Goal: Task Accomplishment & Management: Use online tool/utility

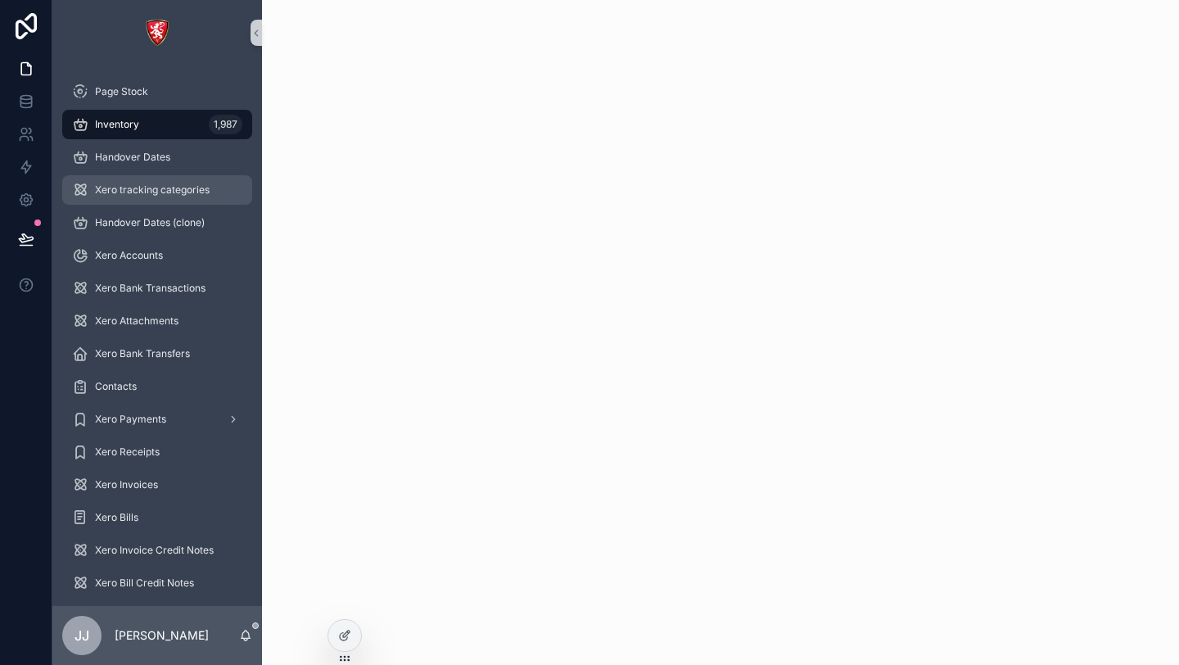
click at [159, 198] on div "Xero tracking categories" at bounding box center [157, 190] width 170 height 26
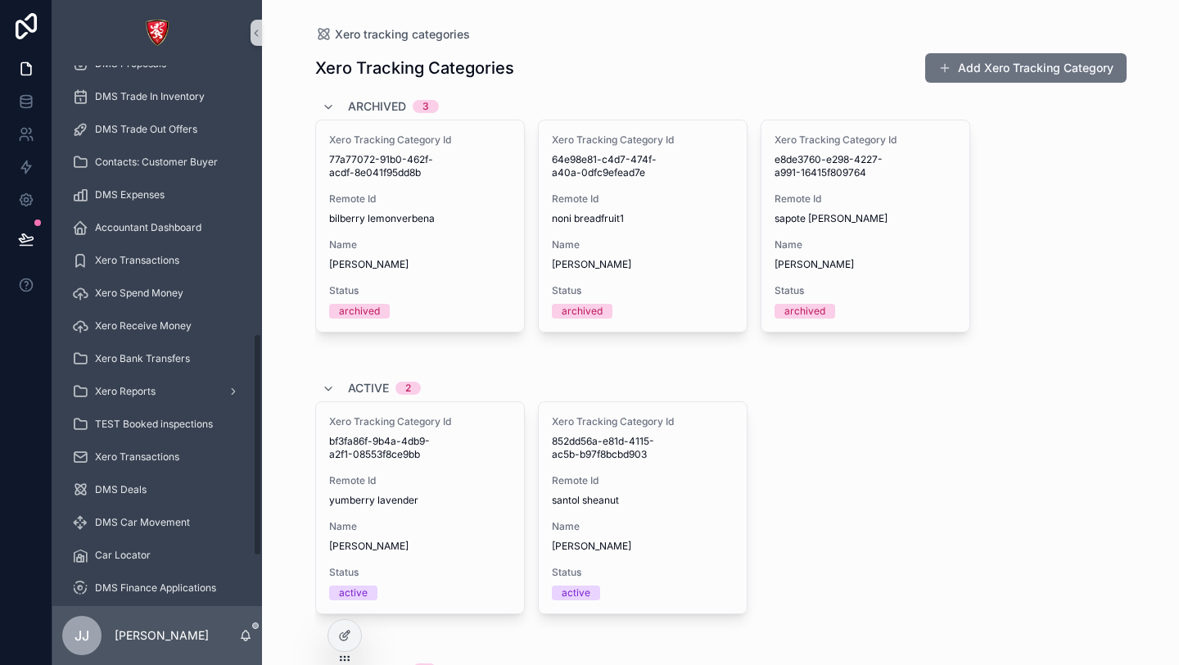
scroll to position [766, 0]
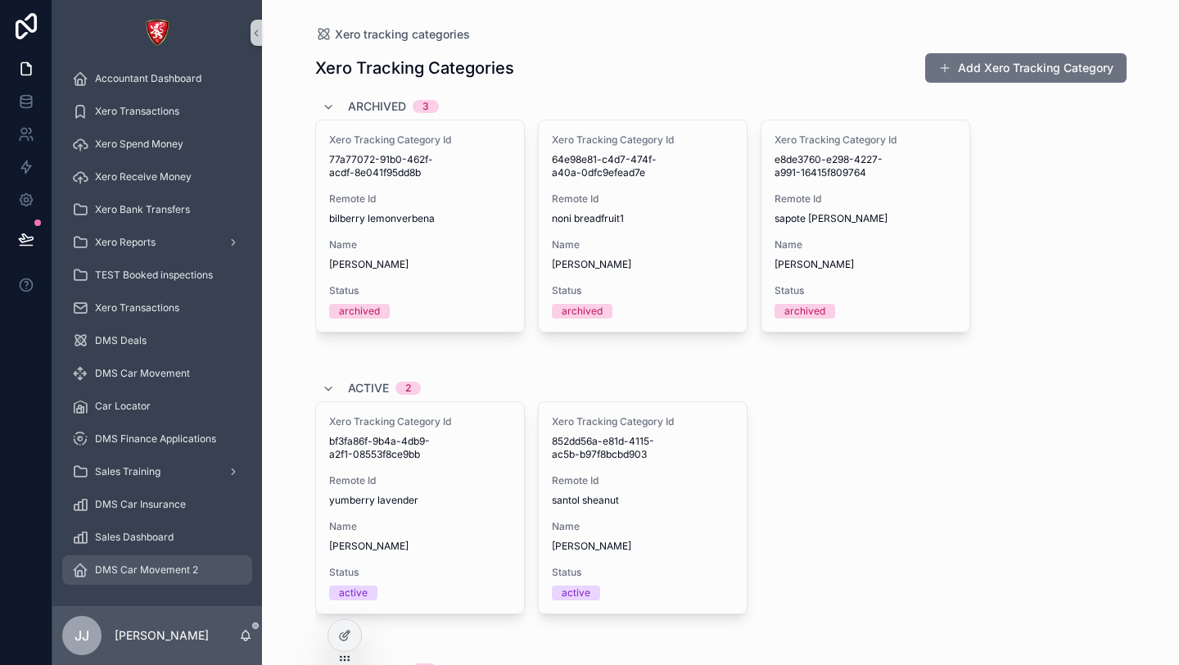
click at [156, 566] on span "DMS Car Movement 2" at bounding box center [146, 569] width 103 height 13
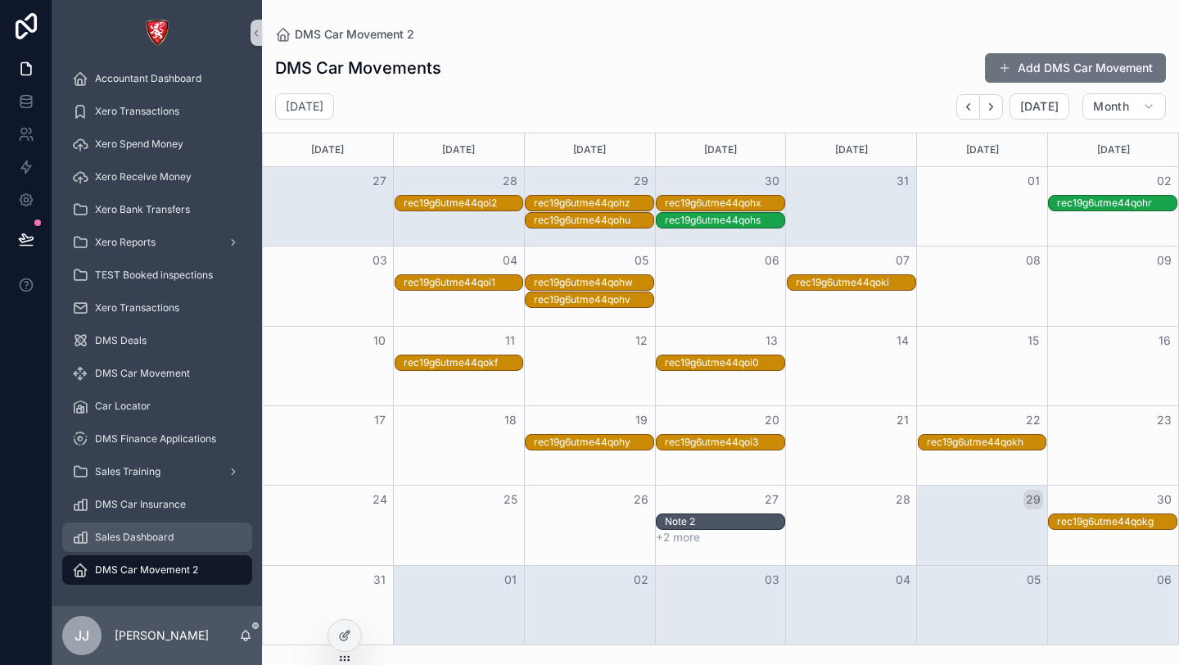
click at [156, 538] on span "Sales Dashboard" at bounding box center [134, 537] width 79 height 13
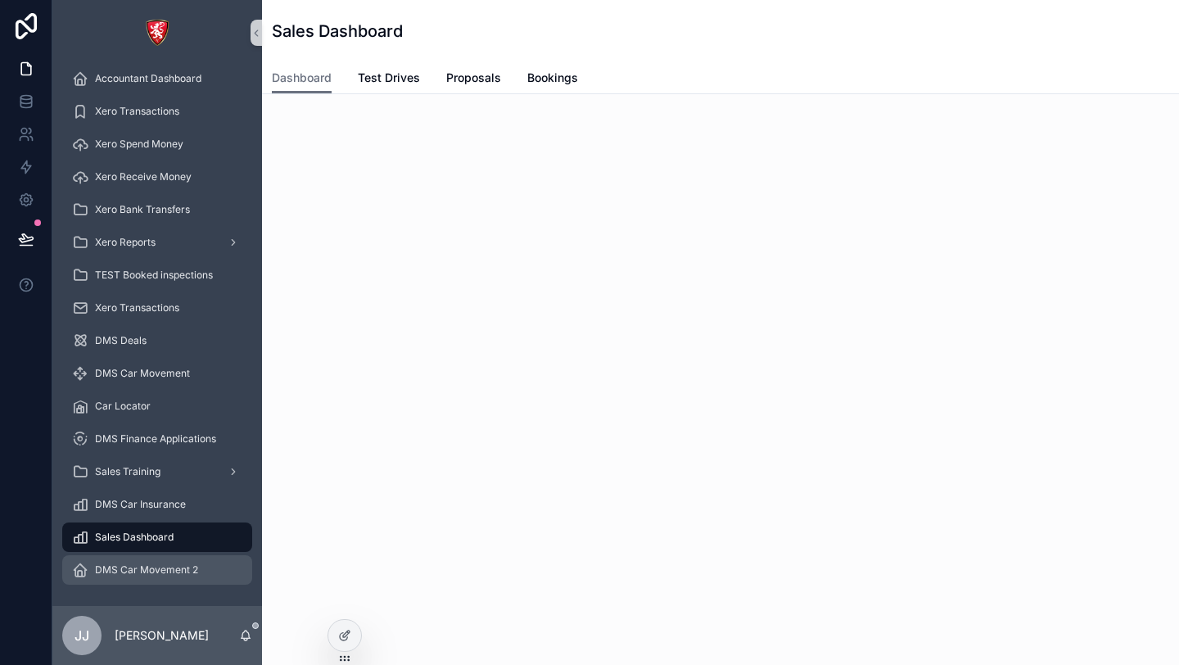
click at [156, 564] on span "DMS Car Movement 2" at bounding box center [146, 569] width 103 height 13
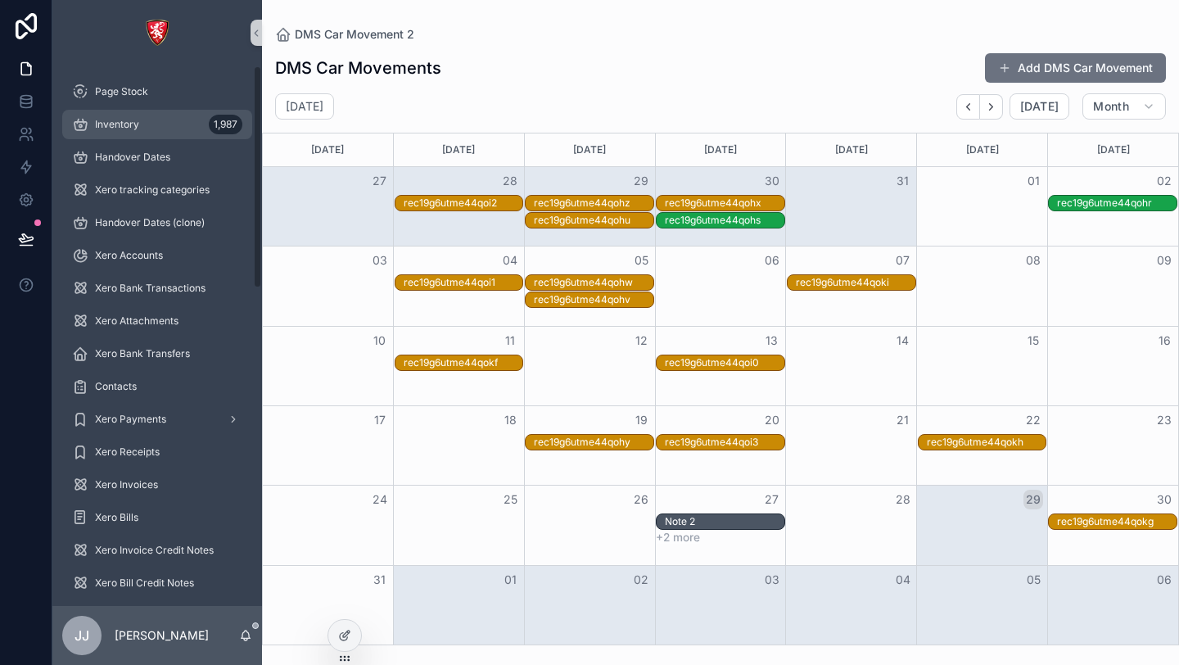
click at [113, 116] on div "Inventory 1,987" at bounding box center [157, 124] width 170 height 26
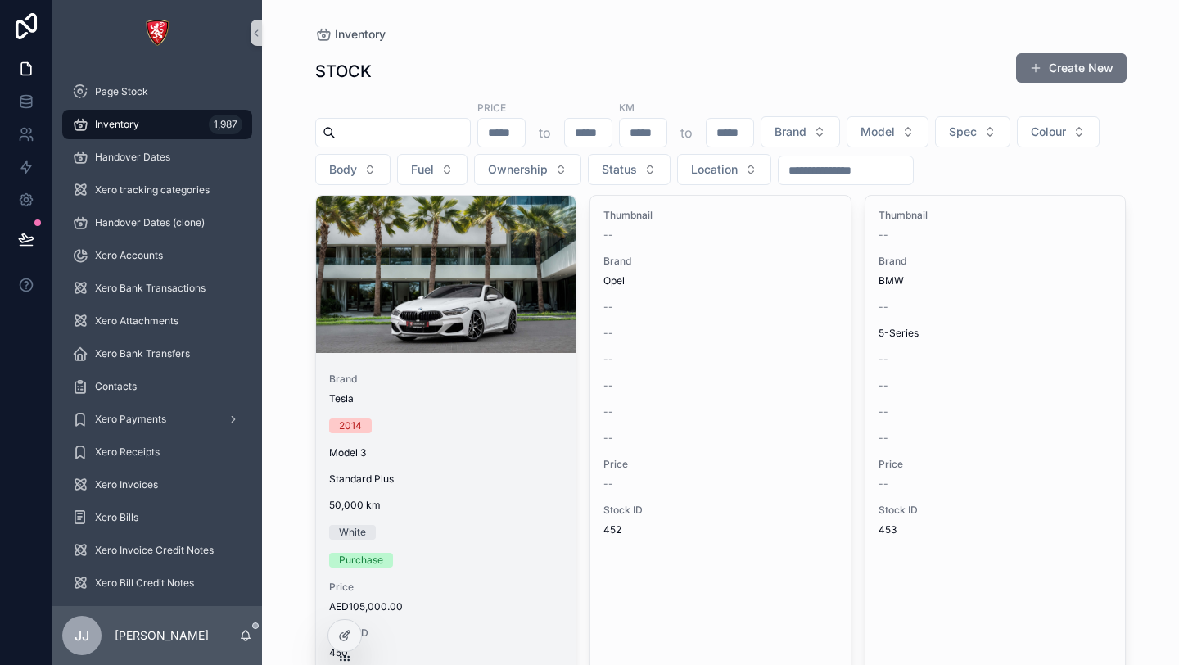
click at [460, 433] on div "Brand Tesla 2014 Model 3 Standard Plus 50,000 km White Purchase Price AED105,00…" at bounding box center [446, 515] width 260 height 313
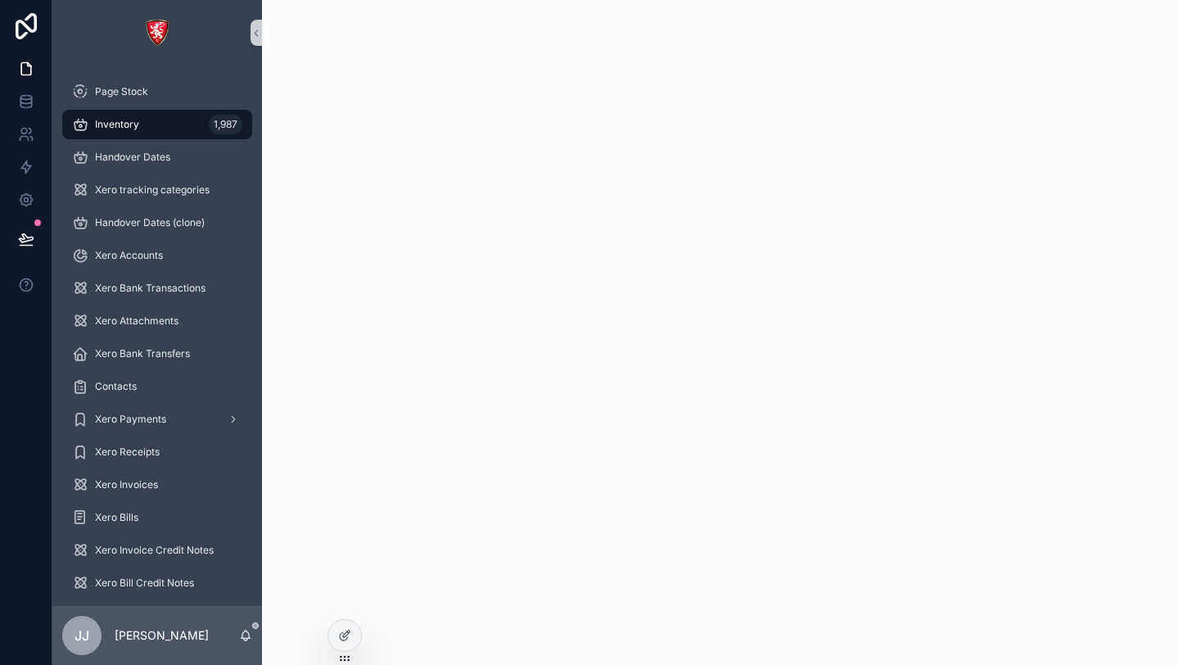
click at [155, 128] on div "Inventory 1,987" at bounding box center [157, 124] width 170 height 26
click at [132, 159] on span "Handover Dates" at bounding box center [132, 157] width 75 height 13
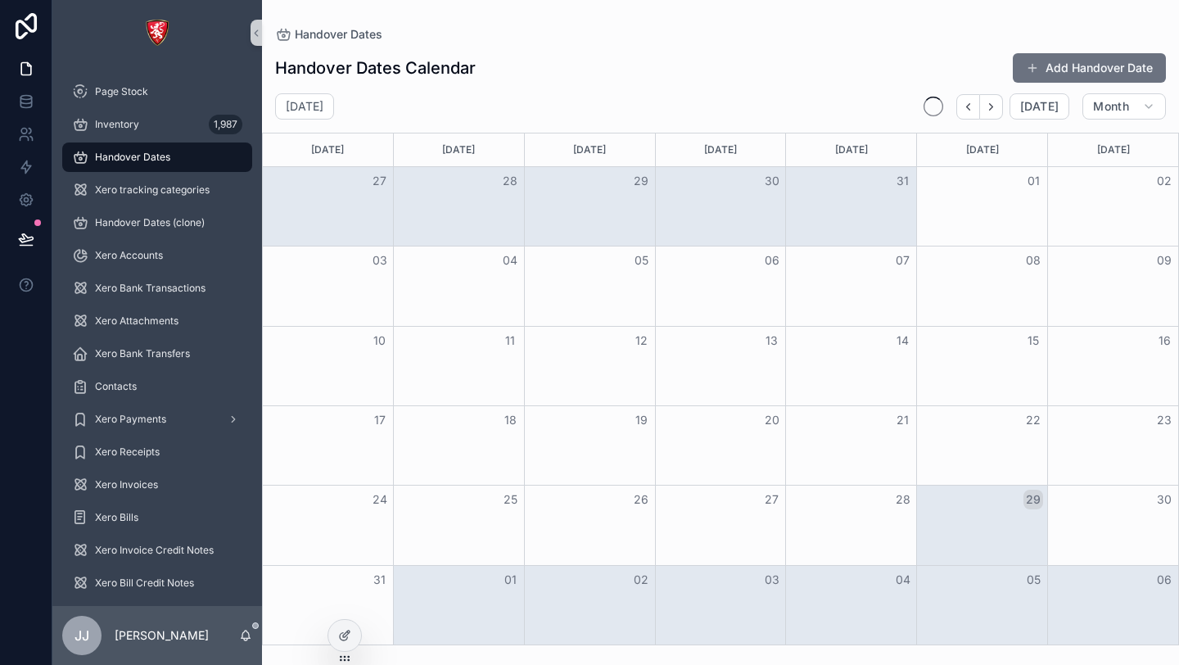
click at [134, 109] on div "Inventory 1,987" at bounding box center [157, 124] width 210 height 33
click at [134, 121] on span "Inventory" at bounding box center [117, 124] width 44 height 13
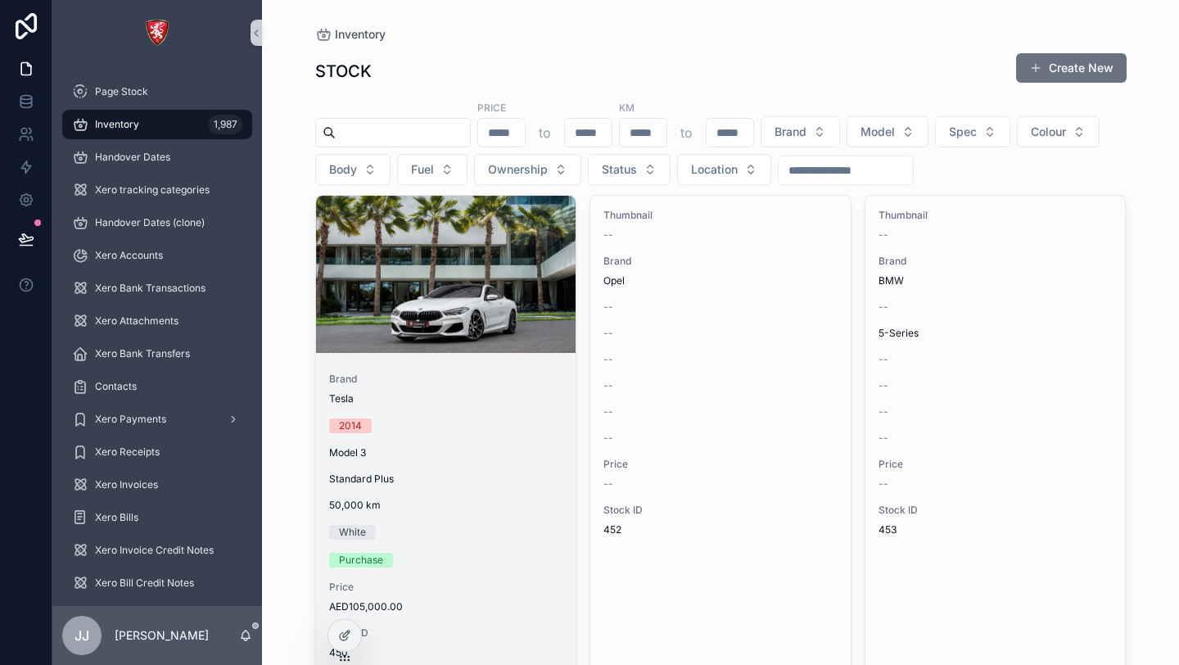
click at [482, 432] on div "2014" at bounding box center [446, 425] width 234 height 15
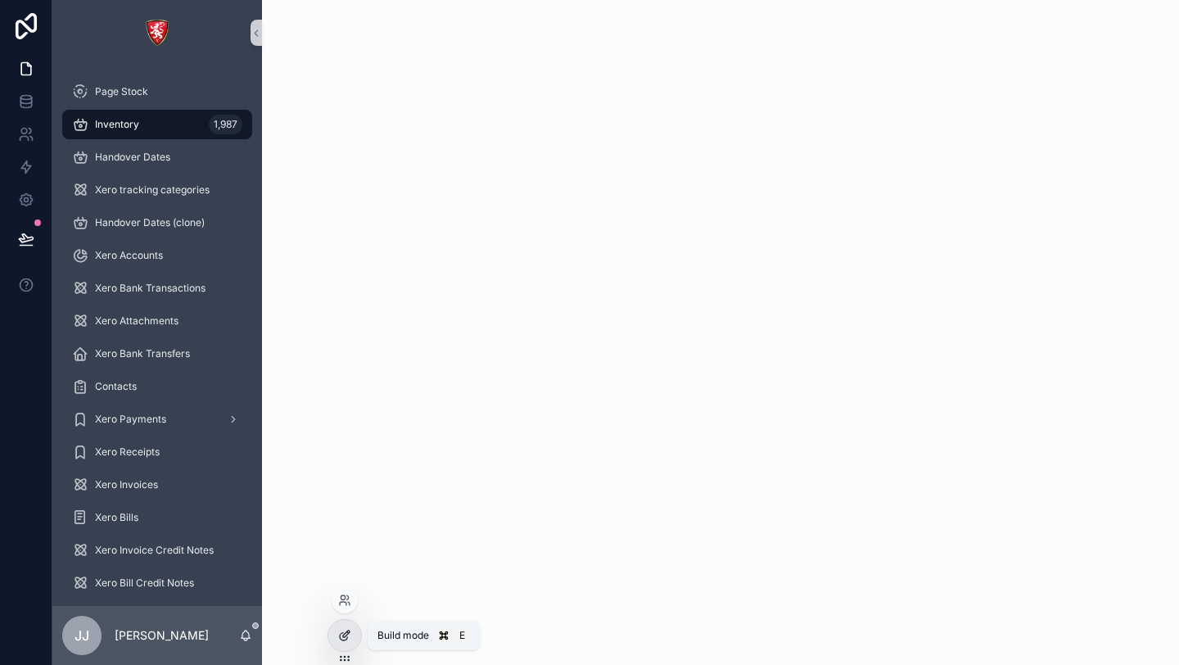
click at [334, 639] on div at bounding box center [344, 635] width 33 height 31
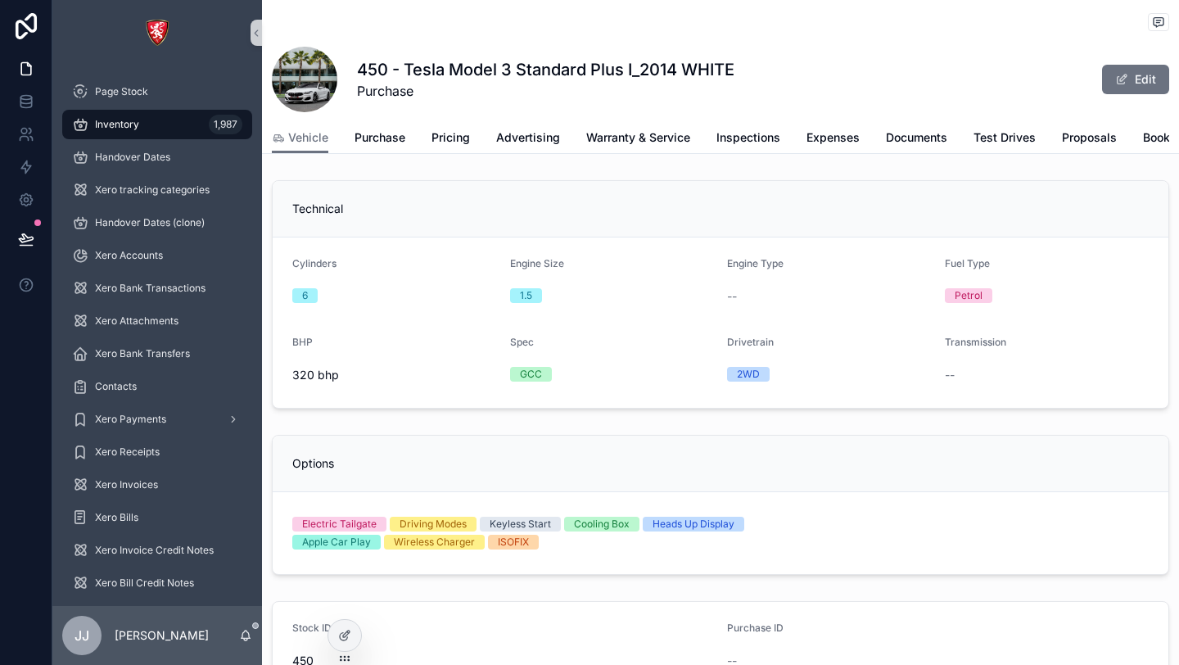
scroll to position [0, 267]
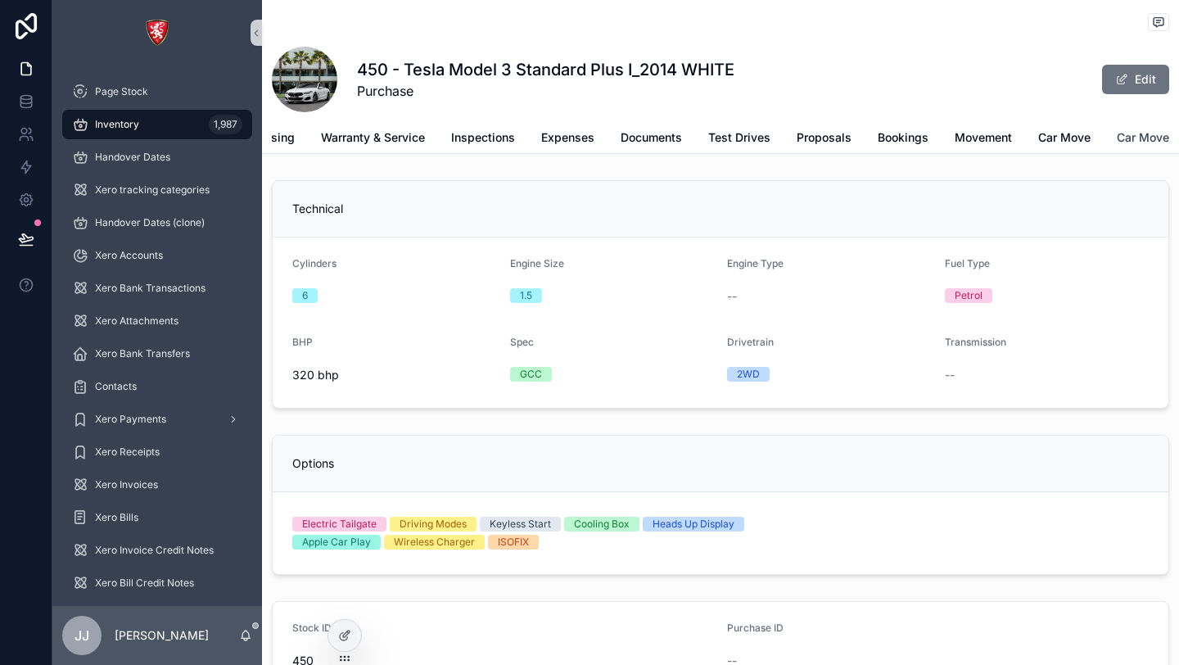
click at [1140, 133] on span "Car Move" at bounding box center [1143, 137] width 52 height 16
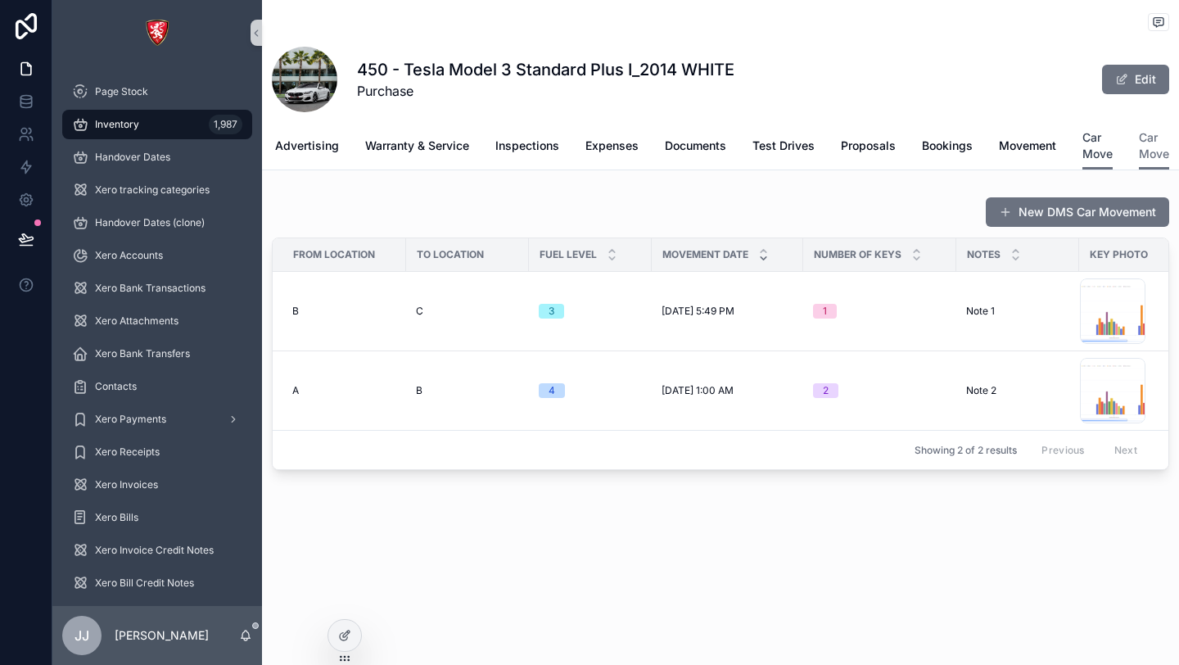
click at [1091, 140] on span "Car Move" at bounding box center [1098, 145] width 30 height 33
click at [1090, 142] on span "Car Move" at bounding box center [1098, 145] width 30 height 33
click at [1146, 144] on span "Car Move" at bounding box center [1154, 145] width 30 height 33
click at [966, 151] on span "Bookings" at bounding box center [947, 146] width 51 height 16
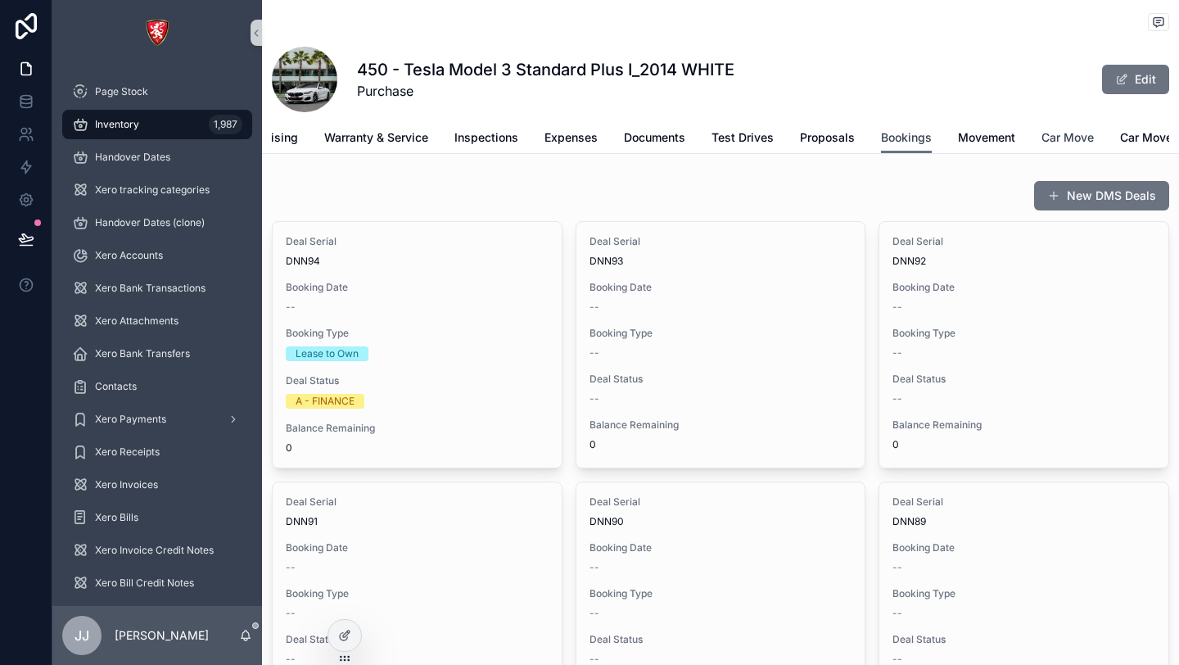
scroll to position [0, 267]
click at [1052, 136] on span "Car Move" at bounding box center [1064, 137] width 52 height 16
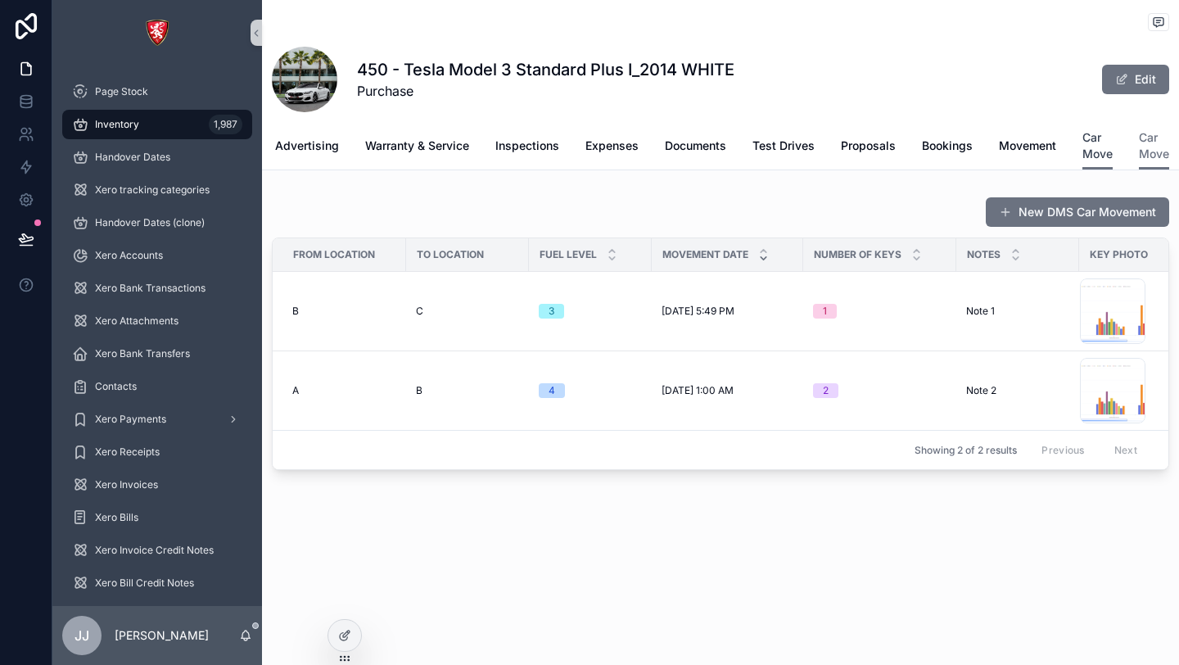
scroll to position [0, 222]
click at [1137, 147] on div "Vehicle Purchase Pricing Advertising Warranty & Service Inspections Expenses Do…" at bounding box center [720, 145] width 897 height 47
click at [1148, 155] on span "Car Move" at bounding box center [1154, 145] width 30 height 33
click at [1100, 155] on span "Car Move" at bounding box center [1098, 145] width 30 height 33
click at [1142, 151] on span "Car Move" at bounding box center [1154, 145] width 30 height 33
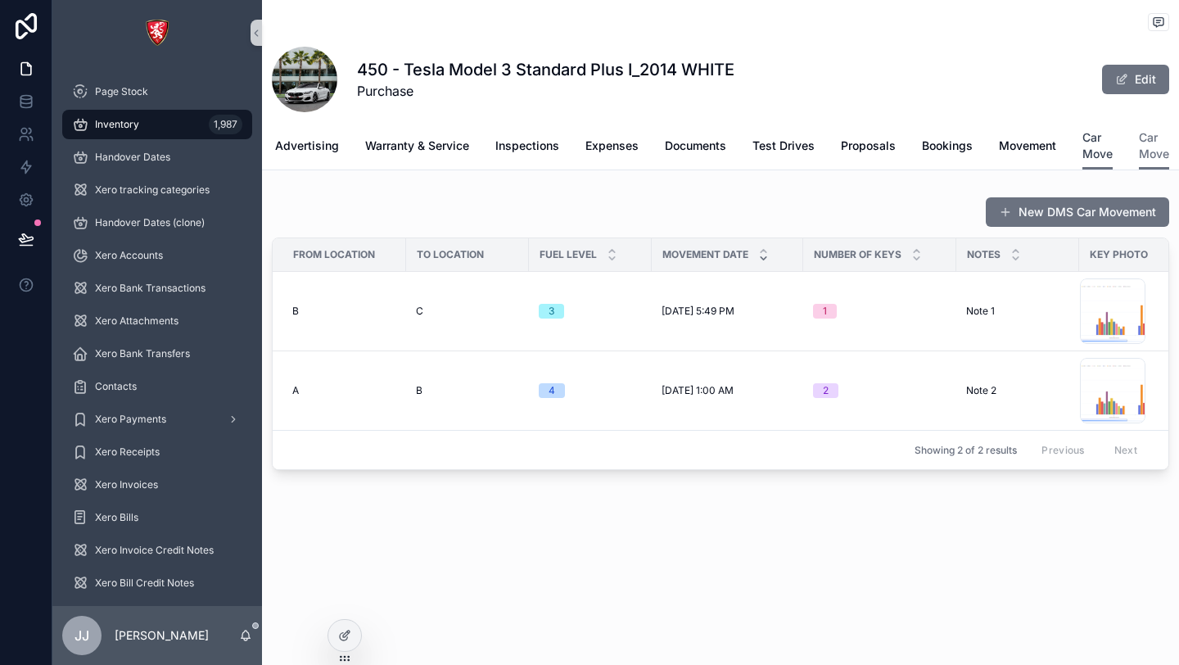
click at [1102, 149] on span "Car Move" at bounding box center [1098, 145] width 30 height 33
click at [999, 135] on link "Movement" at bounding box center [1027, 147] width 57 height 33
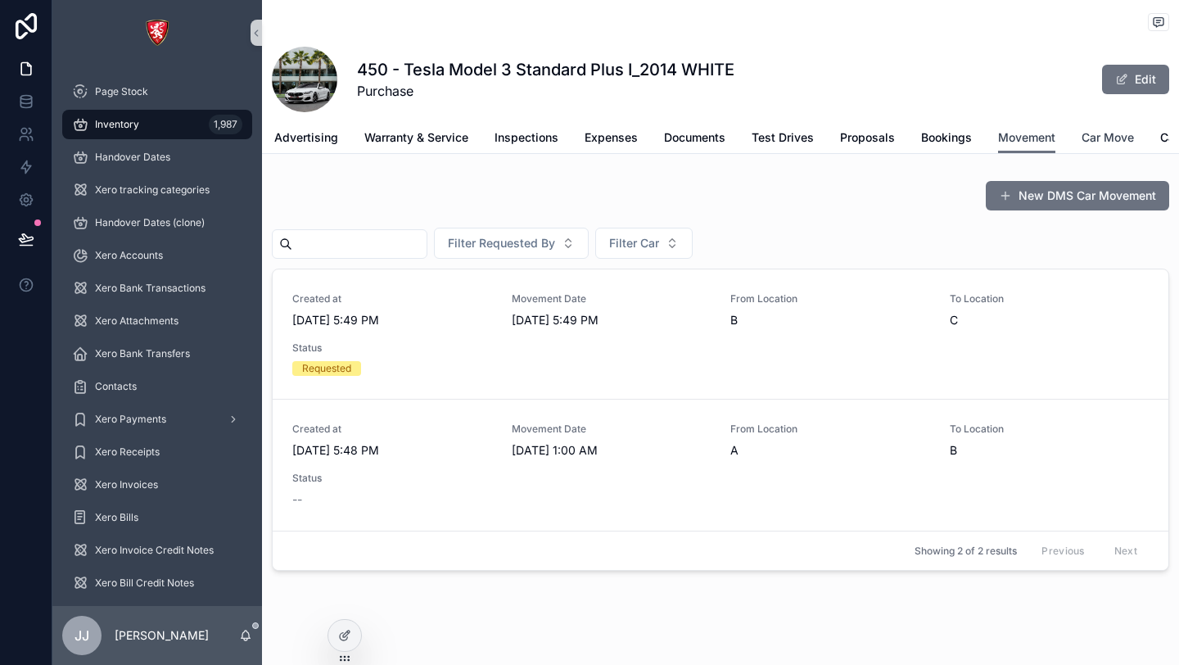
scroll to position [0, 267]
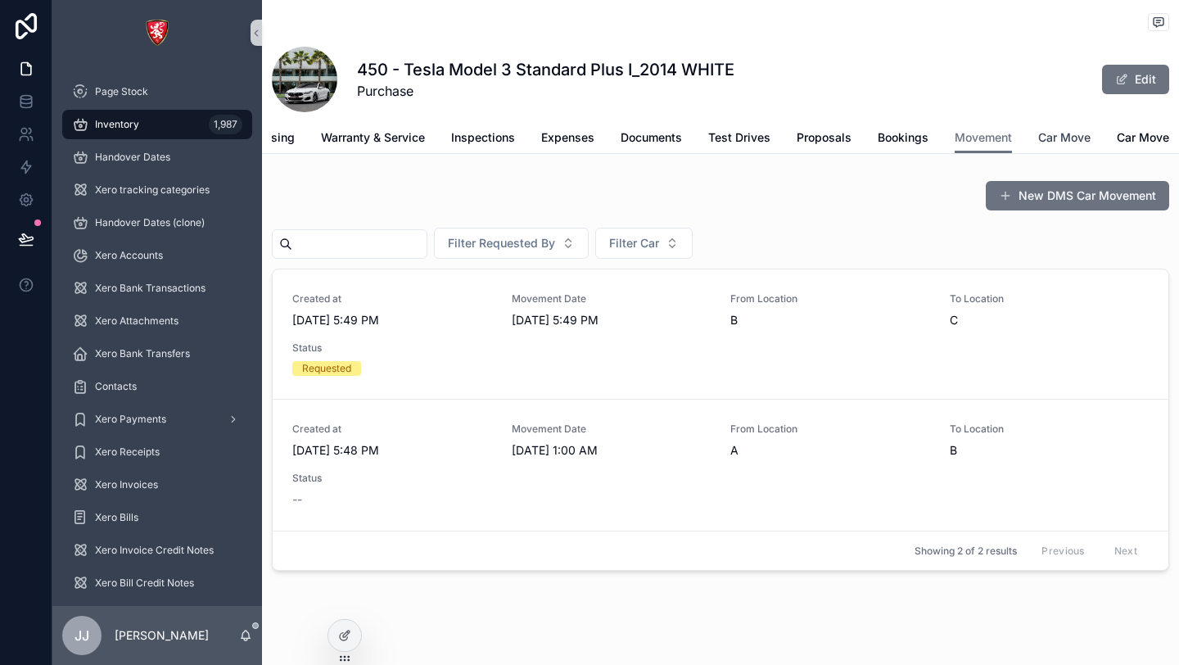
click at [1052, 138] on span "Car Move" at bounding box center [1064, 137] width 52 height 16
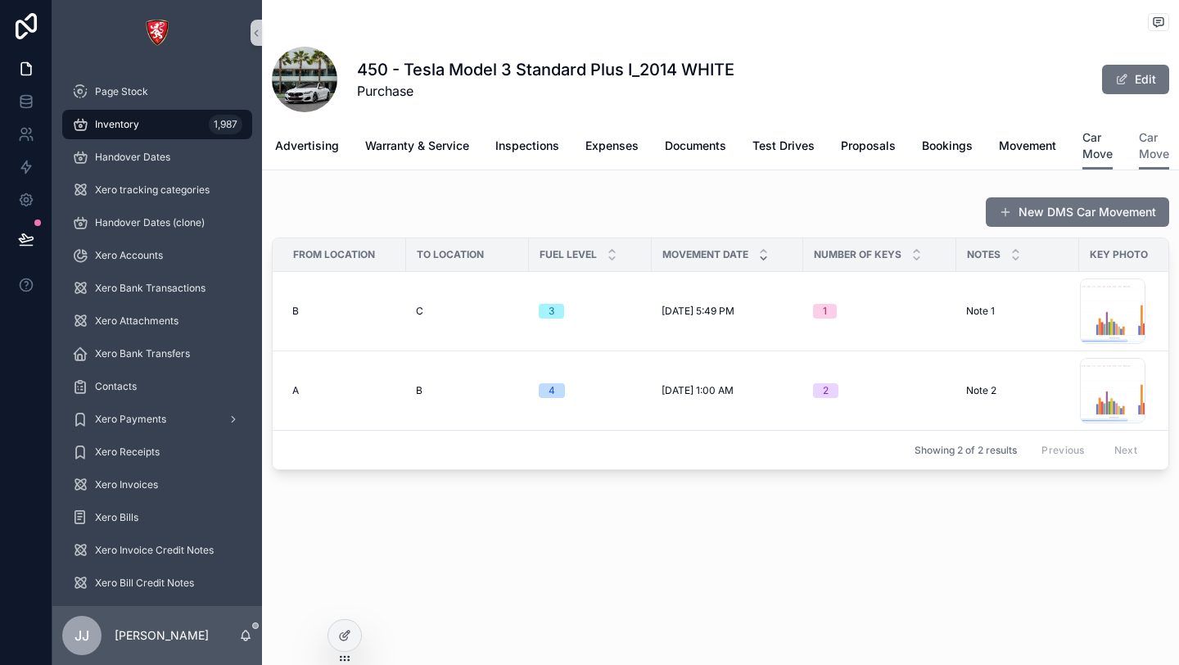
scroll to position [0, 222]
click at [1146, 160] on span "Car Move" at bounding box center [1154, 145] width 30 height 33
click at [334, 638] on div at bounding box center [344, 635] width 33 height 31
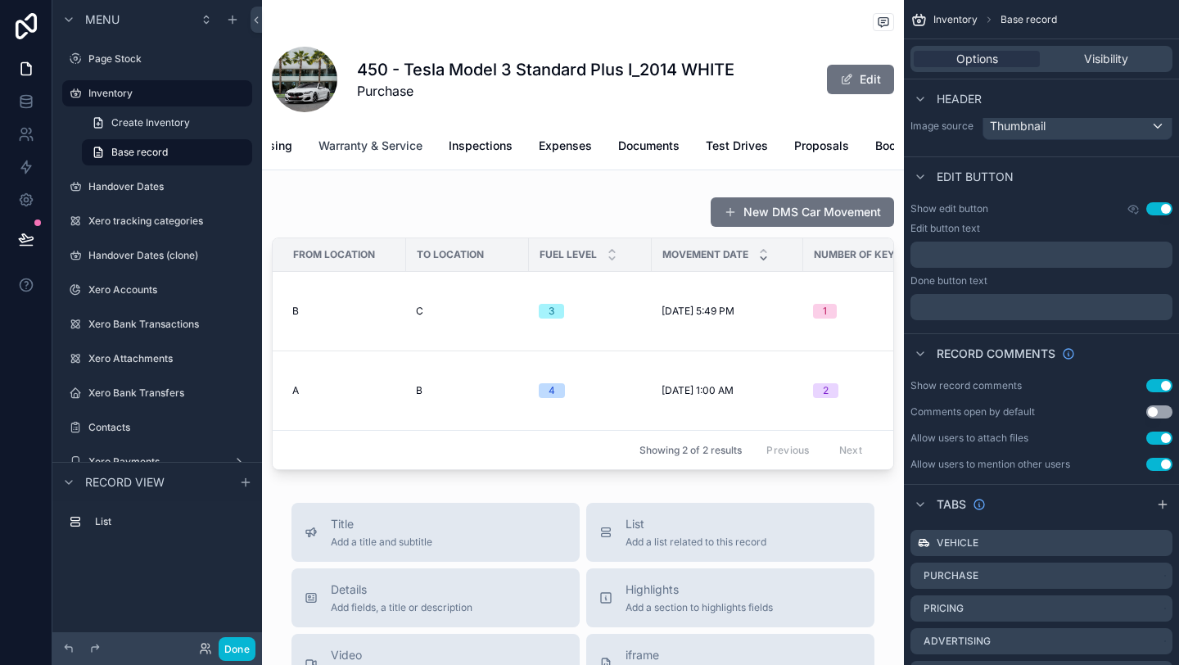
scroll to position [0, 497]
click at [822, 151] on span "Car Move" at bounding box center [822, 145] width 30 height 33
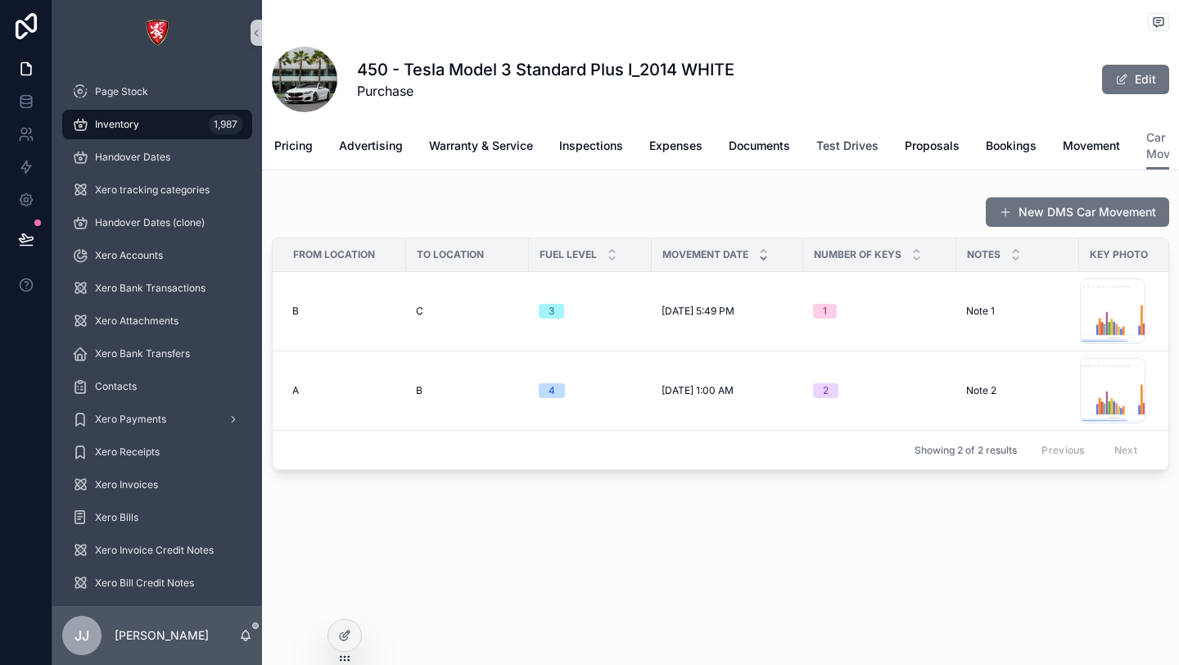
scroll to position [0, 222]
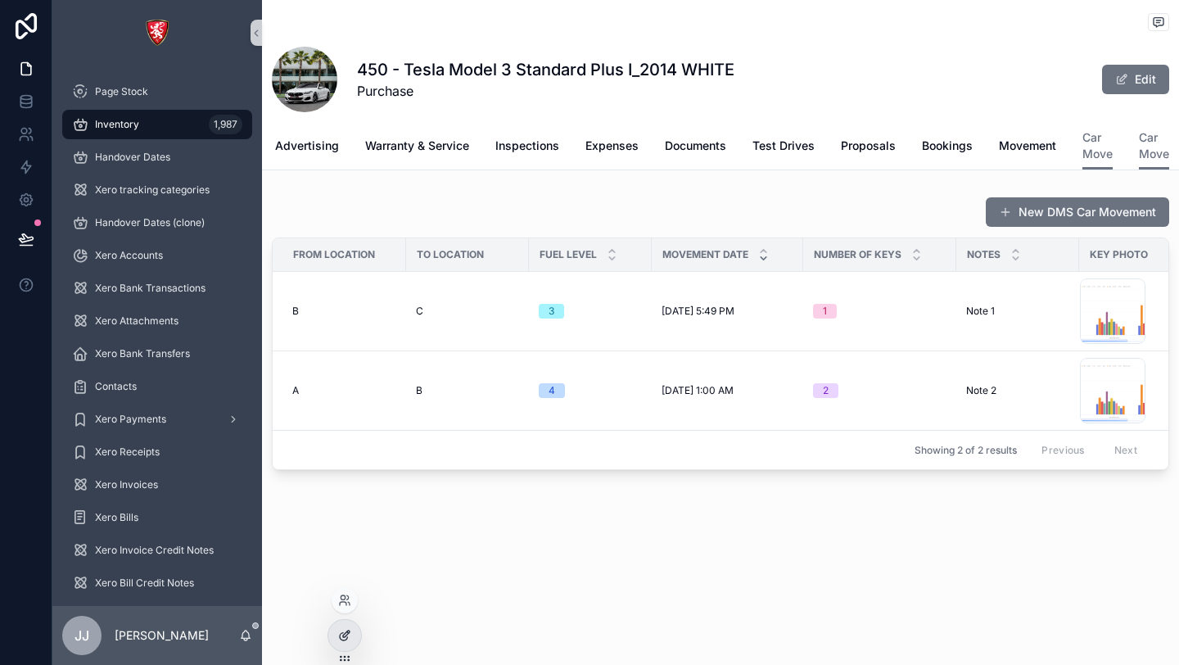
click at [354, 640] on div at bounding box center [344, 635] width 33 height 31
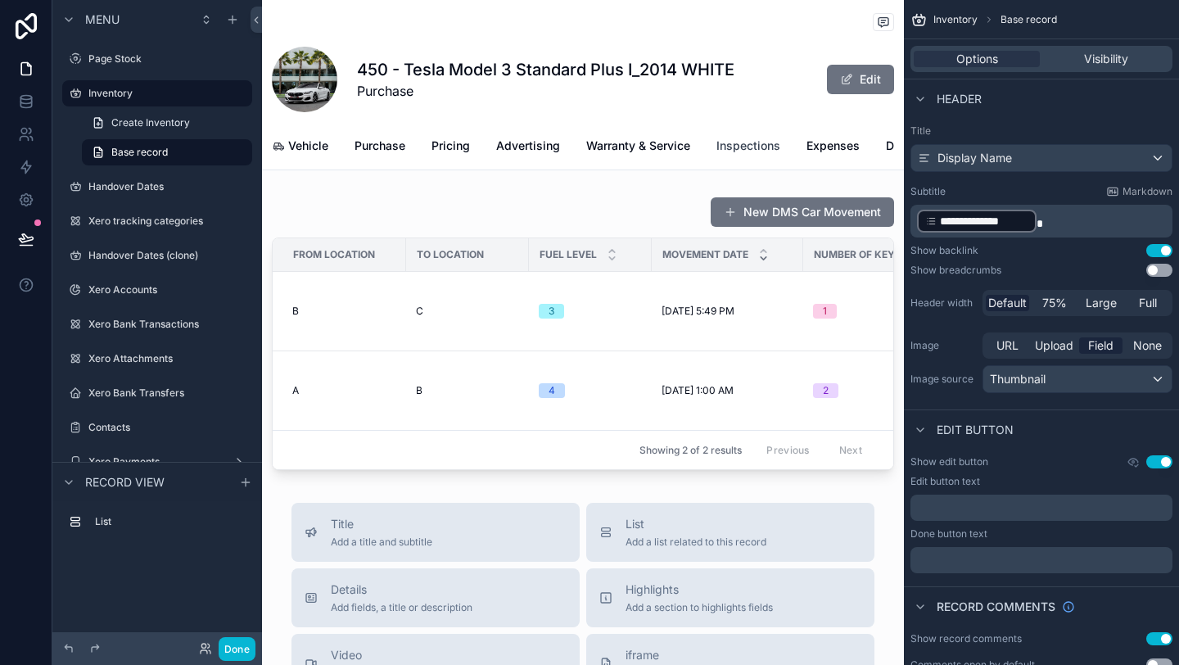
scroll to position [0, 497]
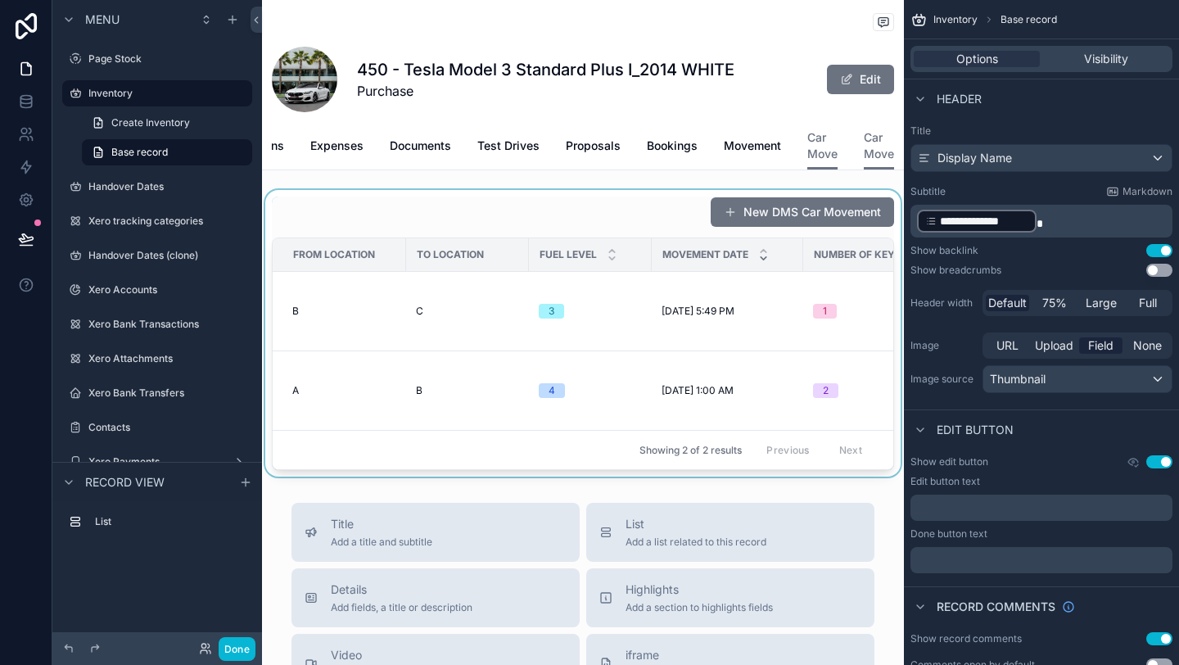
click at [629, 309] on div "scrollable content" at bounding box center [583, 333] width 642 height 287
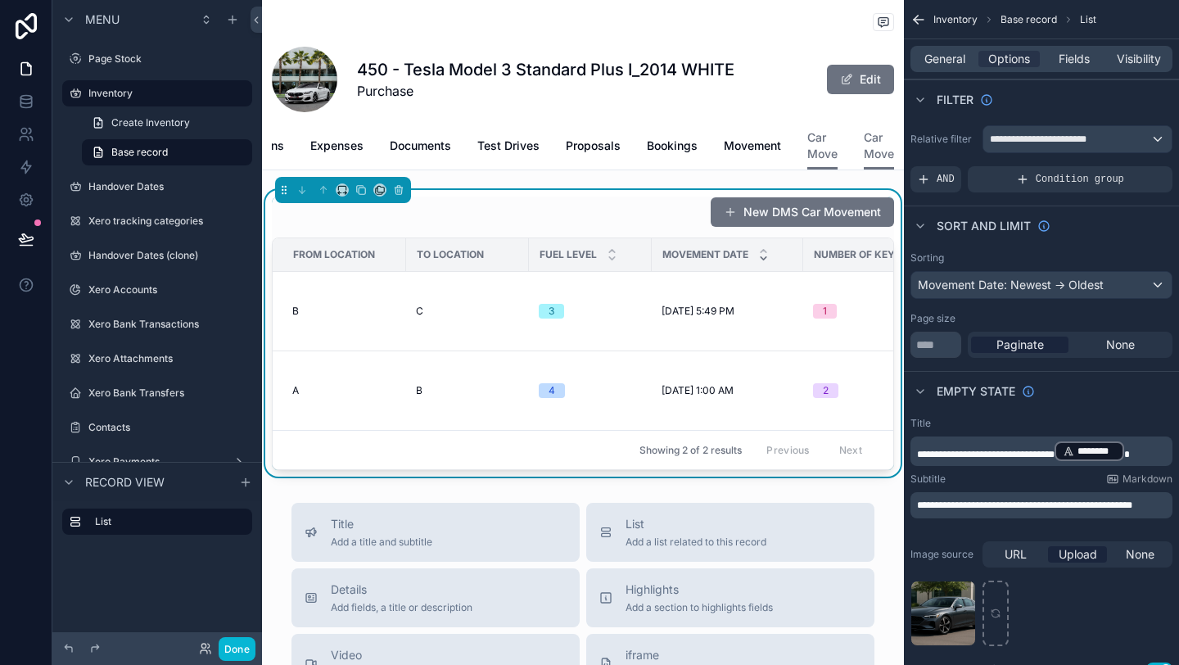
click at [781, 146] on div "Vehicle Purchase Pricing Advertising Warranty & Service Inspections Expenses Do…" at bounding box center [583, 145] width 622 height 47
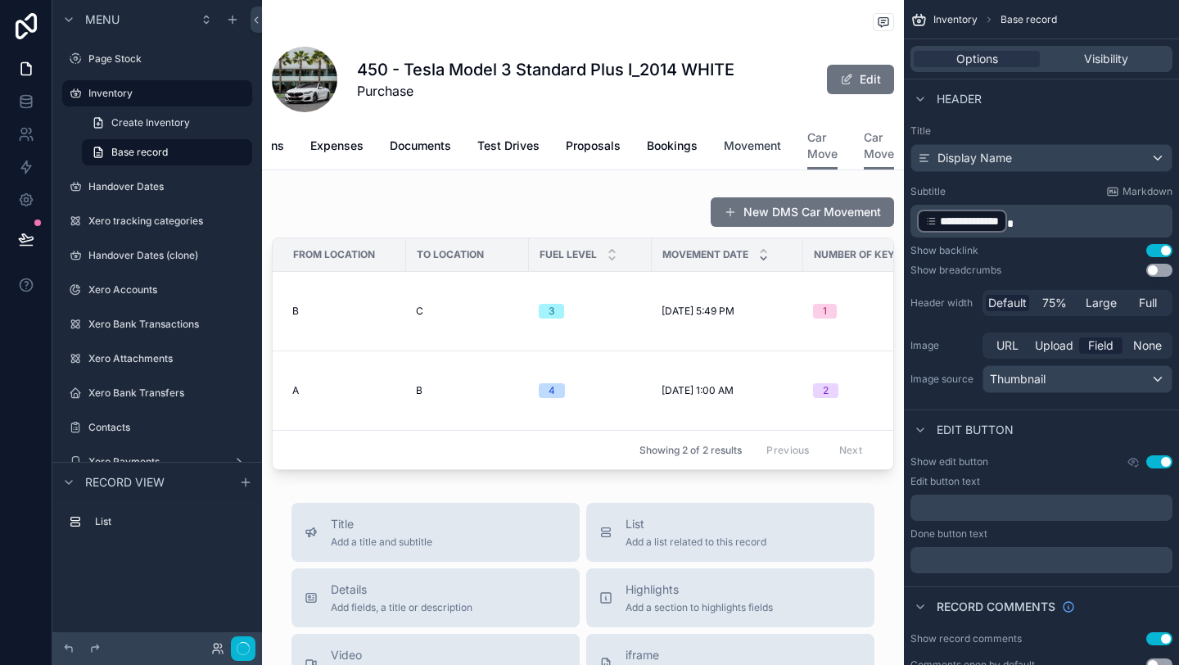
click at [757, 146] on span "Movement" at bounding box center [752, 146] width 57 height 16
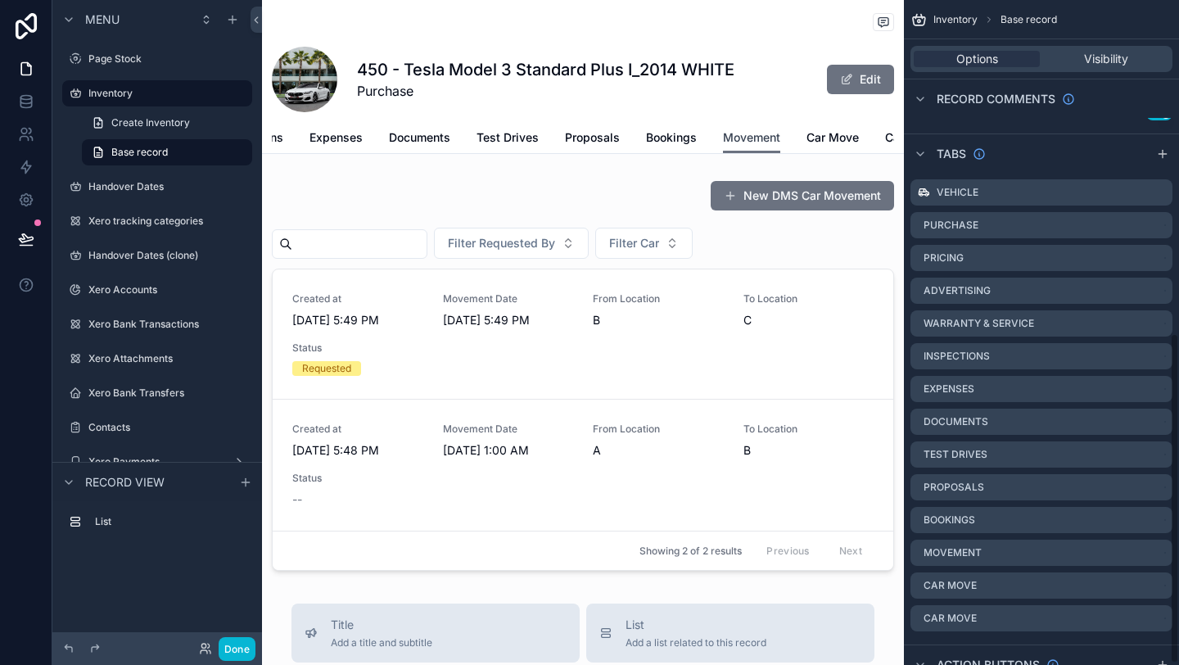
scroll to position [675, 0]
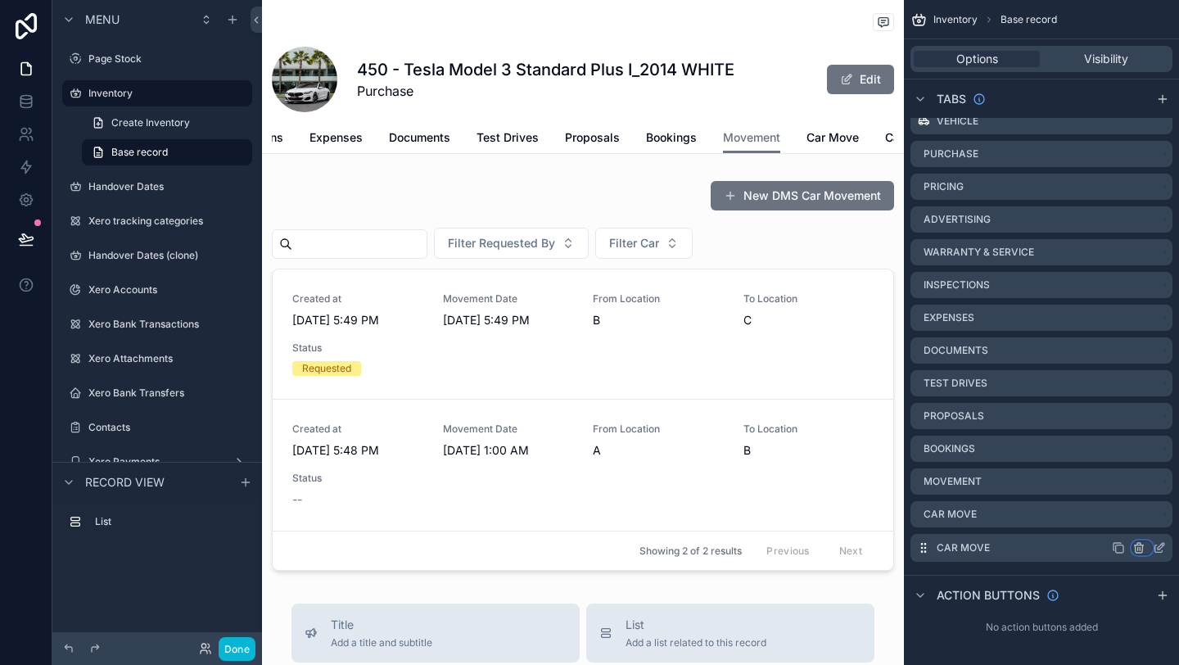
click at [1141, 547] on icon "scrollable content" at bounding box center [1138, 547] width 13 height 13
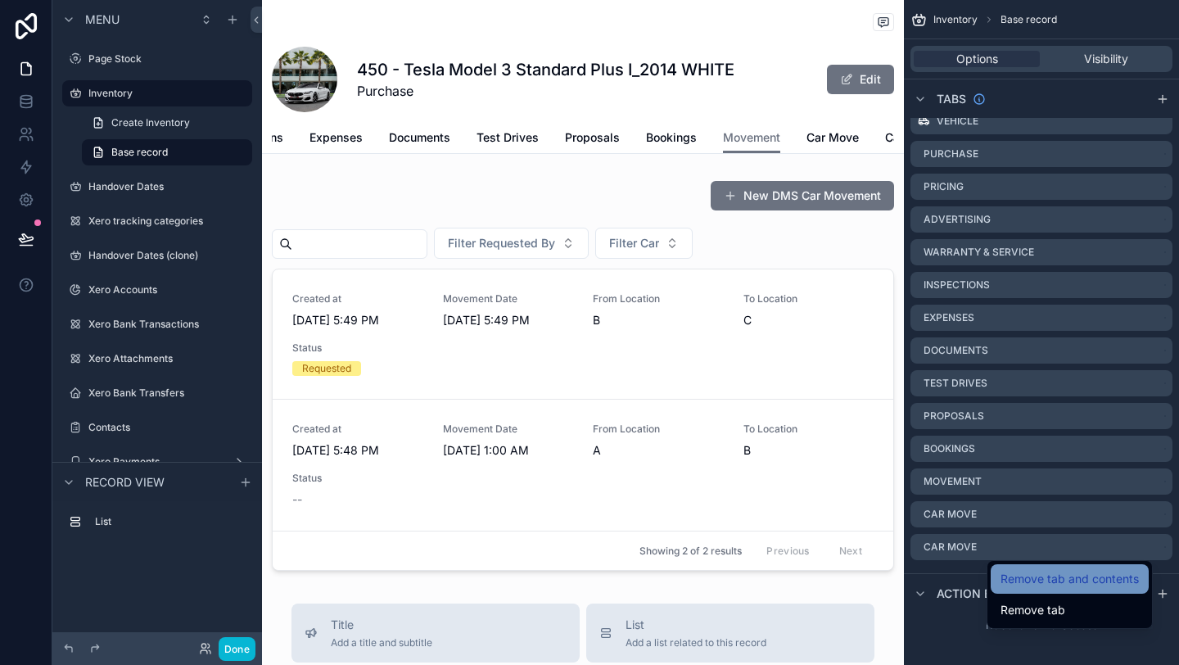
click at [1061, 578] on span "Remove tab and contents" at bounding box center [1070, 579] width 138 height 20
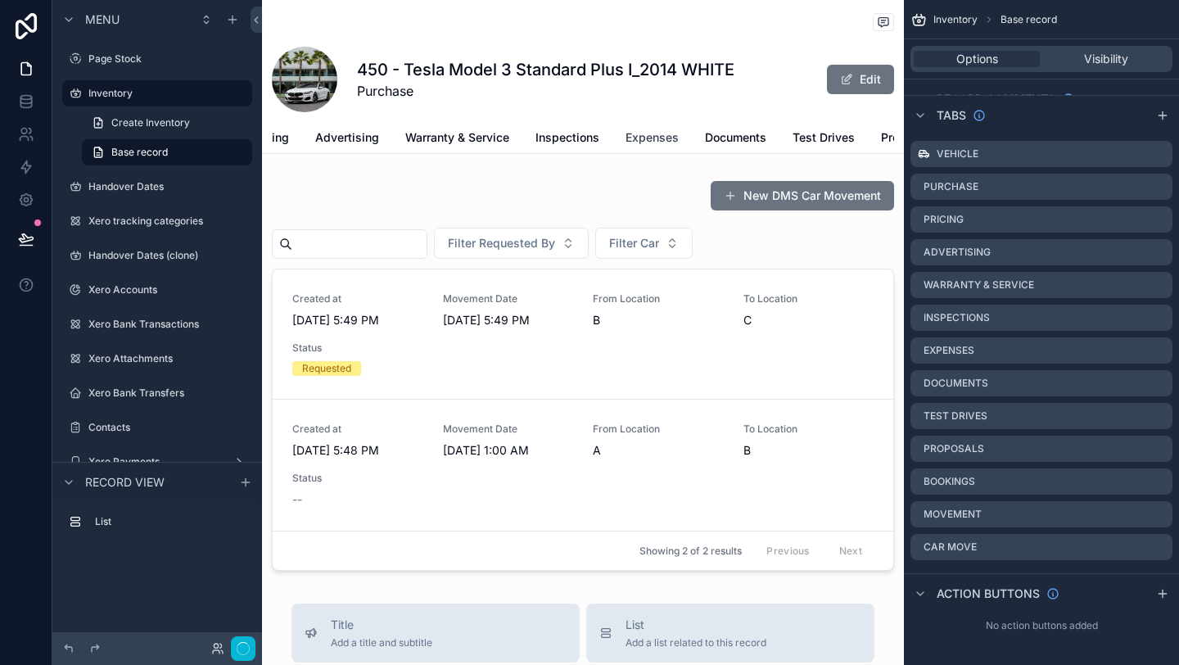
scroll to position [0, 463]
click at [868, 140] on span "Car Move" at bounding box center [868, 137] width 52 height 16
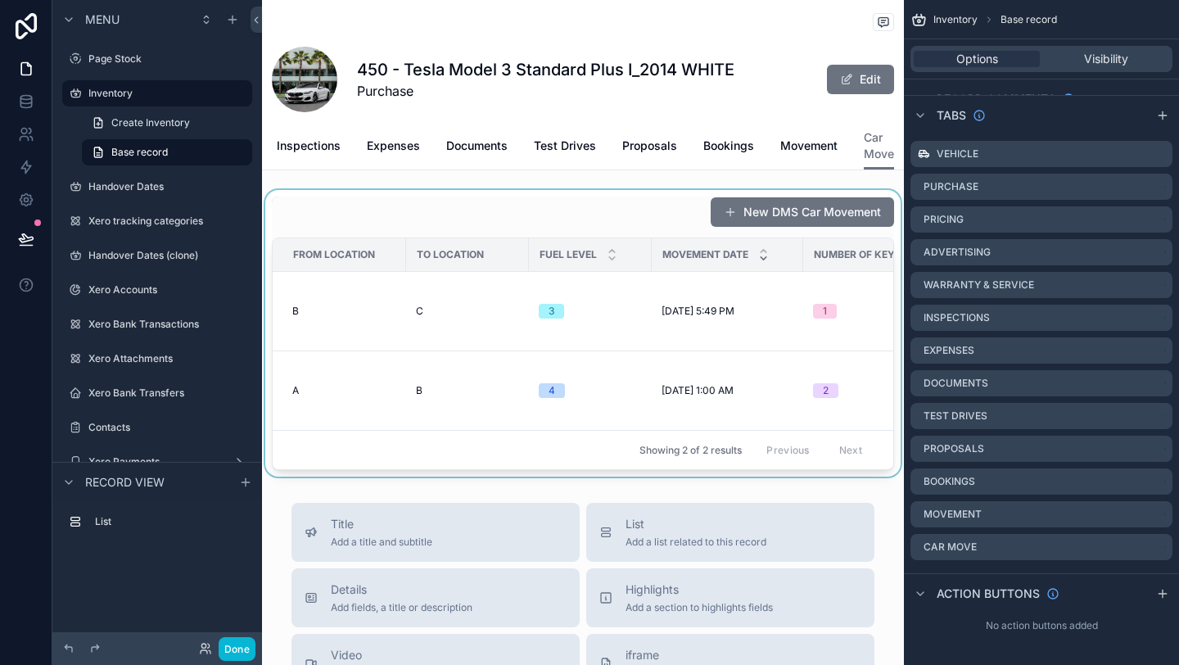
click at [707, 425] on div "scrollable content" at bounding box center [583, 333] width 642 height 287
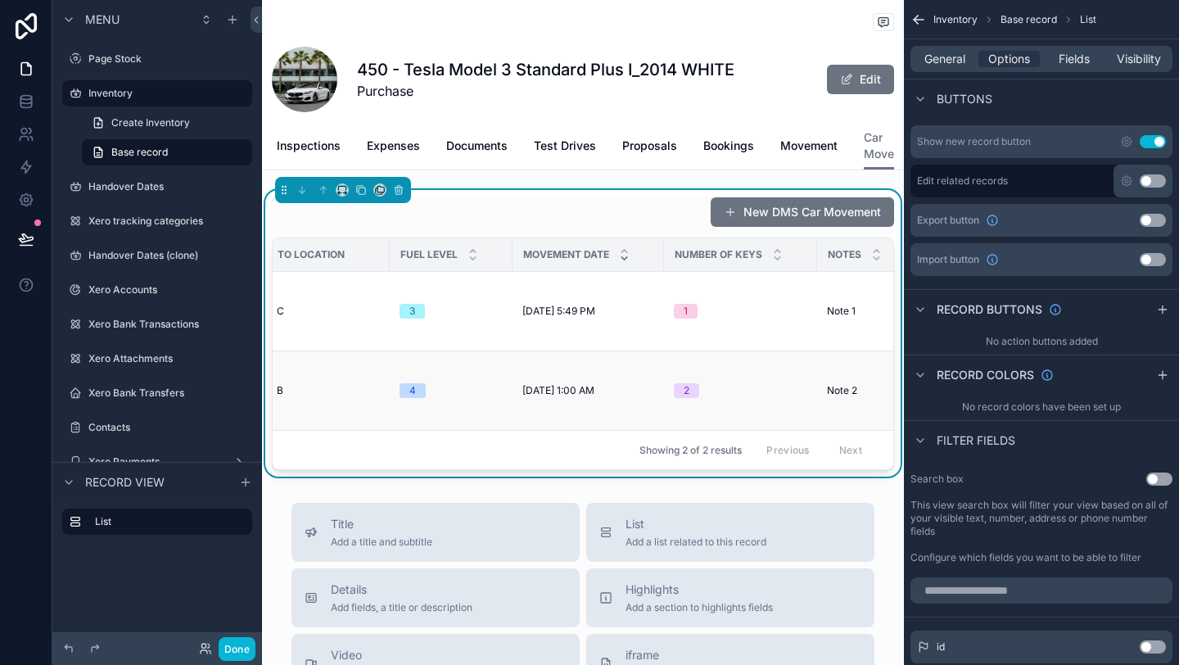
scroll to position [0, 332]
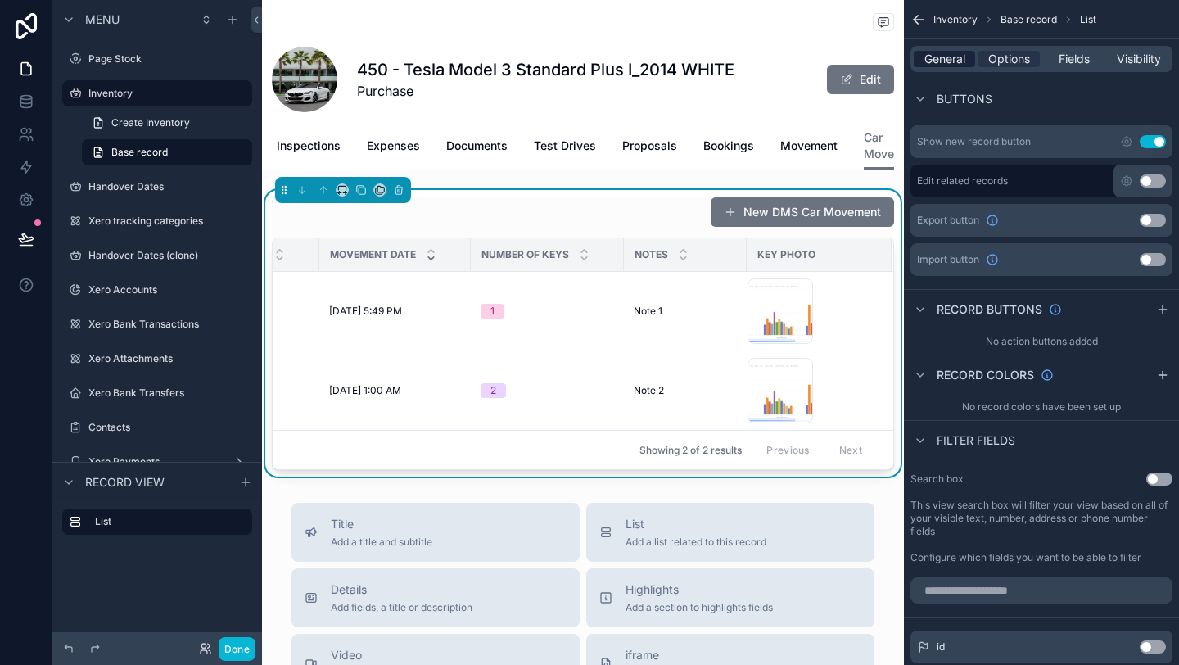
click at [940, 61] on span "General" at bounding box center [944, 59] width 41 height 16
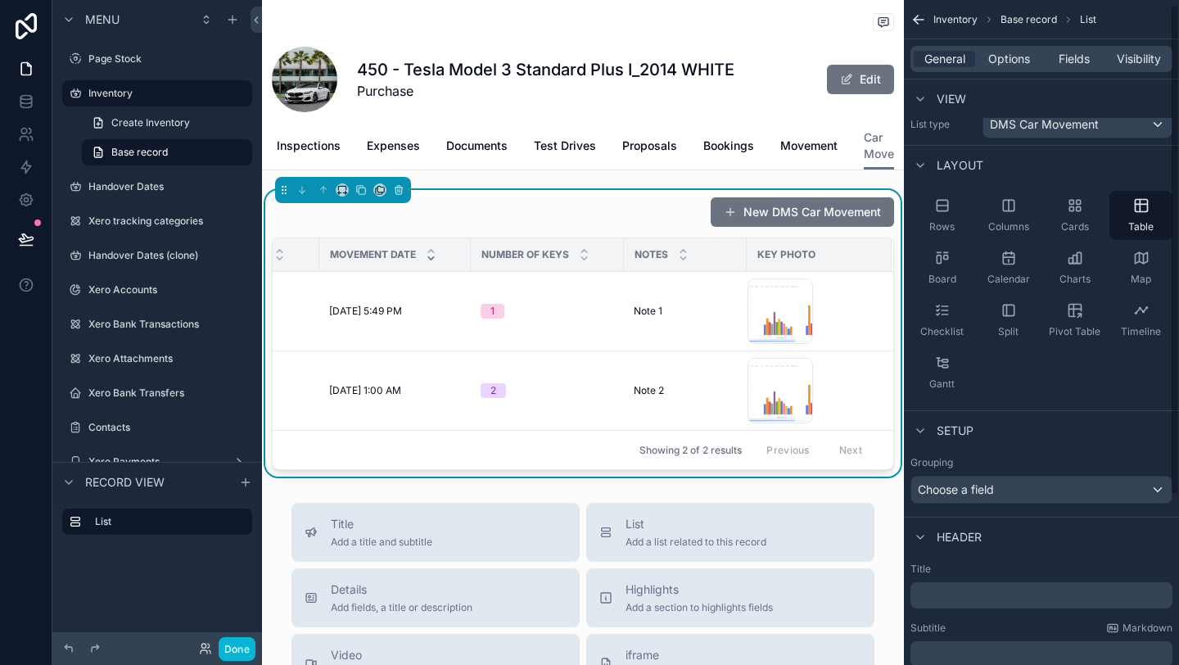
scroll to position [0, 0]
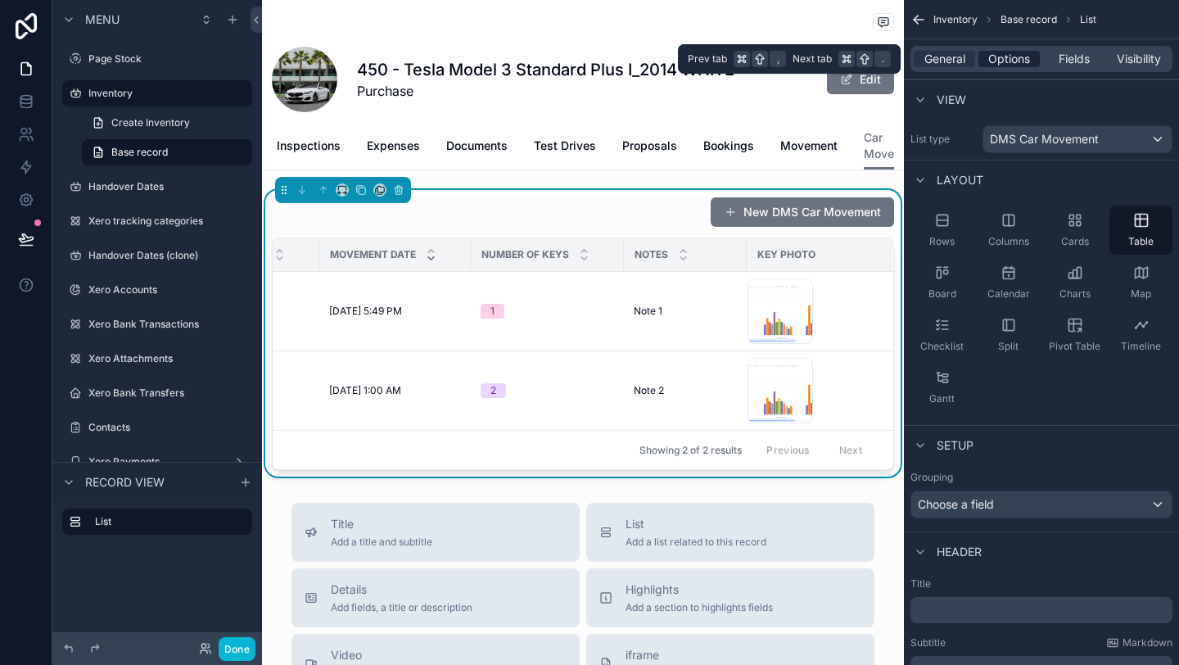
click at [996, 61] on span "Options" at bounding box center [1009, 59] width 42 height 16
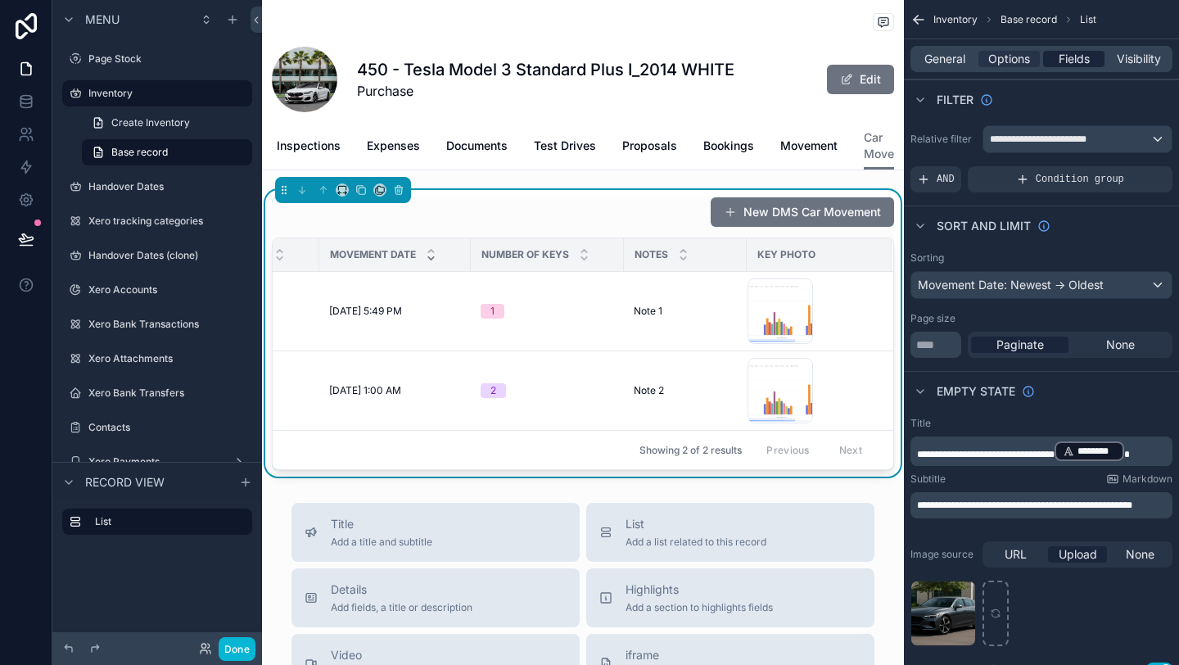
click at [1079, 66] on span "Fields" at bounding box center [1074, 59] width 31 height 16
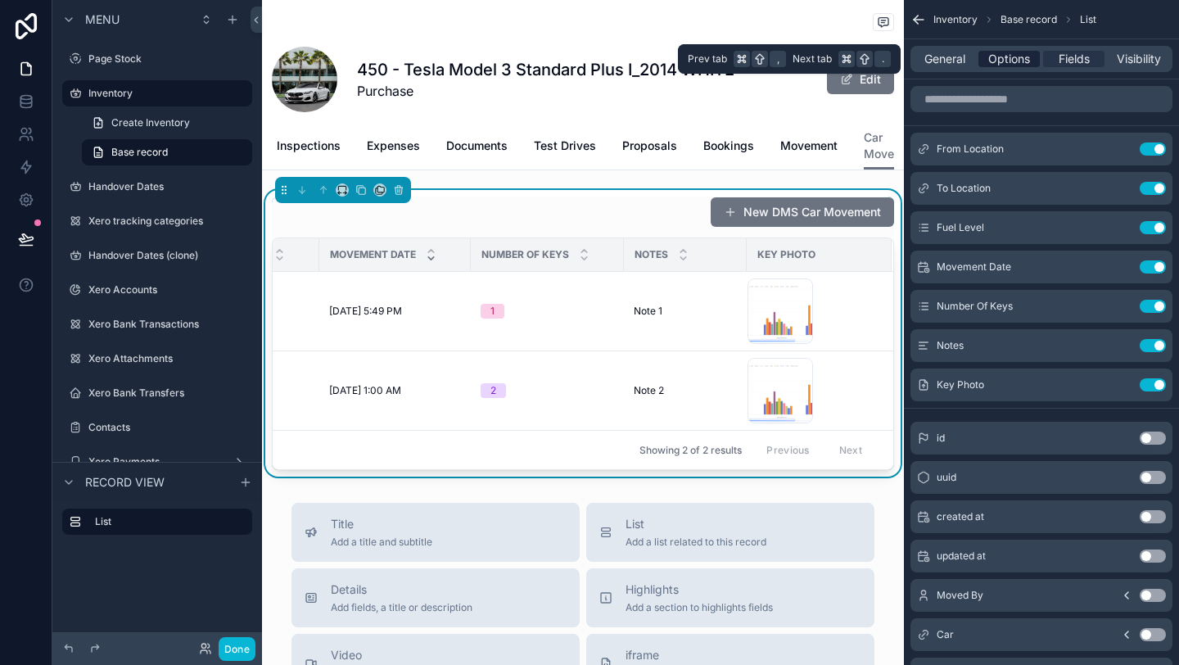
click at [1020, 57] on span "Options" at bounding box center [1009, 59] width 42 height 16
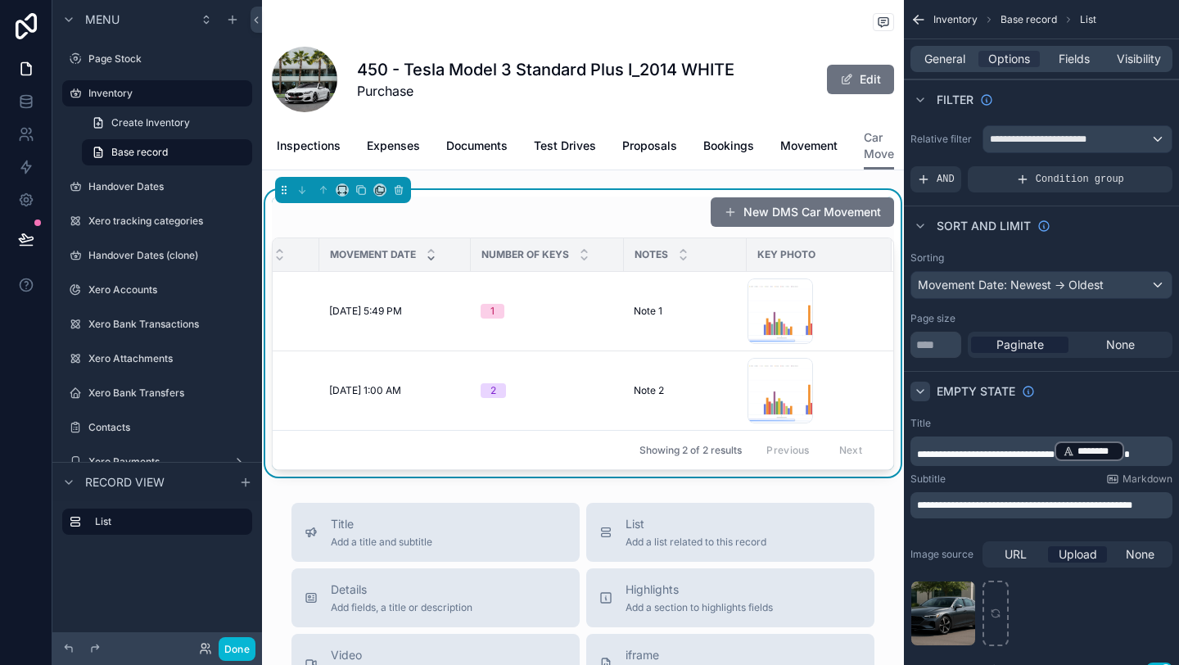
click at [924, 388] on icon "scrollable content" at bounding box center [920, 391] width 13 height 13
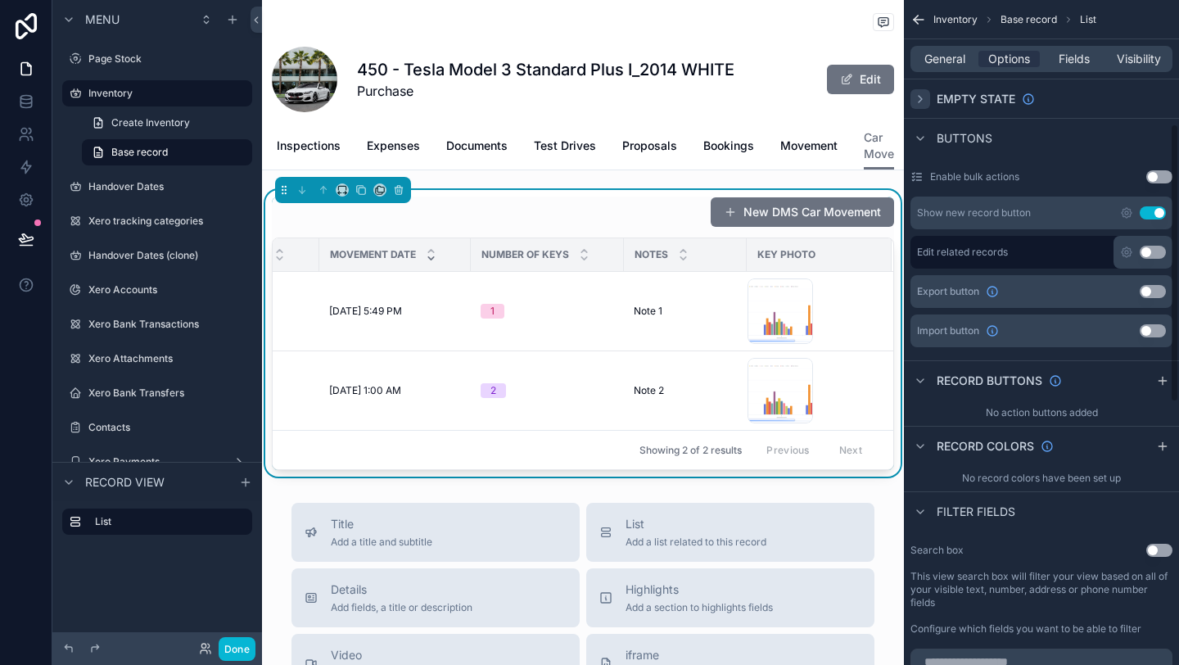
click at [1004, 487] on div "No record colors have been set up" at bounding box center [1041, 478] width 275 height 26
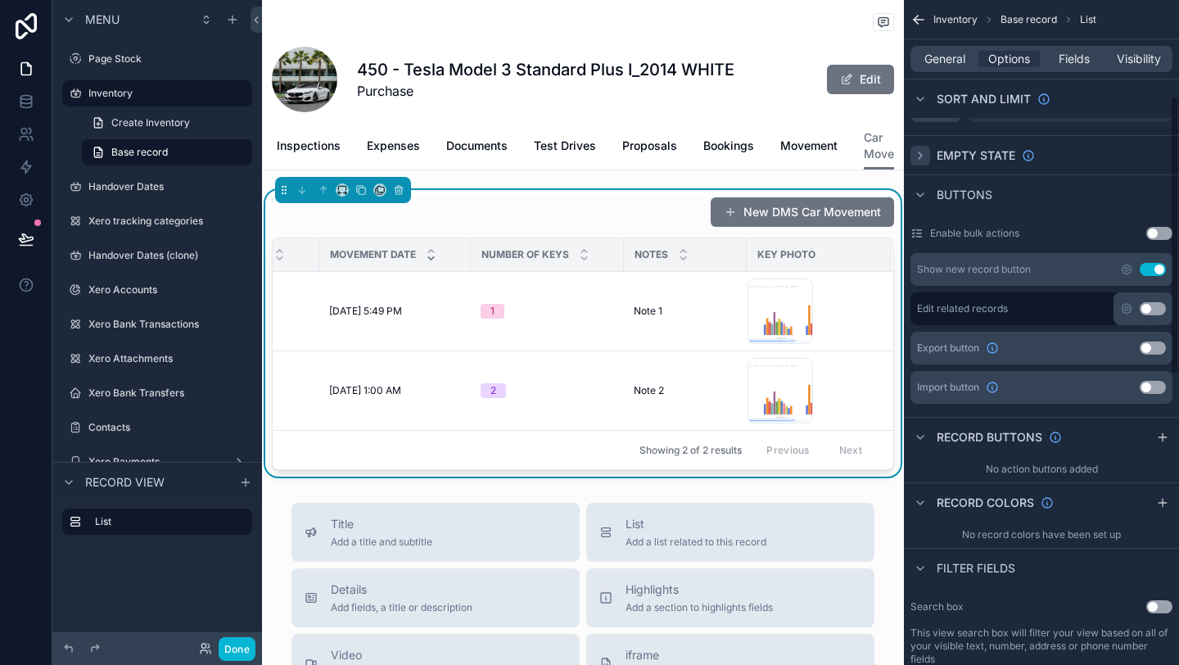
scroll to position [228, 0]
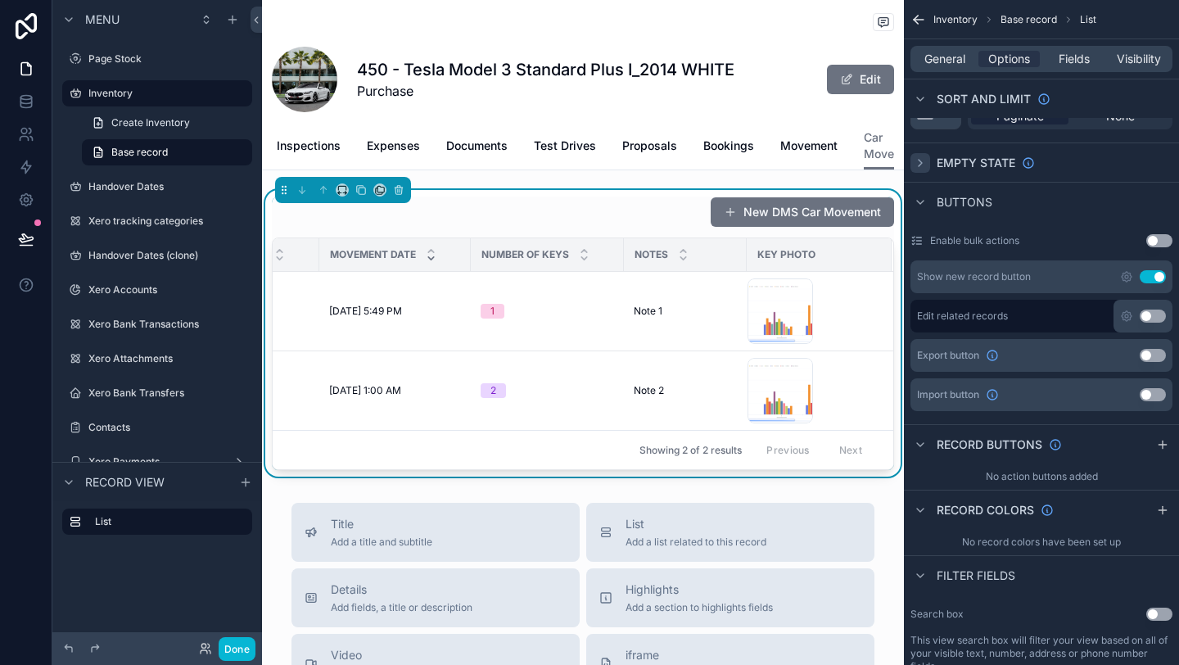
click at [920, 165] on icon "scrollable content" at bounding box center [920, 163] width 3 height 7
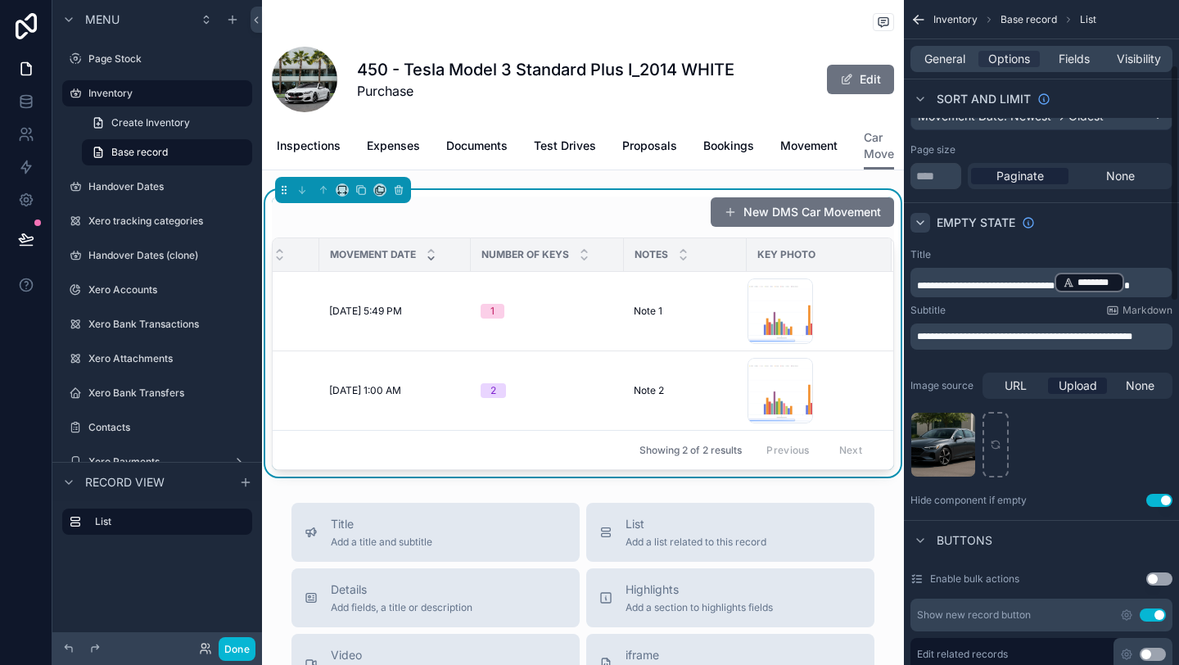
scroll to position [185, 0]
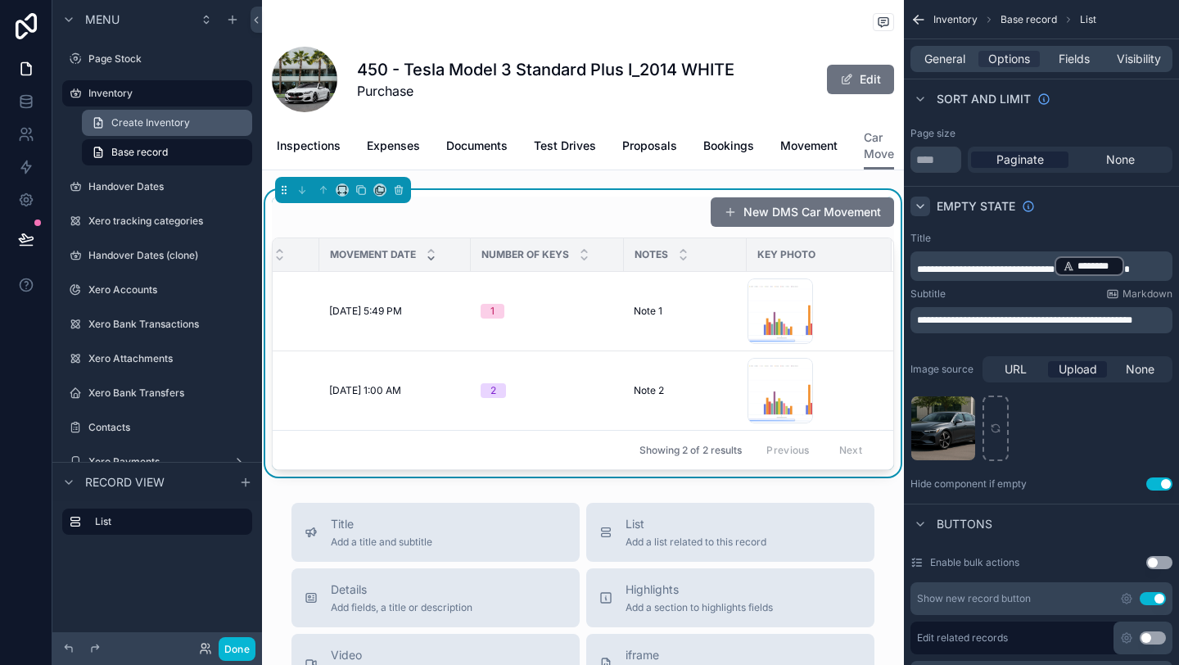
click at [133, 126] on span "Create Inventory" at bounding box center [150, 122] width 79 height 13
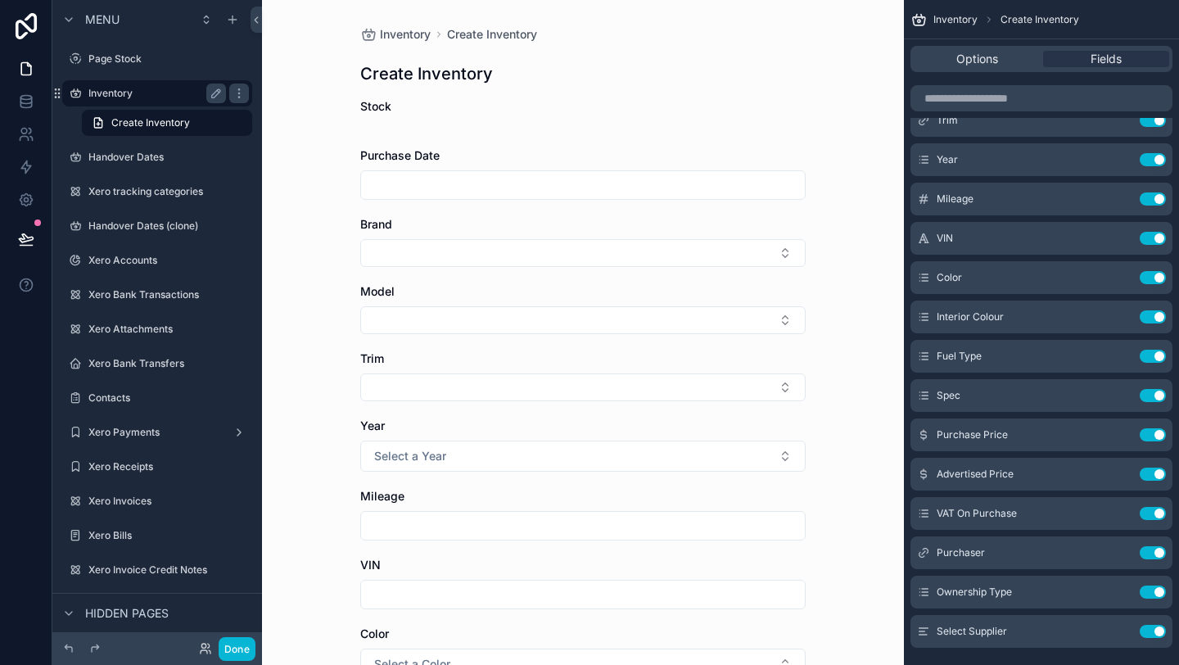
click at [126, 81] on div "Inventory" at bounding box center [157, 93] width 183 height 26
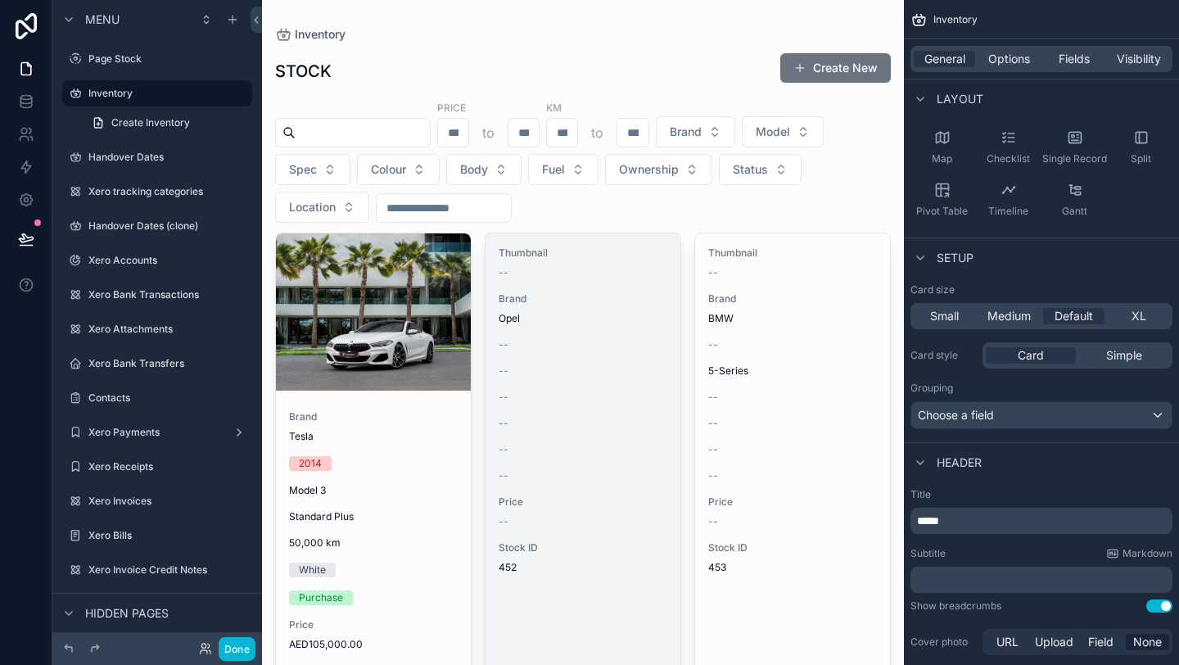
click at [576, 432] on div "Thumbnail -- Brand Opel -- -- -- -- -- -- Price -- Stock ID 452" at bounding box center [583, 410] width 195 height 354
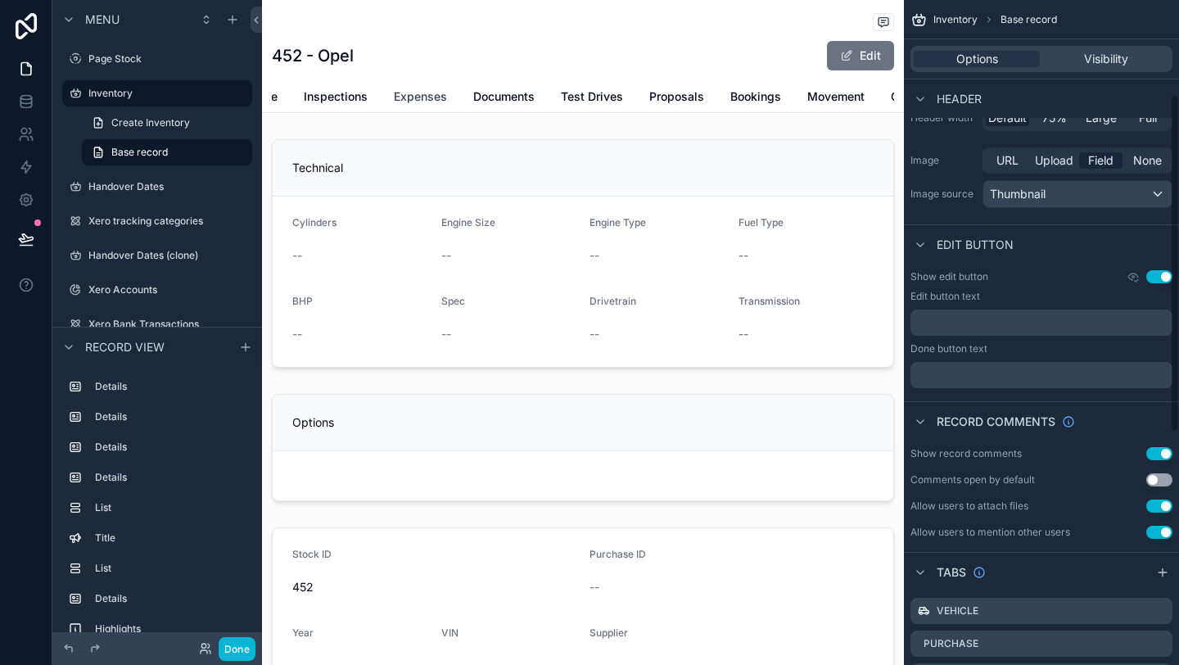
scroll to position [0, 463]
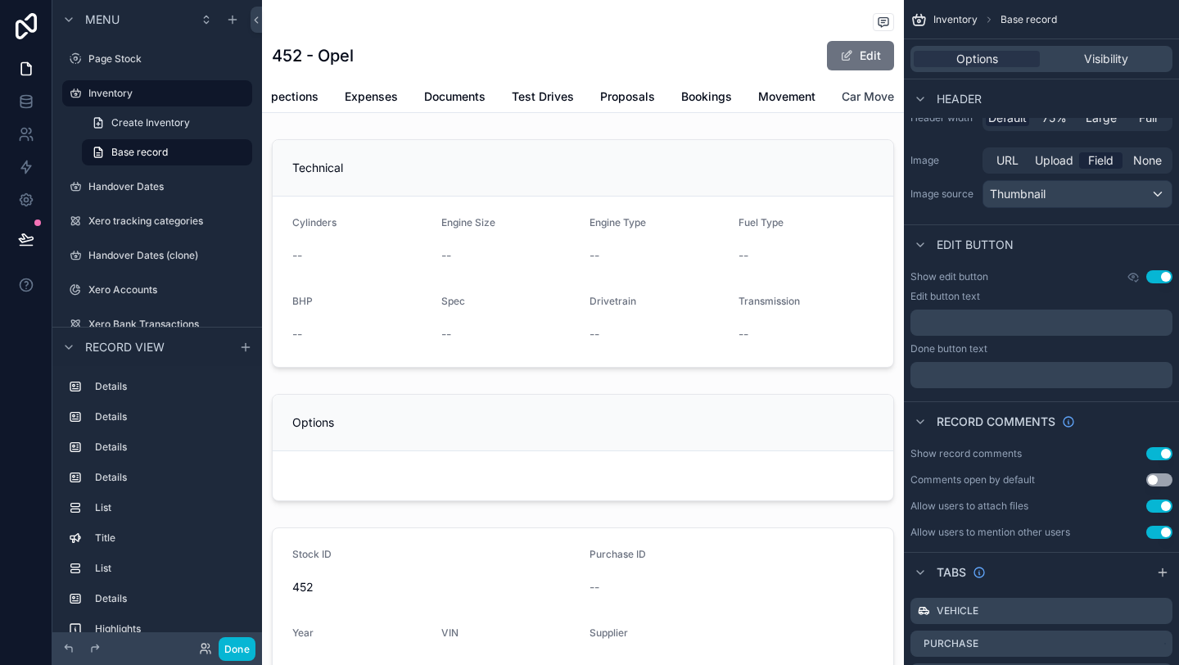
click at [861, 91] on span "Car Move" at bounding box center [868, 96] width 52 height 16
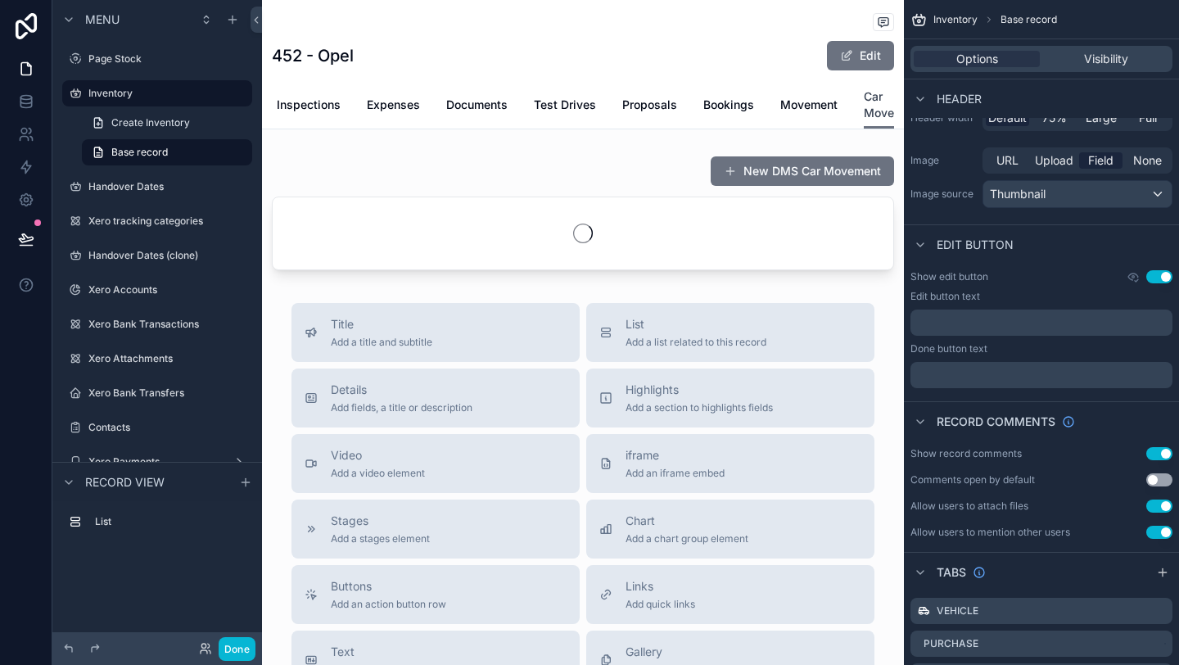
scroll to position [0, 441]
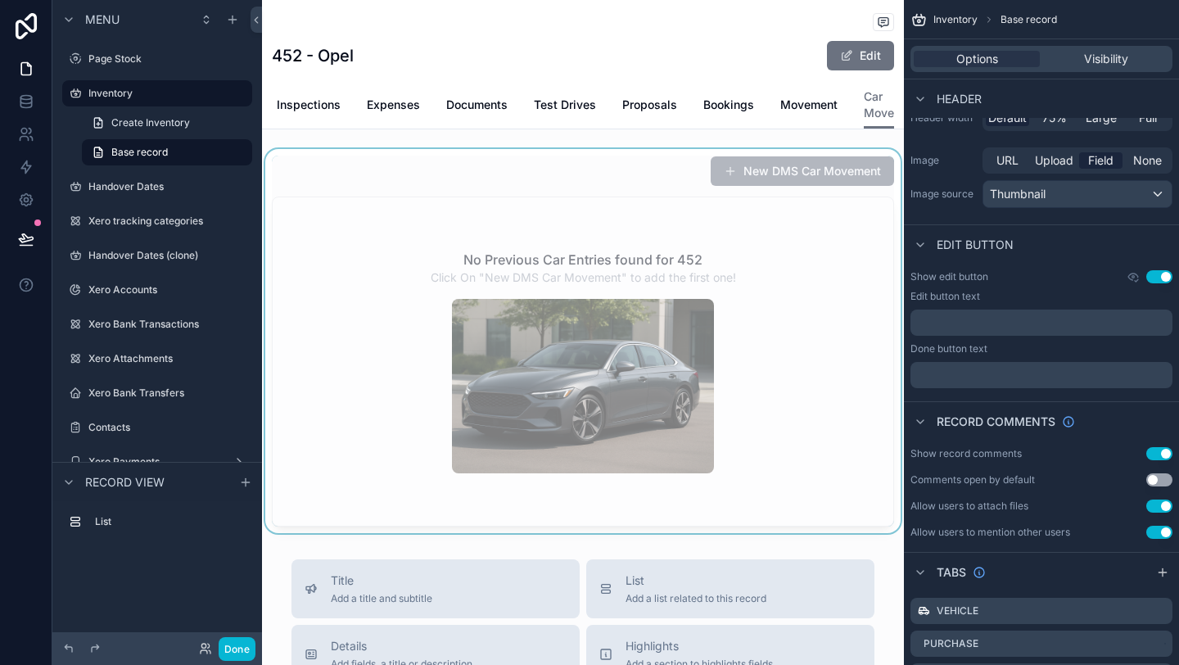
click at [705, 392] on div "scrollable content" at bounding box center [583, 341] width 642 height 384
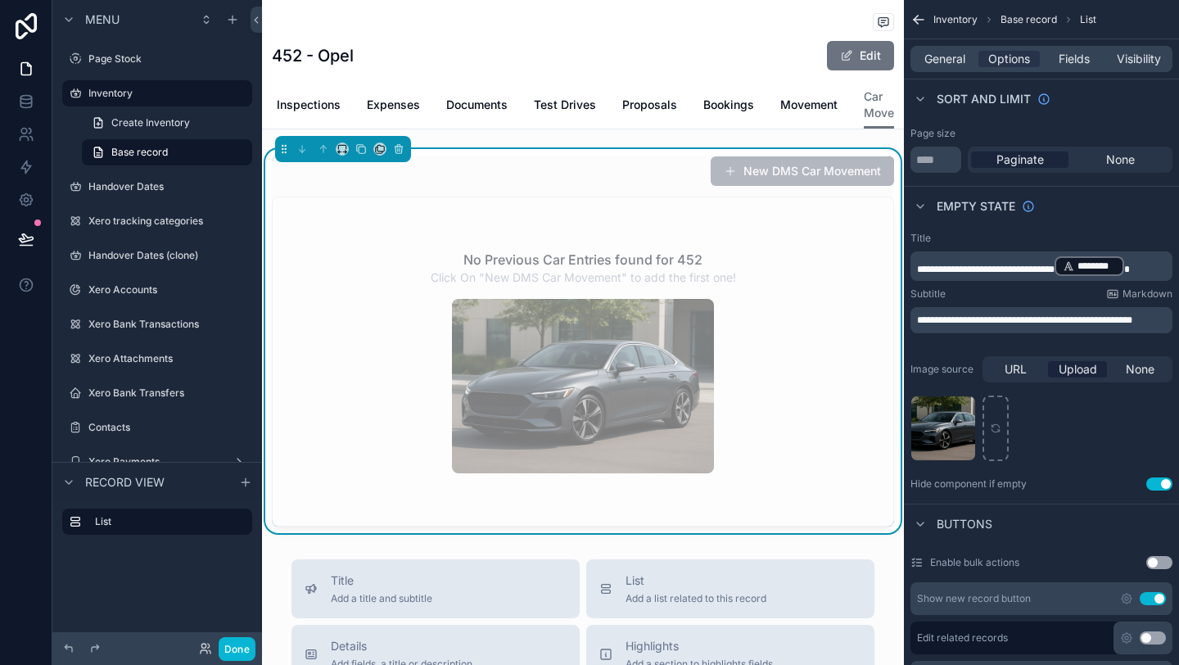
click at [1166, 264] on p "**********" at bounding box center [1043, 266] width 252 height 23
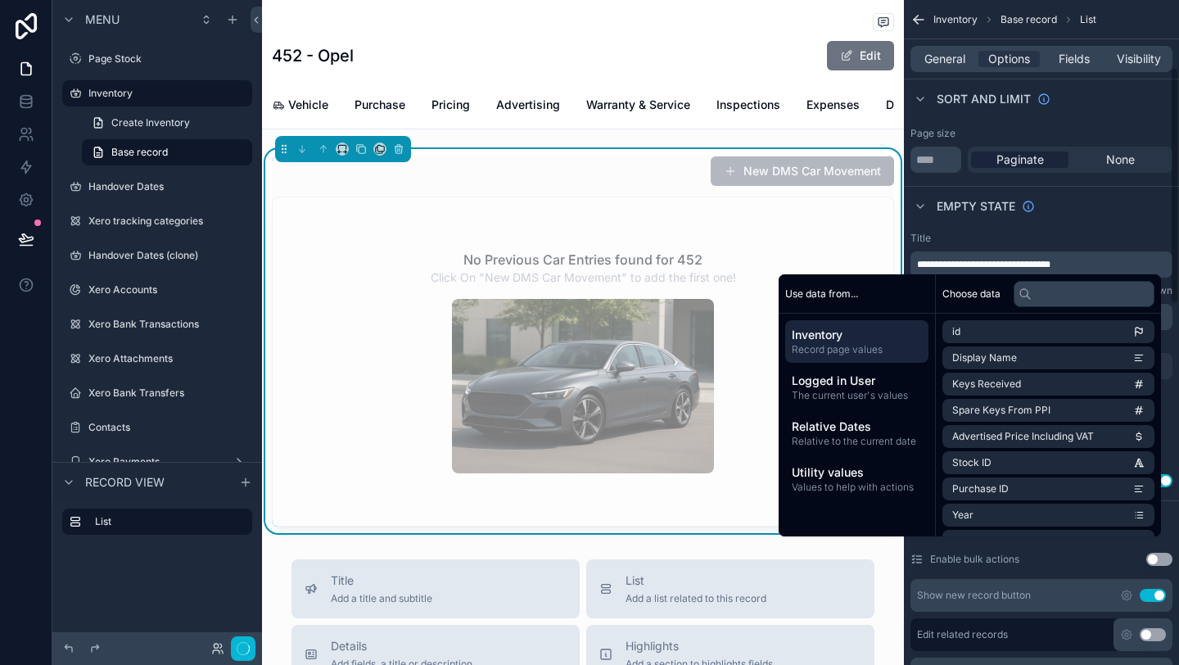
scroll to position [188, 0]
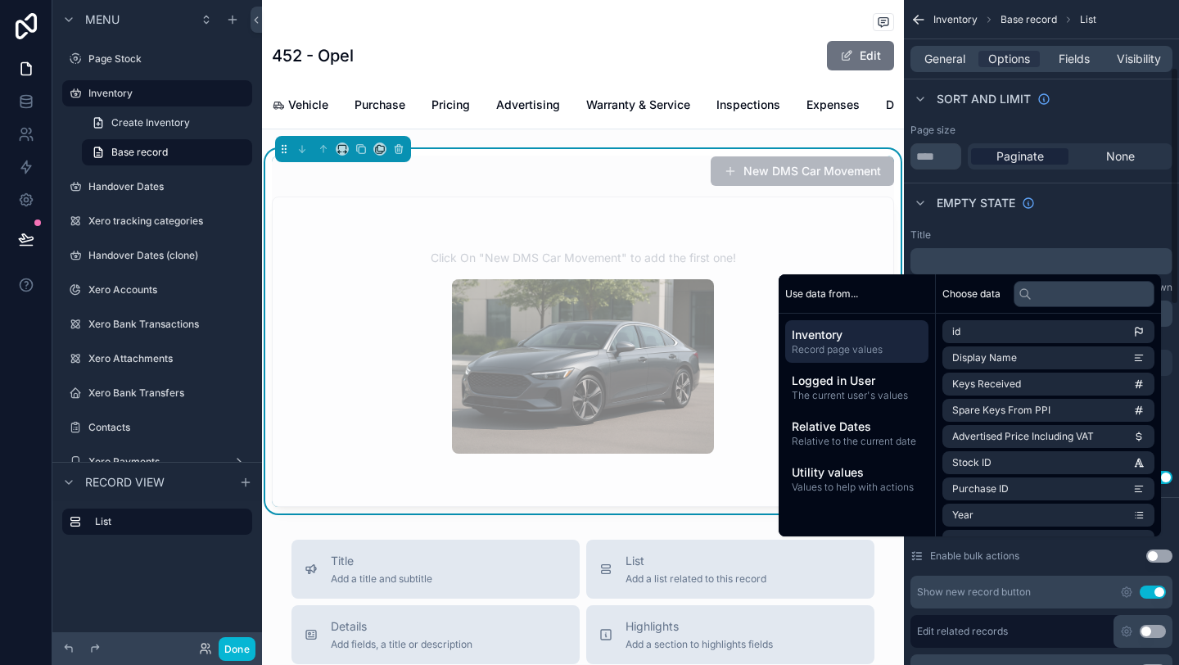
click at [1078, 226] on div "**********" at bounding box center [1041, 356] width 275 height 269
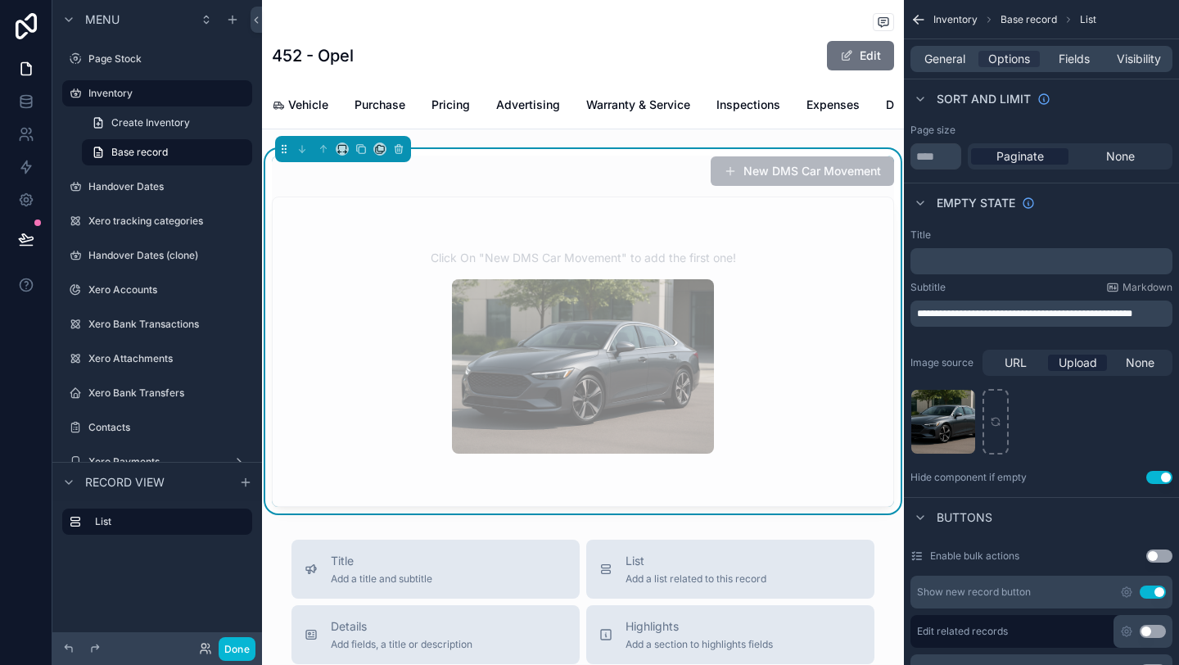
click at [977, 314] on span "**********" at bounding box center [1024, 314] width 215 height 10
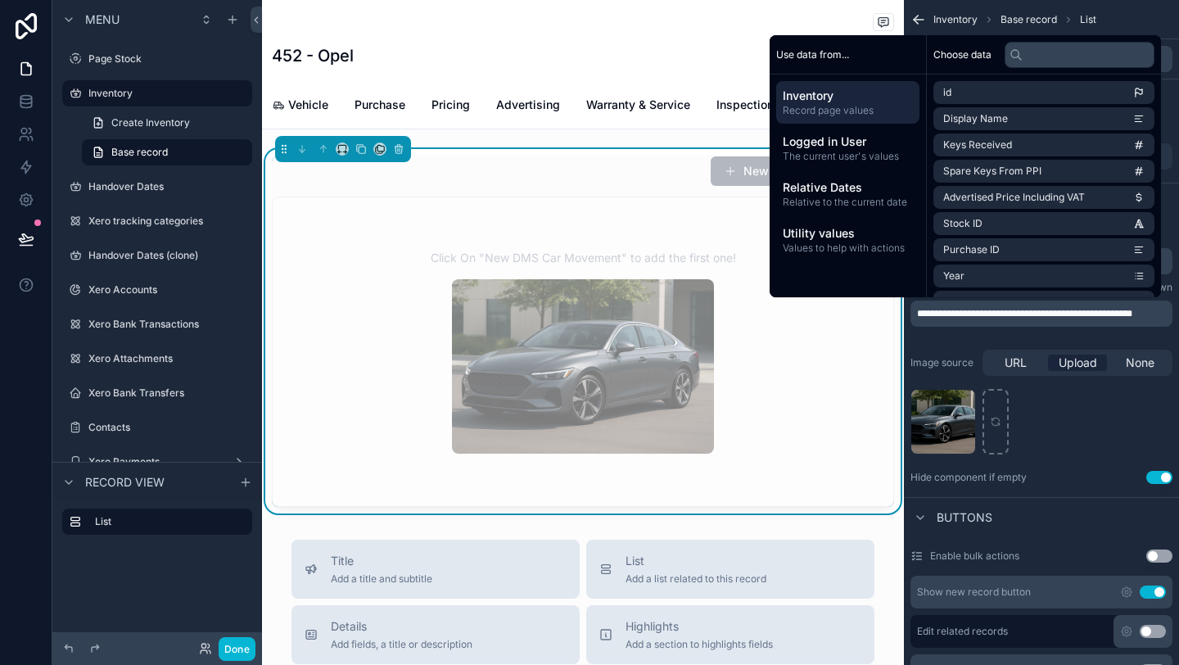
click at [977, 314] on span "**********" at bounding box center [1024, 314] width 215 height 10
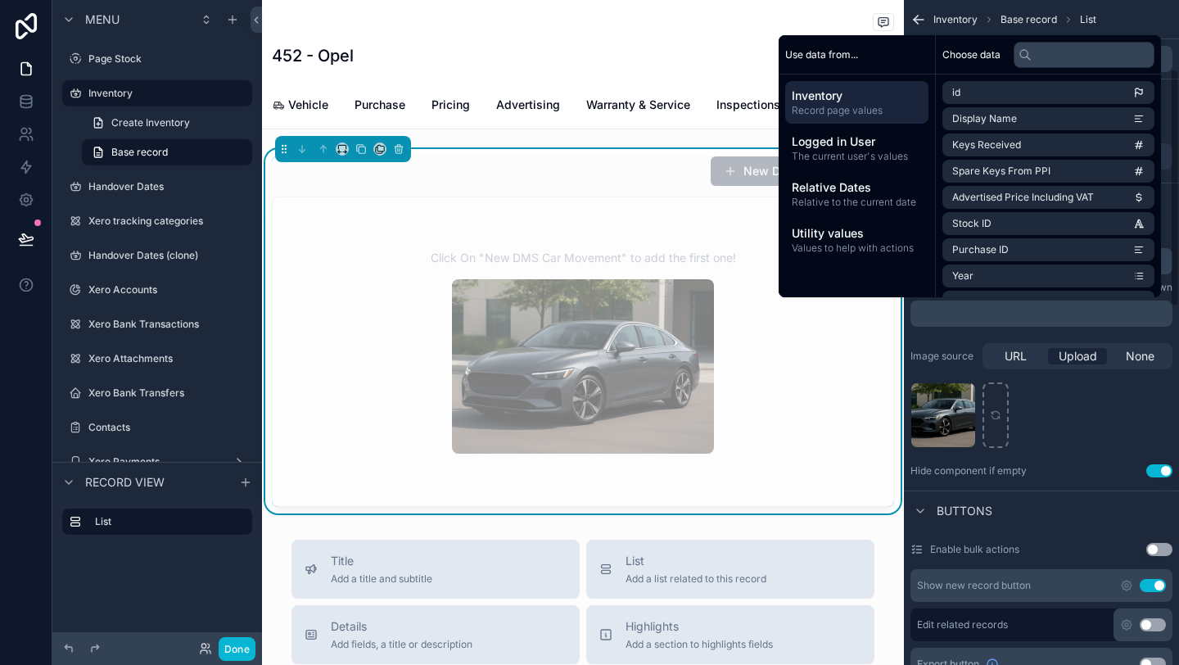
scroll to position [192, 0]
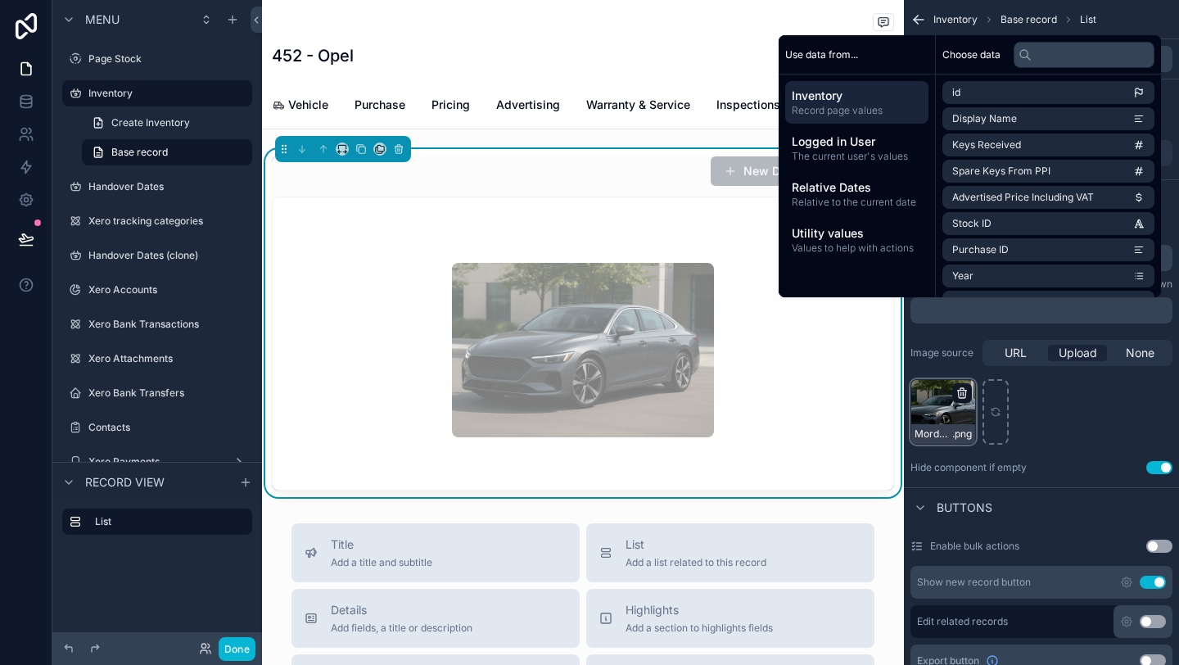
click at [963, 395] on icon "scrollable content" at bounding box center [963, 393] width 0 height 3
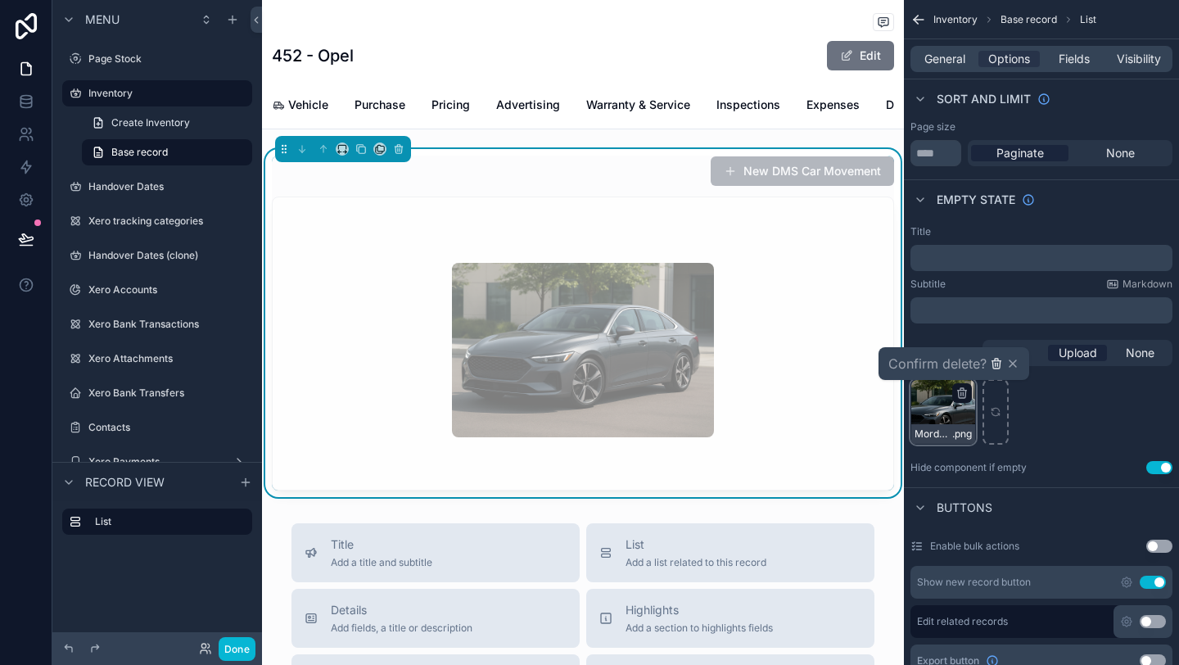
click at [998, 365] on icon "button" at bounding box center [996, 363] width 13 height 13
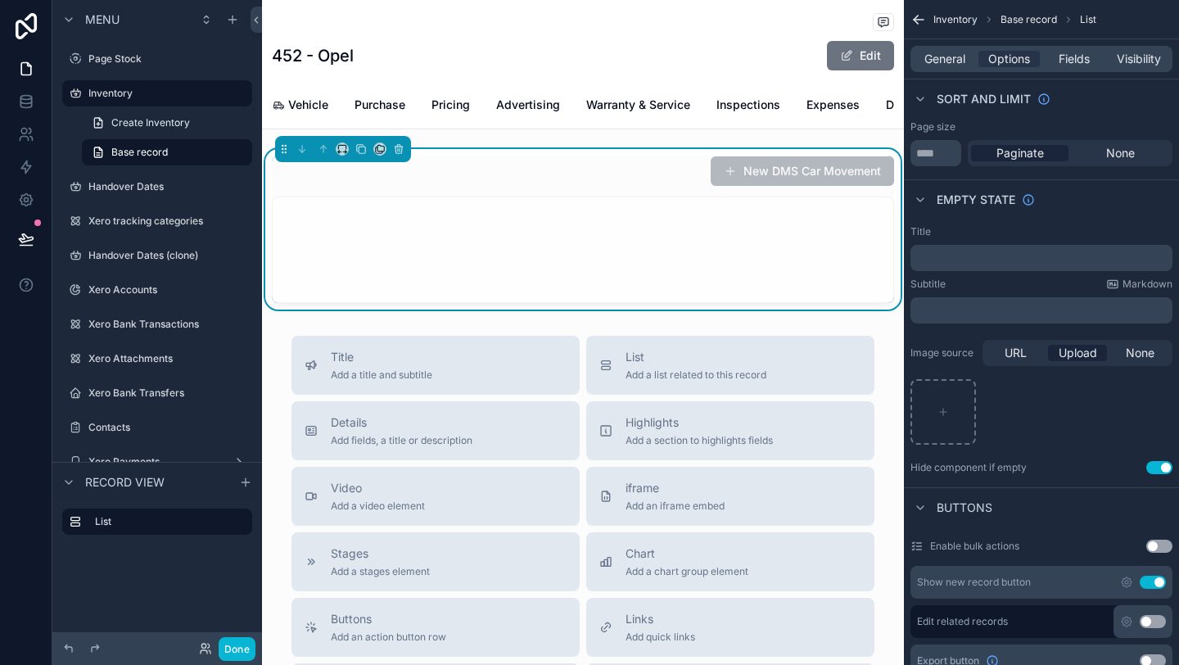
click at [1150, 472] on button "Use setting" at bounding box center [1159, 467] width 26 height 13
click at [228, 647] on button "Done" at bounding box center [237, 649] width 37 height 24
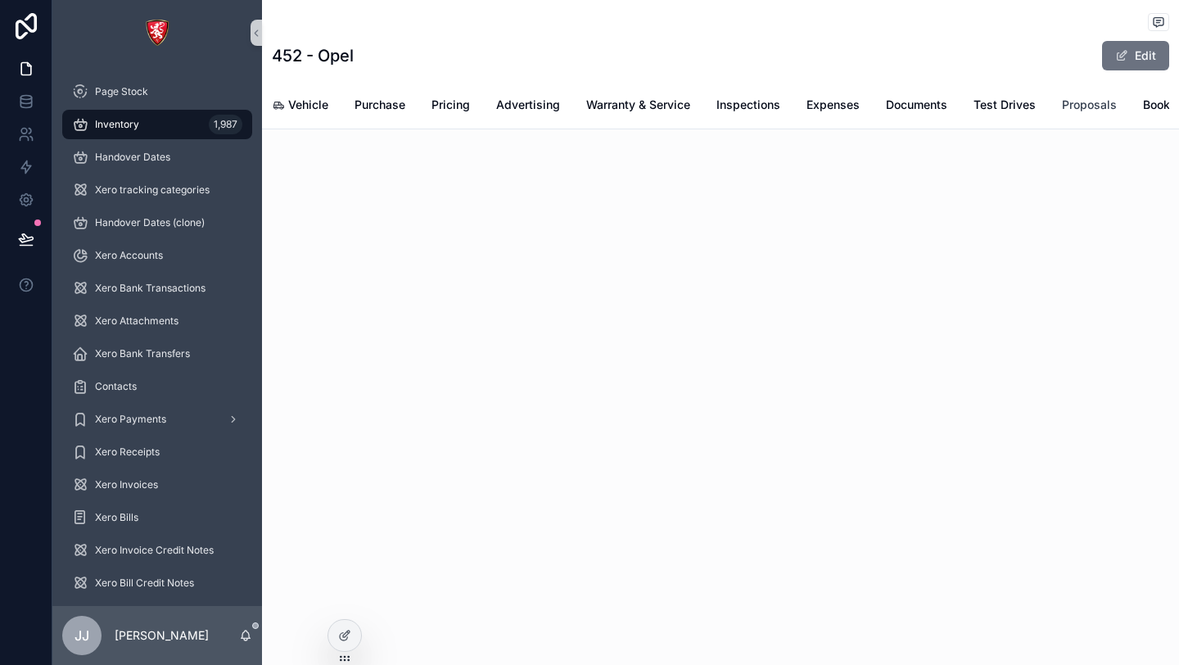
scroll to position [0, 165]
click at [1157, 106] on span "Car Move" at bounding box center [1154, 104] width 30 height 33
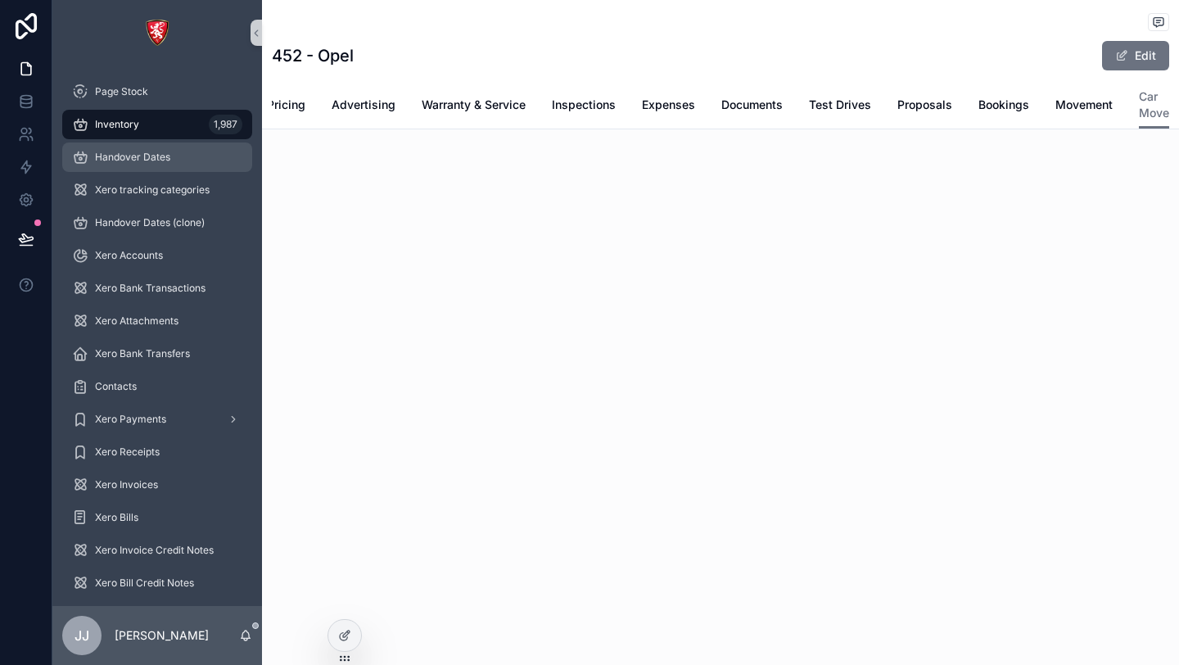
click at [140, 160] on span "Handover Dates" at bounding box center [132, 157] width 75 height 13
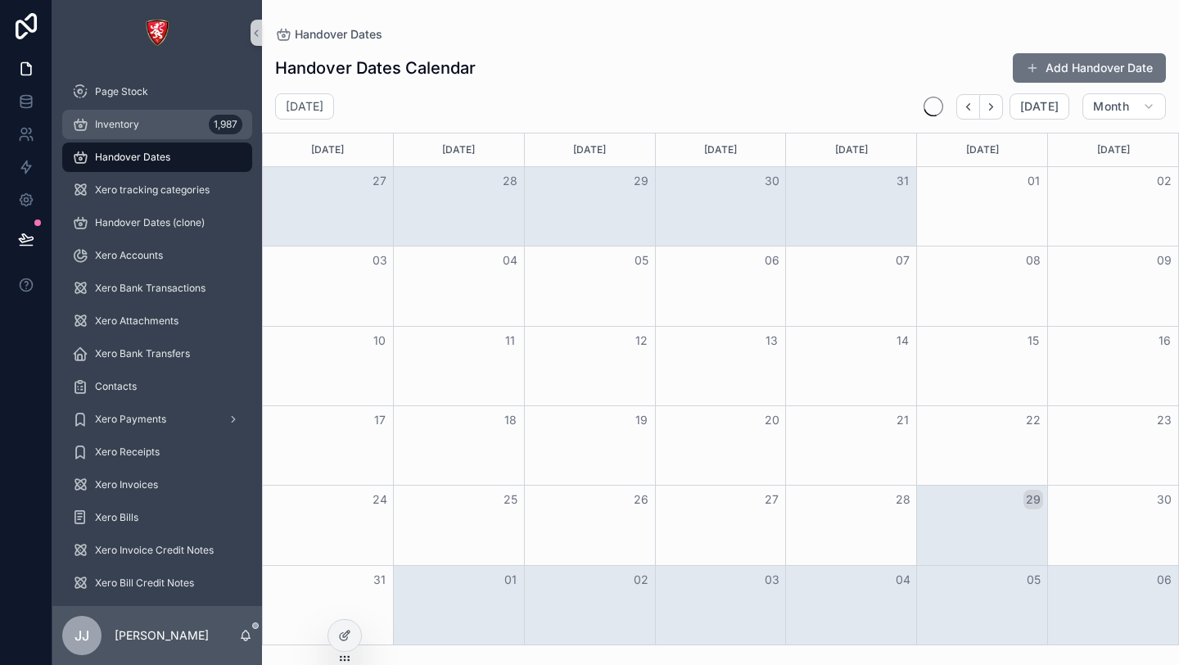
click at [138, 129] on span "Inventory" at bounding box center [117, 124] width 44 height 13
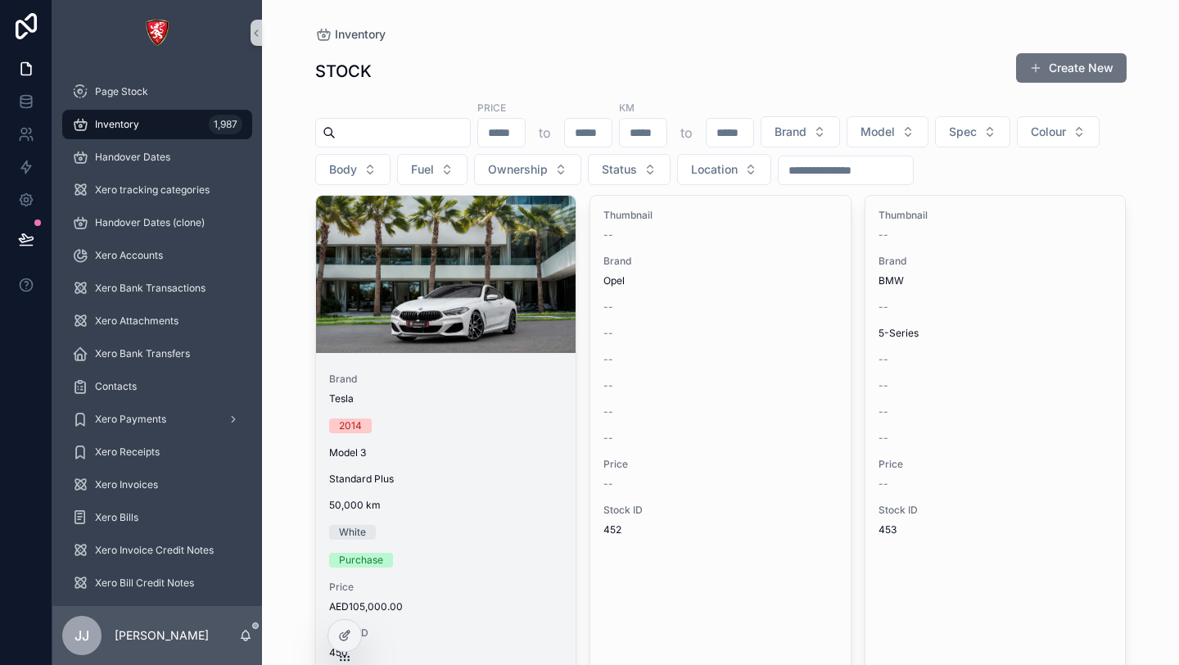
click at [439, 354] on link "Brand Tesla 2014 Model 3 Standard Plus 50,000 km White Purchase Price AED105,00…" at bounding box center [446, 434] width 262 height 478
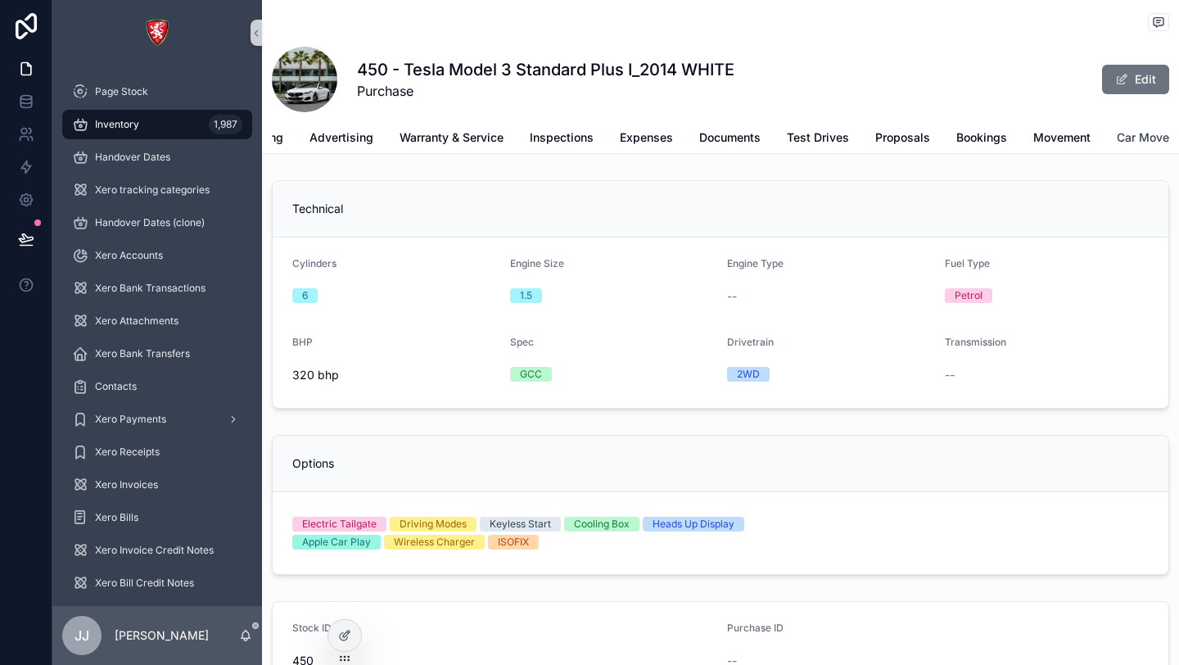
click at [1140, 138] on span "Car Move" at bounding box center [1143, 137] width 52 height 16
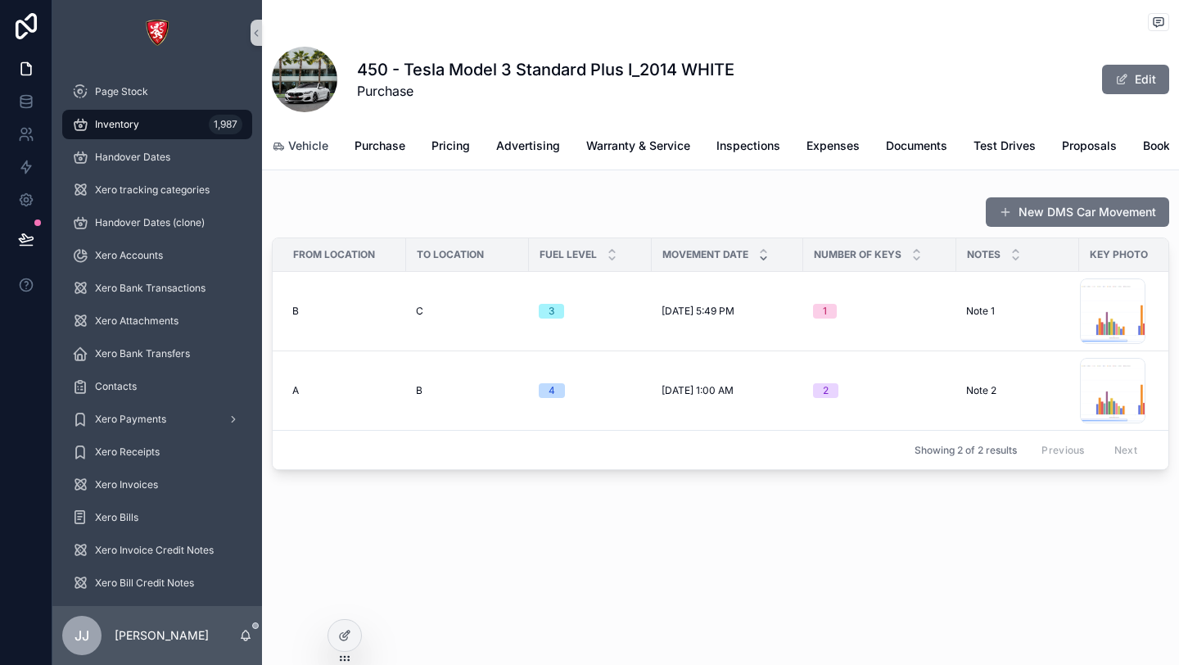
drag, startPoint x: 296, startPoint y: 143, endPoint x: 359, endPoint y: 160, distance: 65.4
click at [296, 142] on span "Vehicle" at bounding box center [308, 146] width 40 height 16
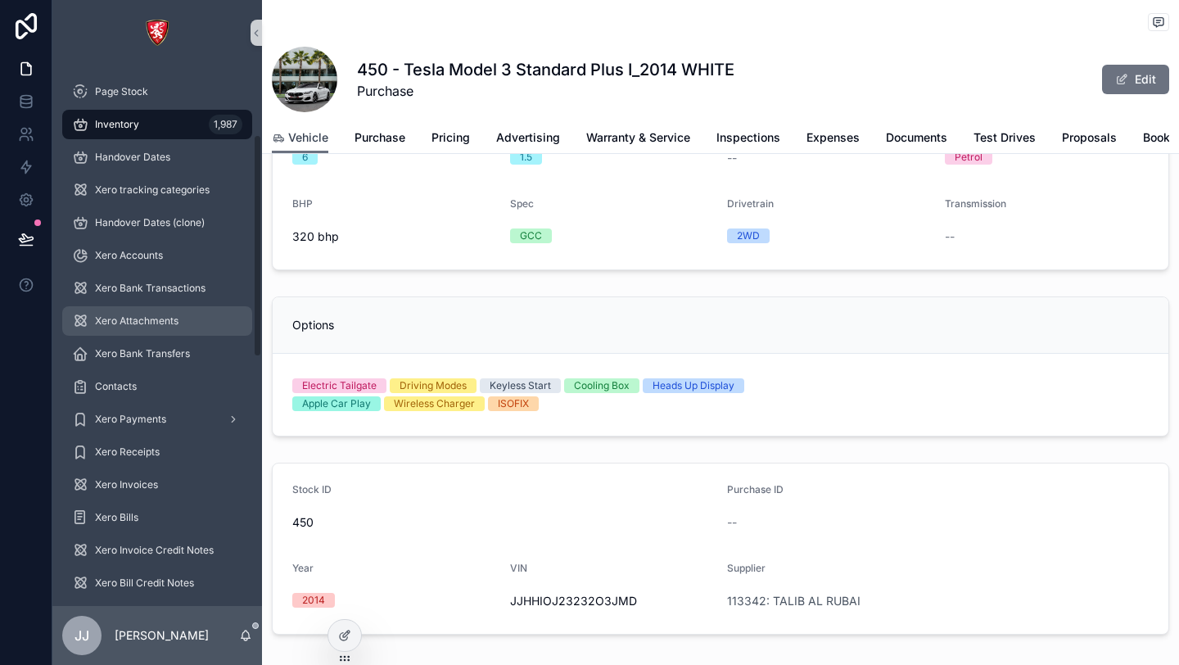
scroll to position [766, 0]
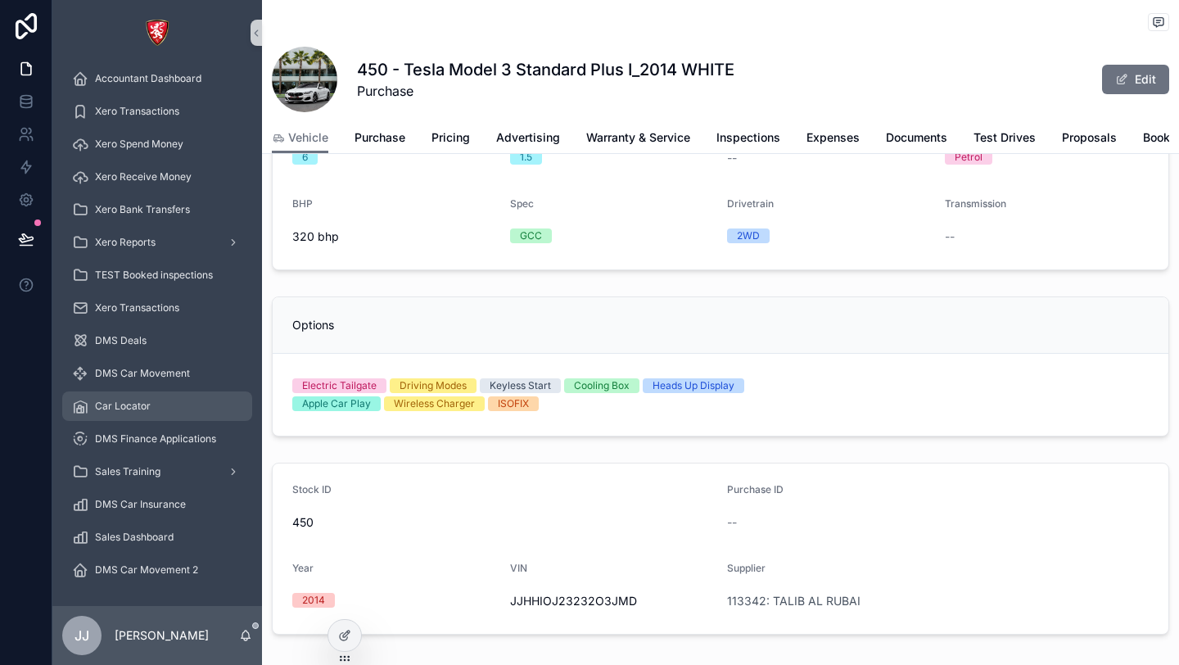
click at [142, 408] on span "Car Locator" at bounding box center [123, 406] width 56 height 13
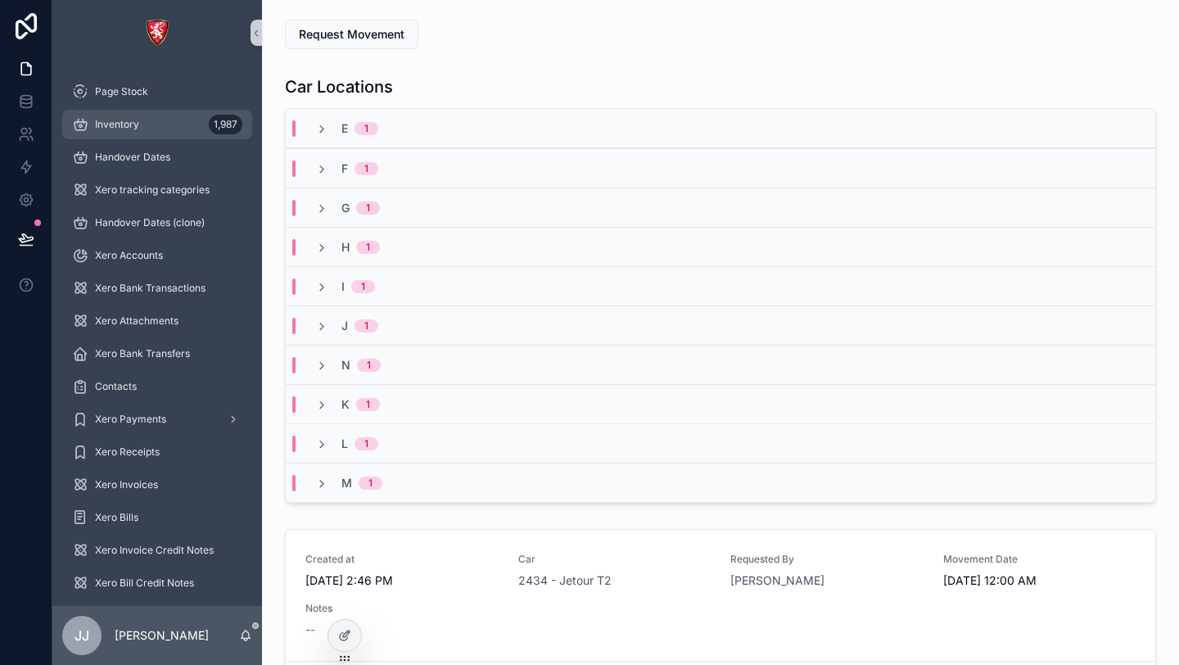
click at [149, 129] on div "Inventory 1,987" at bounding box center [157, 124] width 170 height 26
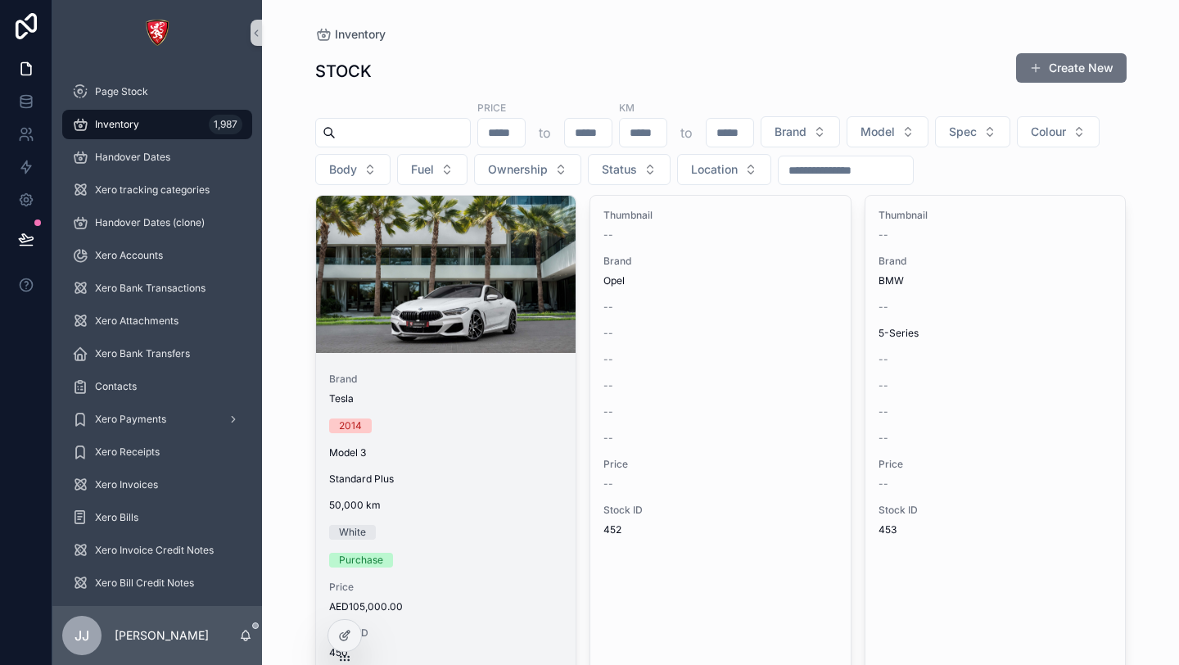
click at [450, 487] on div "Brand Tesla 2014 Model 3 Standard Plus 50,000 [PERSON_NAME] Purchase Price AED1…" at bounding box center [446, 515] width 260 height 313
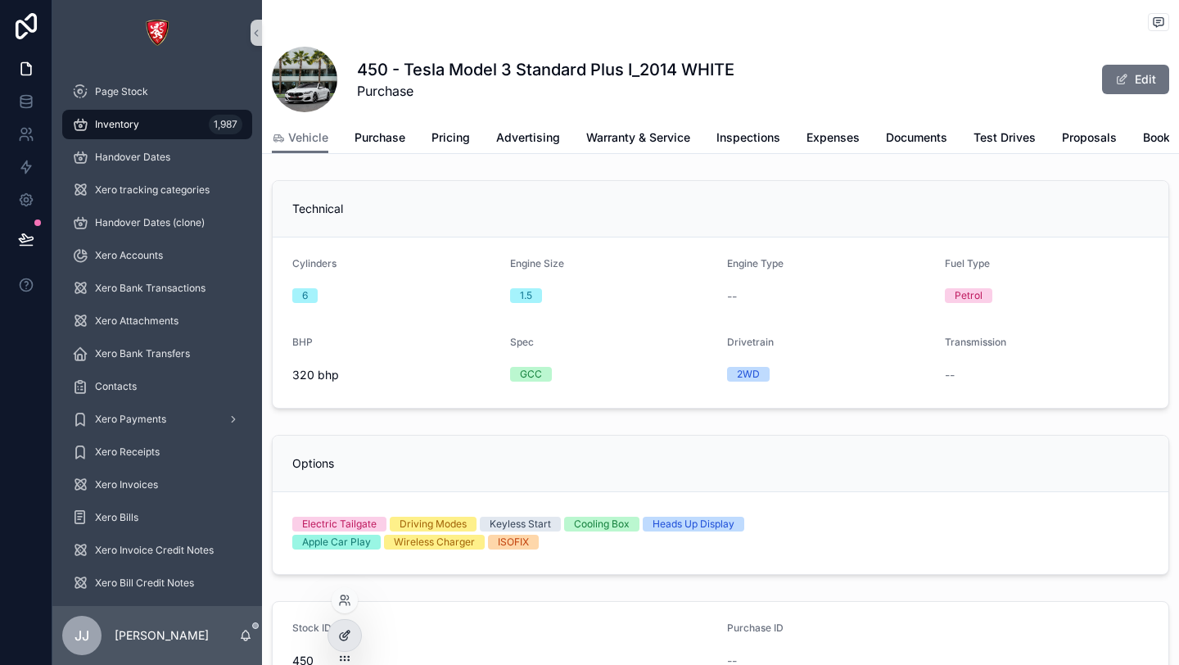
click at [344, 641] on icon at bounding box center [344, 635] width 13 height 13
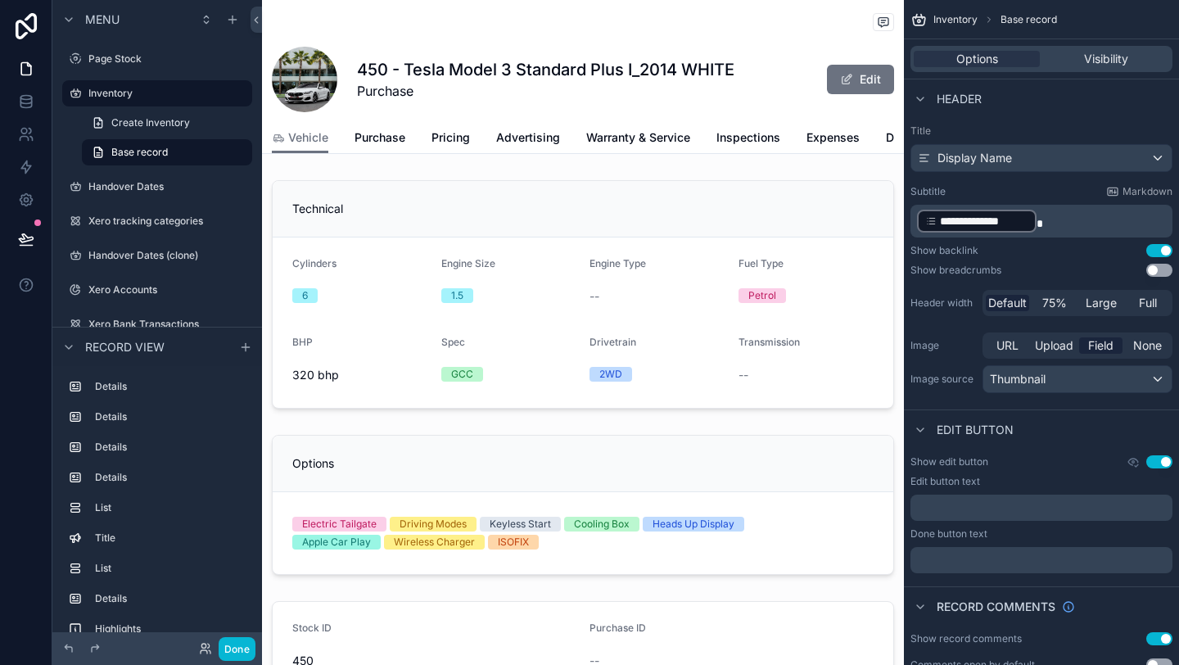
scroll to position [0, 463]
click at [717, 142] on span "Bookings" at bounding box center [706, 137] width 51 height 16
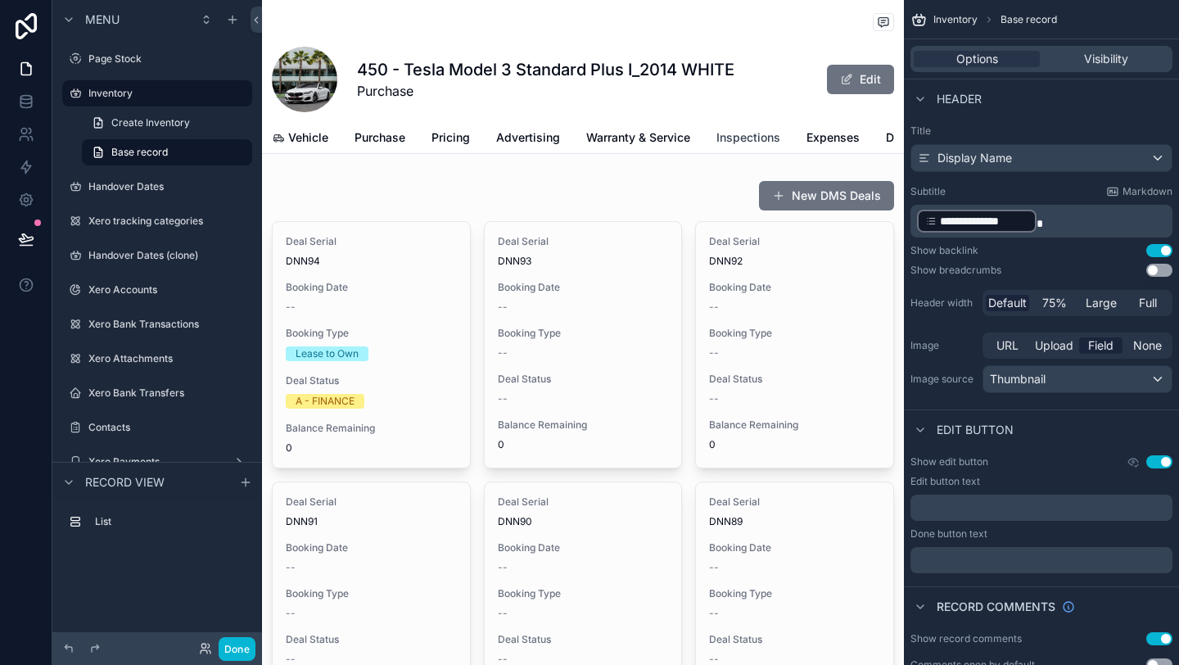
click at [717, 142] on span "Inspections" at bounding box center [748, 137] width 64 height 16
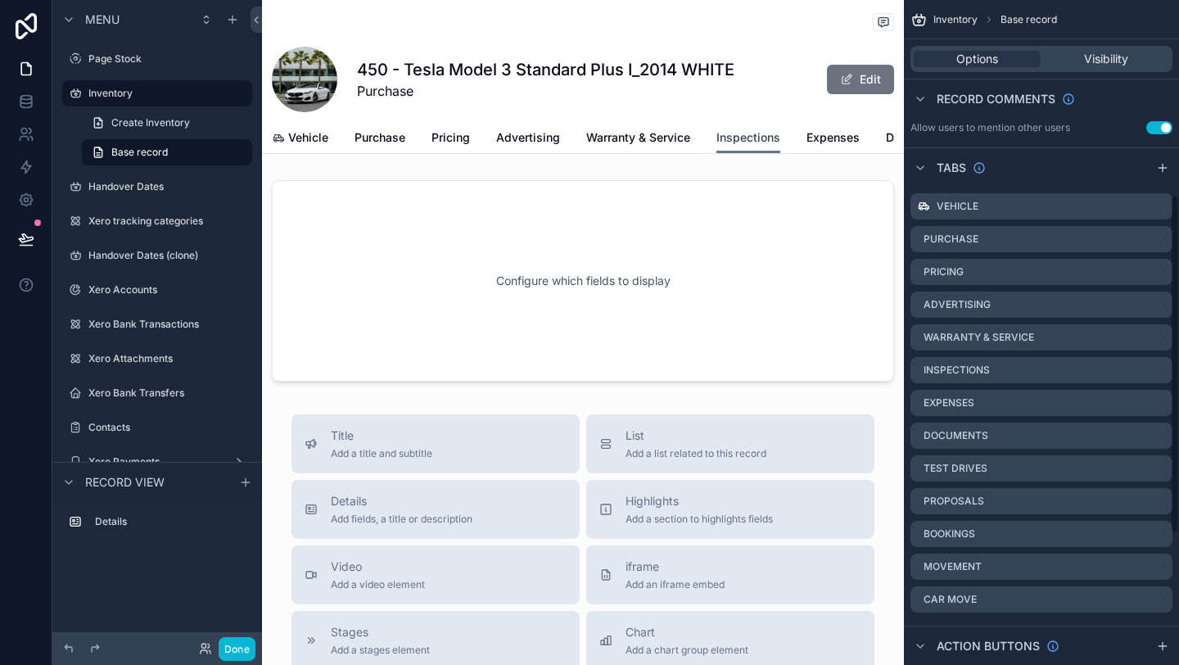
scroll to position [642, 0]
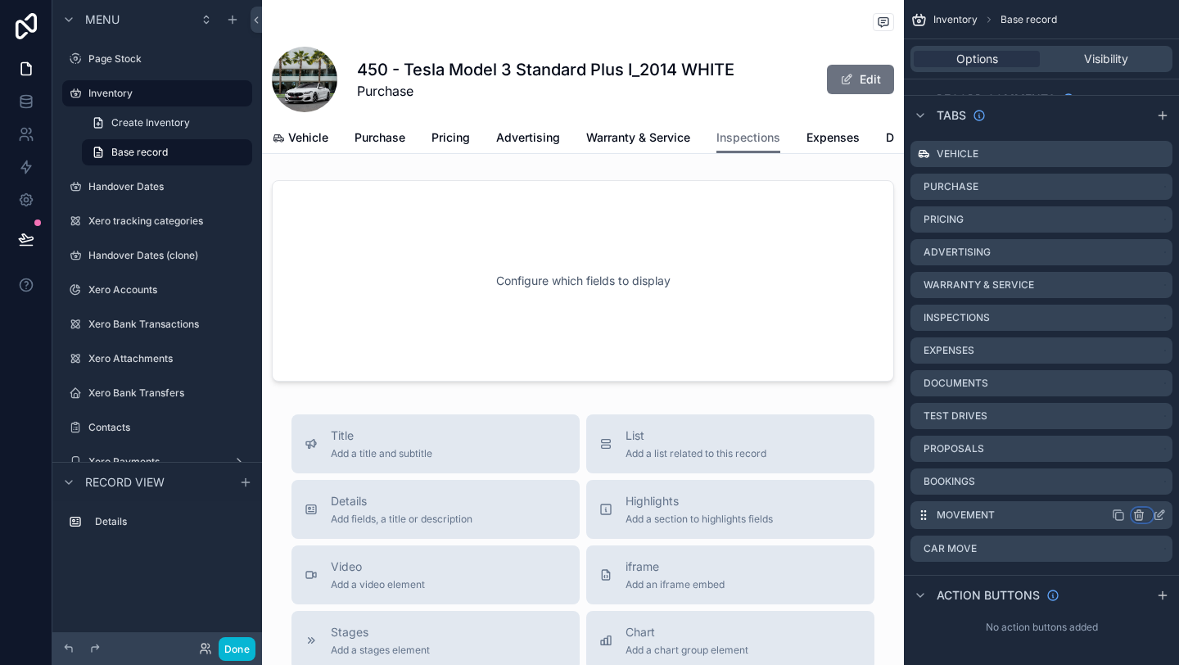
click at [1141, 518] on icon "scrollable content" at bounding box center [1138, 515] width 13 height 13
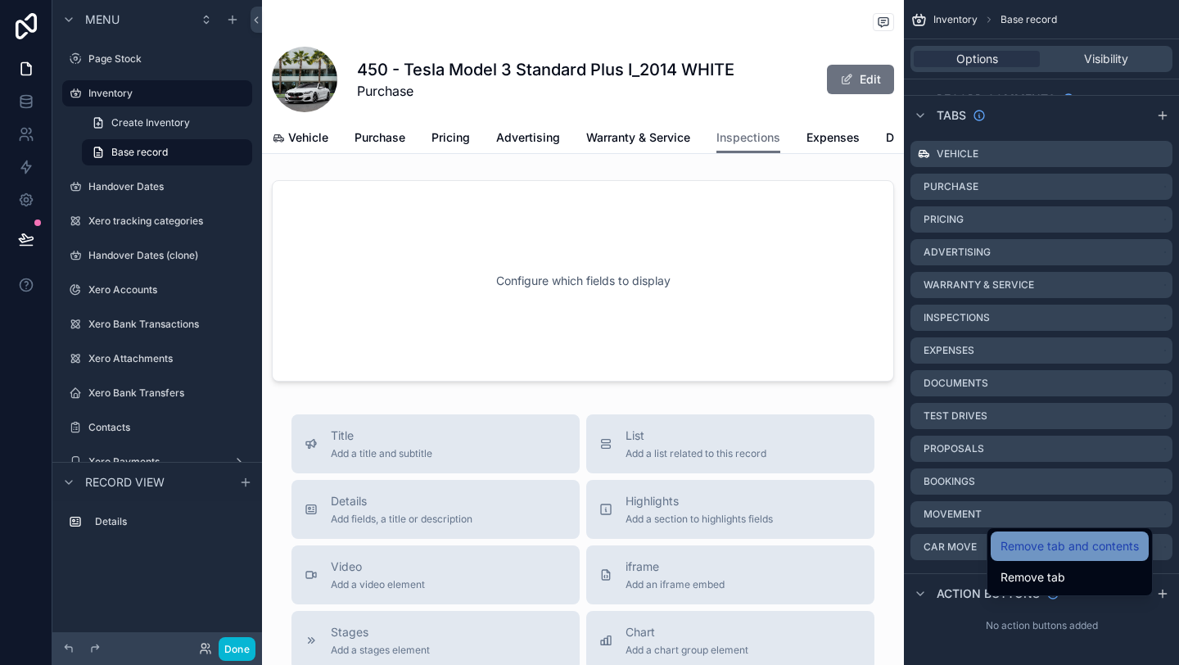
click at [1097, 548] on span "Remove tab and contents" at bounding box center [1070, 546] width 138 height 20
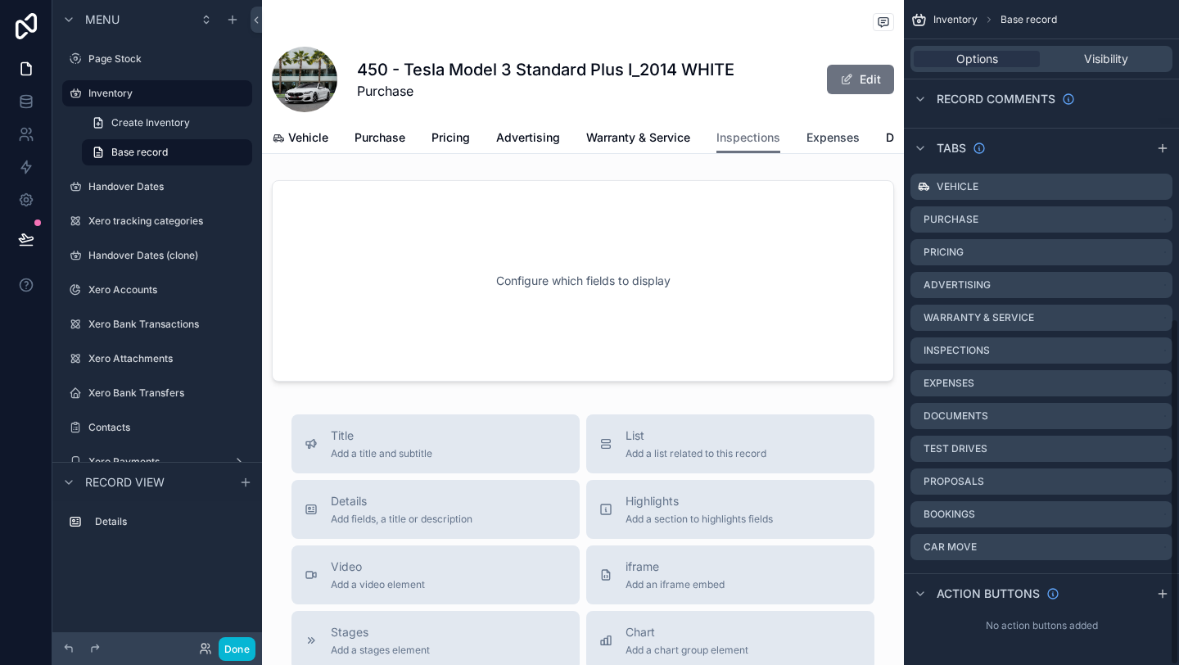
scroll to position [609, 0]
click at [291, 142] on span "Vehicle" at bounding box center [308, 137] width 40 height 16
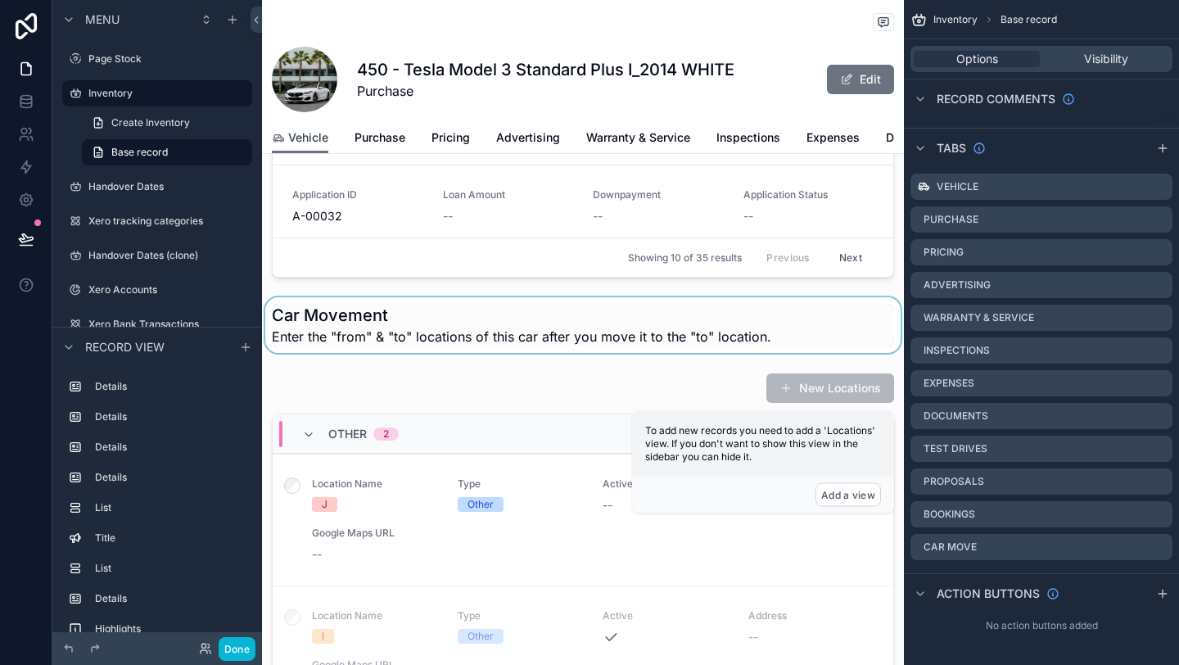
scroll to position [1288, 0]
click at [538, 340] on div "scrollable content" at bounding box center [583, 326] width 642 height 56
click at [538, 340] on span "Enter the "from" & "to" locations of this car after you move it to the "to" loc…" at bounding box center [521, 338] width 499 height 20
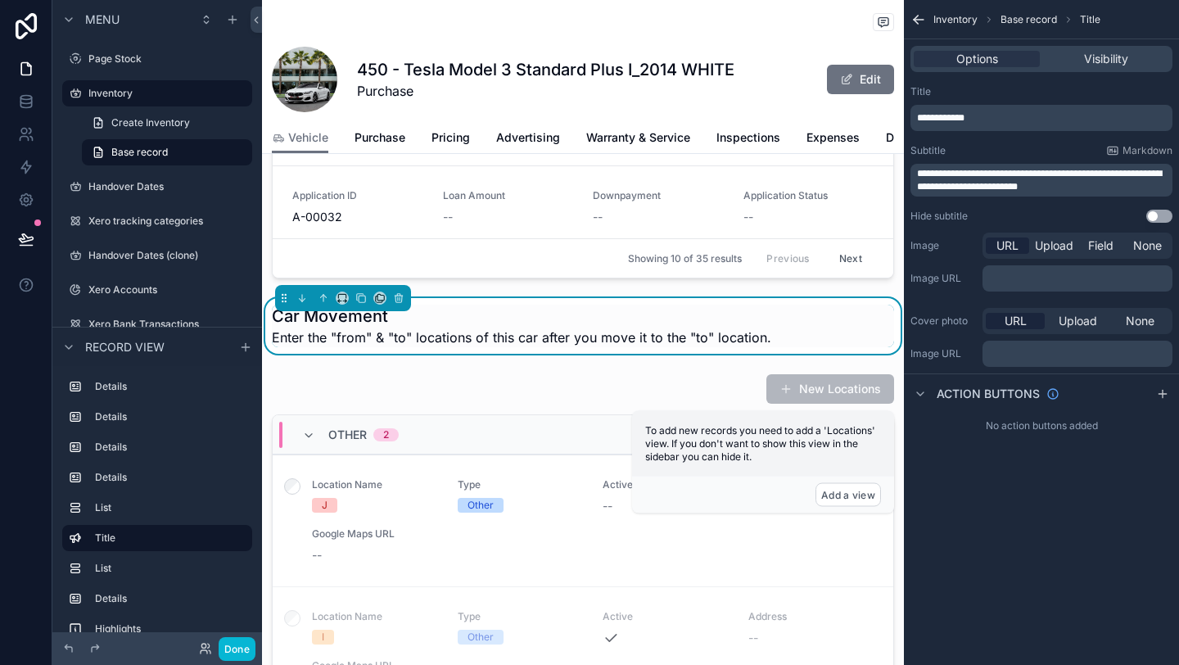
click at [538, 340] on span "Enter the "from" & "to" locations of this car after you move it to the "to" loc…" at bounding box center [521, 338] width 499 height 20
click at [771, 191] on div "scrollable content" at bounding box center [583, 8] width 642 height 553
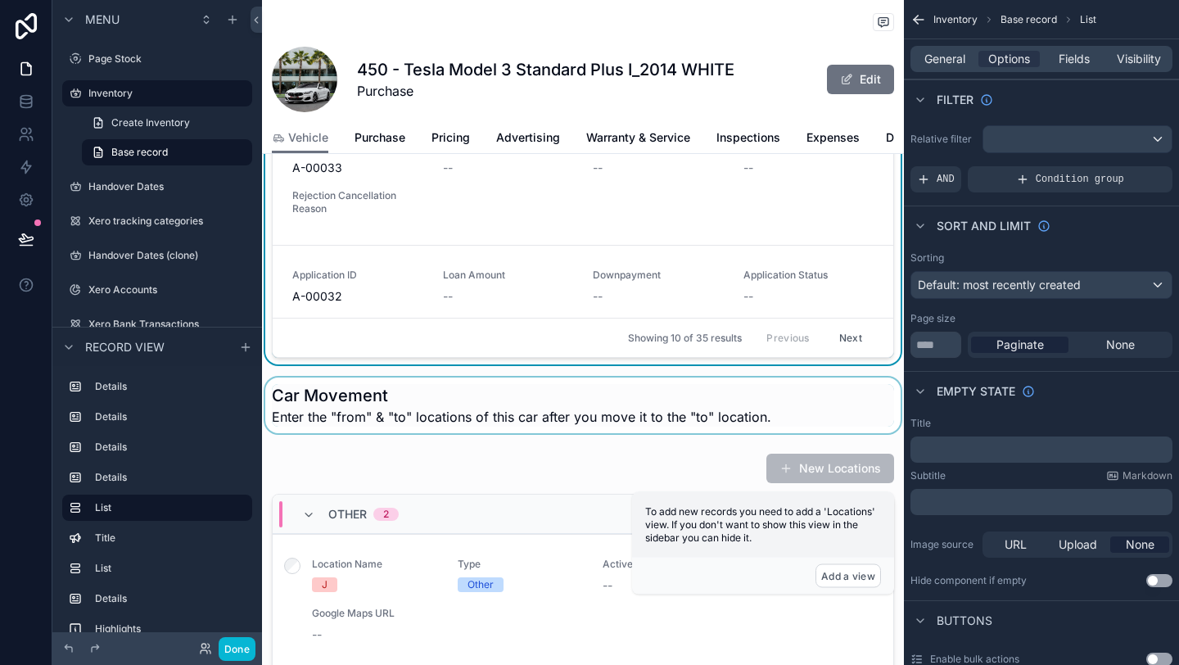
scroll to position [1205, 0]
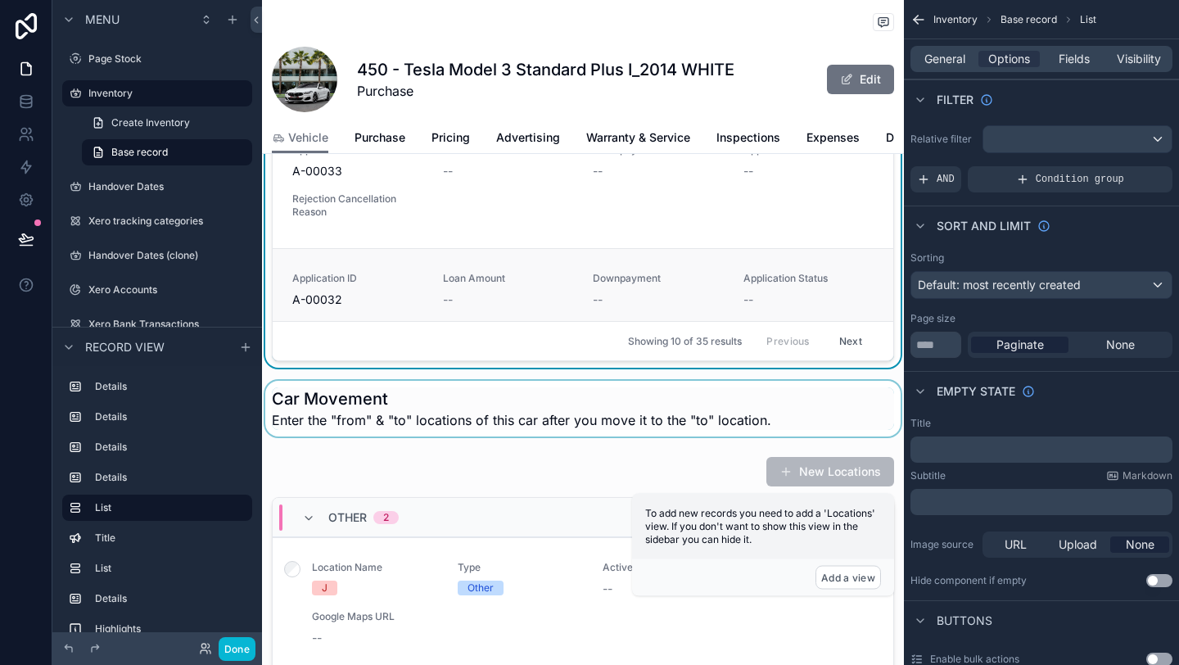
click at [751, 255] on link "Application ID A-00032 Loan Amount -- Downpayment -- Application Status -- Reje…" at bounding box center [583, 312] width 621 height 129
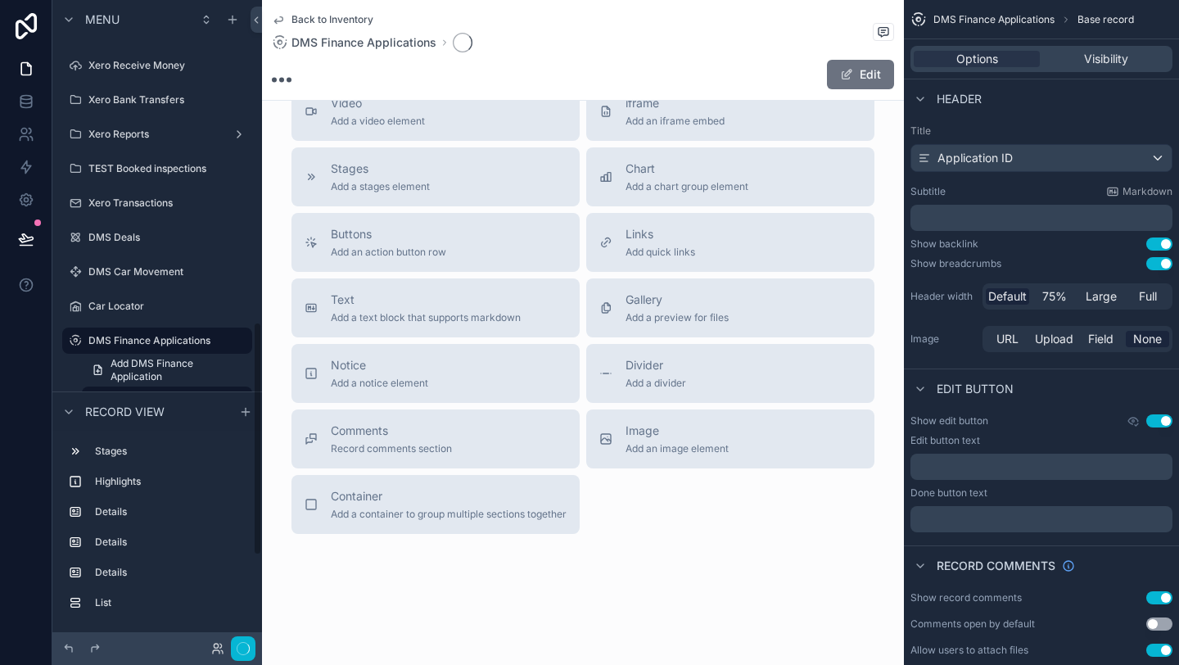
scroll to position [1205, 0]
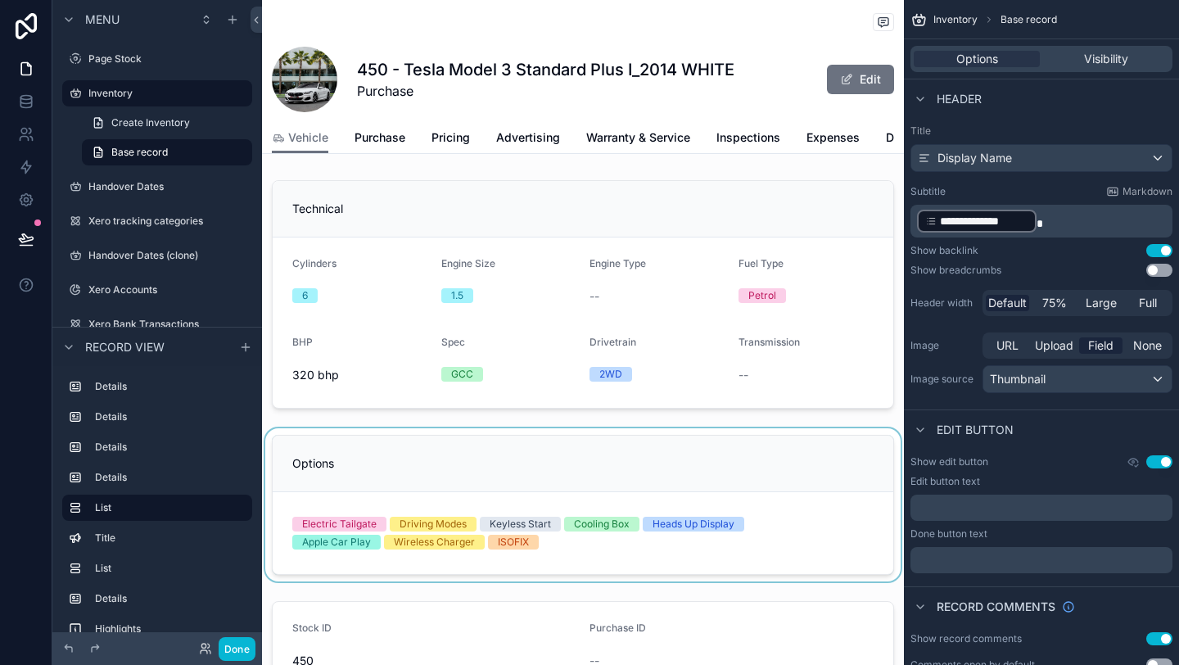
click at [620, 457] on div "scrollable content" at bounding box center [583, 504] width 642 height 153
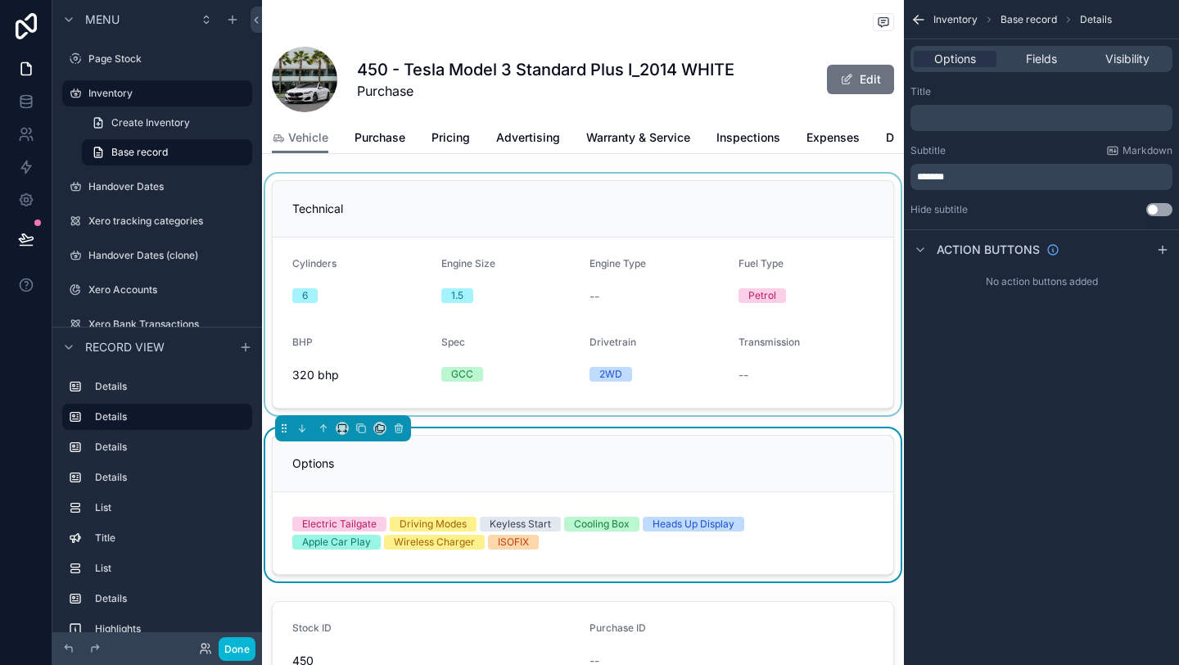
click at [687, 305] on div "scrollable content" at bounding box center [583, 295] width 642 height 242
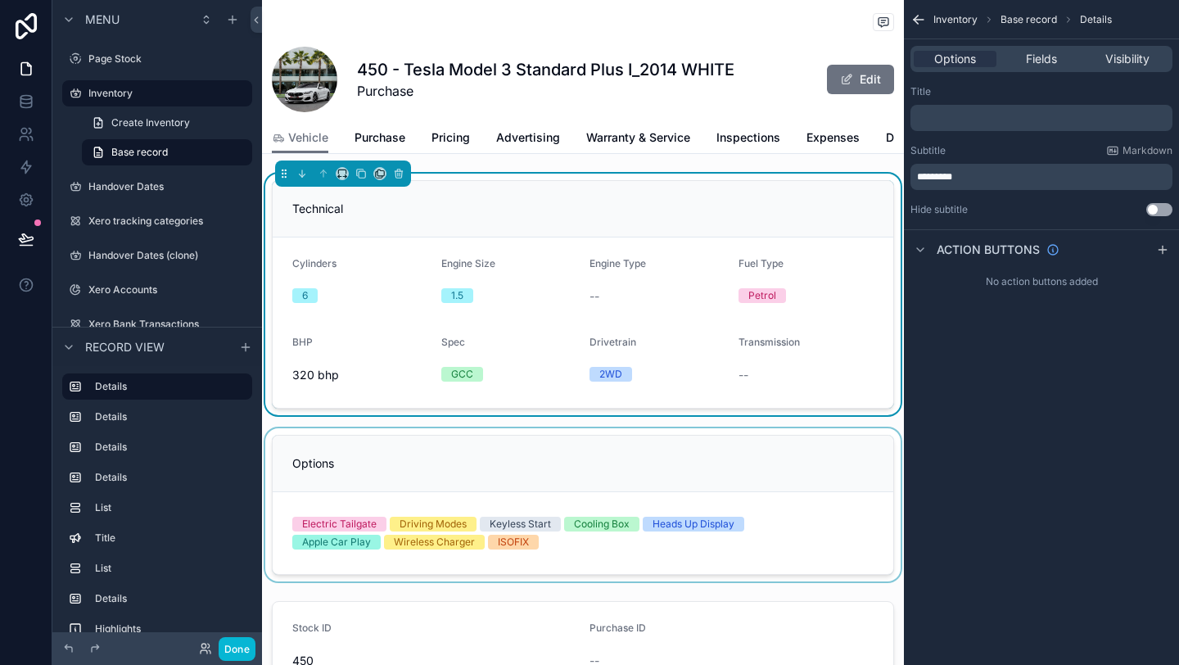
scroll to position [0, 378]
click at [866, 135] on span "Car Move" at bounding box center [868, 137] width 52 height 16
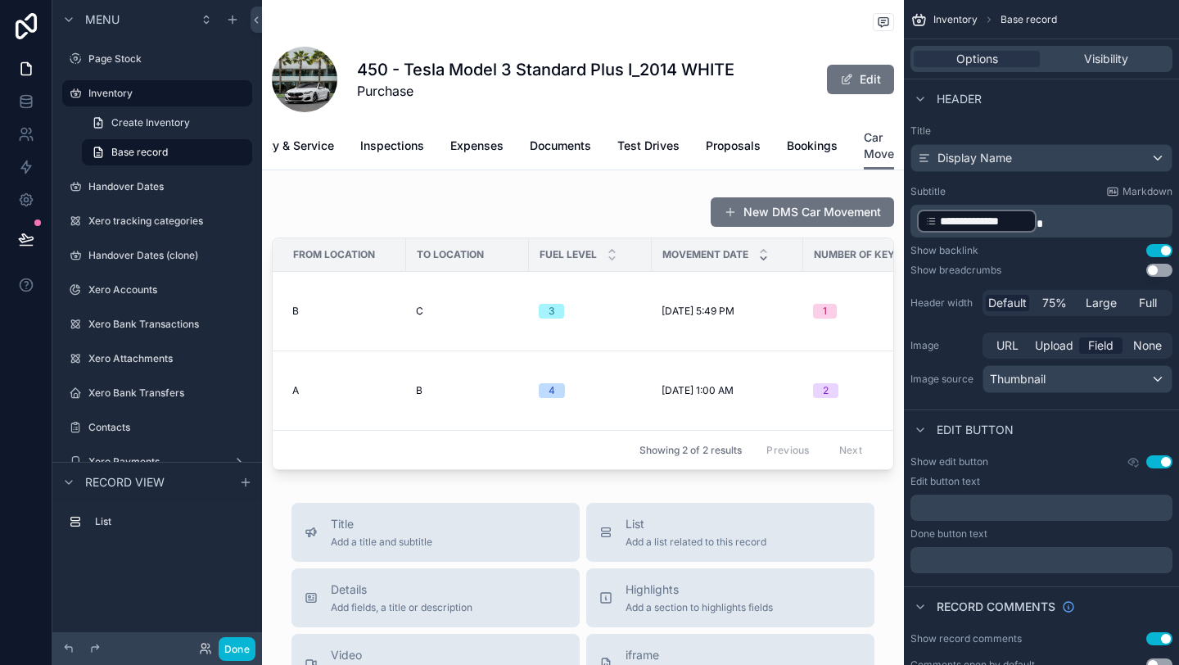
scroll to position [0, 356]
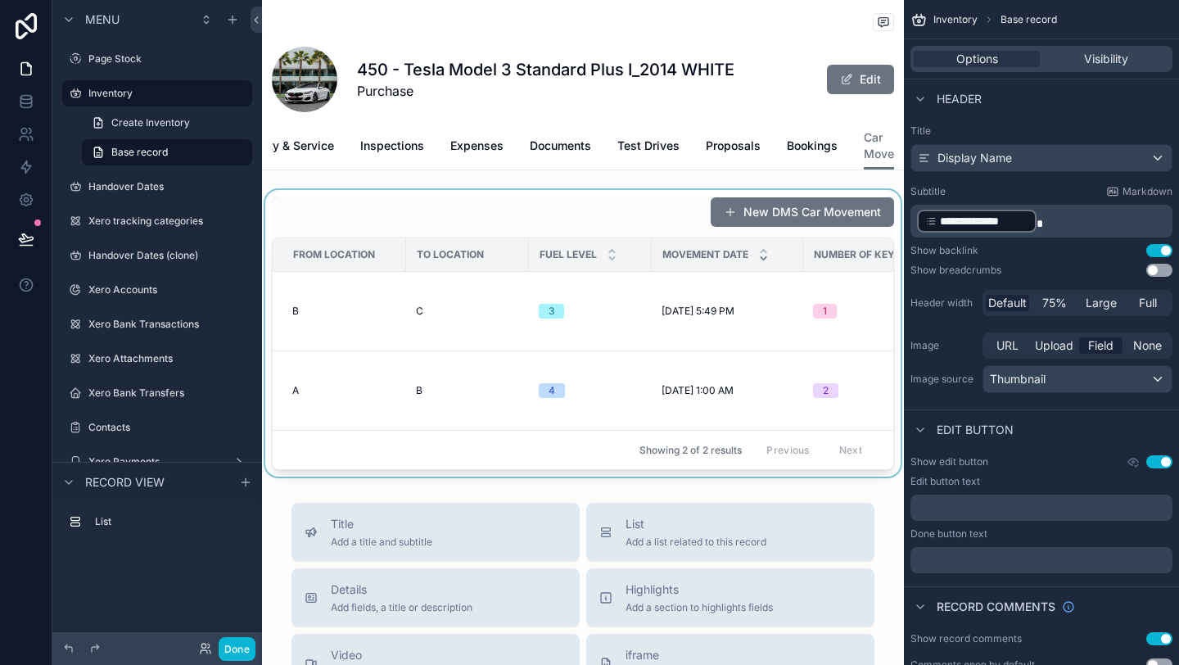
click at [524, 217] on div "scrollable content" at bounding box center [583, 333] width 642 height 287
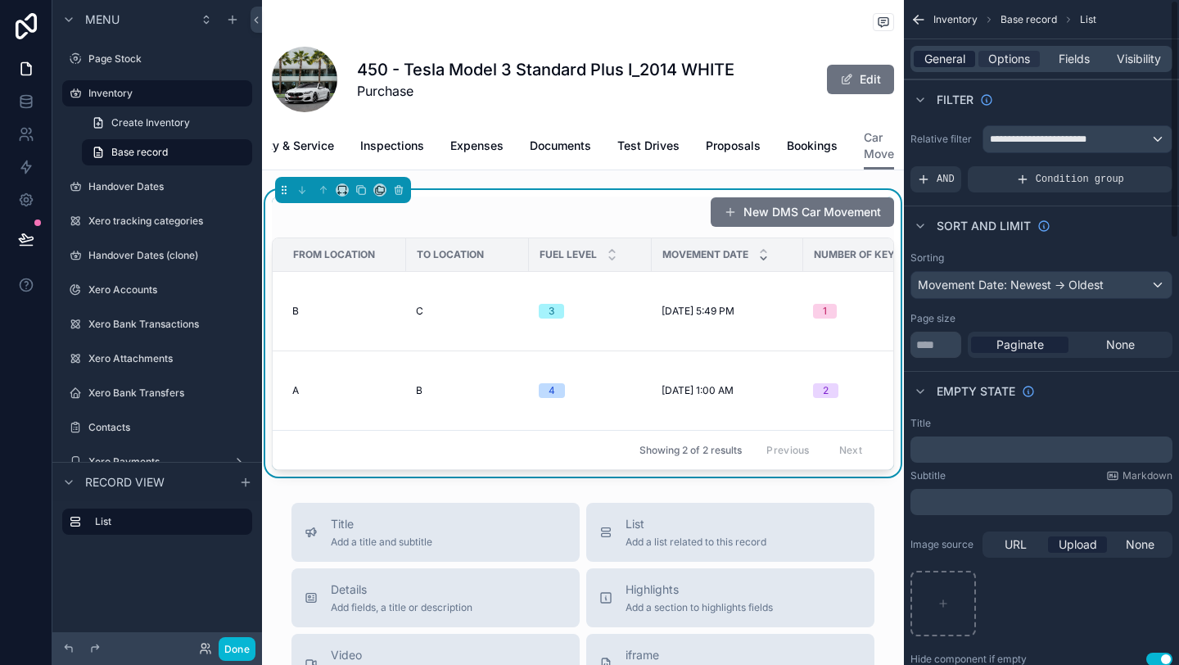
click at [952, 58] on span "General" at bounding box center [944, 59] width 41 height 16
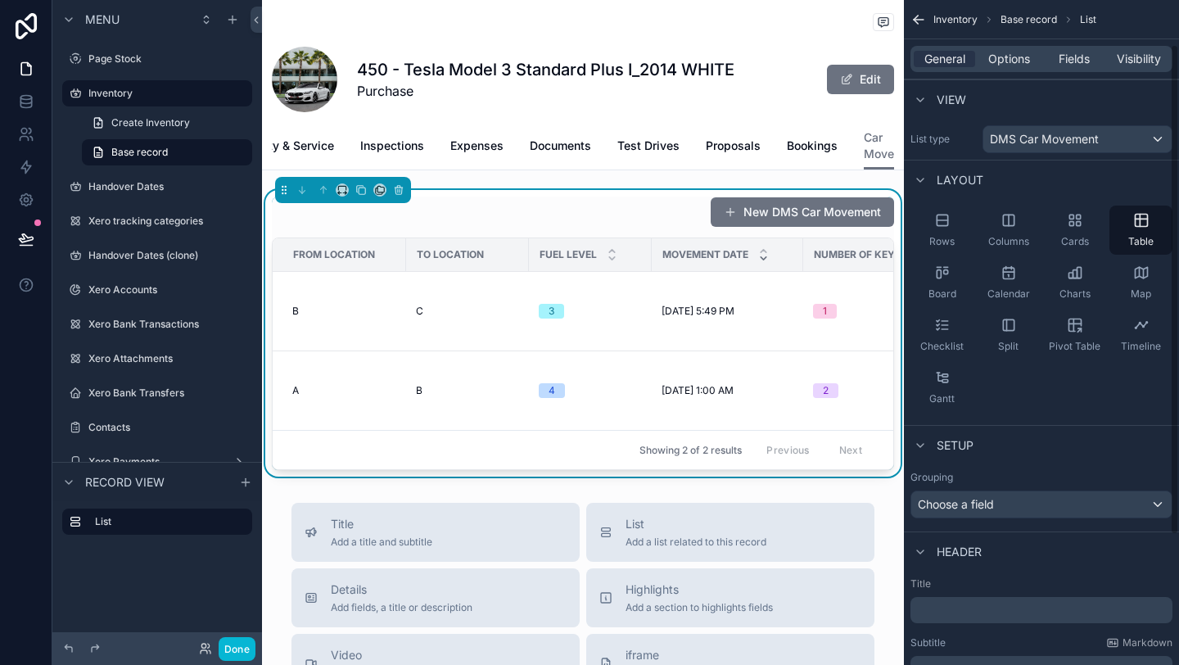
scroll to position [235, 0]
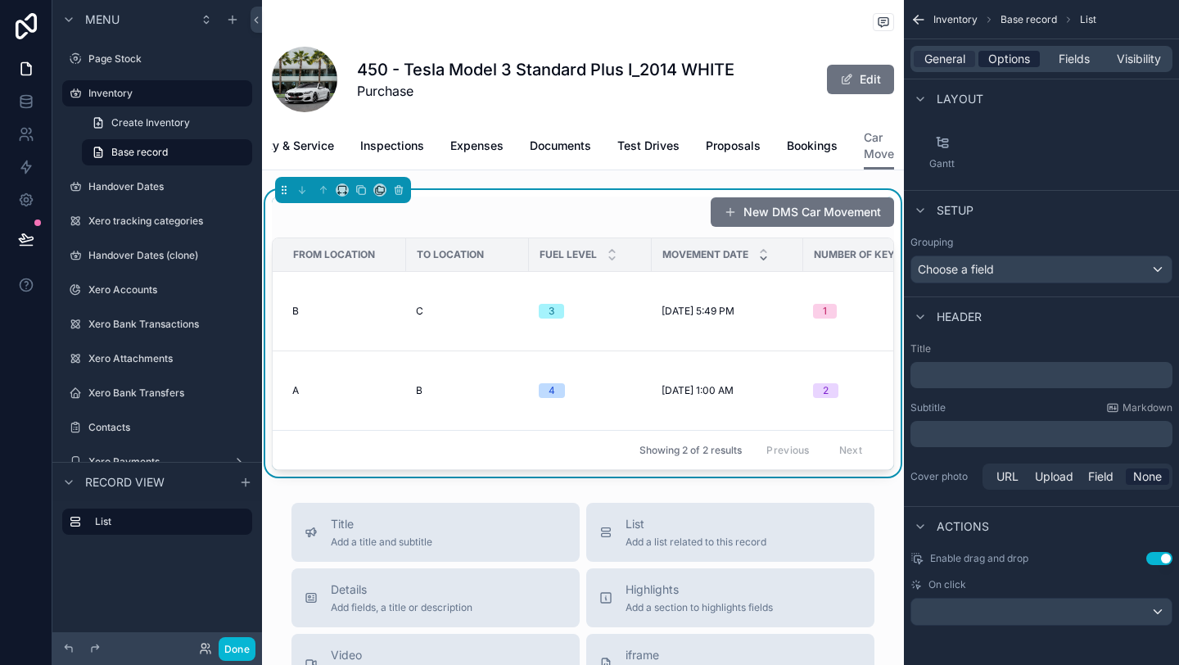
click at [1014, 53] on span "Options" at bounding box center [1009, 59] width 42 height 16
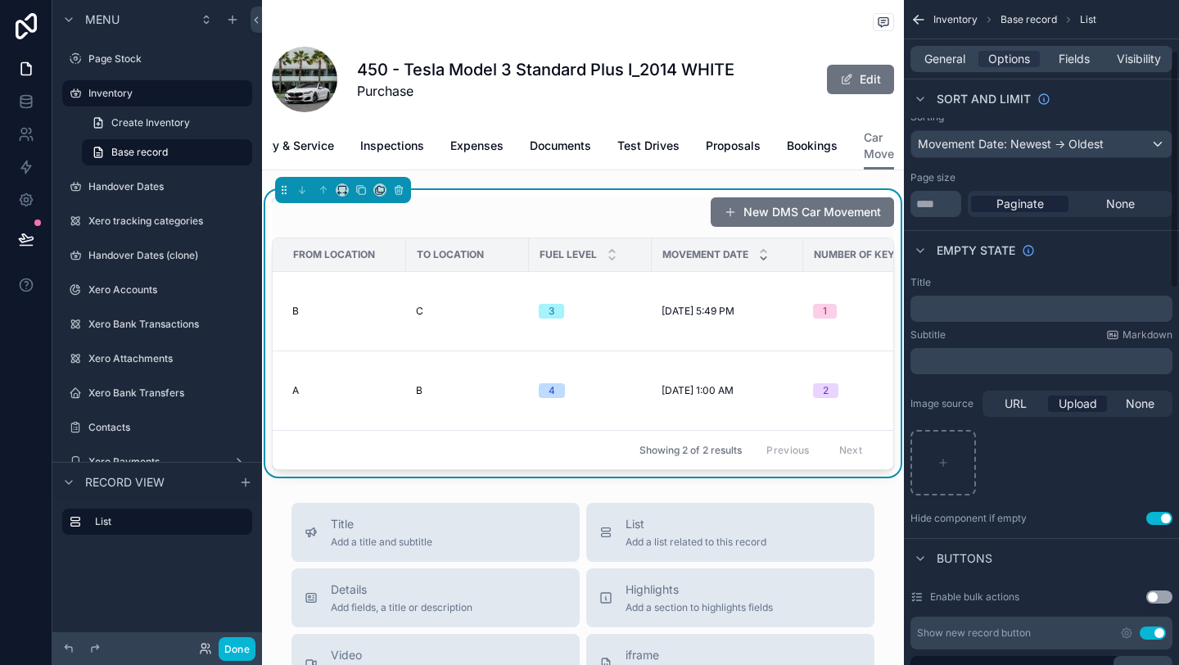
scroll to position [140, 0]
click at [359, 193] on icon "scrollable content" at bounding box center [360, 189] width 11 height 11
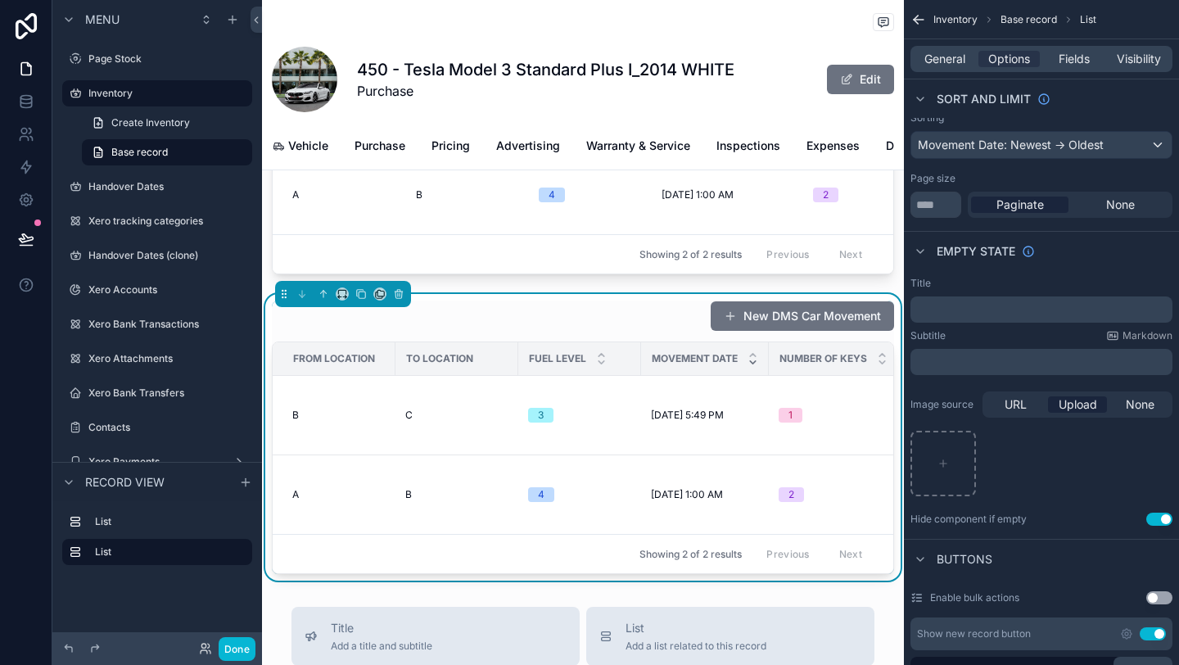
scroll to position [193, 0]
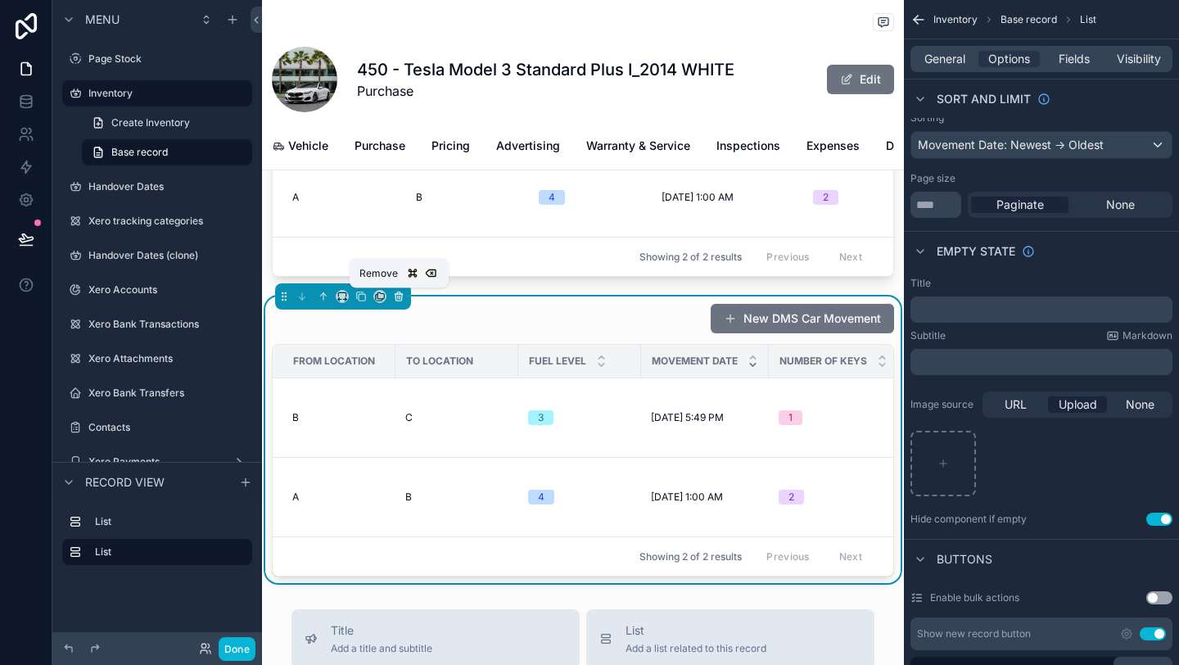
click at [399, 298] on icon "scrollable content" at bounding box center [398, 296] width 11 height 11
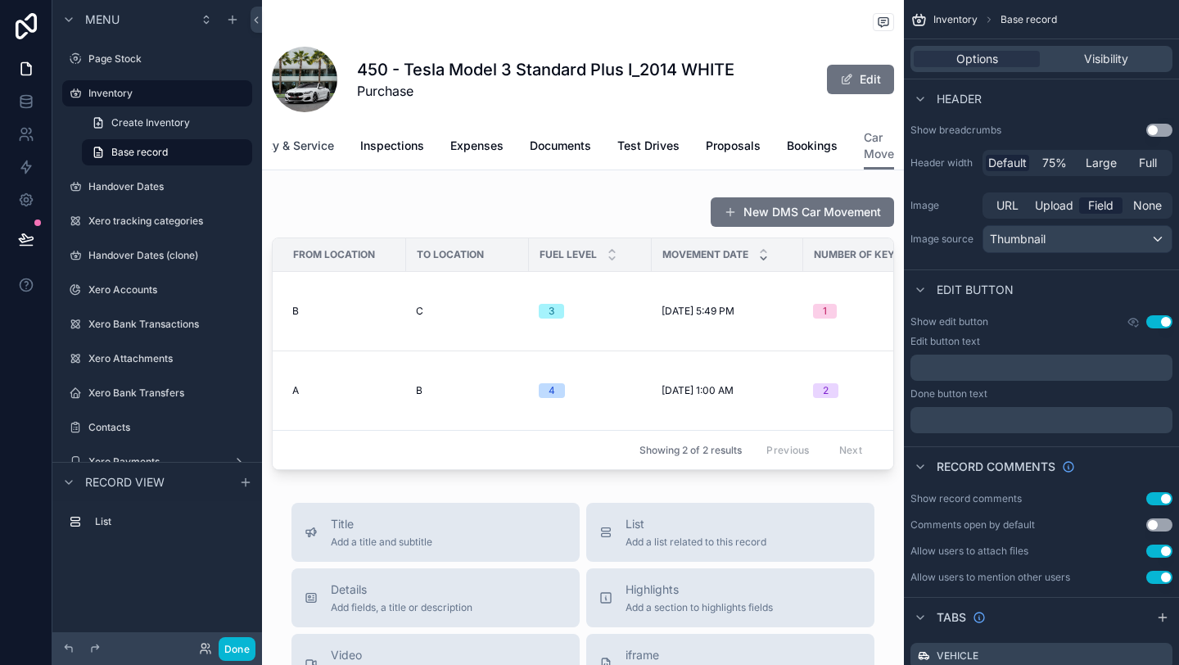
scroll to position [0, 0]
click at [310, 148] on span "Vehicle" at bounding box center [308, 146] width 40 height 16
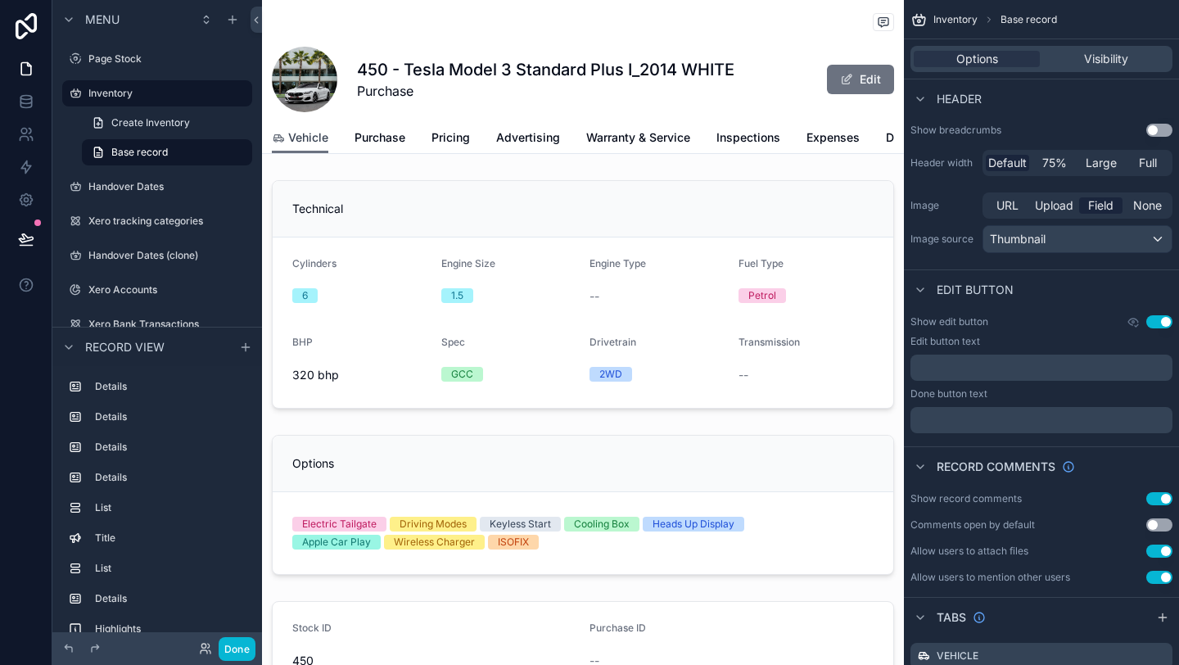
click at [310, 149] on link "Vehicle" at bounding box center [300, 138] width 57 height 31
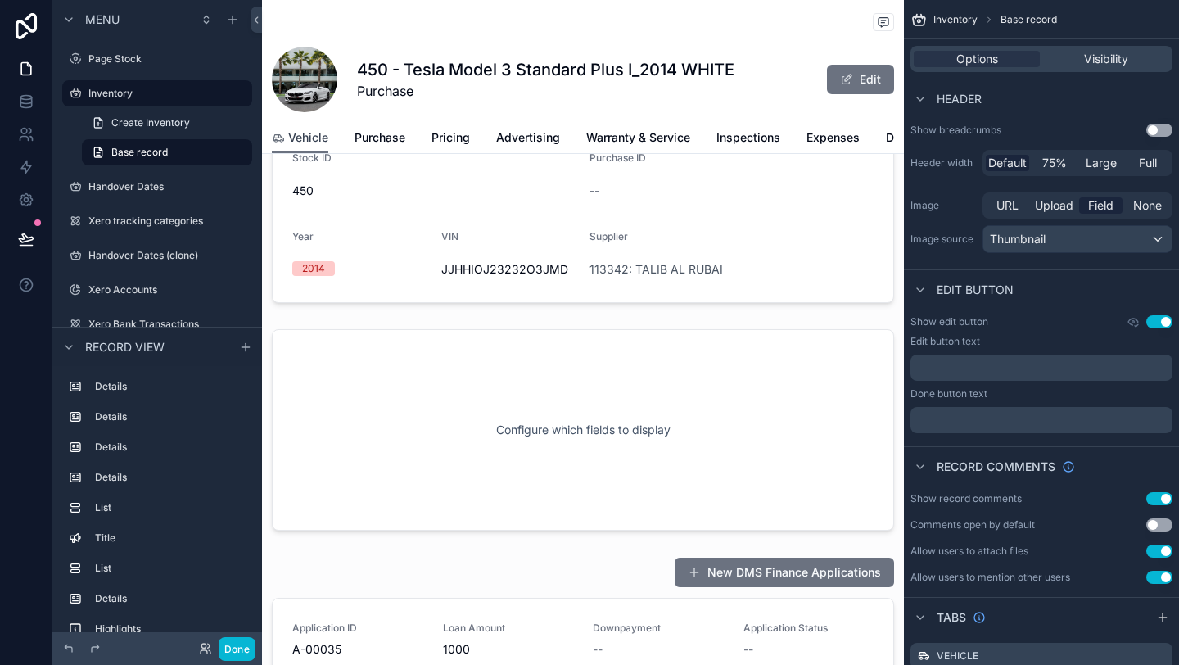
scroll to position [459, 0]
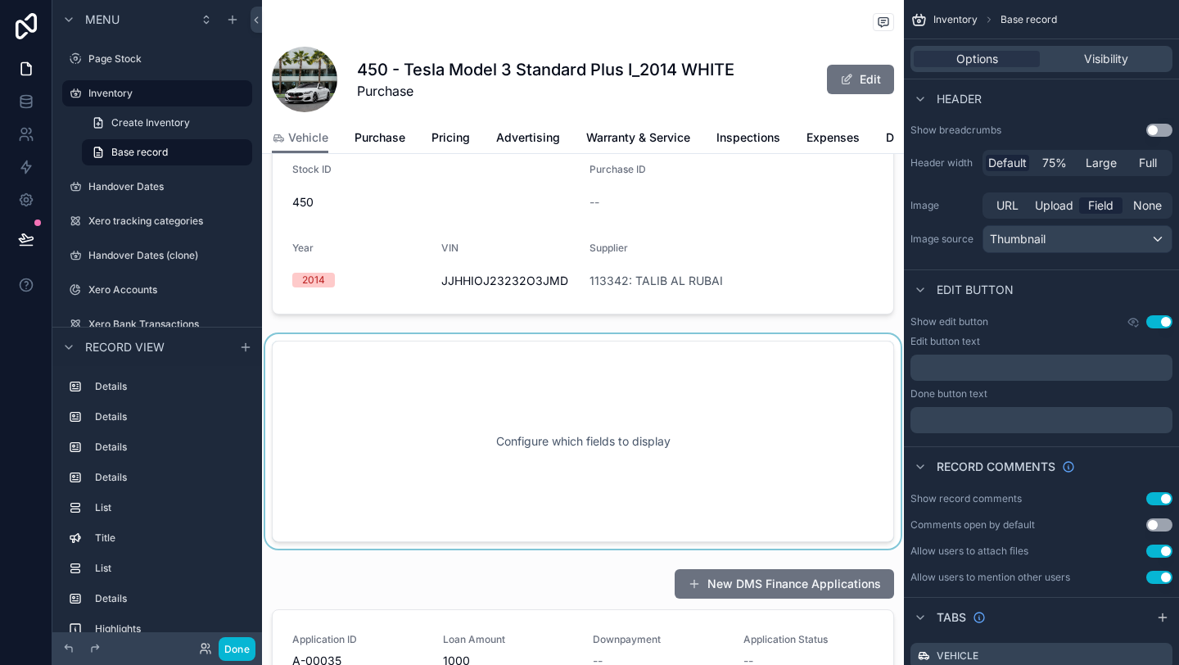
click at [580, 443] on div "scrollable content" at bounding box center [583, 441] width 642 height 215
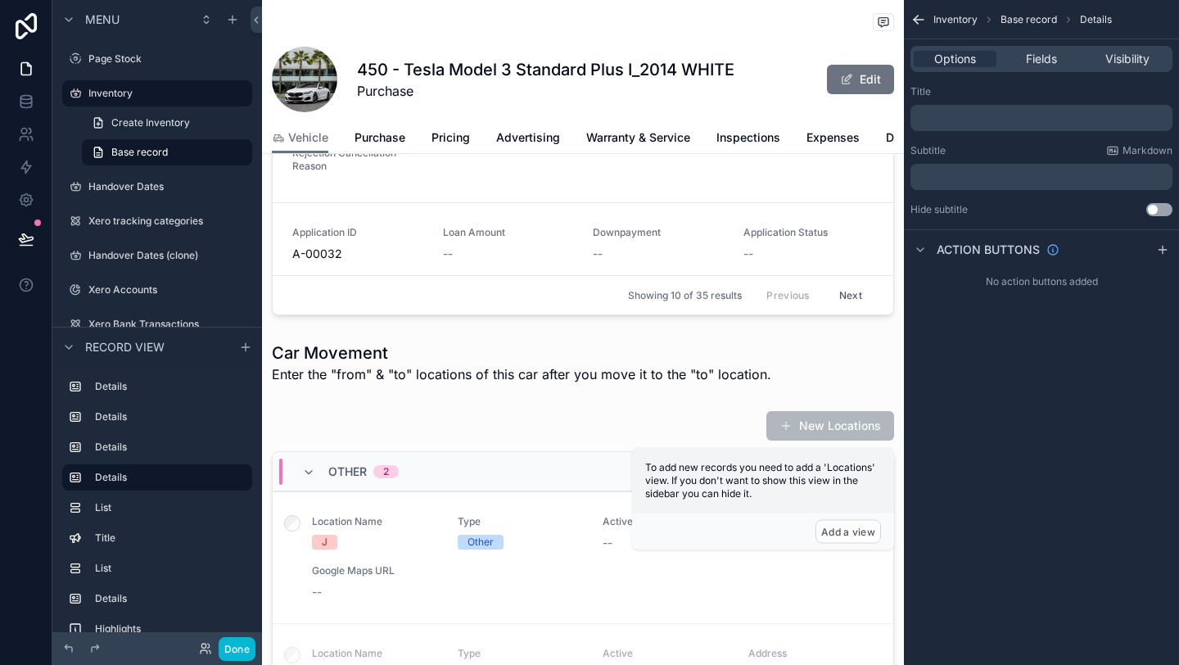
scroll to position [1250, 0]
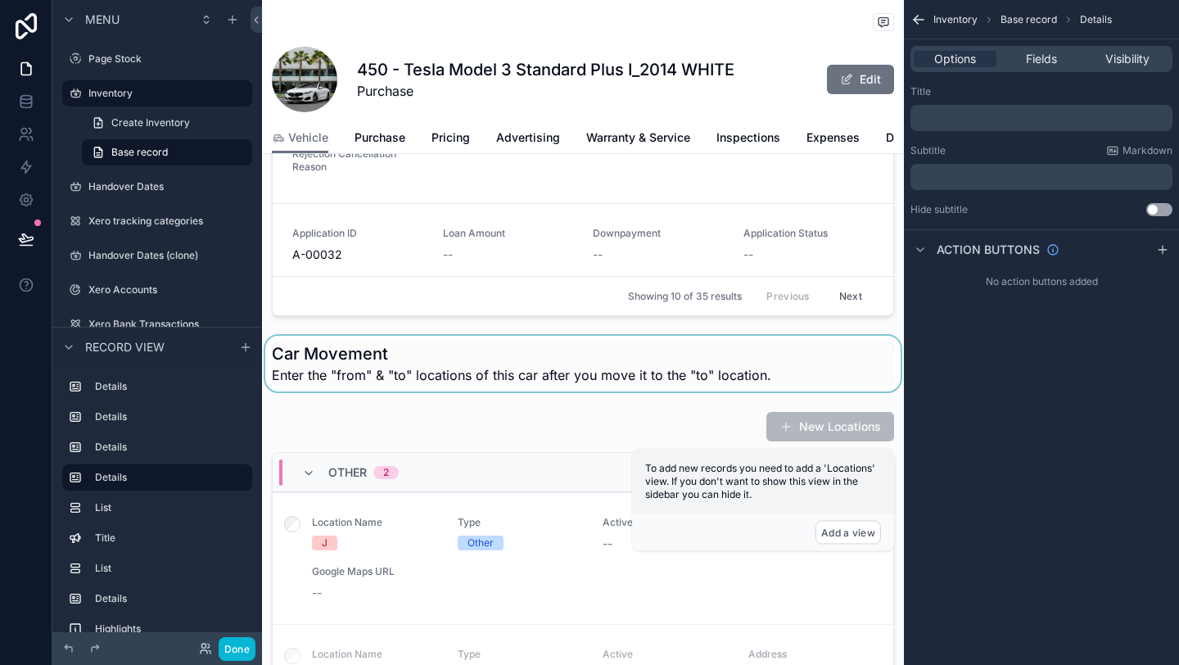
click at [580, 350] on div "scrollable content" at bounding box center [583, 364] width 642 height 56
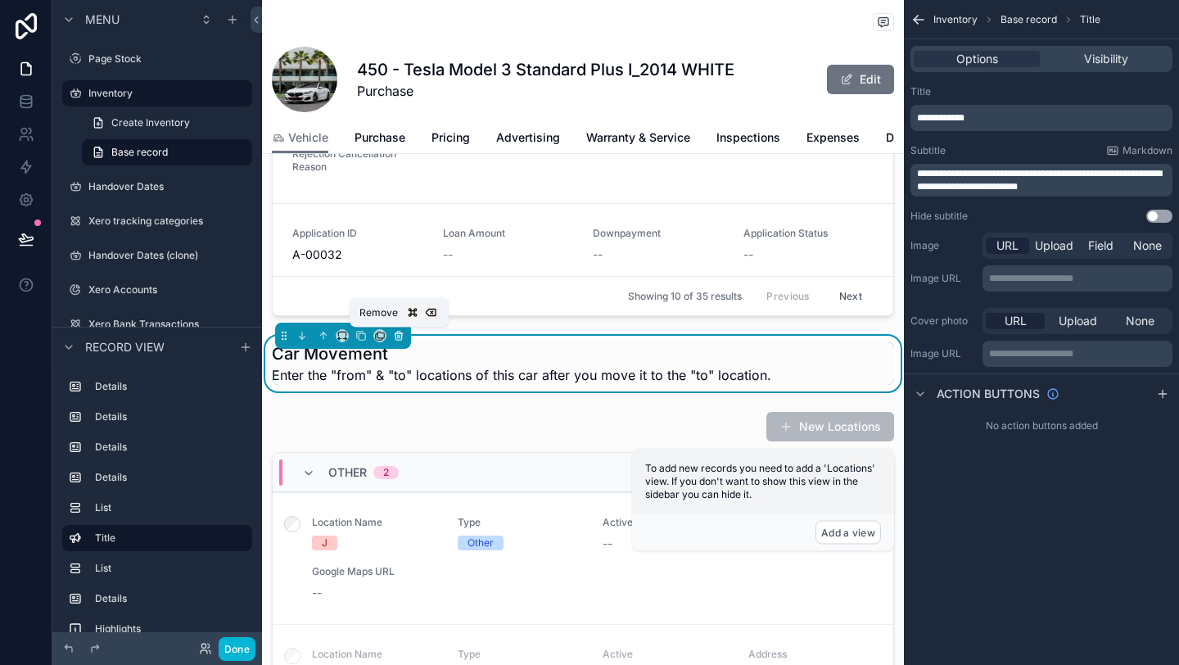
click at [402, 335] on icon "scrollable content" at bounding box center [399, 336] width 7 height 7
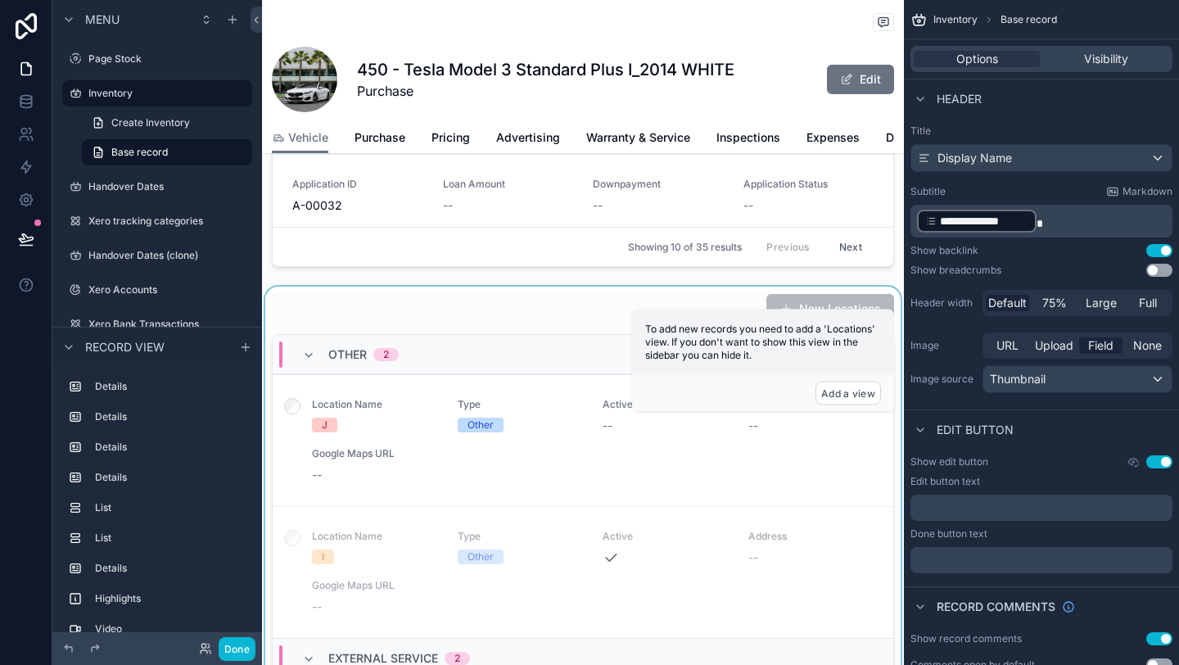
scroll to position [1295, 0]
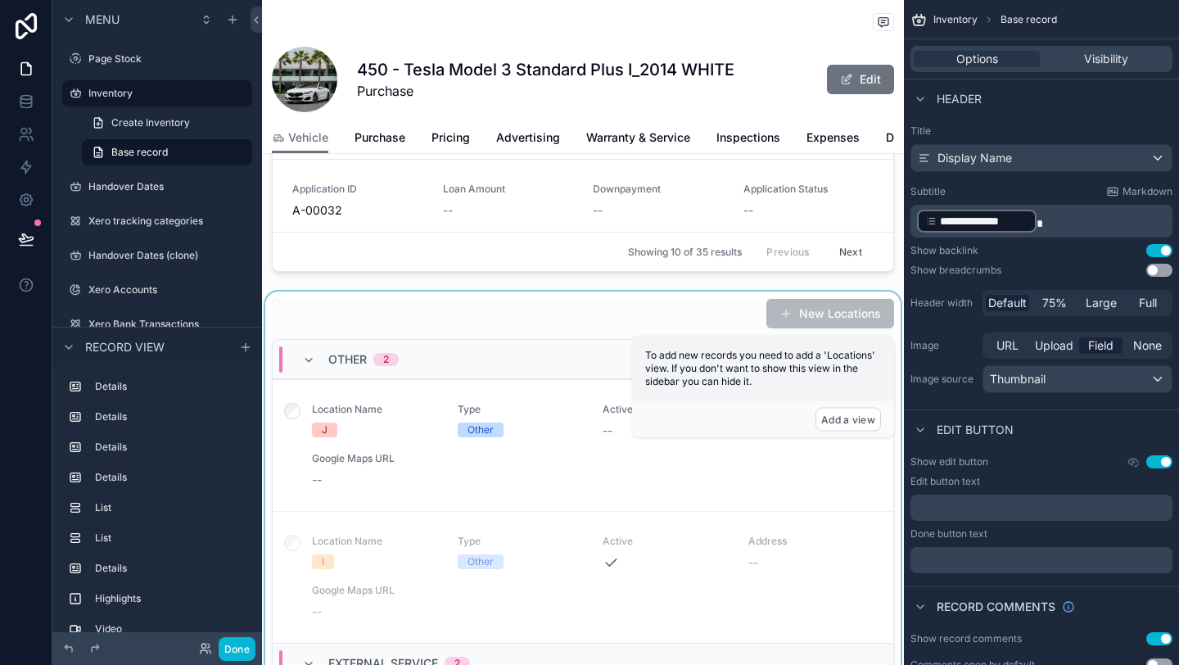
click at [599, 314] on div "scrollable content" at bounding box center [583, 568] width 642 height 553
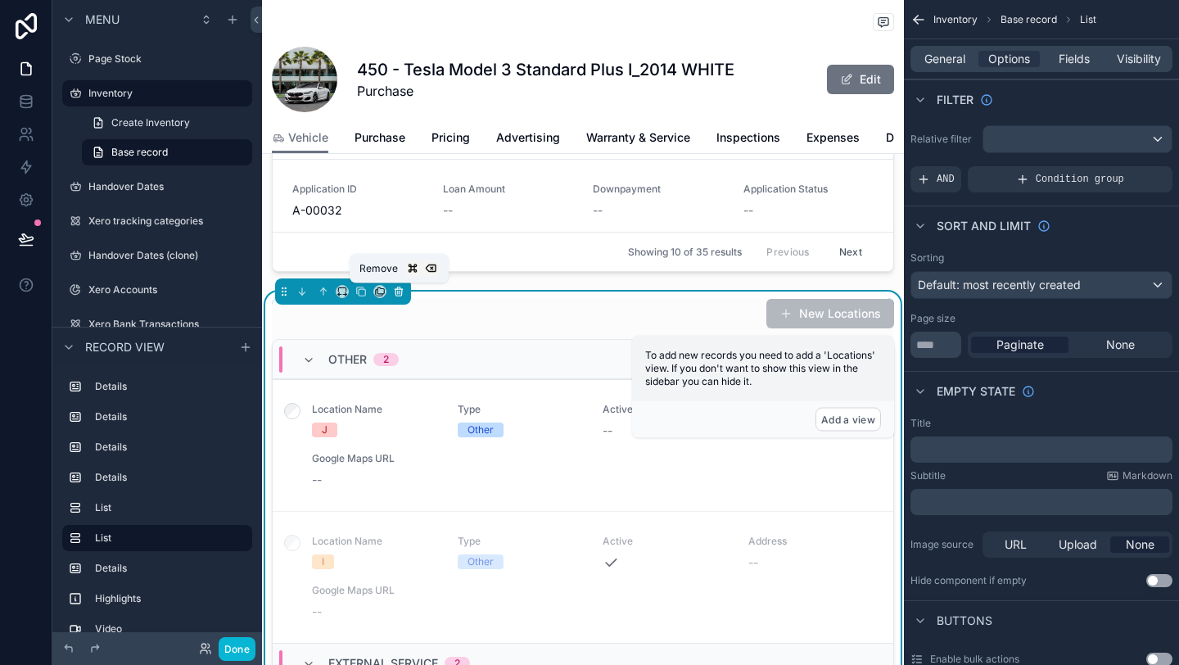
click at [396, 293] on icon "scrollable content" at bounding box center [398, 291] width 11 height 11
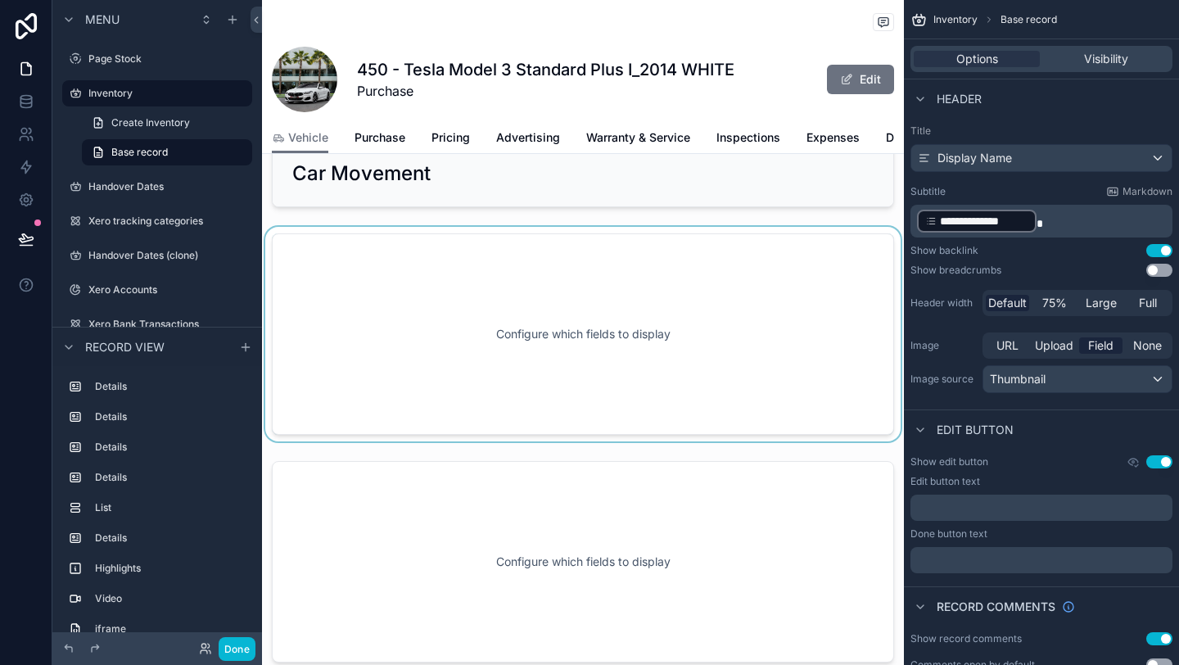
scroll to position [1454, 0]
click at [592, 262] on div "scrollable content" at bounding box center [583, 332] width 642 height 215
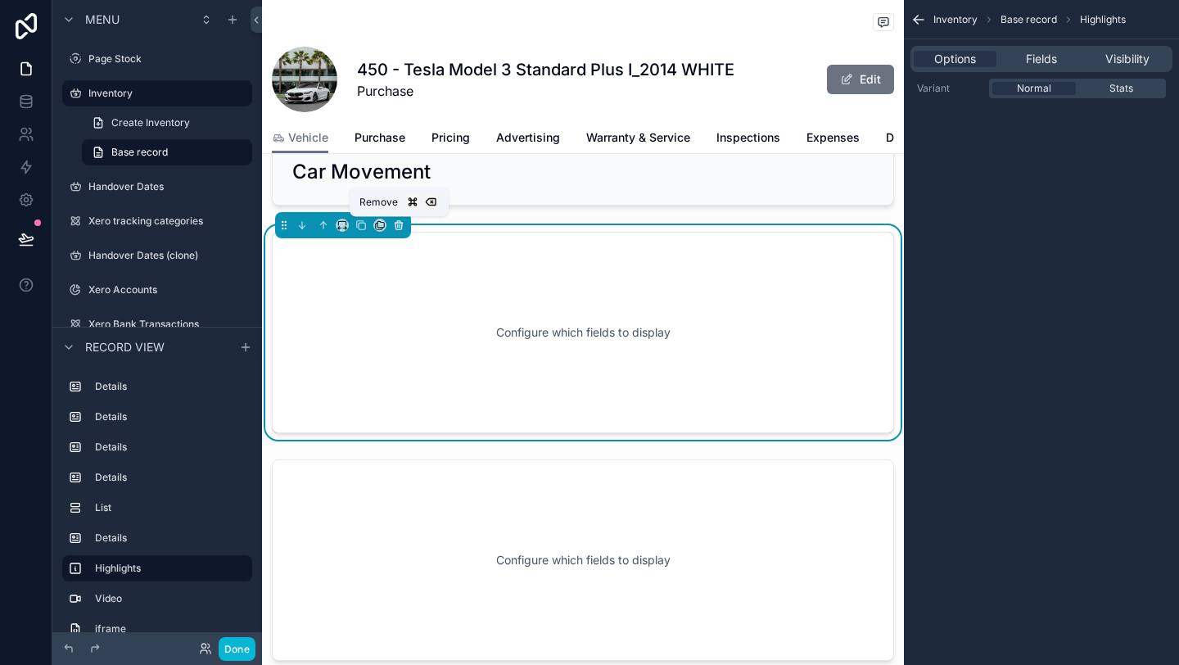
click at [403, 228] on icon "scrollable content" at bounding box center [398, 224] width 11 height 11
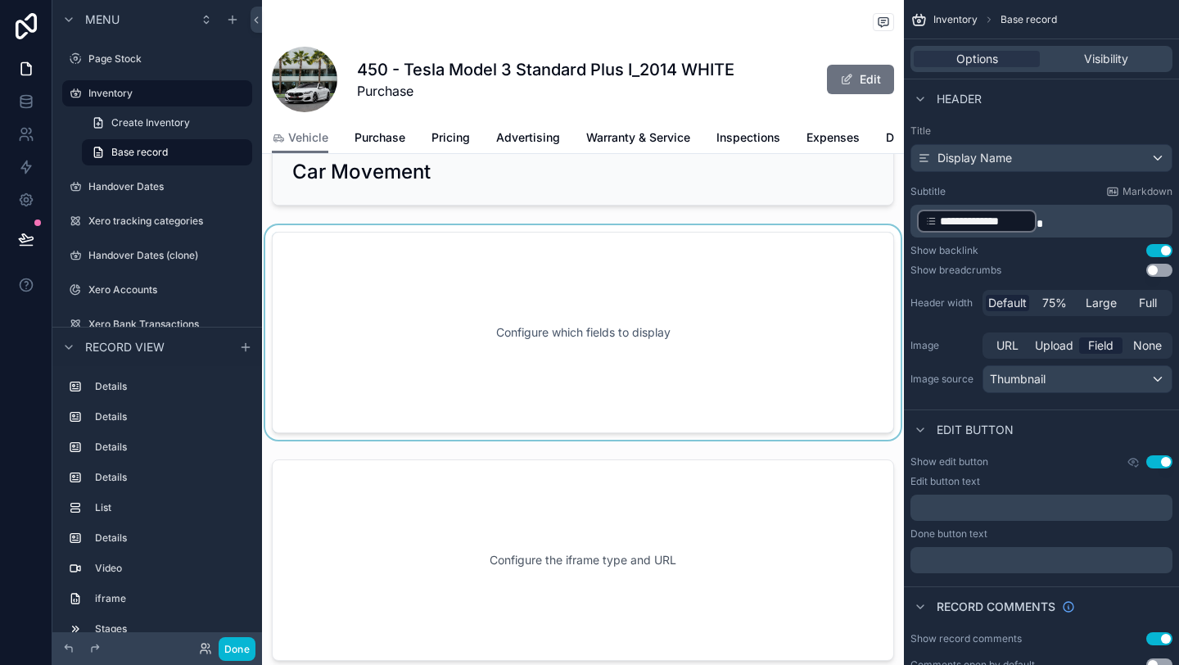
click at [469, 306] on div "scrollable content" at bounding box center [583, 332] width 642 height 215
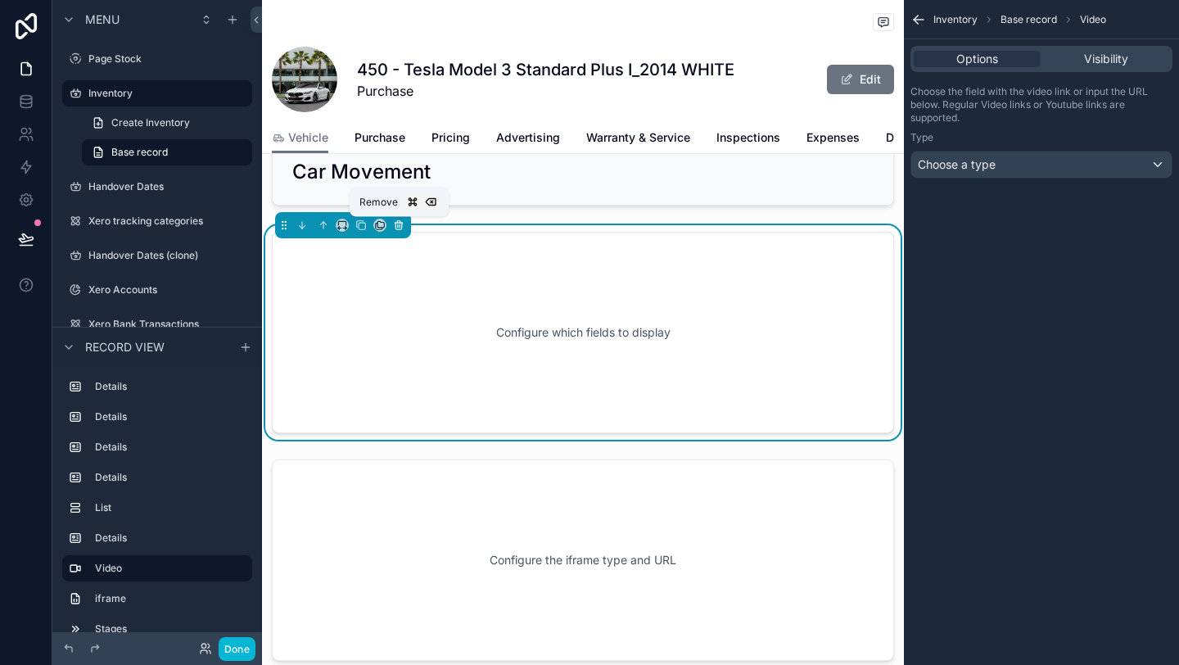
click at [401, 226] on icon "scrollable content" at bounding box center [399, 226] width 7 height 7
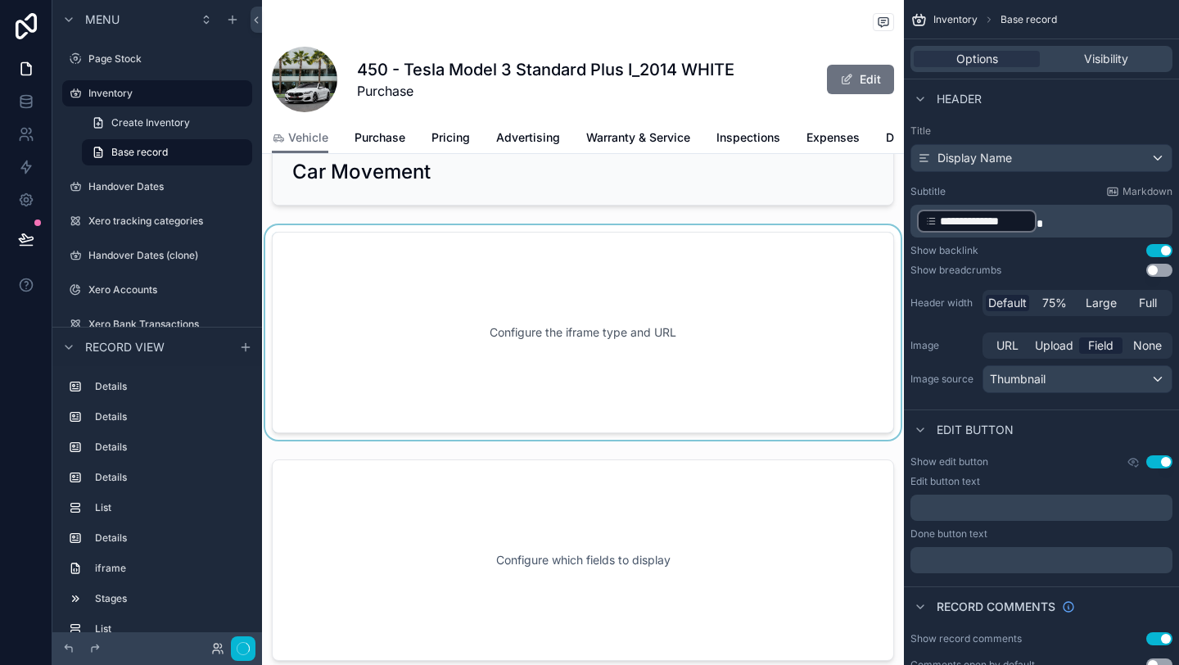
click at [418, 287] on div "scrollable content" at bounding box center [583, 332] width 642 height 215
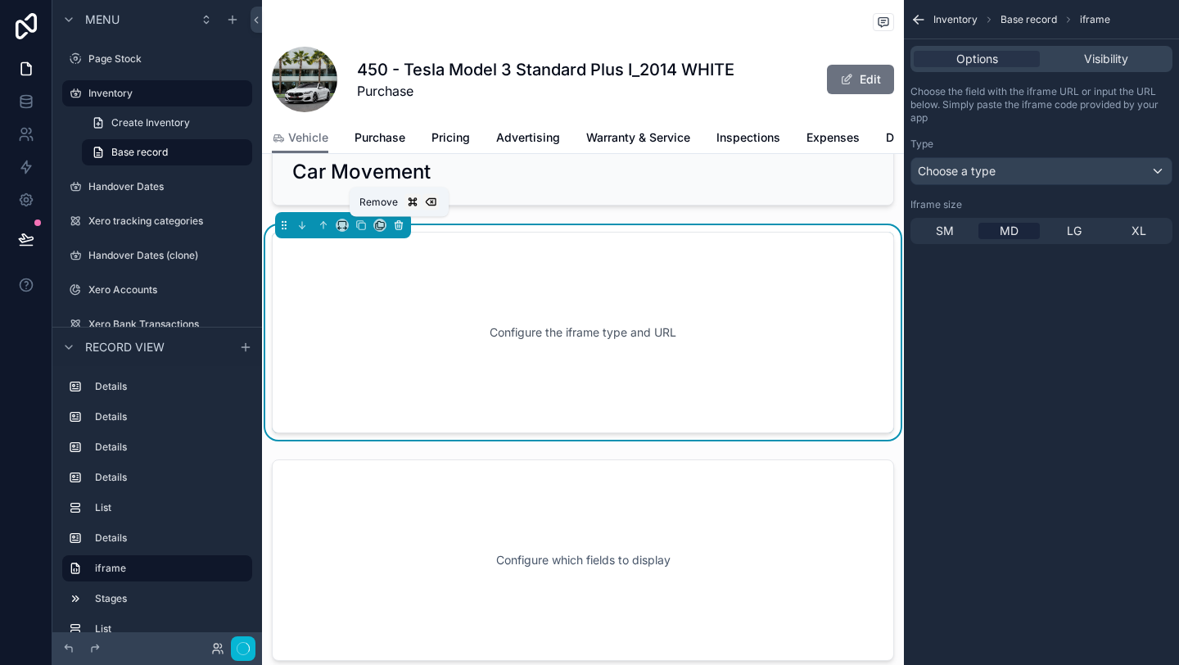
click at [400, 229] on icon "scrollable content" at bounding box center [399, 226] width 7 height 7
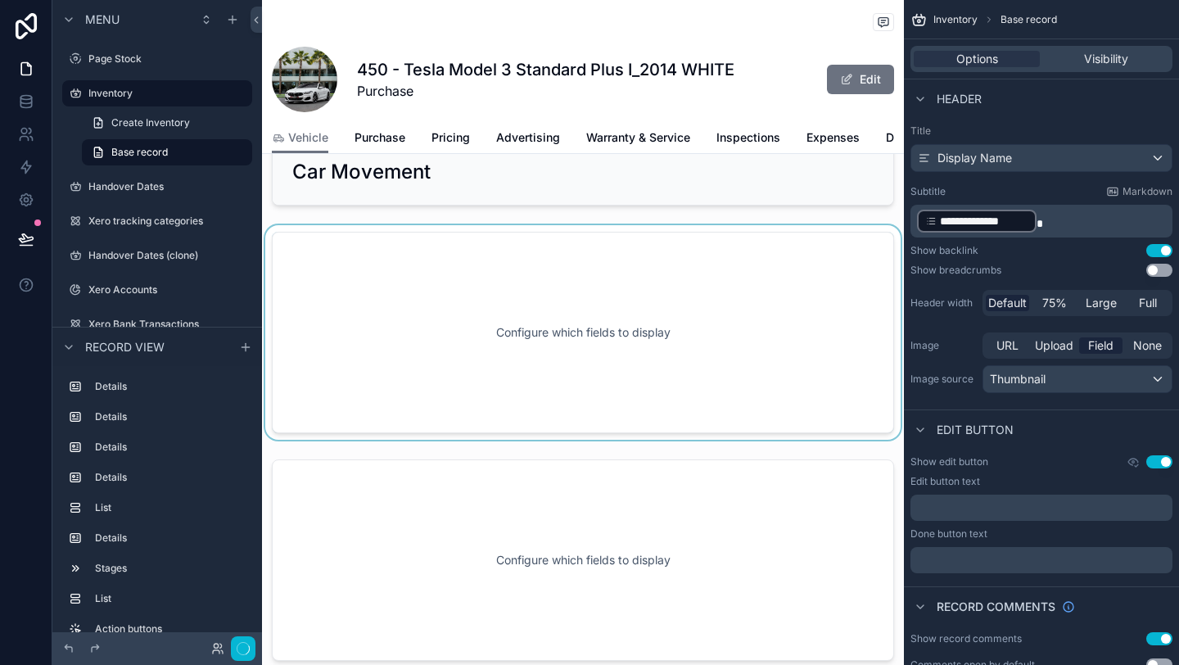
click at [425, 294] on div "scrollable content" at bounding box center [583, 332] width 642 height 215
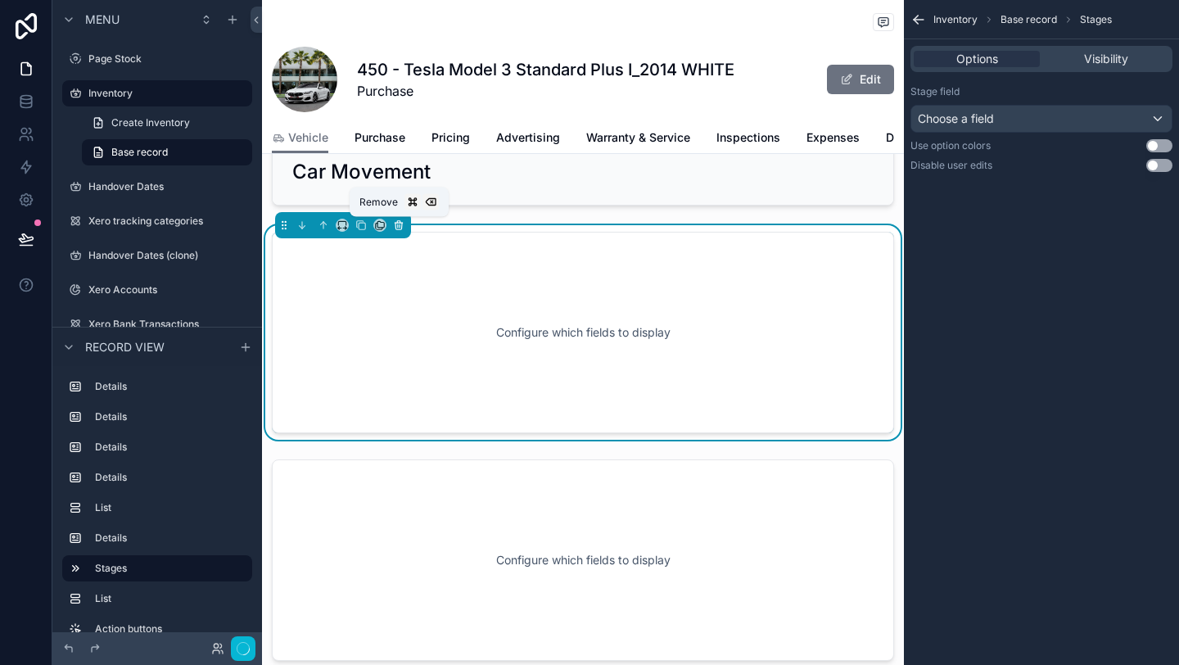
click at [398, 224] on icon "scrollable content" at bounding box center [398, 224] width 11 height 11
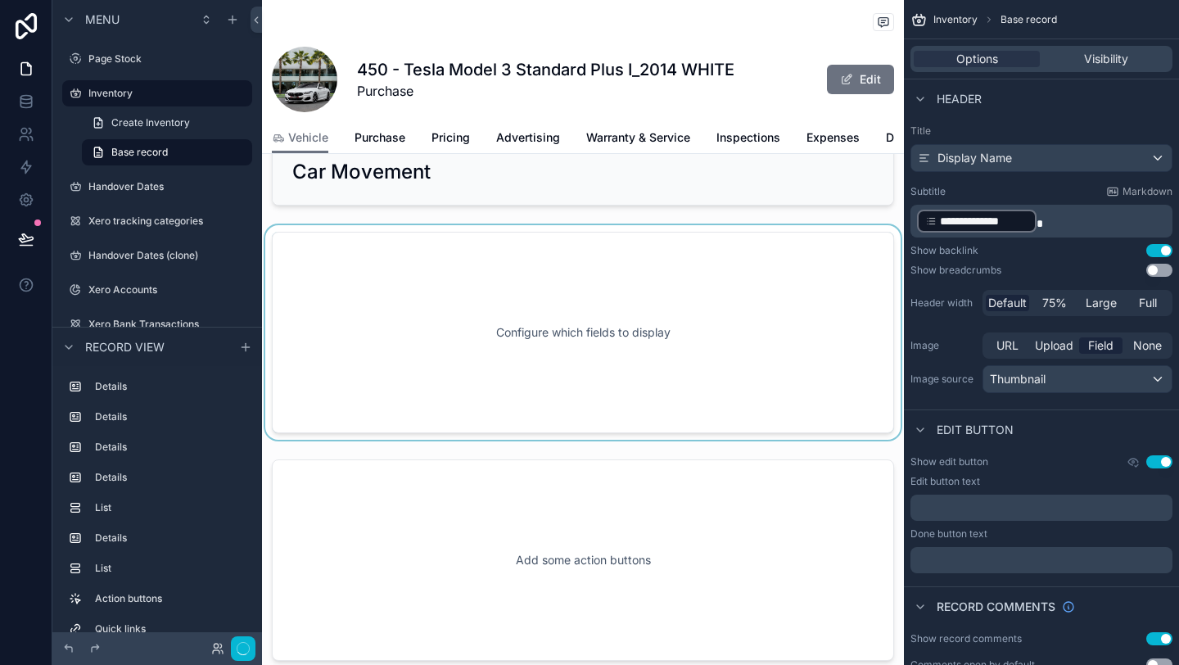
click at [454, 292] on div "scrollable content" at bounding box center [583, 332] width 642 height 215
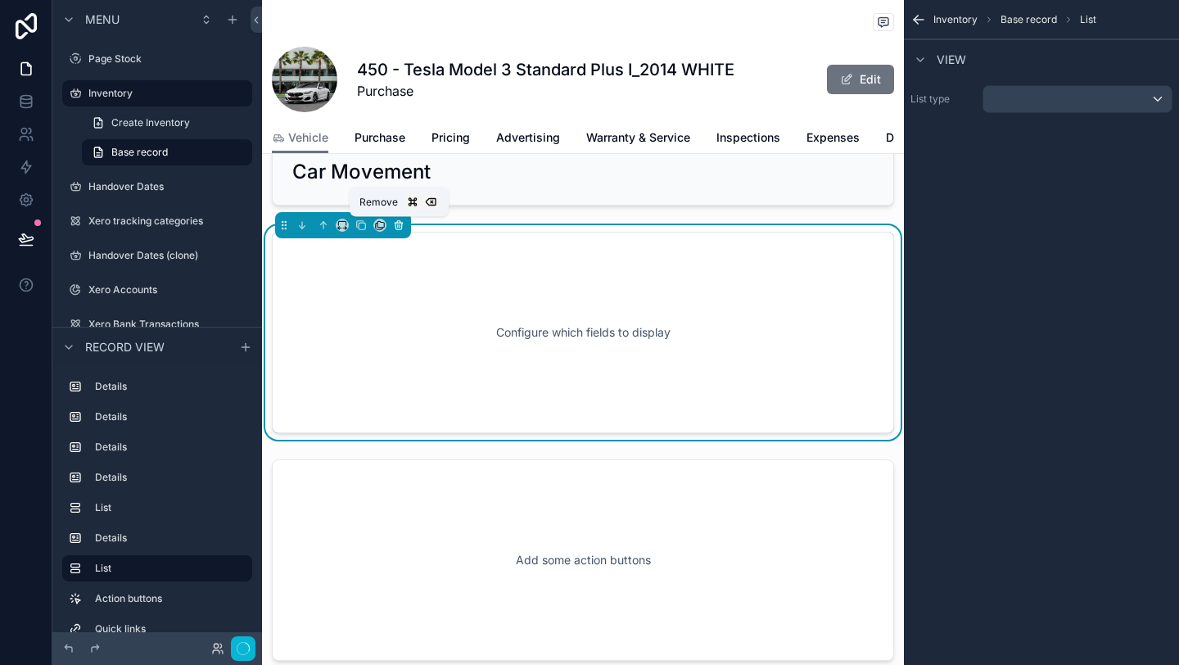
click at [400, 226] on icon "scrollable content" at bounding box center [400, 225] width 0 height 3
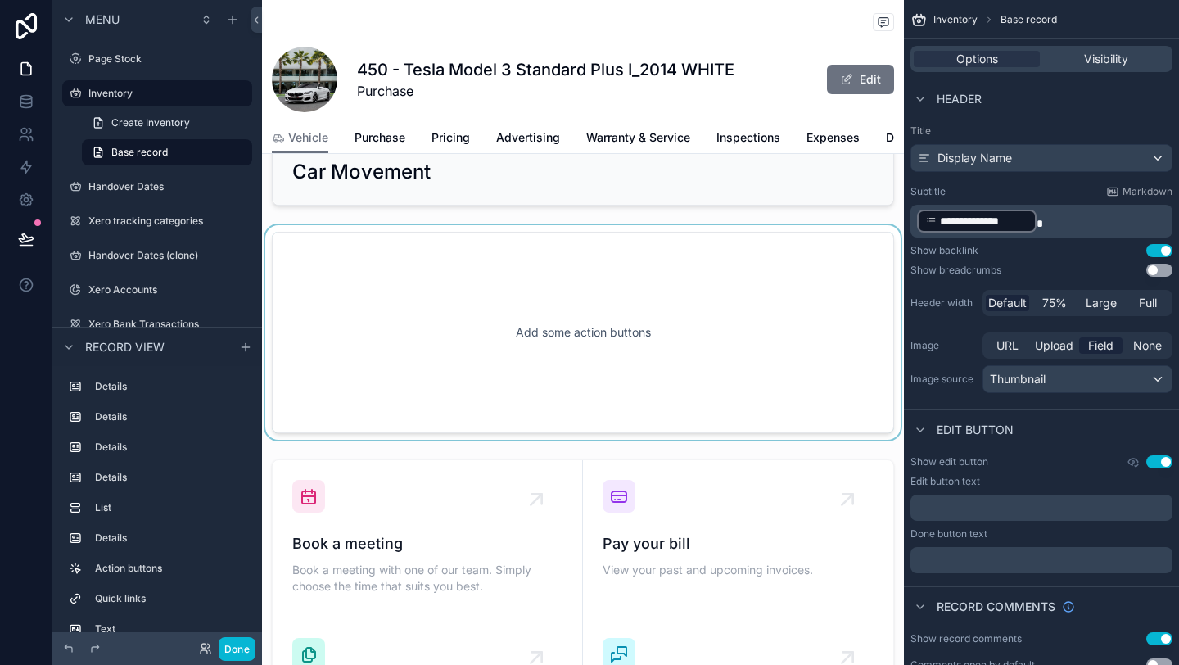
click at [485, 323] on div "scrollable content" at bounding box center [583, 332] width 642 height 215
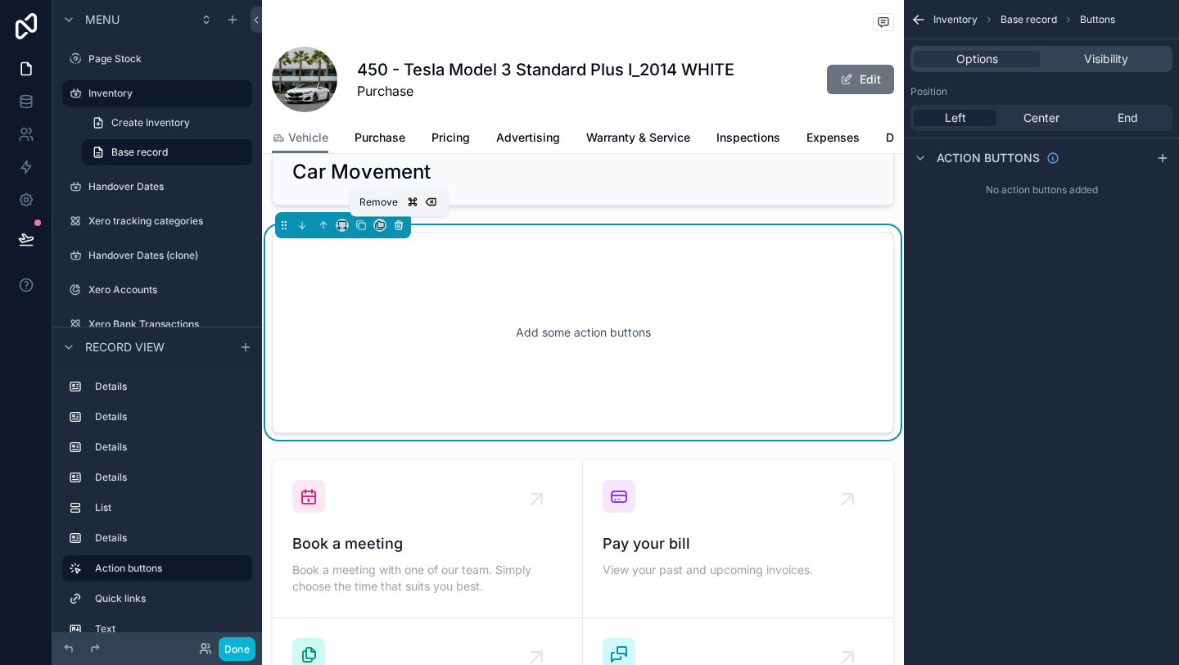
click at [400, 227] on icon "scrollable content" at bounding box center [400, 225] width 0 height 3
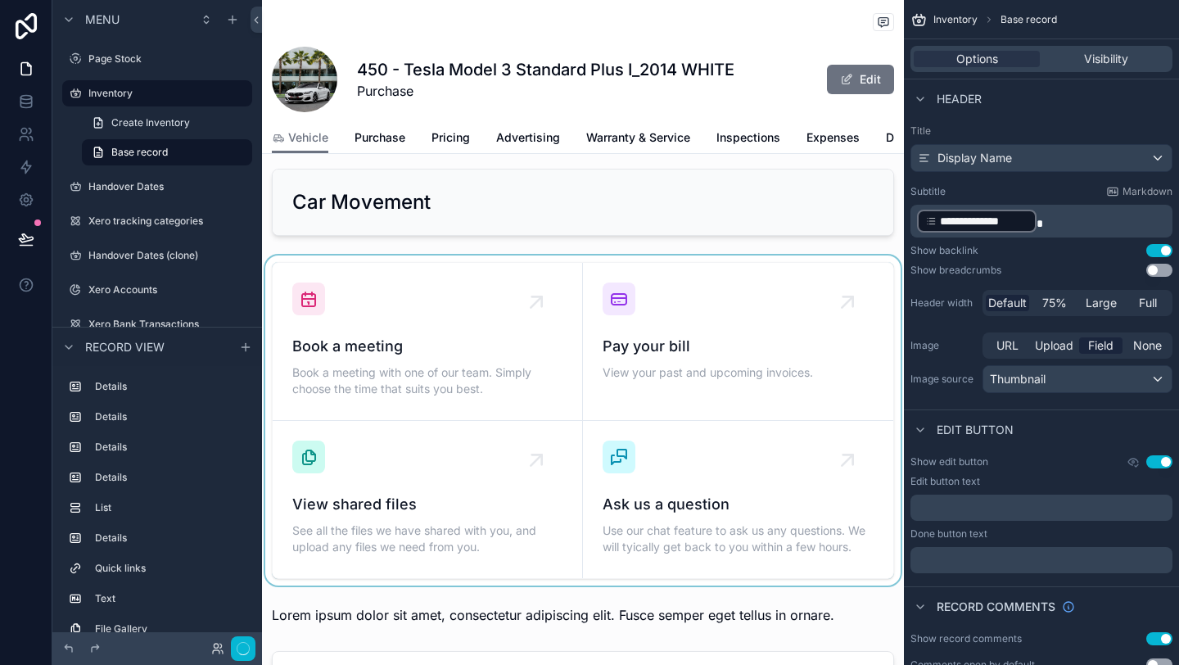
scroll to position [1422, 0]
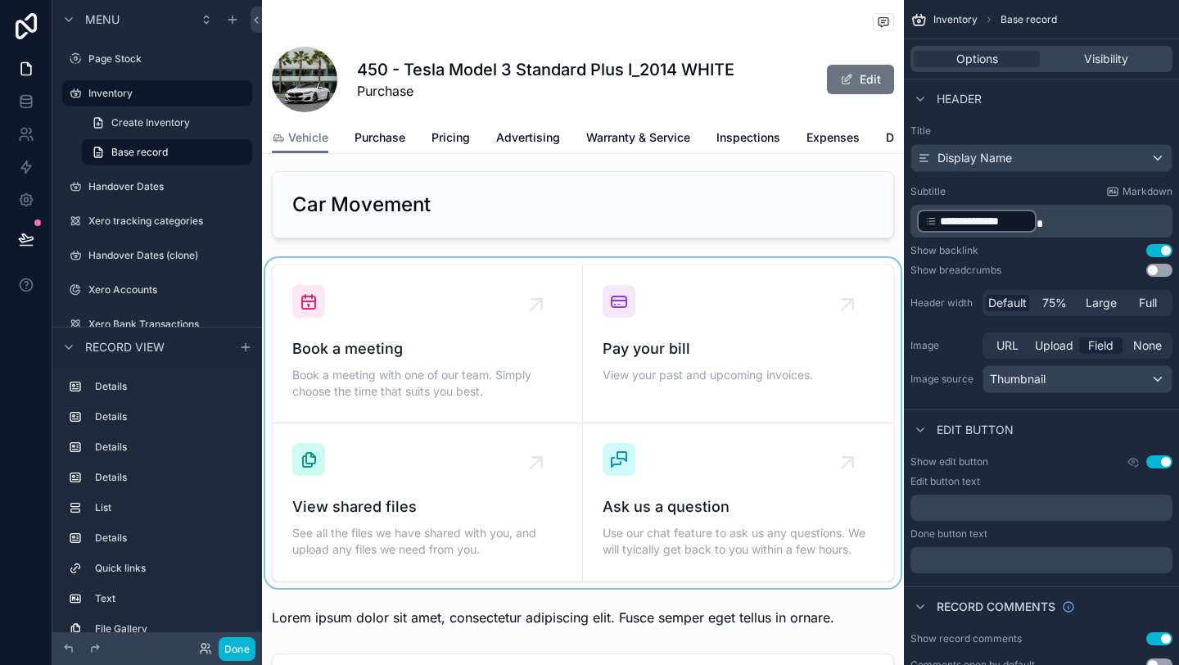
click at [516, 294] on div "scrollable content" at bounding box center [583, 423] width 642 height 330
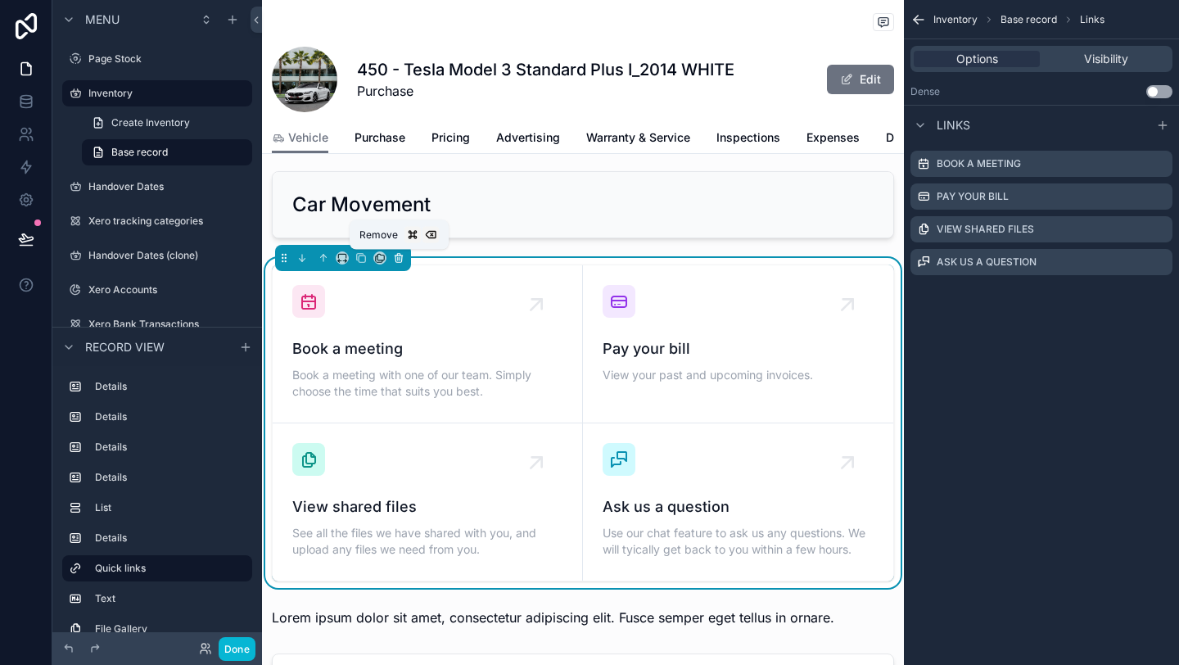
click at [400, 260] on icon "scrollable content" at bounding box center [398, 257] width 11 height 11
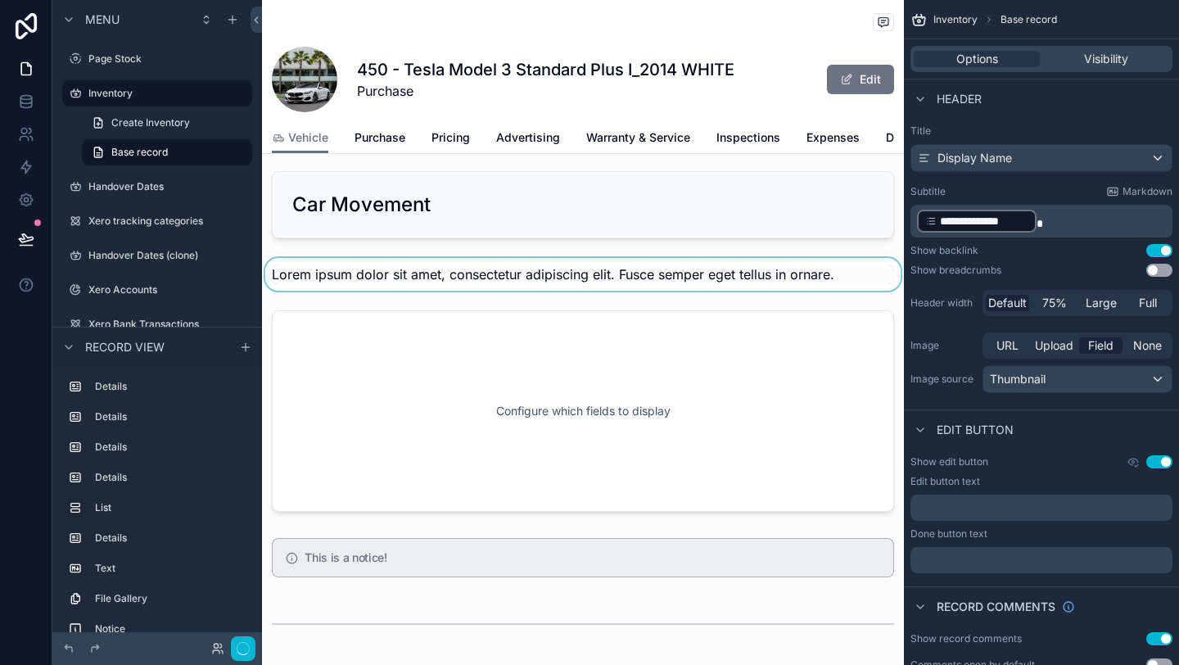
click at [420, 273] on div "scrollable content" at bounding box center [583, 274] width 642 height 33
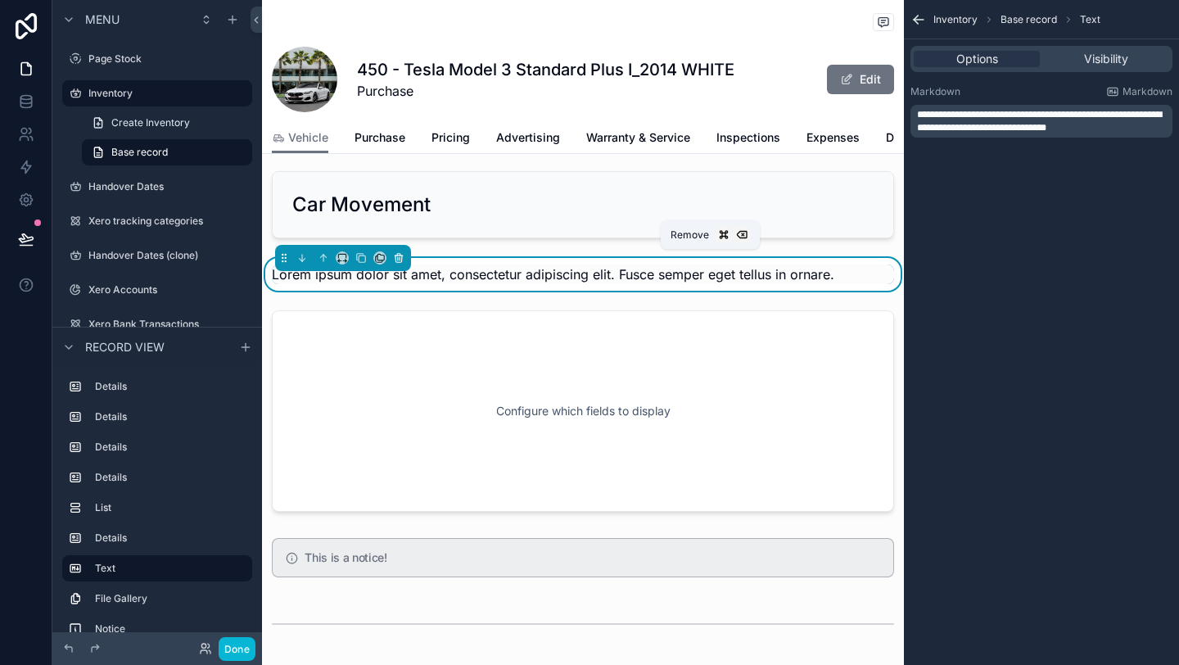
click at [400, 264] on button "scrollable content" at bounding box center [399, 258] width 18 height 18
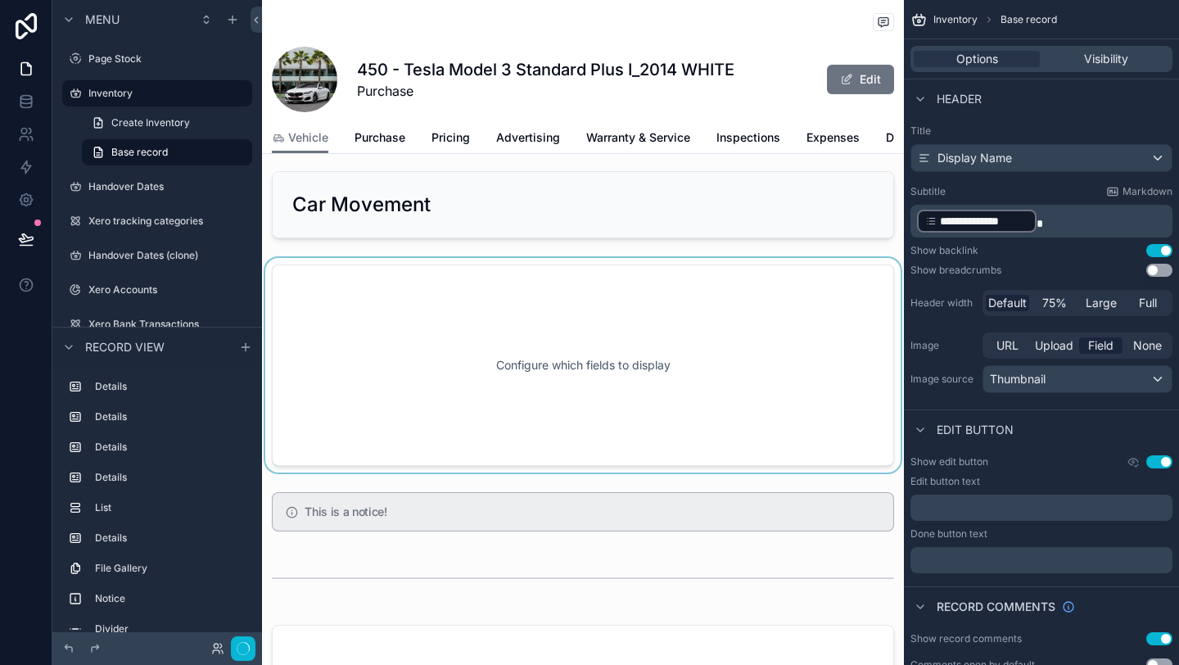
click at [436, 330] on div "scrollable content" at bounding box center [583, 365] width 642 height 215
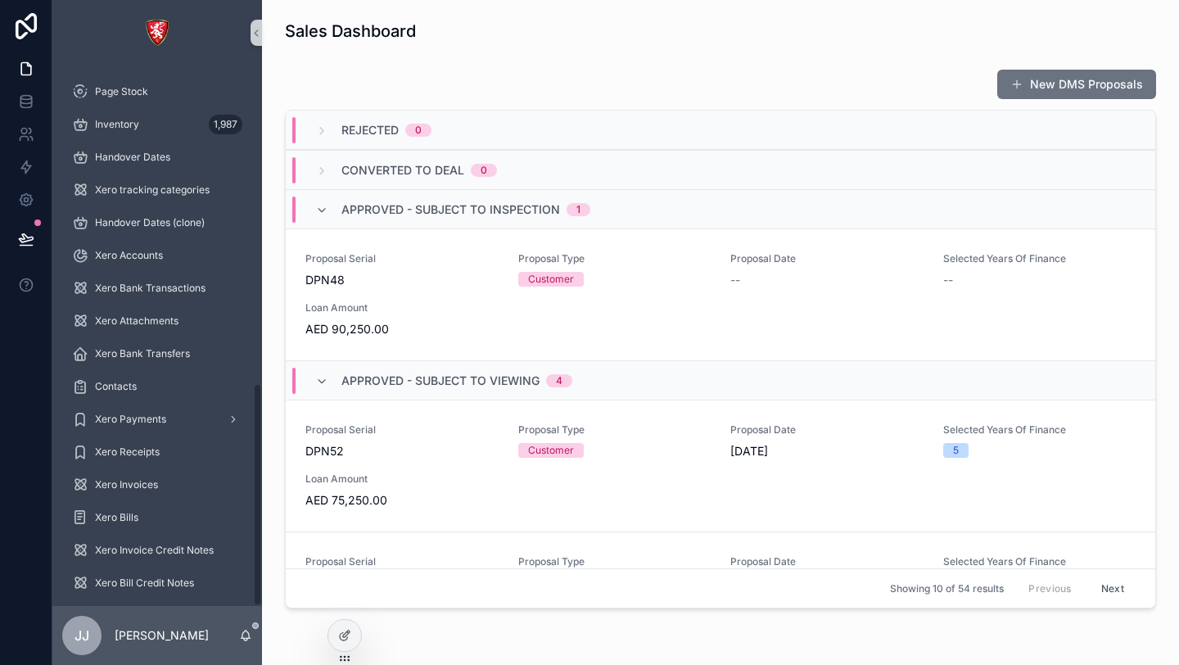
scroll to position [766, 0]
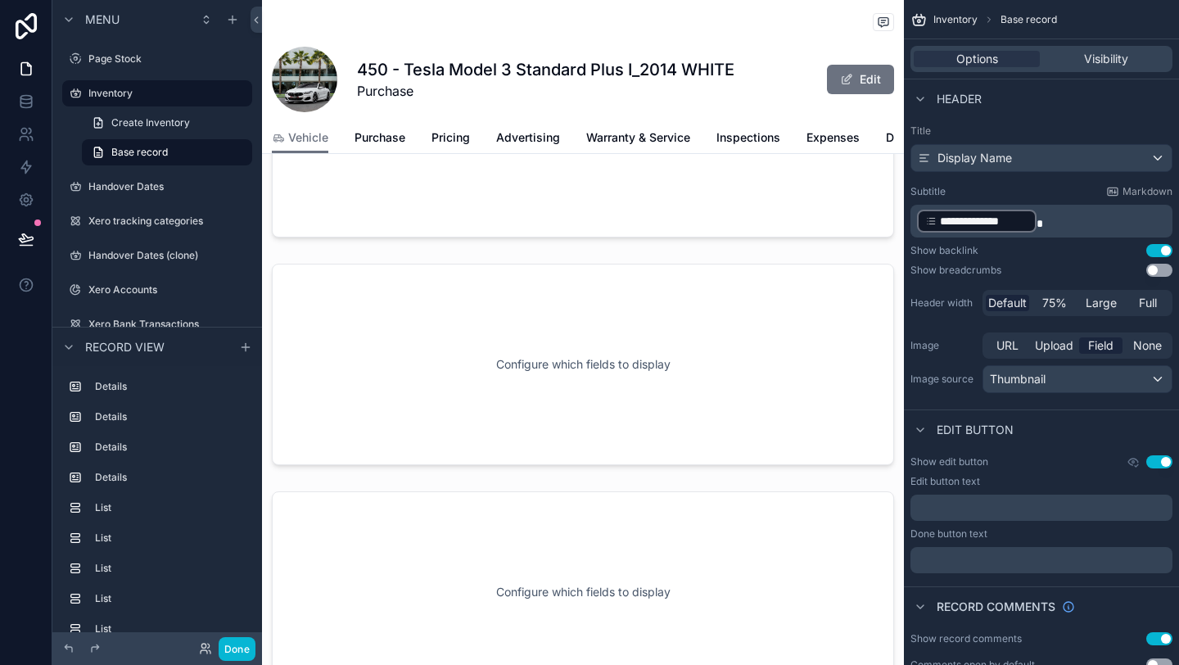
scroll to position [4239, 0]
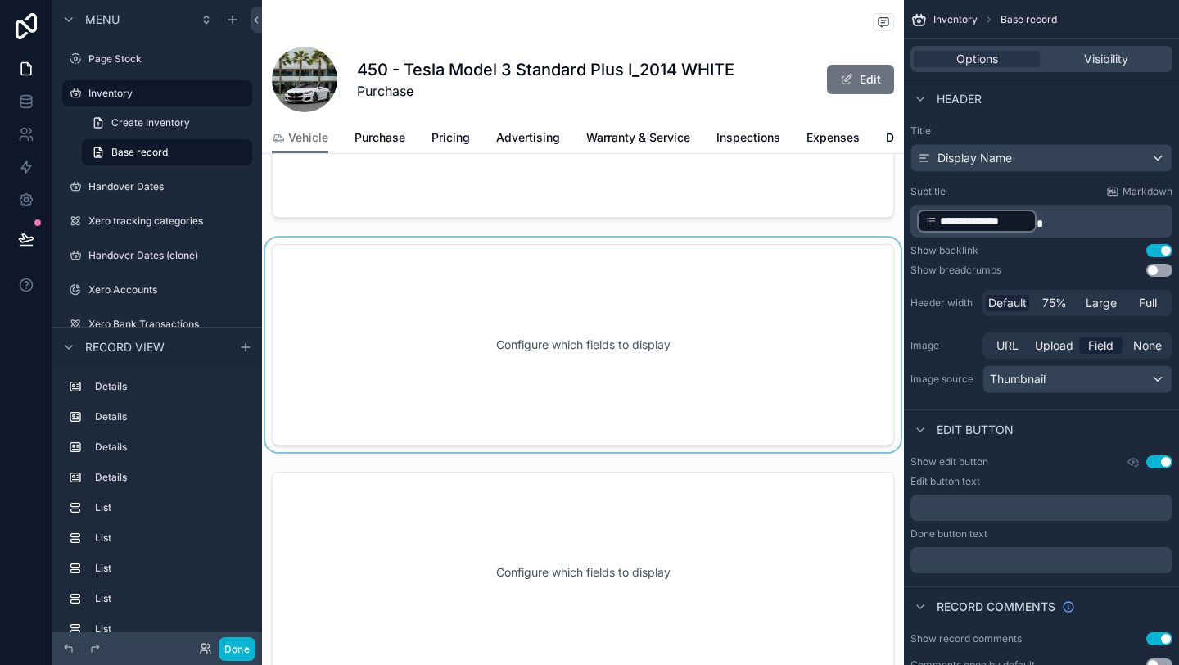
click at [622, 264] on div "scrollable content" at bounding box center [583, 344] width 642 height 215
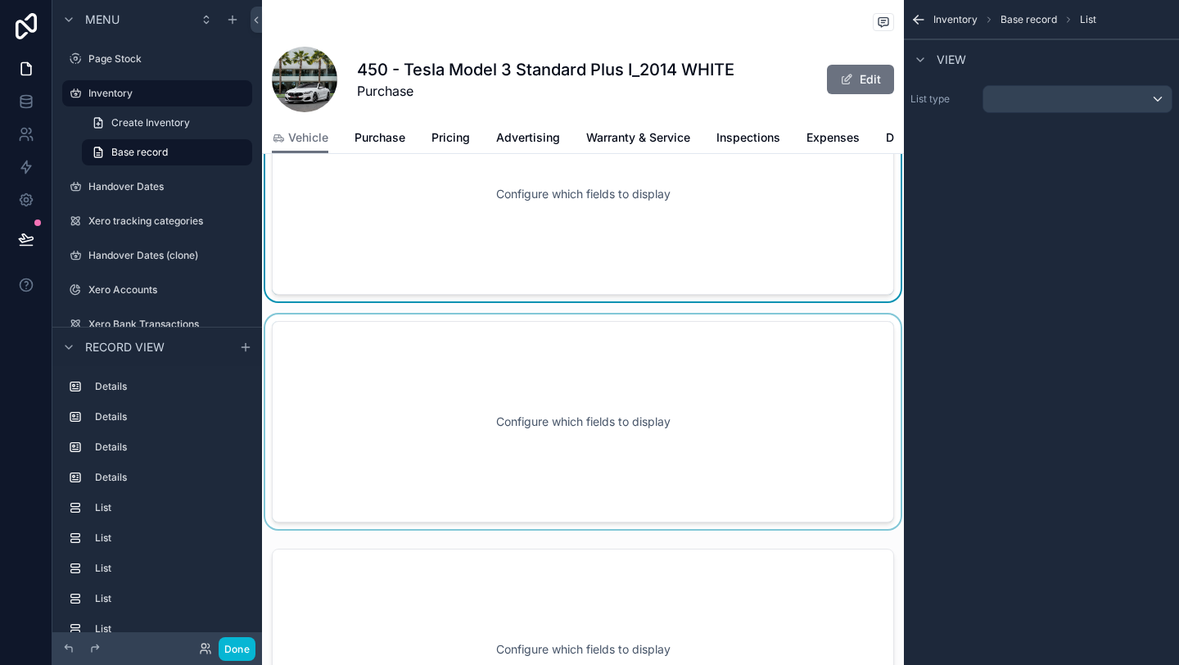
click at [608, 441] on div "scrollable content" at bounding box center [583, 421] width 642 height 215
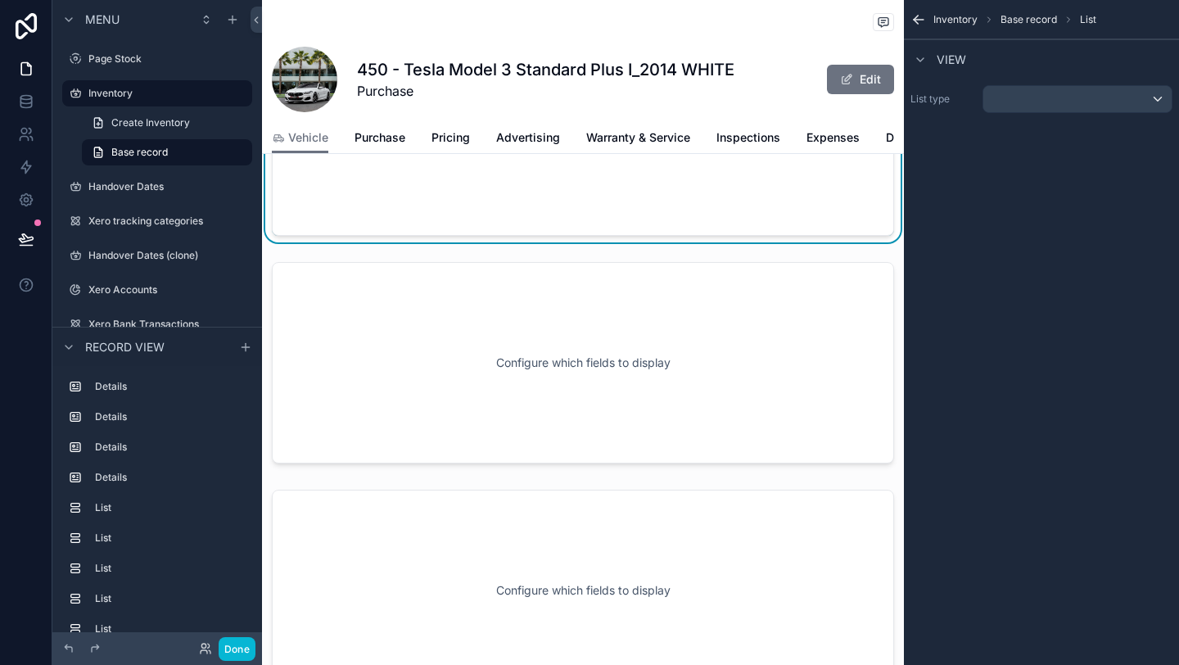
scroll to position [4913, 0]
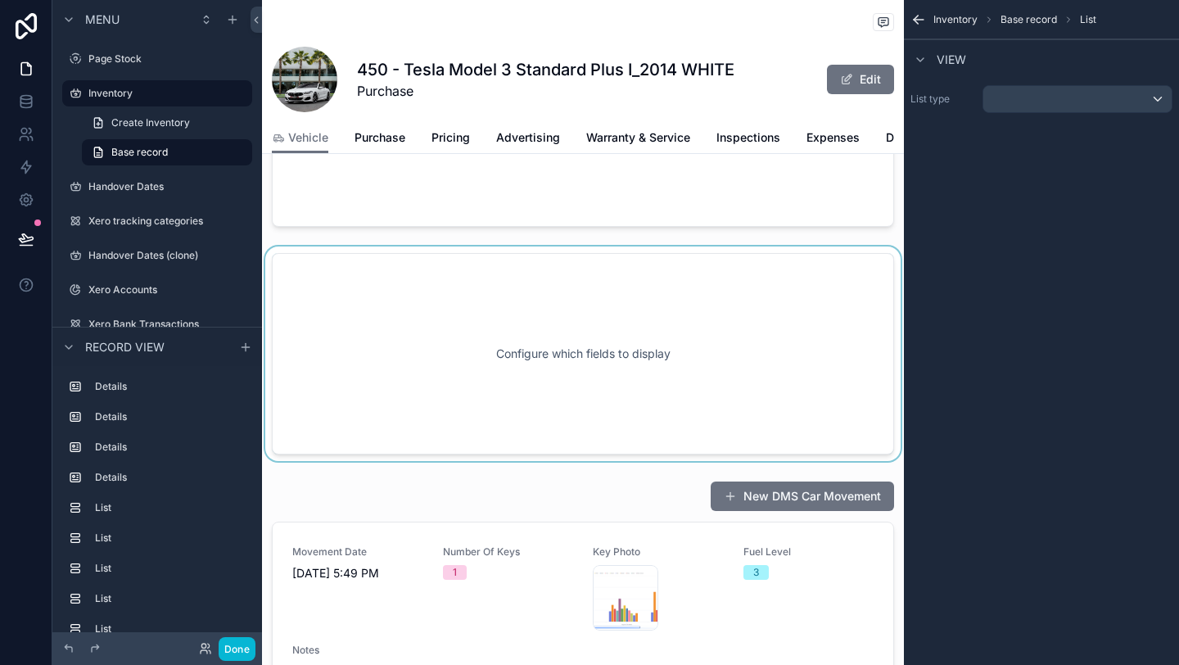
click at [618, 398] on div "scrollable content" at bounding box center [583, 353] width 642 height 215
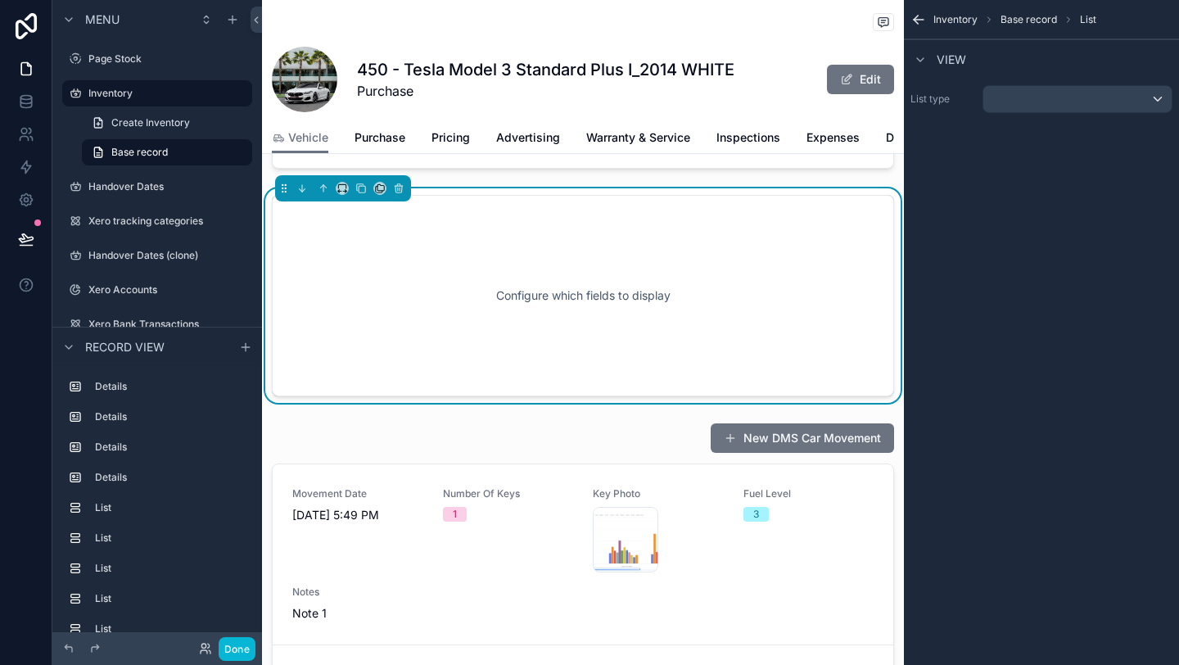
scroll to position [4970, 0]
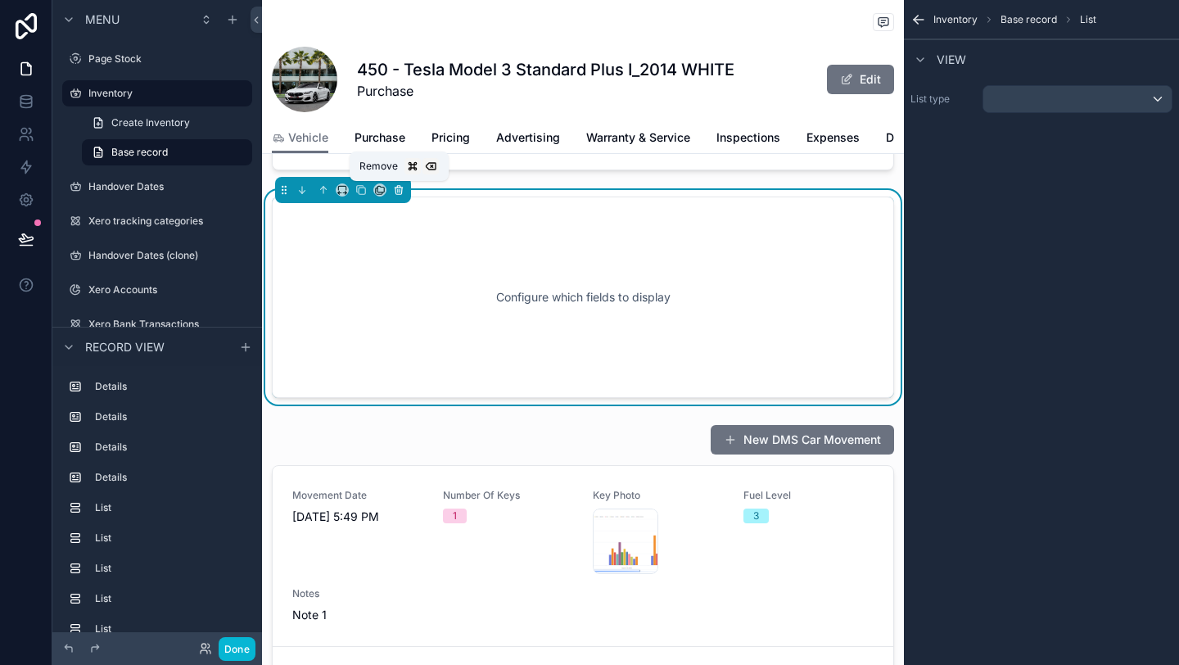
click at [400, 191] on icon "scrollable content" at bounding box center [400, 190] width 0 height 3
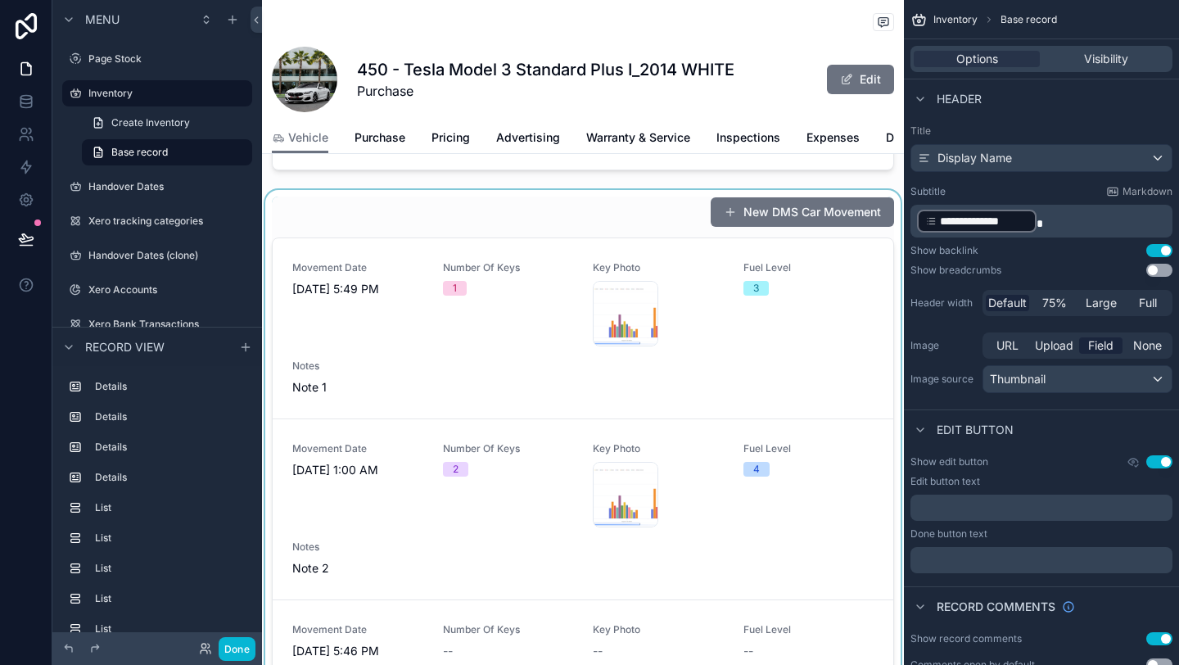
click at [421, 215] on div "scrollable content" at bounding box center [583, 466] width 642 height 553
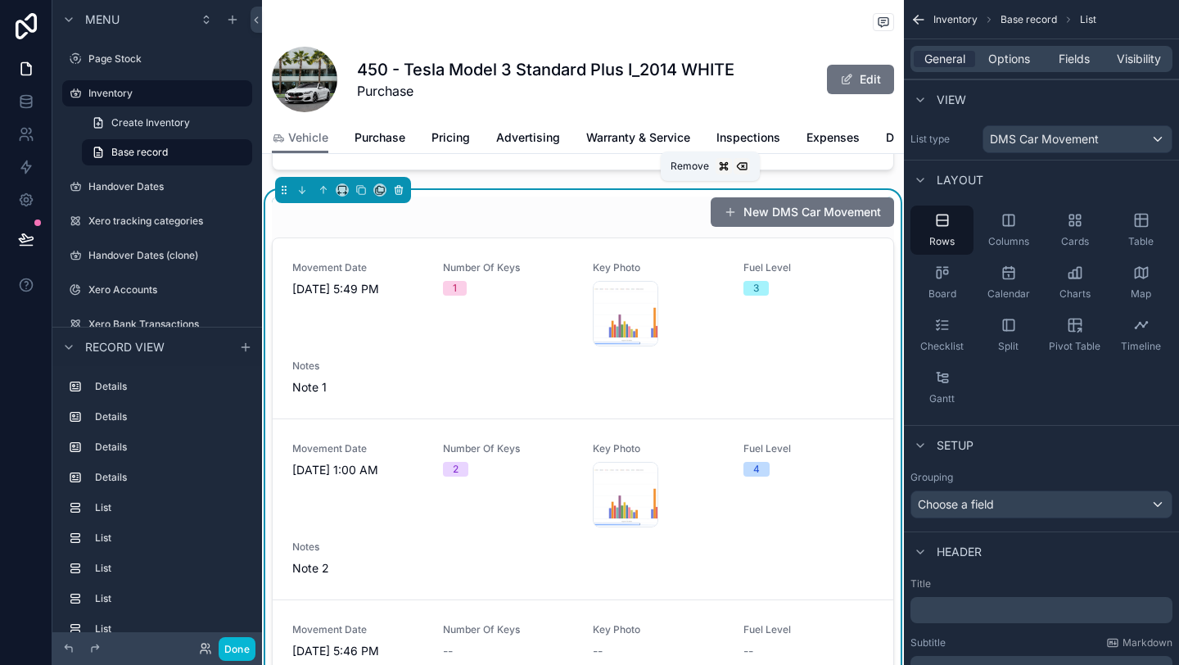
click at [396, 189] on icon "scrollable content" at bounding box center [398, 189] width 11 height 11
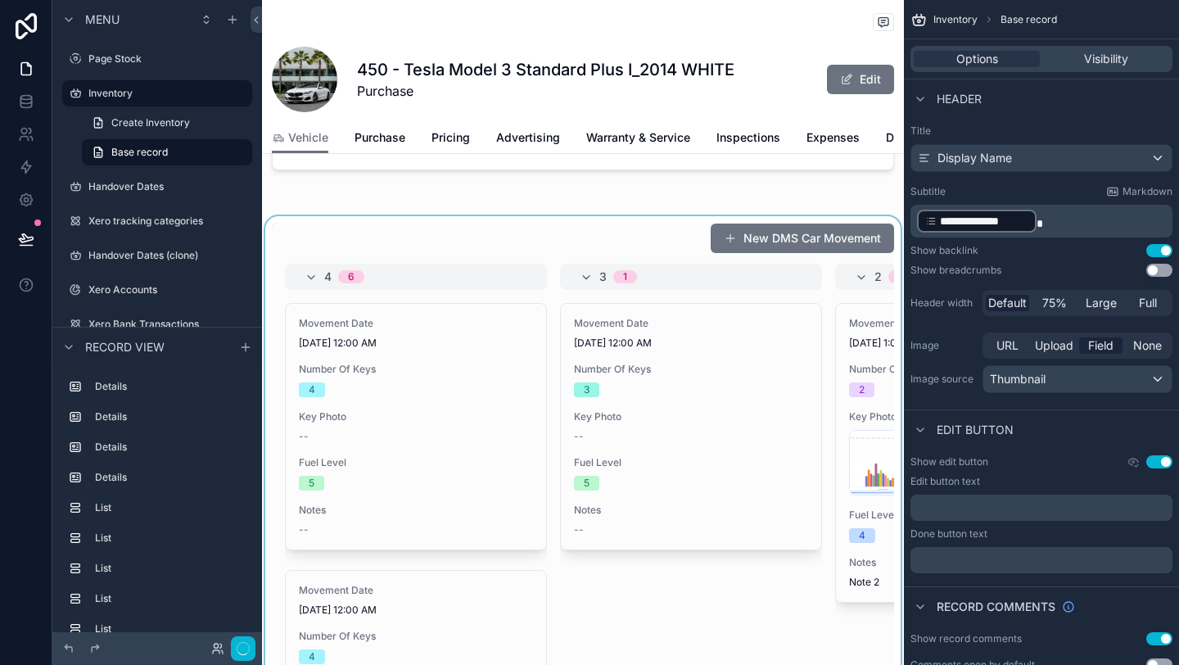
click at [408, 216] on div "scrollable content" at bounding box center [583, 492] width 642 height 553
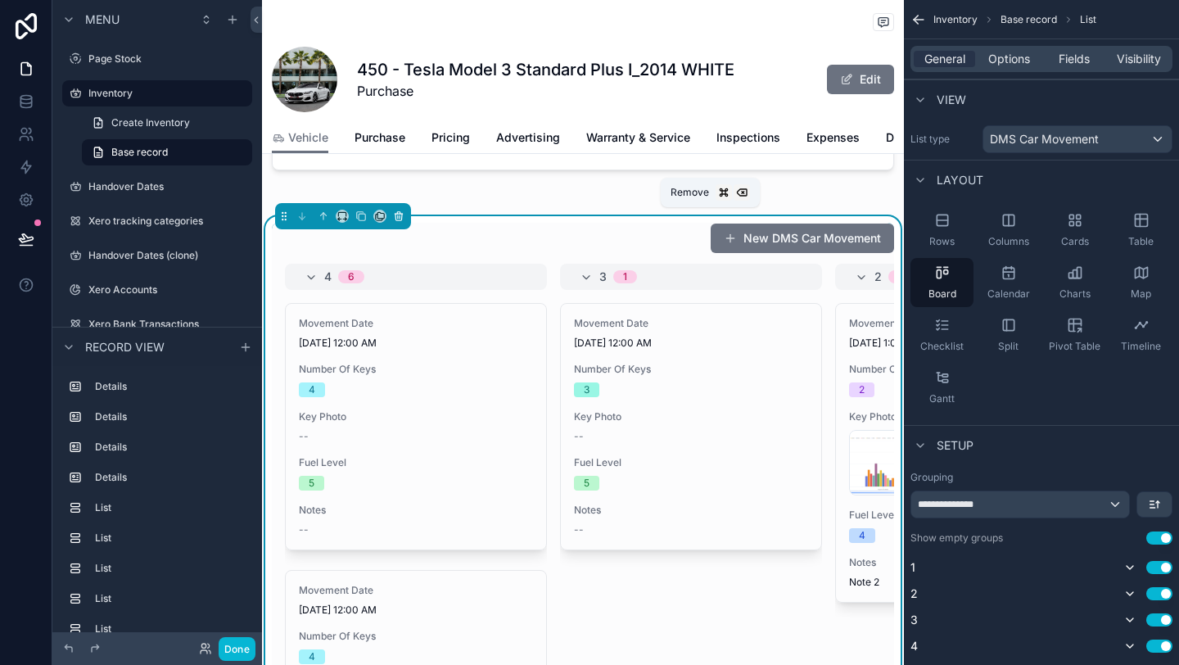
click at [405, 213] on button "scrollable content" at bounding box center [399, 216] width 18 height 18
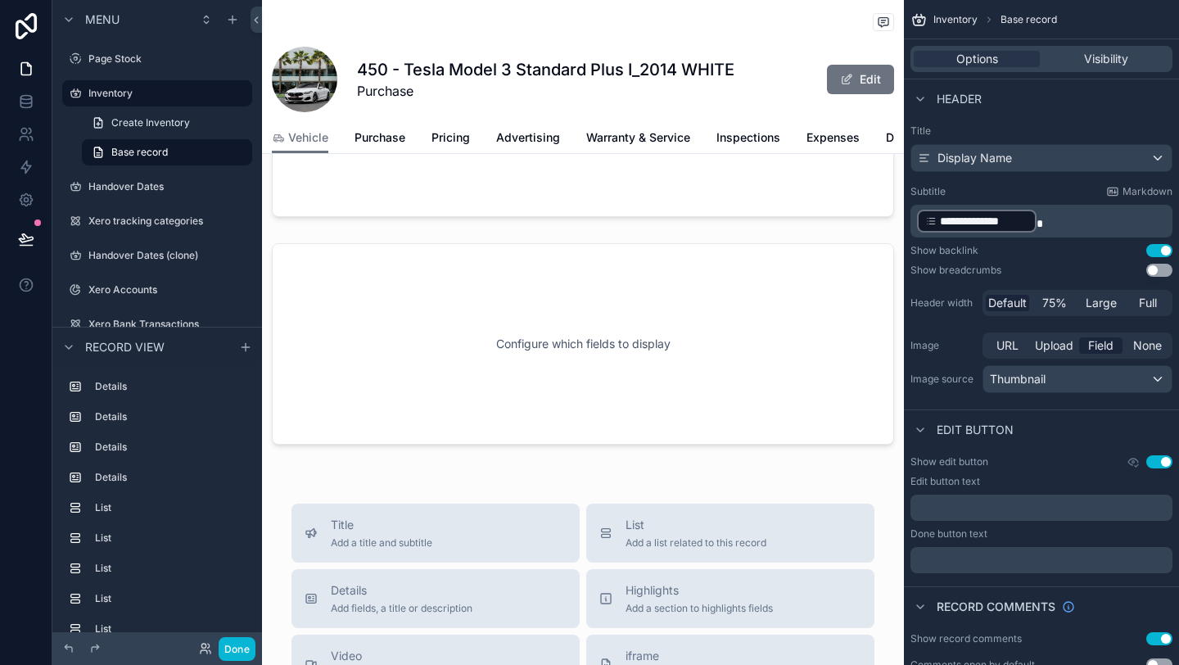
scroll to position [4496, 0]
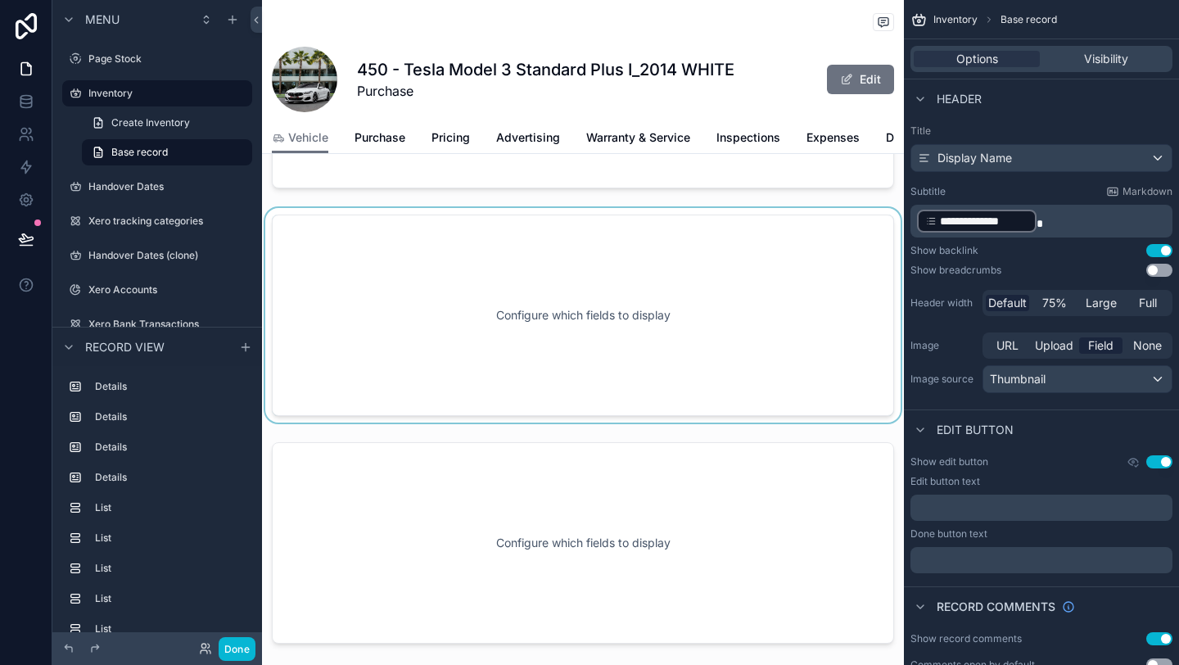
click at [450, 264] on div "scrollable content" at bounding box center [583, 315] width 642 height 215
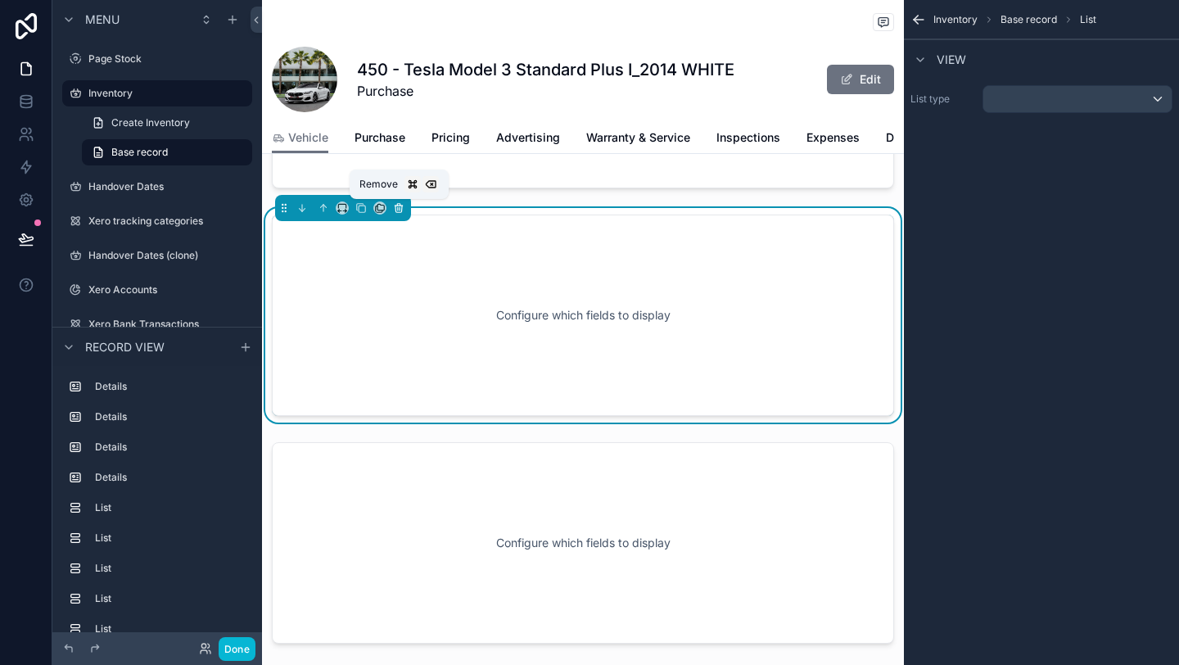
click at [398, 210] on icon "scrollable content" at bounding box center [398, 208] width 0 height 2
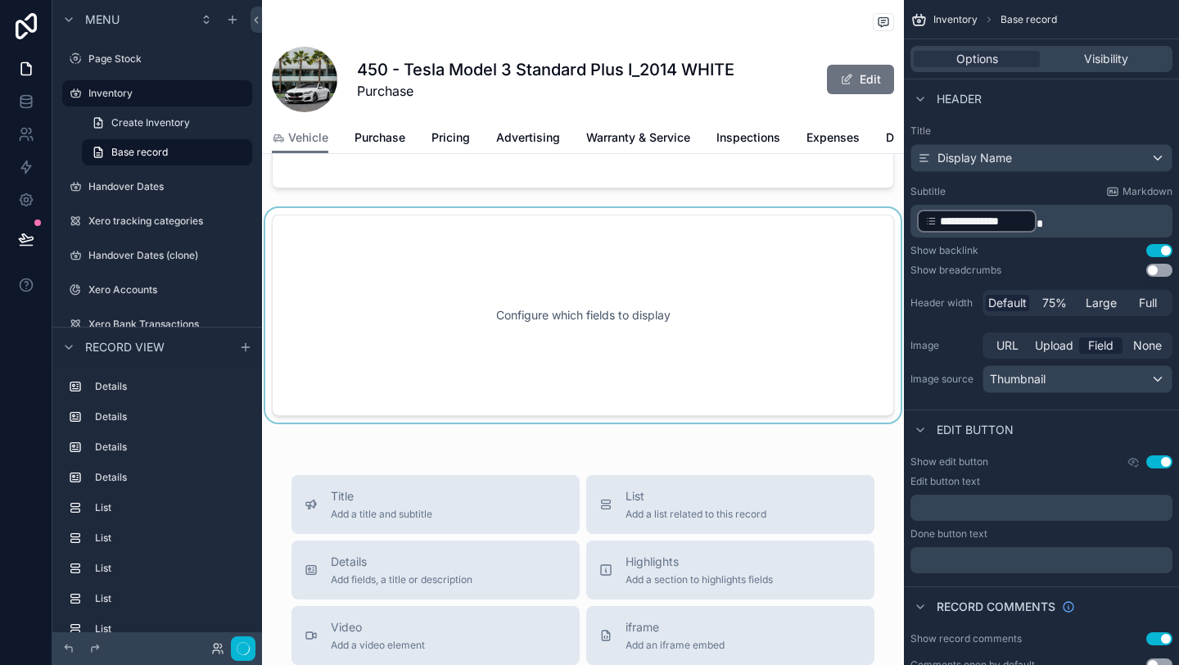
click at [405, 230] on div "scrollable content" at bounding box center [583, 315] width 642 height 215
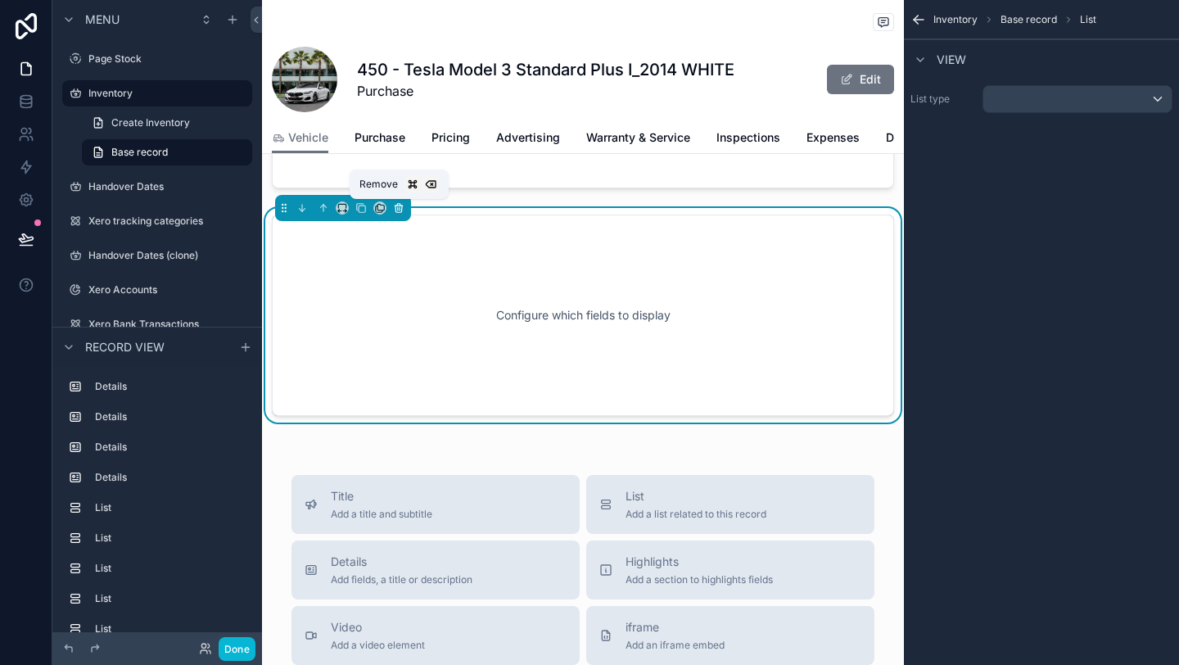
click at [403, 201] on button "scrollable content" at bounding box center [399, 208] width 18 height 18
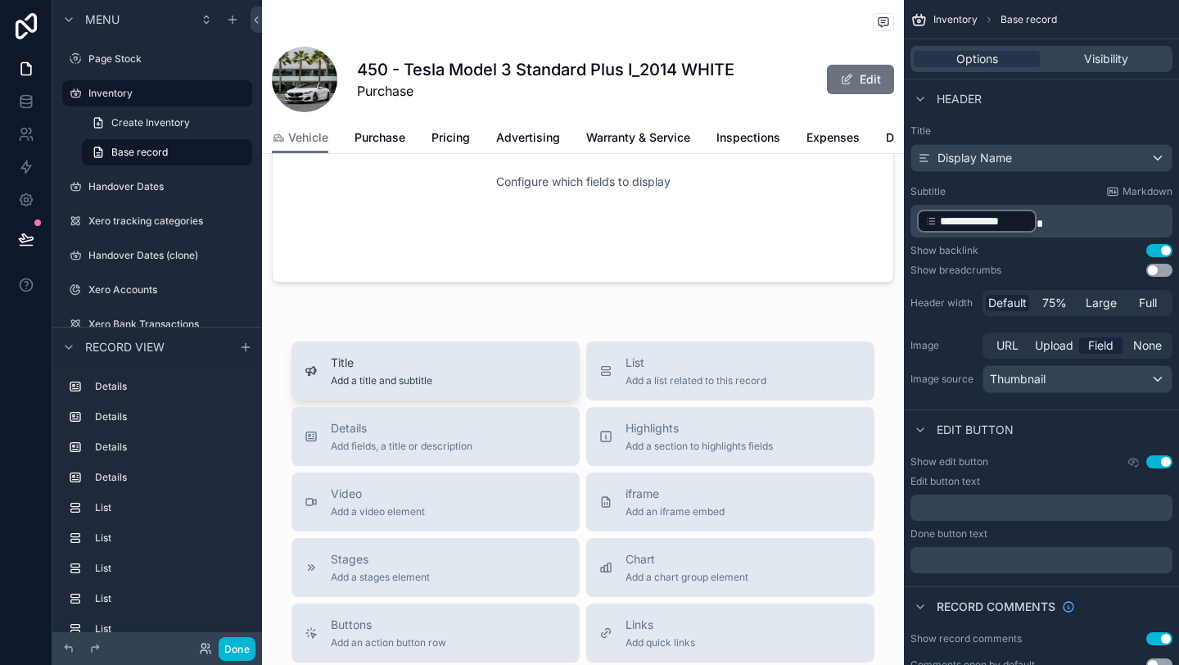
scroll to position [4215, 0]
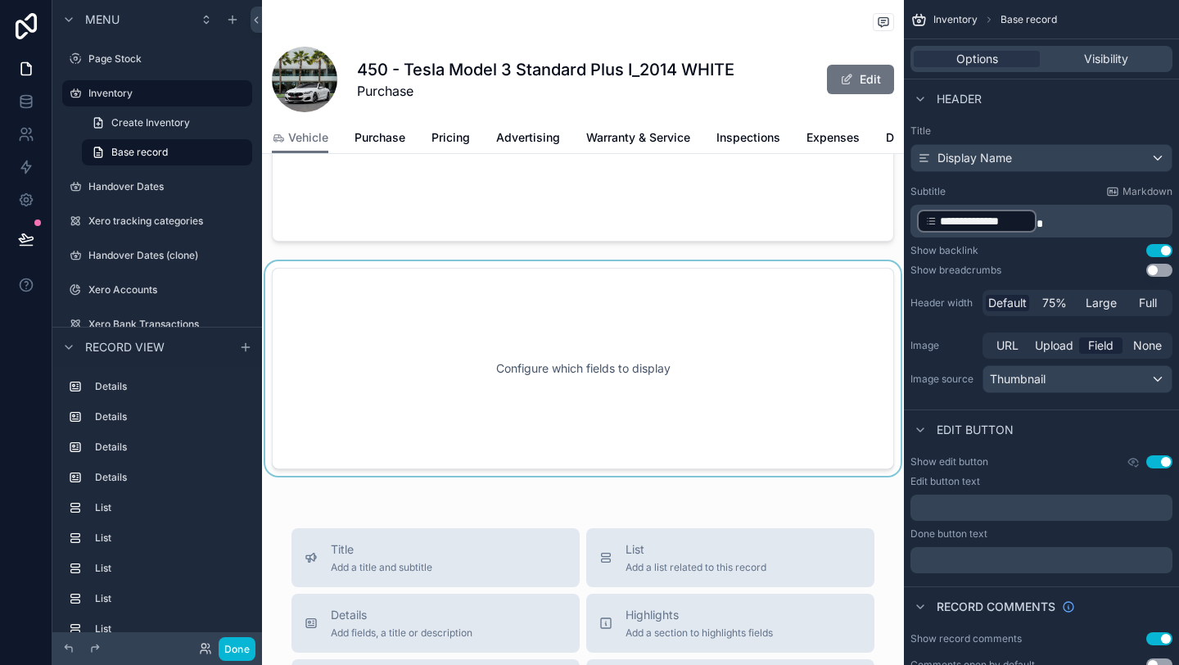
click at [426, 290] on div "scrollable content" at bounding box center [583, 368] width 642 height 215
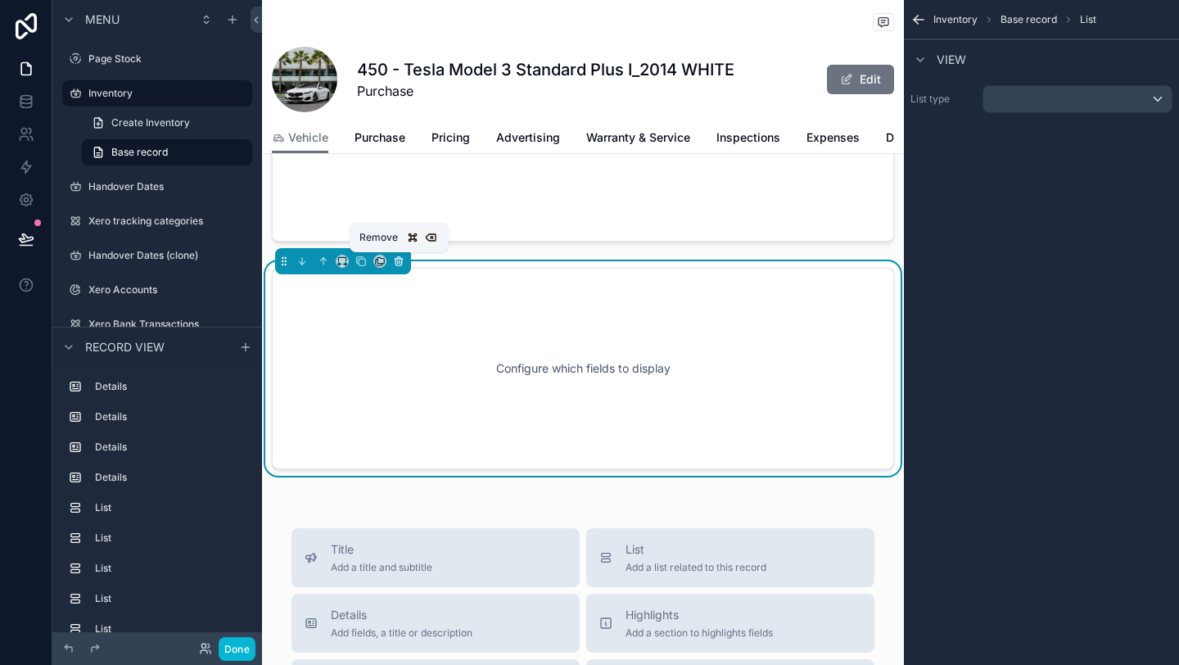
click at [403, 260] on icon "scrollable content" at bounding box center [398, 260] width 11 height 11
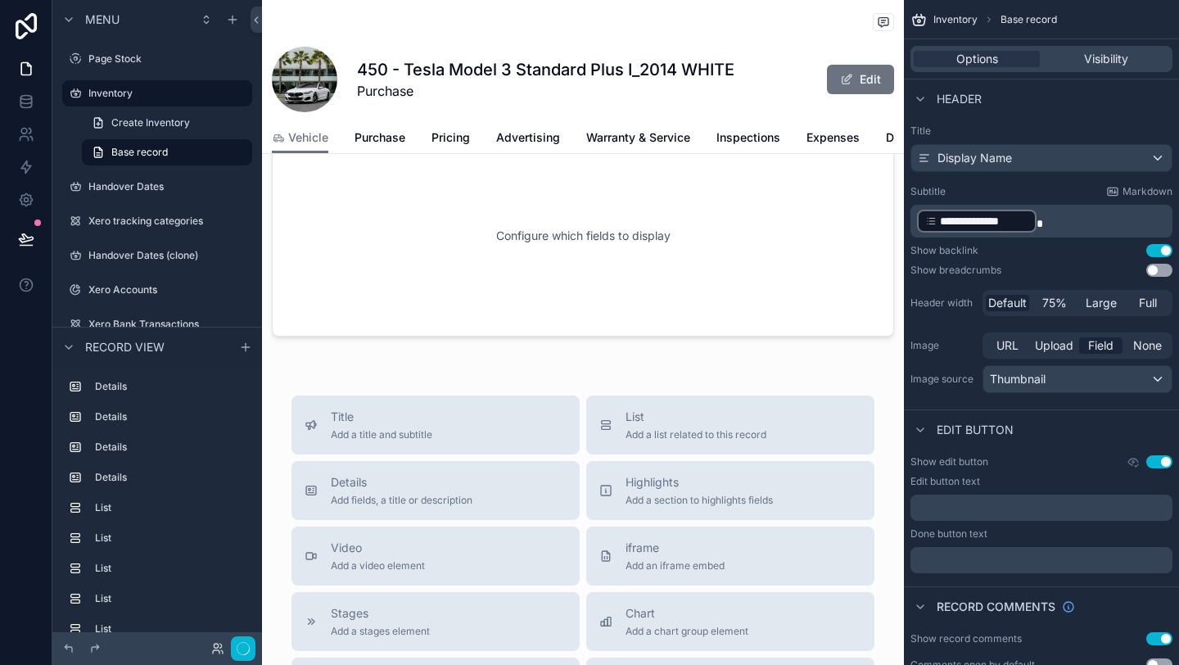
scroll to position [4120, 0]
click at [406, 251] on div "scrollable content" at bounding box center [583, 236] width 642 height 215
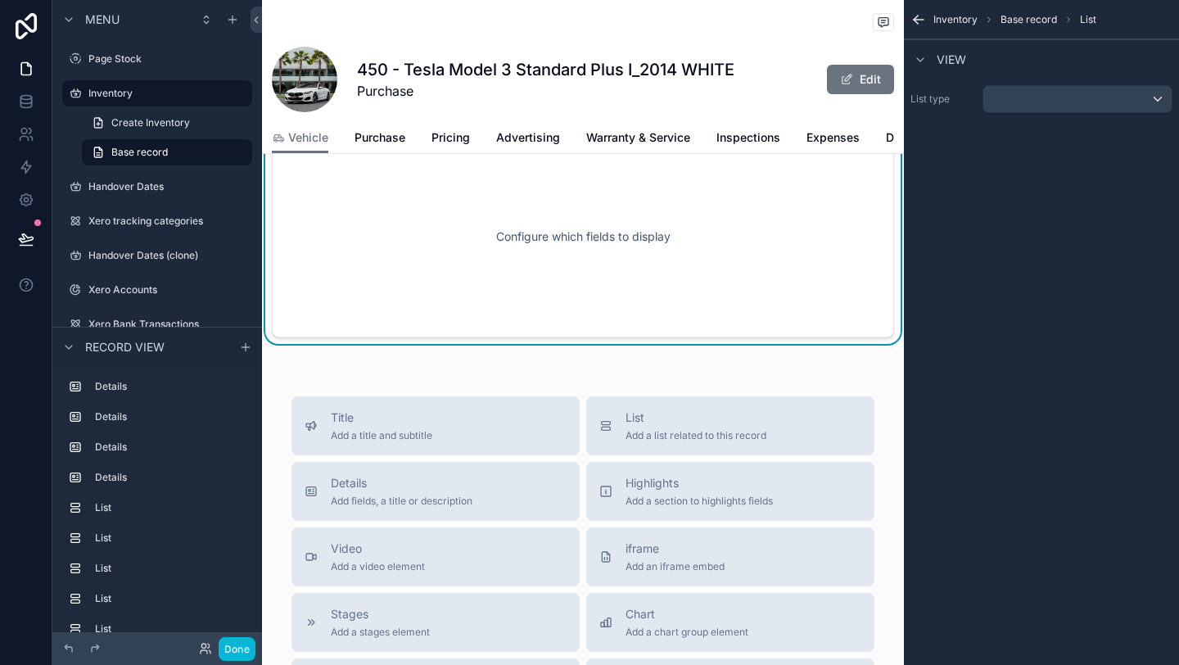
click at [393, 229] on div "Configure which fields to display" at bounding box center [583, 236] width 568 height 147
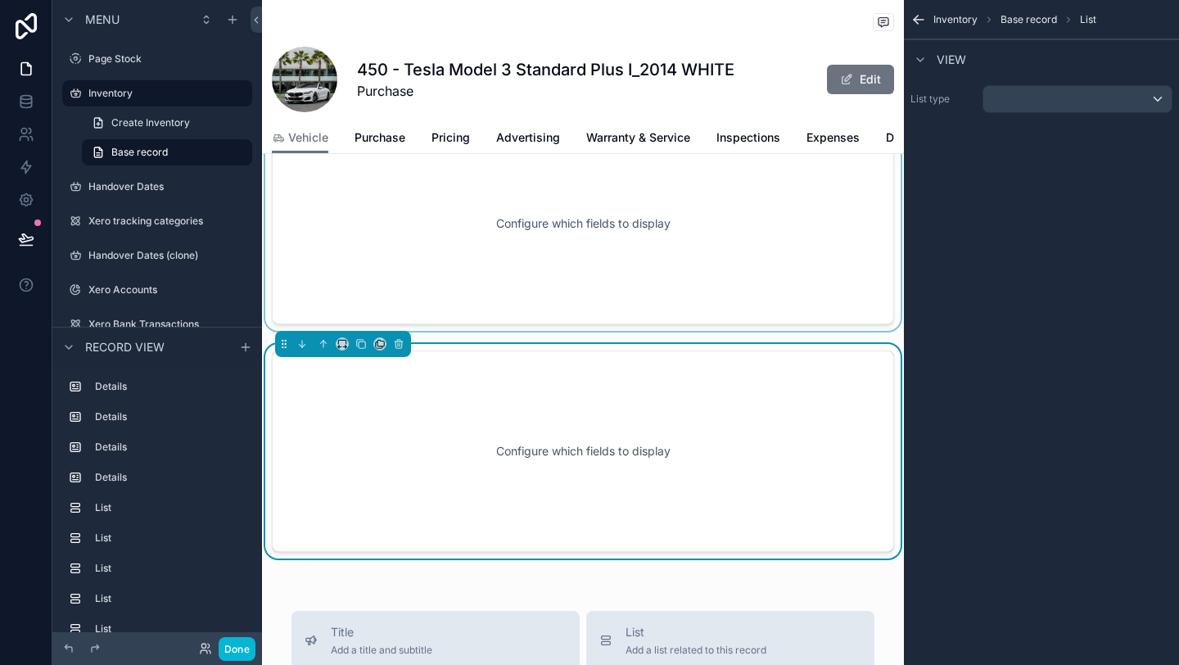
scroll to position [3899, 0]
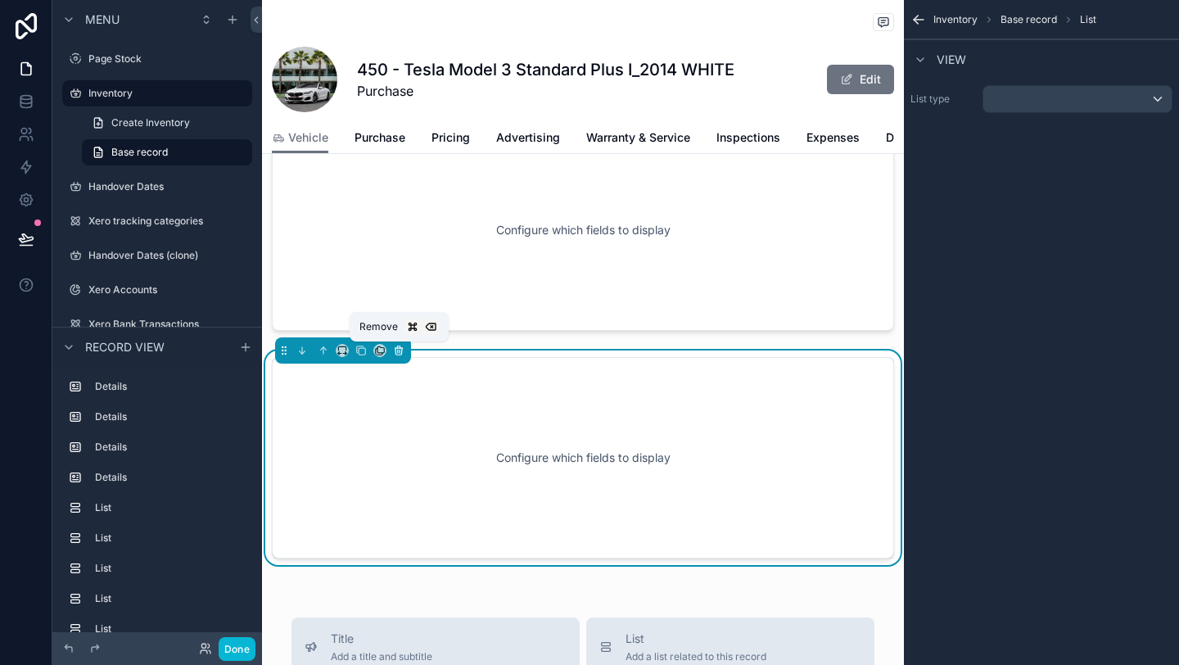
click at [405, 344] on button "scrollable content" at bounding box center [399, 350] width 18 height 18
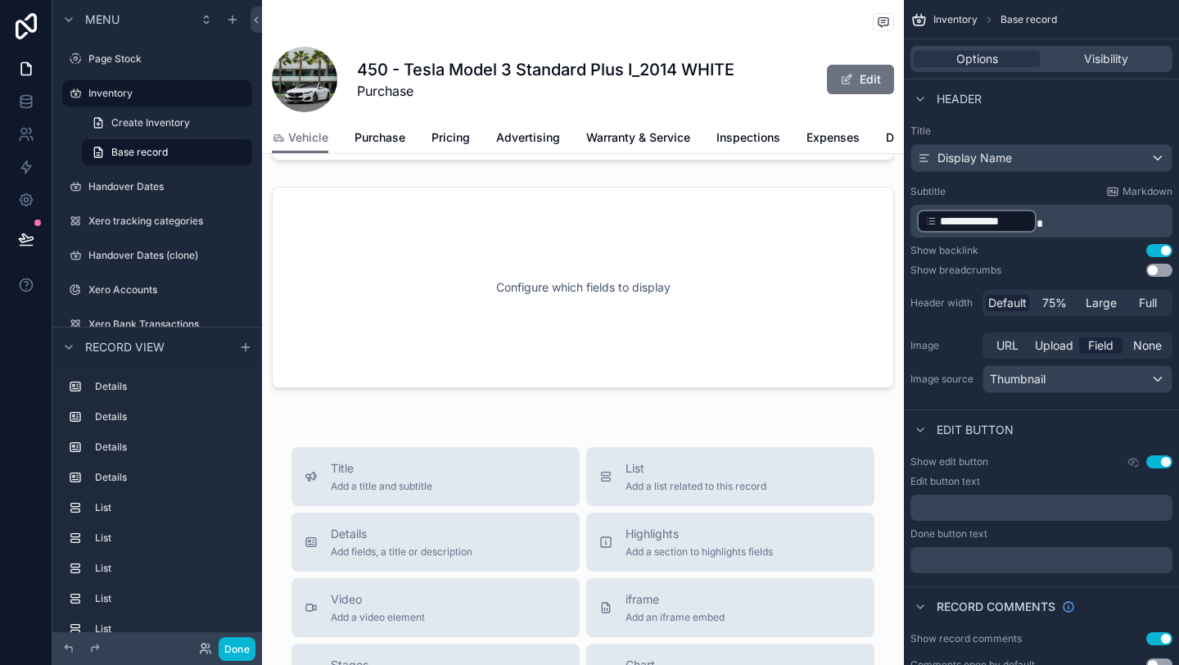
scroll to position [3788, 0]
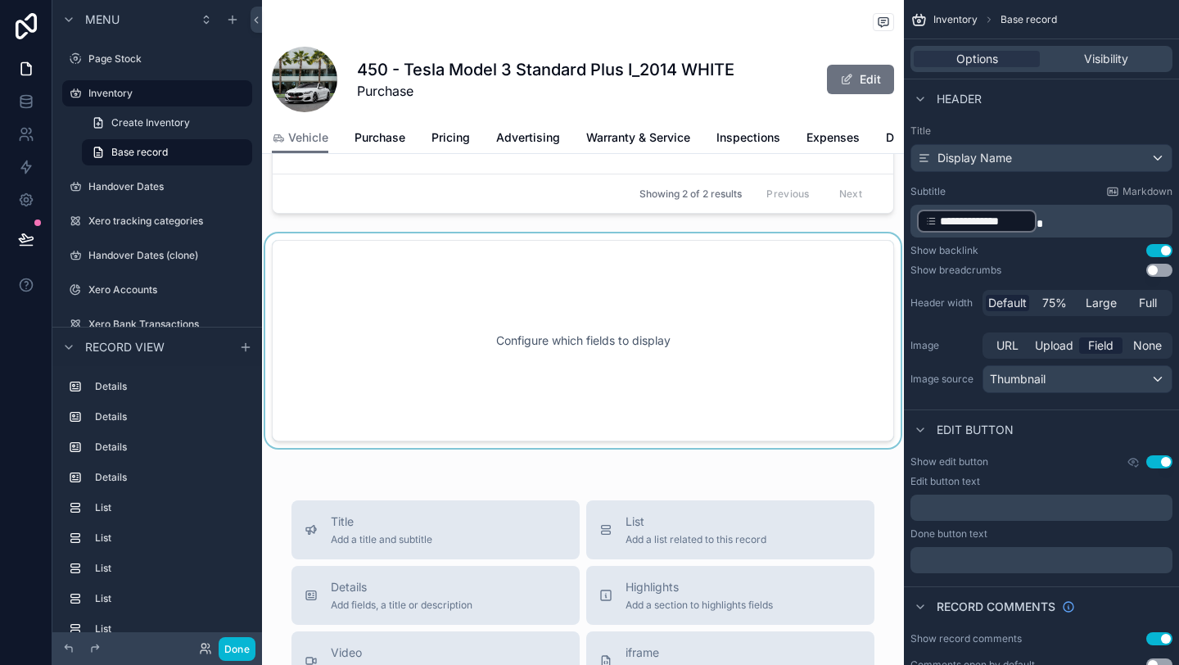
click at [409, 342] on div "scrollable content" at bounding box center [583, 340] width 642 height 215
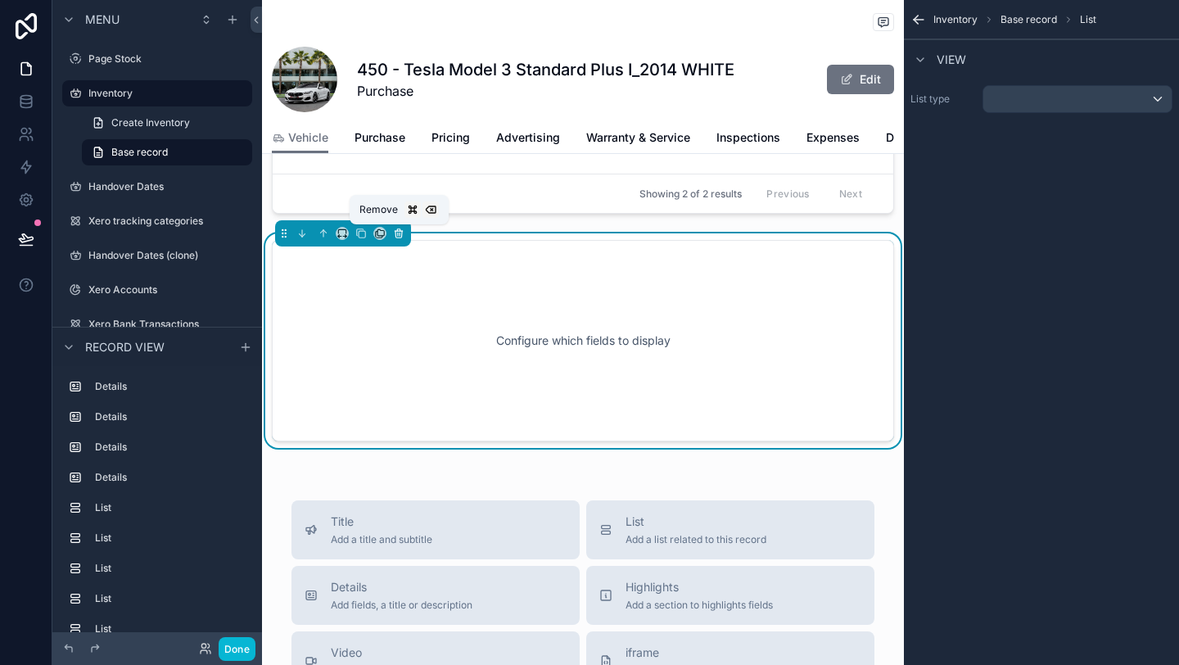
click at [396, 237] on icon "scrollable content" at bounding box center [399, 234] width 7 height 7
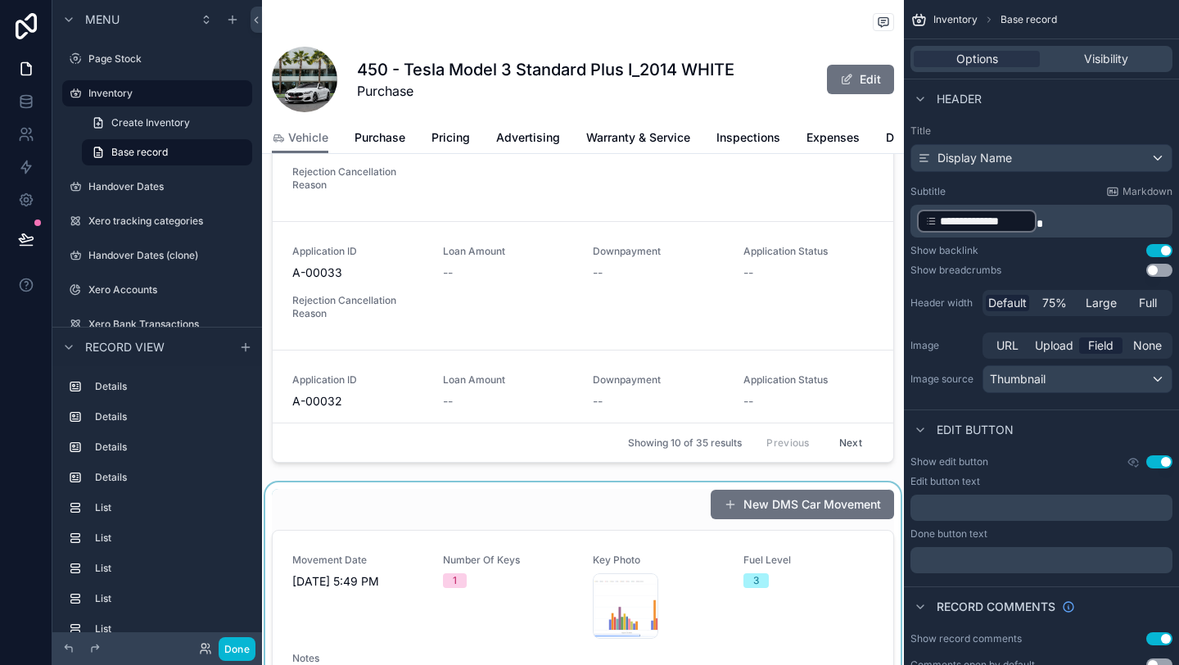
scroll to position [3040, 0]
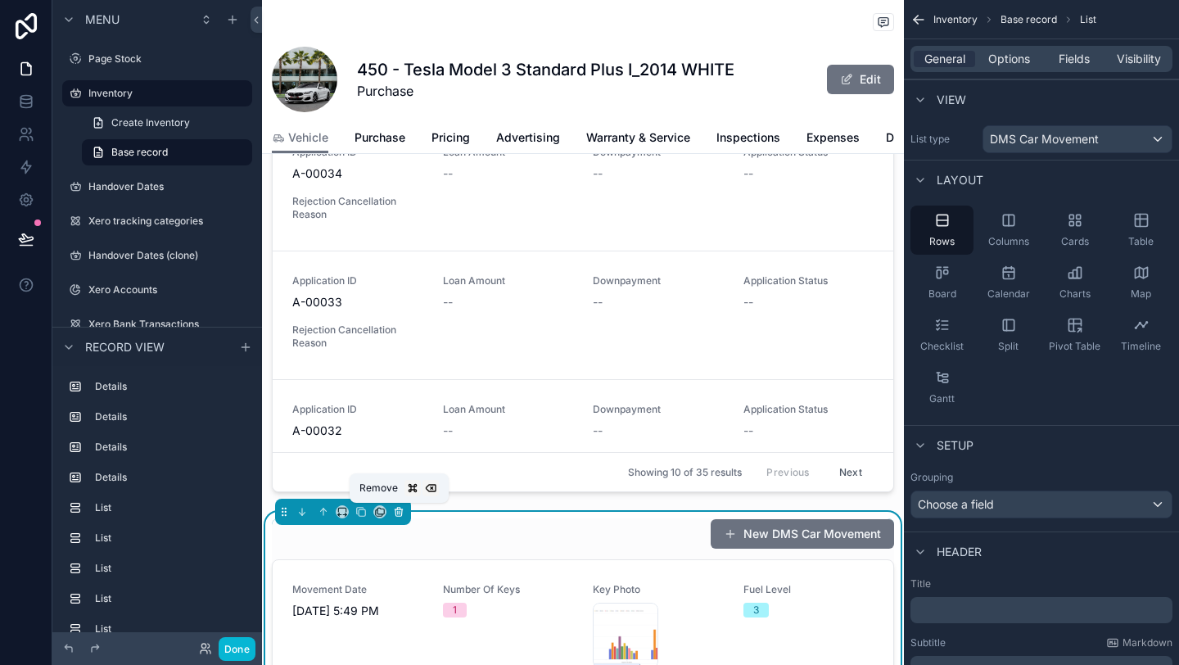
click at [405, 517] on button "scrollable content" at bounding box center [399, 512] width 18 height 18
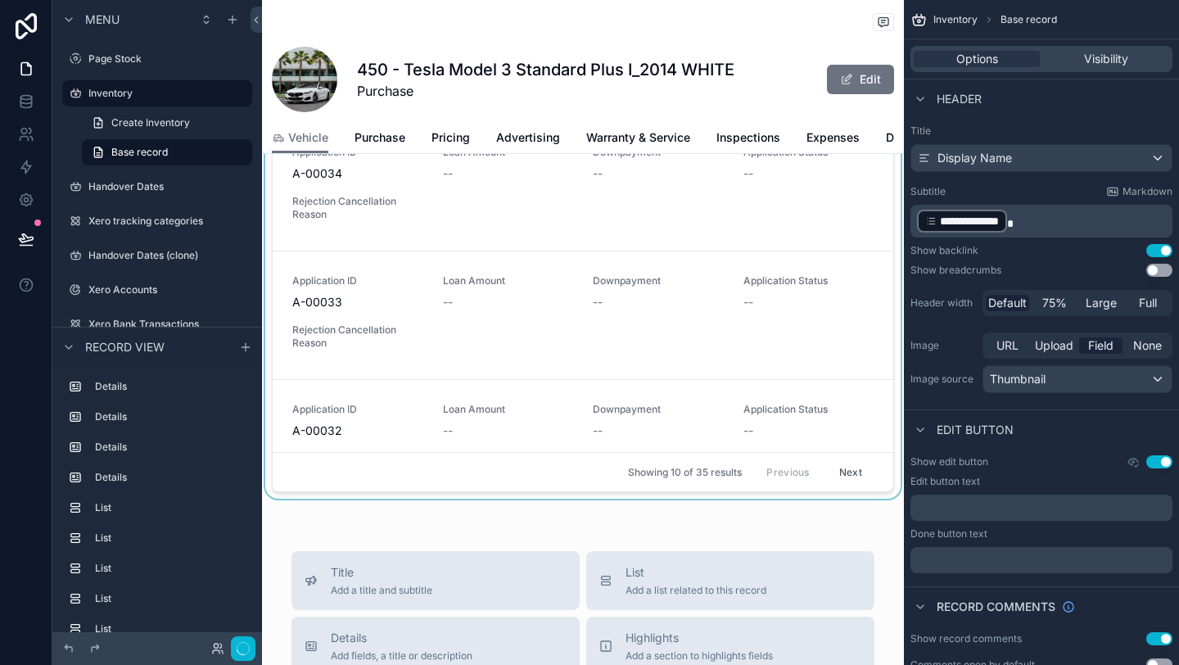
click at [444, 445] on div "scrollable content" at bounding box center [583, 222] width 642 height 553
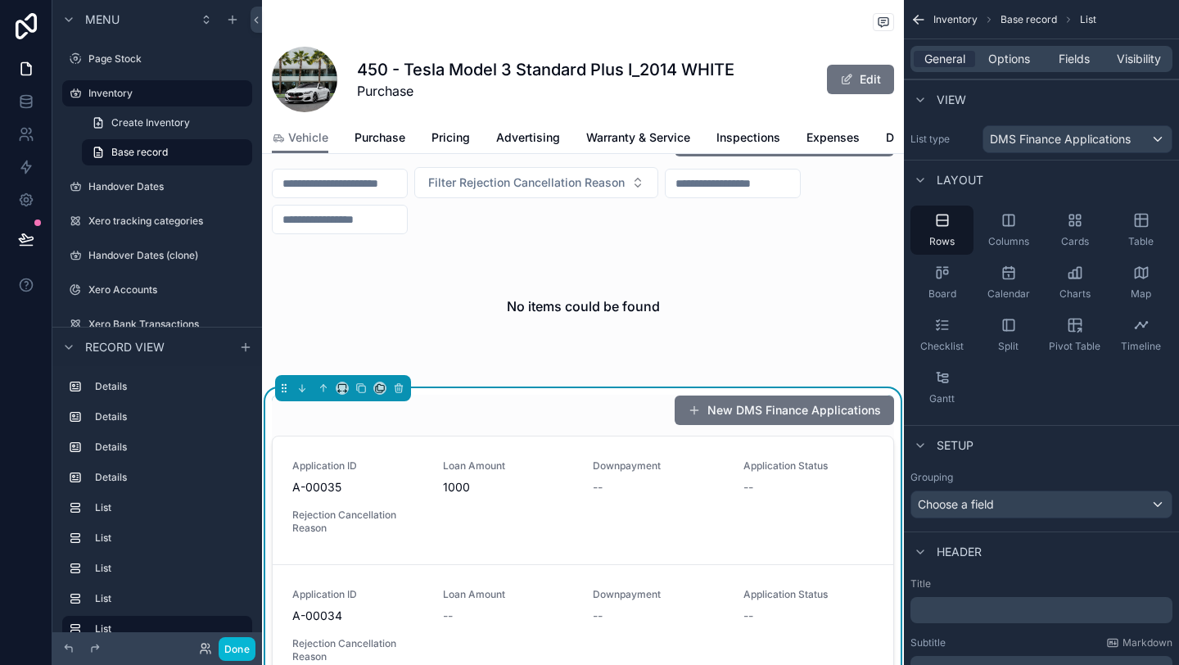
scroll to position [2595, 0]
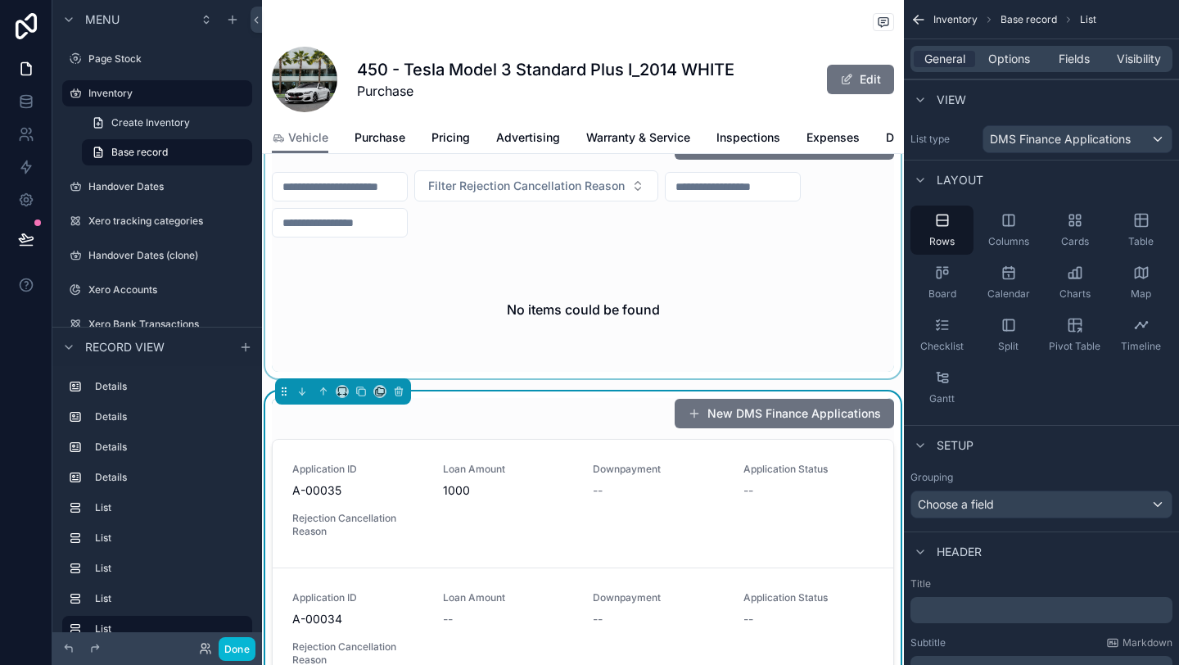
click at [469, 322] on div "scrollable content" at bounding box center [583, 250] width 642 height 255
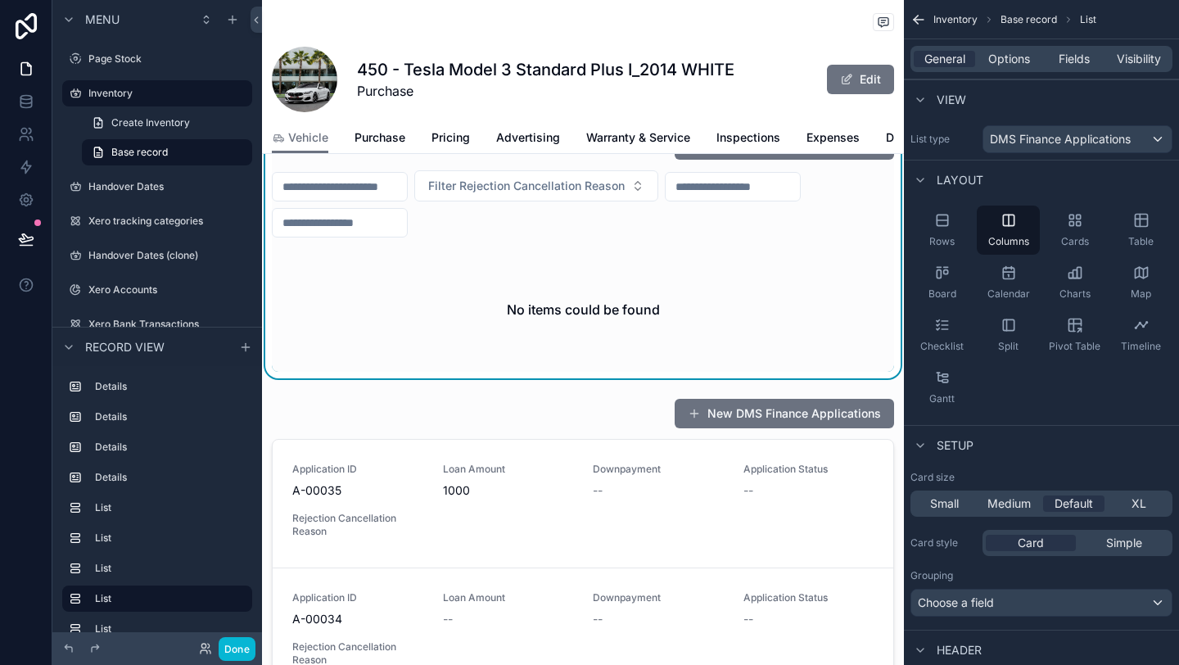
click at [469, 322] on div "No items could be found" at bounding box center [583, 309] width 622 height 124
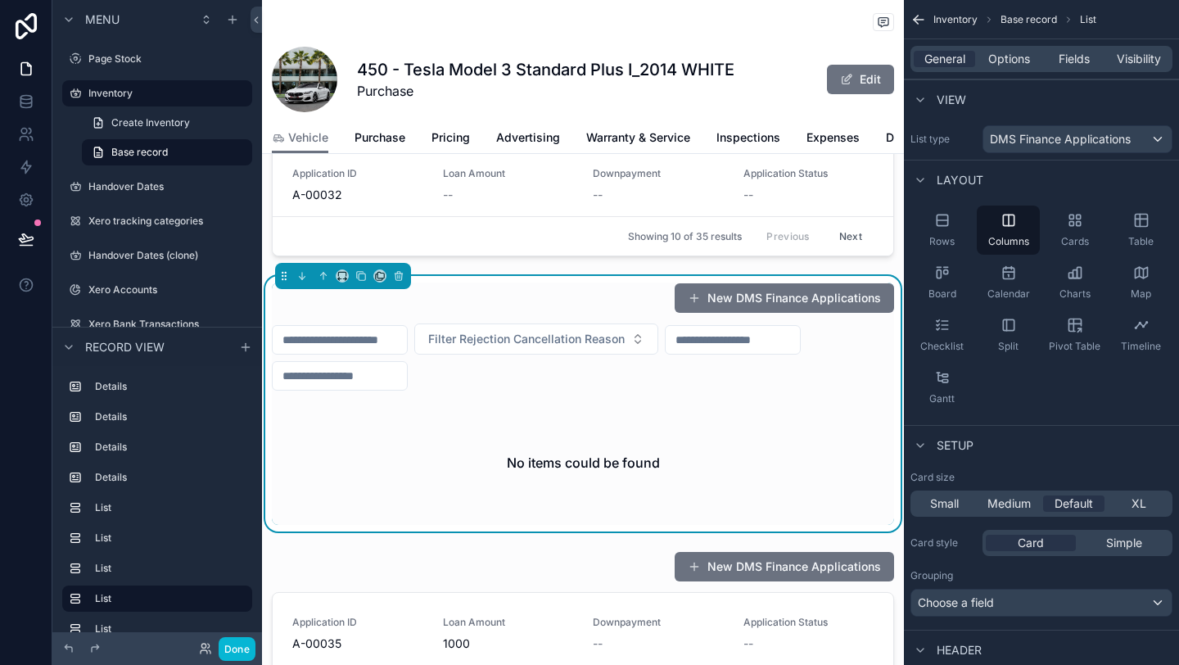
scroll to position [2427, 0]
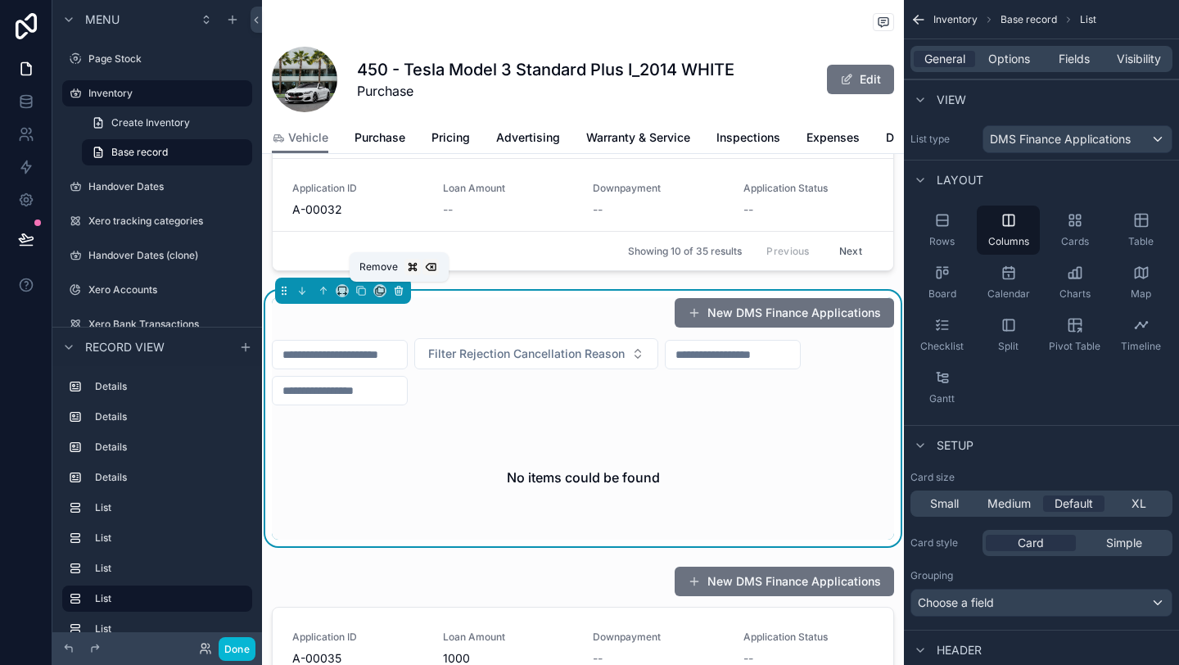
click at [400, 293] on icon "scrollable content" at bounding box center [398, 290] width 11 height 11
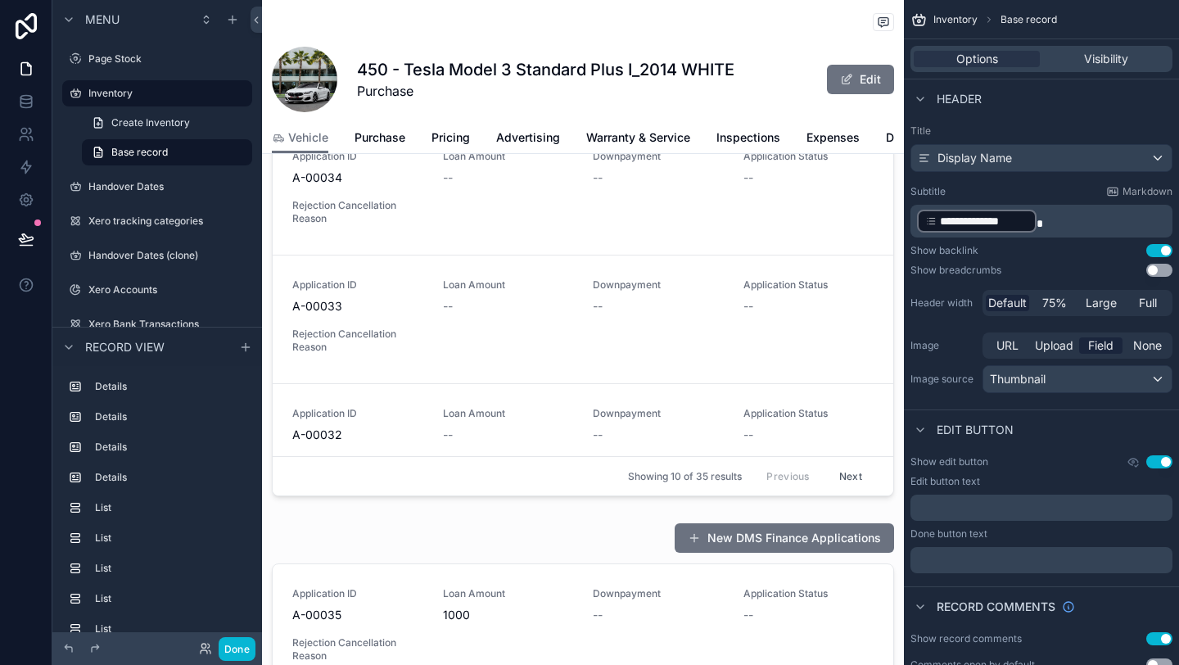
scroll to position [2161, 0]
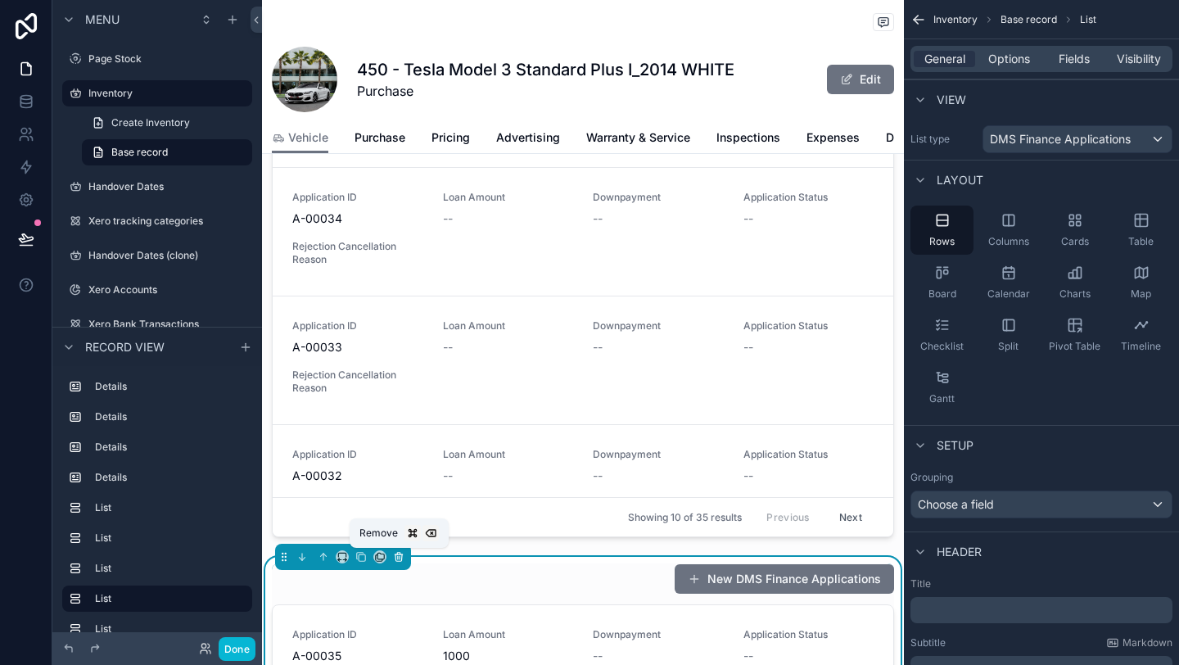
click at [394, 557] on icon "scrollable content" at bounding box center [398, 556] width 11 height 11
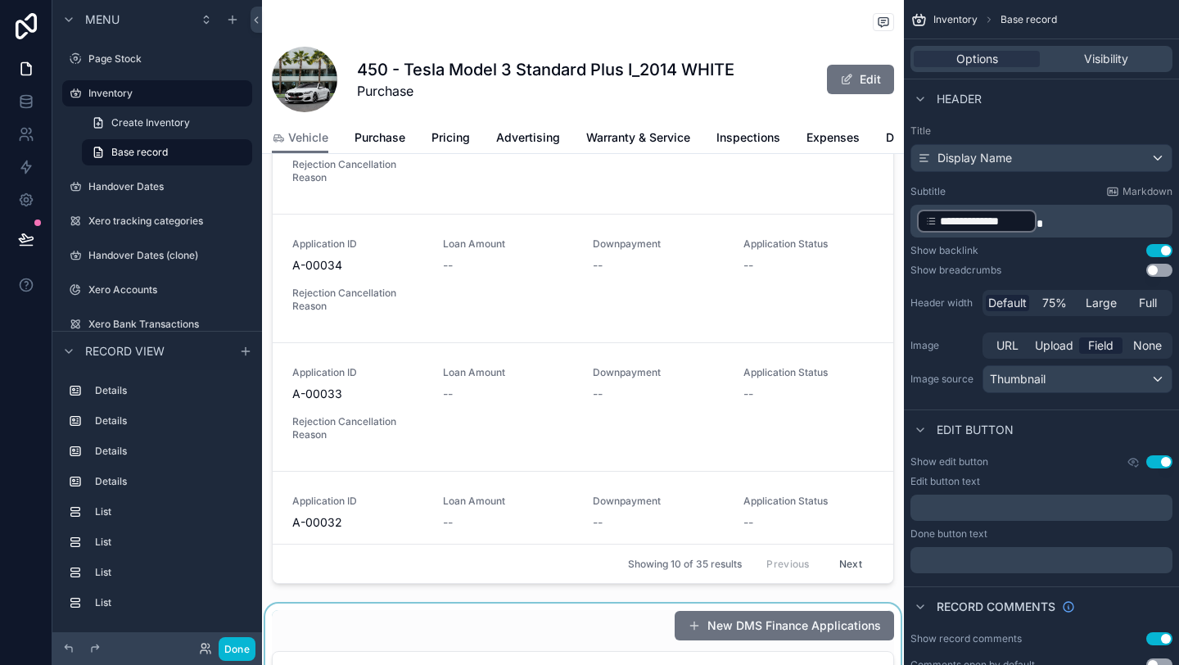
scroll to position [1550, 0]
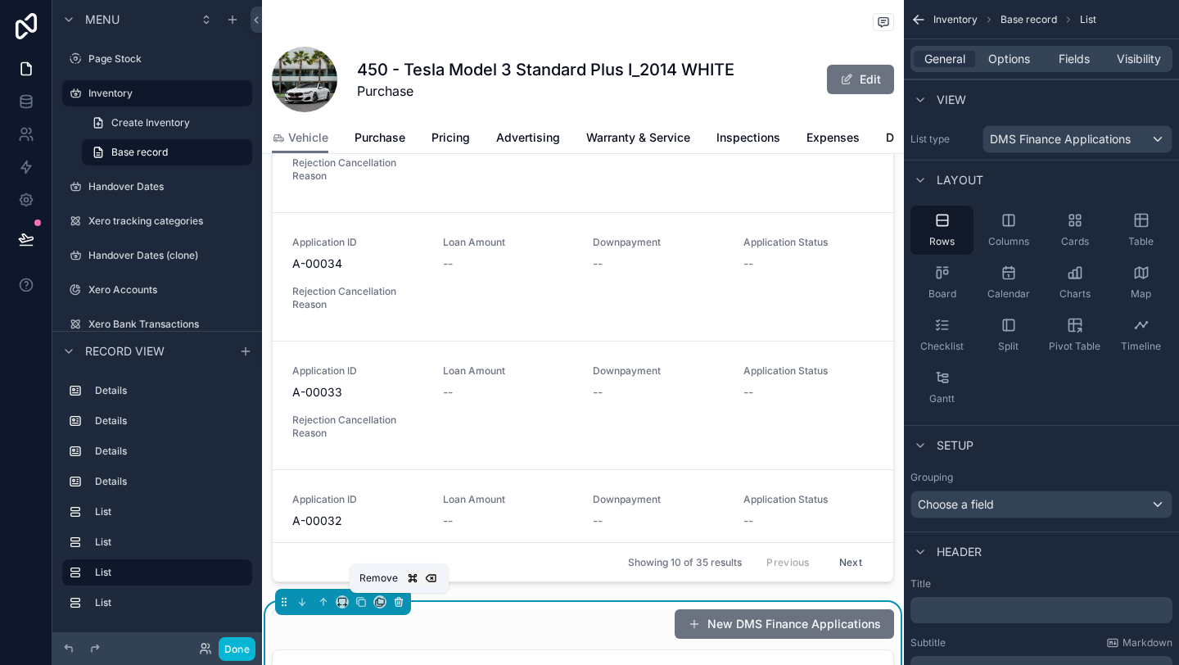
click at [405, 603] on button "scrollable content" at bounding box center [399, 602] width 18 height 18
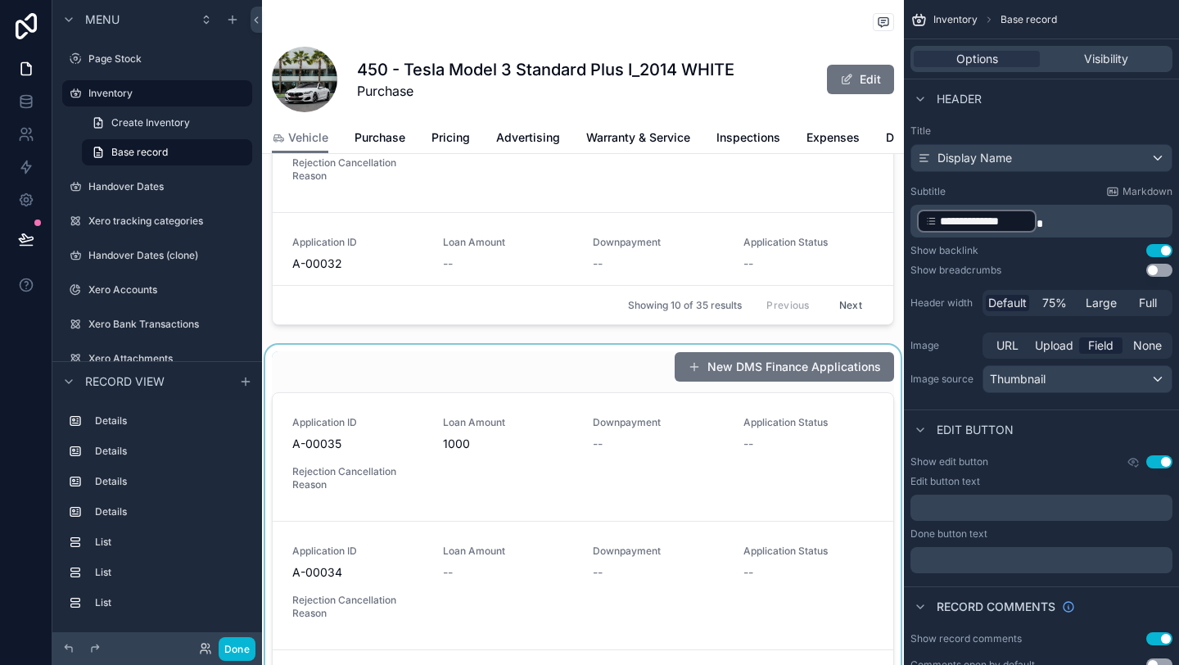
scroll to position [1092, 0]
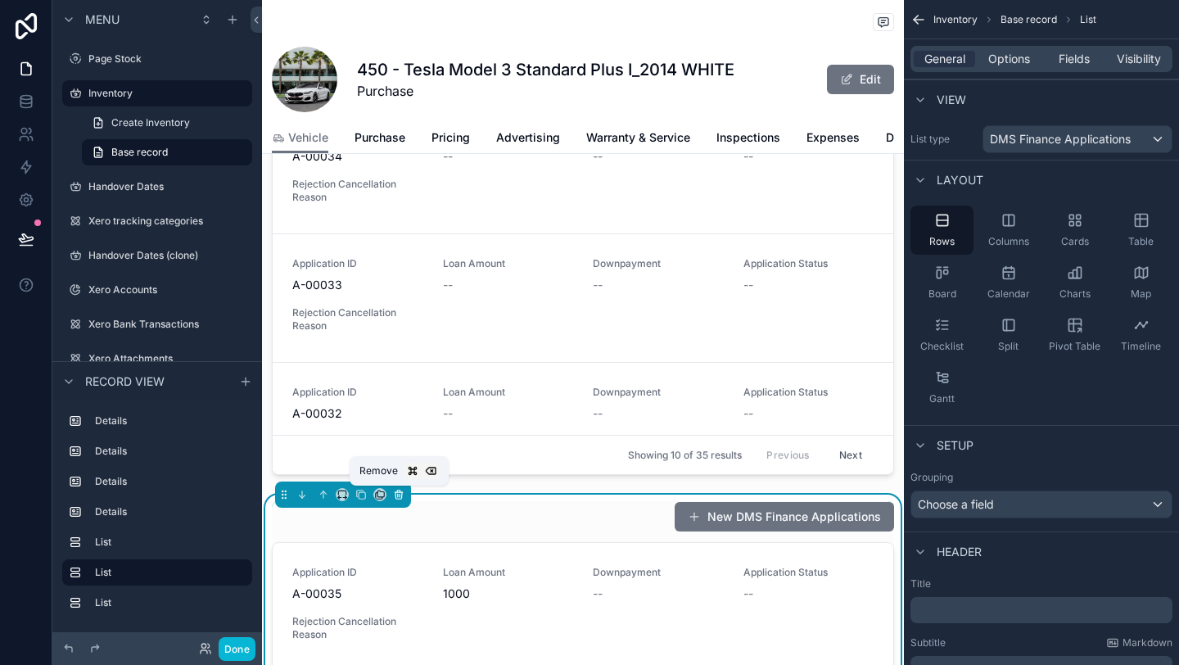
click at [405, 499] on button "scrollable content" at bounding box center [399, 495] width 18 height 18
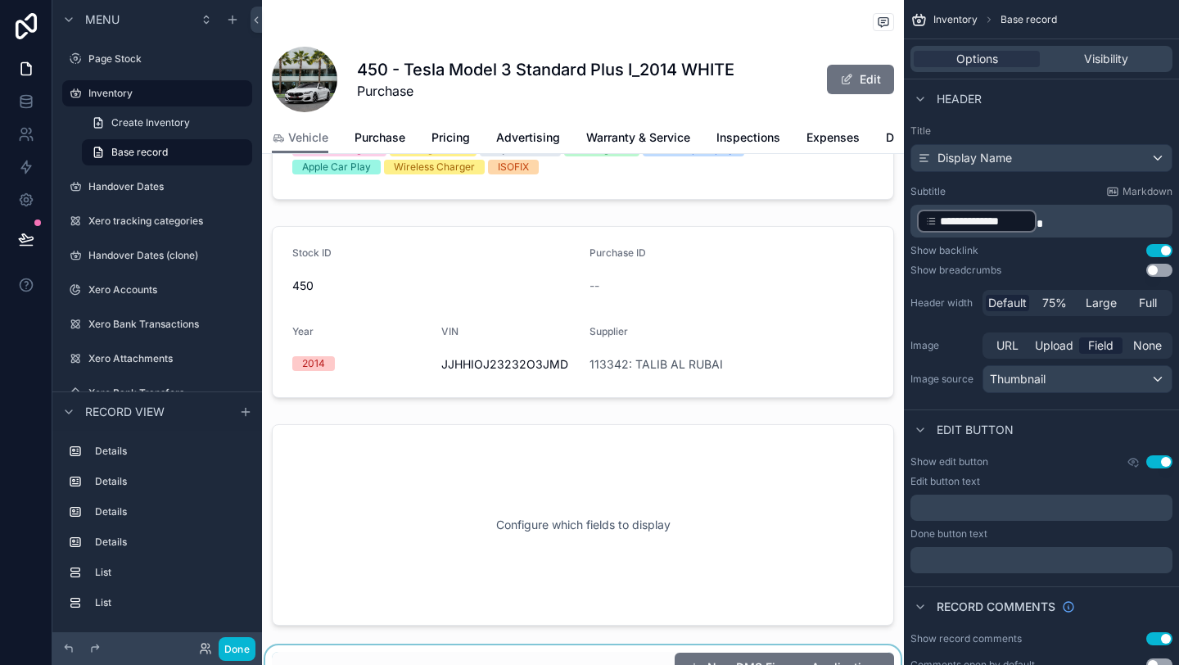
scroll to position [306, 0]
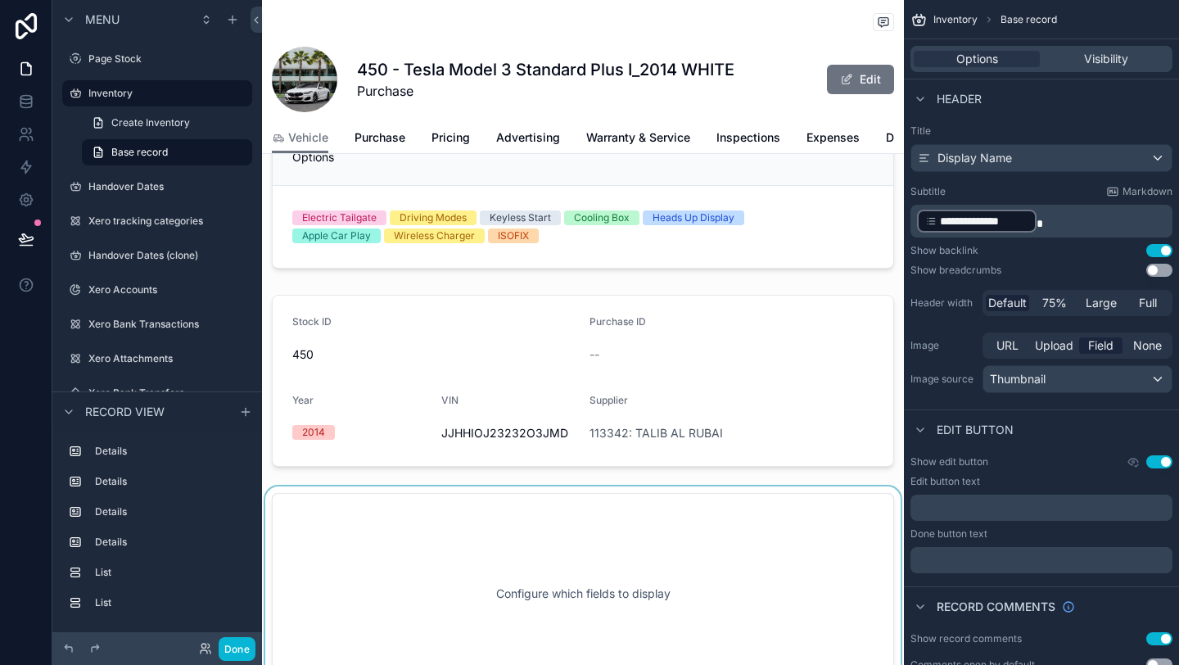
click at [430, 590] on div "scrollable content" at bounding box center [583, 593] width 642 height 215
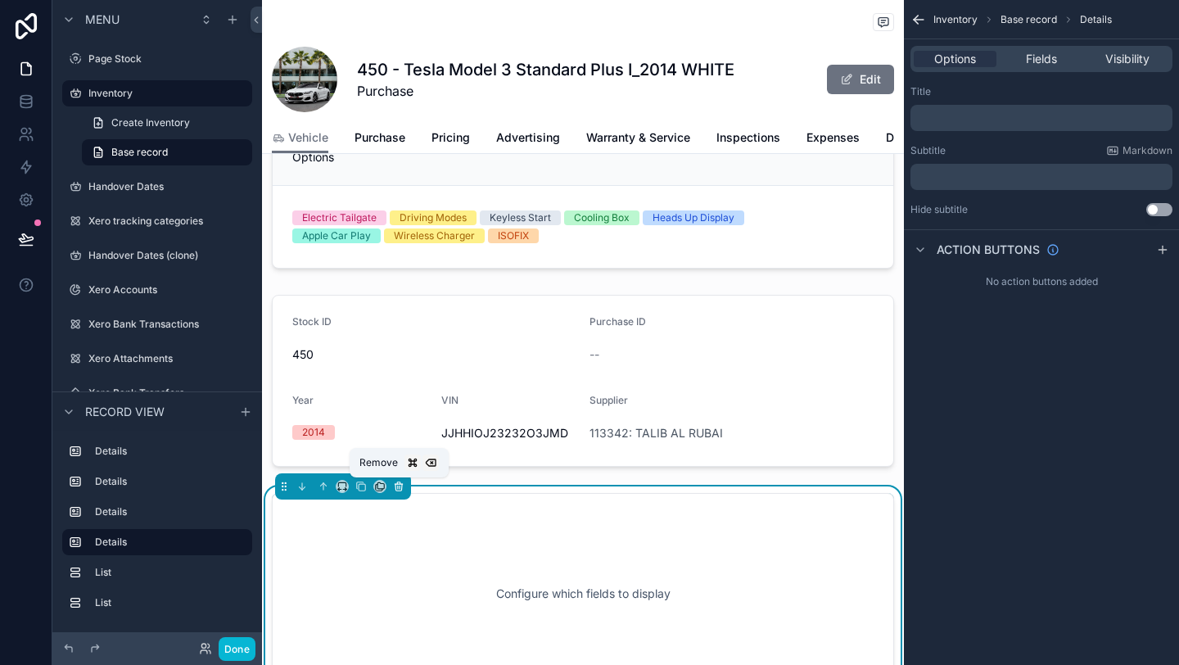
click at [396, 485] on icon "scrollable content" at bounding box center [398, 486] width 11 height 11
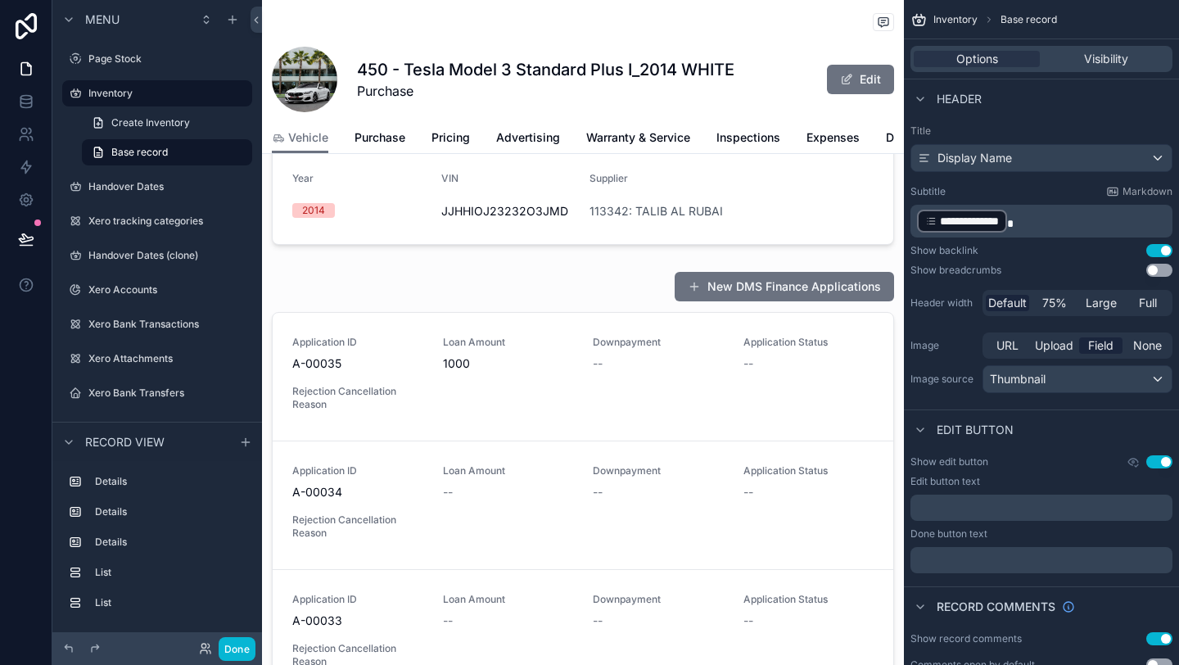
scroll to position [772, 0]
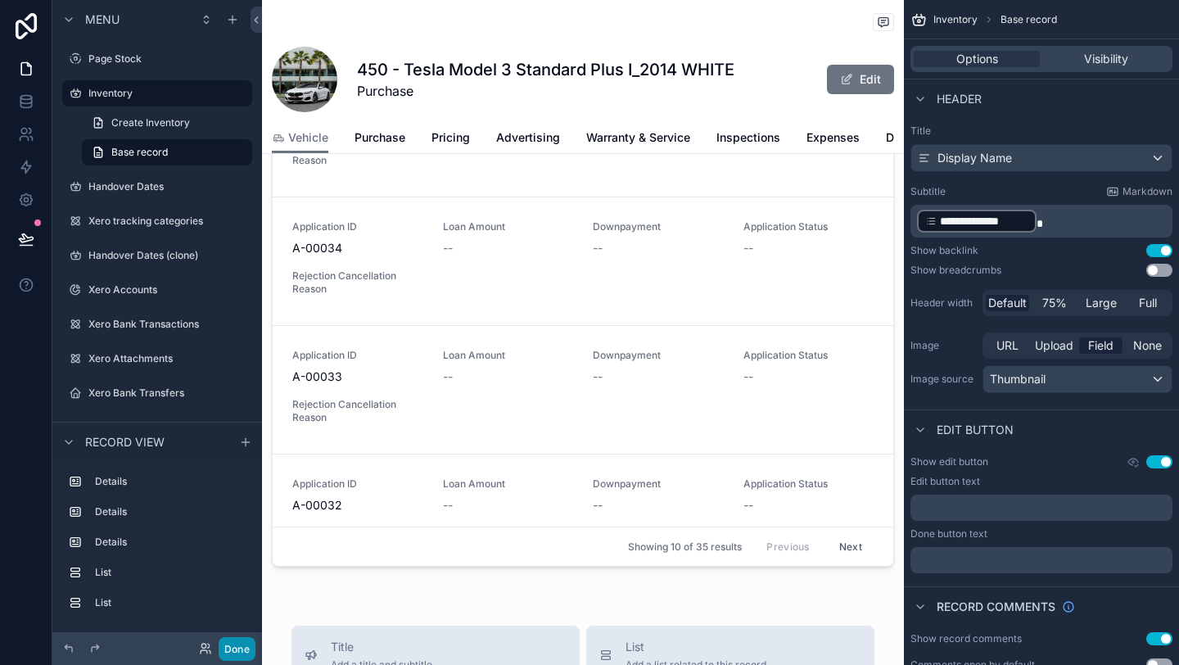
click at [243, 655] on button "Done" at bounding box center [237, 649] width 37 height 24
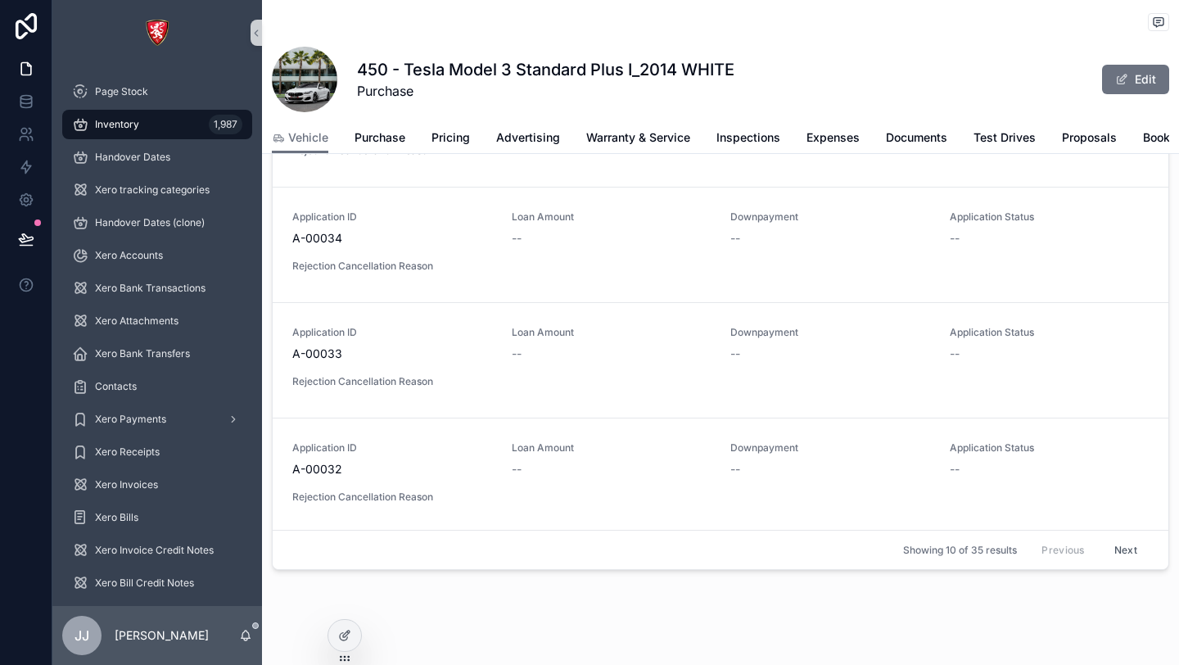
scroll to position [811, 0]
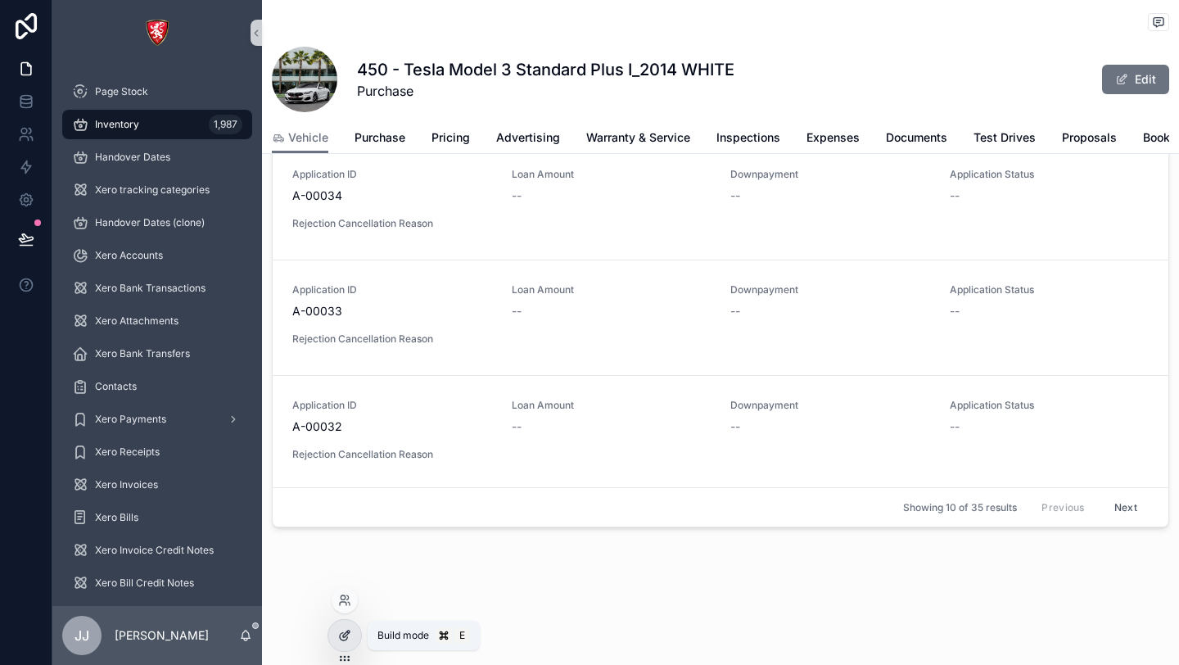
click at [342, 639] on icon at bounding box center [344, 635] width 13 height 13
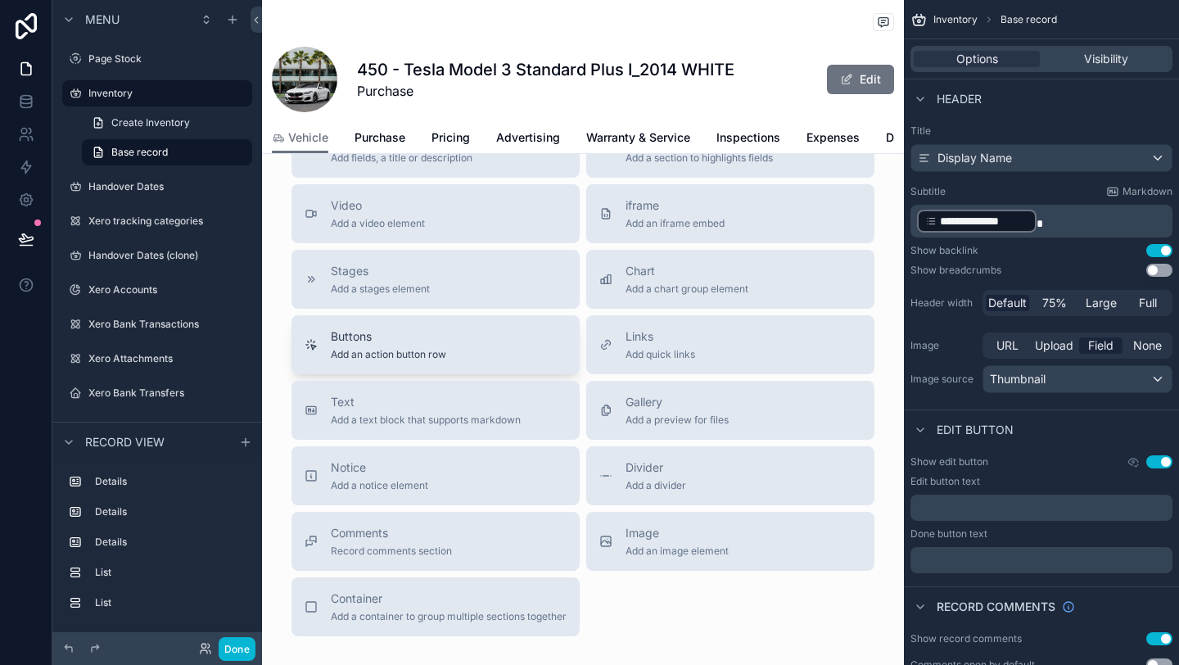
scroll to position [1336, 0]
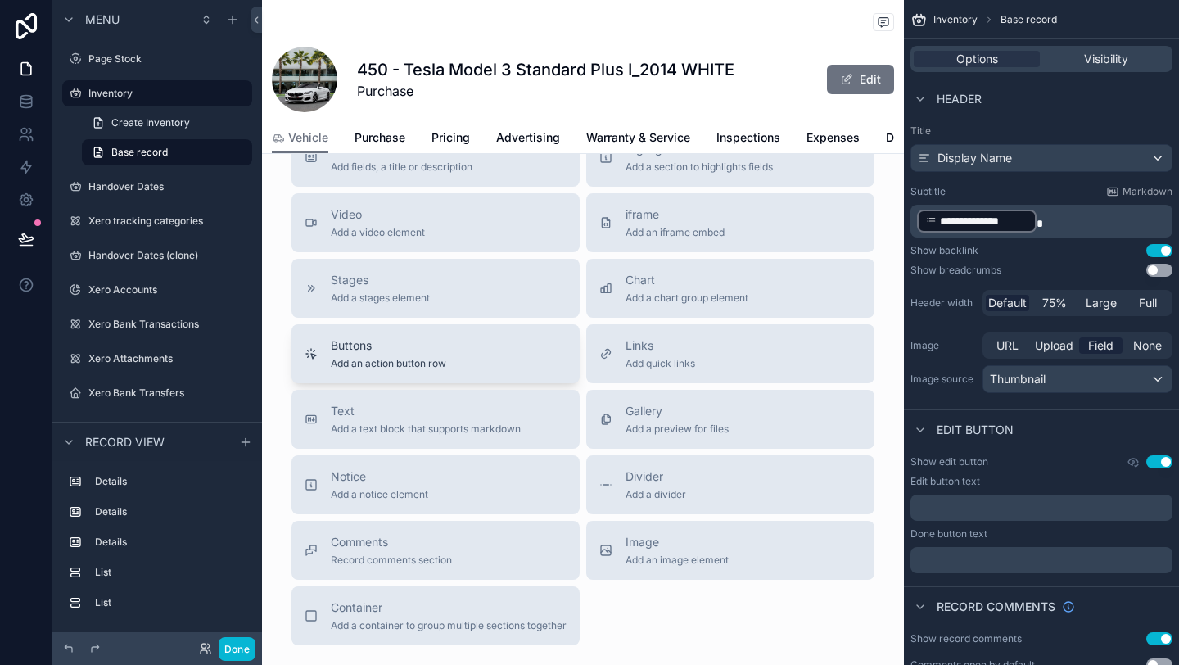
click at [370, 360] on span "Add an action button row" at bounding box center [388, 363] width 115 height 13
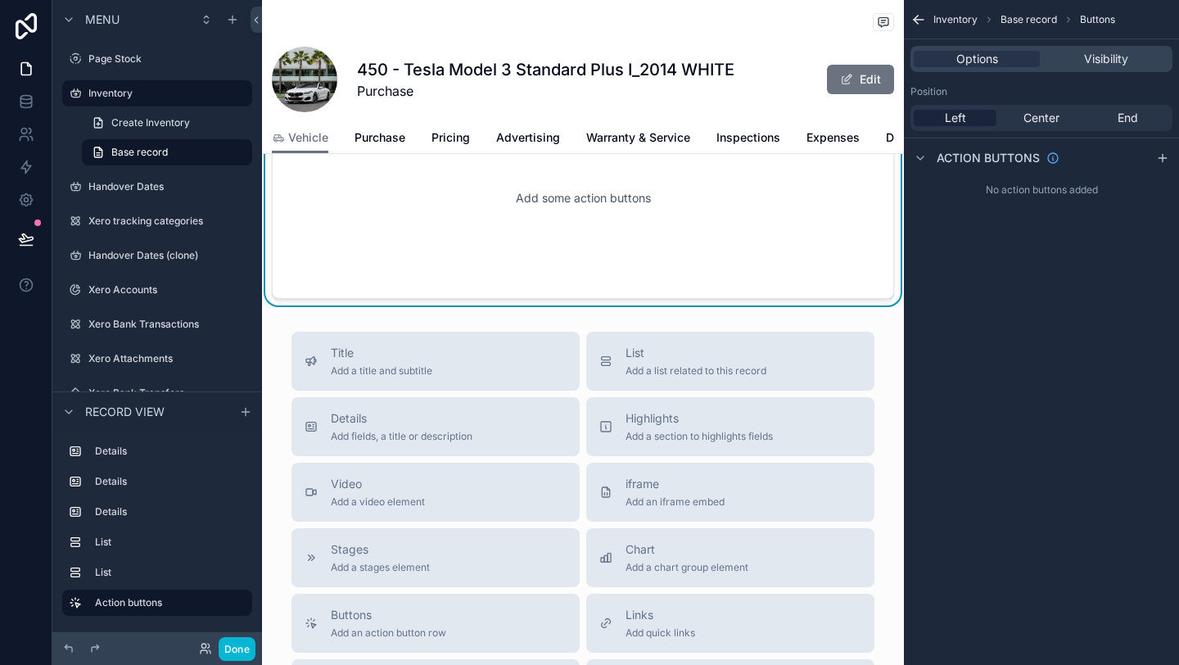
scroll to position [1159, 0]
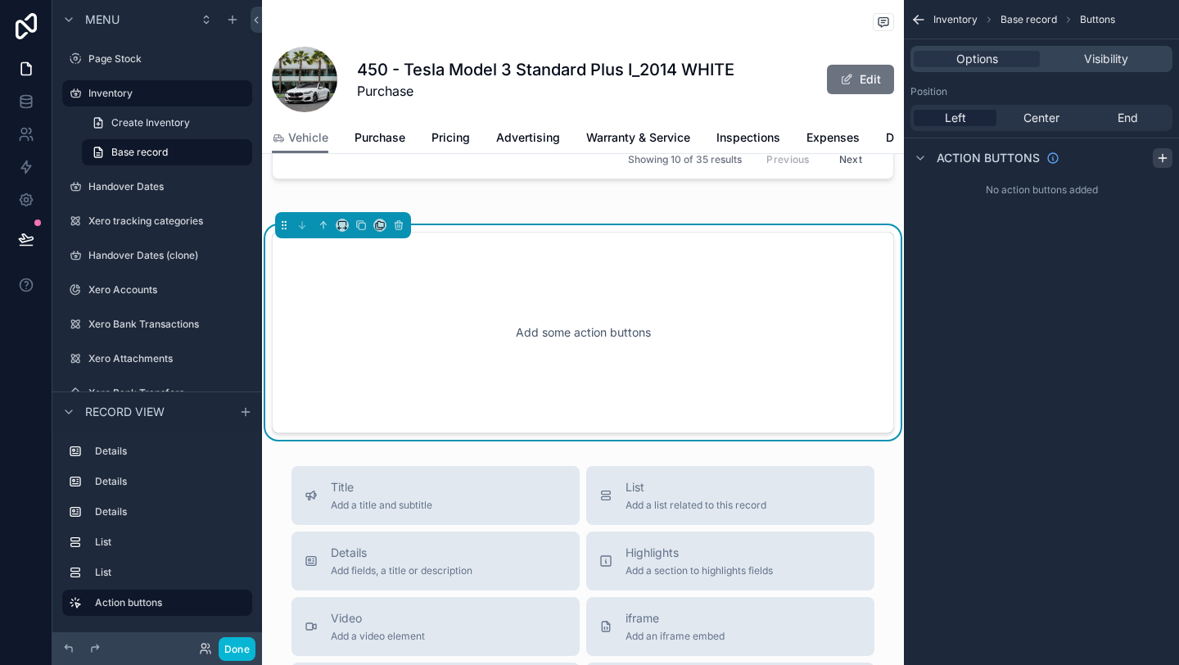
click at [1168, 160] on icon "scrollable content" at bounding box center [1162, 157] width 13 height 13
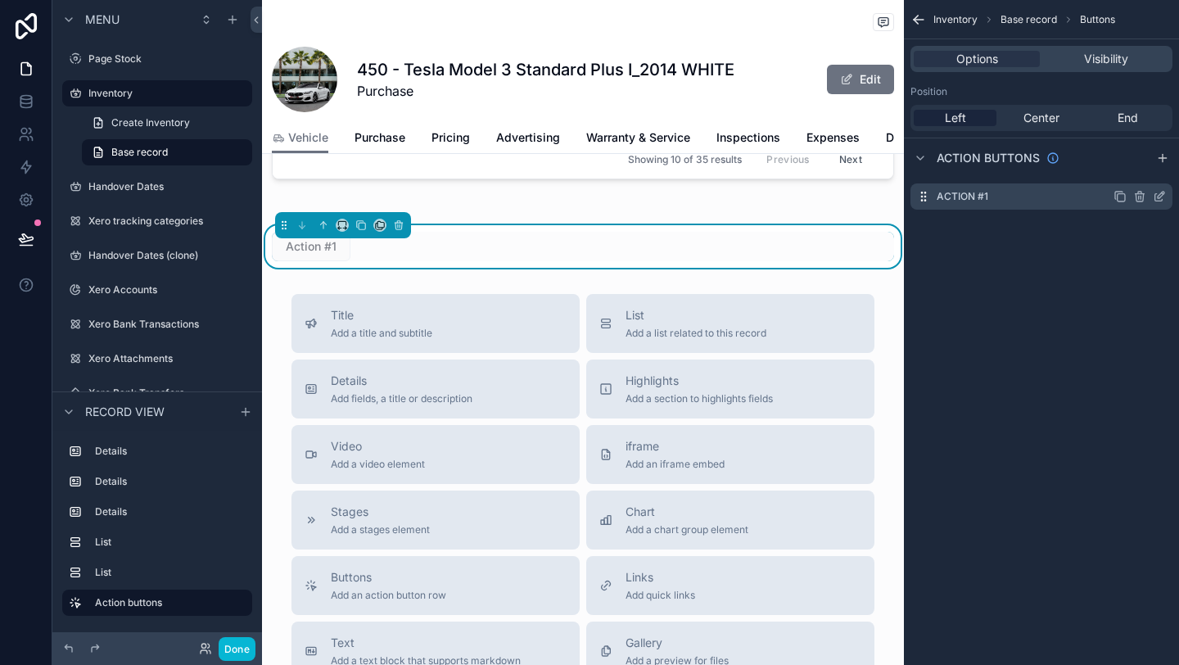
click at [1156, 201] on icon "scrollable content" at bounding box center [1159, 196] width 13 height 13
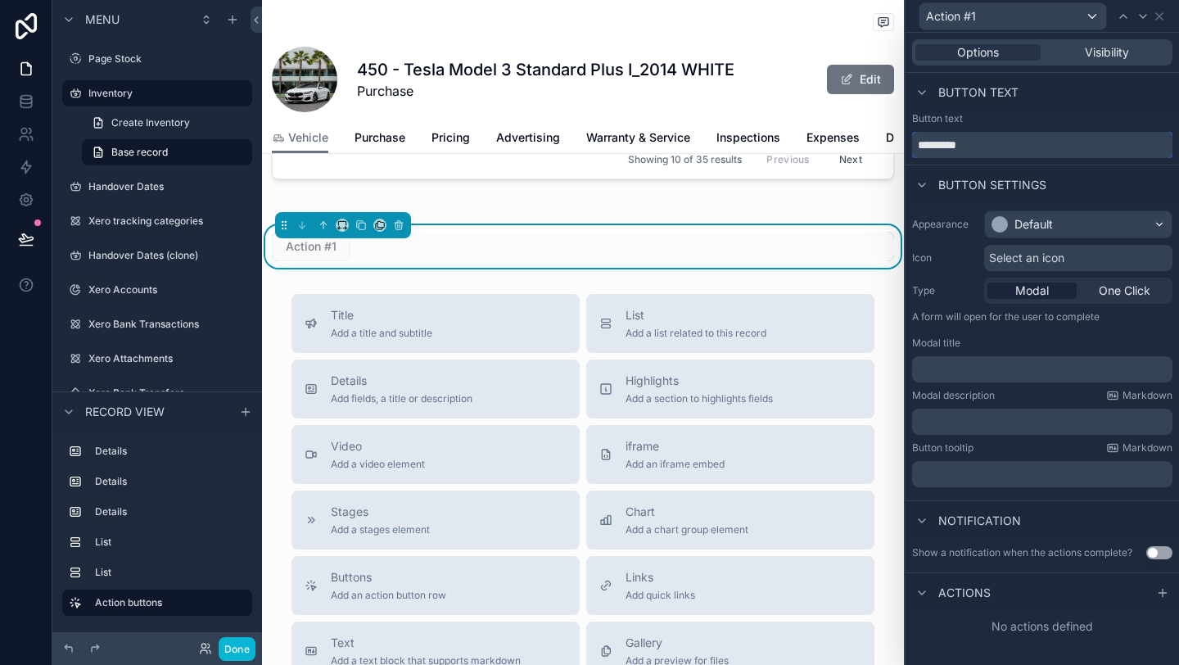
click at [1040, 147] on input "*********" at bounding box center [1042, 145] width 260 height 26
click at [1036, 147] on input "*********" at bounding box center [1042, 145] width 260 height 26
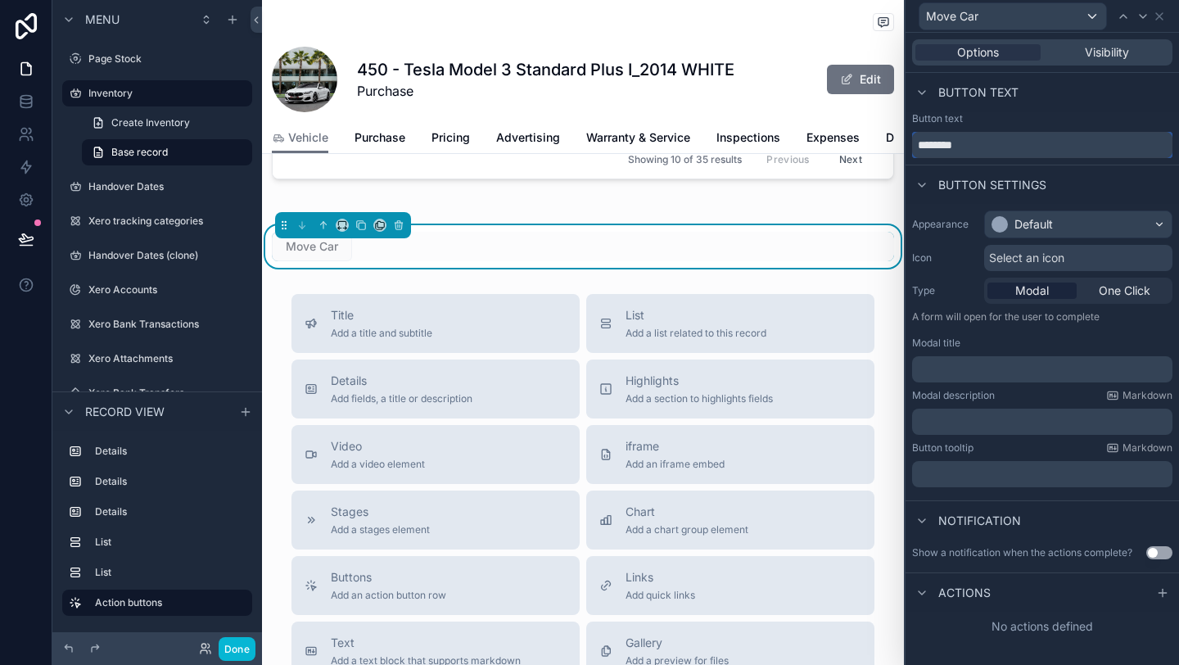
type input "********"
click at [1104, 219] on div "Default" at bounding box center [1078, 224] width 187 height 26
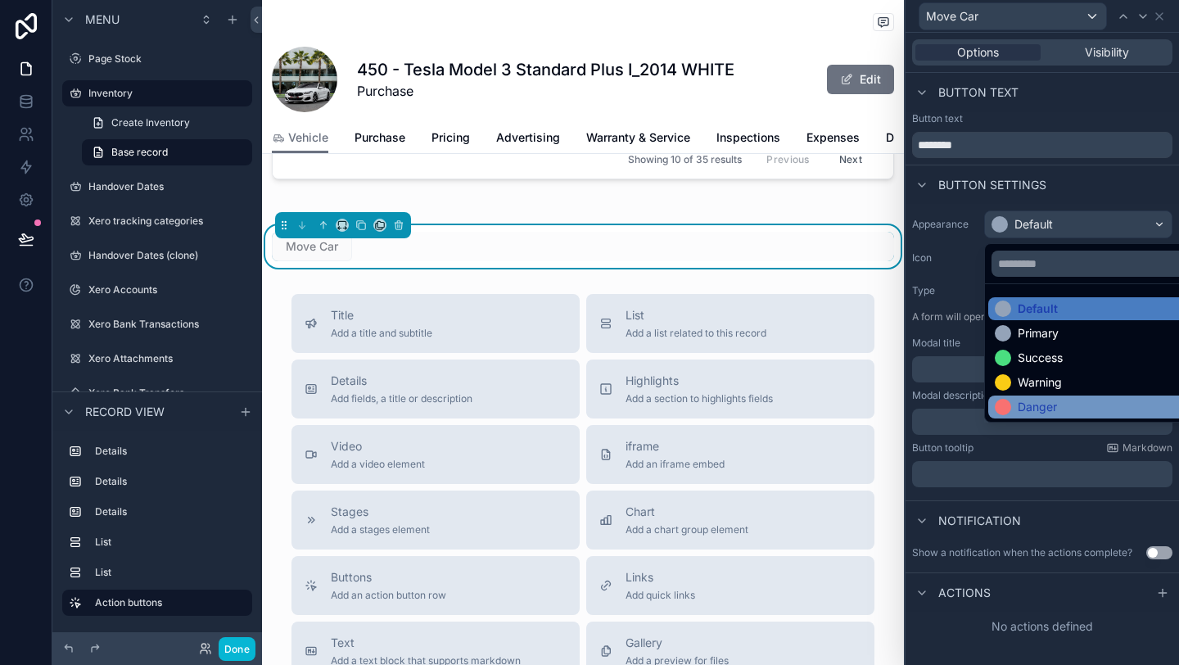
click at [1083, 396] on div "Danger" at bounding box center [1097, 407] width 218 height 23
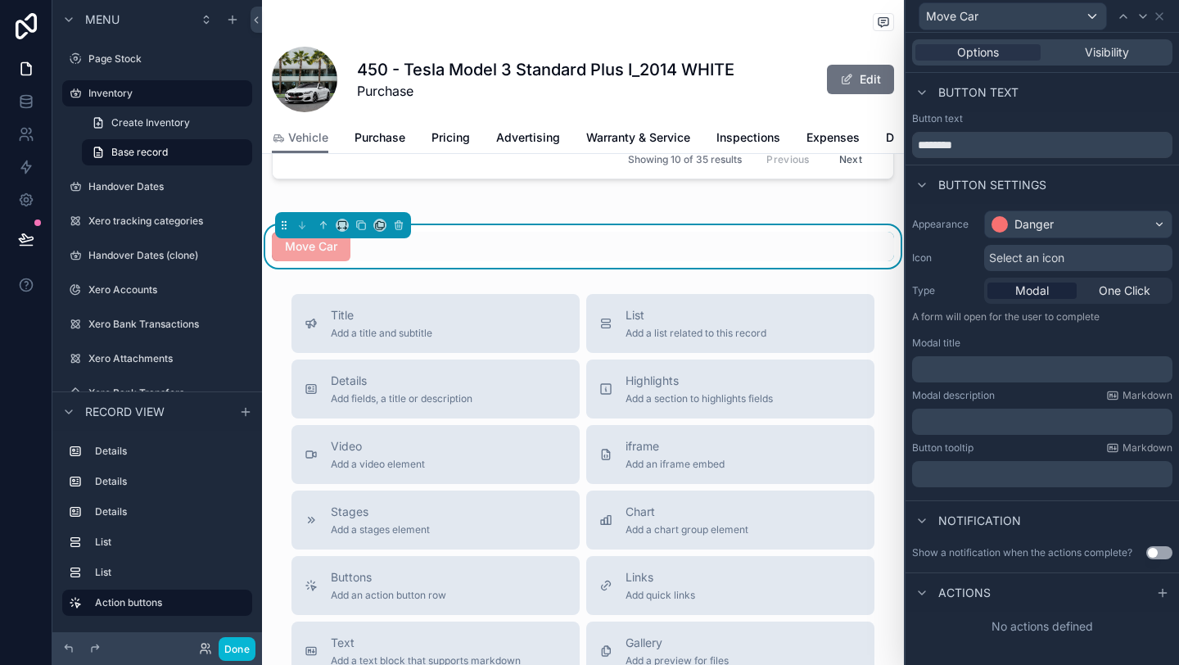
click at [951, 369] on p "﻿" at bounding box center [1044, 369] width 251 height 16
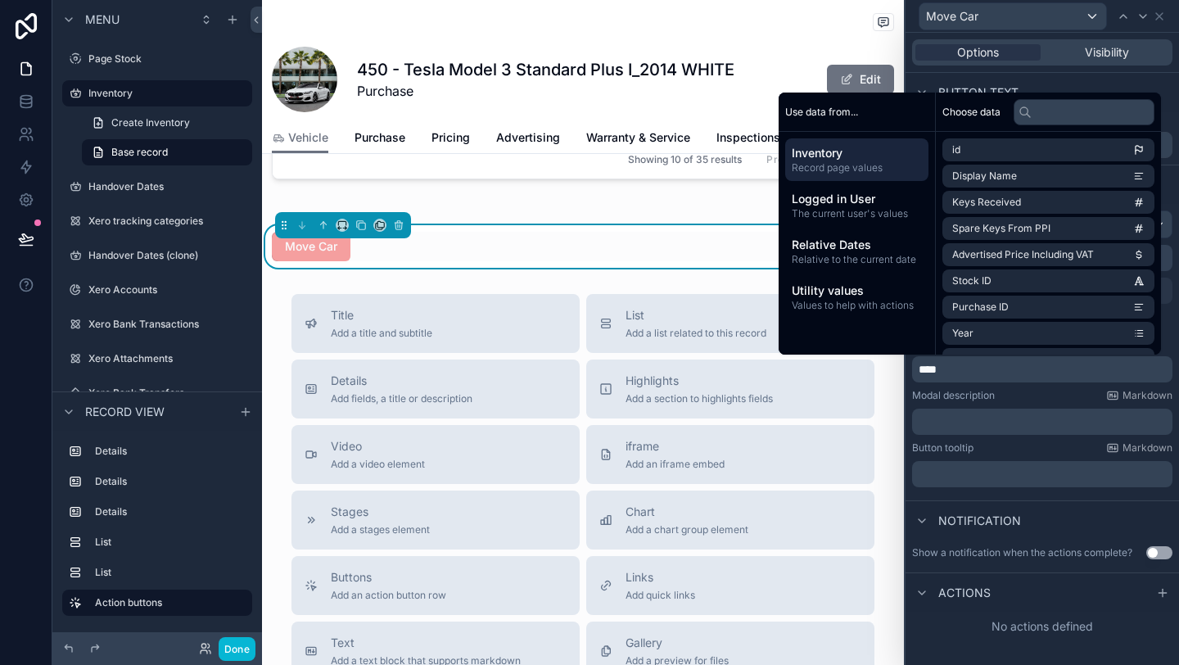
click at [1018, 398] on div "Modal description Markdown" at bounding box center [1042, 395] width 260 height 13
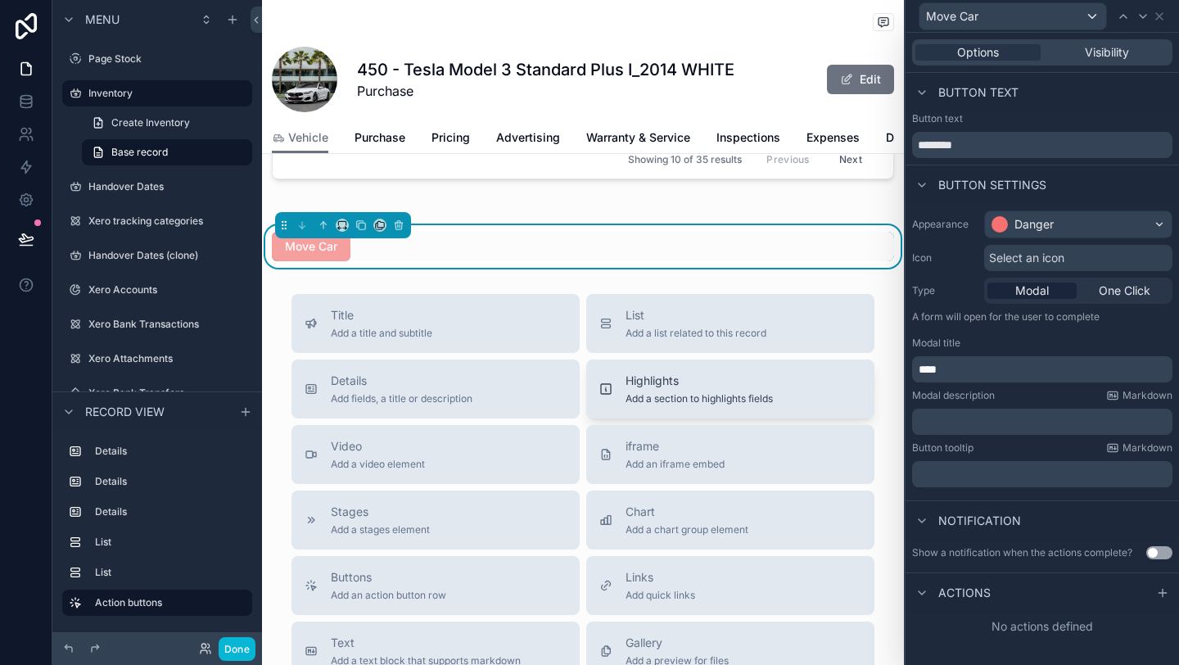
scroll to position [1096, 0]
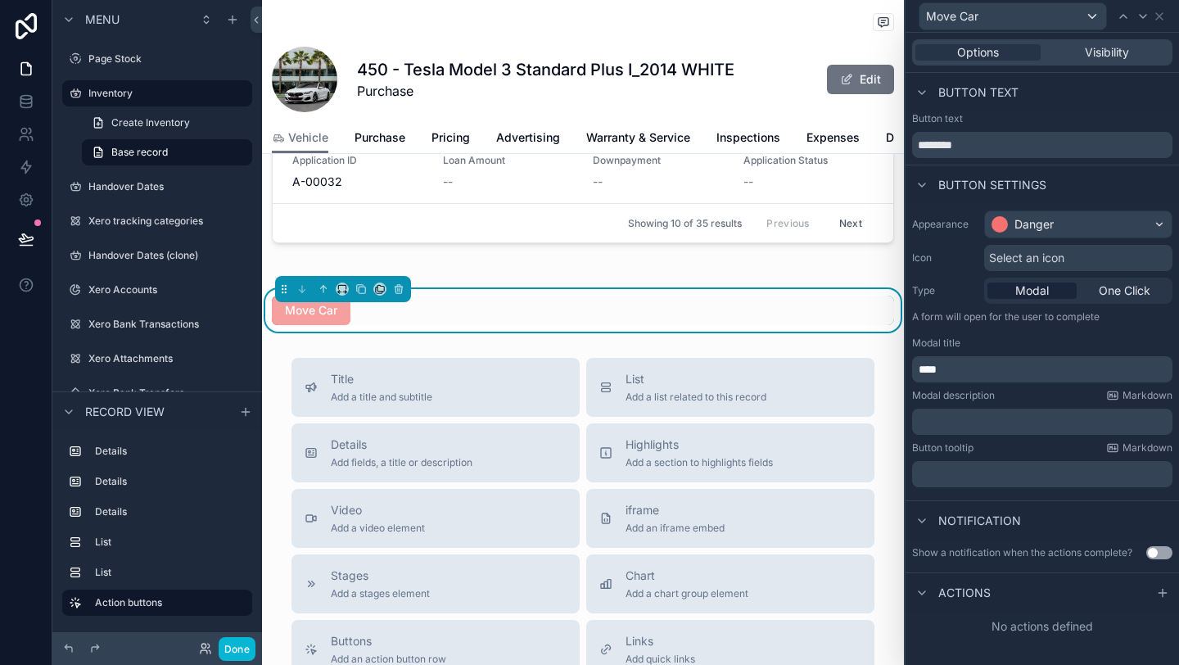
click at [1026, 374] on p "****" at bounding box center [1044, 369] width 251 height 16
click at [1025, 374] on p "****" at bounding box center [1044, 369] width 251 height 16
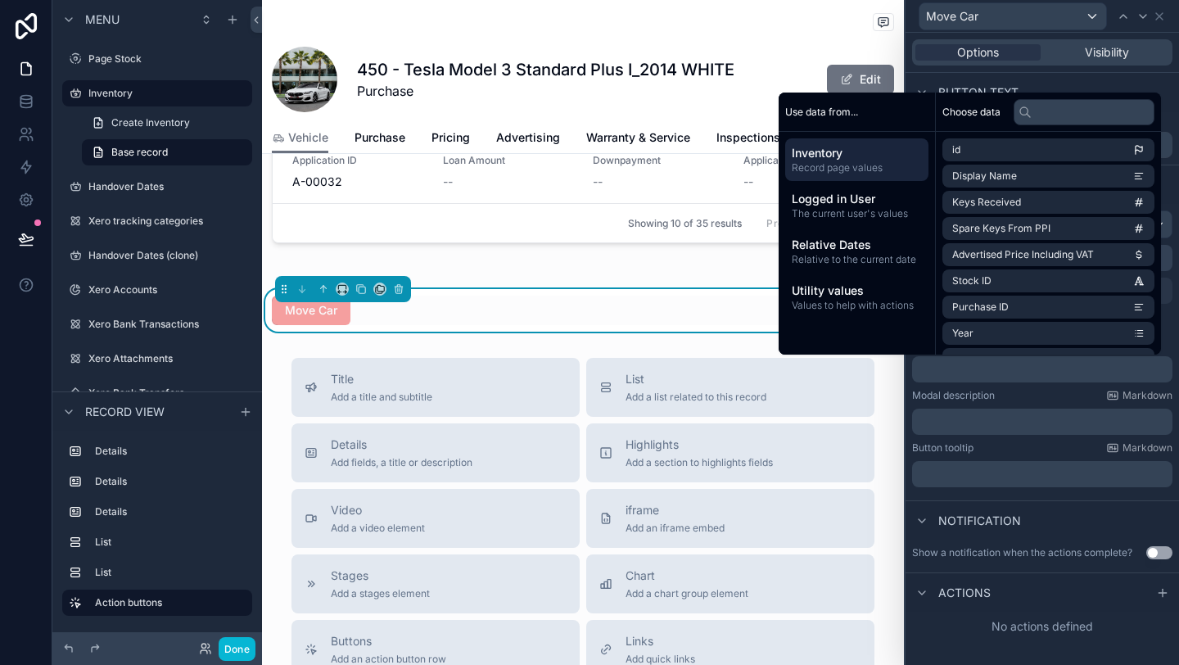
click at [1037, 405] on div "Modal description Markdown ﻿" at bounding box center [1042, 412] width 260 height 46
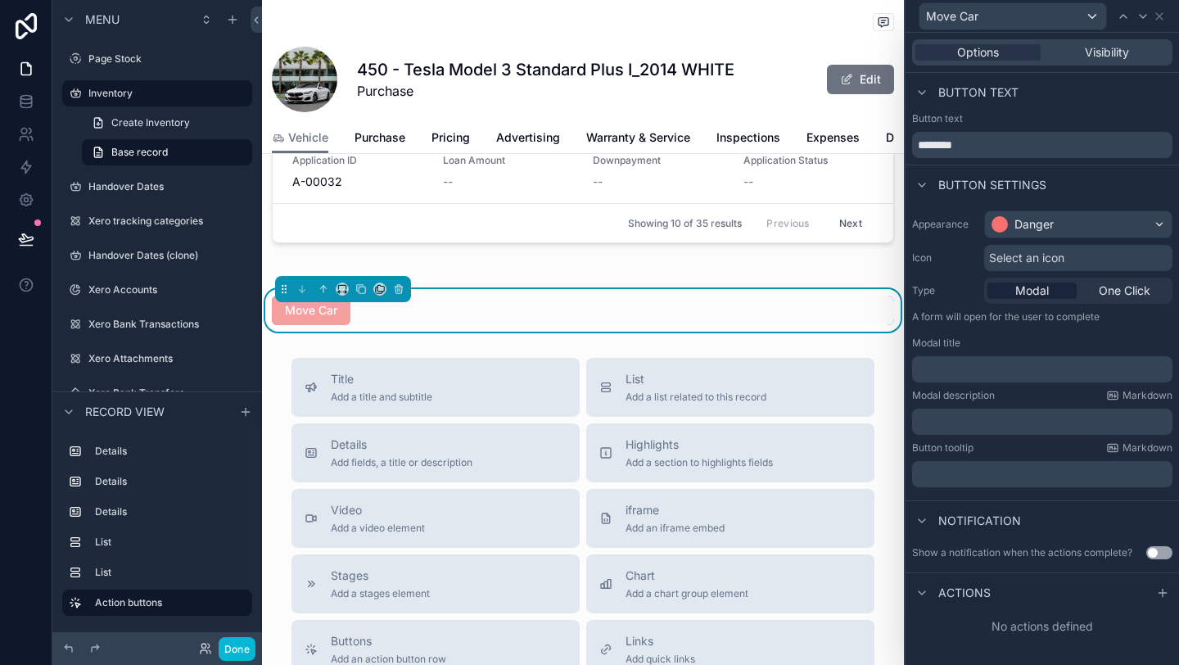
click at [1064, 488] on div "Appearance Danger Icon Select an icon Type Modal One Click A form will open for…" at bounding box center [1042, 349] width 273 height 290
click at [1057, 479] on p "﻿" at bounding box center [1044, 474] width 251 height 16
click at [1055, 536] on div "Notification" at bounding box center [1042, 519] width 273 height 39
click at [940, 471] on span "*********" at bounding box center [938, 473] width 38 height 11
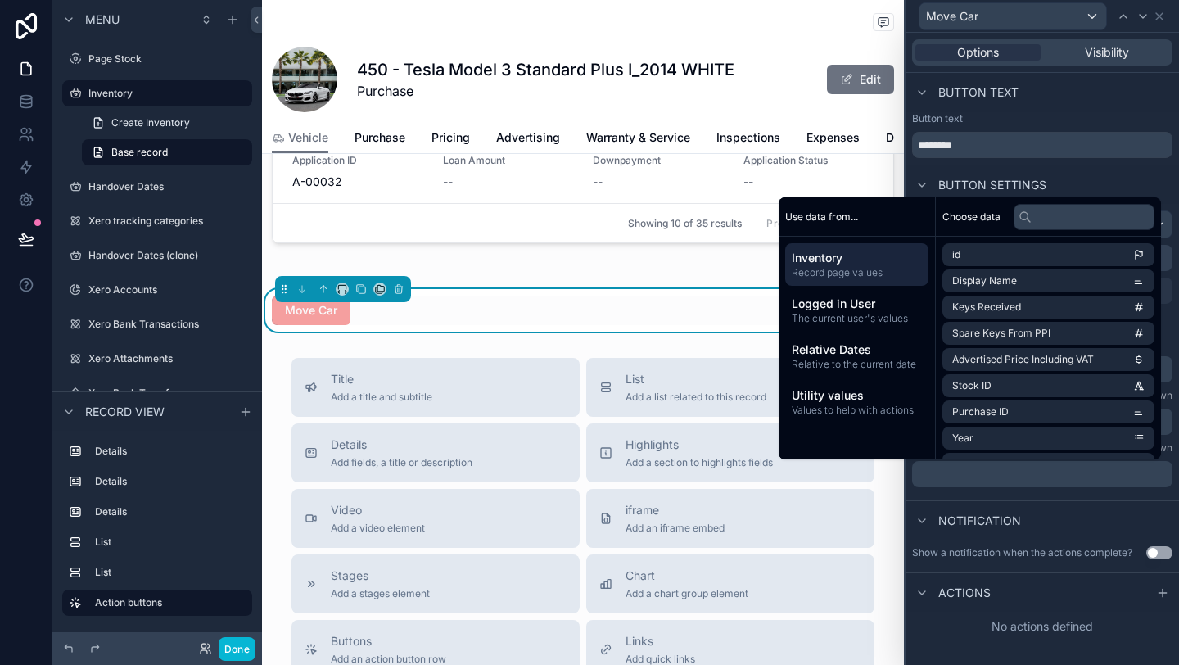
click at [998, 490] on div "Appearance Danger Icon Select an icon Type Modal One Click A form will open for…" at bounding box center [1042, 349] width 273 height 290
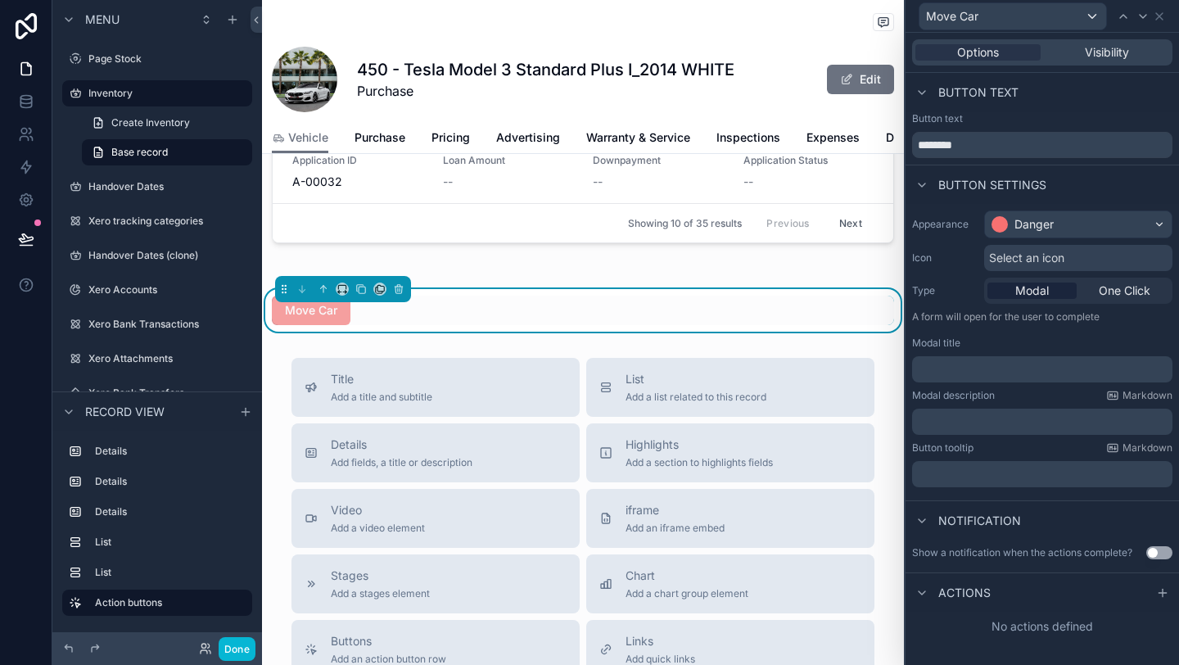
click at [433, 323] on div "Move Car" at bounding box center [583, 310] width 622 height 29
click at [450, 300] on div "Move Car" at bounding box center [583, 310] width 622 height 29
drag, startPoint x: 385, startPoint y: 395, endPoint x: 433, endPoint y: 348, distance: 67.2
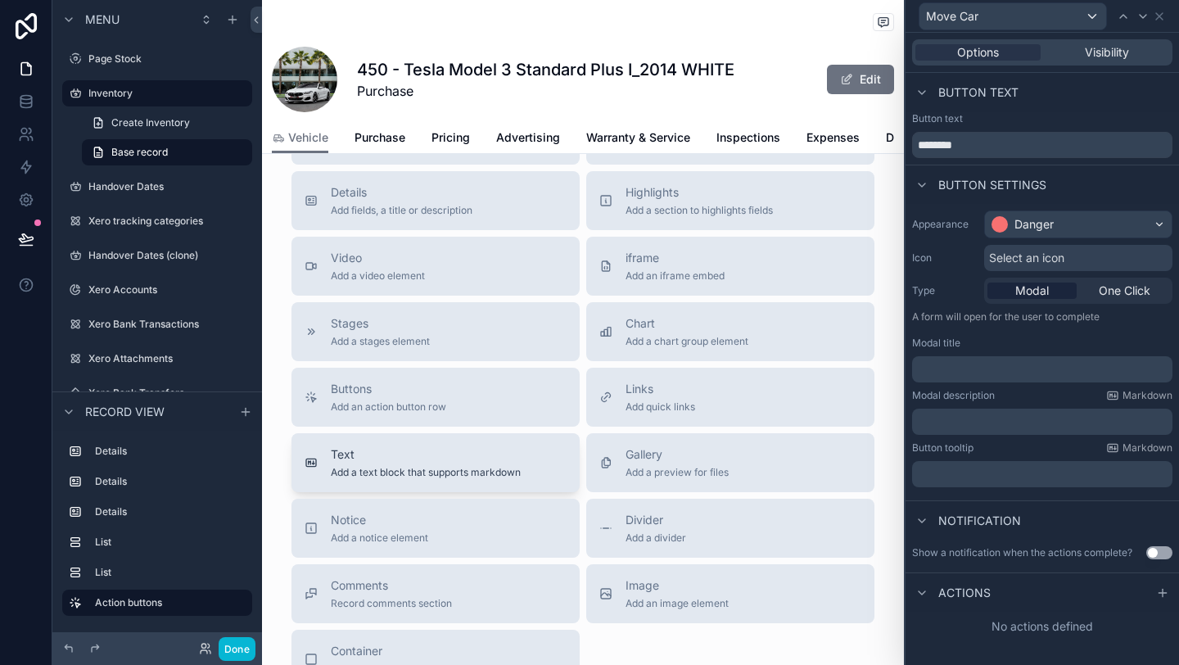
scroll to position [1350, 0]
click at [479, 640] on span "Container" at bounding box center [449, 648] width 236 height 16
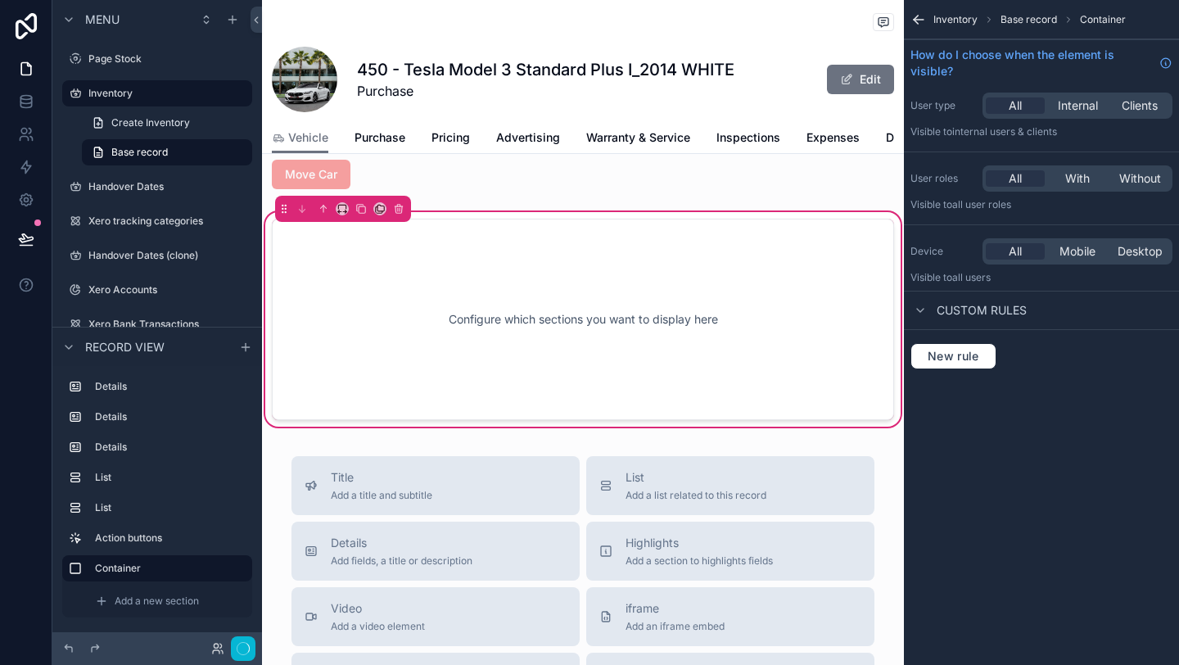
scroll to position [1218, 0]
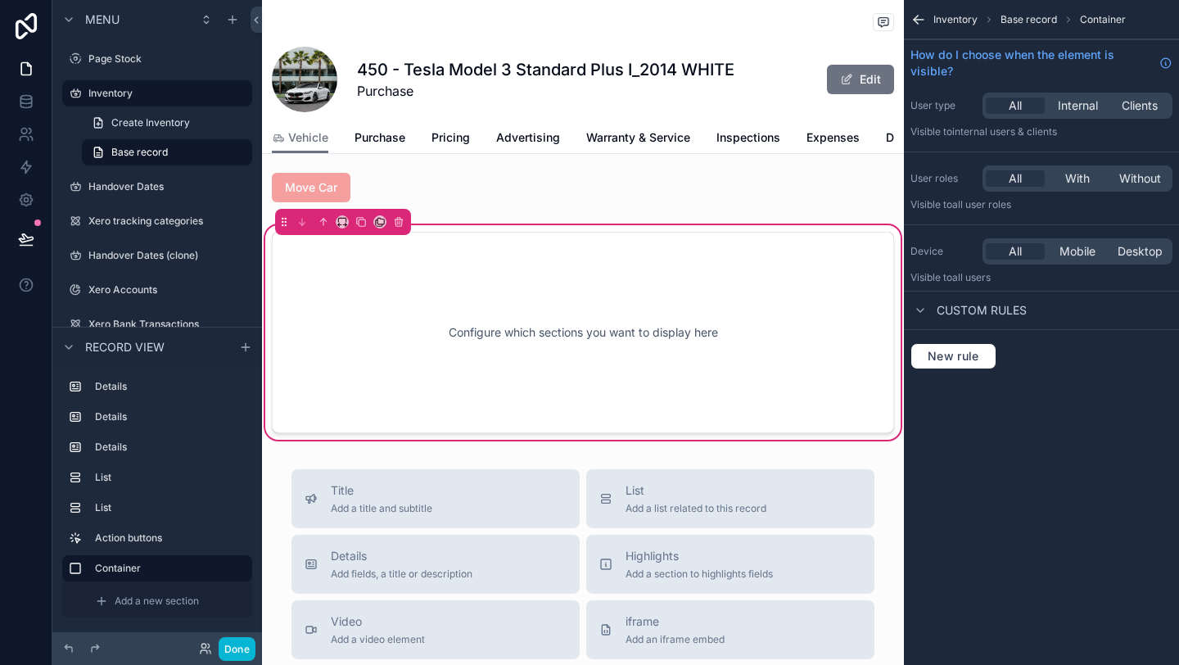
drag, startPoint x: 422, startPoint y: 185, endPoint x: 428, endPoint y: 304, distance: 118.9
click at [389, 183] on div "Remove" at bounding box center [399, 197] width 99 height 29
click at [501, 181] on div "scrollable content" at bounding box center [583, 187] width 642 height 43
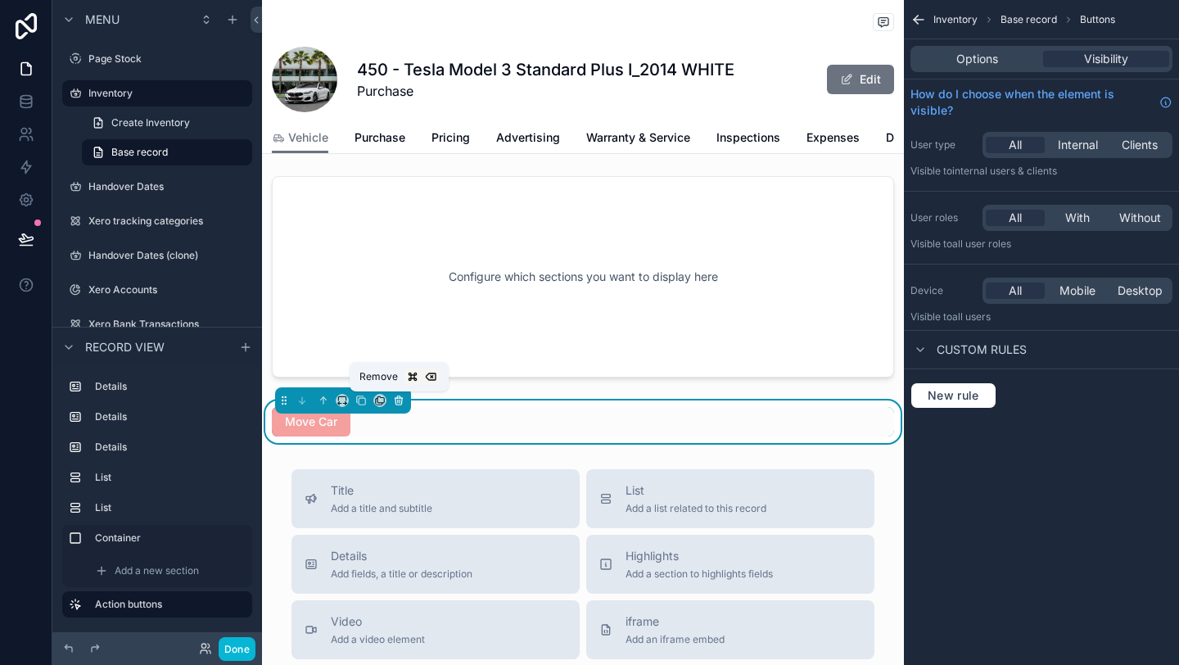
click at [401, 401] on icon "scrollable content" at bounding box center [399, 401] width 7 height 7
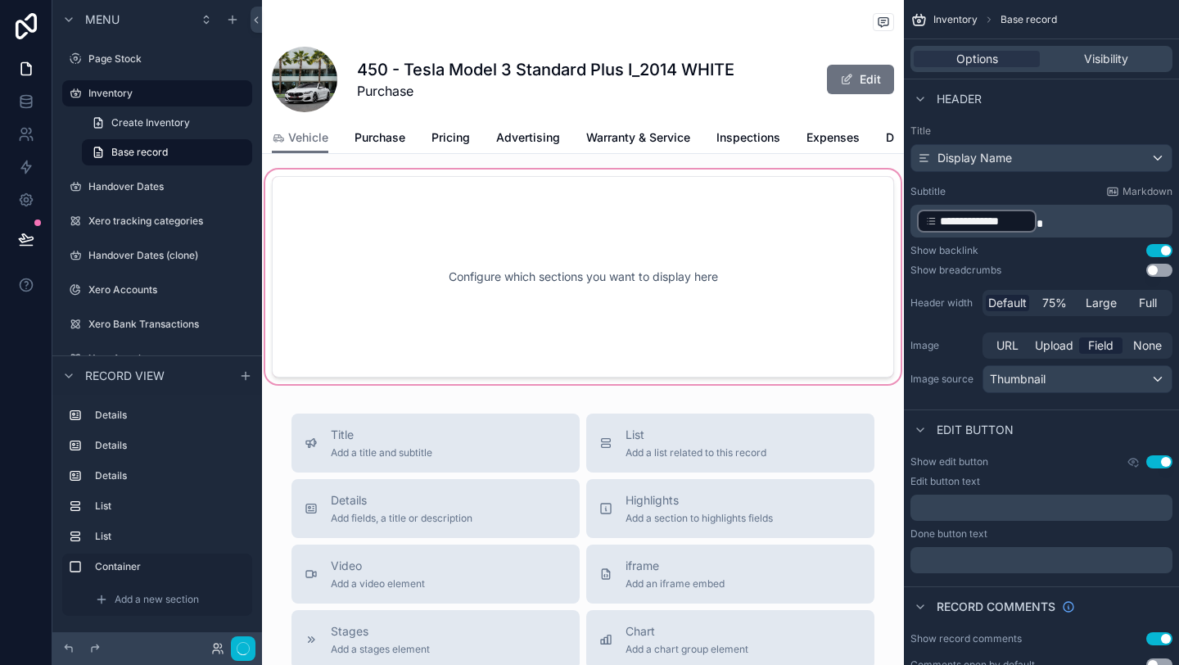
click at [504, 296] on div "scrollable content" at bounding box center [583, 276] width 642 height 221
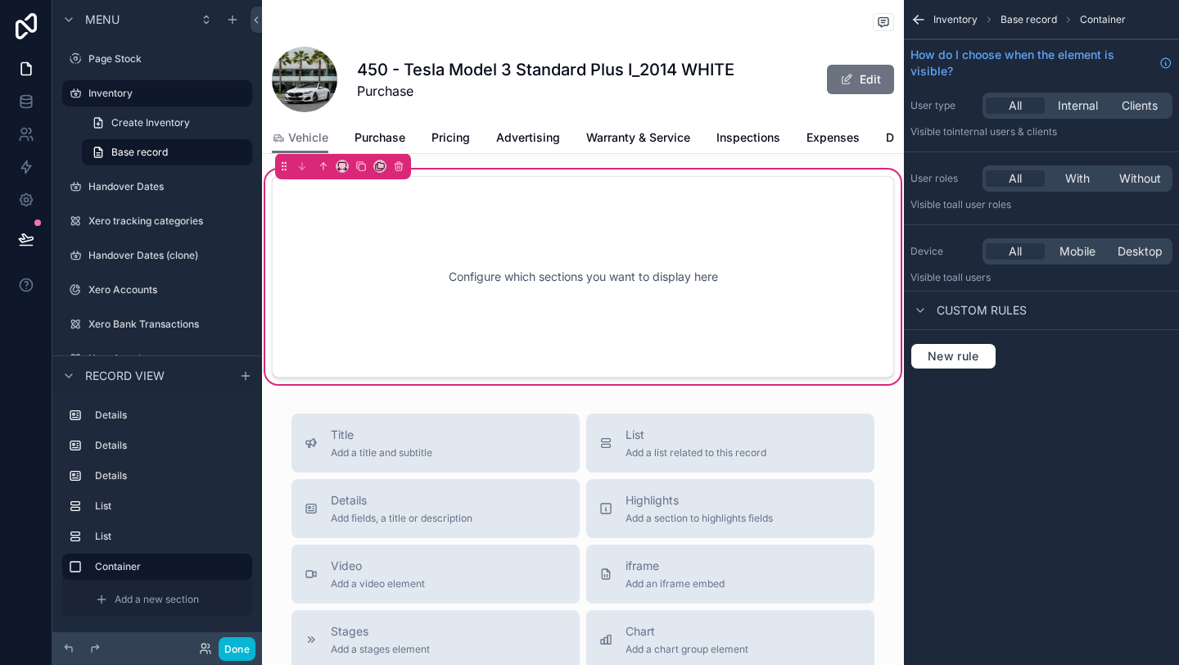
click at [961, 311] on span "Custom rules" at bounding box center [982, 310] width 90 height 16
click at [519, 282] on div "Configure which sections you want to display here" at bounding box center [583, 276] width 568 height 147
click at [129, 573] on div "Container" at bounding box center [170, 567] width 151 height 20
click at [192, 590] on div "Add a new section" at bounding box center [168, 599] width 160 height 26
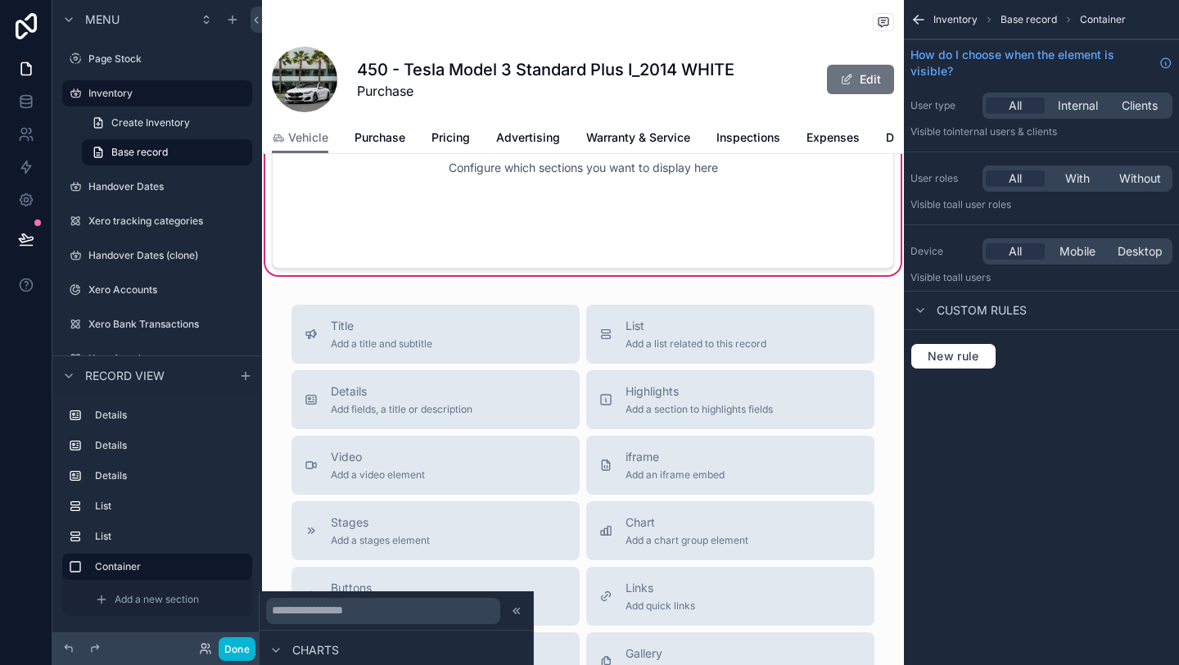
scroll to position [572, 0]
click at [183, 563] on label "Container" at bounding box center [167, 566] width 144 height 13
click at [590, 233] on div "Configure which sections you want to display here" at bounding box center [583, 167] width 568 height 147
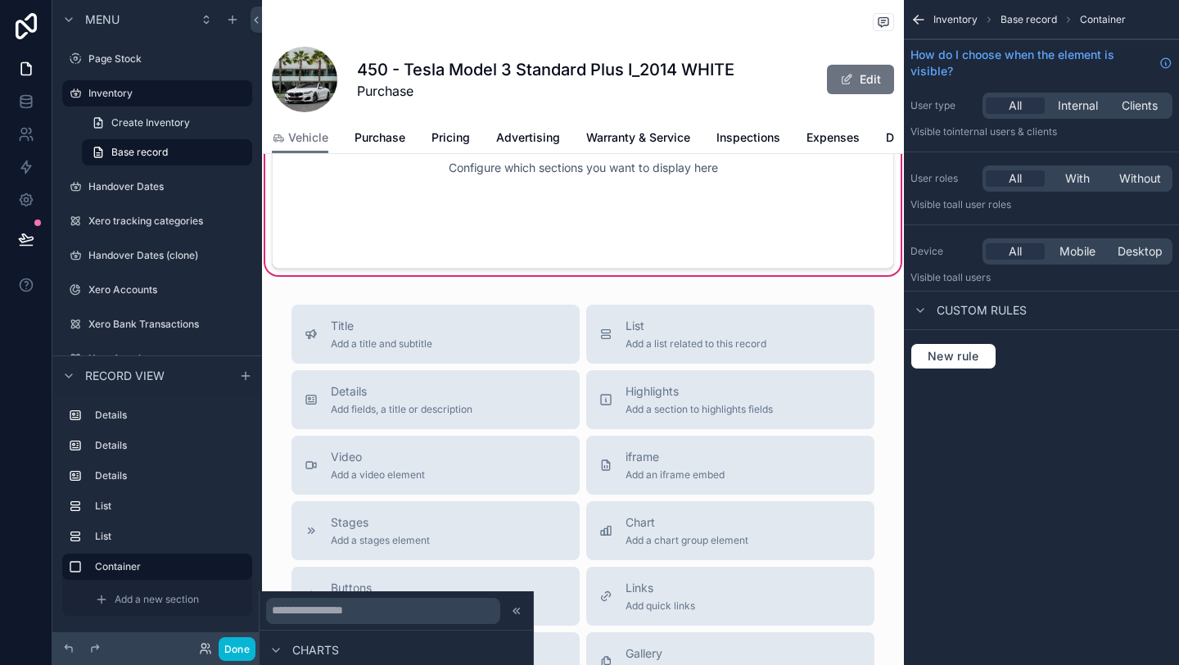
click at [154, 565] on label "Container" at bounding box center [167, 566] width 144 height 13
click at [273, 563] on div "Title Add a title and subtitle List Add a list related to this record Details A…" at bounding box center [583, 596] width 642 height 583
drag, startPoint x: 306, startPoint y: 582, endPoint x: 394, endPoint y: 166, distance: 425.1
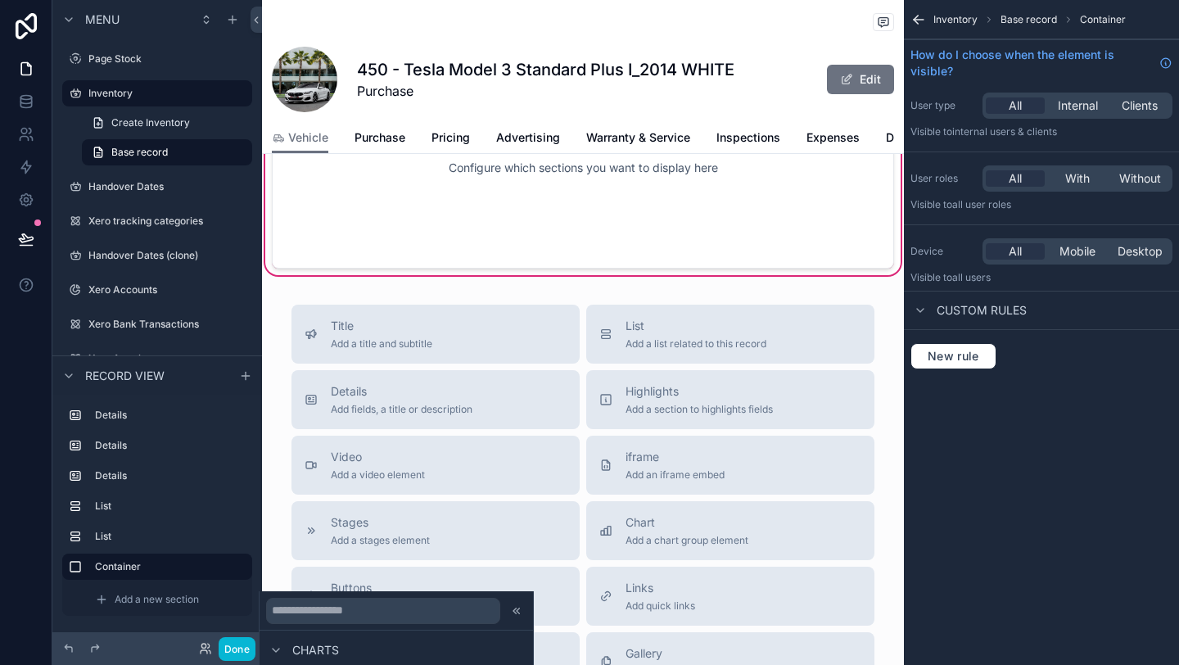
click at [359, 581] on span "Buttons" at bounding box center [388, 588] width 115 height 16
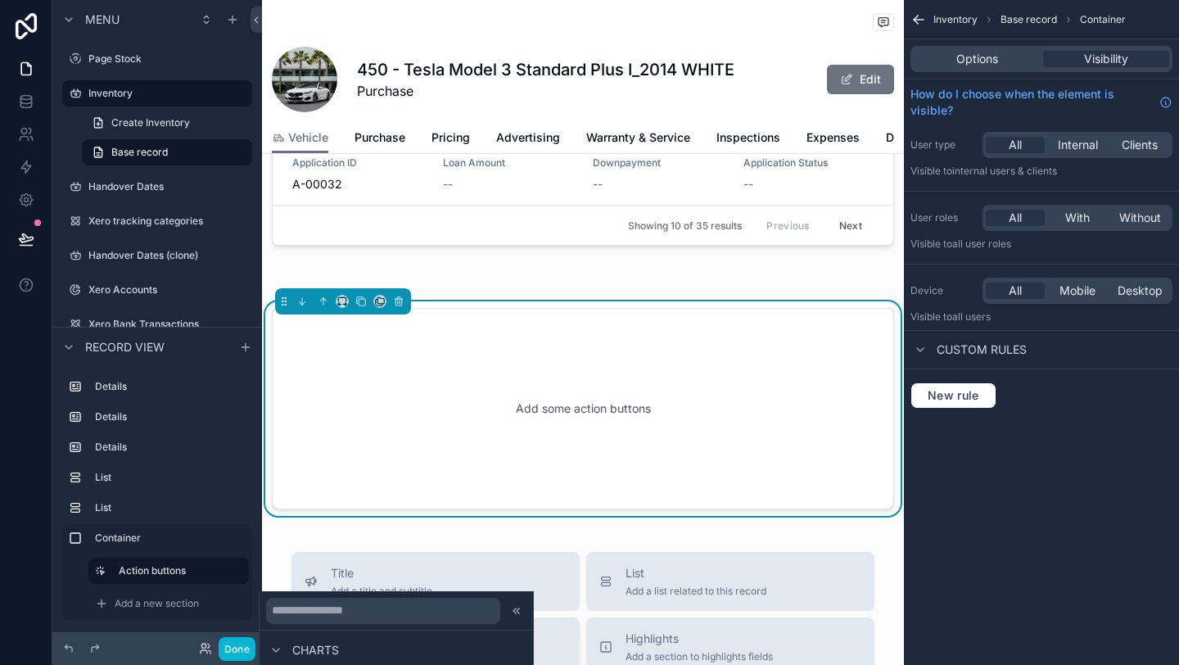
scroll to position [1114, 0]
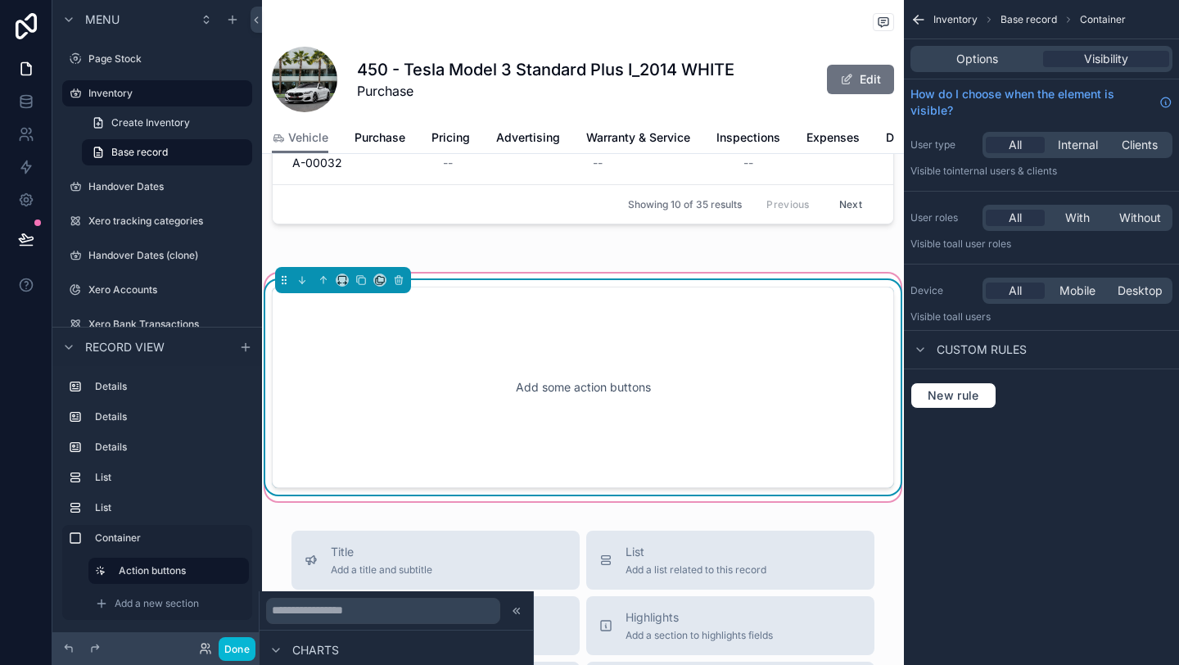
click at [484, 381] on div "Add some action buttons" at bounding box center [583, 387] width 568 height 147
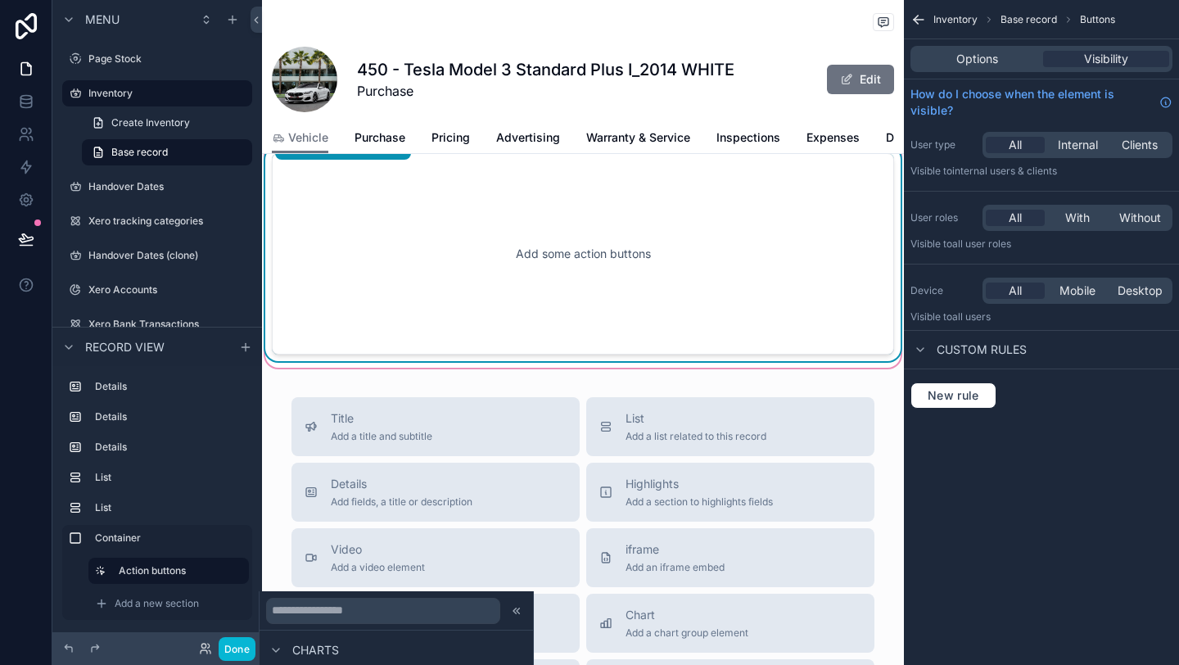
scroll to position [1254, 0]
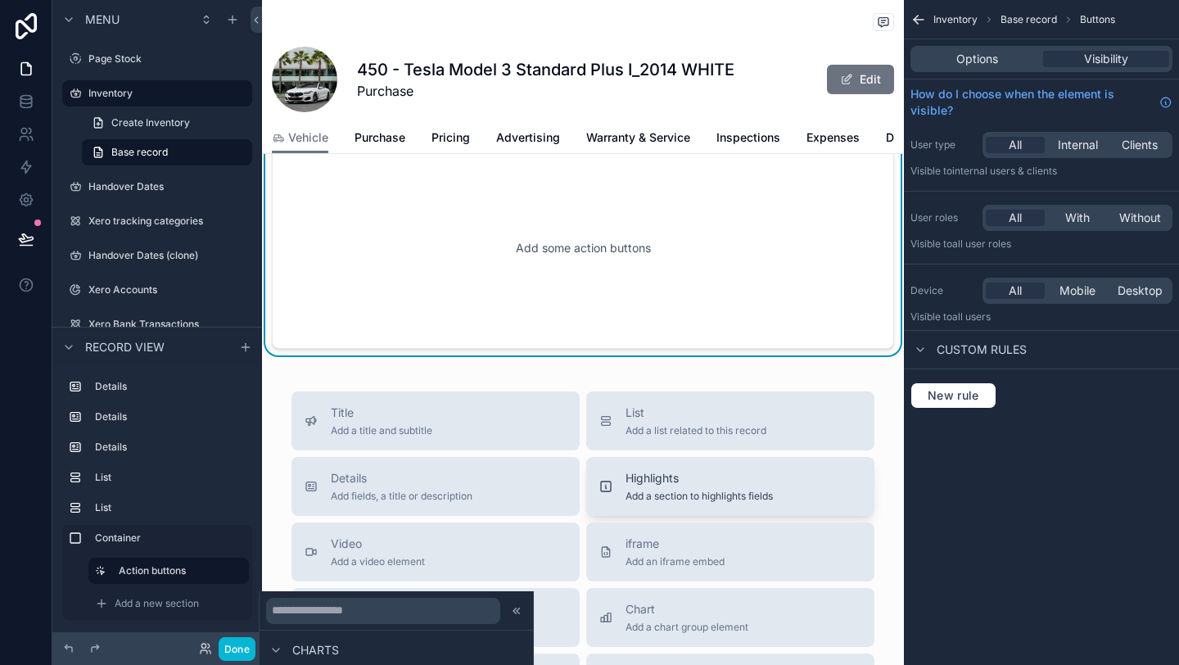
click at [661, 497] on span "Add a section to highlights fields" at bounding box center [699, 496] width 147 height 13
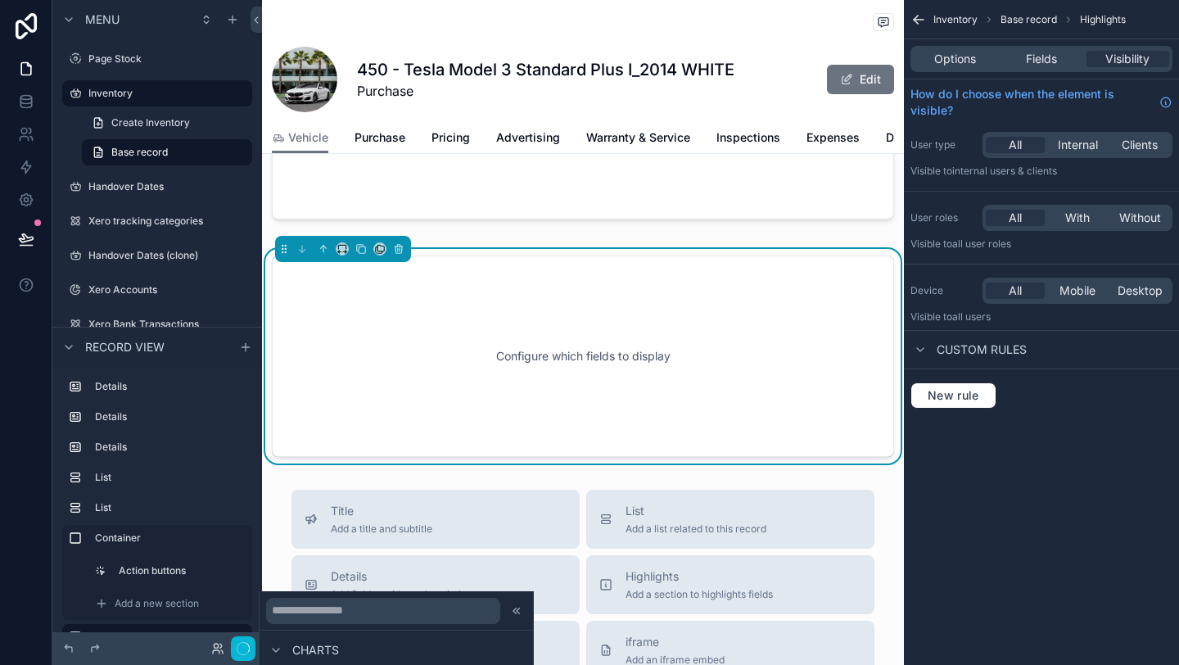
scroll to position [1407, 0]
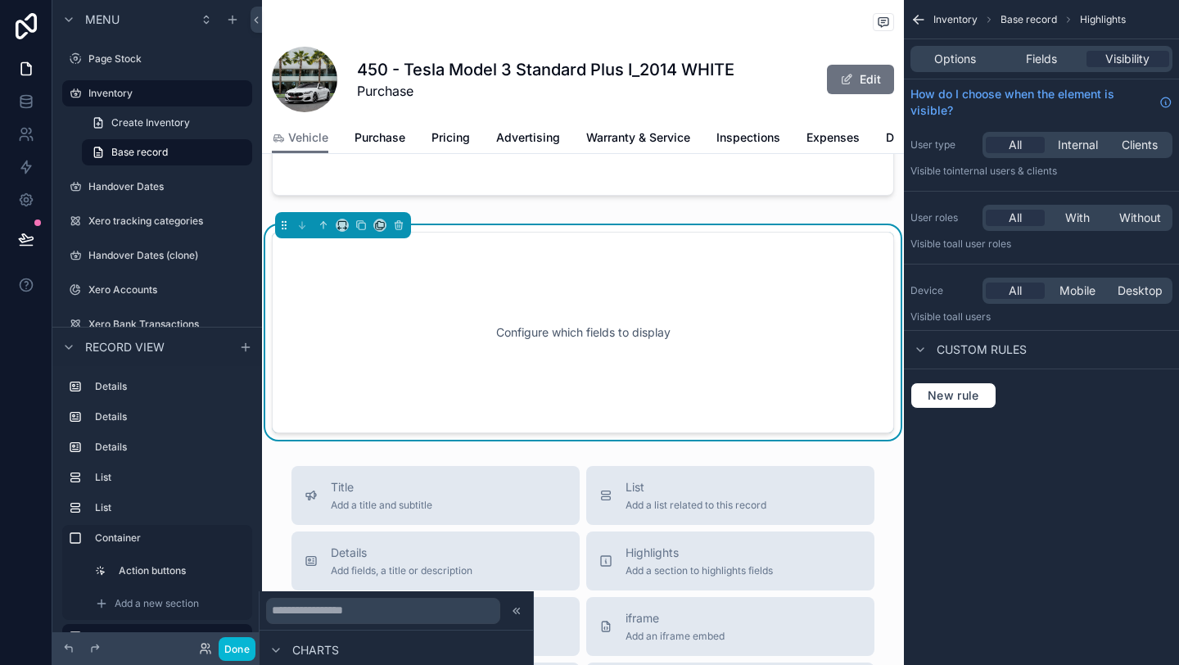
click at [463, 389] on div "Configure which fields to display" at bounding box center [583, 332] width 568 height 147
click at [1037, 14] on span "Base record" at bounding box center [1029, 19] width 57 height 13
click at [947, 67] on div "Options Fields Visibility" at bounding box center [1042, 59] width 262 height 26
click at [947, 61] on span "Options" at bounding box center [955, 59] width 42 height 16
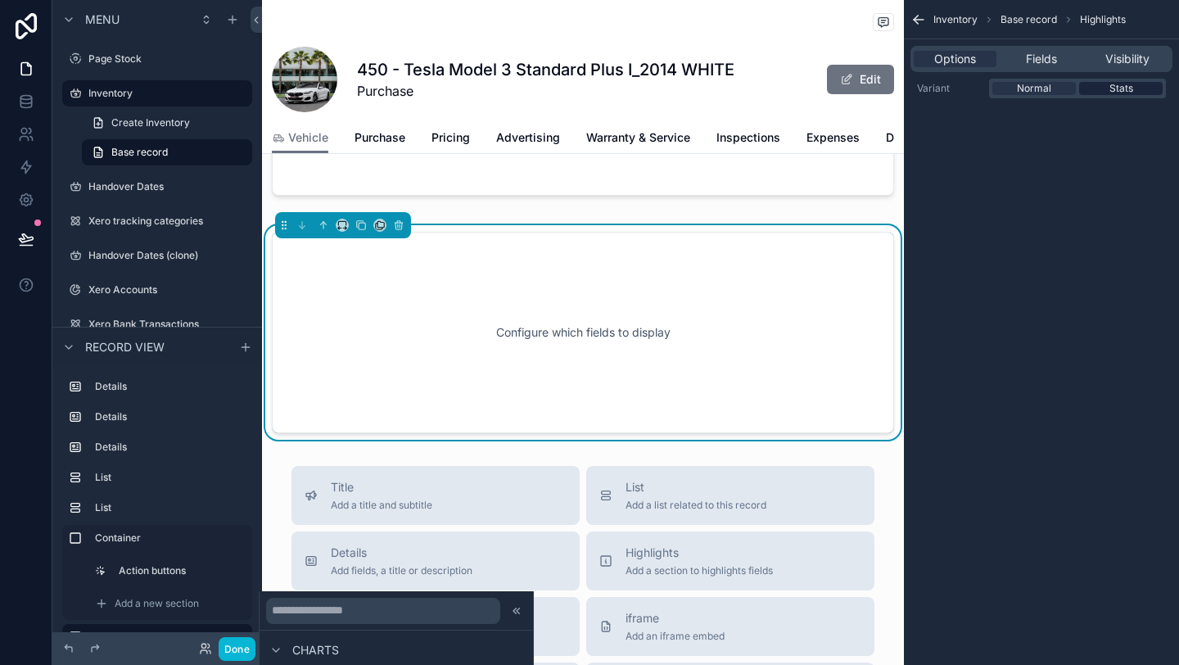
click at [1103, 89] on div "Stats" at bounding box center [1121, 88] width 84 height 13
click at [1070, 91] on div "Normal" at bounding box center [1034, 88] width 84 height 13
click at [1055, 66] on span "Fields" at bounding box center [1041, 59] width 31 height 16
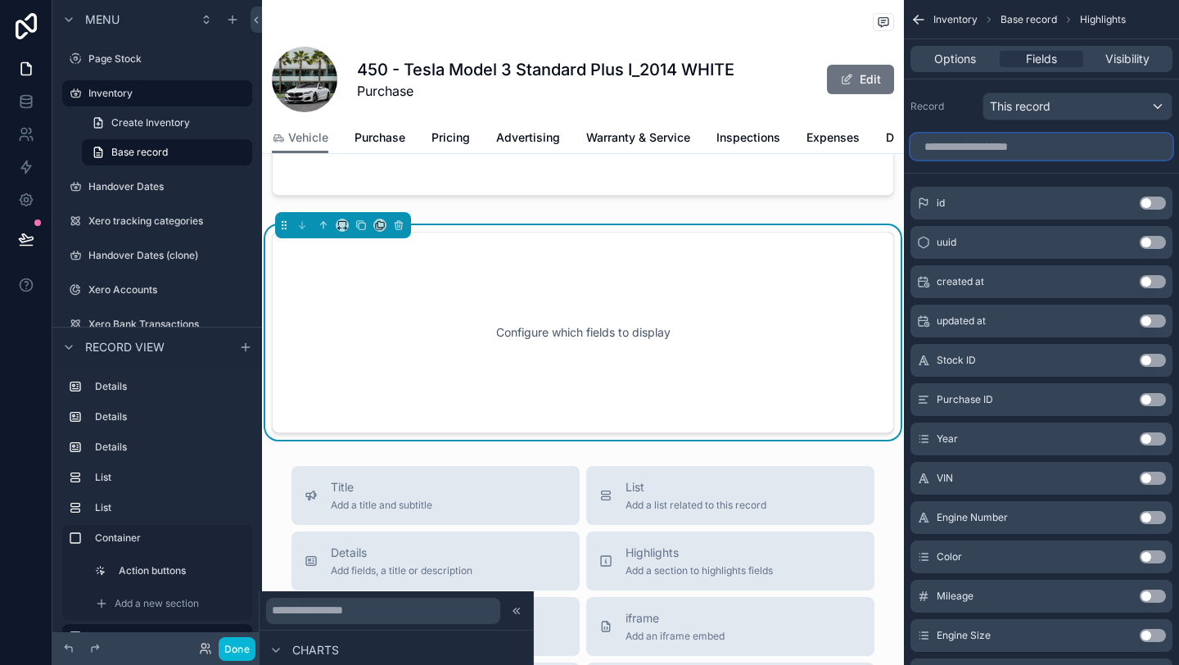
click at [1046, 143] on input "scrollable content" at bounding box center [1042, 146] width 262 height 26
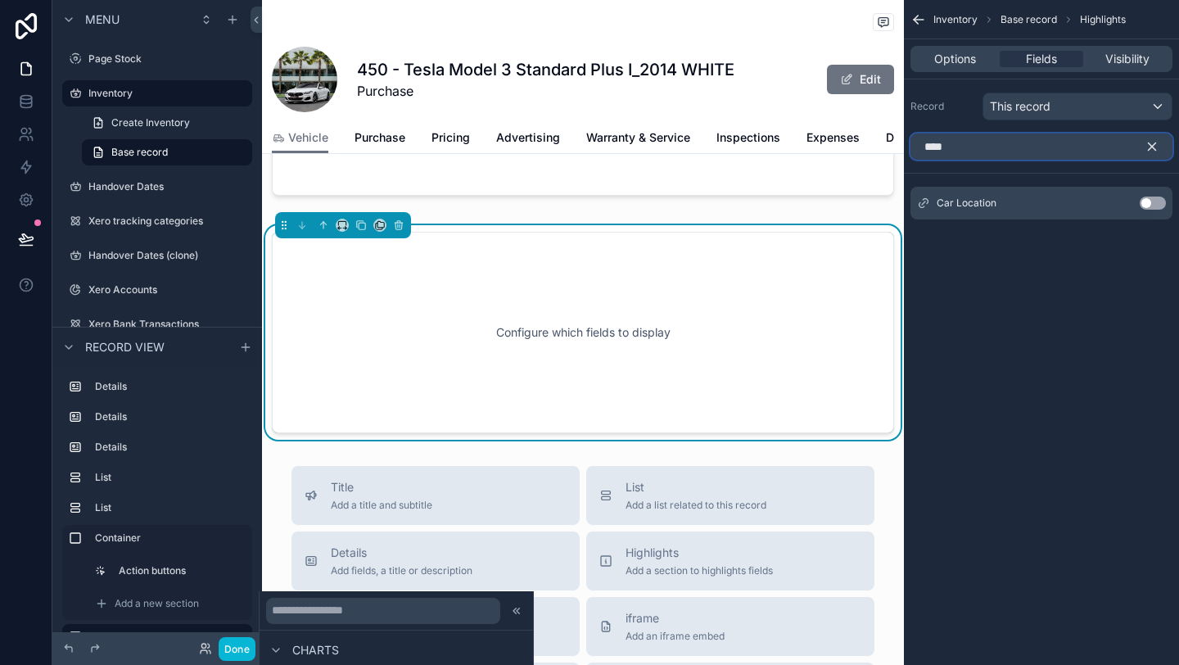
type input "****"
click at [1146, 207] on button "Use setting" at bounding box center [1153, 203] width 26 height 13
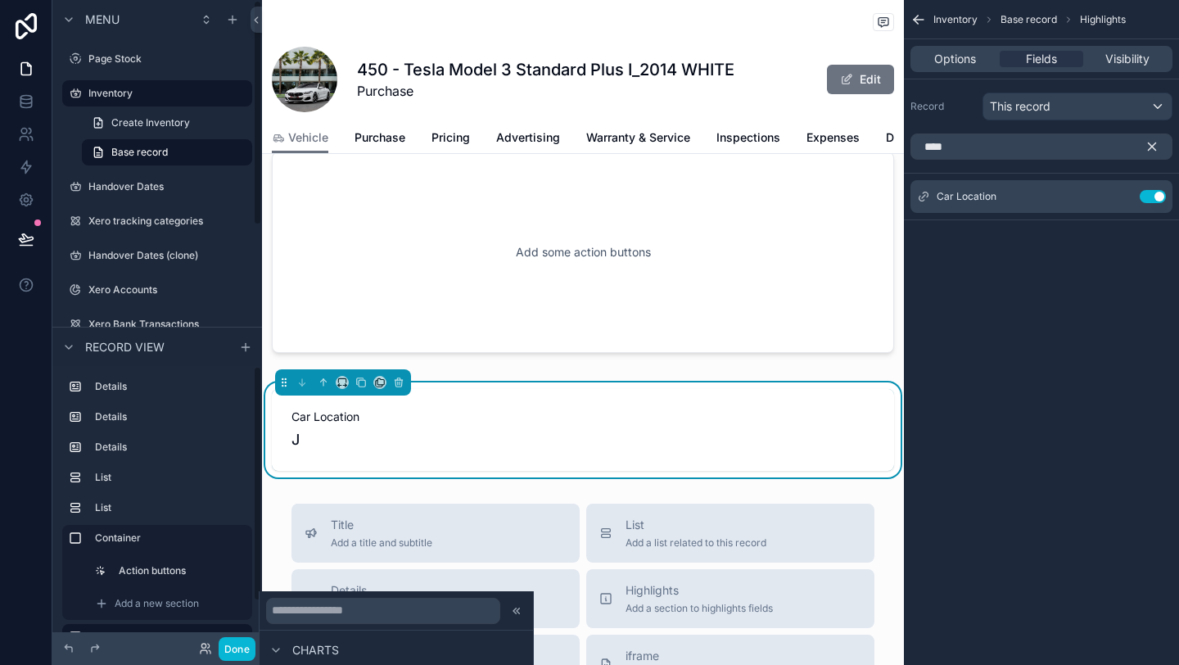
scroll to position [34, 0]
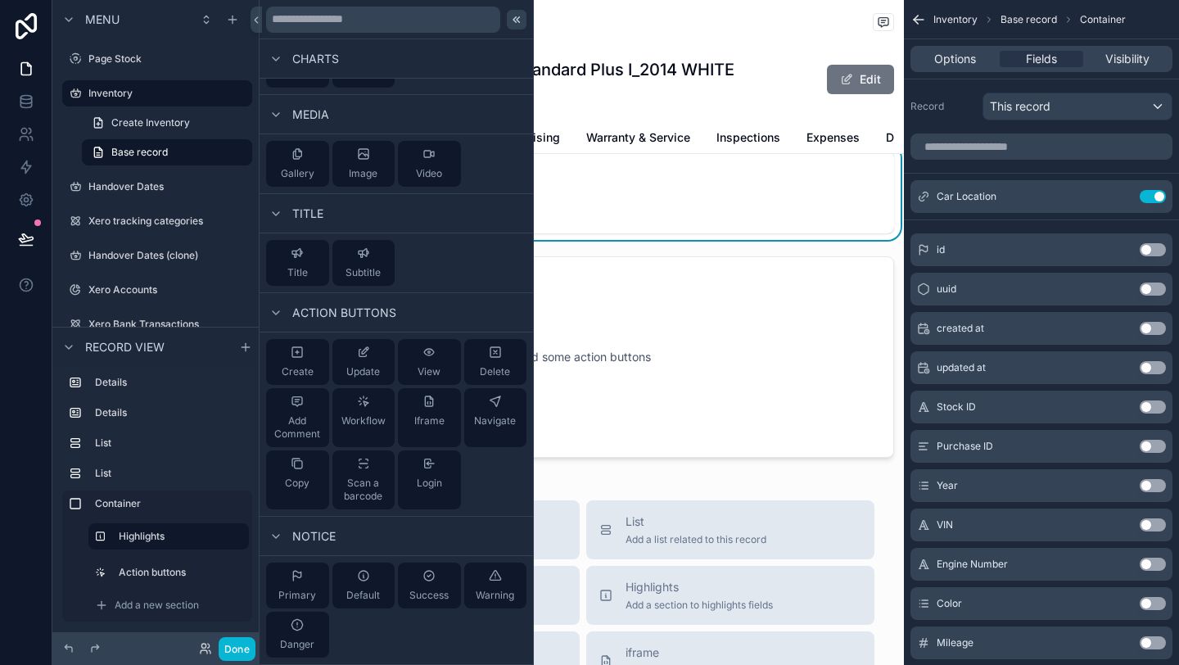
click at [513, 18] on icon at bounding box center [516, 19] width 13 height 13
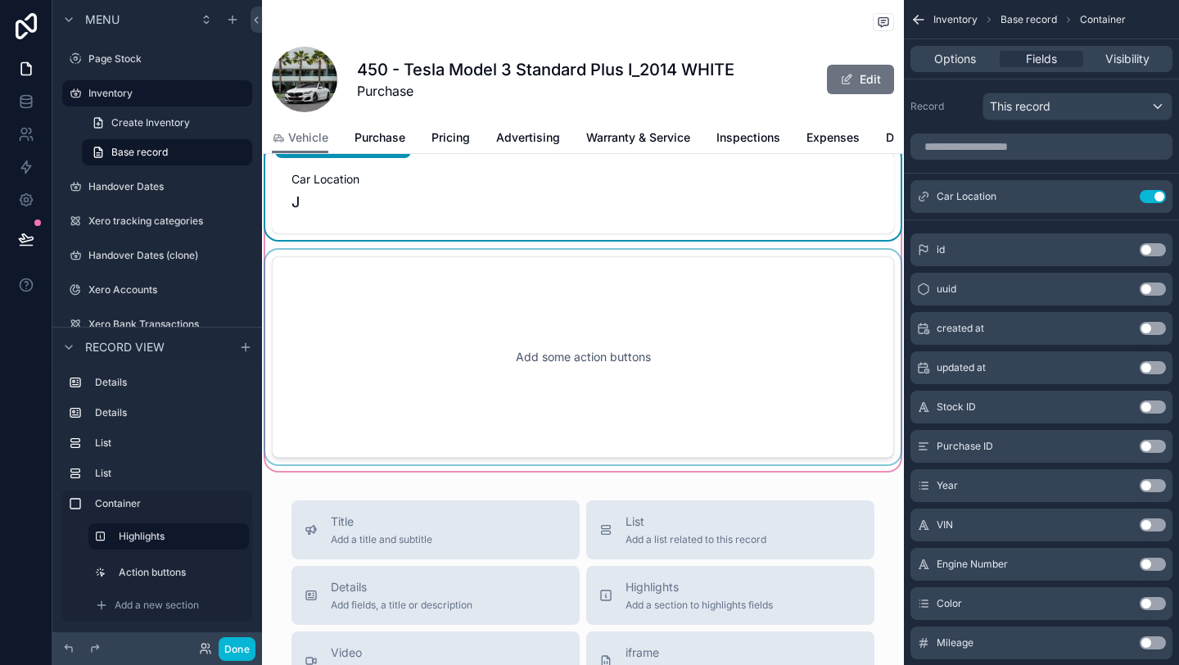
click at [400, 336] on div "scrollable content" at bounding box center [583, 357] width 642 height 215
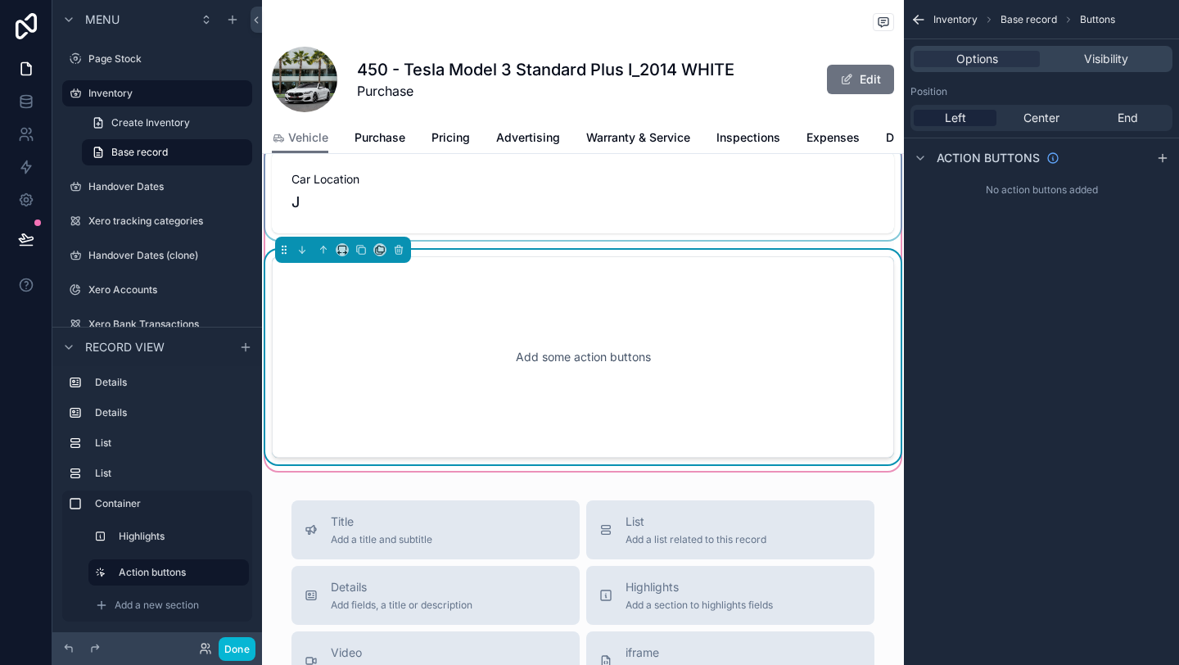
click at [572, 203] on div "scrollable content" at bounding box center [583, 192] width 642 height 95
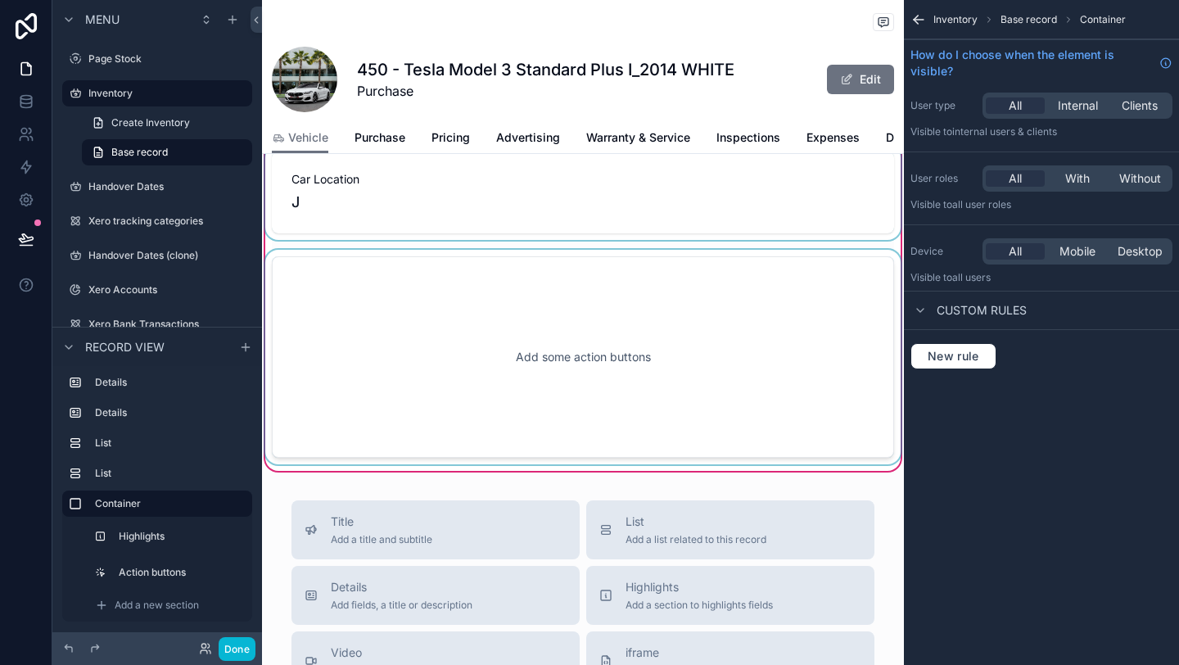
click at [410, 184] on div "scrollable content" at bounding box center [583, 192] width 642 height 95
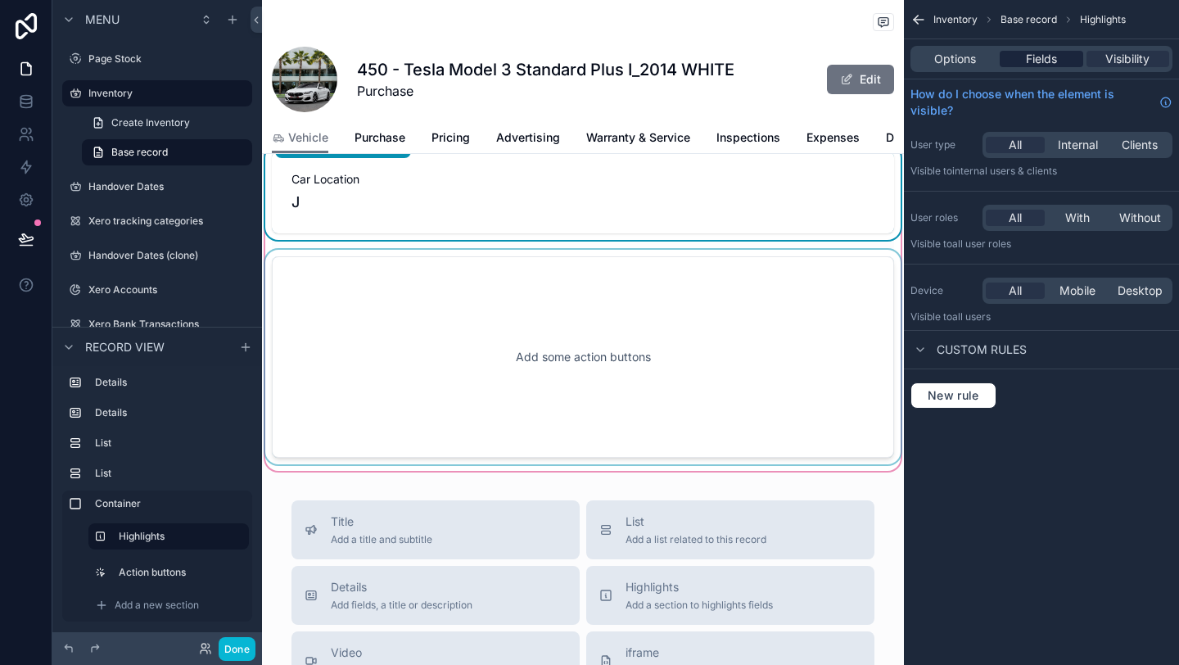
click at [1029, 58] on span "Fields" at bounding box center [1041, 59] width 31 height 16
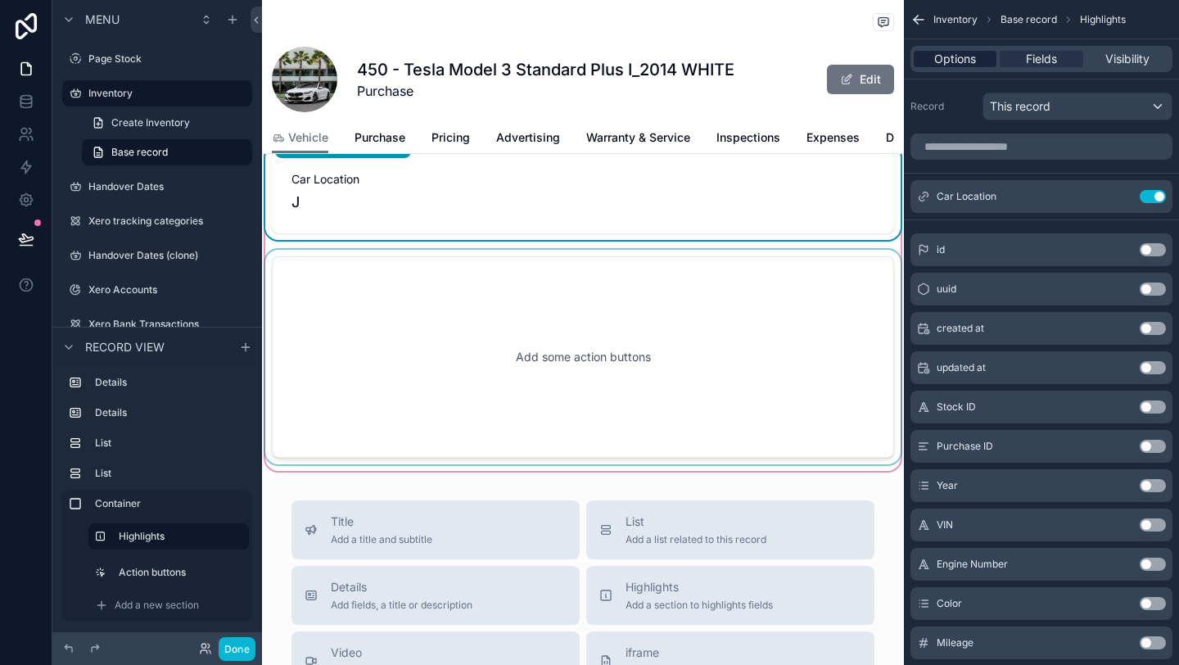
click at [964, 58] on span "Options" at bounding box center [955, 59] width 42 height 16
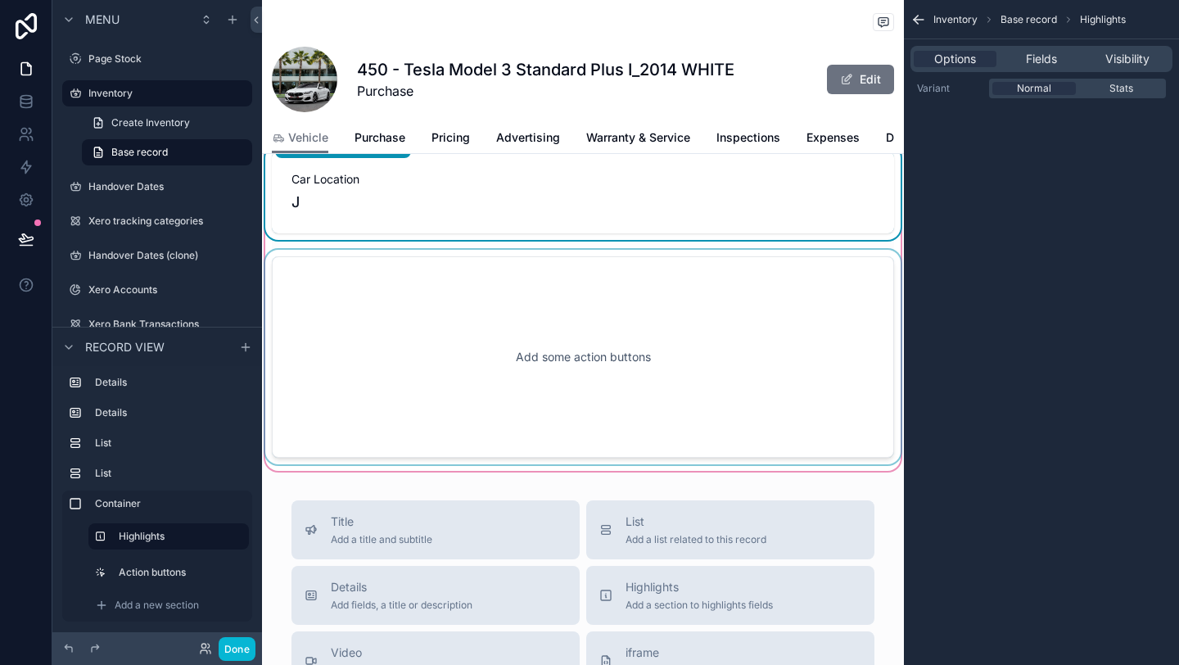
click at [1106, 96] on div "Normal Stats" at bounding box center [1077, 89] width 177 height 20
click at [1102, 90] on div "Stats" at bounding box center [1121, 88] width 84 height 13
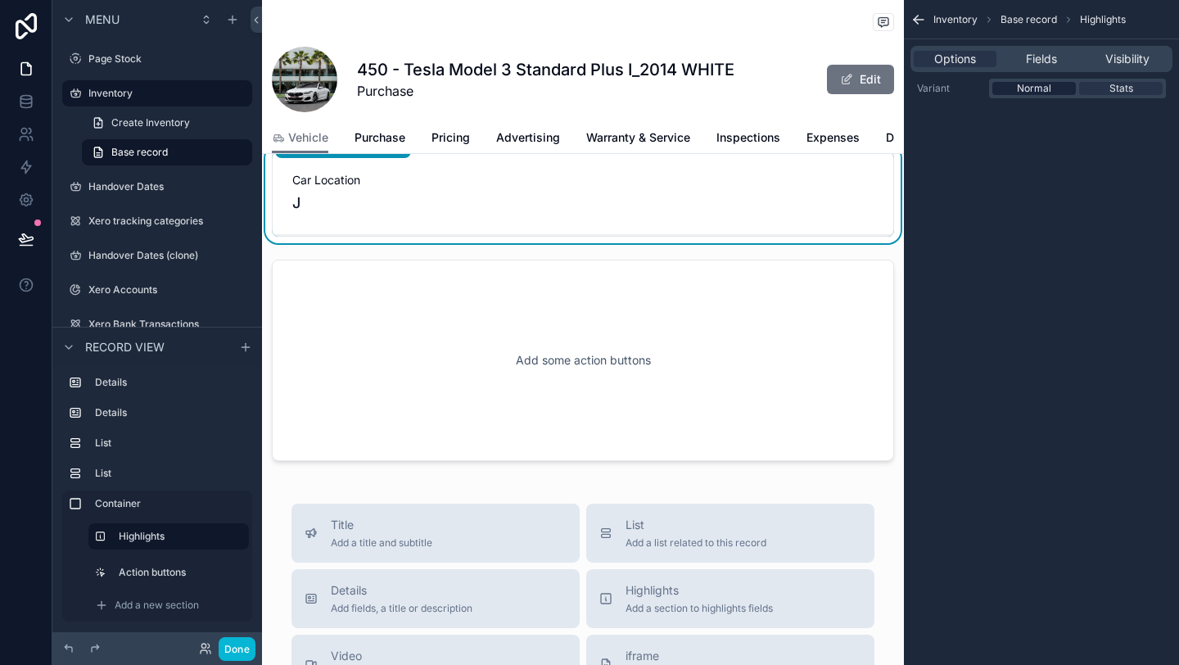
click at [1051, 90] on div "Normal" at bounding box center [1034, 88] width 84 height 13
click at [1042, 57] on span "Fields" at bounding box center [1041, 59] width 31 height 16
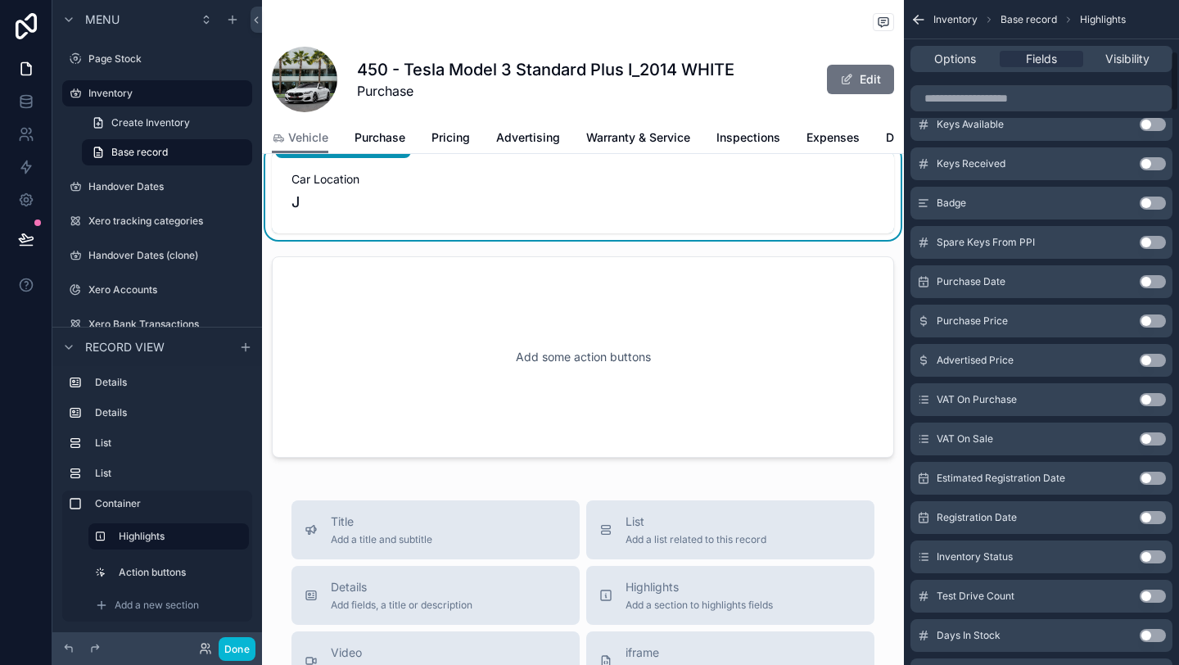
scroll to position [0, 0]
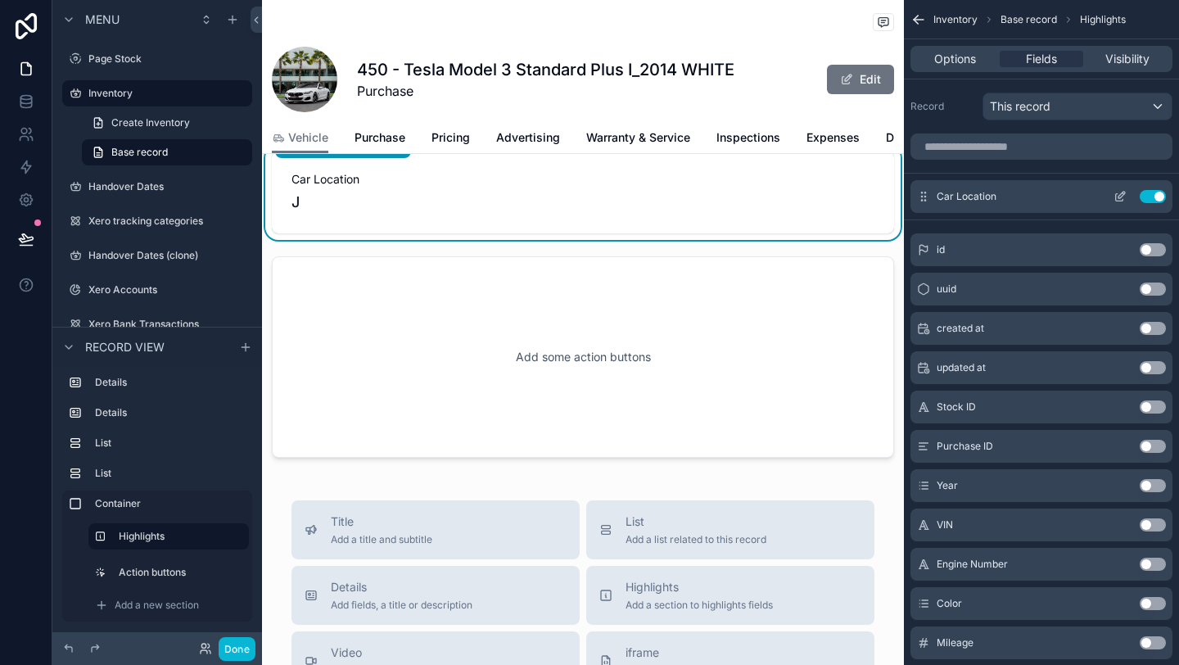
click at [1120, 197] on icon "scrollable content" at bounding box center [1122, 195] width 7 height 7
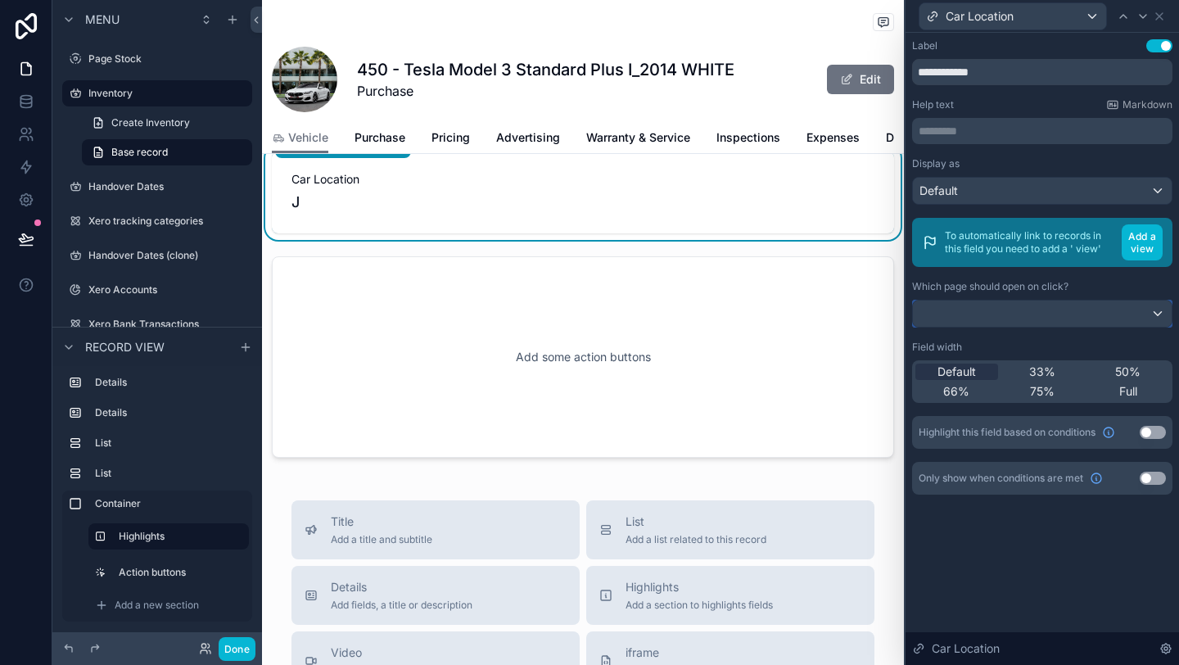
click at [1051, 318] on div at bounding box center [1042, 314] width 259 height 26
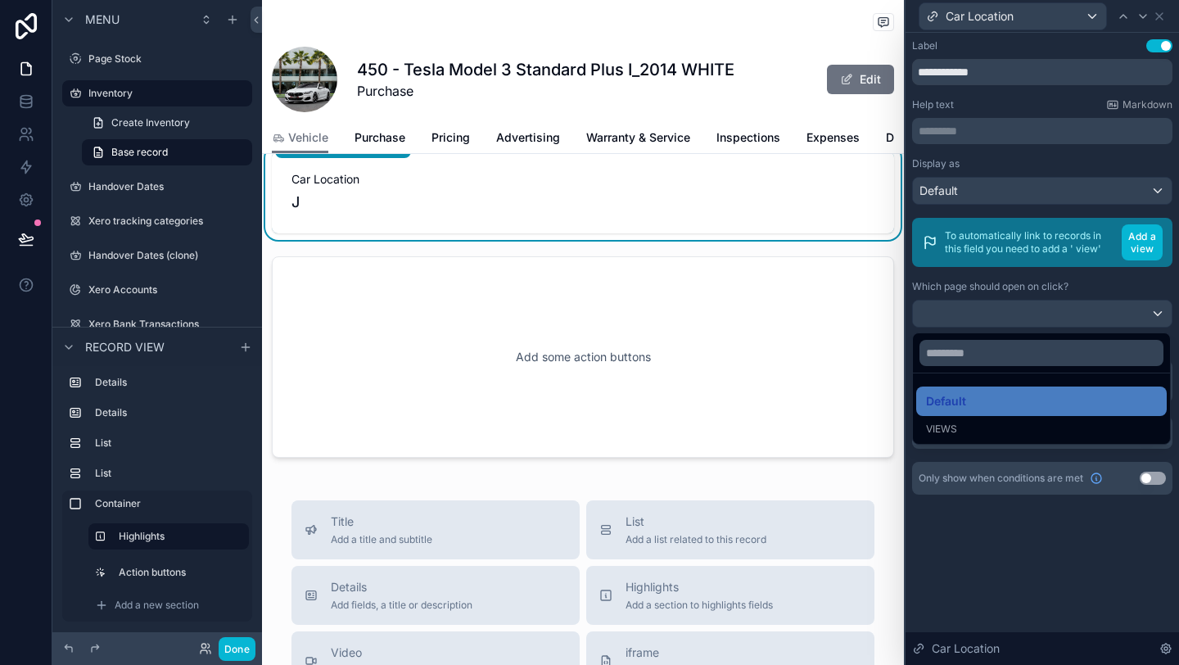
click at [1000, 429] on div "Views" at bounding box center [1041, 429] width 231 height 13
click at [957, 416] on ul "Default Views" at bounding box center [1041, 408] width 257 height 70
click at [1006, 296] on div at bounding box center [1042, 332] width 273 height 665
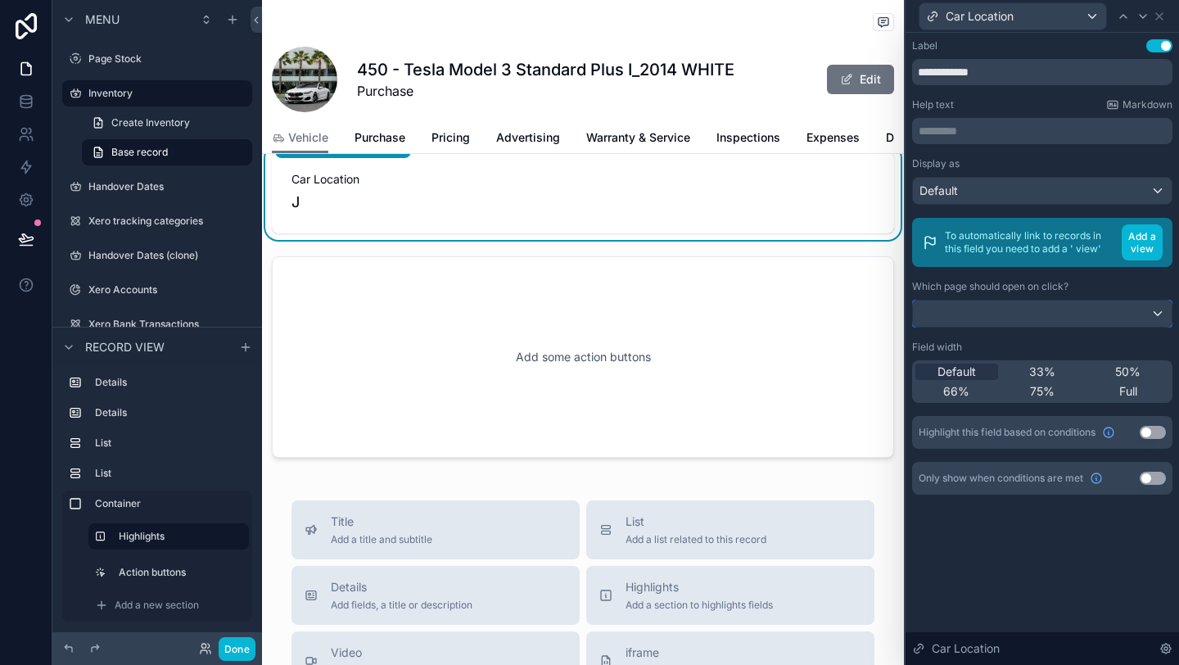
click at [1036, 308] on div at bounding box center [1042, 314] width 259 height 26
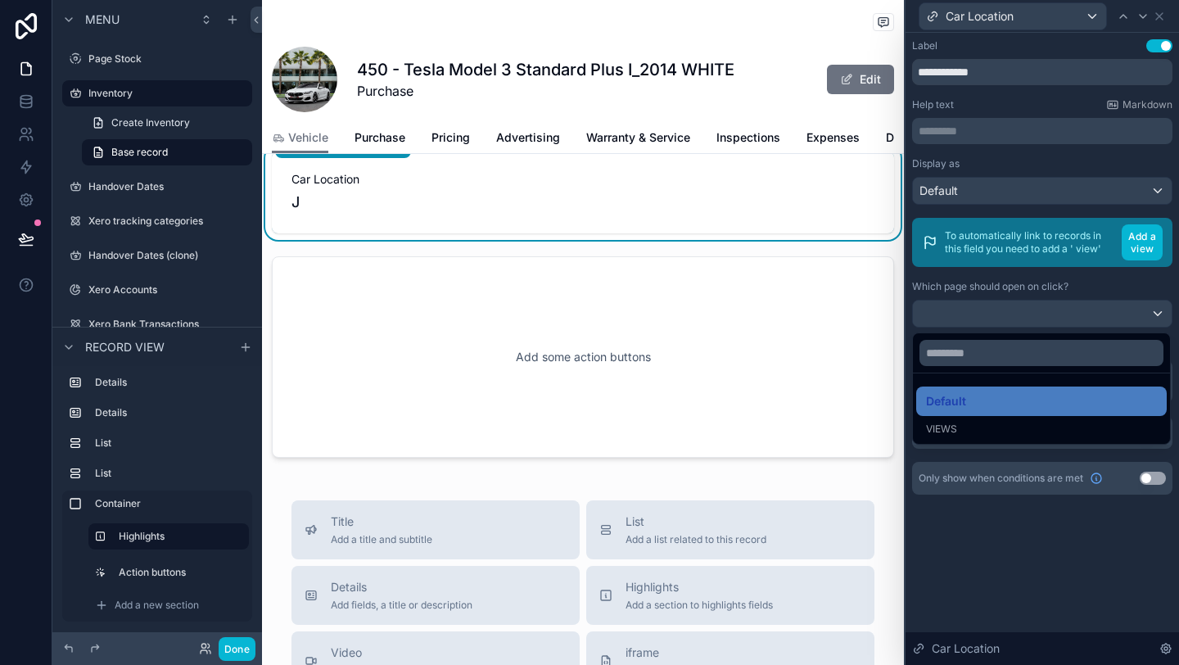
click at [1132, 253] on div at bounding box center [1042, 332] width 273 height 665
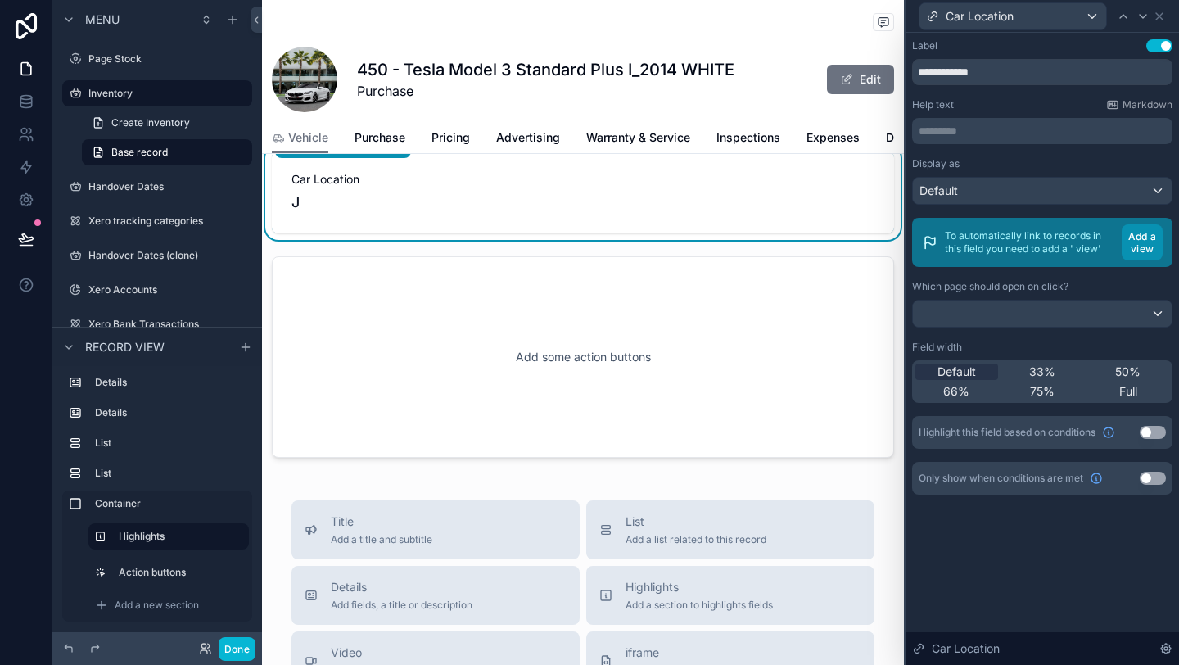
click at [1138, 250] on button "Add a view" at bounding box center [1142, 242] width 41 height 36
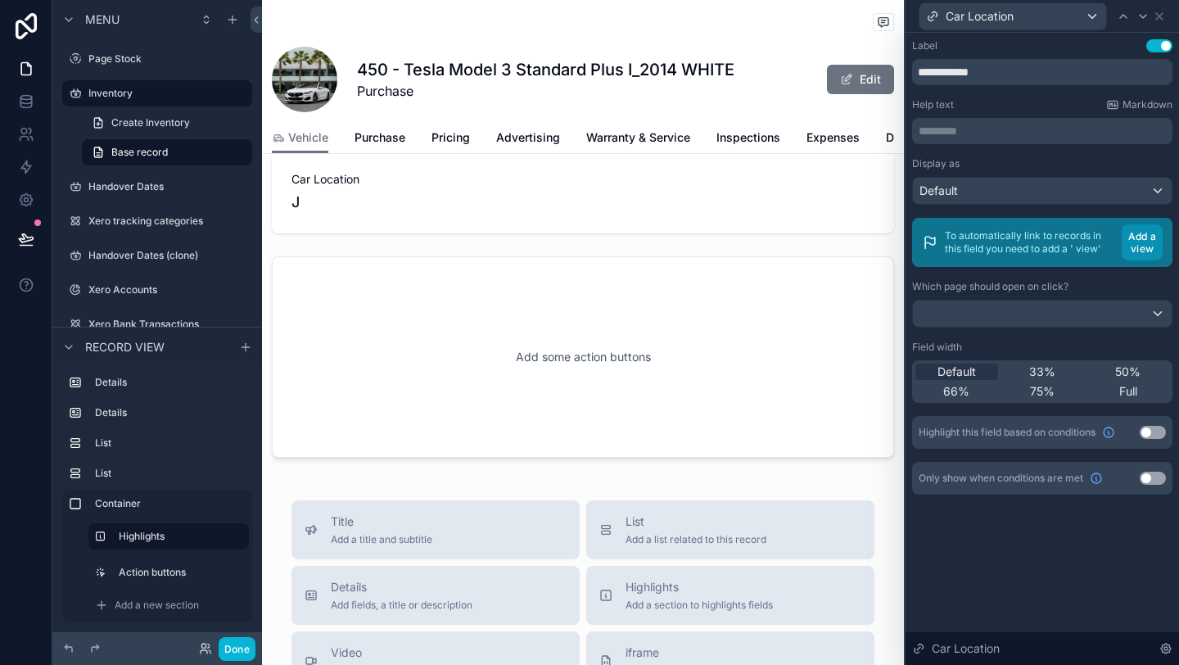
click at [1146, 243] on button "Add a view" at bounding box center [1142, 242] width 41 height 36
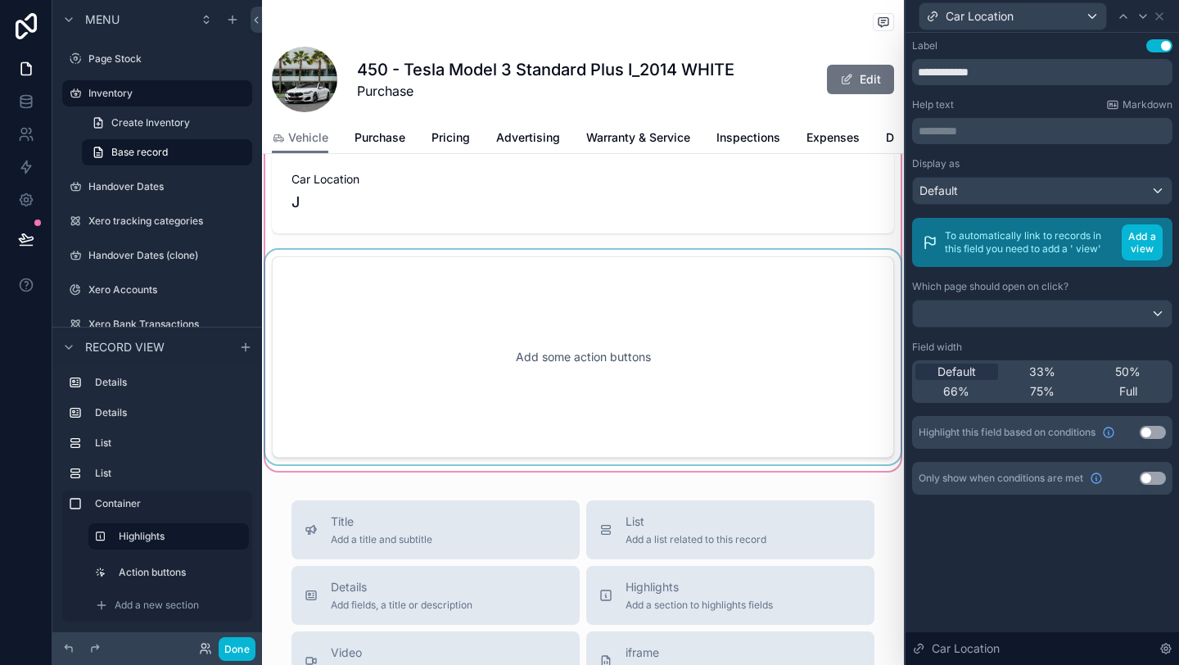
click at [723, 373] on div "scrollable content" at bounding box center [583, 357] width 642 height 215
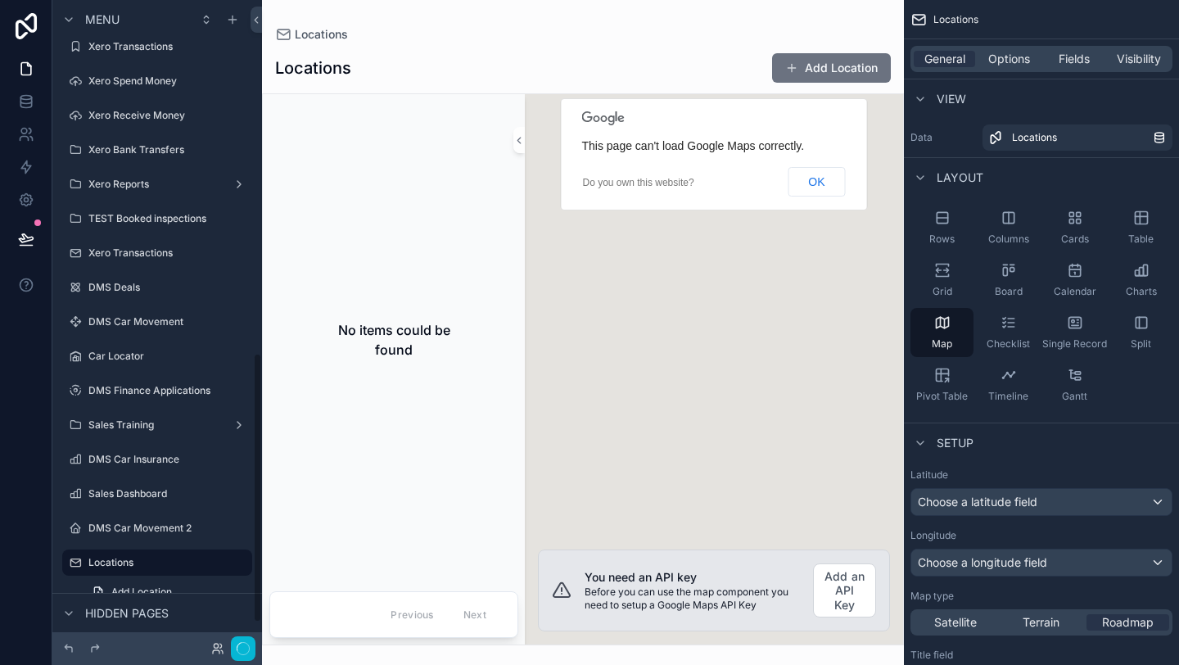
scroll to position [897, 0]
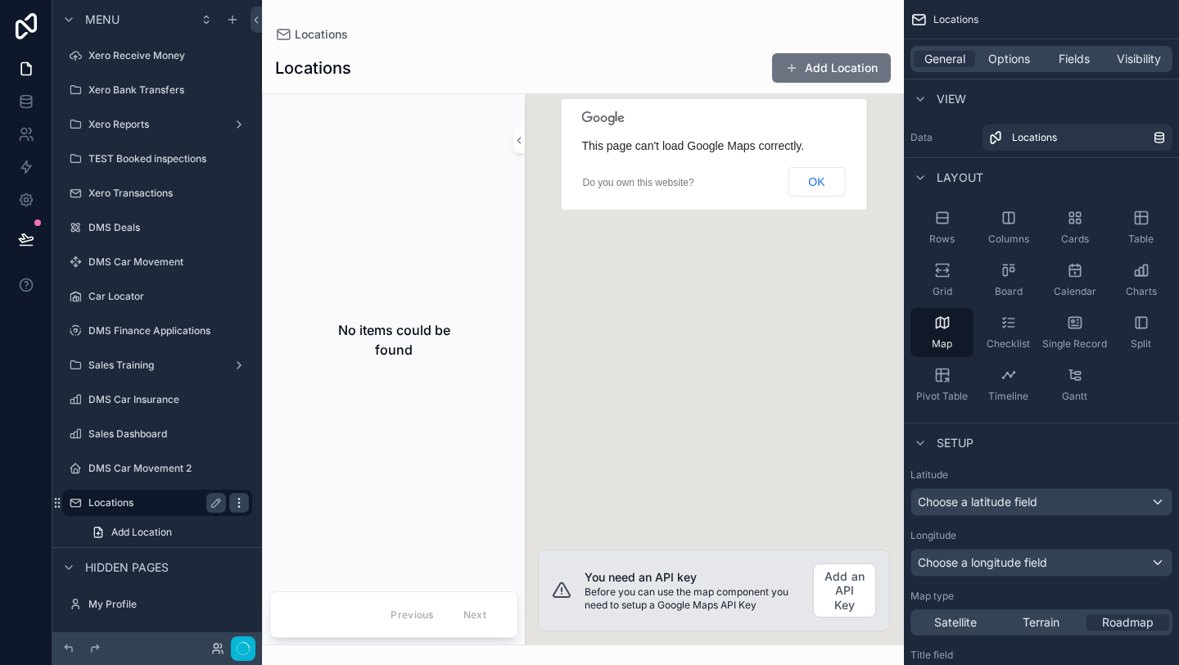
click at [238, 507] on icon "scrollable content" at bounding box center [238, 506] width 1 height 1
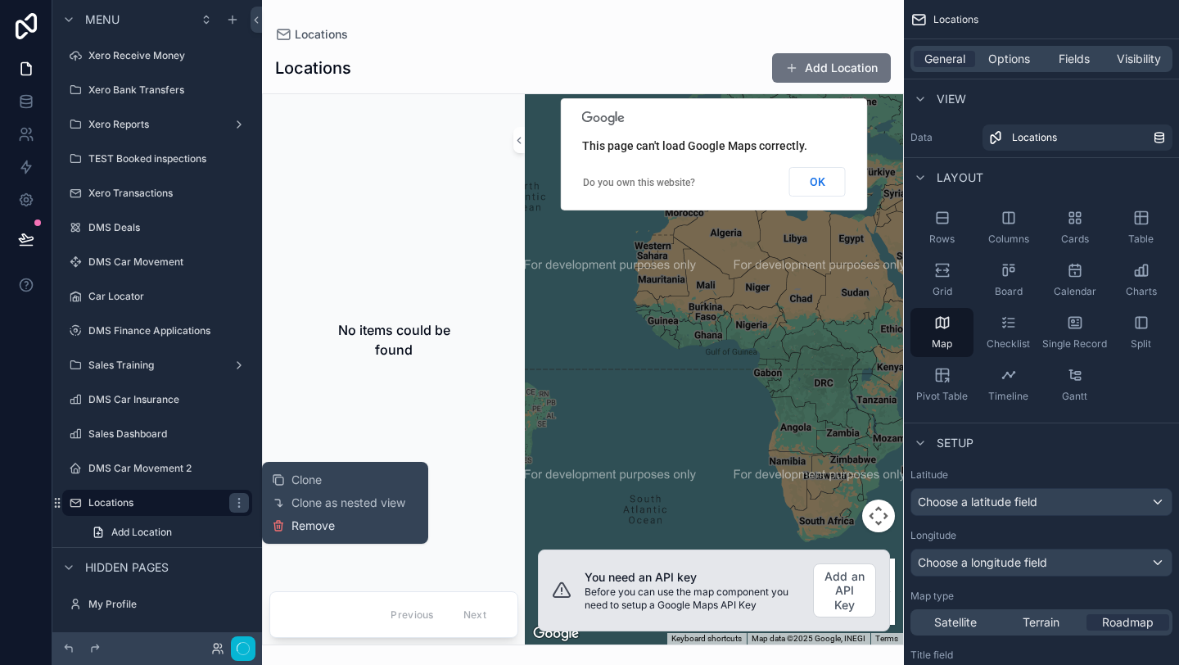
click at [297, 521] on span "Remove" at bounding box center [313, 526] width 43 height 16
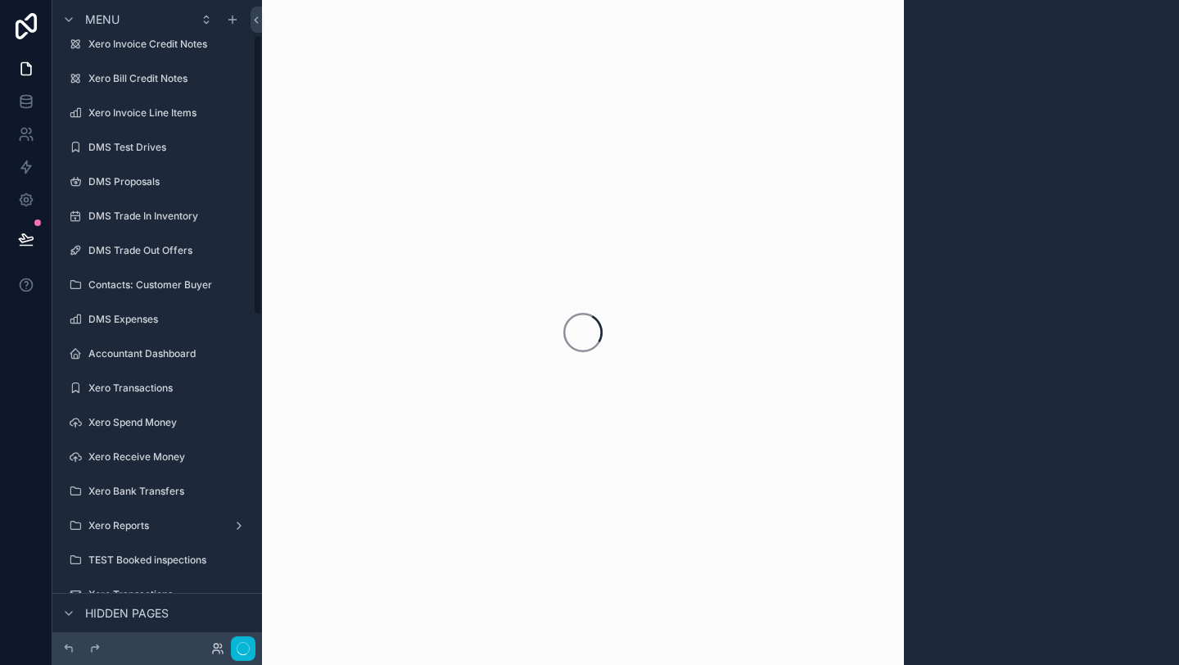
scroll to position [0, 0]
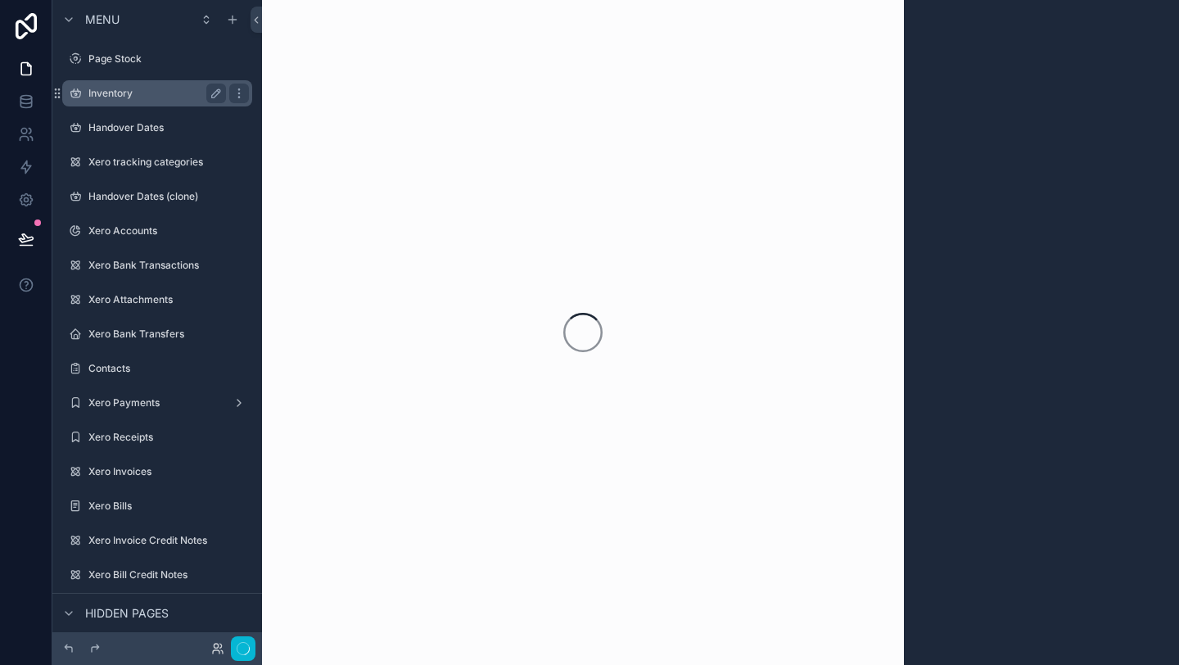
click at [132, 93] on label "Inventory" at bounding box center [153, 93] width 131 height 13
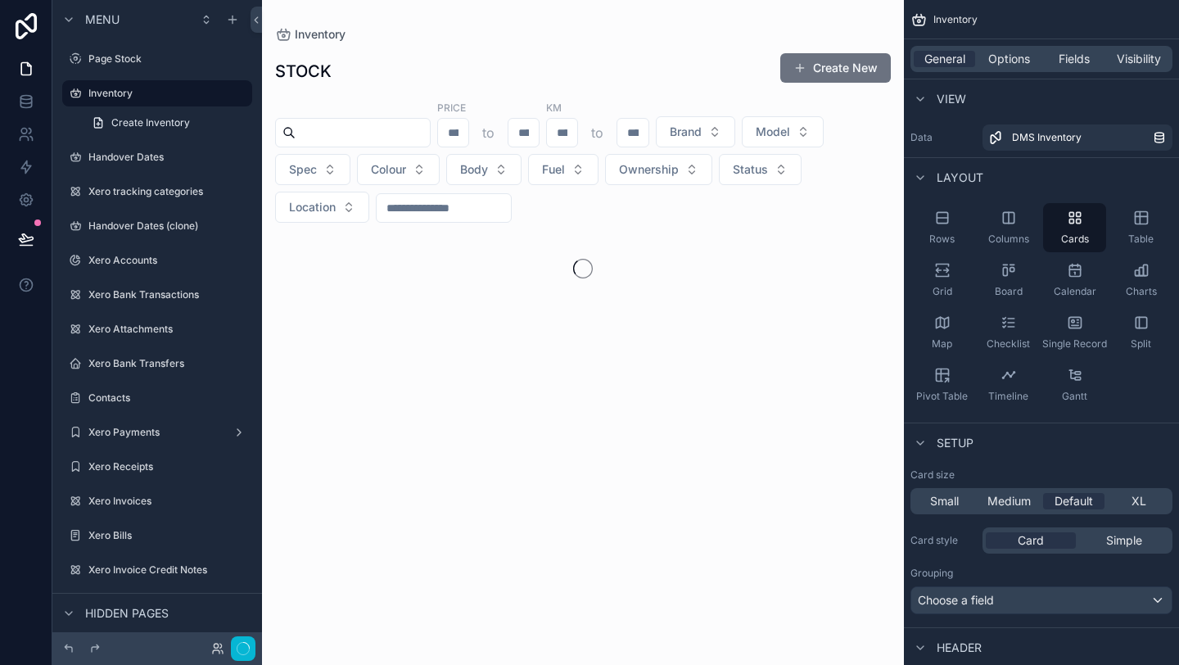
click at [446, 329] on div "scrollable content" at bounding box center [583, 178] width 642 height 357
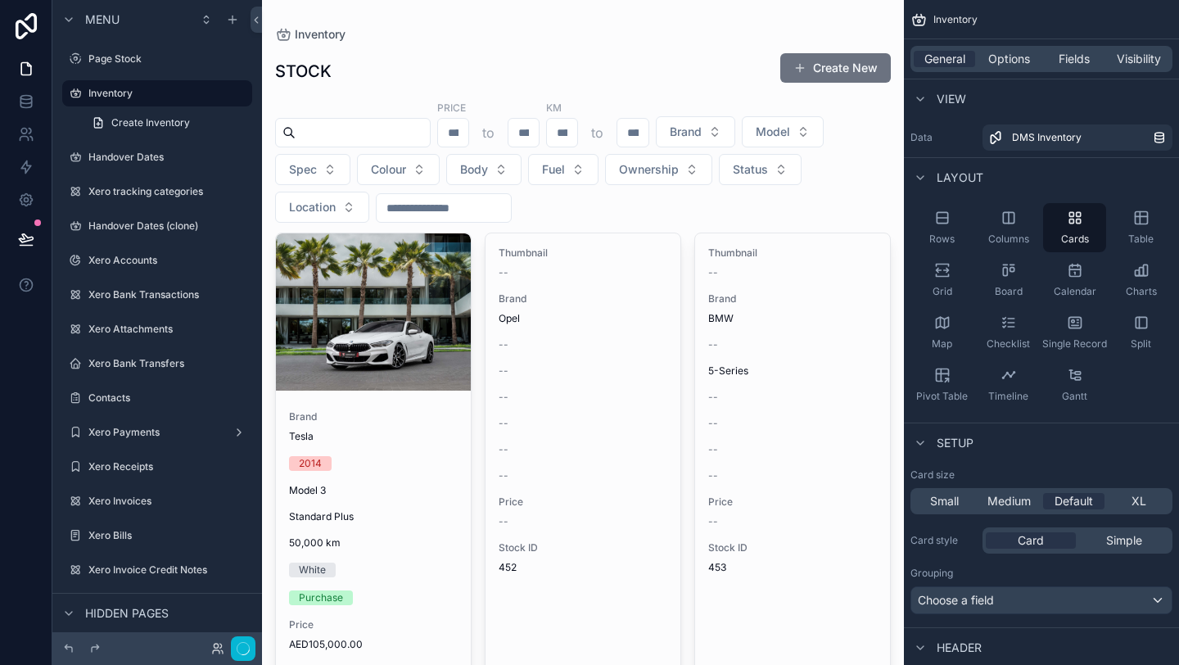
click at [445, 329] on div "scrollable content" at bounding box center [373, 311] width 195 height 157
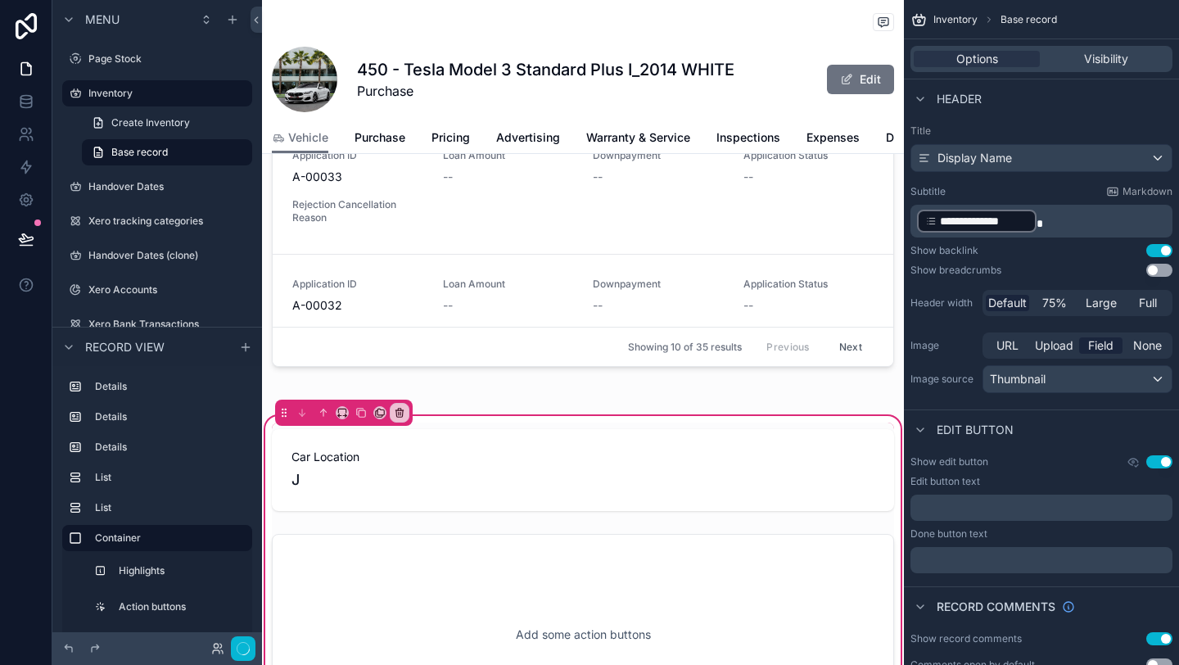
scroll to position [974, 0]
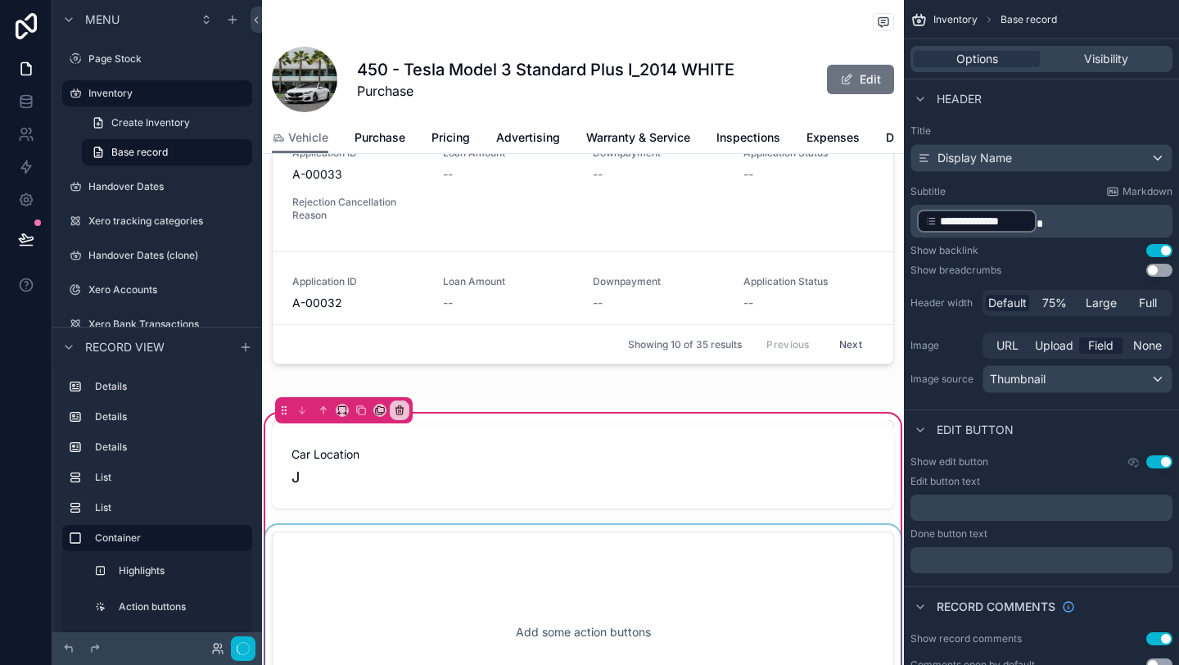
click at [463, 579] on div "scrollable content" at bounding box center [583, 632] width 642 height 215
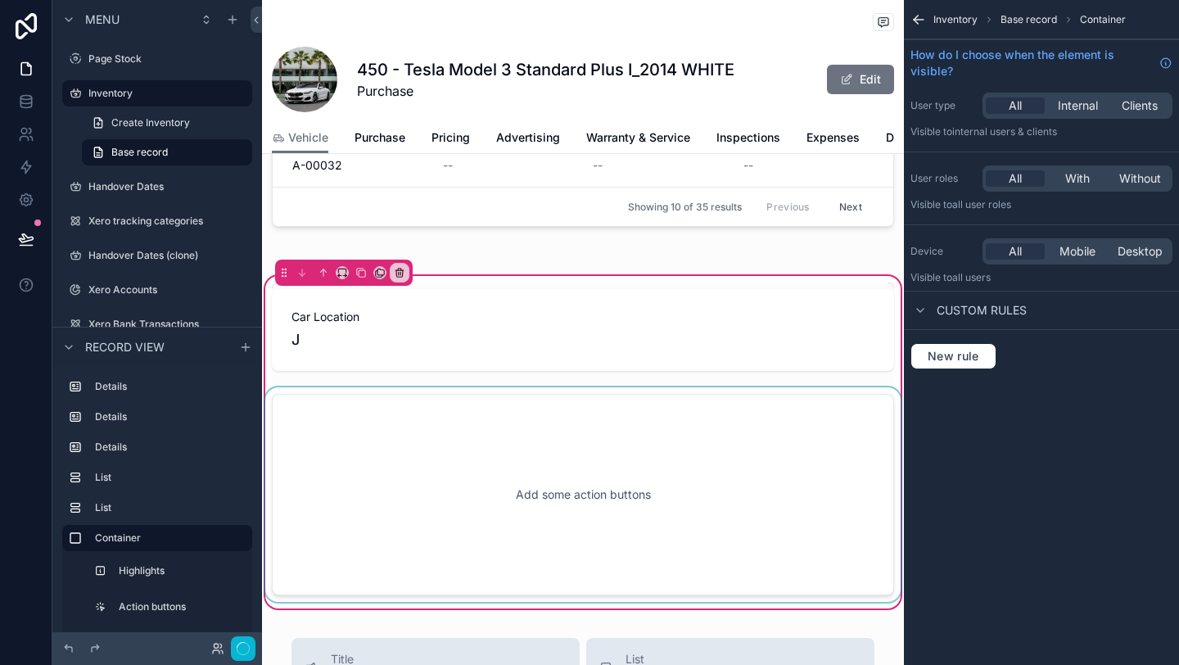
scroll to position [1146, 0]
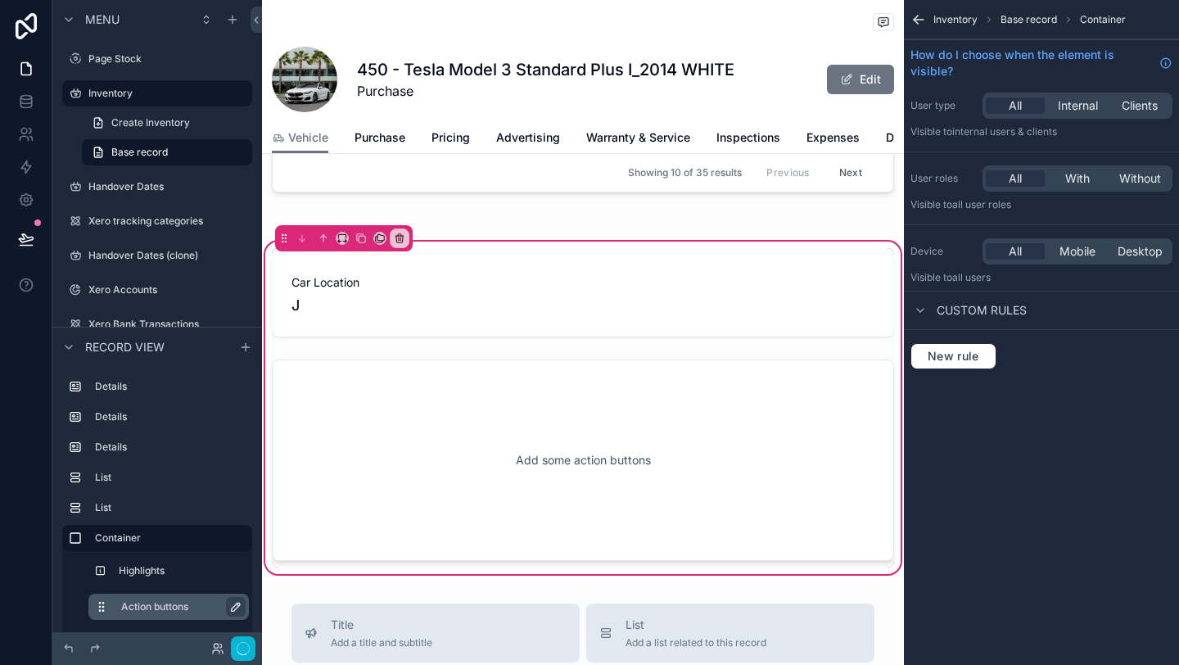
click at [237, 602] on icon "scrollable content" at bounding box center [235, 606] width 13 height 13
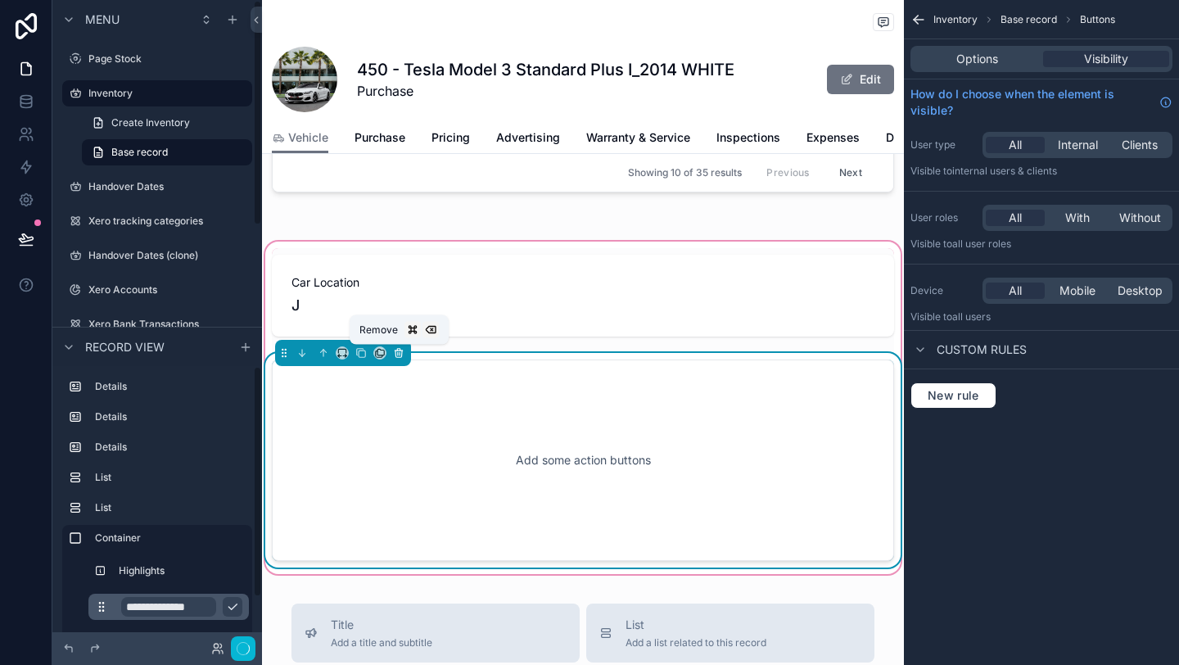
click at [400, 355] on icon "scrollable content" at bounding box center [400, 353] width 0 height 3
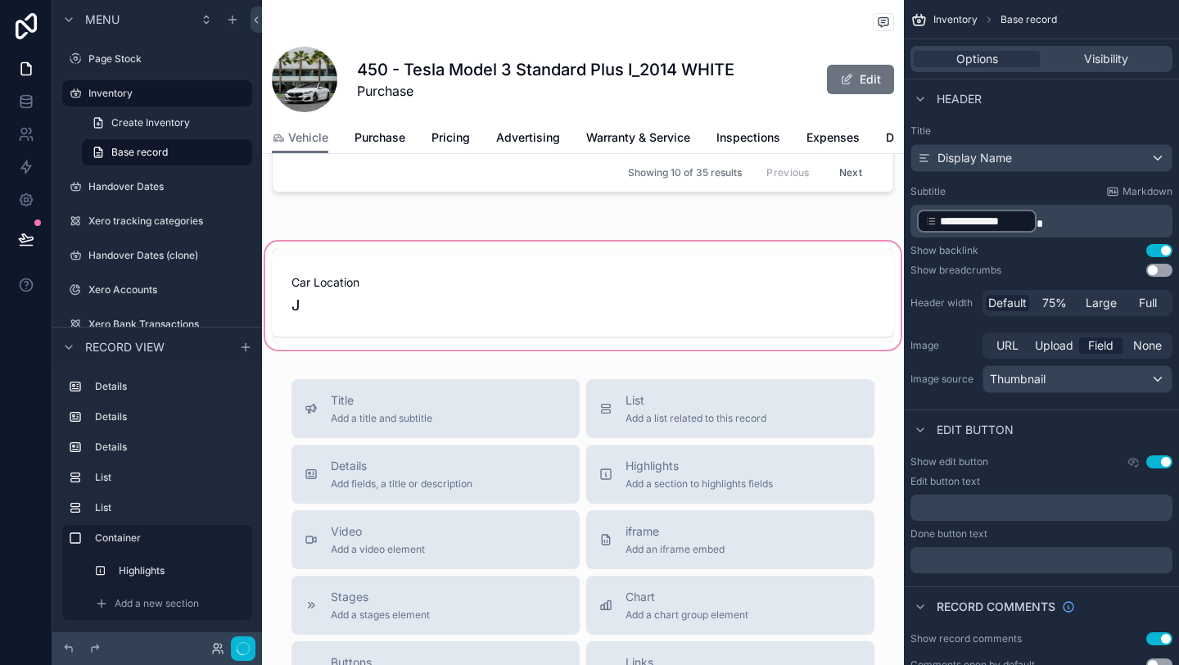
click at [396, 308] on div "scrollable content" at bounding box center [583, 295] width 642 height 115
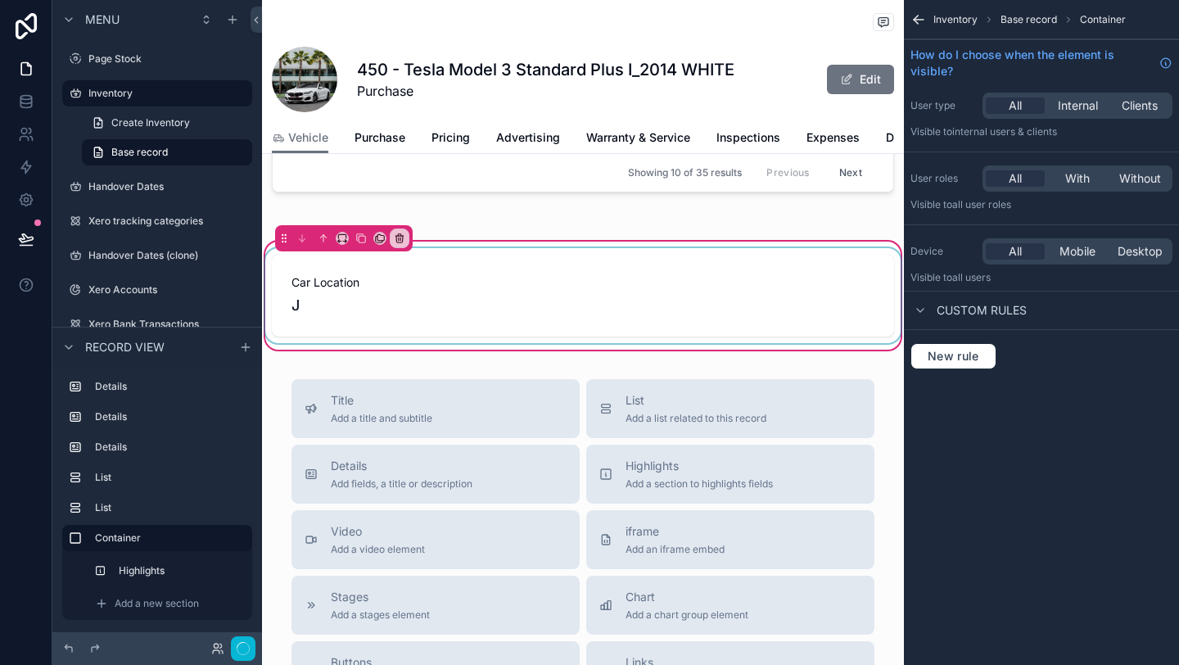
click at [360, 289] on div "scrollable content" at bounding box center [583, 295] width 642 height 95
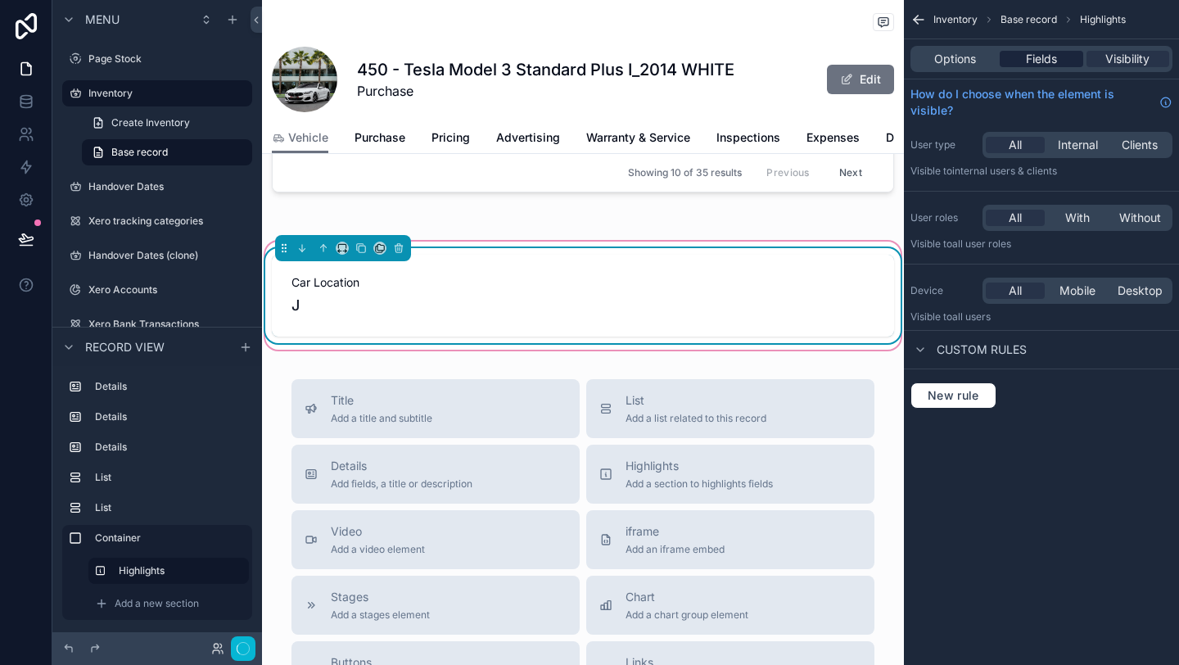
click at [1024, 59] on div "Fields" at bounding box center [1041, 59] width 83 height 16
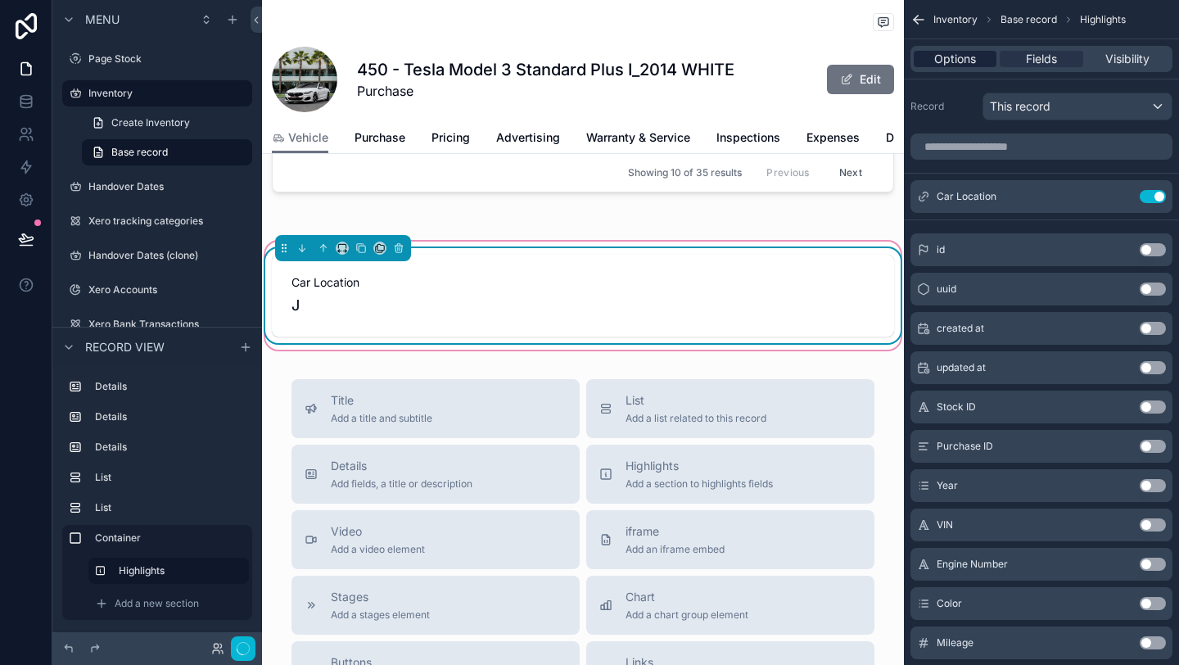
click at [961, 58] on span "Options" at bounding box center [955, 59] width 42 height 16
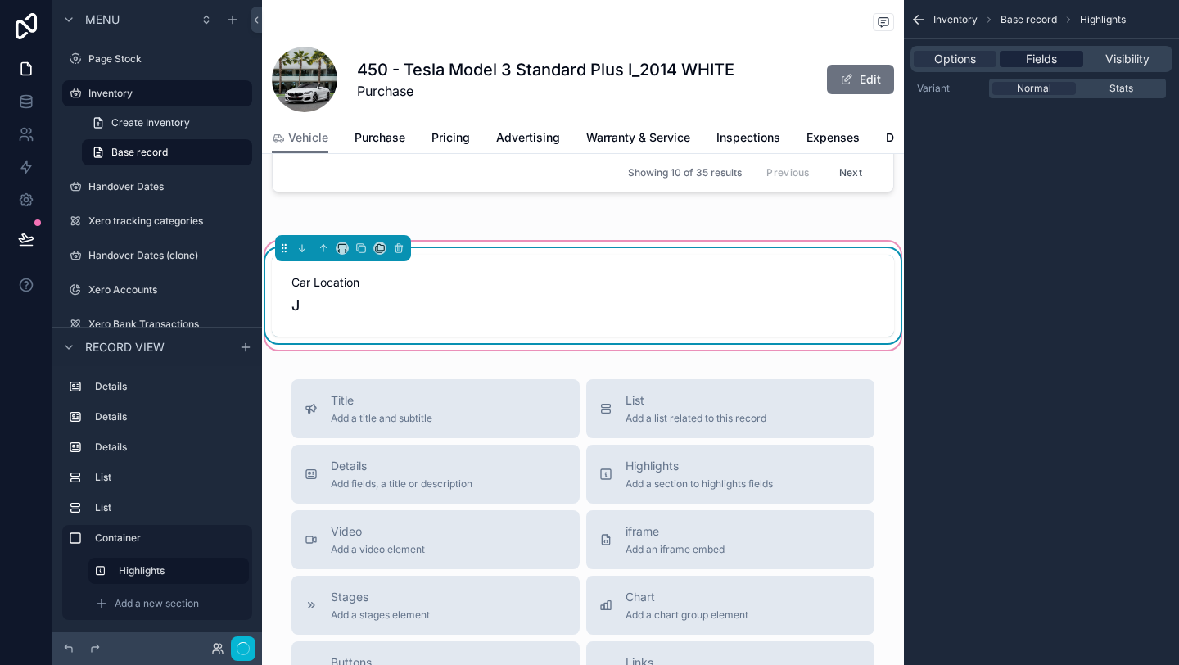
click at [1027, 57] on span "Fields" at bounding box center [1041, 59] width 31 height 16
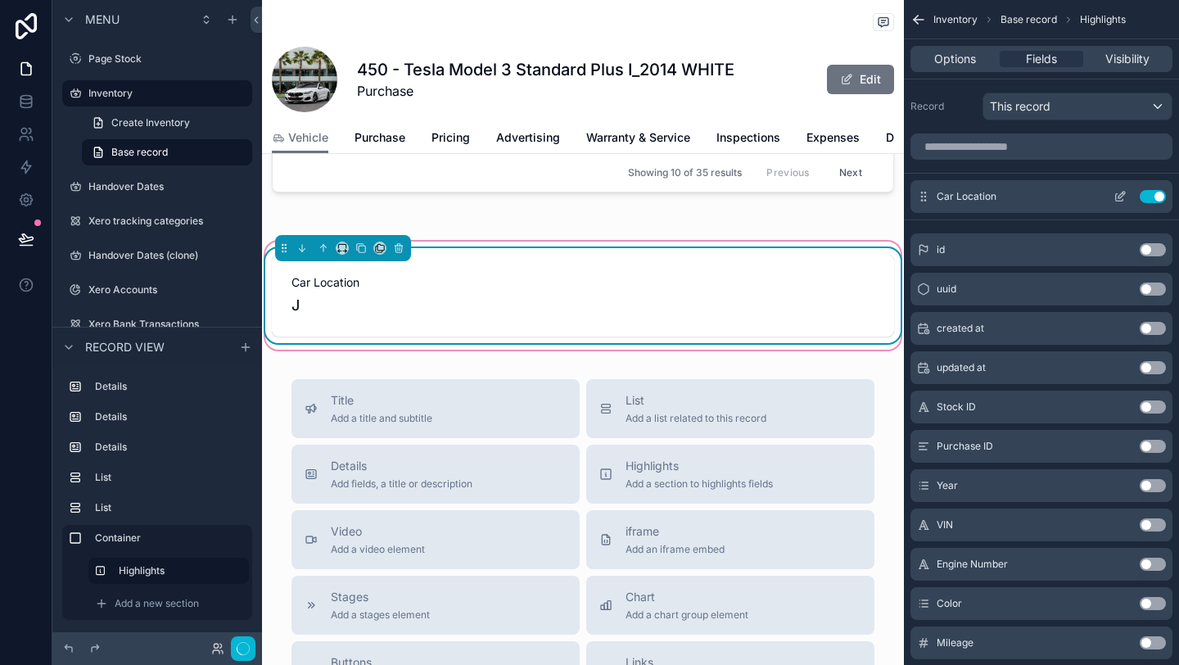
click at [1122, 195] on icon "scrollable content" at bounding box center [1122, 195] width 7 height 7
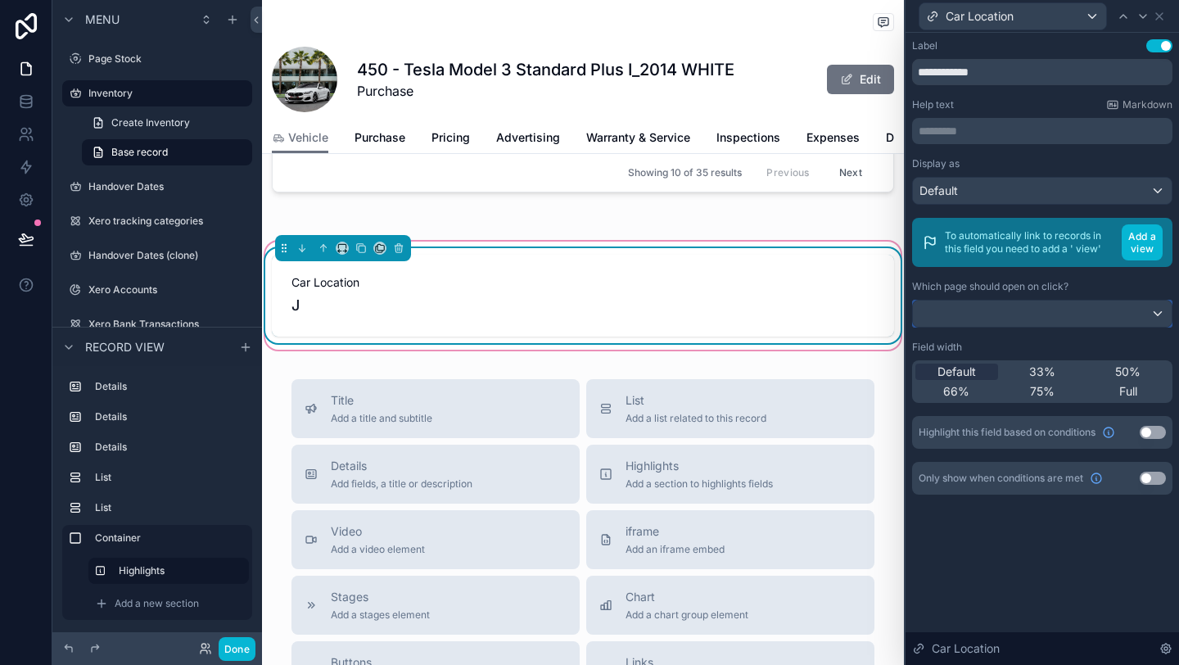
click at [1061, 314] on div at bounding box center [1042, 314] width 259 height 26
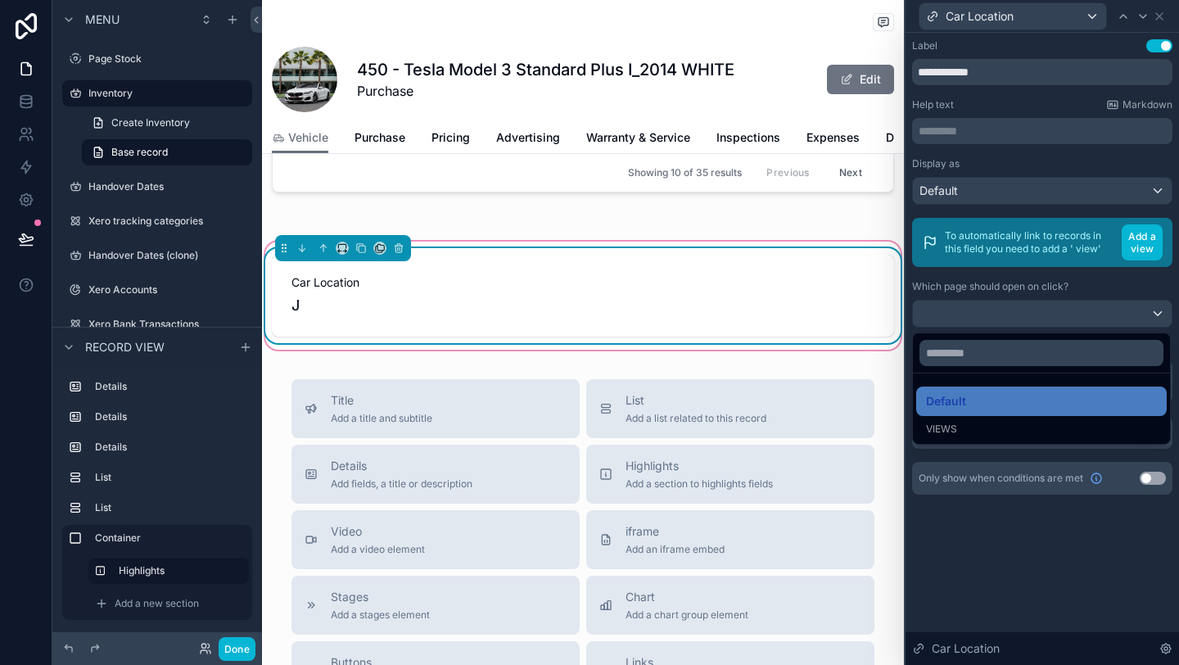
click at [970, 428] on div "Views" at bounding box center [1041, 429] width 231 height 13
click at [1039, 607] on div at bounding box center [1042, 332] width 273 height 665
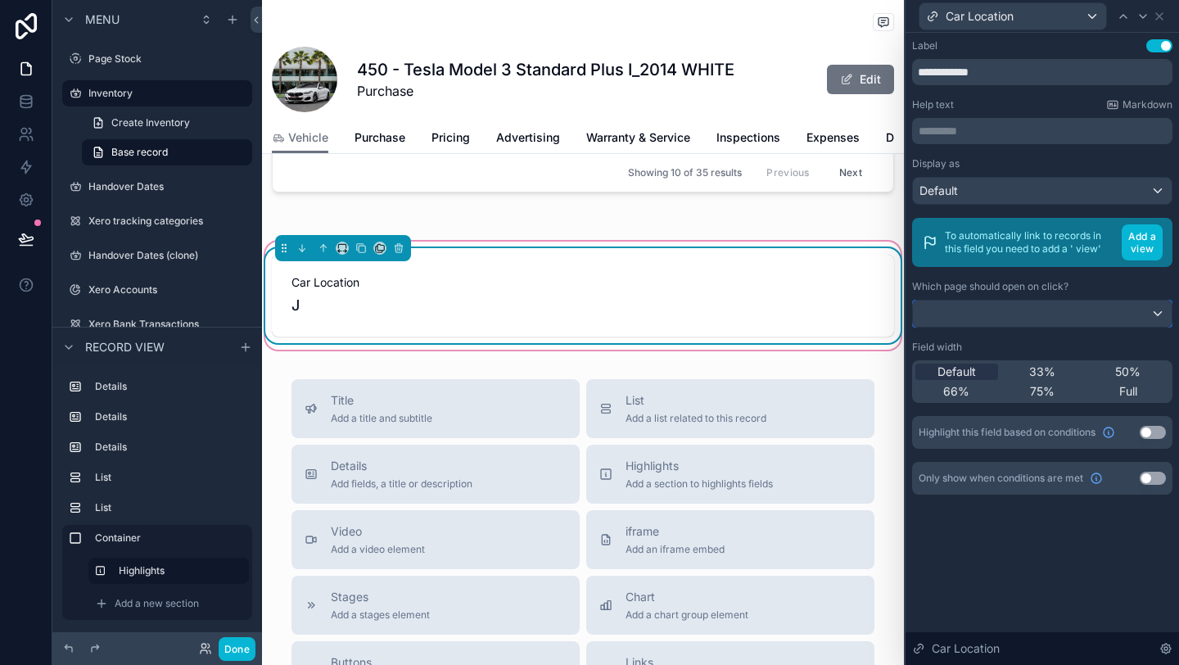
click at [1059, 322] on div at bounding box center [1042, 314] width 259 height 26
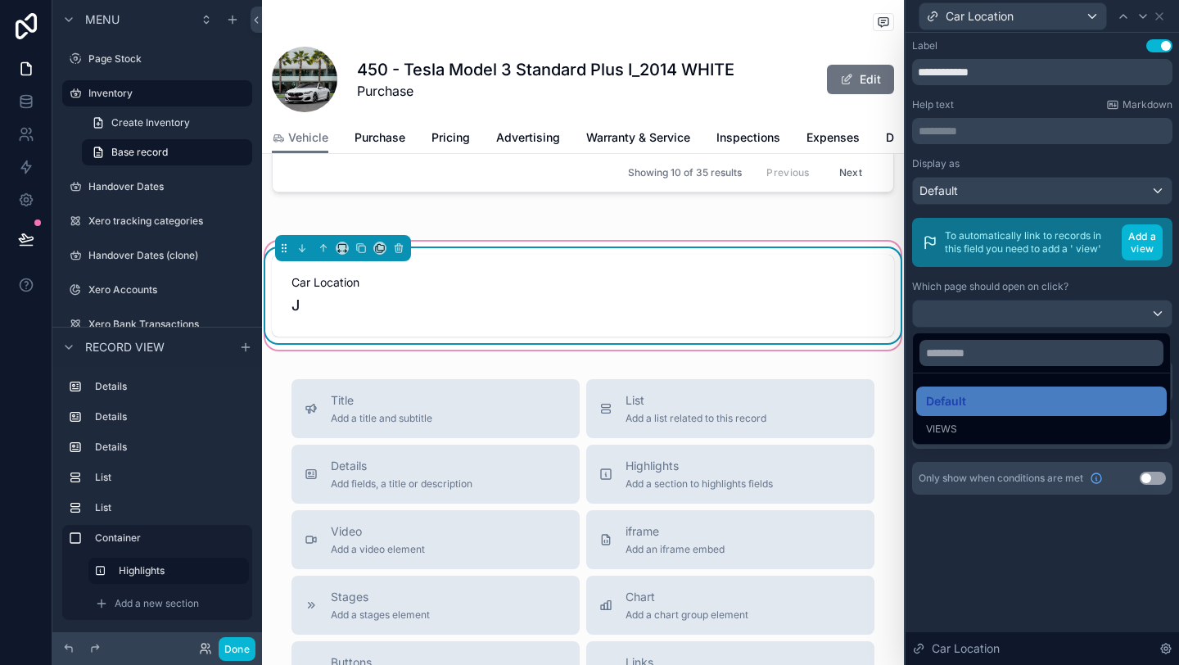
click at [1059, 321] on div at bounding box center [1042, 332] width 273 height 665
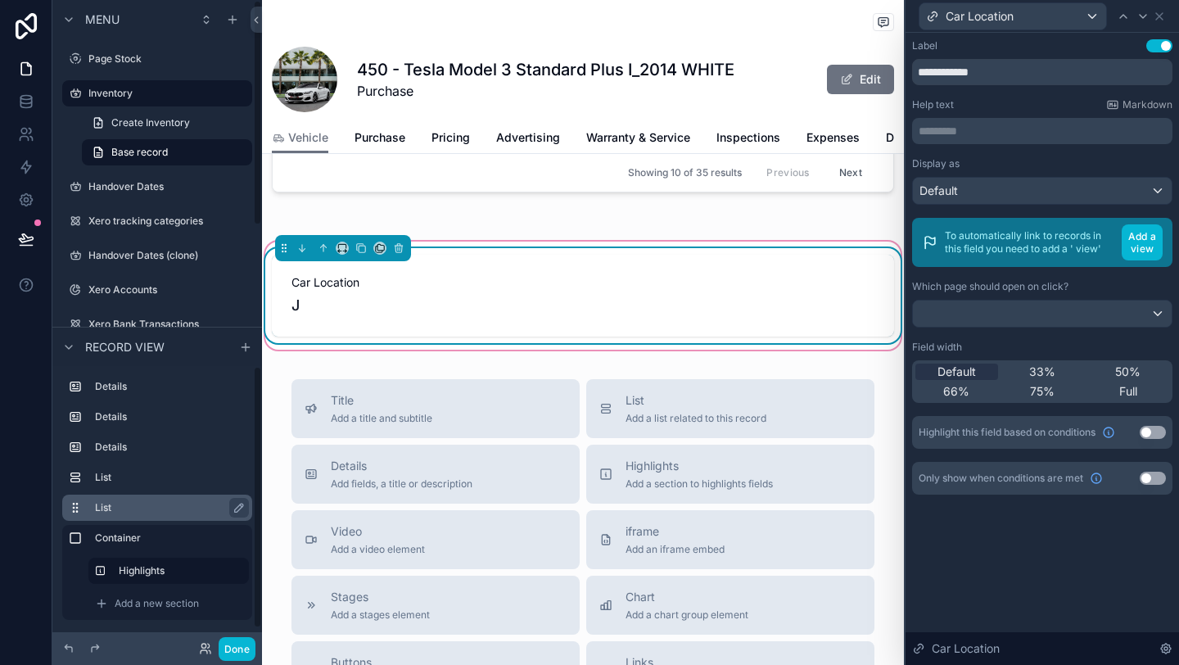
click at [135, 507] on label "List" at bounding box center [167, 507] width 144 height 13
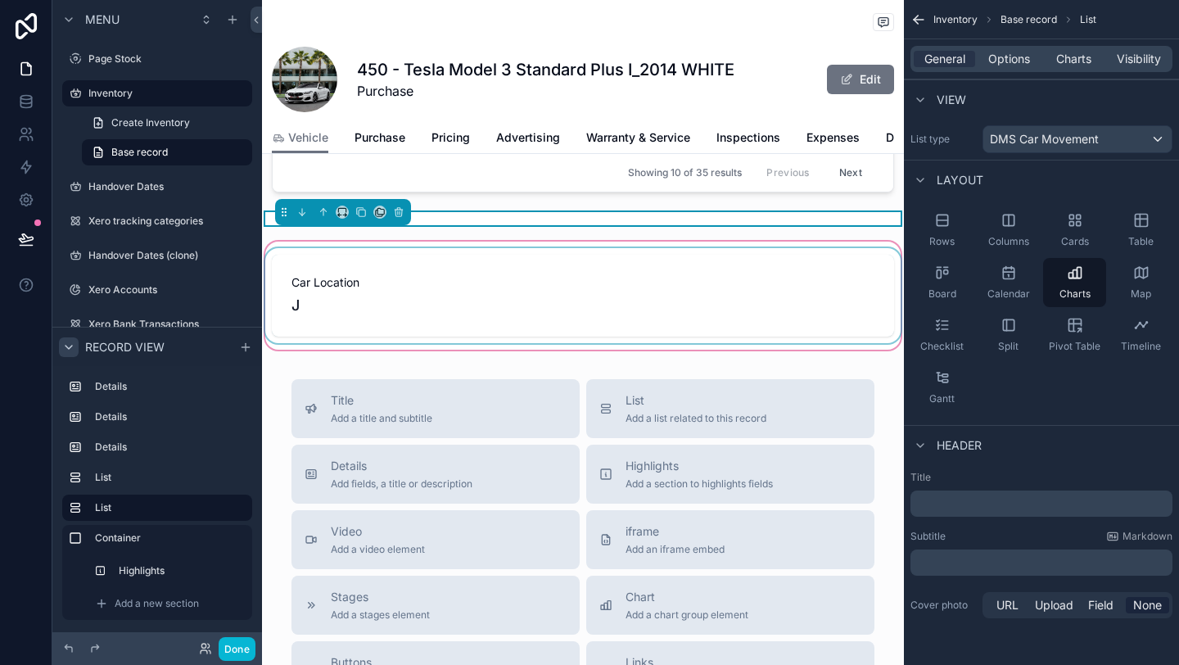
click at [72, 344] on icon "scrollable content" at bounding box center [68, 347] width 13 height 13
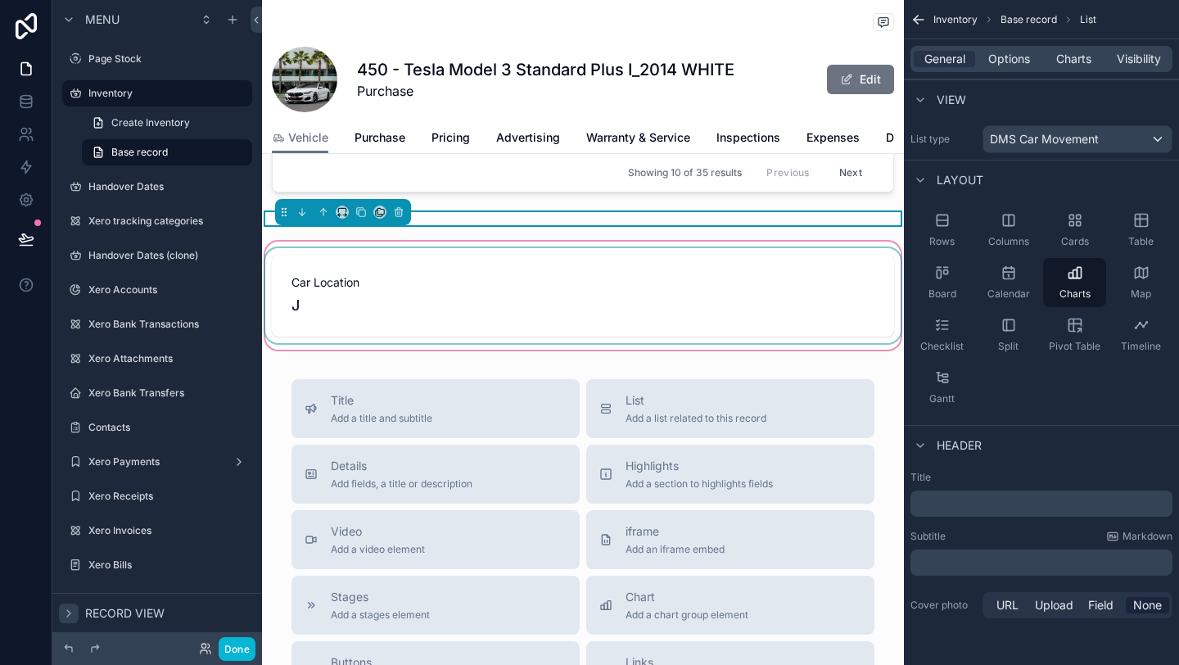
click at [348, 287] on div "scrollable content" at bounding box center [583, 295] width 642 height 115
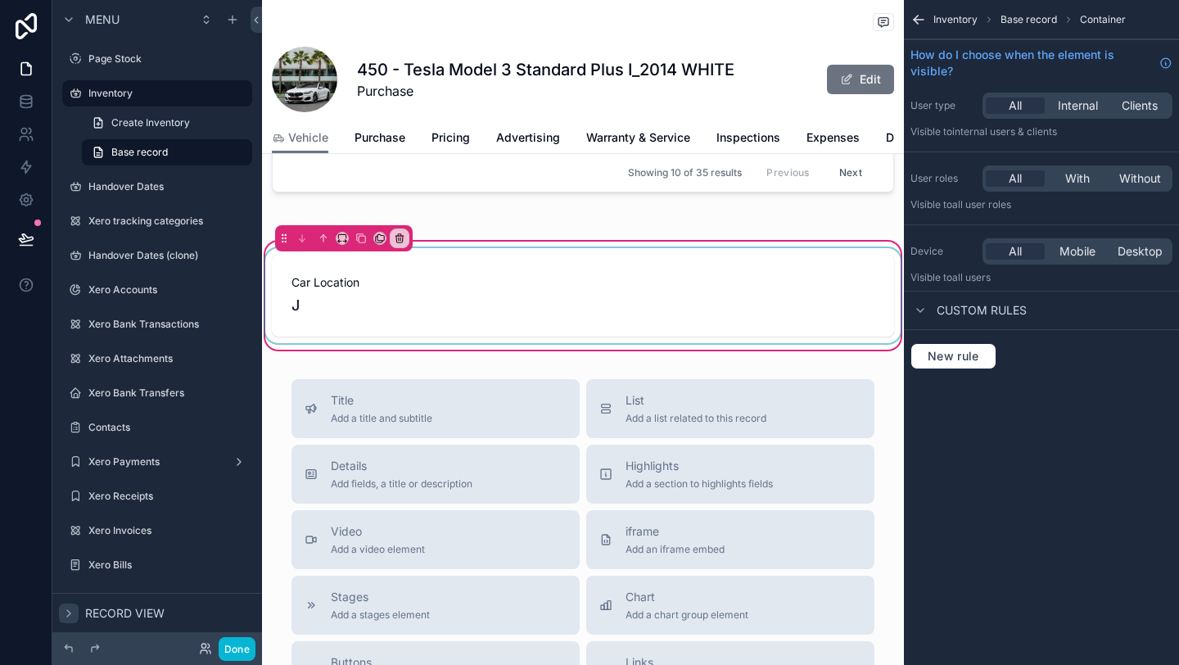
click at [269, 247] on div "Car Location J" at bounding box center [583, 295] width 642 height 115
click at [401, 237] on icon "scrollable content" at bounding box center [399, 238] width 11 height 11
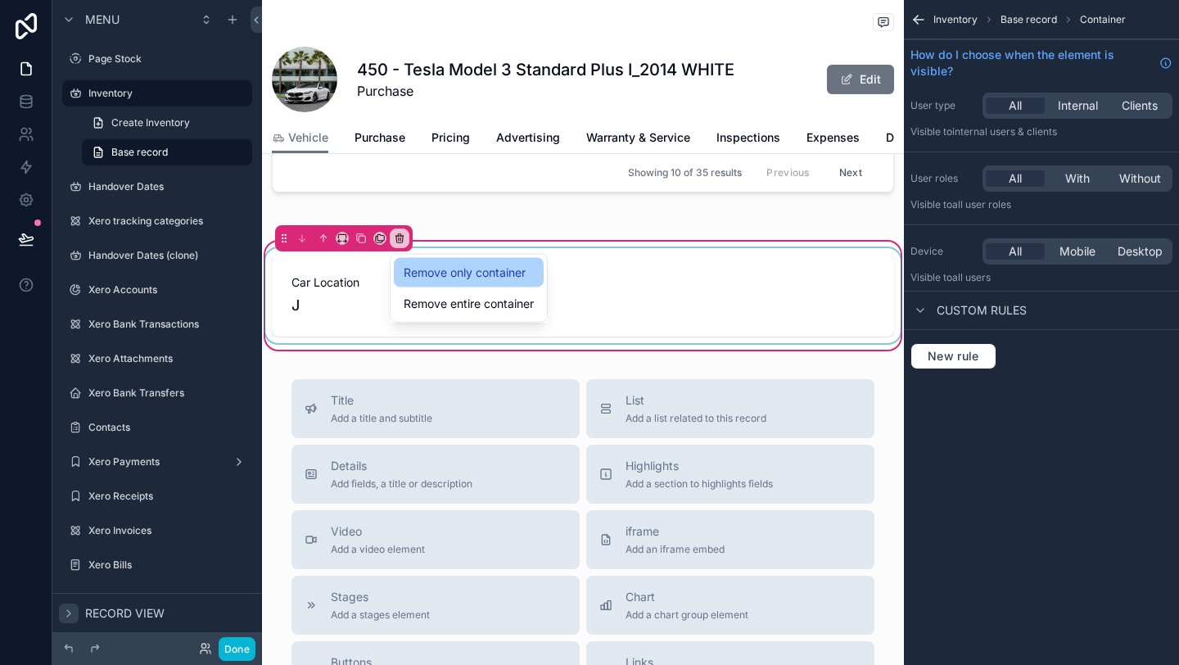
click at [436, 268] on span "Remove only container" at bounding box center [465, 273] width 122 height 20
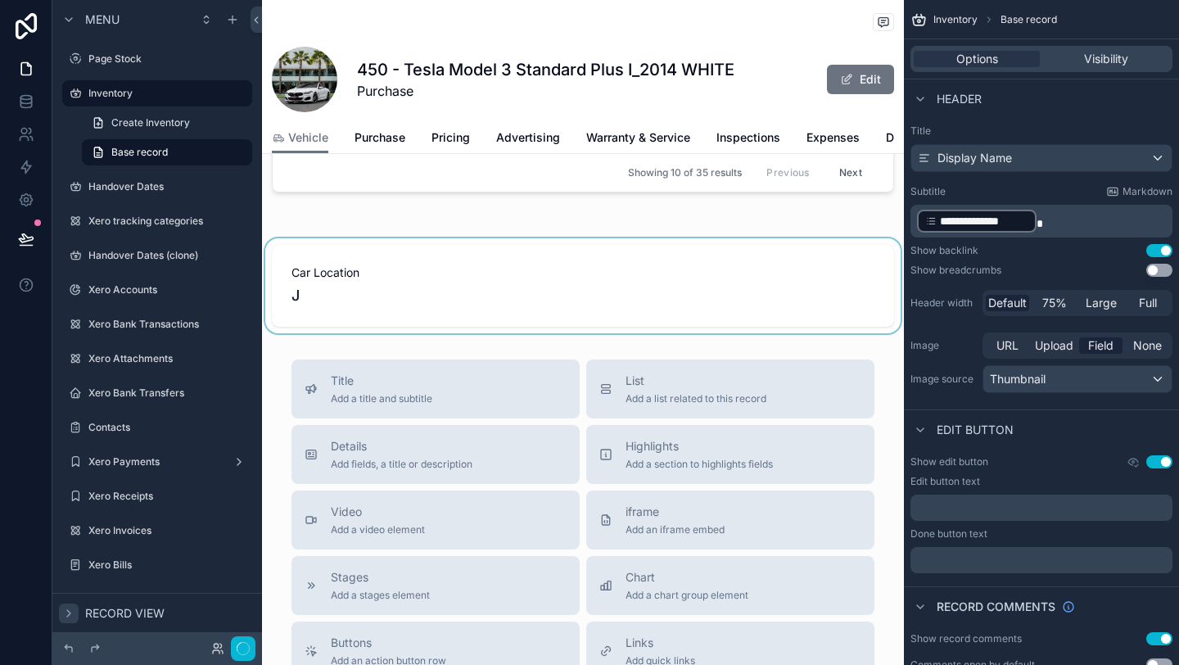
click at [418, 284] on div "scrollable content" at bounding box center [583, 285] width 642 height 95
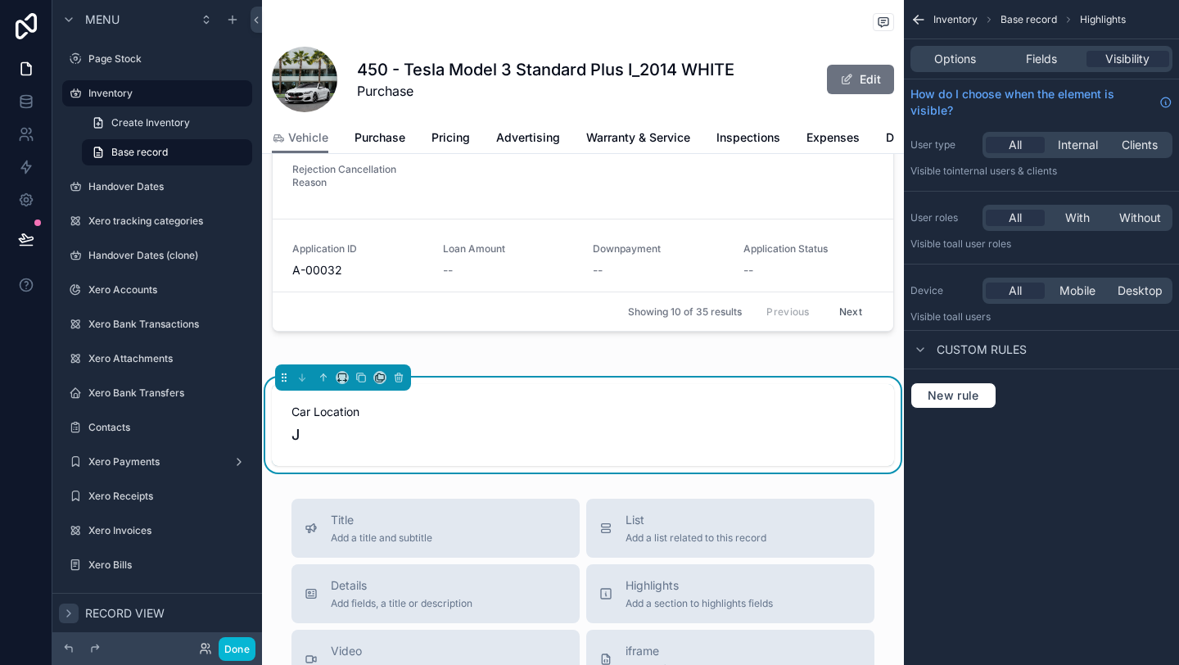
scroll to position [1008, 0]
click at [326, 374] on icon "scrollable content" at bounding box center [323, 376] width 11 height 11
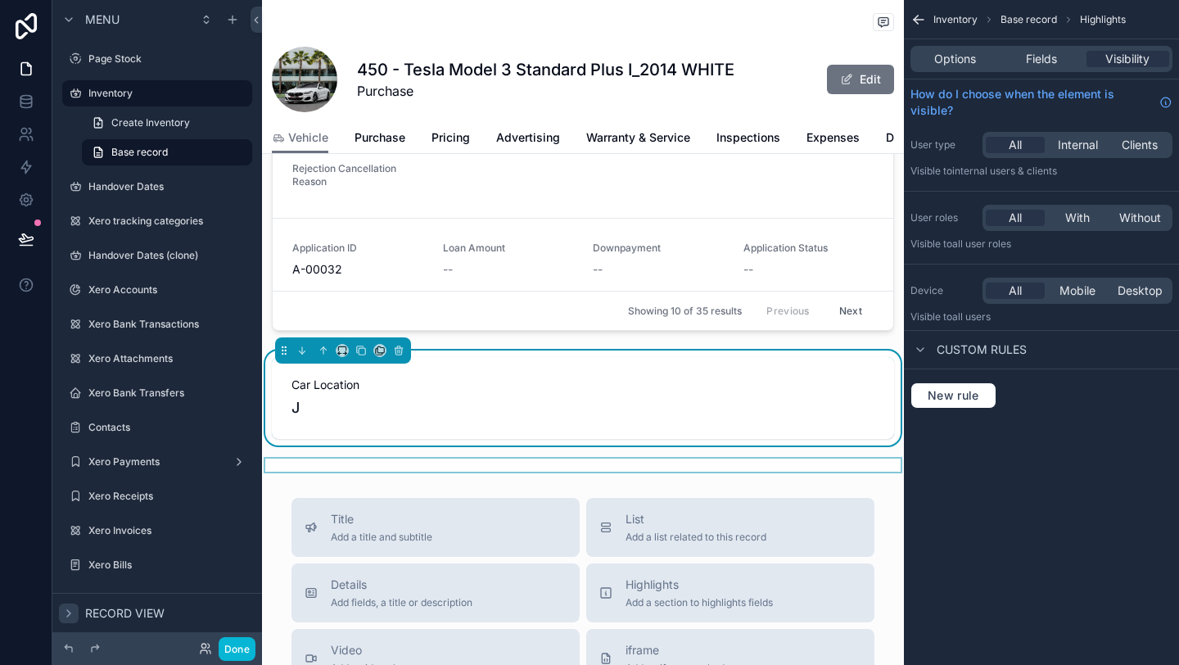
click at [321, 464] on div "scrollable content" at bounding box center [583, 465] width 642 height 13
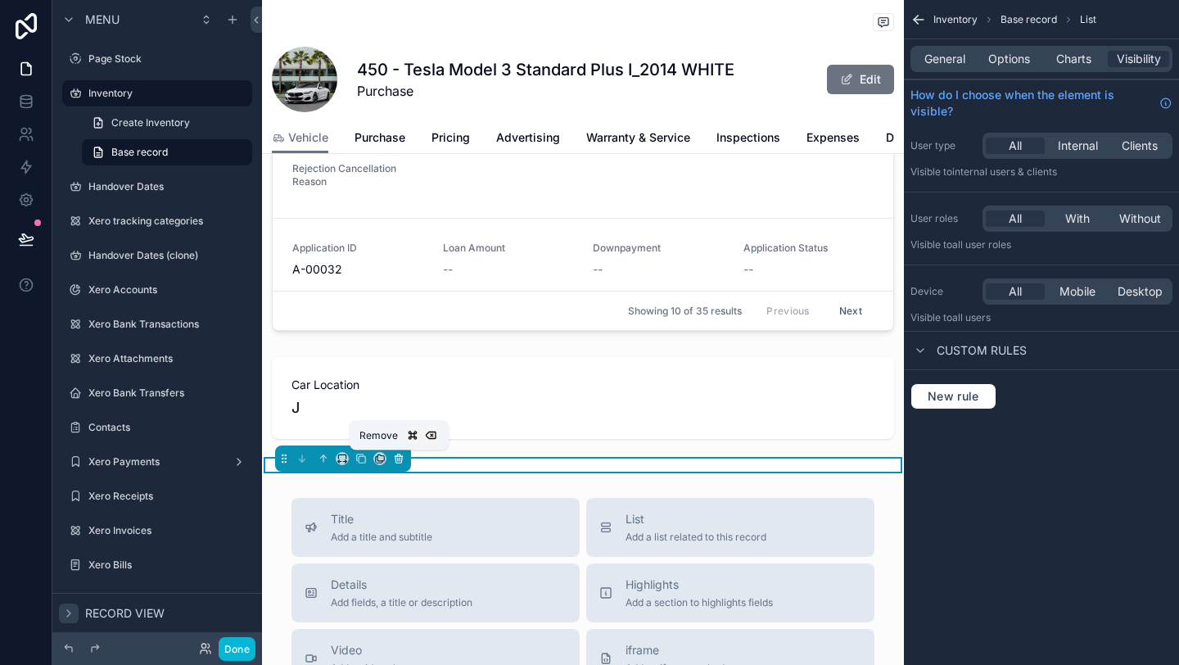
click at [396, 458] on icon "scrollable content" at bounding box center [398, 458] width 11 height 11
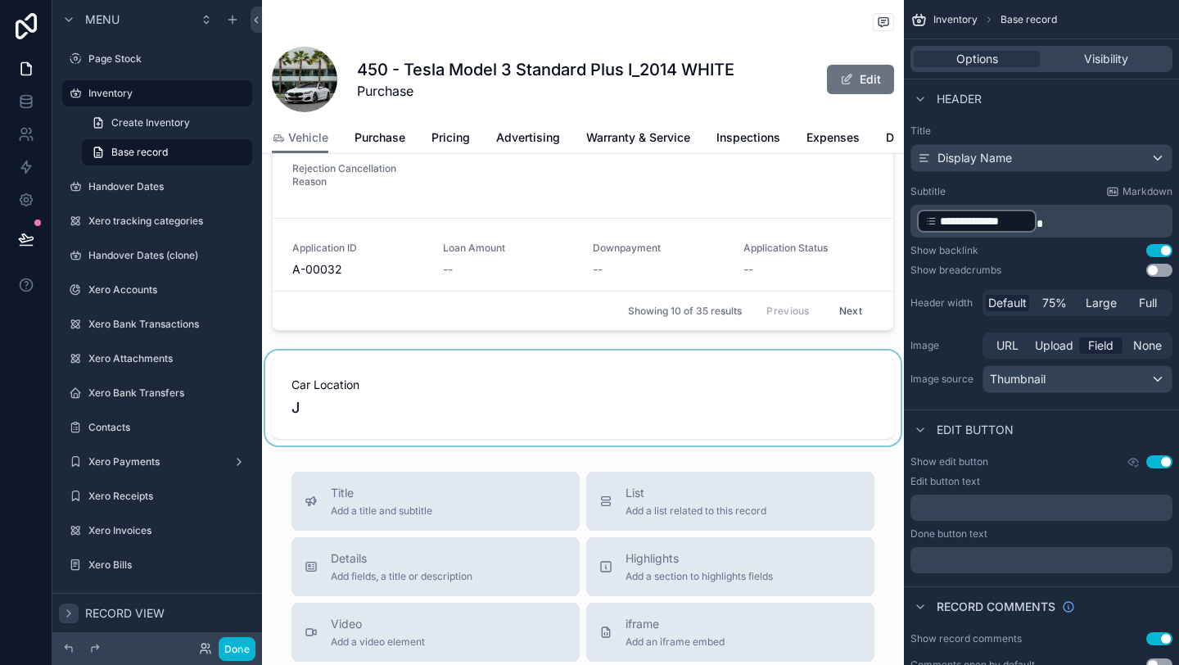
click at [323, 396] on div "scrollable content" at bounding box center [583, 397] width 642 height 95
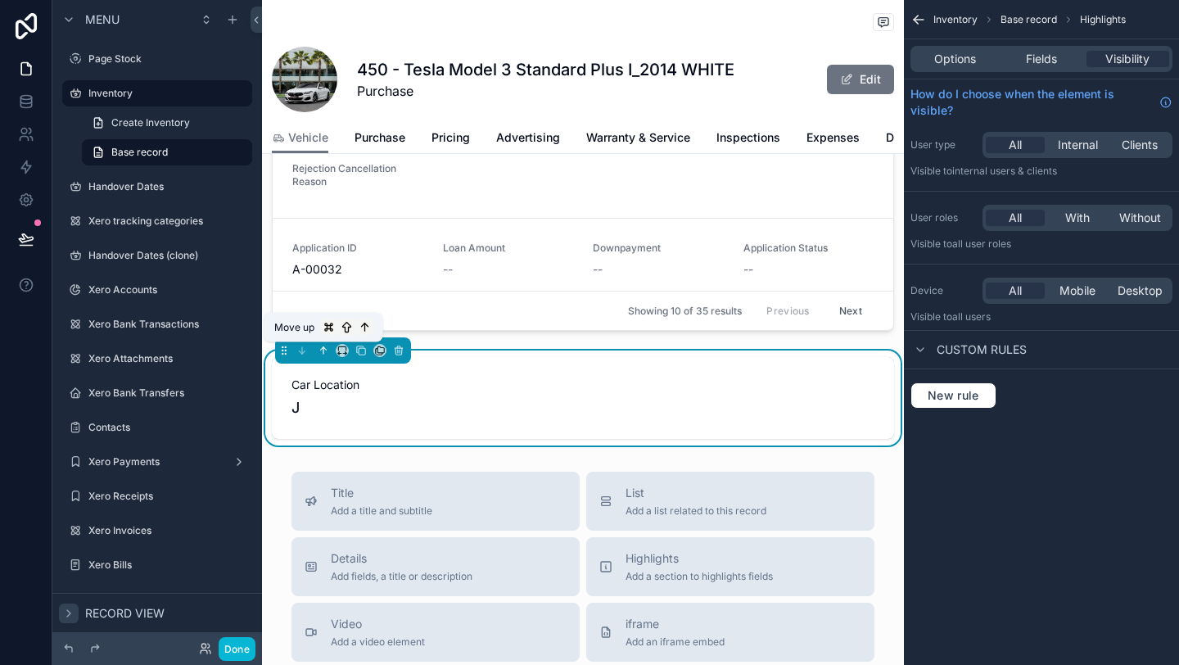
click at [327, 350] on icon "scrollable content" at bounding box center [323, 350] width 11 height 11
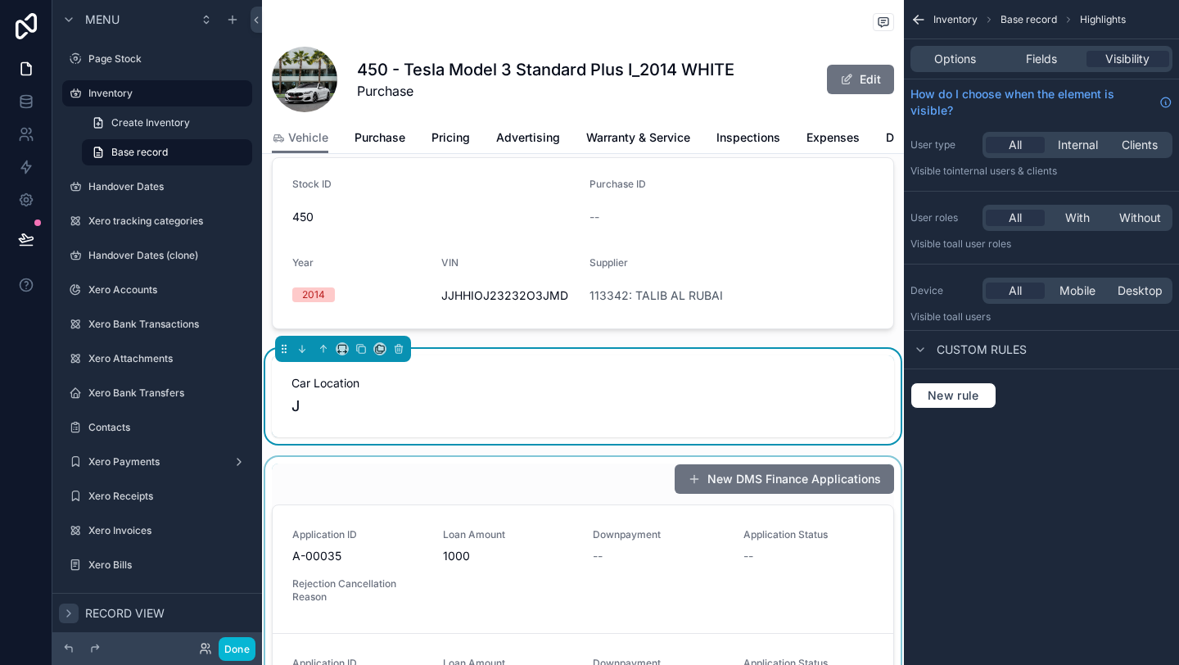
scroll to position [442, 0]
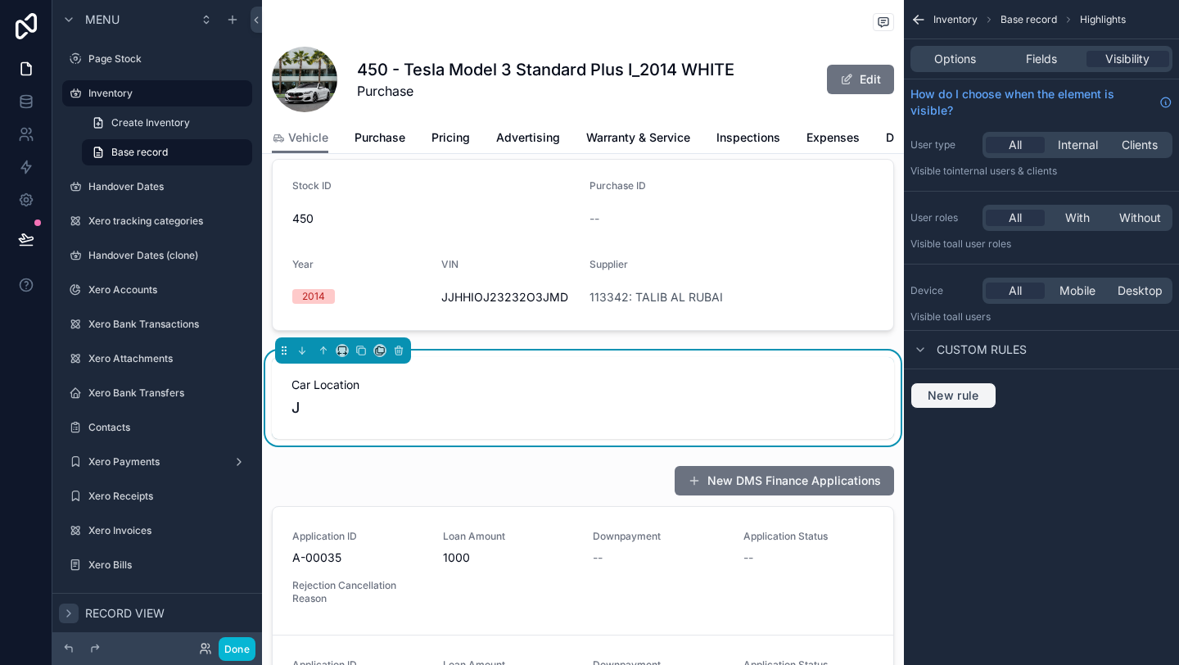
click at [955, 396] on span "New rule" at bounding box center [953, 395] width 65 height 15
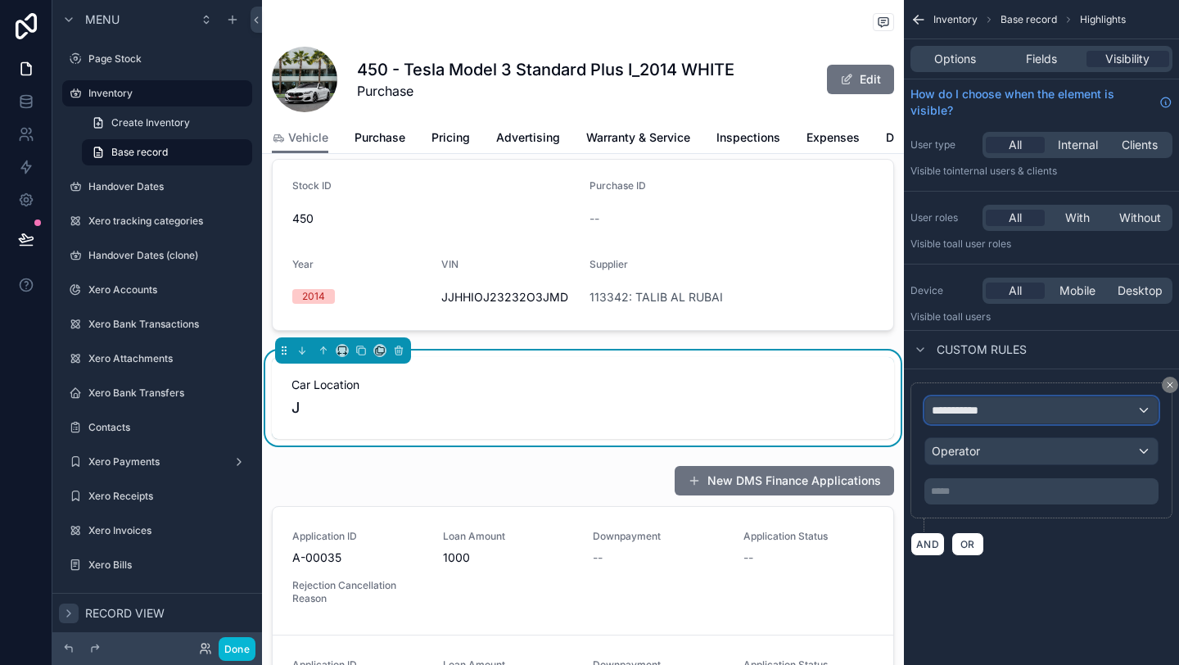
click at [960, 412] on span "**********" at bounding box center [962, 410] width 61 height 16
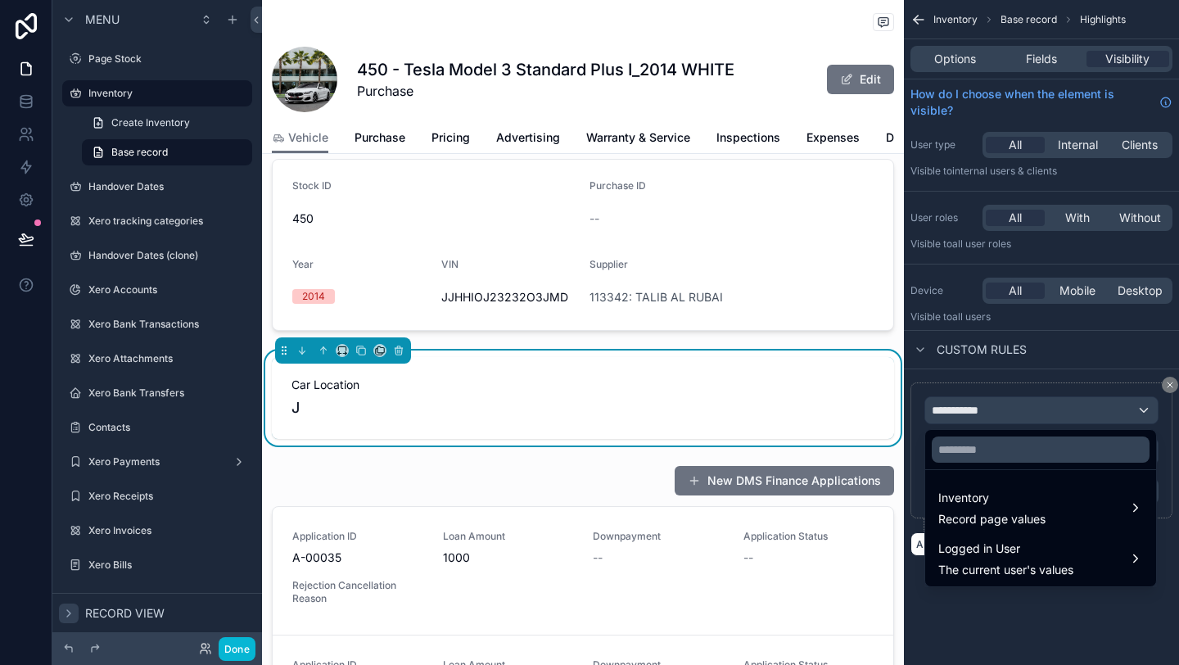
click at [1164, 381] on div "scrollable content" at bounding box center [589, 332] width 1179 height 665
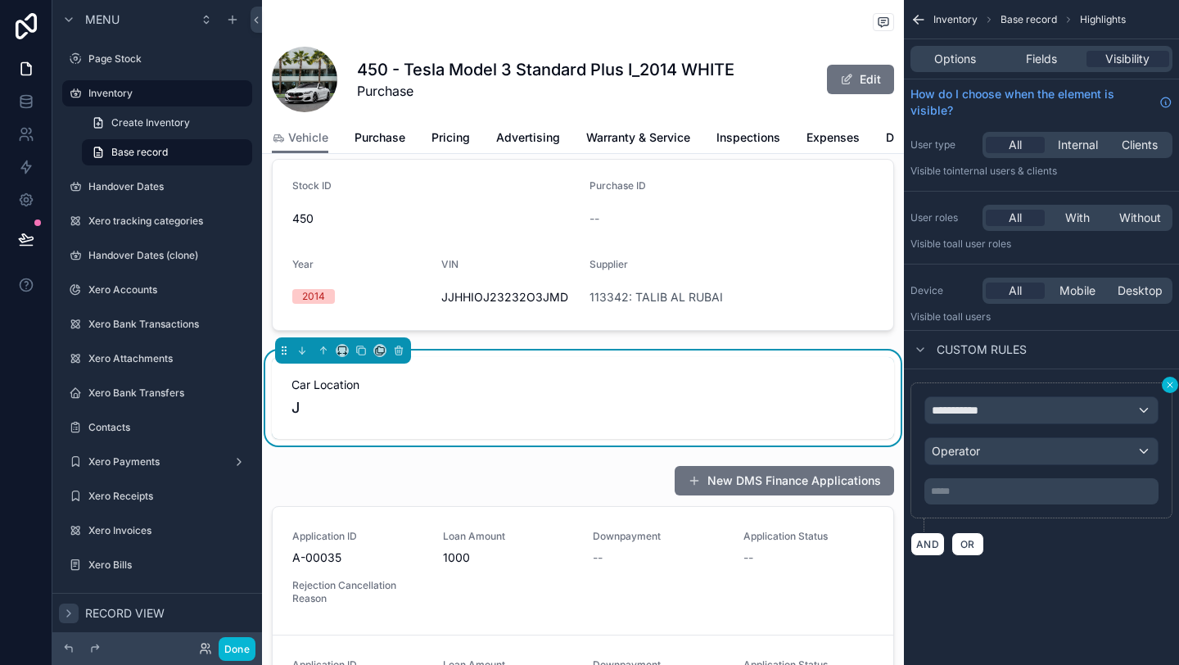
click at [1164, 381] on button "scrollable content" at bounding box center [1170, 385] width 16 height 16
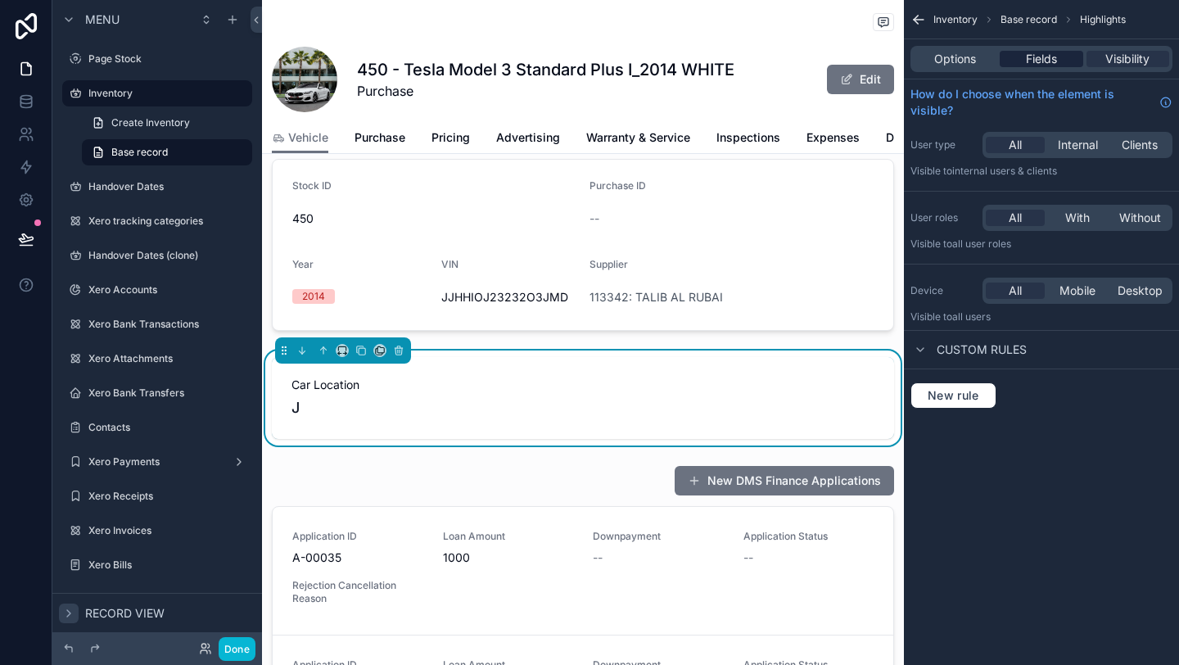
click at [1032, 56] on span "Fields" at bounding box center [1041, 59] width 31 height 16
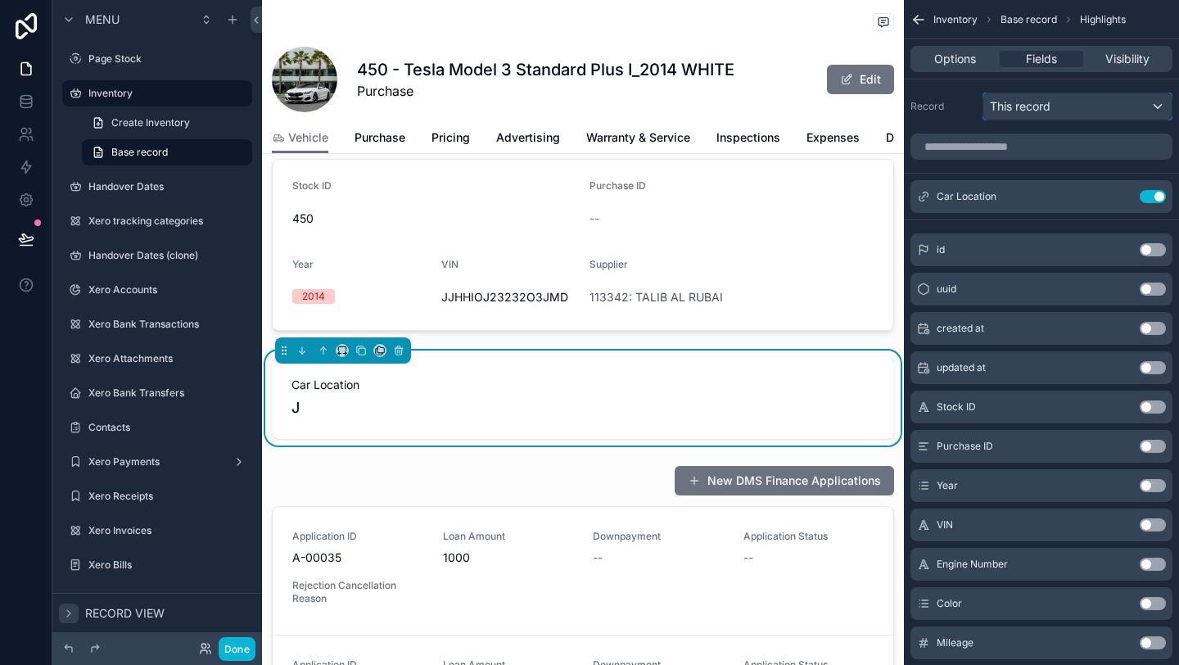
click at [1062, 105] on div "This record" at bounding box center [1077, 106] width 188 height 26
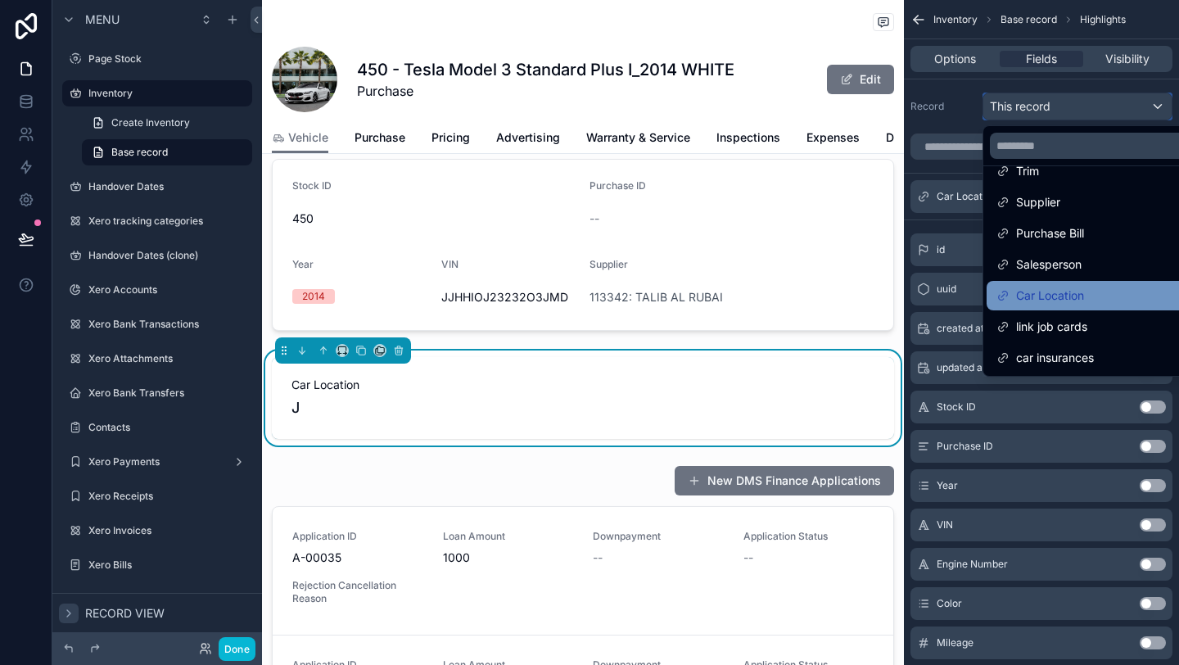
scroll to position [0, 0]
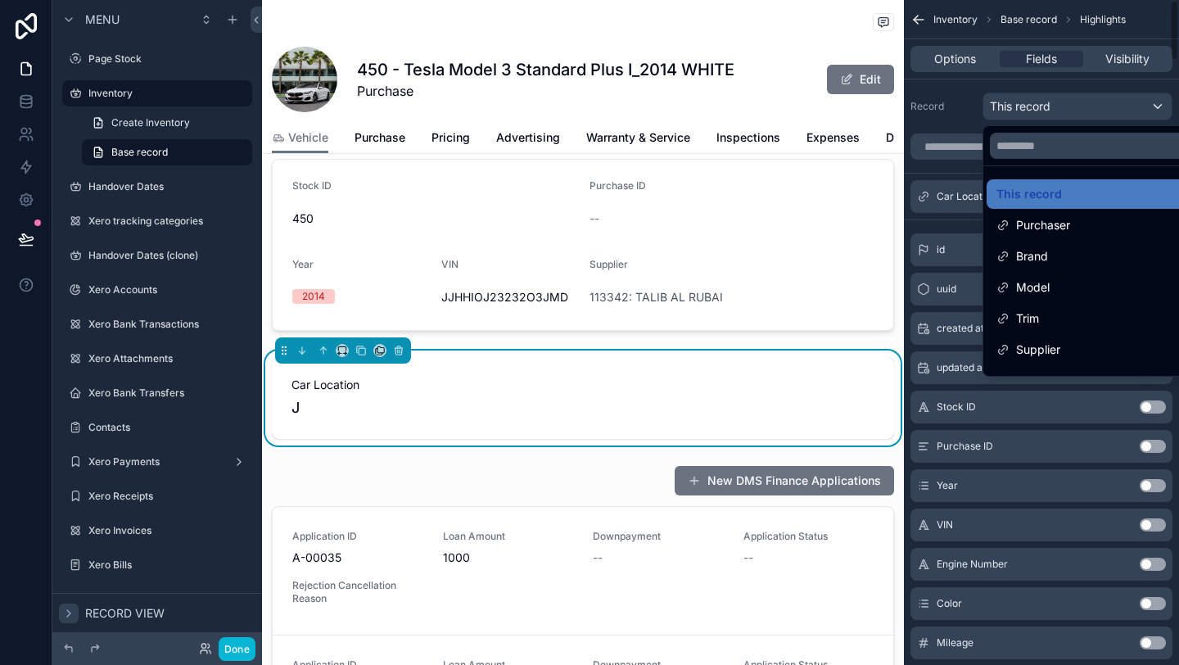
click at [974, 106] on div "scrollable content" at bounding box center [589, 332] width 1179 height 665
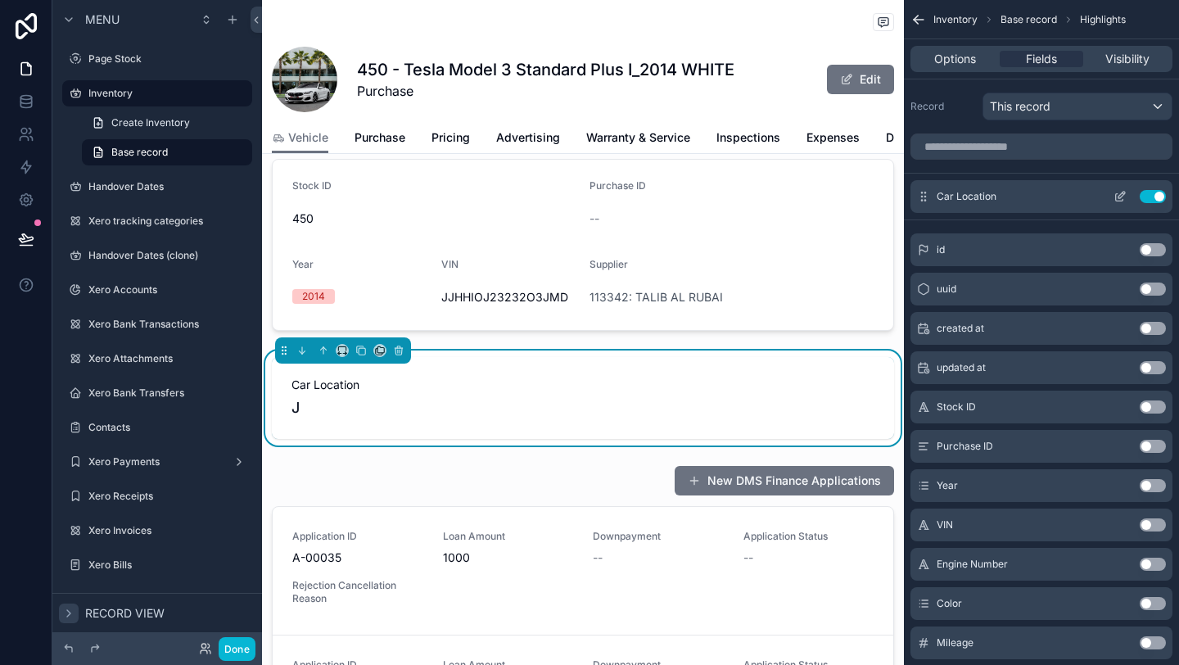
click at [1119, 194] on icon "scrollable content" at bounding box center [1122, 195] width 7 height 7
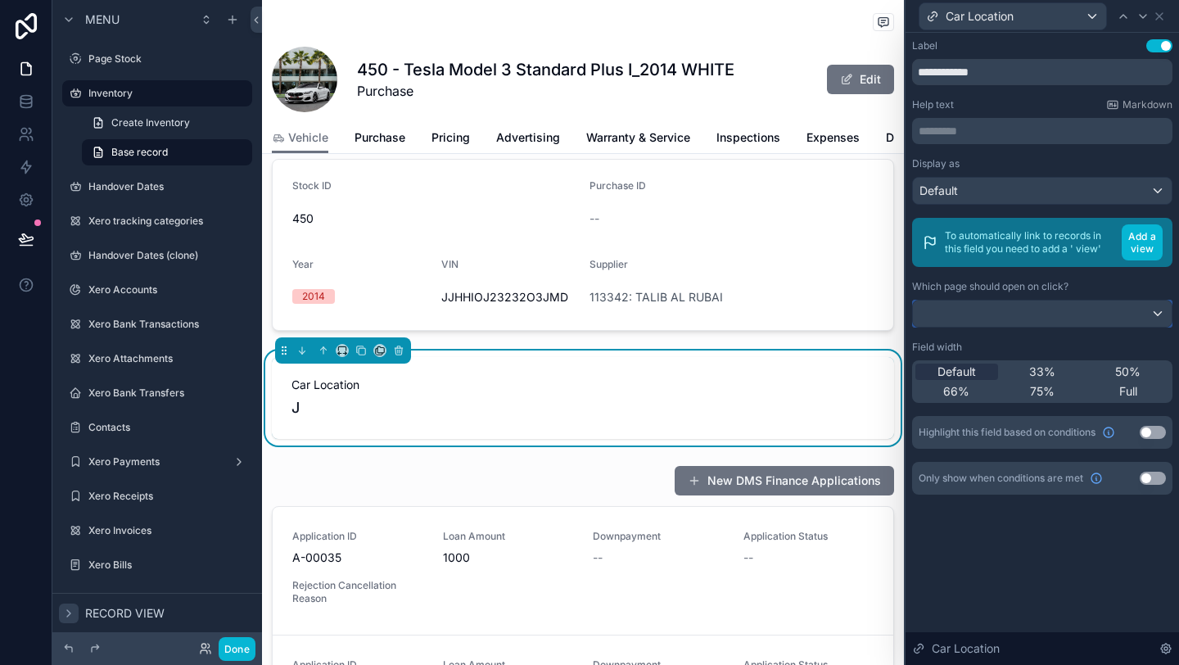
click at [1001, 301] on div at bounding box center [1042, 314] width 259 height 26
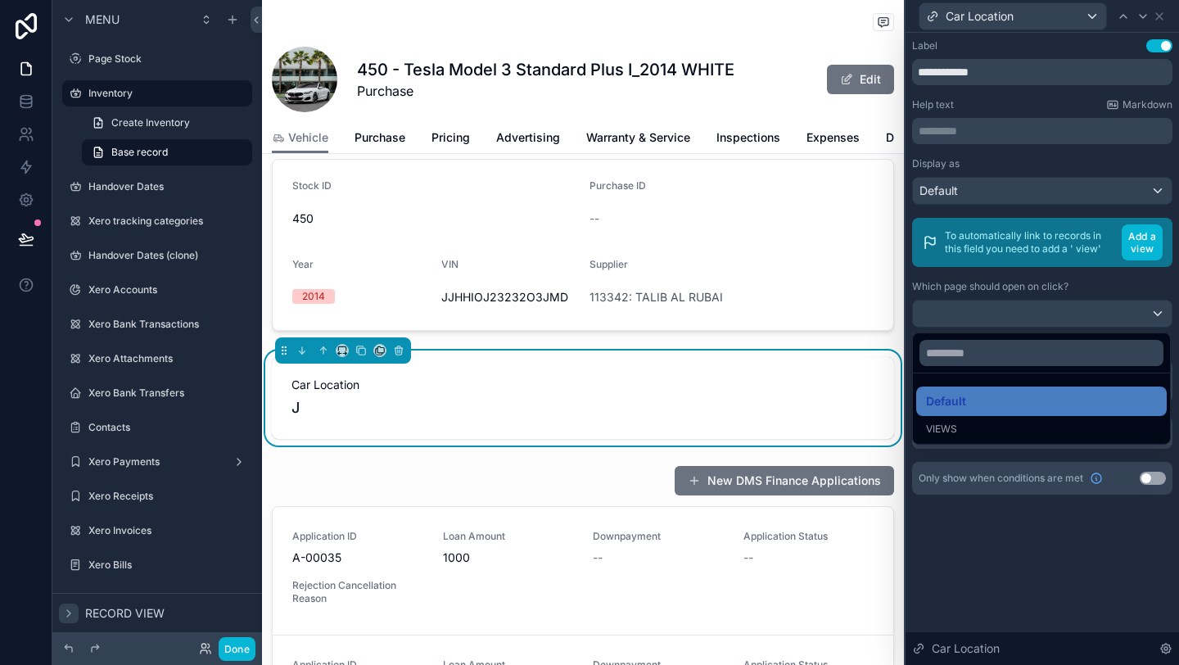
click at [962, 431] on div "Views" at bounding box center [1041, 429] width 231 height 13
click at [944, 399] on span "Default" at bounding box center [946, 401] width 40 height 20
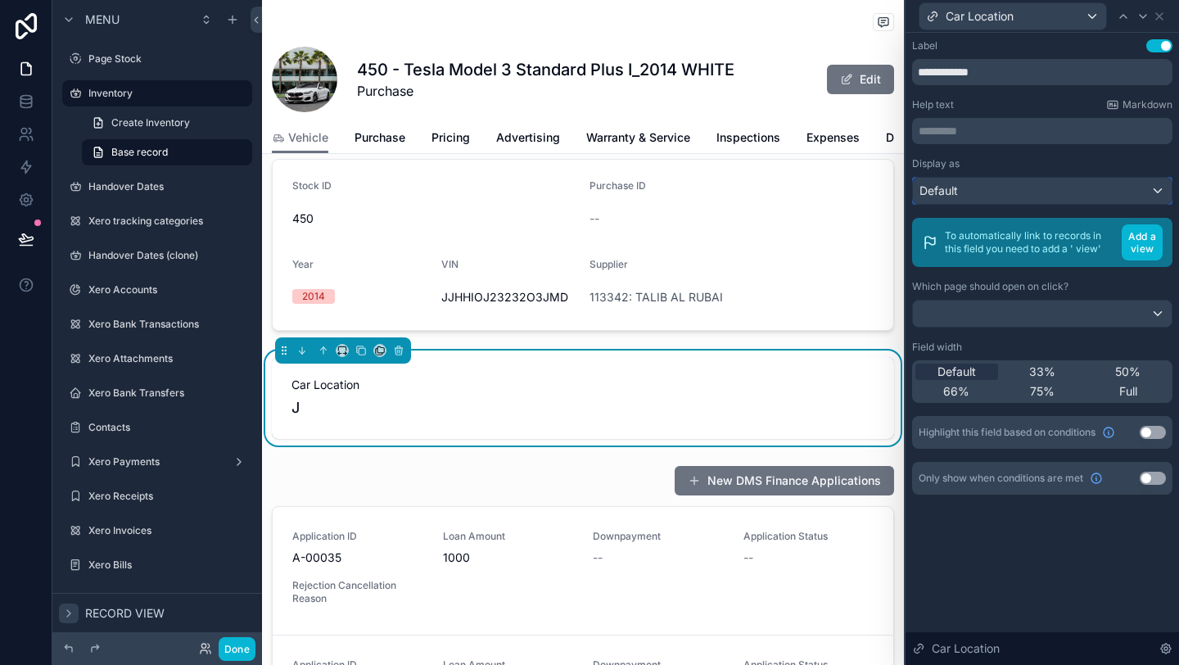
click at [974, 195] on div "Default" at bounding box center [1042, 191] width 259 height 26
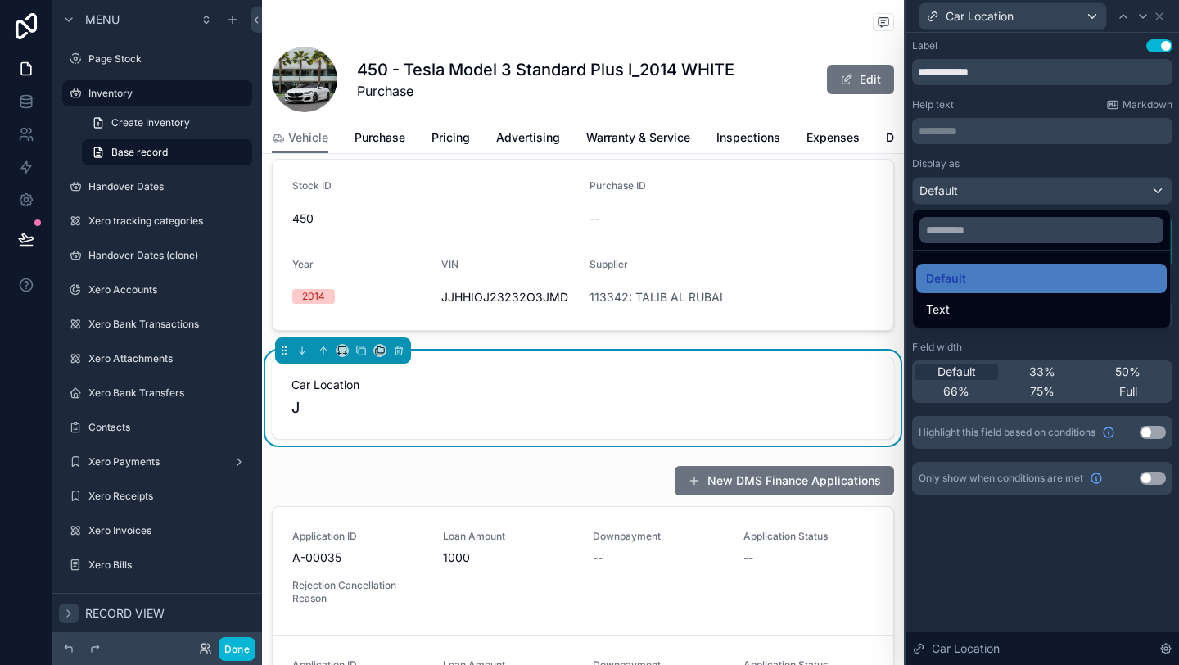
click at [974, 195] on div at bounding box center [1042, 332] width 273 height 665
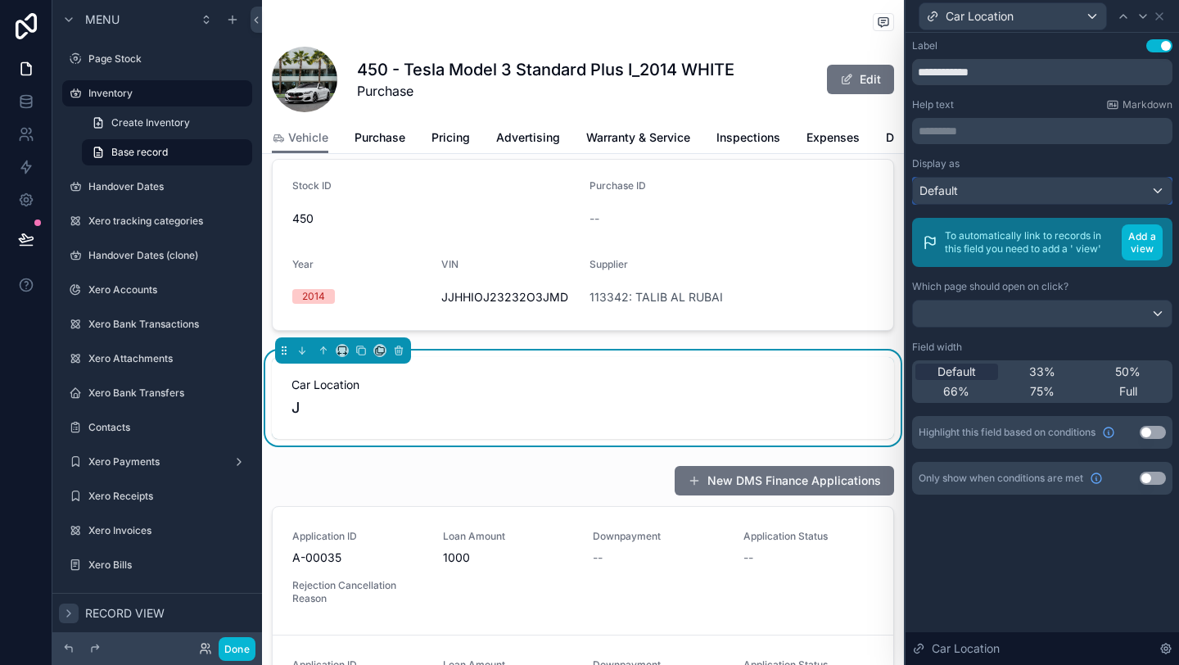
click at [974, 195] on div "Default" at bounding box center [1042, 191] width 259 height 26
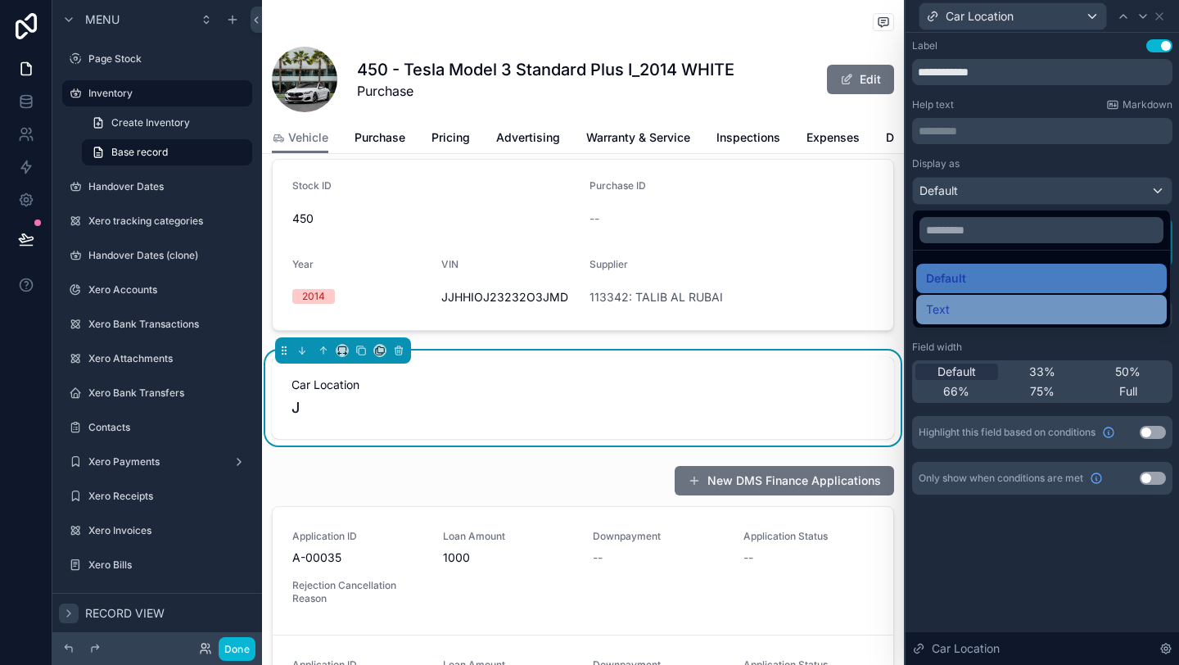
click at [952, 308] on div "Text" at bounding box center [1041, 310] width 231 height 20
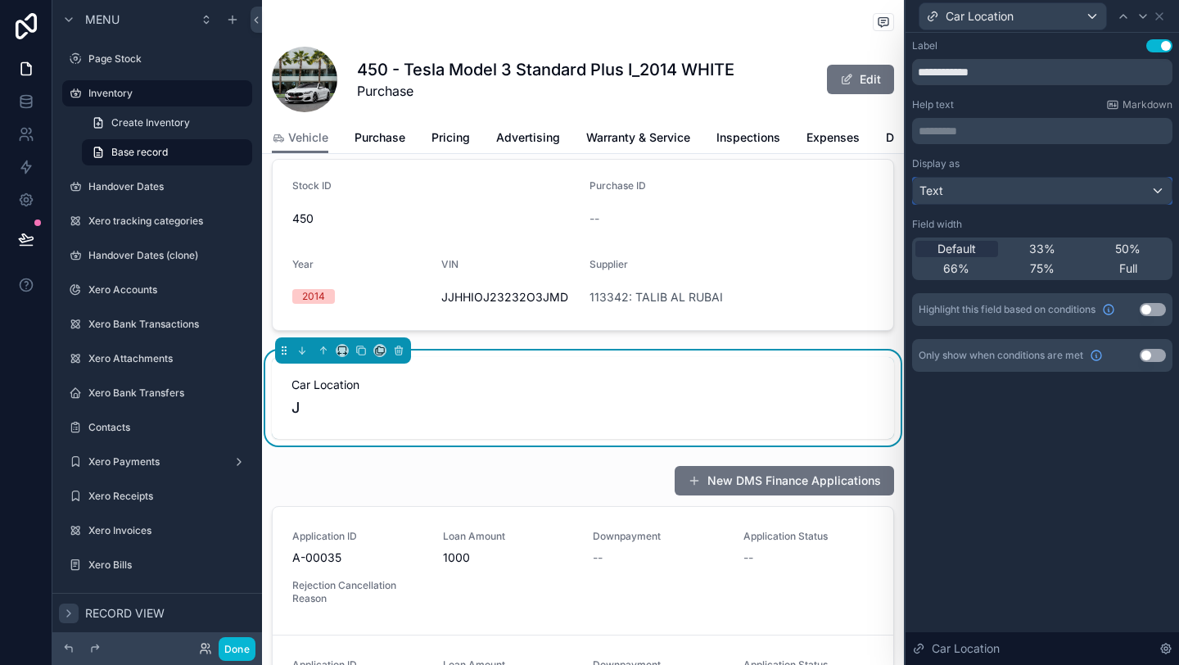
click at [965, 193] on div "Text" at bounding box center [1042, 191] width 259 height 26
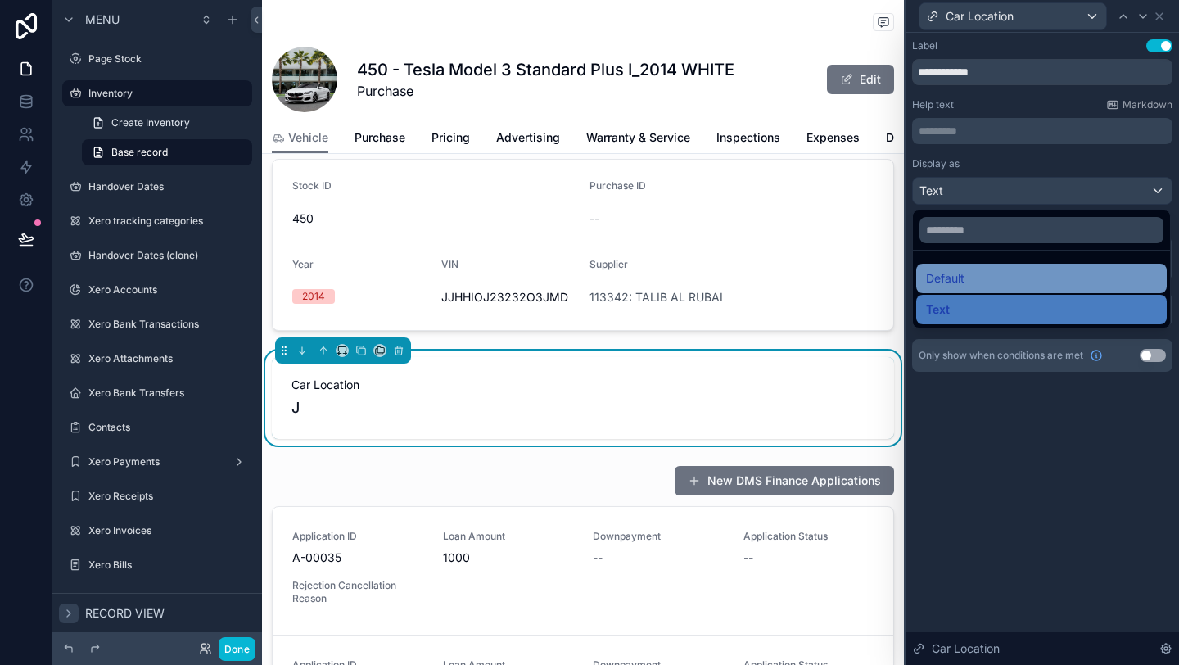
click at [970, 285] on div "Default" at bounding box center [1041, 279] width 231 height 20
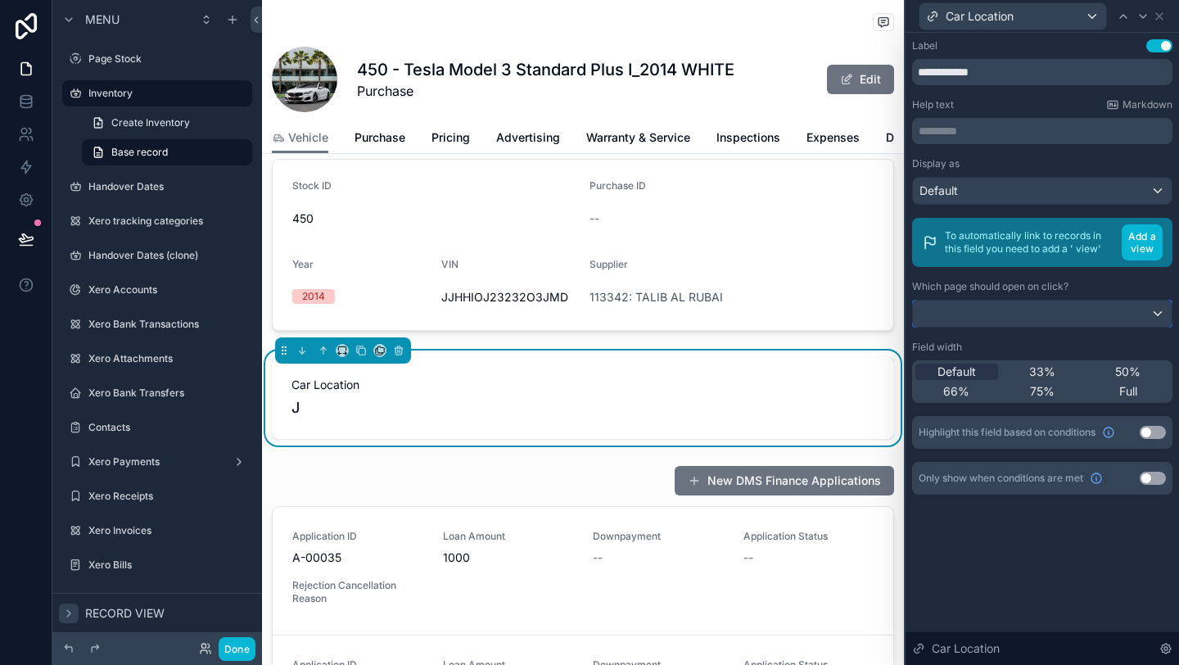
click at [976, 312] on div at bounding box center [1042, 314] width 259 height 26
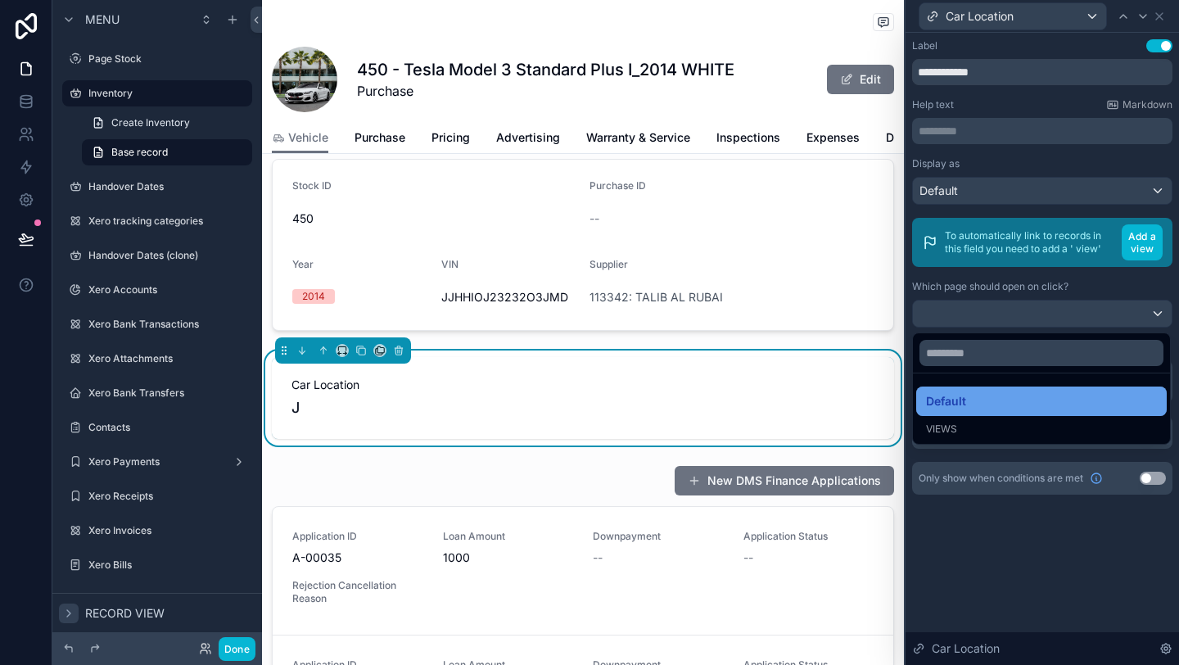
click at [976, 396] on div "Default" at bounding box center [1041, 401] width 231 height 20
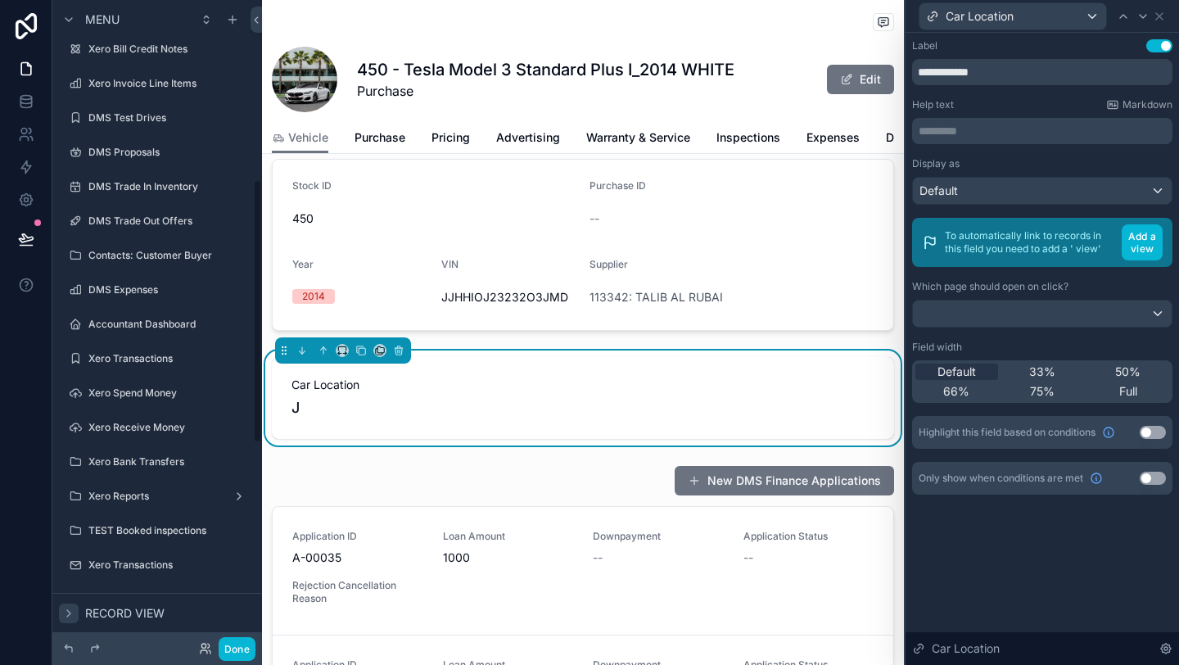
scroll to position [932, 0]
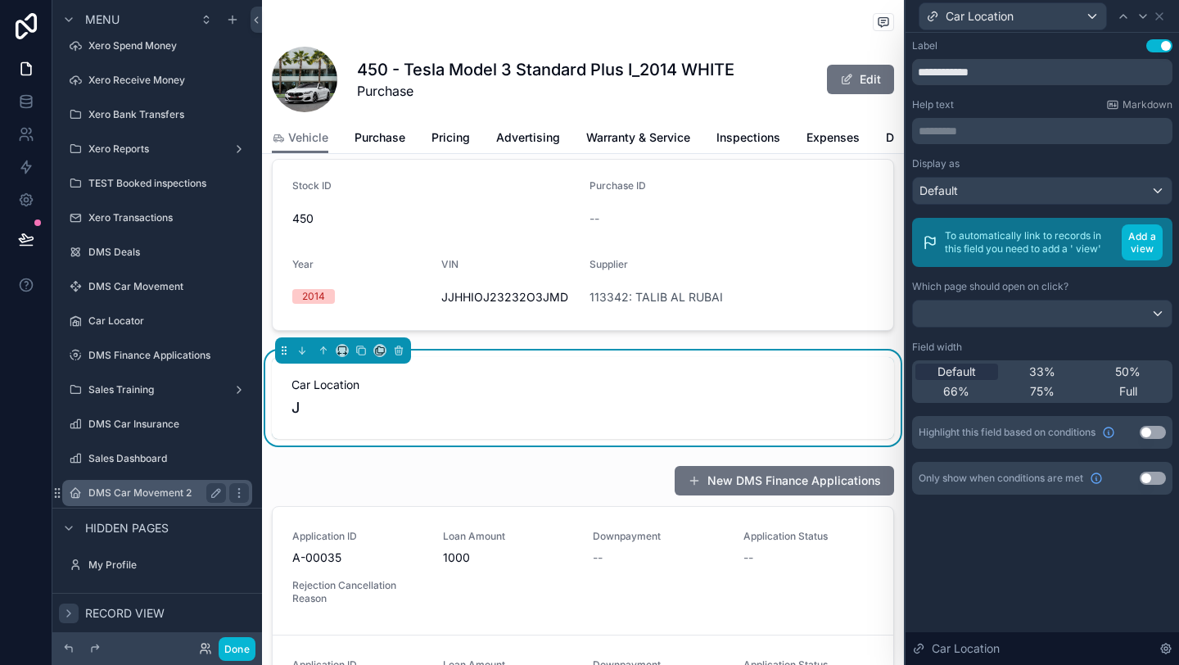
click at [145, 499] on div "DMS Car Movement 2" at bounding box center [157, 493] width 138 height 20
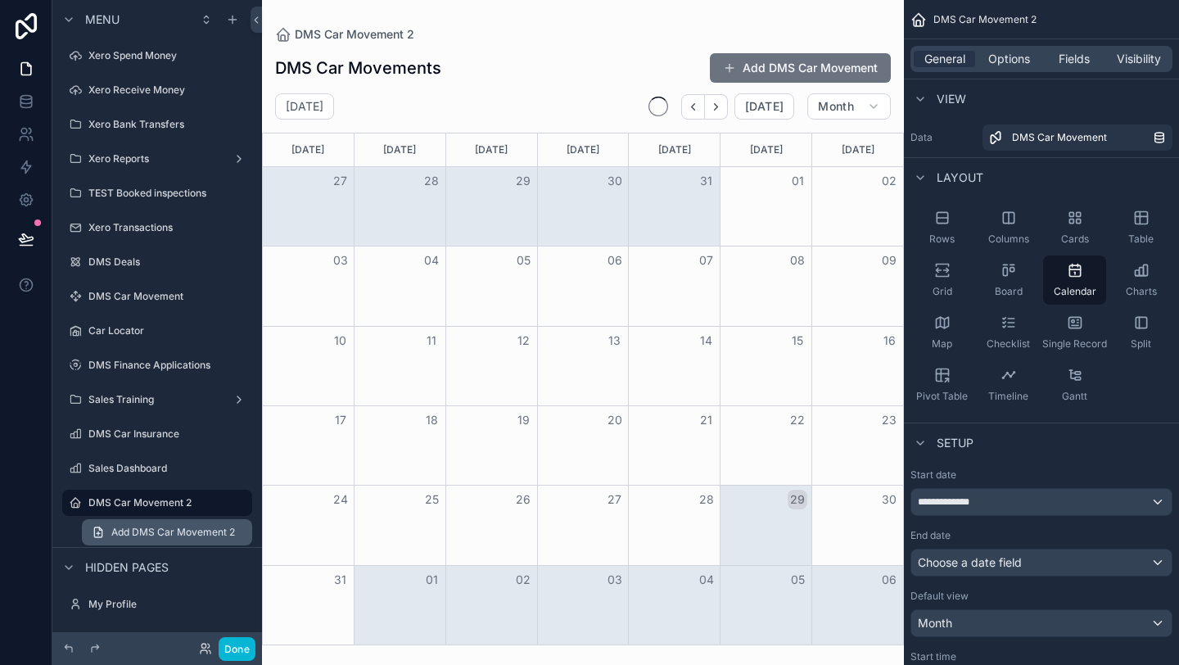
click at [186, 526] on span "Add DMS Car Movement 2" at bounding box center [173, 532] width 124 height 13
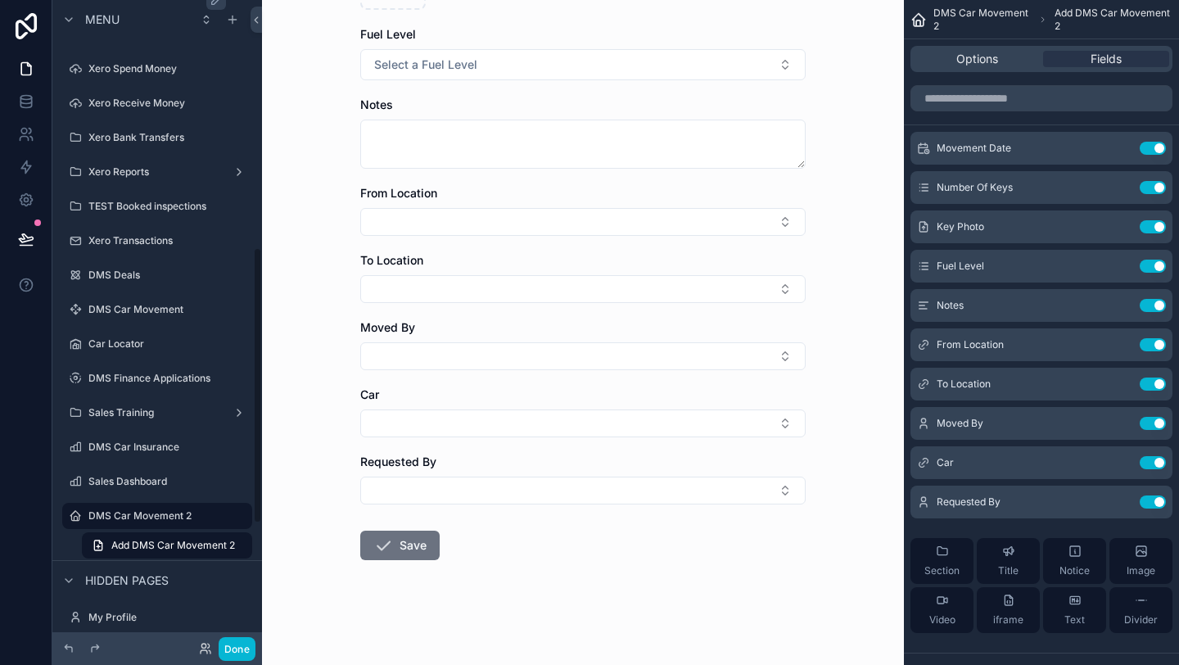
scroll to position [863, 0]
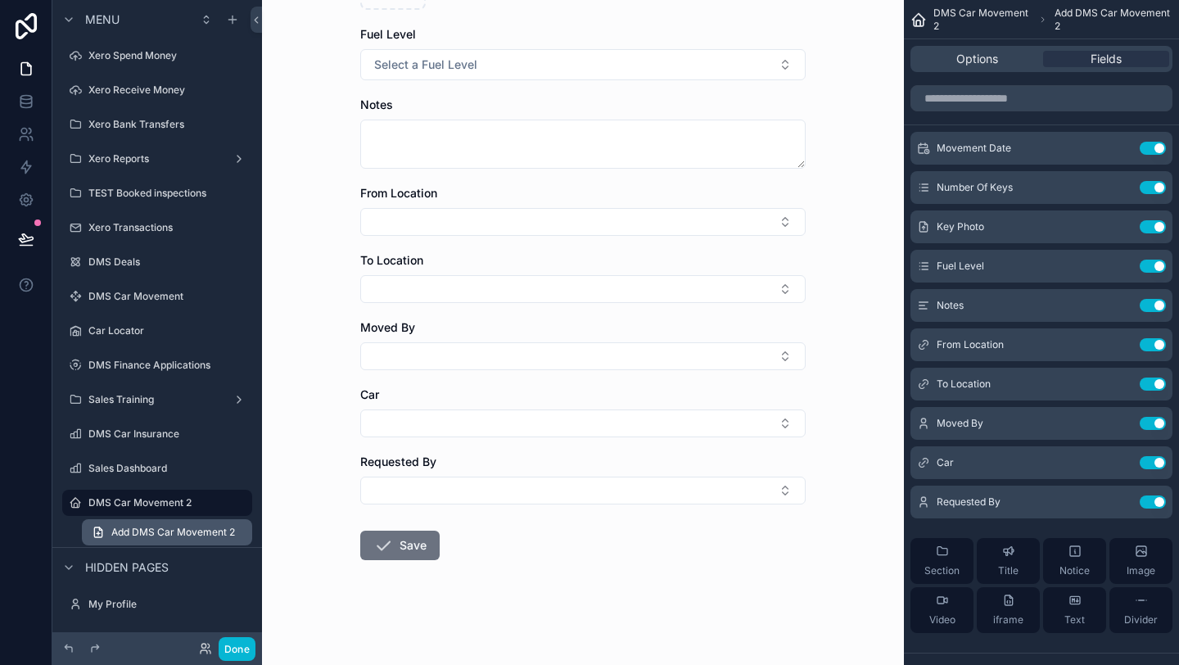
click at [228, 532] on span "Add DMS Car Movement 2" at bounding box center [173, 532] width 124 height 13
click at [996, 59] on span "Options" at bounding box center [977, 59] width 42 height 16
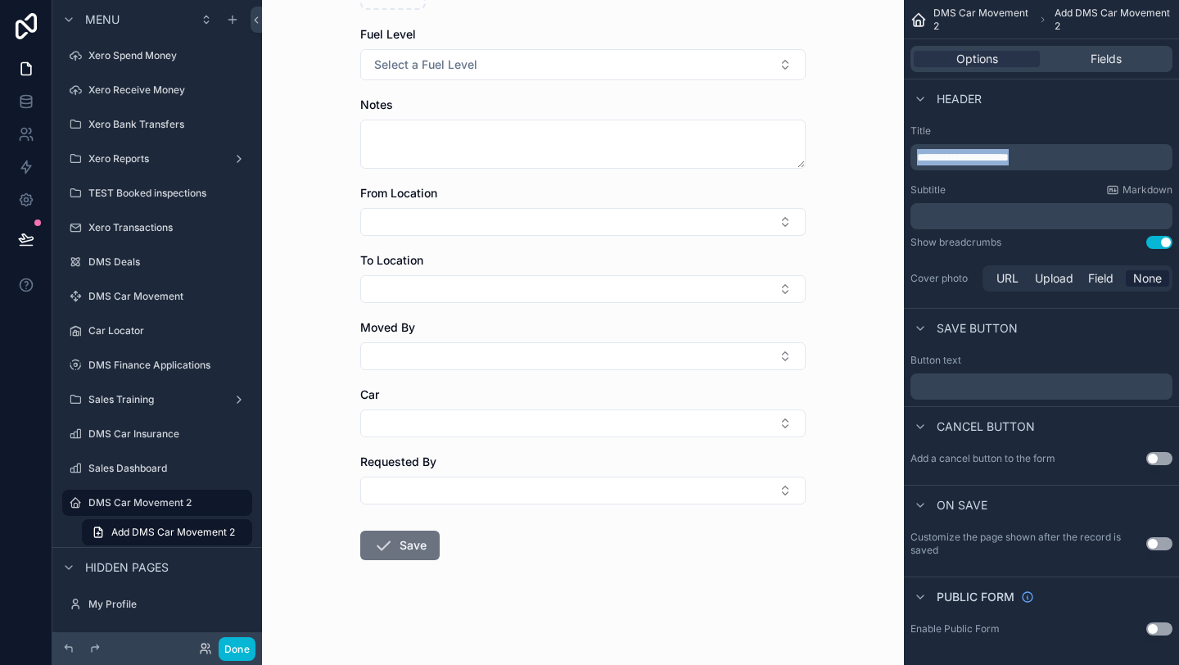
drag, startPoint x: 1083, startPoint y: 153, endPoint x: 888, endPoint y: 148, distance: 194.9
click at [888, 148] on div "Page Stock Inventory 1,987 Handover Dates Xero tracking categories Handover Dat…" at bounding box center [720, 332] width 917 height 665
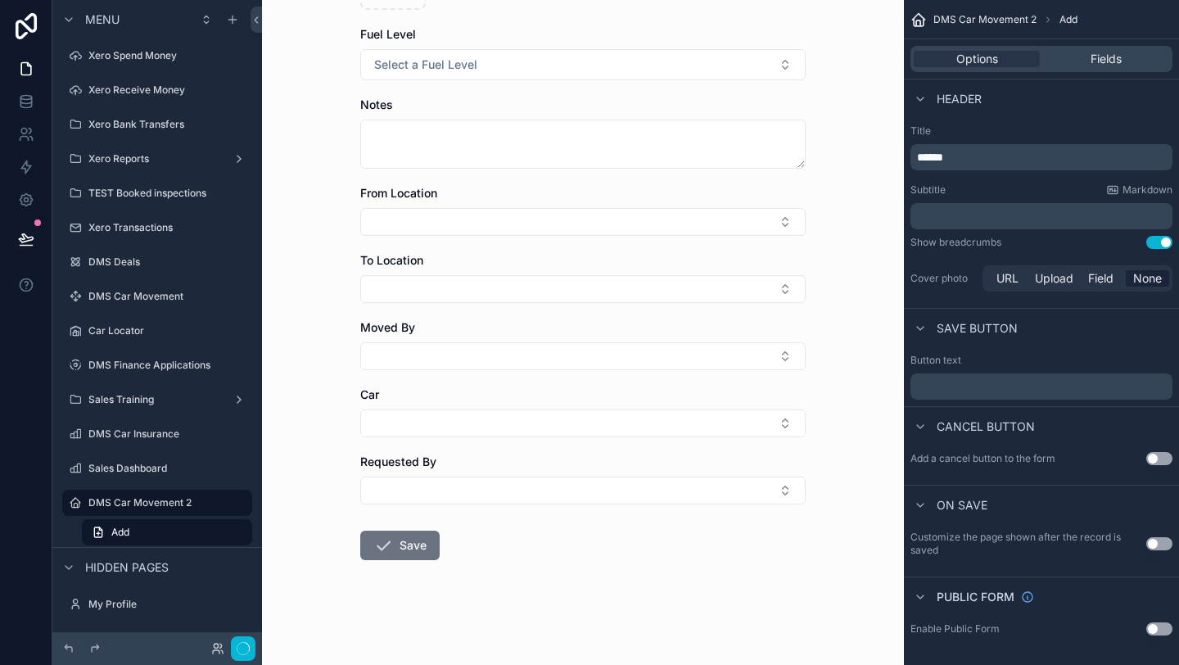
scroll to position [0, 0]
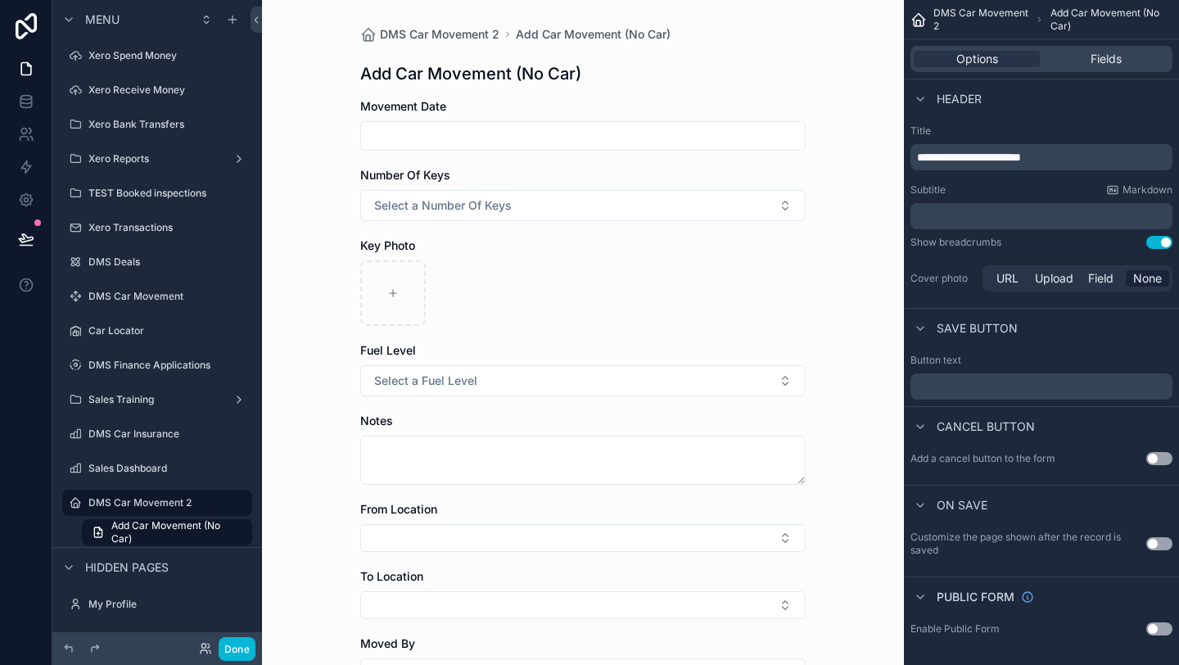
click at [1069, 138] on div "**********" at bounding box center [1042, 147] width 262 height 46
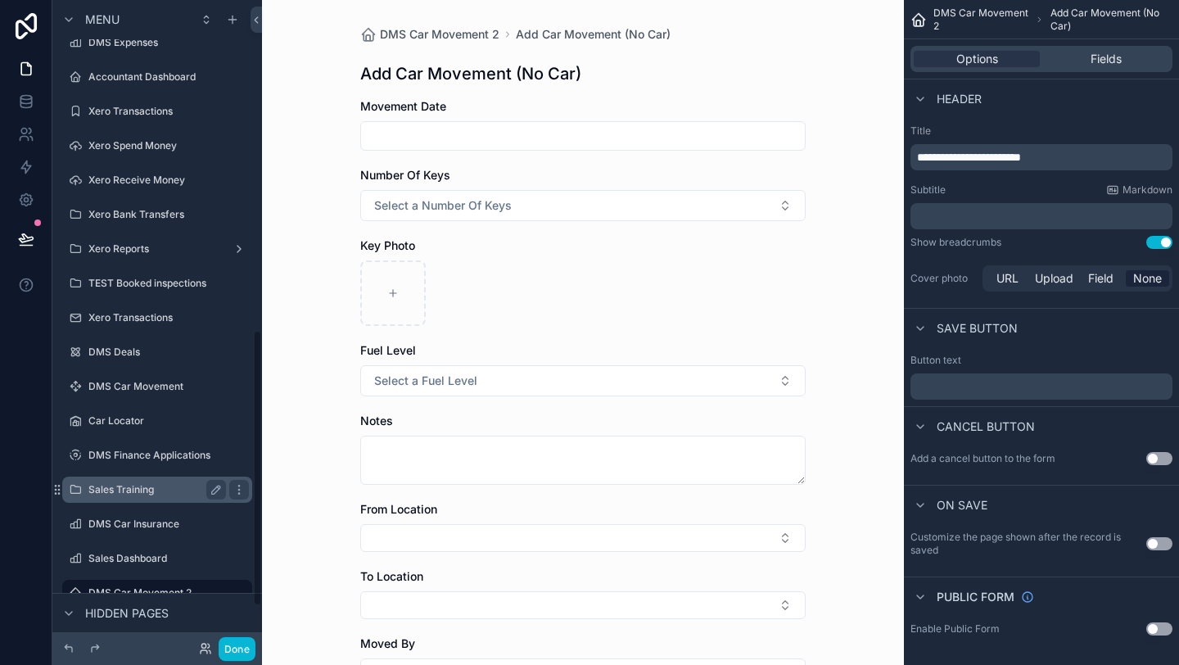
scroll to position [735, 0]
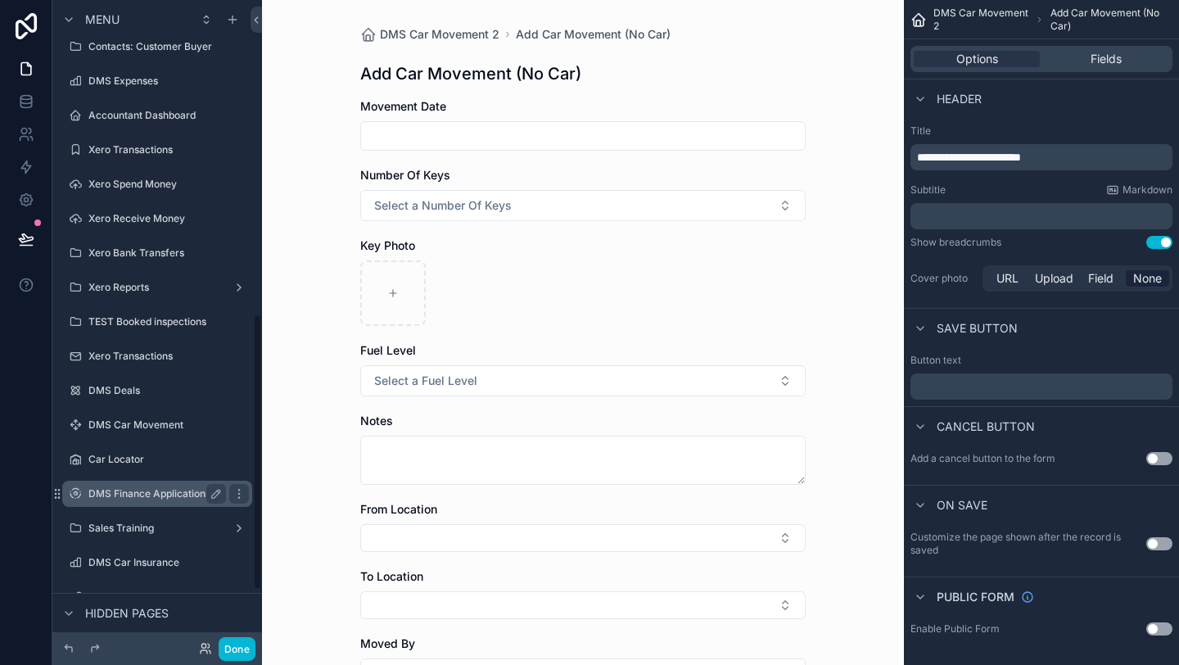
click at [146, 429] on label "DMS Car Movement" at bounding box center [168, 424] width 160 height 13
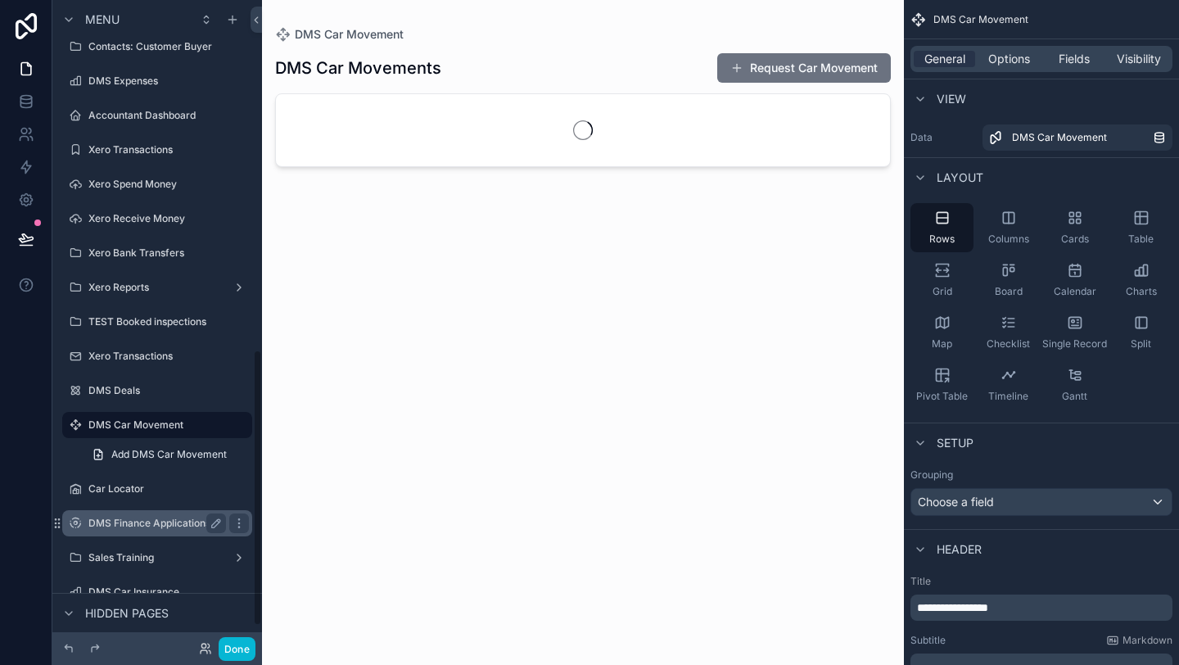
scroll to position [819, 0]
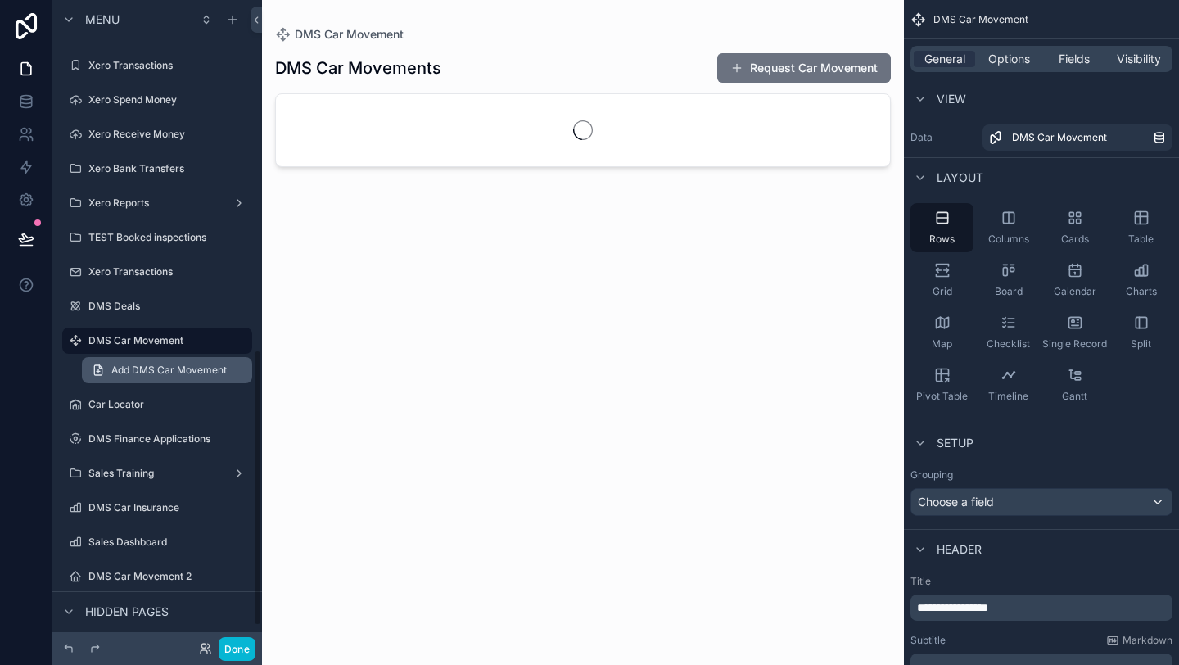
click at [149, 369] on span "Add DMS Car Movement" at bounding box center [168, 370] width 115 height 13
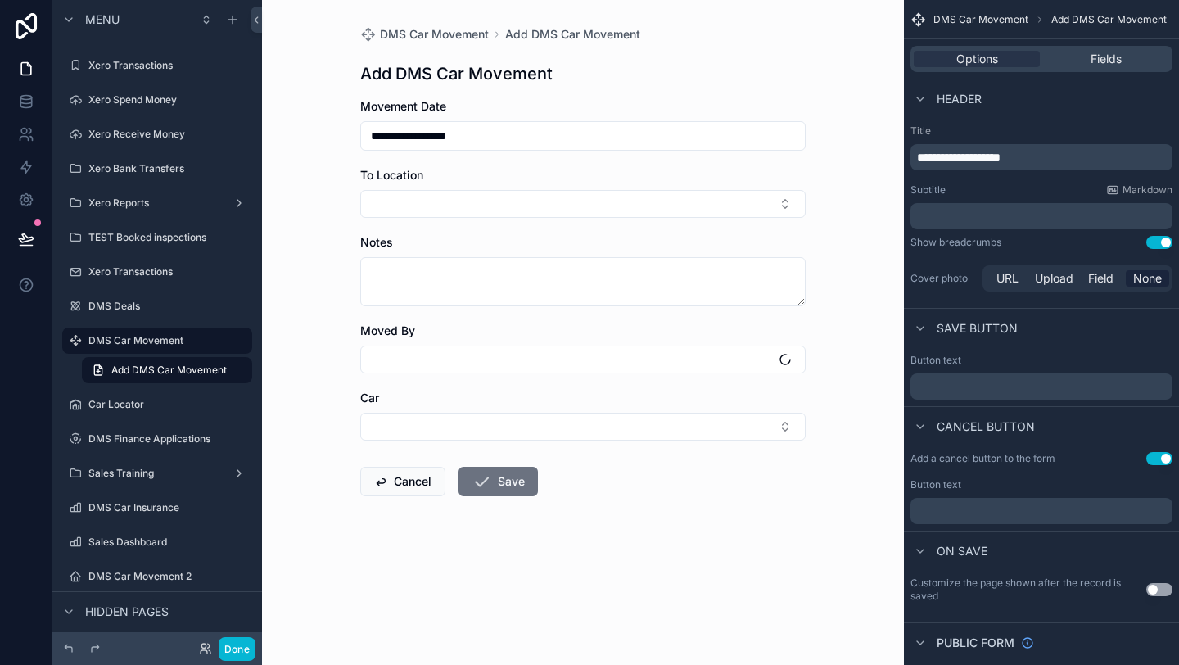
click at [957, 154] on span "**********" at bounding box center [959, 156] width 84 height 11
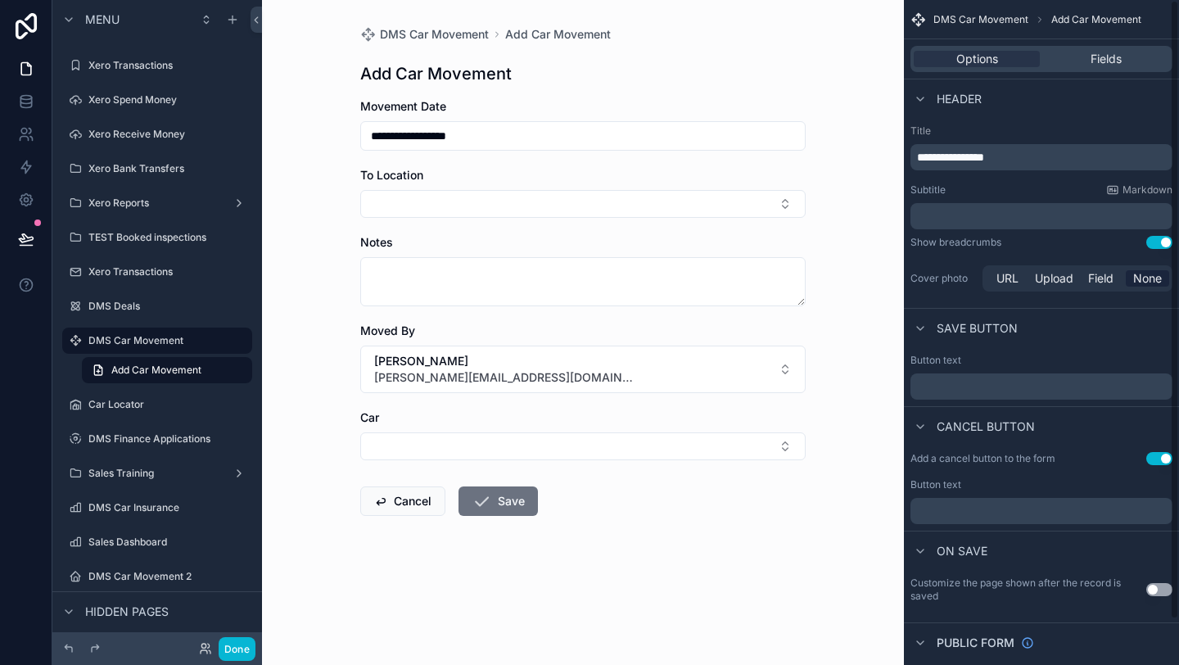
click at [1028, 153] on p "**********" at bounding box center [1043, 157] width 252 height 16
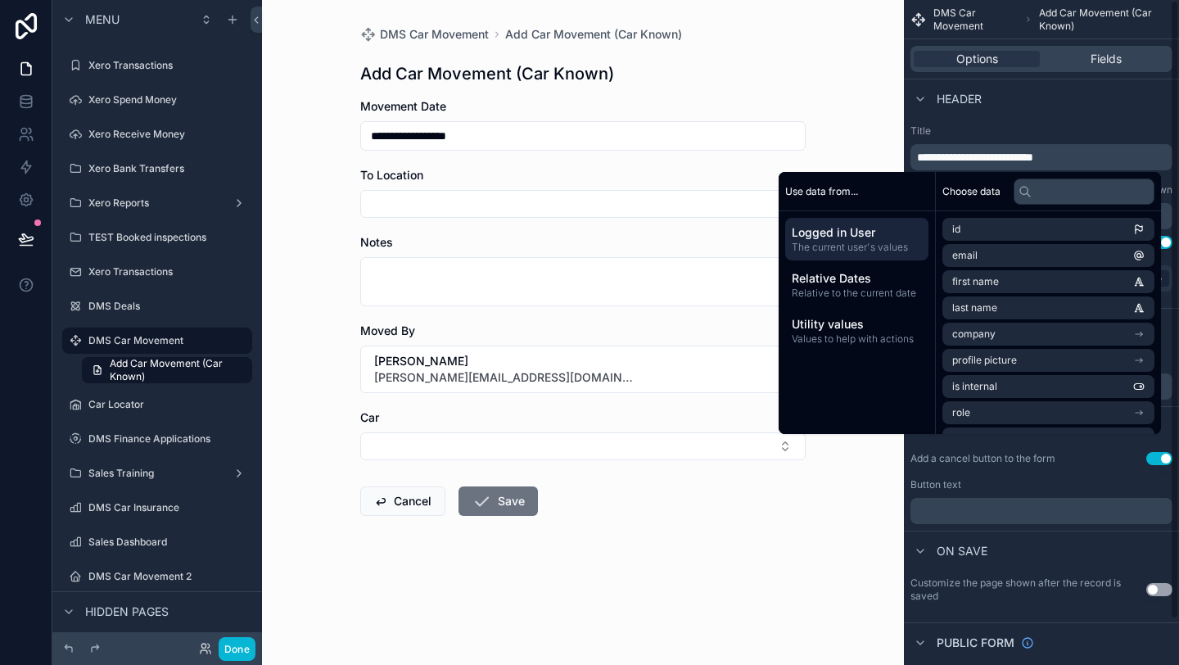
click at [1055, 144] on div "**********" at bounding box center [1042, 157] width 262 height 26
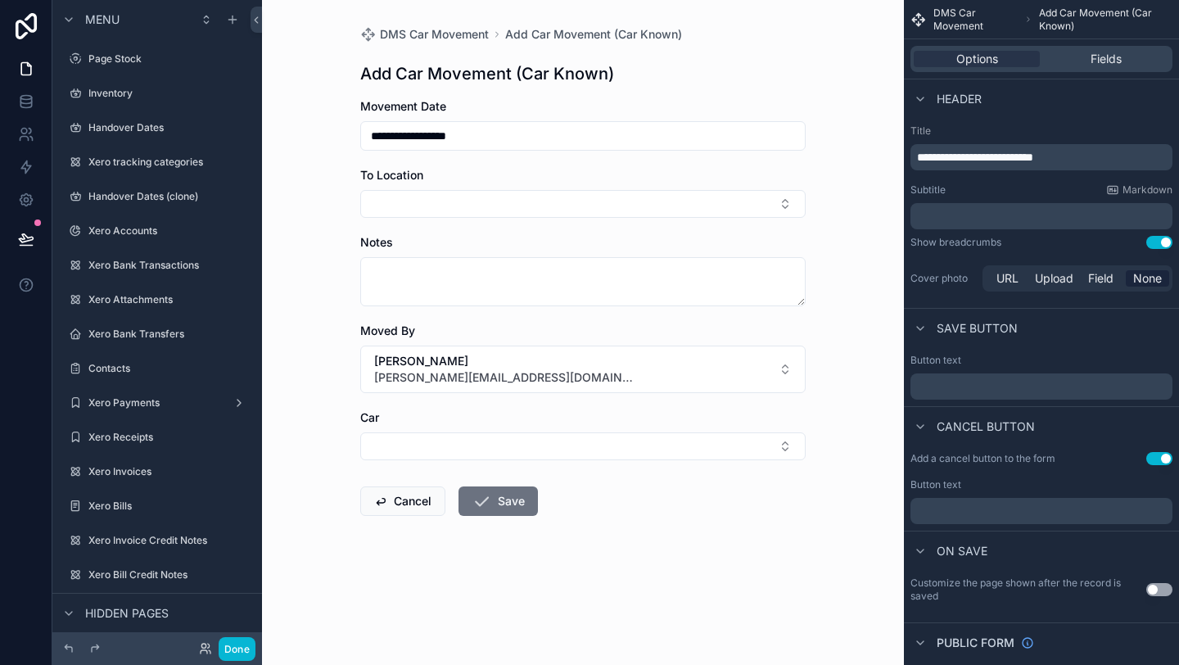
click at [120, 76] on div "scrollable content" at bounding box center [157, 75] width 210 height 3
click at [122, 90] on label "Inventory" at bounding box center [153, 93] width 131 height 13
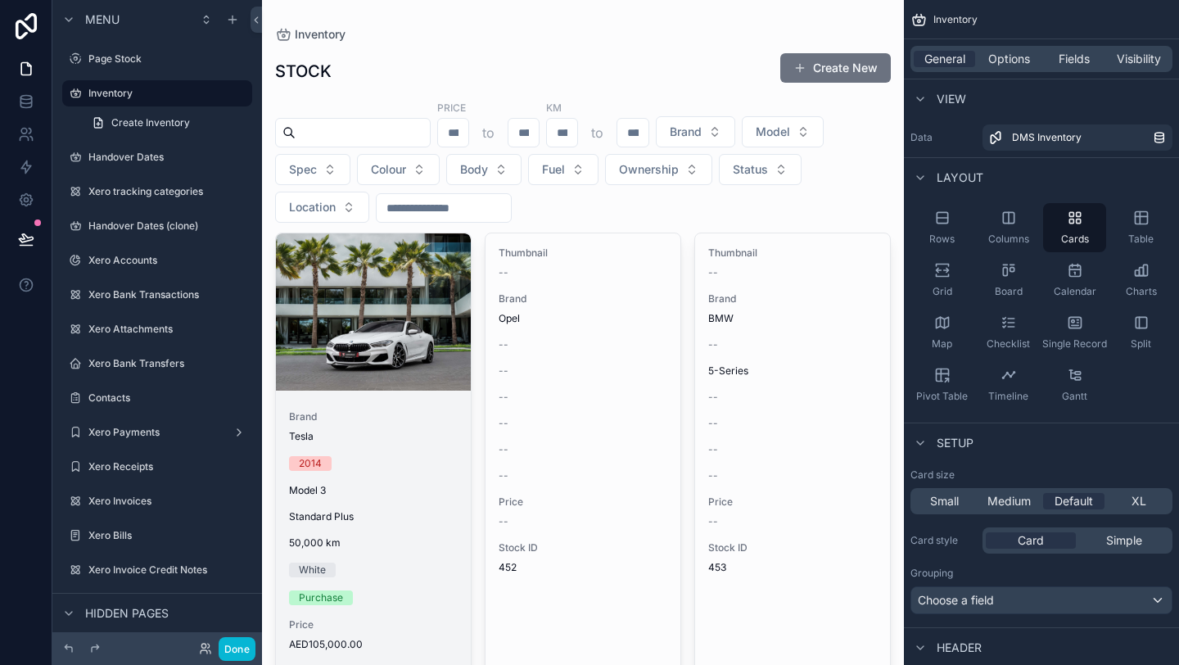
click at [402, 372] on div "scrollable content" at bounding box center [373, 311] width 195 height 157
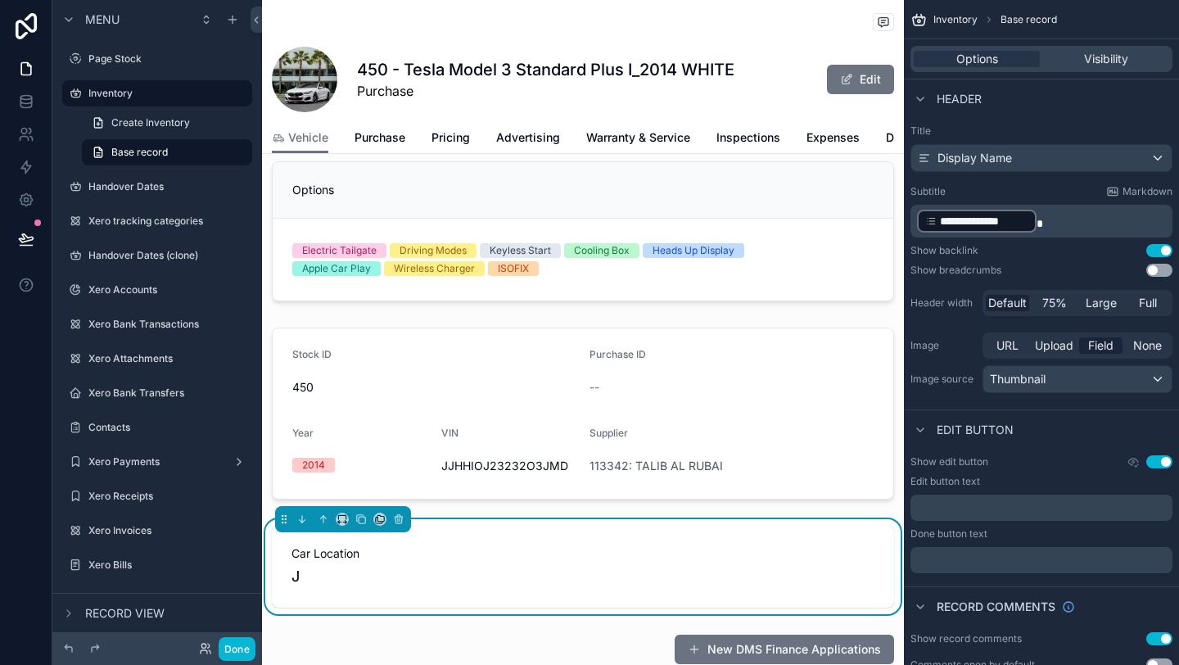
scroll to position [287, 0]
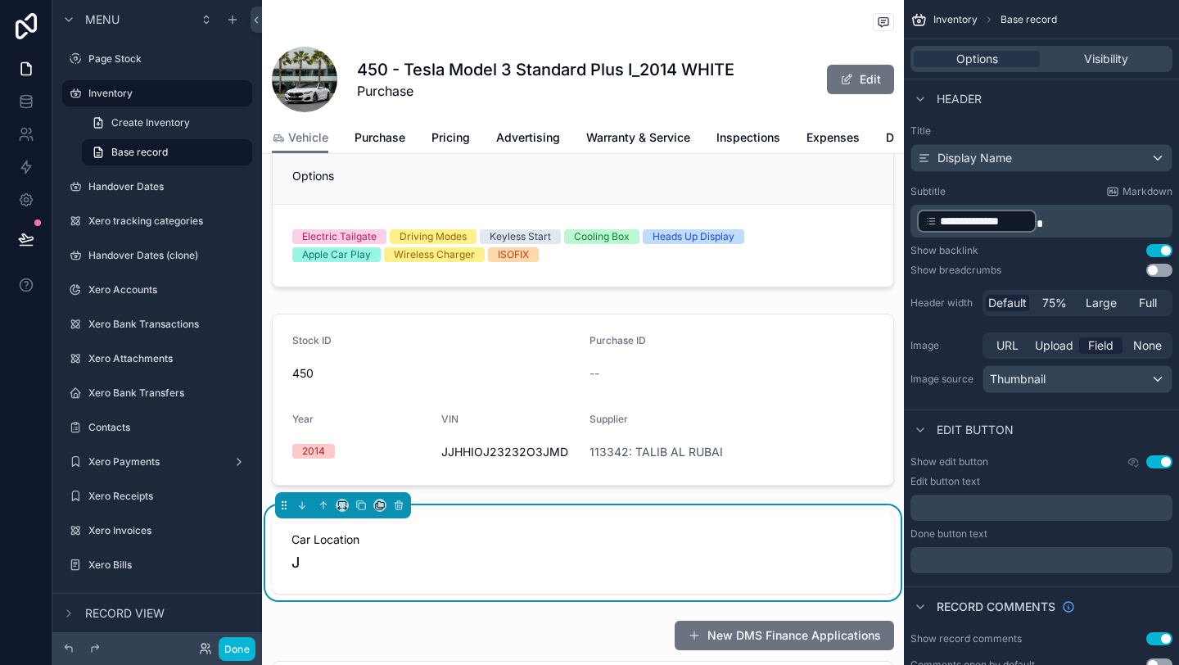
click at [329, 551] on div "J" at bounding box center [583, 562] width 583 height 23
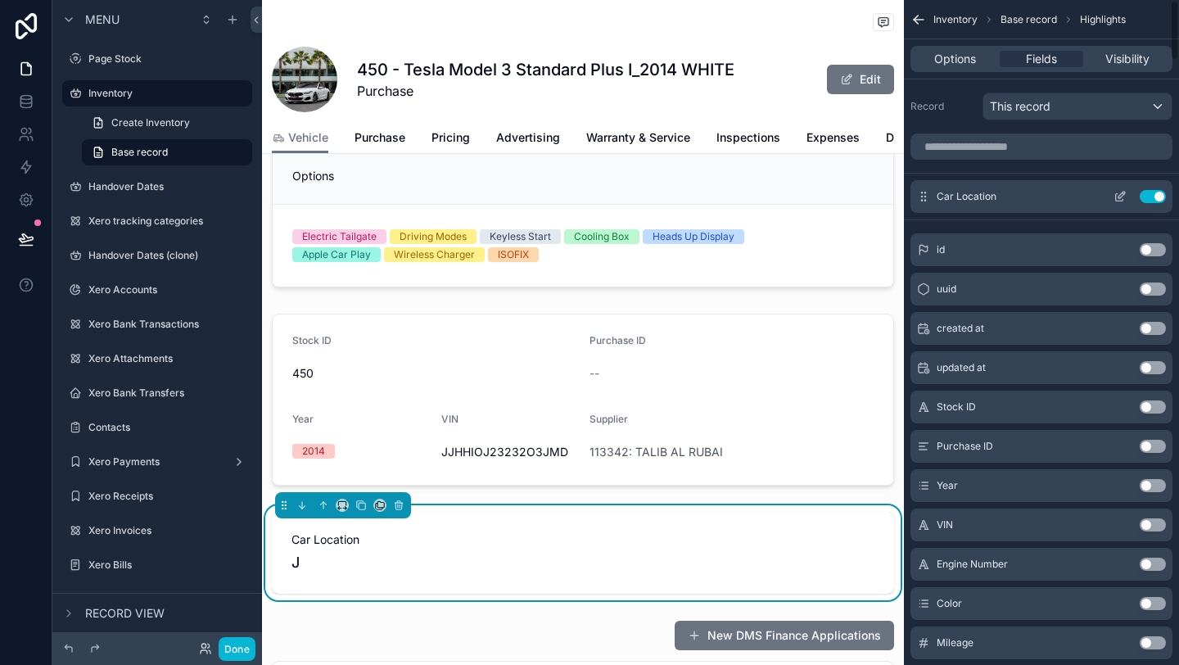
click at [1118, 199] on icon "scrollable content" at bounding box center [1120, 196] width 13 height 13
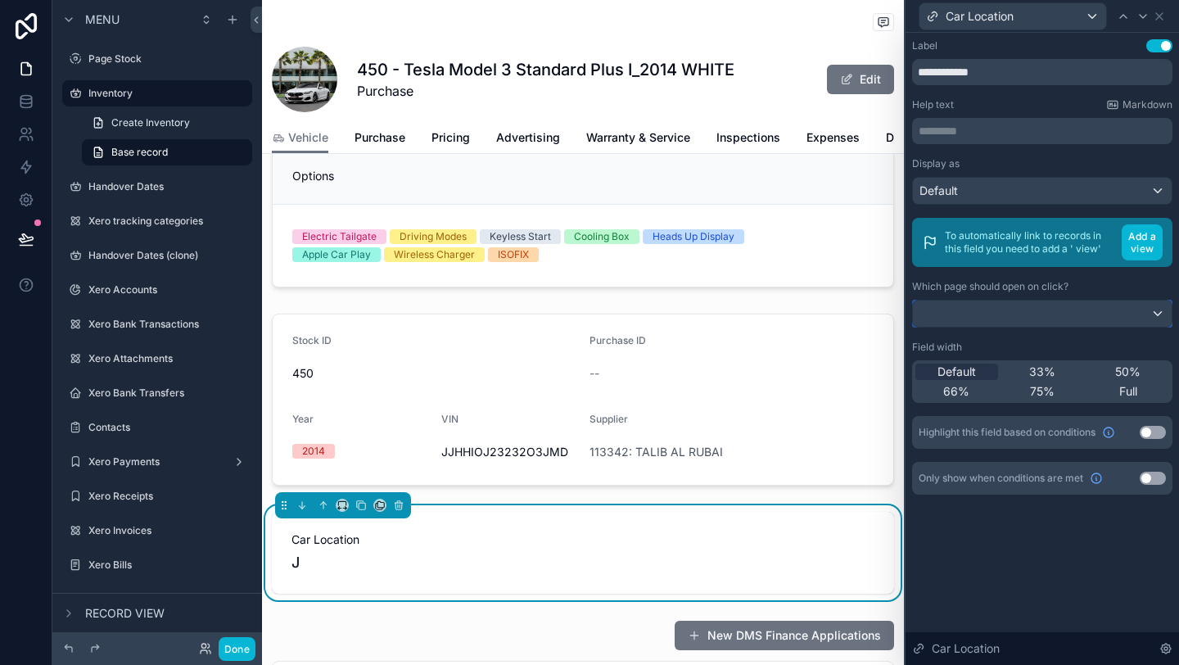
click at [1026, 318] on div at bounding box center [1042, 314] width 259 height 26
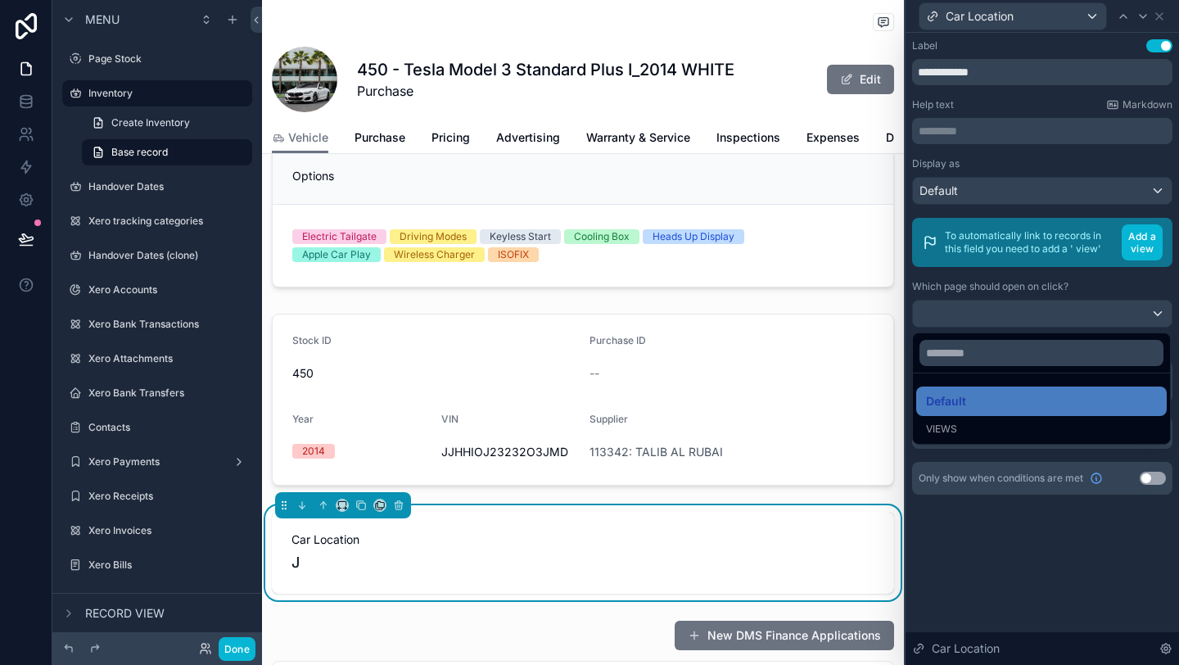
click at [1038, 295] on div at bounding box center [1042, 332] width 273 height 665
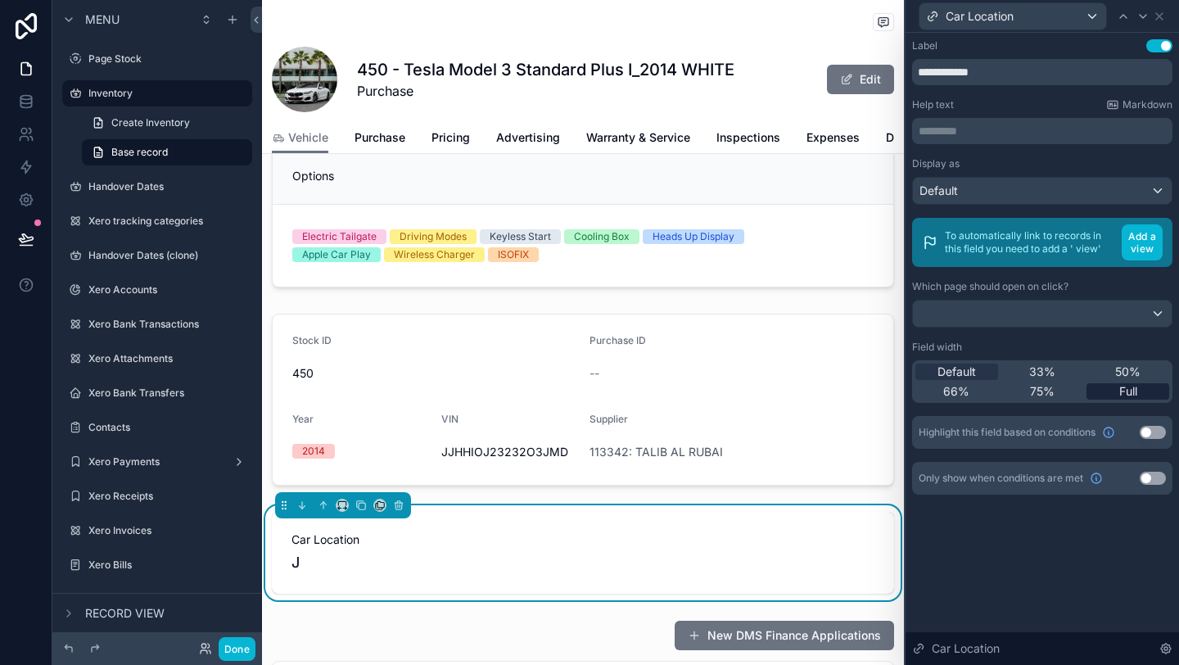
click at [1102, 390] on div "Full" at bounding box center [1128, 391] width 83 height 16
click at [983, 375] on div "Default" at bounding box center [956, 372] width 83 height 16
click at [974, 128] on p "********* ﻿" at bounding box center [1044, 131] width 251 height 16
click at [956, 108] on div "Help text Markdown" at bounding box center [1042, 104] width 260 height 13
click at [970, 182] on div "Default" at bounding box center [1042, 191] width 259 height 26
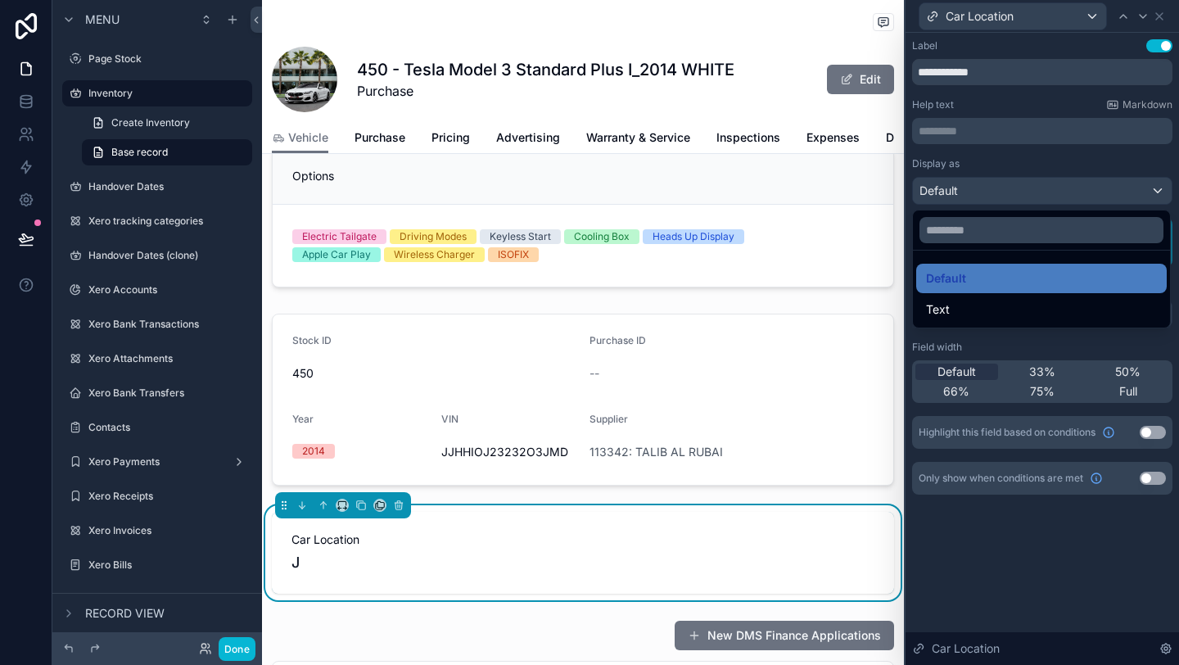
click at [954, 161] on div at bounding box center [1042, 332] width 273 height 665
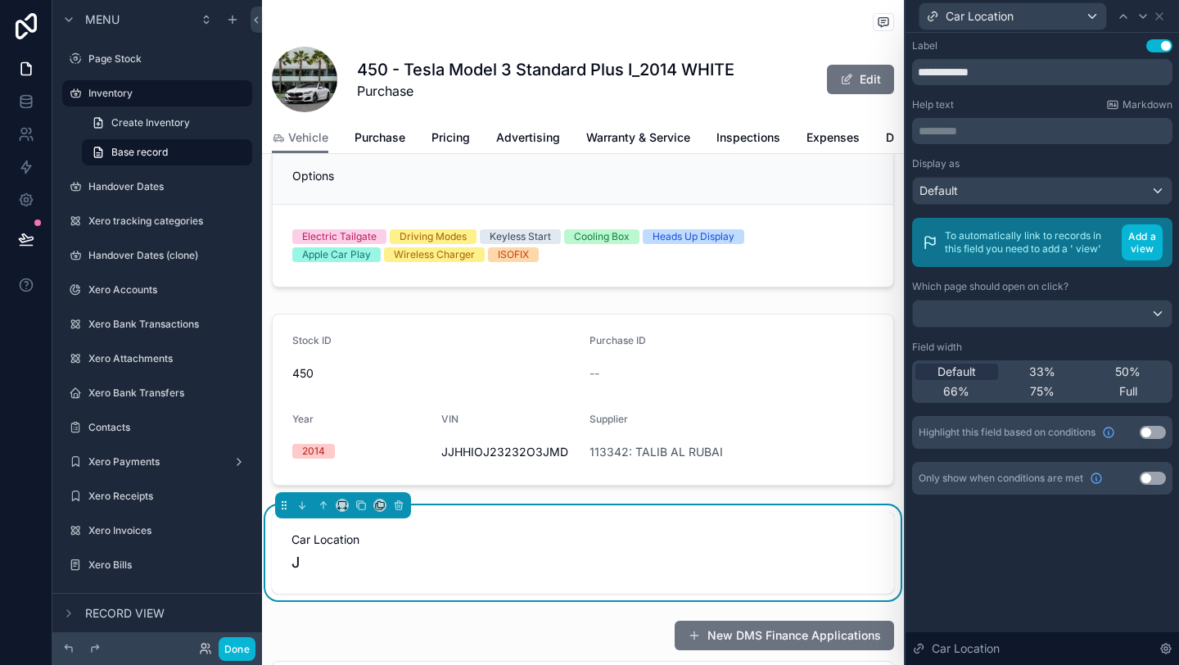
click at [700, 534] on span "Car Location" at bounding box center [583, 539] width 583 height 16
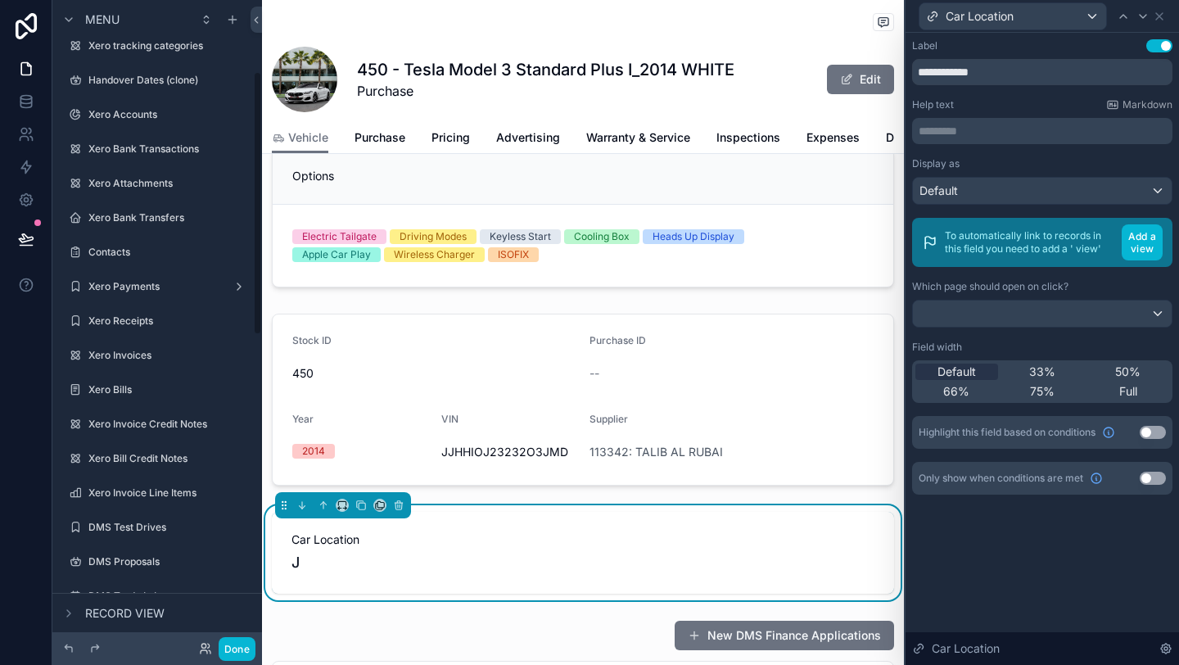
click at [115, 615] on span "Record view" at bounding box center [124, 613] width 79 height 16
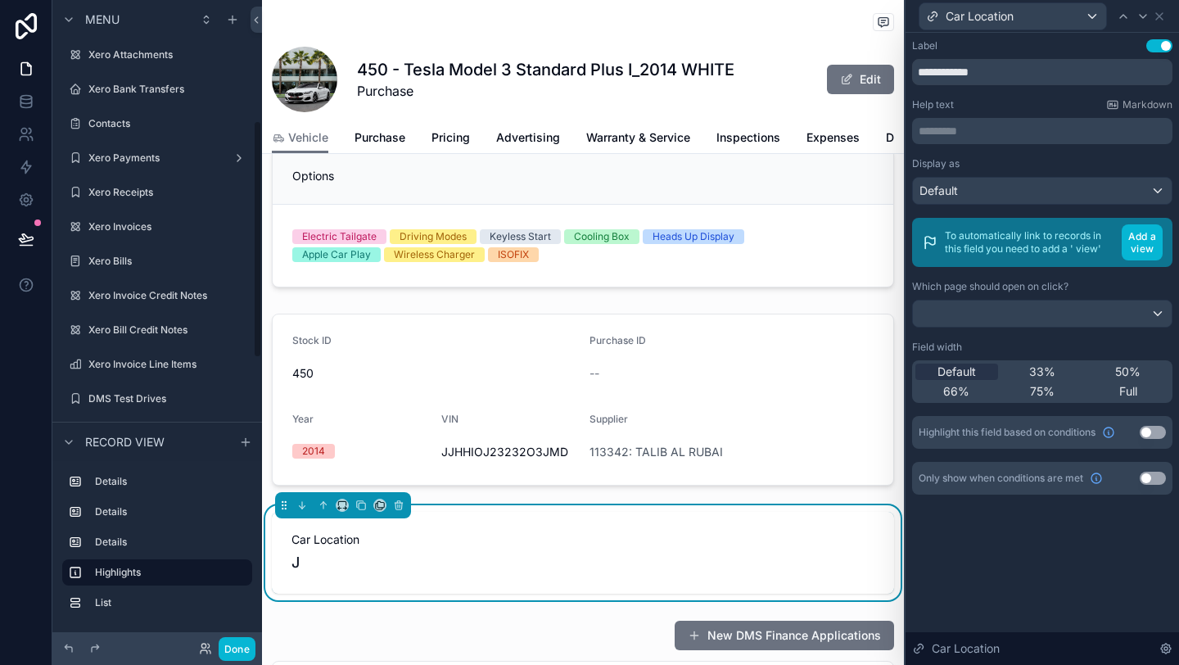
scroll to position [328, 0]
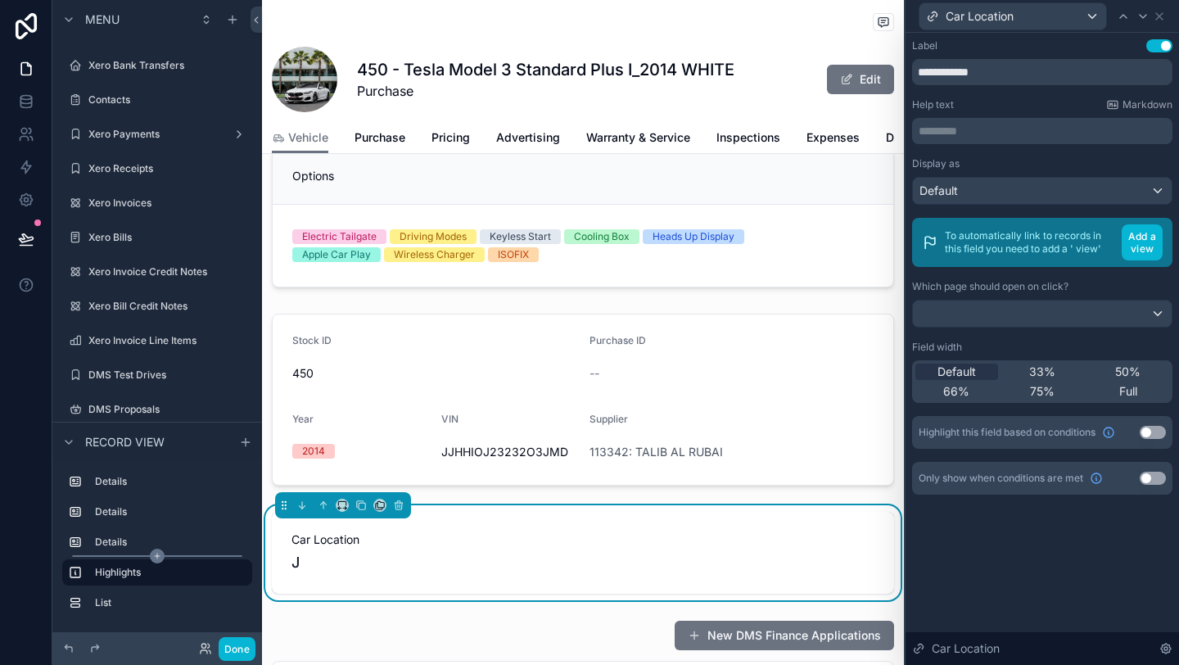
click at [157, 554] on icon "scrollable content" at bounding box center [157, 556] width 15 height 15
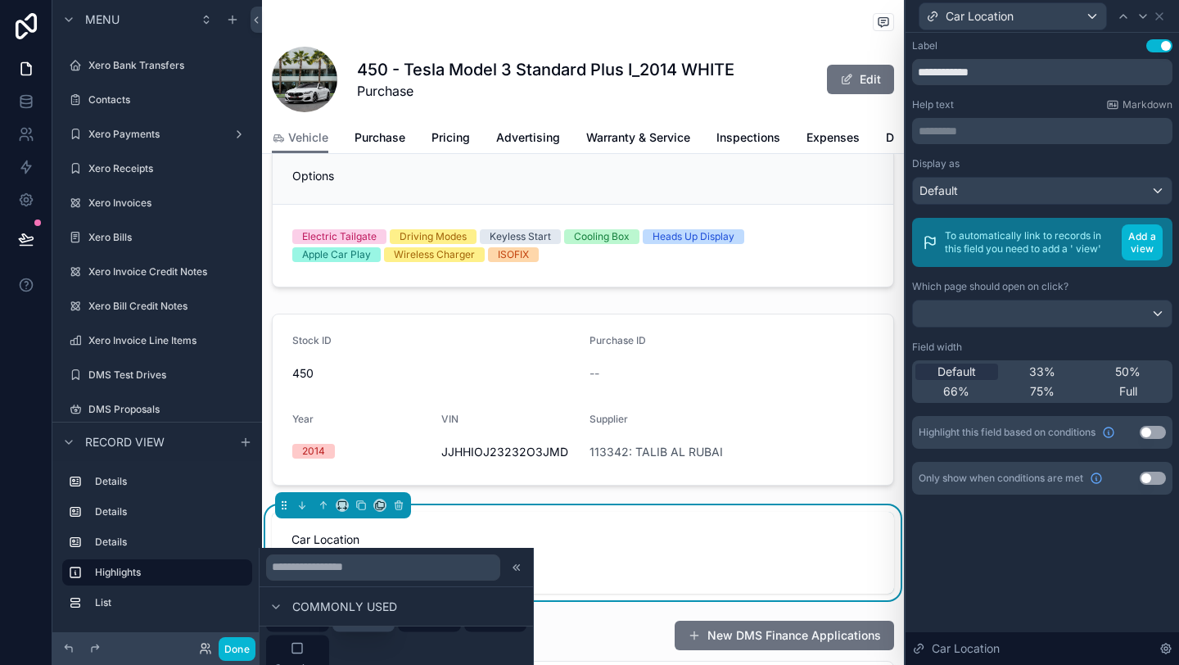
scroll to position [203, 0]
click at [318, 645] on div "Container" at bounding box center [297, 649] width 46 height 33
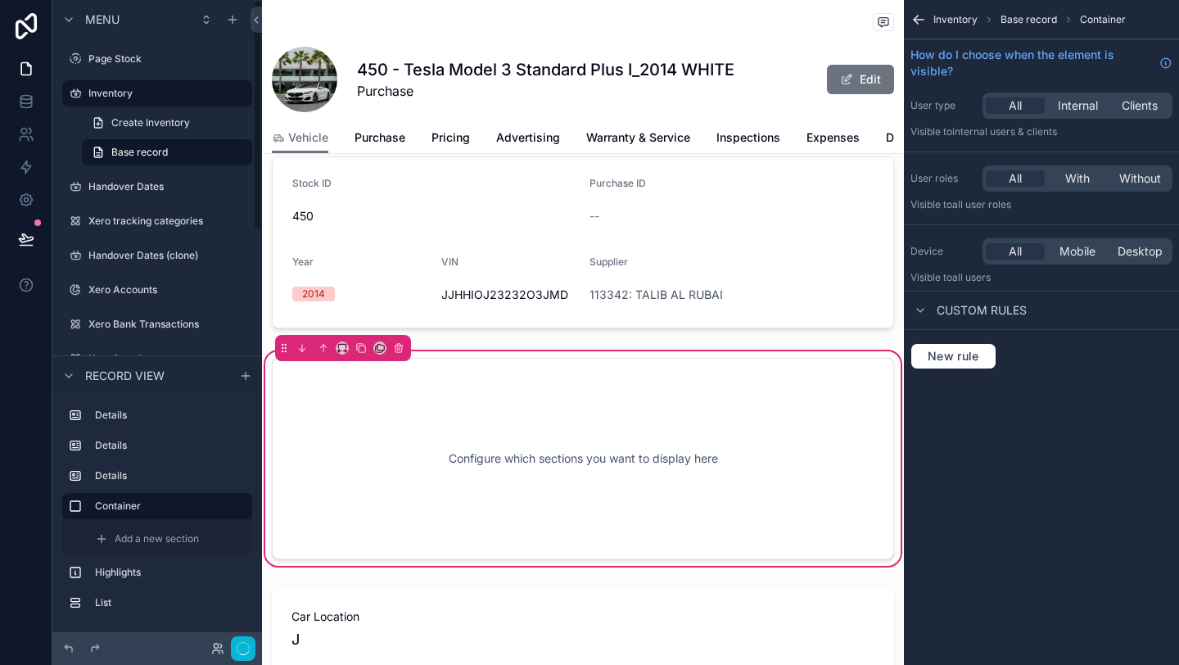
scroll to position [571, 0]
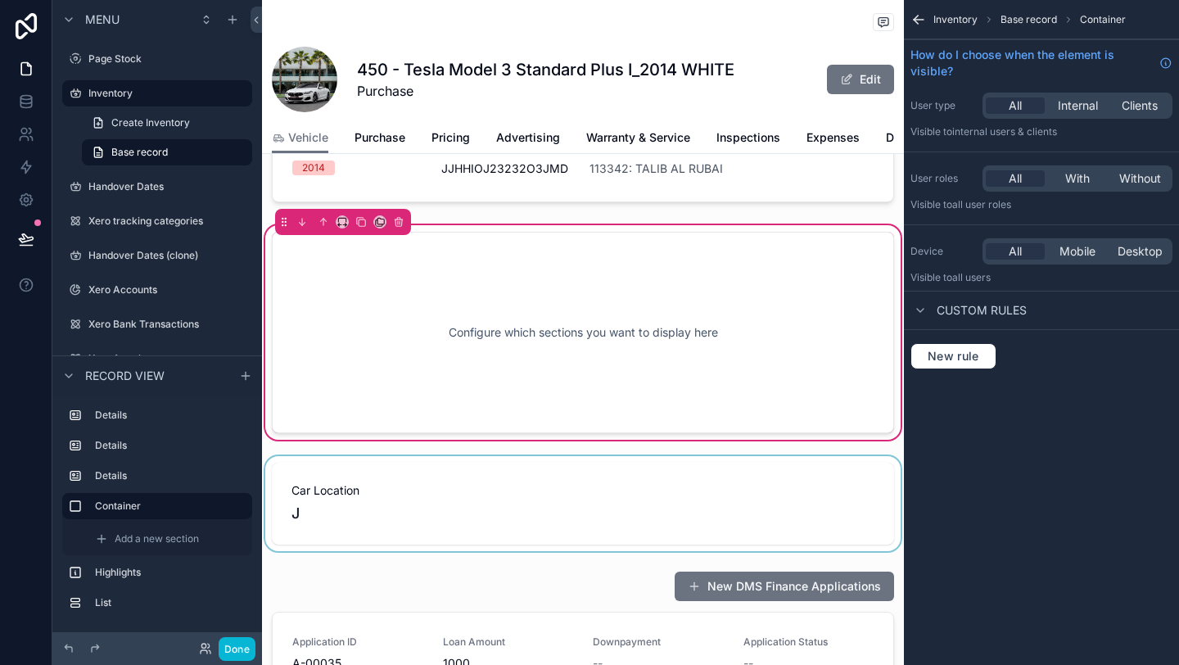
click at [423, 487] on div "scrollable content" at bounding box center [583, 503] width 642 height 95
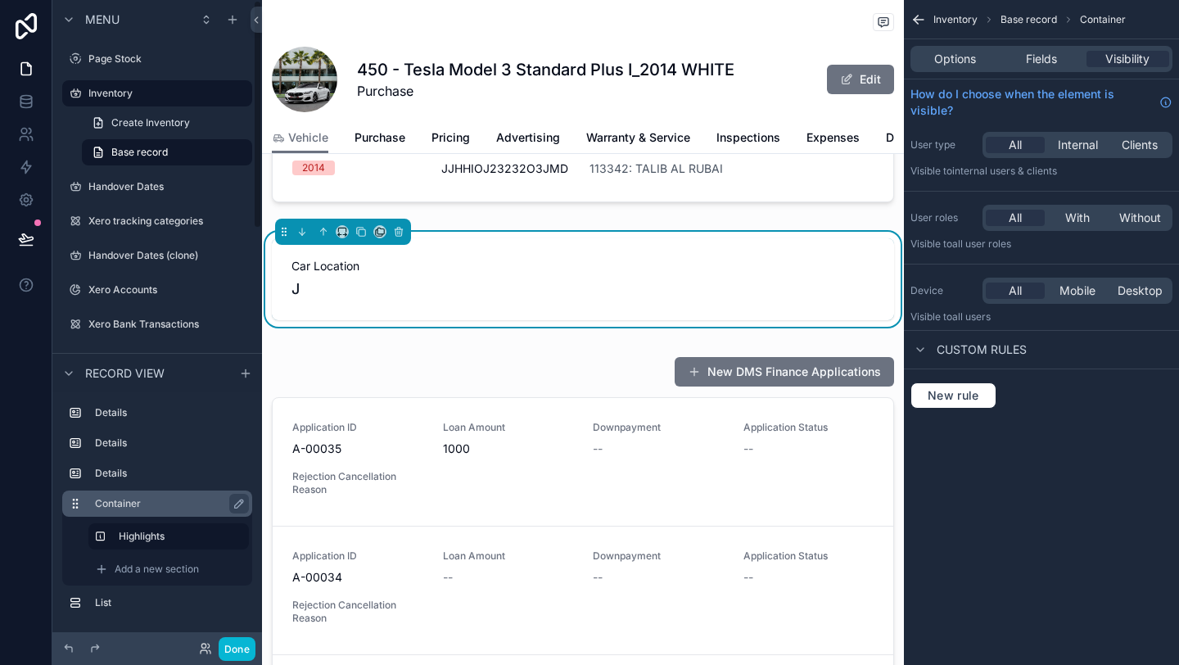
click at [120, 510] on div "Container" at bounding box center [170, 504] width 151 height 20
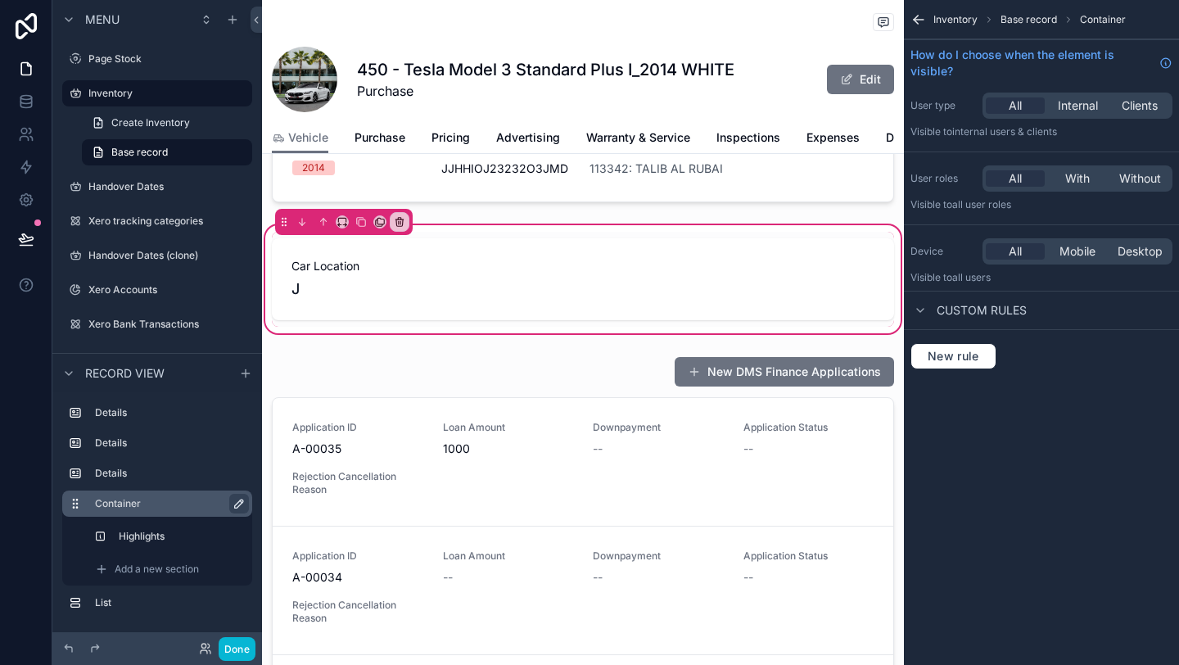
click at [236, 507] on icon "scrollable content" at bounding box center [239, 503] width 13 height 13
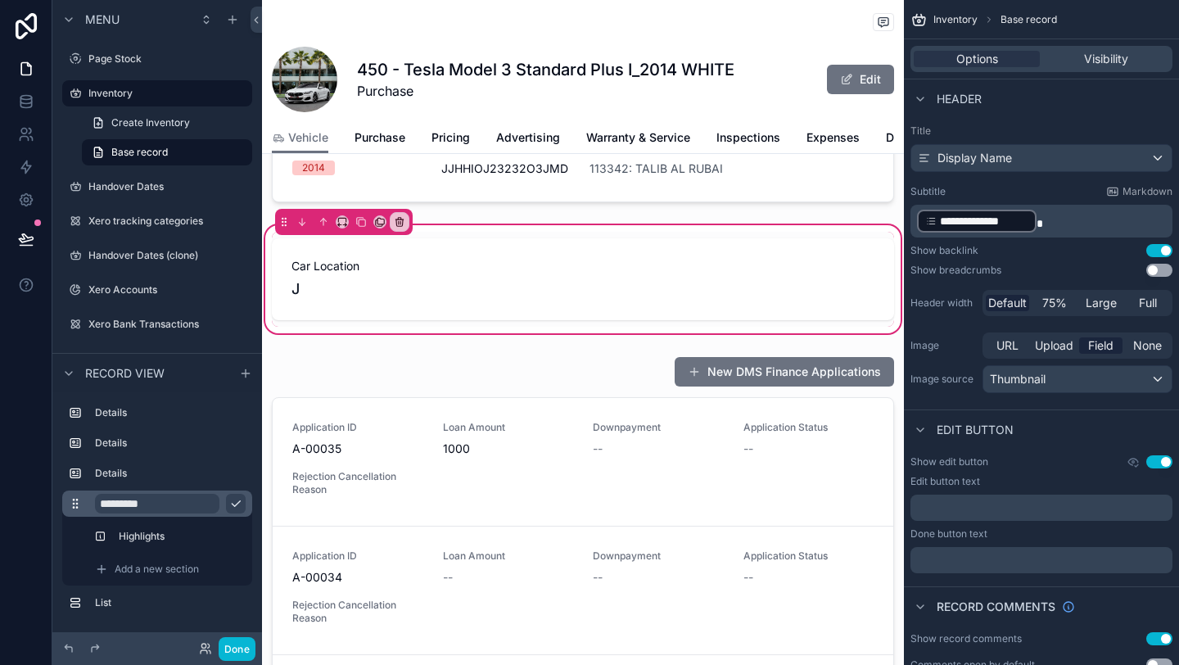
click at [199, 504] on input "*********" at bounding box center [157, 504] width 124 height 20
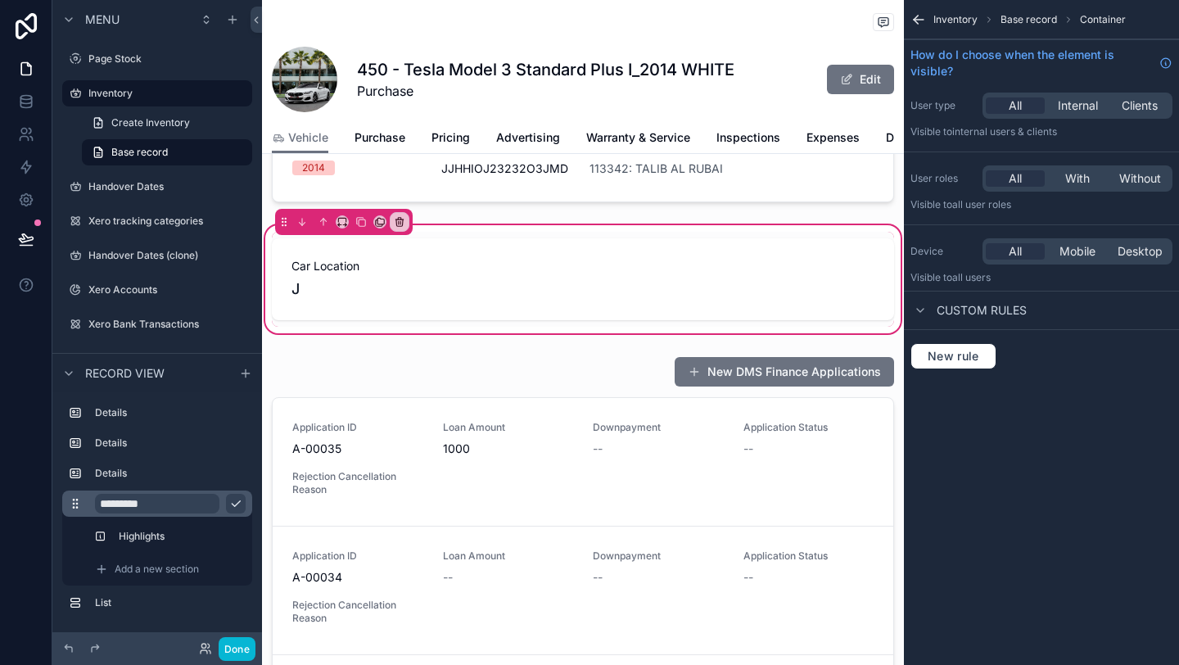
click at [199, 504] on input "*********" at bounding box center [157, 504] width 124 height 20
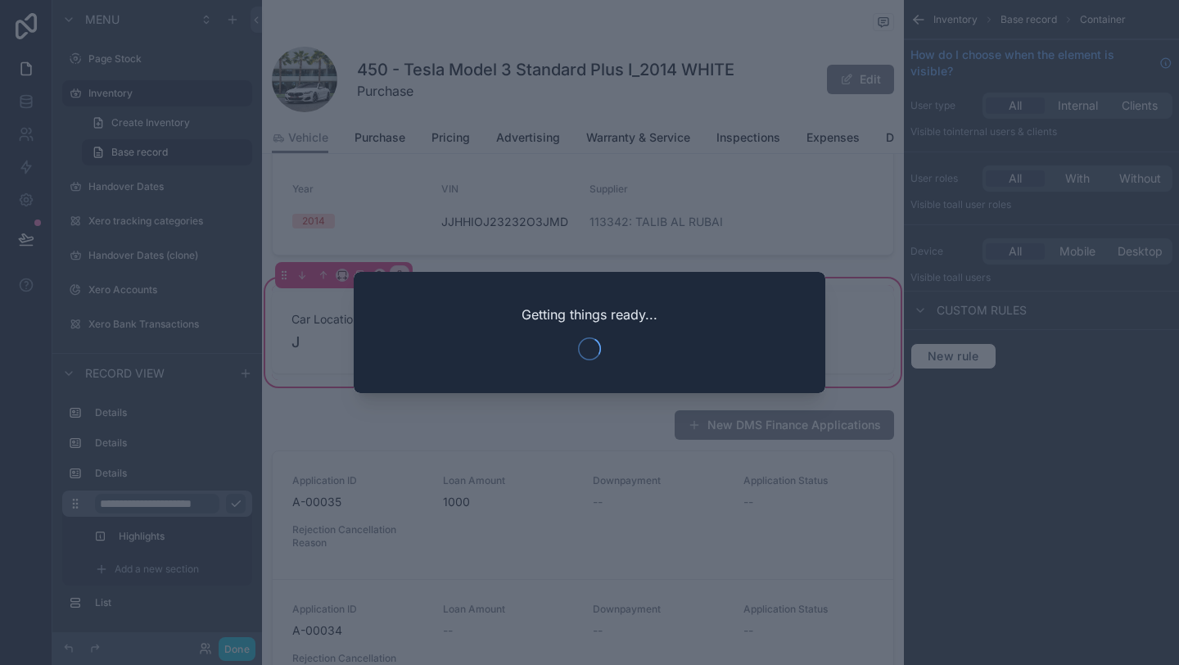
scroll to position [0, 20]
type input "**********"
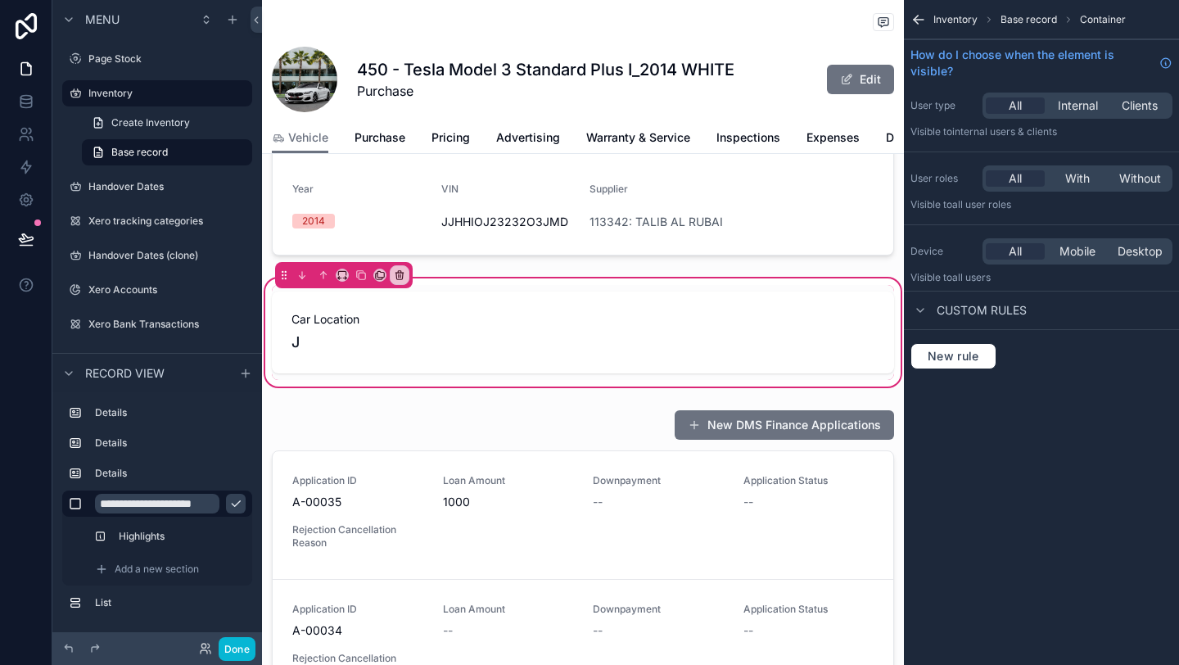
scroll to position [0, 0]
click at [235, 501] on icon "scrollable content" at bounding box center [235, 503] width 13 height 13
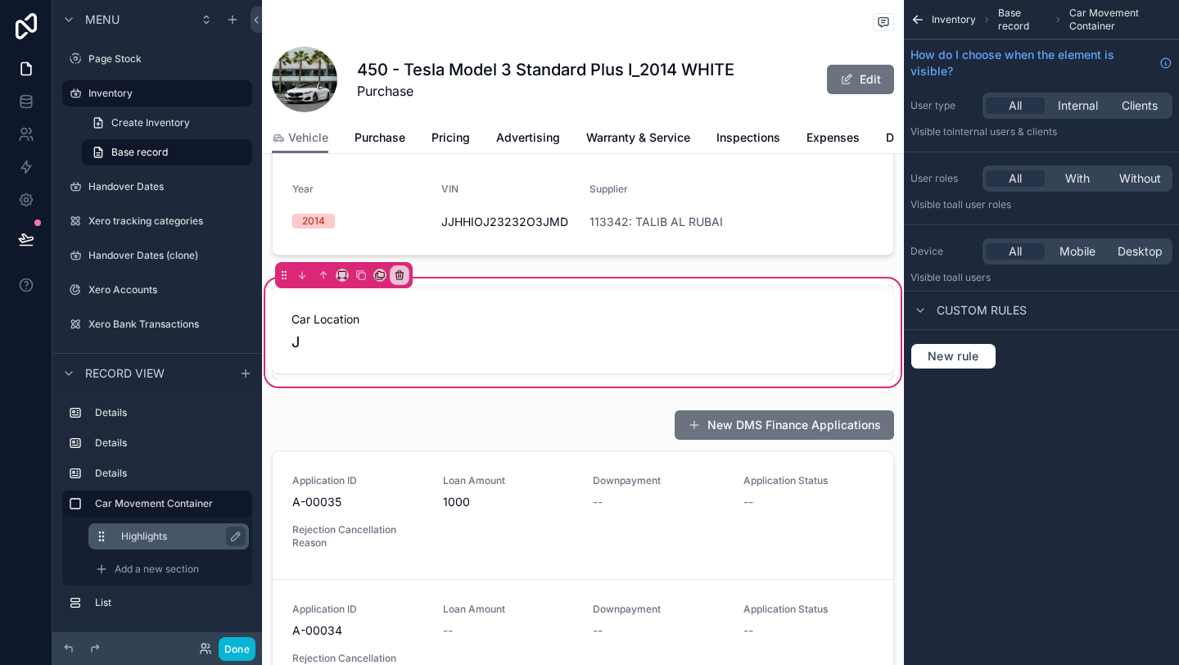
click at [174, 535] on label "Highlights" at bounding box center [178, 536] width 115 height 13
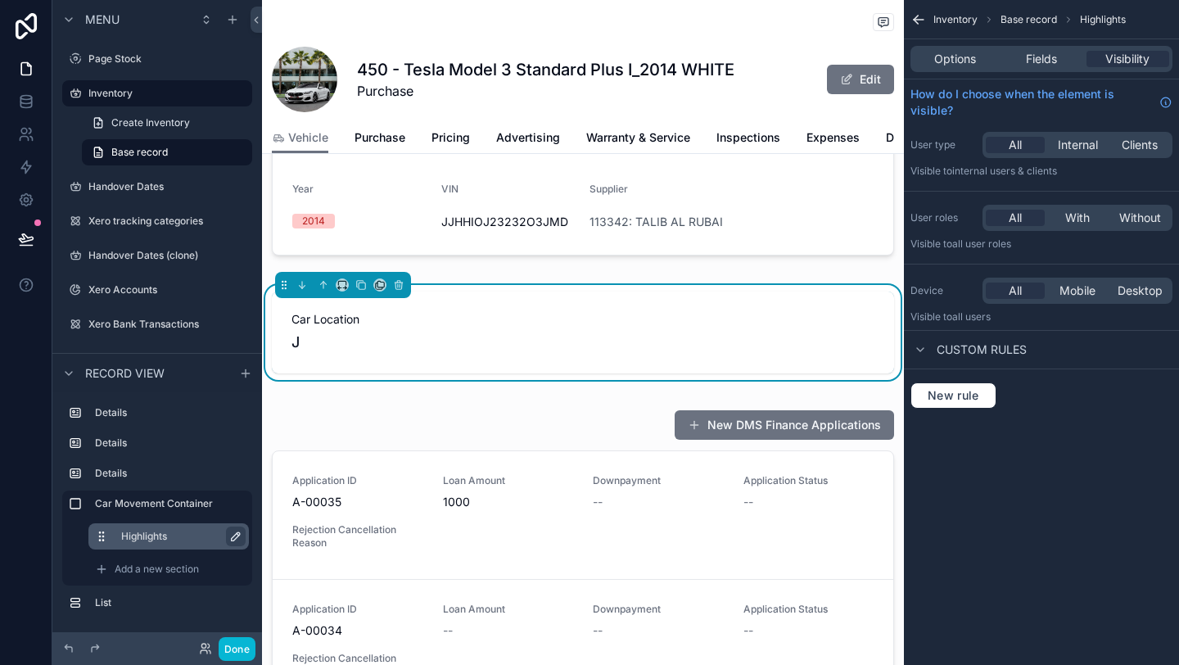
click at [230, 538] on icon "scrollable content" at bounding box center [235, 536] width 13 height 13
click at [207, 533] on input "**********" at bounding box center [168, 537] width 95 height 20
type input "********"
click at [233, 536] on icon "scrollable content" at bounding box center [232, 537] width 8 height 6
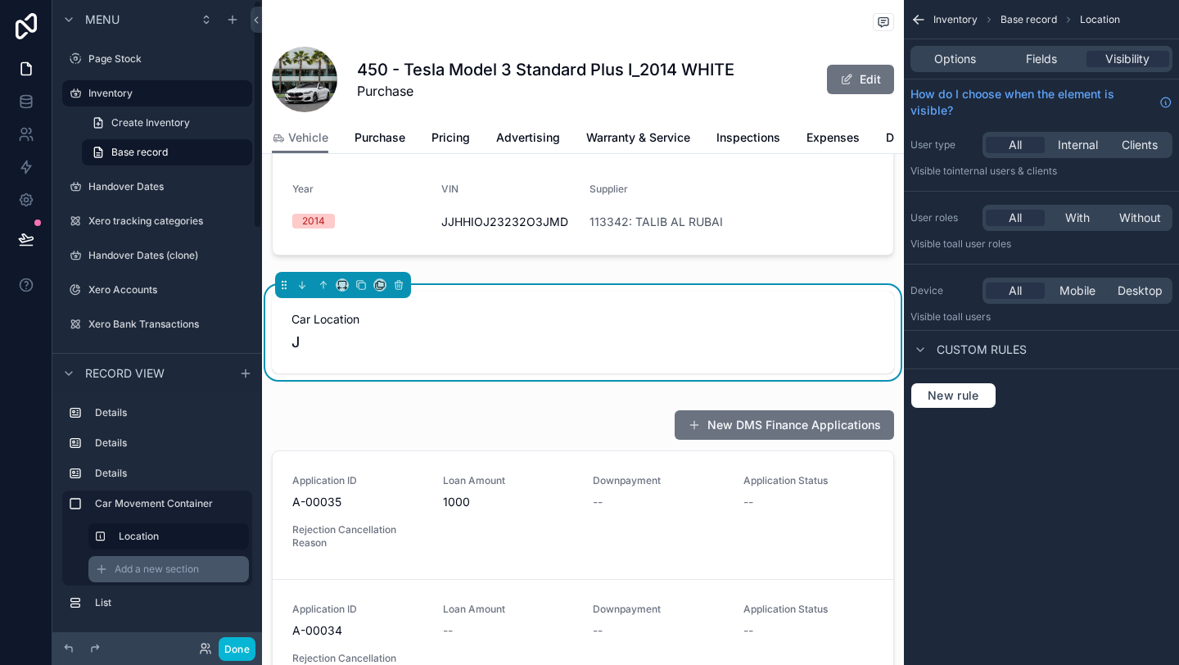
click at [153, 570] on span "Add a new section" at bounding box center [157, 569] width 84 height 13
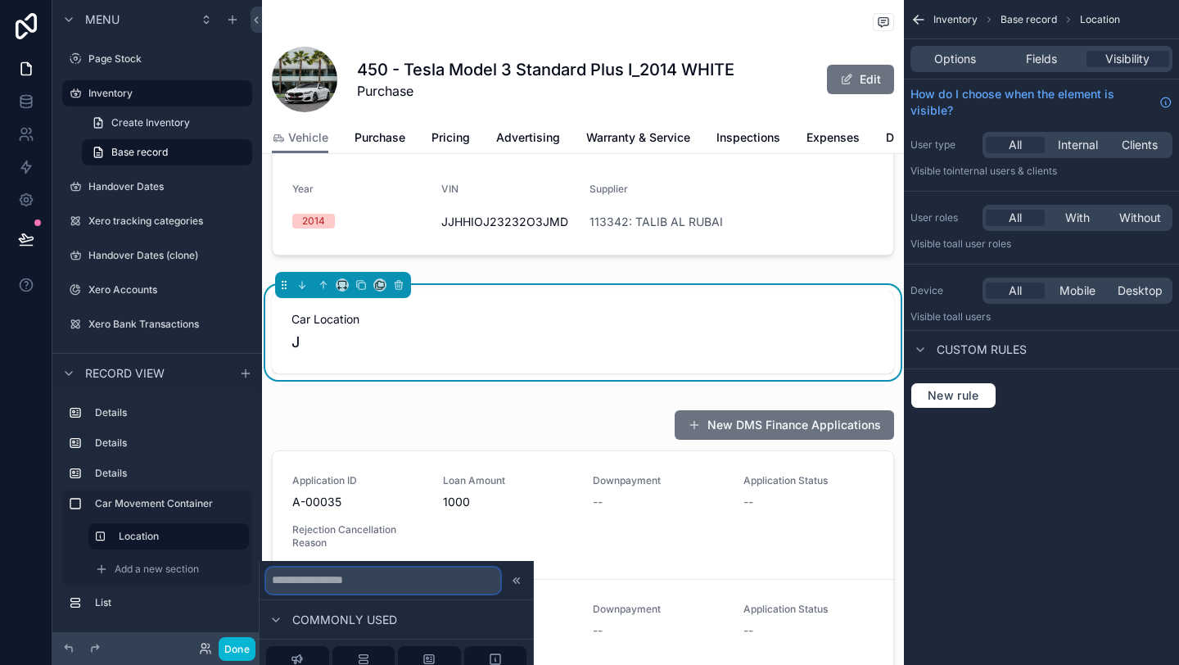
click at [319, 591] on input "text" at bounding box center [383, 580] width 234 height 26
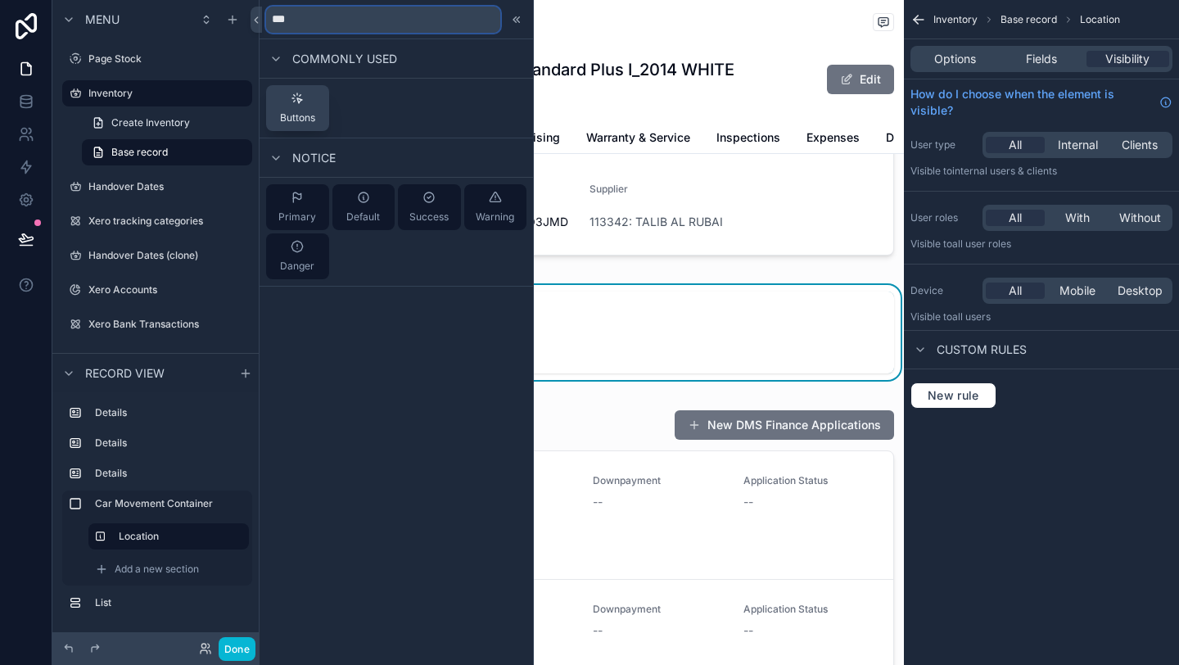
type input "***"
click at [294, 113] on span "Buttons" at bounding box center [297, 117] width 35 height 13
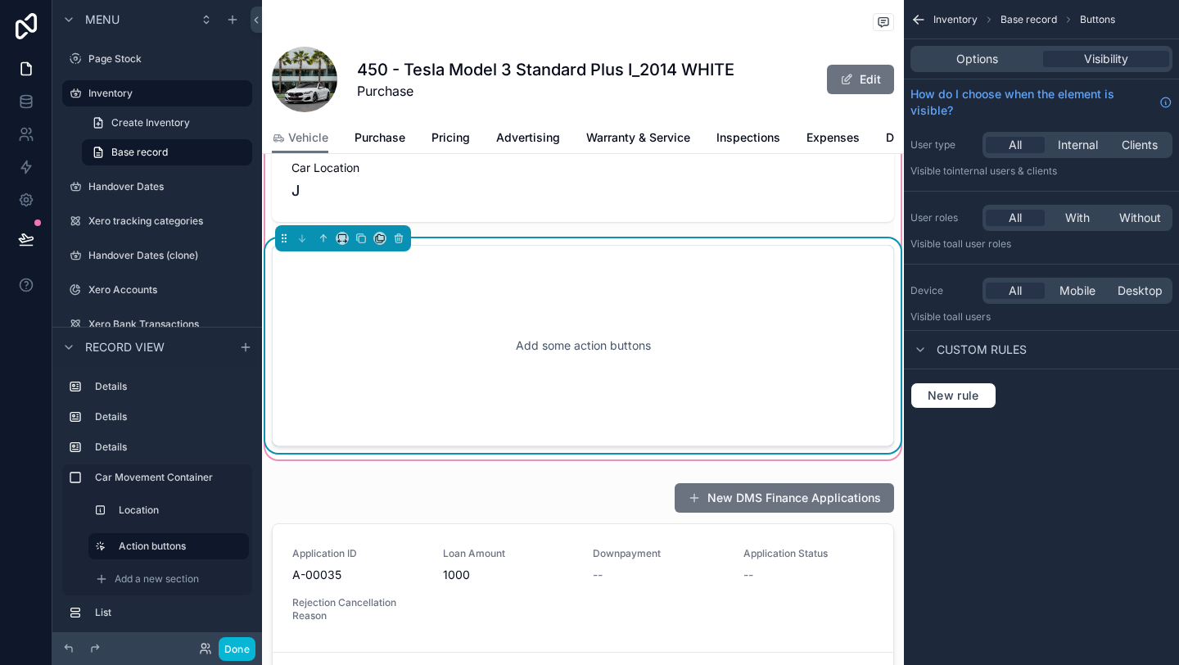
scroll to position [682, 0]
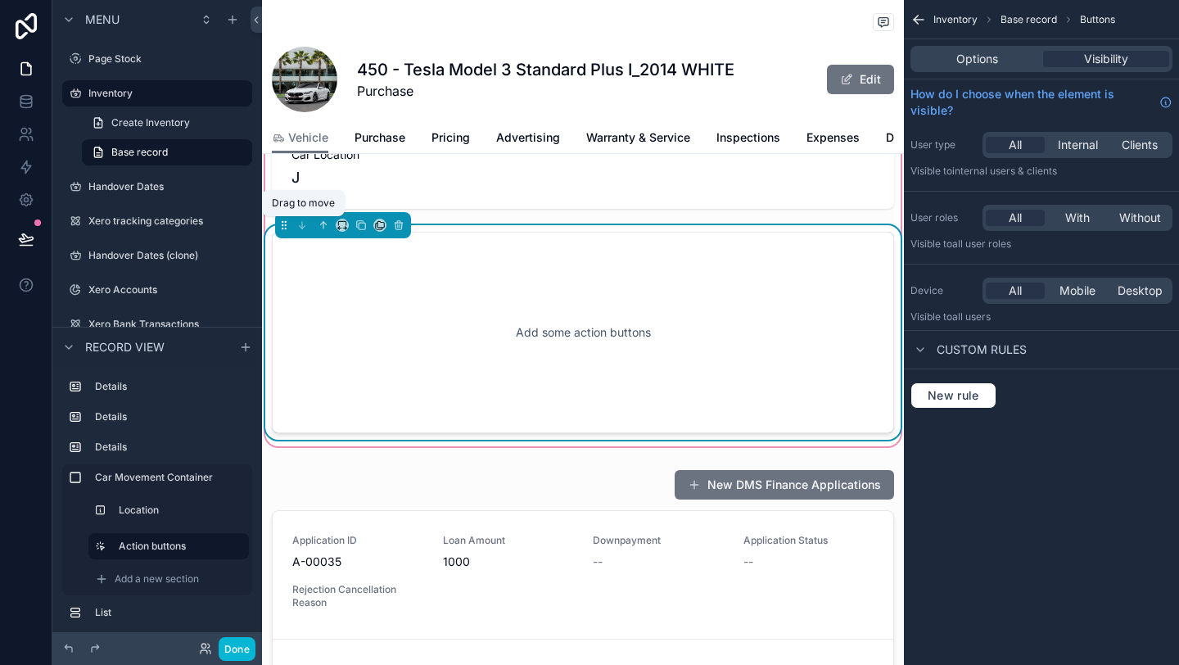
click at [279, 225] on icon "scrollable content" at bounding box center [283, 224] width 11 height 11
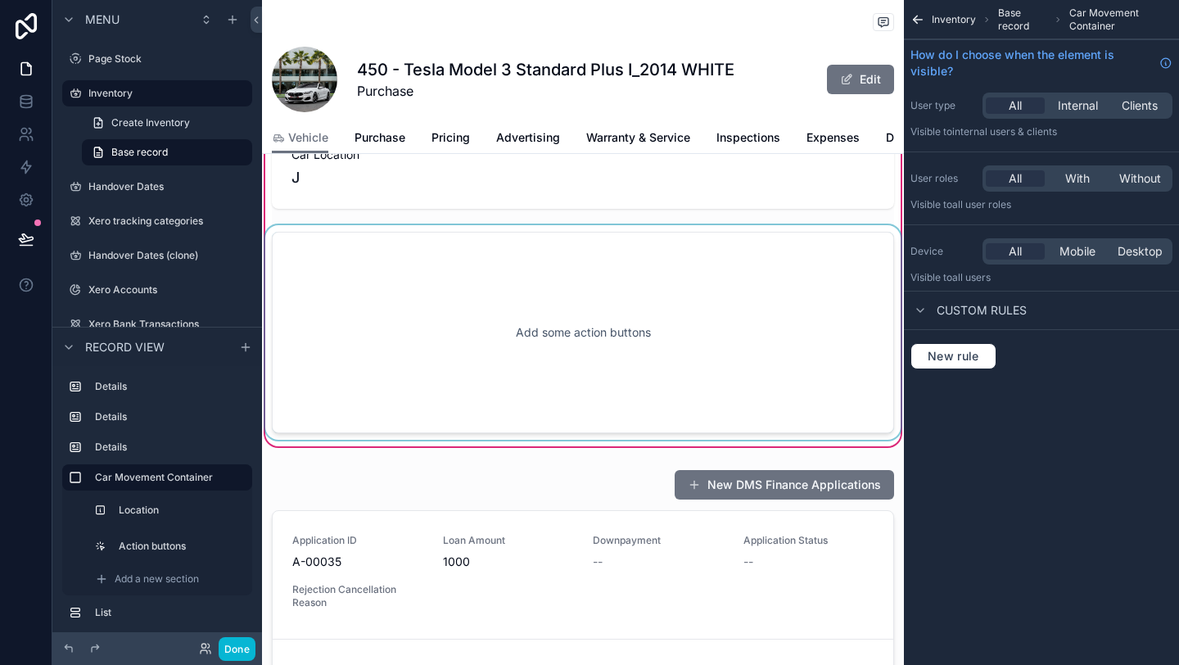
click at [391, 297] on div "scrollable content" at bounding box center [583, 332] width 642 height 215
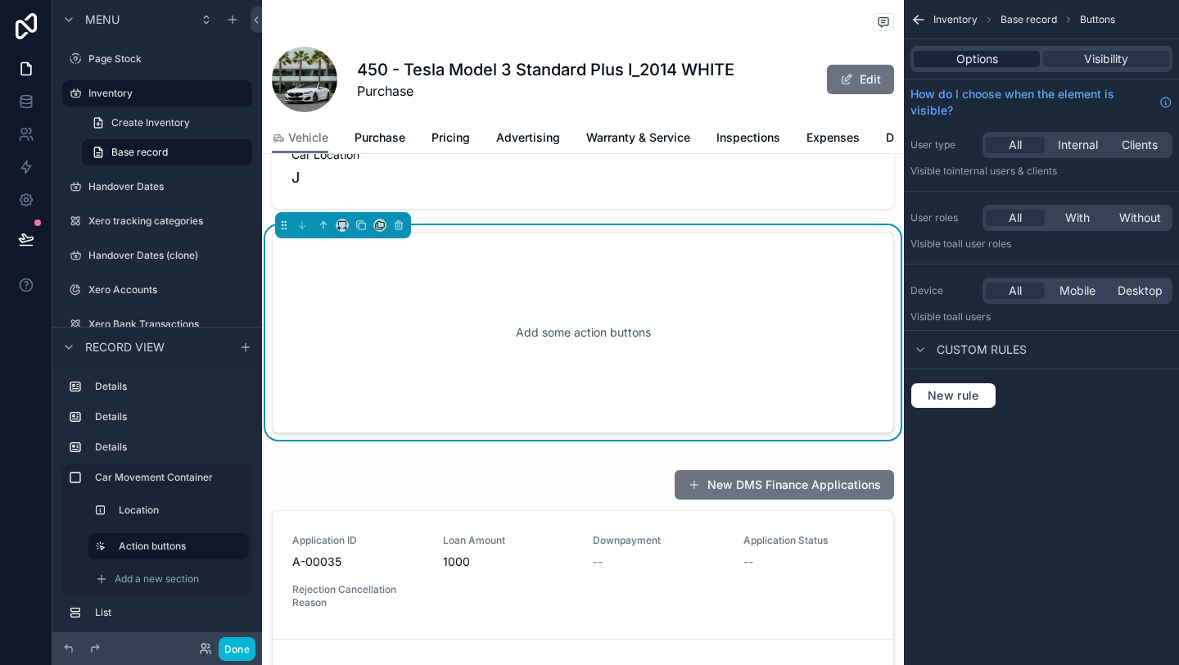
click at [980, 66] on span "Options" at bounding box center [977, 59] width 42 height 16
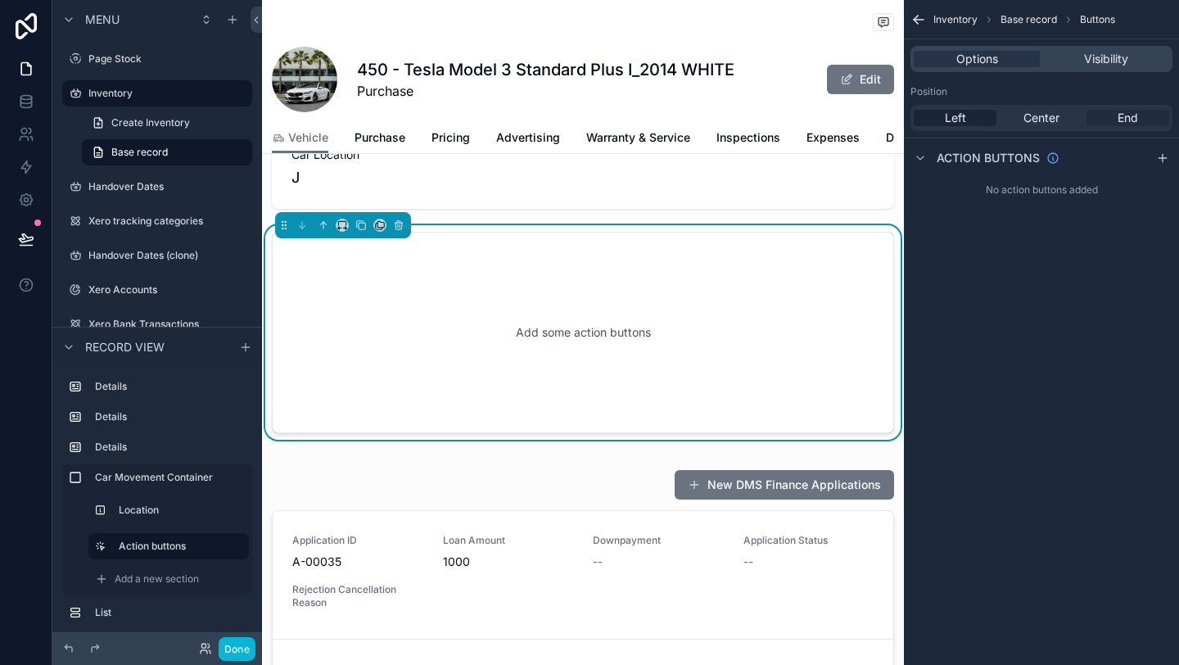
click at [1122, 120] on span "End" at bounding box center [1128, 118] width 20 height 16
click at [1160, 155] on icon "scrollable content" at bounding box center [1162, 157] width 13 height 13
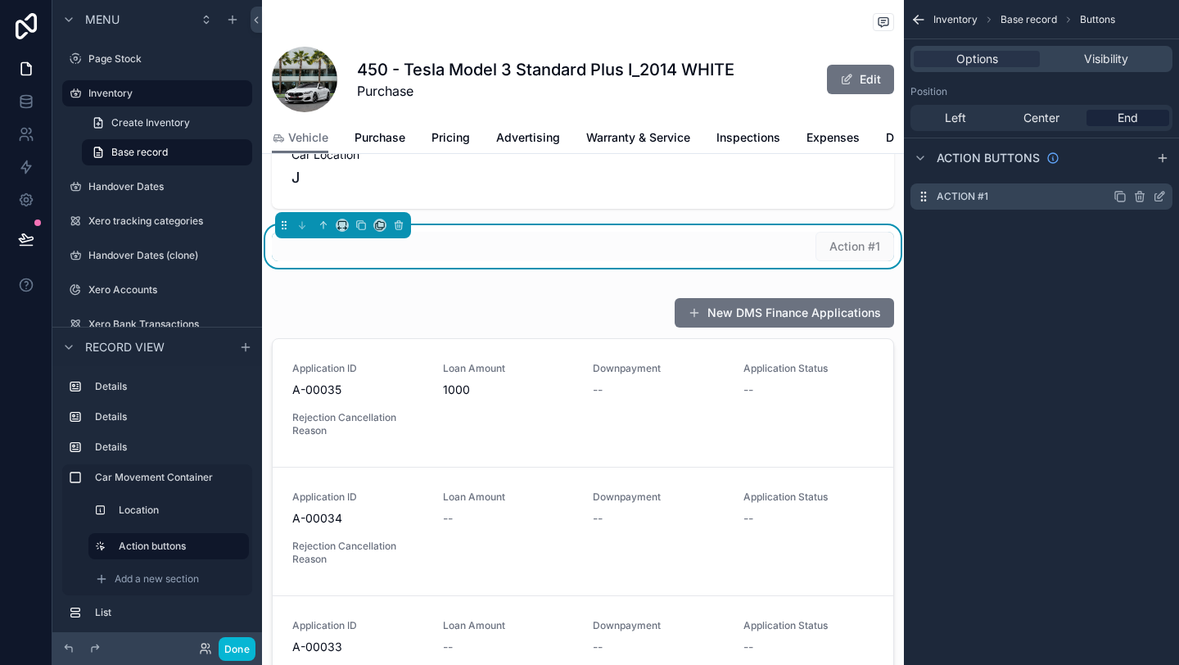
click at [1160, 197] on icon "scrollable content" at bounding box center [1161, 195] width 7 height 7
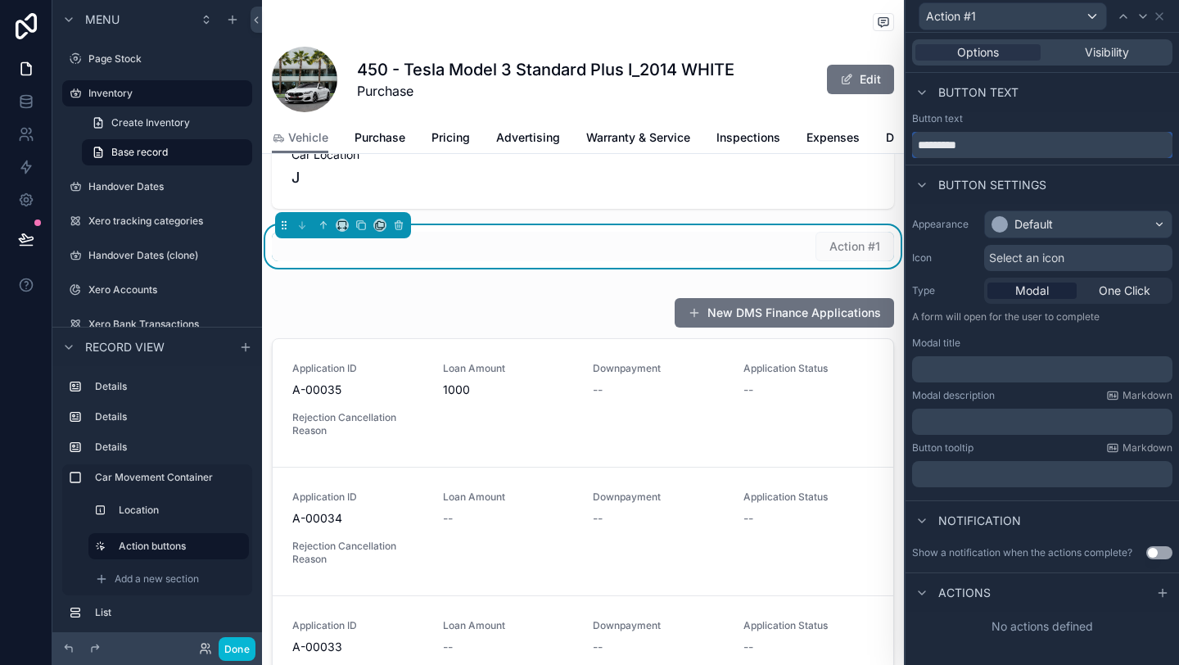
click at [1039, 151] on input "*********" at bounding box center [1042, 145] width 260 height 26
type input "****"
click at [1081, 233] on div "Default" at bounding box center [1078, 224] width 187 height 26
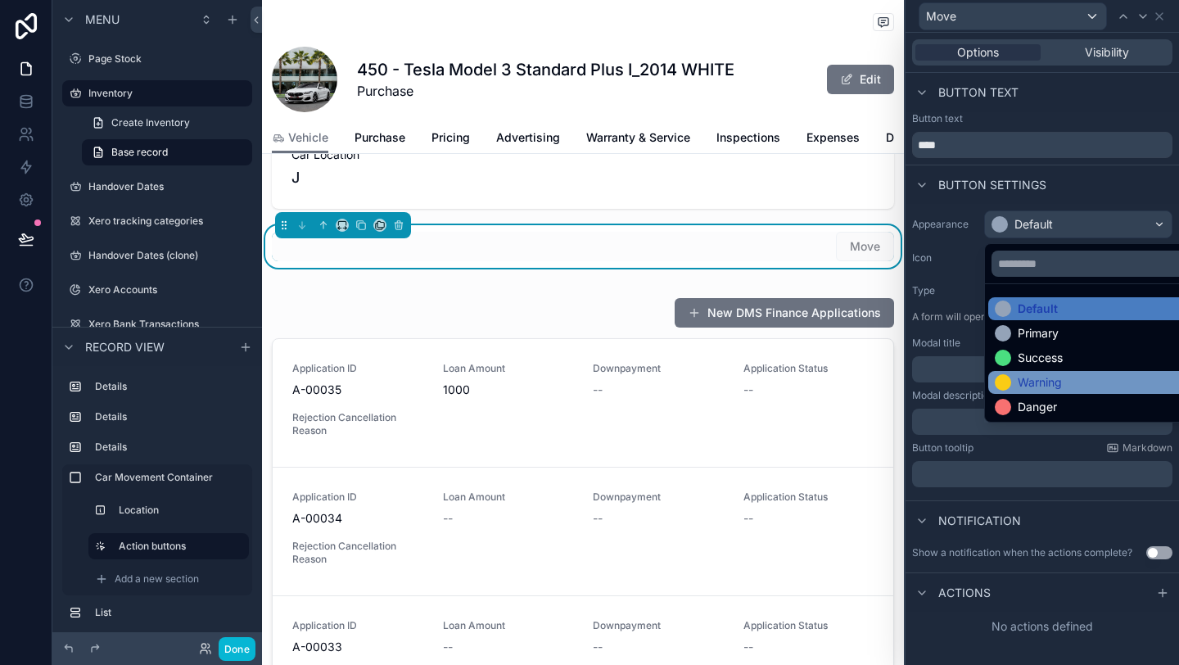
click at [1071, 381] on div "Warning" at bounding box center [1097, 382] width 205 height 16
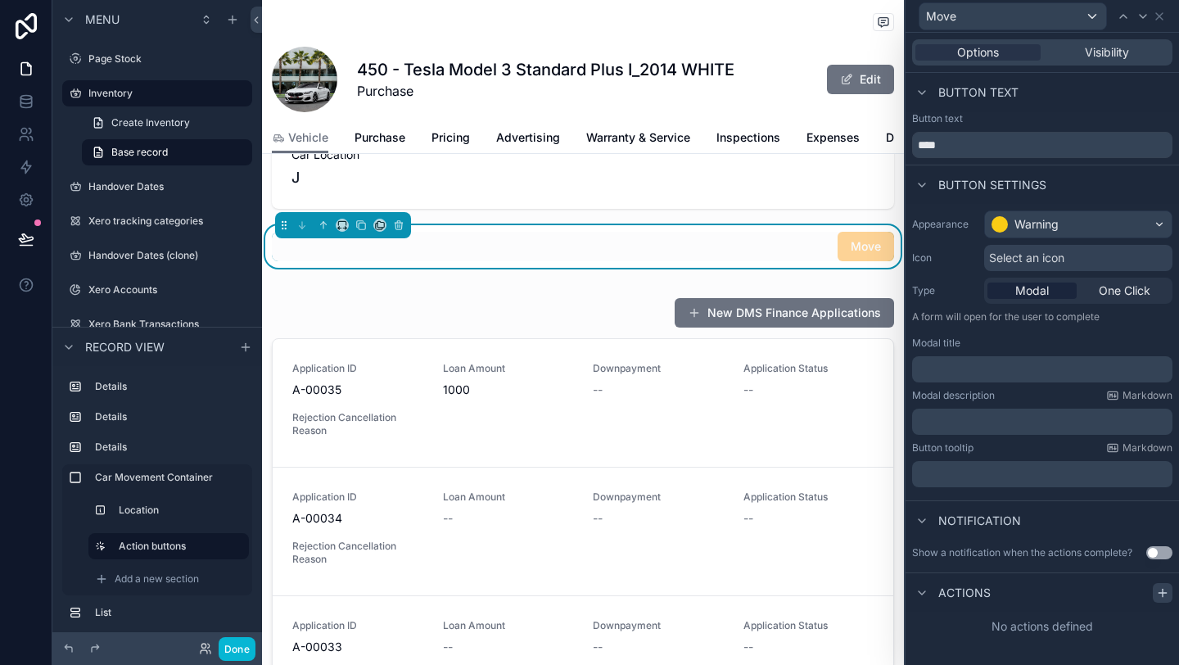
click at [1163, 595] on icon at bounding box center [1163, 592] width 0 height 7
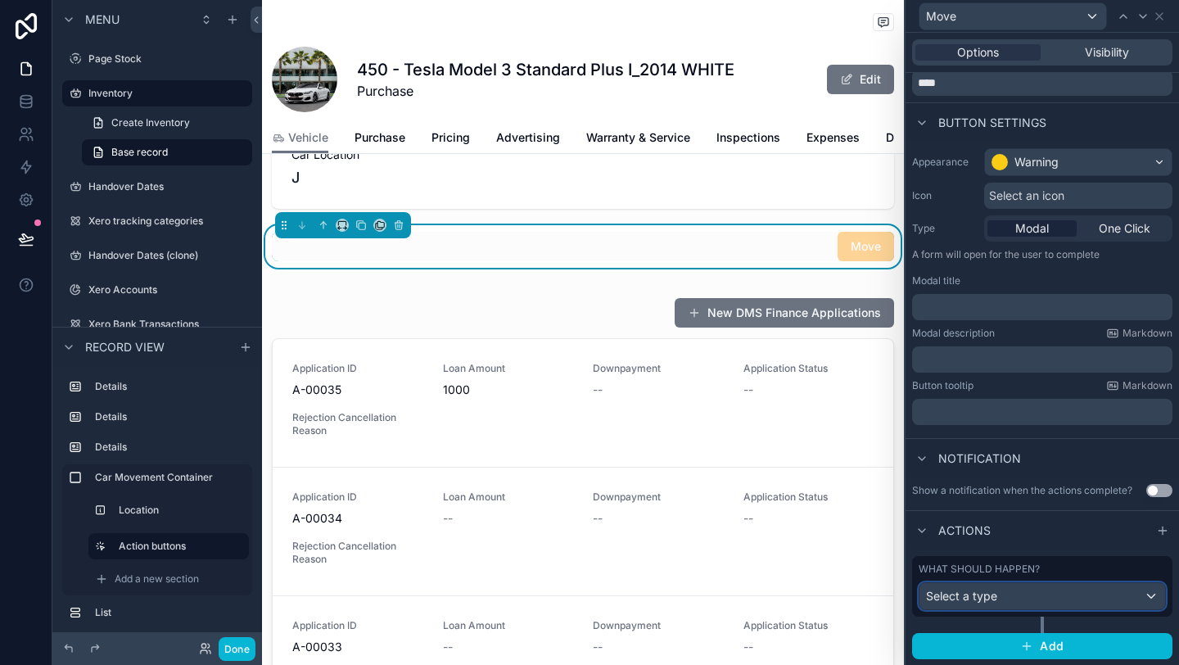
click at [1051, 594] on div "Select a type" at bounding box center [1043, 596] width 246 height 26
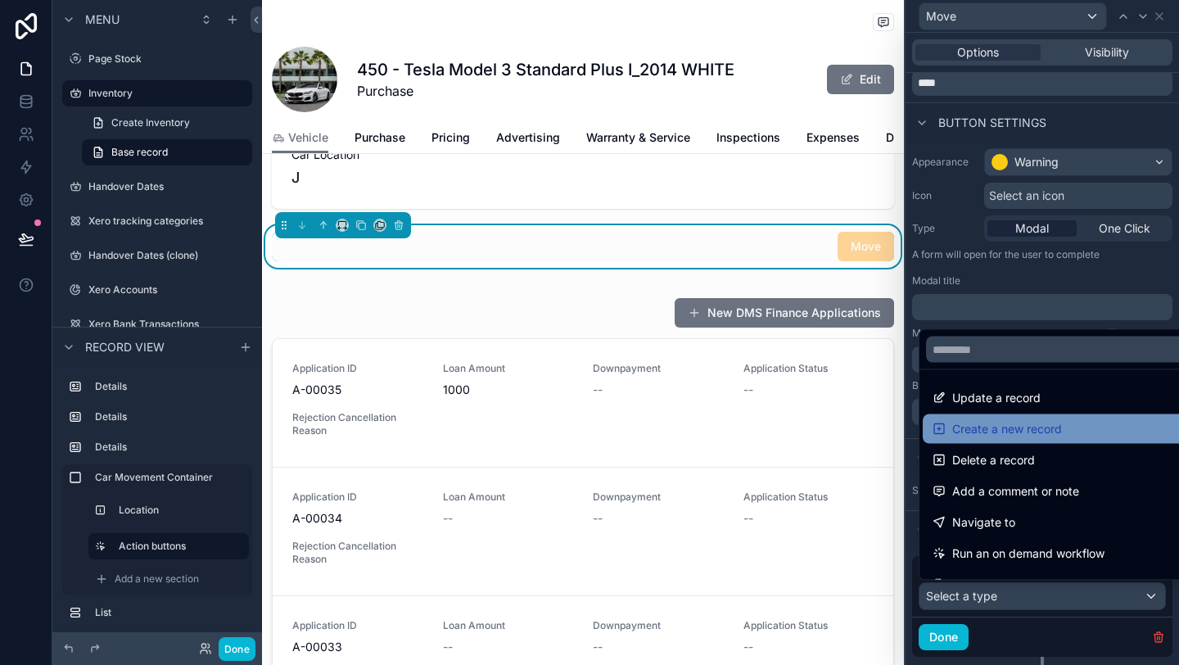
click at [1005, 429] on span "Create a new record" at bounding box center [1007, 429] width 110 height 20
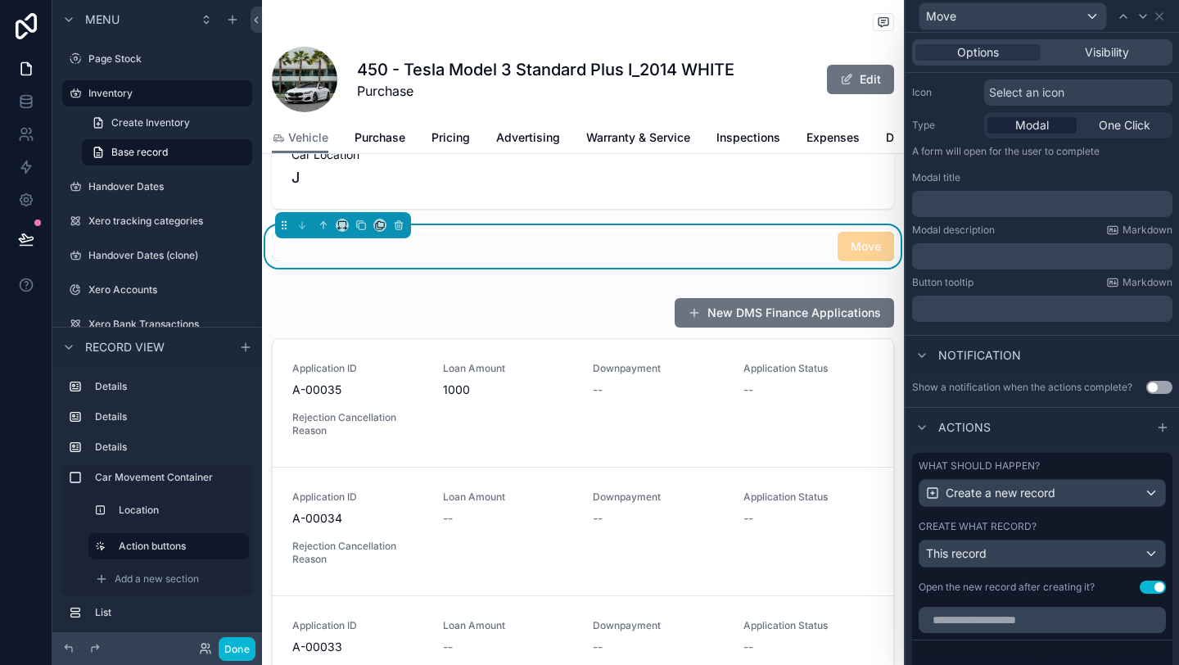
scroll to position [184, 0]
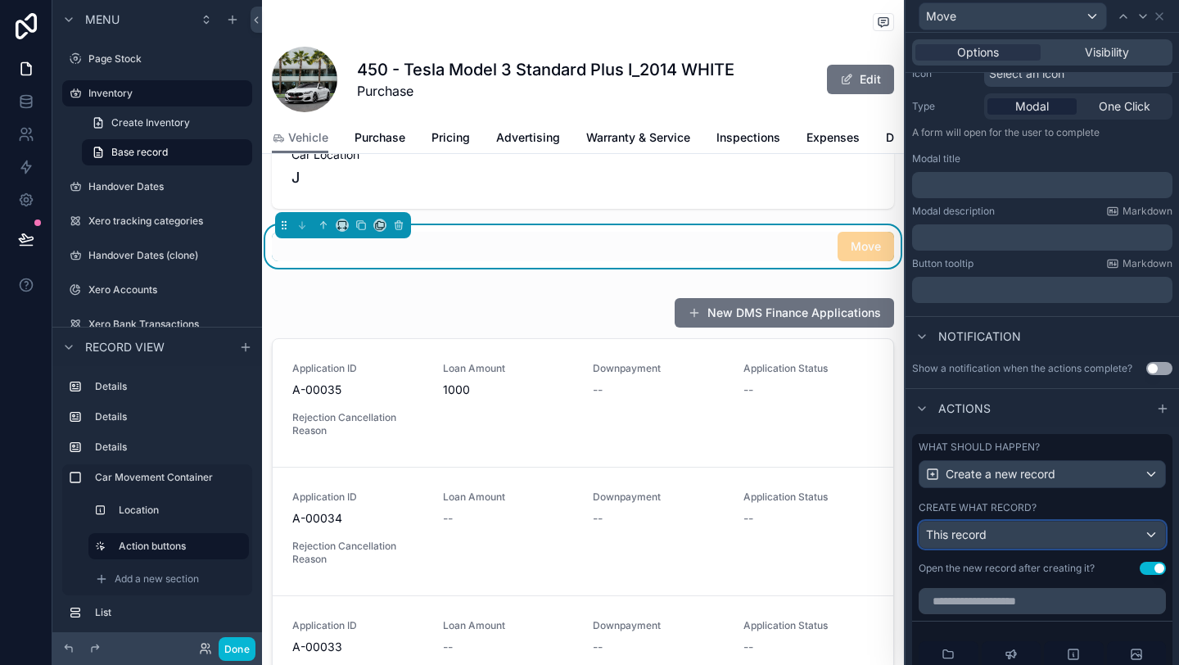
click at [1023, 540] on div "This record" at bounding box center [1043, 535] width 246 height 26
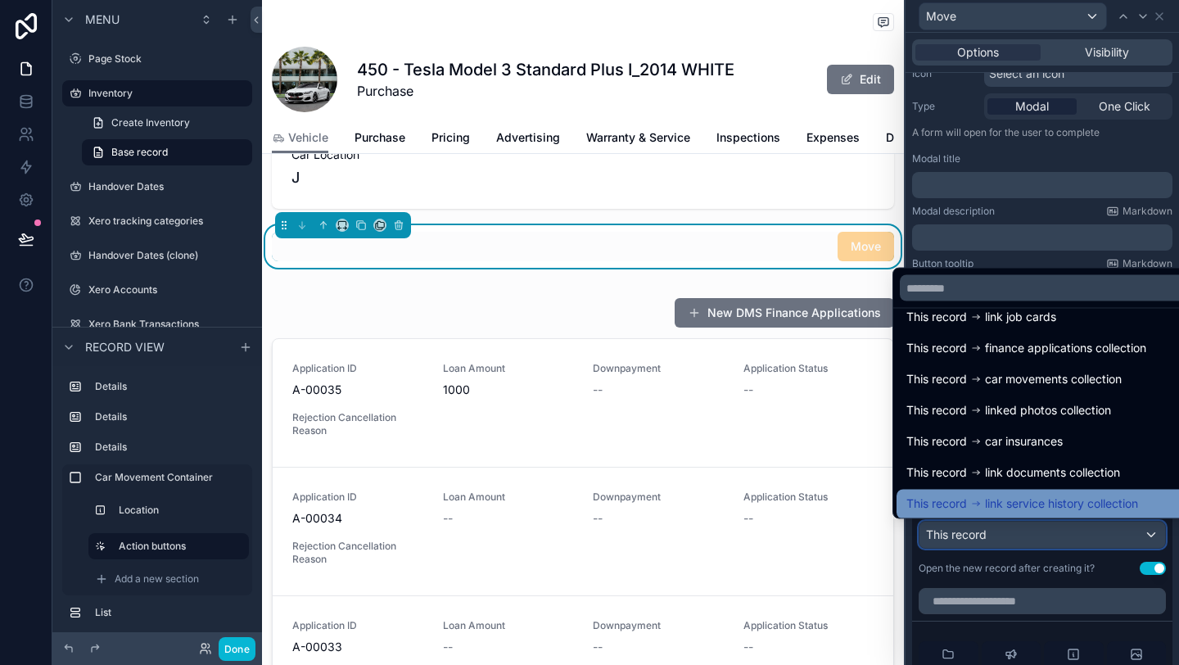
scroll to position [386, 0]
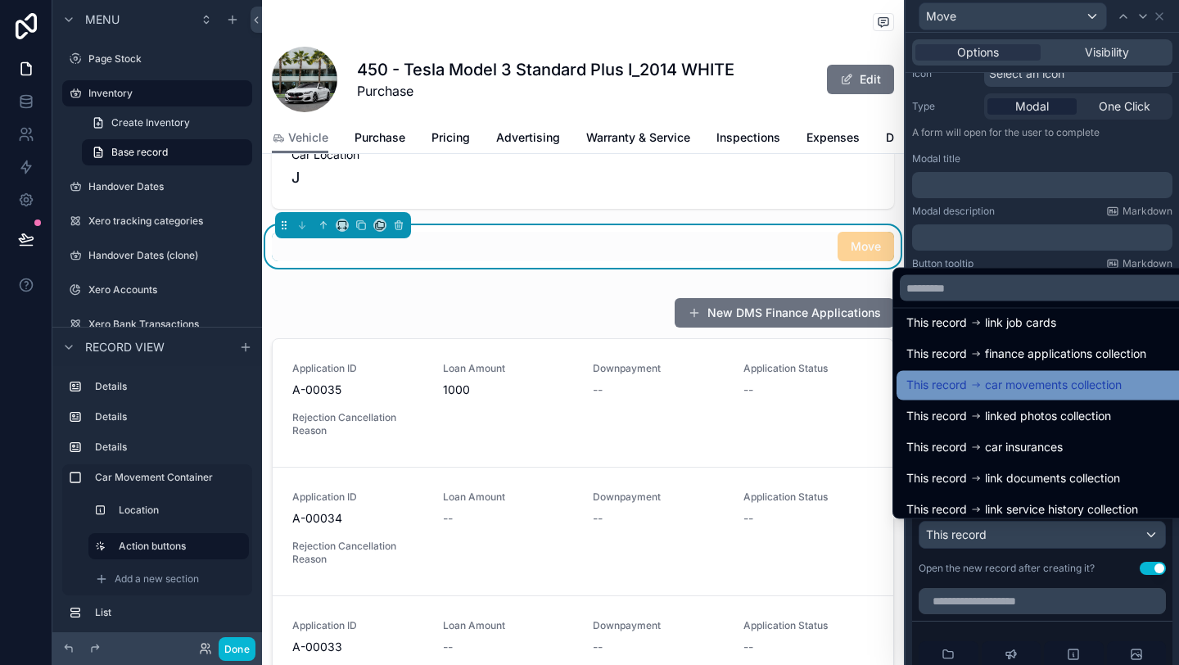
click at [985, 391] on span "car movements collection" at bounding box center [1053, 386] width 137 height 20
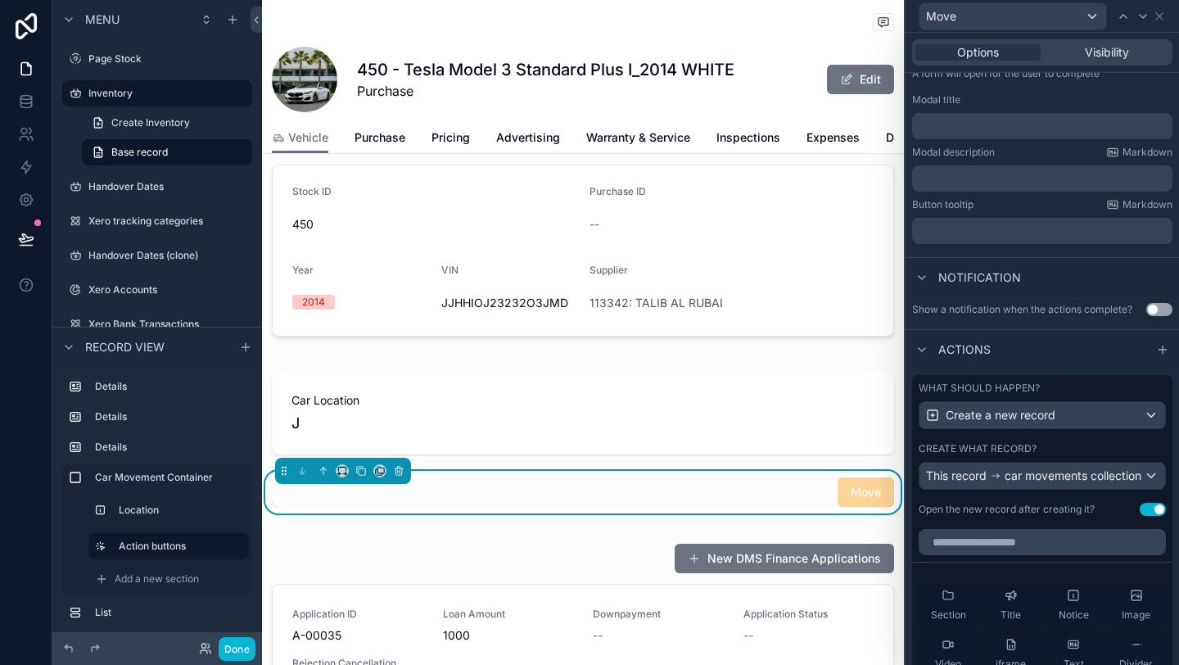
scroll to position [437, 0]
click at [1150, 516] on button "Use setting" at bounding box center [1153, 509] width 26 height 13
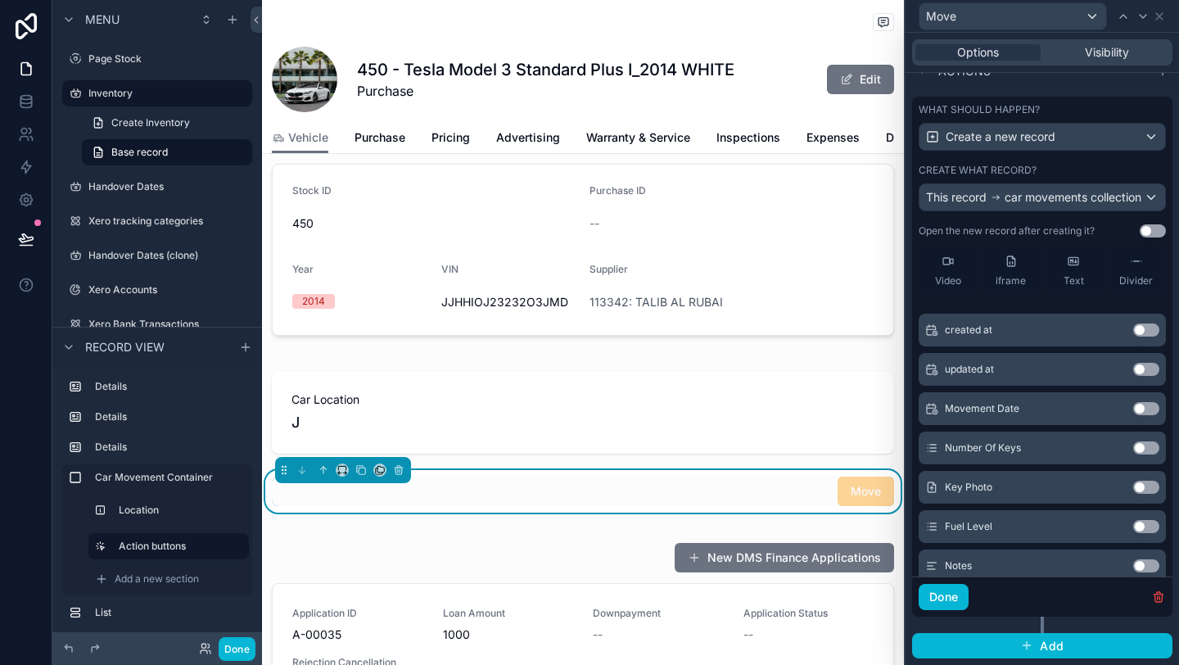
scroll to position [70, 0]
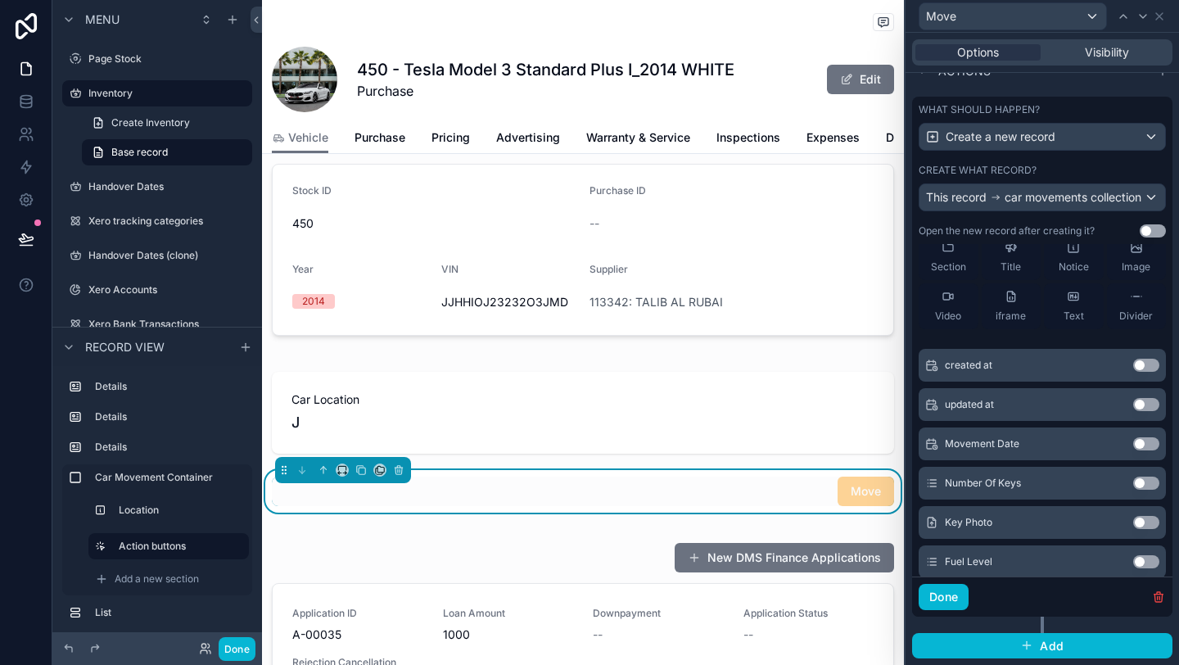
click at [1146, 369] on button "Use setting" at bounding box center [1146, 365] width 26 height 13
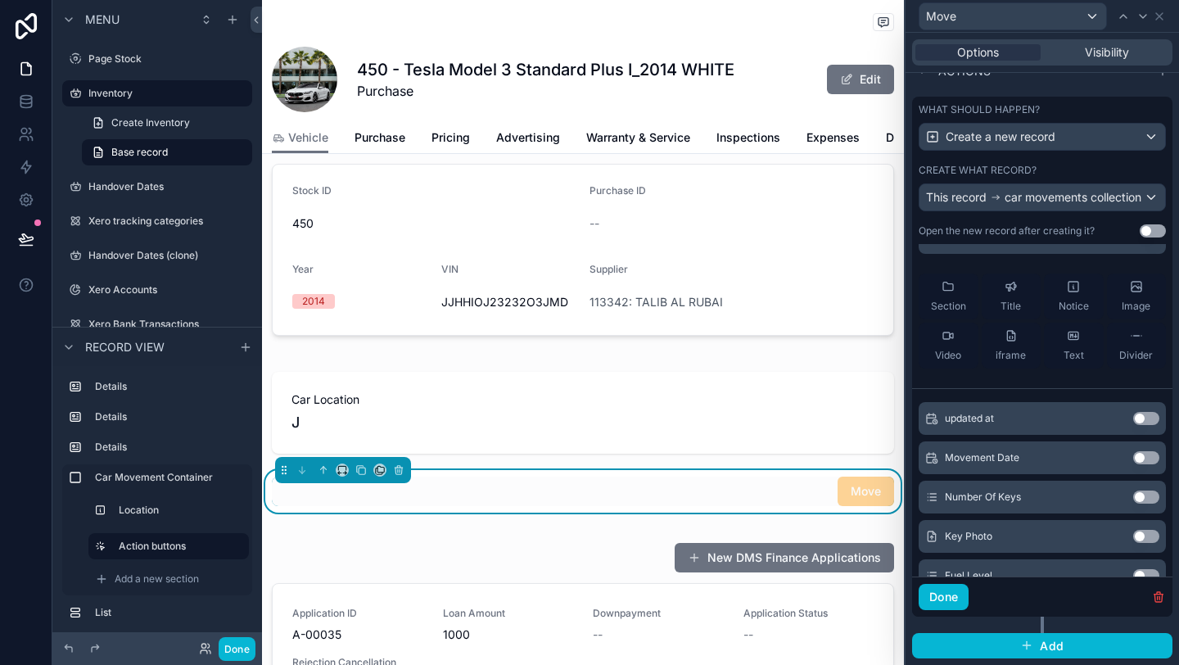
click at [1146, 425] on div "updated at Use setting" at bounding box center [1042, 418] width 247 height 33
click at [1142, 419] on button "Use setting" at bounding box center [1146, 418] width 26 height 13
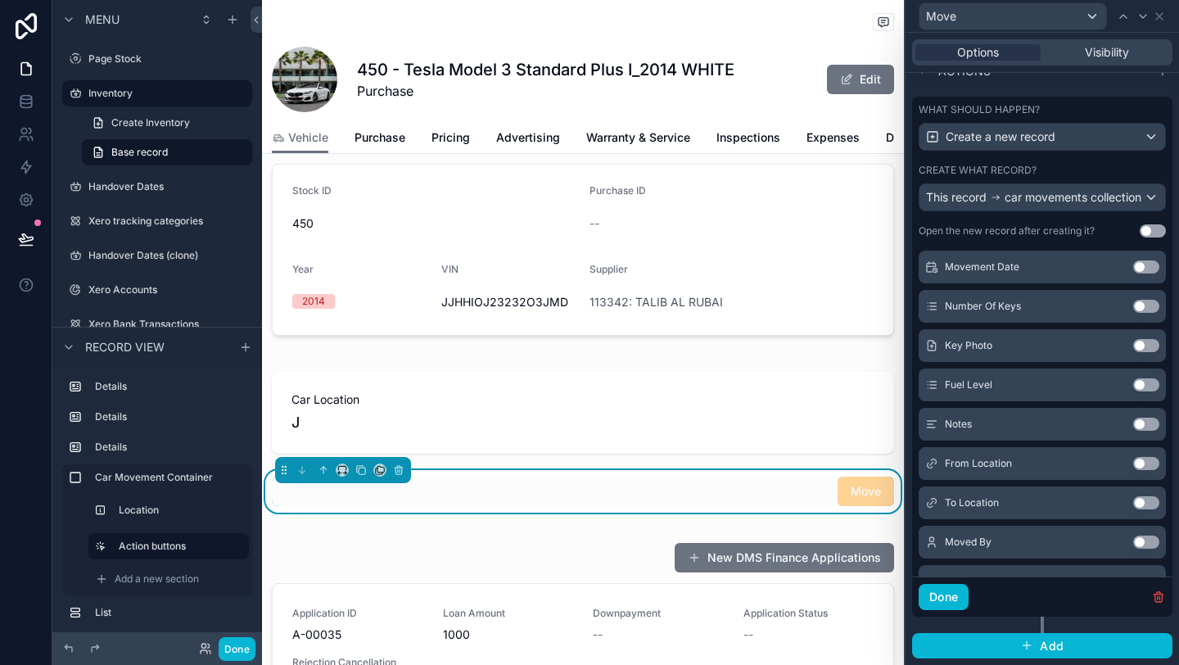
scroll to position [269, 0]
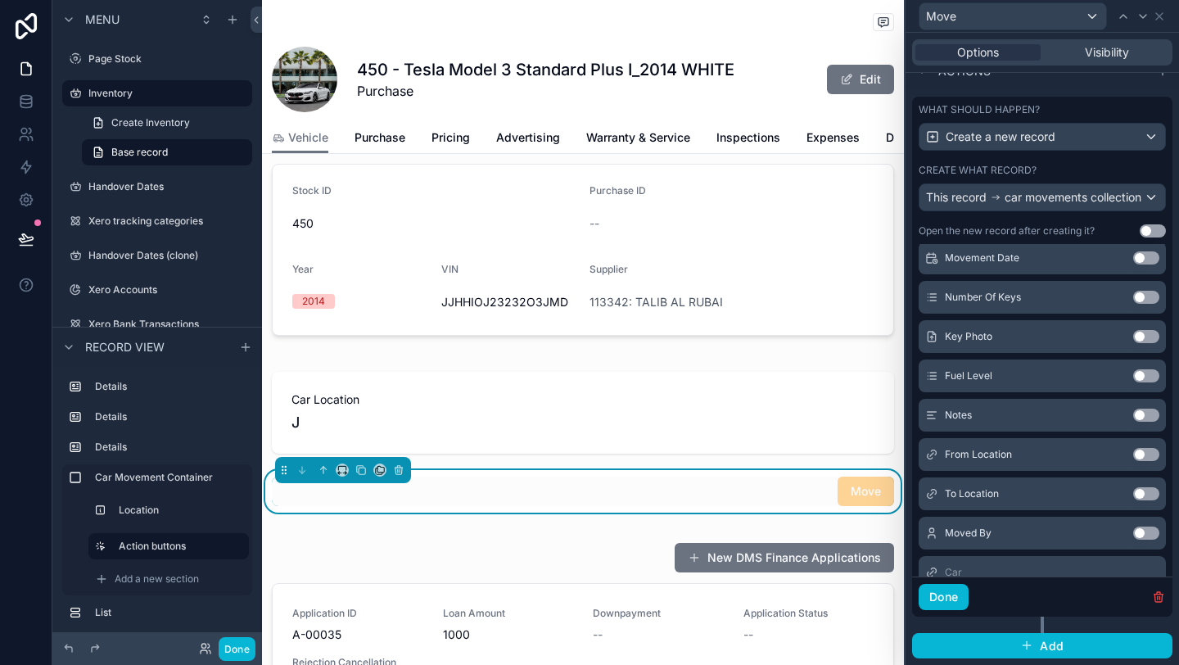
click at [1142, 461] on div "From Location Use setting" at bounding box center [1042, 454] width 247 height 33
click at [1140, 454] on button "Use setting" at bounding box center [1146, 454] width 26 height 13
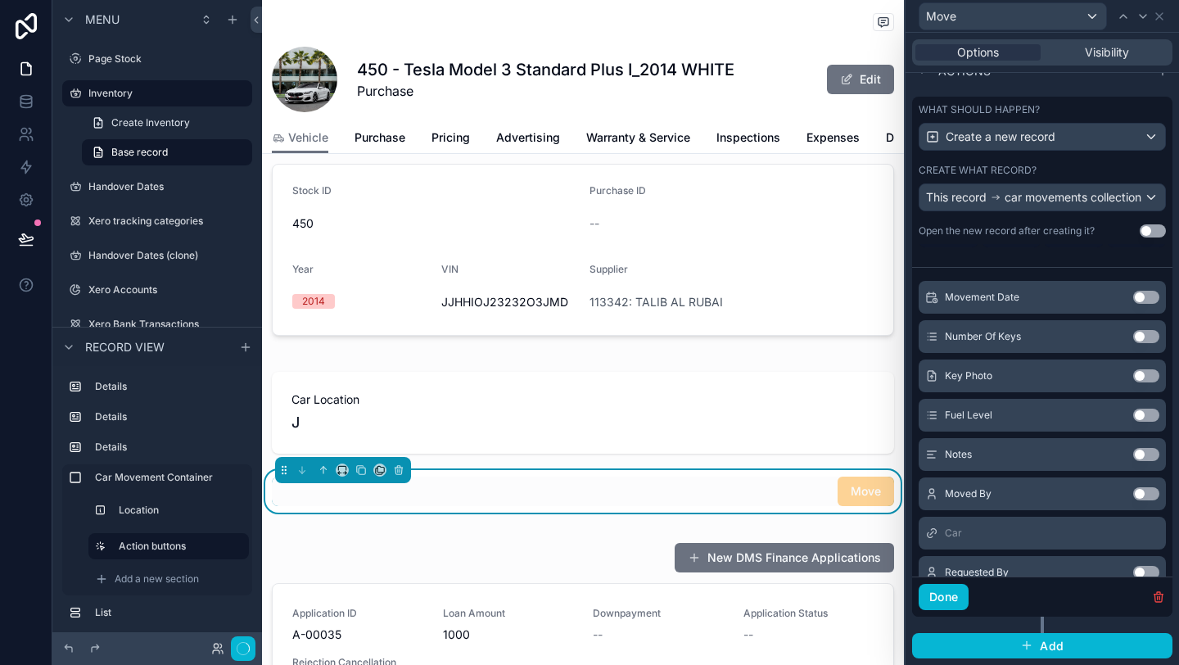
scroll to position [348, 0]
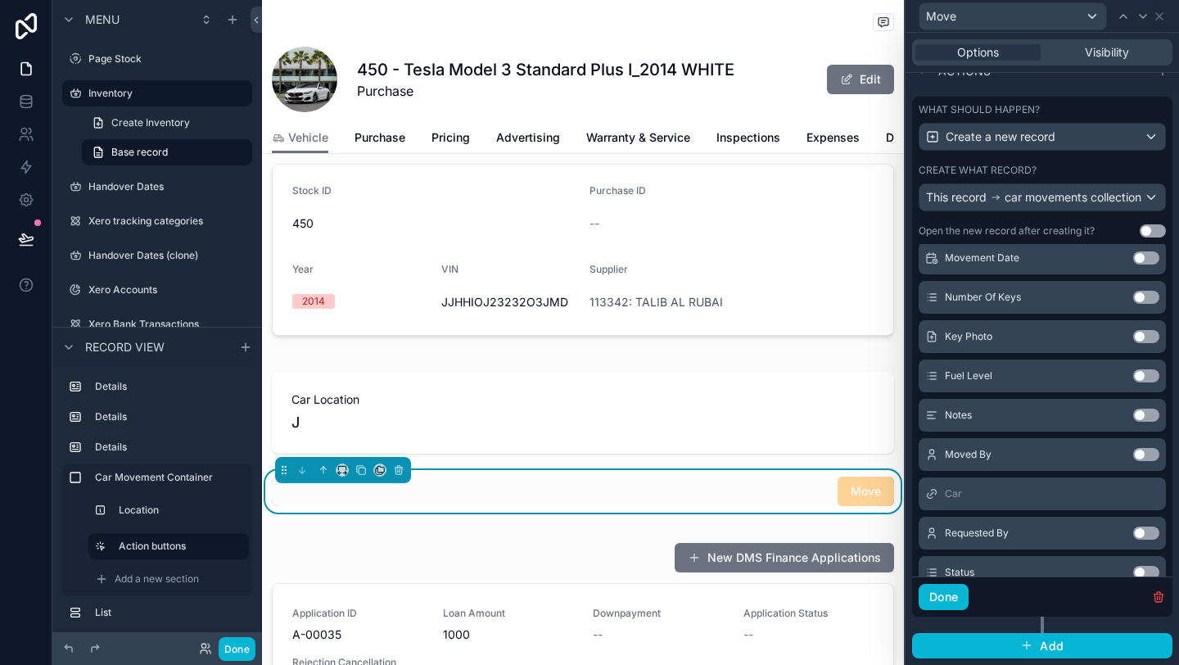
click at [1141, 532] on button "Use setting" at bounding box center [1146, 533] width 26 height 13
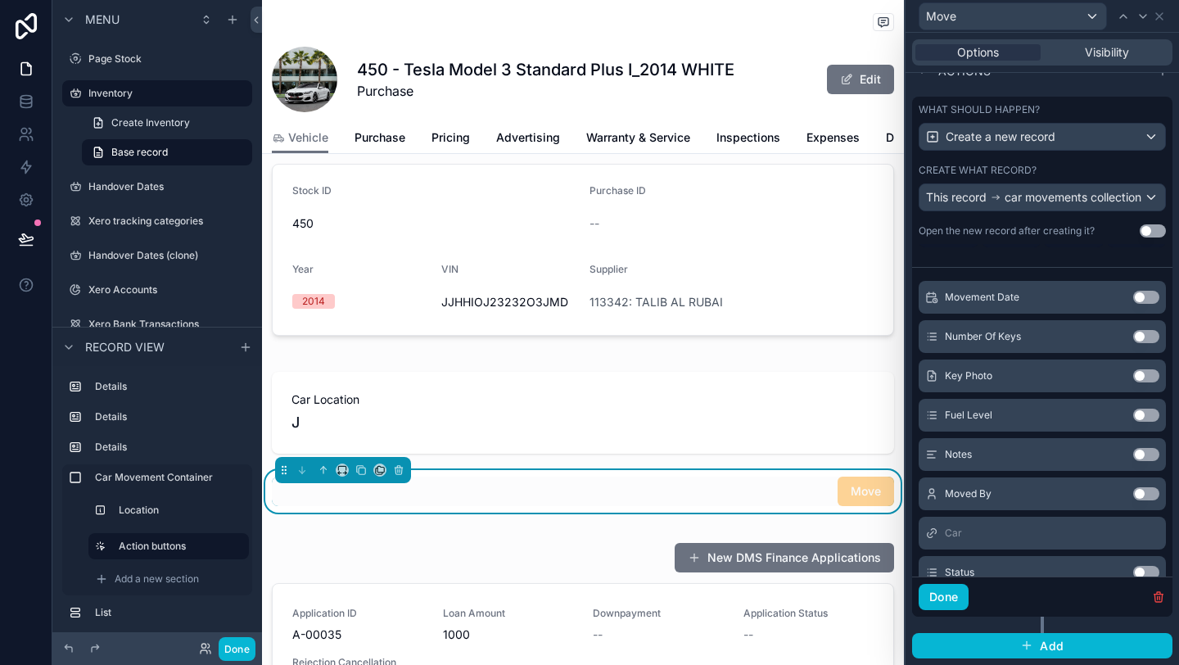
scroll to position [380, 0]
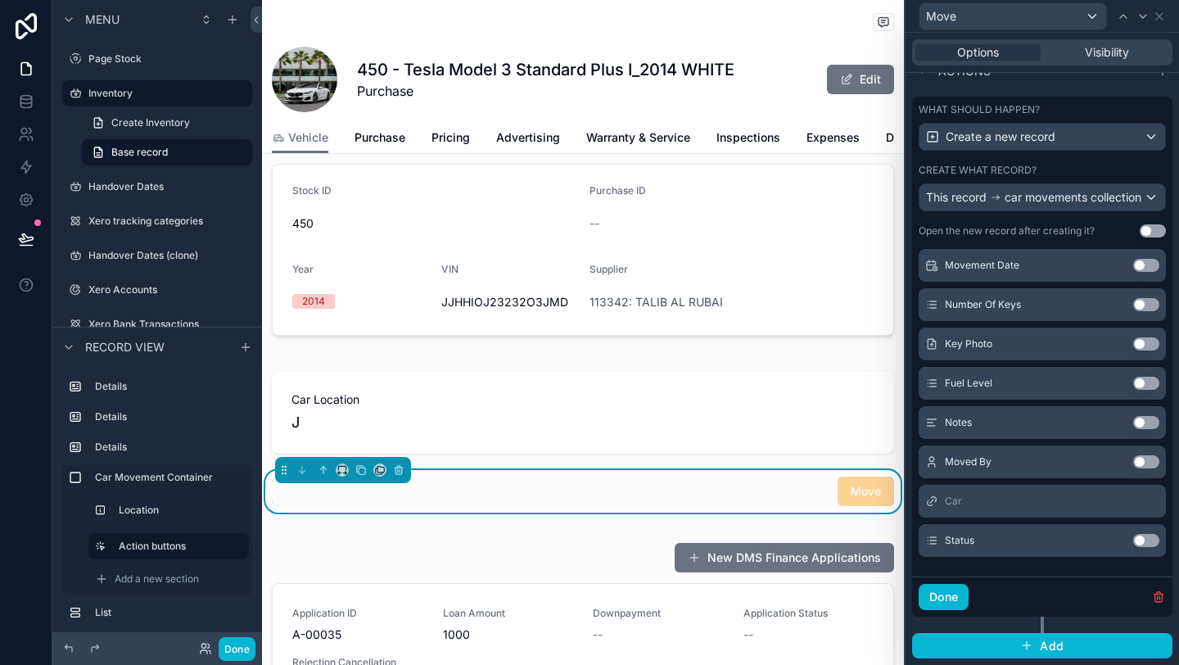
click at [1146, 544] on button "Use setting" at bounding box center [1146, 540] width 26 height 13
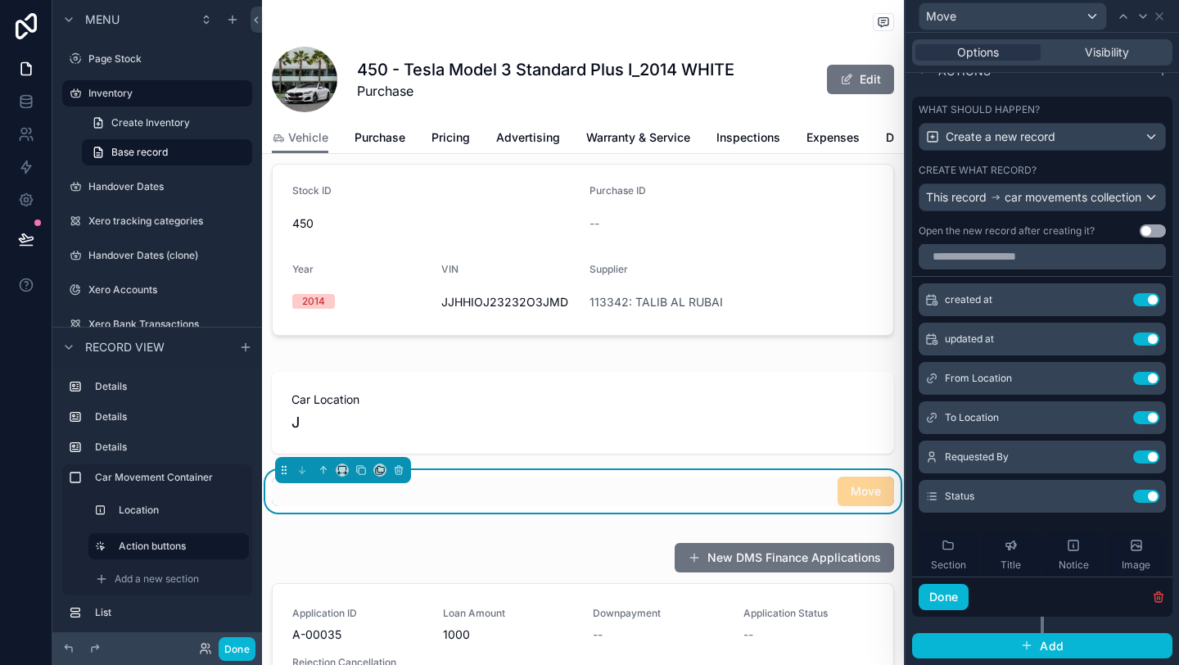
scroll to position [0, 0]
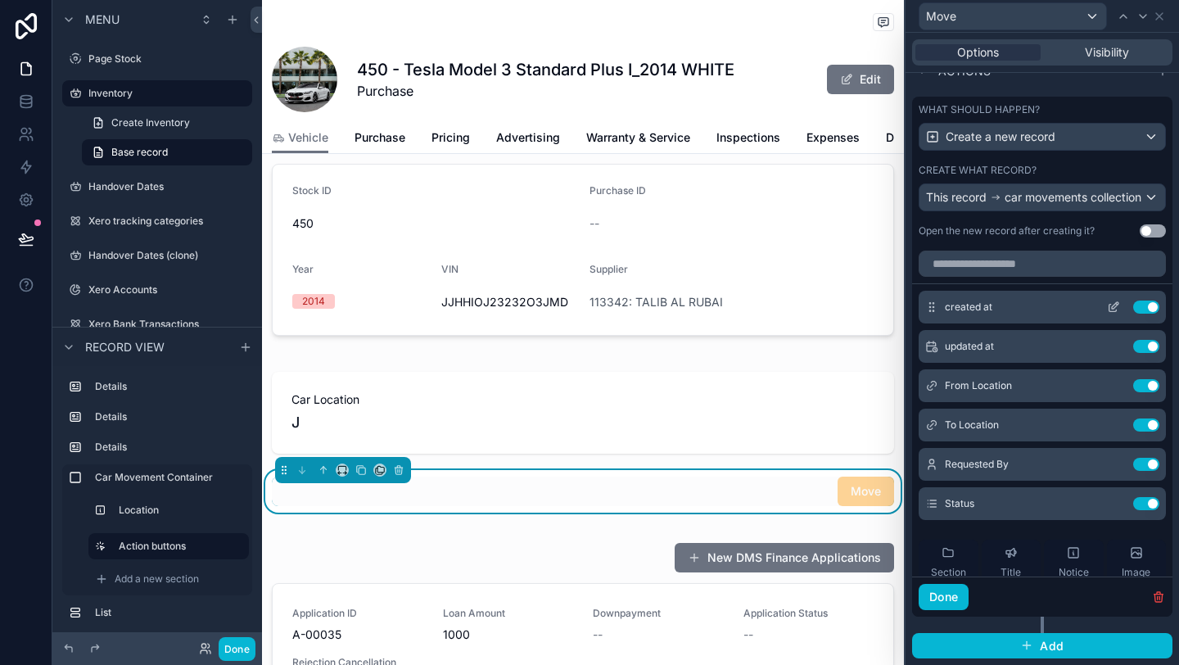
click at [1109, 304] on icon at bounding box center [1113, 307] width 13 height 13
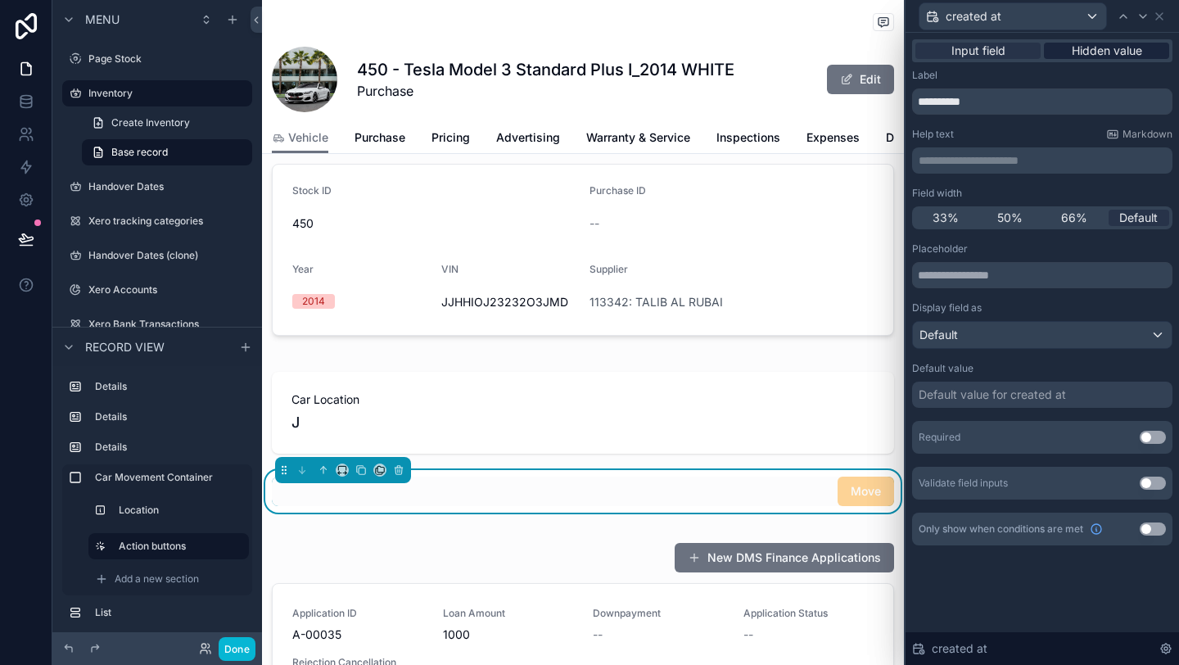
click at [1078, 57] on span "Hidden value" at bounding box center [1107, 51] width 70 height 16
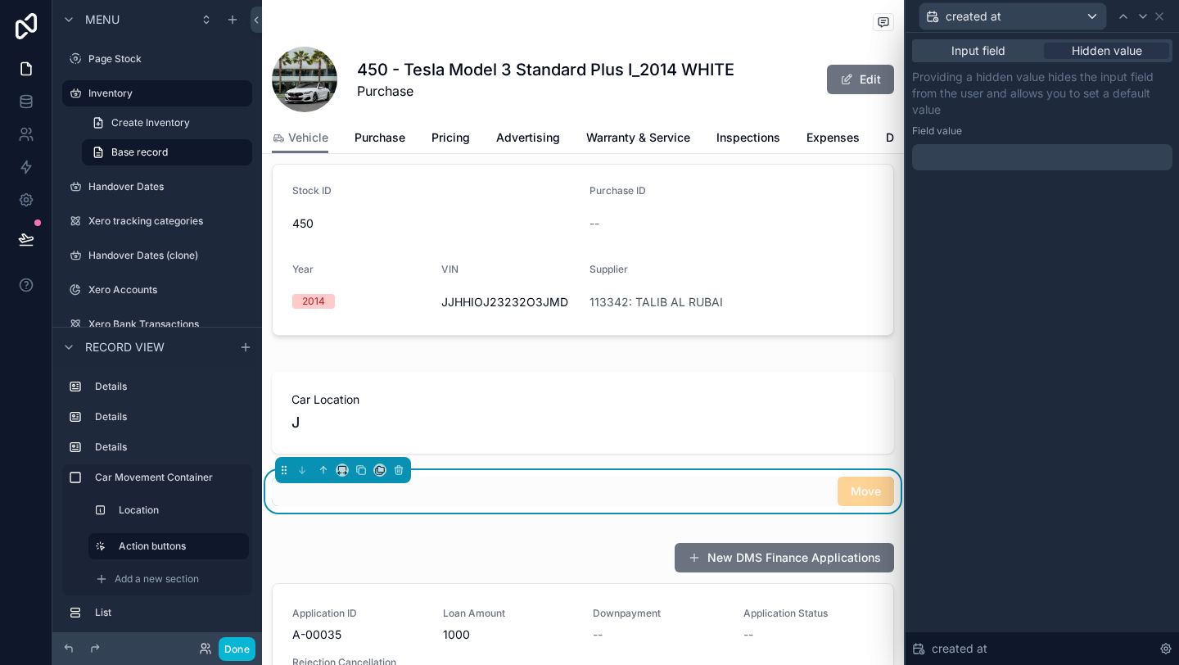
click at [1045, 155] on div at bounding box center [1042, 157] width 260 height 26
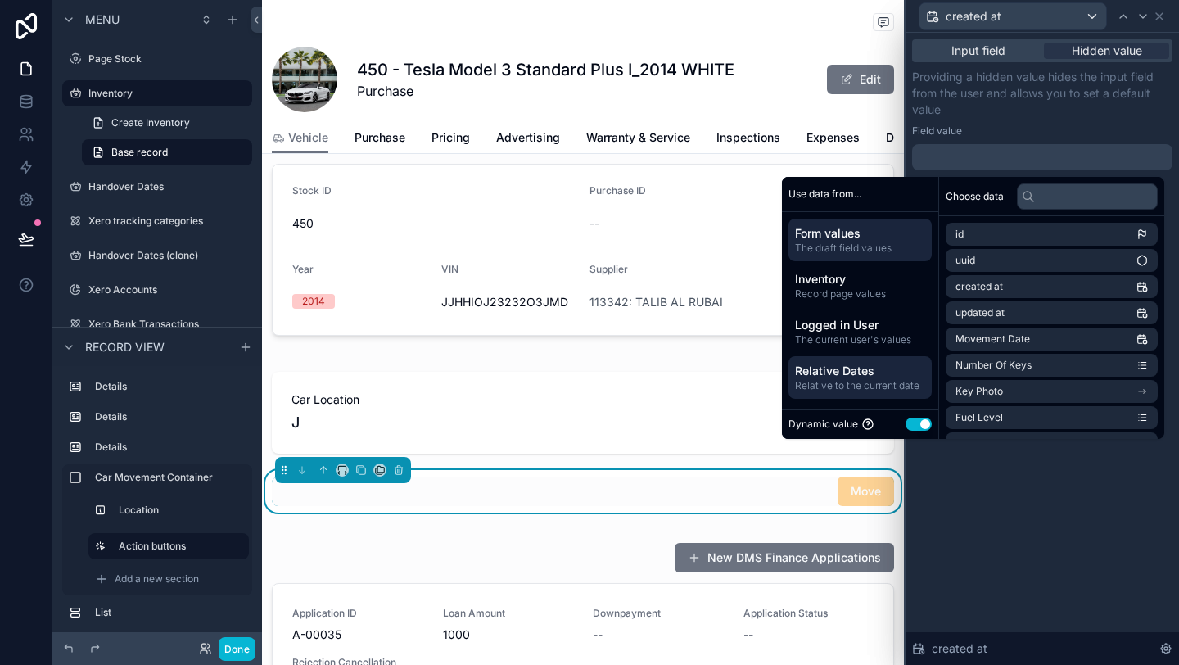
click at [866, 382] on span "Relative to the current date" at bounding box center [860, 385] width 130 height 13
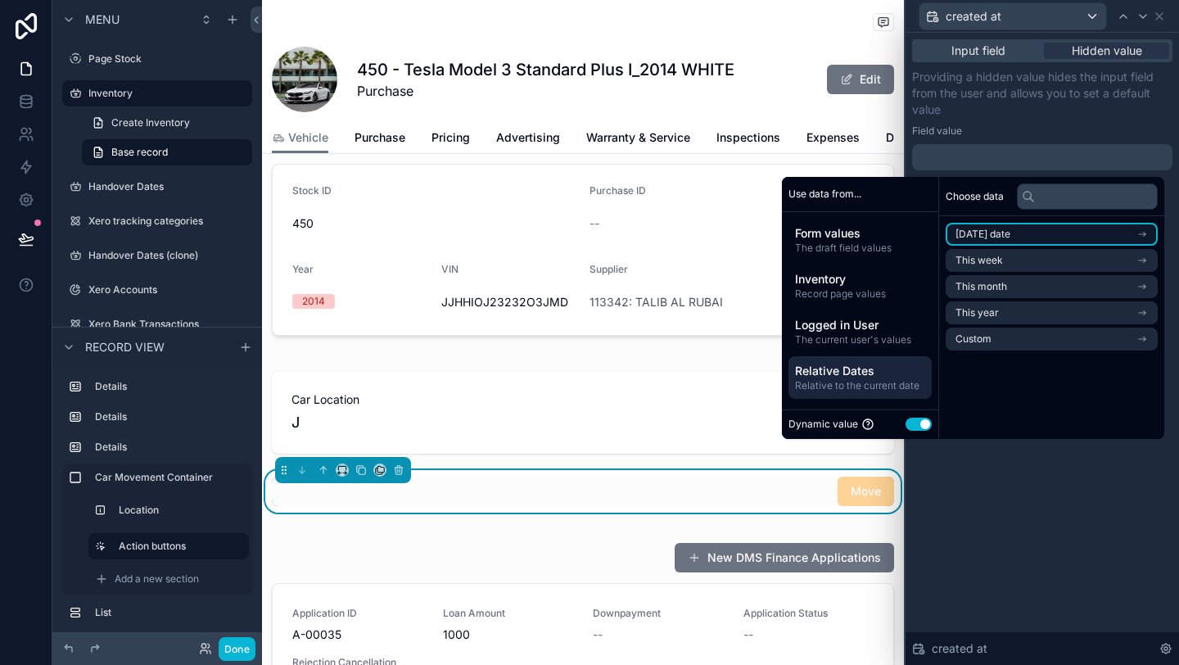
click at [988, 233] on span "[DATE] date" at bounding box center [983, 234] width 55 height 13
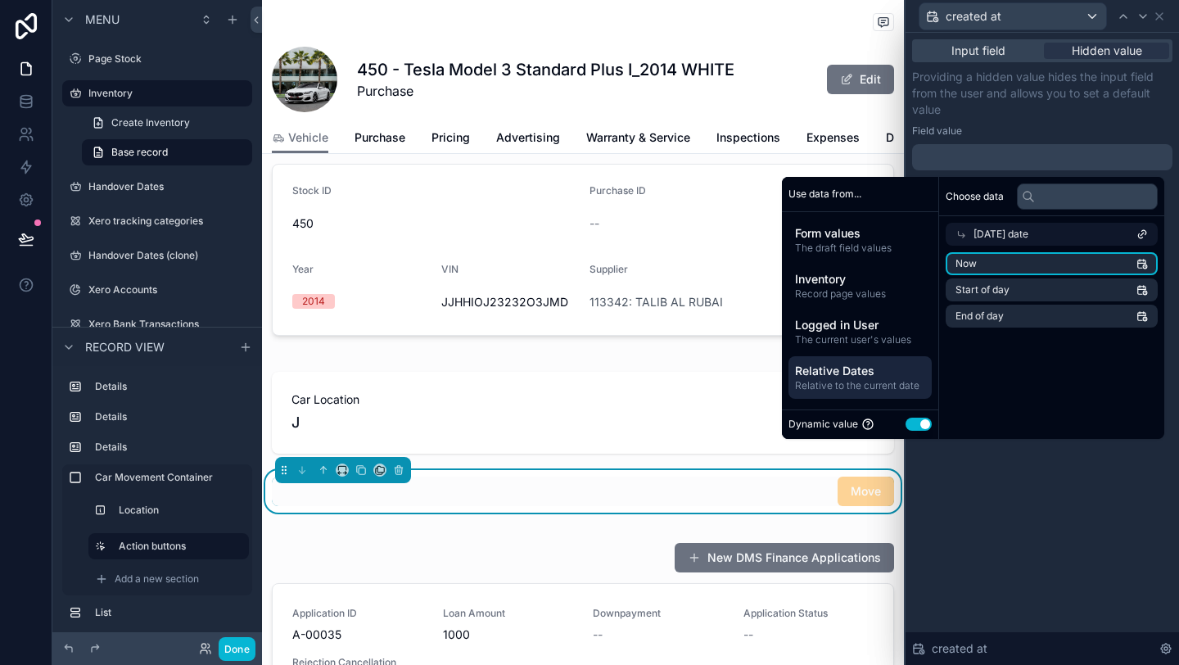
click at [991, 255] on li "Now" at bounding box center [1052, 263] width 212 height 23
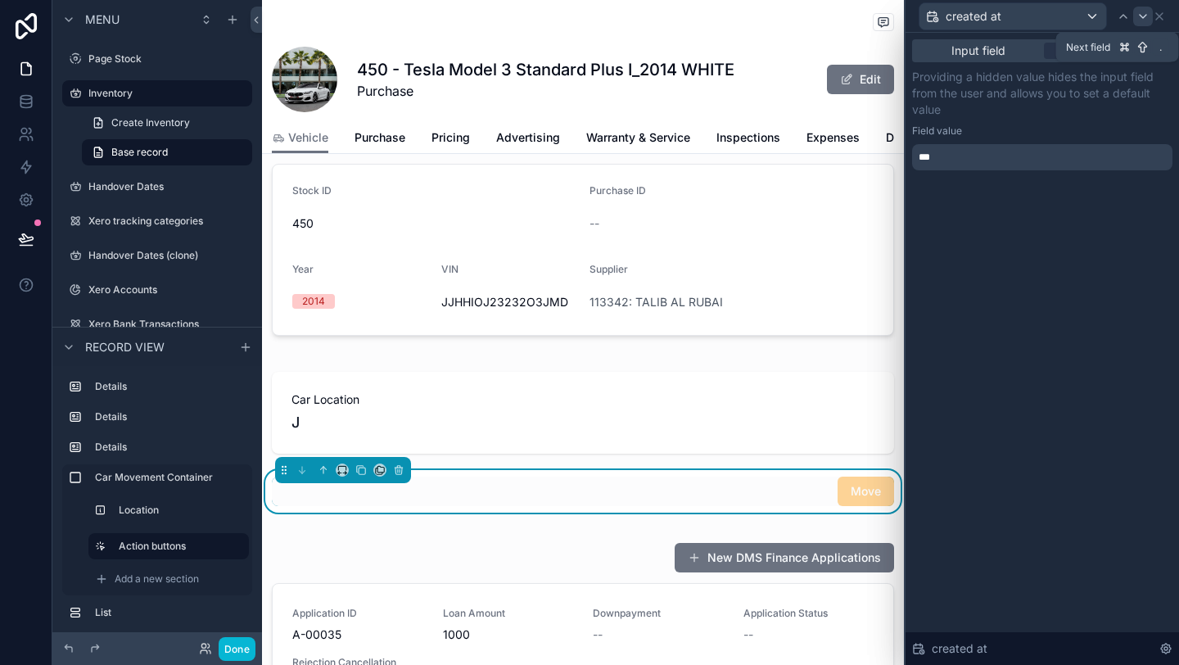
click at [1146, 16] on icon at bounding box center [1143, 16] width 13 height 13
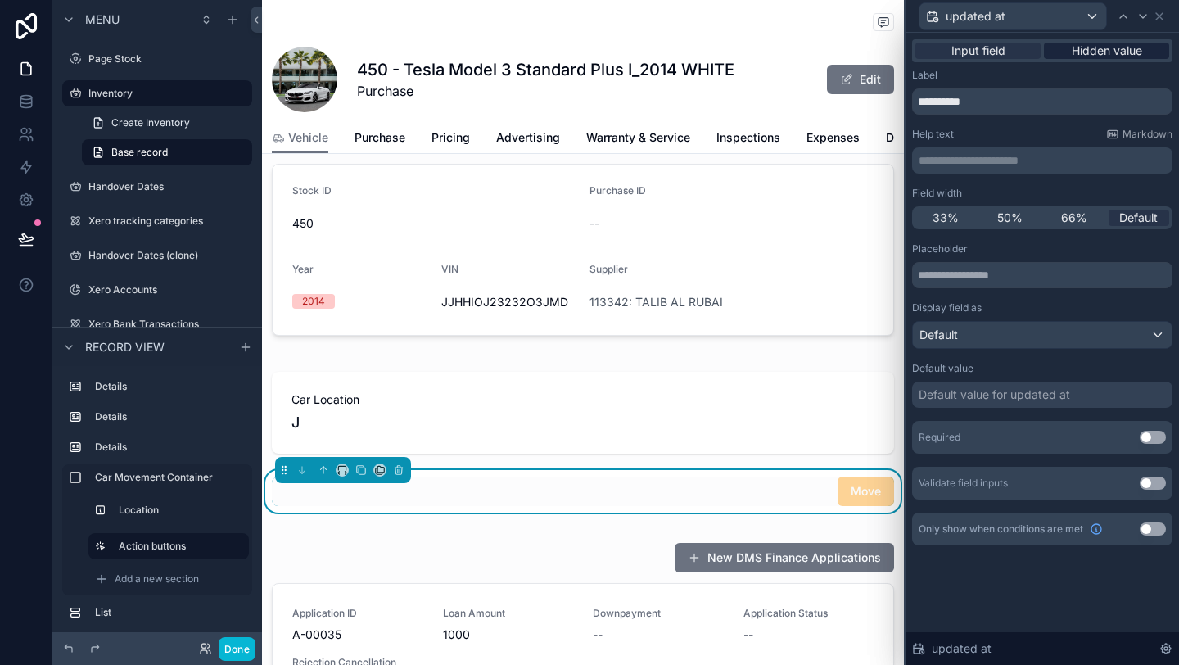
click at [1083, 50] on span "Hidden value" at bounding box center [1107, 51] width 70 height 16
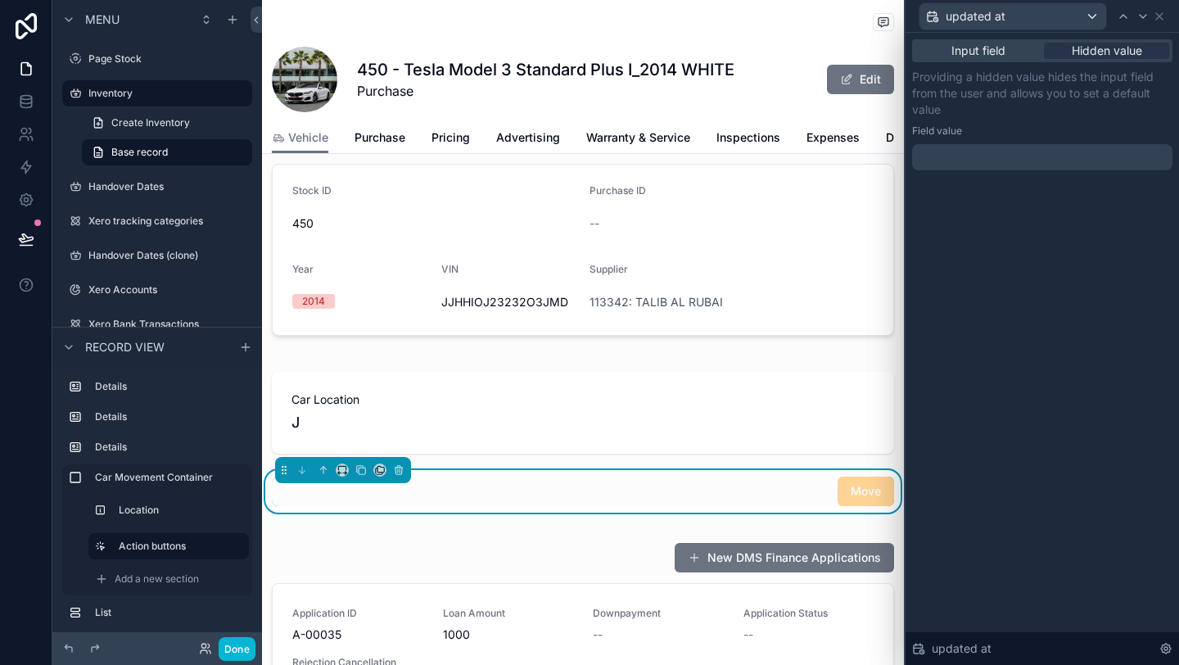
click at [1031, 163] on div at bounding box center [1042, 157] width 260 height 26
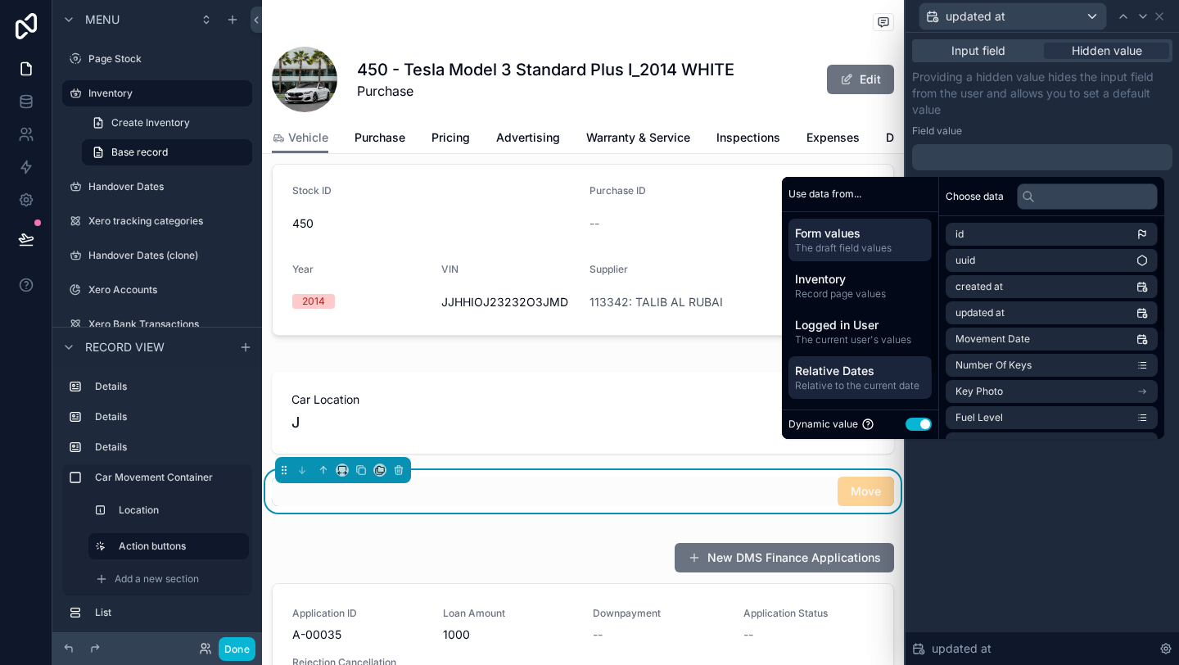
click at [876, 382] on span "Relative to the current date" at bounding box center [860, 385] width 130 height 13
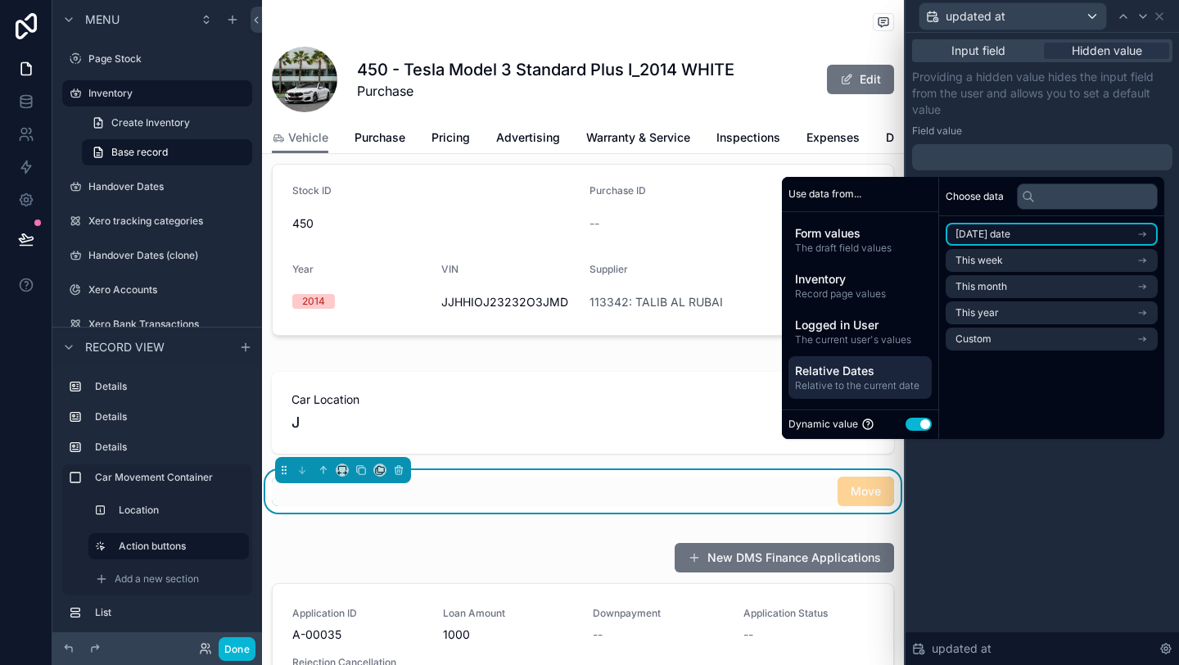
click at [1018, 237] on li "[DATE] date" at bounding box center [1052, 234] width 212 height 23
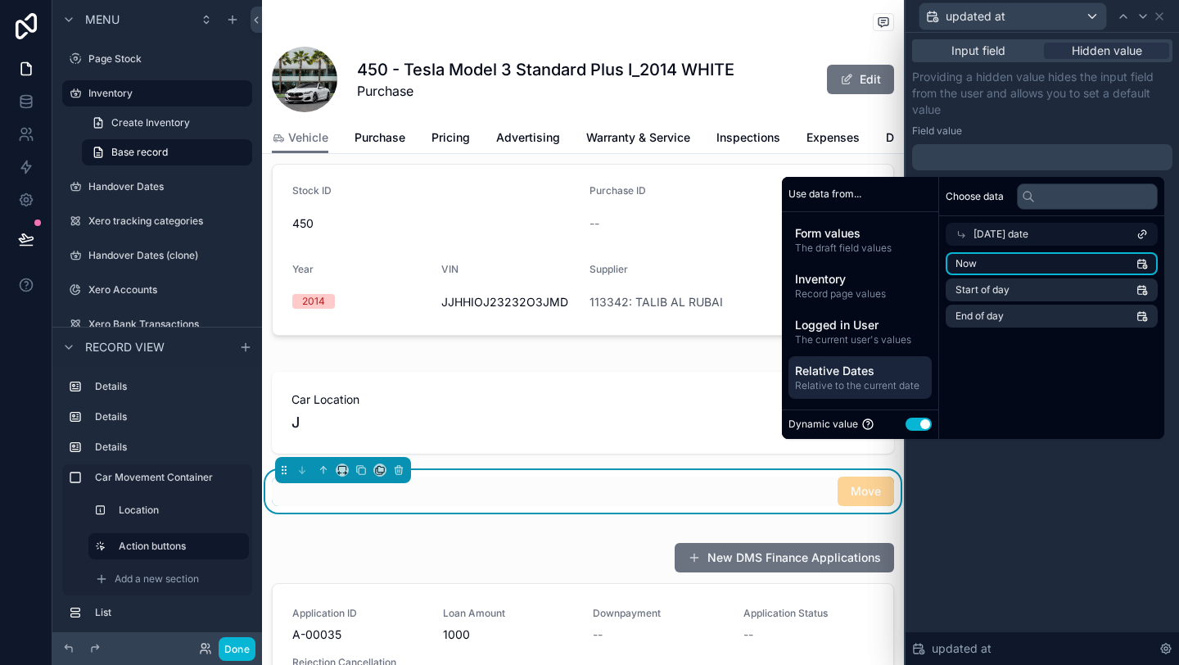
click at [1018, 263] on li "Now" at bounding box center [1052, 263] width 212 height 23
click at [1146, 15] on icon at bounding box center [1143, 16] width 7 height 3
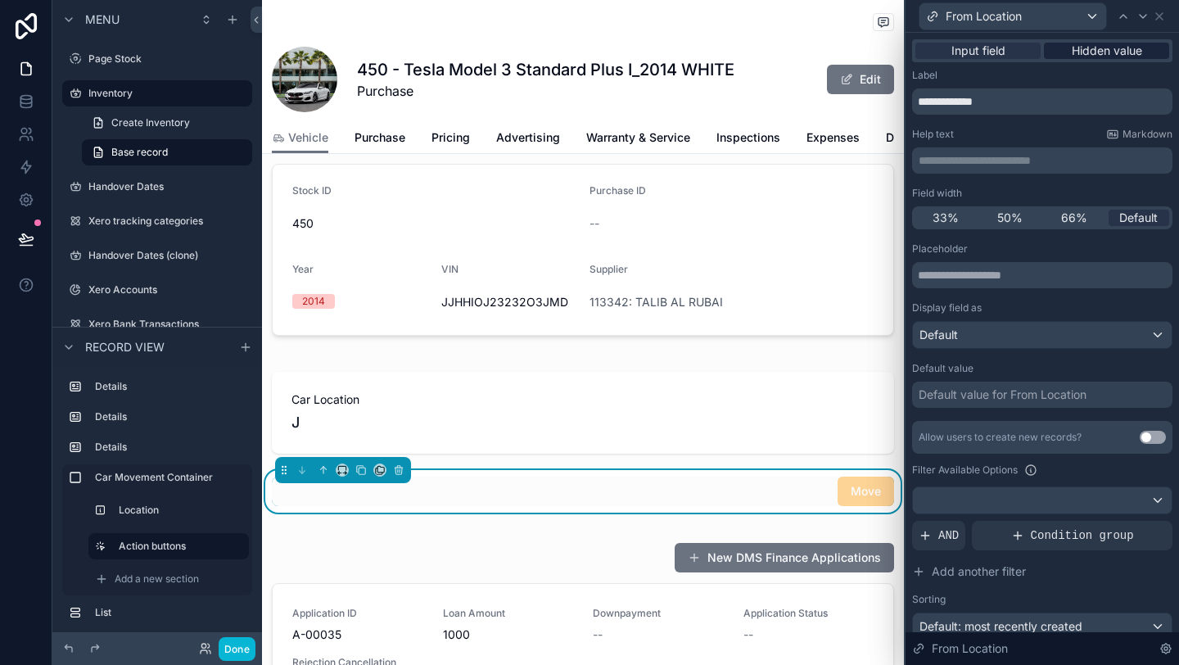
click at [1099, 58] on span "Hidden value" at bounding box center [1107, 51] width 70 height 16
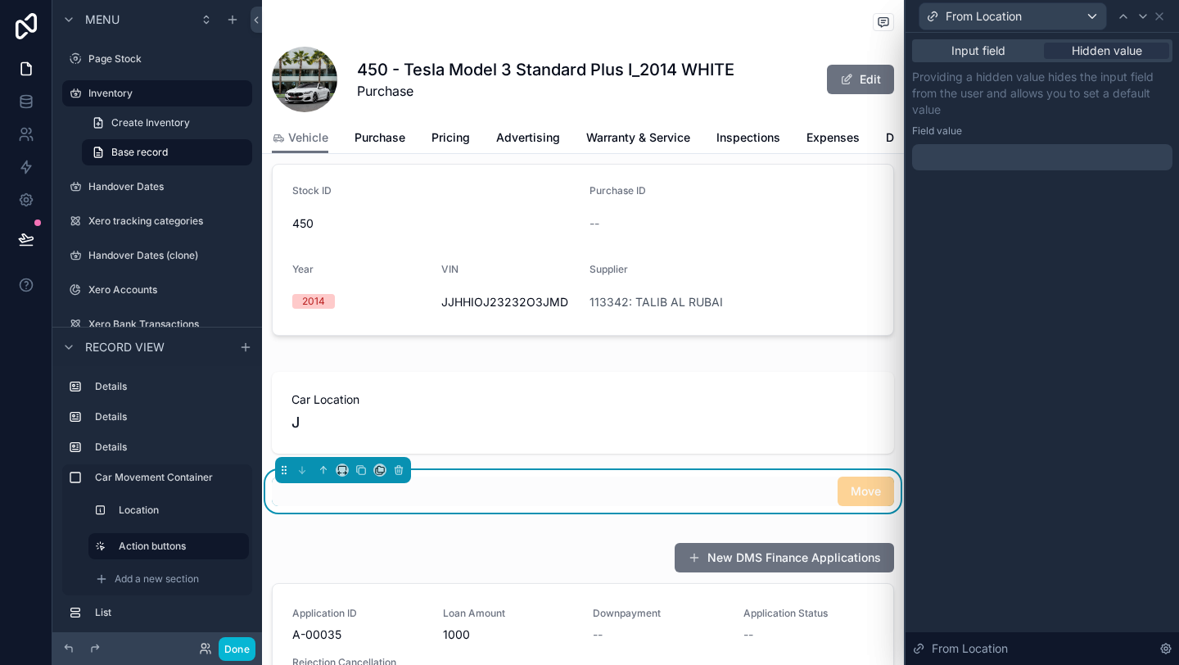
click at [1054, 154] on div at bounding box center [1042, 157] width 260 height 26
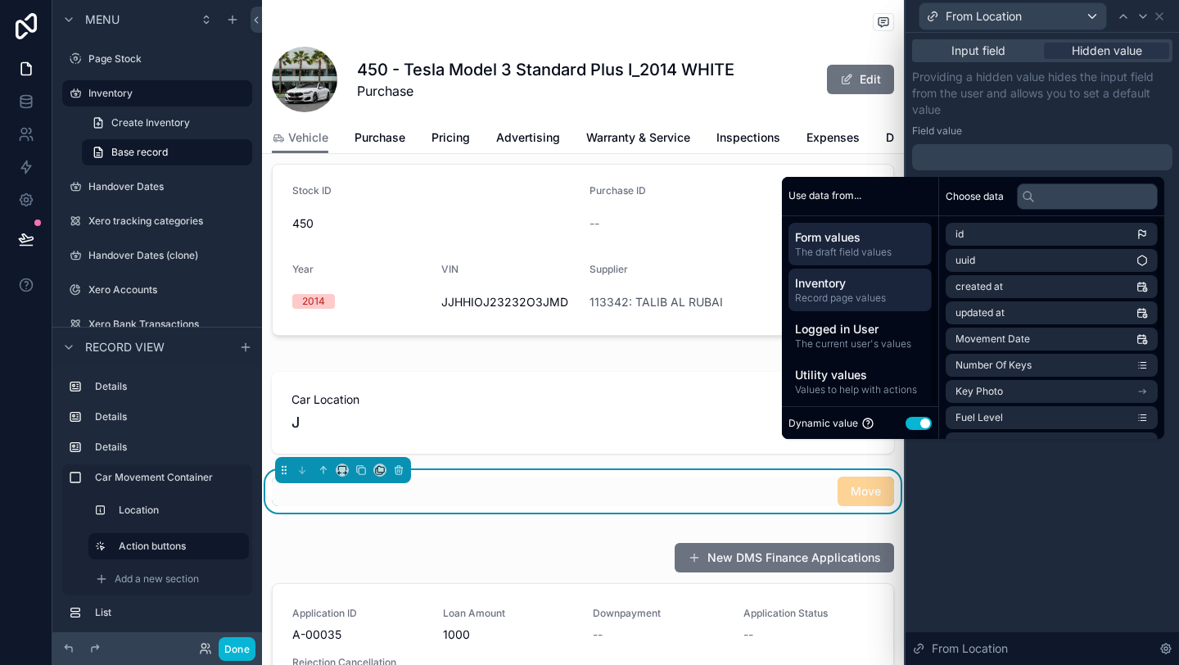
click at [854, 296] on span "Record page values" at bounding box center [860, 298] width 130 height 13
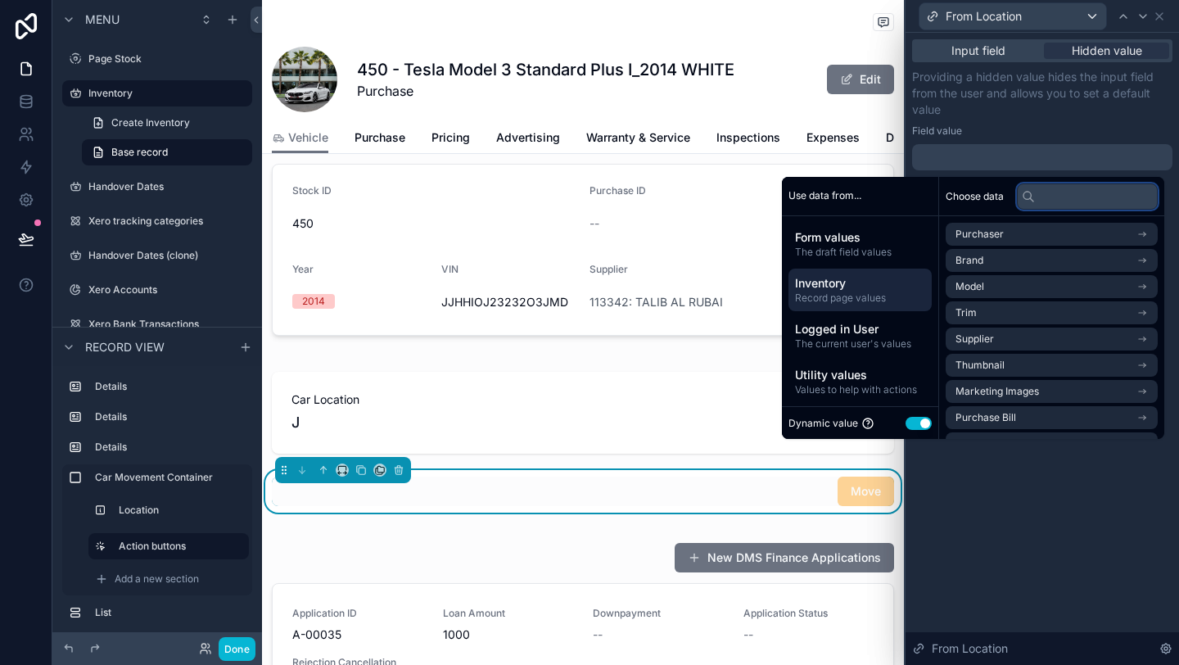
click at [1032, 197] on input "text" at bounding box center [1087, 196] width 141 height 26
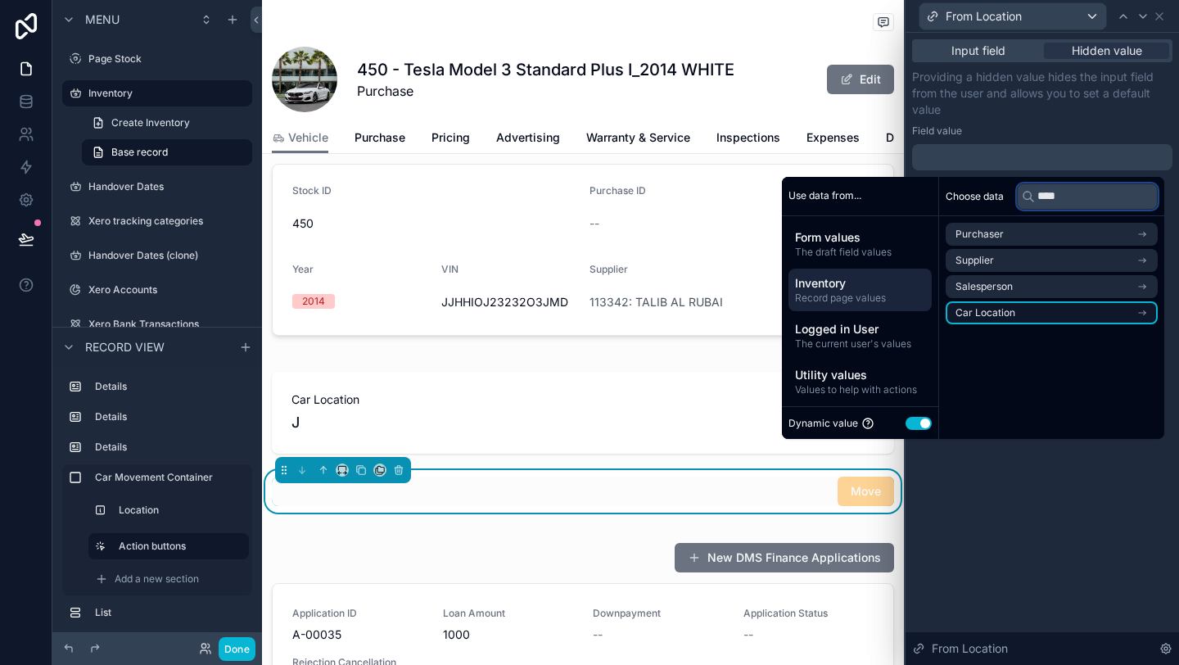
type input "****"
click at [1055, 319] on li "Car Location" at bounding box center [1052, 312] width 212 height 23
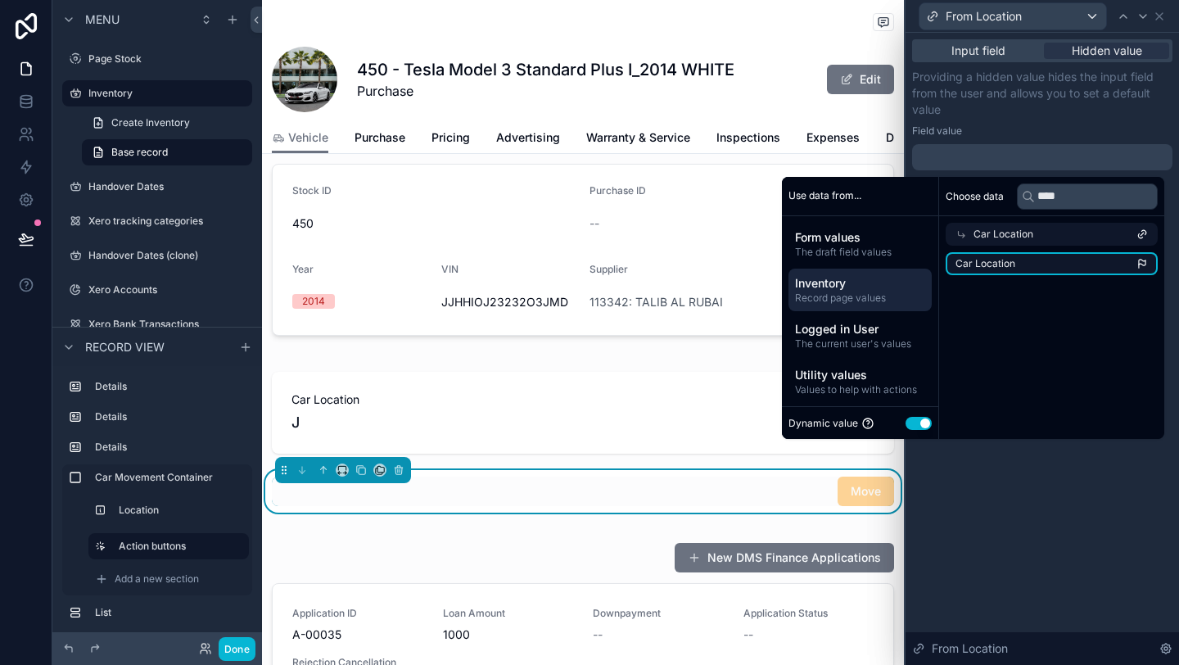
click at [1009, 268] on li "Car Location" at bounding box center [1052, 263] width 212 height 23
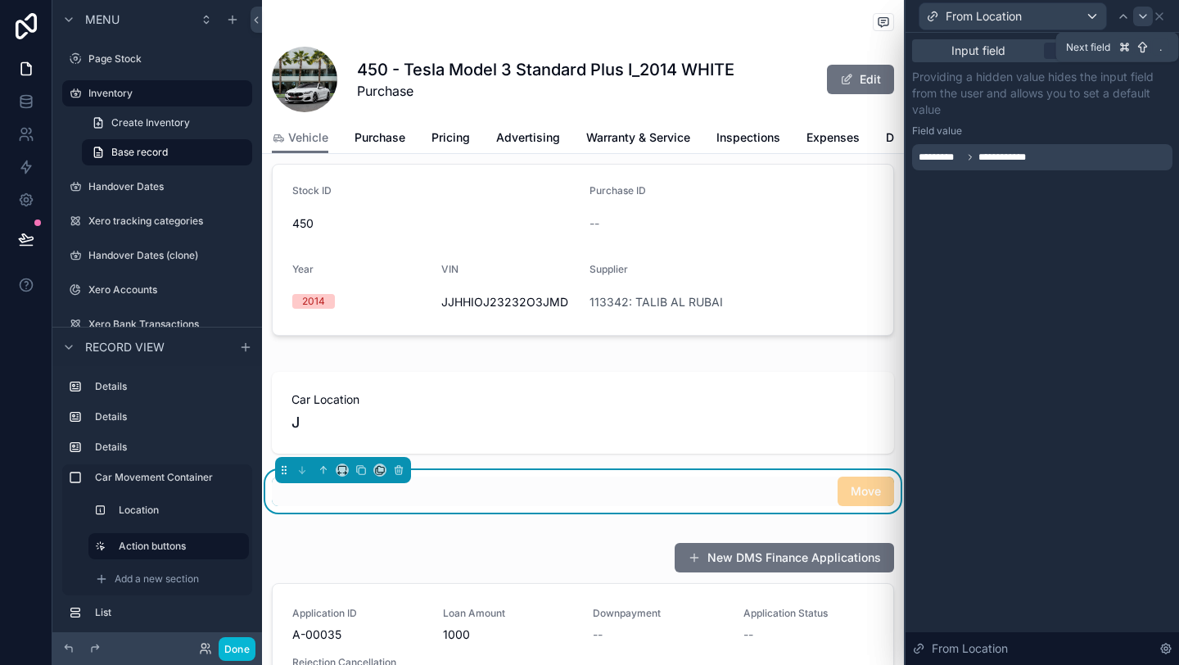
click at [1146, 19] on icon at bounding box center [1143, 16] width 13 height 13
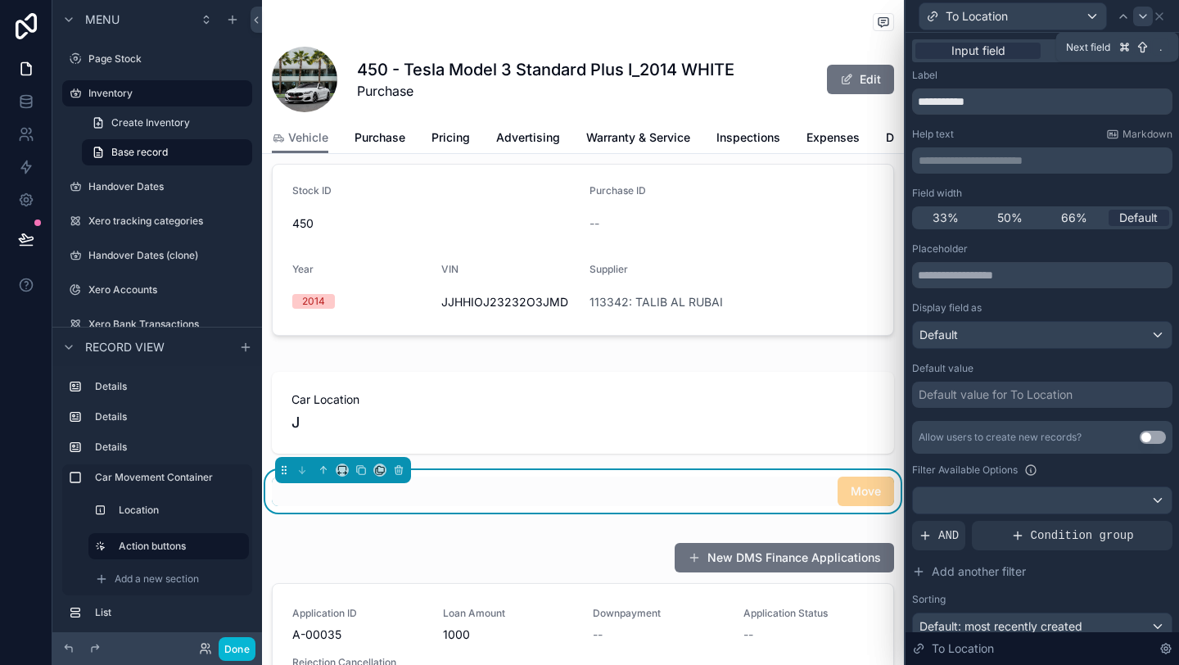
click at [1146, 19] on icon at bounding box center [1143, 16] width 13 height 13
click at [1065, 52] on div "Hidden value" at bounding box center [1106, 51] width 125 height 16
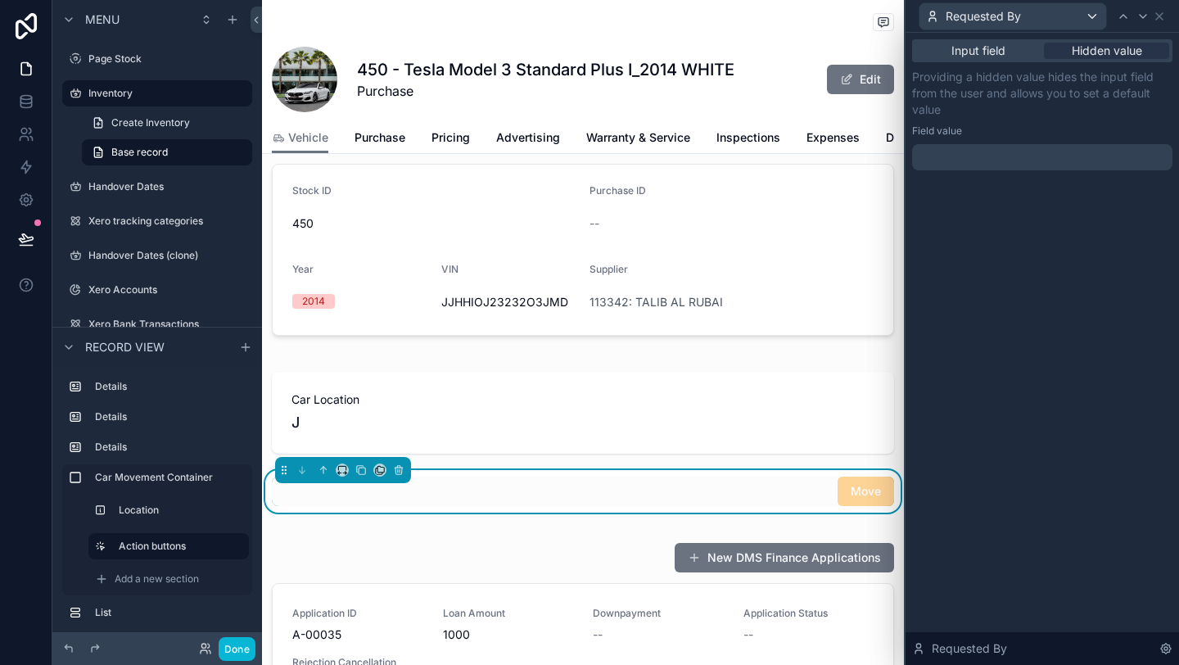
click at [1056, 159] on div at bounding box center [1042, 157] width 260 height 26
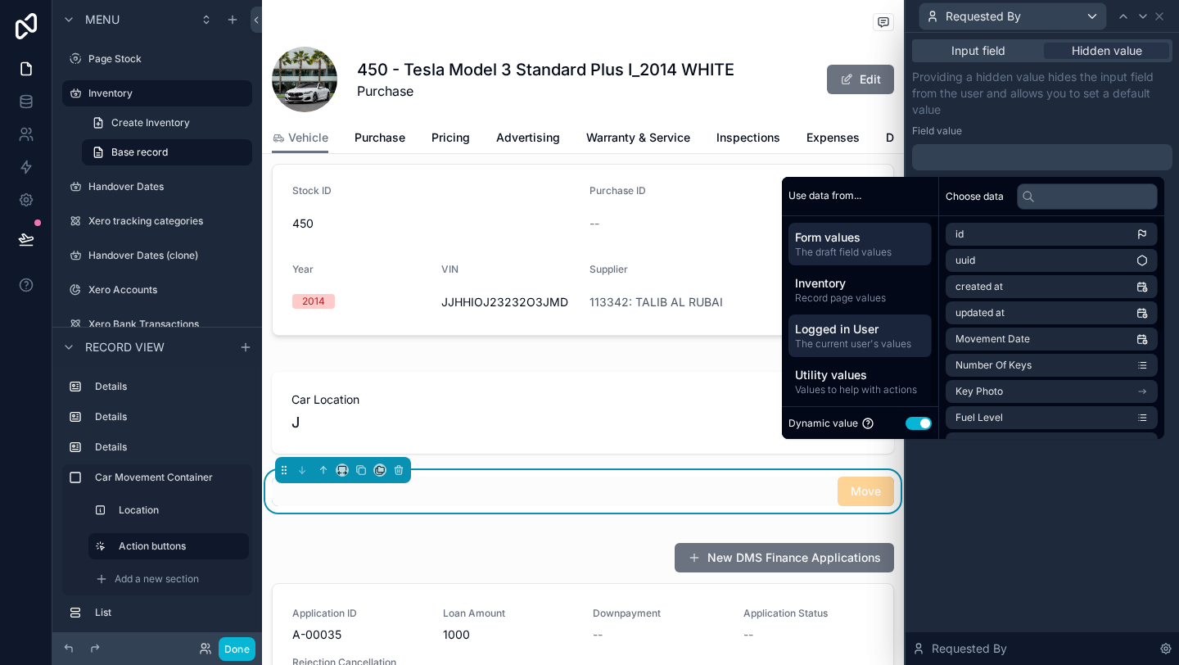
click at [869, 319] on div "Logged in User The current user's values" at bounding box center [860, 335] width 143 height 43
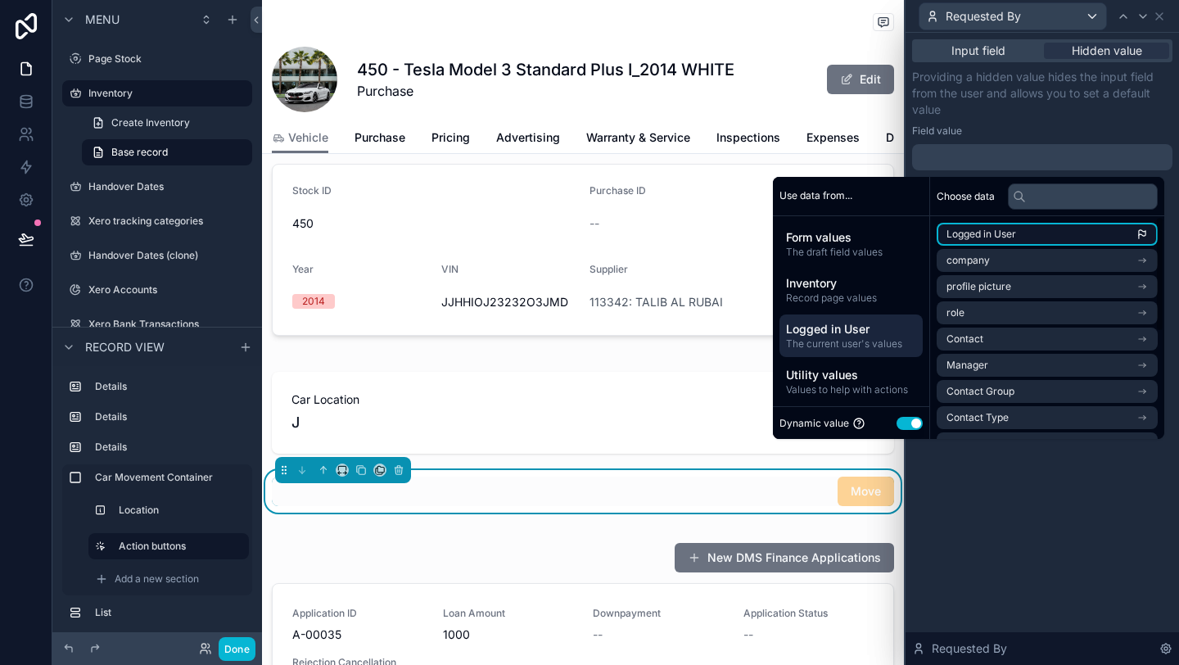
click at [975, 235] on span "Logged in User" at bounding box center [982, 234] width 70 height 13
click at [1146, 20] on icon at bounding box center [1143, 16] width 13 height 13
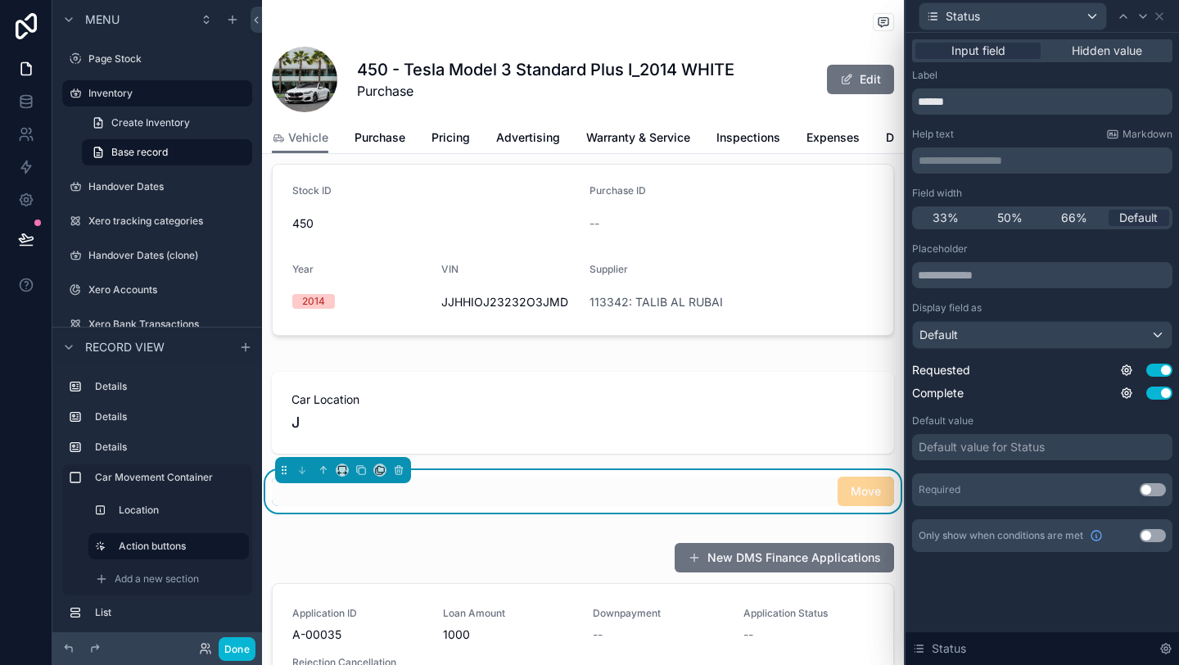
click at [1087, 59] on div "Input field Hidden value" at bounding box center [1042, 50] width 260 height 23
click at [1083, 51] on span "Hidden value" at bounding box center [1107, 51] width 70 height 16
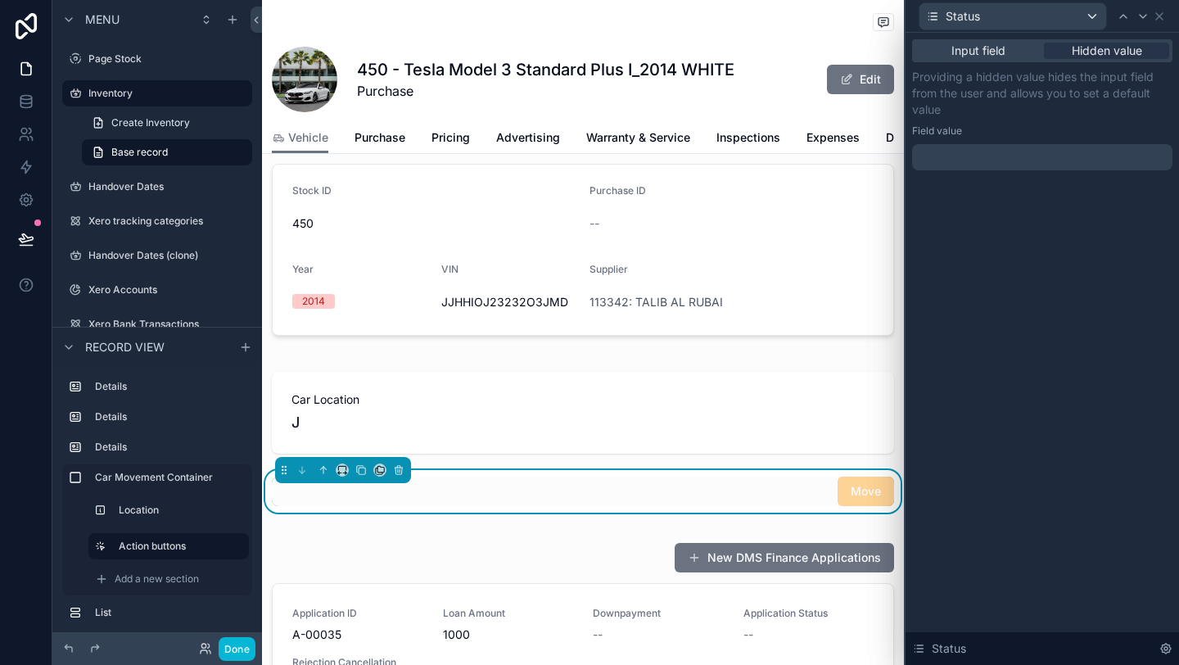
click at [1037, 162] on div at bounding box center [1042, 157] width 260 height 26
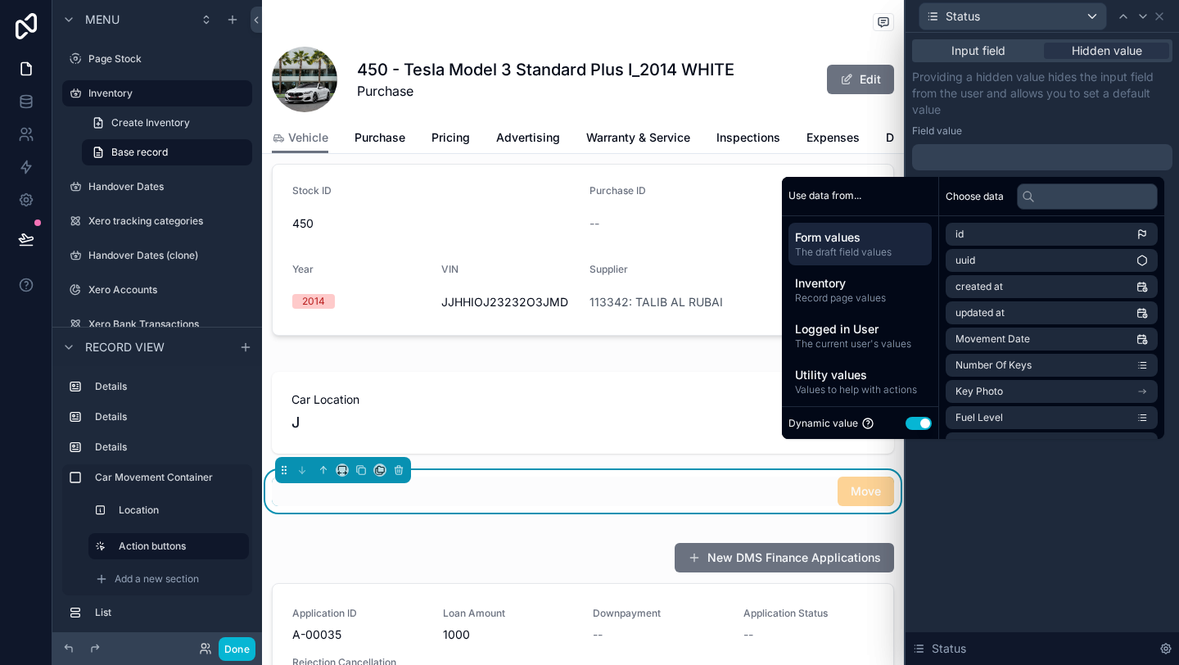
click at [909, 419] on button "Use setting" at bounding box center [919, 423] width 26 height 13
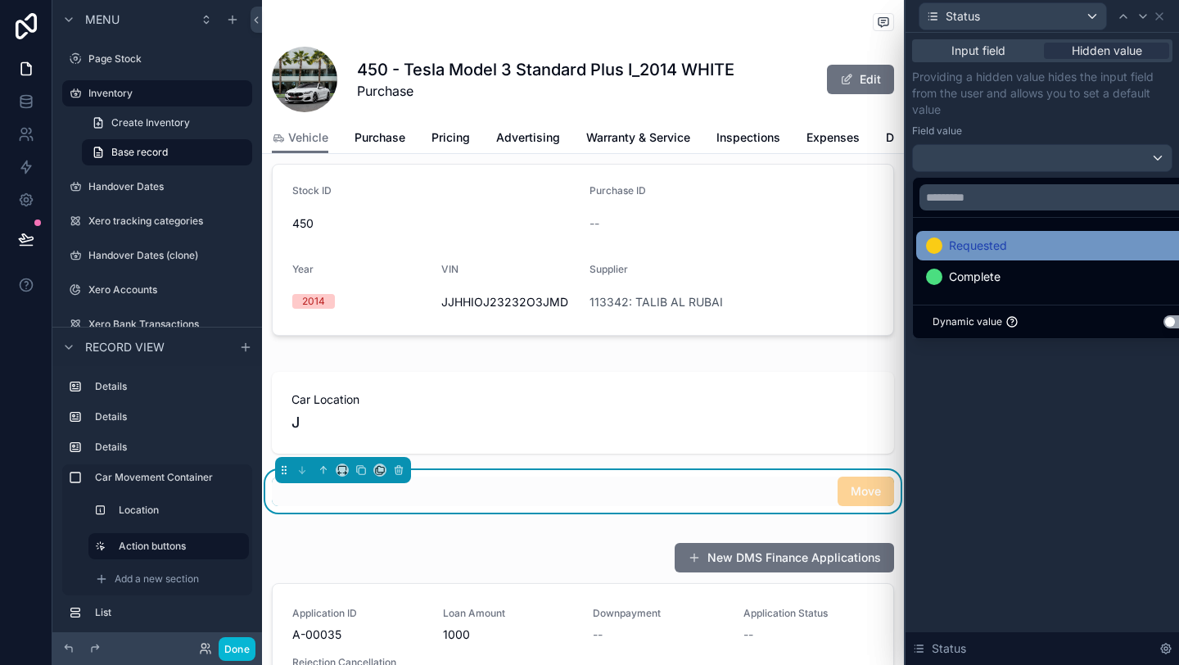
click at [990, 238] on span "Requested" at bounding box center [978, 246] width 58 height 20
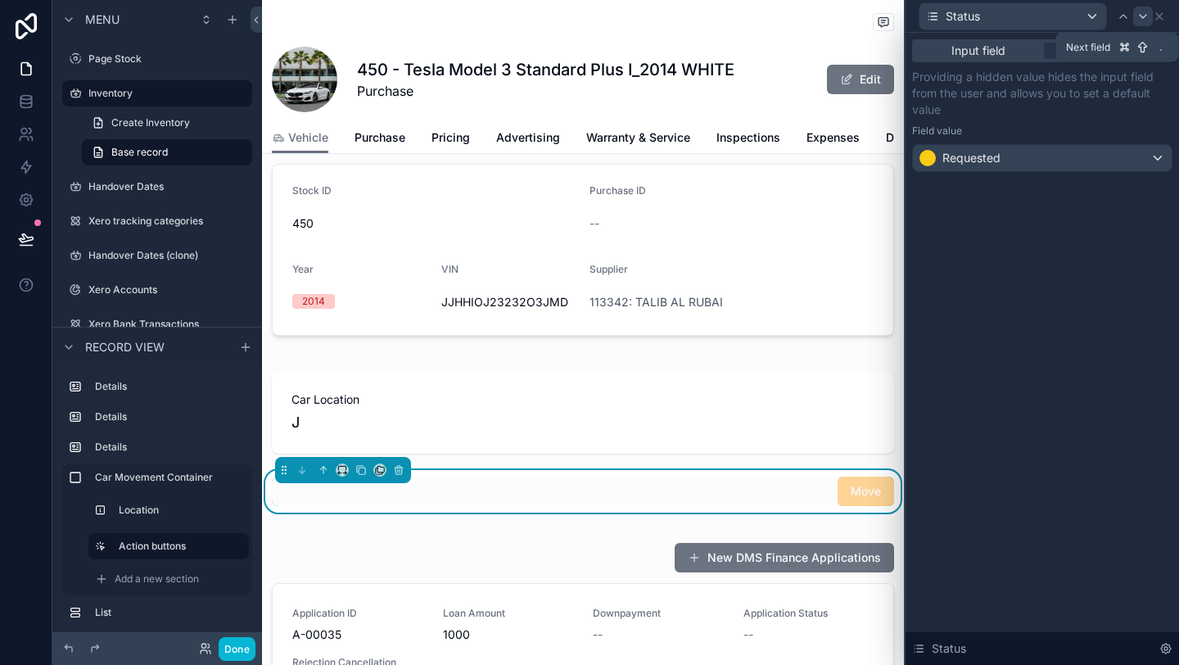
click at [1137, 24] on div at bounding box center [1143, 17] width 20 height 20
click at [1119, 23] on div at bounding box center [1124, 17] width 20 height 20
click at [1160, 25] on div "Status" at bounding box center [1042, 16] width 260 height 32
click at [1159, 21] on icon at bounding box center [1159, 16] width 13 height 13
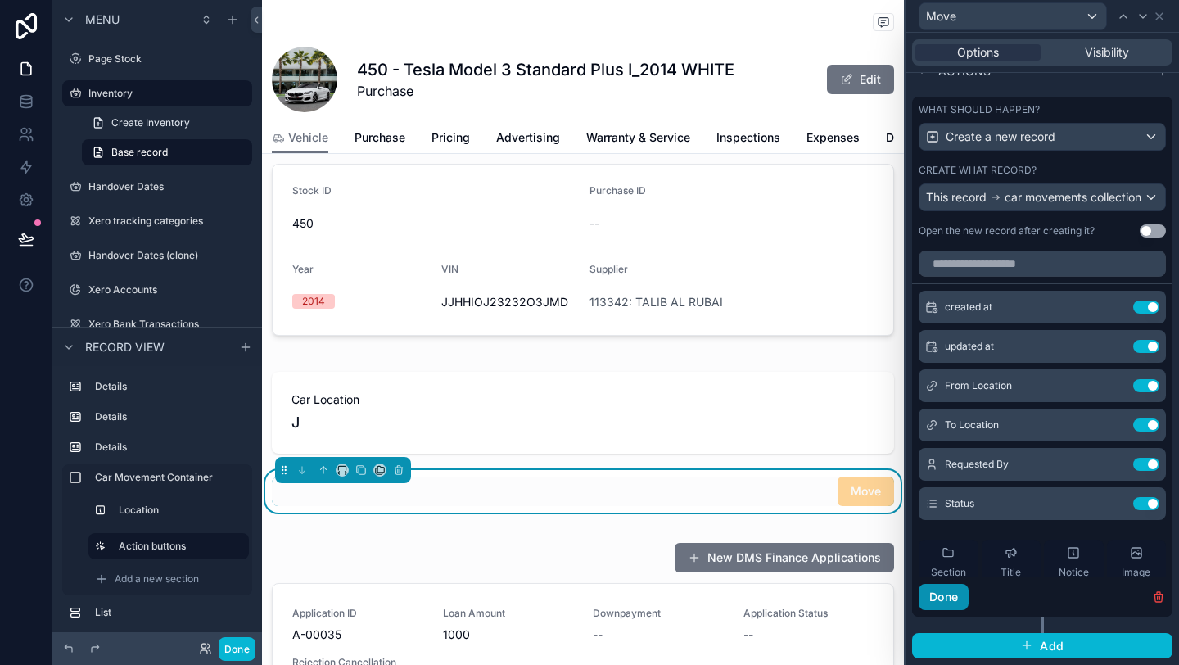
click at [955, 599] on button "Done" at bounding box center [944, 597] width 50 height 26
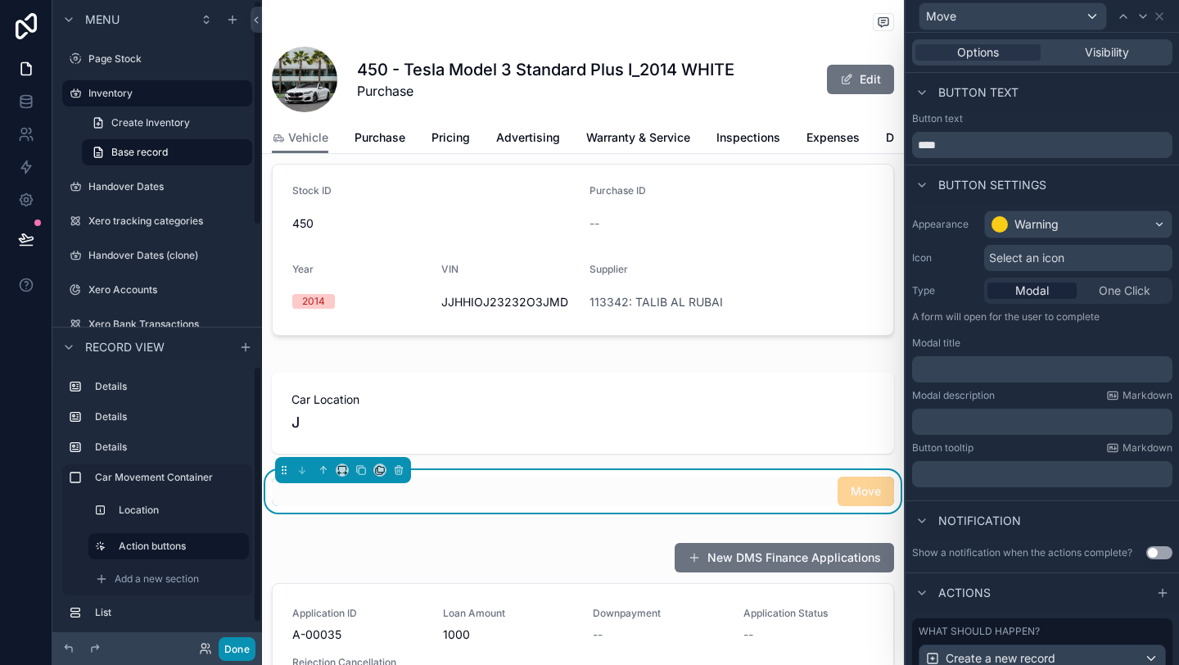
click at [243, 647] on button "Done" at bounding box center [237, 649] width 37 height 24
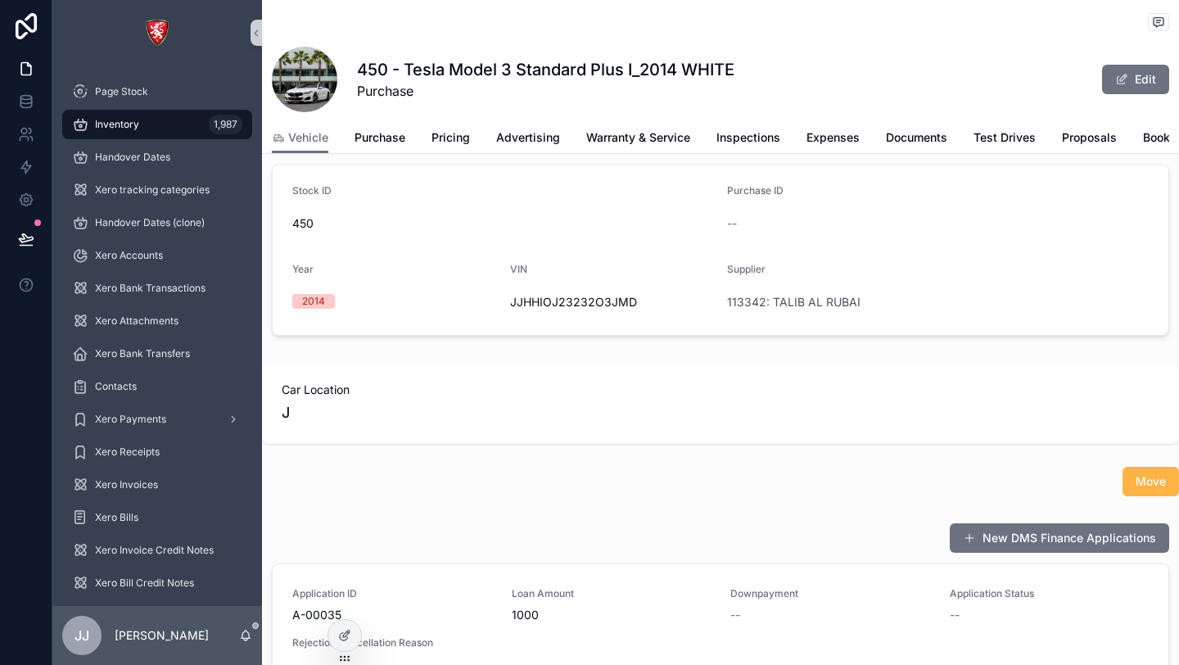
click at [1154, 479] on span "Move" at bounding box center [1151, 481] width 30 height 16
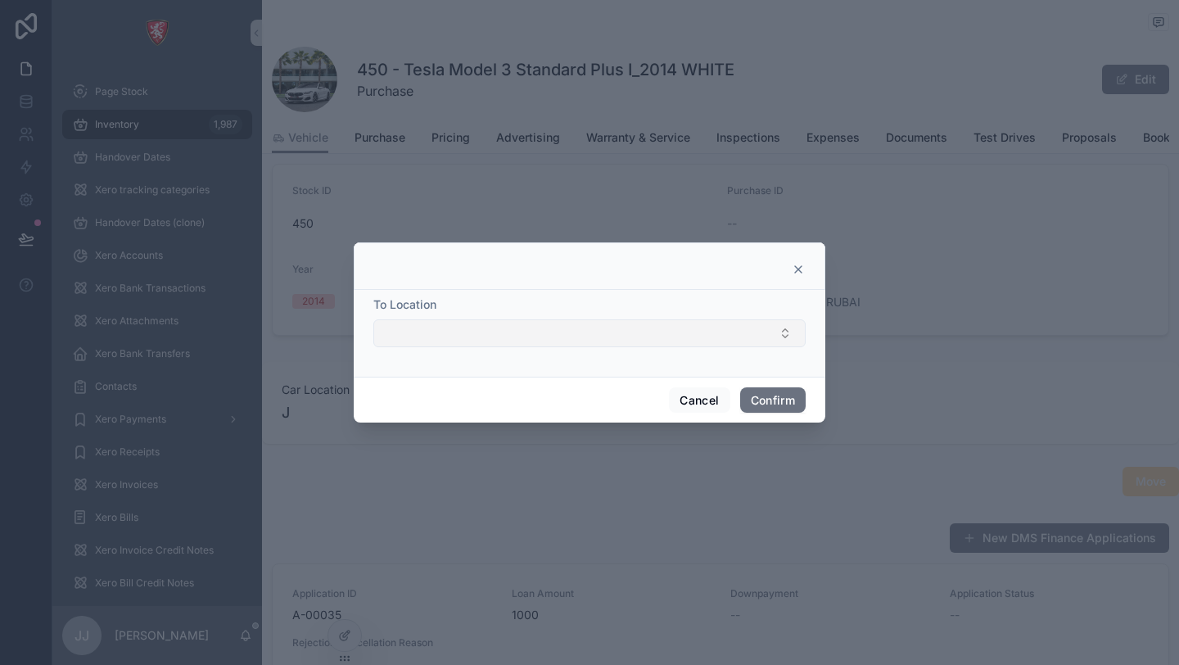
click at [626, 339] on button "Select Button" at bounding box center [589, 333] width 432 height 28
click at [702, 252] on div at bounding box center [590, 265] width 472 height 47
click at [792, 265] on icon at bounding box center [798, 269] width 13 height 13
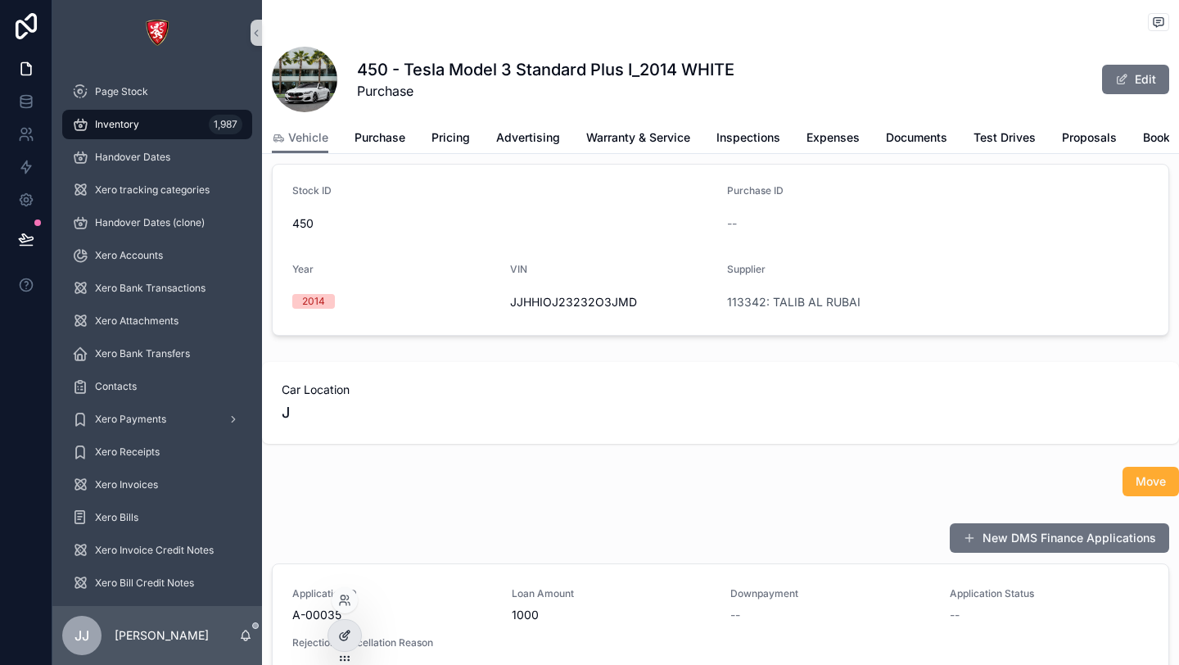
click at [355, 626] on div at bounding box center [344, 635] width 33 height 31
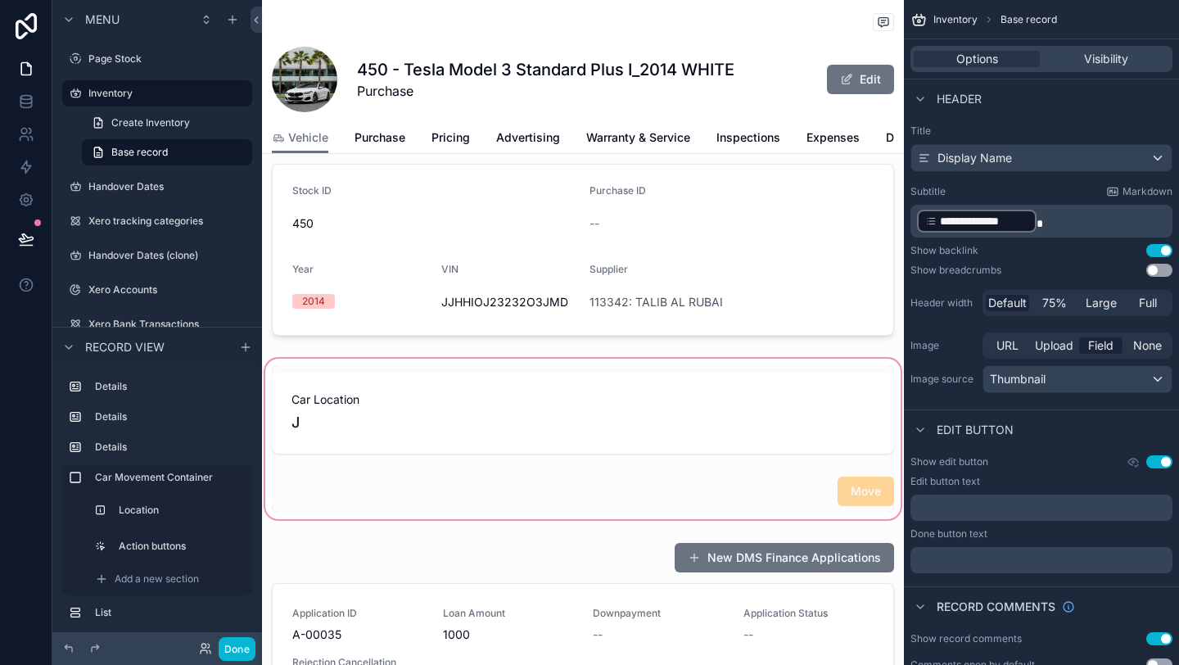
click at [555, 493] on div "scrollable content" at bounding box center [583, 438] width 642 height 167
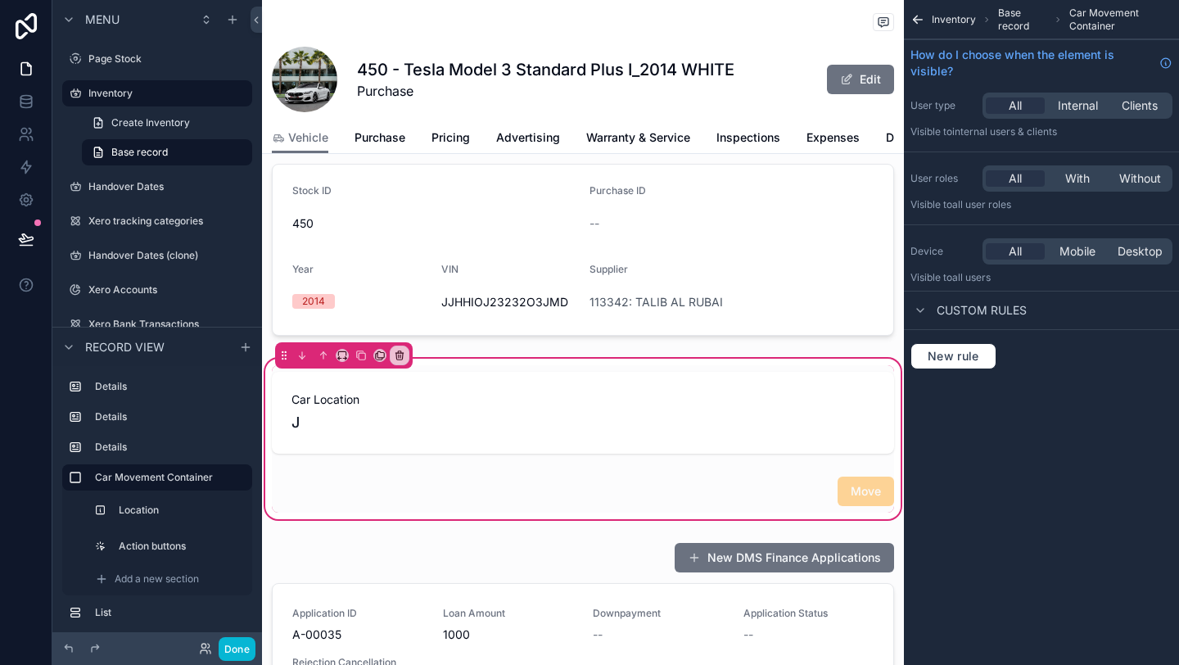
click at [986, 316] on span "Custom rules" at bounding box center [982, 310] width 90 height 16
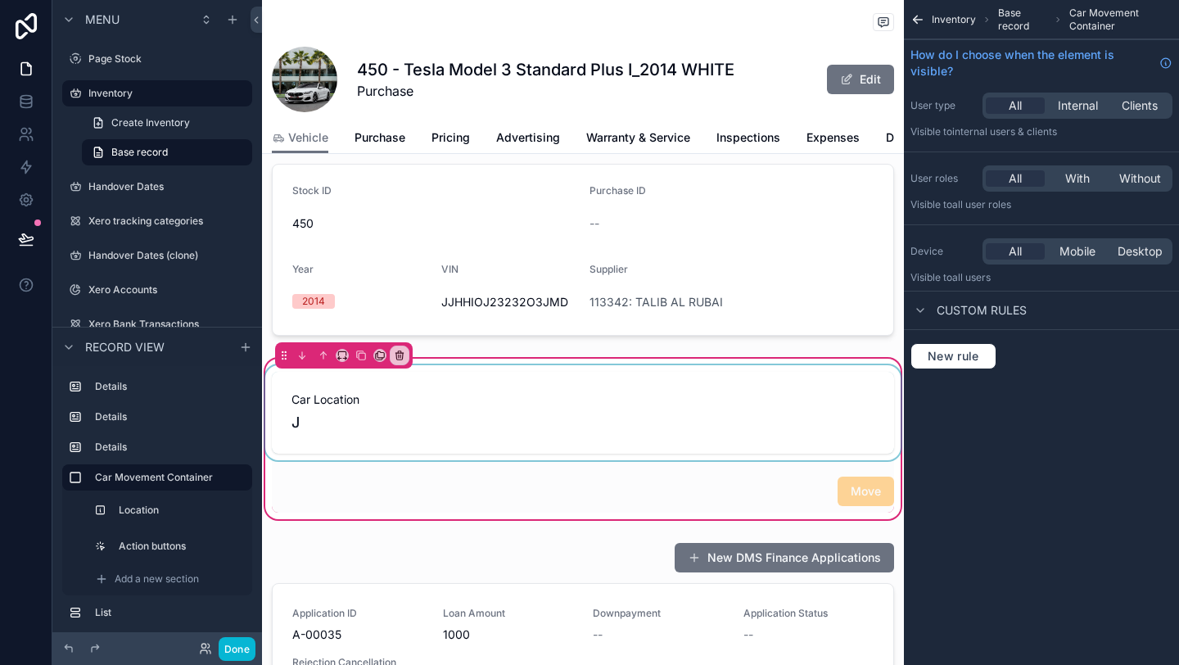
click at [612, 410] on div "scrollable content" at bounding box center [583, 412] width 642 height 95
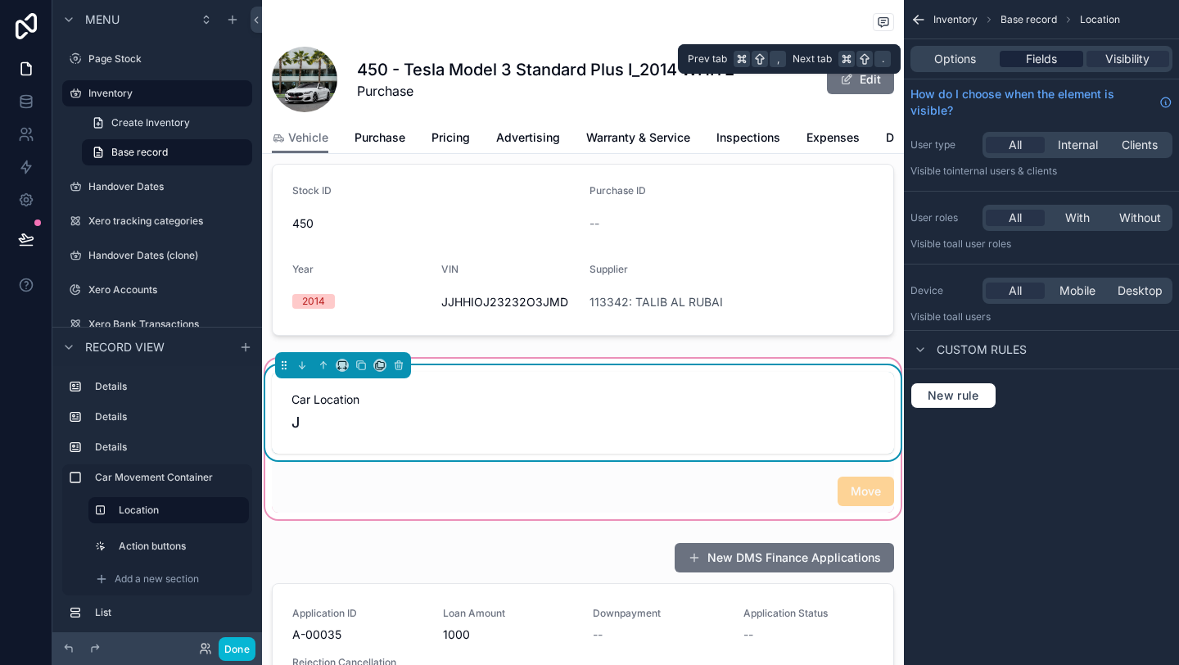
click at [1038, 59] on span "Fields" at bounding box center [1041, 59] width 31 height 16
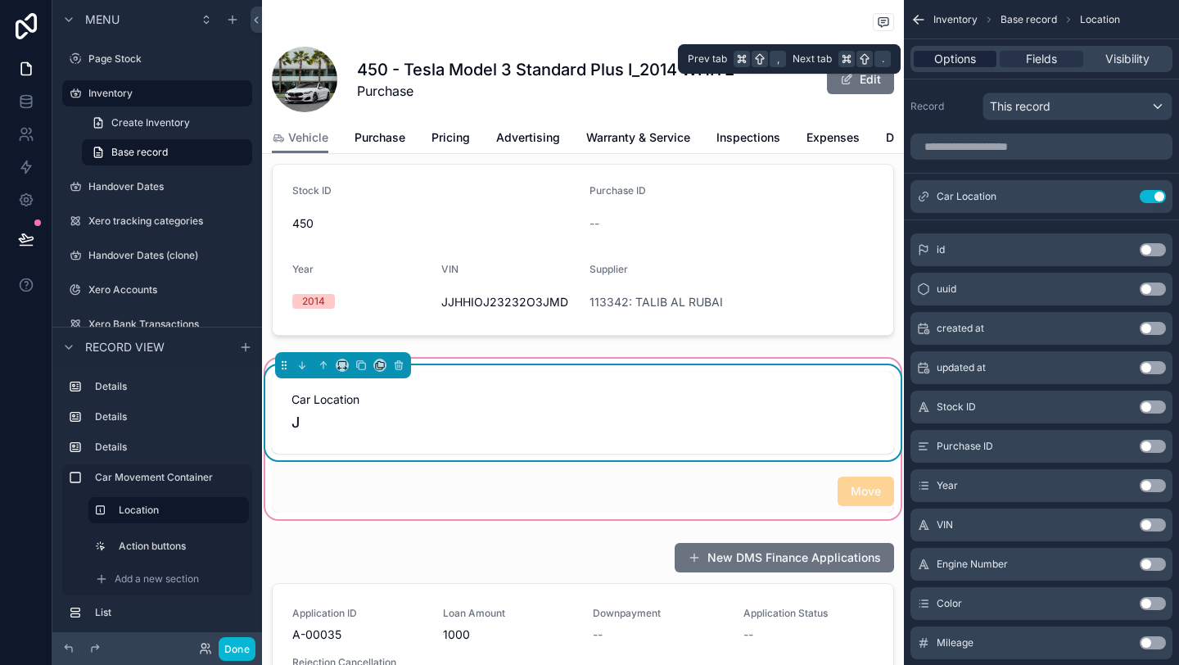
click at [963, 60] on span "Options" at bounding box center [955, 59] width 42 height 16
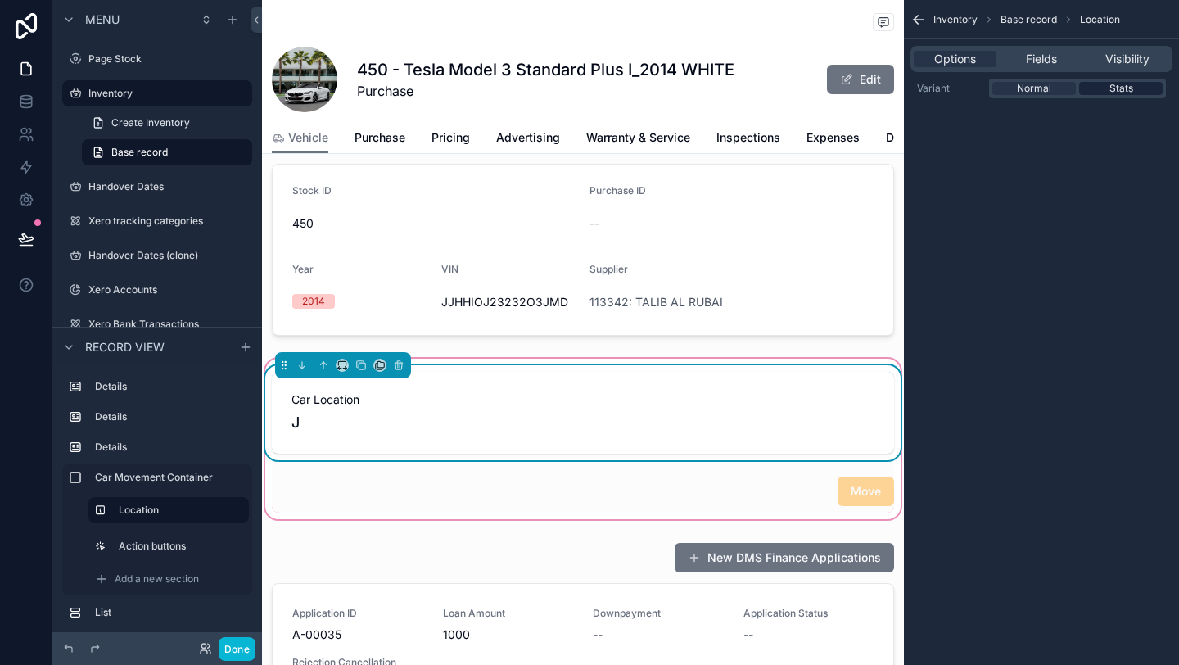
click at [1108, 88] on div "Stats" at bounding box center [1121, 88] width 84 height 13
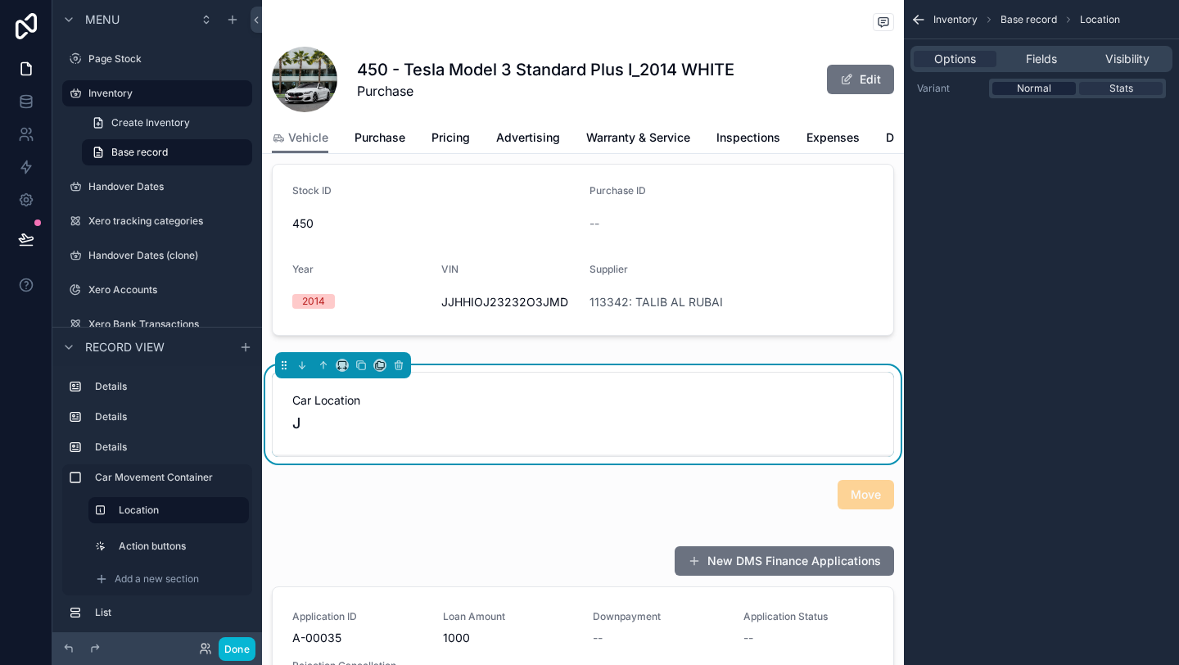
click at [1053, 93] on div "Normal" at bounding box center [1034, 88] width 84 height 13
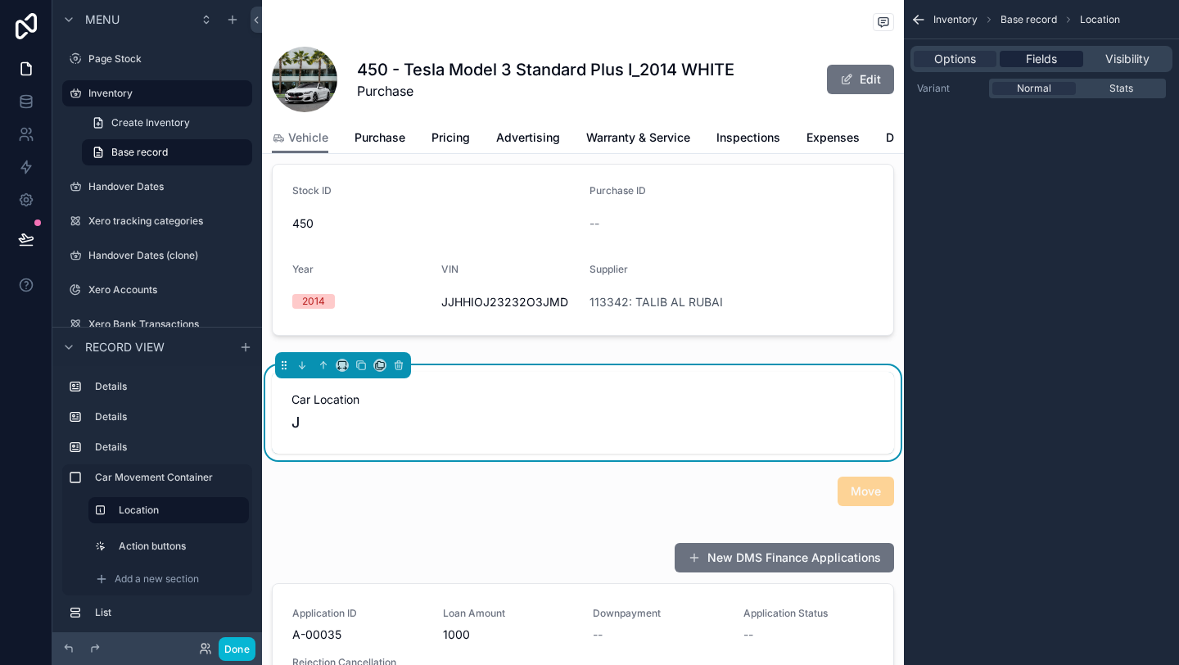
click at [1049, 55] on span "Fields" at bounding box center [1041, 59] width 31 height 16
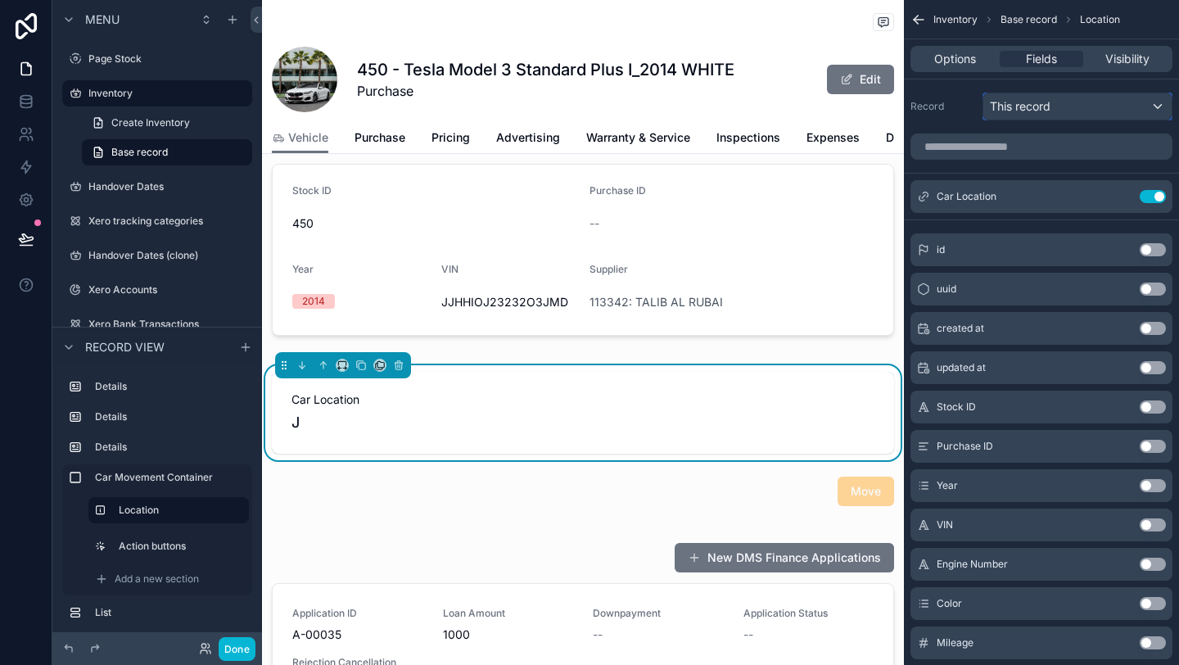
click at [1065, 104] on div "This record" at bounding box center [1077, 106] width 188 height 26
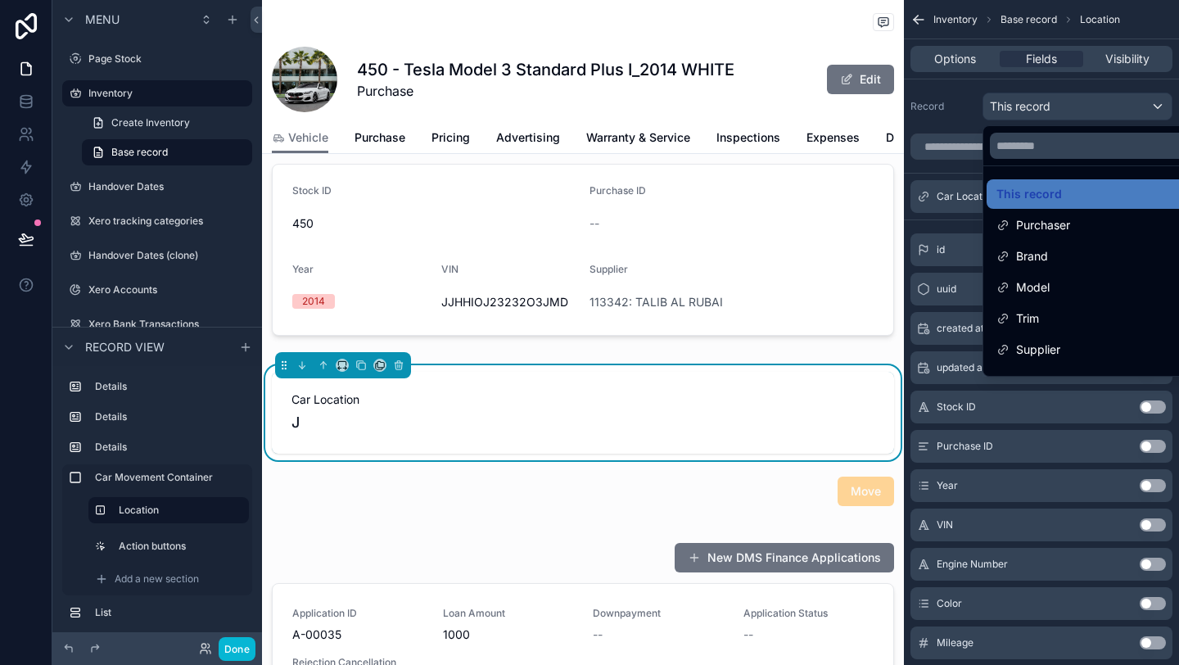
click at [1065, 104] on div "scrollable content" at bounding box center [589, 332] width 1179 height 665
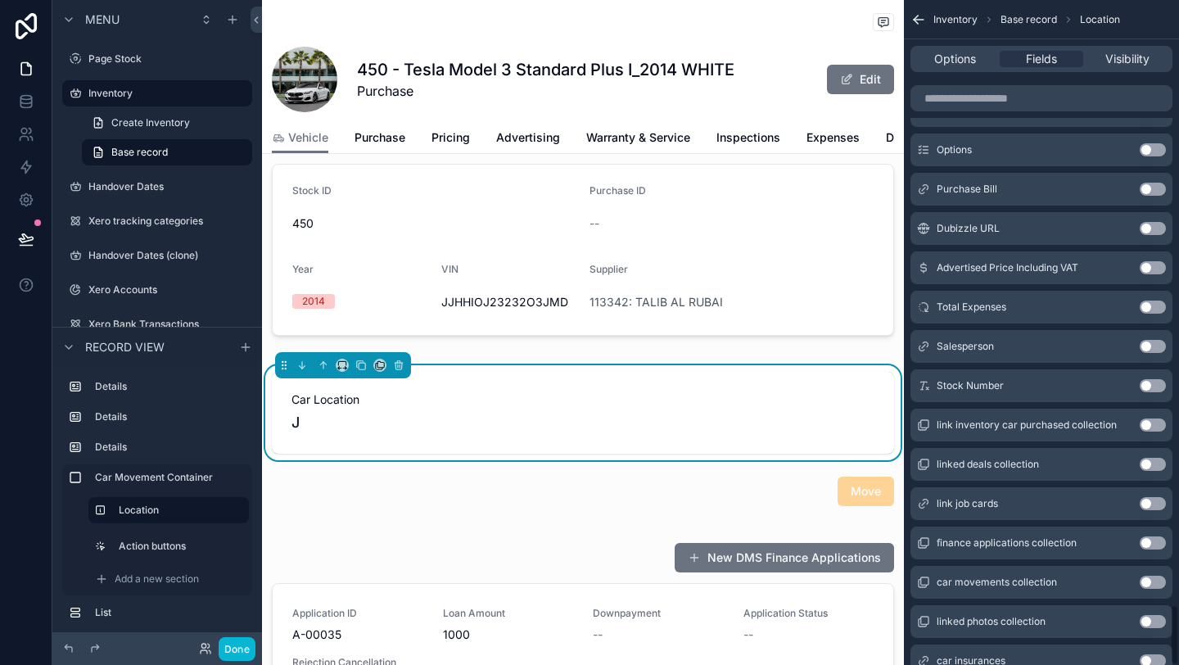
scroll to position [6565, 0]
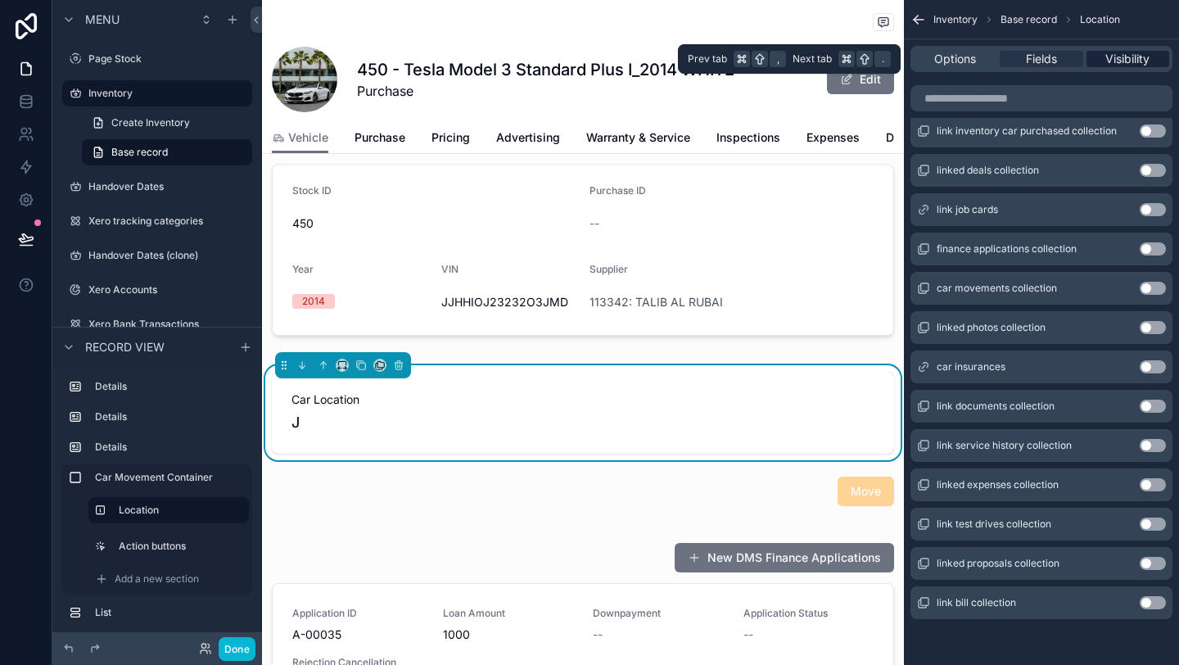
click at [1142, 57] on span "Visibility" at bounding box center [1127, 59] width 44 height 16
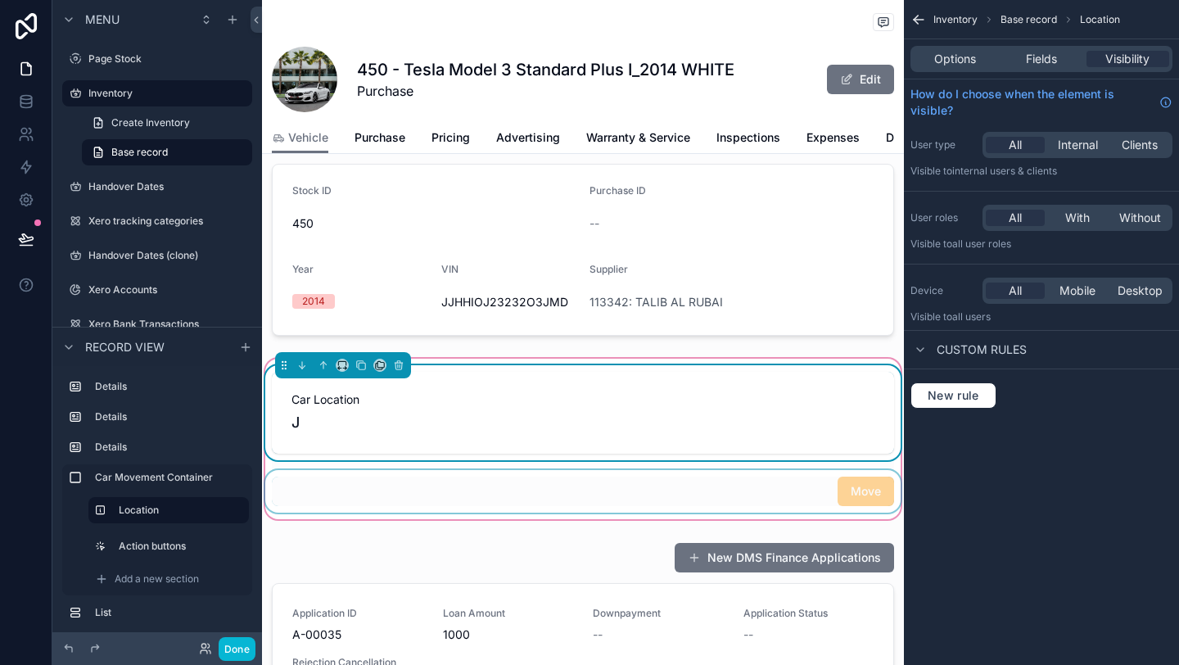
click at [682, 485] on div "scrollable content" at bounding box center [583, 491] width 642 height 43
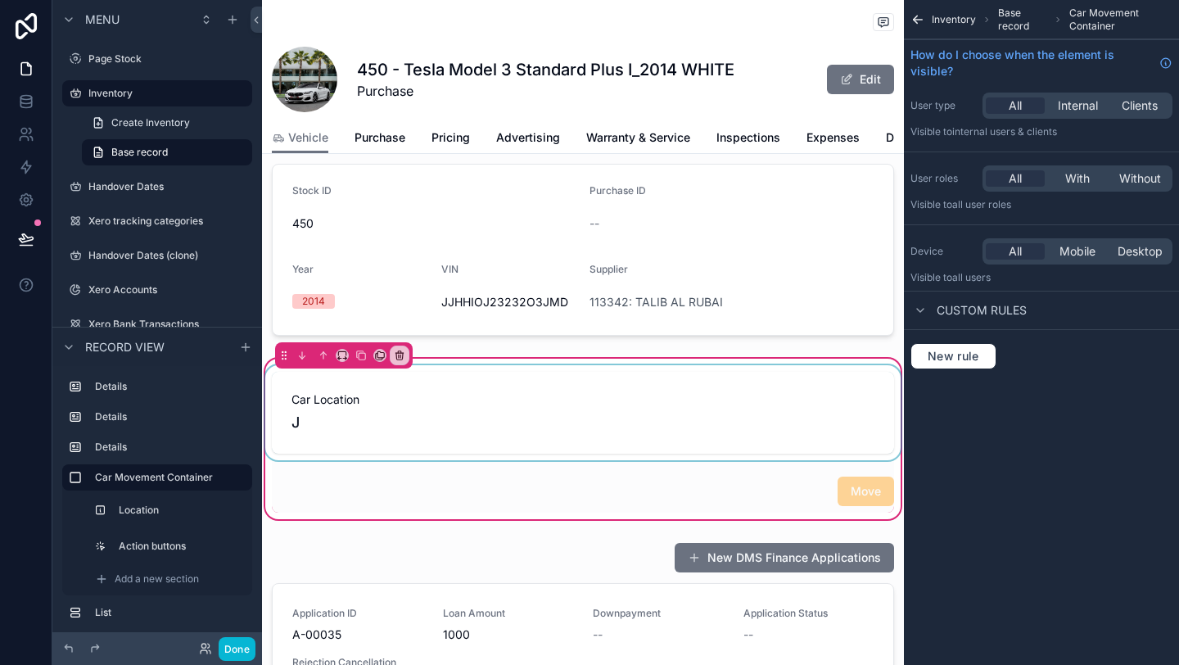
click at [663, 394] on div "scrollable content" at bounding box center [583, 412] width 642 height 95
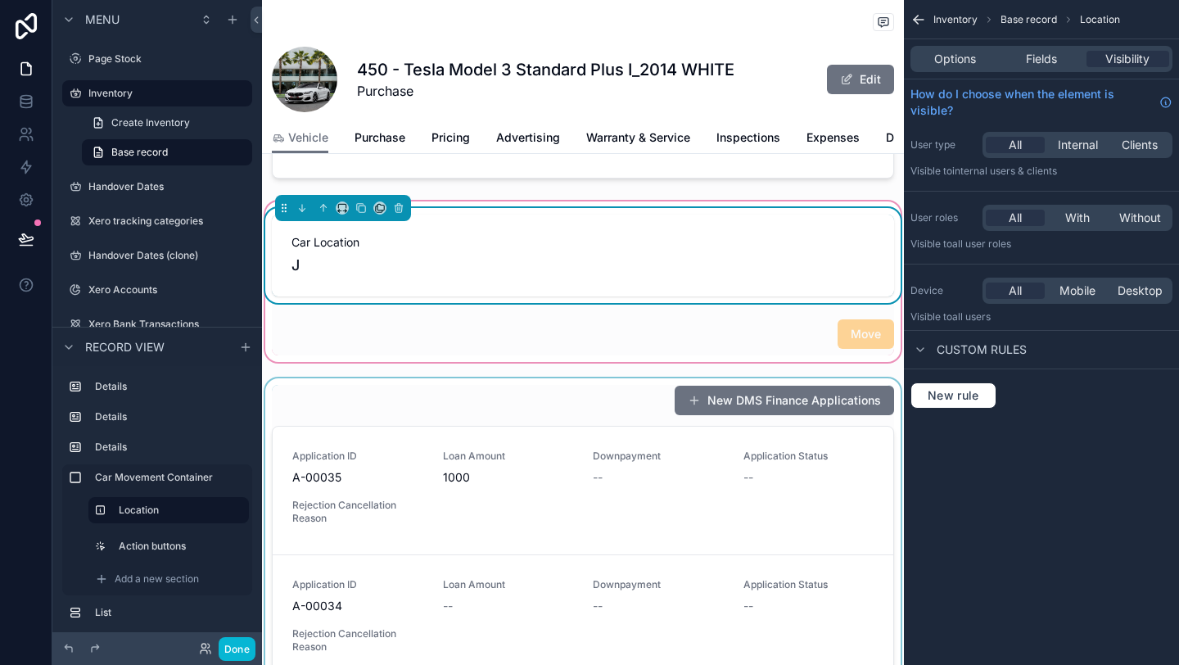
scroll to position [593, 0]
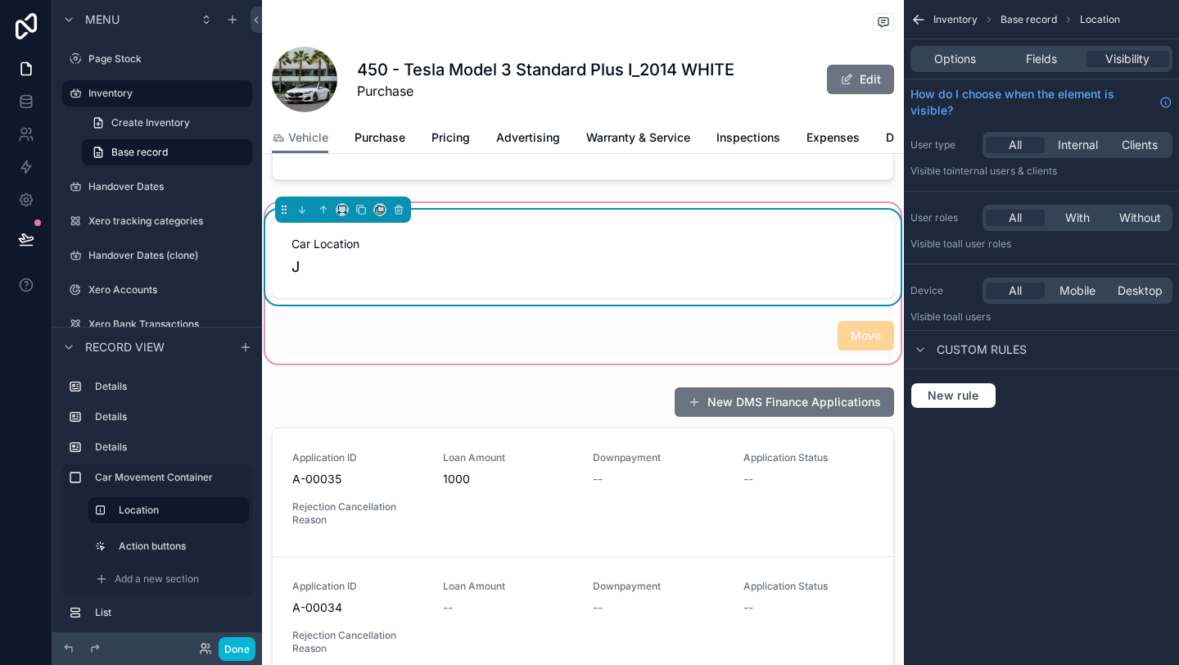
click at [431, 255] on div "J" at bounding box center [583, 266] width 583 height 23
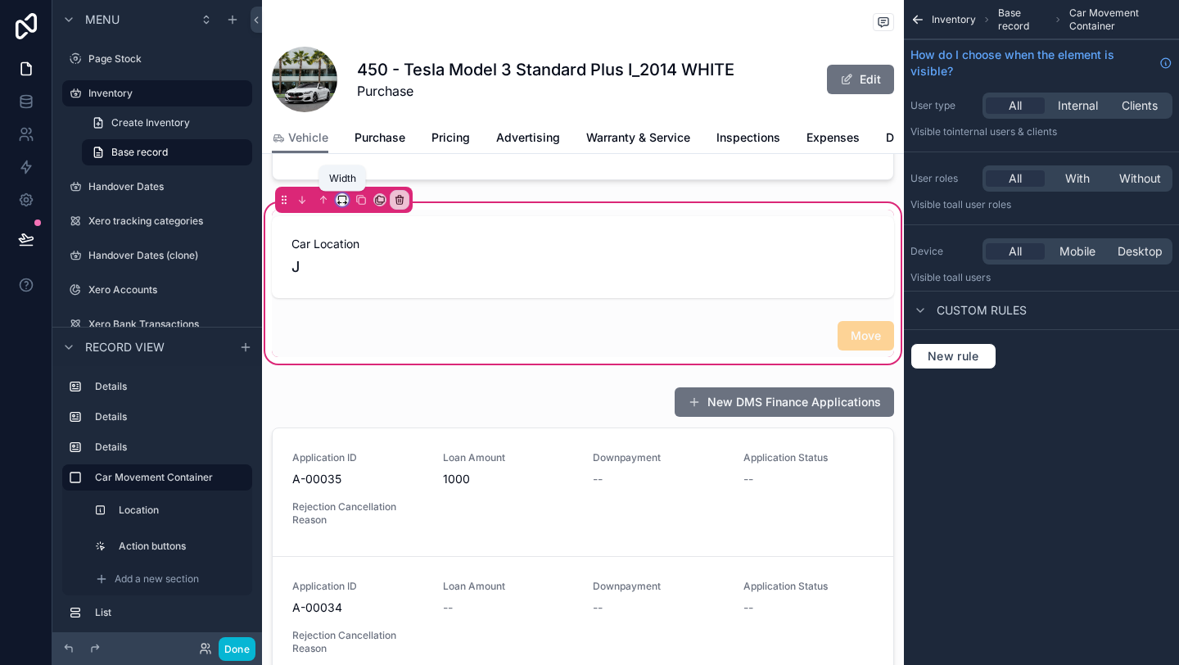
click at [342, 201] on icon "scrollable content" at bounding box center [342, 199] width 11 height 11
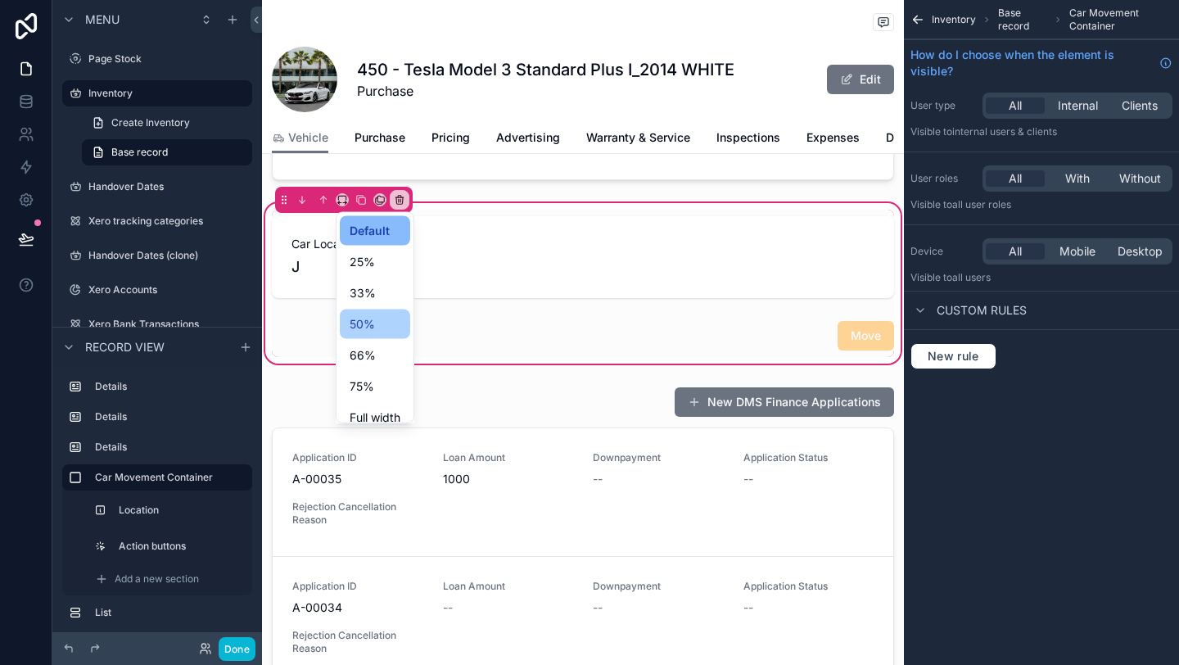
click at [367, 318] on span "50%" at bounding box center [362, 324] width 25 height 20
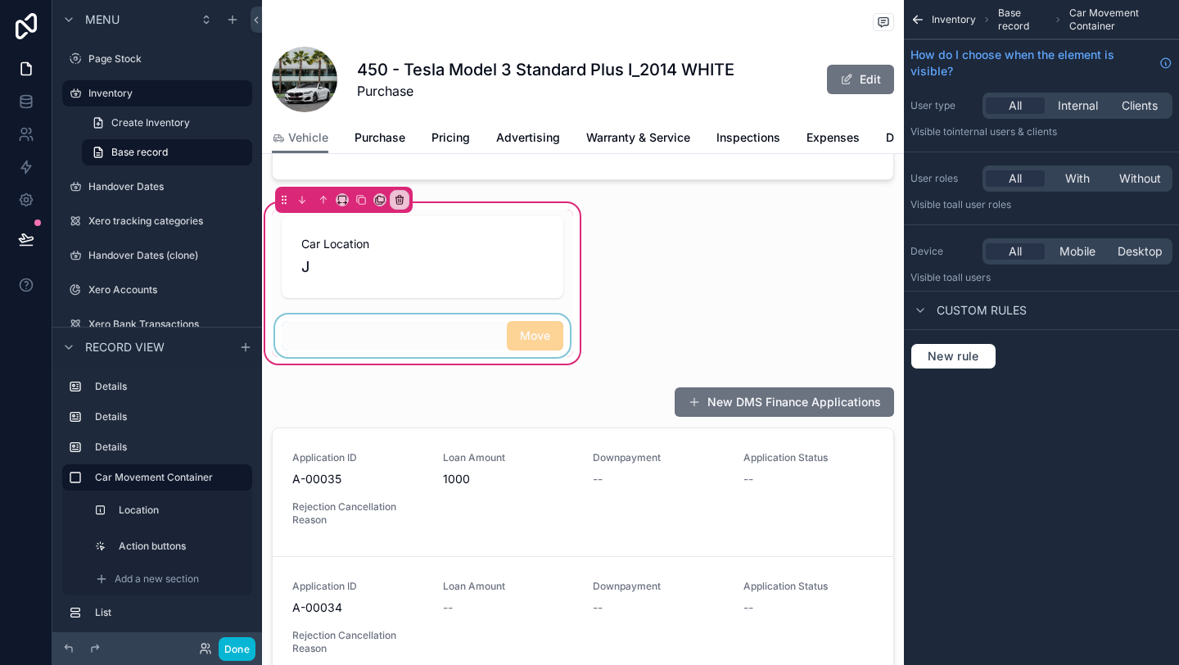
click at [419, 337] on div "scrollable content" at bounding box center [422, 335] width 301 height 43
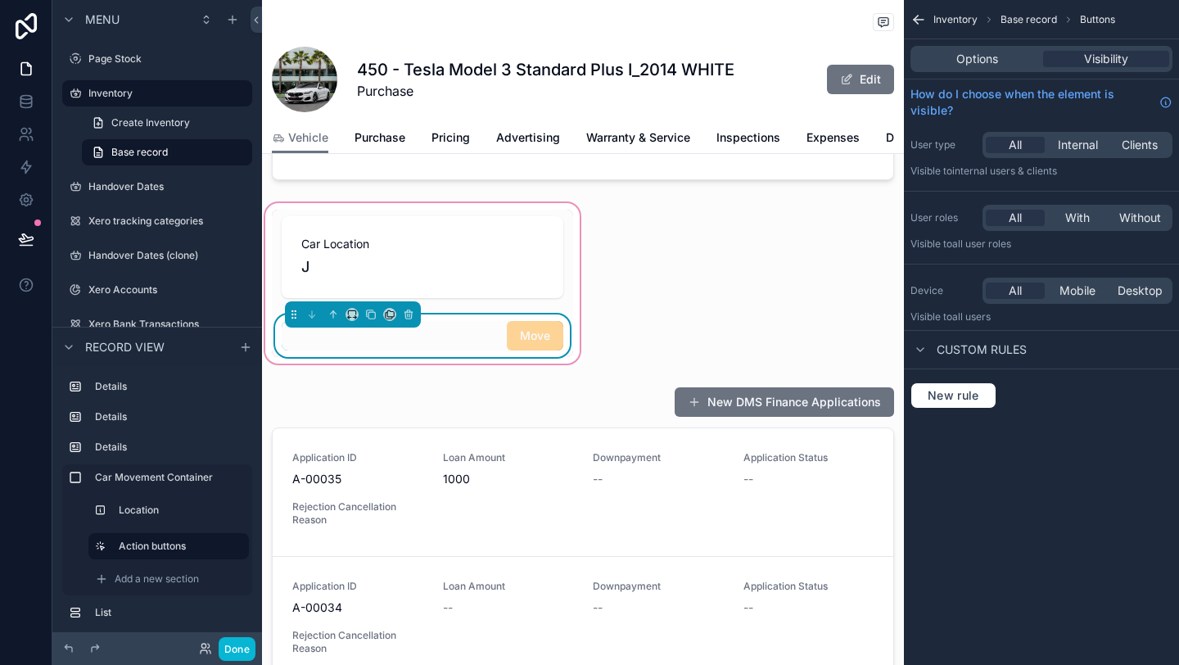
click at [576, 277] on div "Car Location J Move" at bounding box center [422, 283] width 321 height 167
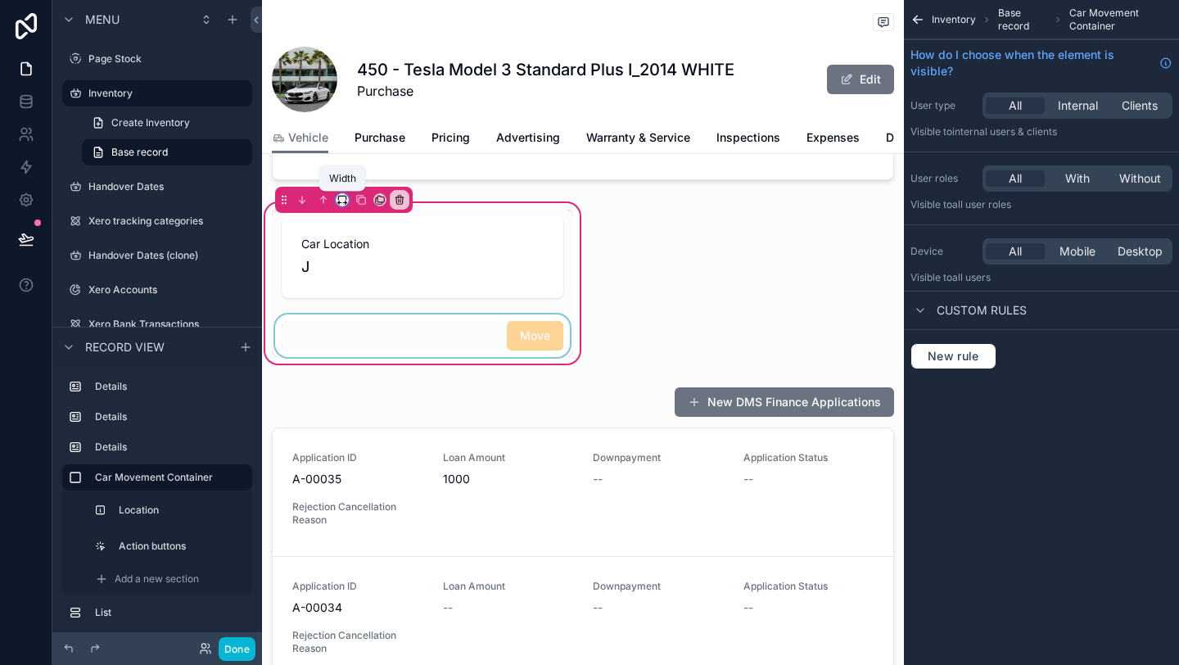
click at [341, 197] on icon "scrollable content" at bounding box center [342, 199] width 11 height 11
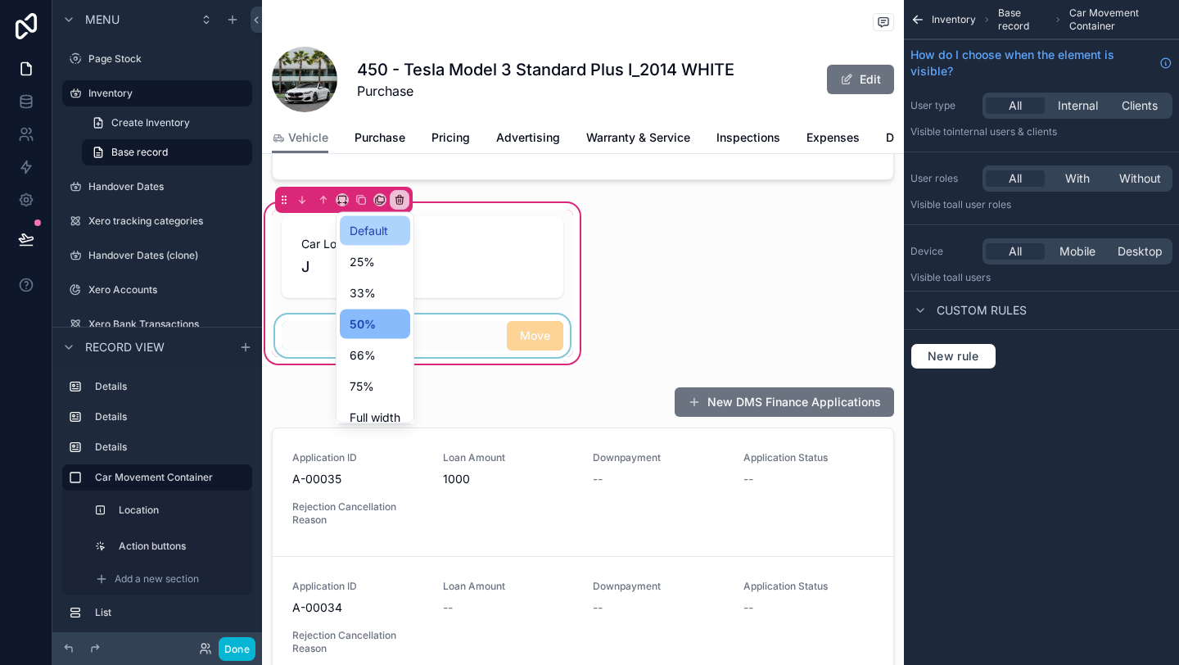
click at [348, 227] on div "Default" at bounding box center [375, 230] width 70 height 29
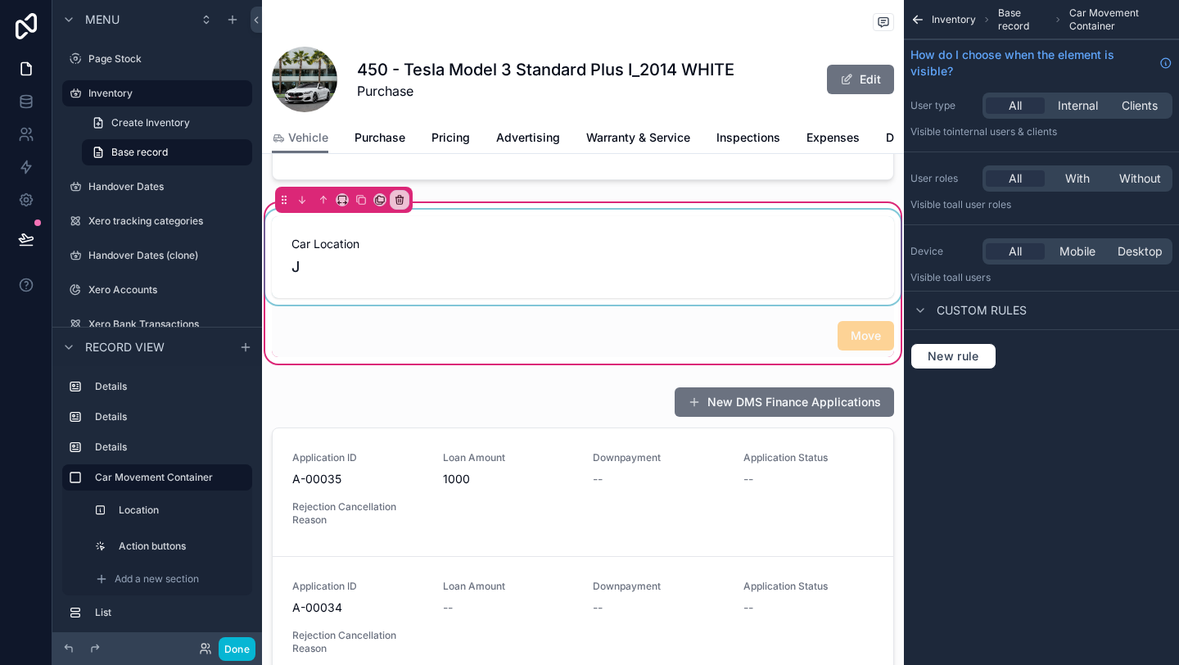
click at [501, 265] on div "scrollable content" at bounding box center [583, 257] width 642 height 95
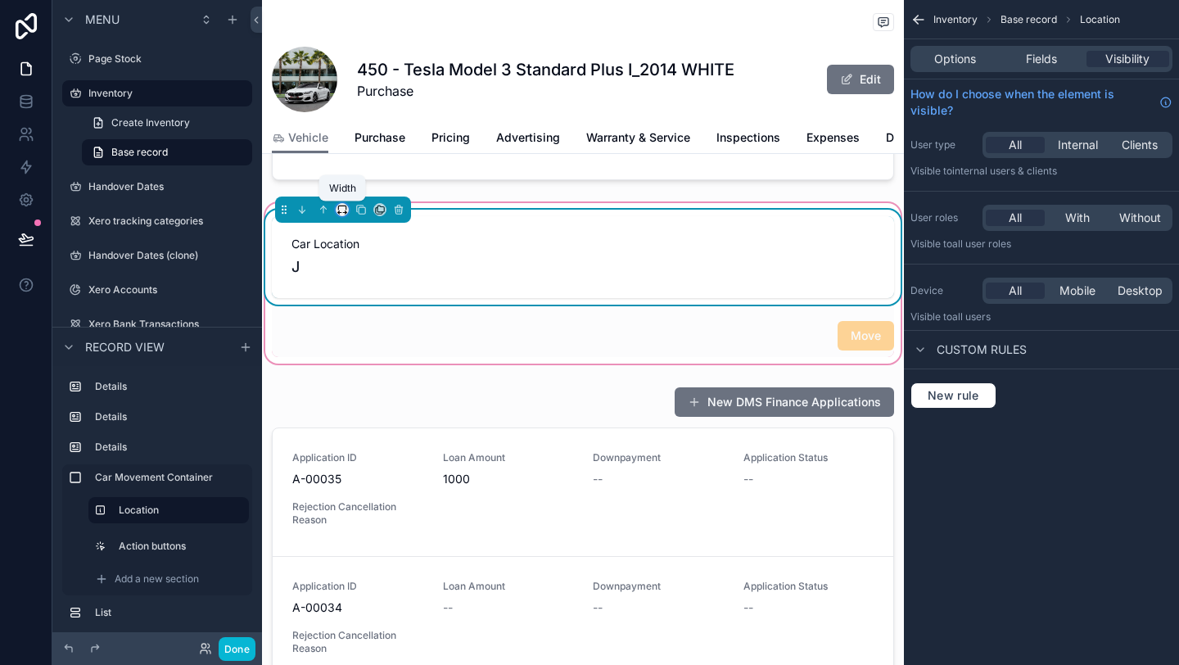
click at [343, 215] on icon "scrollable content" at bounding box center [342, 209] width 11 height 11
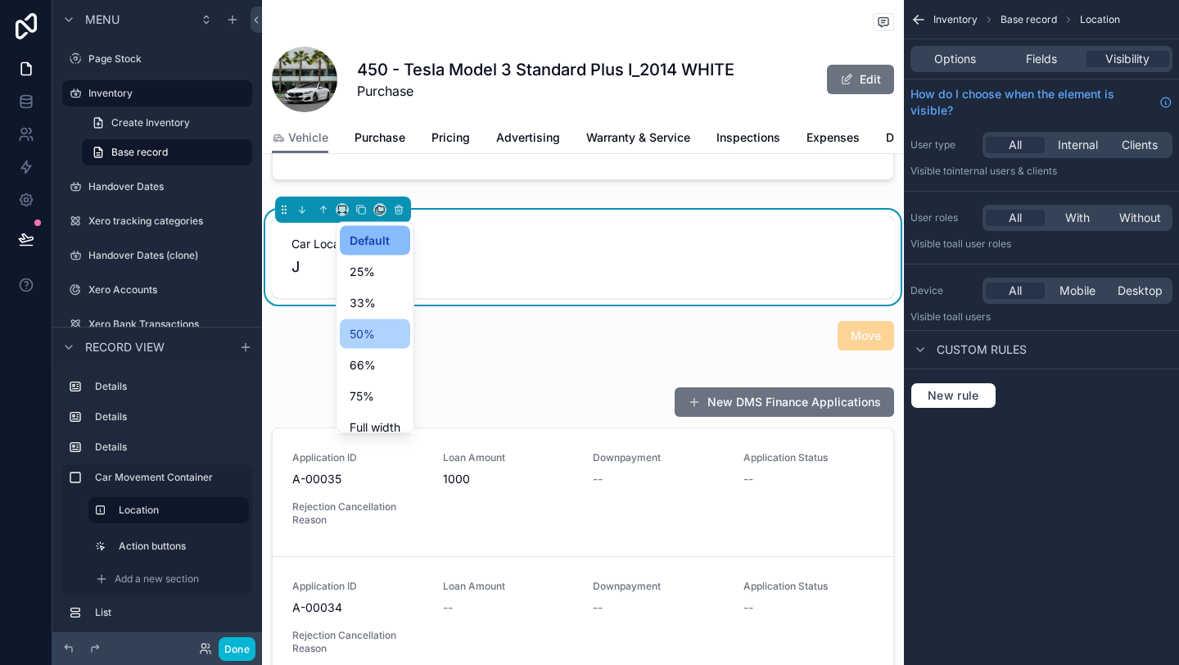
click at [373, 331] on span "50%" at bounding box center [362, 334] width 25 height 20
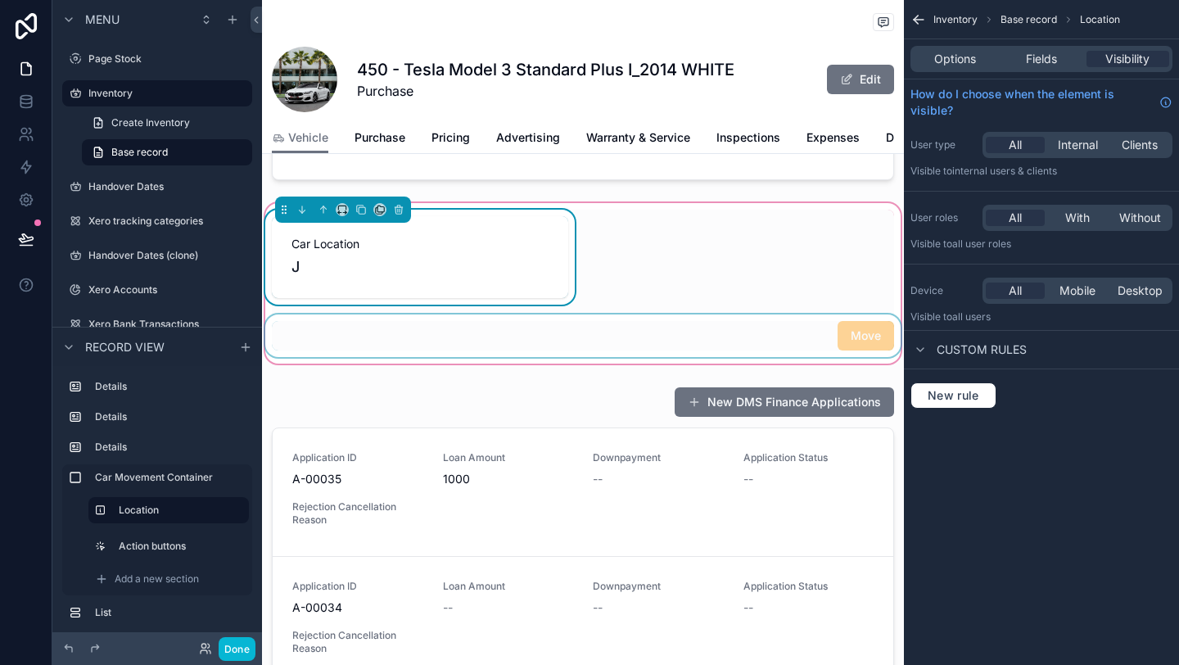
click at [459, 334] on div "scrollable content" at bounding box center [583, 335] width 642 height 43
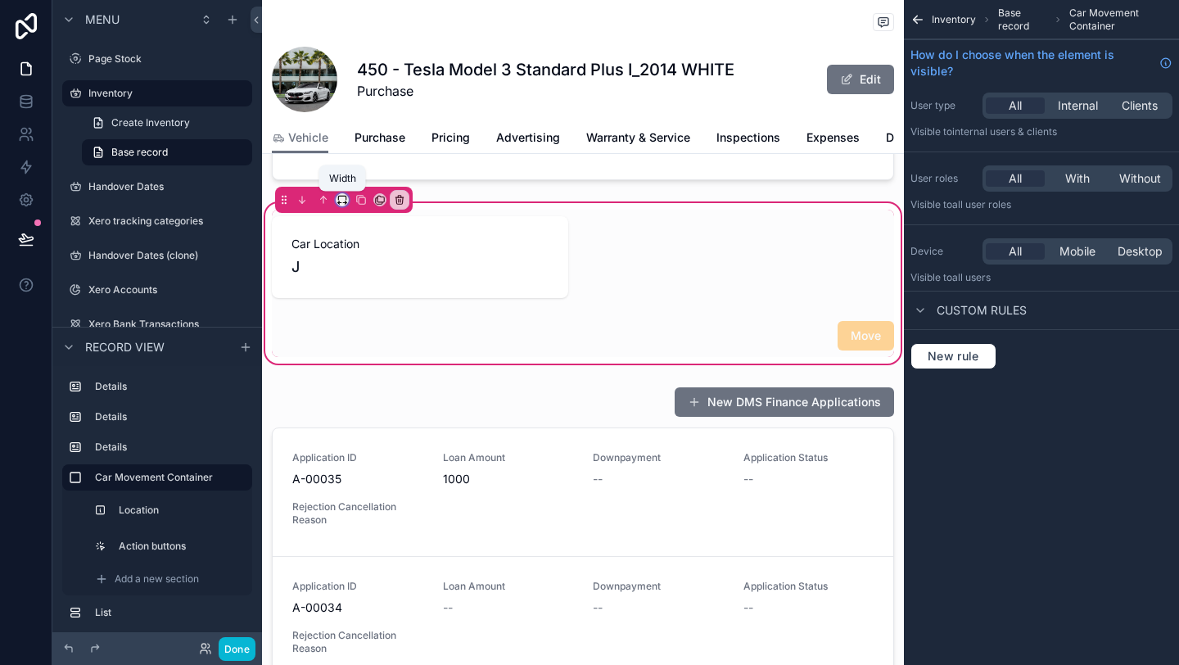
click at [340, 201] on icon "scrollable content" at bounding box center [339, 202] width 2 height 3
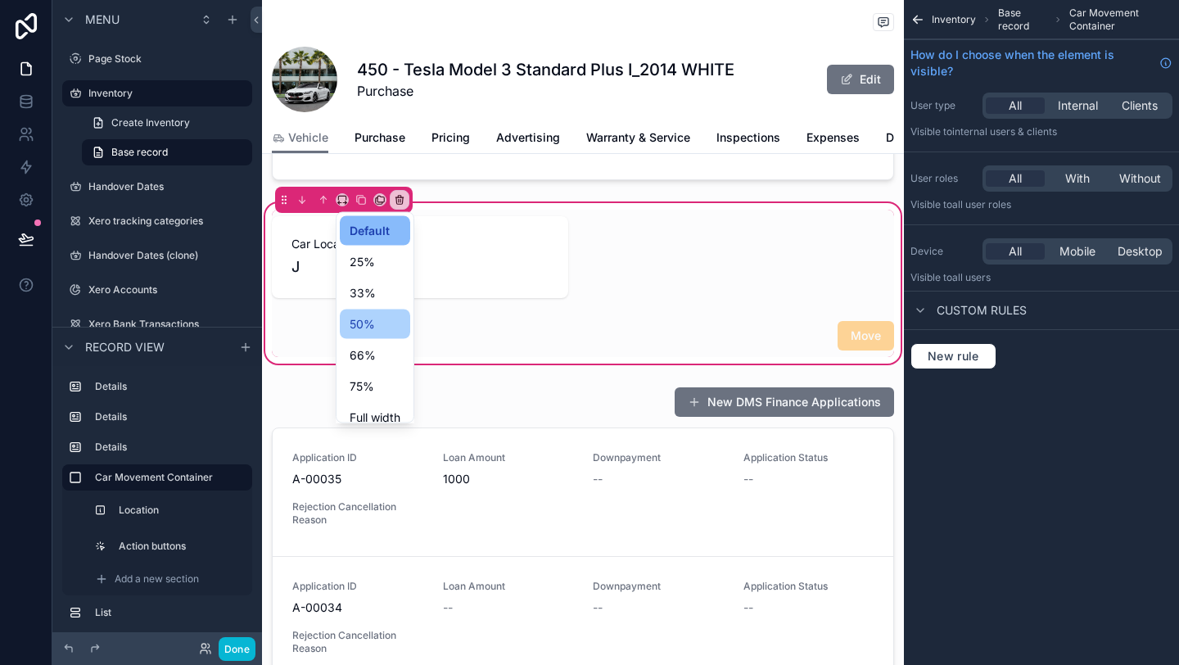
click at [376, 320] on div "50%" at bounding box center [375, 324] width 51 height 20
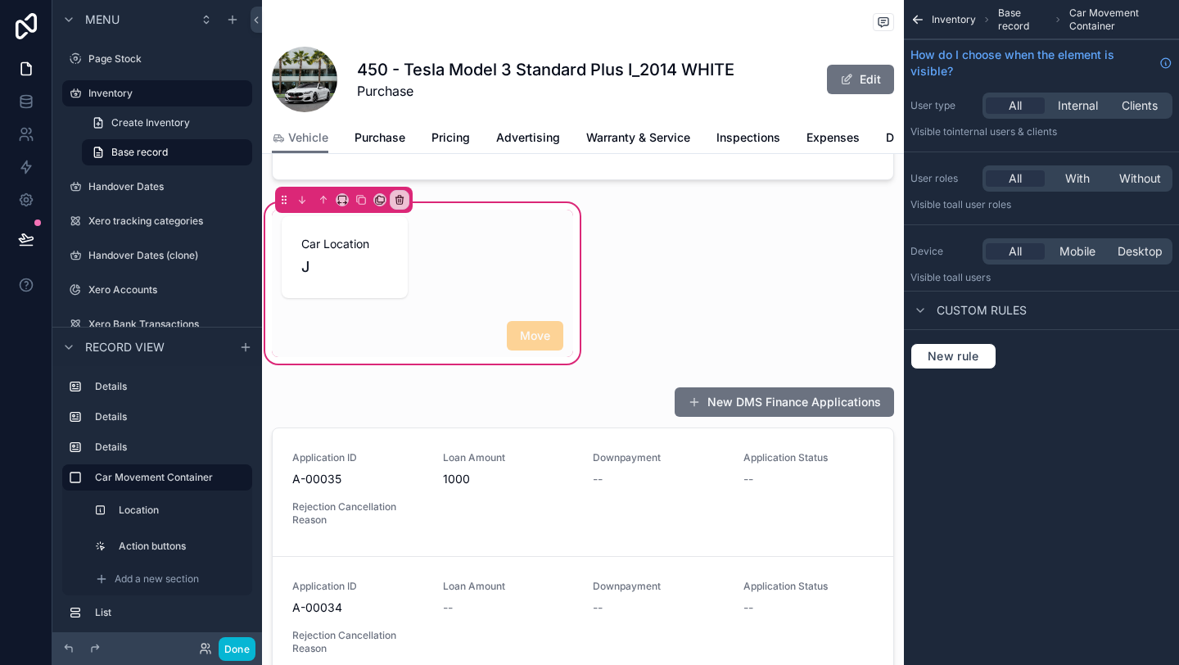
click at [464, 269] on div "Car Location J Move" at bounding box center [422, 283] width 301 height 147
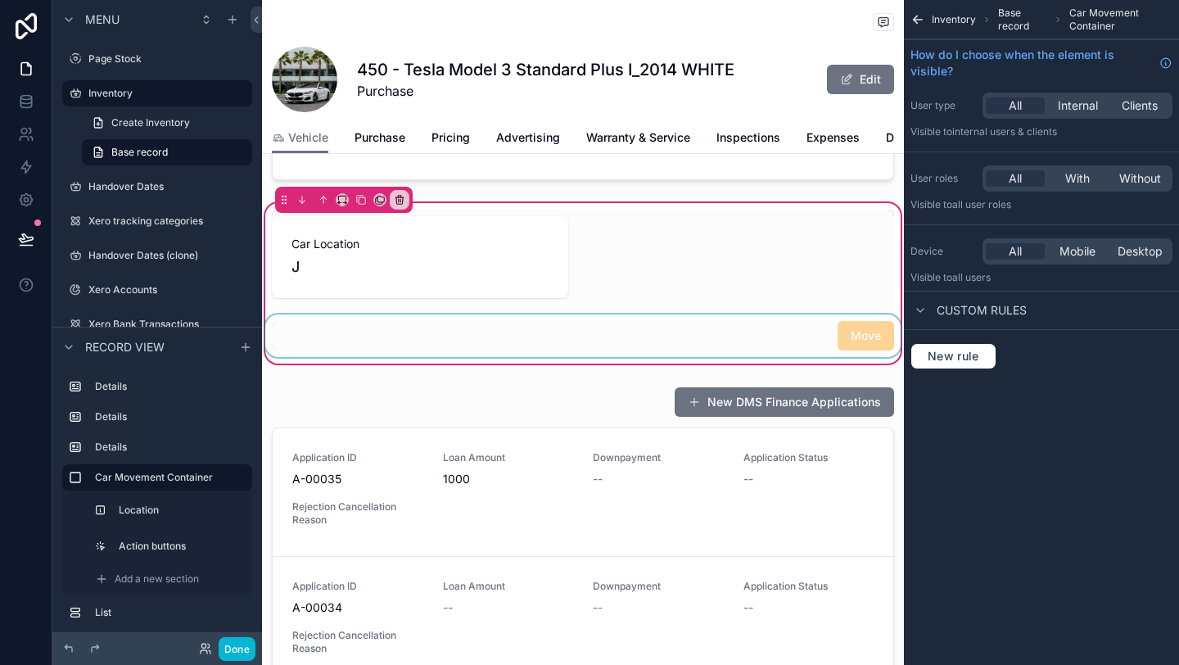
click at [459, 329] on div "scrollable content" at bounding box center [583, 335] width 642 height 43
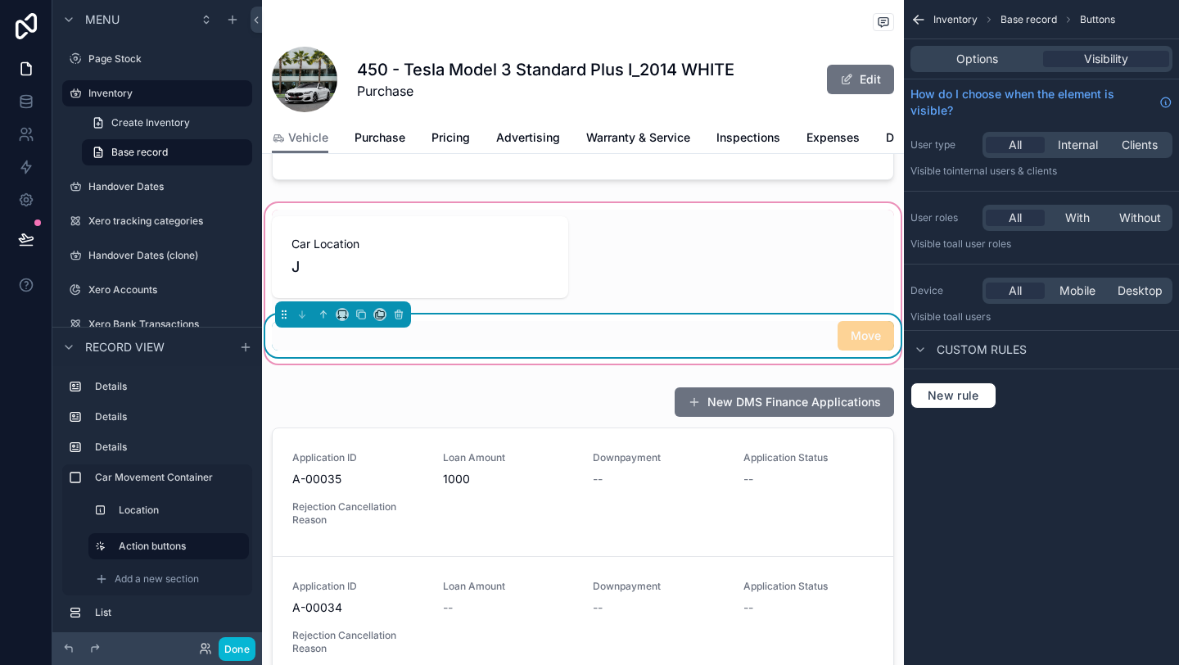
click at [459, 329] on div "Move" at bounding box center [583, 335] width 622 height 29
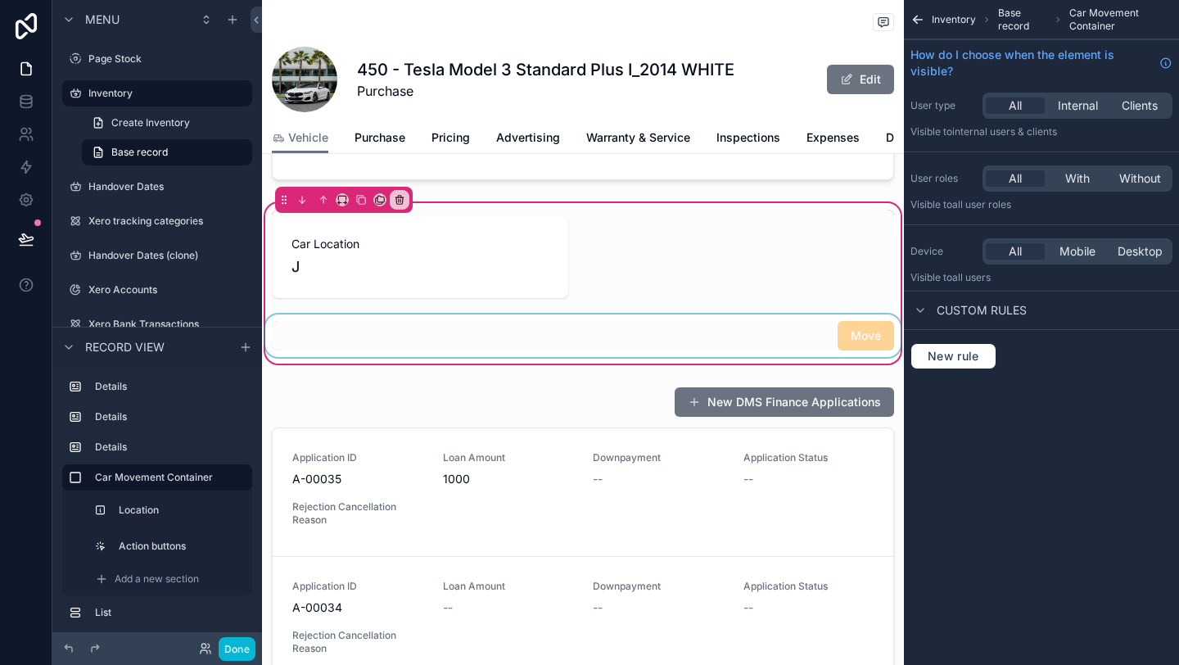
click at [388, 345] on div "scrollable content" at bounding box center [583, 335] width 642 height 43
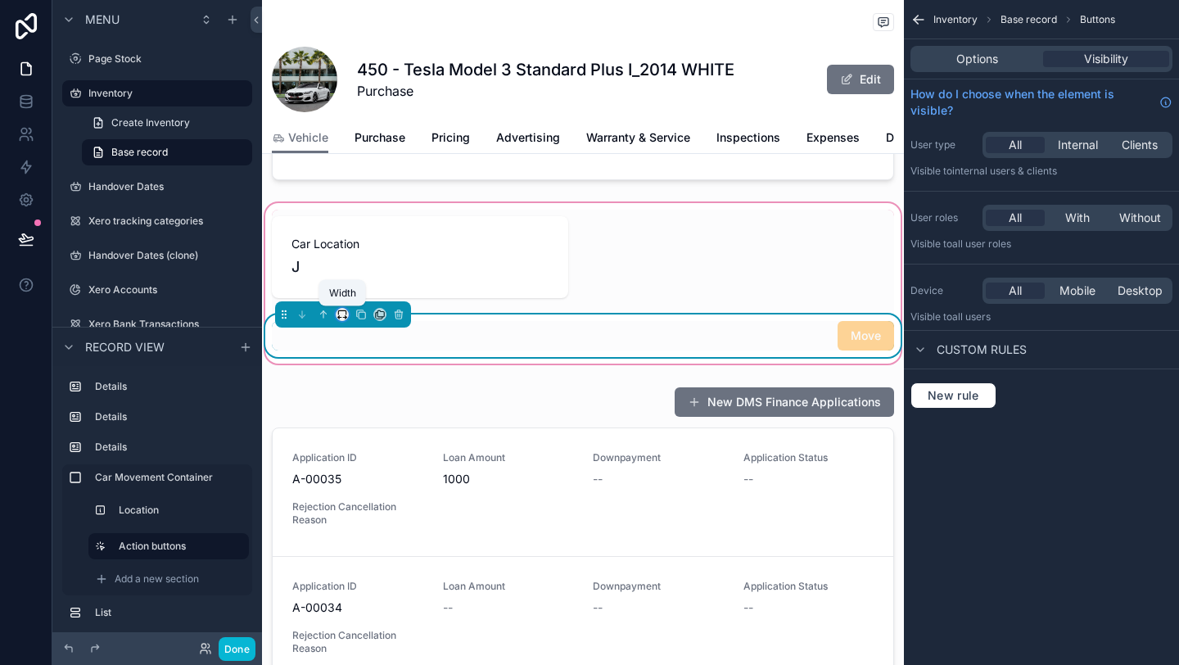
click at [345, 318] on icon "scrollable content" at bounding box center [344, 318] width 3 height 0
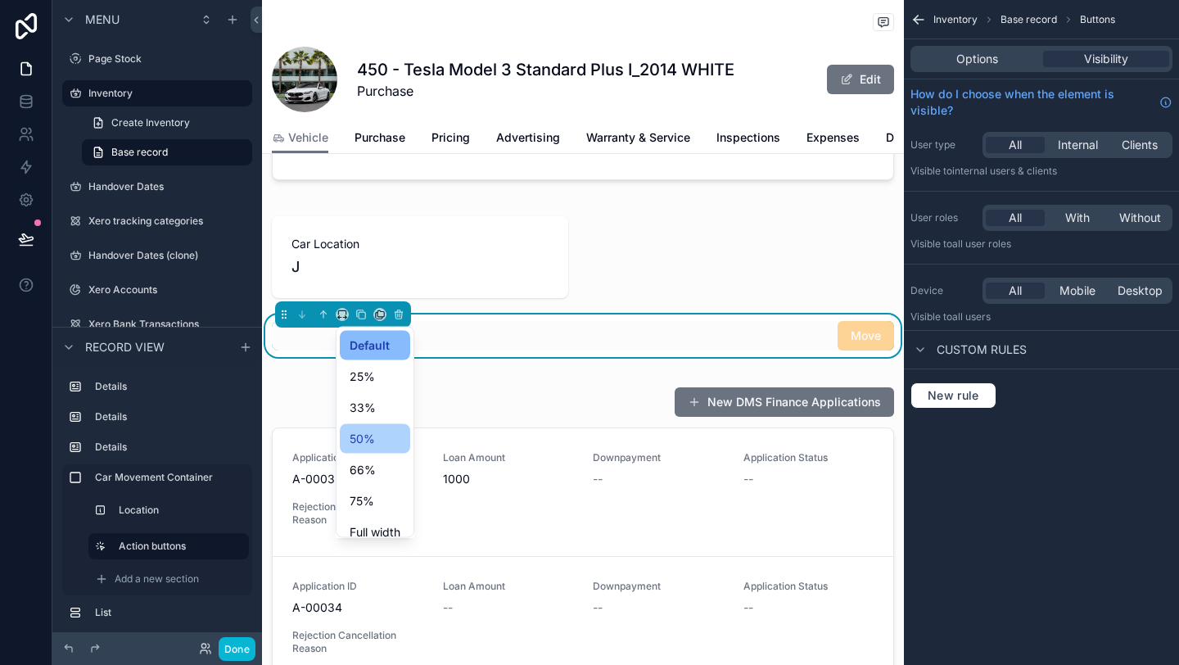
click at [372, 436] on span "50%" at bounding box center [362, 439] width 25 height 20
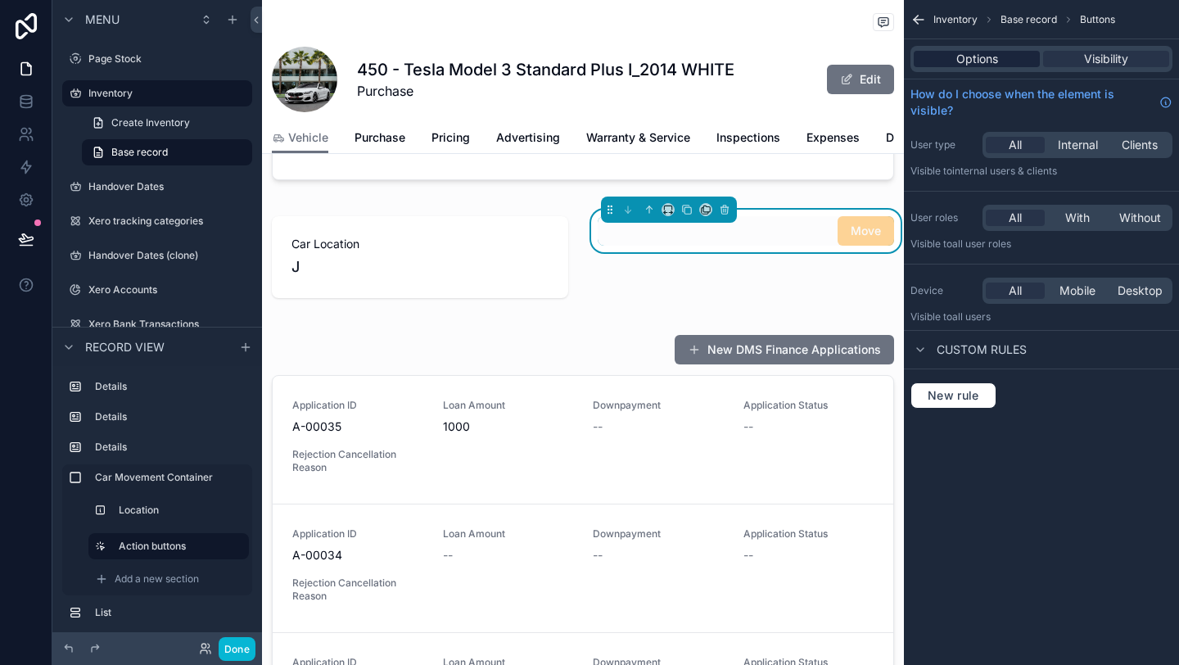
click at [1004, 59] on div "Options" at bounding box center [977, 59] width 126 height 16
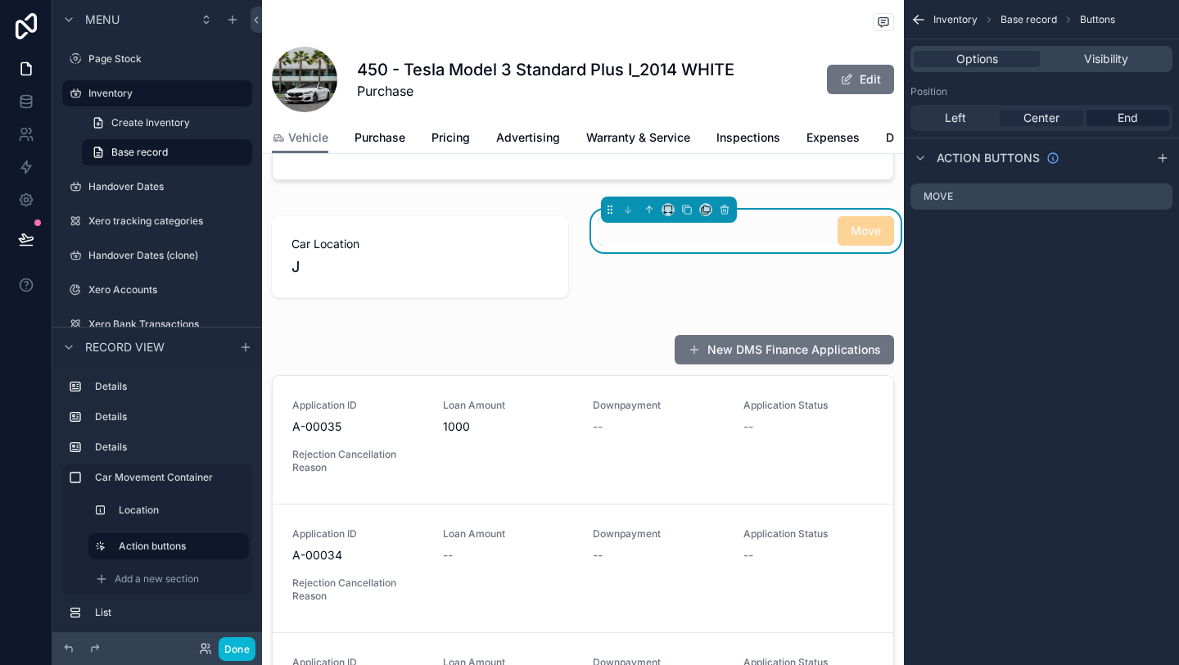
click at [1038, 124] on span "Center" at bounding box center [1042, 118] width 36 height 16
click at [966, 124] on div "Left" at bounding box center [955, 118] width 83 height 16
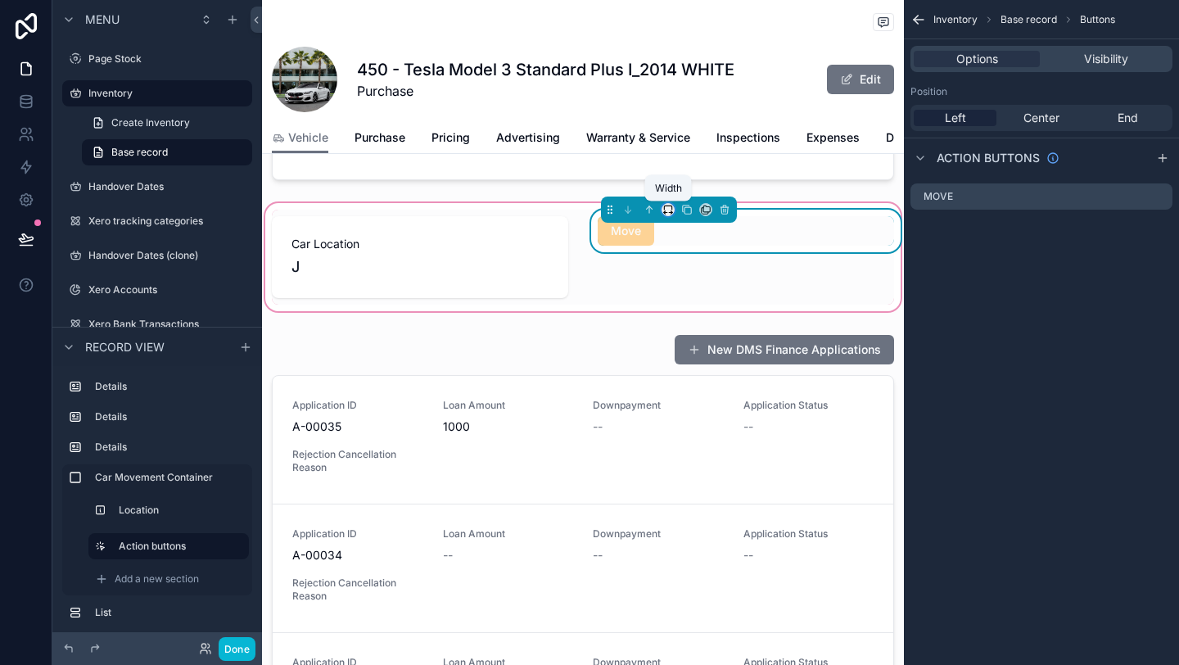
click at [668, 213] on icon "scrollable content" at bounding box center [667, 209] width 11 height 11
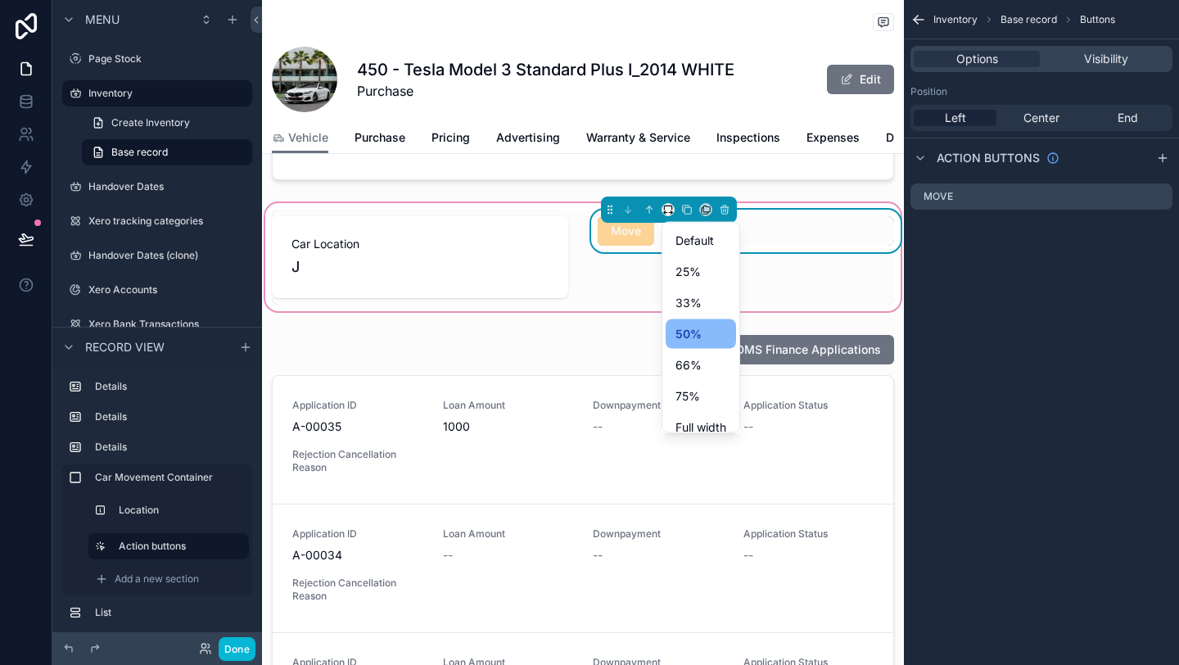
click at [668, 212] on div "scrollable content" at bounding box center [589, 332] width 1179 height 665
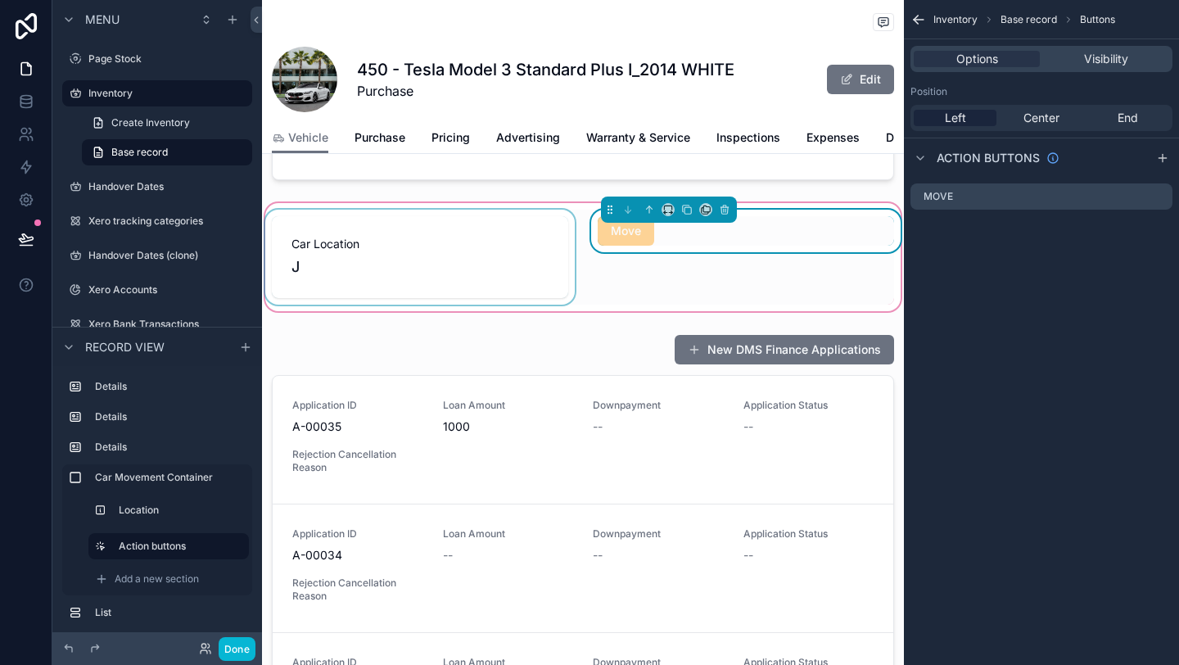
click at [527, 257] on div "scrollable content" at bounding box center [420, 257] width 316 height 95
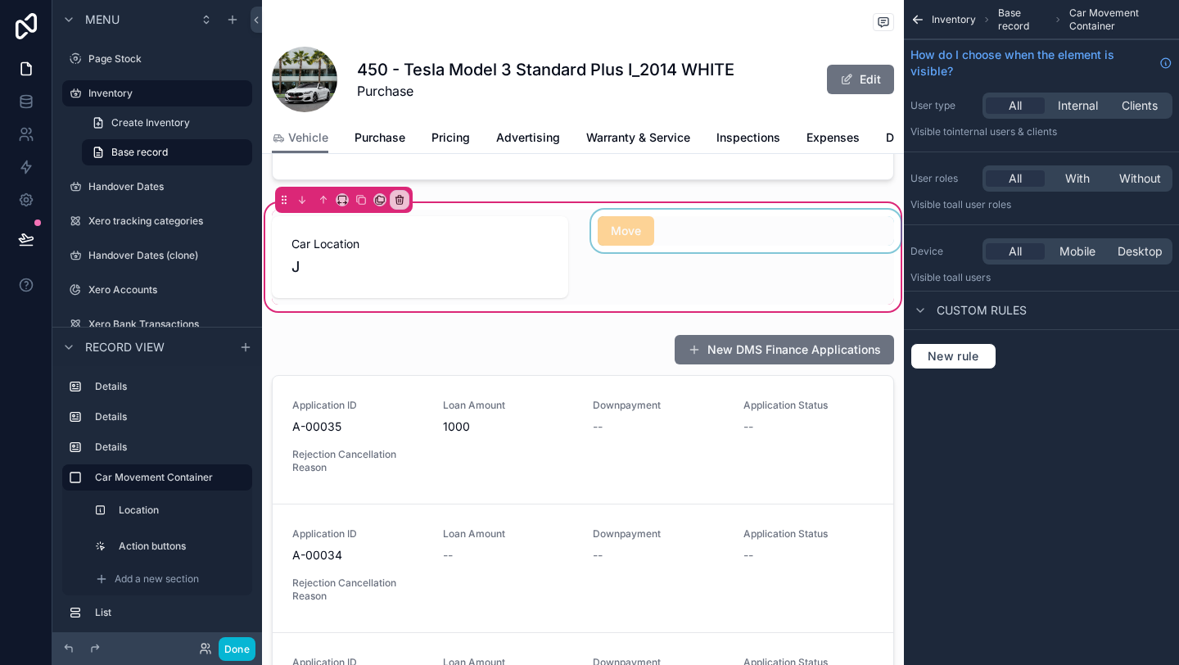
click at [617, 232] on div "scrollable content" at bounding box center [746, 257] width 316 height 95
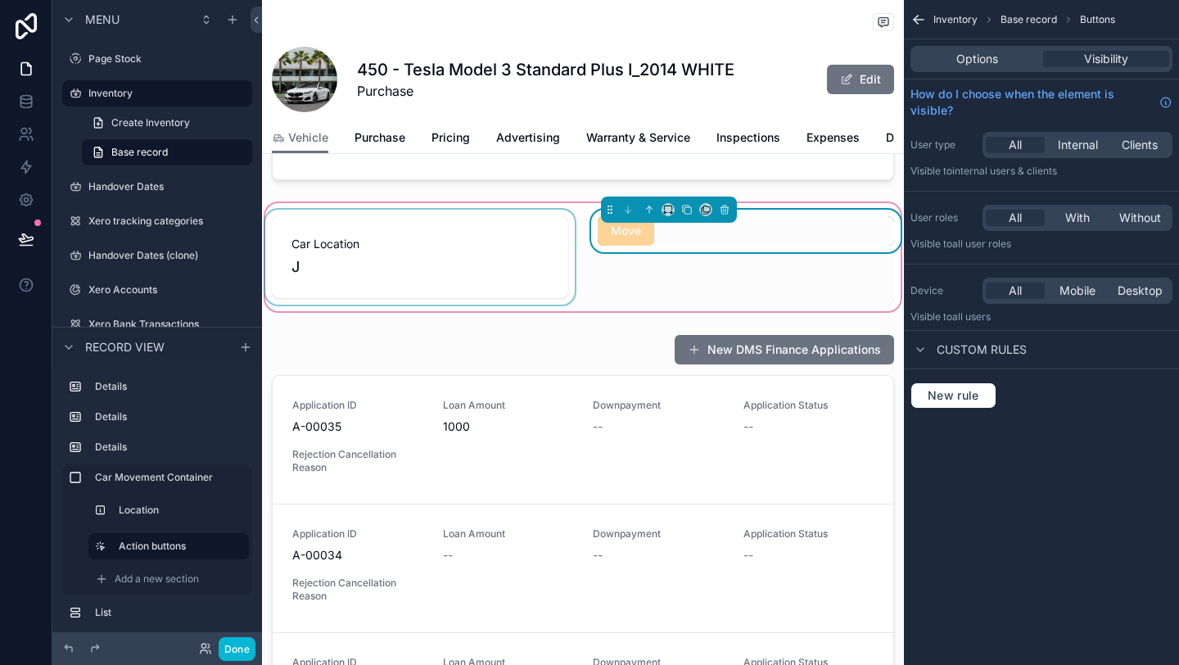
click at [516, 266] on div "scrollable content" at bounding box center [420, 257] width 316 height 95
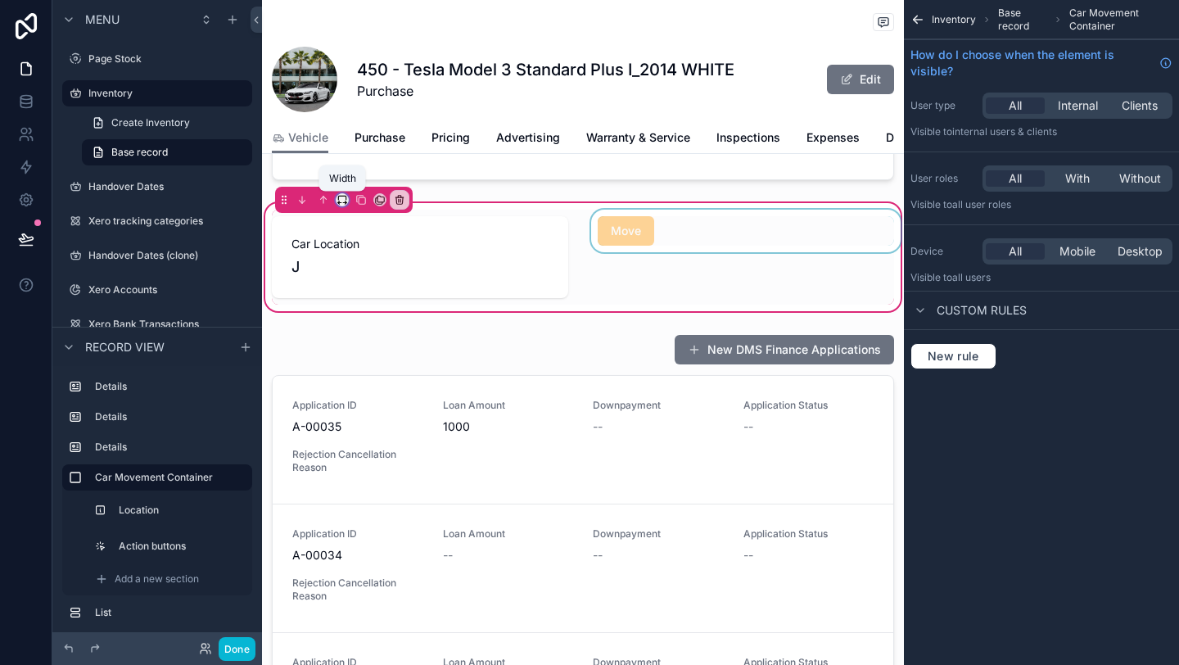
click at [346, 197] on icon "scrollable content" at bounding box center [341, 198] width 7 height 4
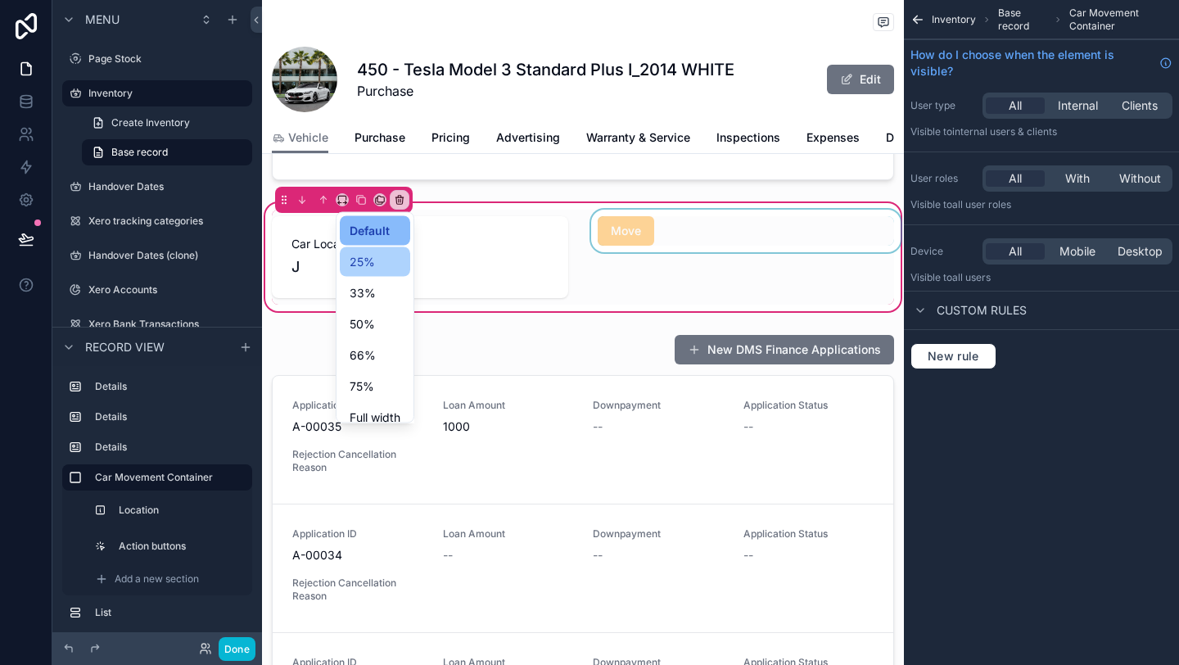
click at [355, 258] on span "25%" at bounding box center [362, 262] width 25 height 20
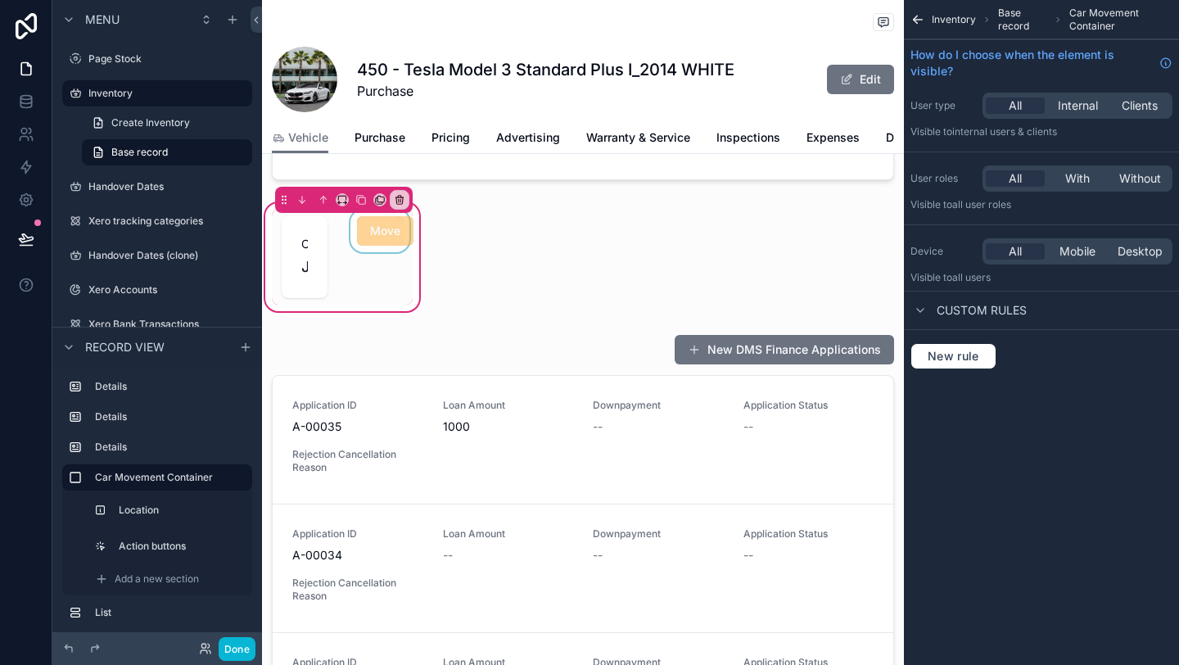
click at [403, 303] on div "scrollable content" at bounding box center [380, 257] width 66 height 95
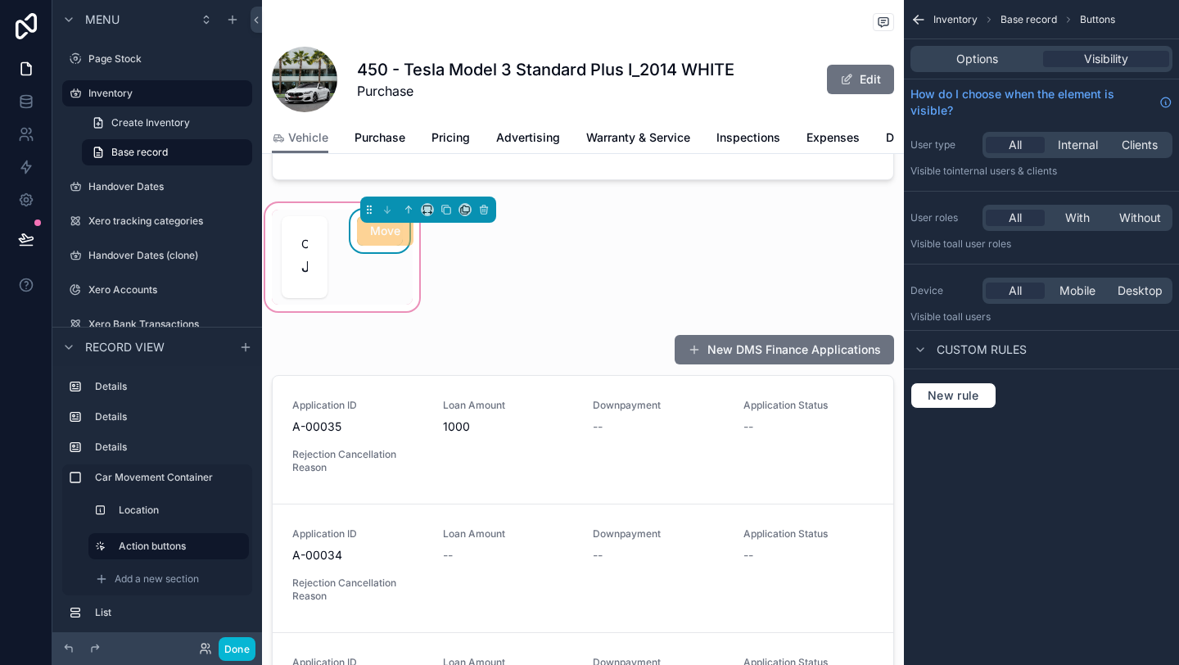
click at [354, 269] on div "Move" at bounding box center [380, 257] width 66 height 95
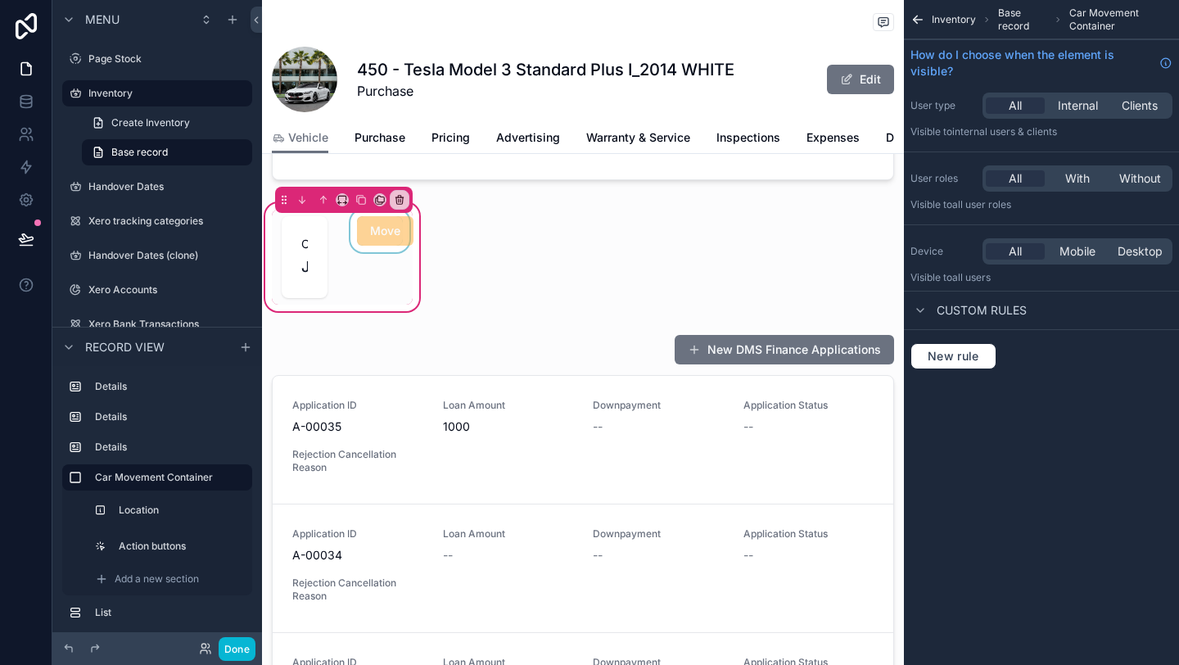
click at [333, 202] on div "scrollable content" at bounding box center [344, 200] width 138 height 26
click at [338, 202] on icon "scrollable content" at bounding box center [339, 202] width 2 height 3
click at [355, 225] on span "Default" at bounding box center [369, 231] width 38 height 20
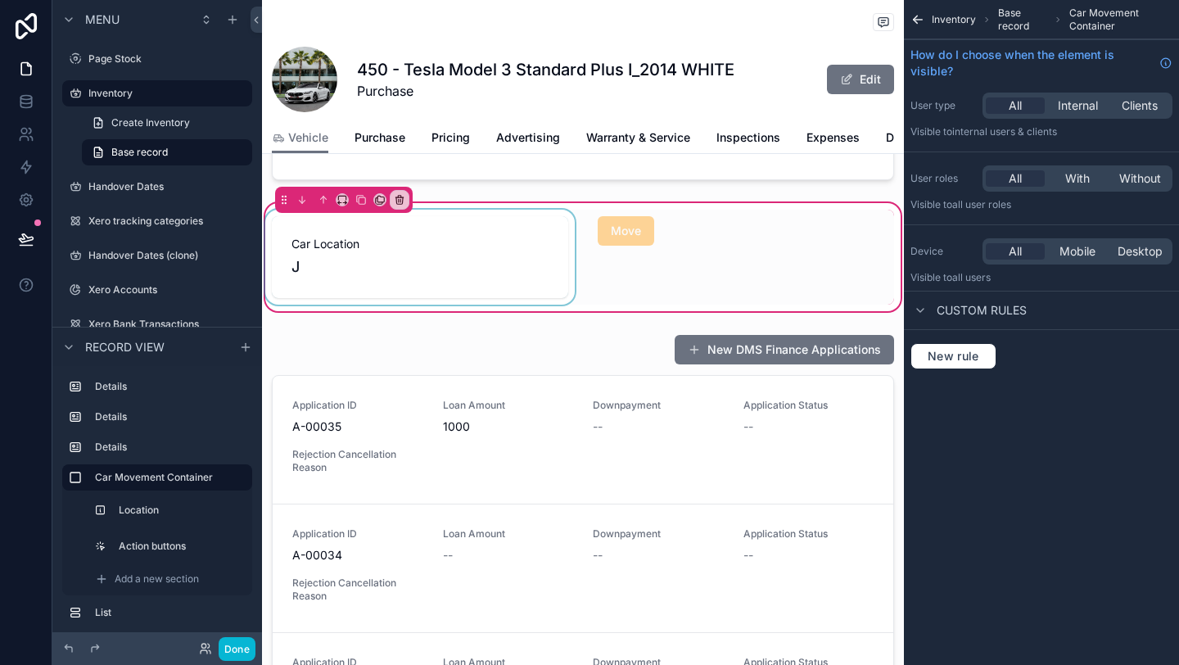
click at [354, 262] on div "scrollable content" at bounding box center [420, 257] width 316 height 95
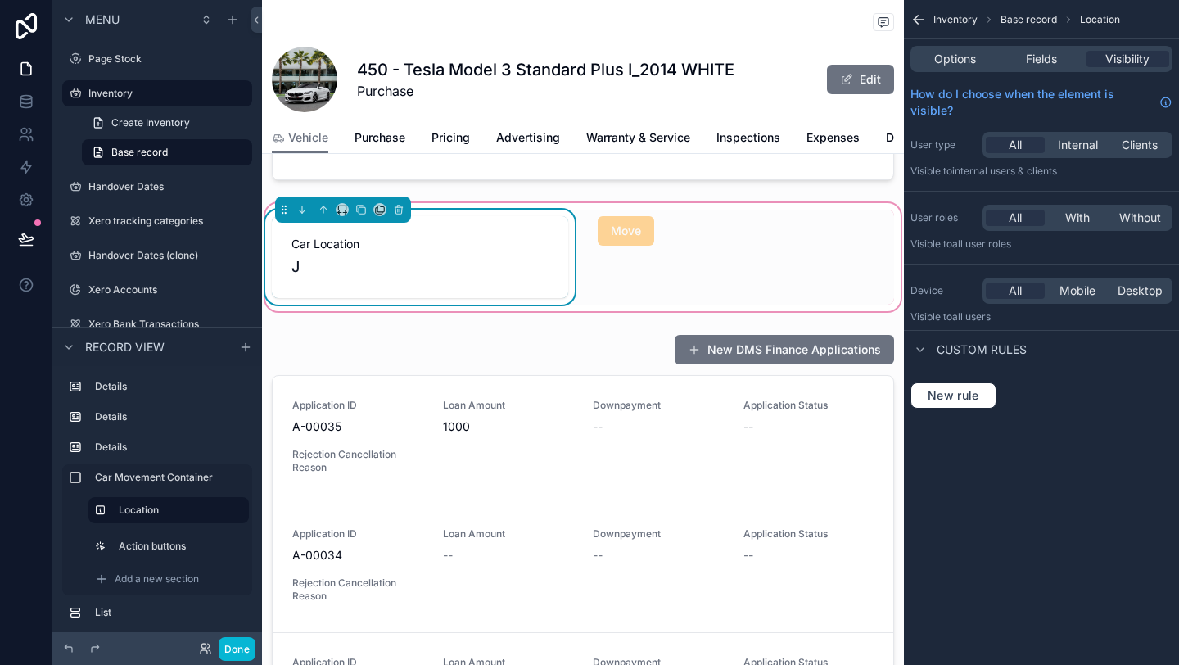
click at [354, 262] on div "J" at bounding box center [420, 266] width 257 height 23
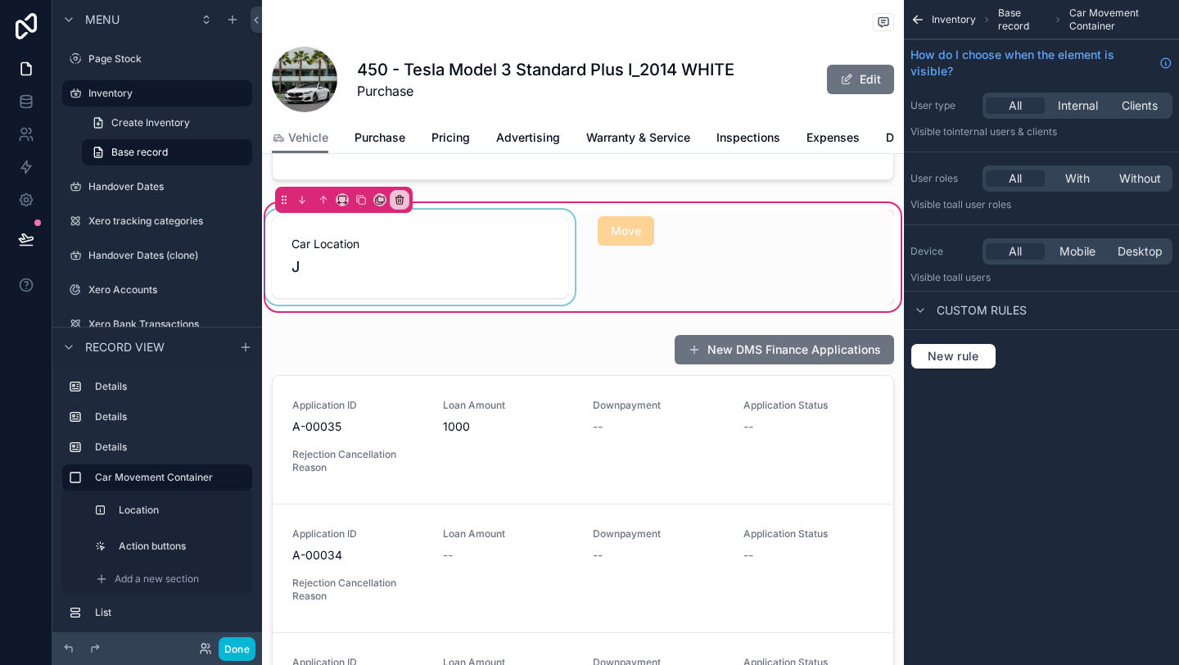
click at [354, 262] on div "scrollable content" at bounding box center [420, 257] width 316 height 95
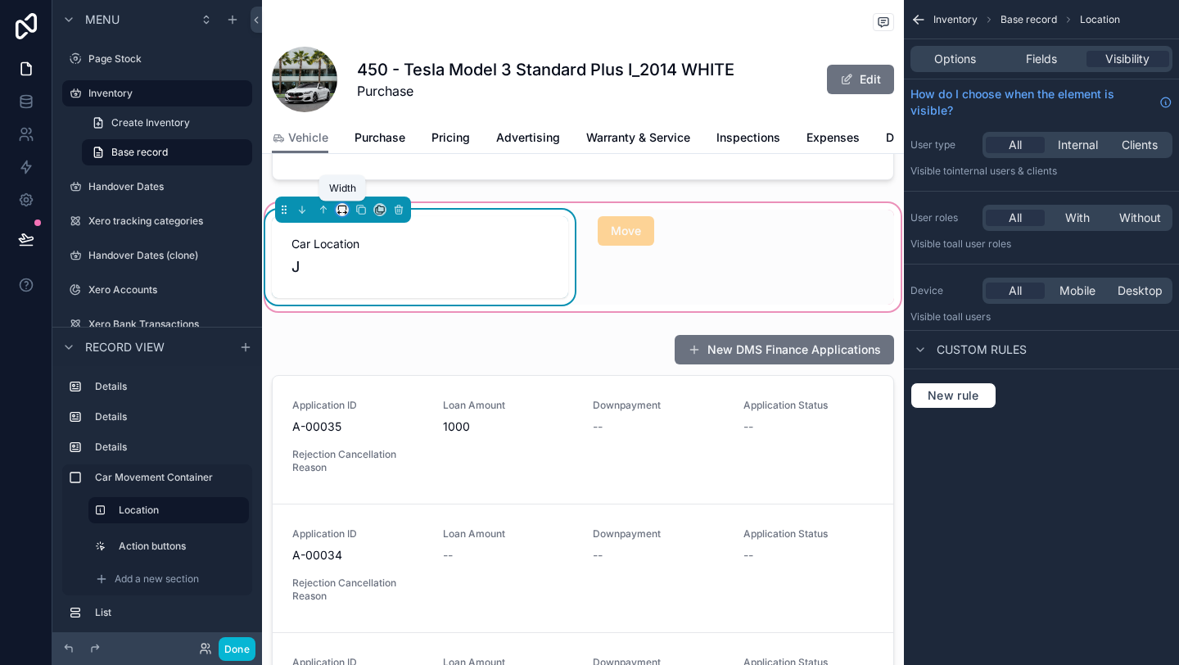
click at [341, 206] on icon "scrollable content" at bounding box center [341, 208] width 7 height 4
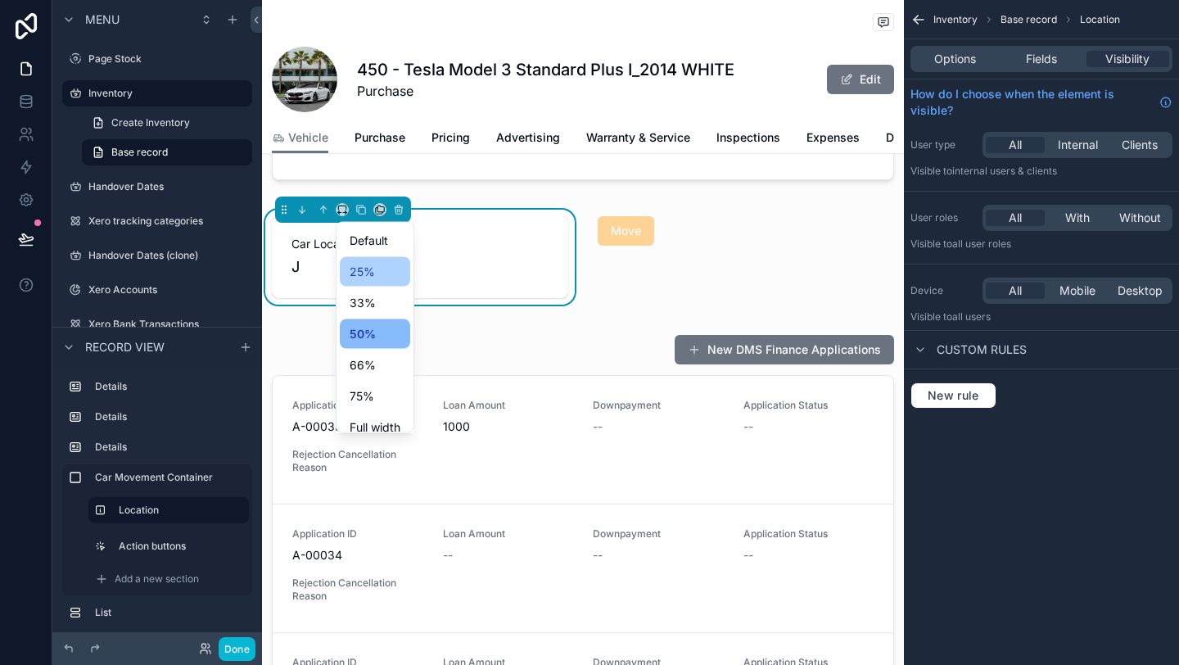
click at [365, 278] on span "25%" at bounding box center [362, 272] width 25 height 20
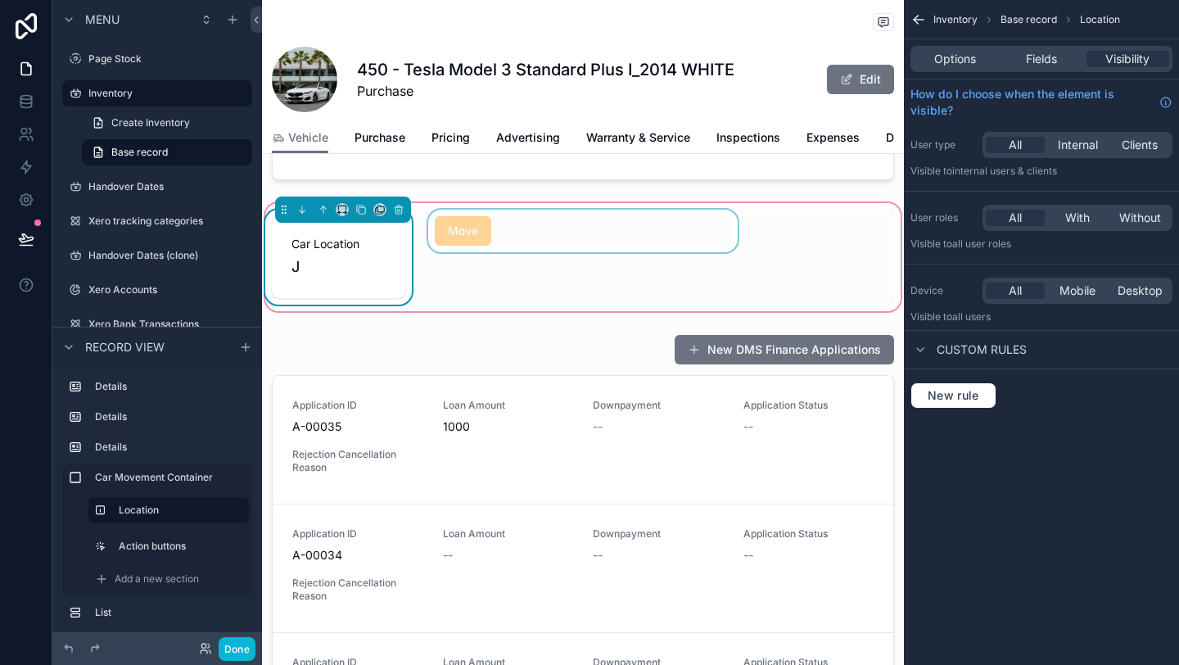
click at [441, 237] on div "scrollable content" at bounding box center [583, 257] width 316 height 95
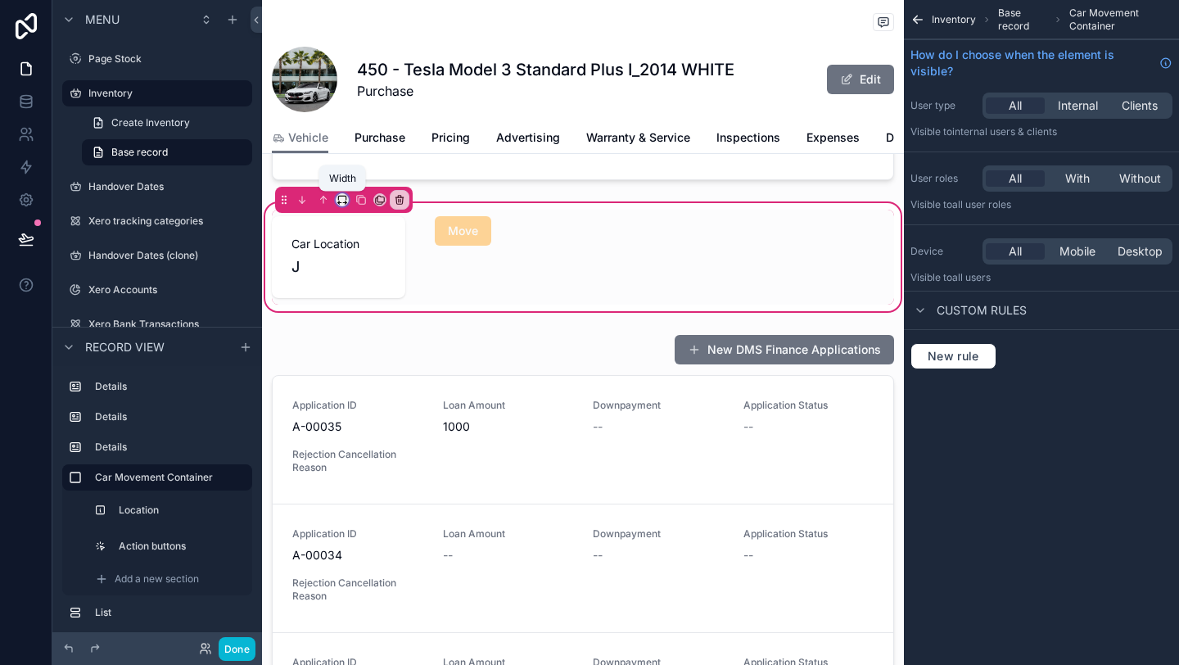
click at [344, 197] on icon "scrollable content" at bounding box center [342, 199] width 11 height 11
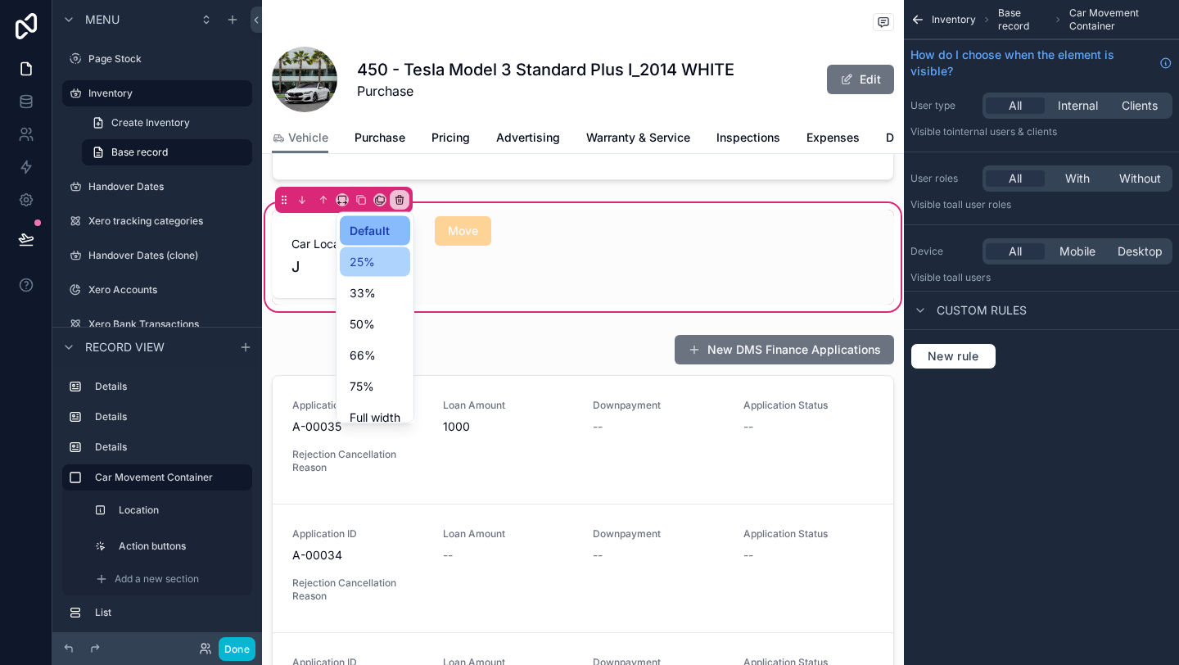
click at [371, 265] on span "25%" at bounding box center [362, 262] width 25 height 20
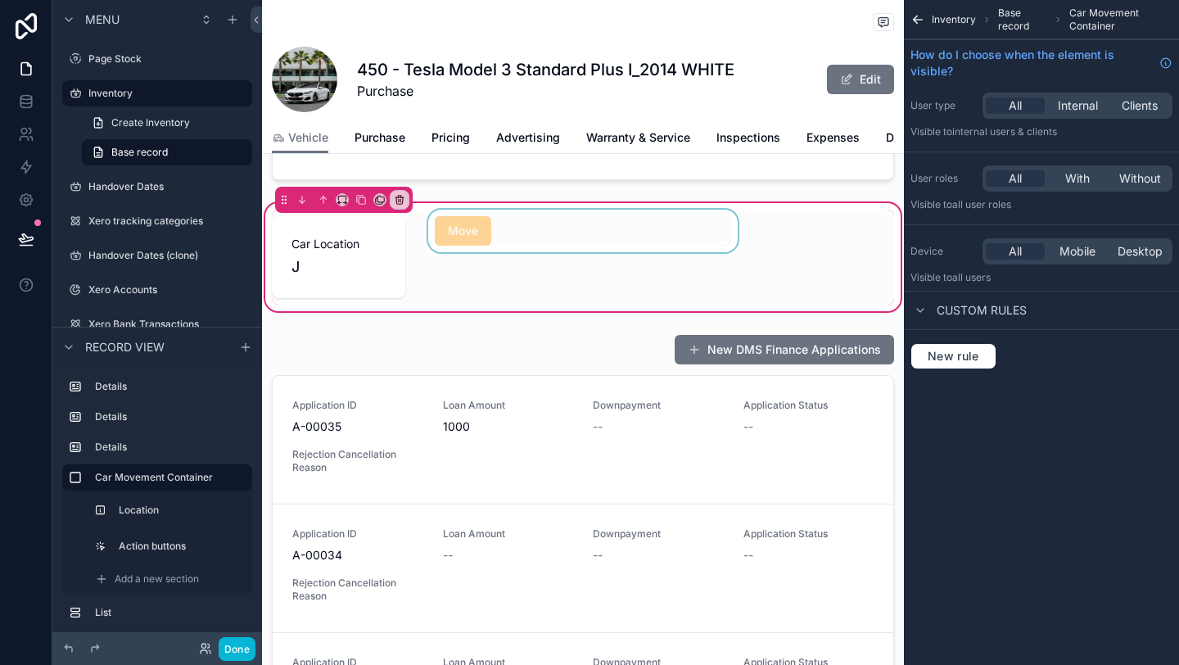
click at [493, 233] on div "scrollable content" at bounding box center [583, 257] width 316 height 95
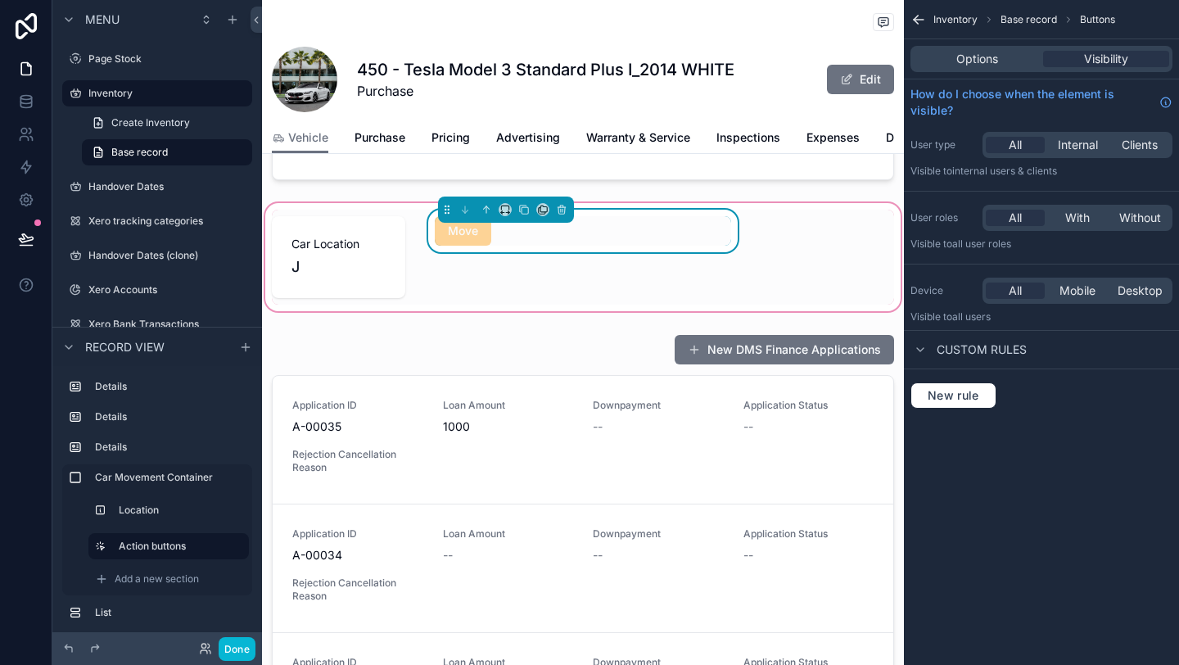
click at [509, 200] on div "scrollable content" at bounding box center [506, 210] width 136 height 26
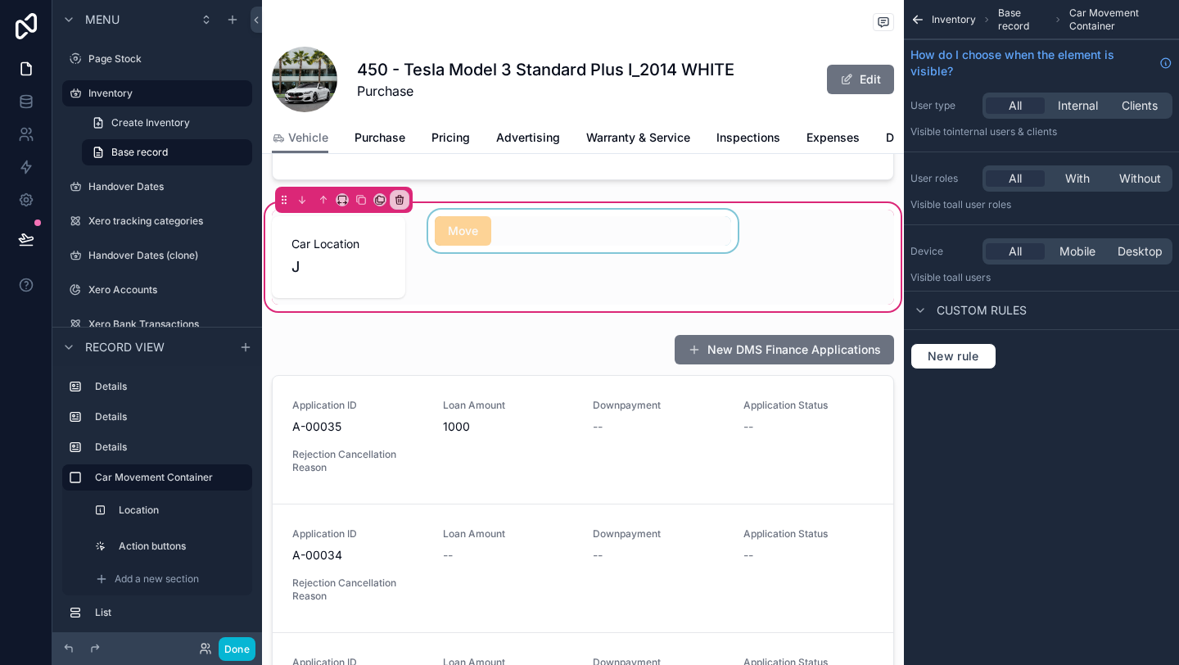
click at [494, 226] on div "scrollable content" at bounding box center [583, 257] width 316 height 95
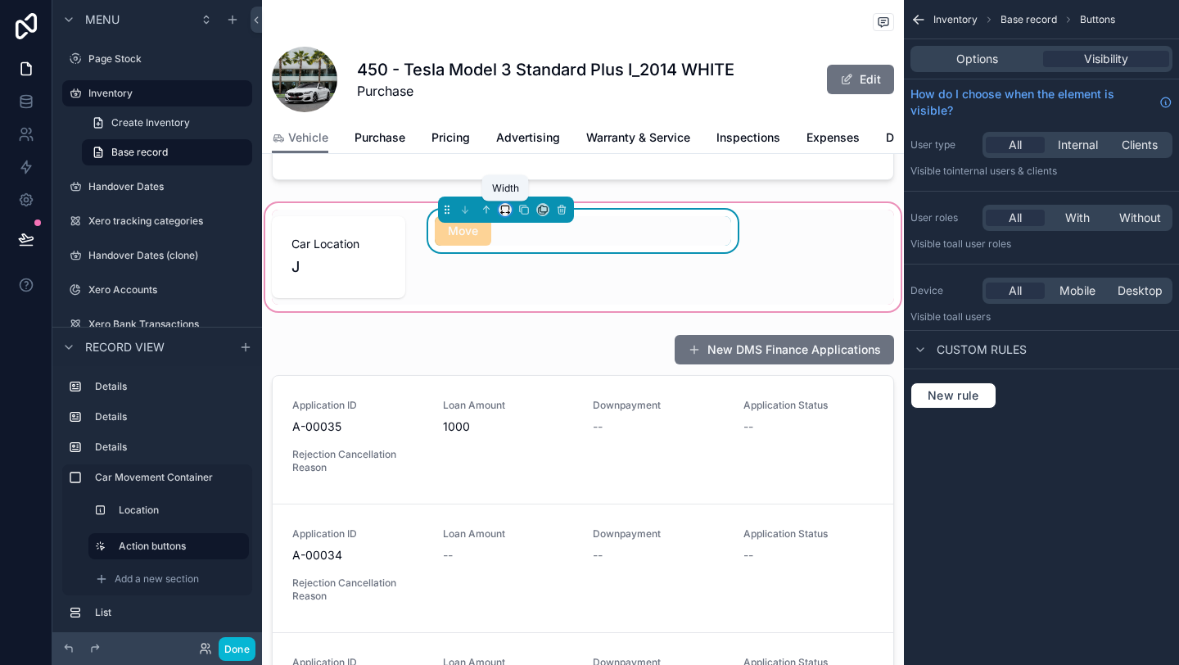
click at [502, 211] on icon "scrollable content" at bounding box center [502, 212] width 2 height 3
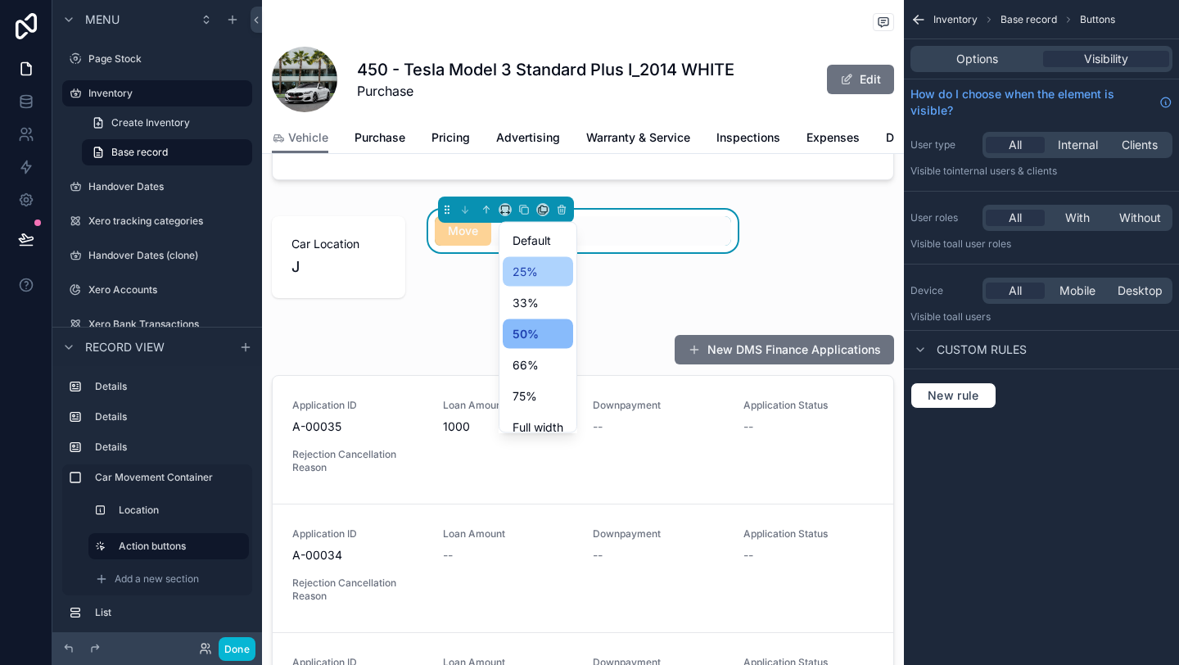
click at [518, 272] on span "25%" at bounding box center [525, 272] width 25 height 20
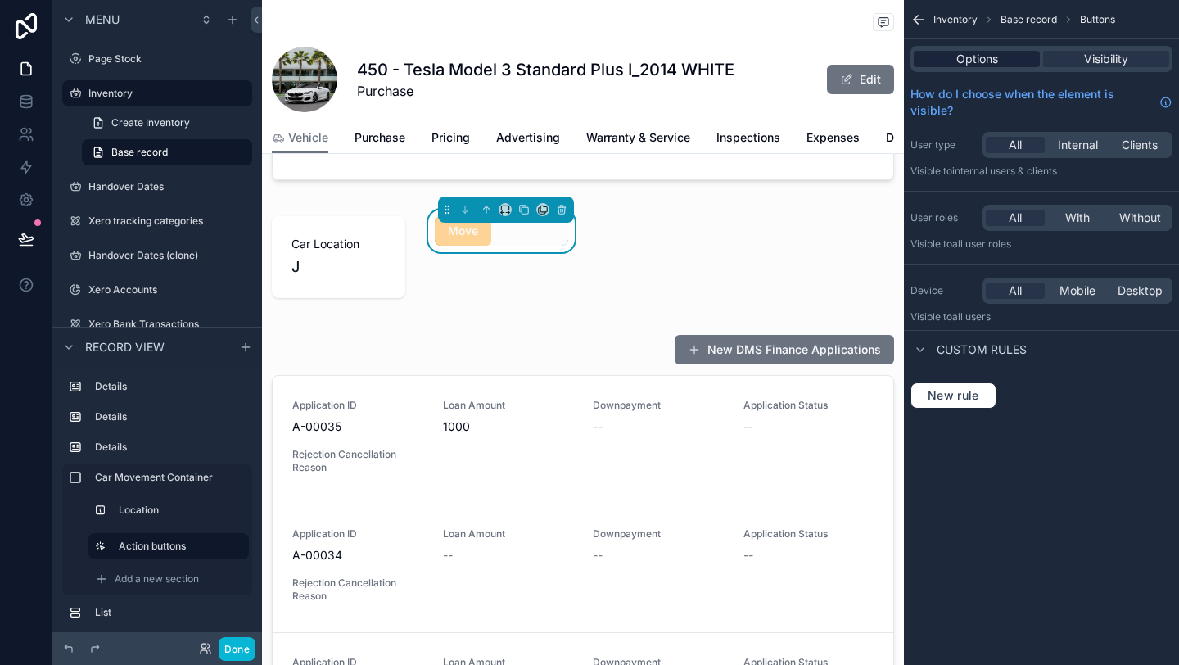
click at [1013, 56] on div "Options" at bounding box center [977, 59] width 126 height 16
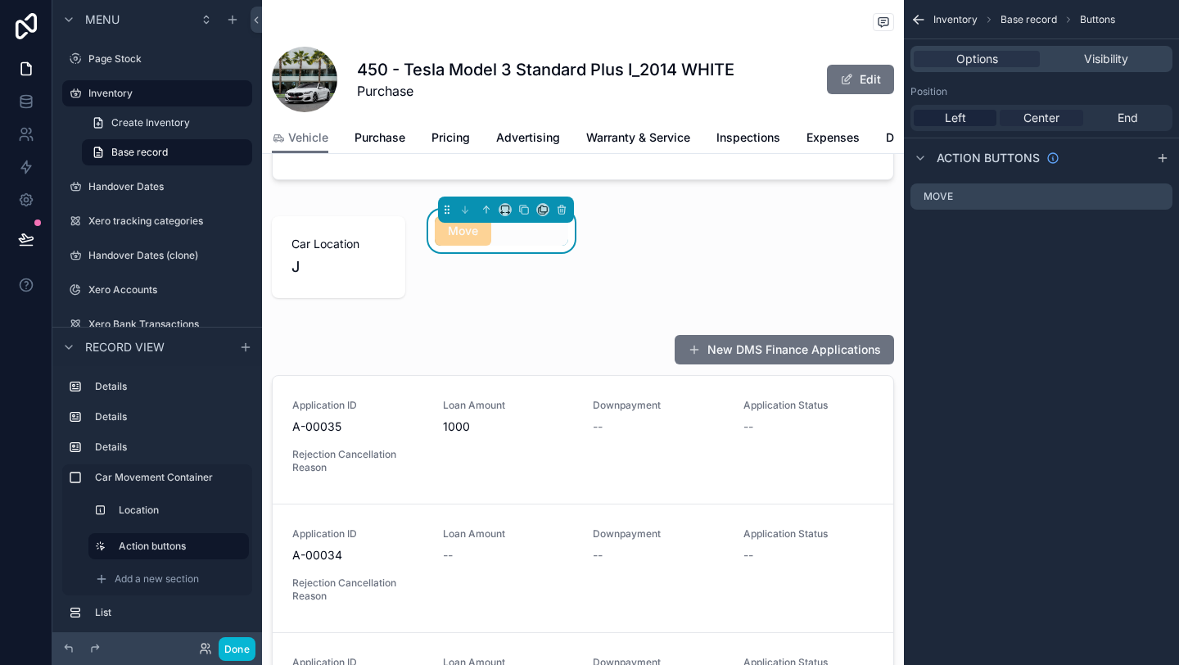
click at [1022, 120] on div "Center" at bounding box center [1041, 118] width 83 height 16
click at [977, 121] on div "Left" at bounding box center [955, 118] width 83 height 16
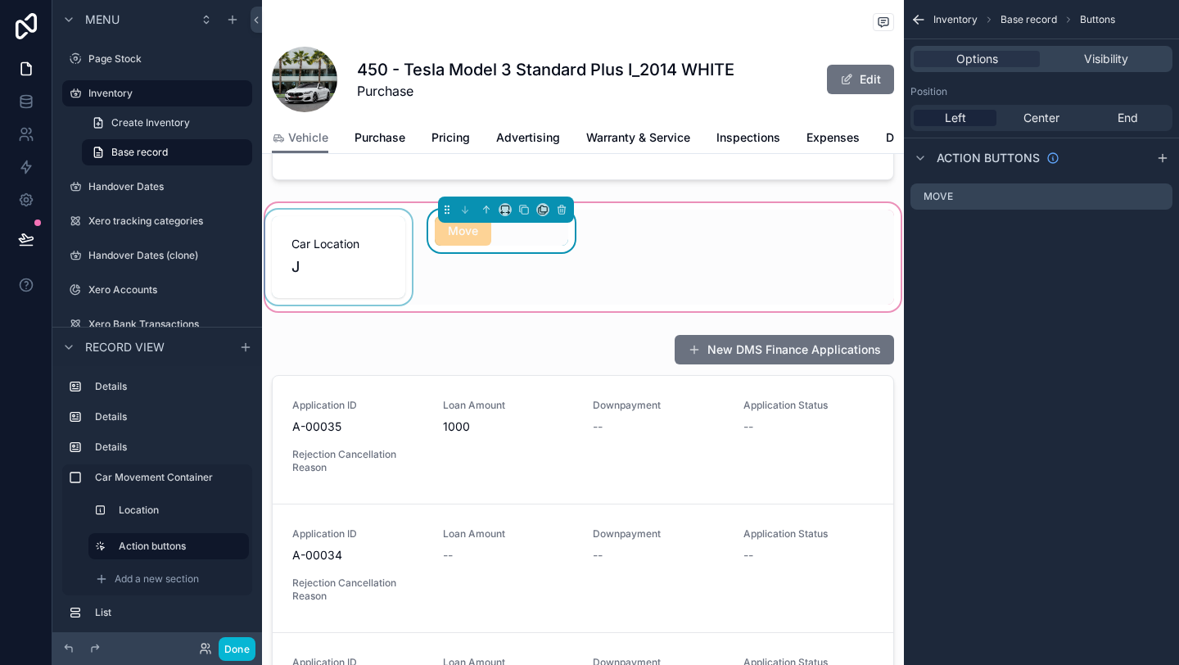
click at [358, 273] on div "scrollable content" at bounding box center [338, 257] width 153 height 95
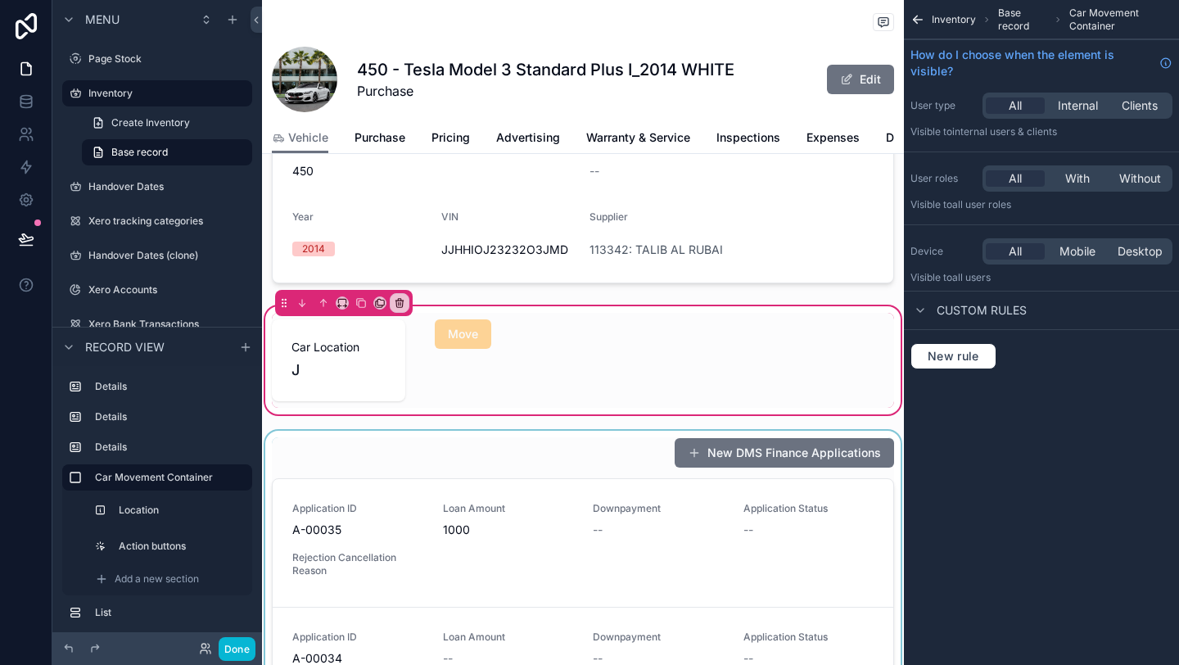
scroll to position [503, 0]
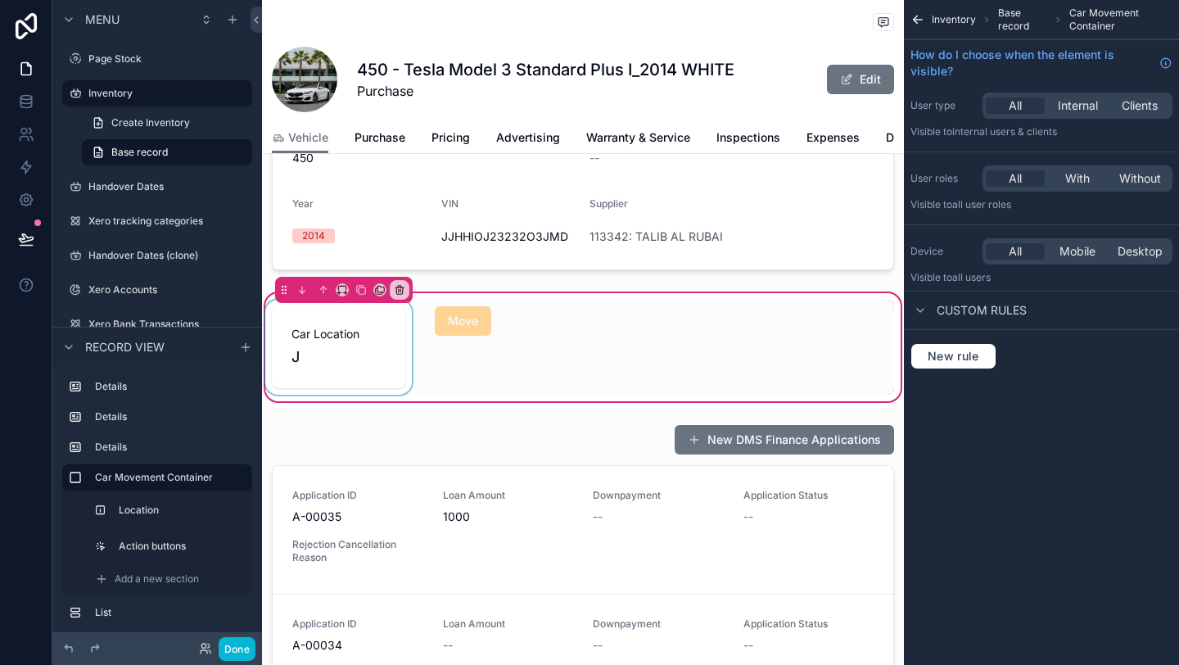
click at [366, 364] on div "scrollable content" at bounding box center [338, 347] width 153 height 95
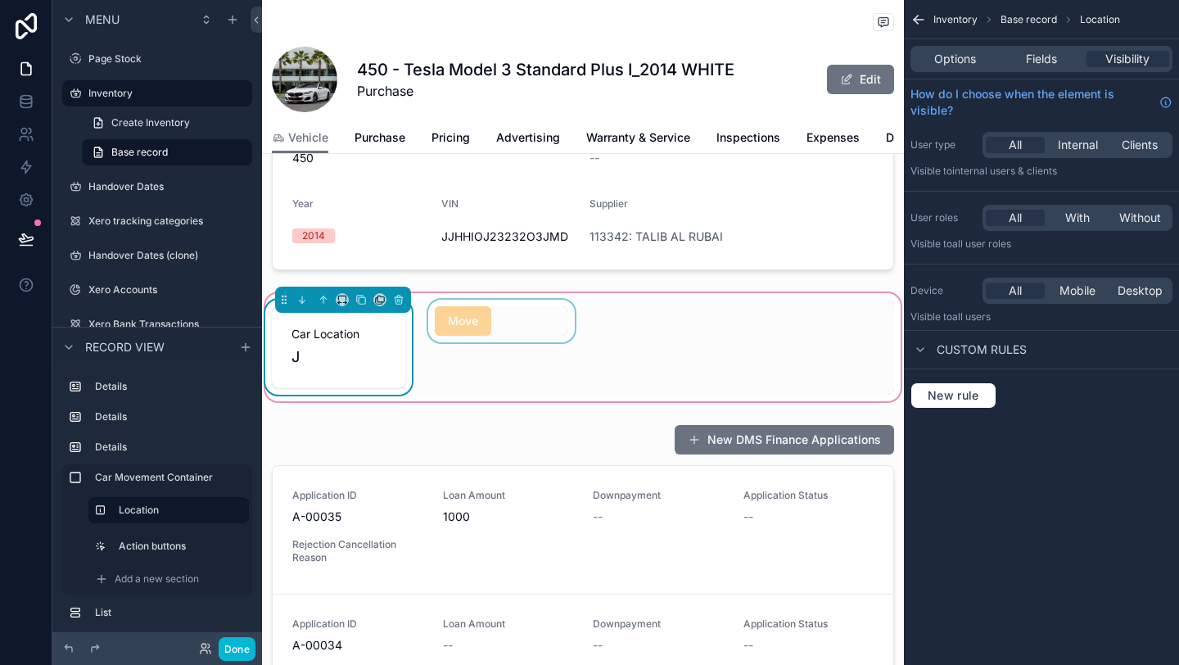
click at [471, 331] on div "scrollable content" at bounding box center [501, 347] width 153 height 95
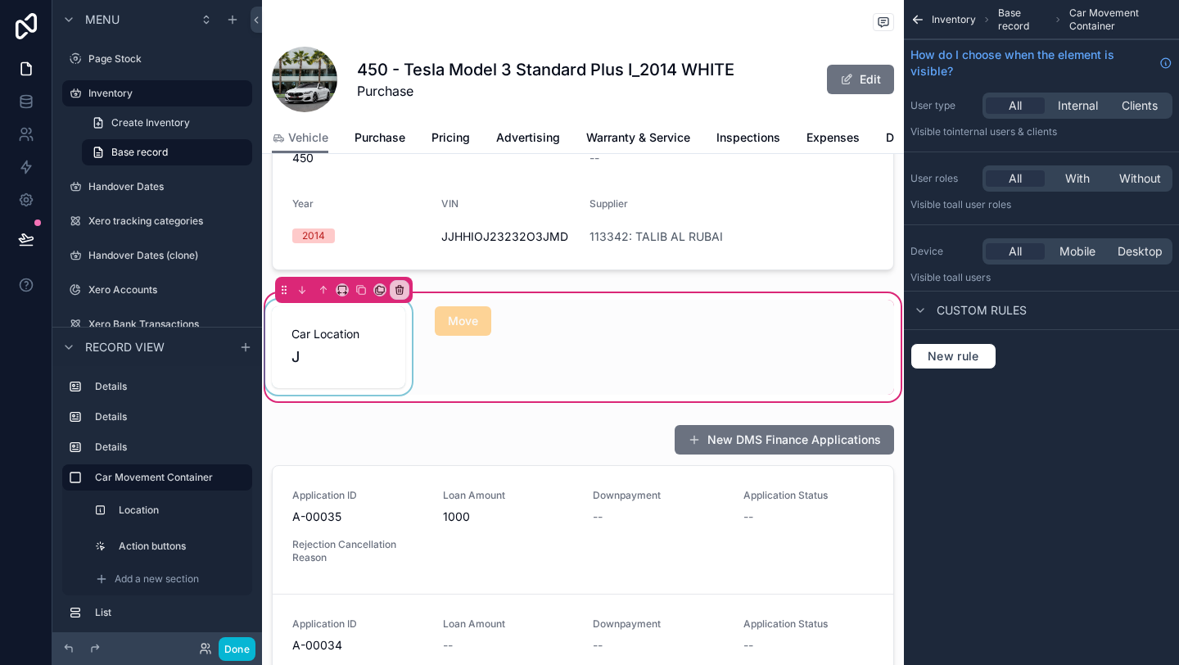
click at [369, 346] on div "scrollable content" at bounding box center [338, 347] width 153 height 95
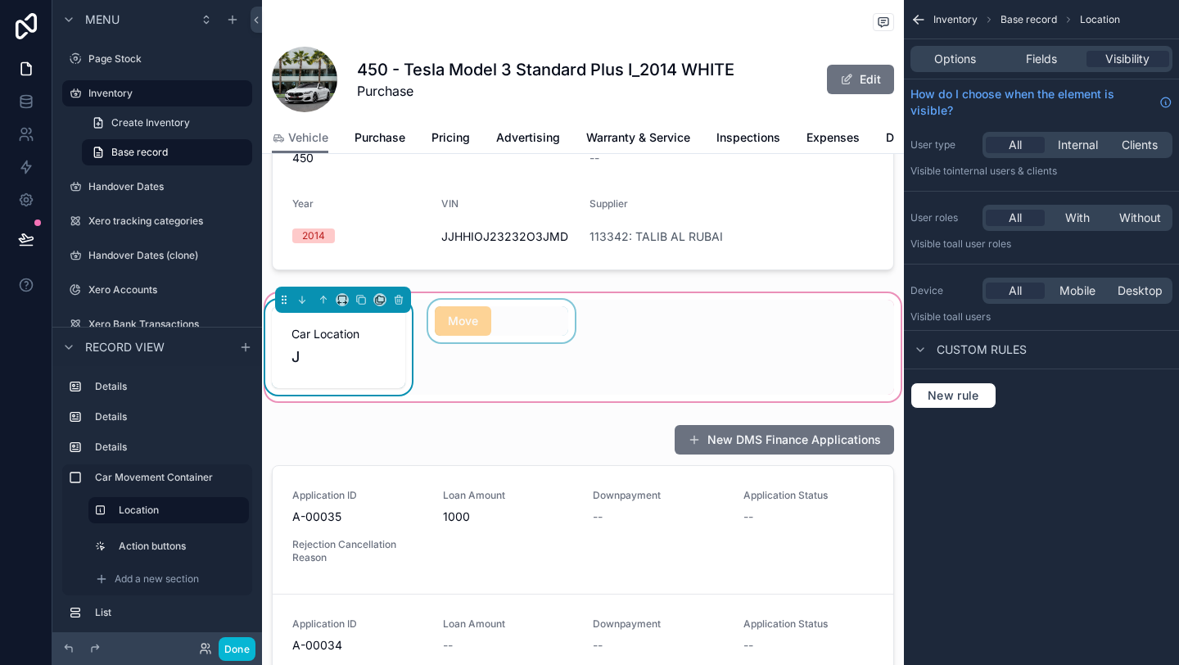
click at [458, 314] on div "scrollable content" at bounding box center [501, 347] width 153 height 95
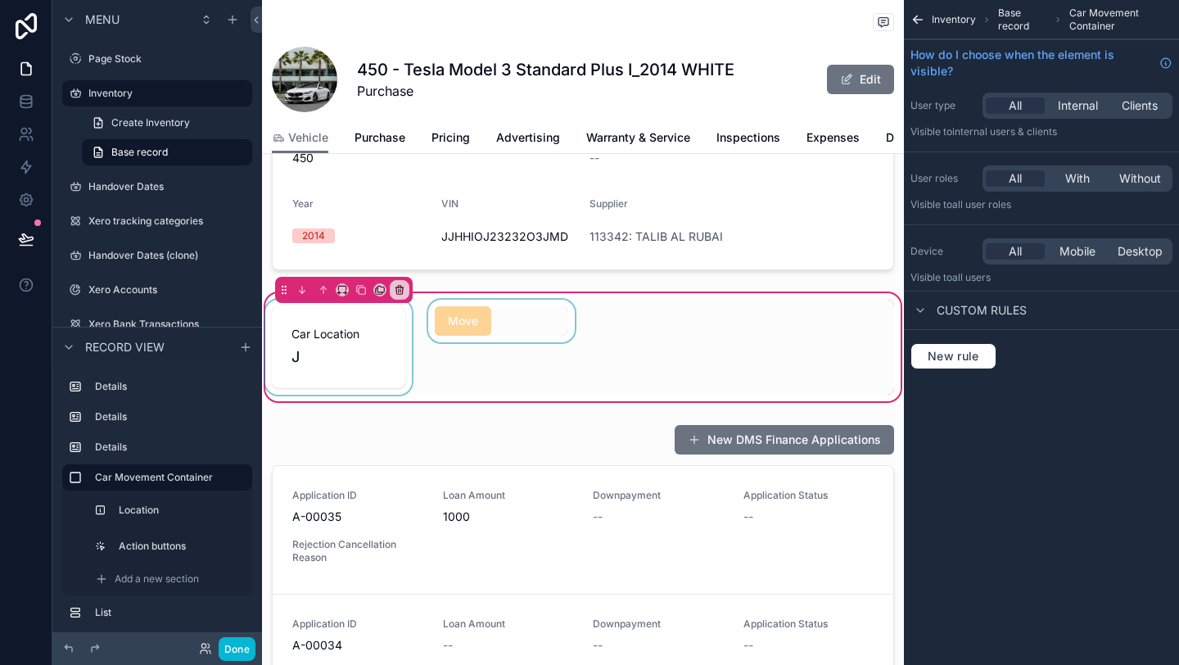
click at [490, 309] on div "scrollable content" at bounding box center [501, 347] width 153 height 95
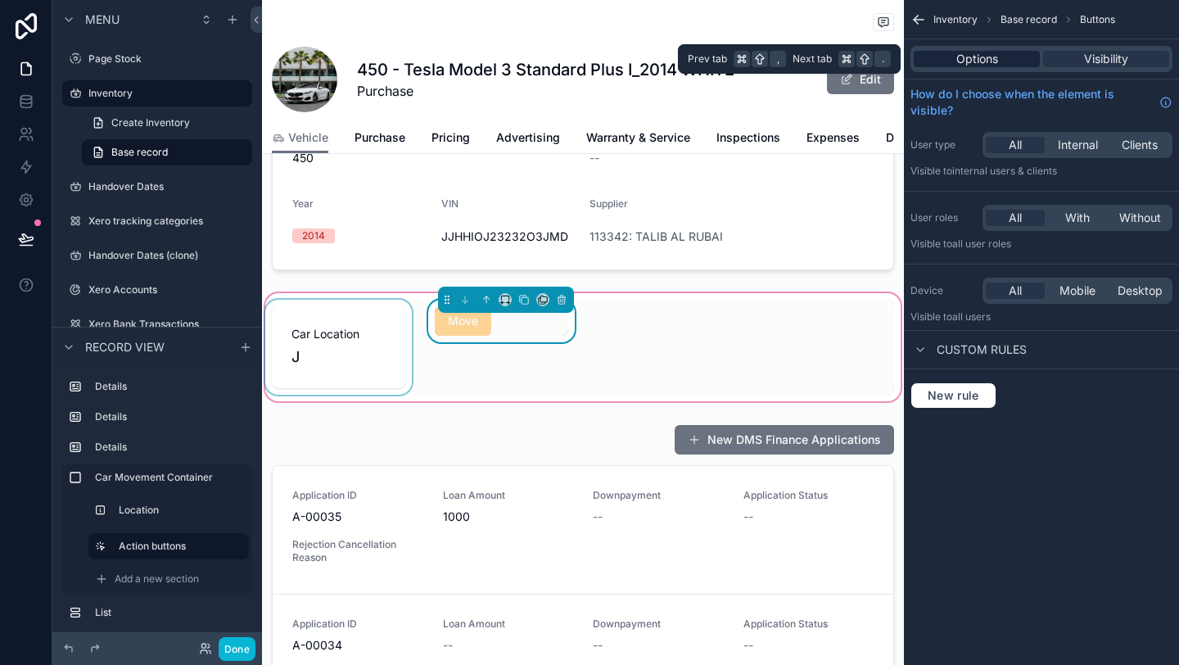
click at [965, 63] on span "Options" at bounding box center [977, 59] width 42 height 16
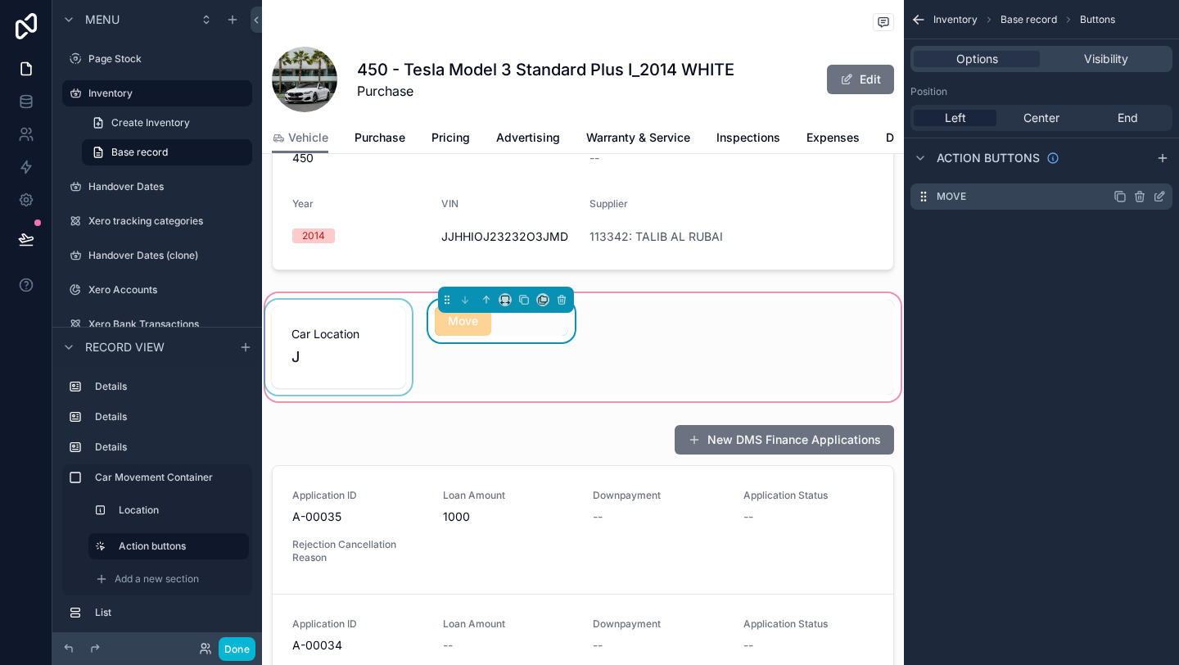
click at [1162, 201] on icon "scrollable content" at bounding box center [1159, 196] width 13 height 13
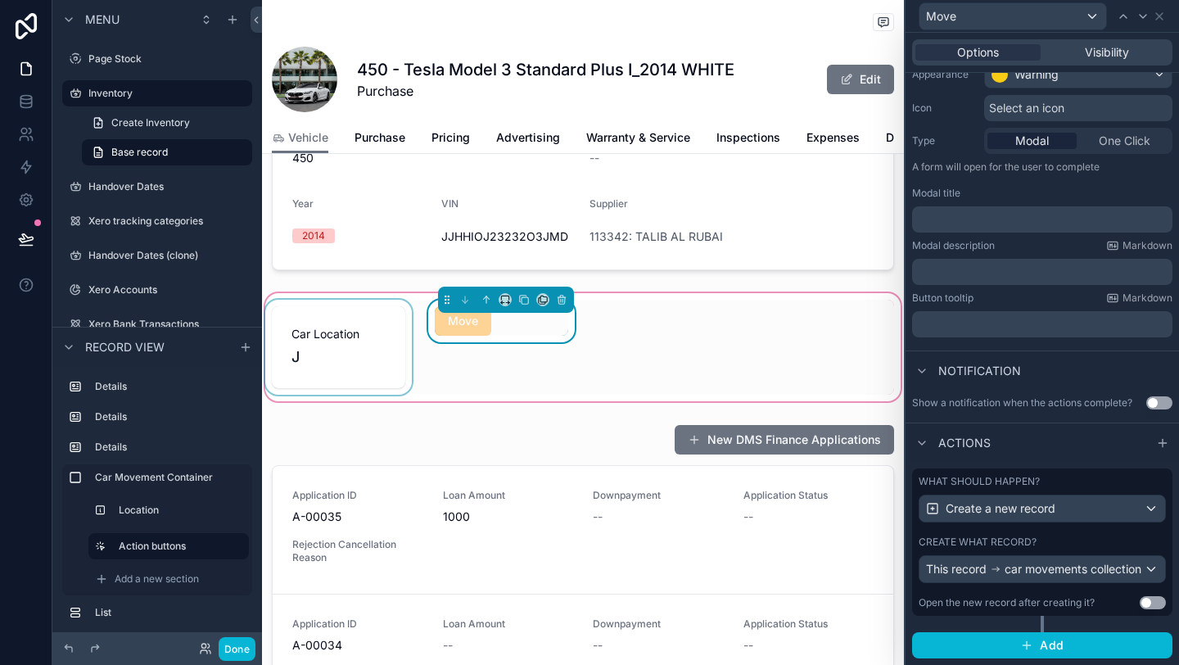
scroll to position [0, 0]
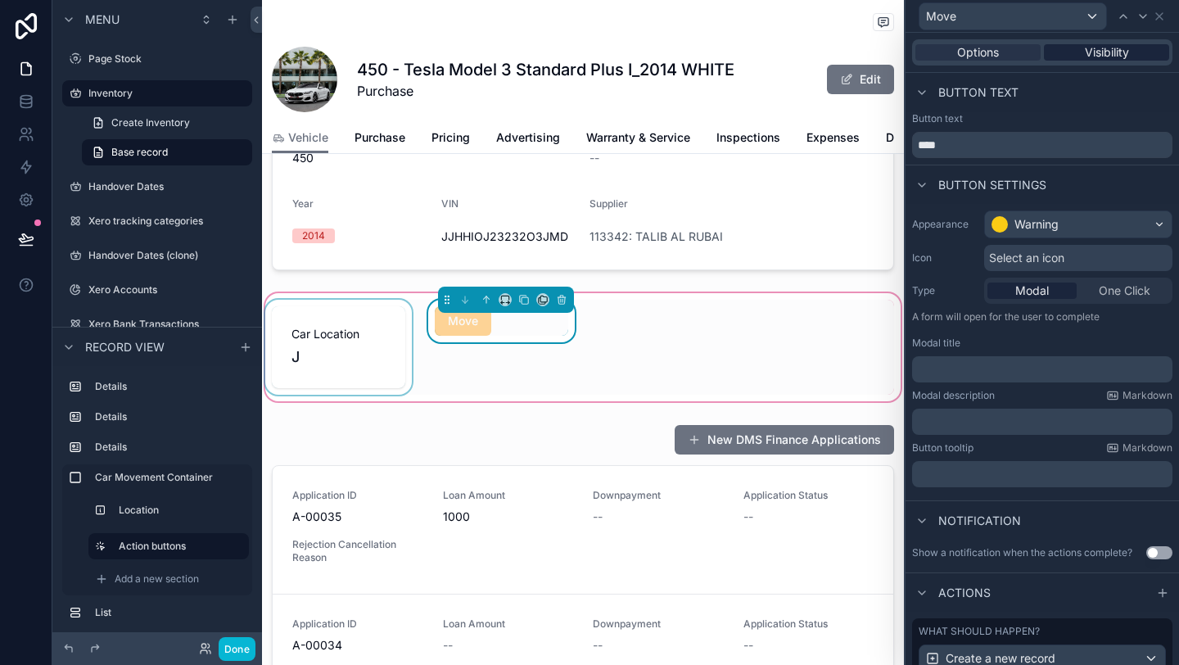
click at [1069, 59] on div "Visibility" at bounding box center [1106, 52] width 125 height 16
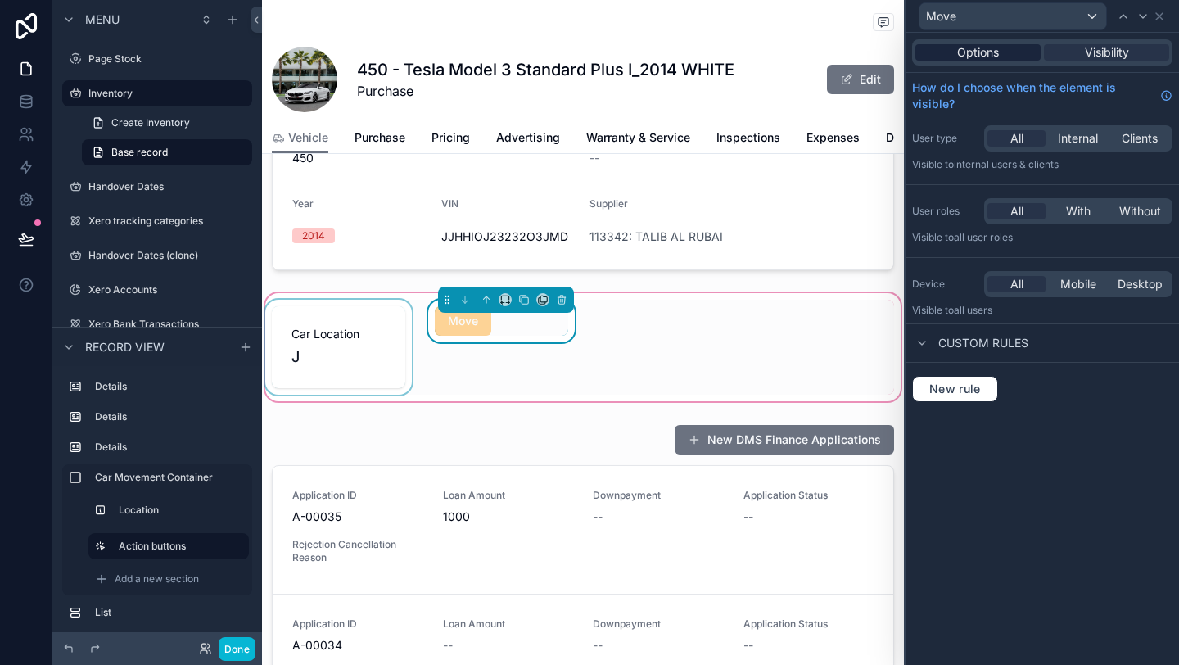
click at [978, 56] on span "Options" at bounding box center [978, 52] width 42 height 16
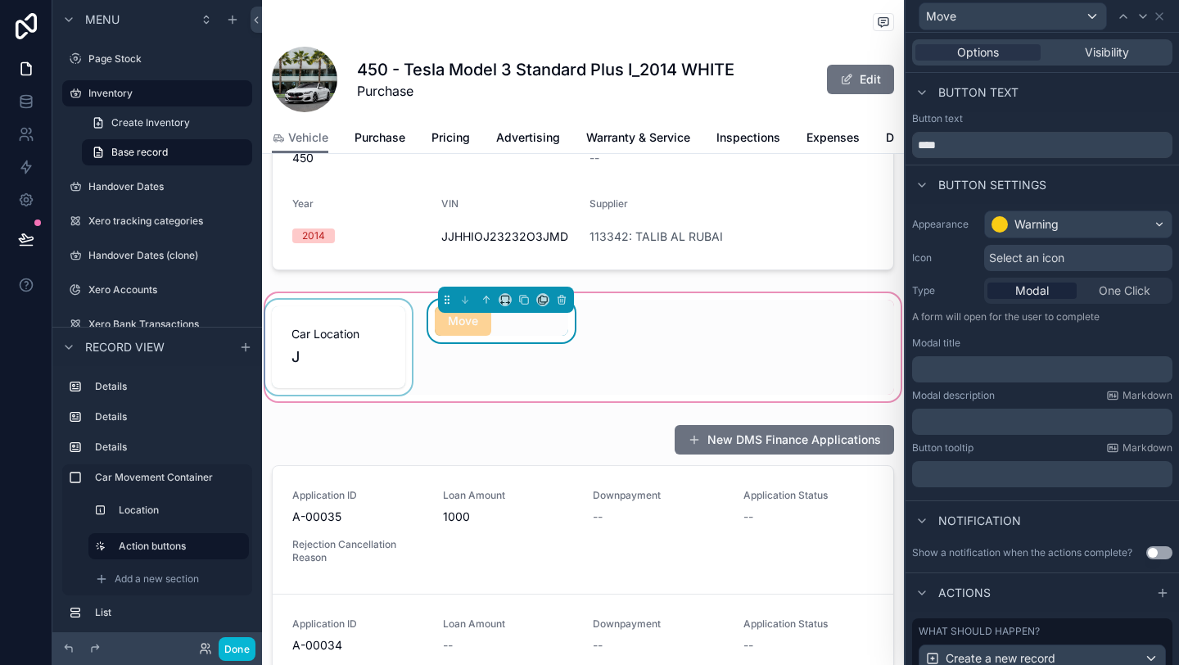
scroll to position [159, 0]
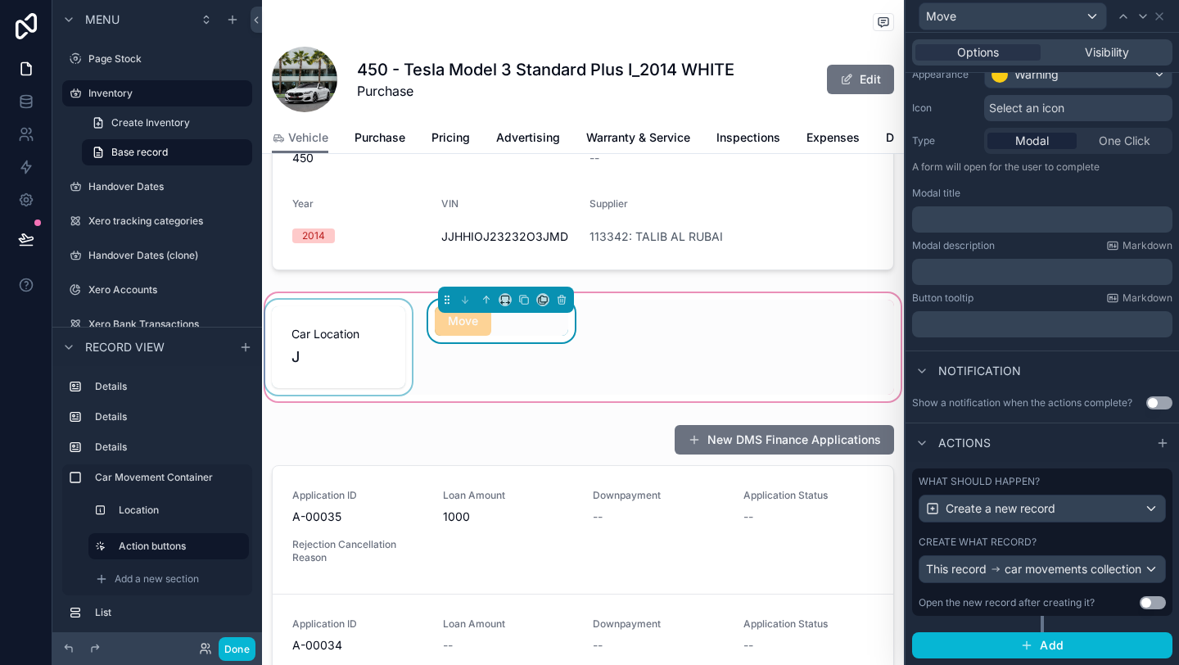
click at [371, 350] on div "scrollable content" at bounding box center [338, 347] width 153 height 95
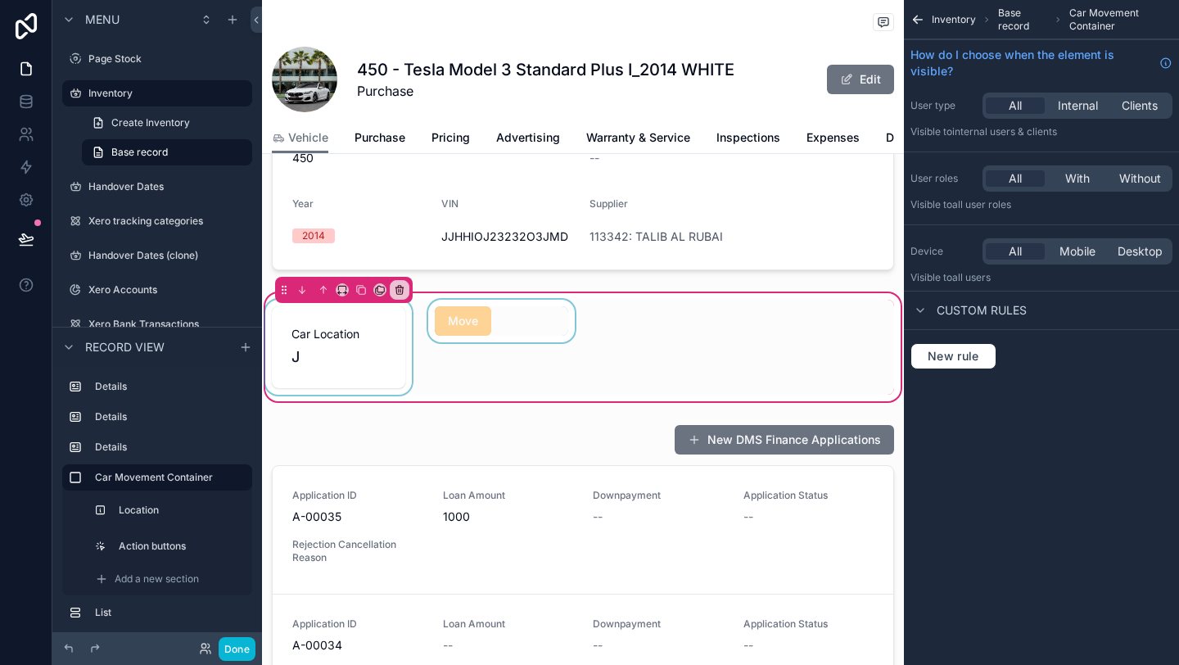
click at [360, 355] on div "scrollable content" at bounding box center [338, 347] width 153 height 95
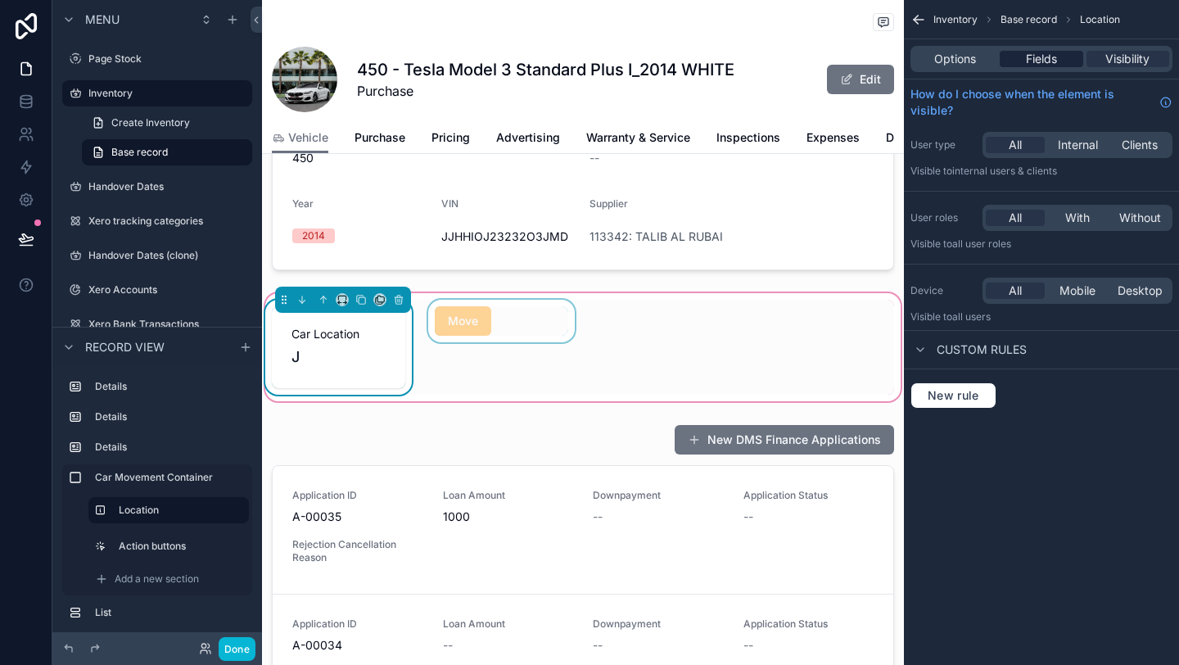
click at [1045, 60] on span "Fields" at bounding box center [1041, 59] width 31 height 16
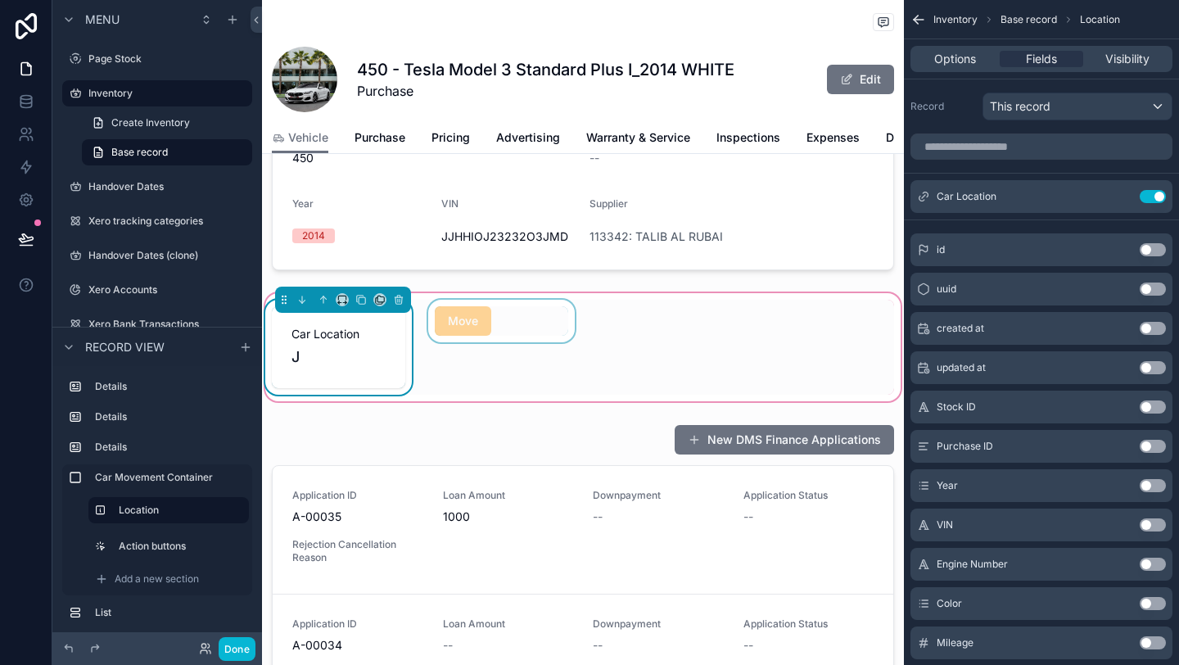
click at [985, 67] on div "Options Fields Visibility" at bounding box center [1042, 59] width 262 height 26
click at [968, 58] on span "Options" at bounding box center [955, 59] width 42 height 16
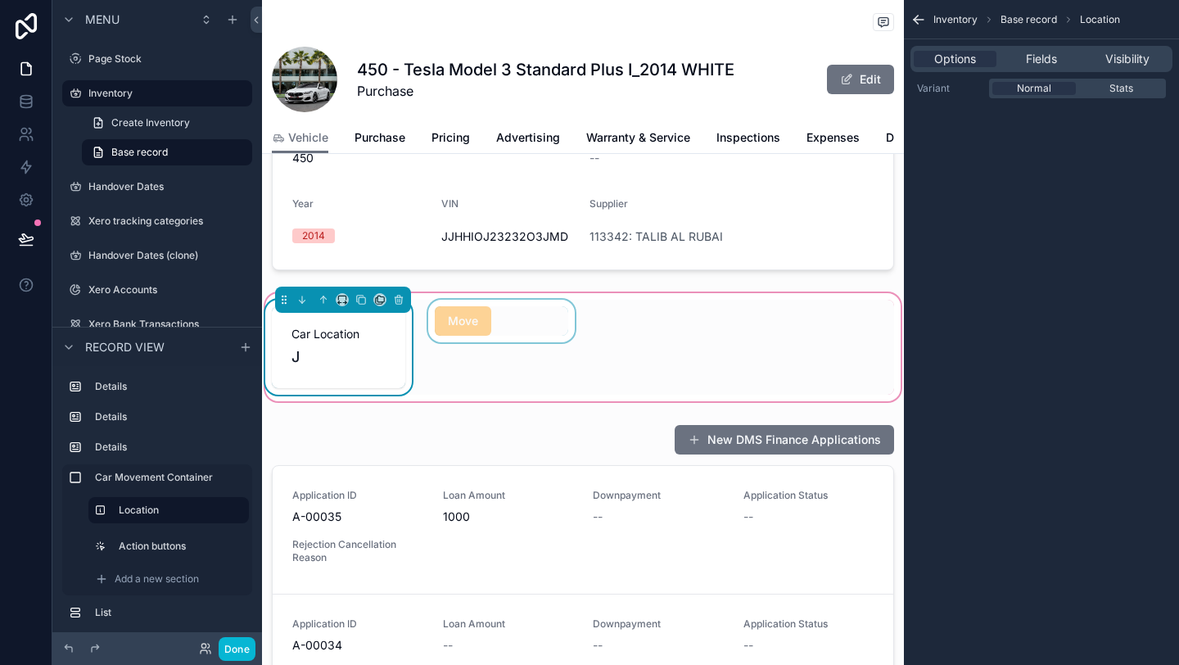
click at [360, 359] on div "J" at bounding box center [339, 357] width 94 height 23
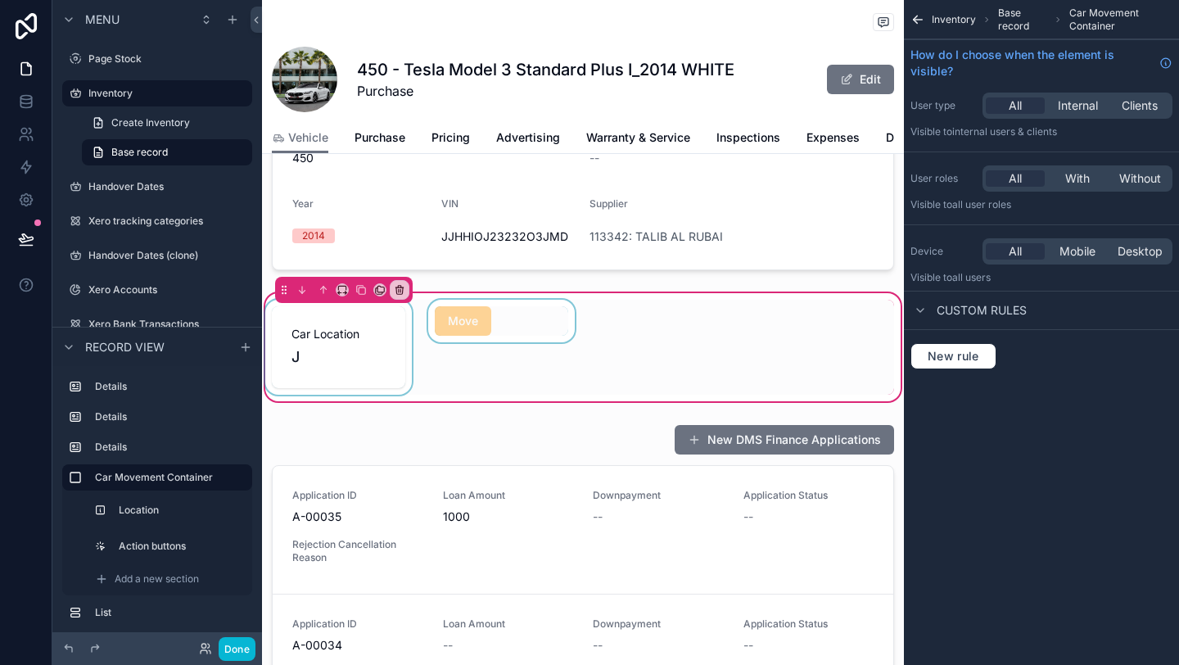
click at [360, 359] on div "scrollable content" at bounding box center [338, 347] width 153 height 95
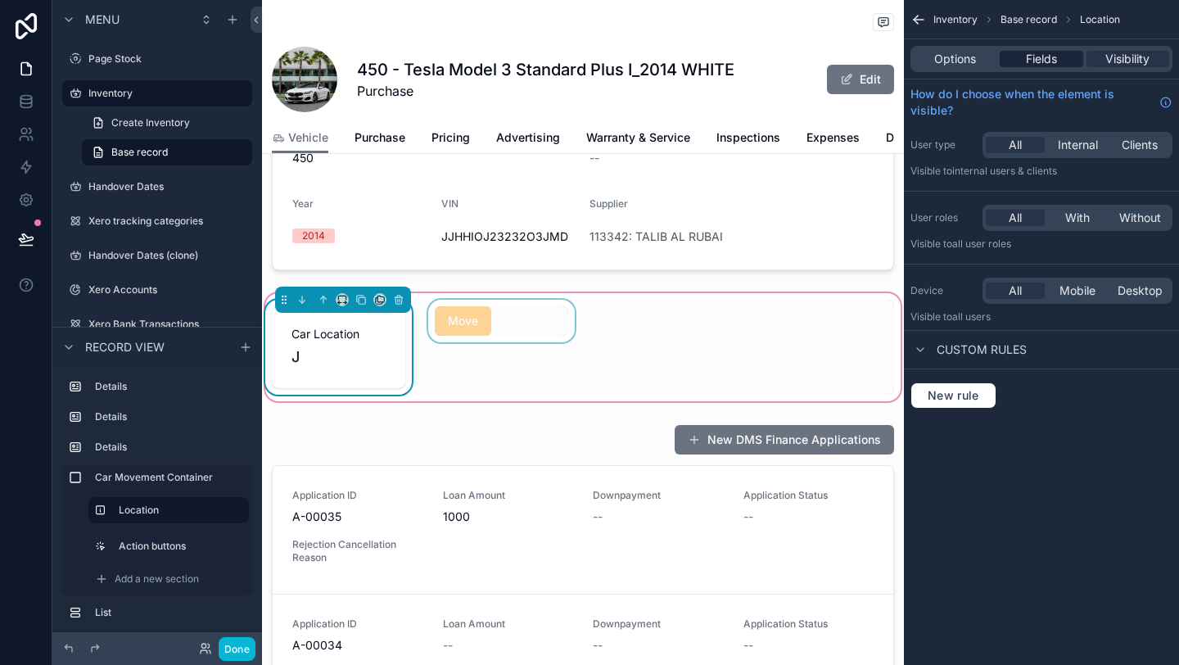
click at [1040, 61] on span "Fields" at bounding box center [1041, 59] width 31 height 16
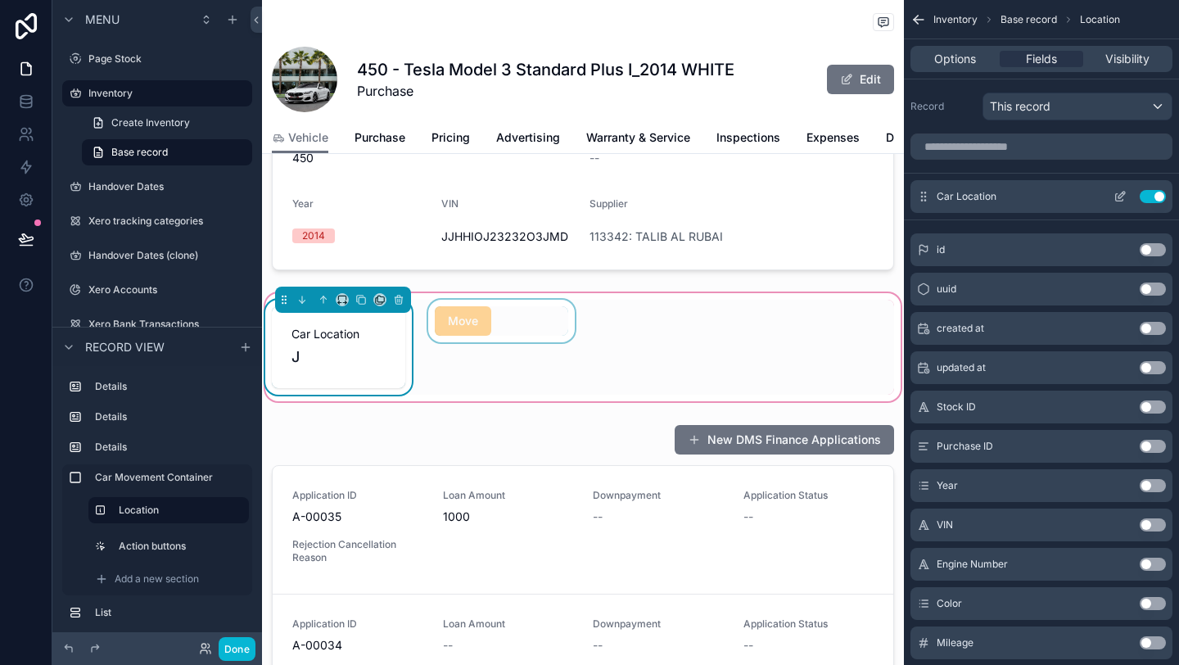
click at [1123, 194] on icon "scrollable content" at bounding box center [1122, 195] width 7 height 7
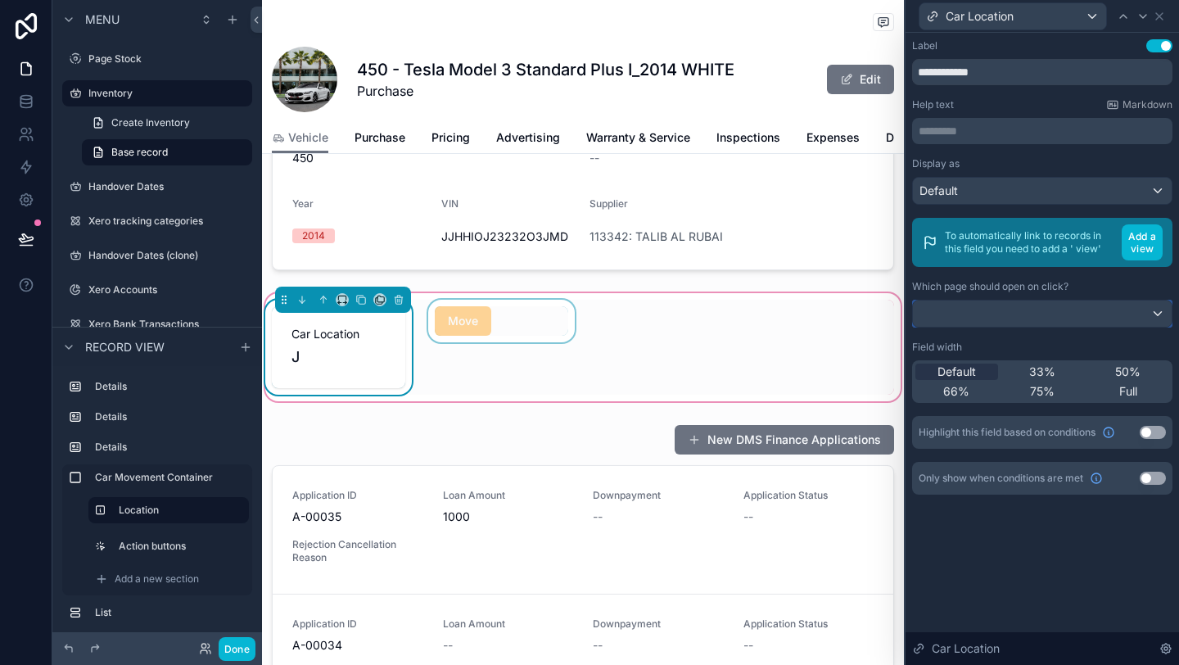
click at [1040, 310] on div at bounding box center [1042, 314] width 259 height 26
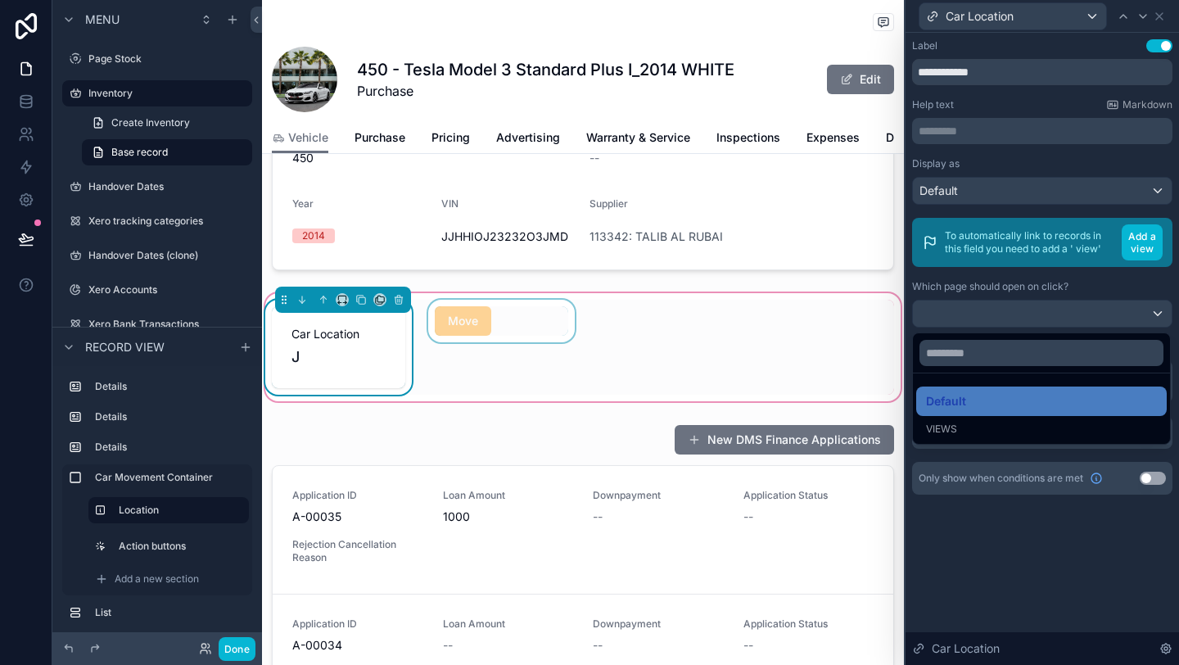
click at [1040, 310] on div at bounding box center [1042, 332] width 273 height 665
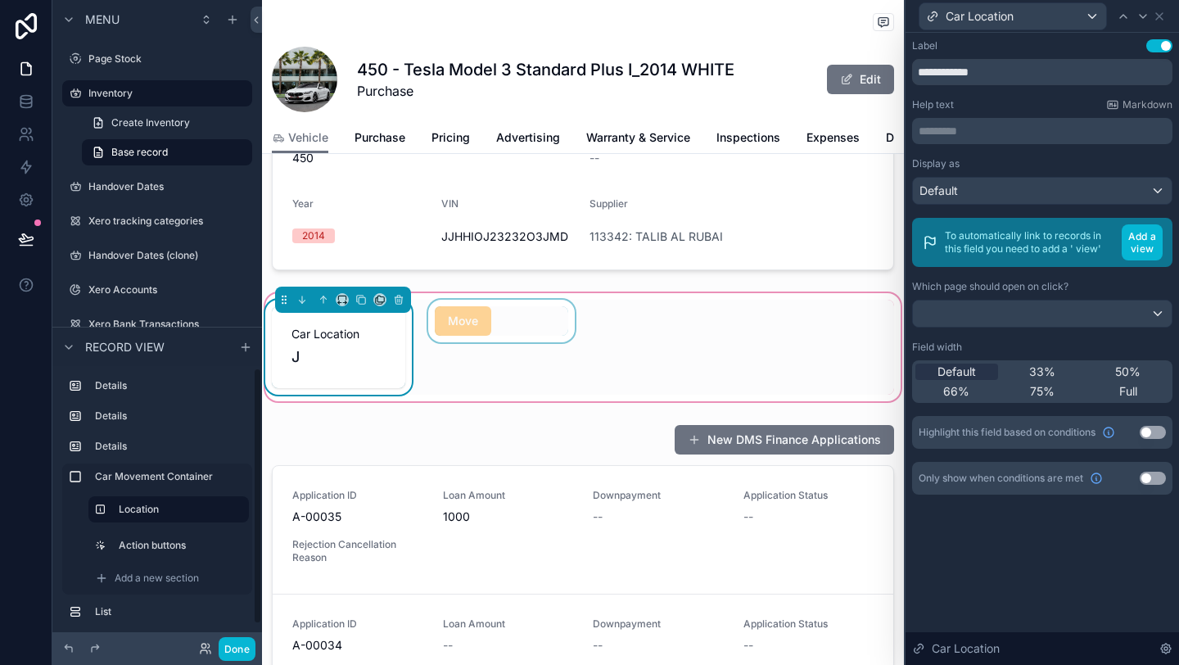
scroll to position [2, 0]
click at [1151, 231] on button "Add a view" at bounding box center [1142, 242] width 41 height 36
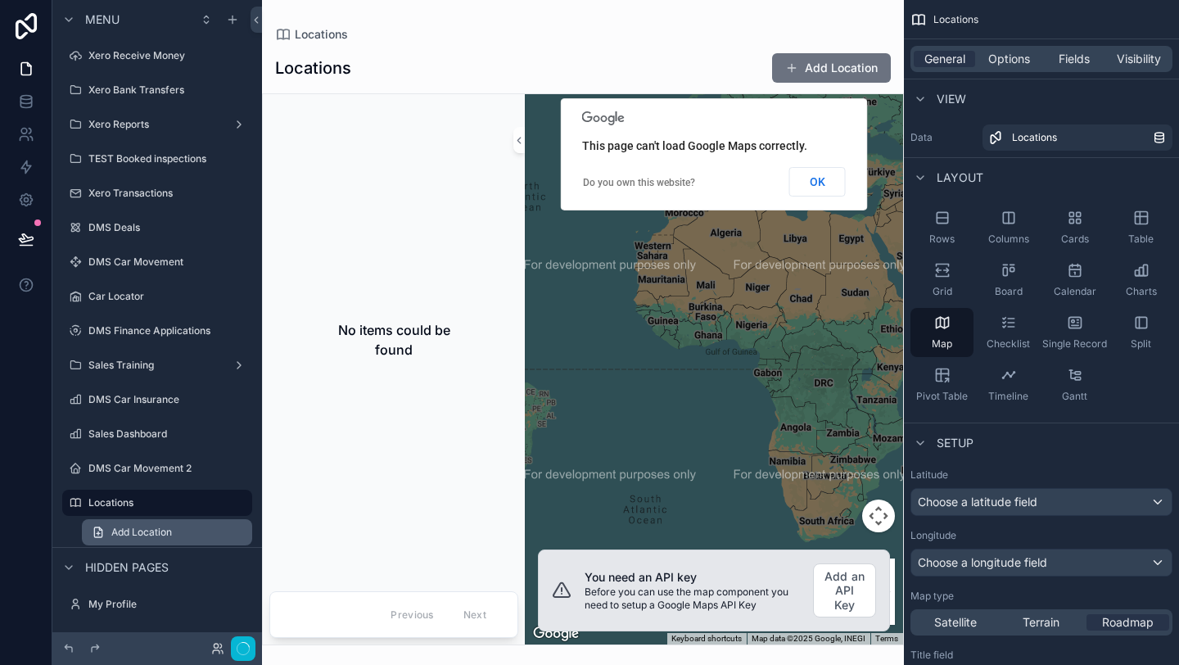
click at [174, 526] on link "Add Location" at bounding box center [167, 532] width 170 height 26
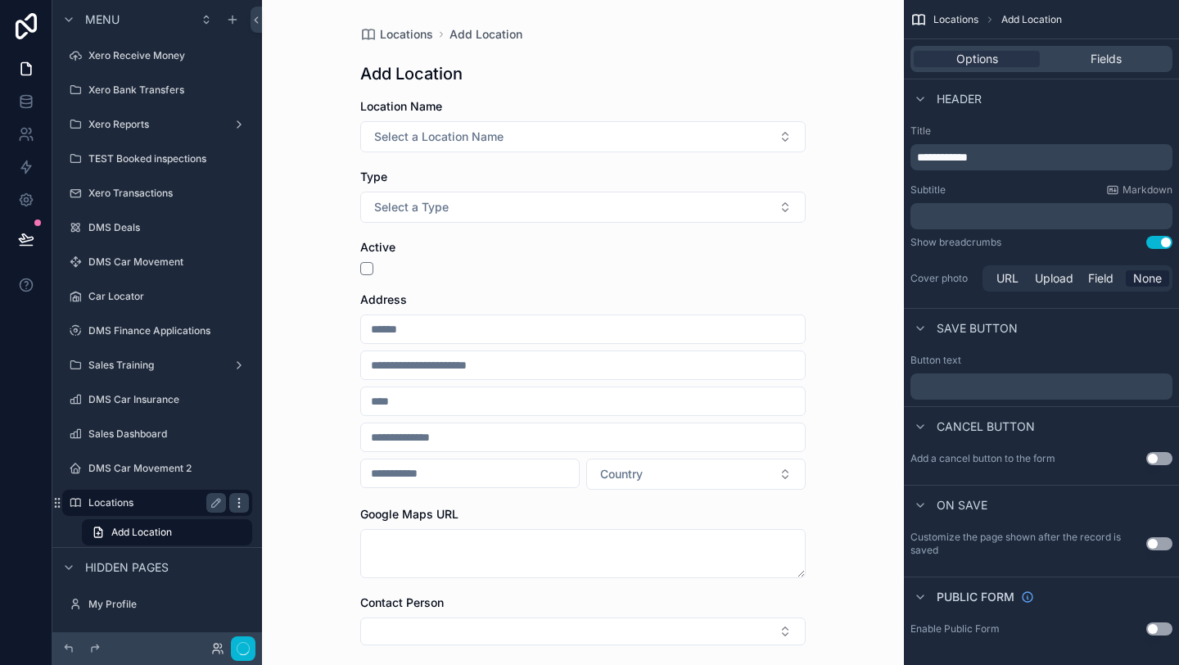
click at [237, 508] on icon "scrollable content" at bounding box center [239, 502] width 13 height 13
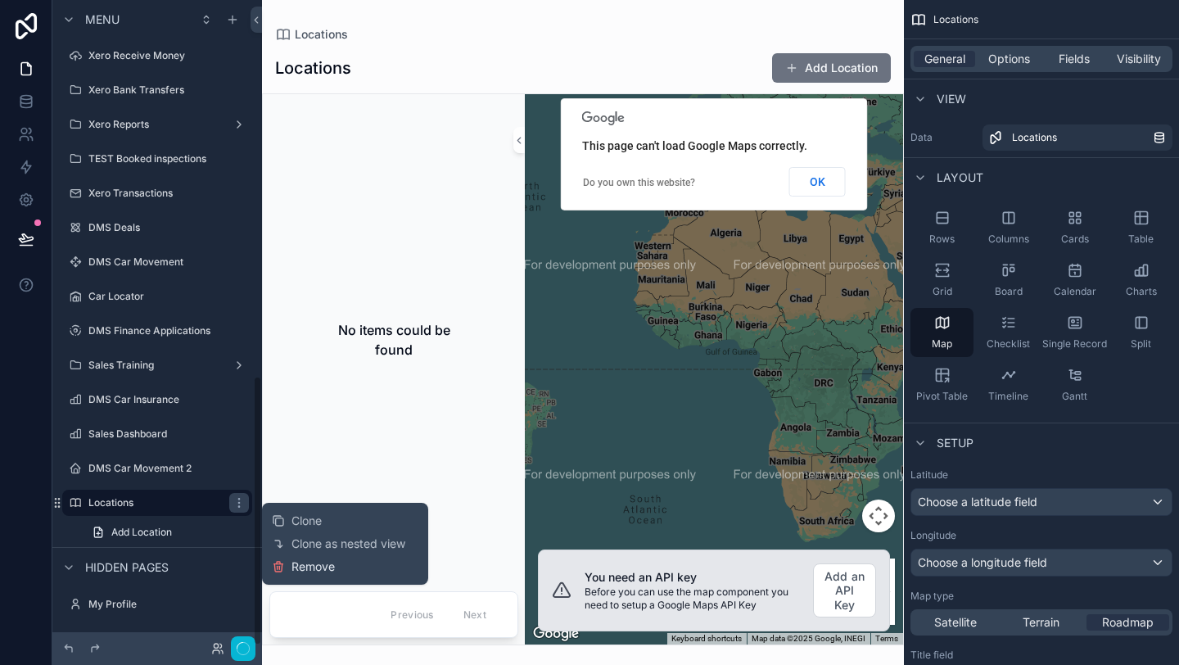
click at [331, 572] on span "Remove" at bounding box center [313, 566] width 43 height 16
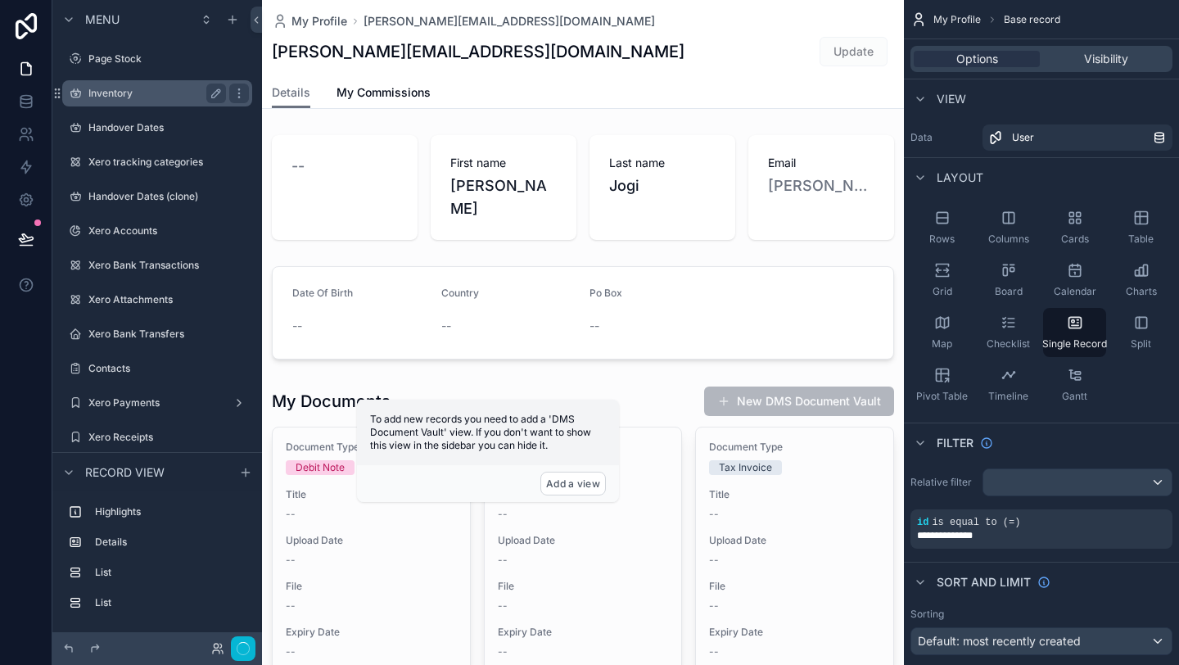
click at [130, 103] on div "Inventory" at bounding box center [157, 93] width 183 height 26
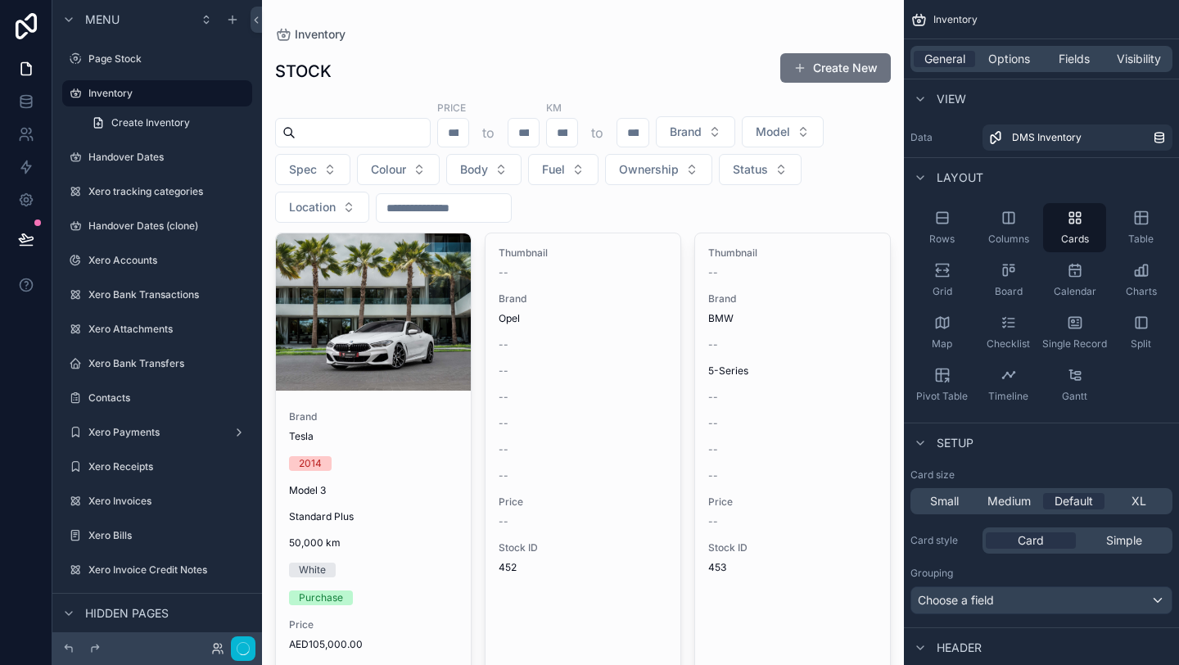
click at [0, 0] on div "scrollable content" at bounding box center [0, 0] width 0 height 0
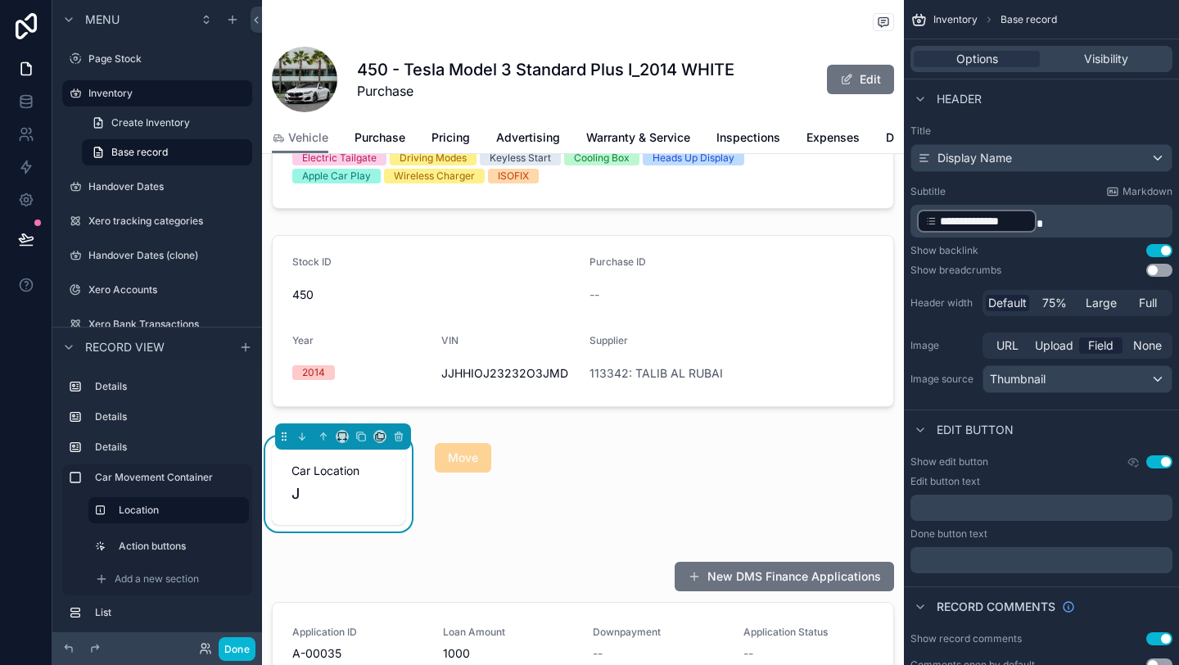
scroll to position [383, 0]
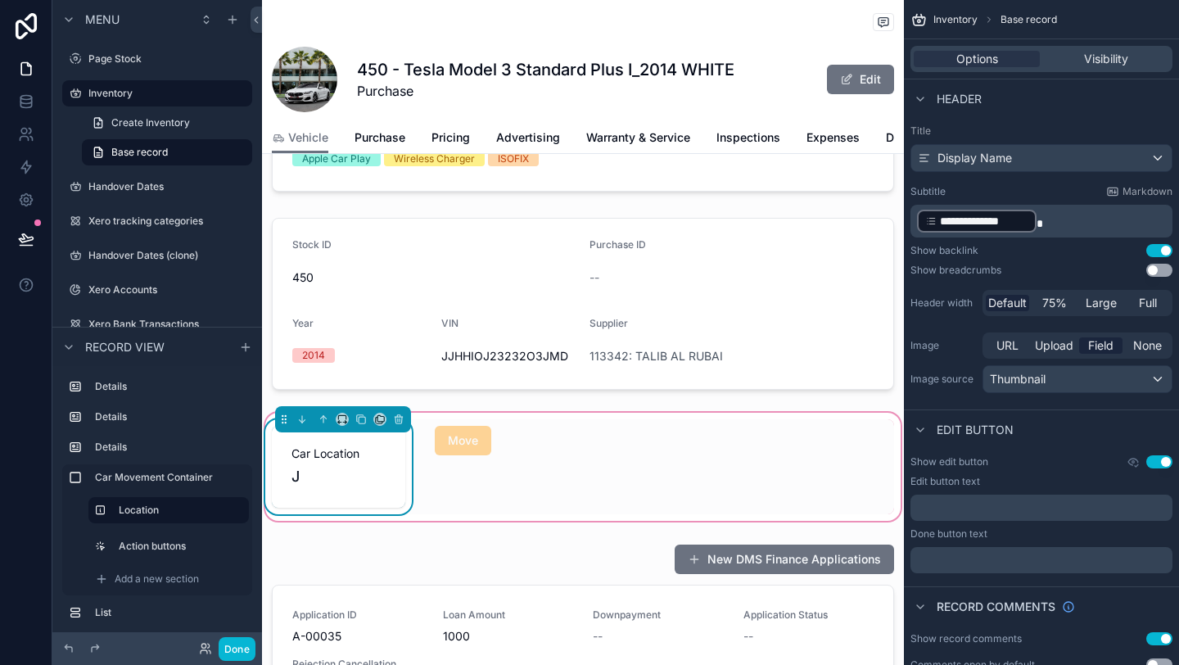
click at [357, 466] on div "J" at bounding box center [339, 476] width 94 height 23
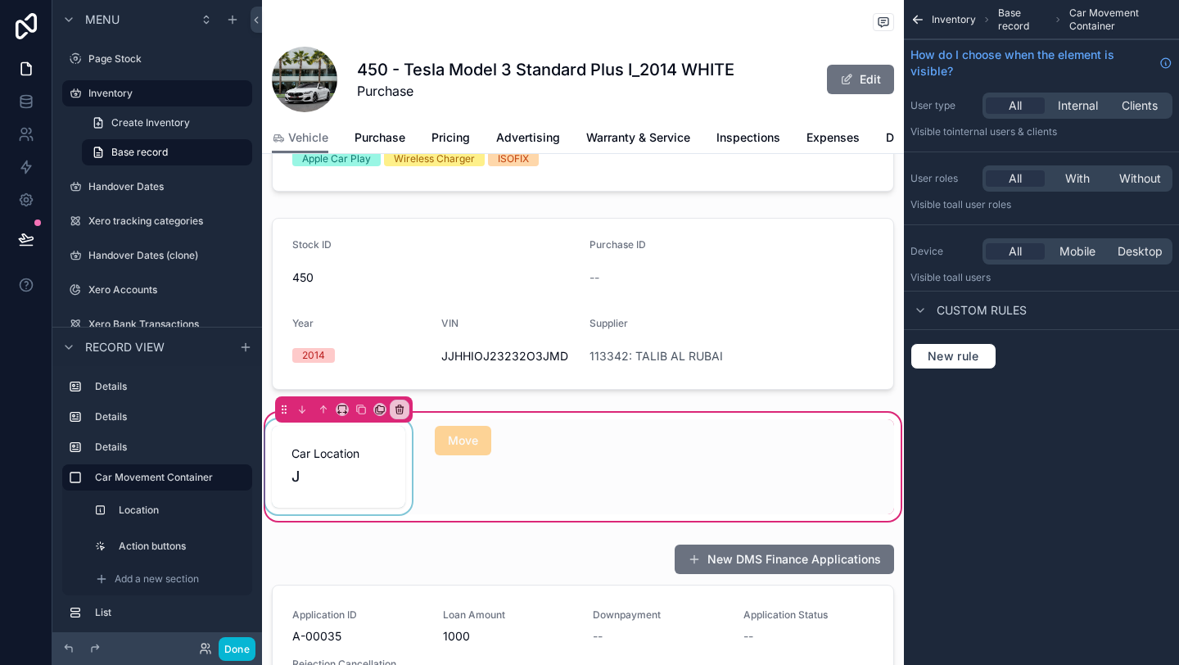
click at [357, 466] on div "scrollable content" at bounding box center [338, 466] width 153 height 95
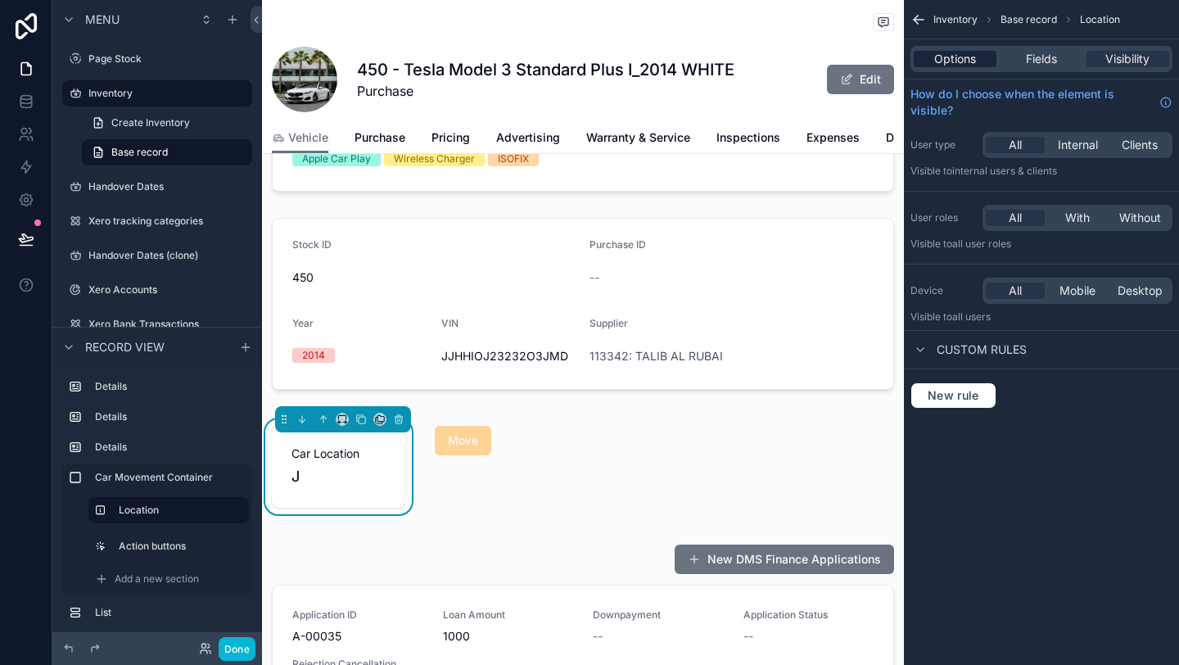
click at [969, 58] on span "Options" at bounding box center [955, 59] width 42 height 16
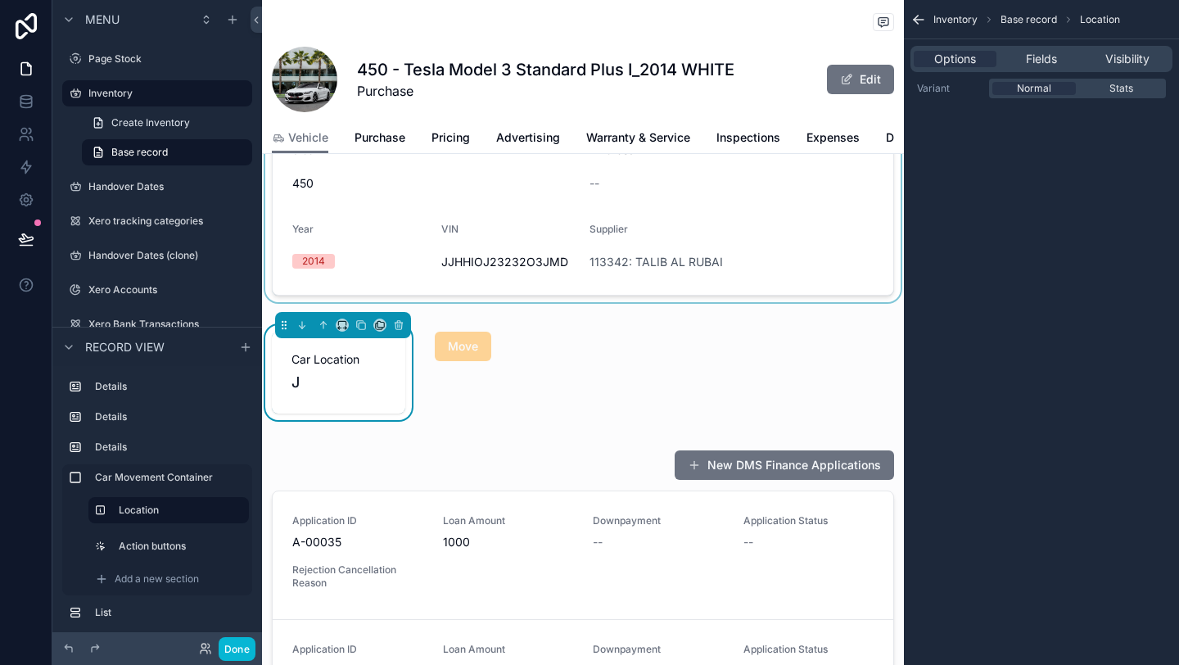
scroll to position [480, 0]
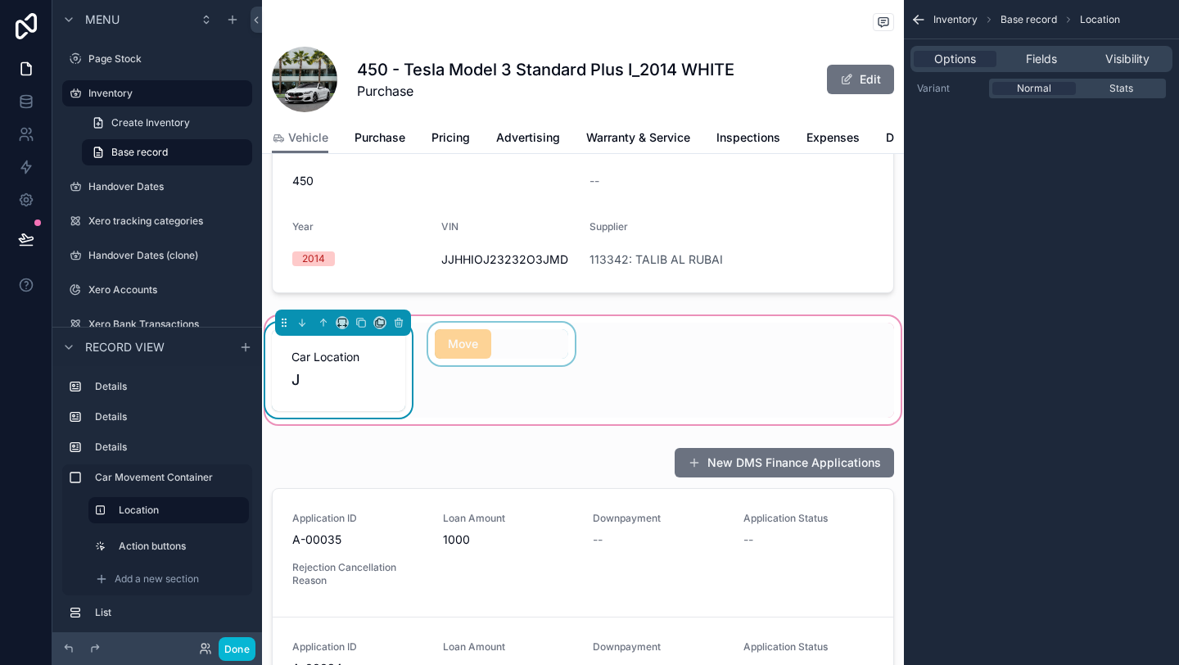
click at [475, 341] on div "scrollable content" at bounding box center [501, 370] width 153 height 95
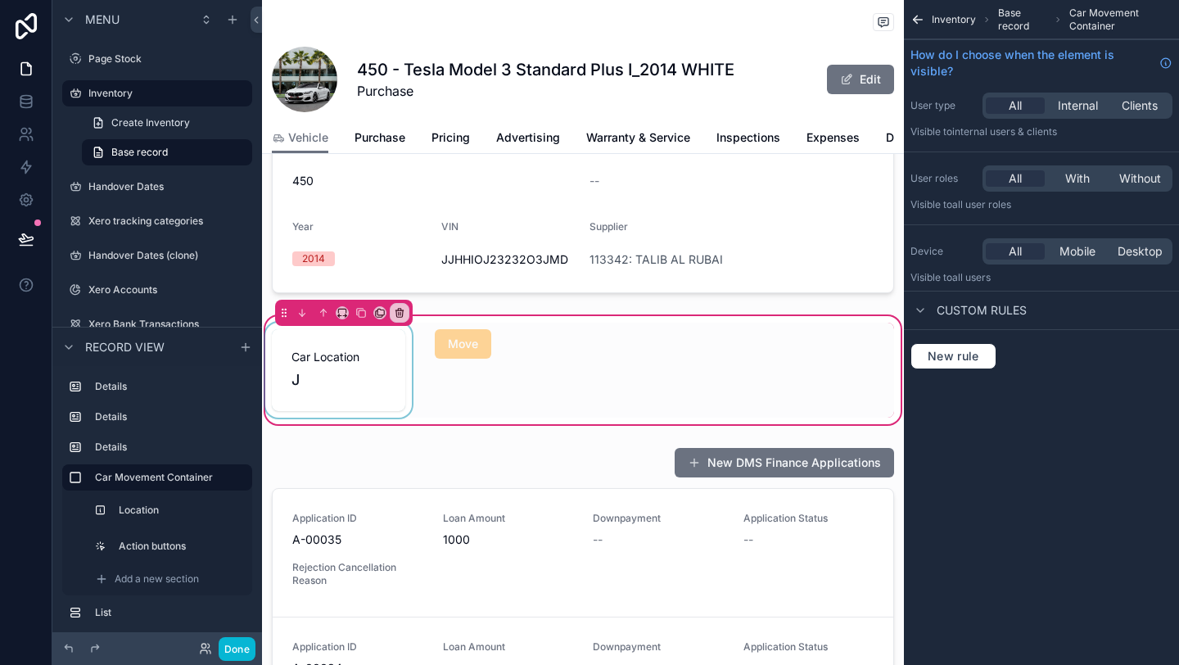
click at [380, 390] on div "scrollable content" at bounding box center [338, 370] width 153 height 95
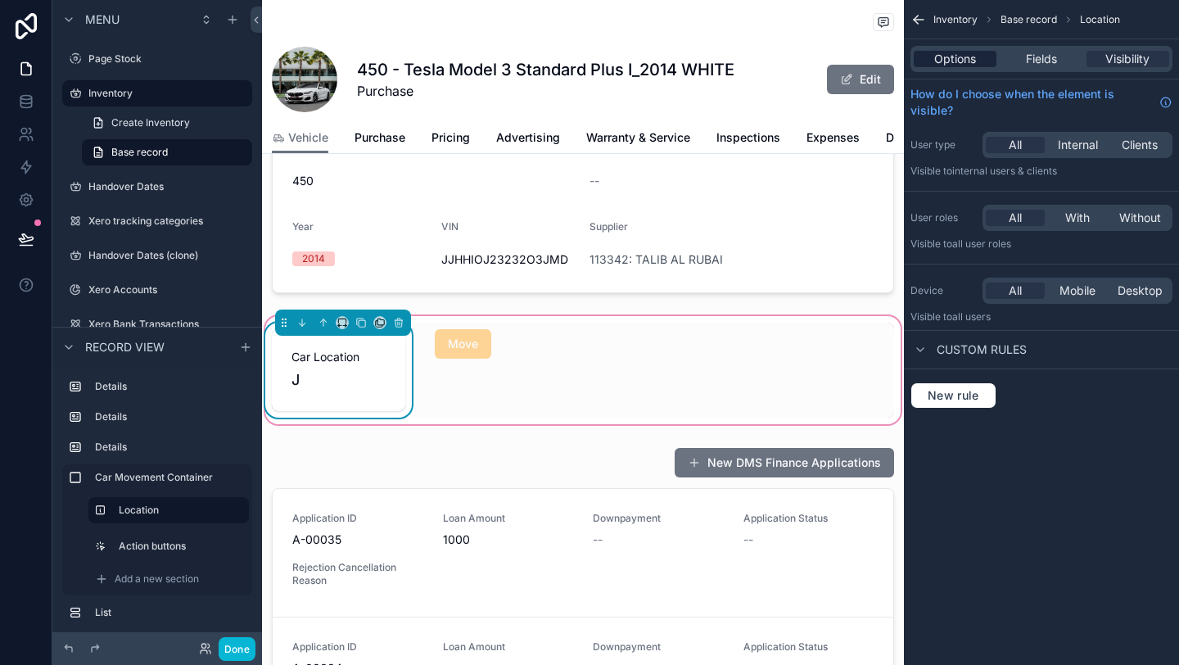
click at [989, 55] on div "Options" at bounding box center [955, 59] width 83 height 16
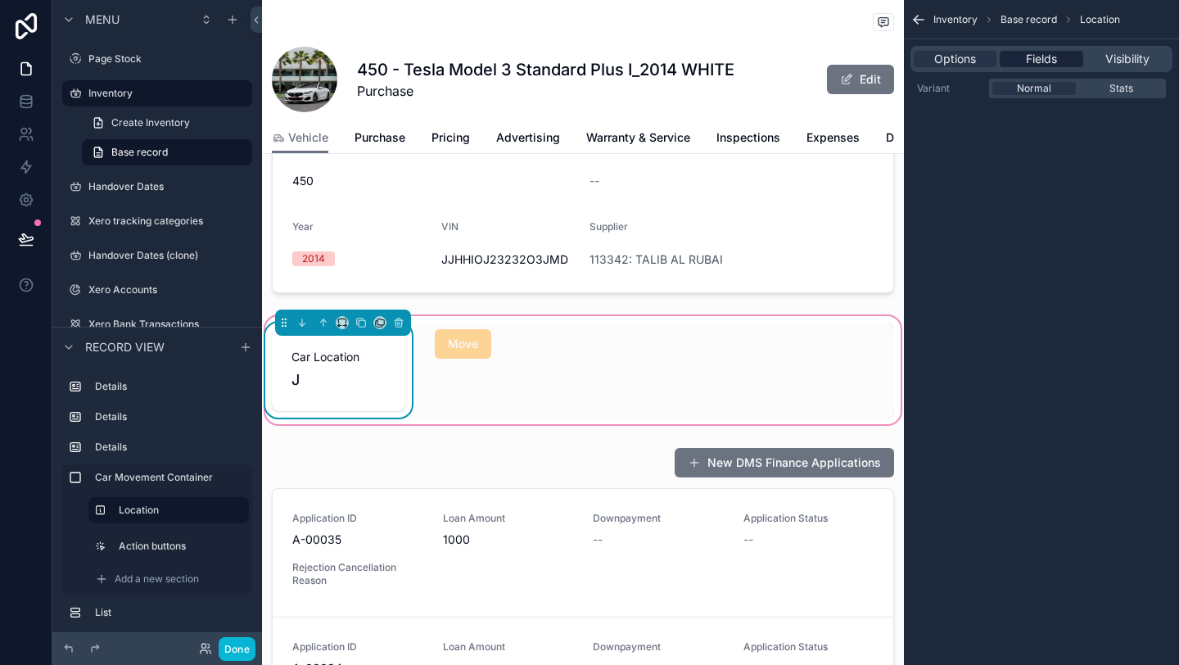
click at [1024, 62] on div "Fields" at bounding box center [1041, 59] width 83 height 16
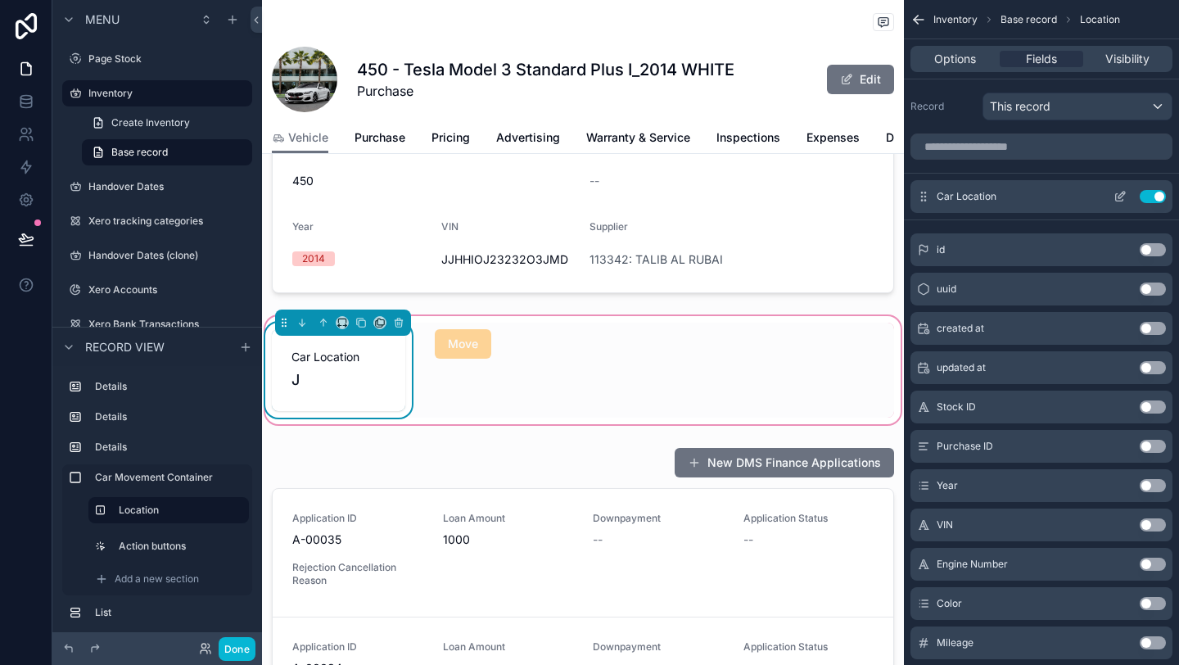
click at [1120, 197] on icon "scrollable content" at bounding box center [1122, 195] width 7 height 7
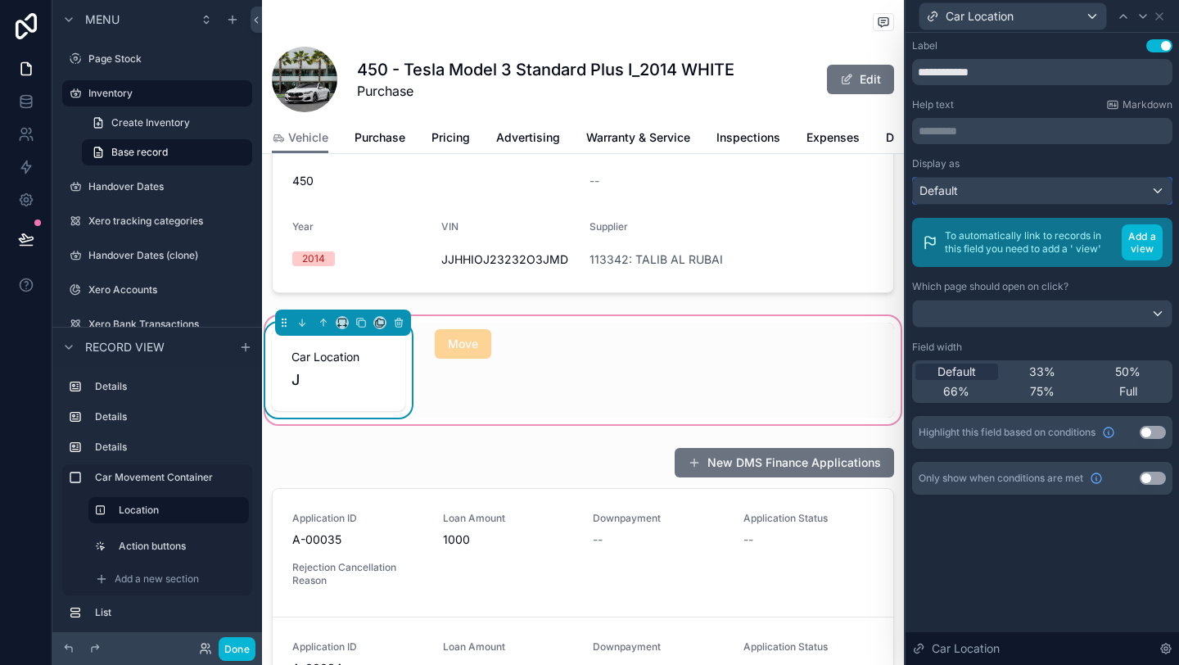
click at [1074, 191] on div "Default" at bounding box center [1042, 191] width 259 height 26
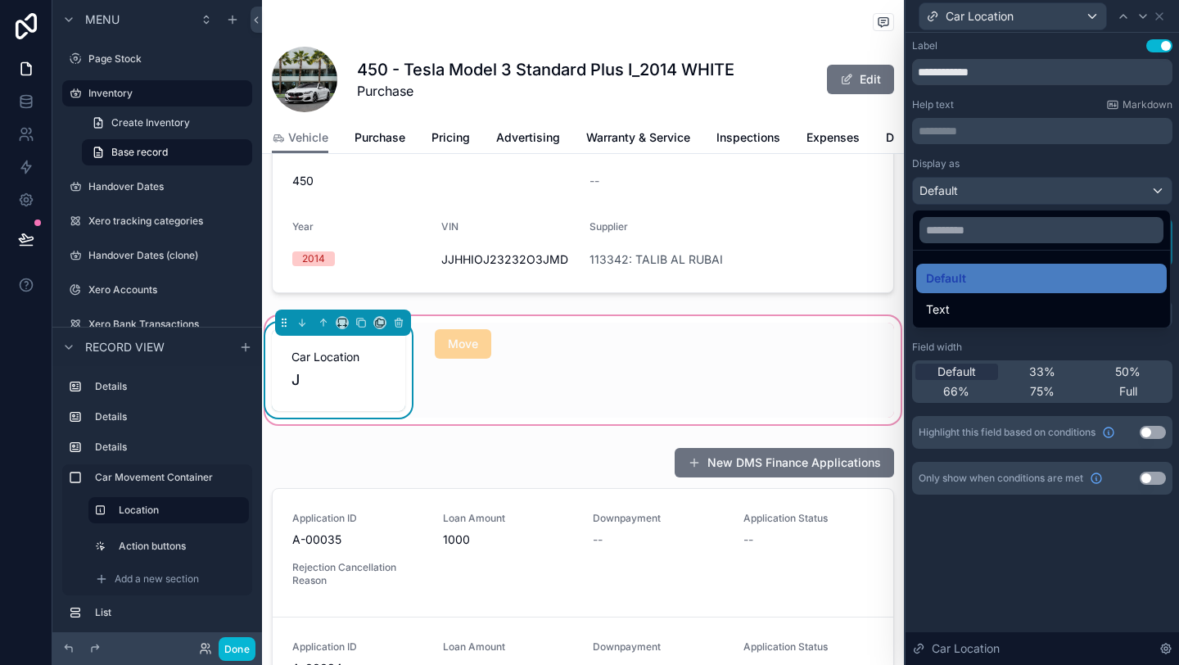
click at [1074, 191] on div at bounding box center [1042, 332] width 273 height 665
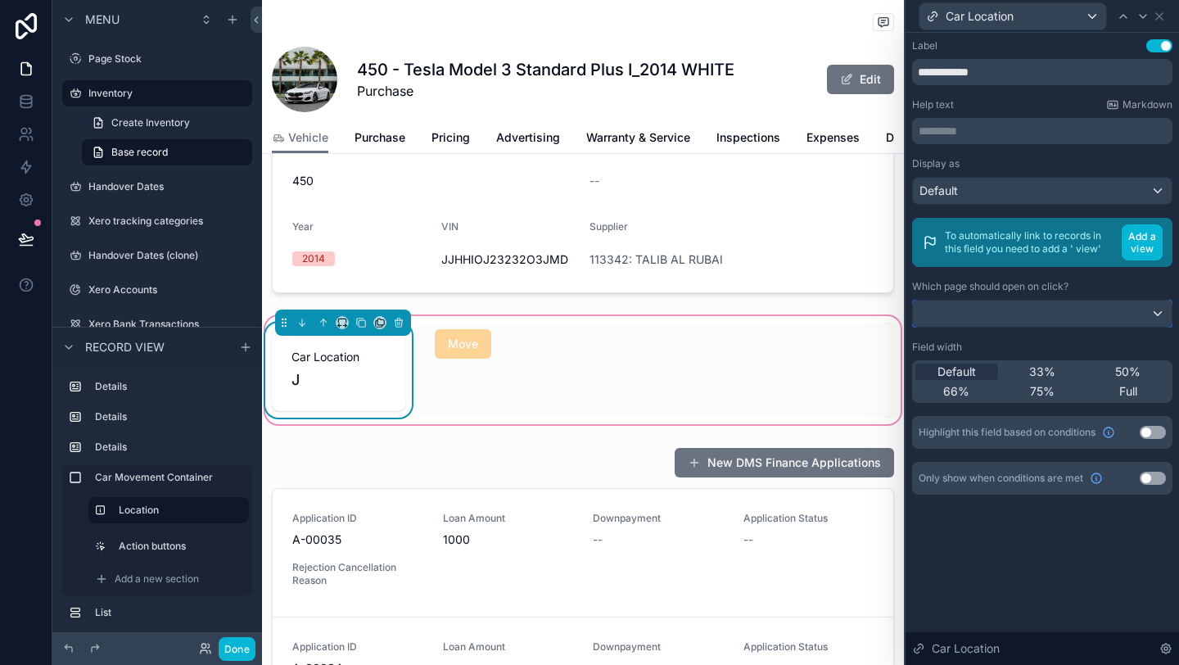
click at [1113, 308] on div at bounding box center [1042, 314] width 259 height 26
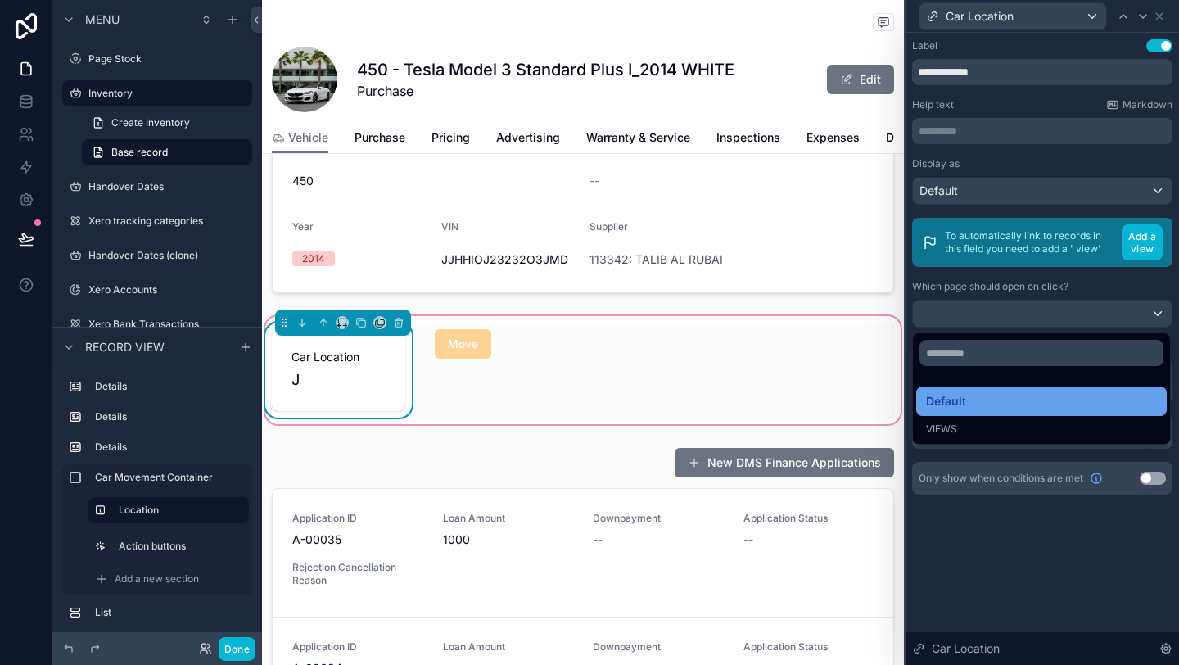
click at [983, 407] on div "Default" at bounding box center [1041, 401] width 231 height 20
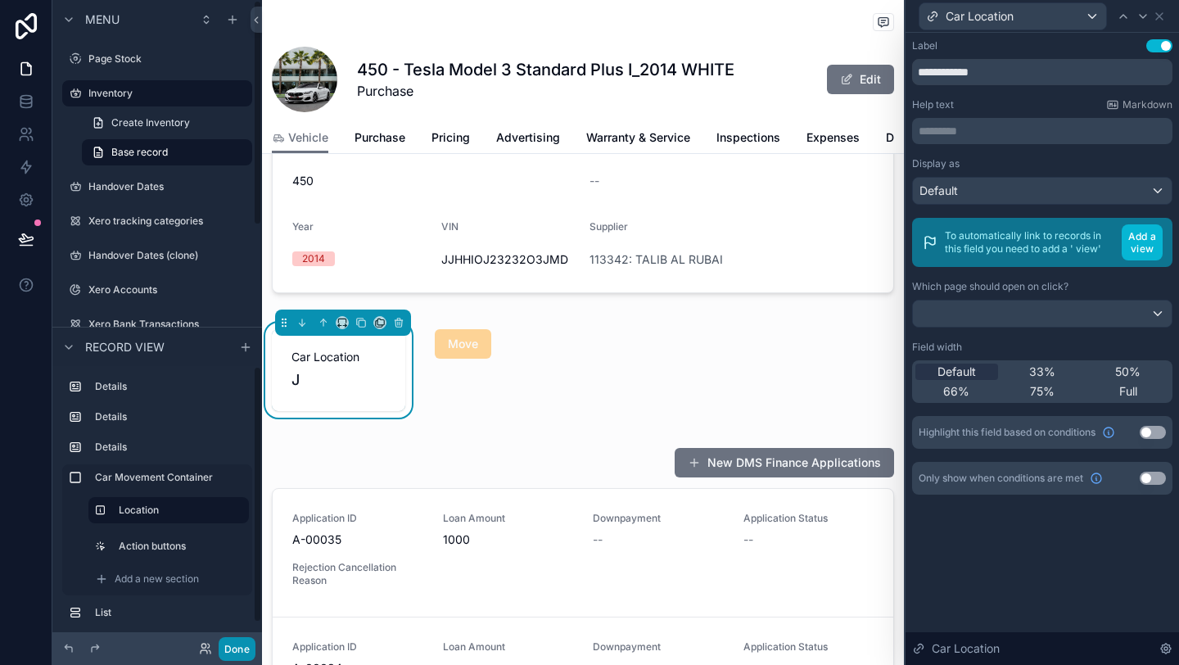
click at [231, 648] on button "Done" at bounding box center [237, 649] width 37 height 24
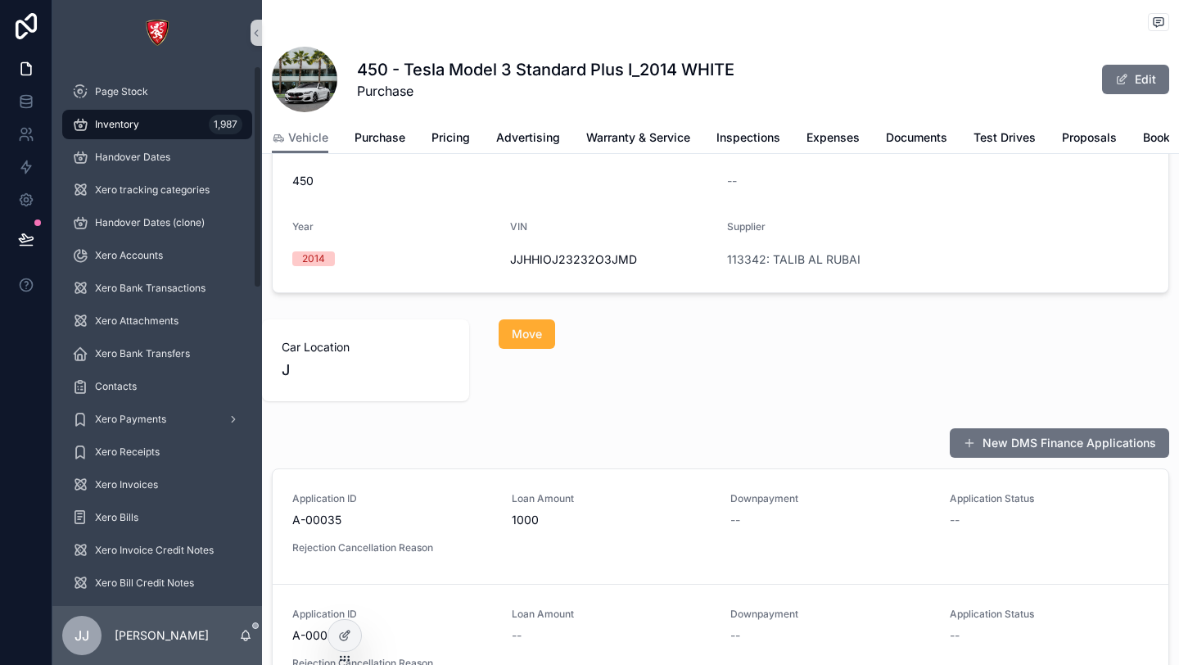
click at [356, 354] on span "Car Location" at bounding box center [366, 347] width 168 height 16
click at [323, 351] on span "Car Location" at bounding box center [366, 347] width 168 height 16
click at [305, 364] on div "J" at bounding box center [366, 370] width 168 height 23
click at [506, 325] on button "Move" at bounding box center [527, 333] width 57 height 29
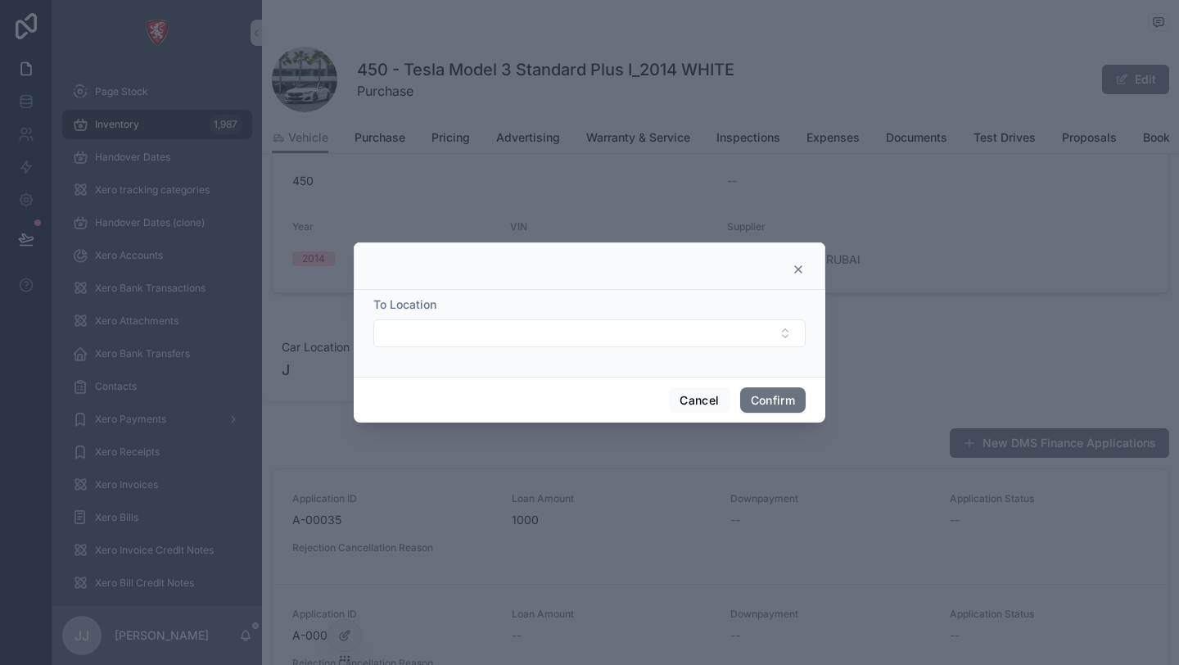
click at [506, 326] on button "Select Button" at bounding box center [589, 333] width 432 height 28
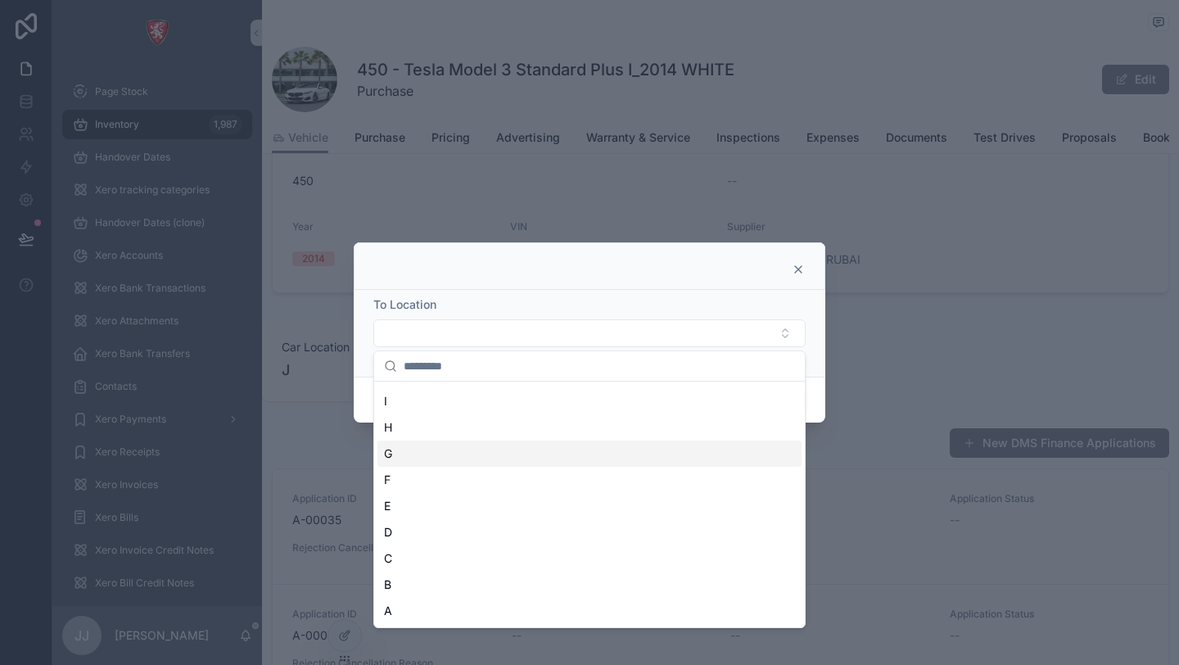
scroll to position [0, 0]
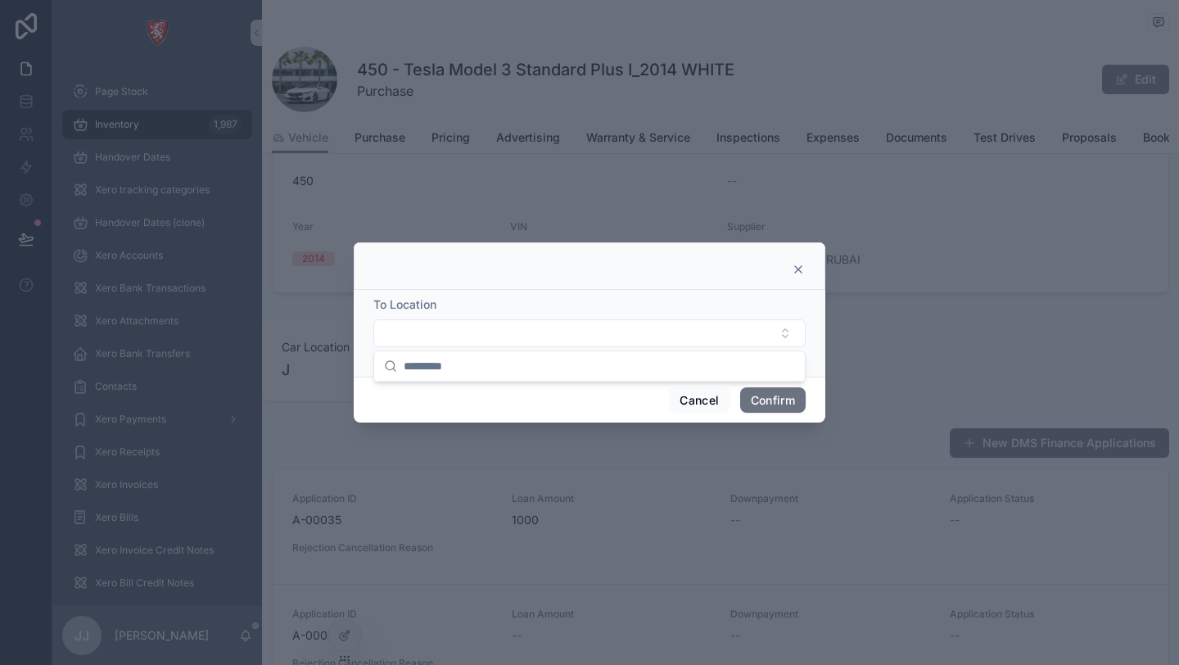
click at [795, 269] on icon at bounding box center [798, 269] width 13 height 13
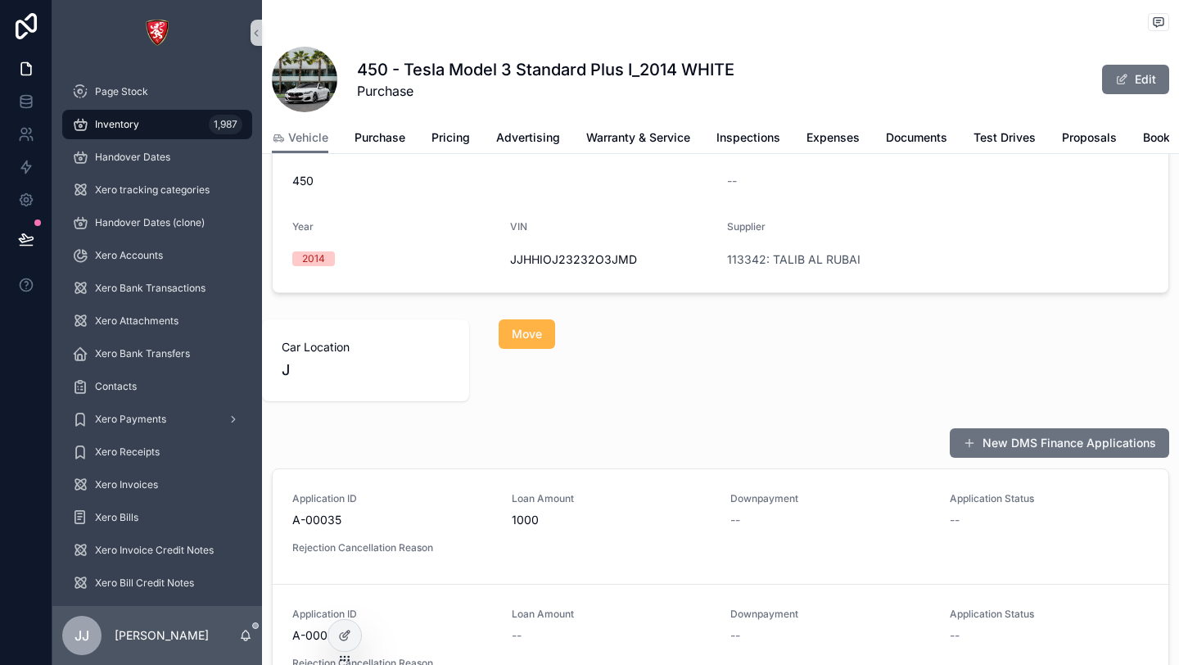
click at [531, 341] on span "Move" at bounding box center [527, 334] width 30 height 16
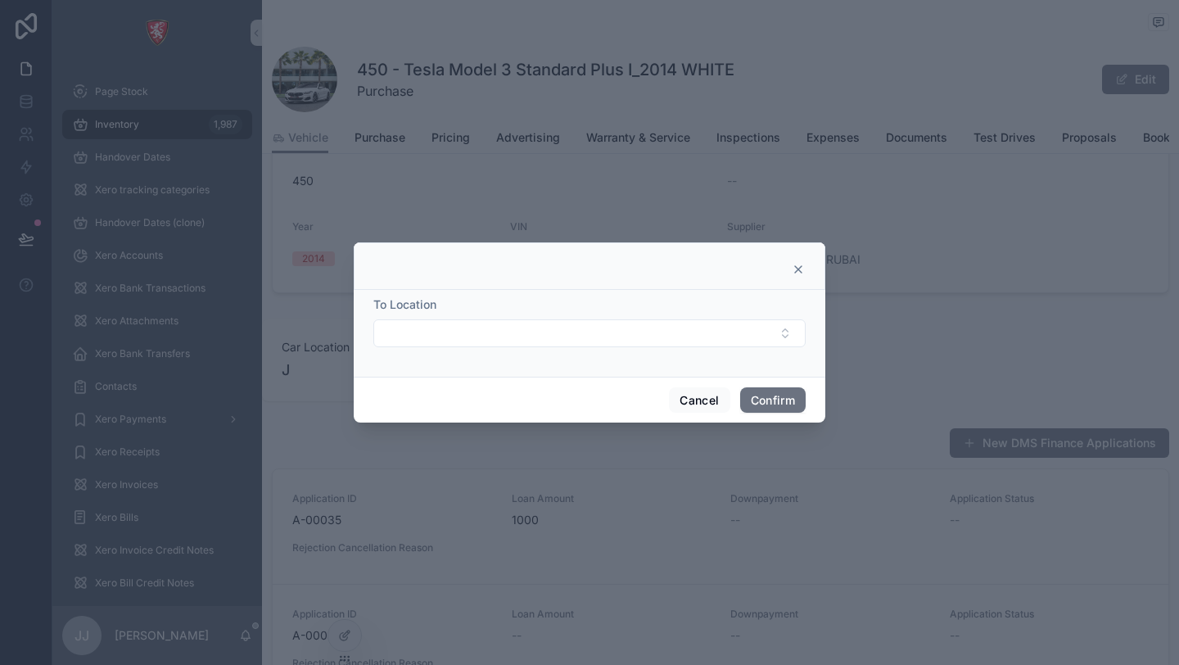
click at [531, 341] on button "Select Button" at bounding box center [589, 333] width 432 height 28
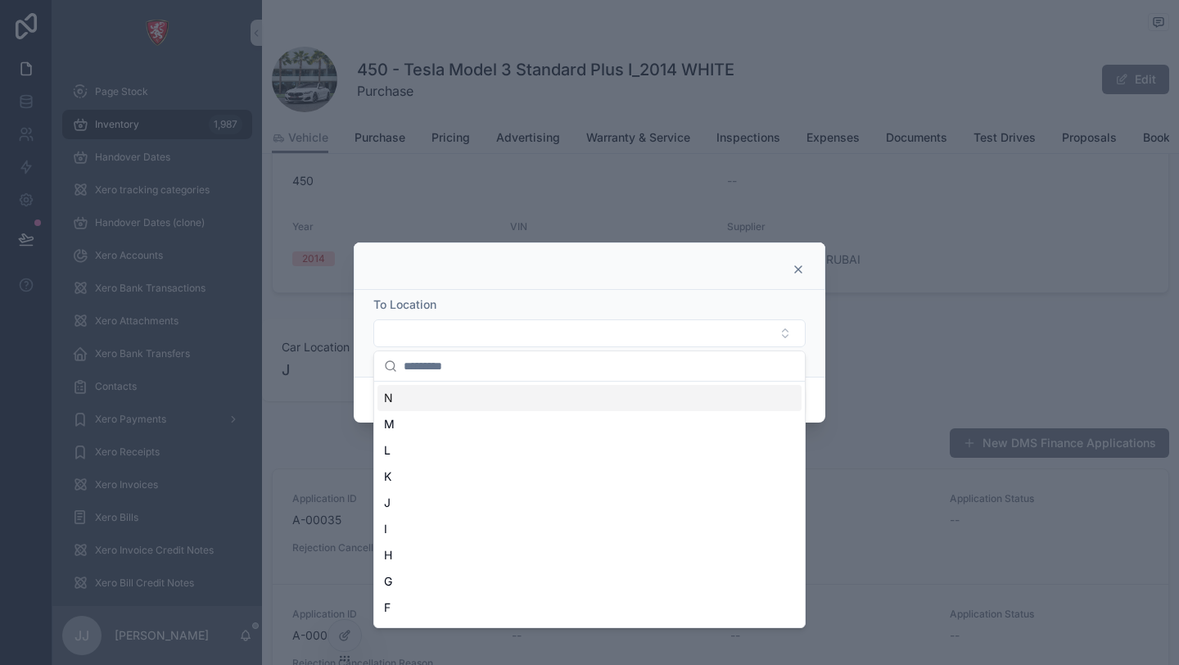
click at [501, 395] on div "N" at bounding box center [589, 398] width 424 height 26
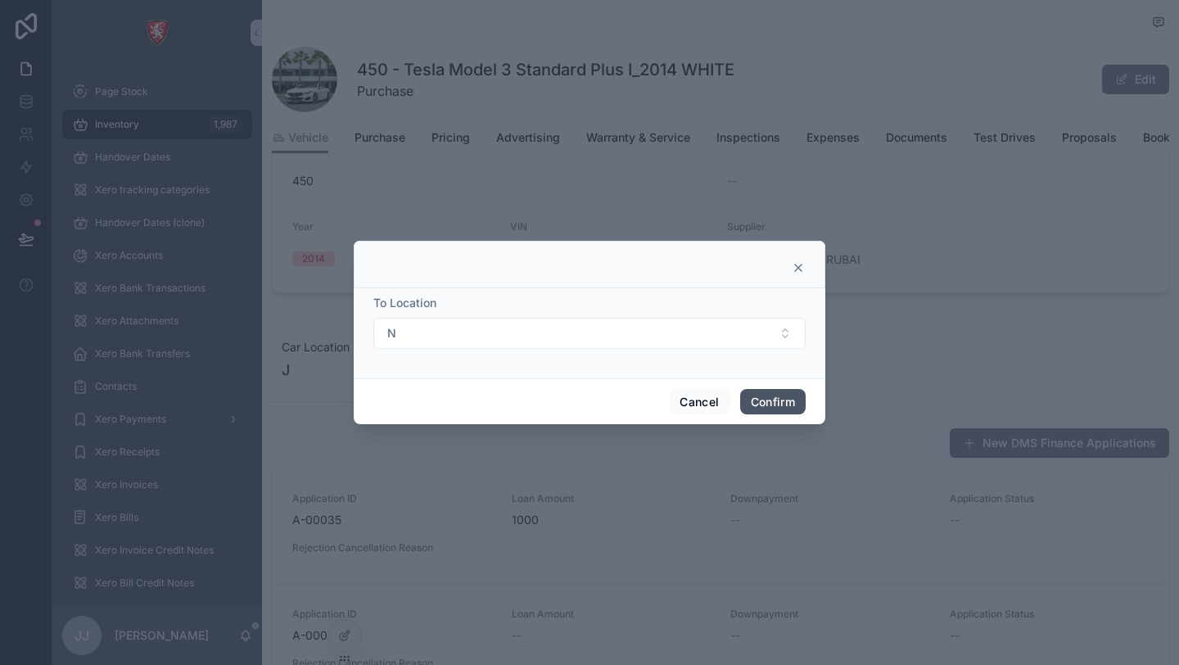
click at [766, 400] on button "Confirm" at bounding box center [773, 402] width 66 height 26
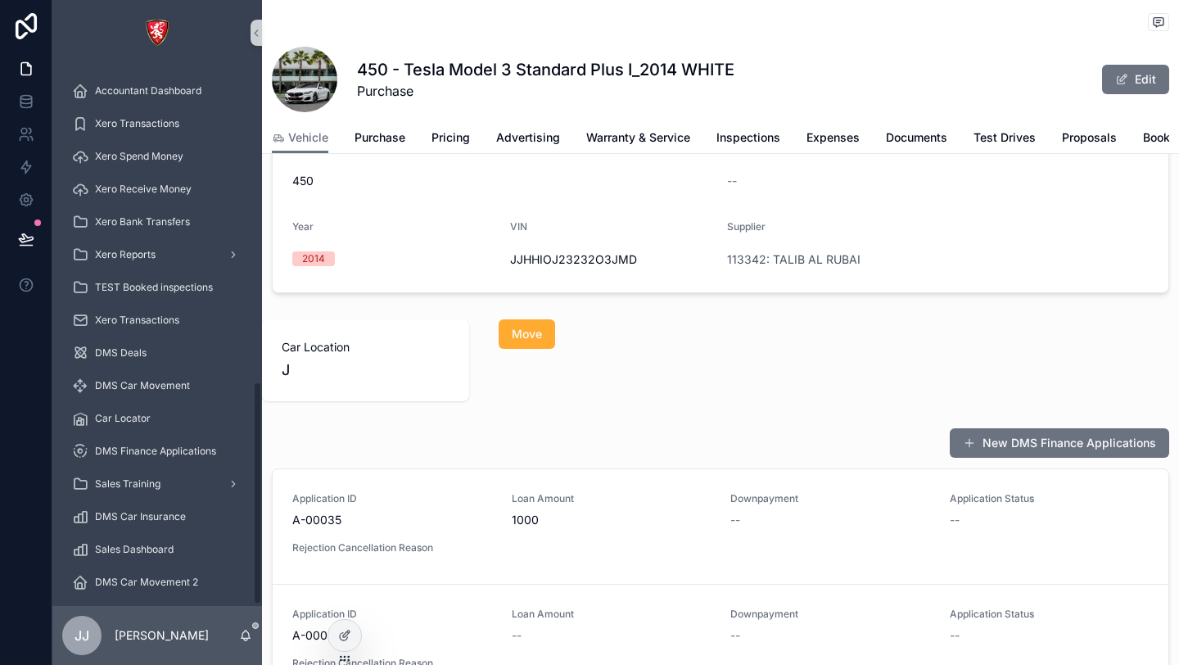
scroll to position [766, 0]
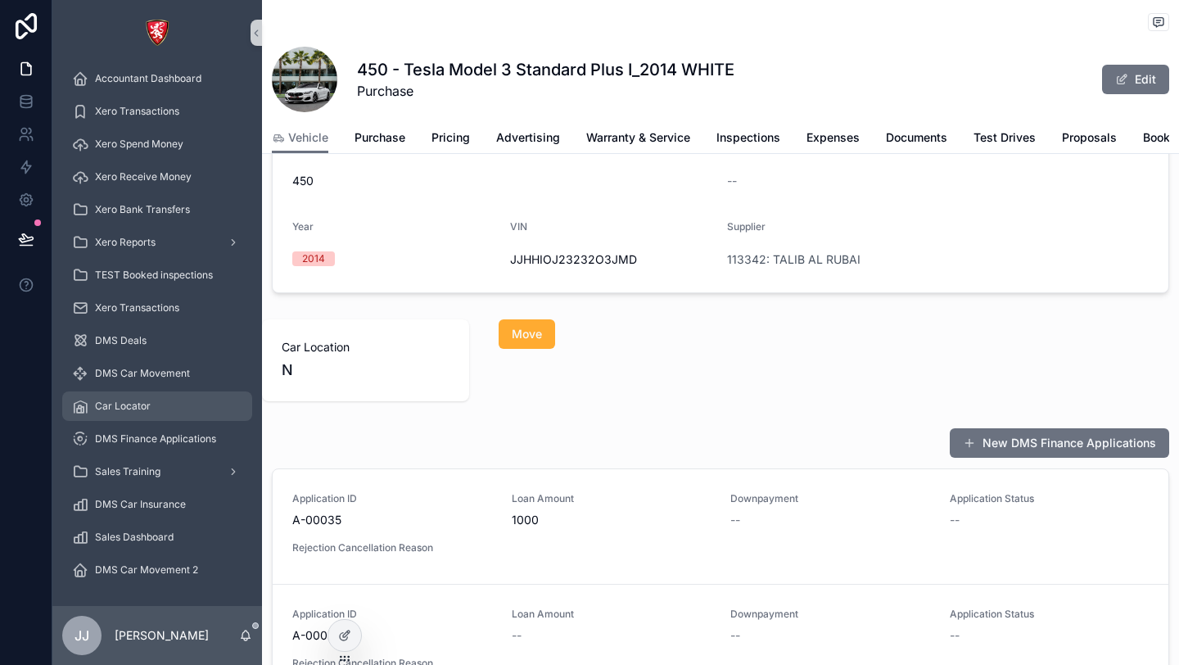
click at [144, 408] on span "Car Locator" at bounding box center [123, 406] width 56 height 13
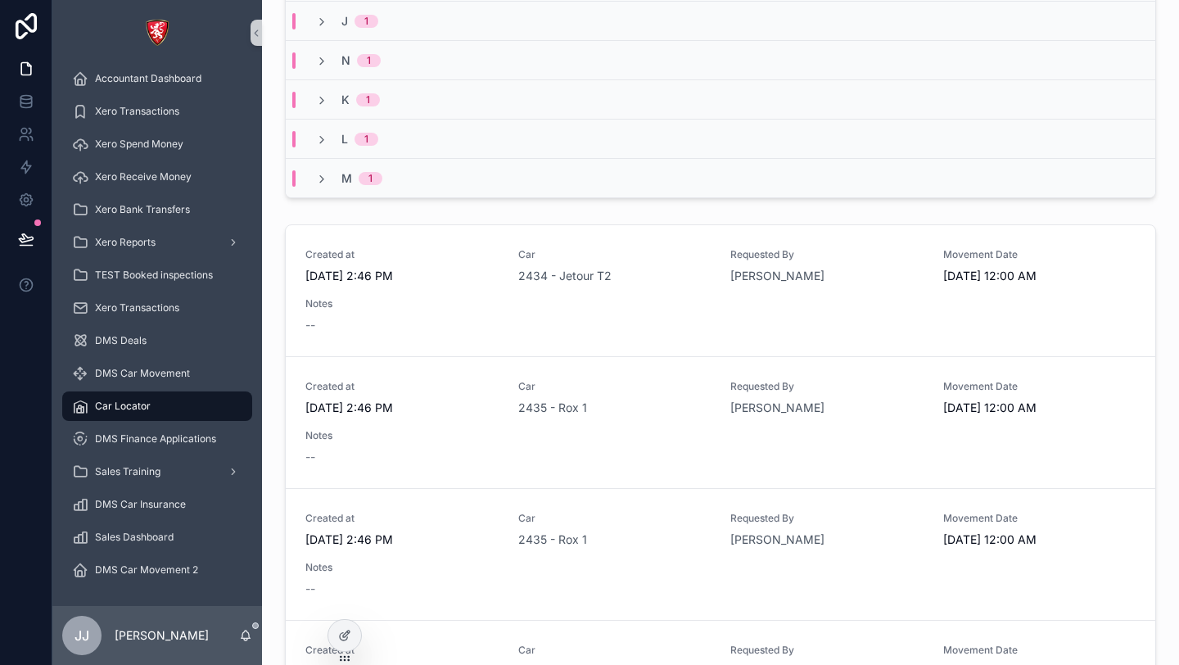
scroll to position [291, 0]
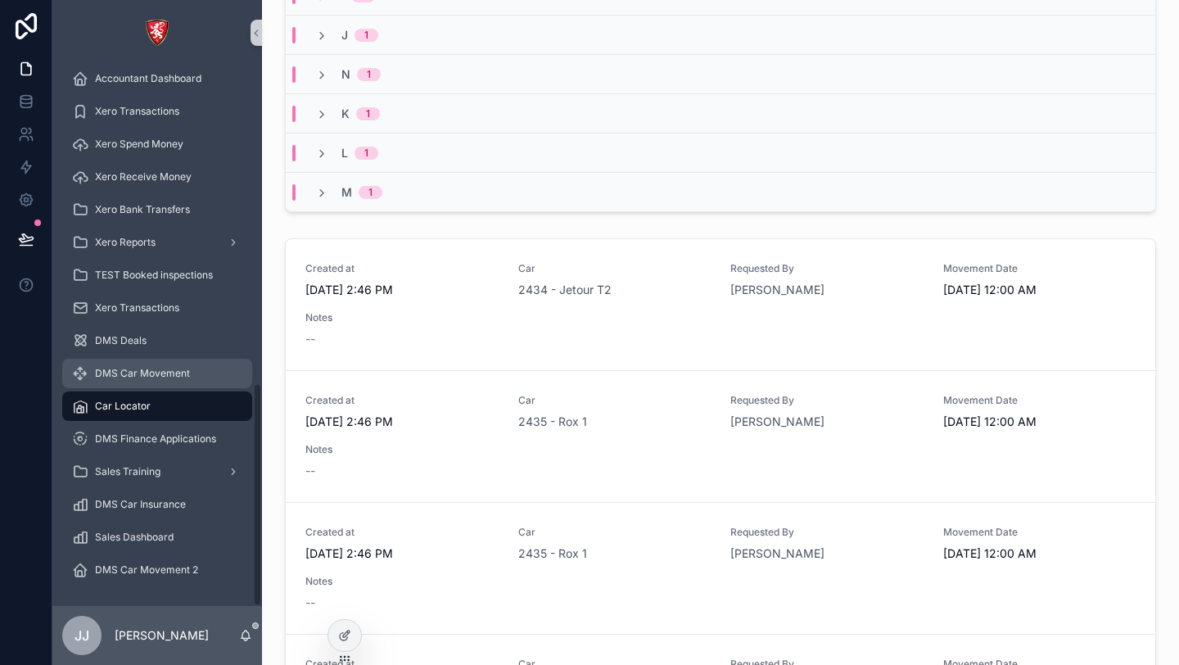
click at [190, 380] on div "DMS Car Movement" at bounding box center [157, 373] width 170 height 26
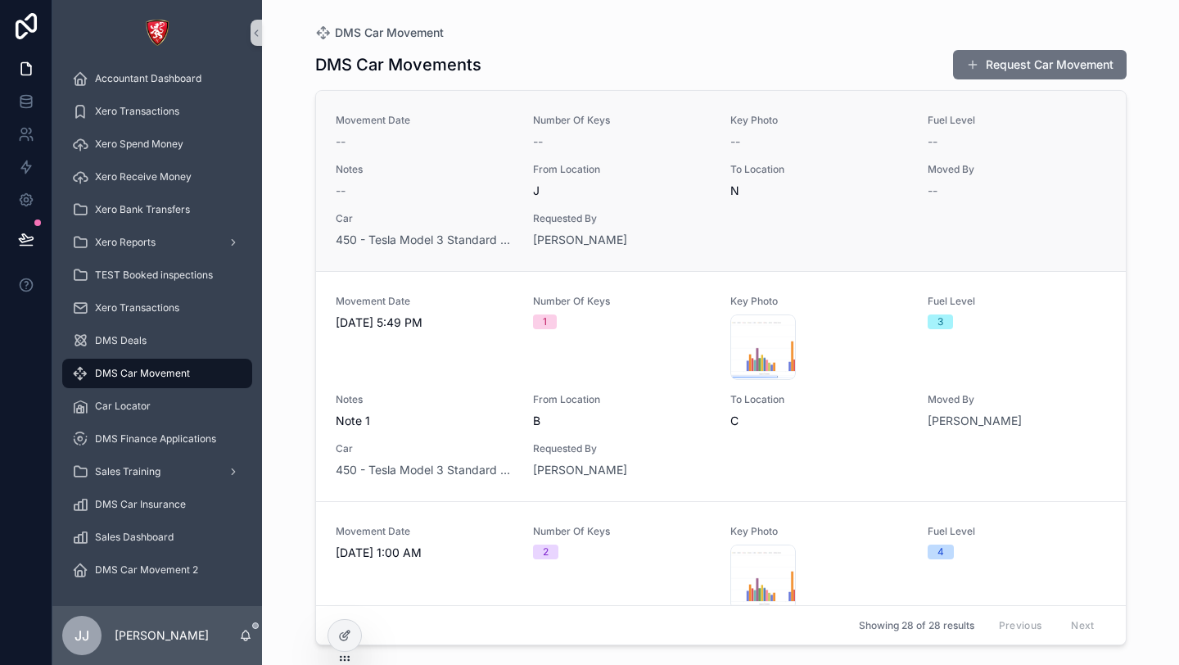
click at [669, 168] on span "From Location" at bounding box center [622, 169] width 178 height 13
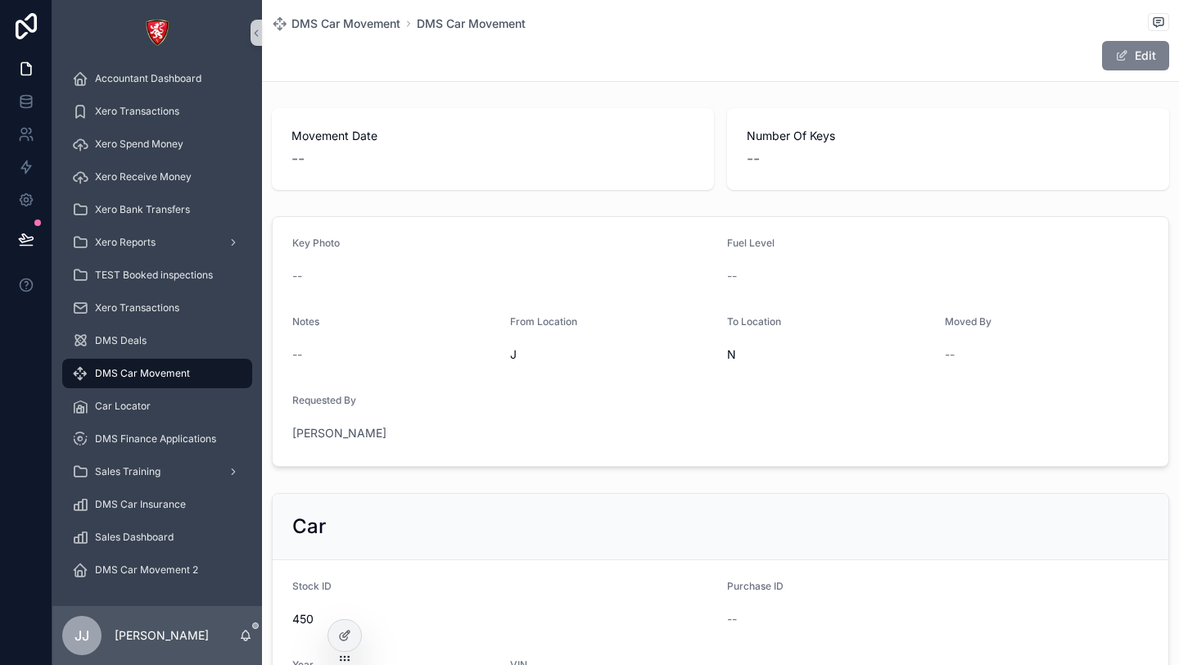
click at [1137, 61] on button "Edit" at bounding box center [1135, 55] width 67 height 29
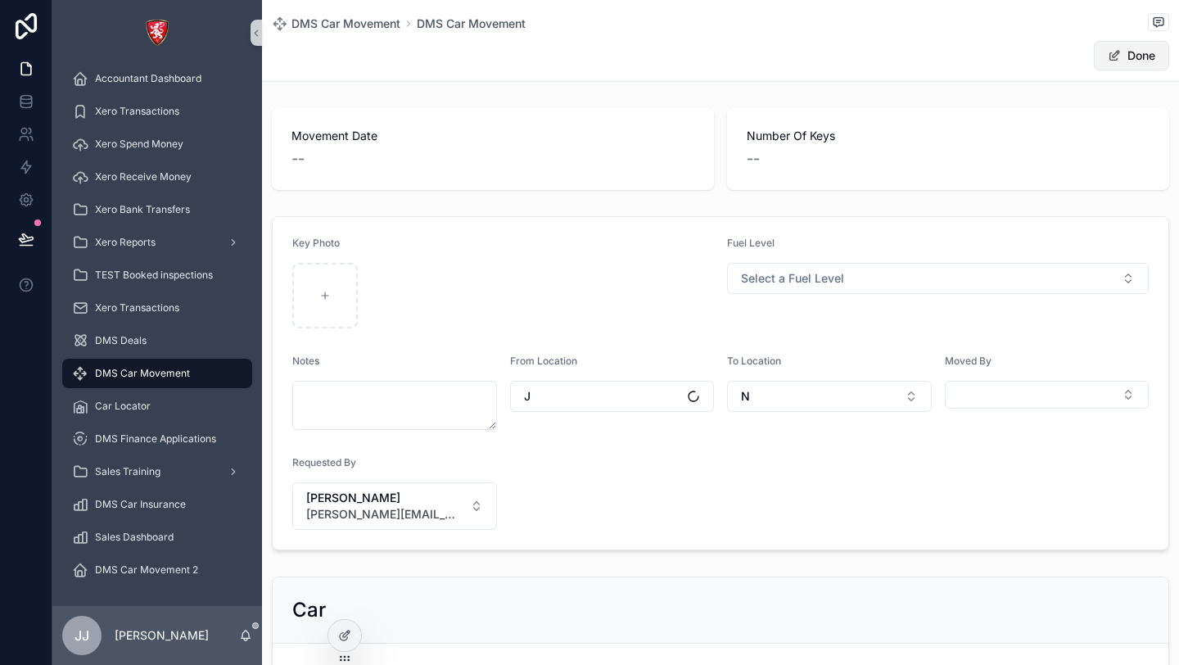
click at [1137, 61] on button "Done" at bounding box center [1131, 55] width 75 height 29
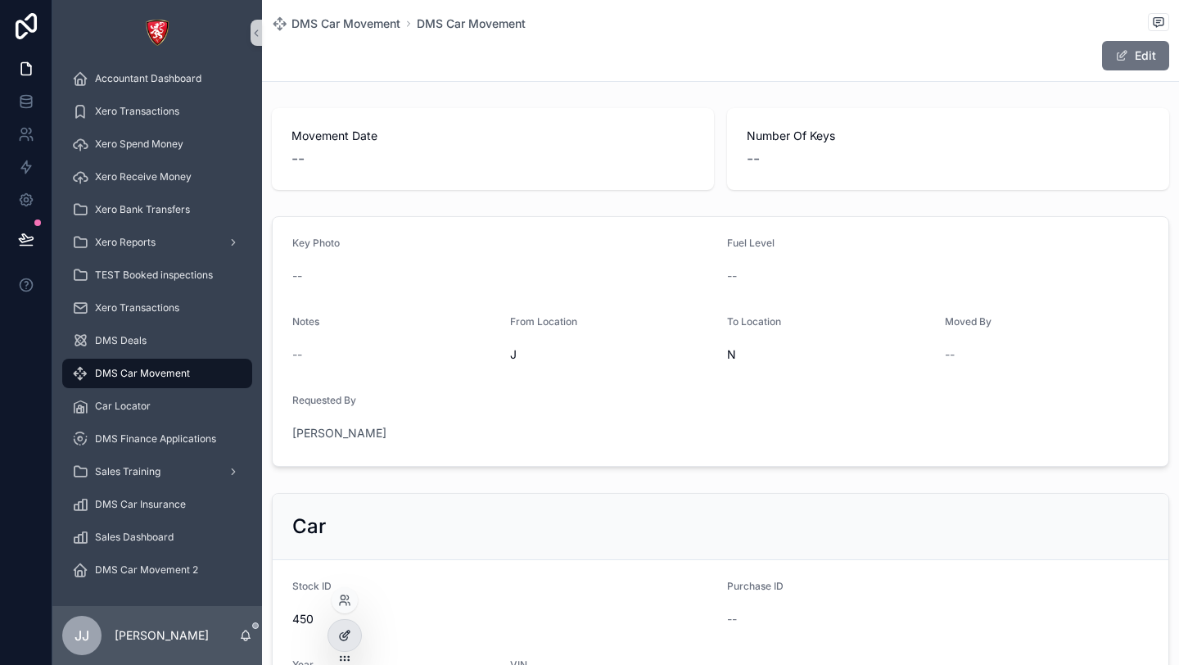
click at [348, 626] on div at bounding box center [344, 635] width 33 height 31
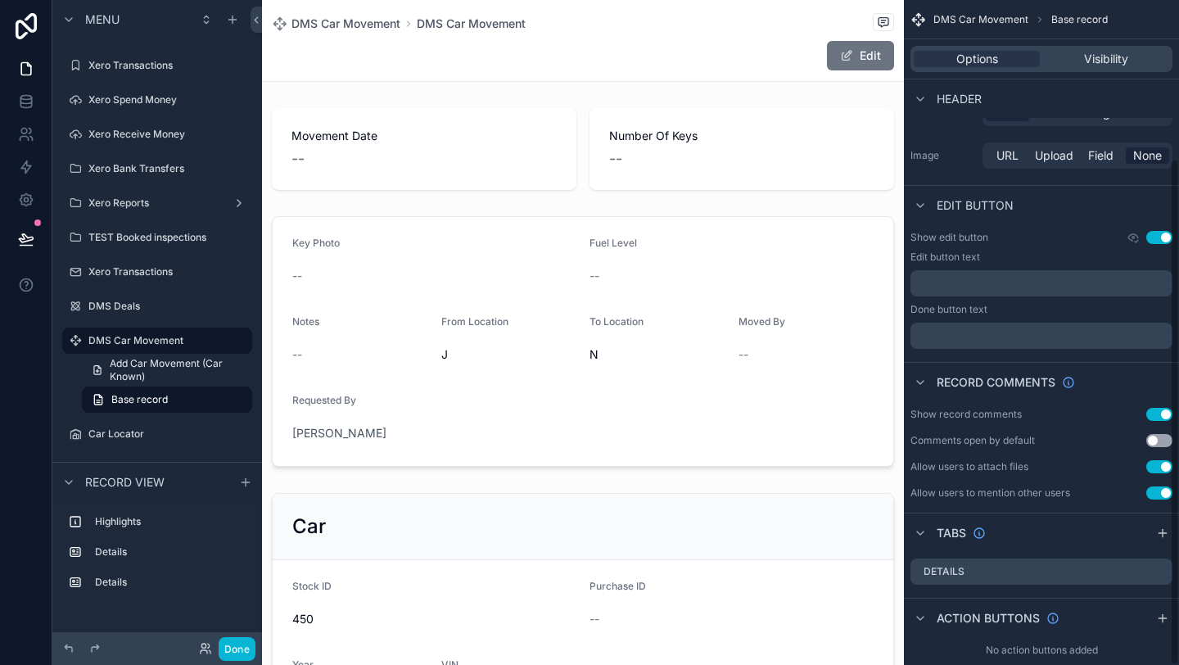
scroll to position [208, 0]
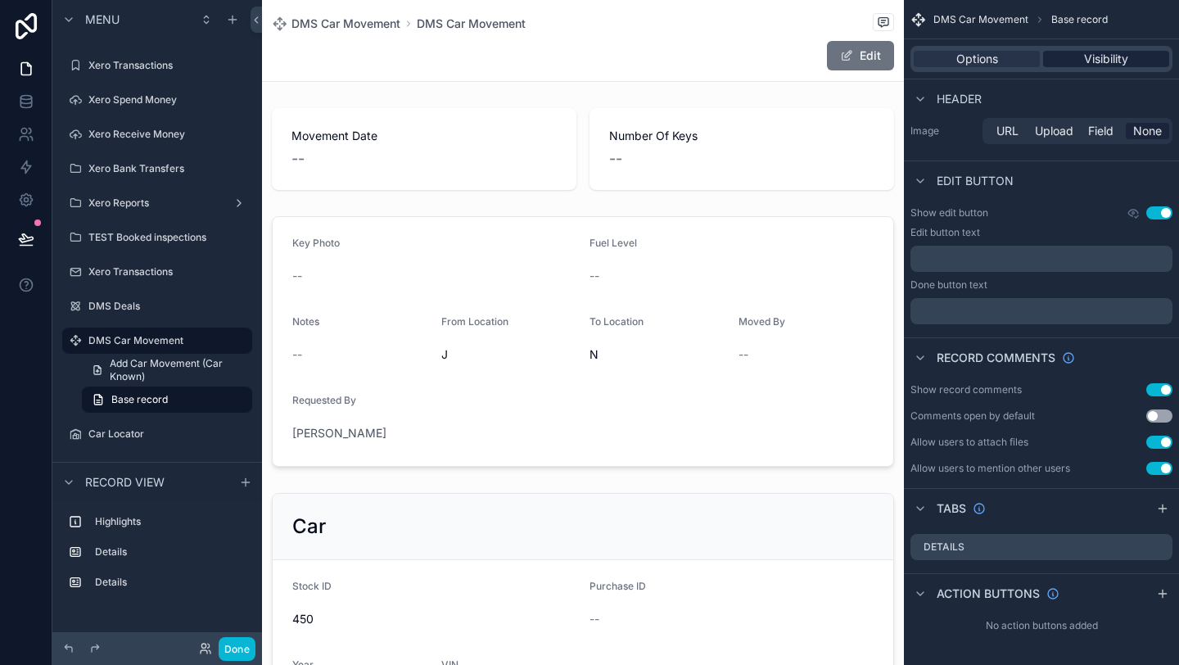
click at [1080, 59] on div "Visibility" at bounding box center [1106, 59] width 126 height 16
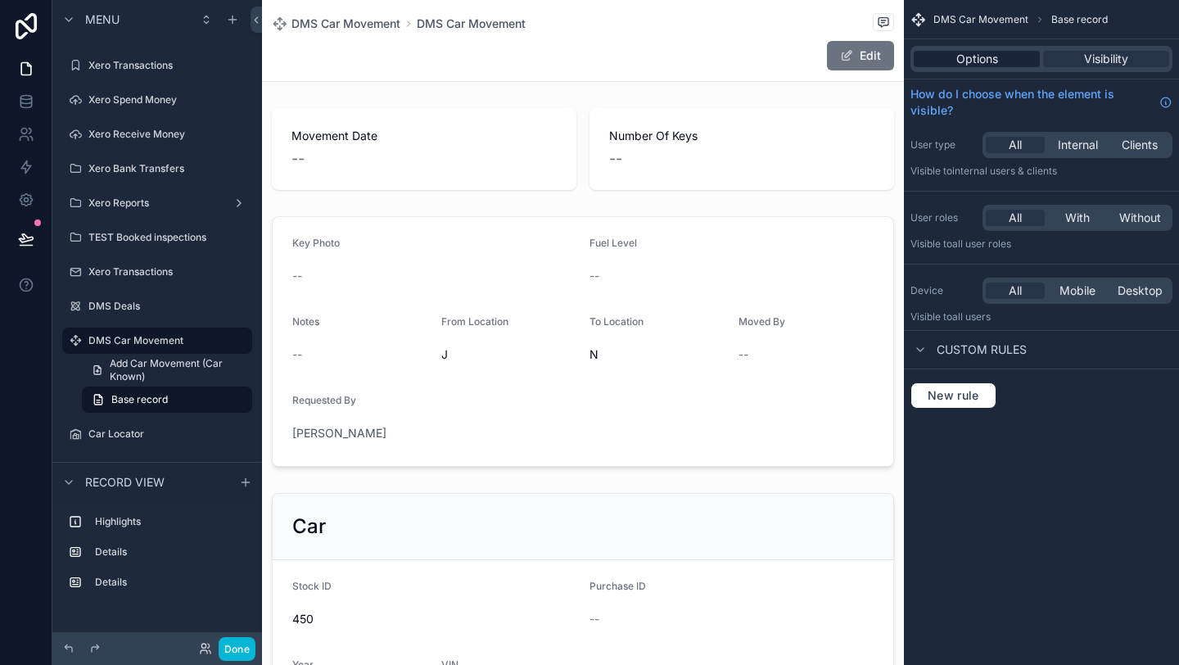
click at [1018, 61] on div "Options" at bounding box center [977, 59] width 126 height 16
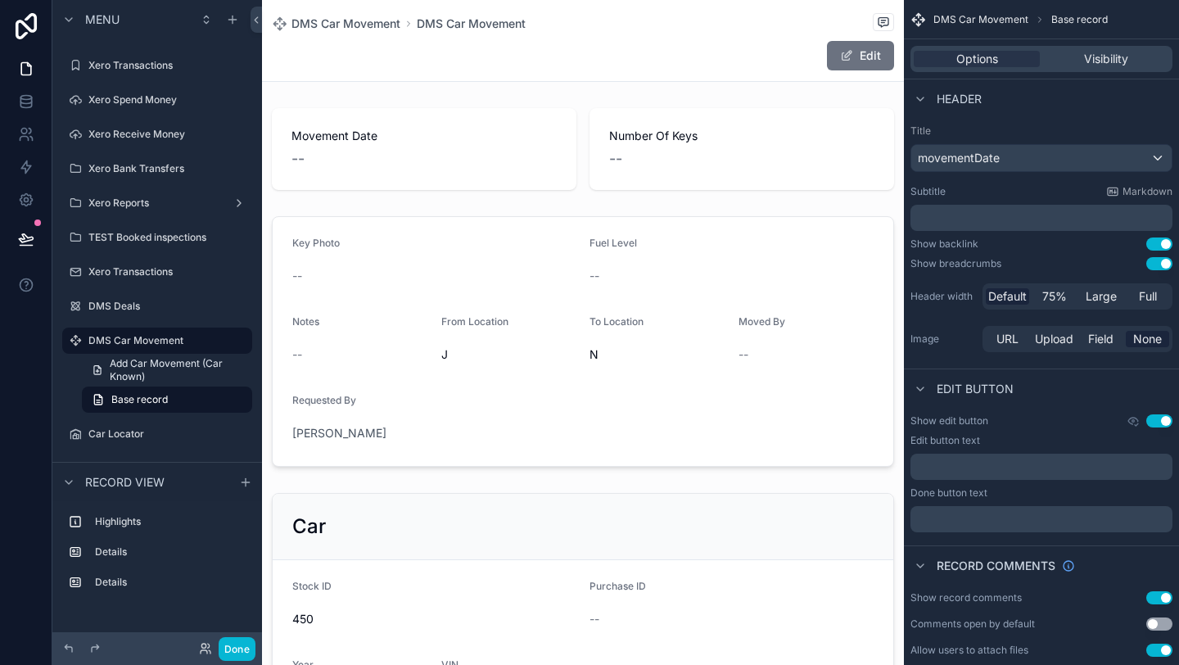
click at [578, 65] on div "Edit" at bounding box center [583, 55] width 622 height 31
click at [578, 77] on div "DMS Car Movement DMS Car Movement Edit" at bounding box center [583, 40] width 622 height 81
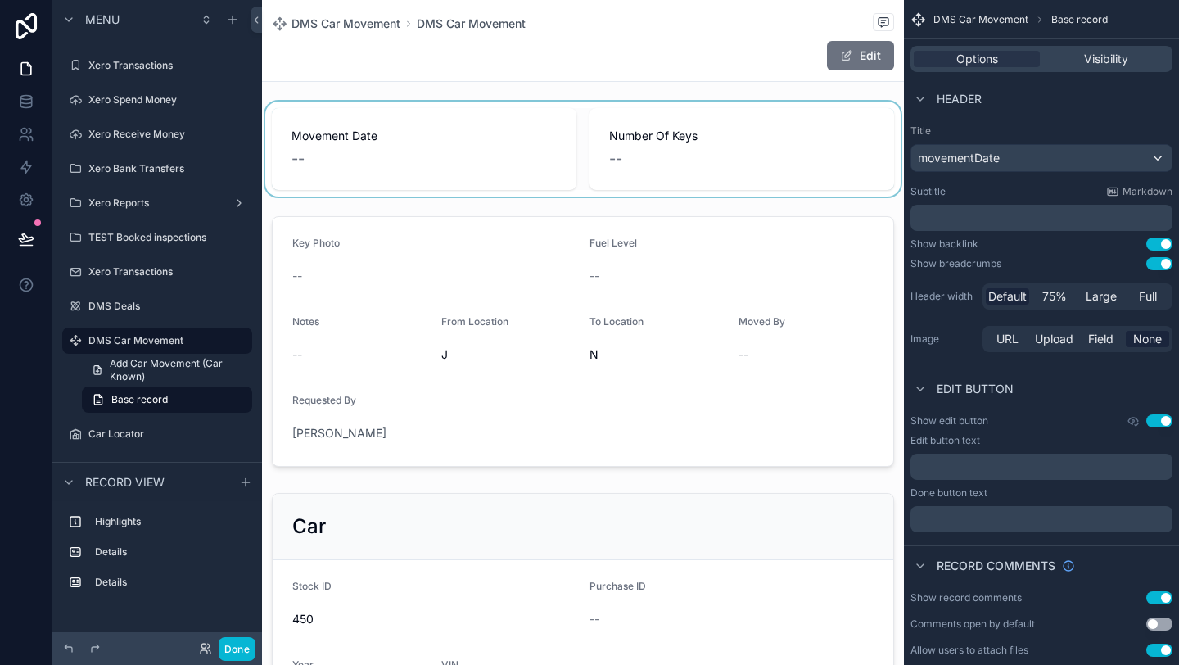
click at [596, 120] on div "scrollable content" at bounding box center [583, 149] width 642 height 95
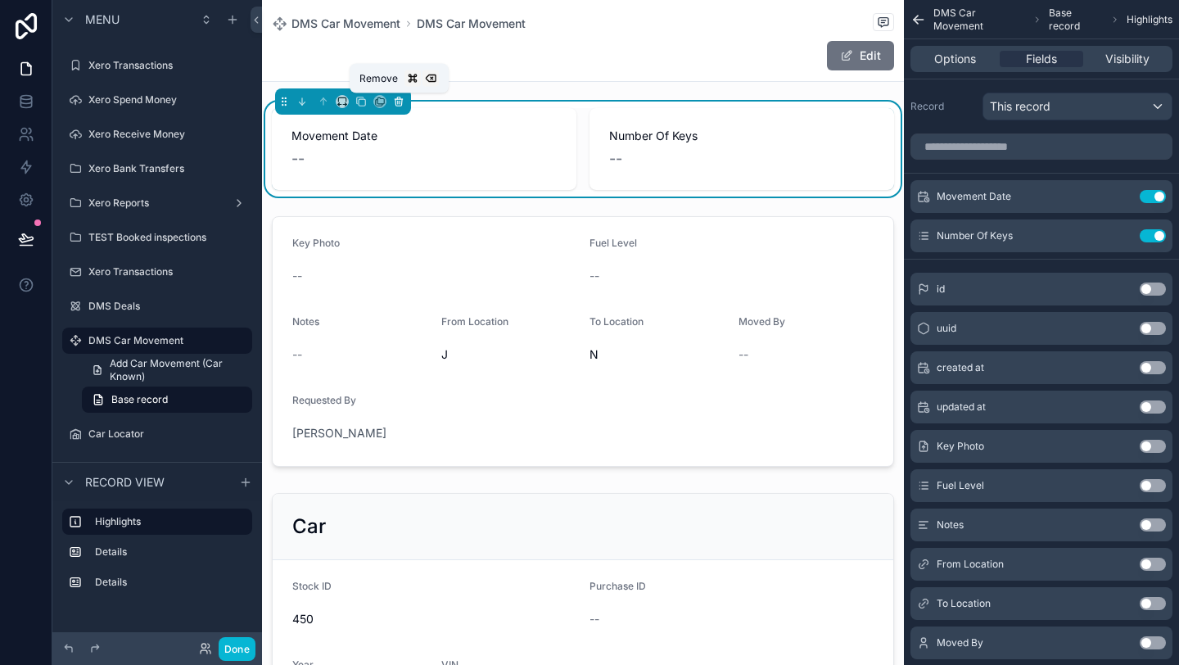
click at [404, 103] on icon "scrollable content" at bounding box center [398, 101] width 11 height 11
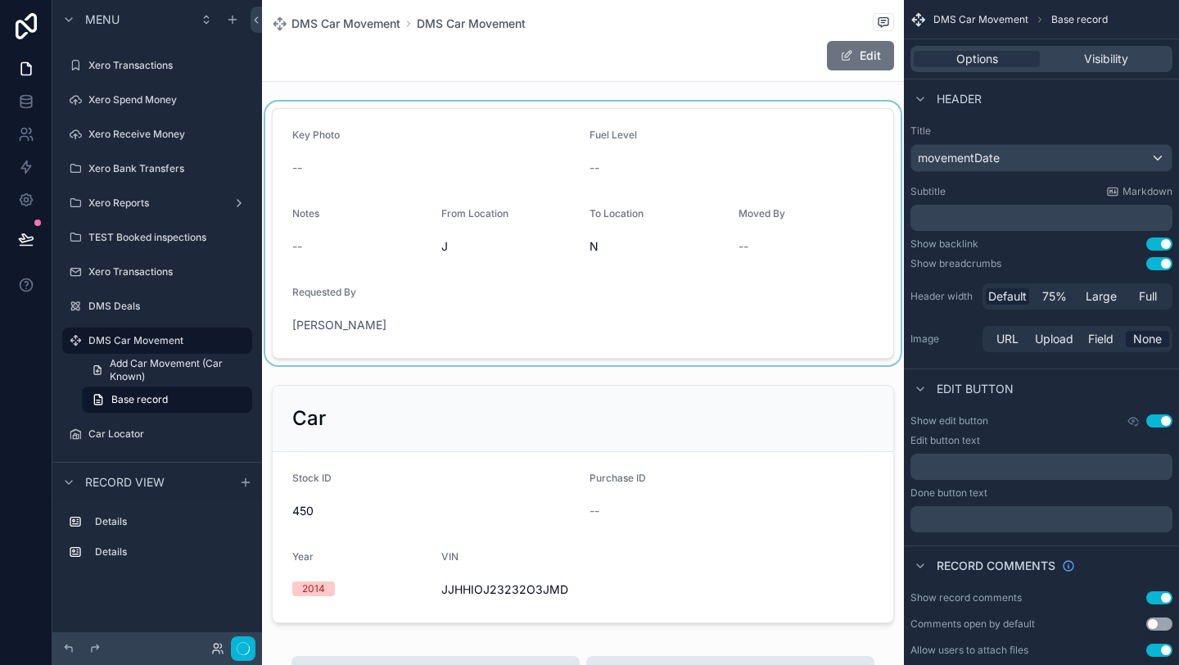
click at [434, 173] on div "scrollable content" at bounding box center [583, 234] width 642 height 264
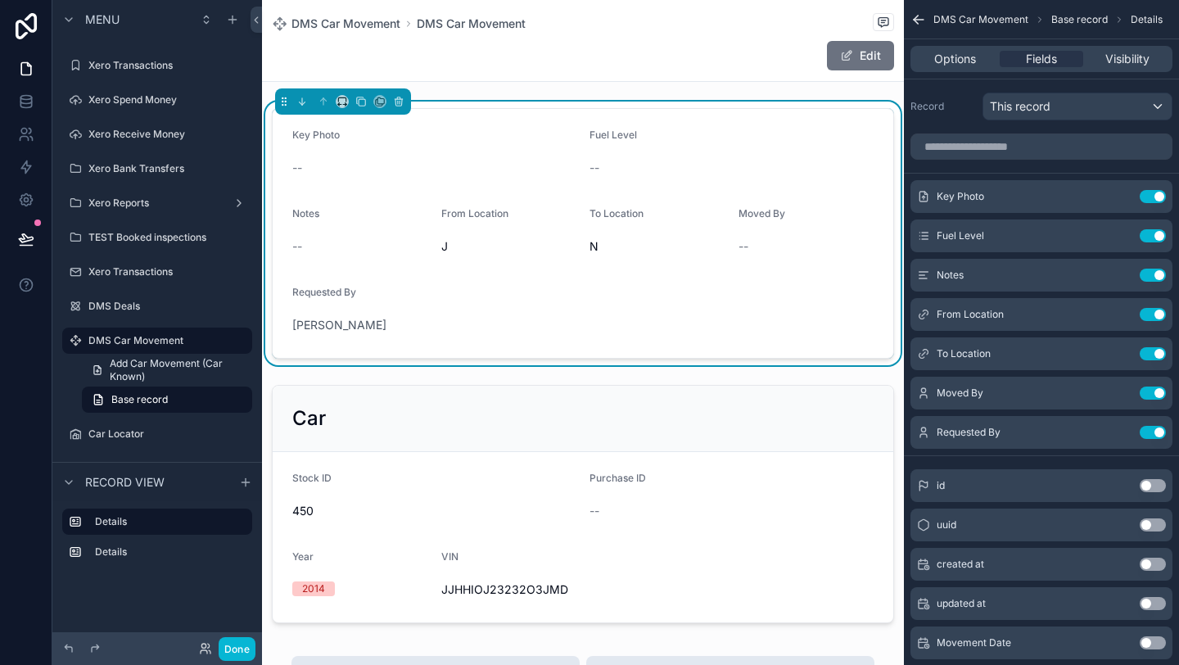
click at [1153, 563] on button "Use setting" at bounding box center [1153, 564] width 26 height 13
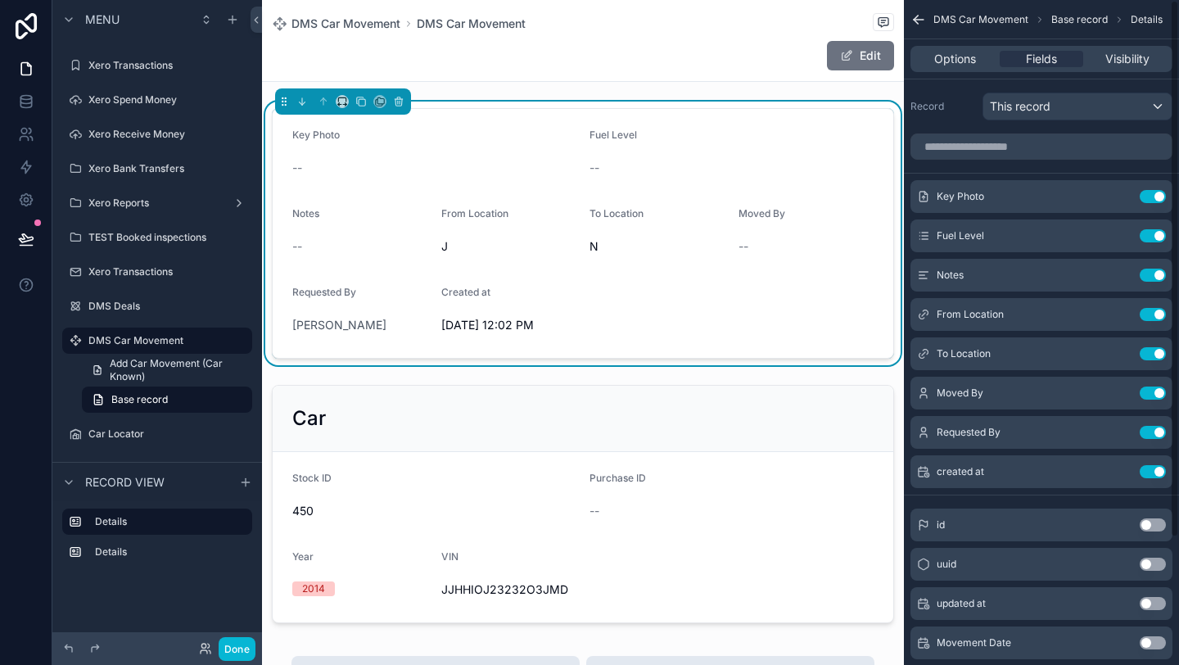
click at [1152, 606] on button "Use setting" at bounding box center [1153, 603] width 26 height 13
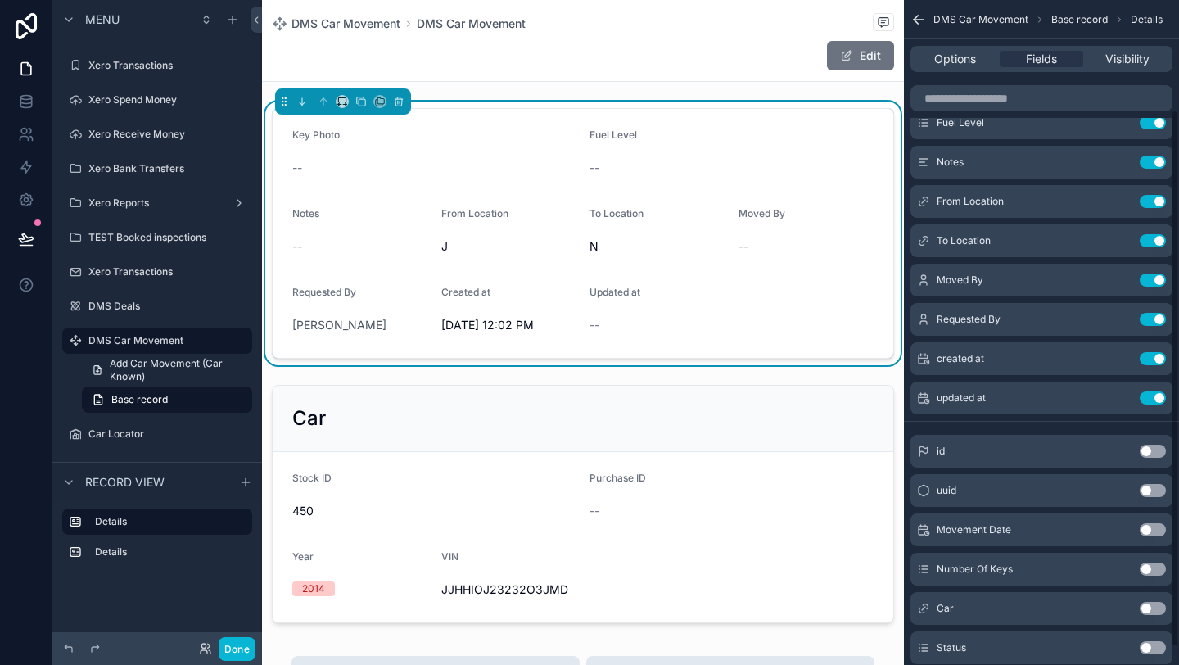
scroll to position [158, 0]
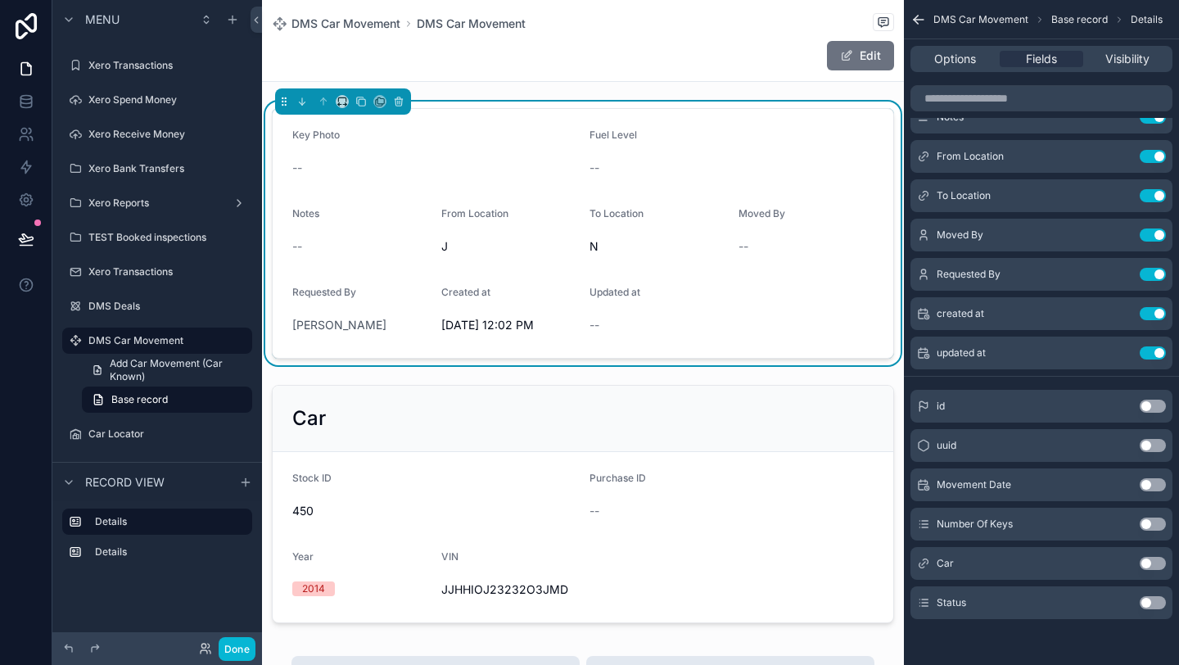
click at [1160, 606] on button "Use setting" at bounding box center [1153, 602] width 26 height 13
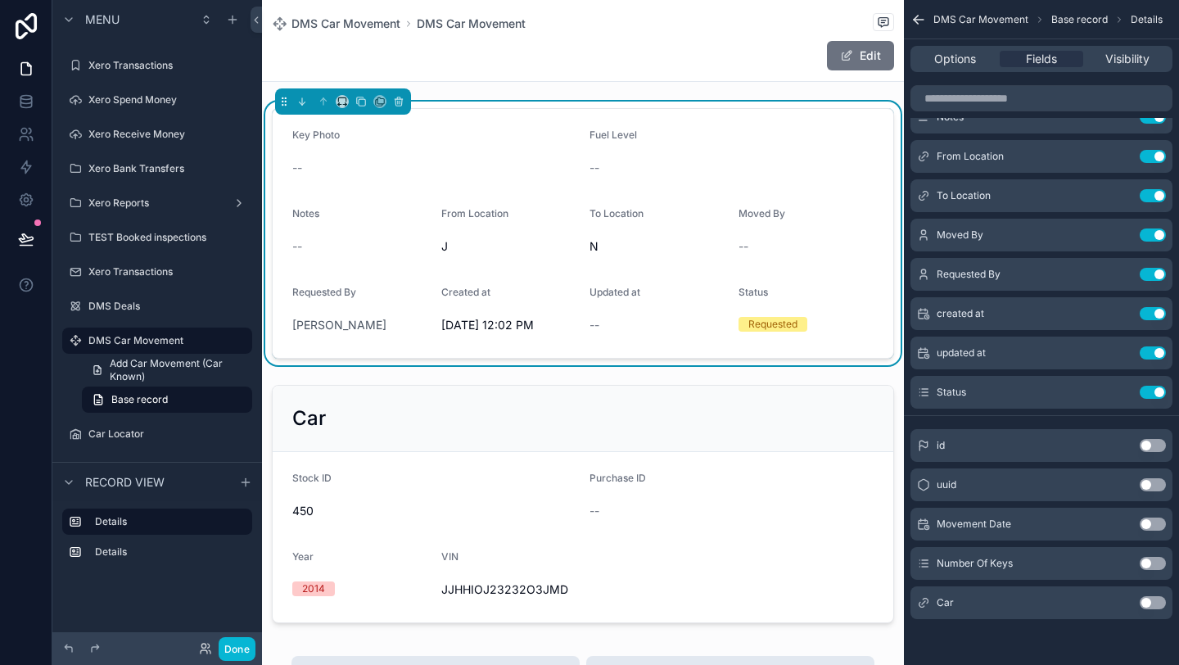
click at [1150, 527] on button "Use setting" at bounding box center [1153, 524] width 26 height 13
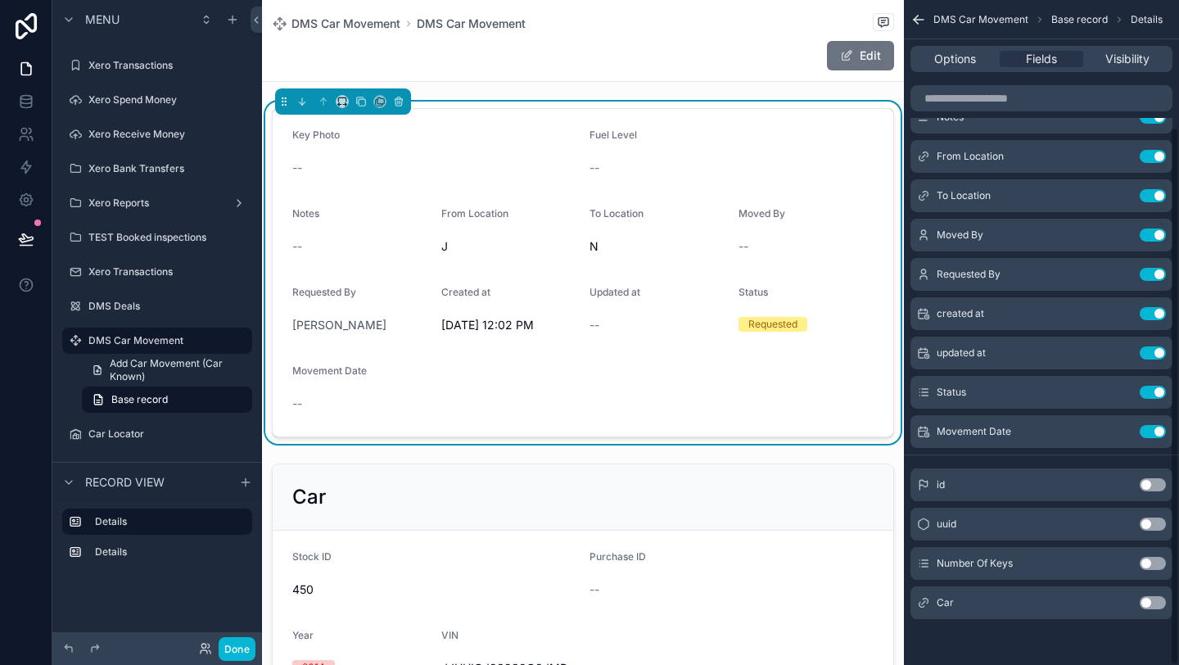
click at [1150, 560] on button "Use setting" at bounding box center [1153, 563] width 26 height 13
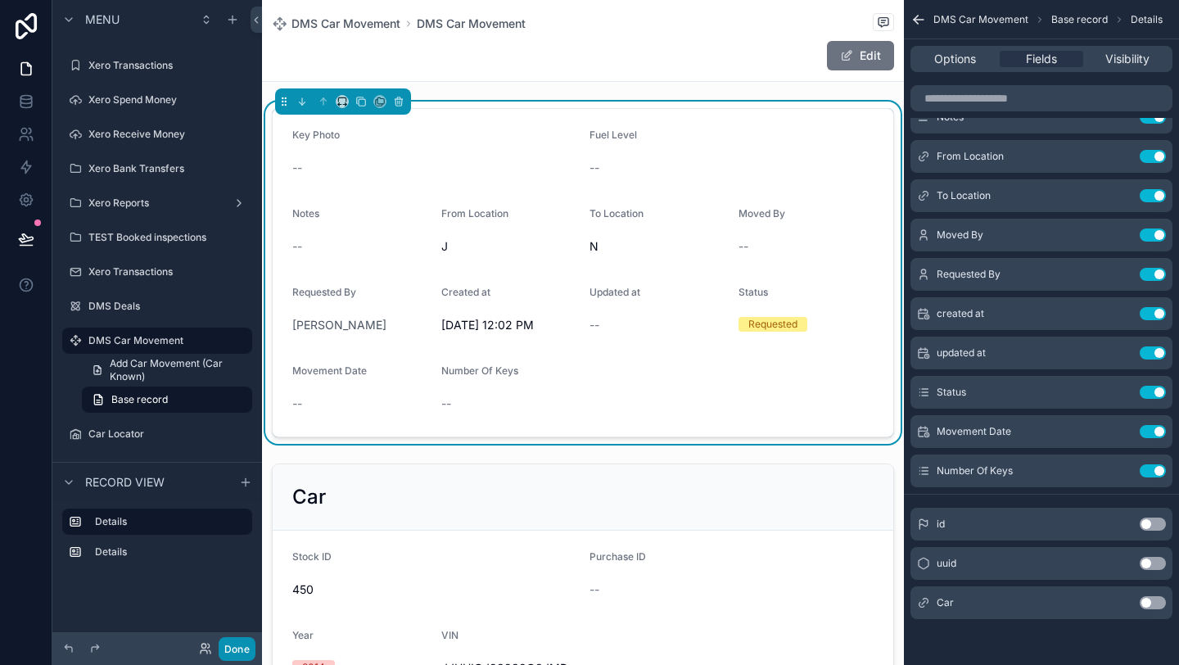
click at [250, 653] on button "Done" at bounding box center [237, 649] width 37 height 24
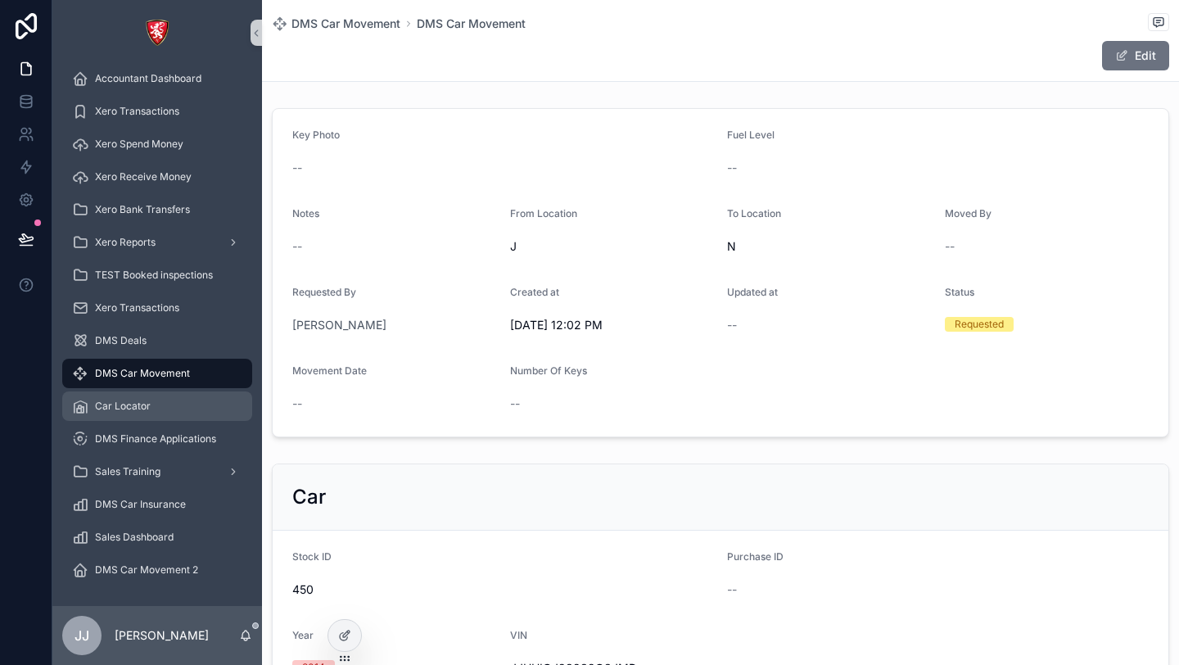
click at [185, 416] on div "Car Locator" at bounding box center [157, 406] width 170 height 26
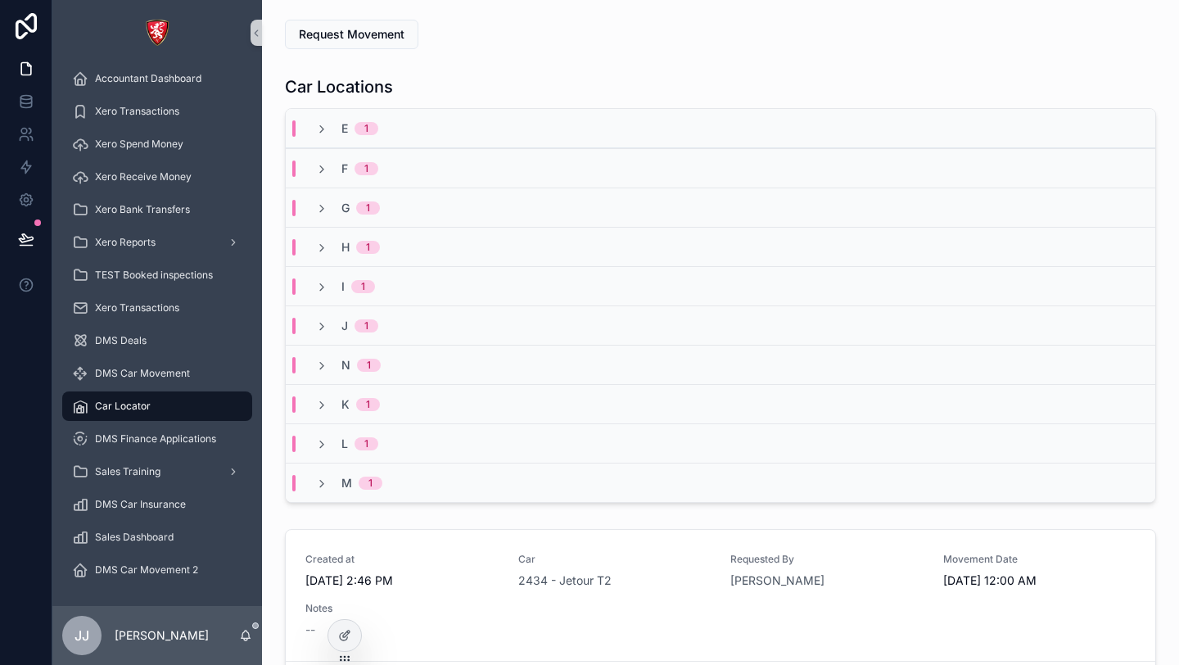
scroll to position [507, 0]
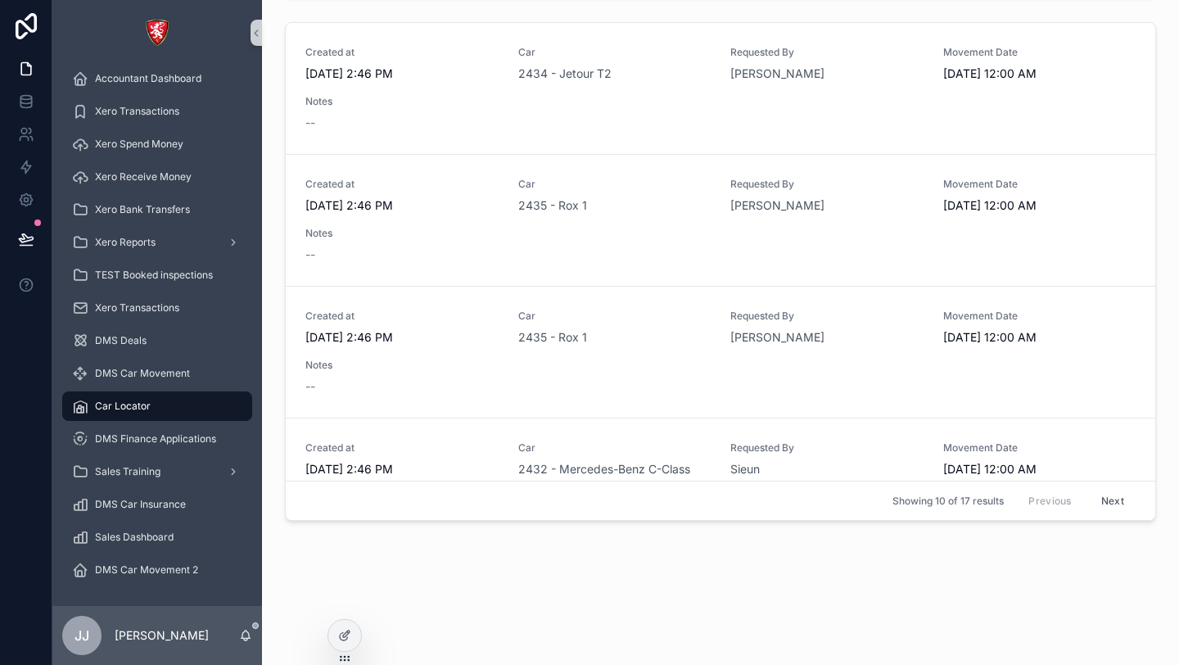
click at [1101, 498] on button "Next" at bounding box center [1113, 500] width 46 height 25
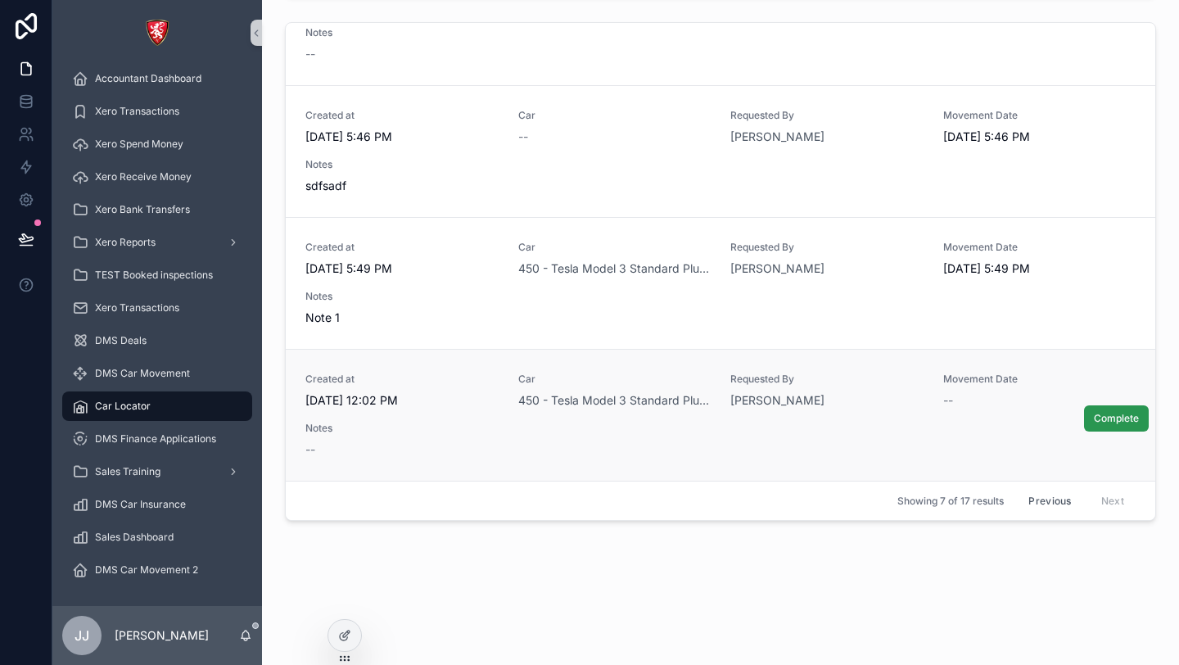
click at [1106, 416] on span "Complete" at bounding box center [1116, 418] width 45 height 13
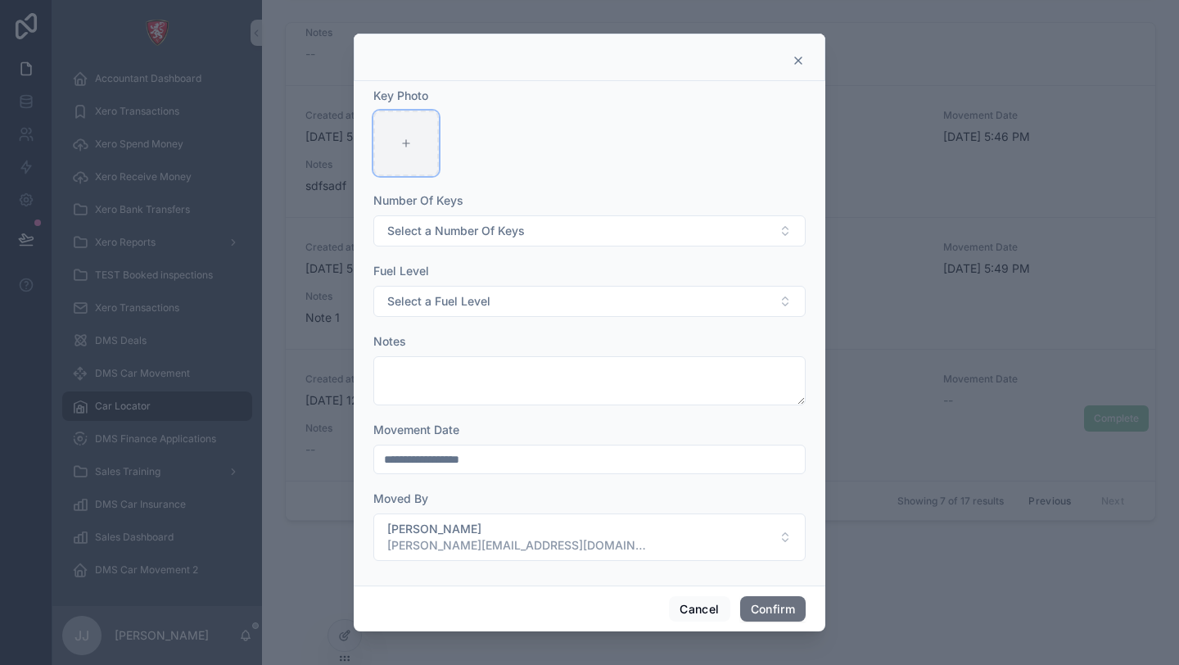
click at [406, 153] on div at bounding box center [406, 144] width 66 height 66
type input "**********"
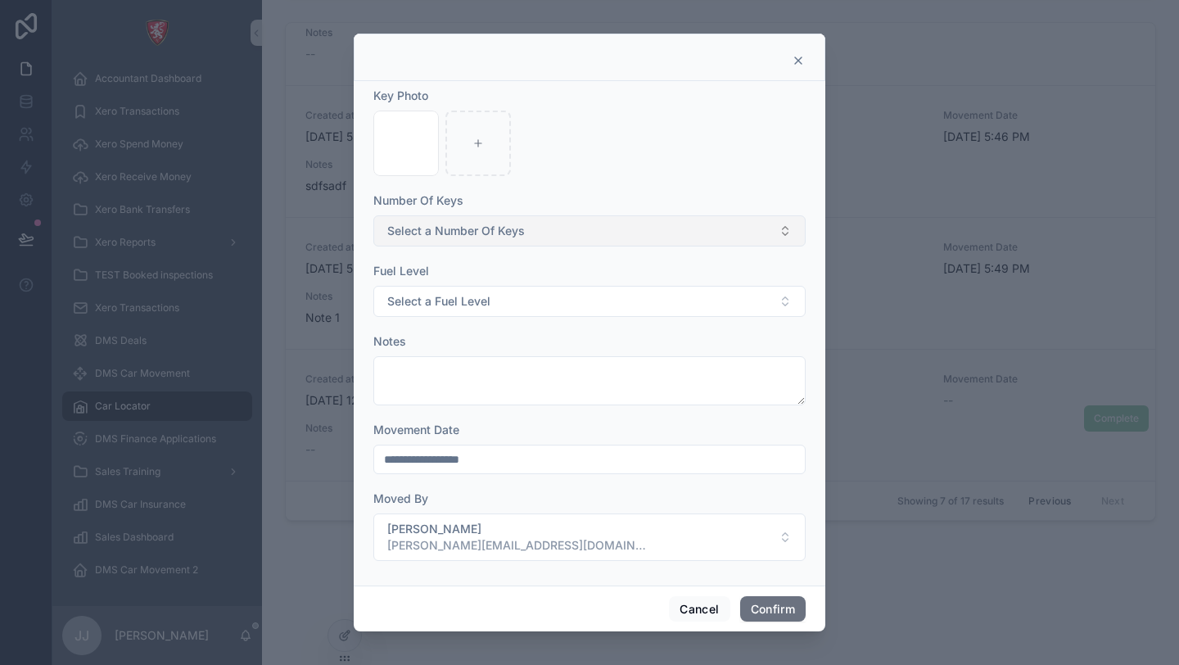
click at [456, 234] on span "Select a Number Of Keys" at bounding box center [456, 231] width 138 height 16
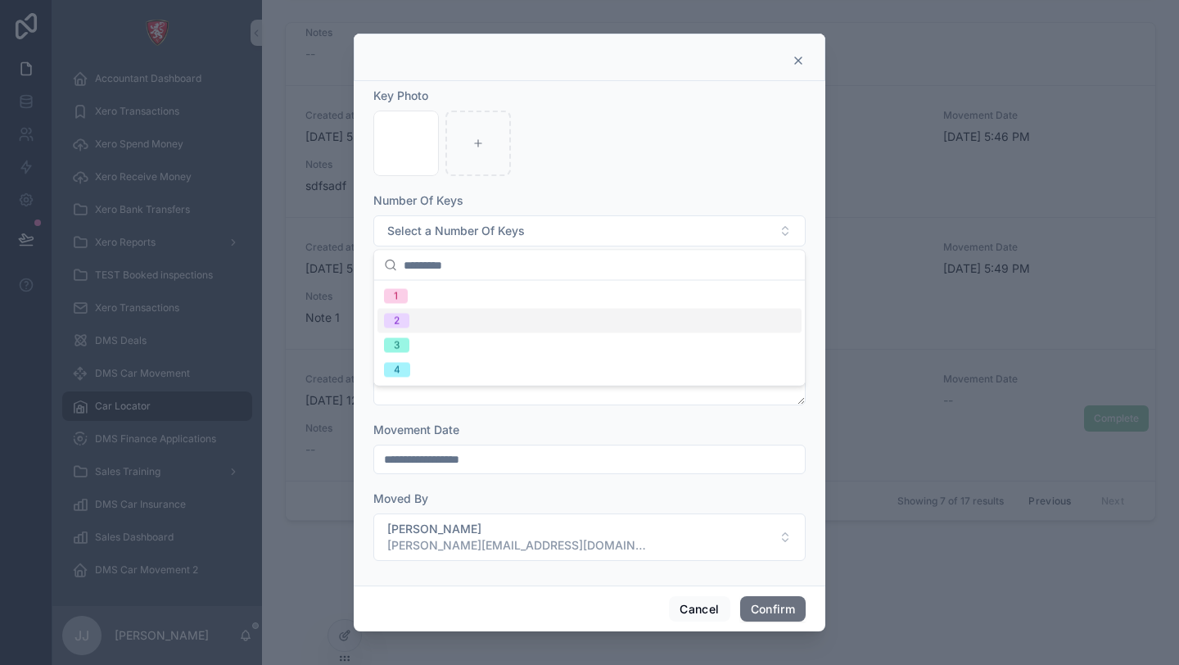
click at [442, 323] on div "2" at bounding box center [589, 321] width 424 height 25
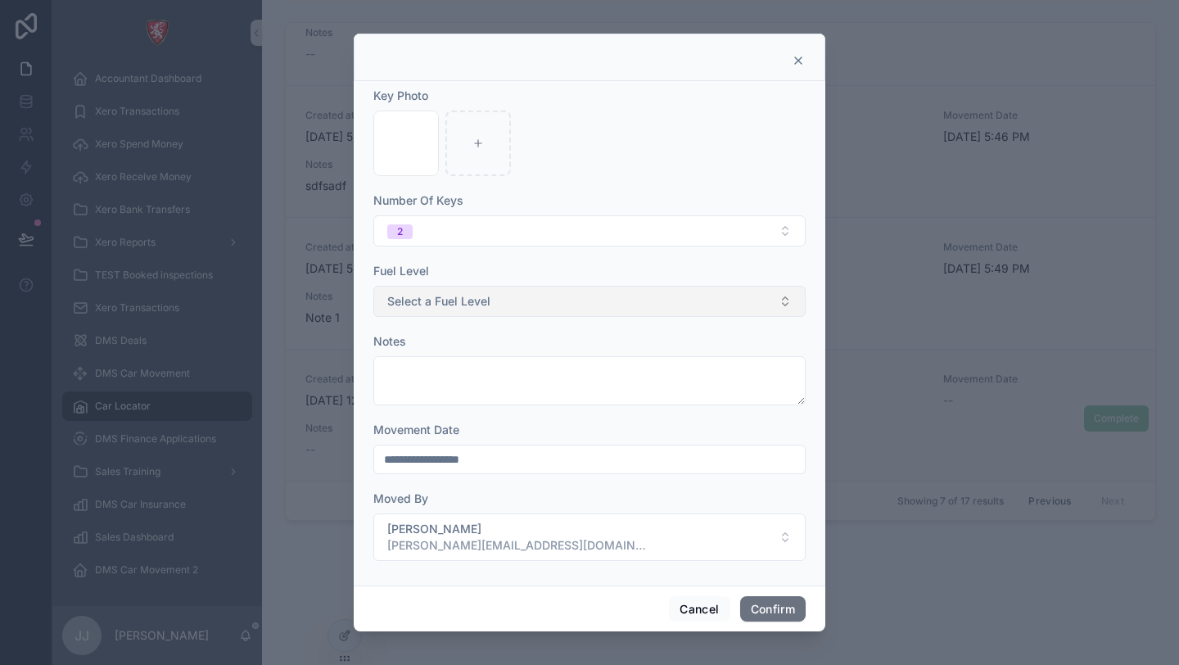
click at [450, 302] on span "Select a Fuel Level" at bounding box center [438, 301] width 103 height 16
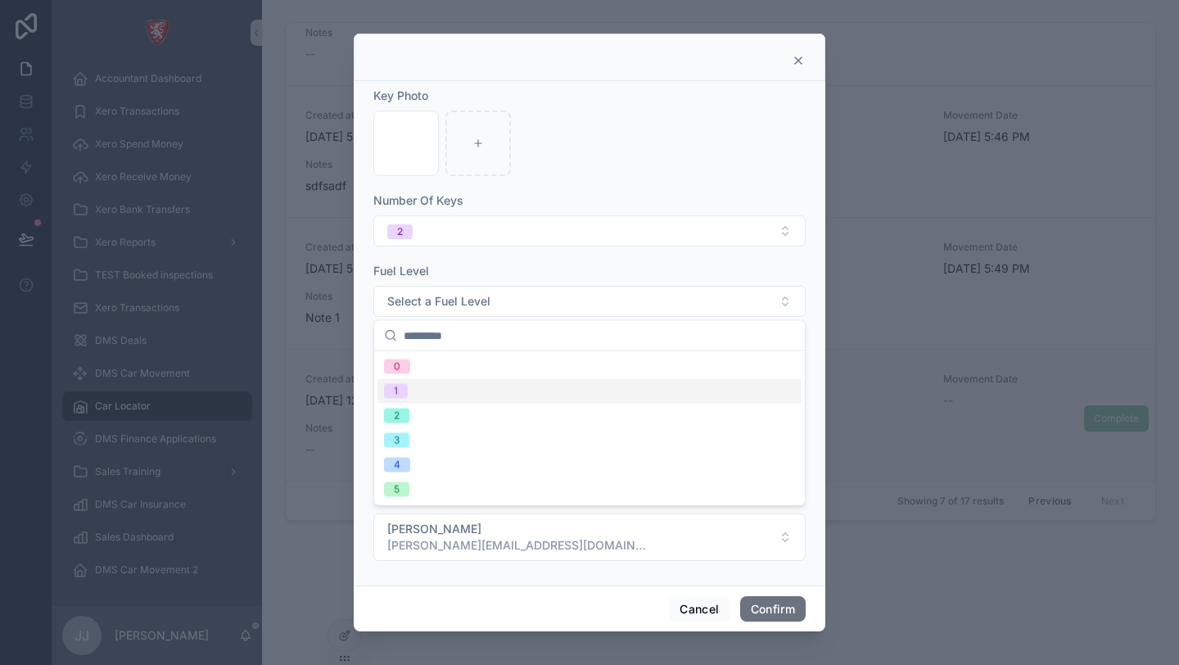
click at [436, 402] on div "1" at bounding box center [589, 391] width 424 height 25
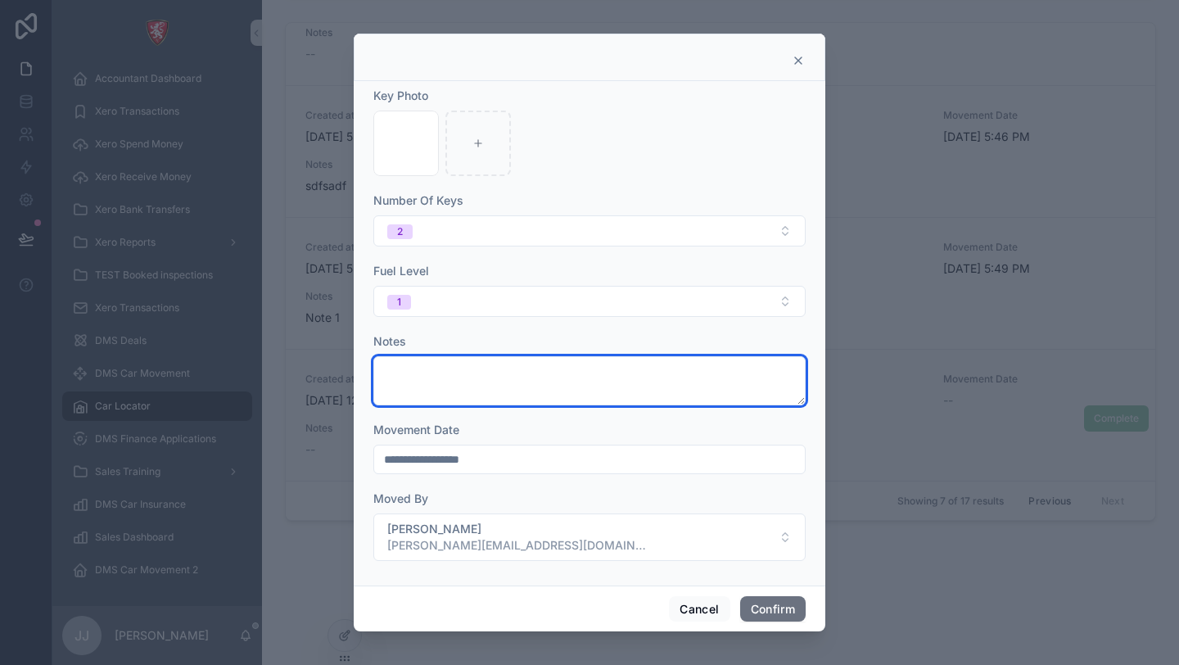
click at [448, 372] on textarea at bounding box center [589, 380] width 432 height 49
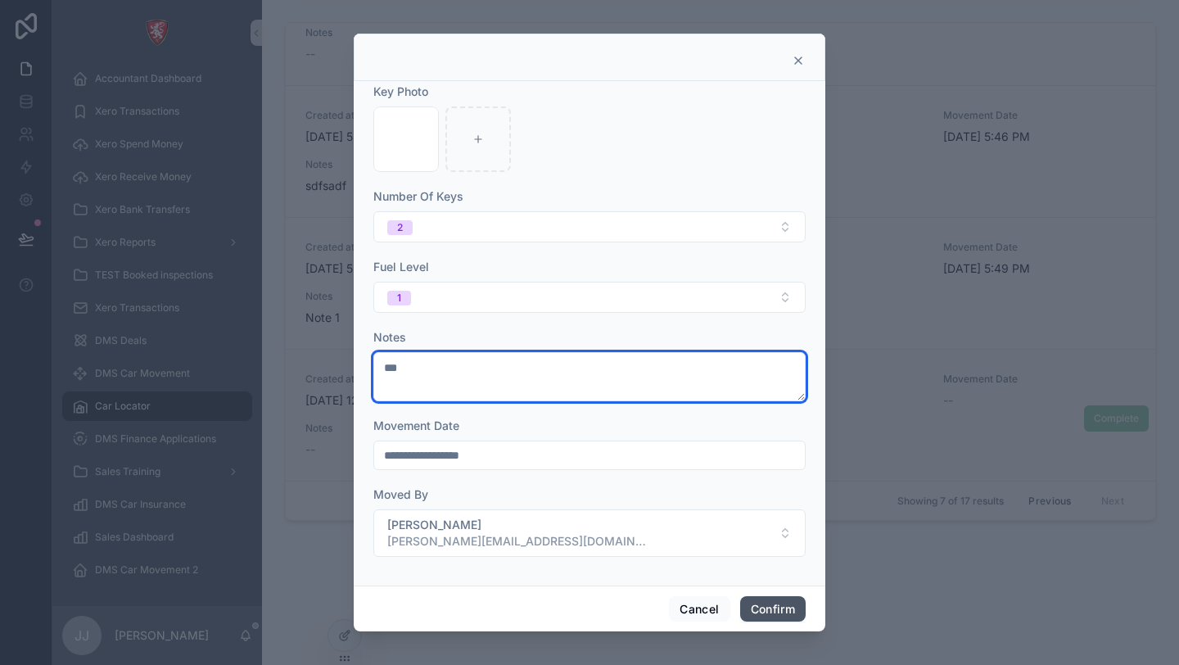
type textarea "***"
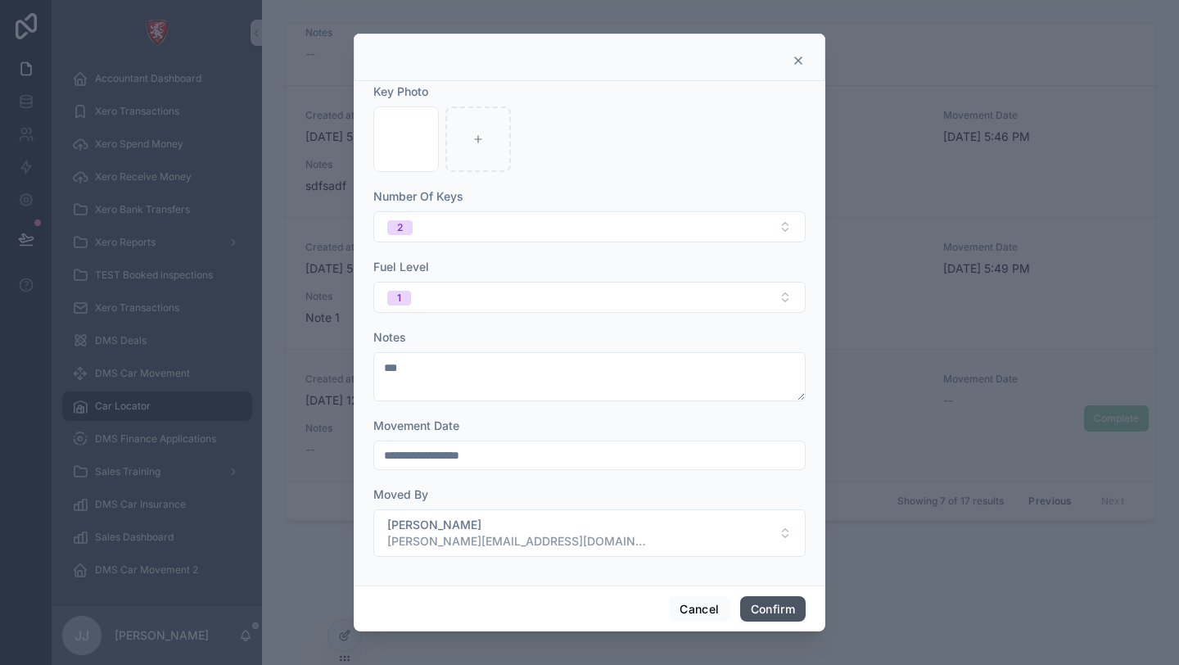
click at [757, 607] on button "Confirm" at bounding box center [773, 609] width 66 height 26
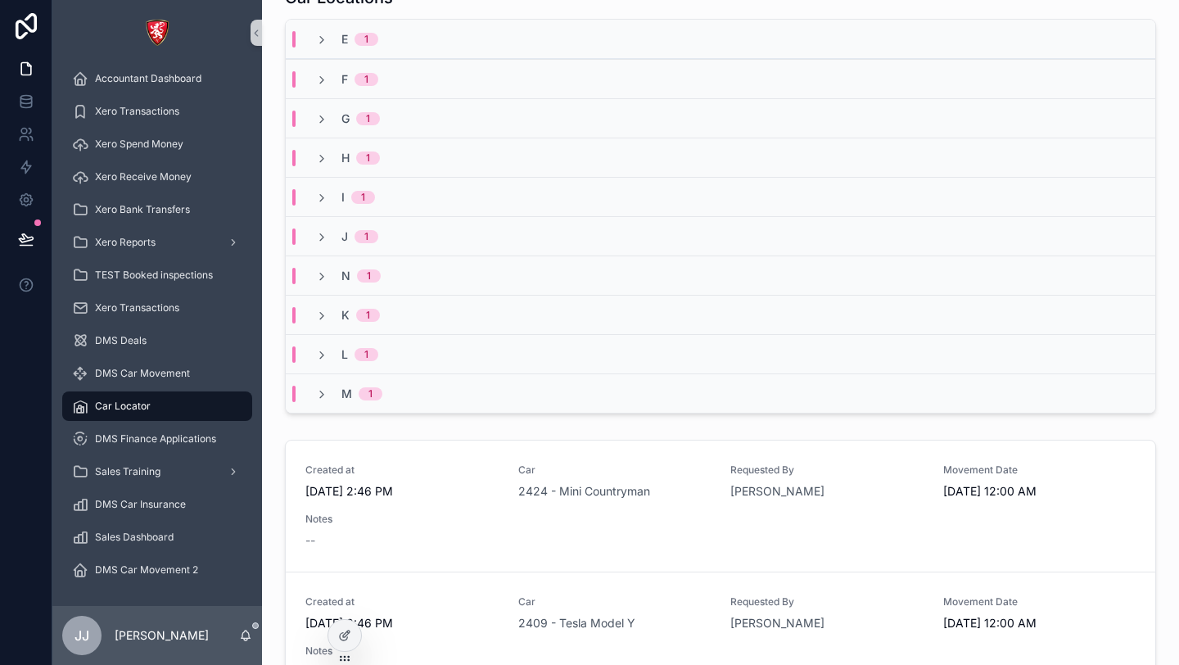
scroll to position [0, 0]
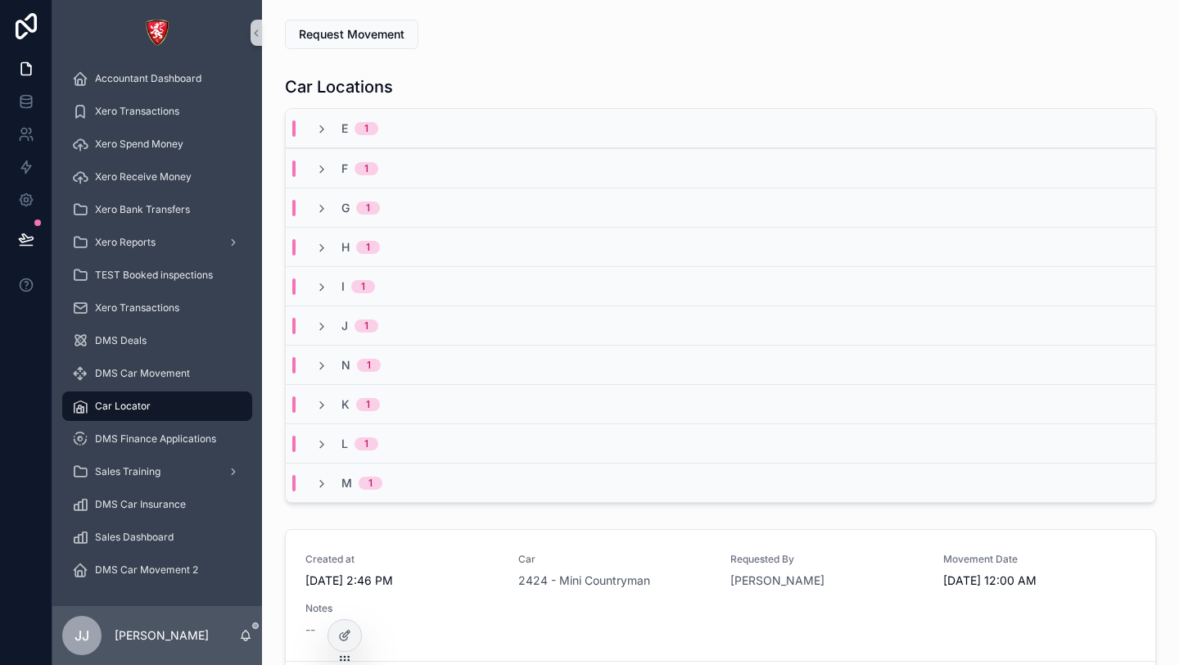
click at [377, 368] on span "1" at bounding box center [369, 365] width 24 height 13
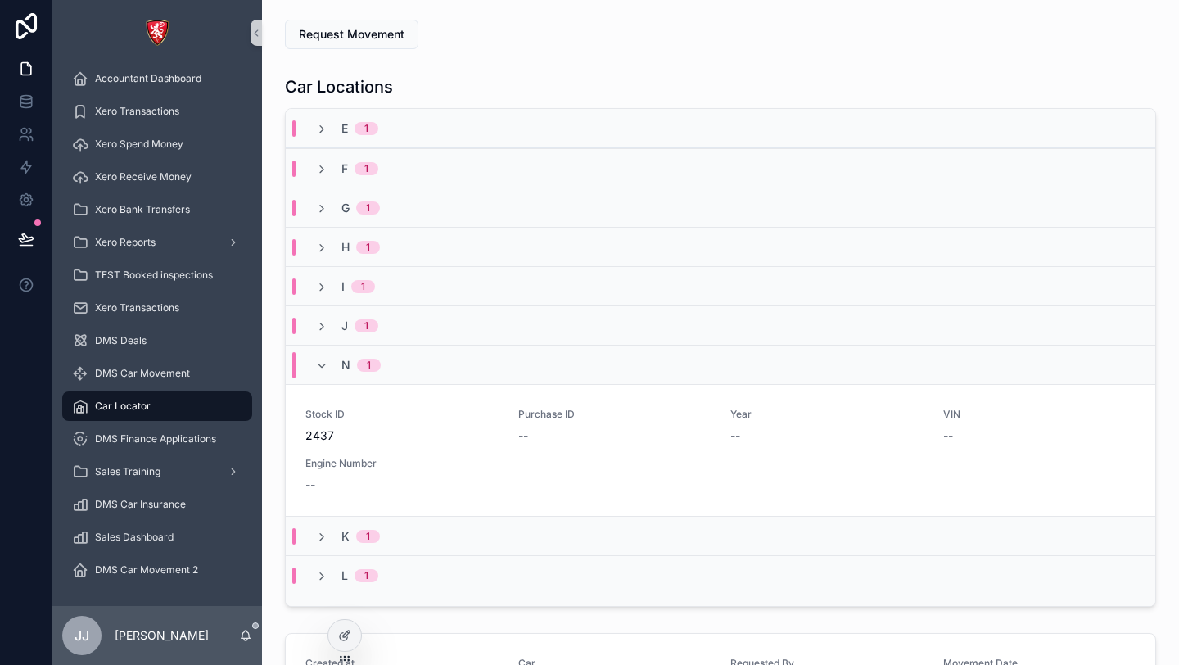
click at [377, 368] on span "1" at bounding box center [369, 365] width 24 height 13
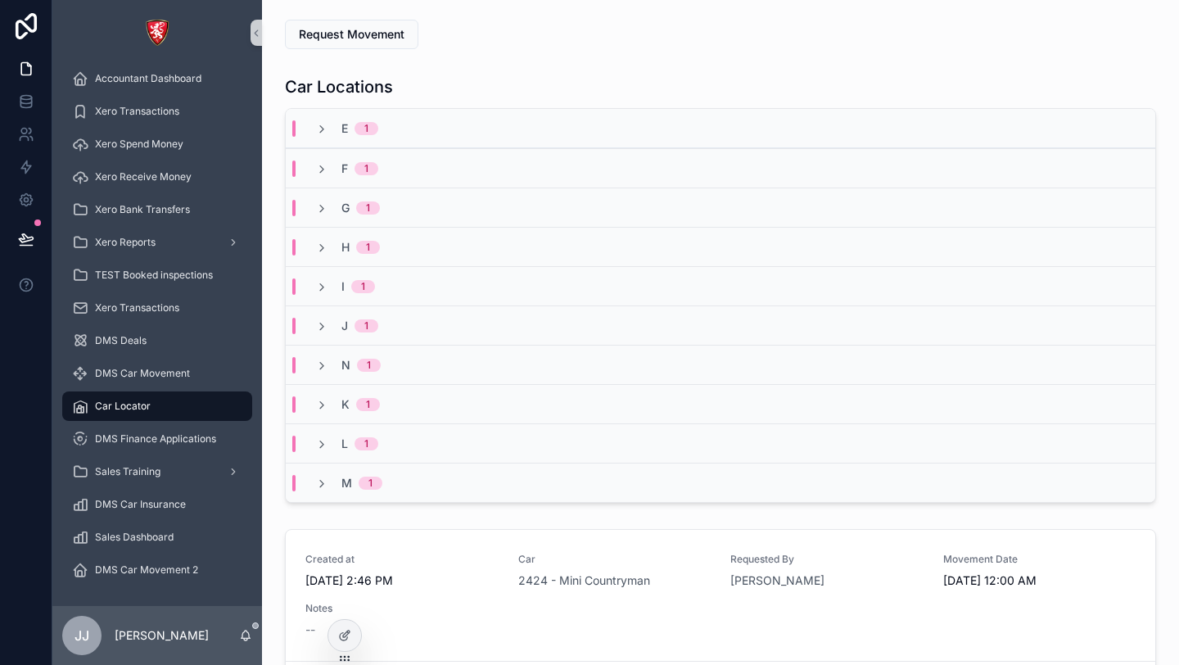
click at [377, 368] on span "1" at bounding box center [369, 365] width 24 height 13
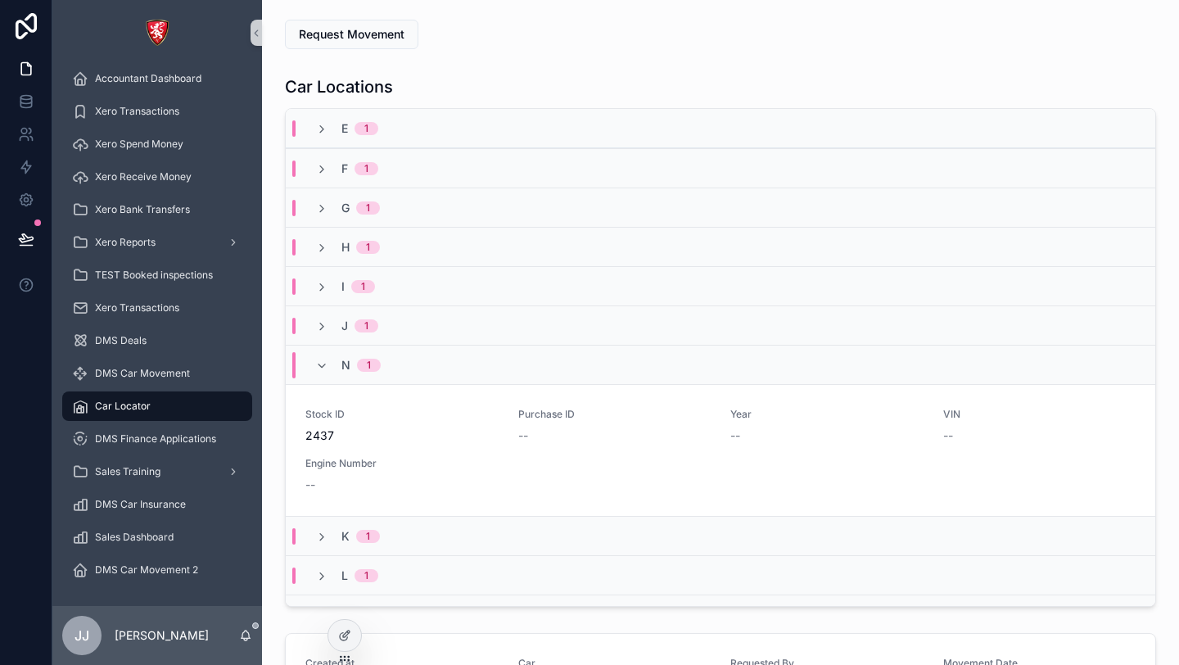
click at [377, 368] on span "1" at bounding box center [369, 365] width 24 height 13
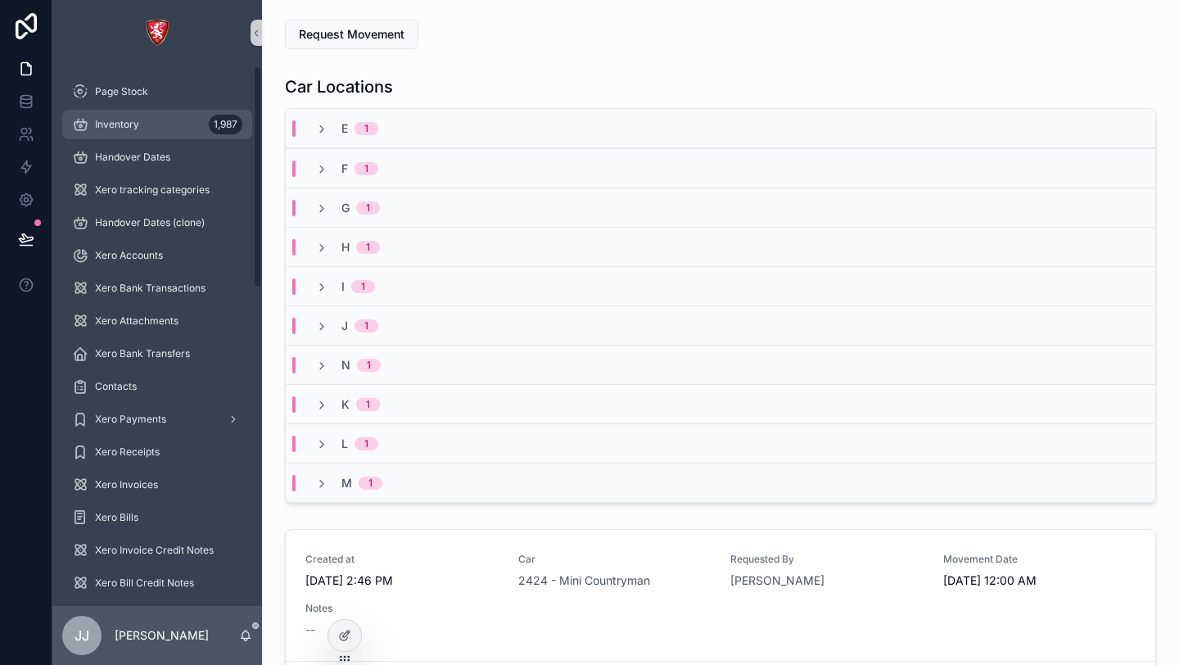
click at [147, 133] on div "Inventory 1,987" at bounding box center [157, 124] width 170 height 26
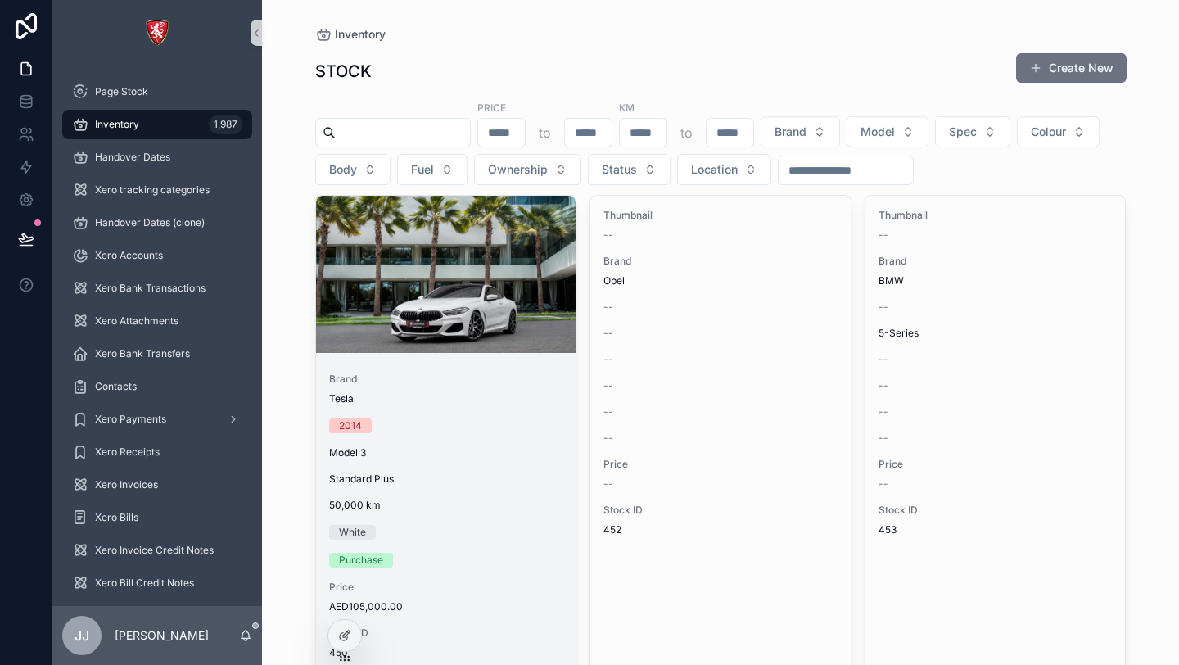
click at [473, 340] on div "scrollable content" at bounding box center [446, 274] width 260 height 157
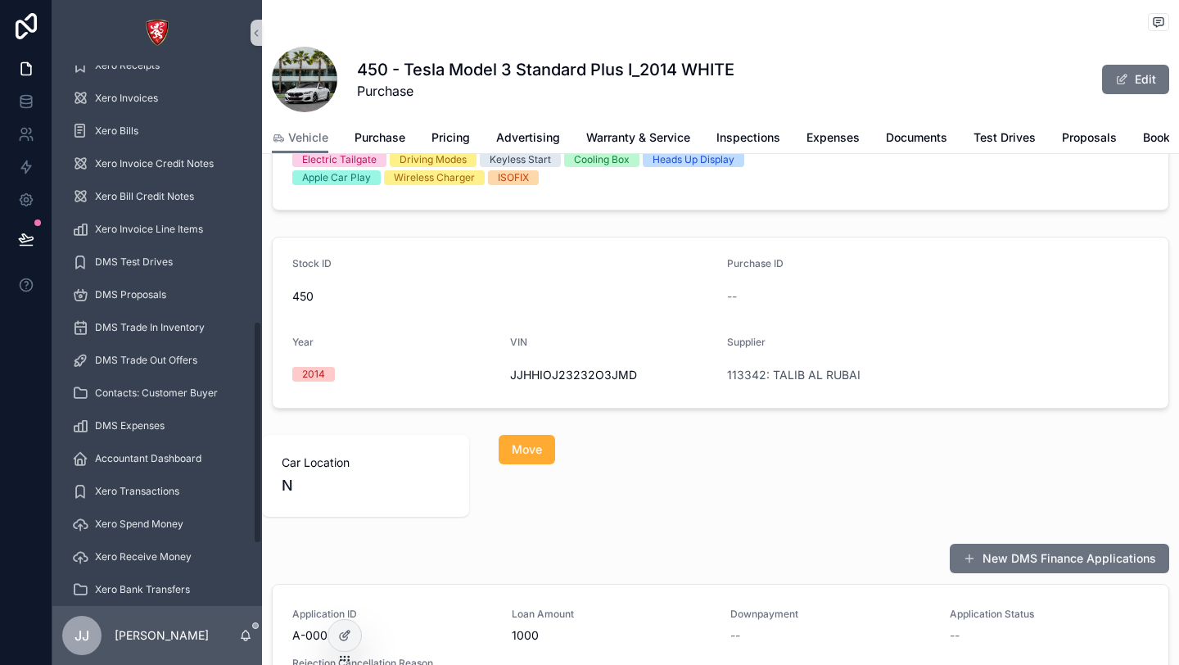
scroll to position [766, 0]
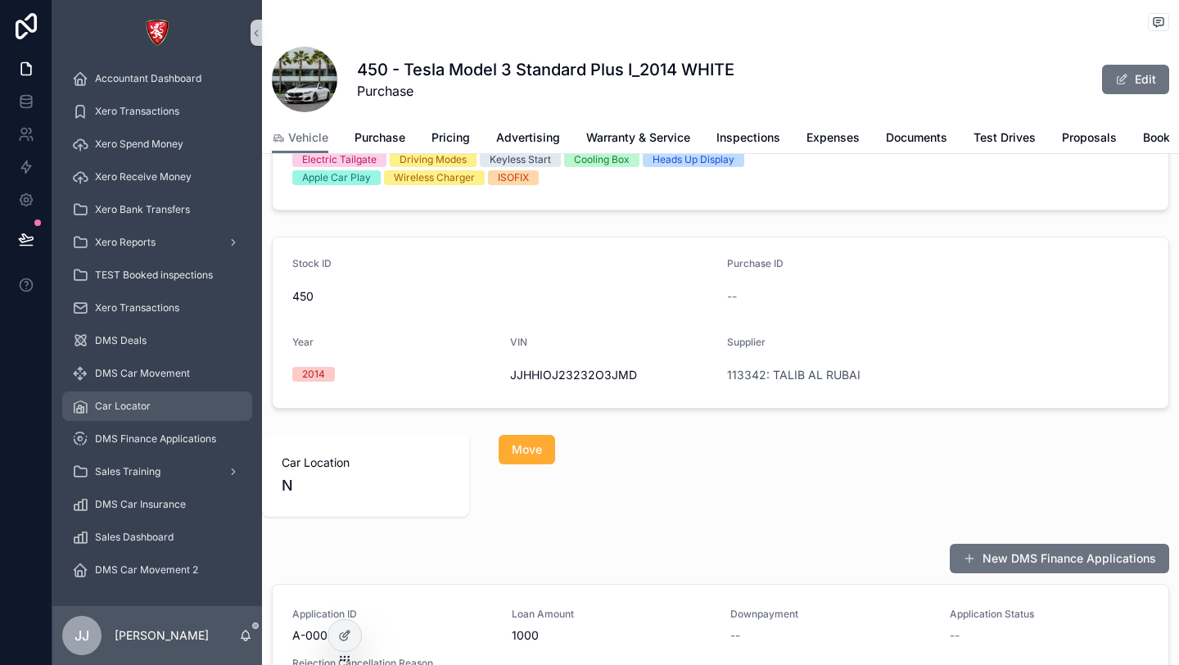
click at [171, 411] on div "Car Locator" at bounding box center [157, 406] width 170 height 26
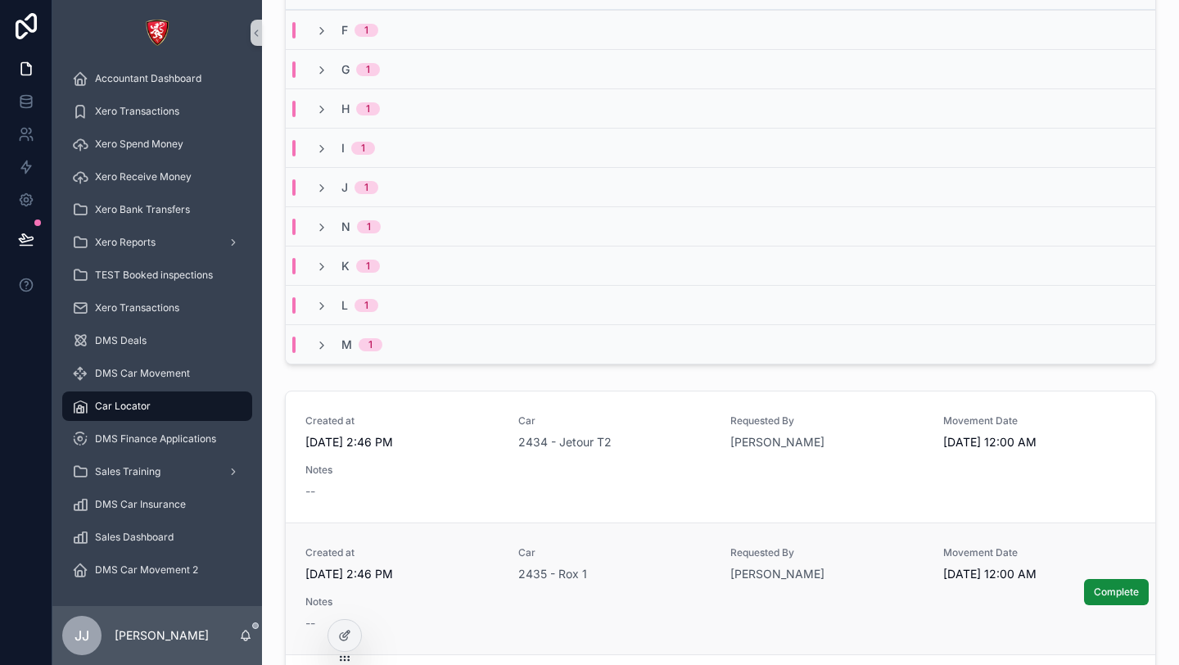
scroll to position [134, 0]
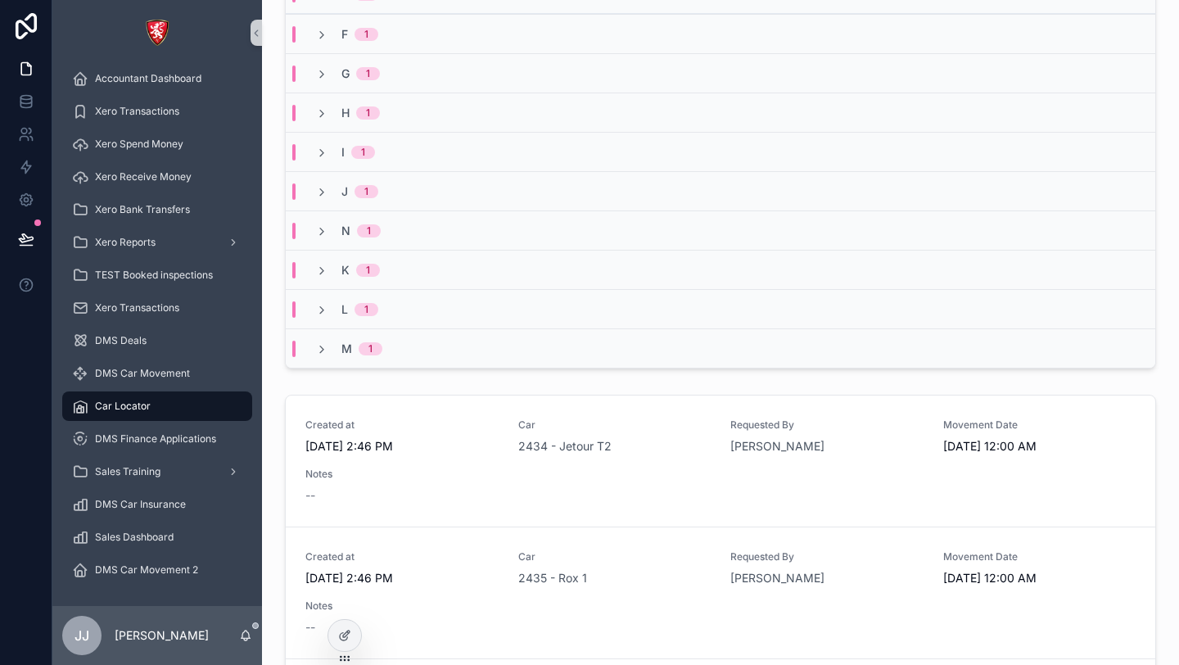
click at [373, 237] on span "1" at bounding box center [369, 230] width 24 height 13
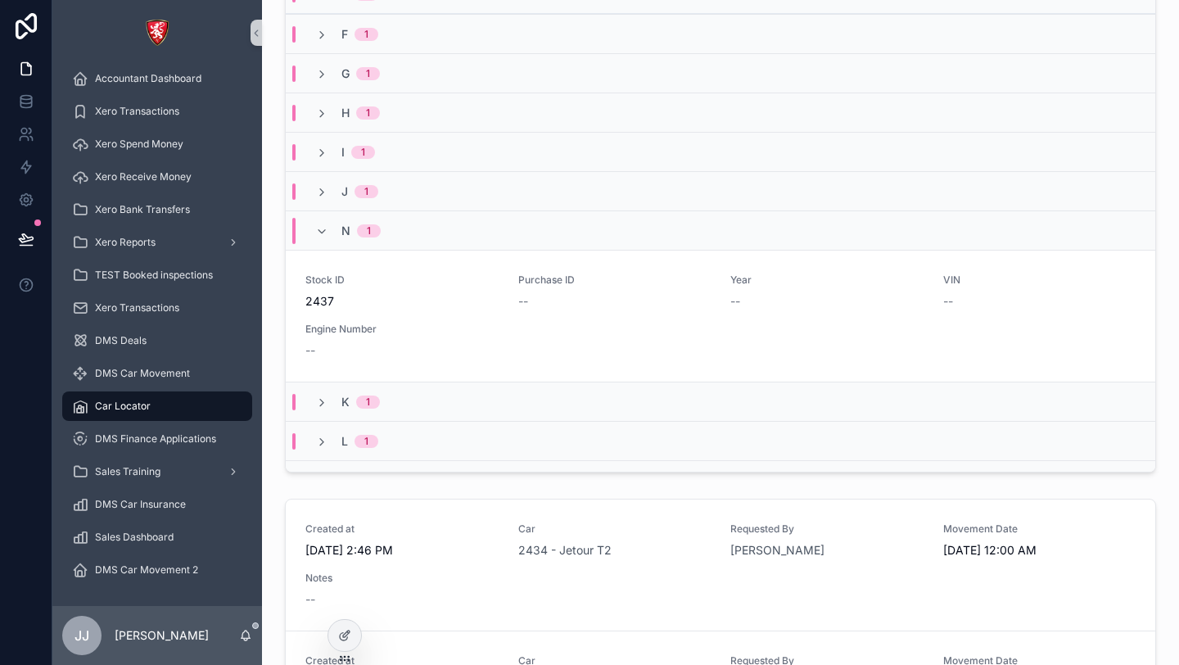
click at [357, 228] on span "1" at bounding box center [369, 230] width 24 height 13
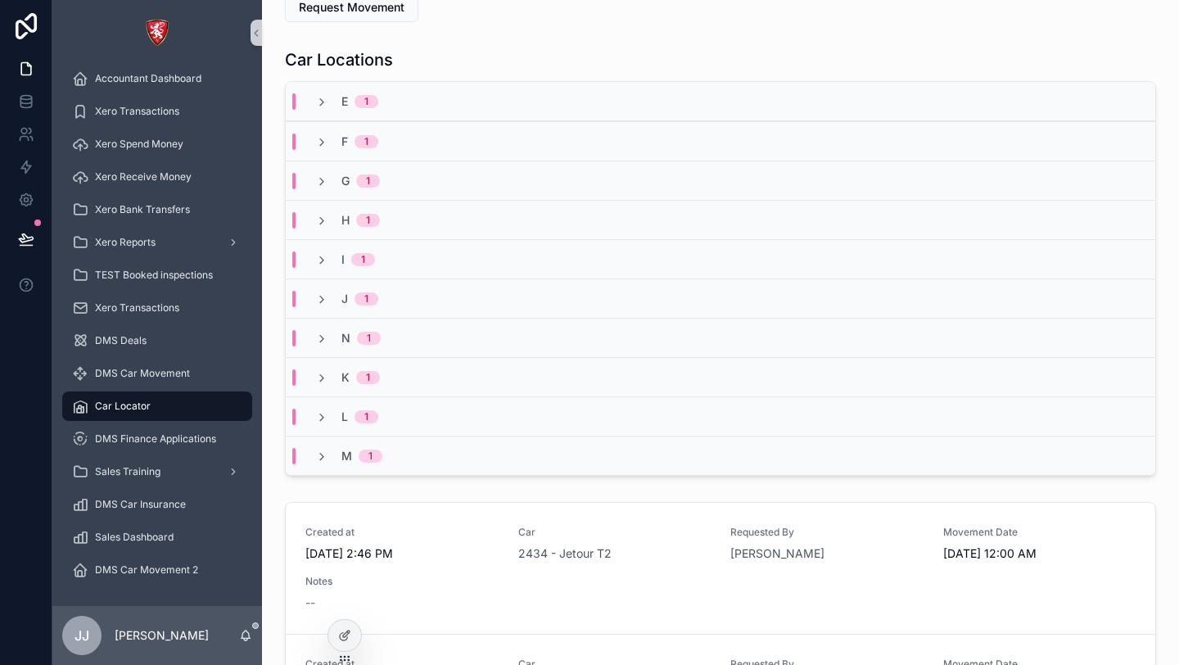
scroll to position [0, 0]
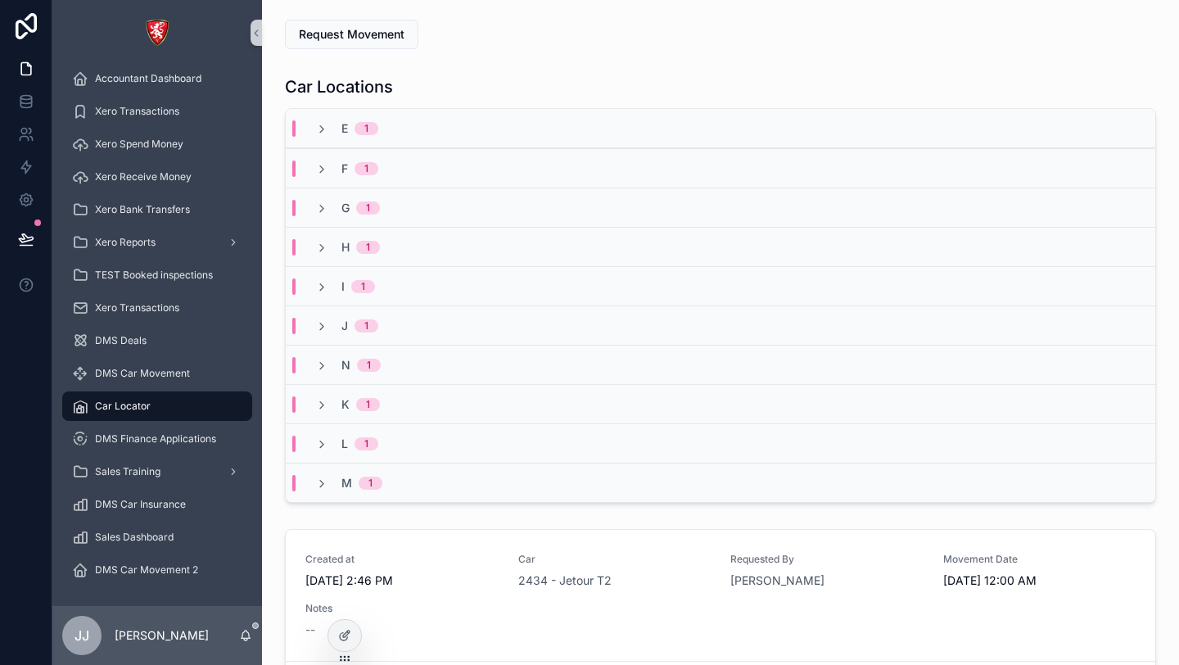
click at [355, 142] on div "E 1" at bounding box center [721, 128] width 870 height 39
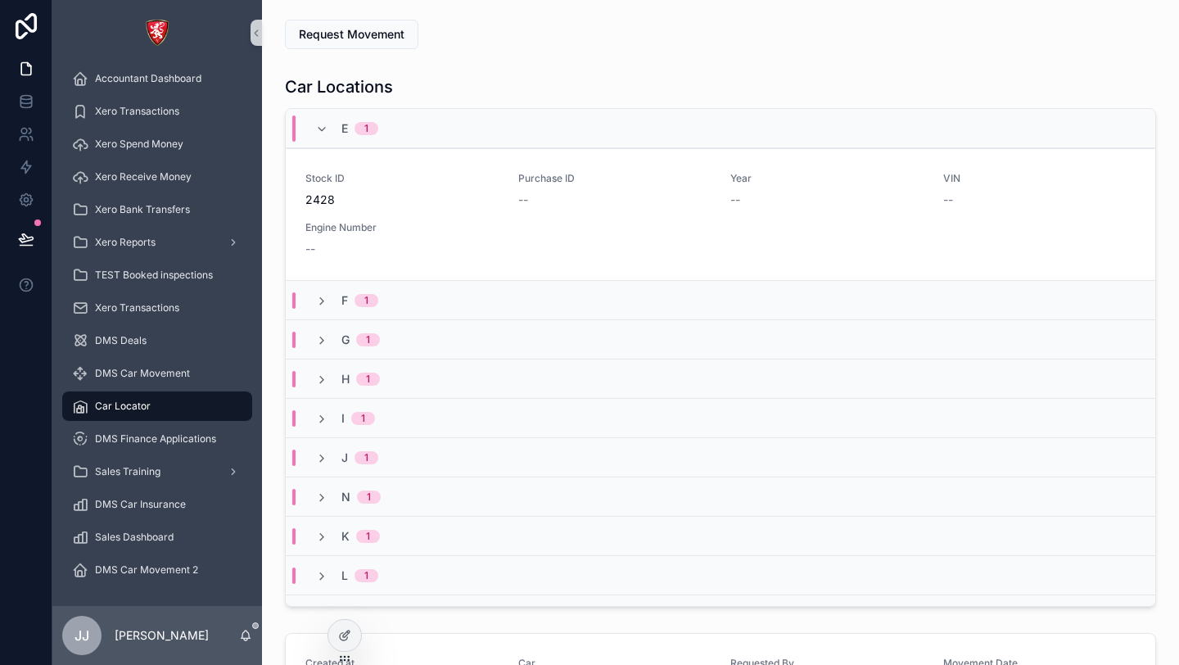
click at [348, 138] on div "E 1" at bounding box center [359, 128] width 37 height 26
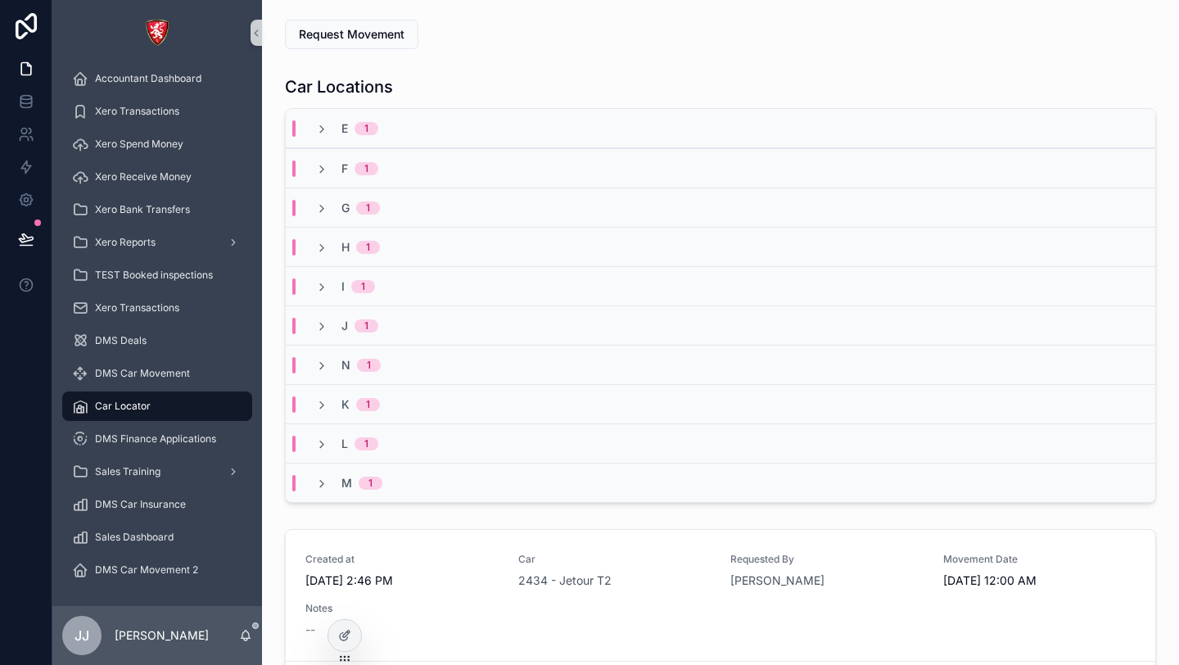
click at [360, 200] on div "G 1" at bounding box center [360, 208] width 38 height 16
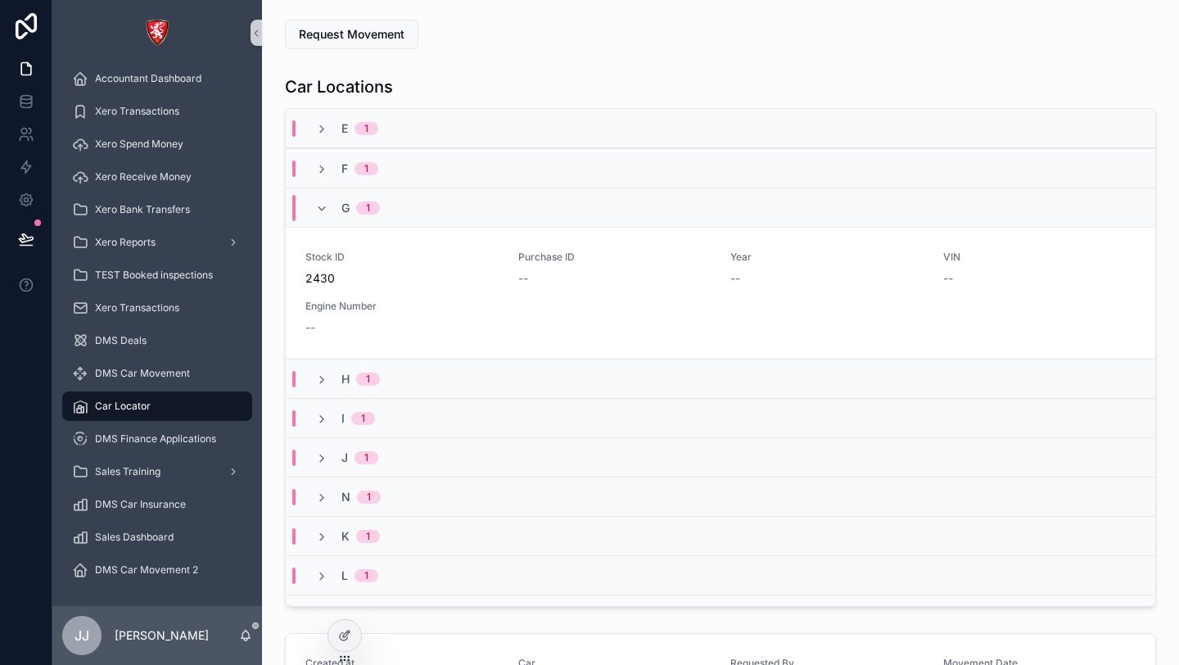
click at [360, 201] on span "1" at bounding box center [368, 207] width 24 height 13
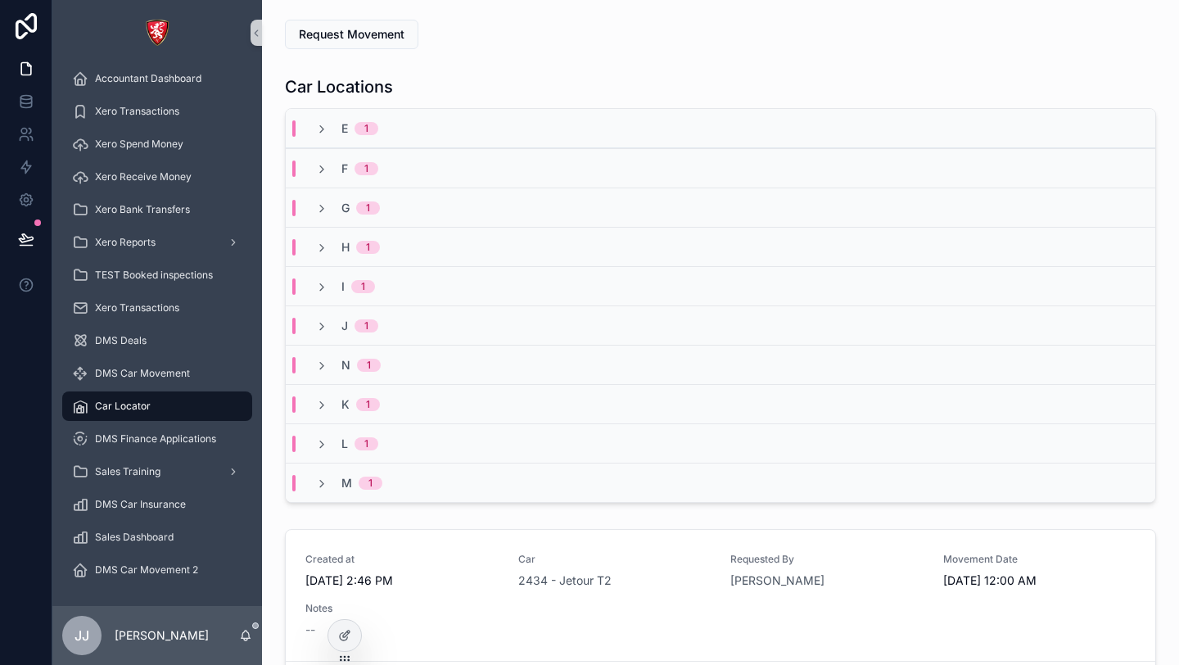
click at [380, 369] on div "N 1" at bounding box center [348, 365] width 105 height 16
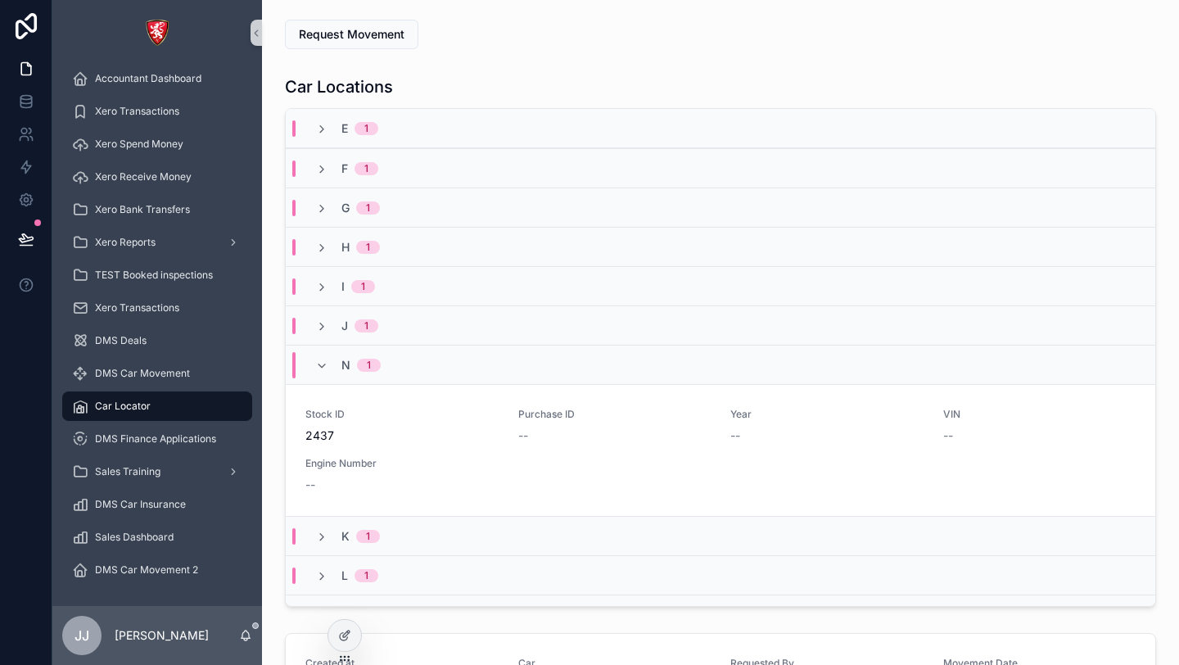
click at [380, 368] on div "N 1" at bounding box center [348, 365] width 105 height 26
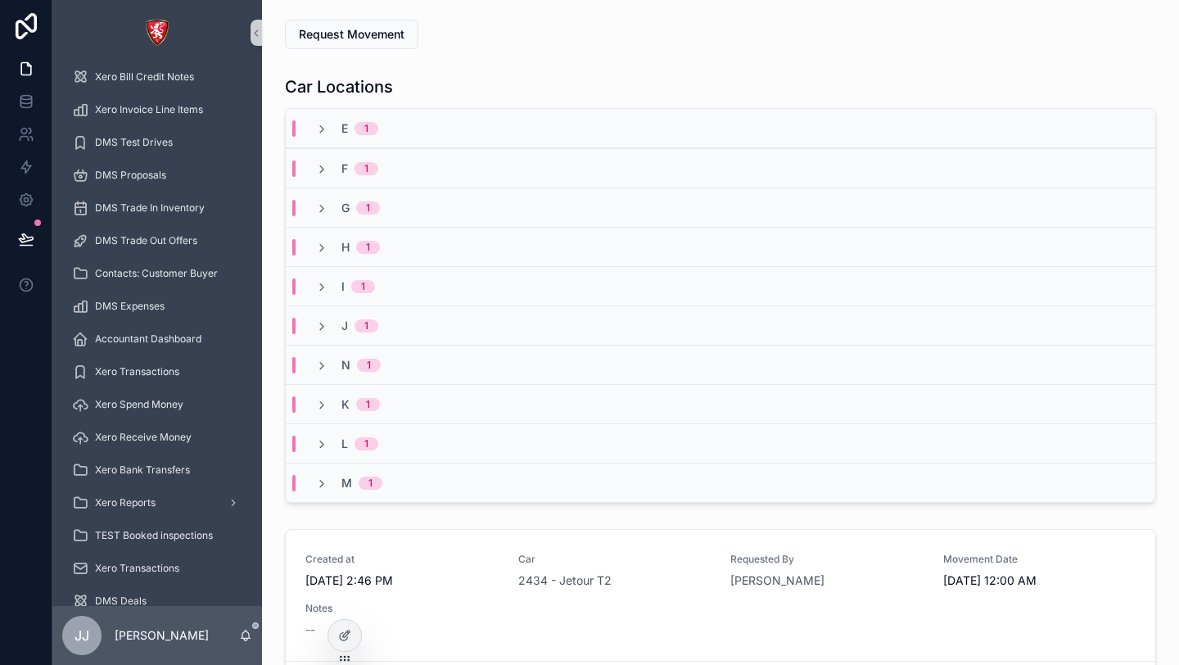
click at [381, 359] on div "N 1" at bounding box center [348, 365] width 105 height 16
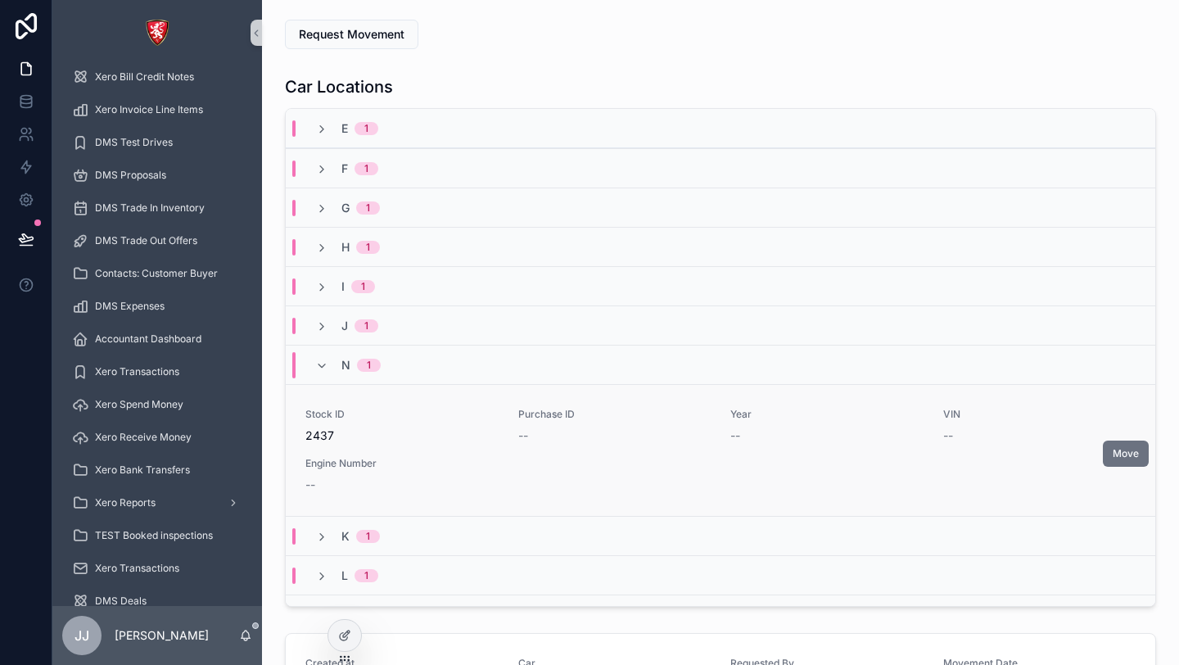
click at [357, 431] on span "2437" at bounding box center [401, 435] width 193 height 16
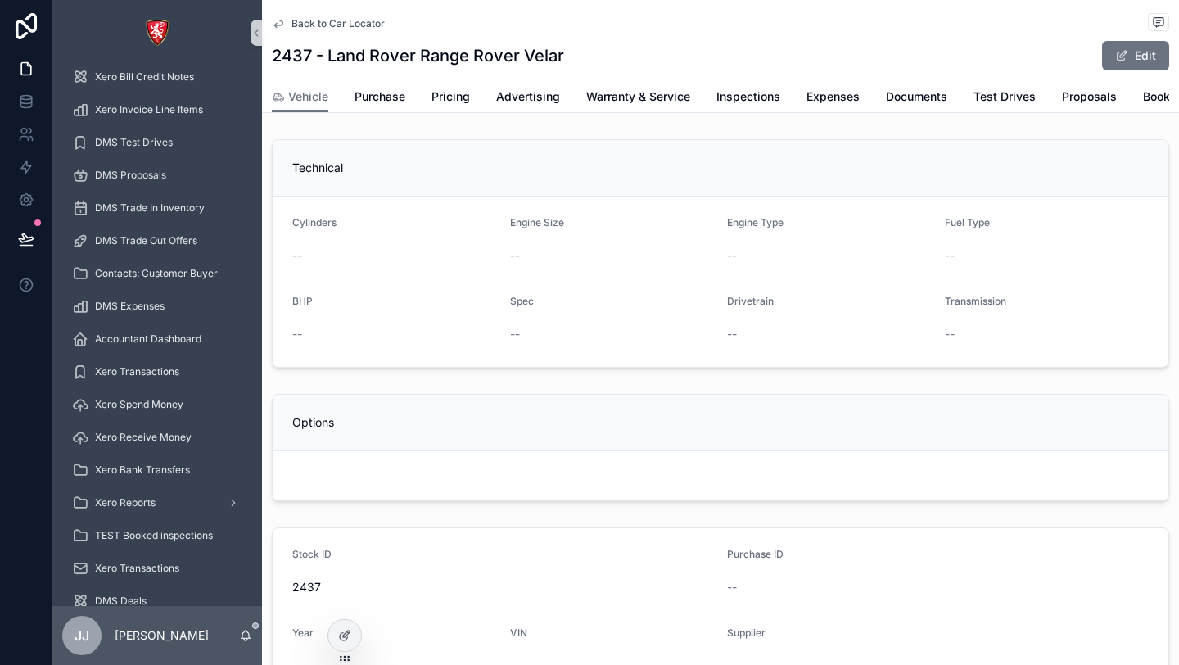
click at [310, 27] on span "Back to Car Locator" at bounding box center [338, 23] width 93 height 13
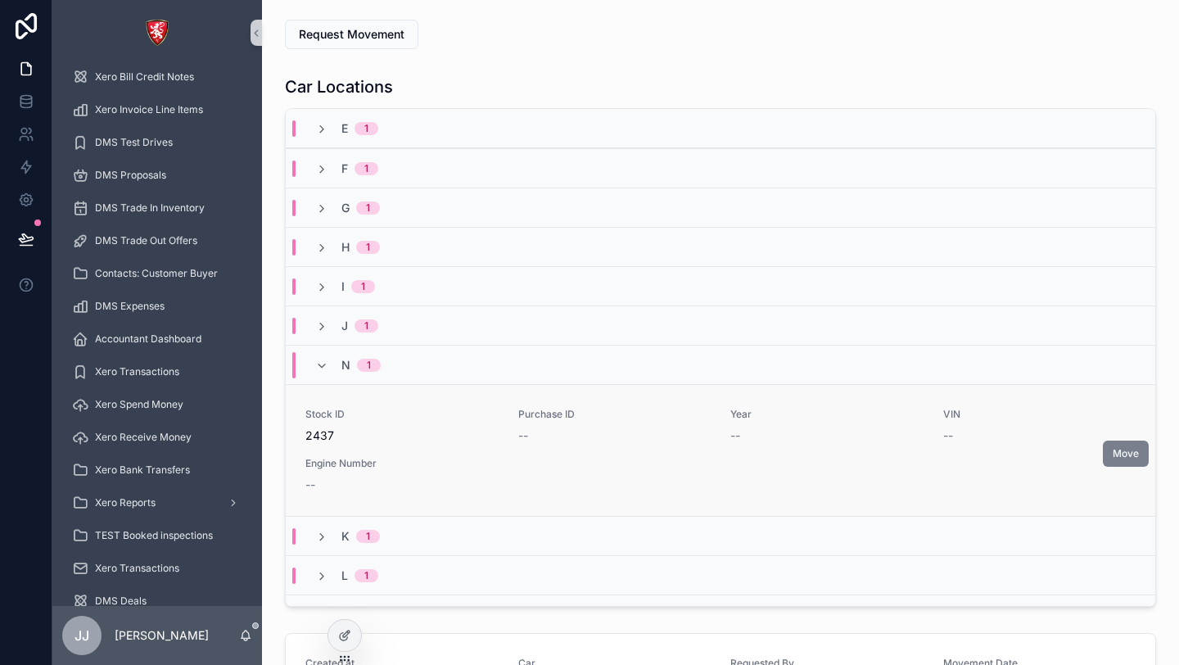
click at [1109, 460] on button "Move" at bounding box center [1126, 454] width 46 height 26
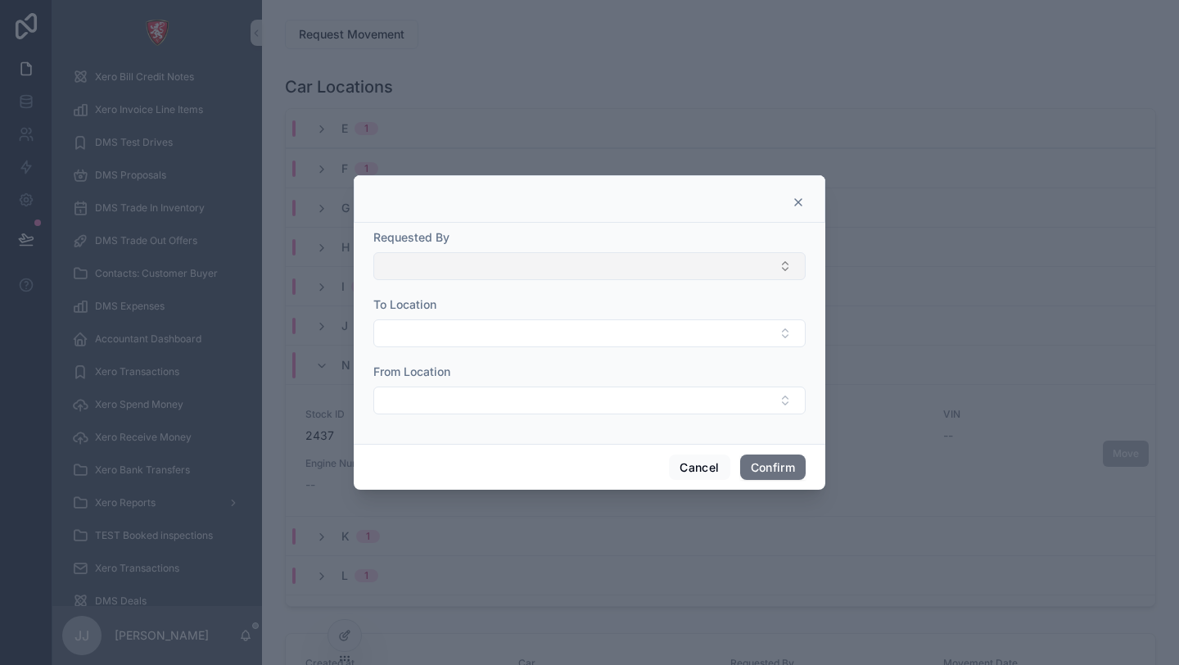
click at [630, 259] on button "Select Button" at bounding box center [589, 266] width 432 height 28
click at [619, 241] on div "Requested By" at bounding box center [589, 237] width 432 height 16
click at [710, 462] on button "Cancel" at bounding box center [699, 467] width 61 height 26
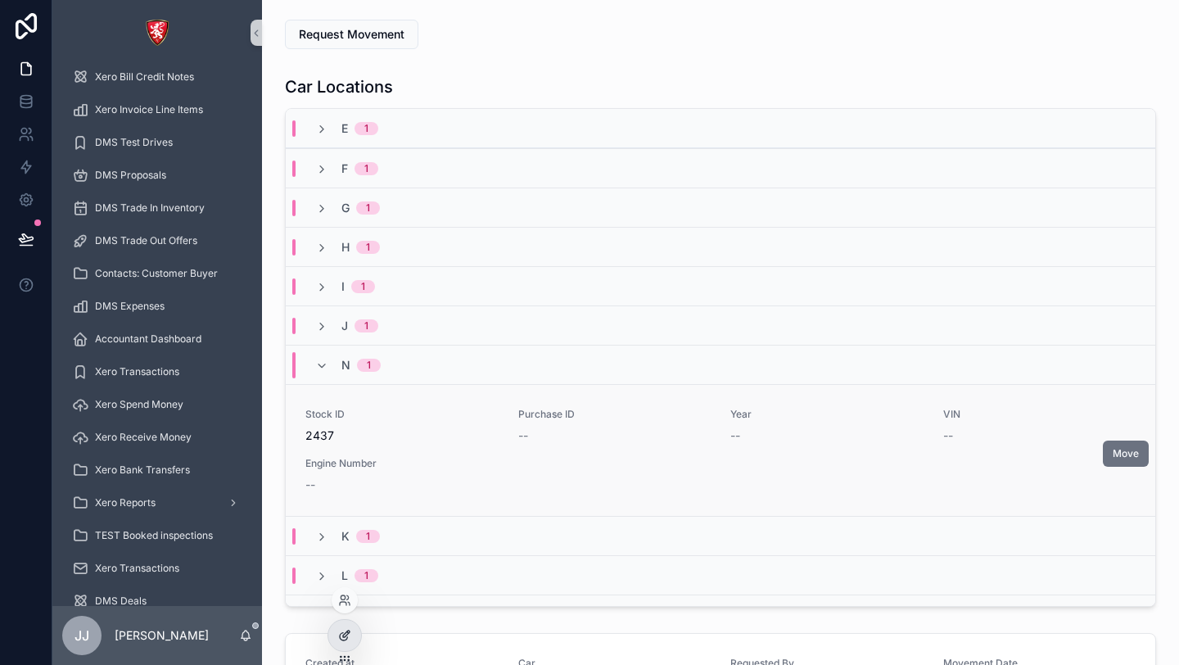
click at [349, 640] on icon at bounding box center [344, 635] width 13 height 13
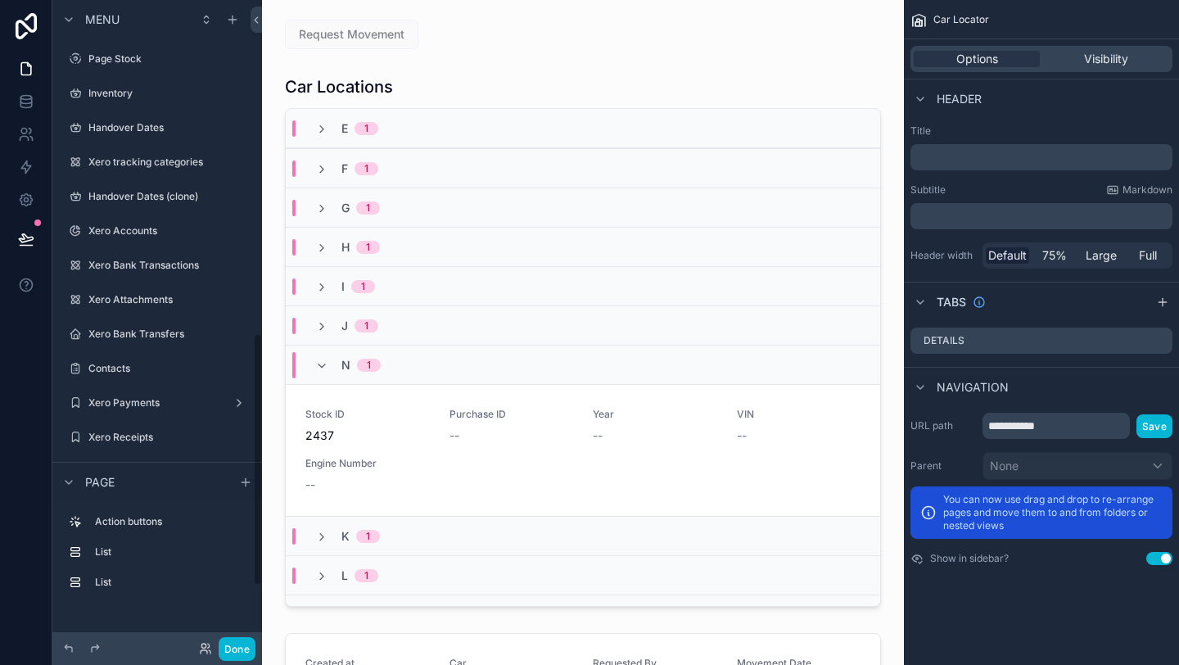
scroll to position [853, 0]
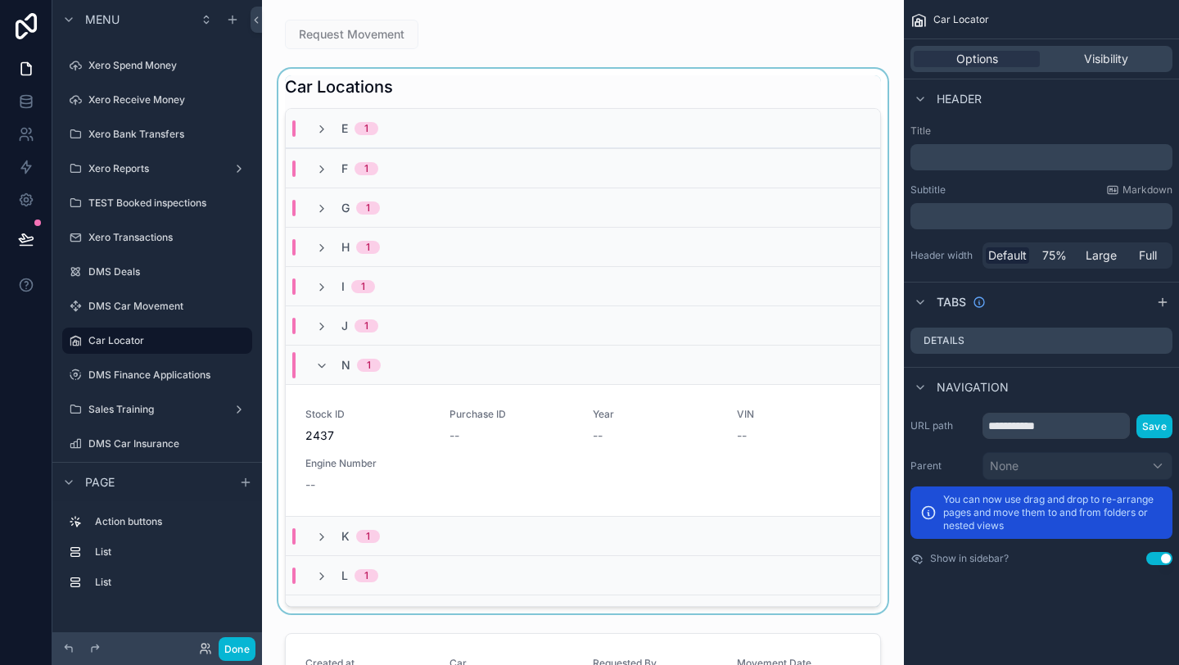
click at [442, 416] on div "scrollable content" at bounding box center [583, 341] width 616 height 545
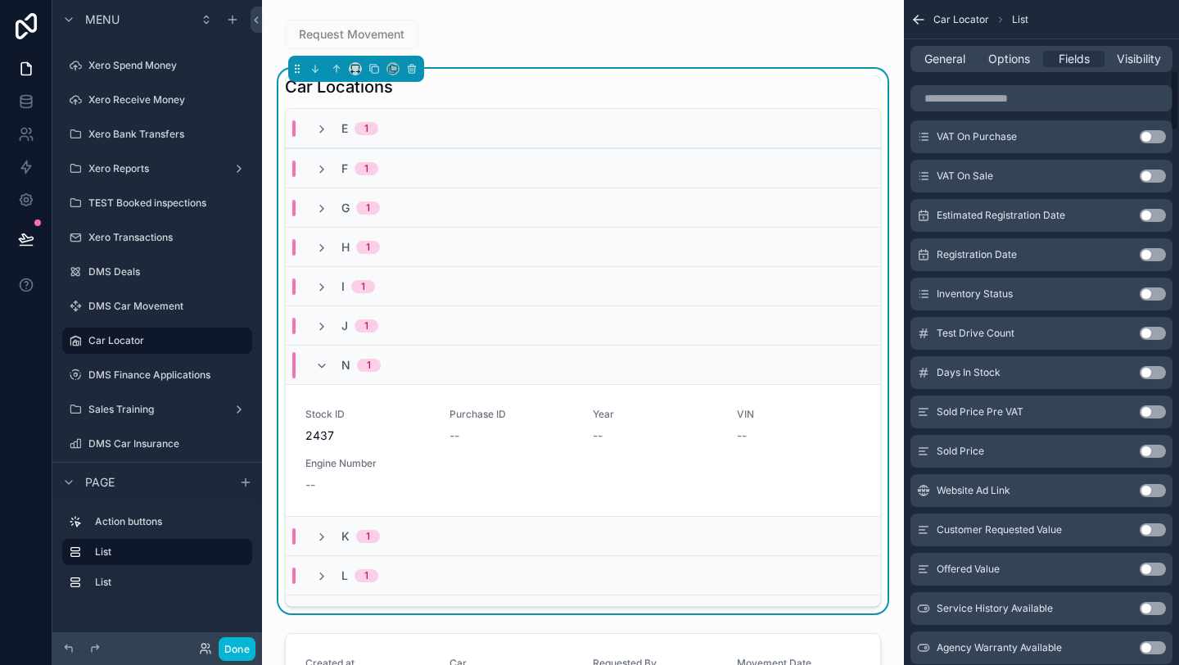
scroll to position [468, 0]
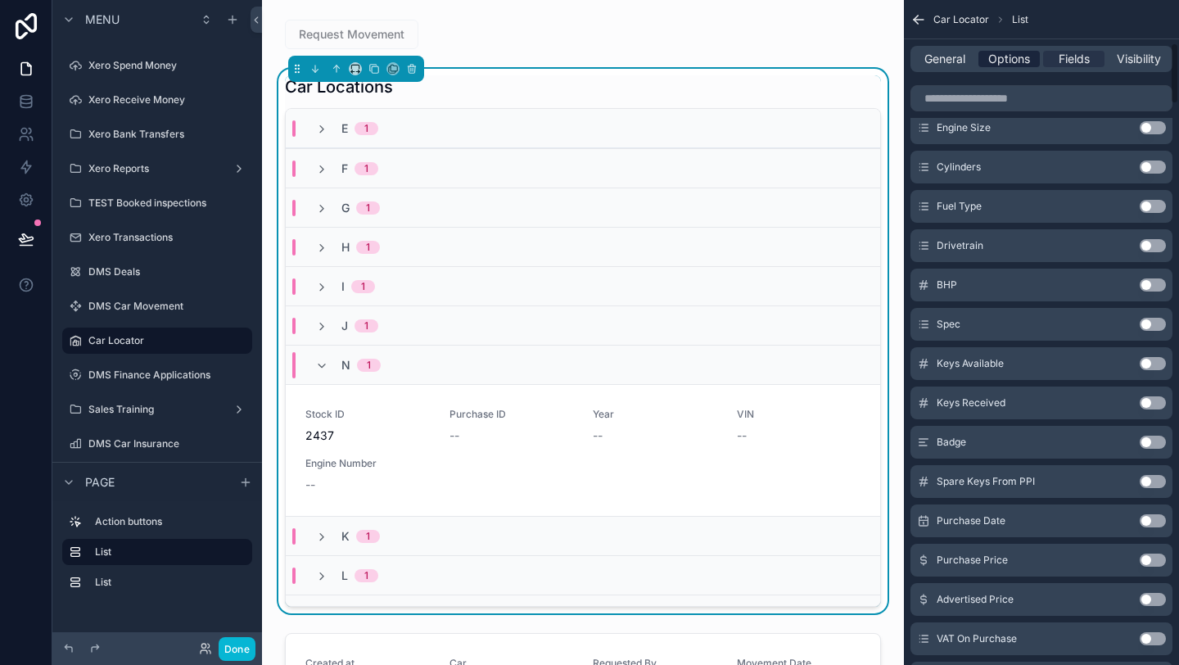
click at [1010, 63] on span "Options" at bounding box center [1009, 59] width 42 height 16
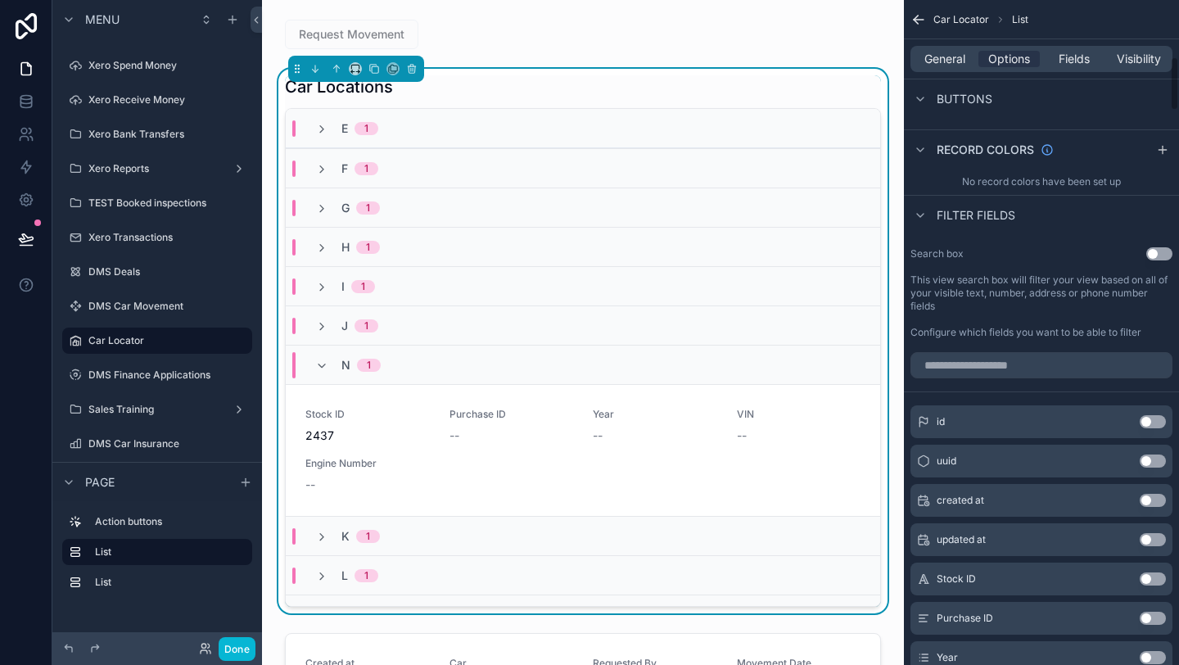
scroll to position [660, 0]
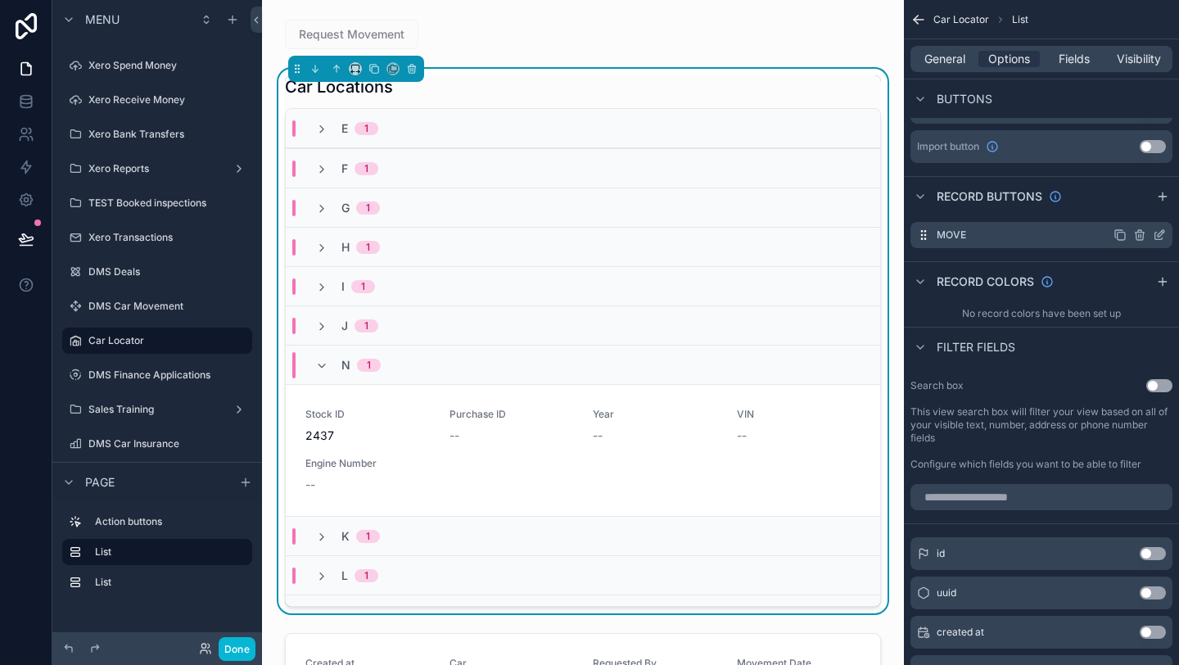
click at [1162, 236] on icon "scrollable content" at bounding box center [1159, 234] width 13 height 13
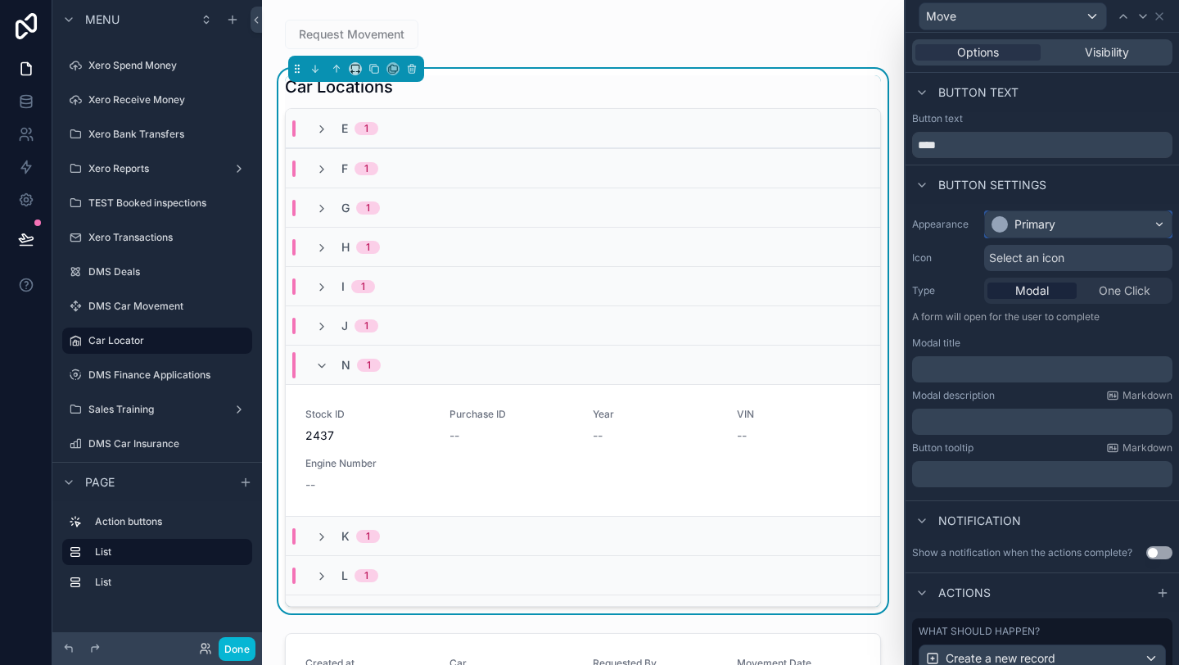
click at [1082, 237] on div "Primary" at bounding box center [1078, 224] width 187 height 26
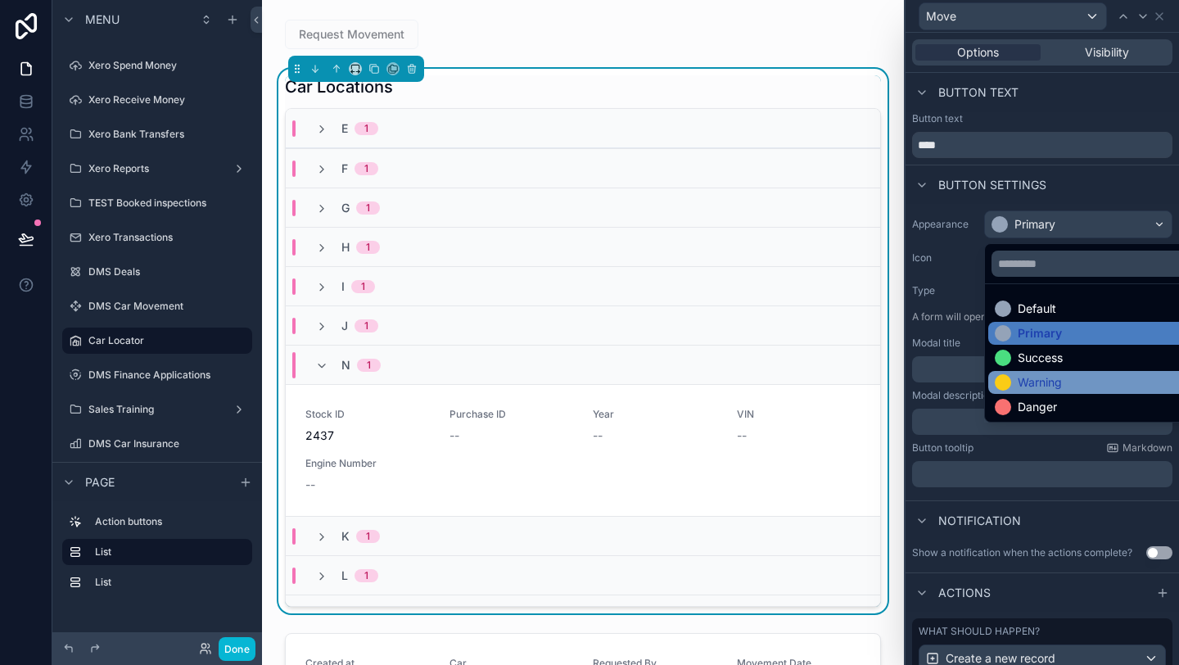
click at [1072, 375] on div "Warning" at bounding box center [1097, 382] width 205 height 16
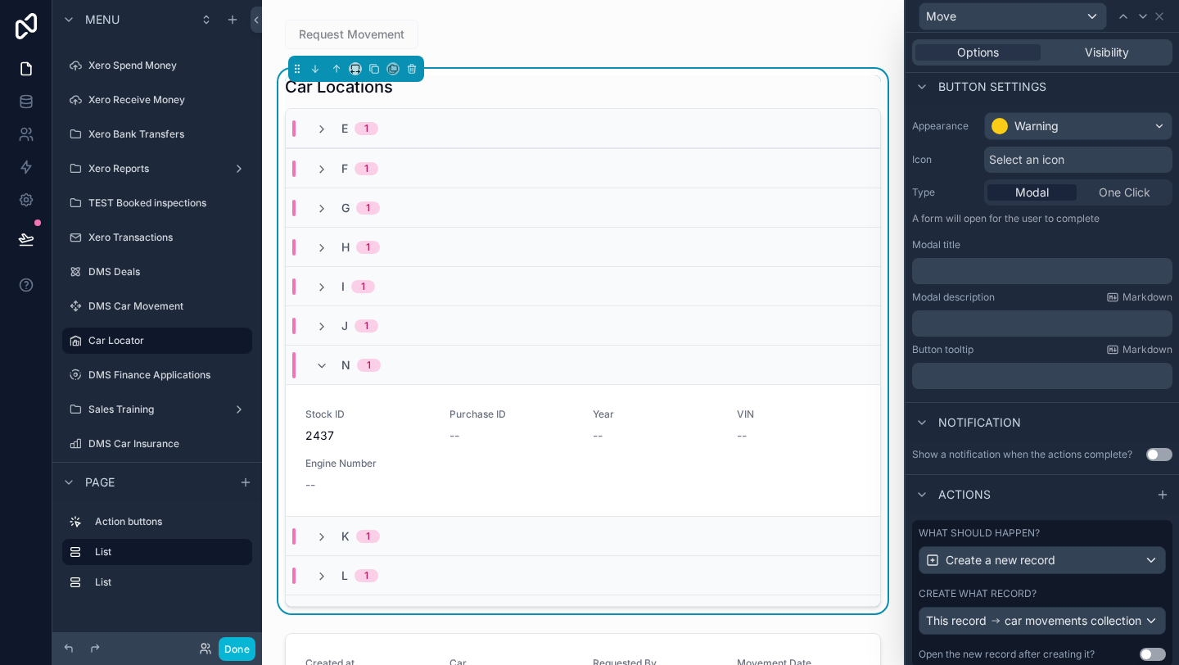
scroll to position [159, 0]
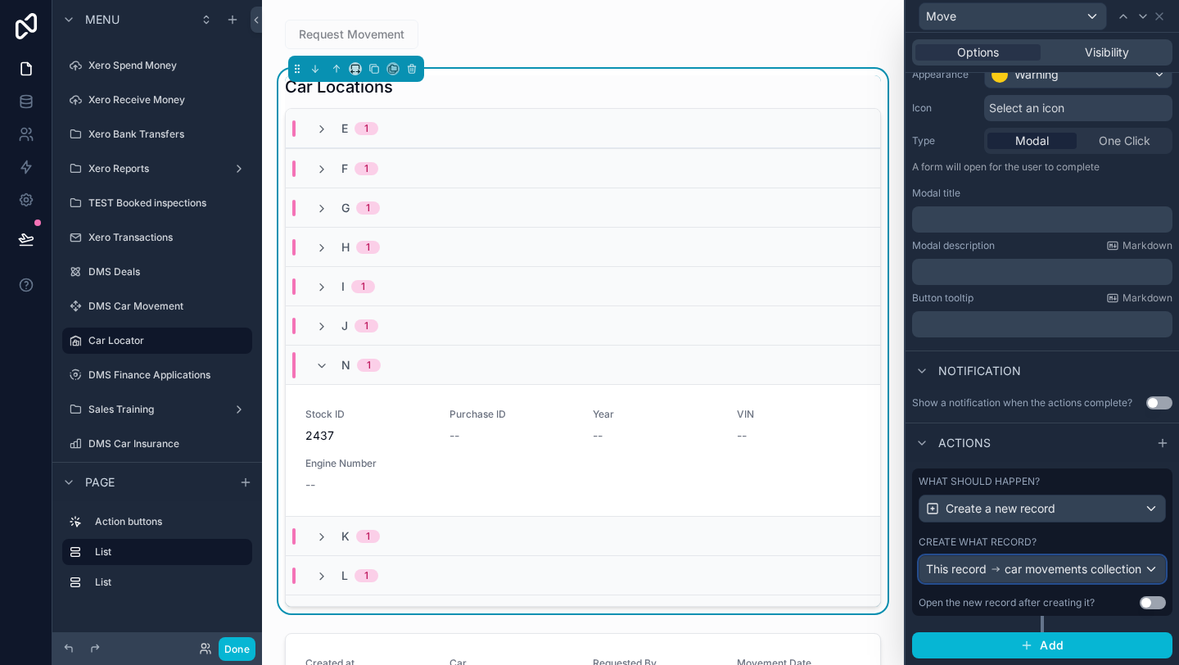
click at [1047, 571] on span "car movements collection" at bounding box center [1073, 569] width 137 height 16
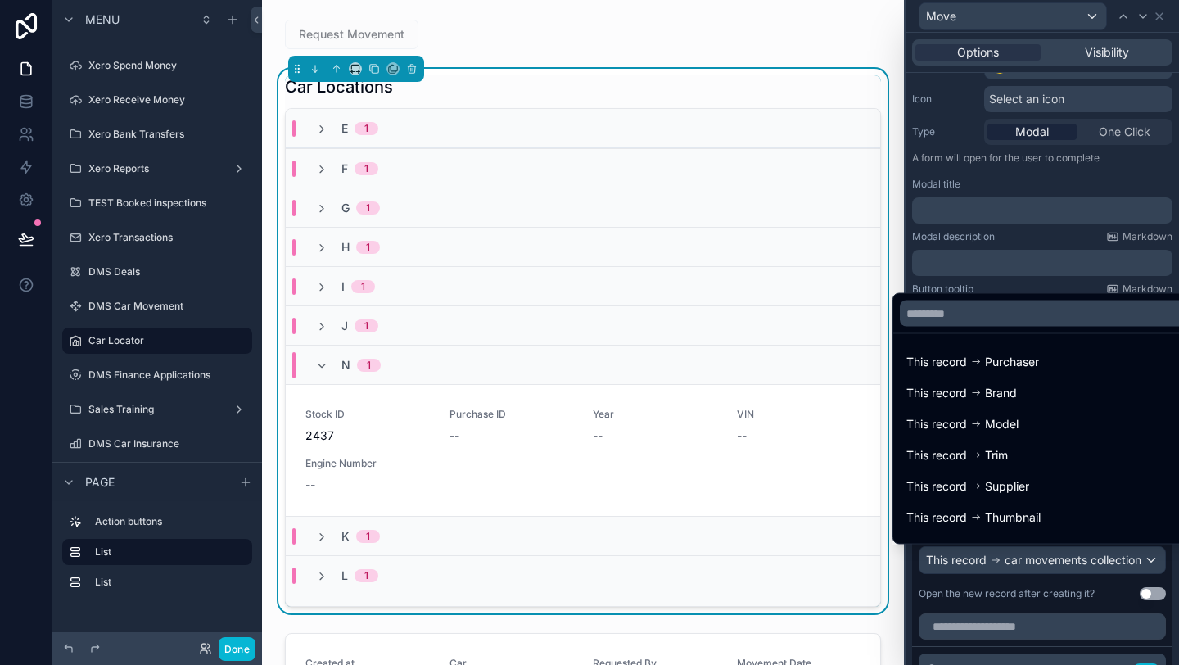
click at [1037, 603] on div at bounding box center [1042, 332] width 273 height 665
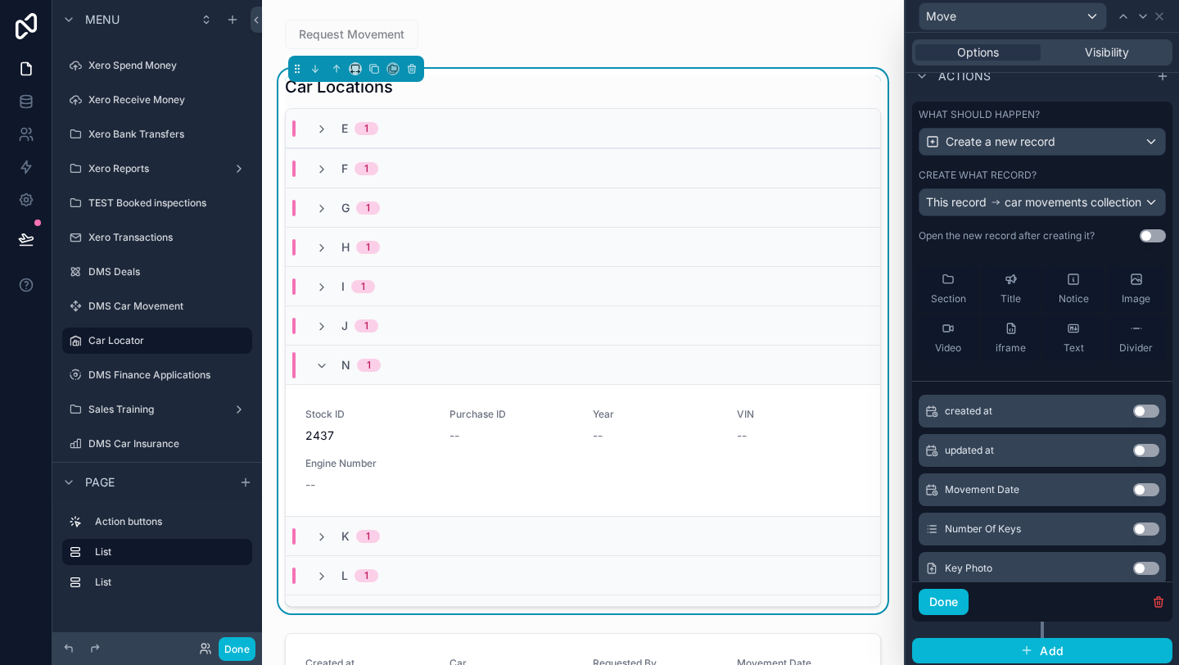
scroll to position [182, 0]
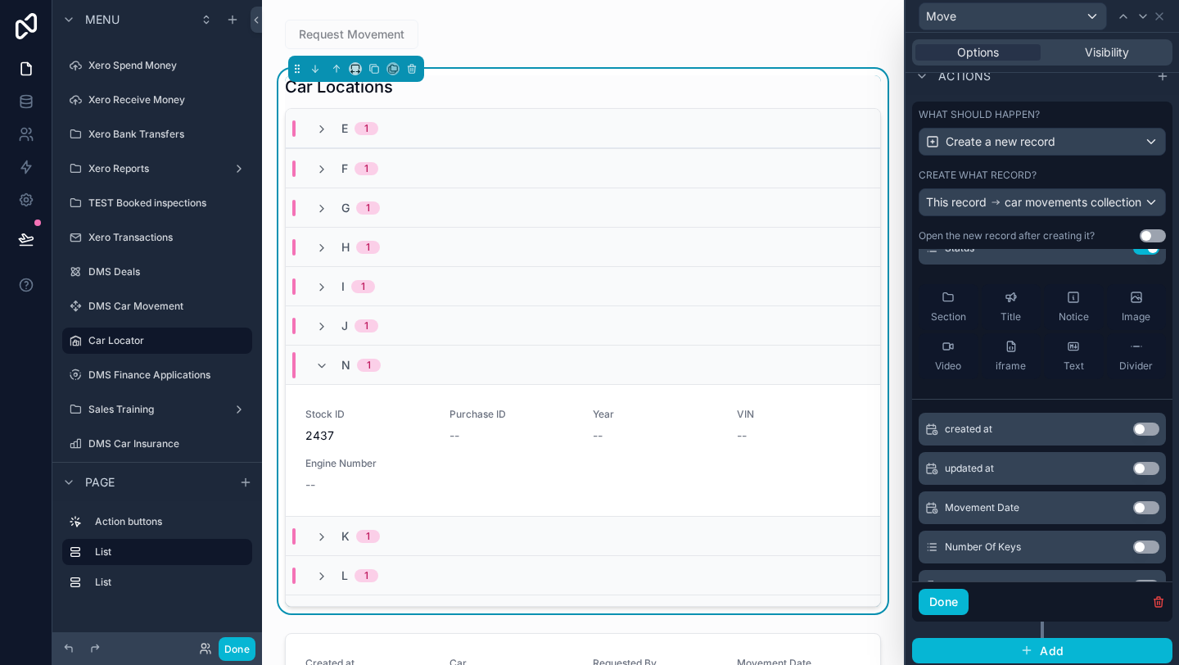
click at [1137, 445] on div "created at Use setting" at bounding box center [1042, 429] width 247 height 33
click at [1141, 436] on button "Use setting" at bounding box center [1146, 429] width 26 height 13
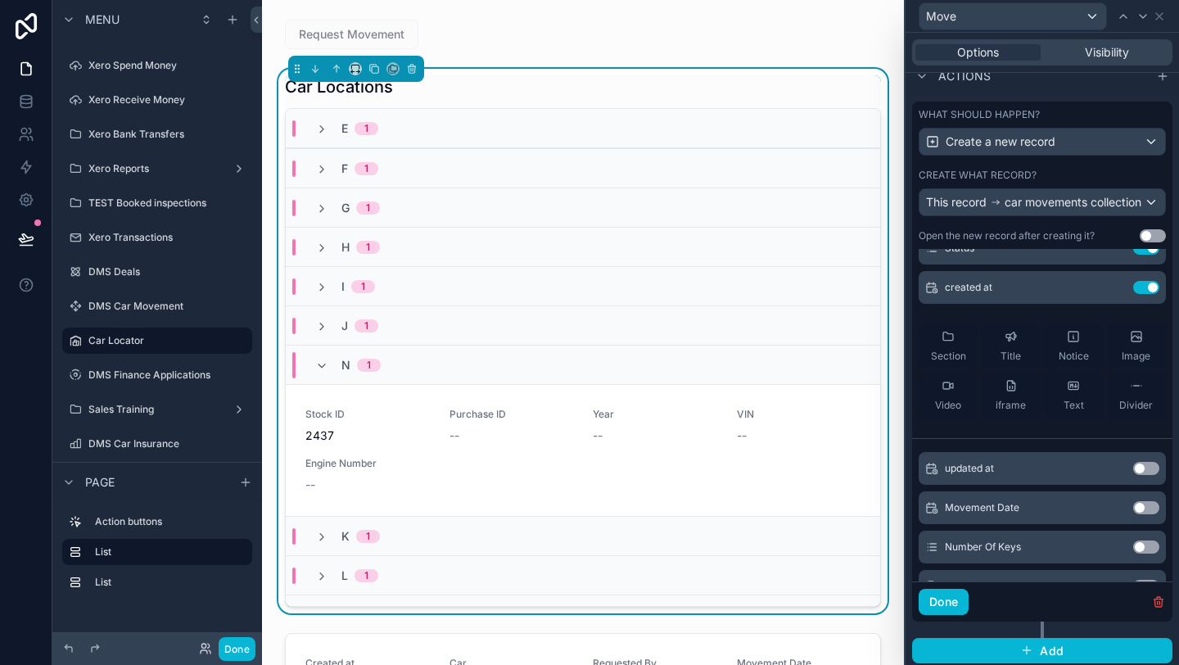
click at [1140, 475] on button "Use setting" at bounding box center [1146, 468] width 26 height 13
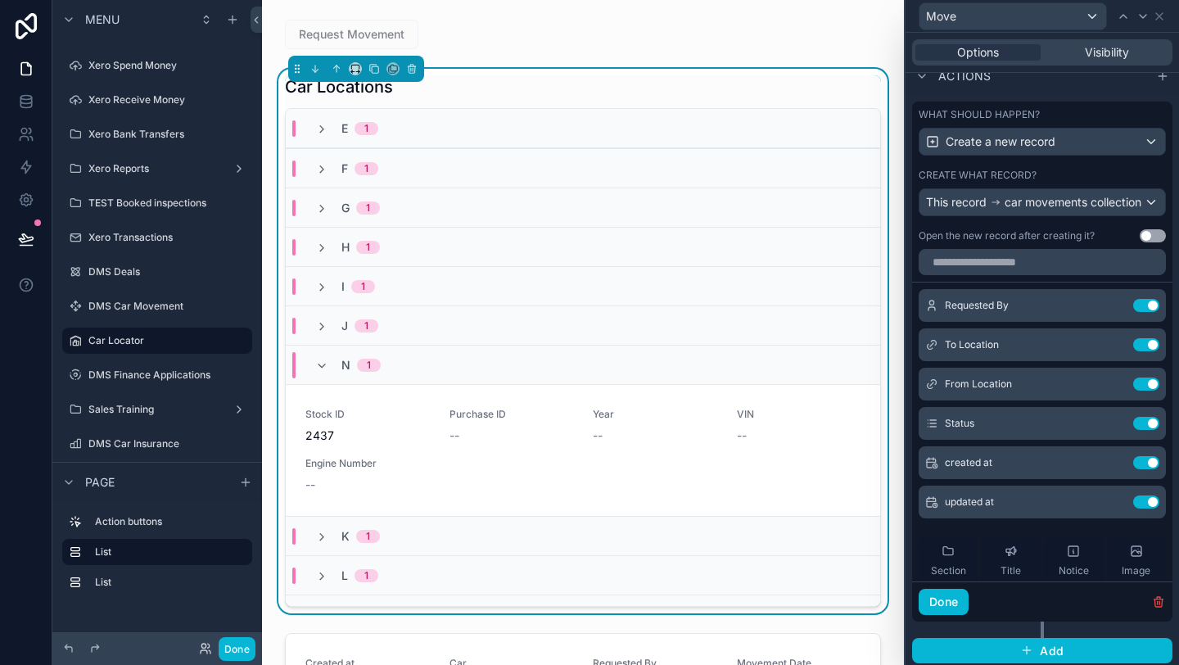
scroll to position [0, 0]
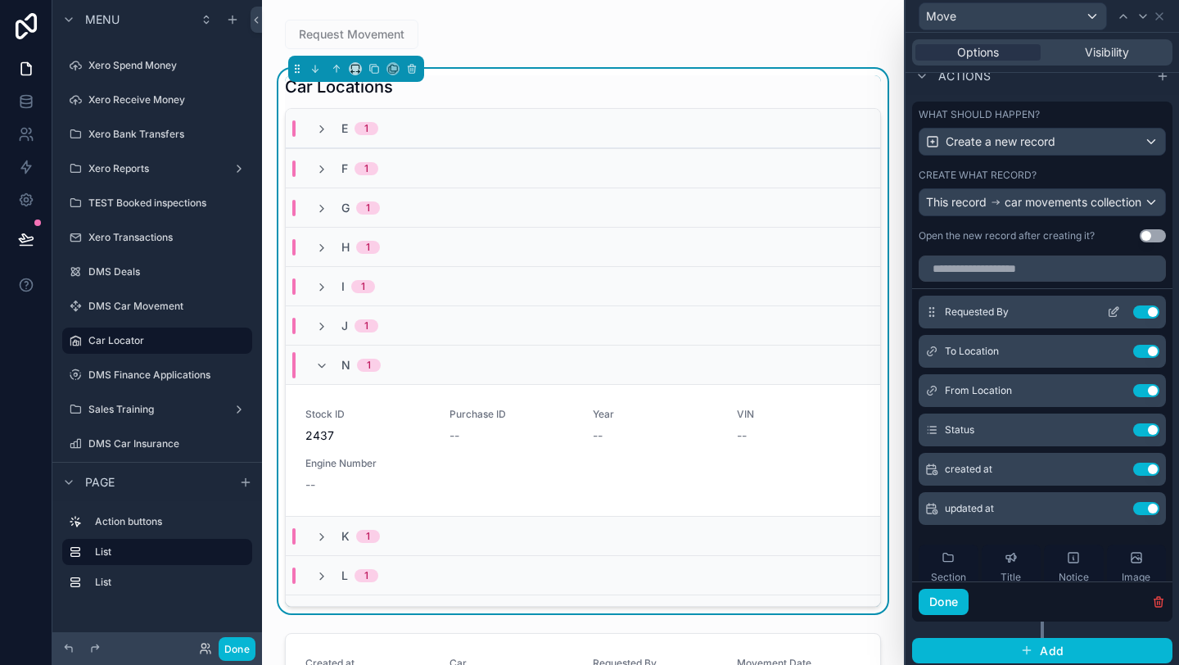
click at [1111, 319] on icon at bounding box center [1113, 311] width 13 height 13
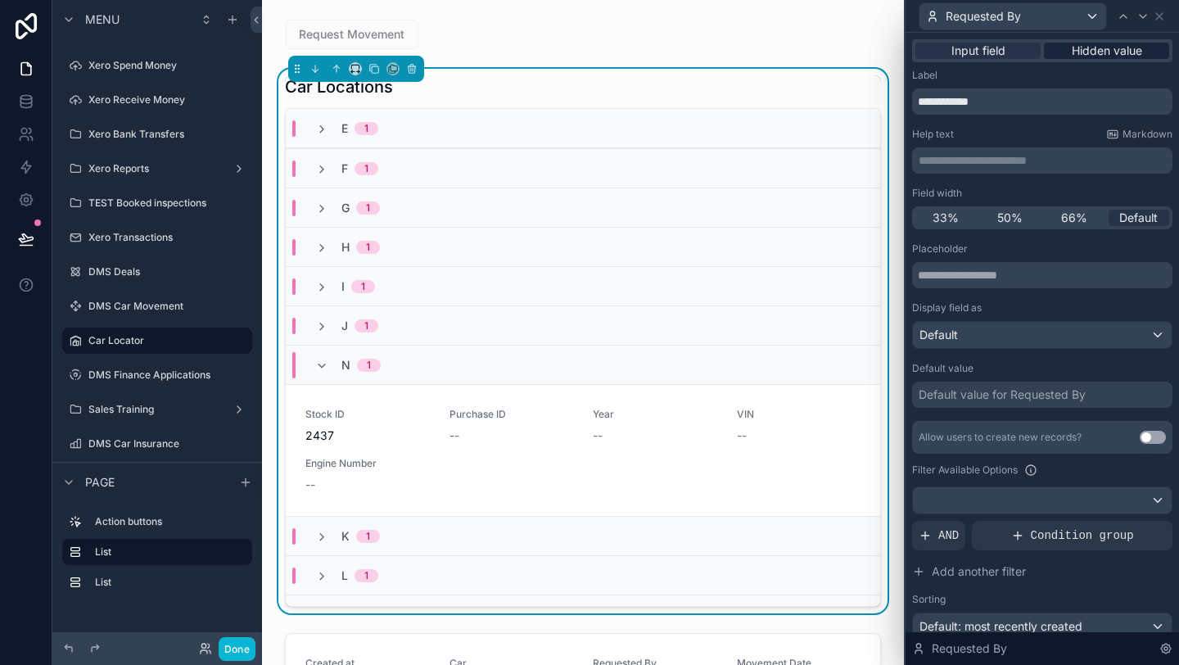
click at [1072, 54] on span "Hidden value" at bounding box center [1107, 51] width 70 height 16
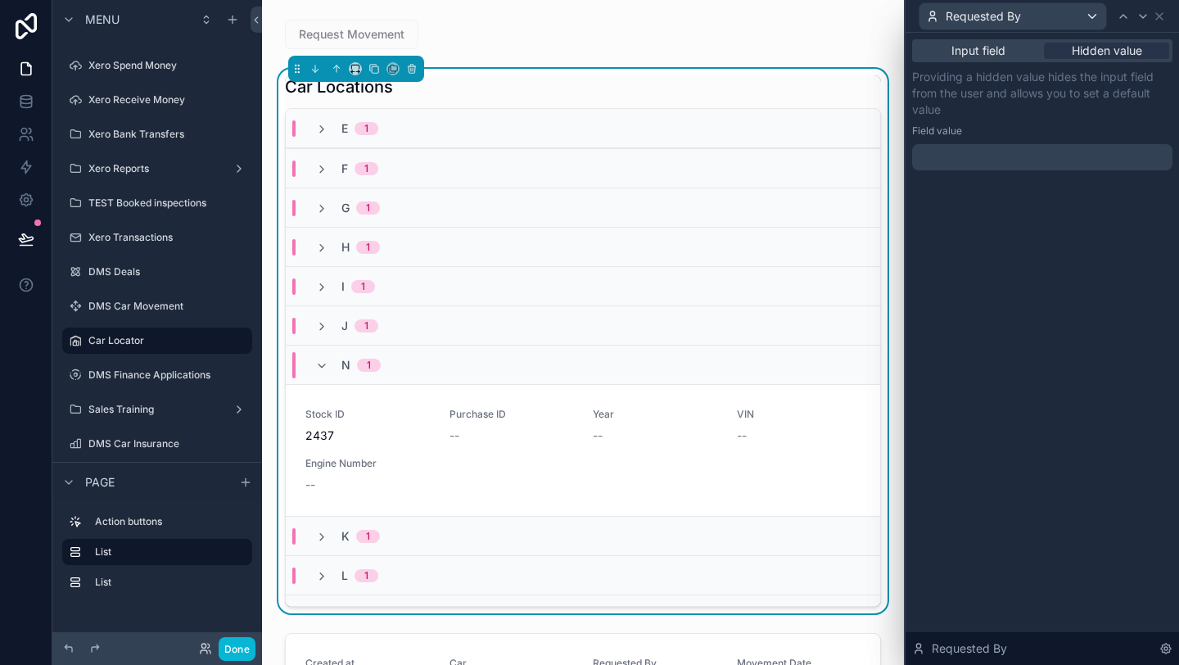
click at [1010, 174] on div "Input field Hidden value Providing a hidden value hides the input field from th…" at bounding box center [1042, 121] width 273 height 177
click at [1010, 169] on div at bounding box center [1042, 157] width 260 height 26
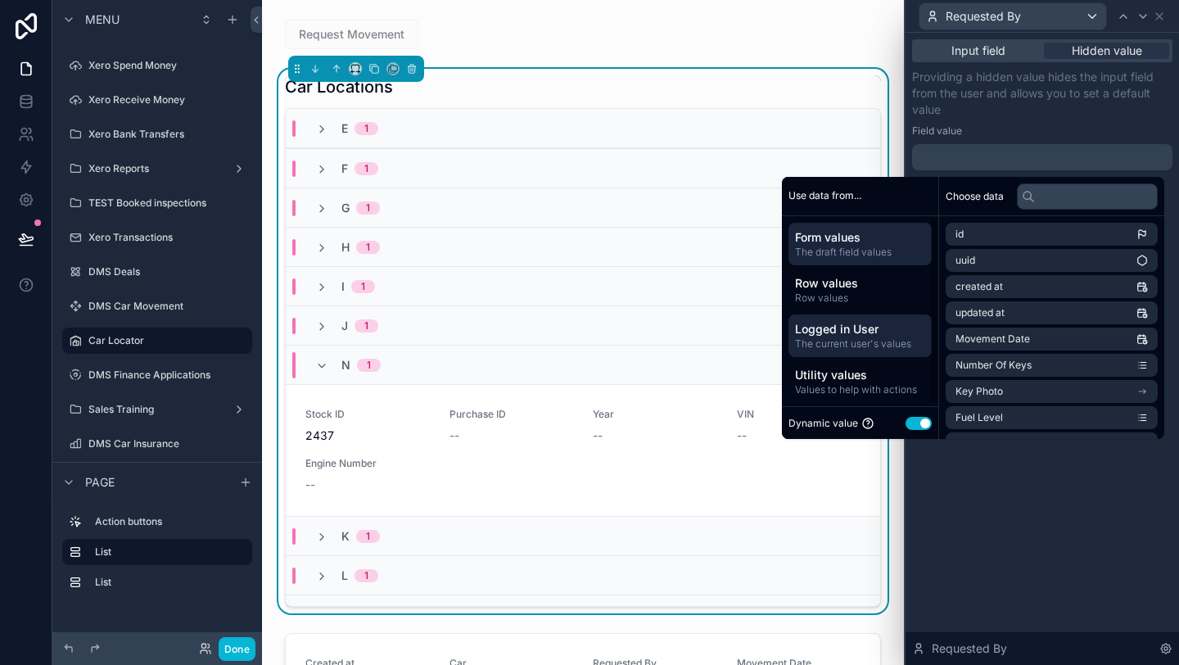
click at [856, 352] on div "Logged in User The current user's values" at bounding box center [860, 335] width 143 height 43
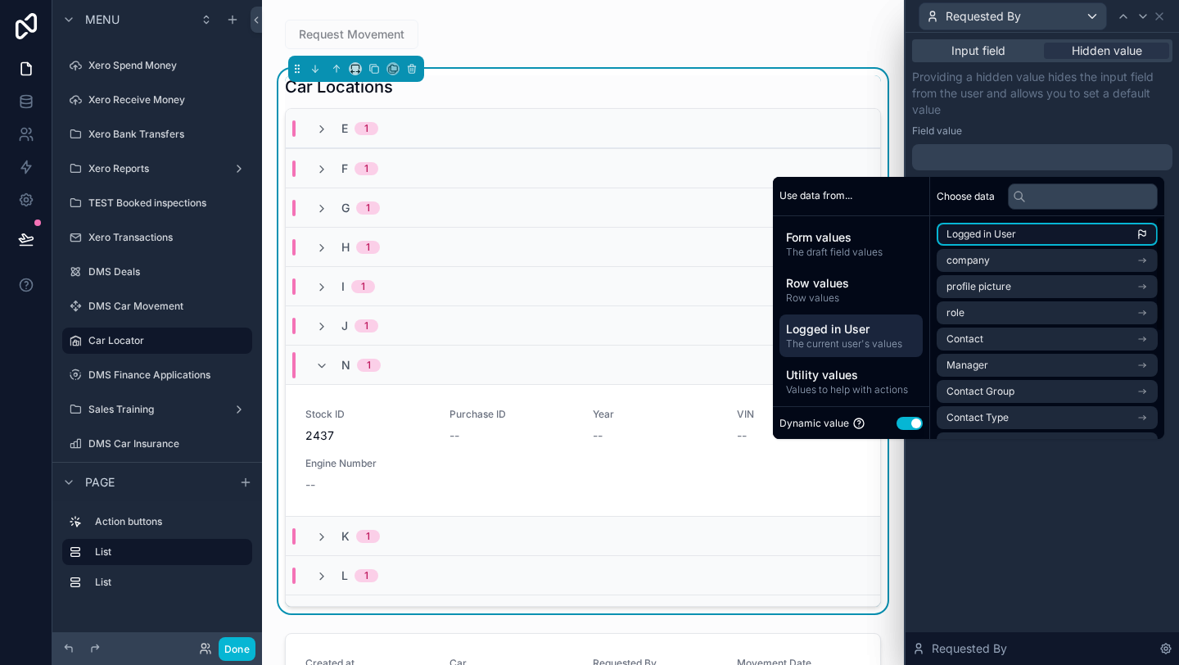
click at [981, 237] on span "Logged in User" at bounding box center [982, 234] width 70 height 13
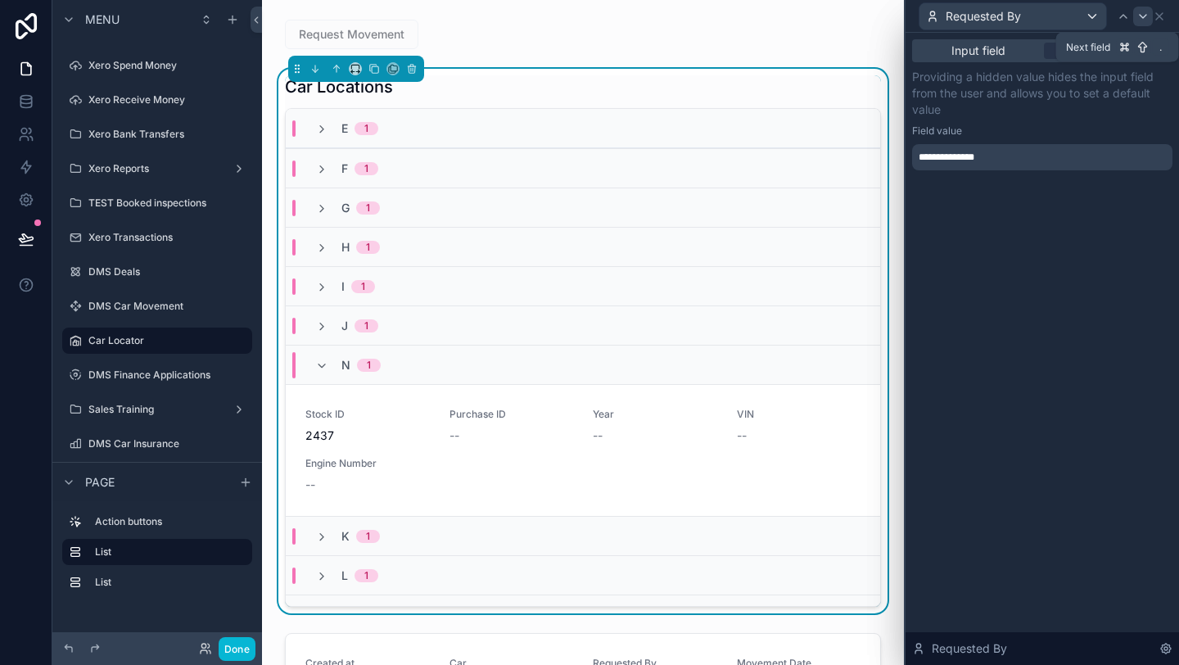
click at [1137, 22] on div at bounding box center [1143, 17] width 20 height 20
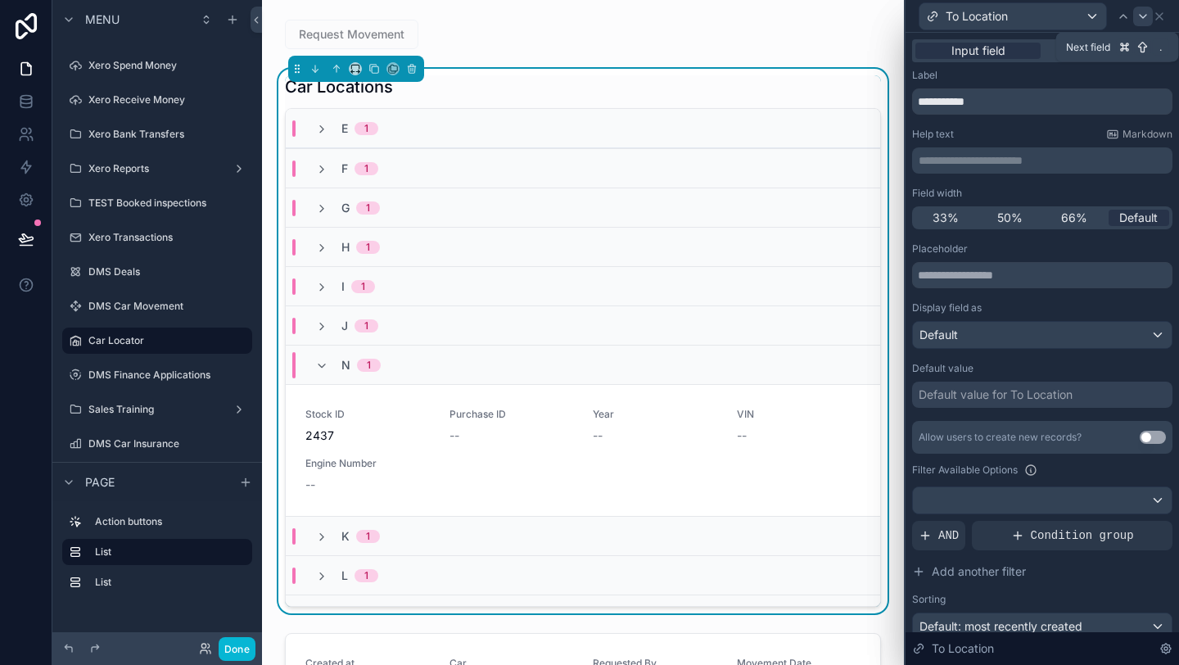
click at [1137, 24] on div at bounding box center [1143, 17] width 20 height 20
click at [1108, 47] on span "Hidden value" at bounding box center [1107, 51] width 70 height 16
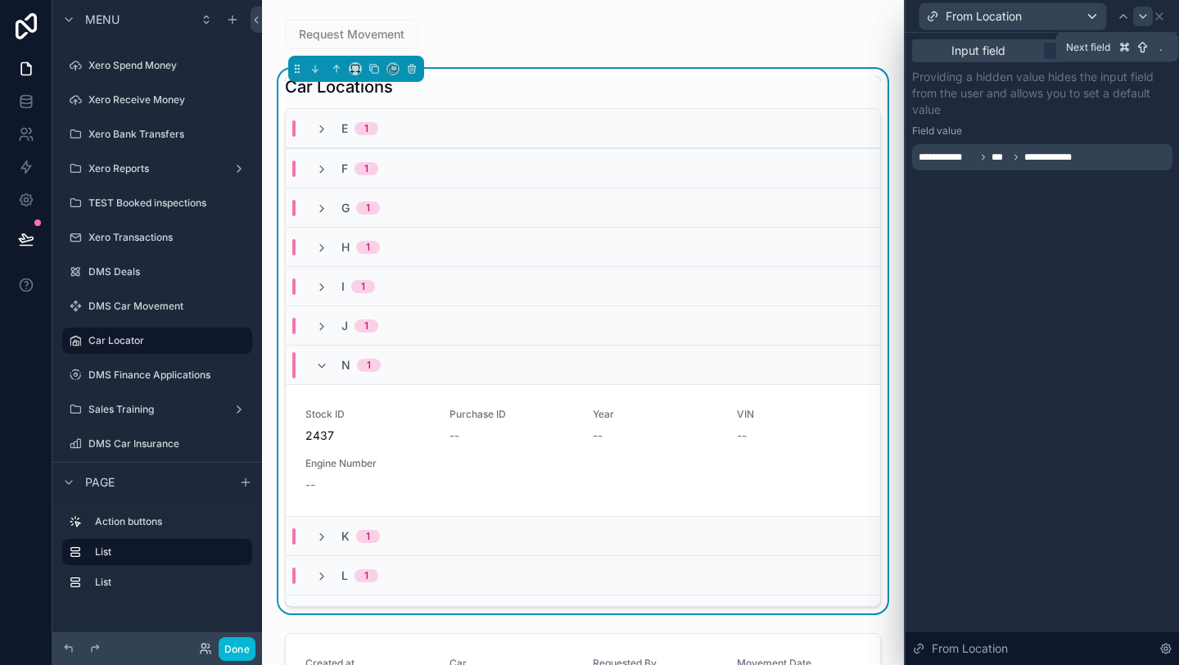
click at [1143, 16] on icon at bounding box center [1143, 16] width 7 height 3
click at [1144, 22] on icon at bounding box center [1143, 16] width 13 height 13
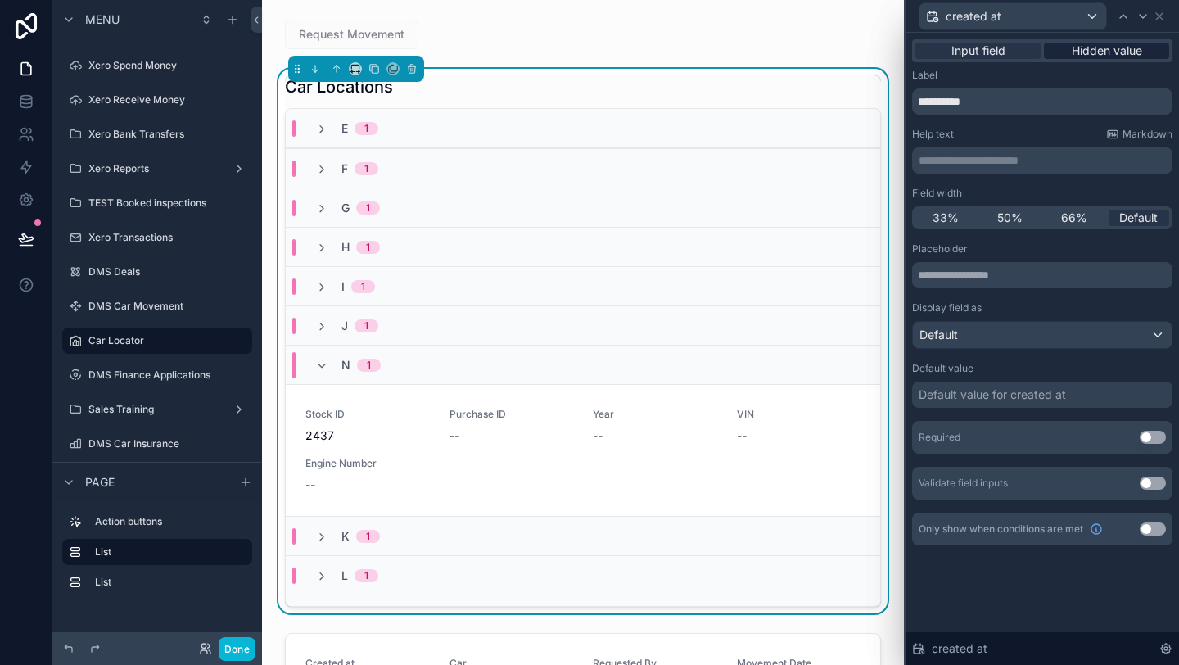
click at [1123, 57] on span "Hidden value" at bounding box center [1107, 51] width 70 height 16
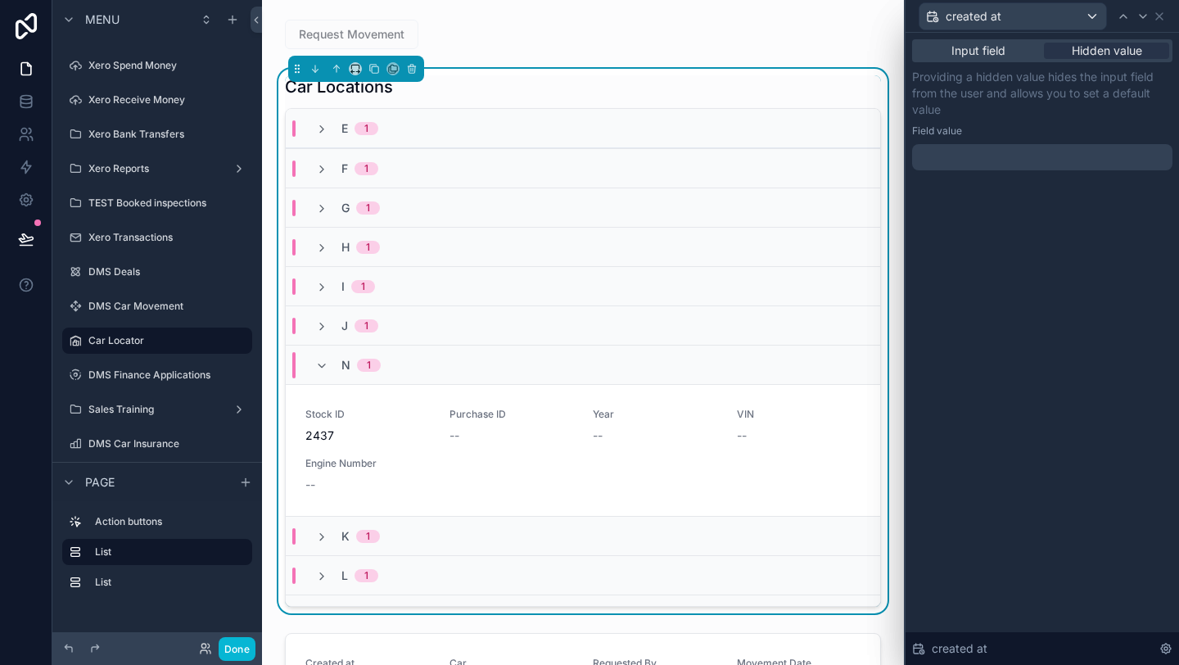
click at [1040, 157] on div at bounding box center [1042, 157] width 260 height 26
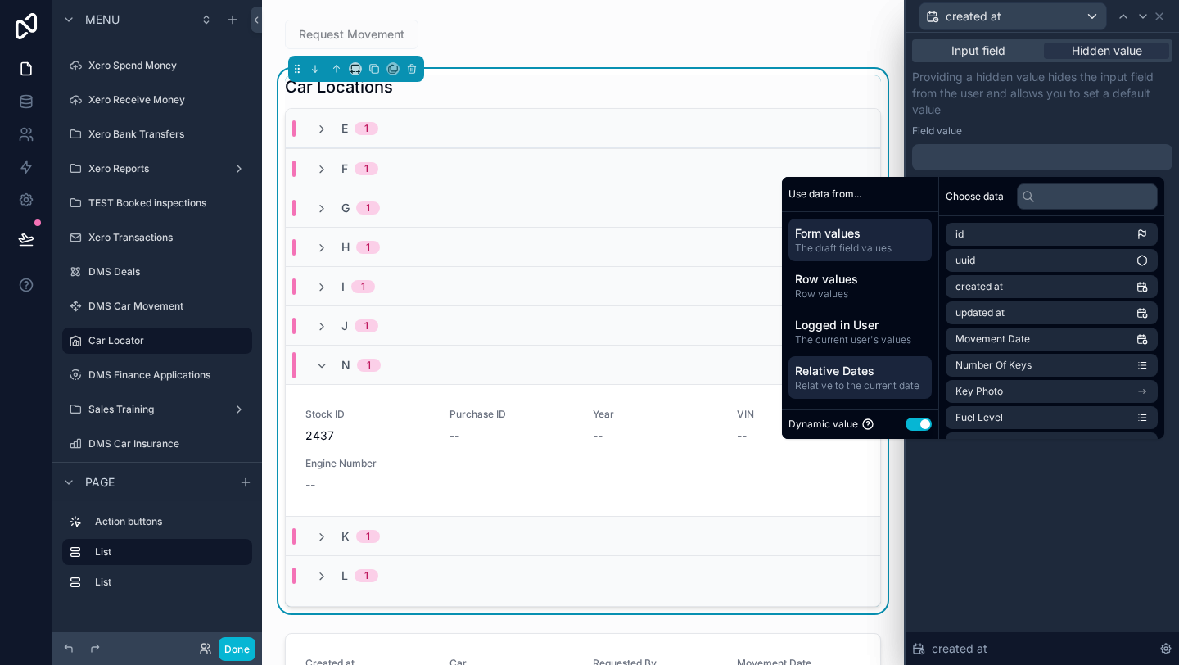
click at [872, 377] on span "Relative Dates" at bounding box center [860, 371] width 130 height 16
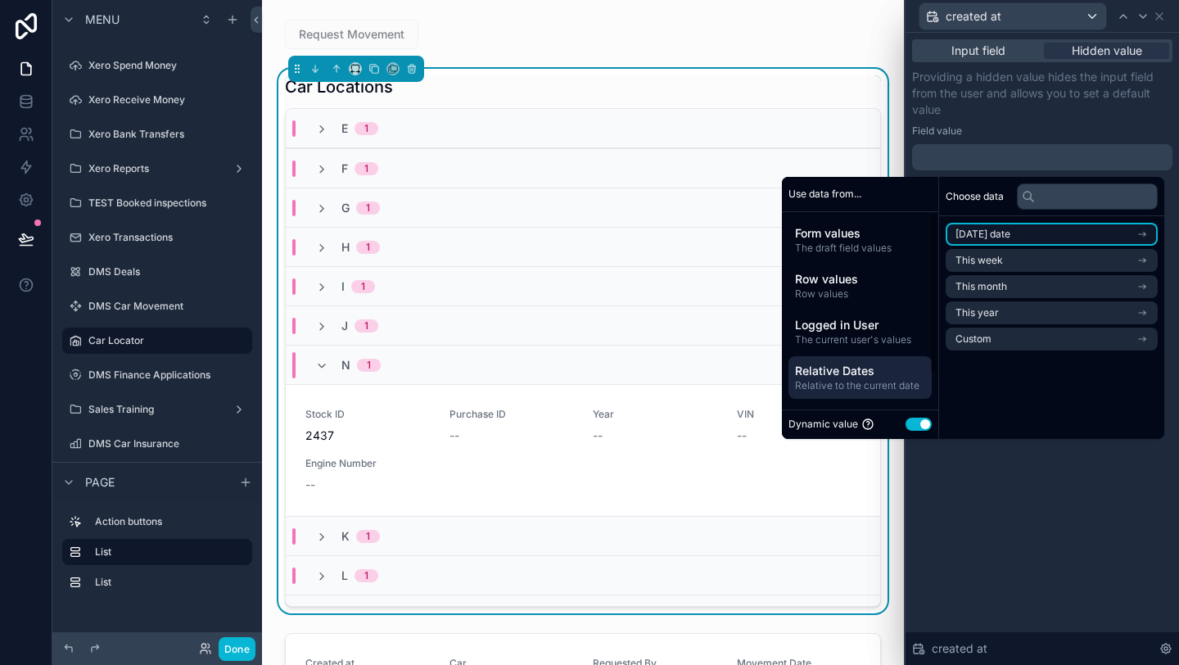
click at [981, 241] on li "Today's date" at bounding box center [1052, 234] width 212 height 23
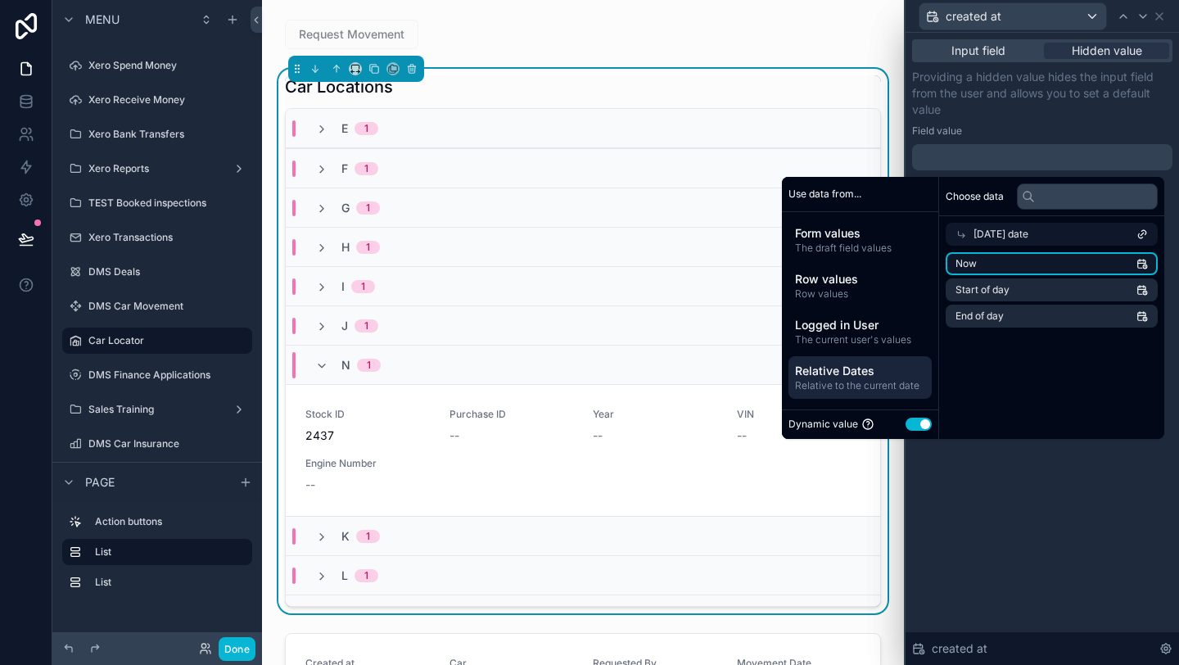
click at [980, 258] on li "Now" at bounding box center [1052, 263] width 212 height 23
click at [1141, 14] on icon at bounding box center [1143, 16] width 13 height 13
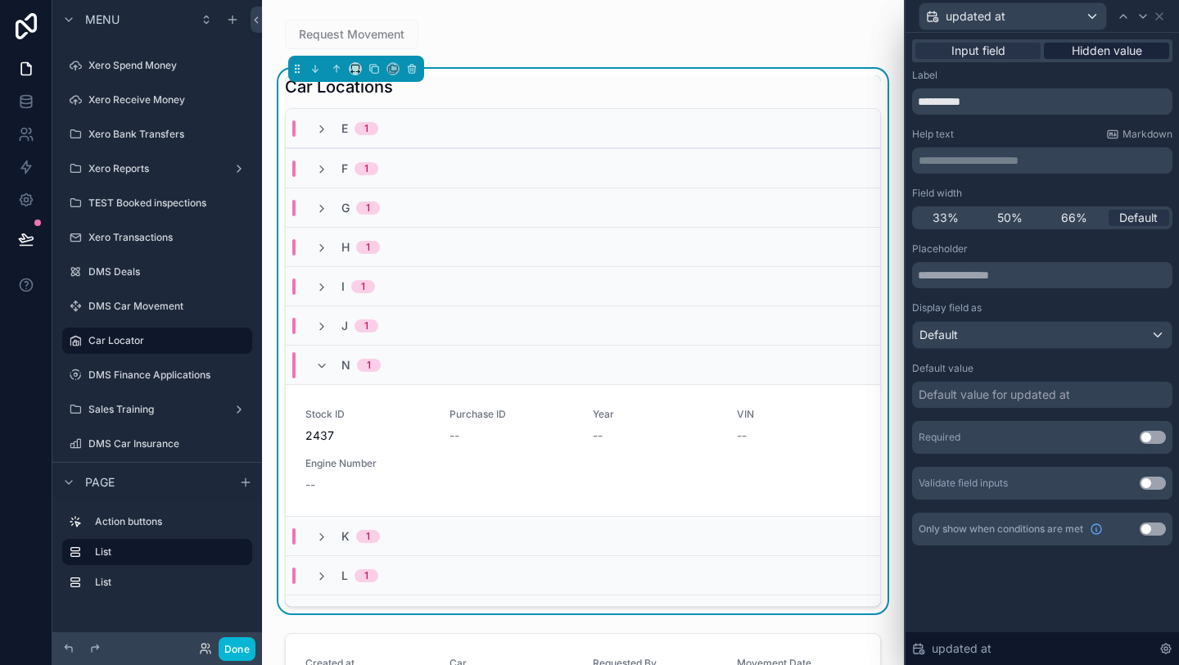
click at [1108, 52] on span "Hidden value" at bounding box center [1107, 51] width 70 height 16
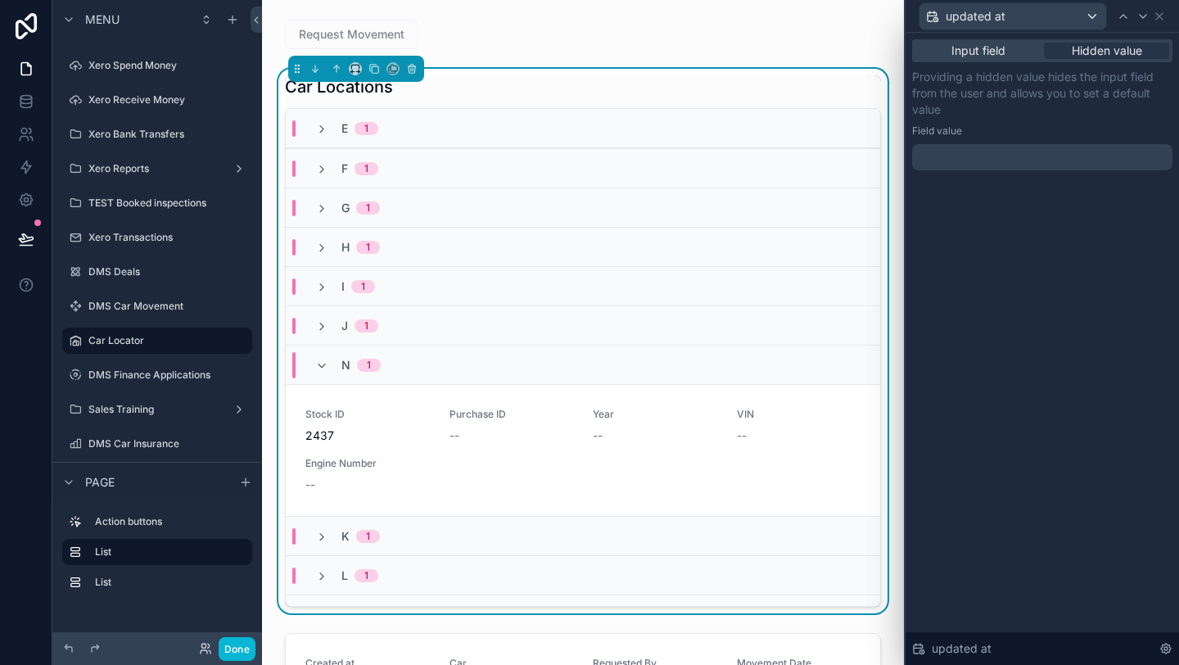
click at [1040, 177] on div "Input field Hidden value Providing a hidden value hides the input field from th…" at bounding box center [1042, 121] width 273 height 177
click at [1032, 159] on div at bounding box center [1042, 157] width 260 height 26
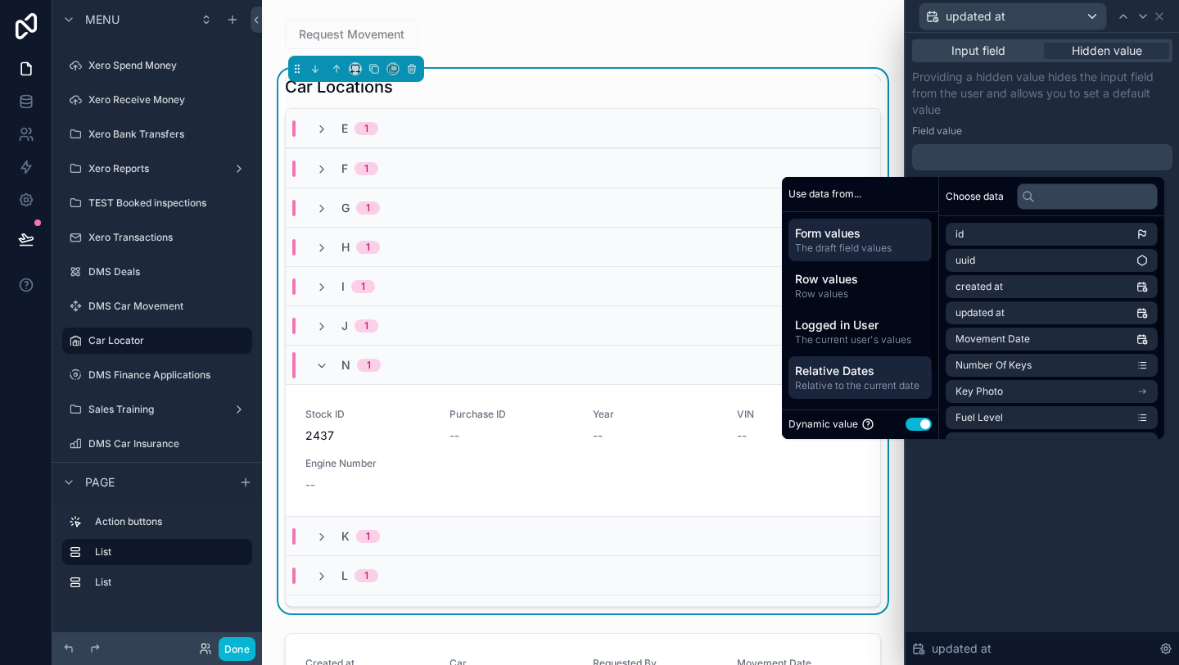
click at [885, 359] on div "Relative Dates Relative to the current date" at bounding box center [860, 377] width 143 height 43
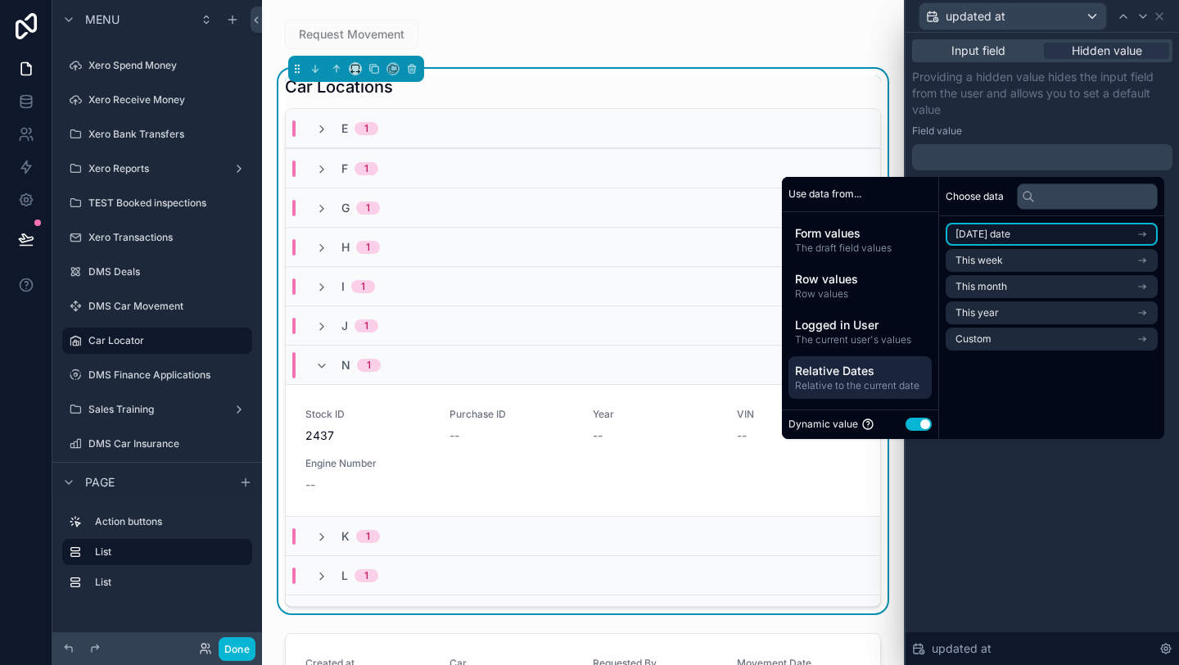
click at [970, 240] on span "Today's date" at bounding box center [983, 234] width 55 height 13
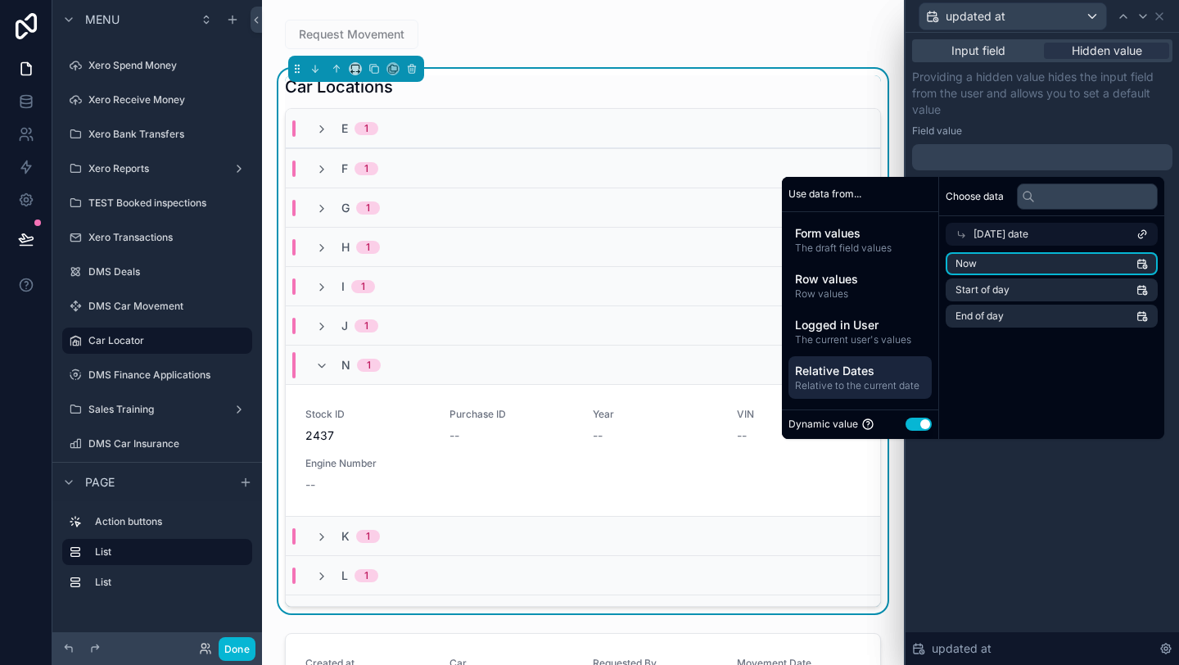
click at [968, 267] on li "Now" at bounding box center [1052, 263] width 212 height 23
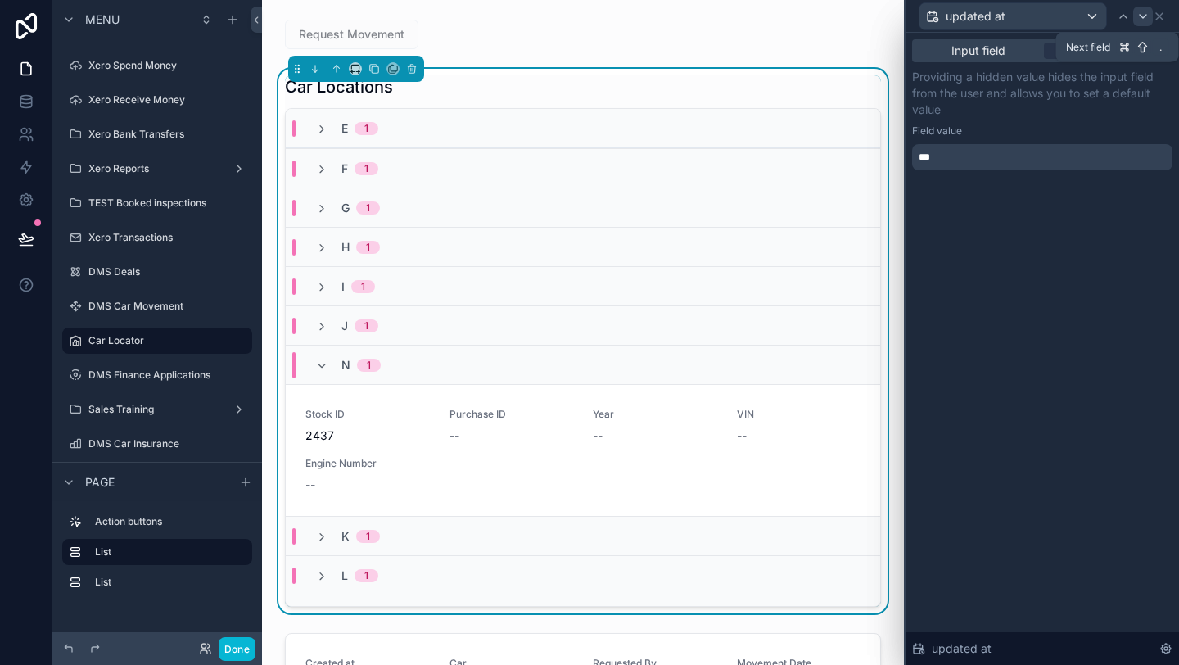
click at [1142, 20] on icon at bounding box center [1143, 16] width 13 height 13
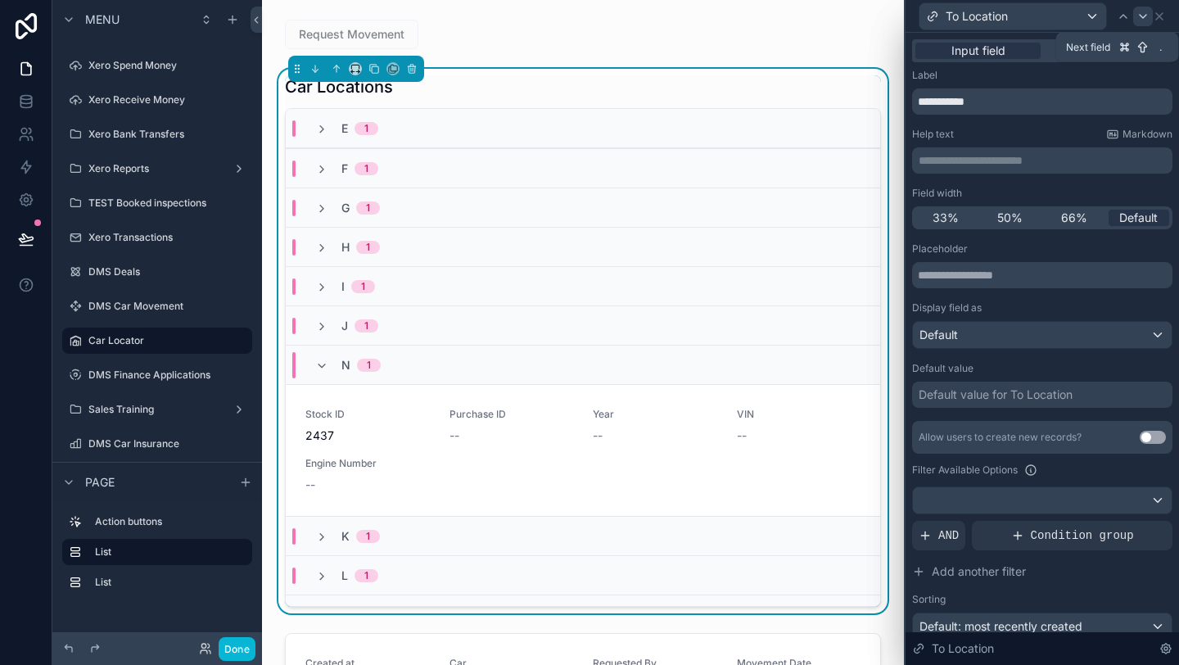
click at [1143, 20] on icon at bounding box center [1143, 16] width 13 height 13
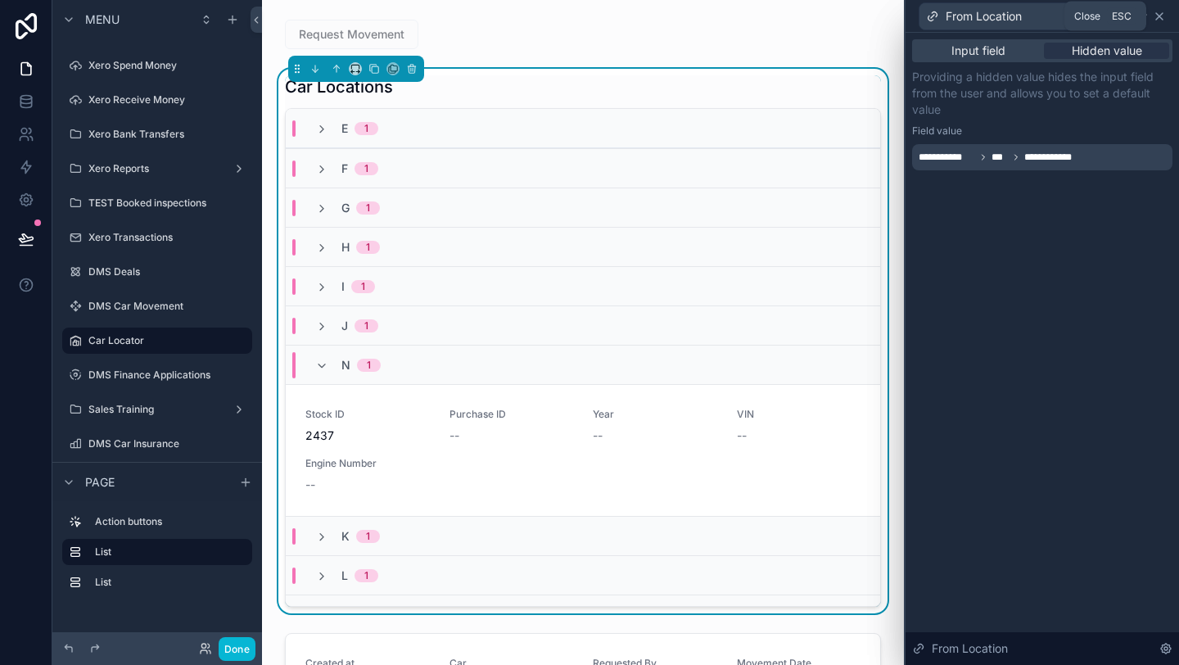
click at [1159, 20] on icon at bounding box center [1159, 16] width 13 height 13
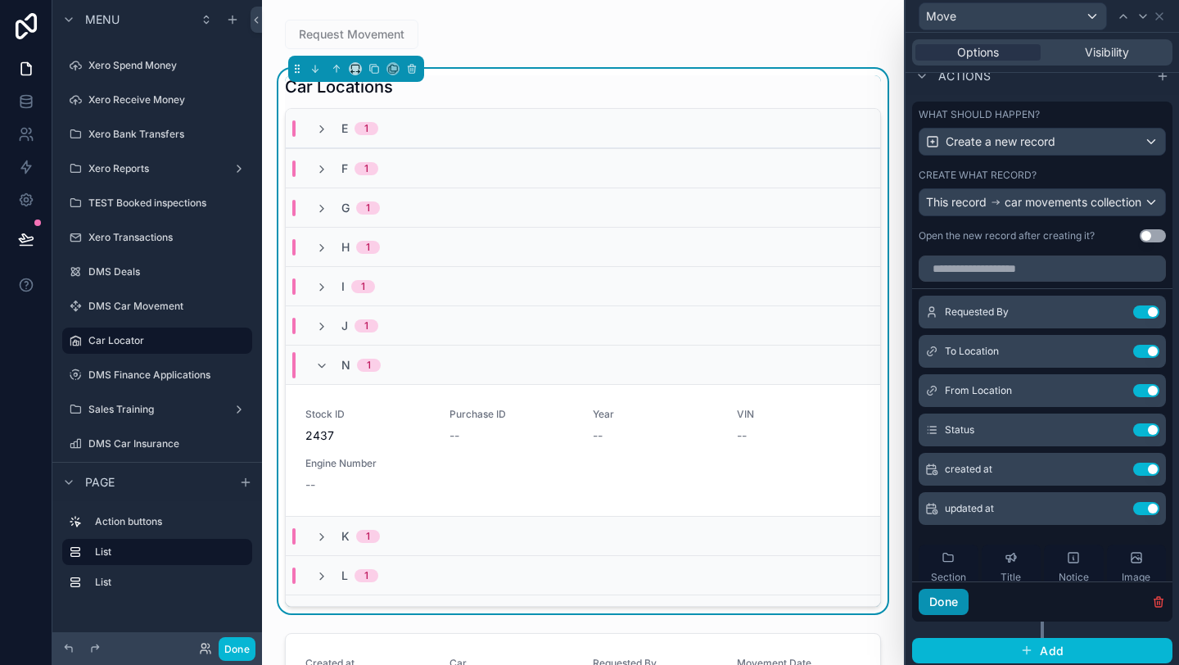
click at [944, 615] on button "Done" at bounding box center [944, 602] width 50 height 26
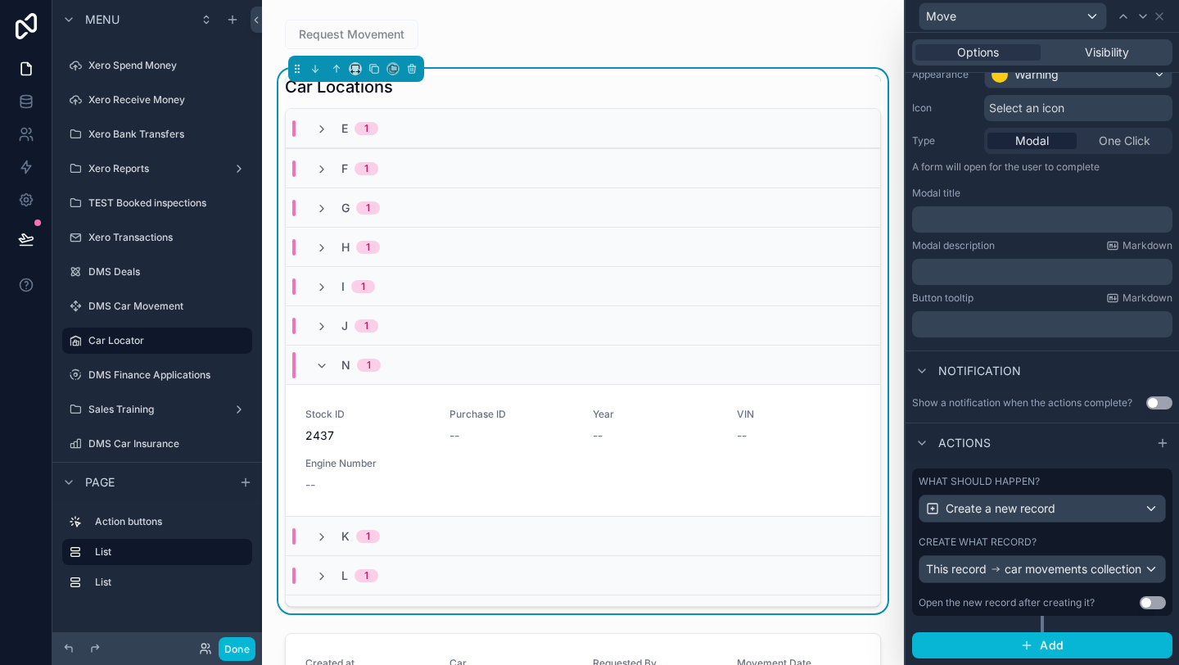
scroll to position [159, 0]
click at [246, 643] on button "Done" at bounding box center [237, 649] width 37 height 24
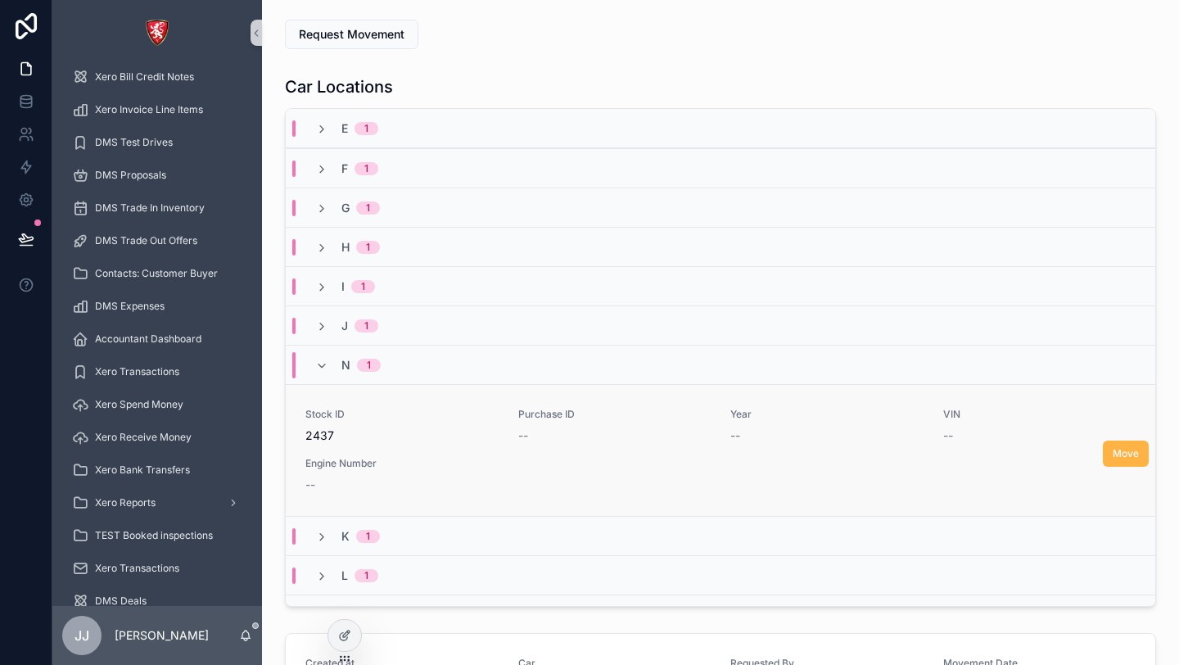
click at [1114, 466] on button "Move" at bounding box center [1126, 454] width 46 height 26
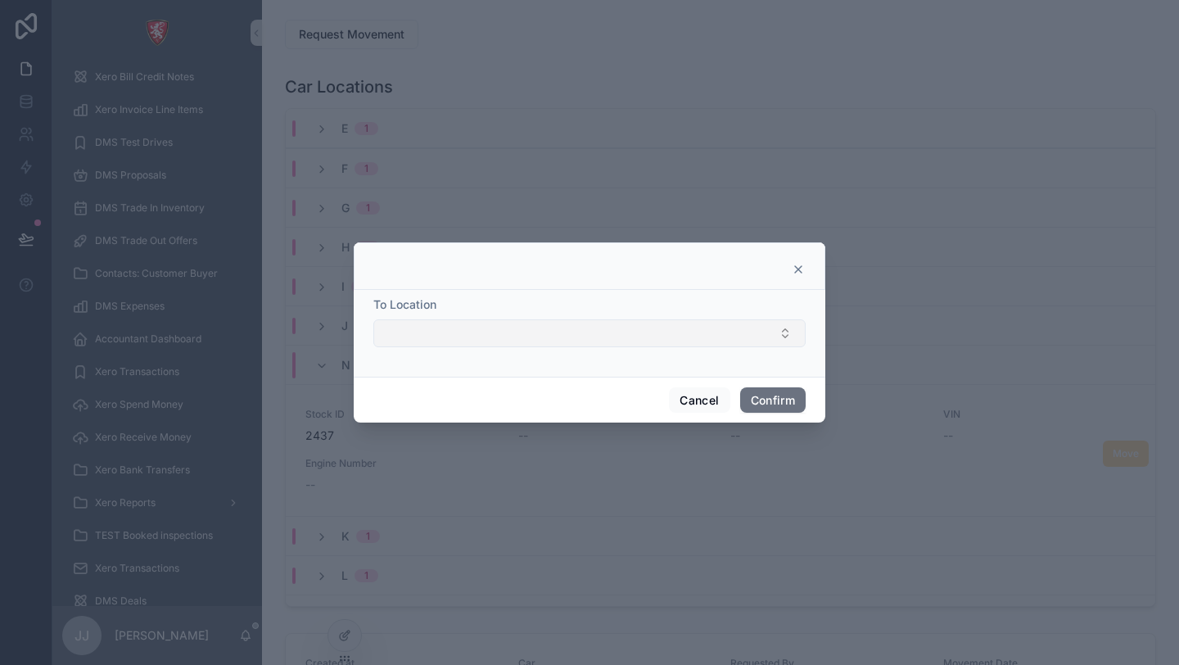
click at [581, 335] on button "Select Button" at bounding box center [589, 333] width 432 height 28
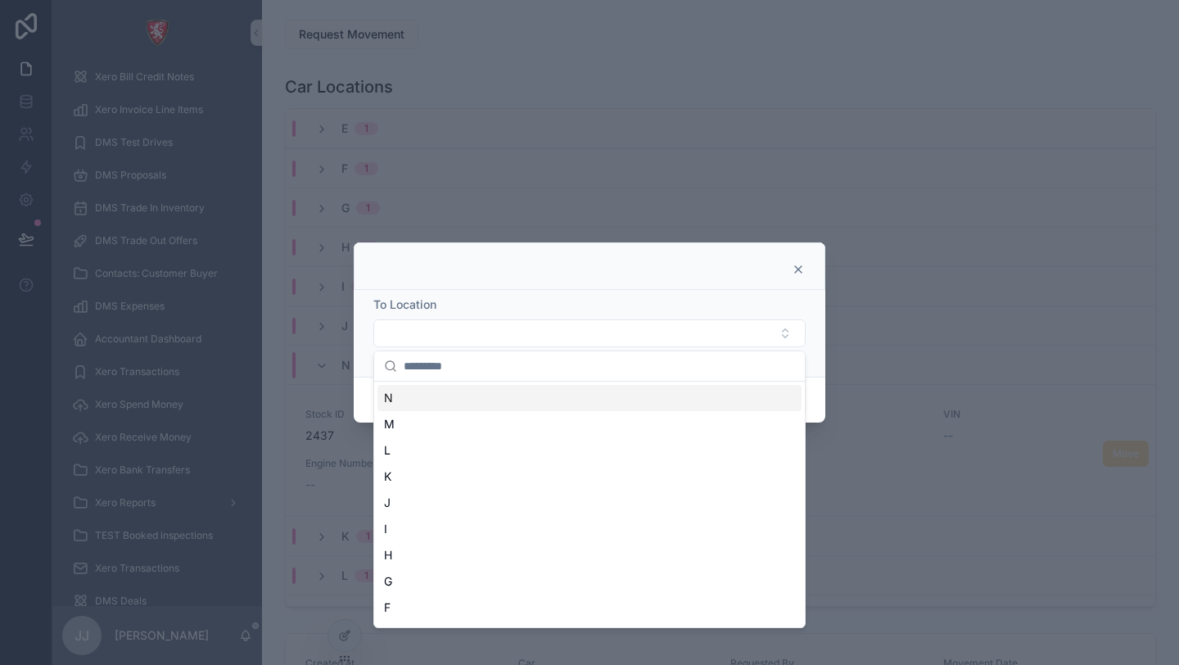
click at [574, 318] on div "To Location" at bounding box center [589, 321] width 432 height 51
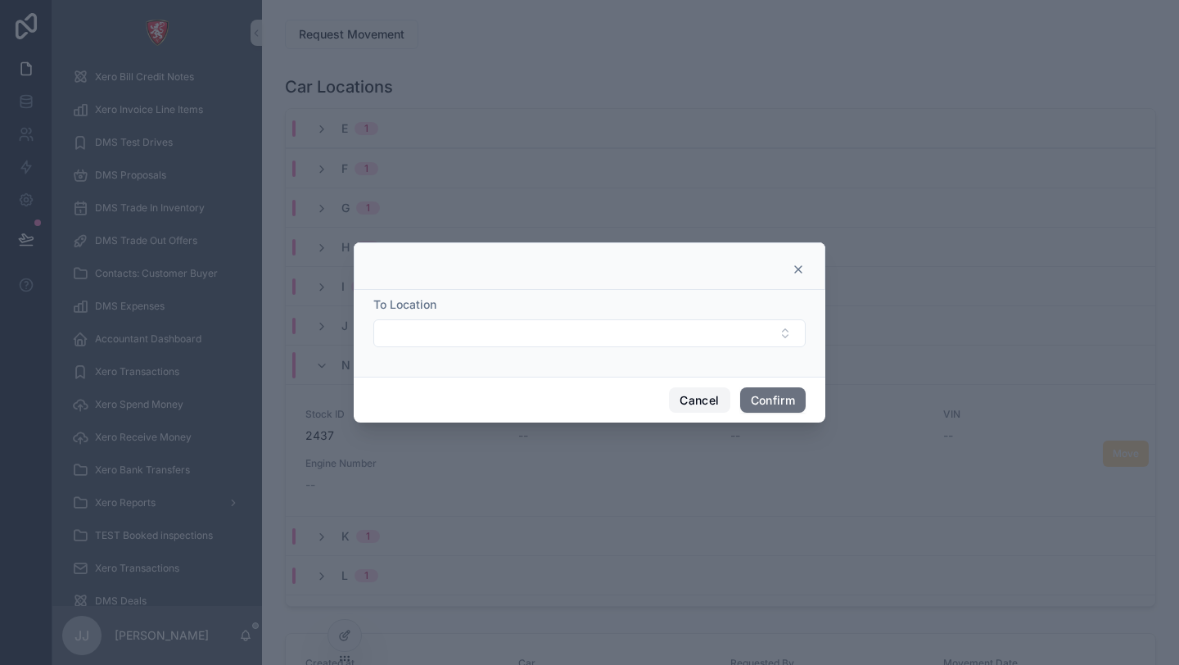
click at [673, 393] on button "Cancel" at bounding box center [699, 400] width 61 height 26
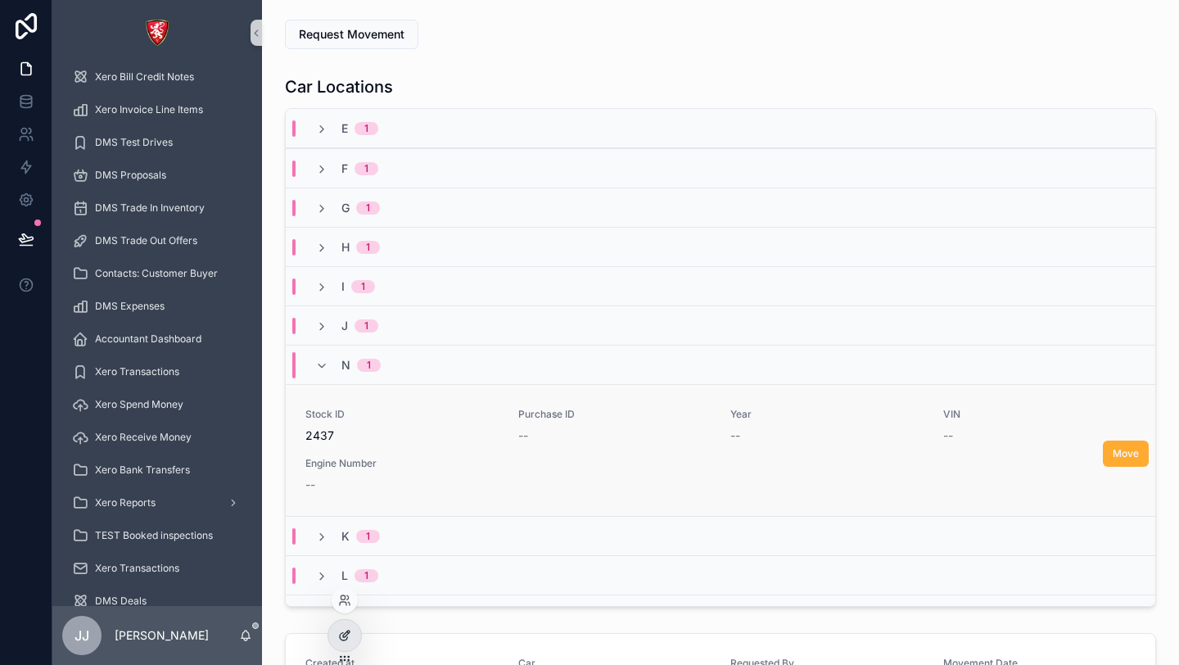
click at [352, 633] on div at bounding box center [344, 635] width 33 height 31
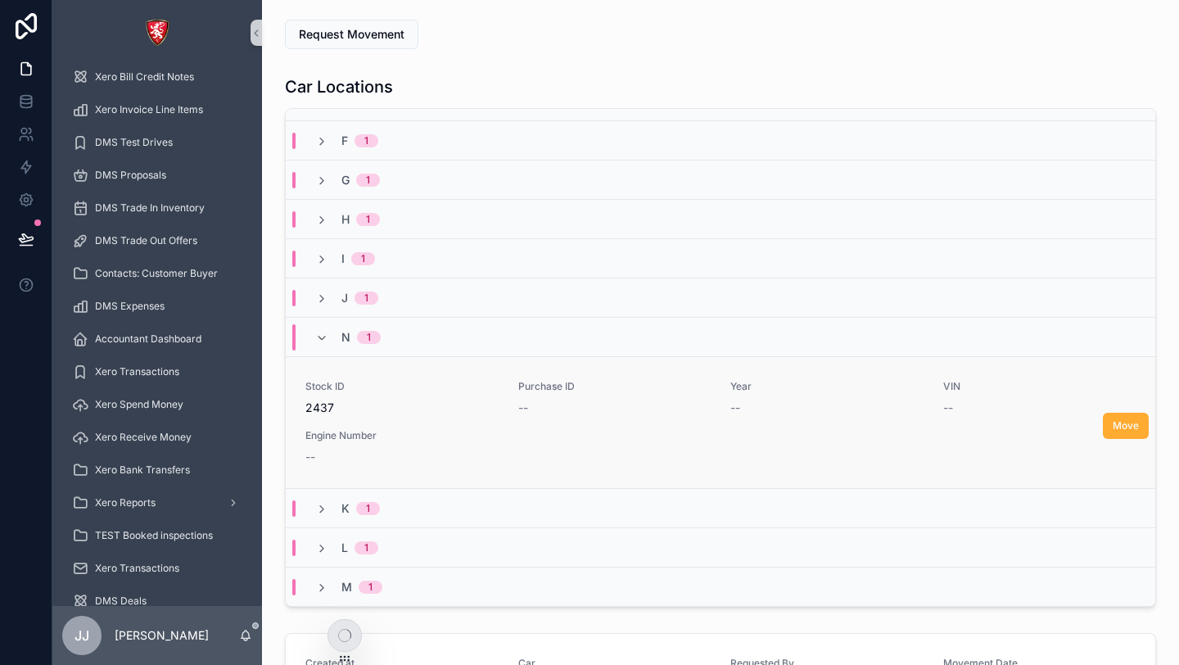
scroll to position [27, 0]
click at [344, 635] on icon at bounding box center [344, 635] width 13 height 13
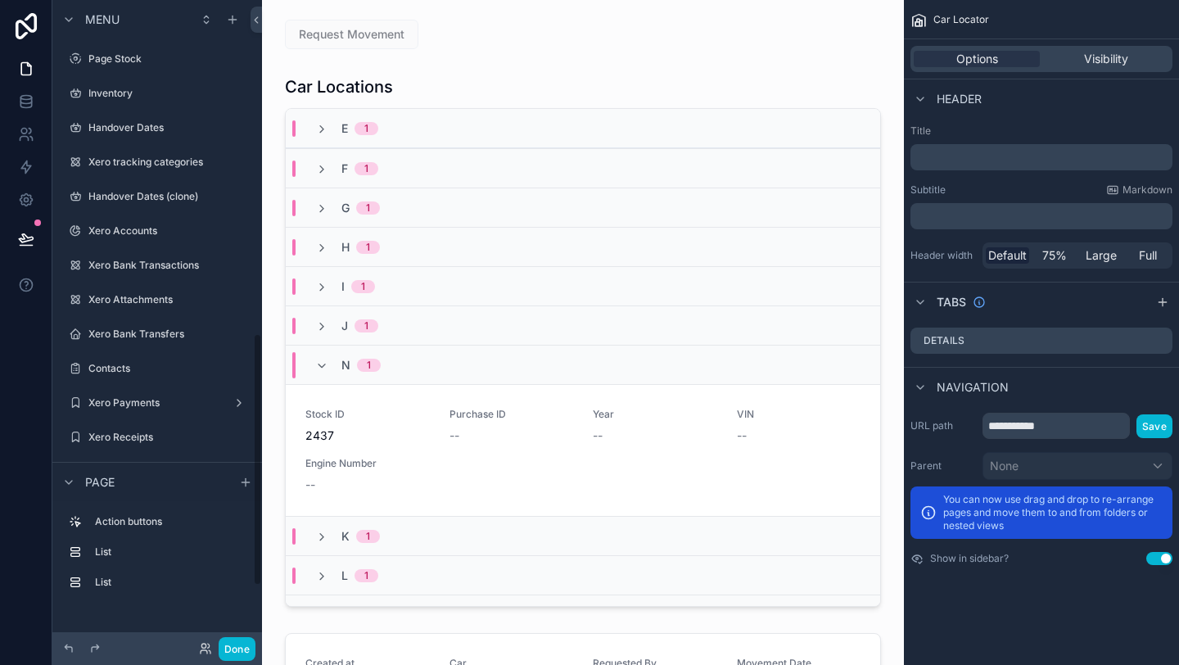
scroll to position [853, 0]
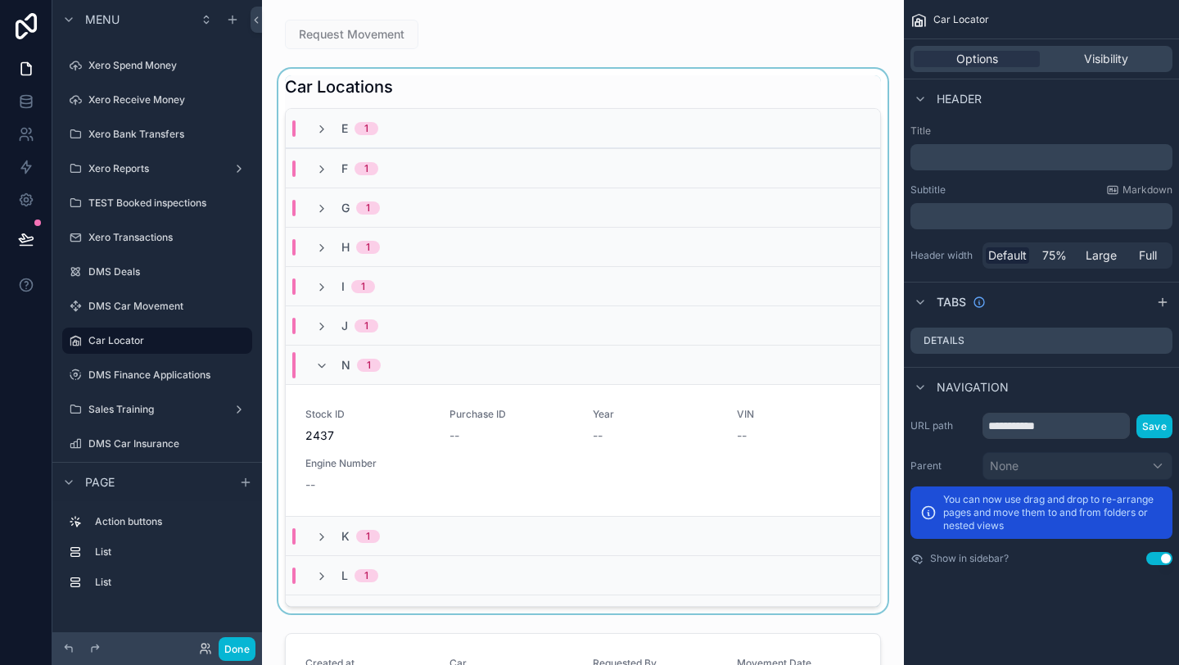
click at [639, 450] on div "scrollable content" at bounding box center [583, 341] width 616 height 545
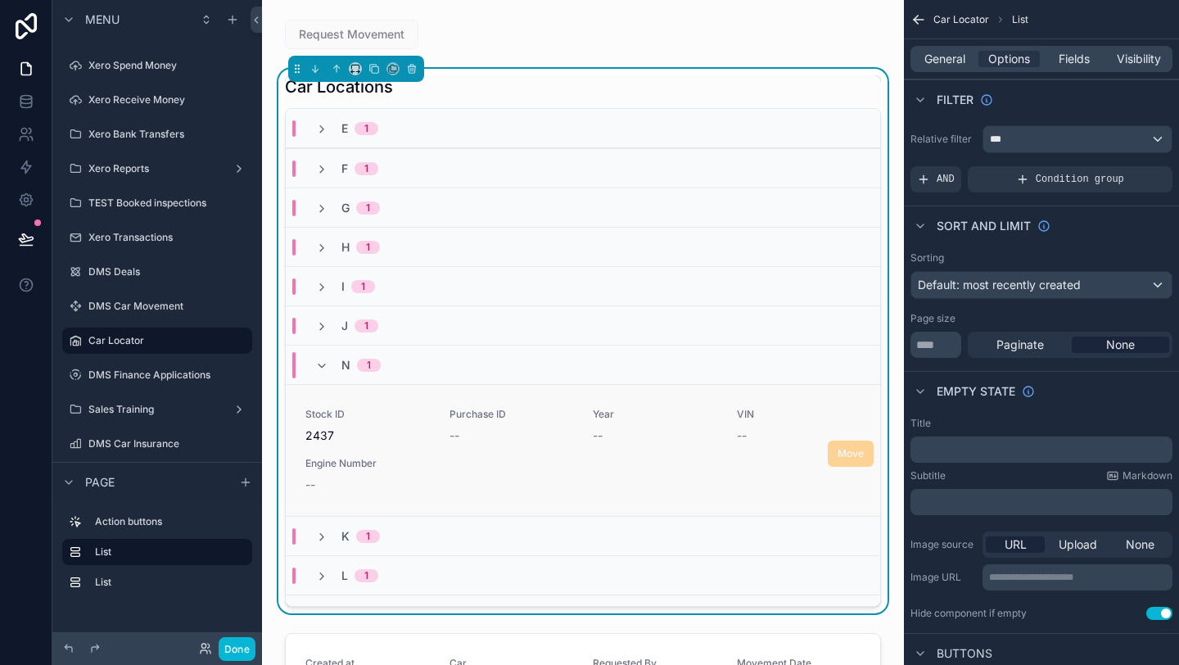
click at [767, 447] on div "Stock ID 2437 Purchase ID -- Year -- VIN -- Engine Number --" at bounding box center [582, 450] width 555 height 85
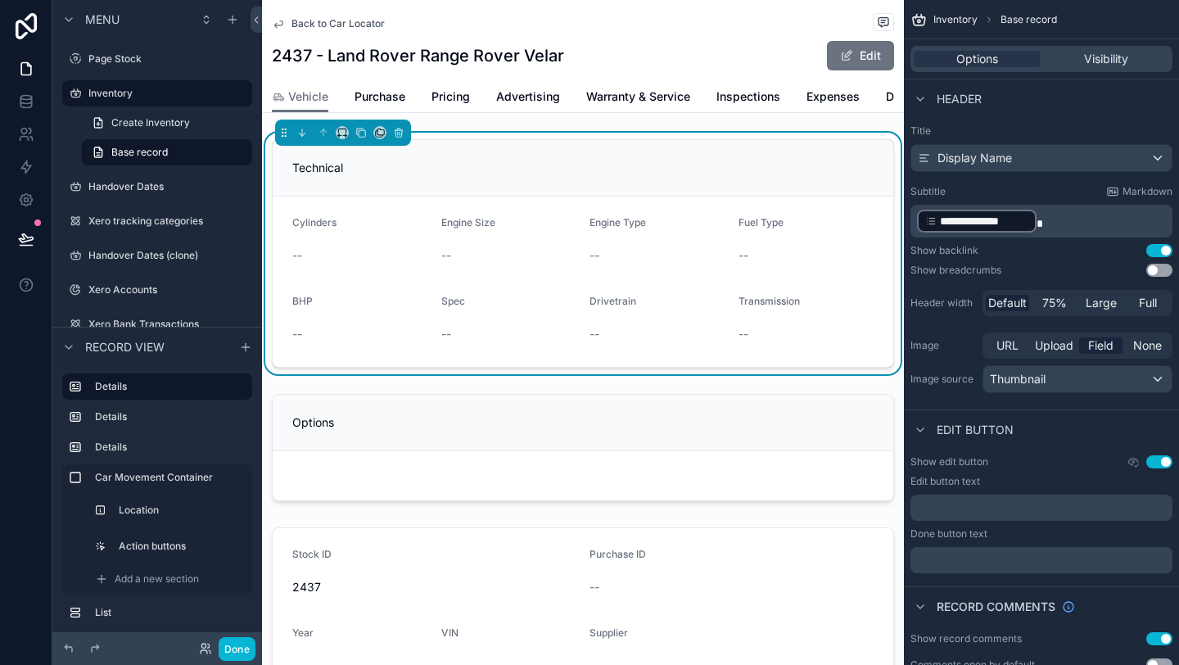
click at [311, 23] on span "Back to Car Locator" at bounding box center [338, 23] width 93 height 13
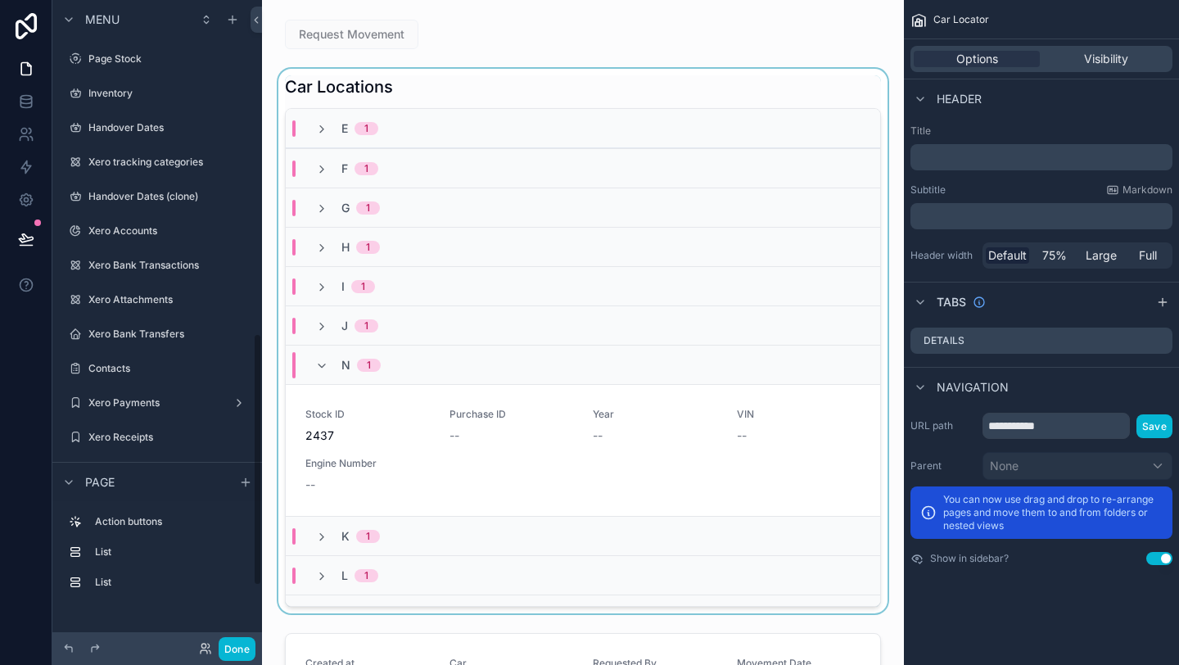
scroll to position [853, 0]
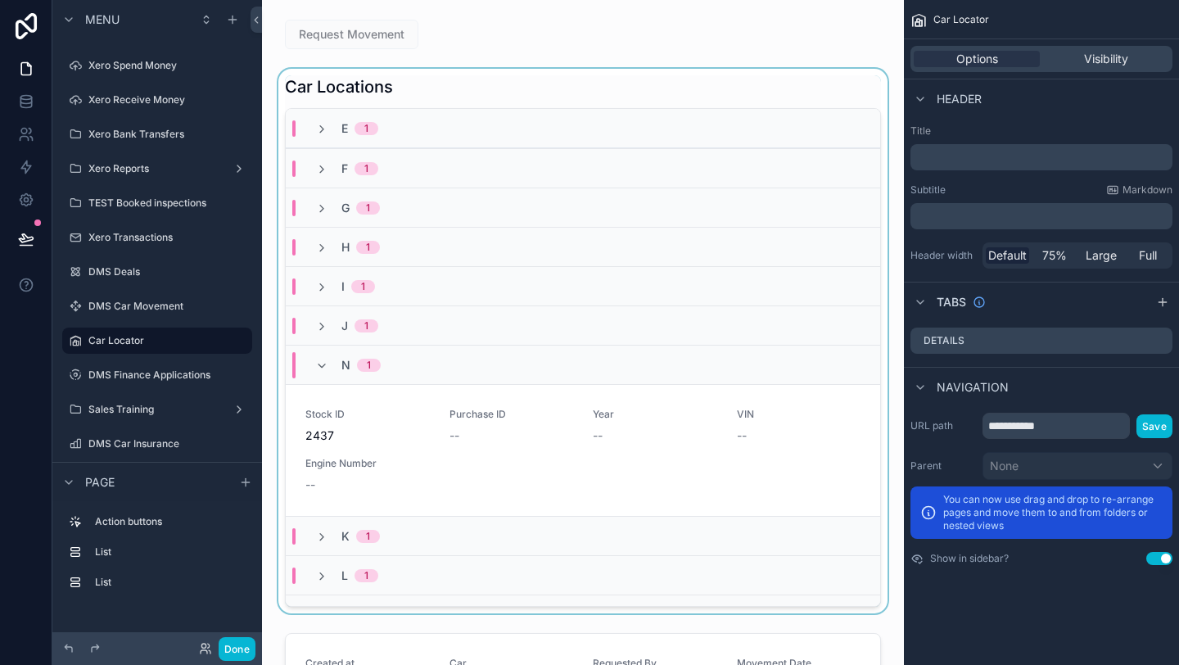
click at [491, 81] on div "scrollable content" at bounding box center [583, 341] width 616 height 545
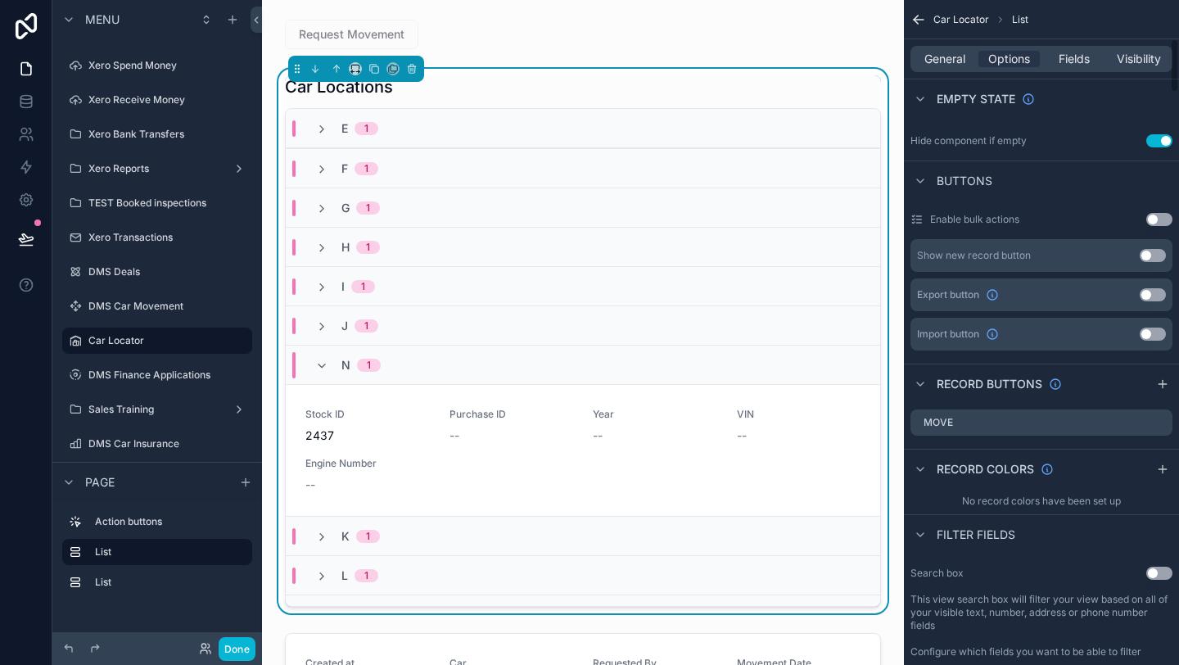
scroll to position [473, 0]
click at [1160, 423] on icon "scrollable content" at bounding box center [1159, 421] width 13 height 13
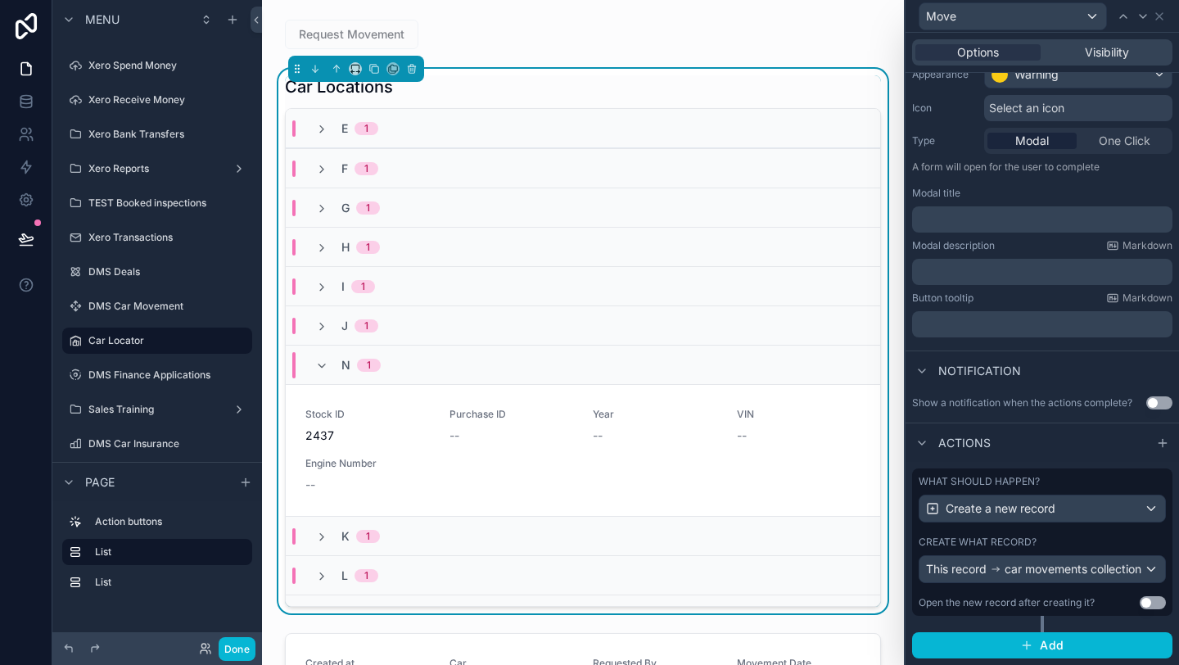
scroll to position [0, 0]
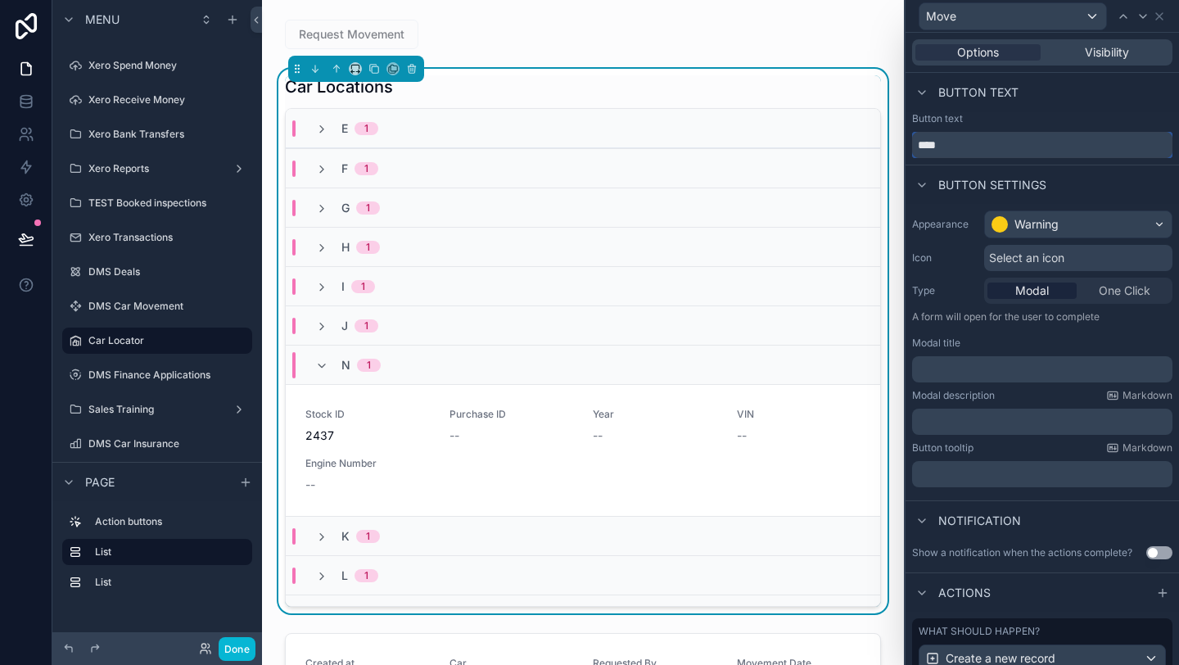
click at [955, 150] on input "****" at bounding box center [1042, 145] width 260 height 26
type input "**********"
click at [1055, 111] on div "Button text" at bounding box center [1042, 92] width 273 height 39
click at [1157, 25] on div "Request Movement" at bounding box center [1042, 16] width 260 height 32
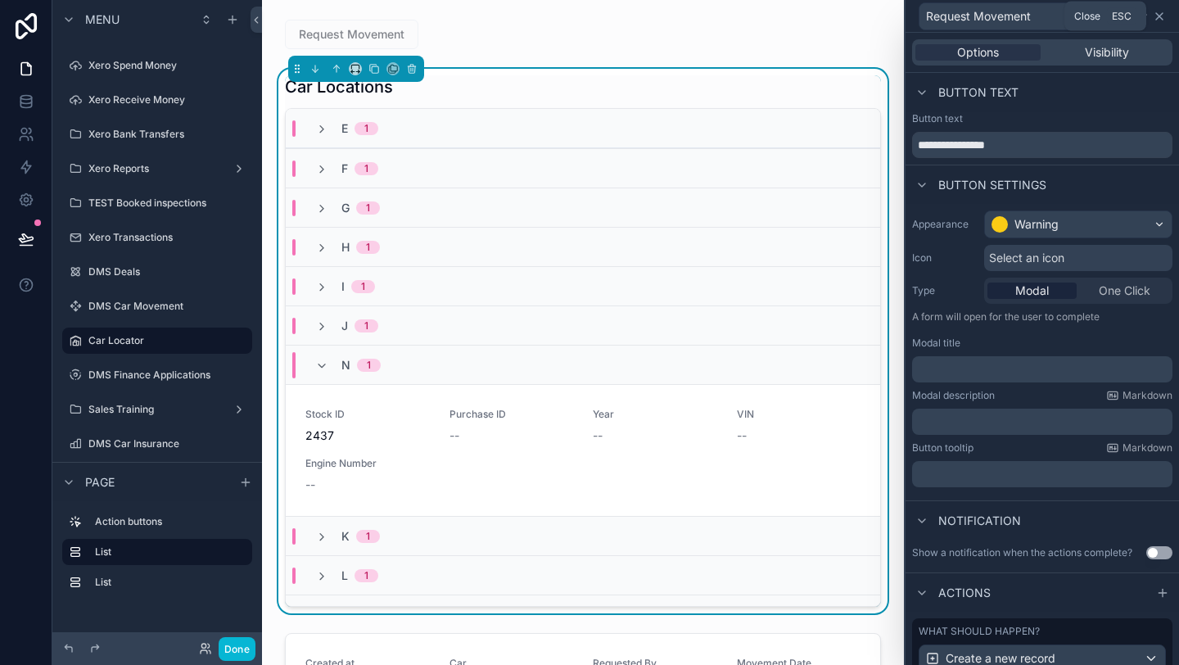
click at [1158, 17] on icon at bounding box center [1159, 16] width 7 height 7
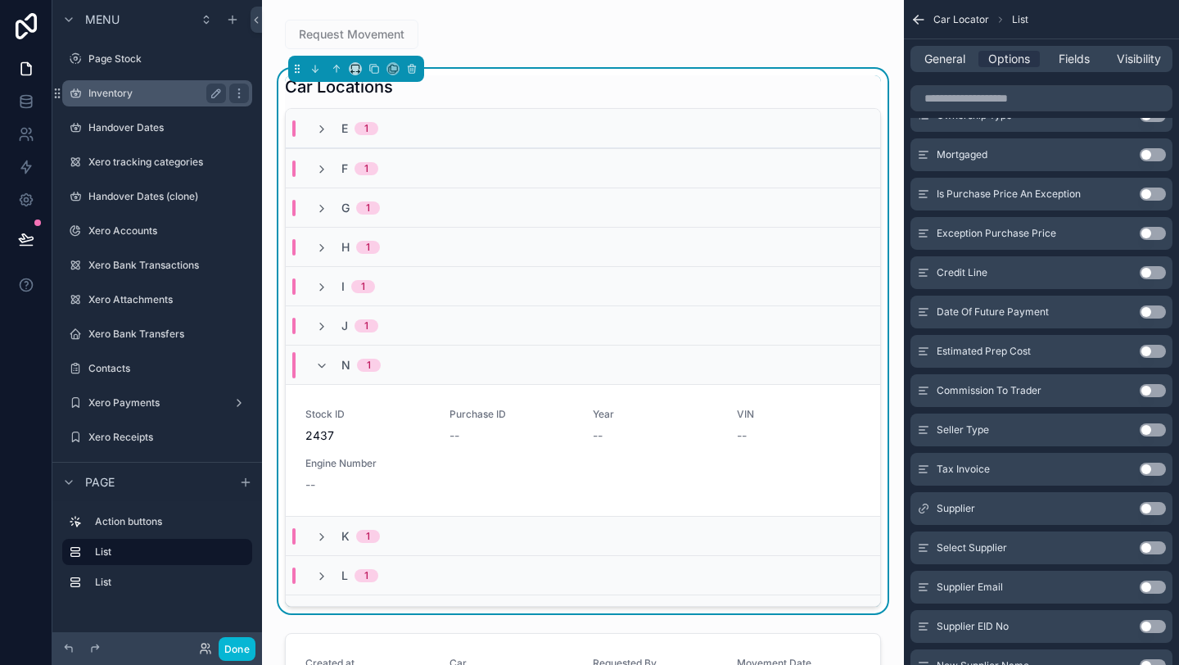
click at [114, 94] on label "Inventory" at bounding box center [153, 93] width 131 height 13
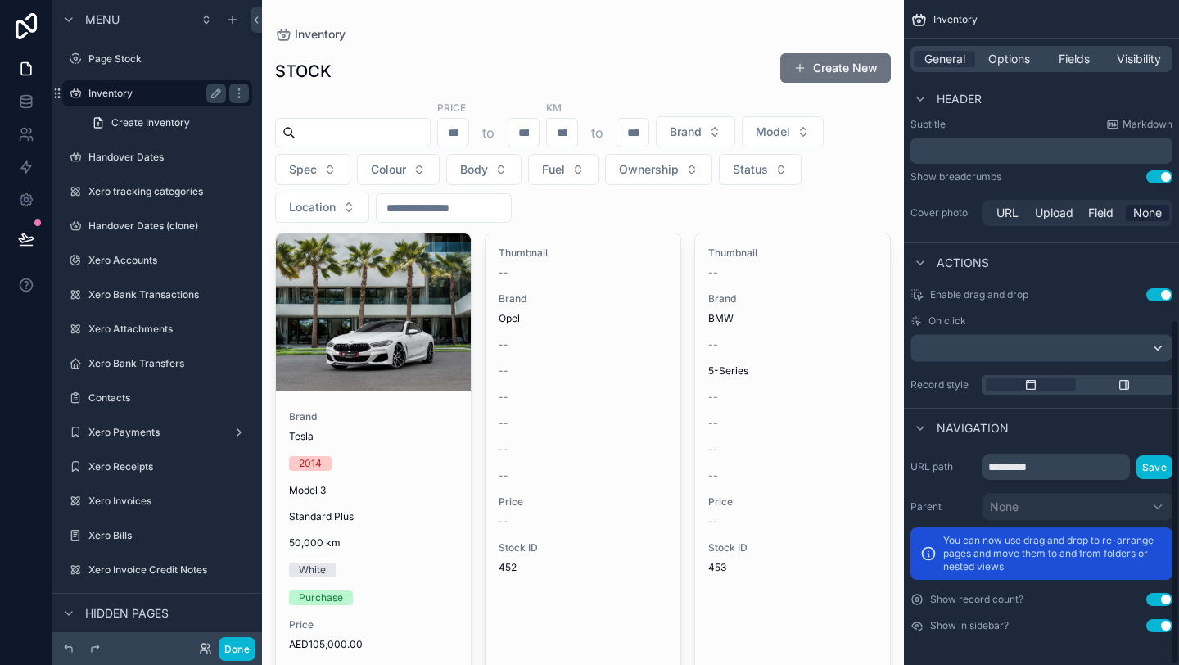
scroll to position [614, 0]
click at [368, 264] on div "scrollable content" at bounding box center [373, 311] width 195 height 157
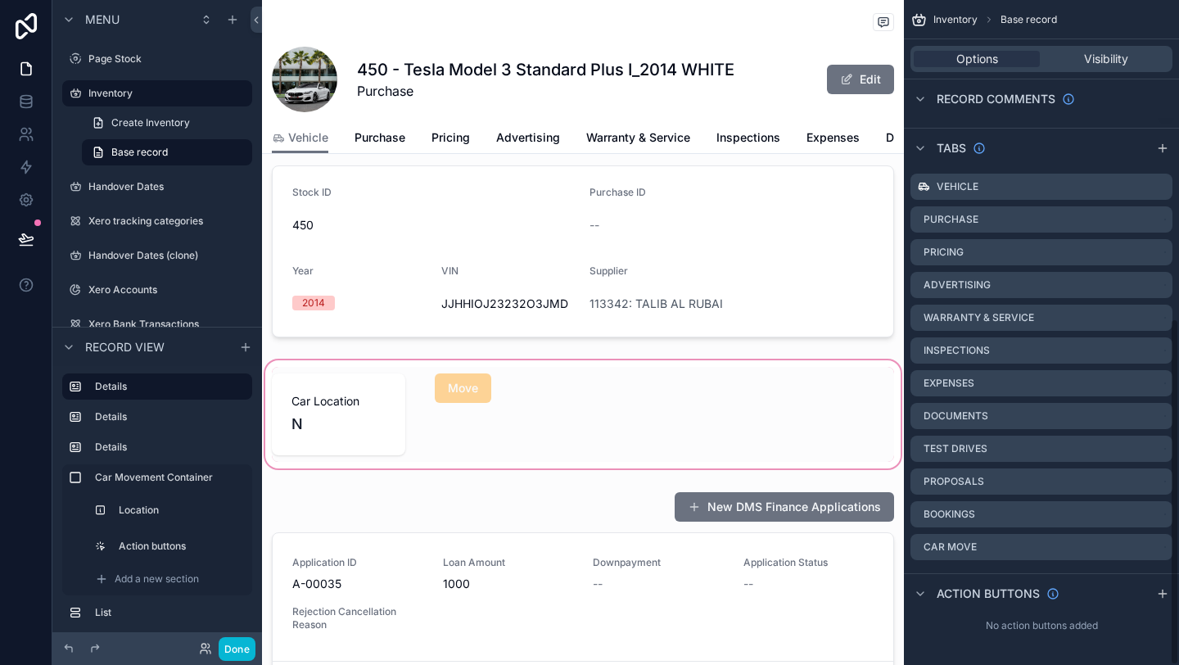
scroll to position [450, 0]
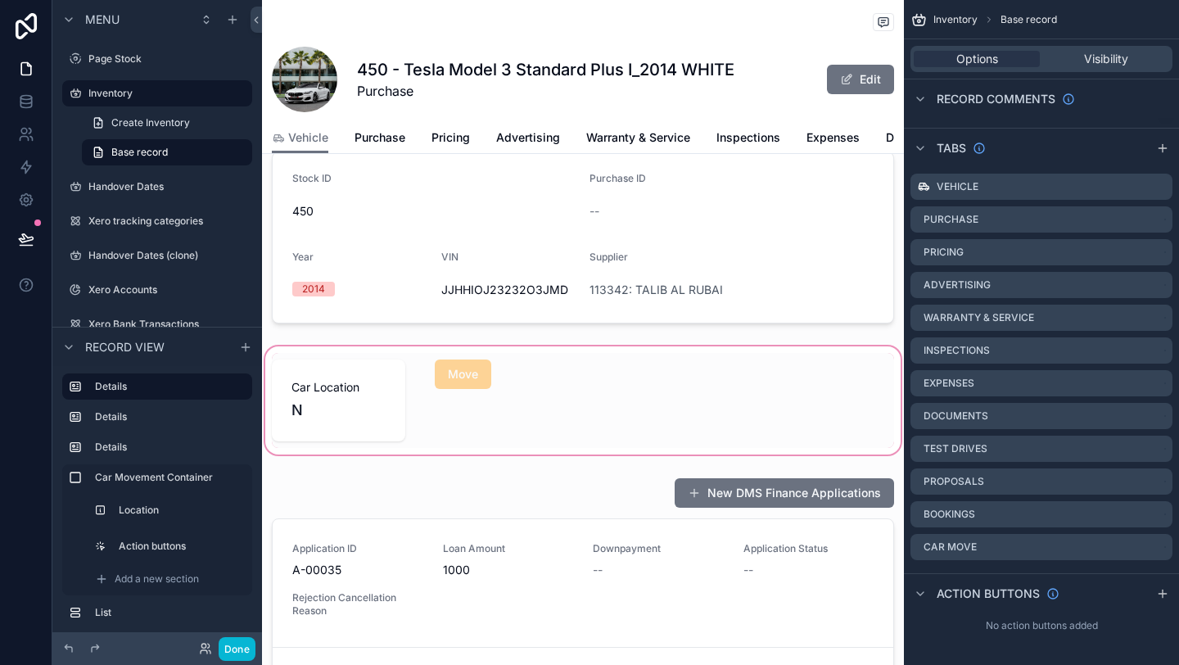
click at [448, 382] on div "scrollable content" at bounding box center [583, 400] width 642 height 115
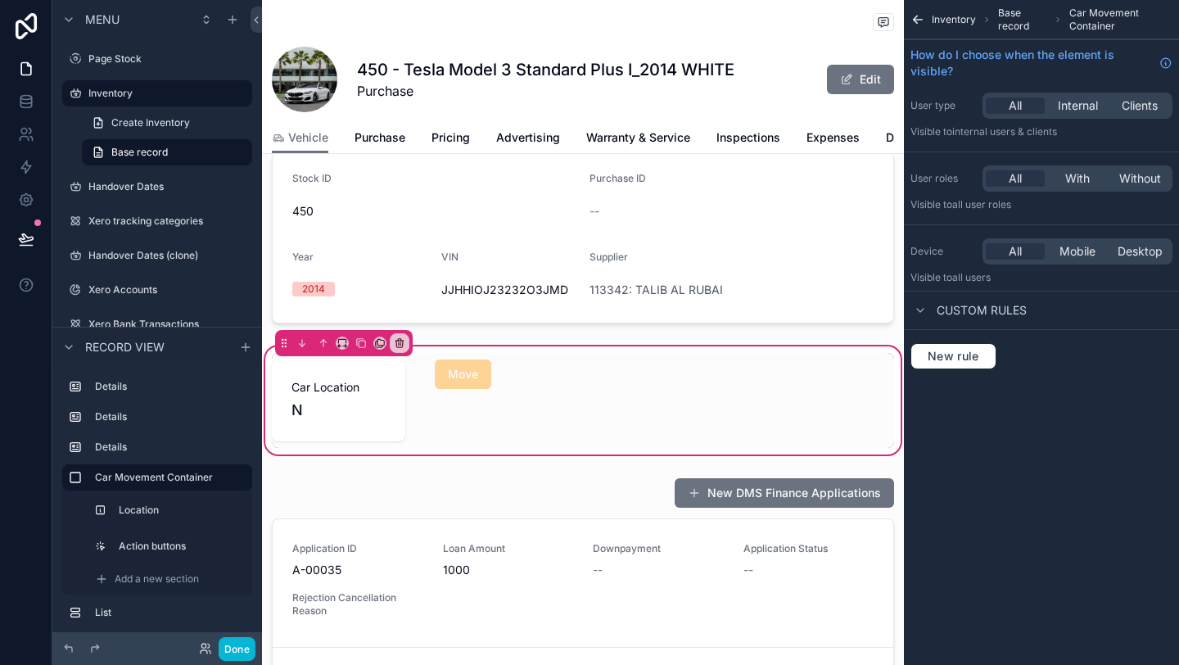
scroll to position [0, 0]
click at [534, 382] on div "scrollable content" at bounding box center [501, 400] width 153 height 95
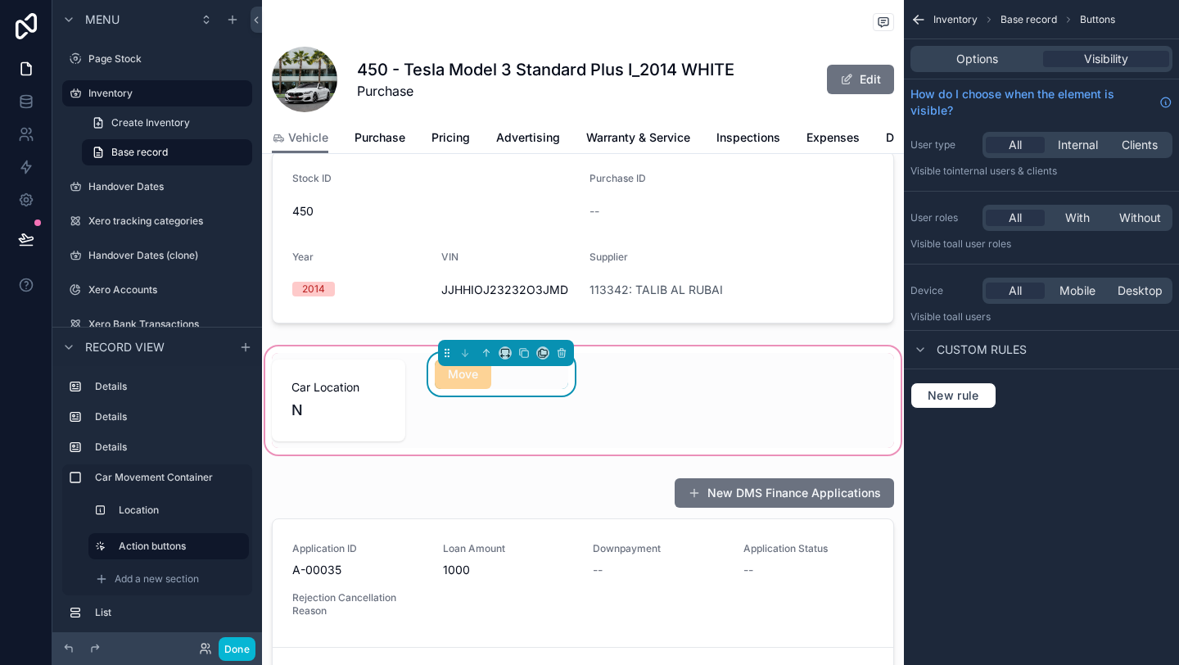
click at [964, 71] on div "Options Visibility" at bounding box center [1042, 59] width 262 height 26
click at [958, 47] on div "Options Visibility" at bounding box center [1042, 59] width 262 height 26
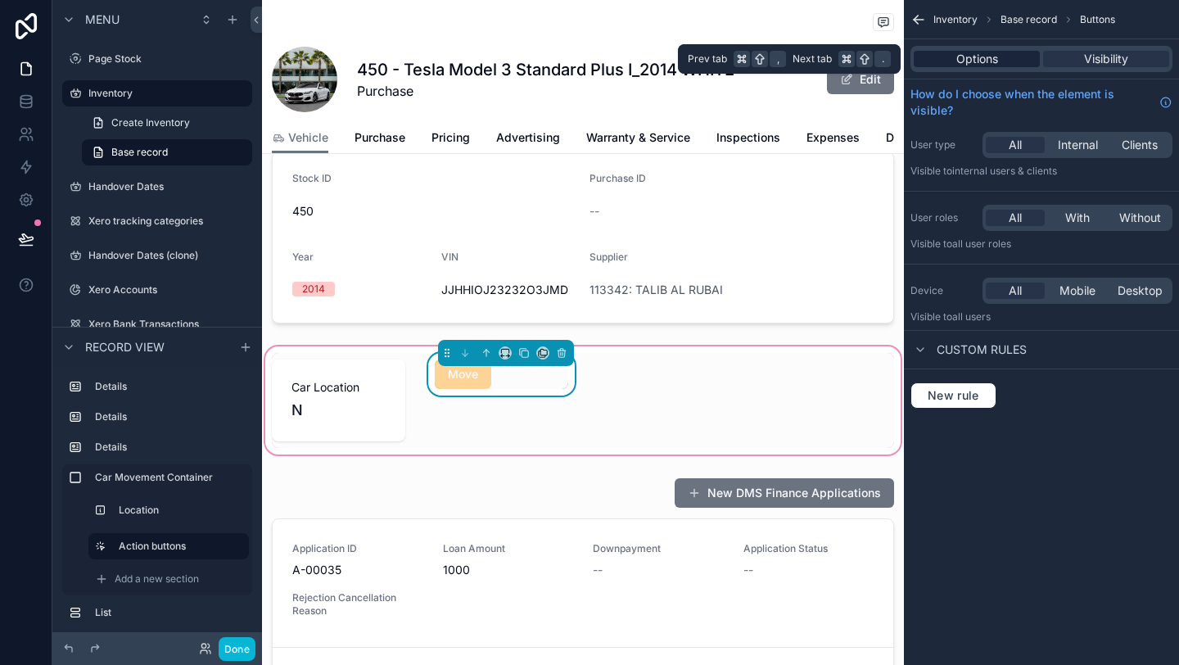
click at [959, 58] on span "Options" at bounding box center [977, 59] width 42 height 16
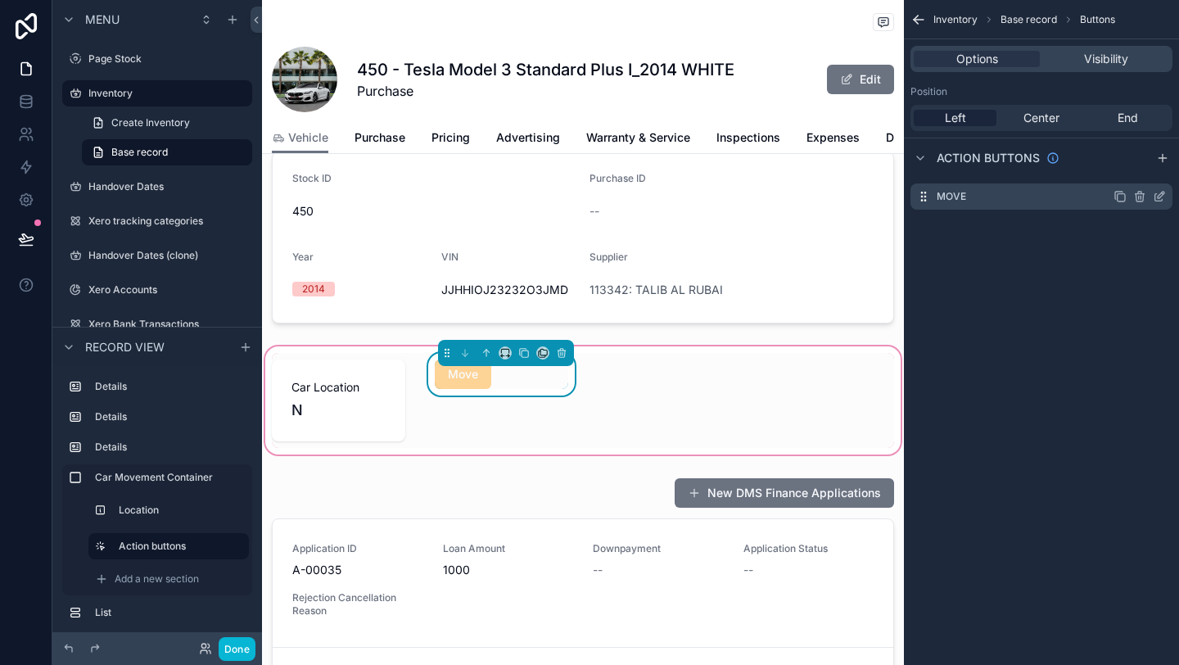
click at [1158, 201] on icon "scrollable content" at bounding box center [1159, 196] width 13 height 13
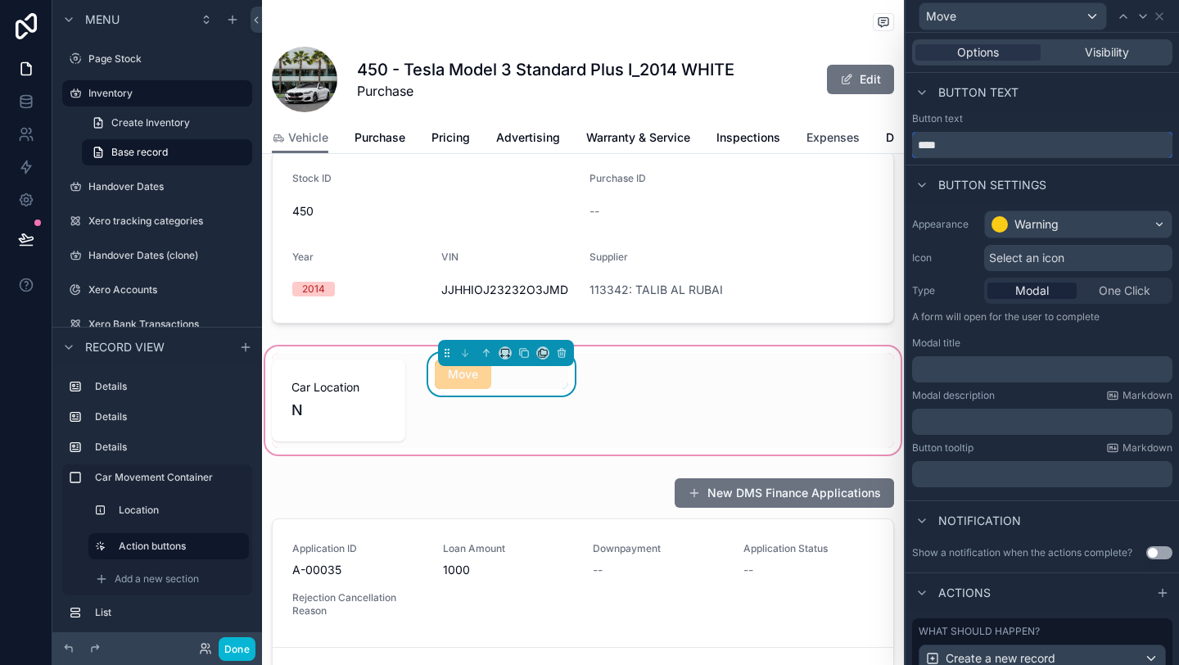
drag, startPoint x: 976, startPoint y: 151, endPoint x: 821, endPoint y: 151, distance: 154.8
click at [825, 151] on div "Move Options Visibility Button text Button text **** Button settings Appearance…" at bounding box center [589, 332] width 1179 height 665
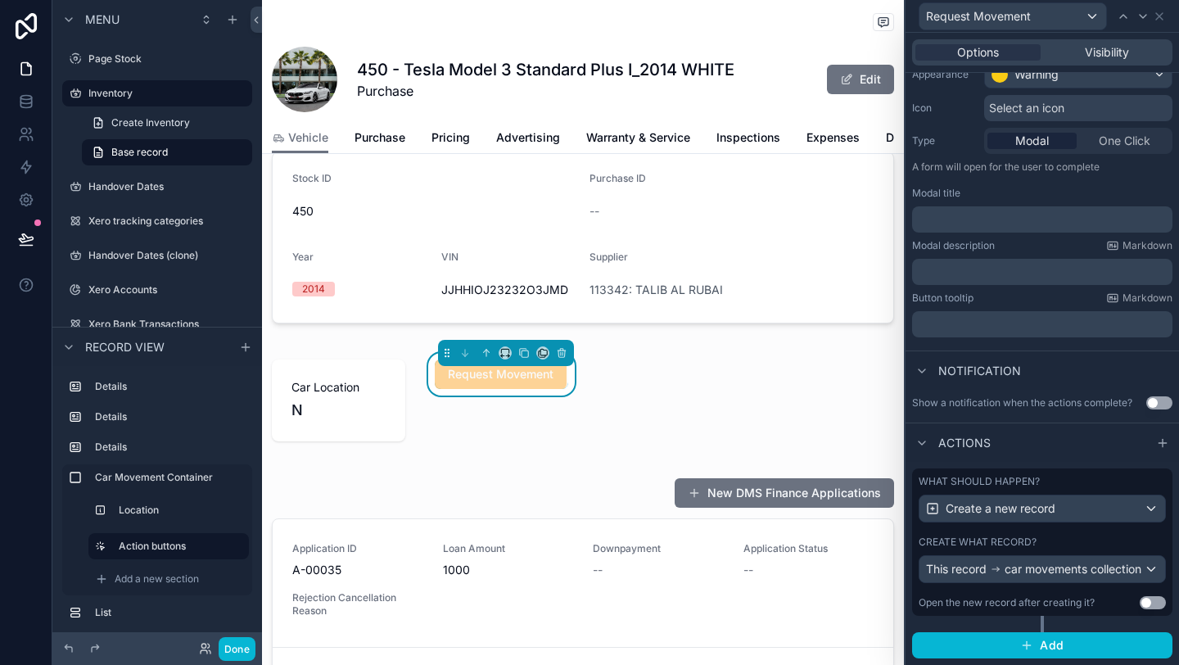
type input "**********"
click at [1166, 19] on div "Request Movement" at bounding box center [1042, 16] width 260 height 32
click at [1162, 17] on icon at bounding box center [1159, 16] width 13 height 13
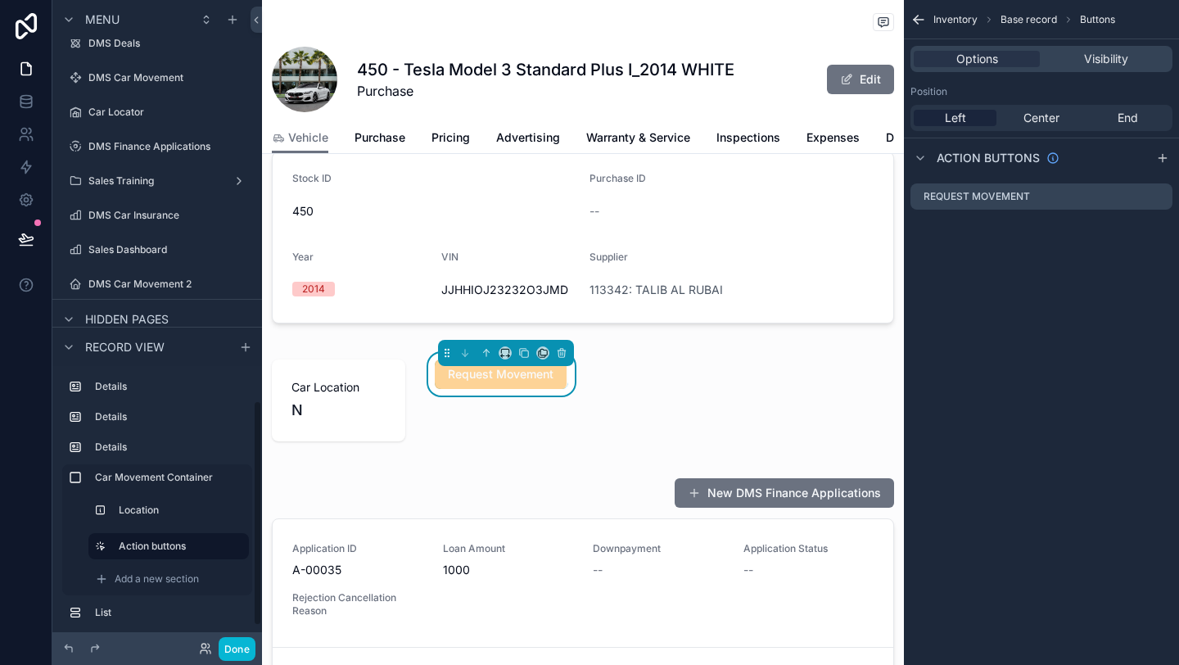
scroll to position [1152, 0]
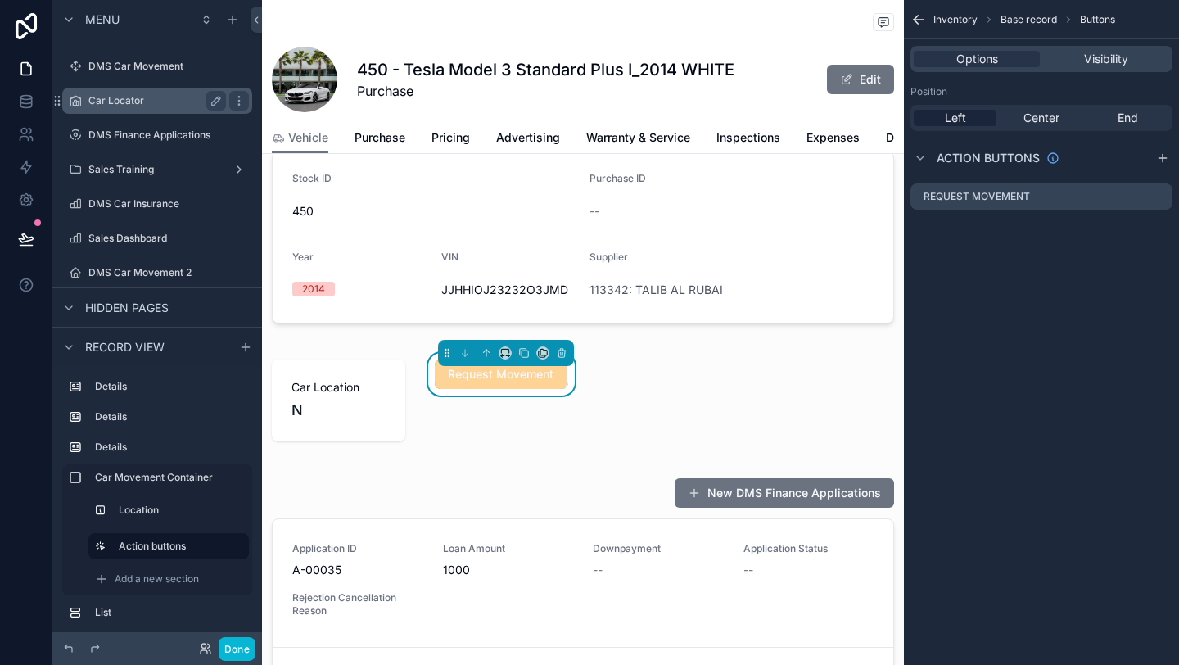
click at [108, 95] on label "Car Locator" at bounding box center [153, 100] width 131 height 13
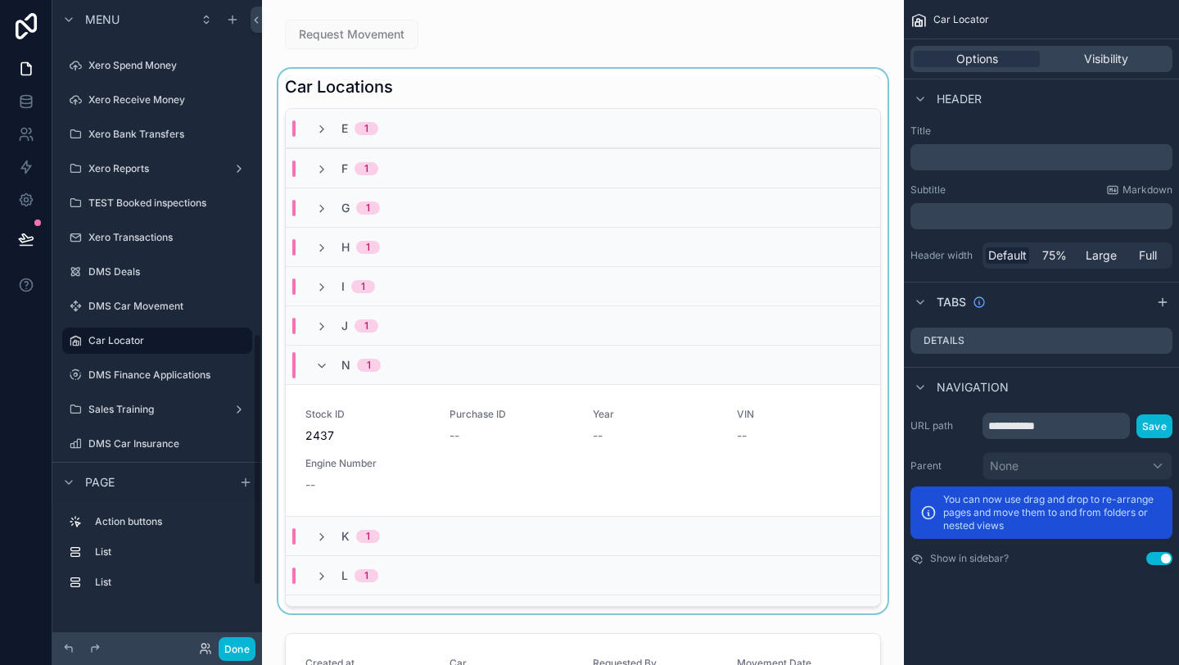
click at [337, 120] on div "E 1" at bounding box center [346, 128] width 63 height 16
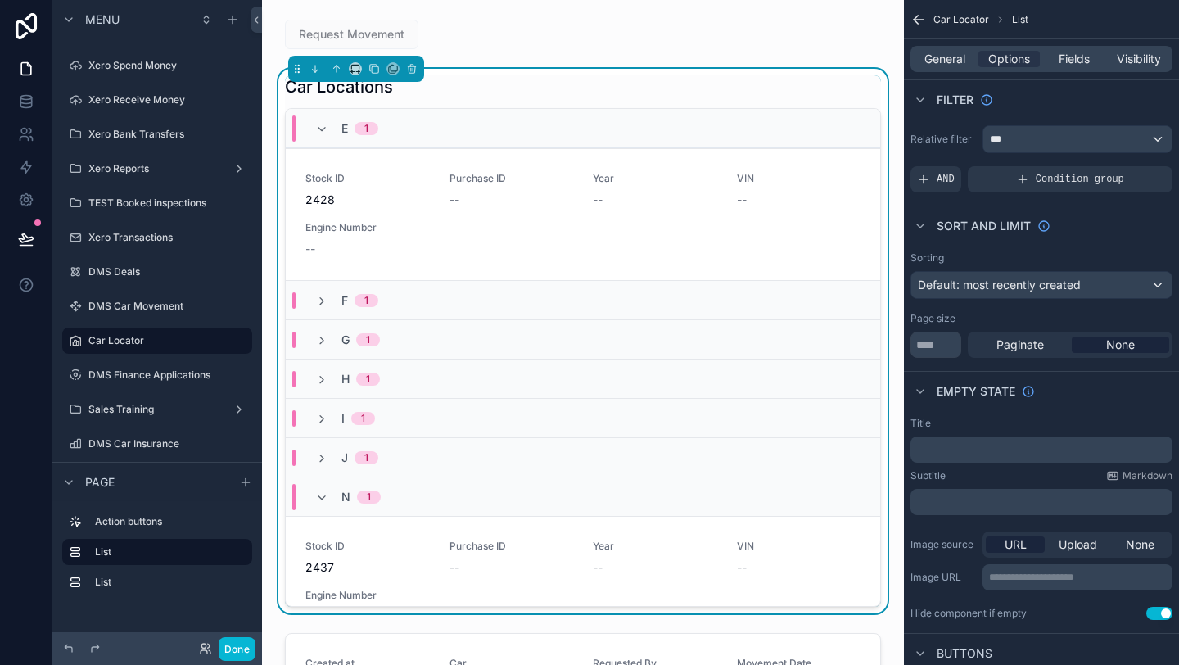
click at [445, 88] on div "Car Locations" at bounding box center [583, 86] width 596 height 23
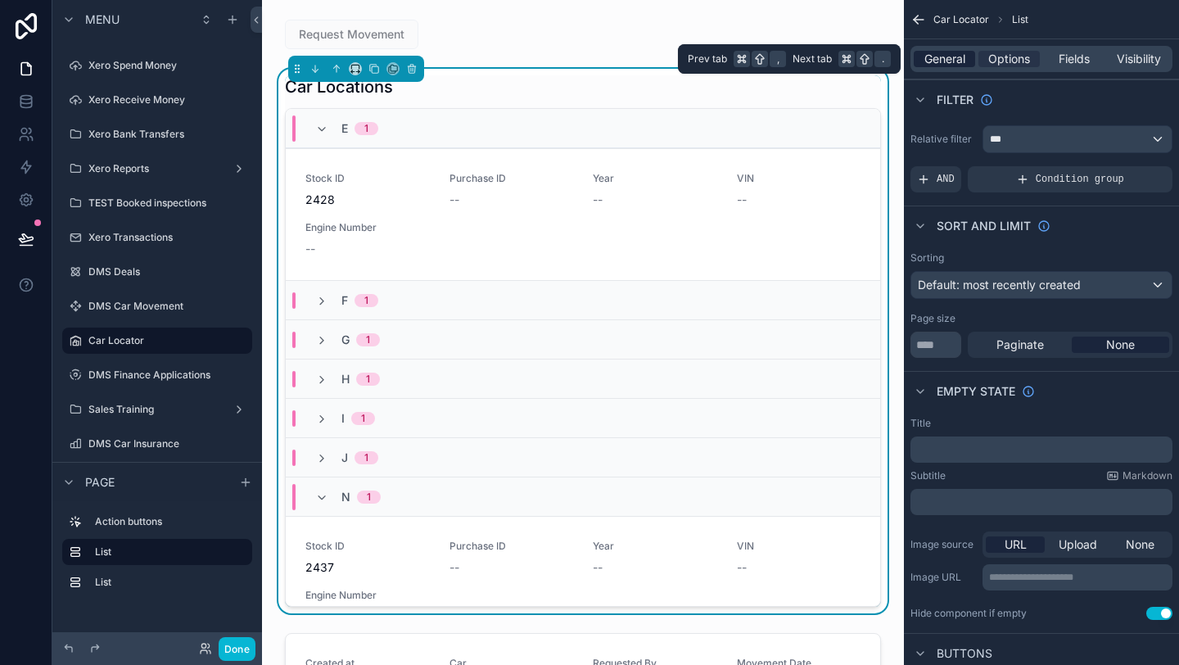
click at [967, 64] on div "General" at bounding box center [944, 59] width 61 height 16
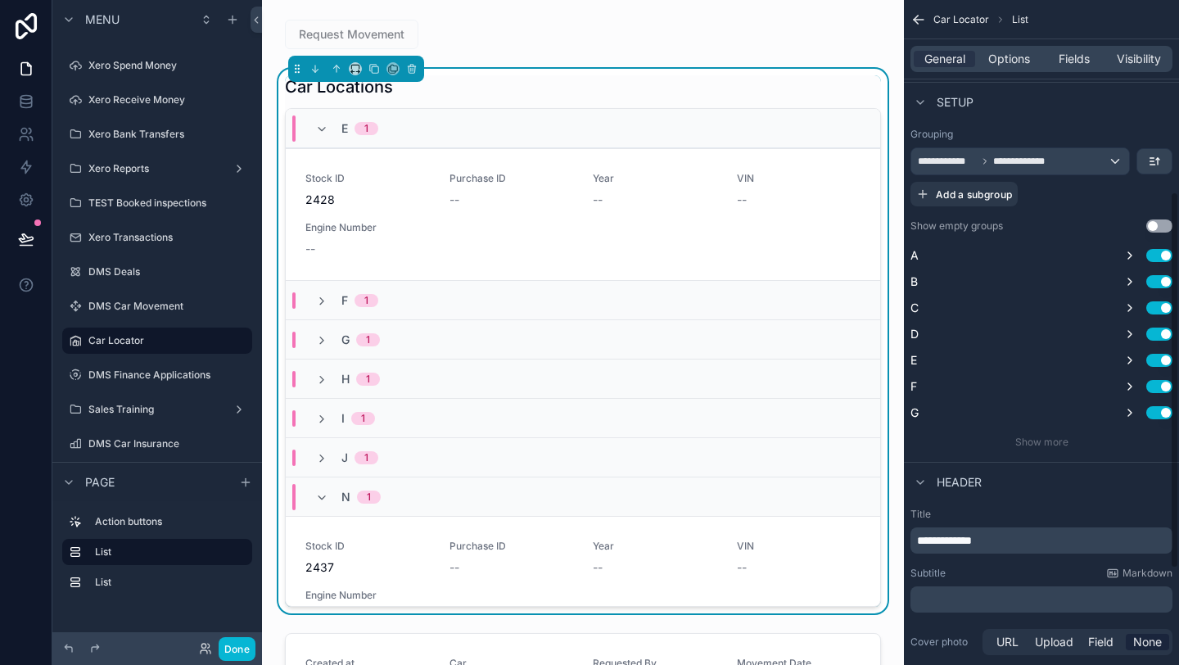
scroll to position [349, 0]
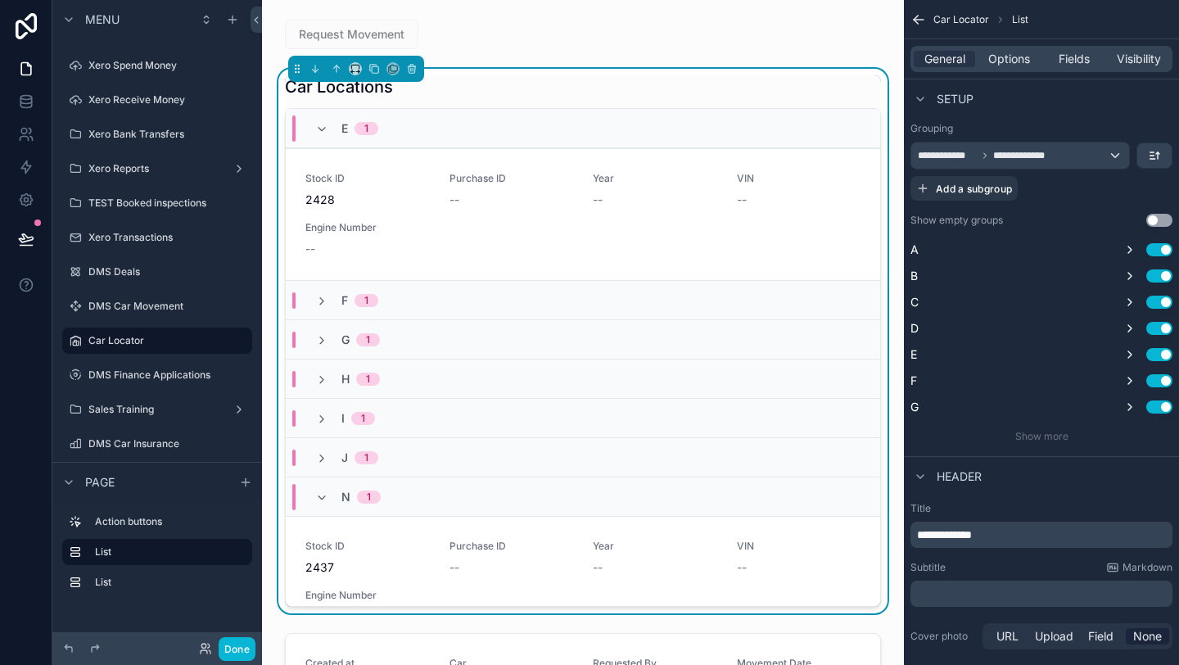
click at [1153, 222] on button "Use setting" at bounding box center [1159, 220] width 26 height 13
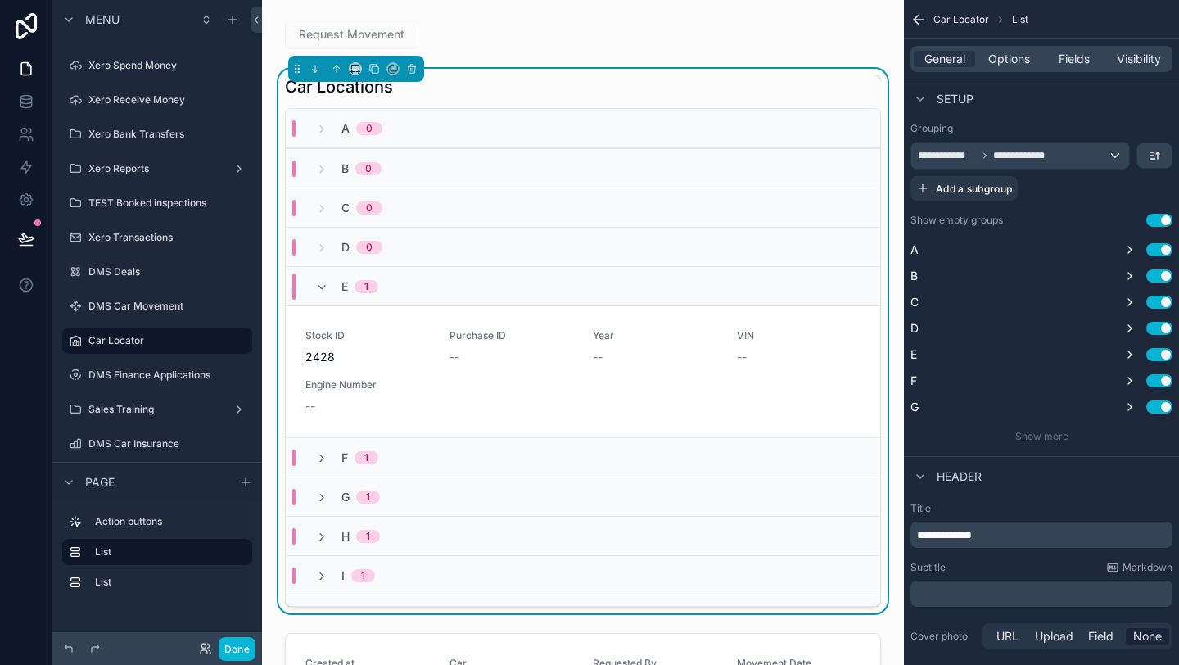
click at [1154, 222] on button "Use setting" at bounding box center [1159, 220] width 26 height 13
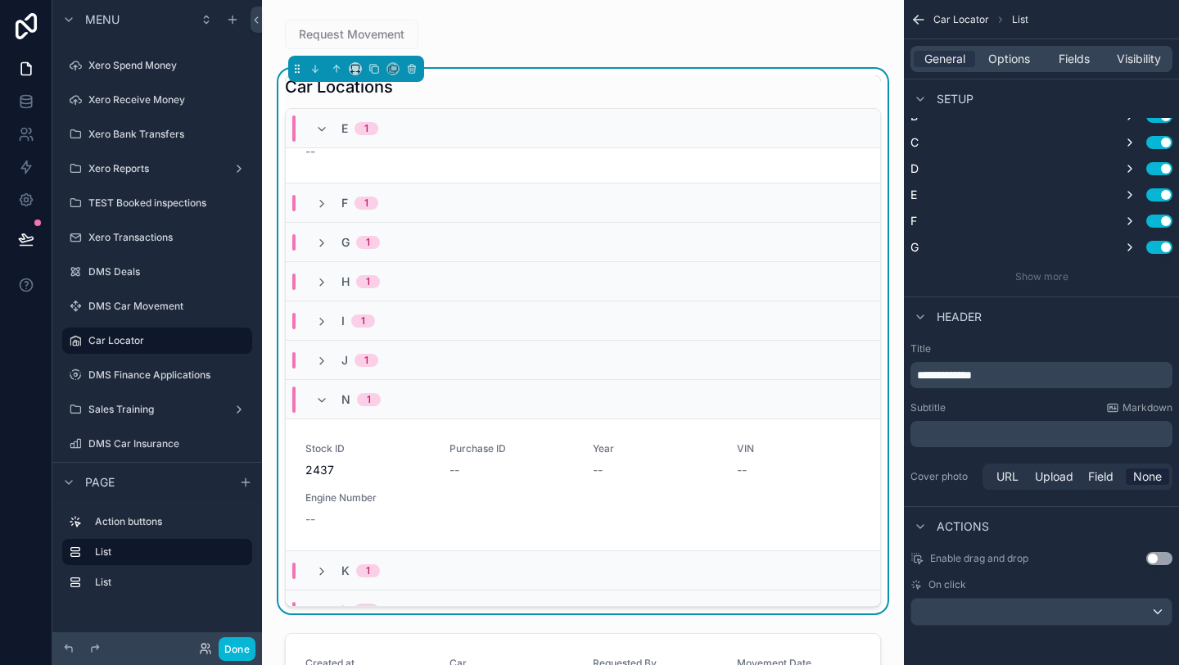
scroll to position [101, 0]
click at [559, 399] on div "N 1" at bounding box center [583, 395] width 594 height 39
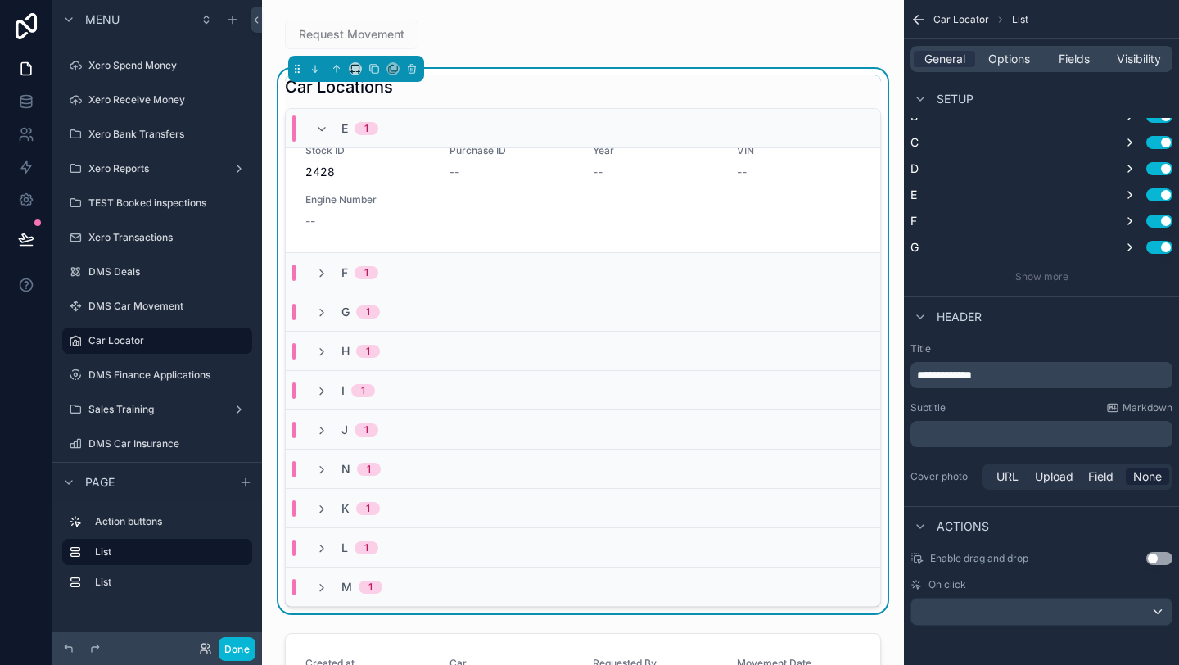
scroll to position [28, 0]
click at [559, 399] on div "I 1" at bounding box center [583, 389] width 594 height 39
click at [559, 400] on div "I 1" at bounding box center [583, 389] width 594 height 39
click at [249, 644] on button "Done" at bounding box center [237, 649] width 37 height 24
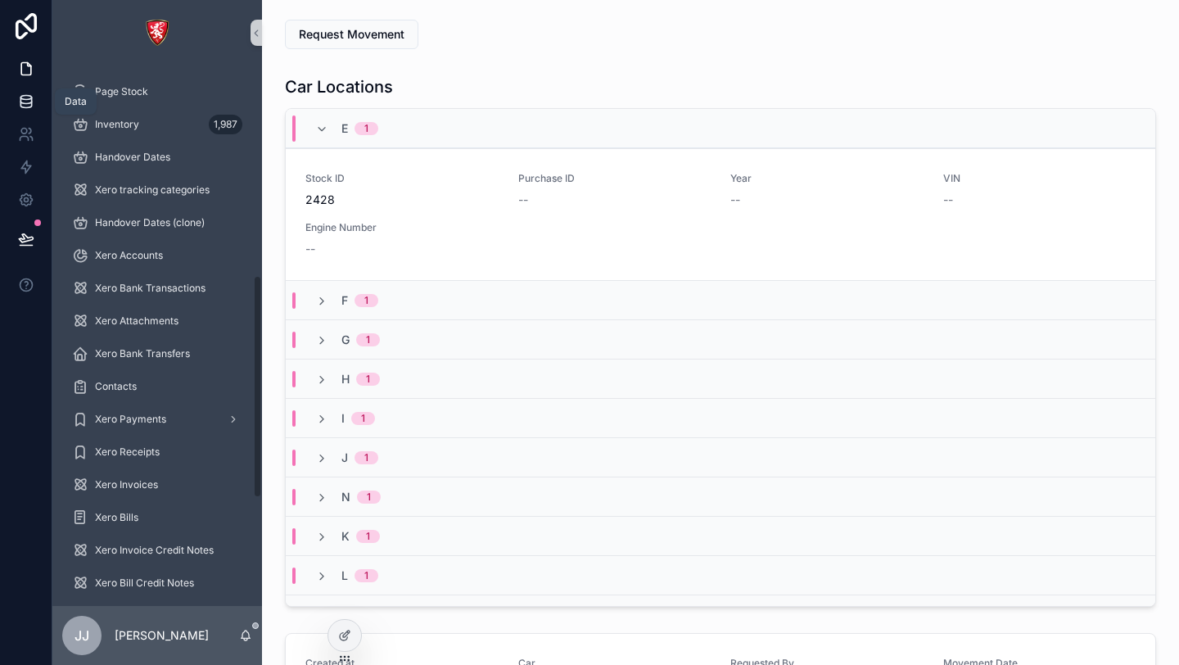
click at [16, 106] on link at bounding box center [26, 101] width 52 height 33
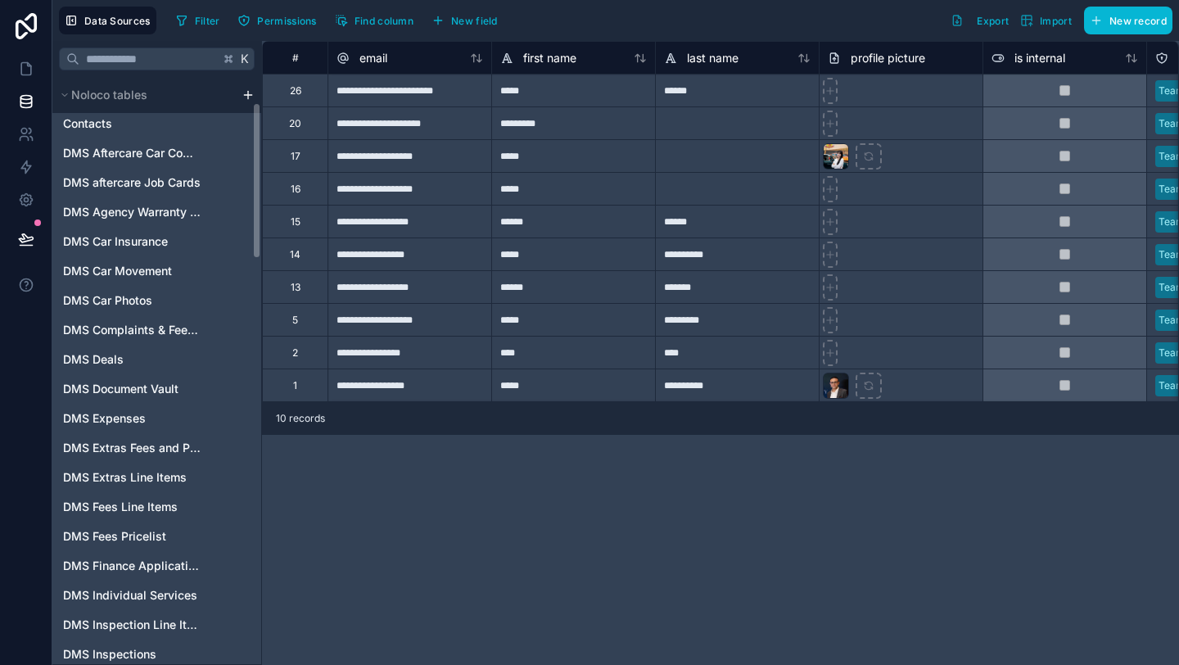
scroll to position [99, 0]
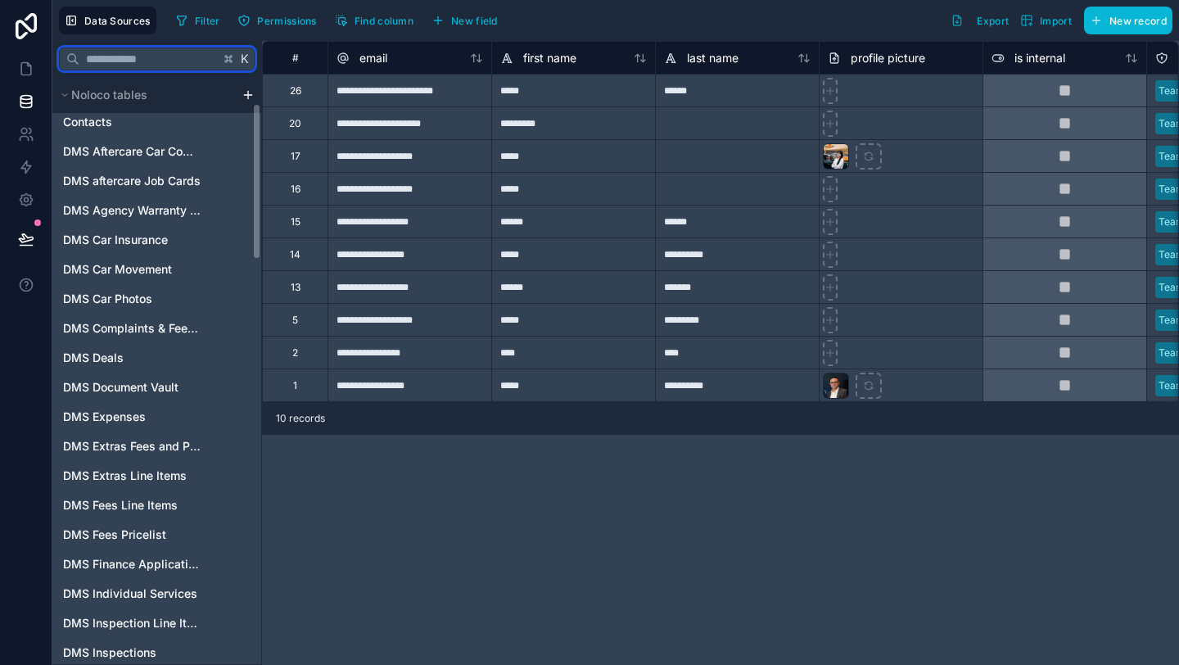
click at [138, 64] on input "text" at bounding box center [149, 58] width 140 height 29
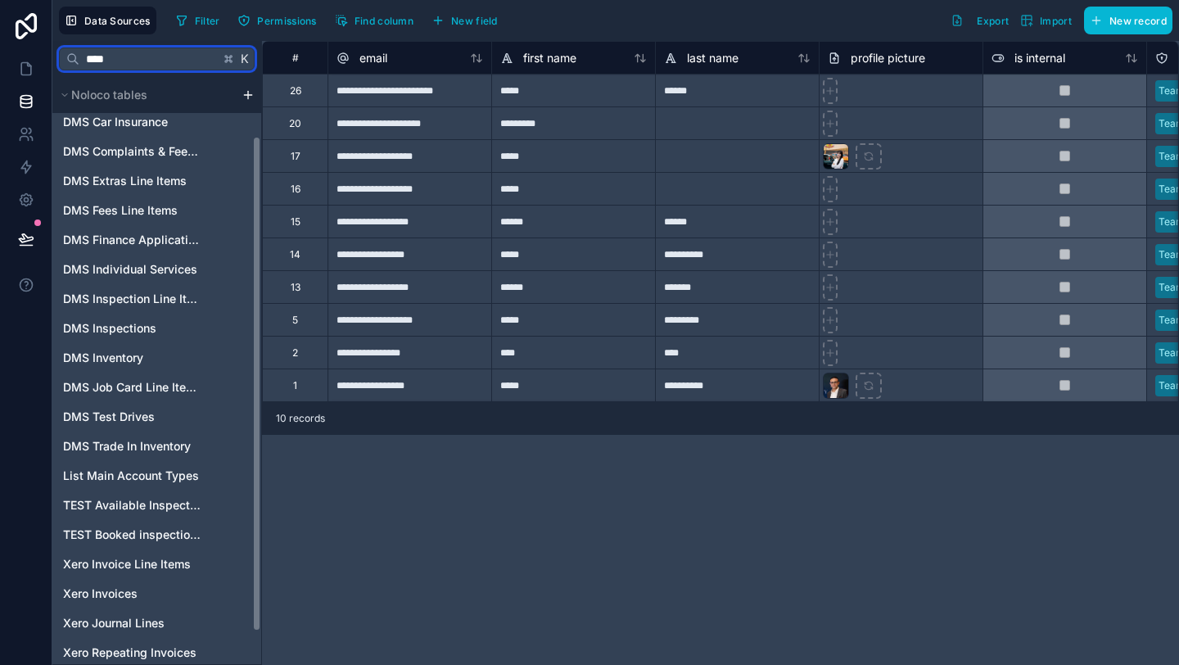
scroll to position [0, 0]
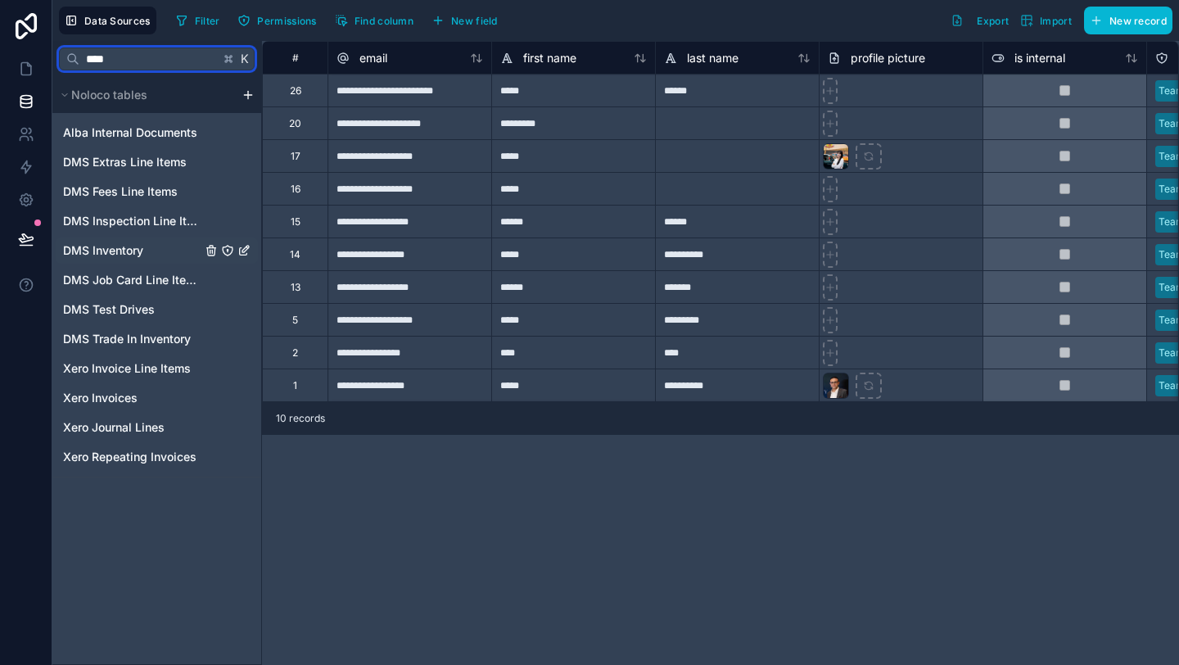
type input "****"
click at [147, 259] on div "DMS Inventory" at bounding box center [157, 250] width 202 height 26
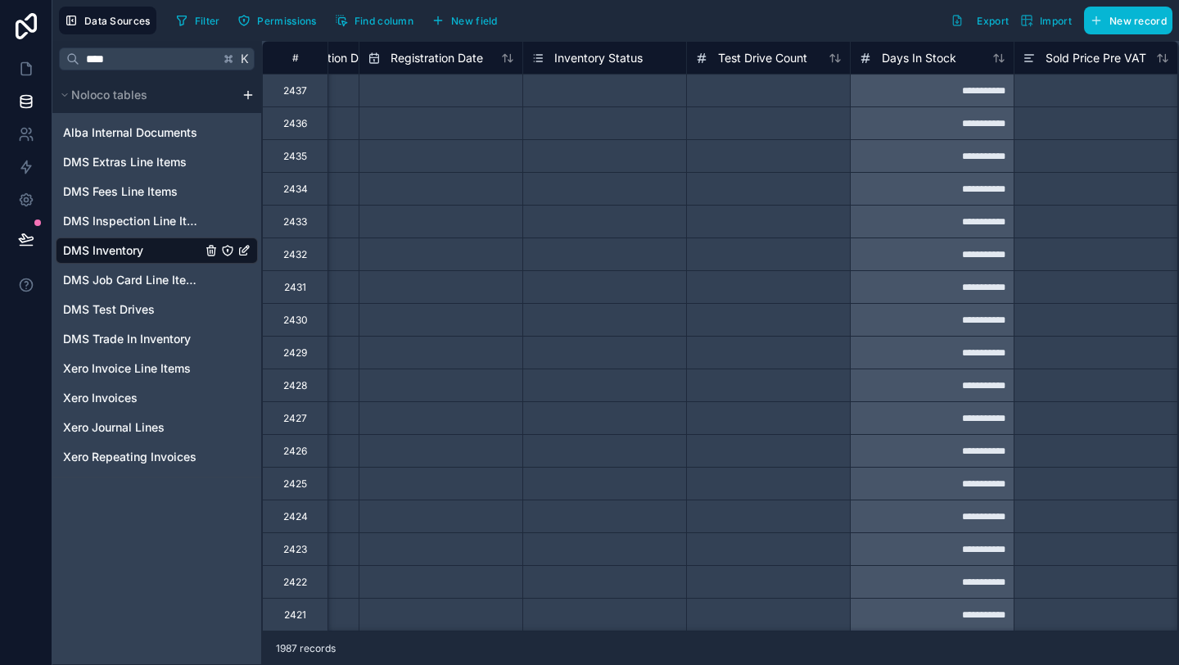
scroll to position [0, 4064]
click at [367, 18] on span "Find column" at bounding box center [384, 21] width 59 height 12
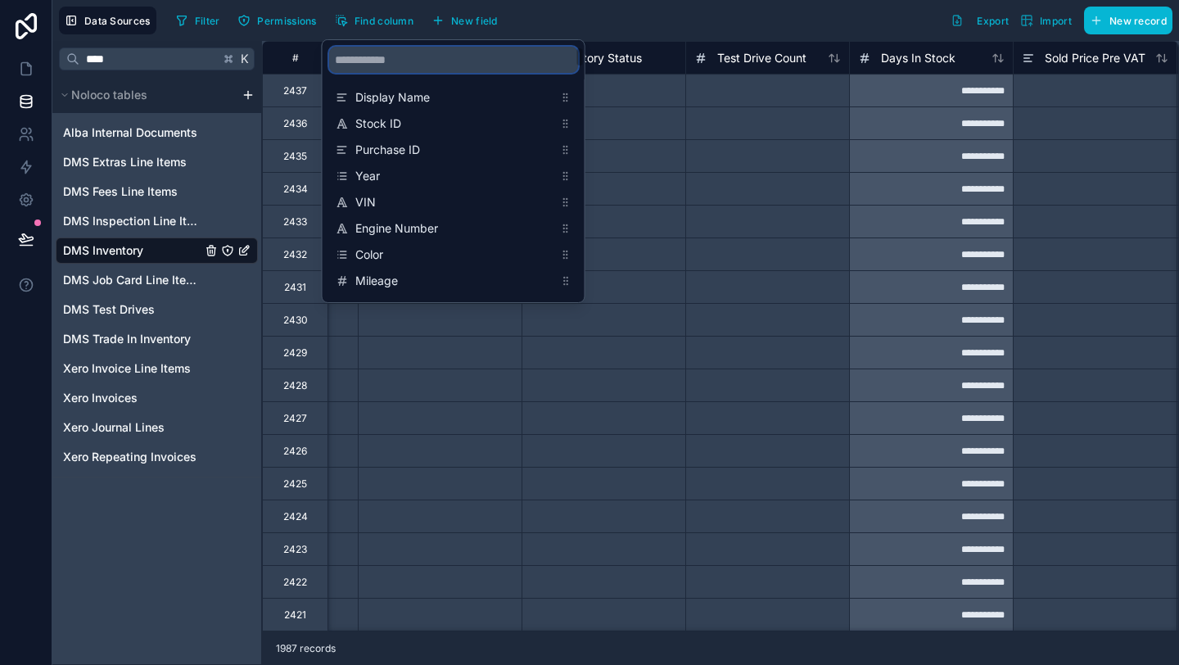
click at [383, 65] on input "scrollable content" at bounding box center [453, 60] width 249 height 26
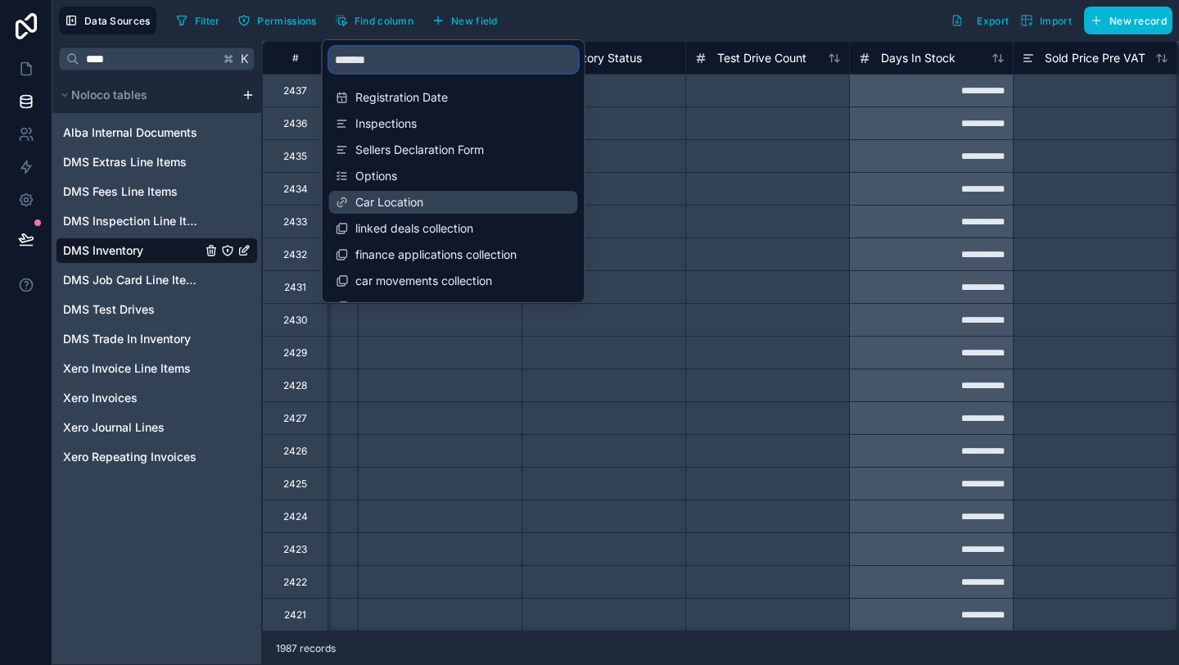
type input "*******"
click at [427, 195] on span "Car Location" at bounding box center [454, 202] width 198 height 16
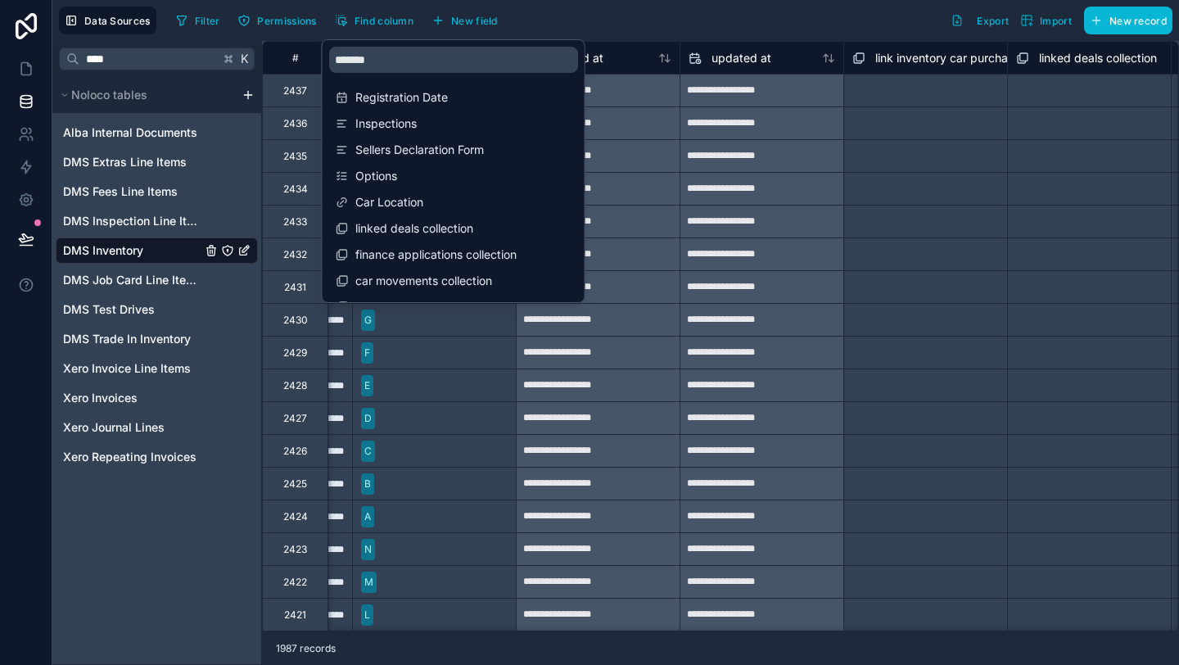
scroll to position [0, 26203]
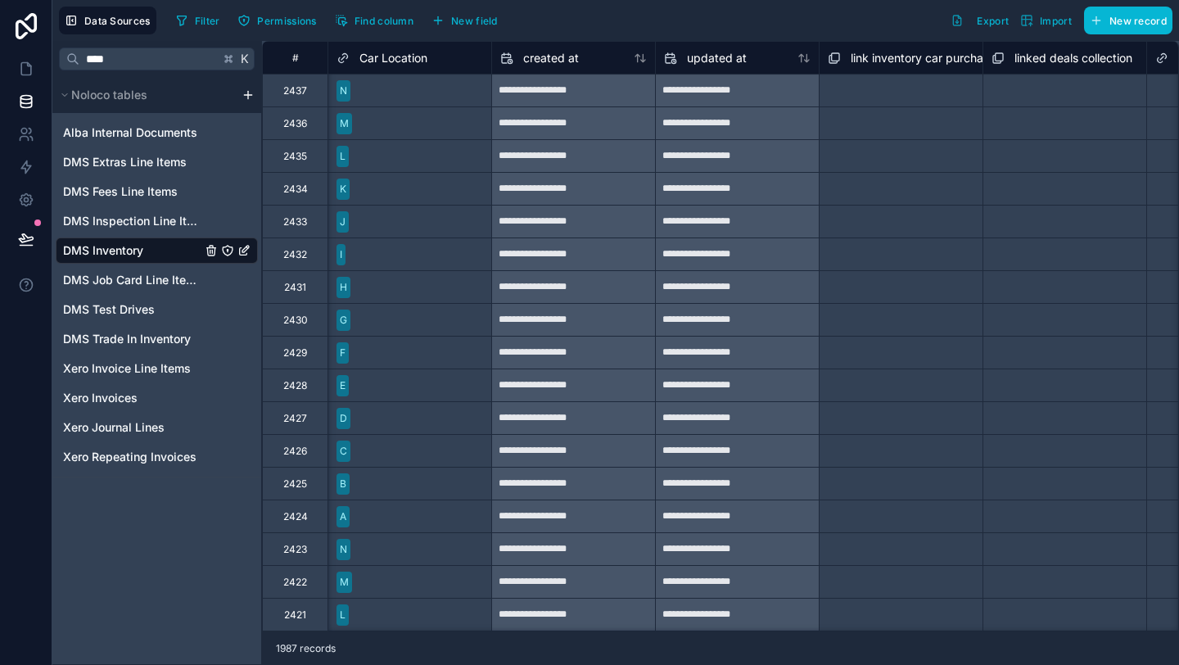
click at [590, 18] on div "Filter Permissions Find column New field Export Import New record" at bounding box center [671, 21] width 1003 height 28
click at [429, 62] on div "Car Location" at bounding box center [410, 58] width 147 height 20
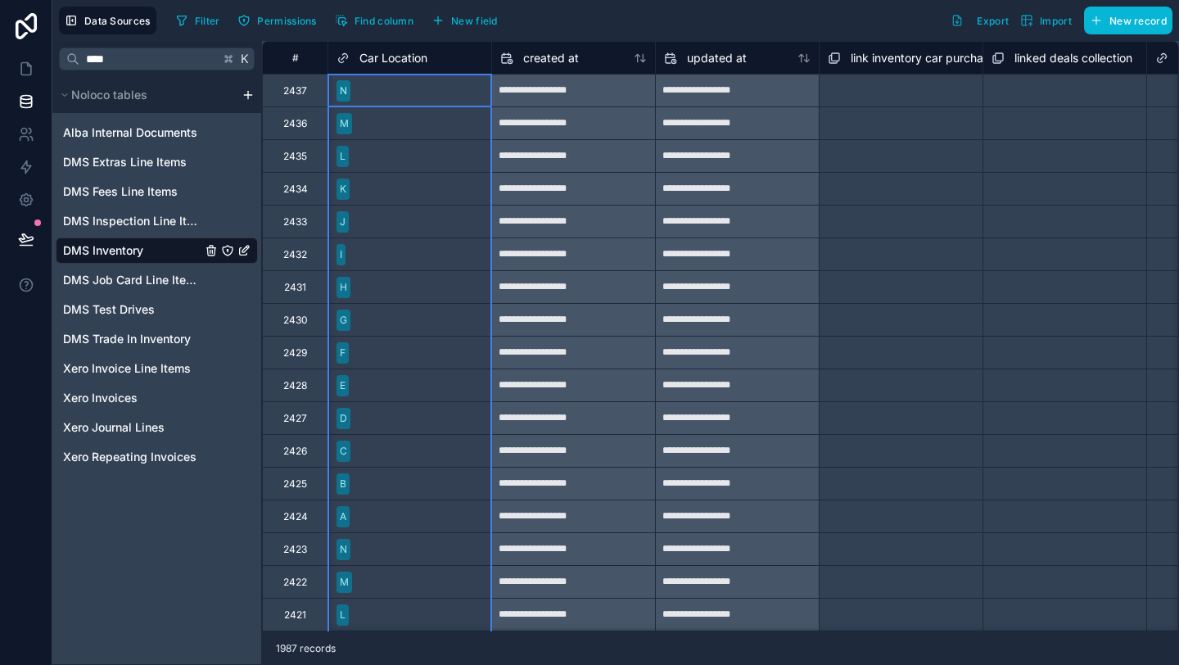
click at [392, 58] on span "Car Location" at bounding box center [393, 58] width 68 height 16
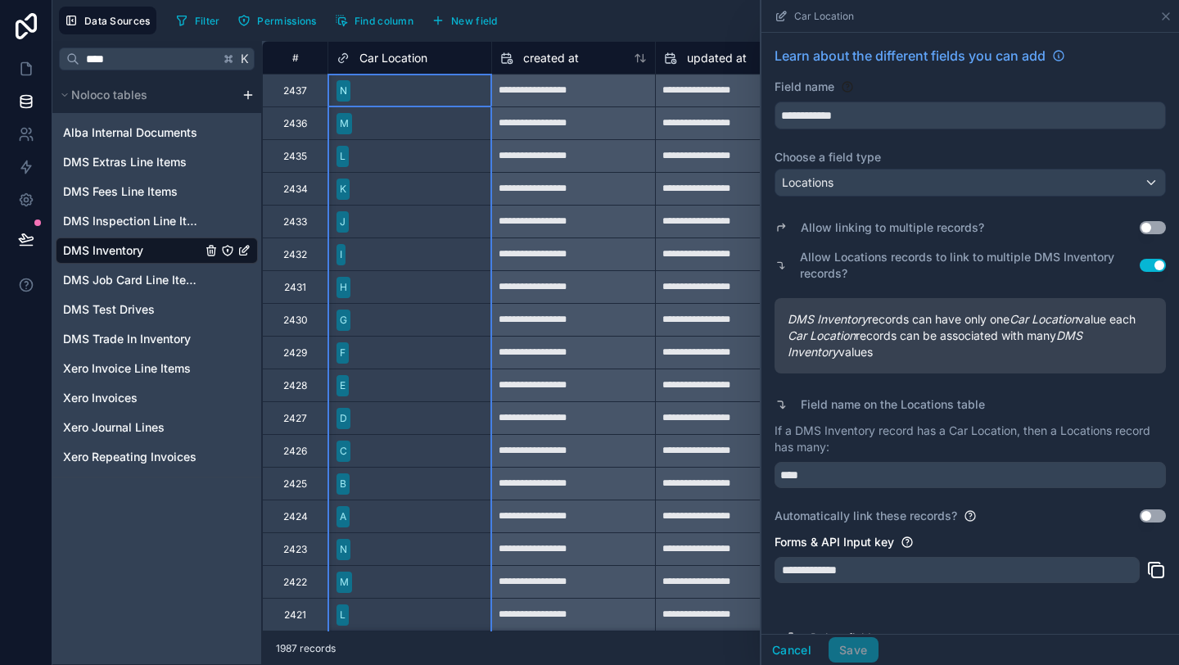
click at [392, 58] on span "Car Location" at bounding box center [393, 58] width 68 height 16
click at [373, 66] on div "Car Location" at bounding box center [382, 58] width 91 height 20
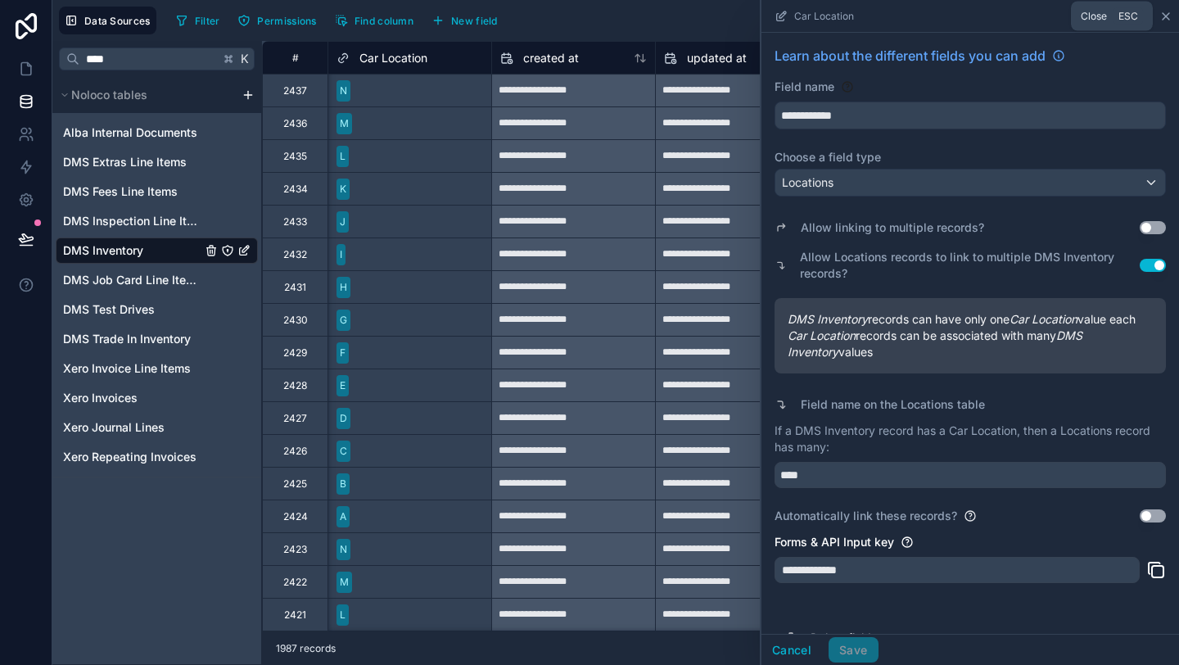
click at [1168, 16] on icon at bounding box center [1165, 16] width 13 height 13
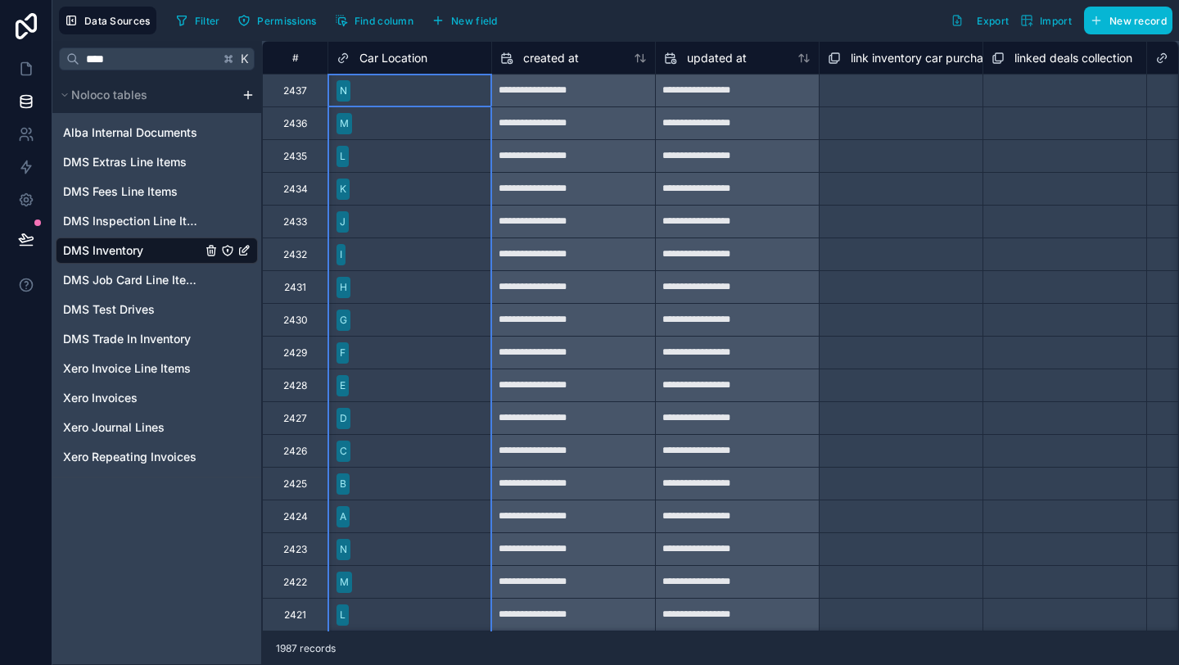
click at [477, 62] on div "Car Location" at bounding box center [410, 58] width 147 height 20
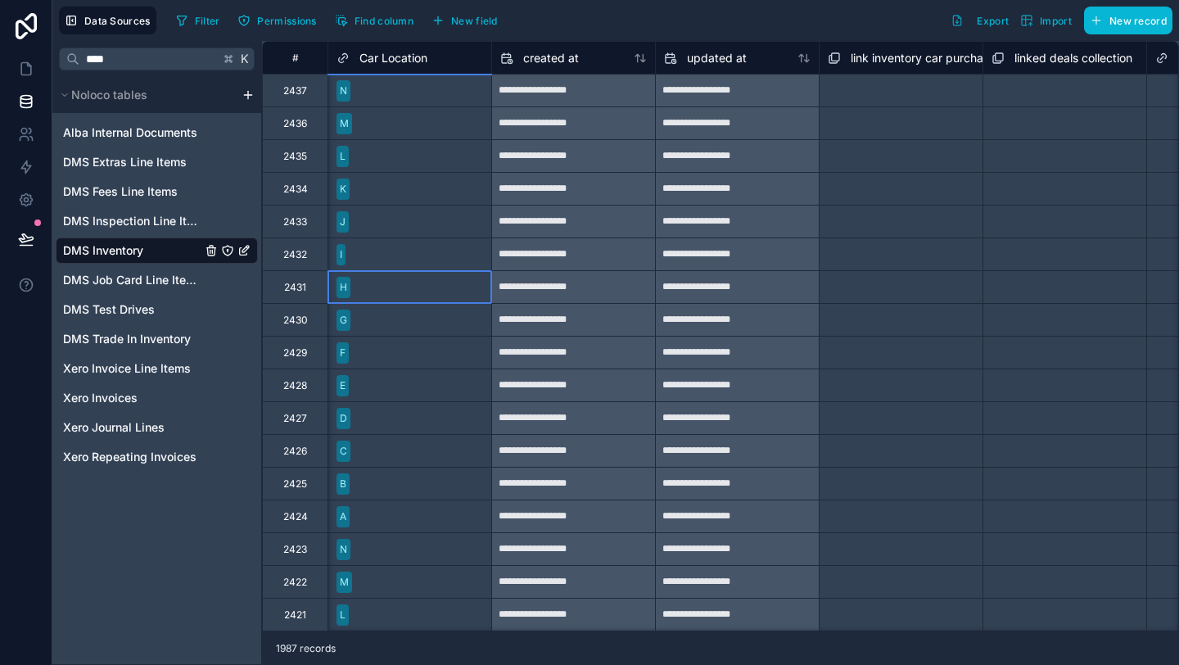
click at [477, 273] on div "H" at bounding box center [409, 287] width 163 height 32
click at [214, 35] on div "Data Sources Filter Permissions Find column New field Export Import New record" at bounding box center [615, 20] width 1127 height 41
click at [214, 34] on div "Data Sources Filter Permissions Find column New field Export Import New record" at bounding box center [615, 20] width 1127 height 41
click at [214, 34] on div "Filter Permissions Find column New field" at bounding box center [340, 21] width 341 height 28
click at [212, 33] on div "Filter Permissions Find column New field" at bounding box center [340, 21] width 341 height 28
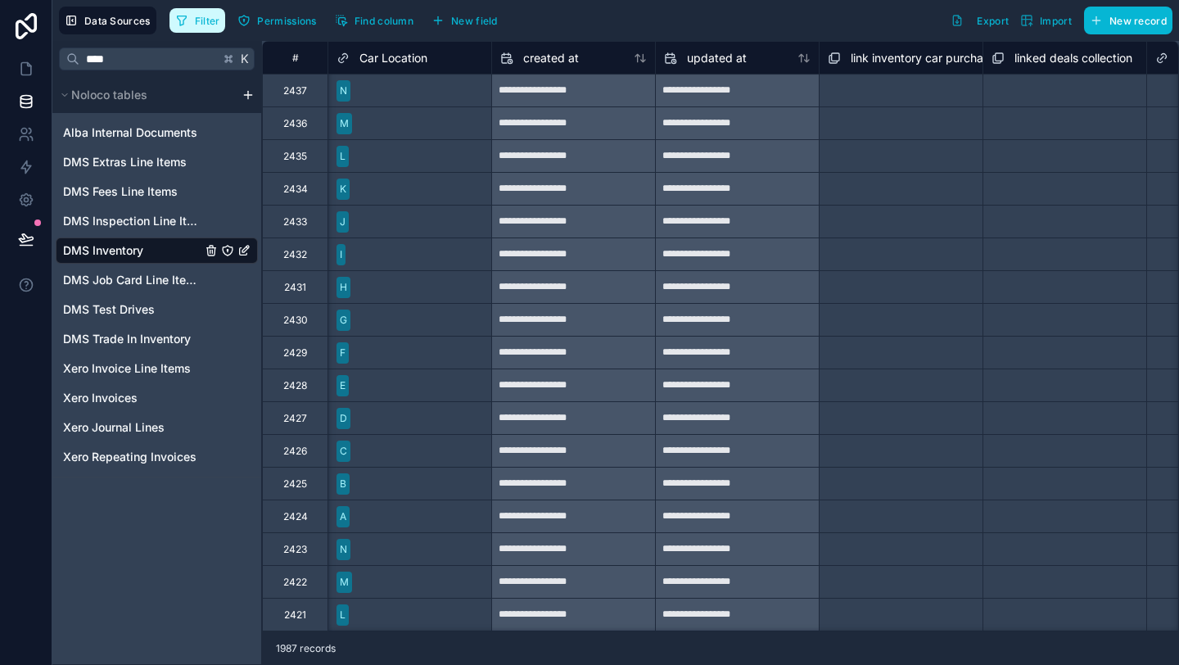
click at [198, 19] on span "Filter" at bounding box center [207, 21] width 25 height 12
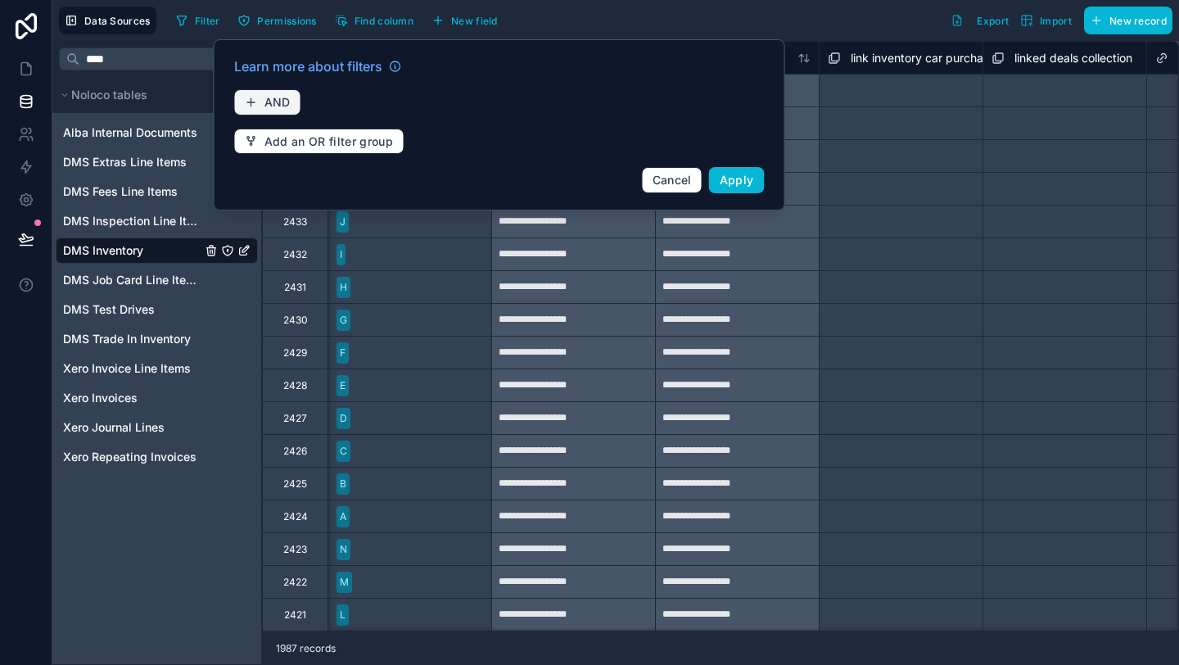
click at [278, 98] on span "AND" at bounding box center [277, 102] width 26 height 15
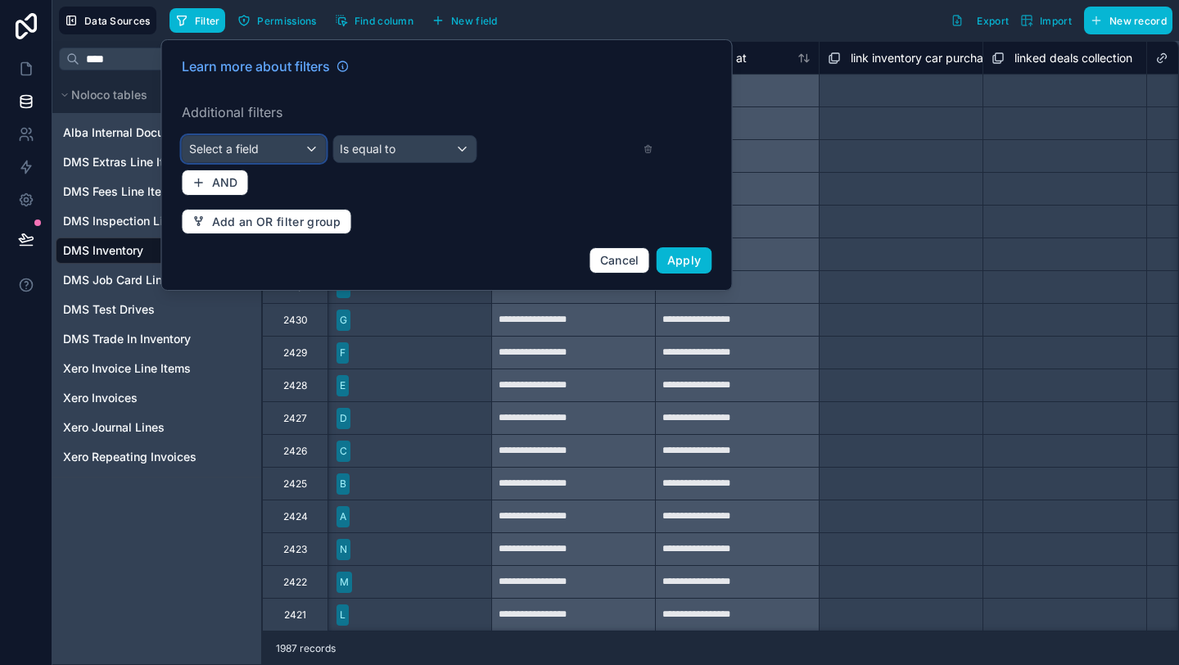
click at [284, 145] on div "Select a field" at bounding box center [254, 149] width 143 height 26
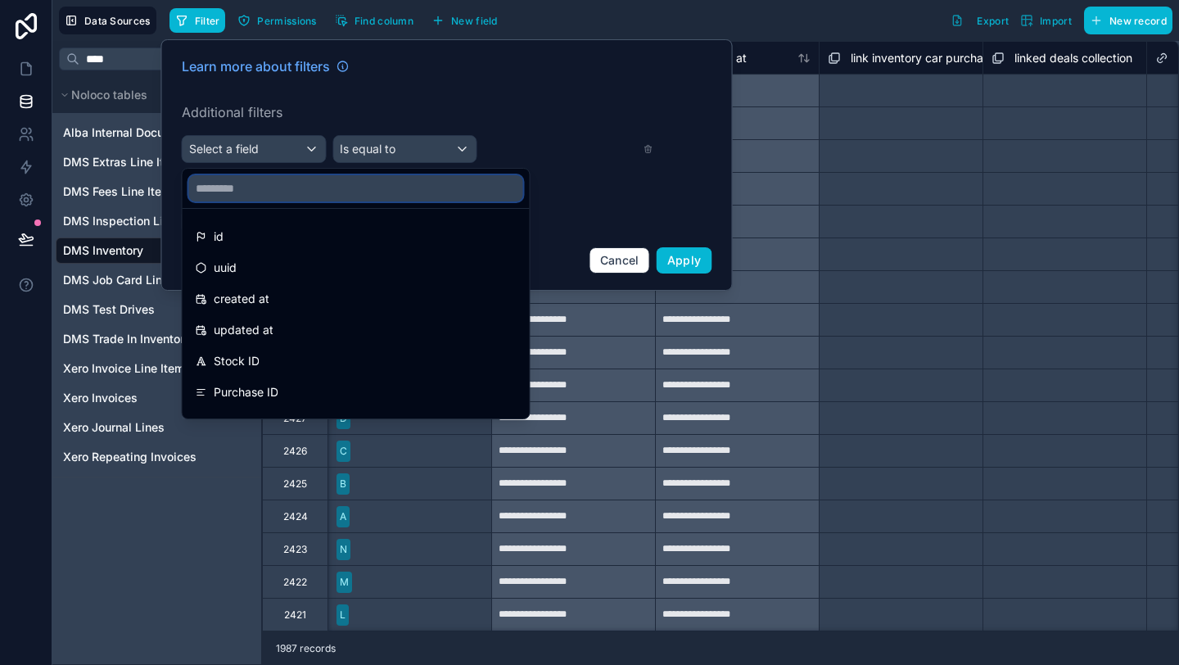
click at [278, 193] on input "text" at bounding box center [356, 188] width 334 height 26
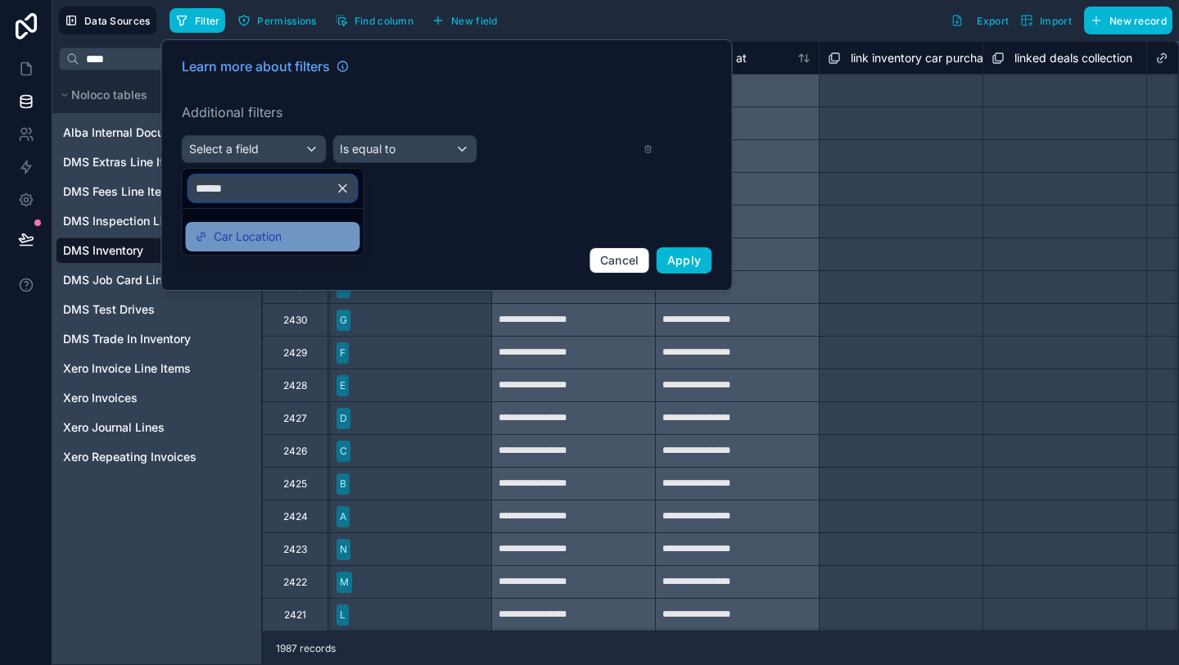
type input "******"
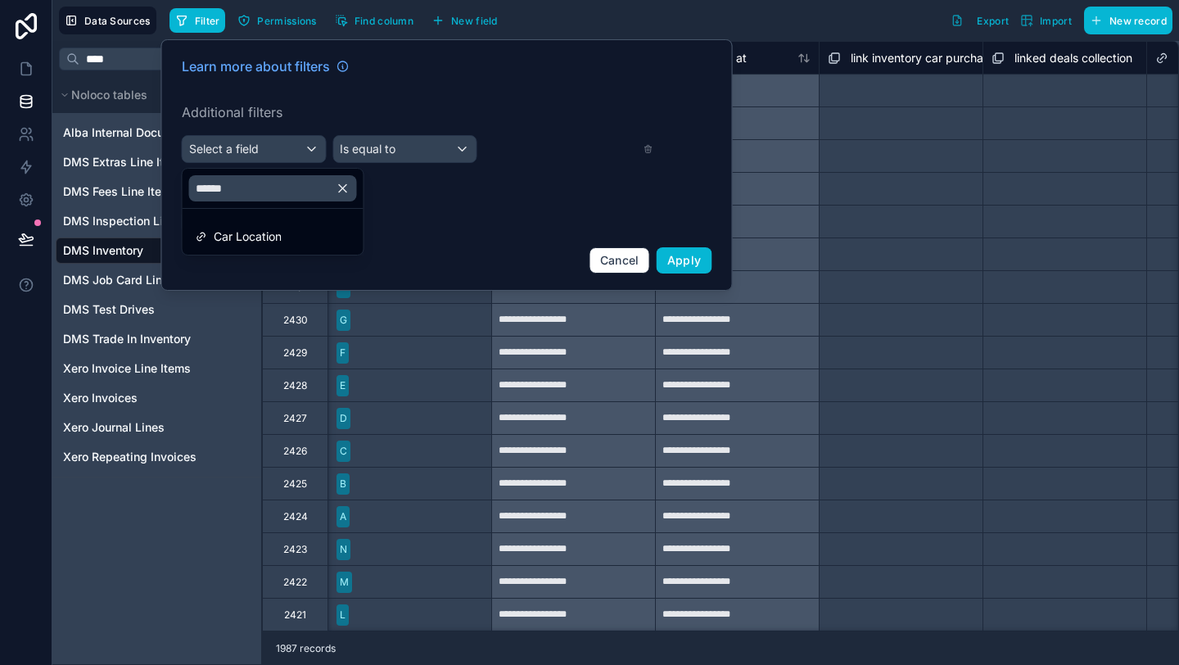
click at [304, 247] on div "Car Location" at bounding box center [273, 236] width 174 height 29
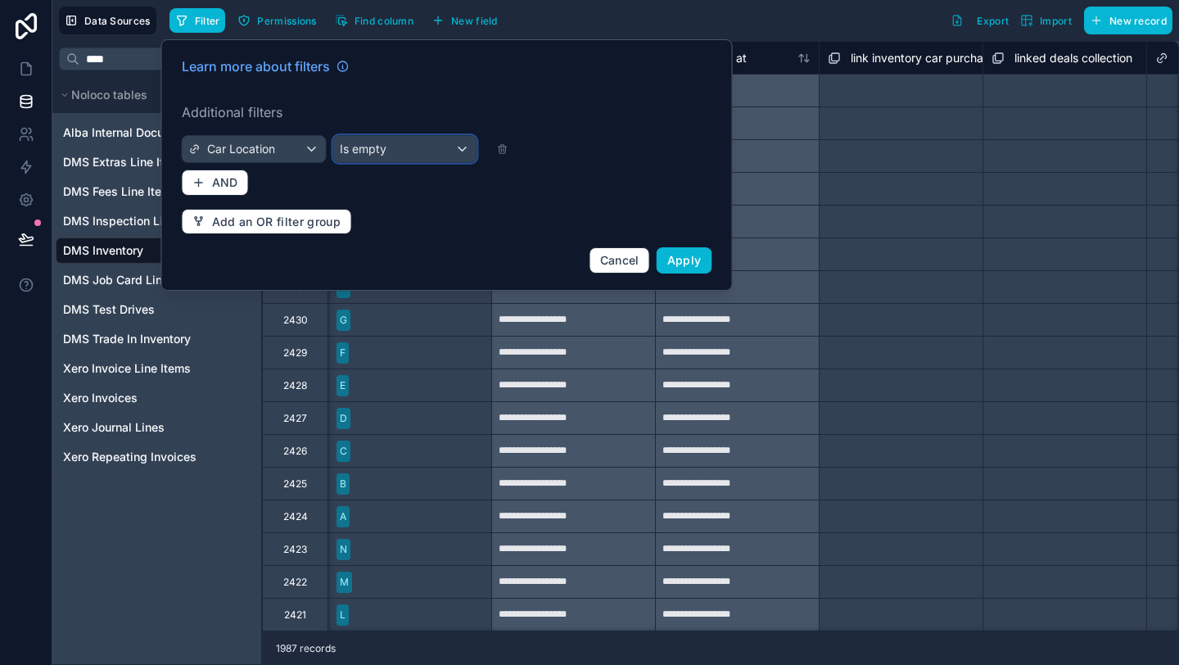
click at [432, 160] on div "Is empty" at bounding box center [404, 149] width 143 height 26
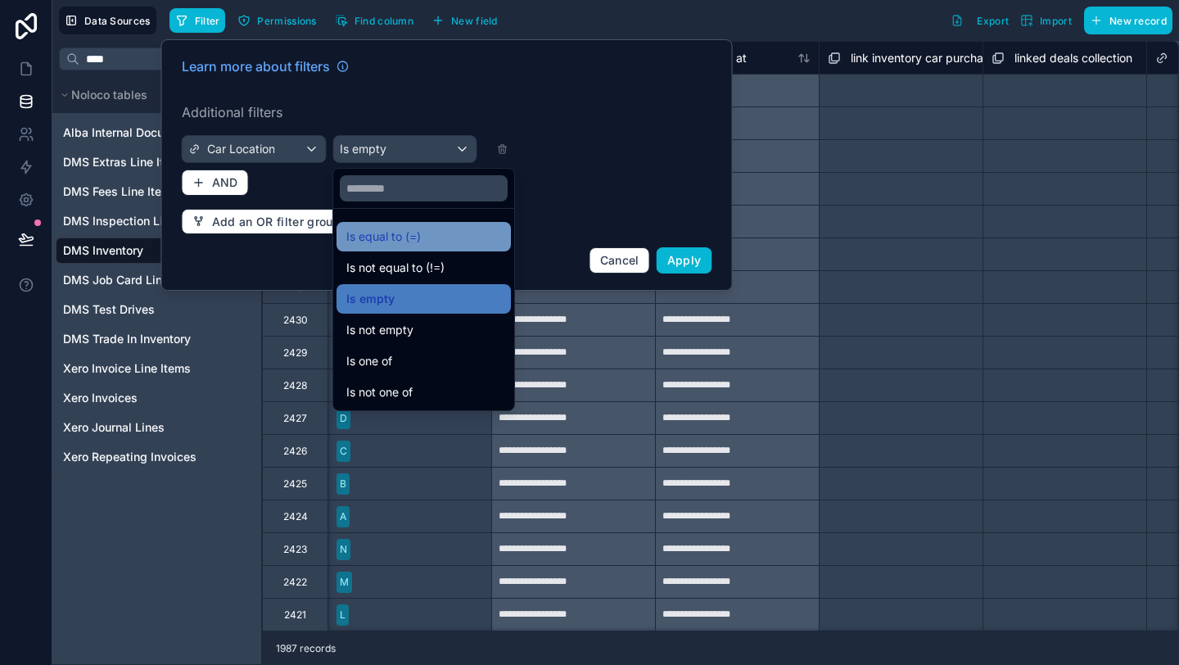
click at [419, 234] on span "Is equal to (=)" at bounding box center [383, 237] width 75 height 20
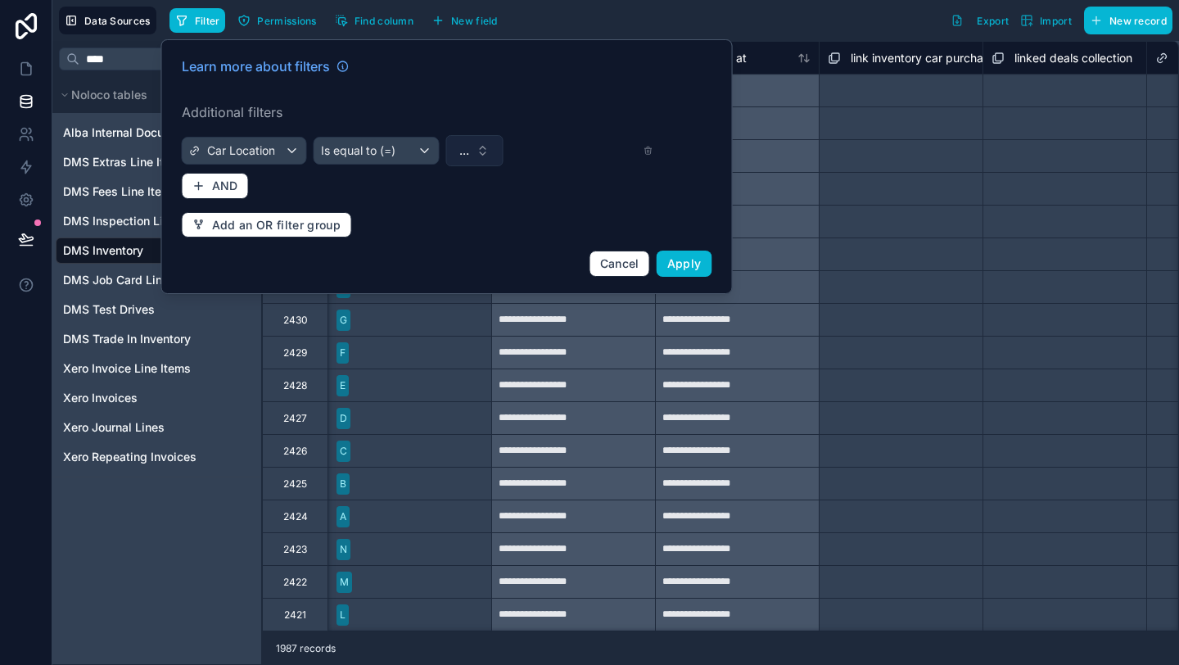
click at [487, 152] on button "..." at bounding box center [473, 150] width 57 height 31
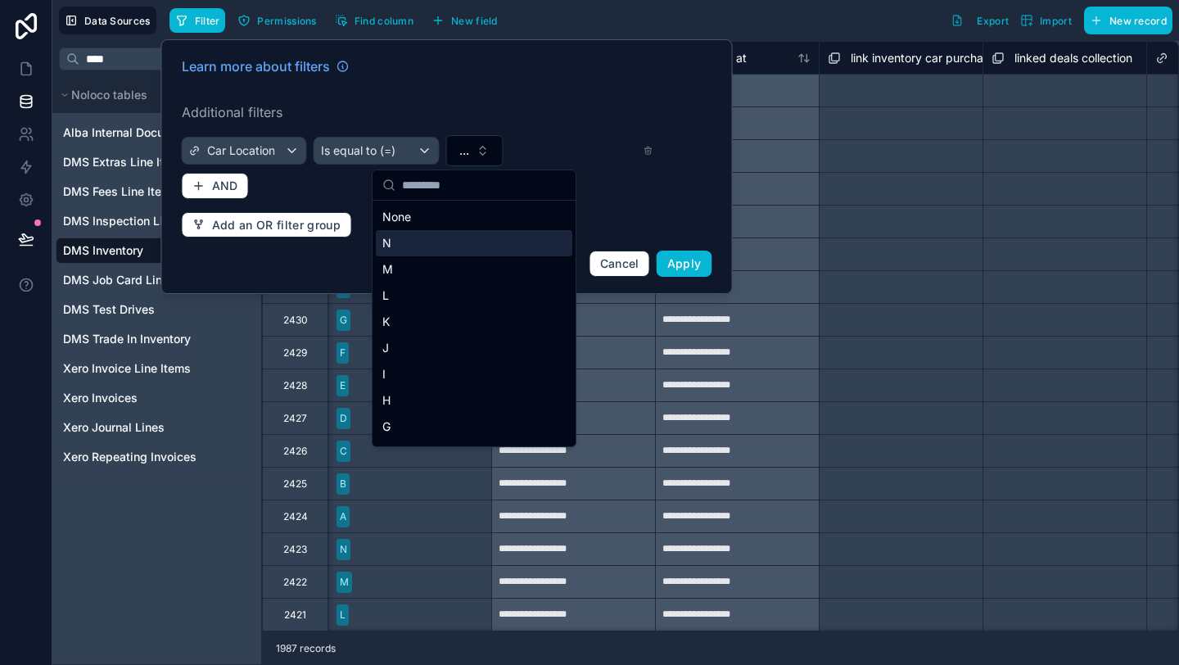
click at [454, 248] on div "N" at bounding box center [474, 243] width 197 height 26
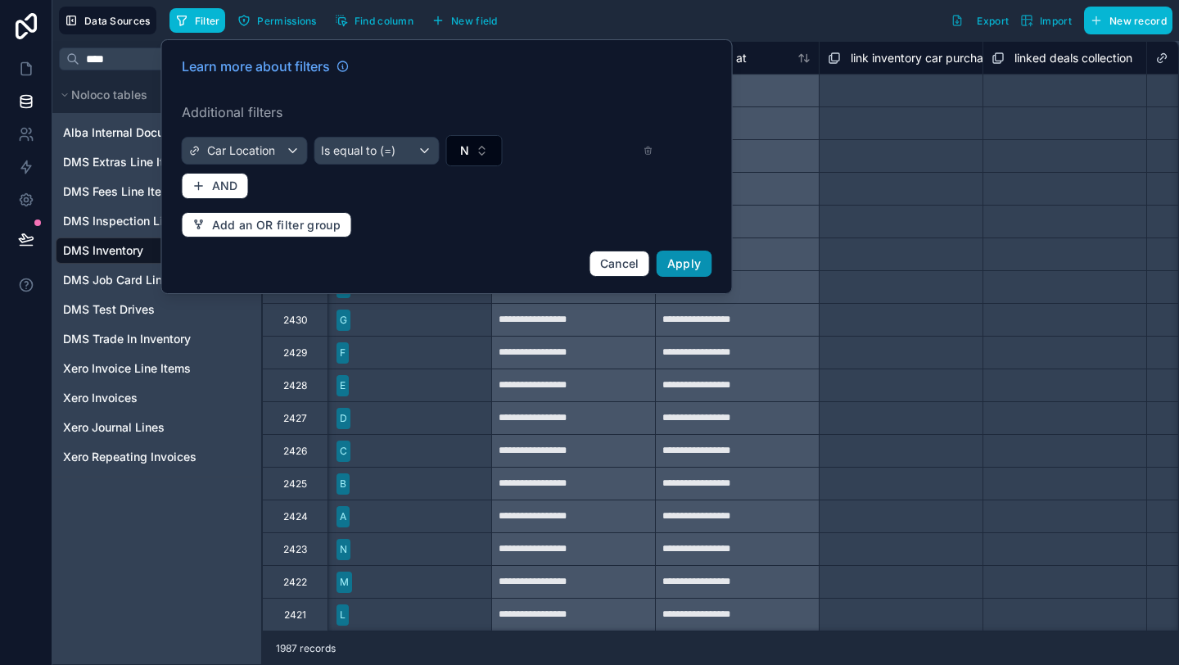
click at [671, 257] on span "Apply" at bounding box center [684, 263] width 34 height 14
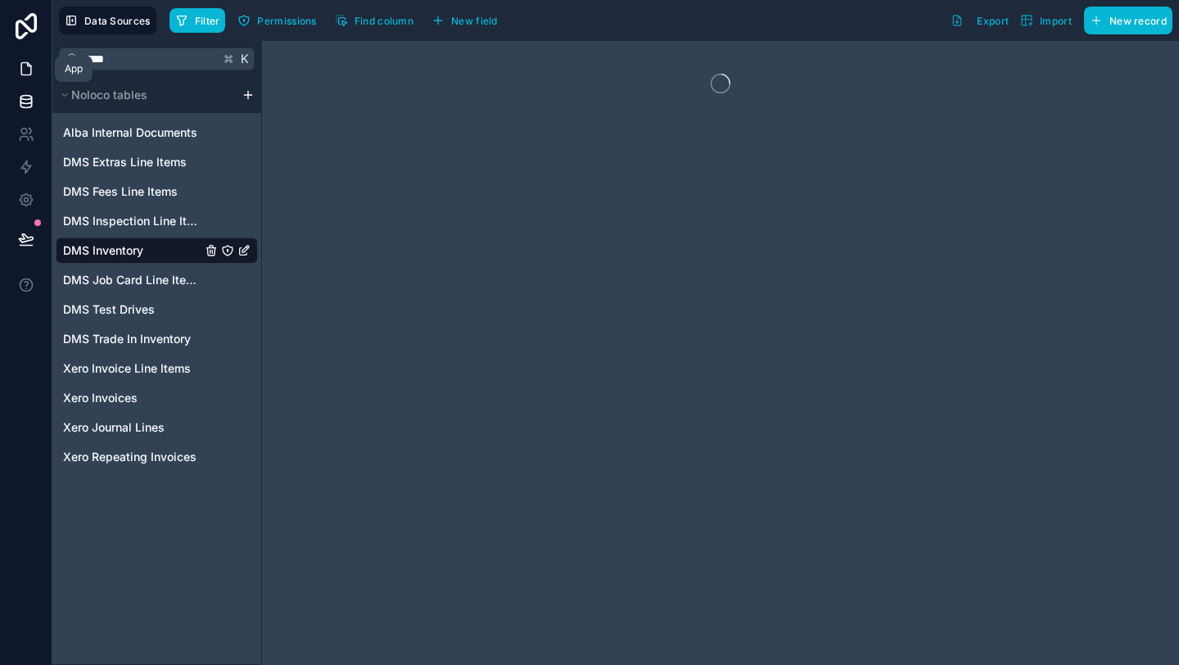
click at [28, 75] on icon at bounding box center [26, 69] width 16 height 16
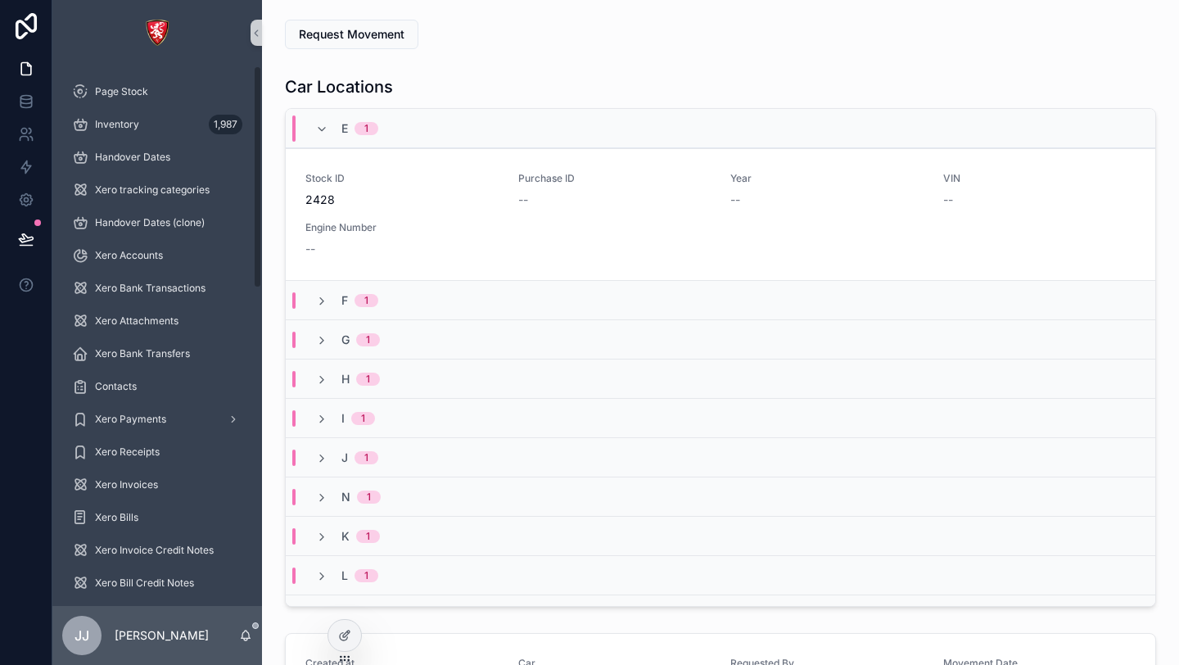
click at [400, 485] on div "N 1" at bounding box center [721, 496] width 870 height 39
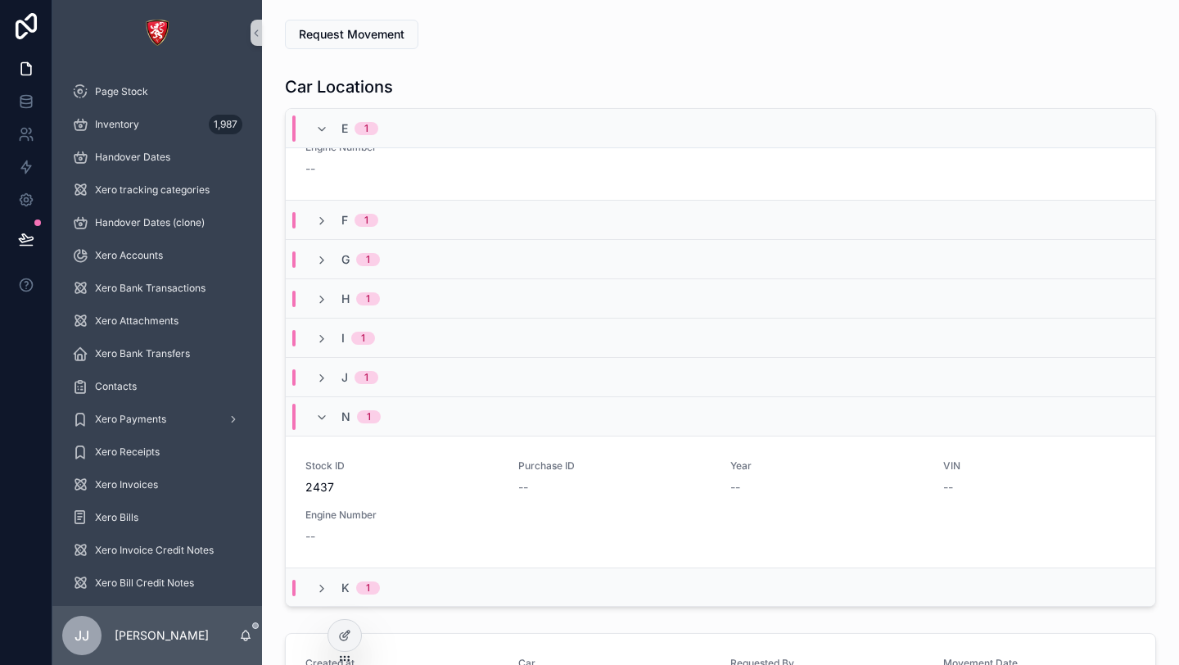
scroll to position [83, 0]
click at [338, 641] on icon at bounding box center [344, 635] width 13 height 13
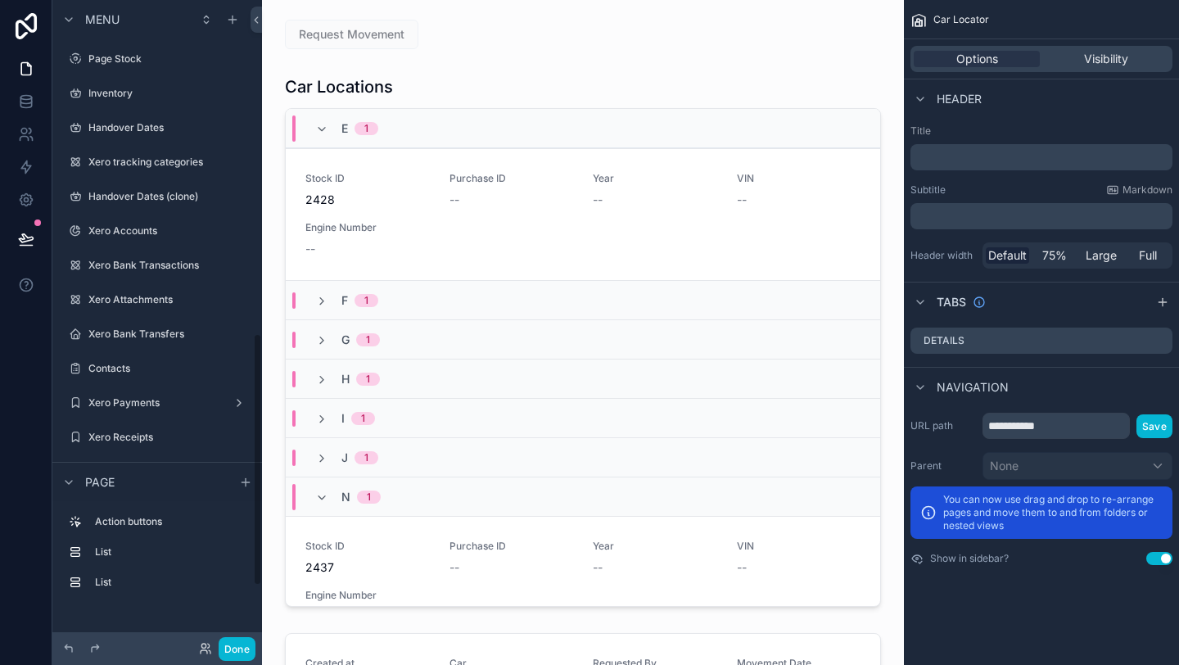
scroll to position [853, 0]
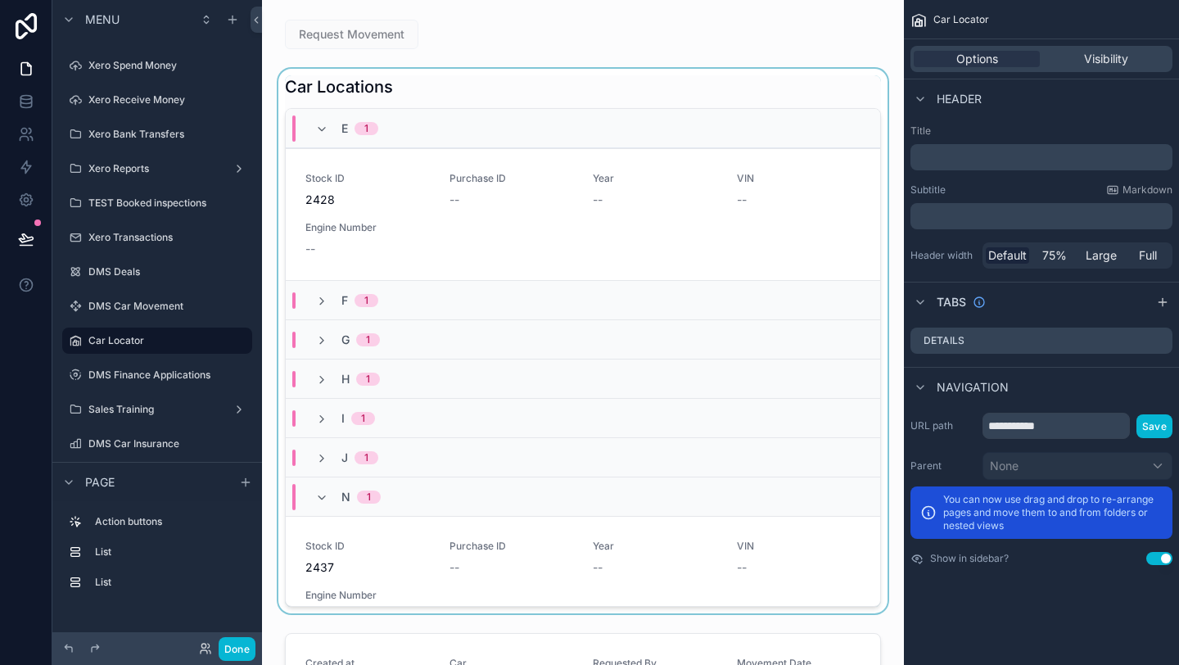
click at [538, 83] on div "scrollable content" at bounding box center [583, 341] width 616 height 545
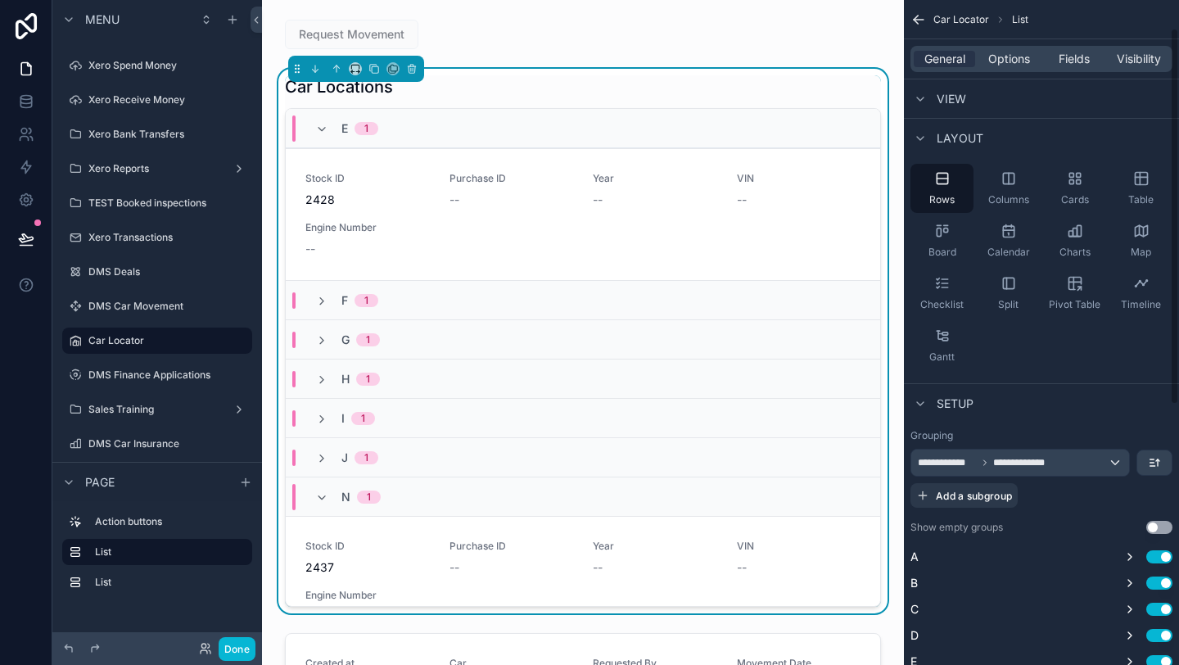
scroll to position [51, 0]
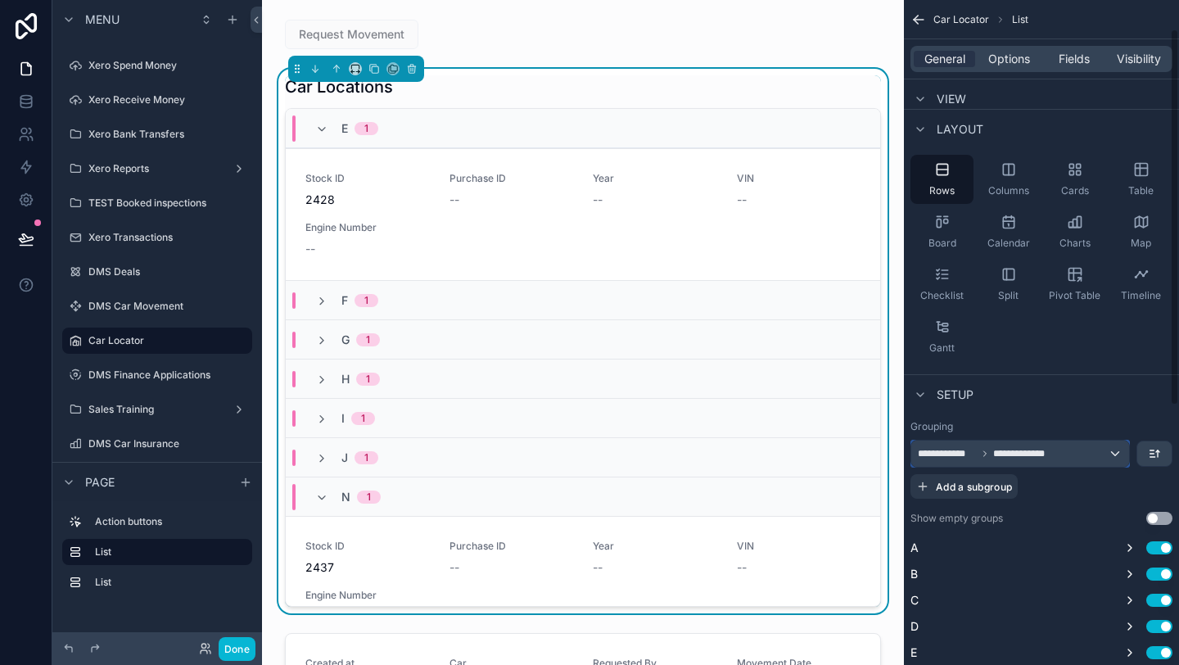
click at [1069, 459] on div "**********" at bounding box center [1020, 454] width 218 height 26
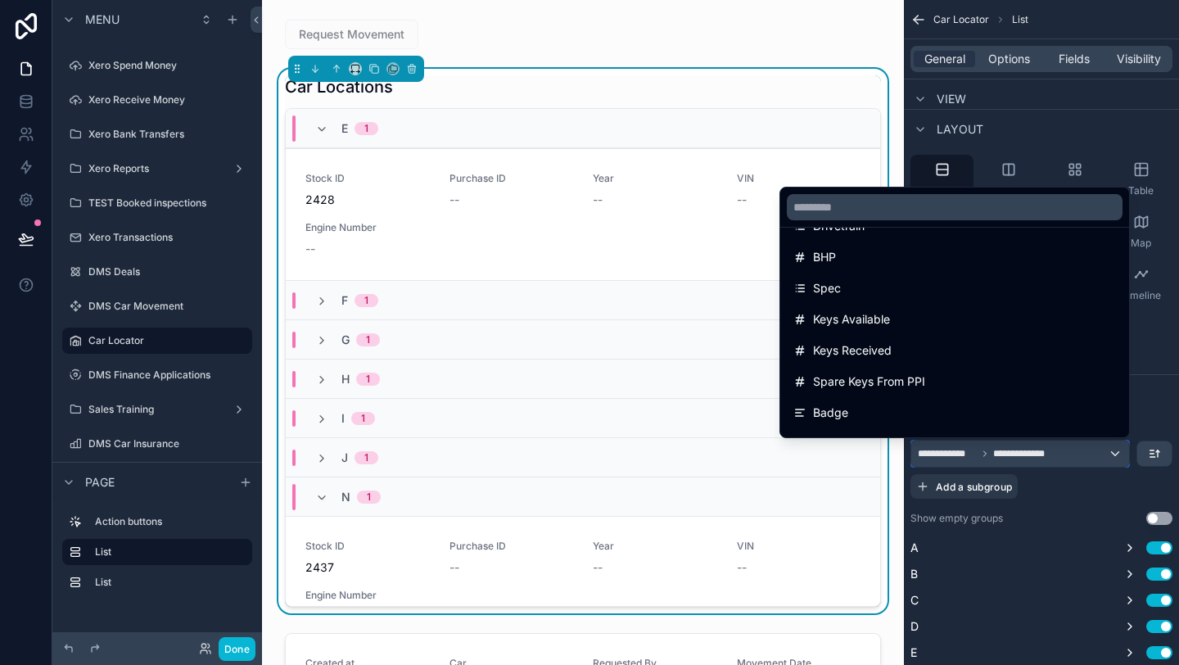
scroll to position [602, 0]
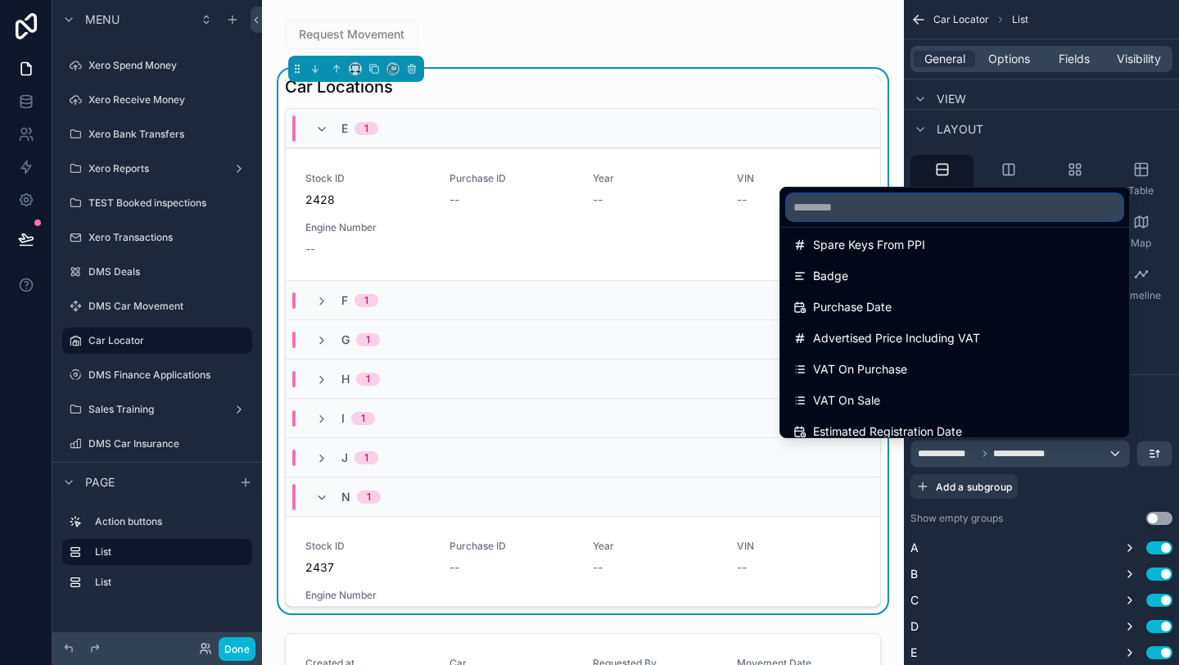
click at [849, 212] on input "text" at bounding box center [955, 207] width 336 height 26
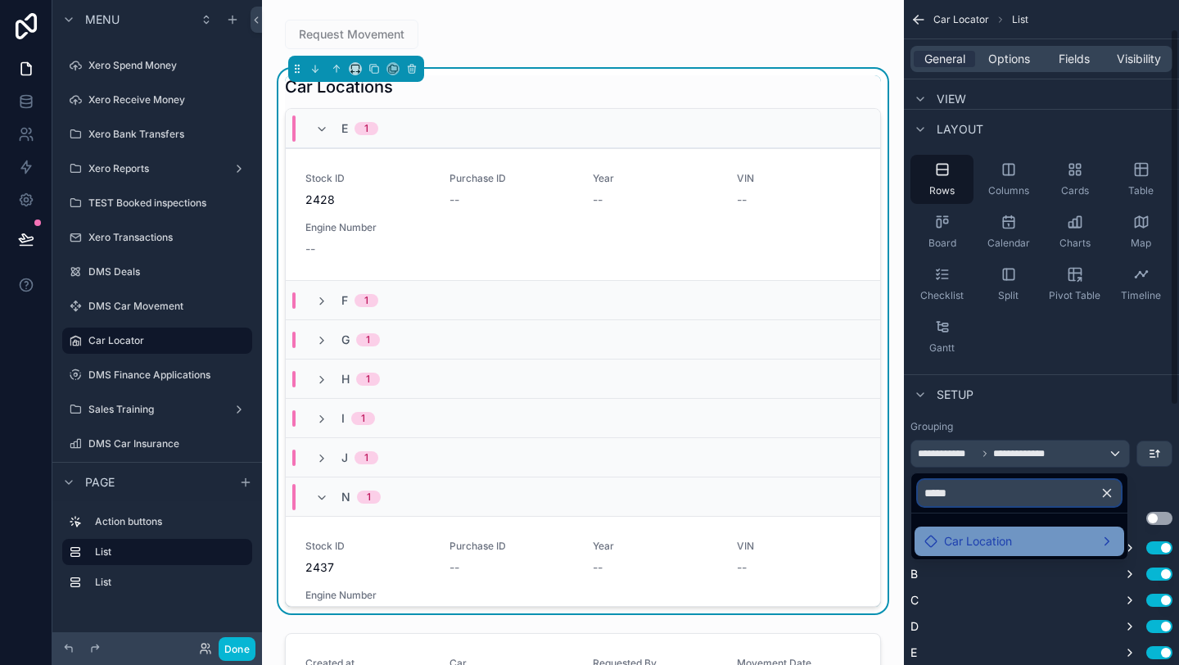
type input "*****"
click at [959, 541] on span "Car Location" at bounding box center [978, 541] width 68 height 20
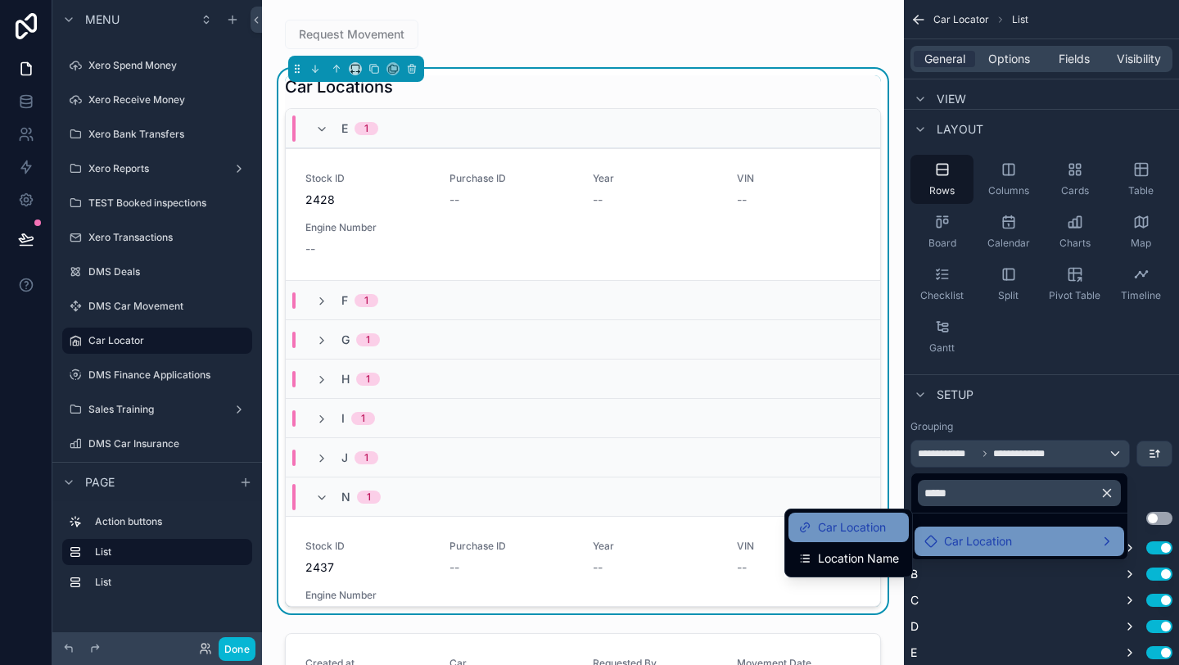
click at [891, 525] on div "Car Location" at bounding box center [848, 528] width 101 height 20
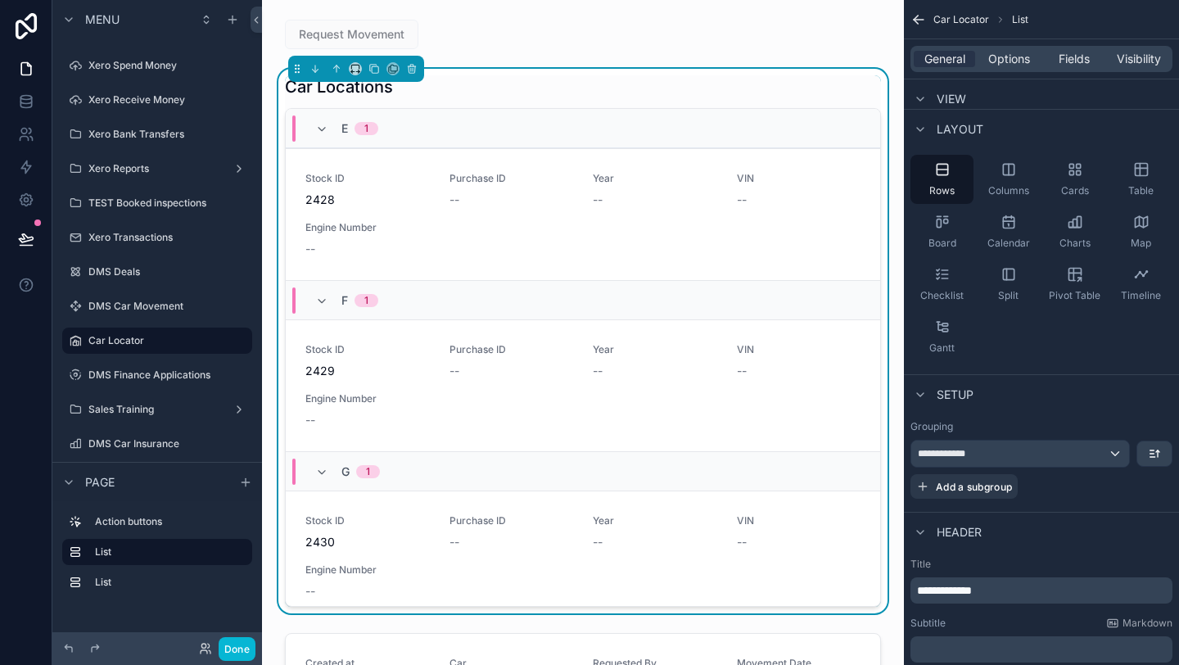
click at [513, 303] on div "F 1" at bounding box center [583, 299] width 594 height 39
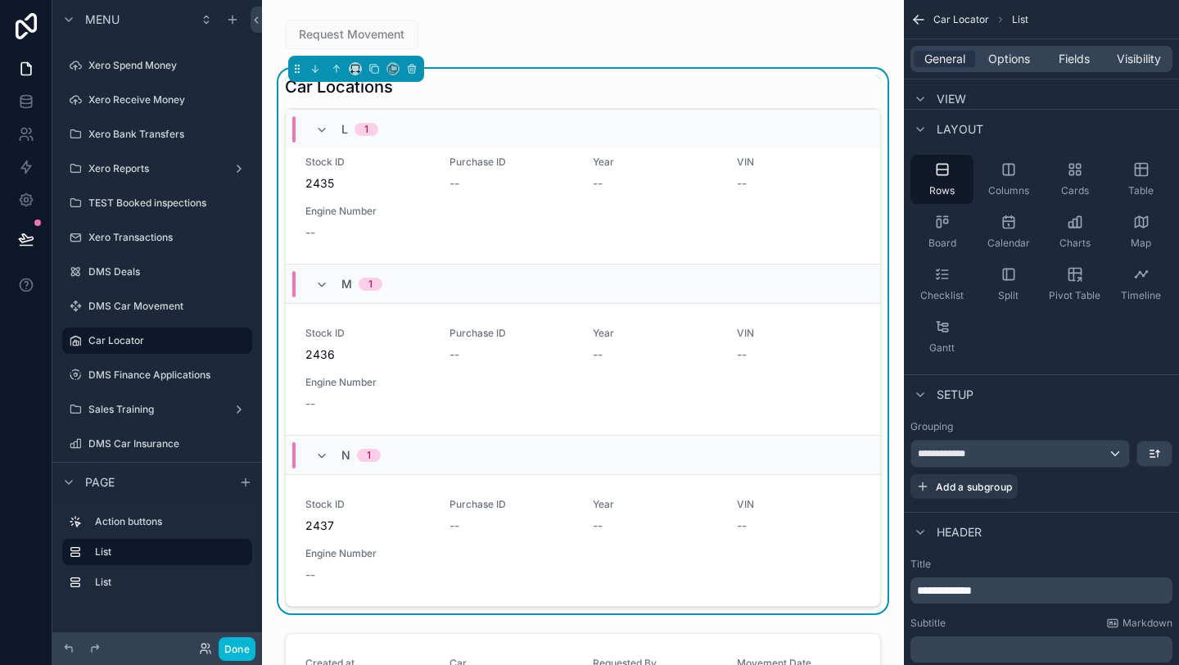
scroll to position [1083, 0]
click at [1099, 463] on div "**********" at bounding box center [1020, 454] width 218 height 26
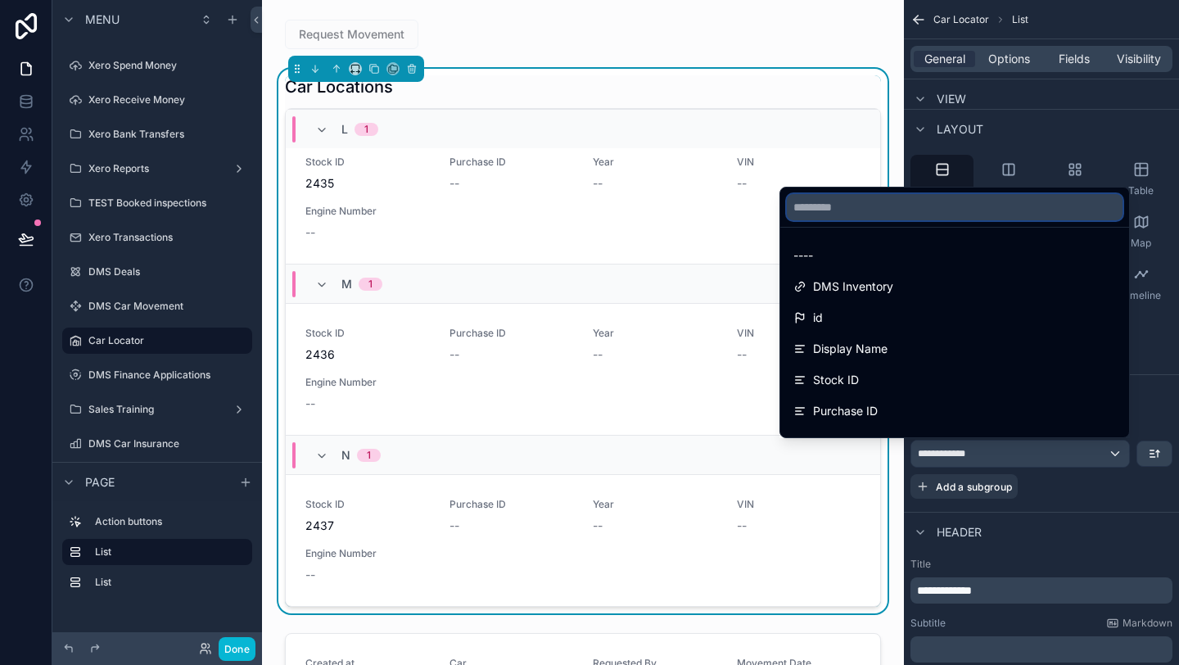
click at [887, 214] on input "text" at bounding box center [955, 207] width 336 height 26
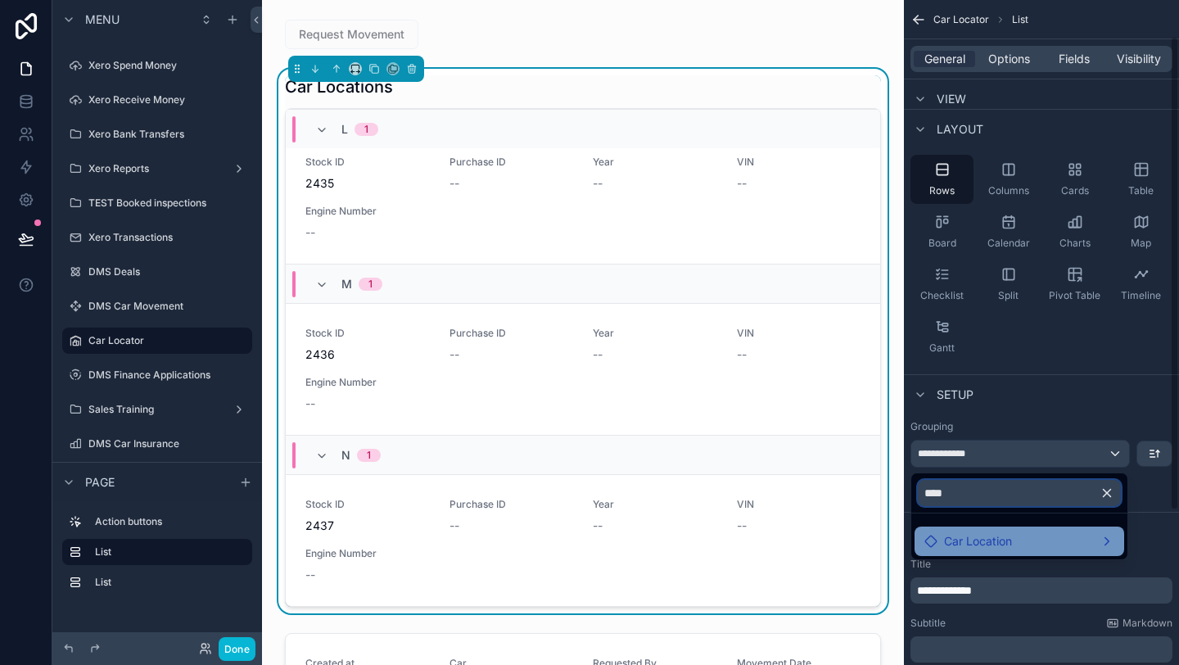
type input "****"
click at [1001, 533] on span "Car Location" at bounding box center [978, 541] width 68 height 20
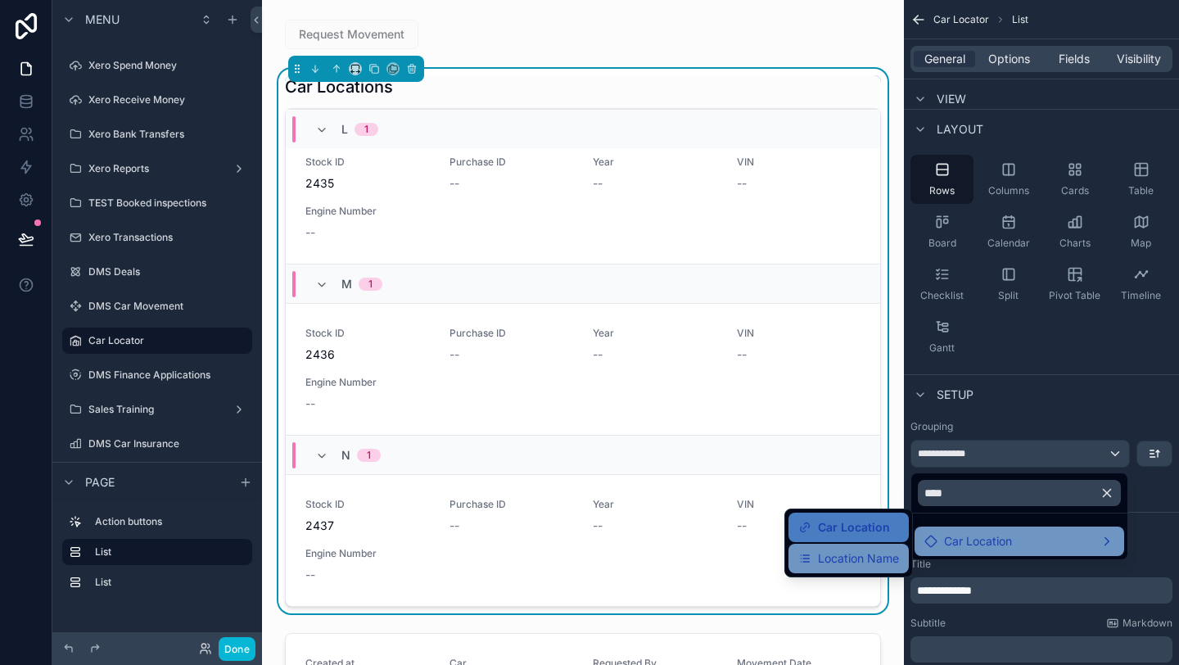
click at [884, 556] on span "Location Name" at bounding box center [858, 559] width 81 height 20
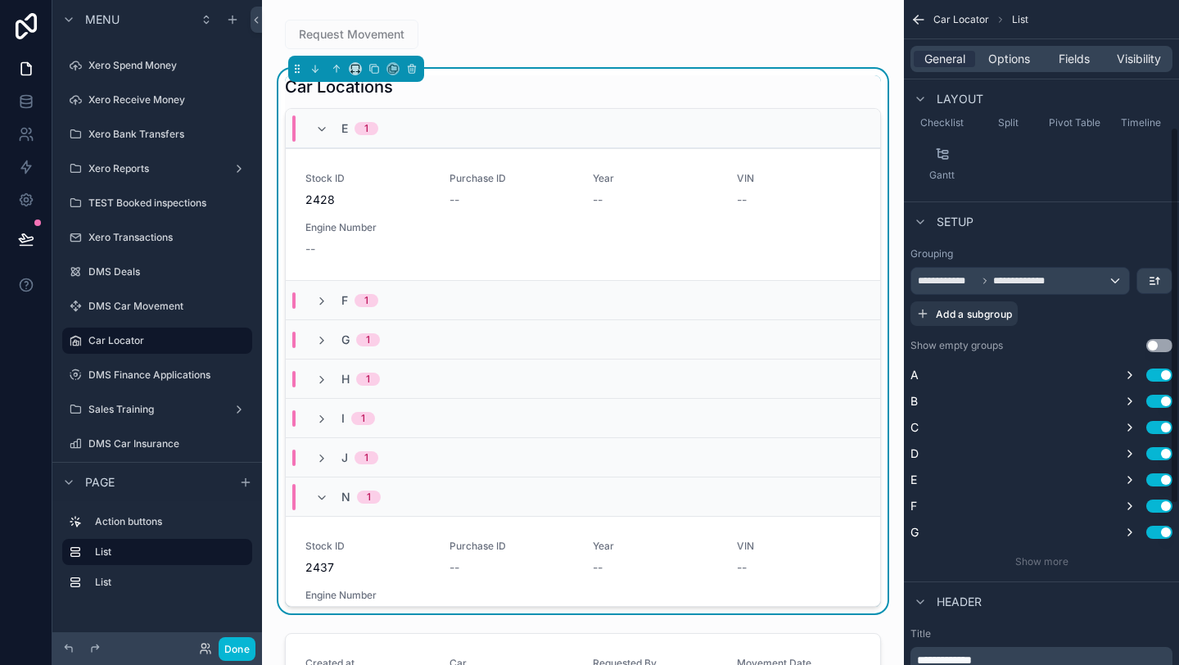
scroll to position [230, 0]
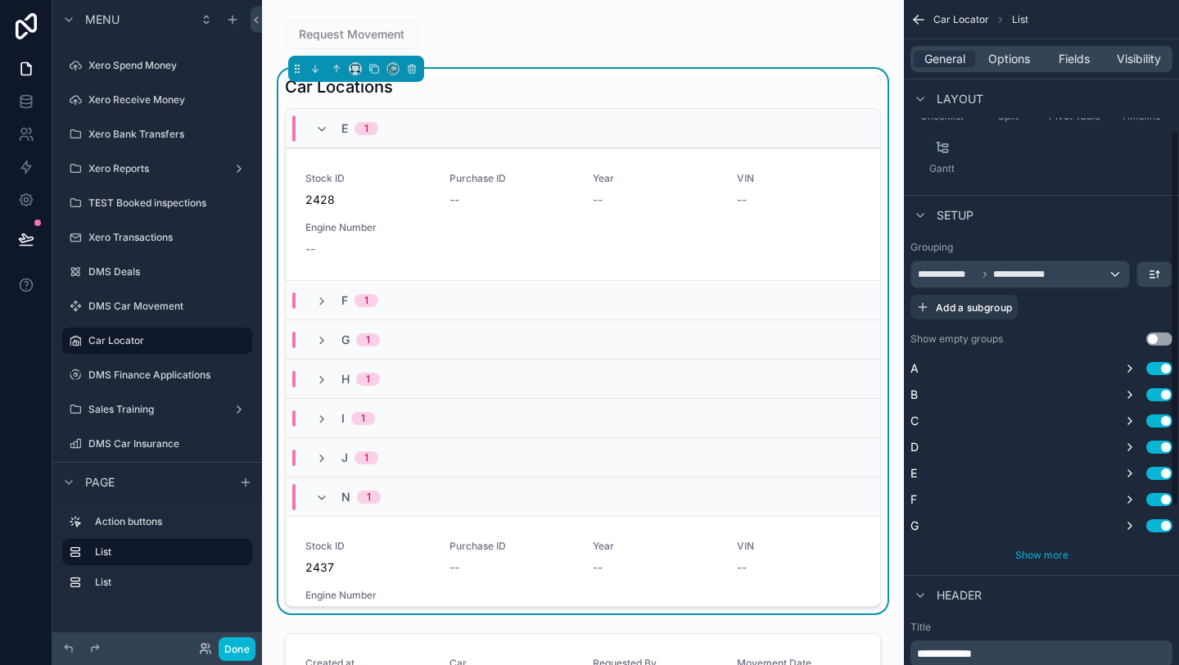
click at [1037, 559] on span "Show more" at bounding box center [1041, 555] width 53 height 12
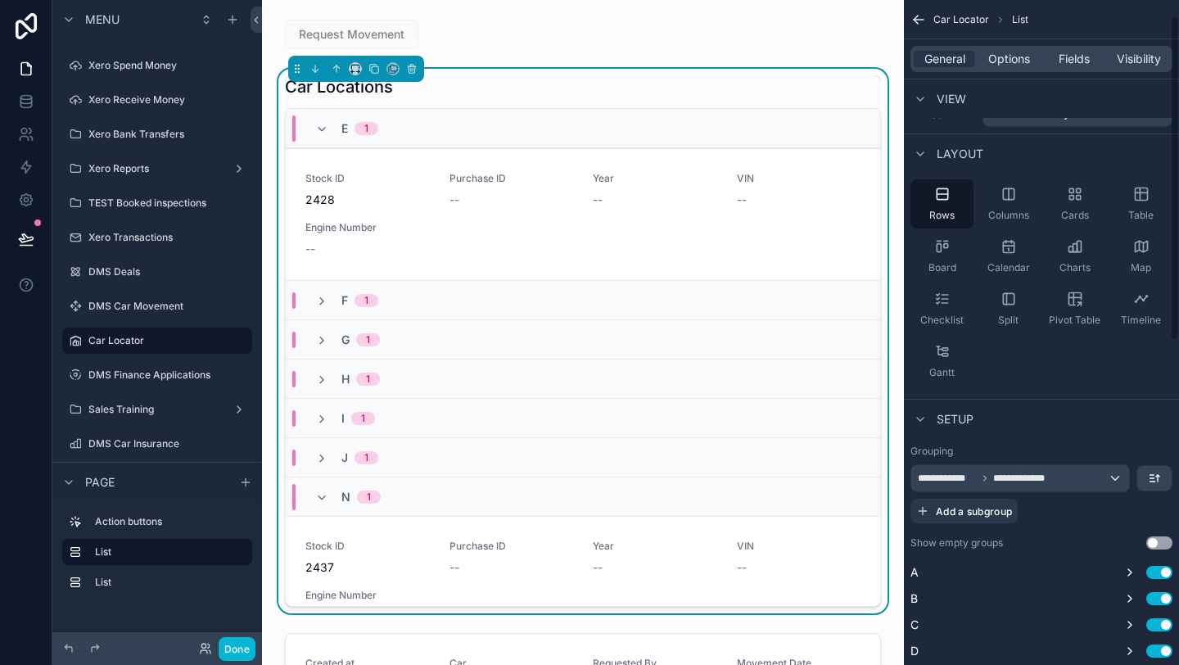
scroll to position [33, 0]
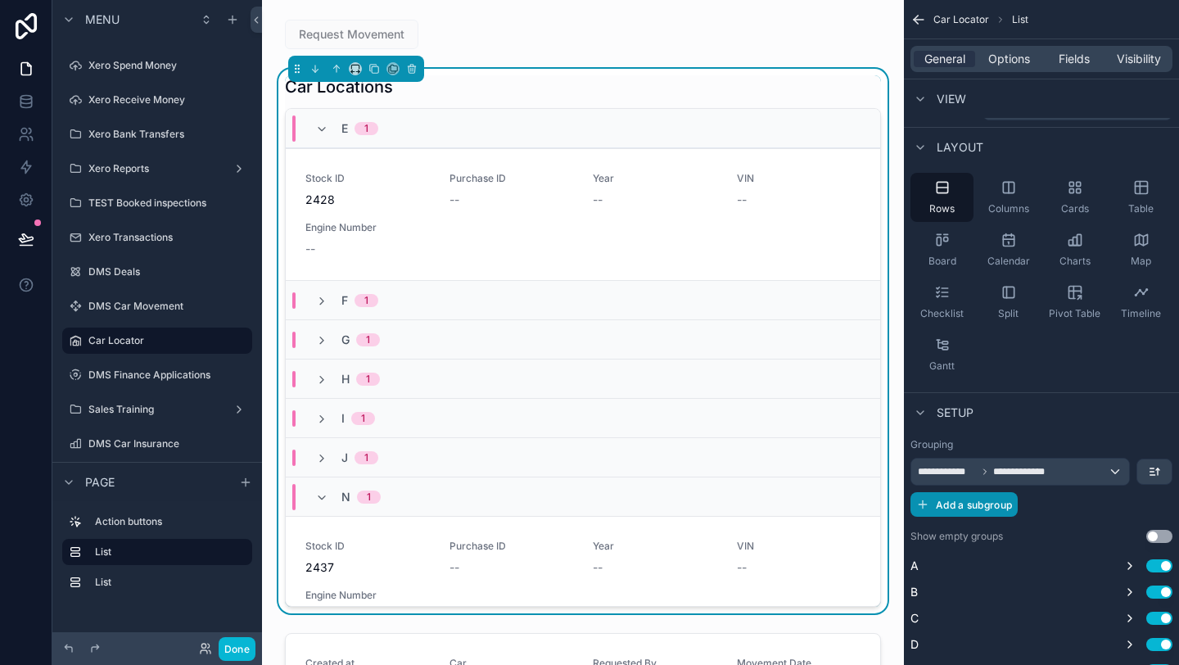
click at [1006, 507] on span "Add a subgroup" at bounding box center [974, 505] width 76 height 12
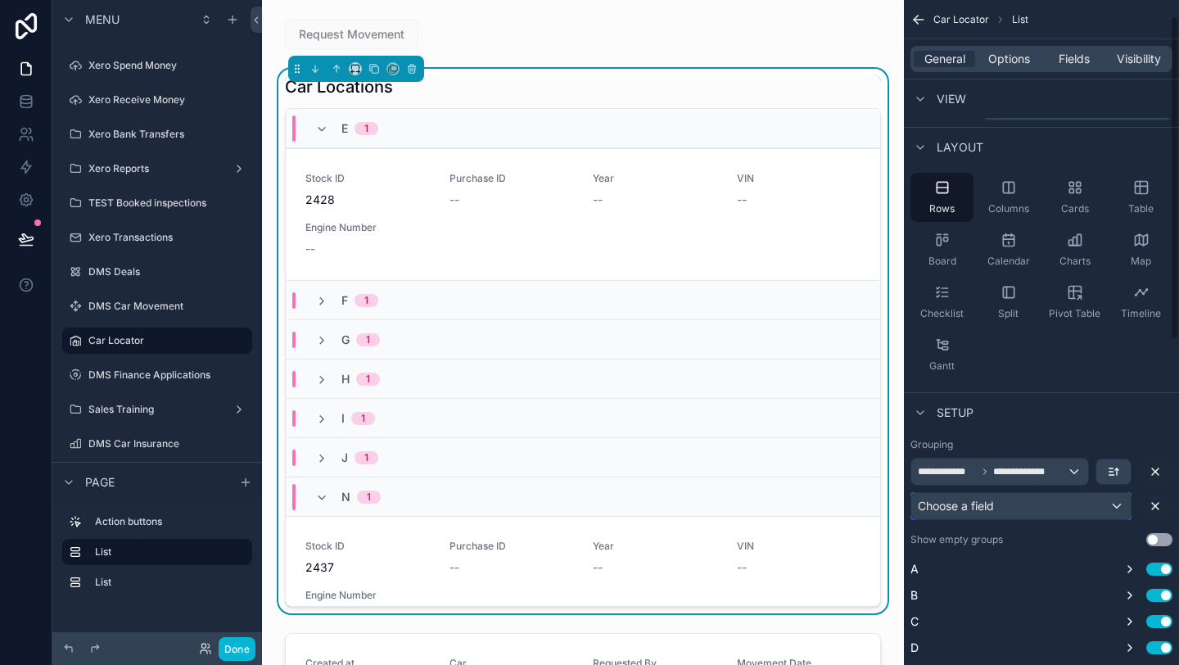
click at [1006, 507] on div "Choose a field" at bounding box center [1020, 506] width 219 height 26
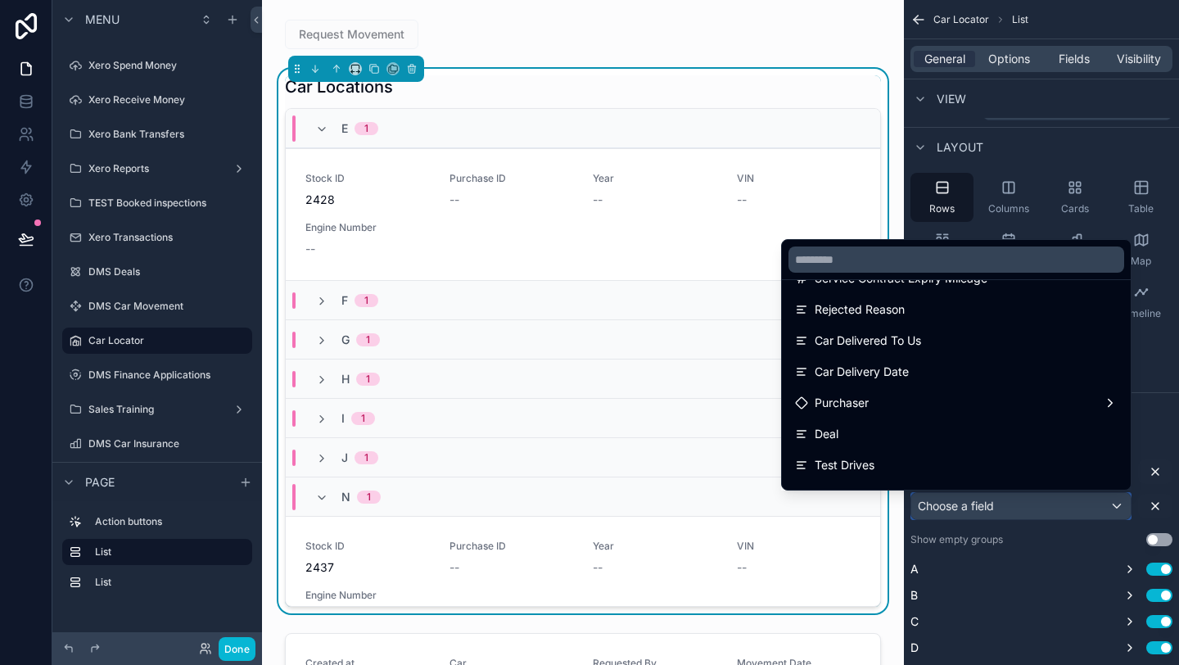
scroll to position [1310, 0]
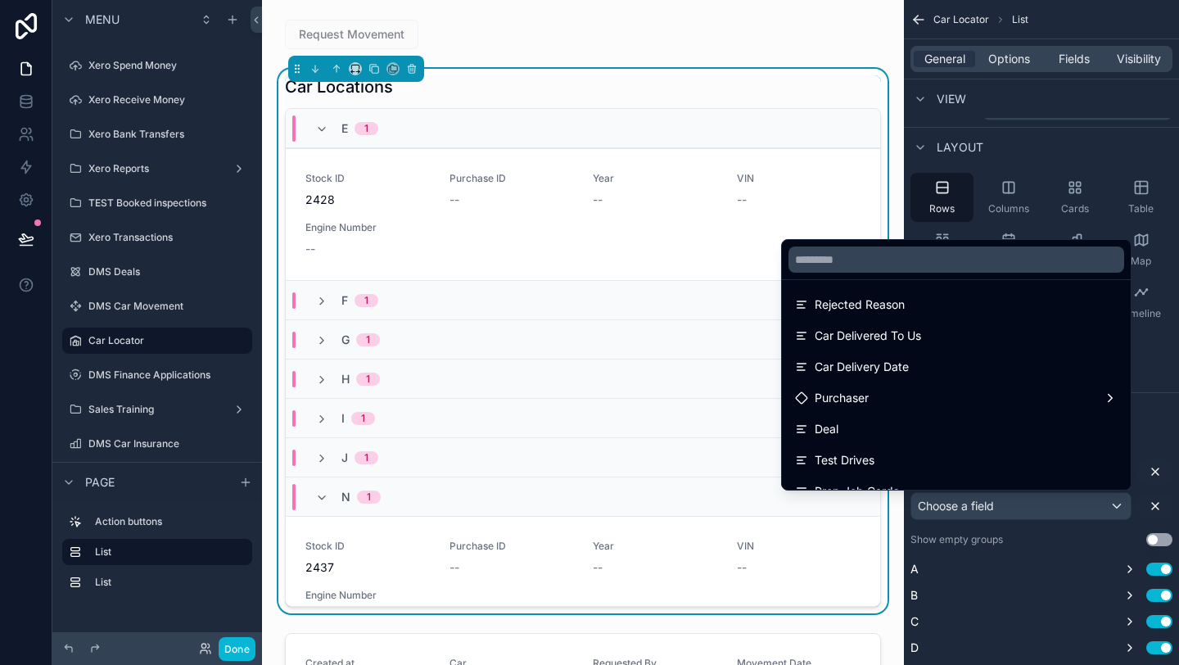
click at [928, 413] on ul "---- DMS Inventory id Display Name Stock ID Purchase ID Year VIN Engine Number …" at bounding box center [956, 385] width 349 height 210
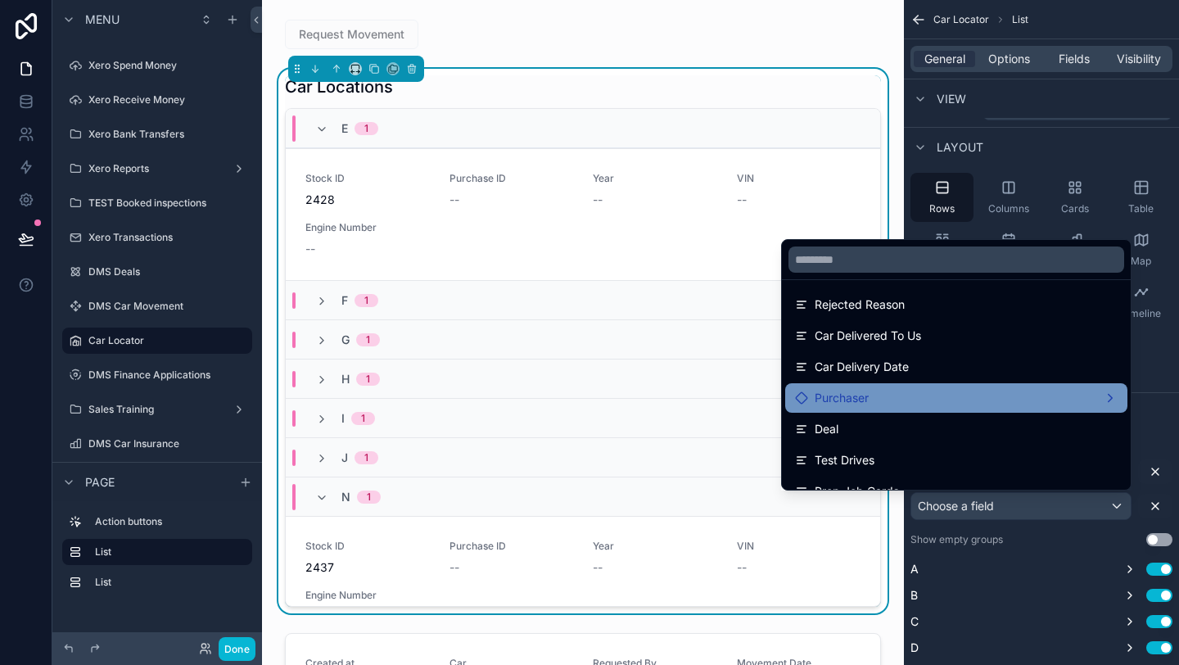
scroll to position [0, 0]
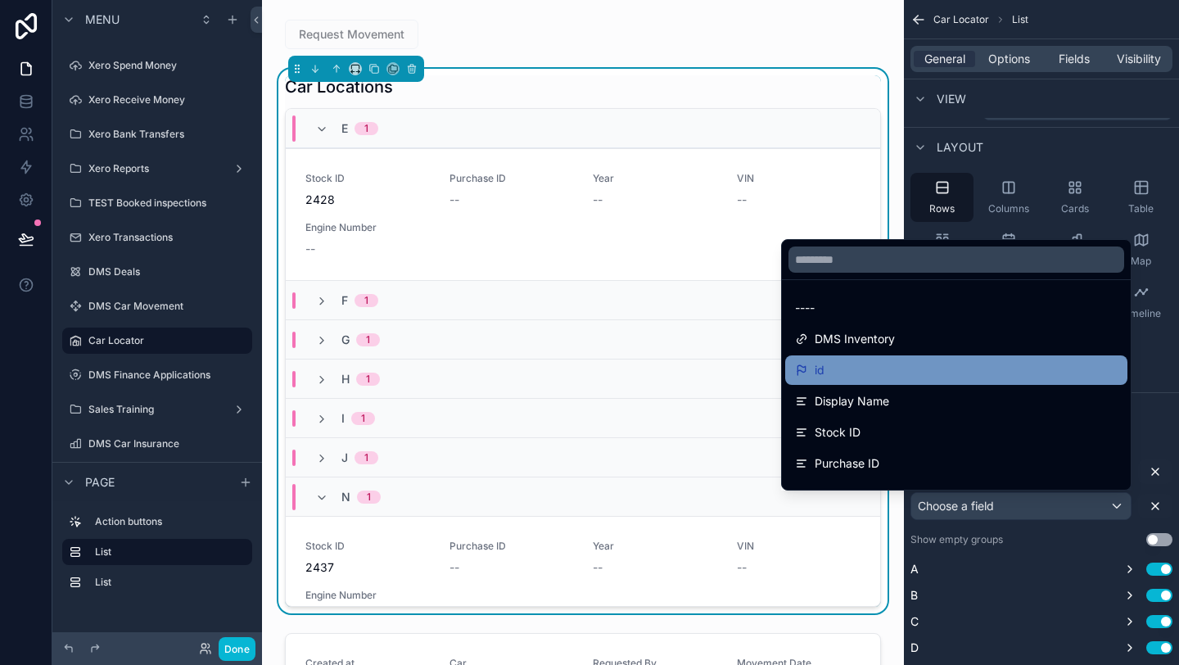
click at [880, 368] on div "id" at bounding box center [956, 370] width 323 height 20
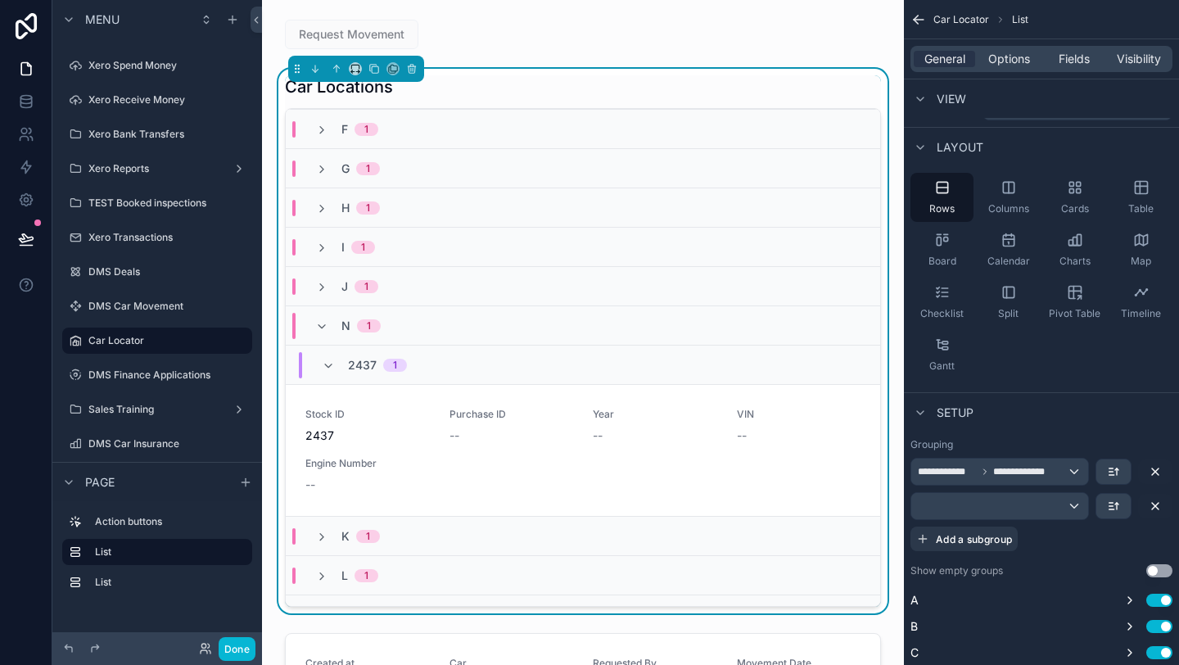
scroll to position [238, 0]
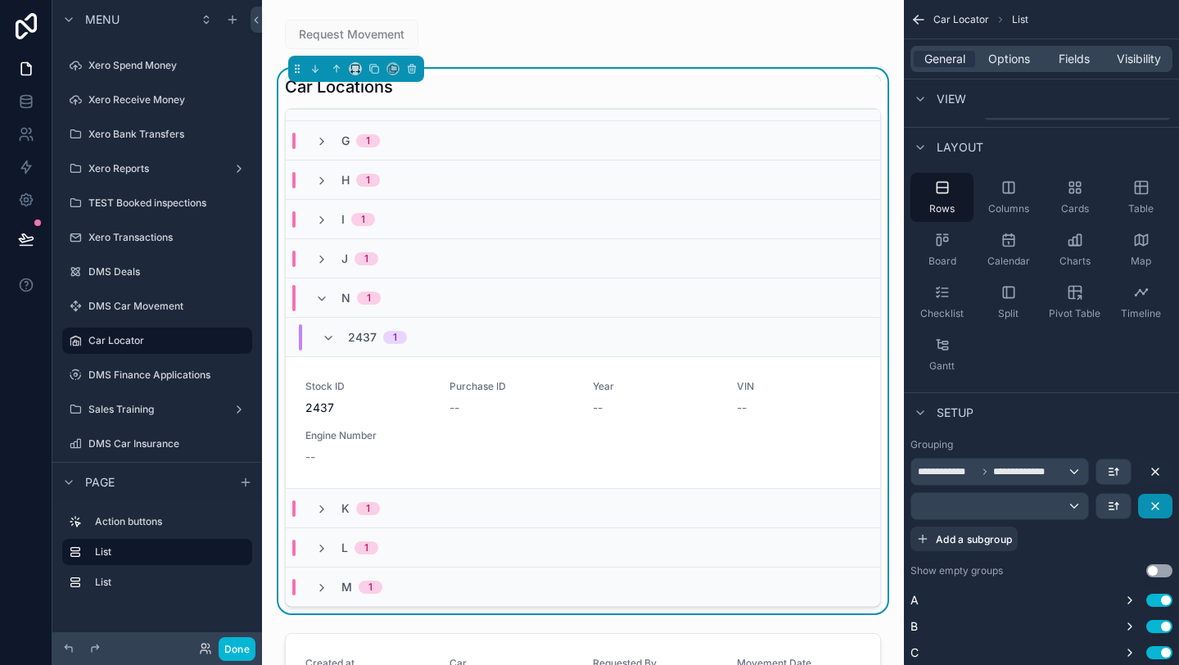
click at [1147, 507] on button "scrollable content" at bounding box center [1155, 506] width 34 height 25
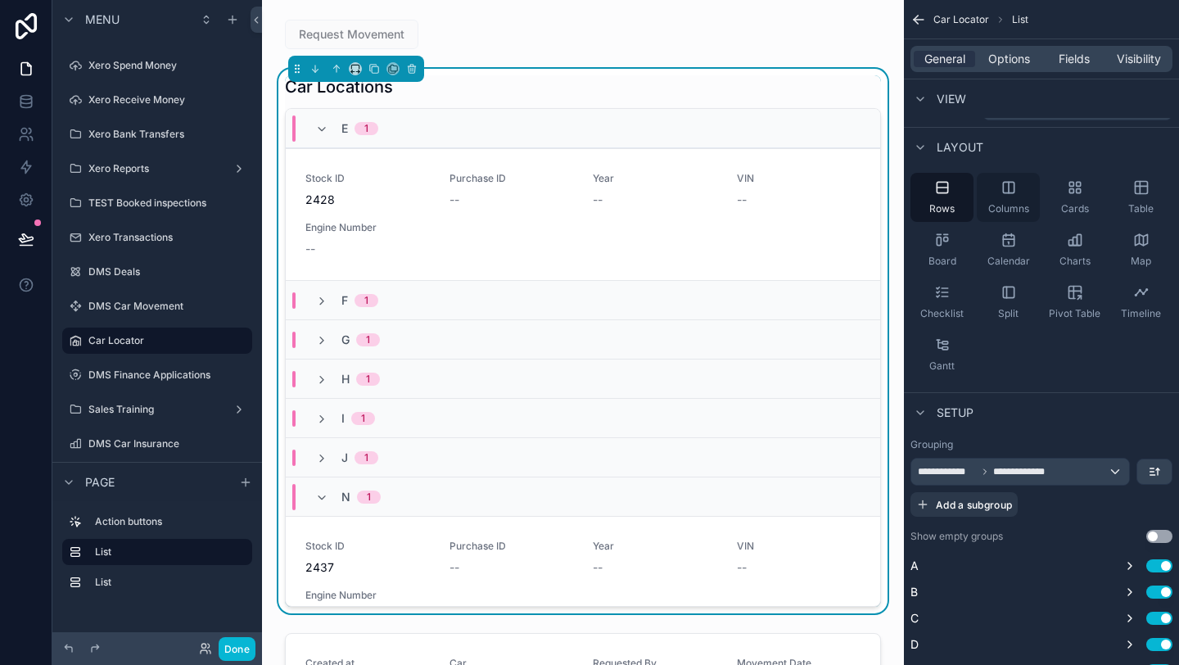
click at [1004, 202] on span "Columns" at bounding box center [1008, 208] width 41 height 13
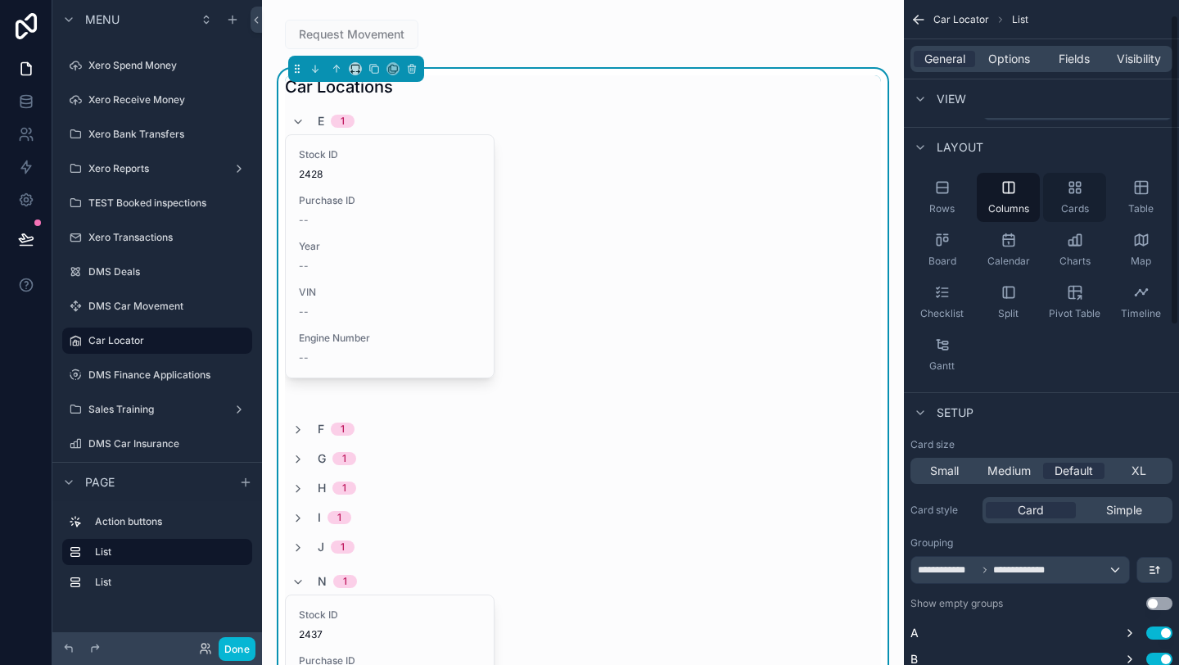
click at [1084, 180] on div "Cards" at bounding box center [1074, 197] width 63 height 49
click at [1129, 201] on div "Table" at bounding box center [1141, 197] width 63 height 49
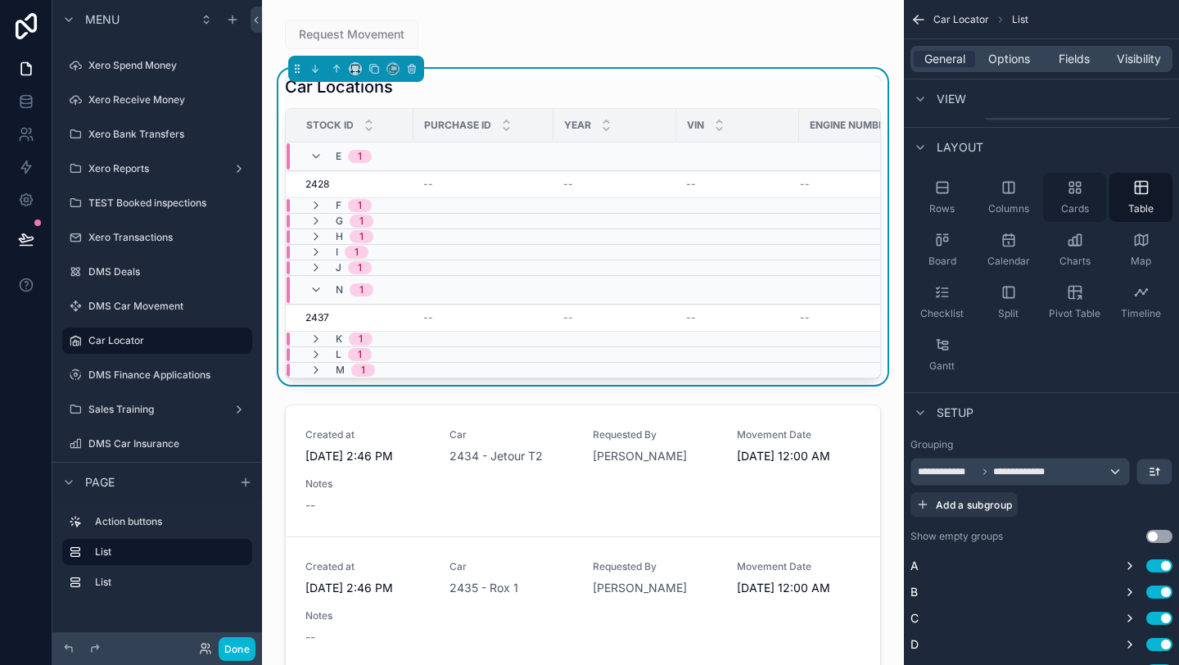
scroll to position [0, 0]
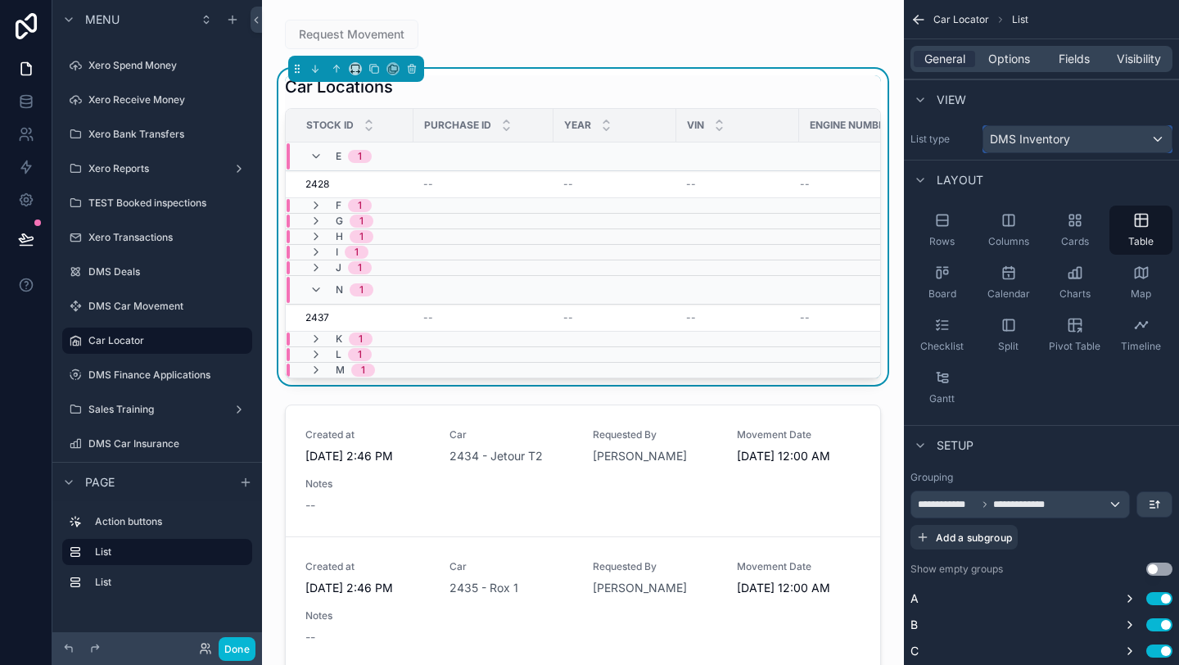
click at [1046, 136] on span "DMS Inventory" at bounding box center [1030, 139] width 80 height 16
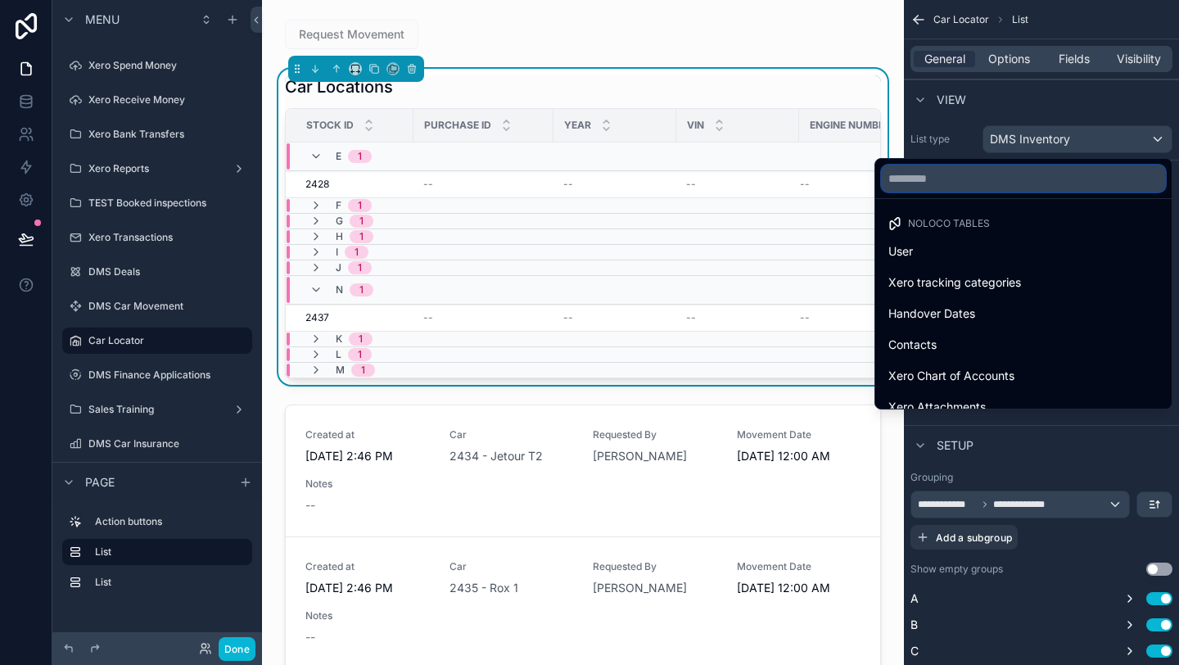
click at [1014, 176] on input "text" at bounding box center [1023, 178] width 283 height 26
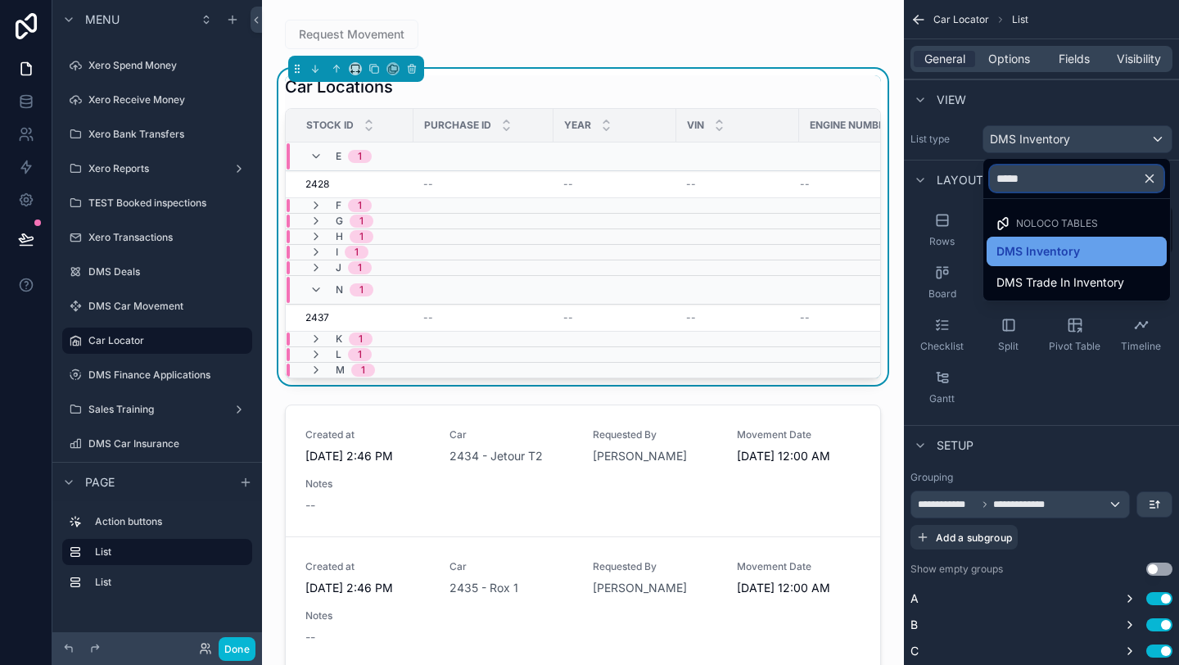
type input "*****"
click at [1054, 246] on span "DMS Inventory" at bounding box center [1039, 252] width 84 height 20
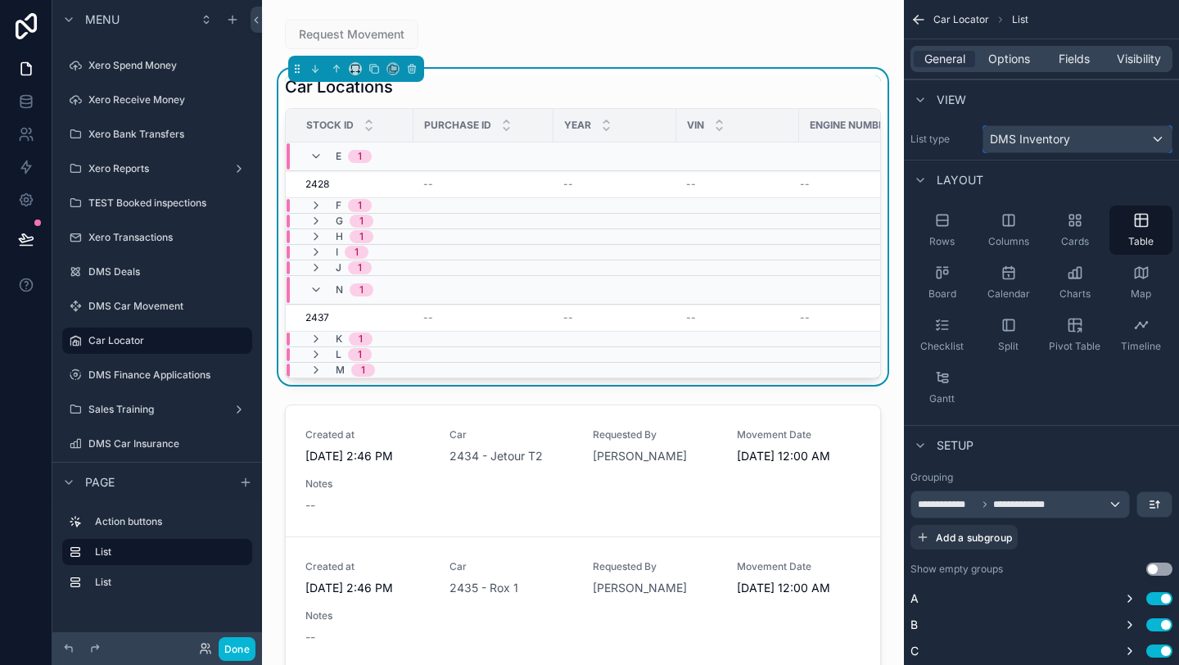
click at [1061, 132] on span "DMS Inventory" at bounding box center [1030, 139] width 80 height 16
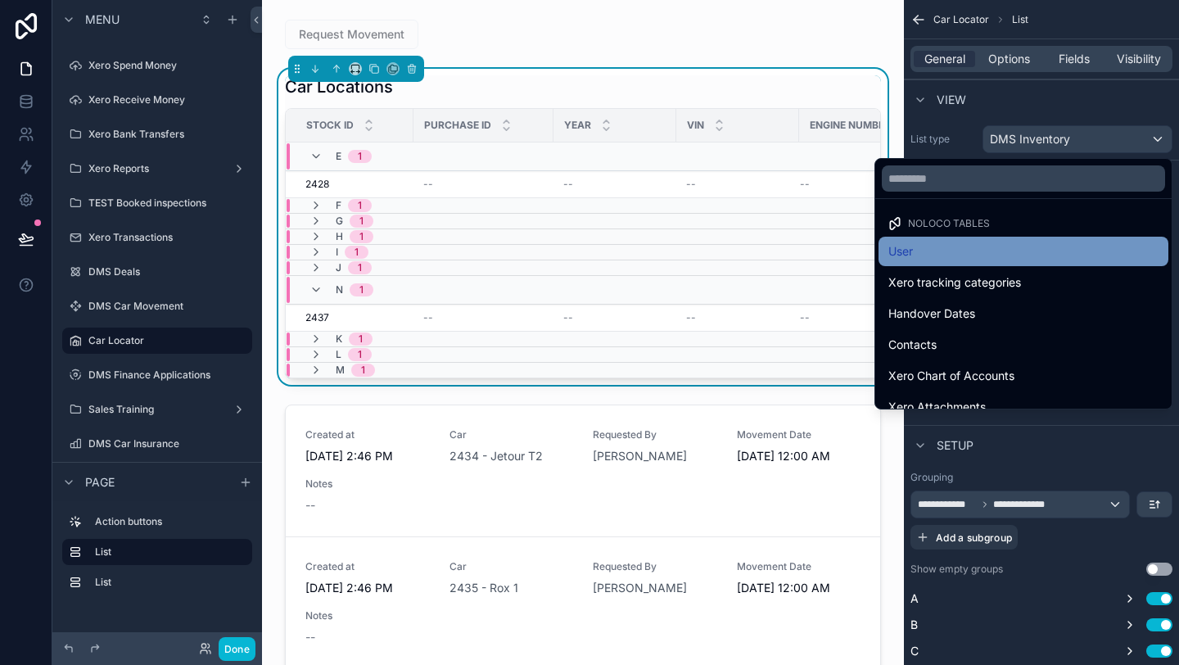
click at [1034, 245] on div "User" at bounding box center [1023, 252] width 270 height 20
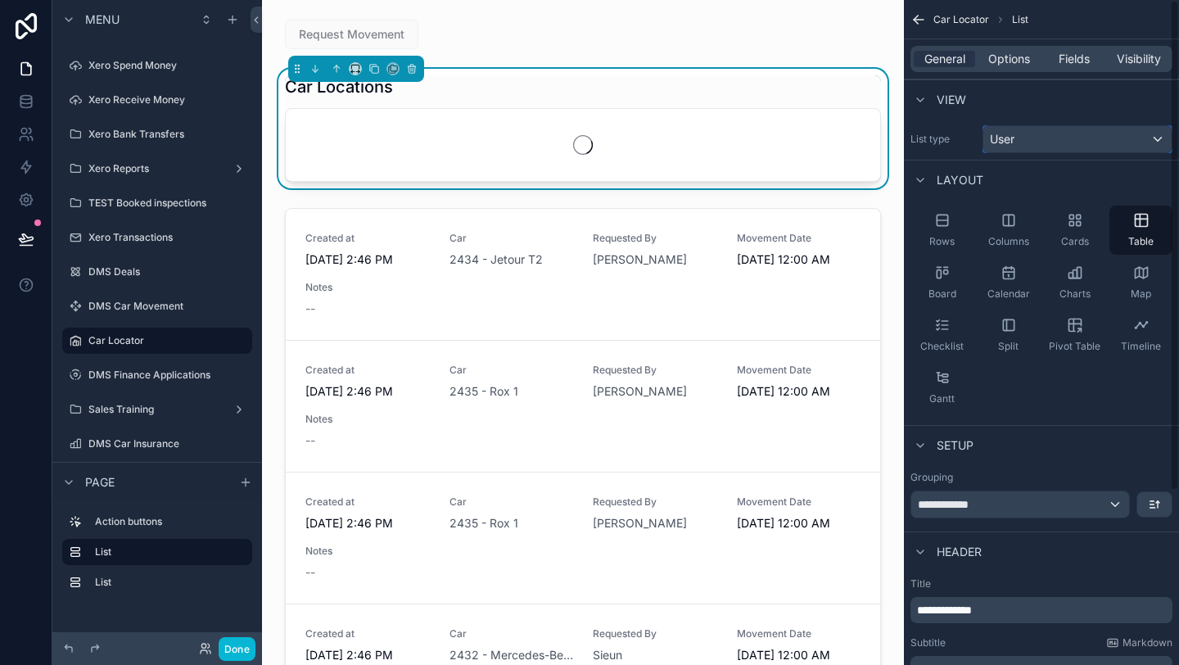
click at [1024, 135] on div "User" at bounding box center [1077, 139] width 188 height 26
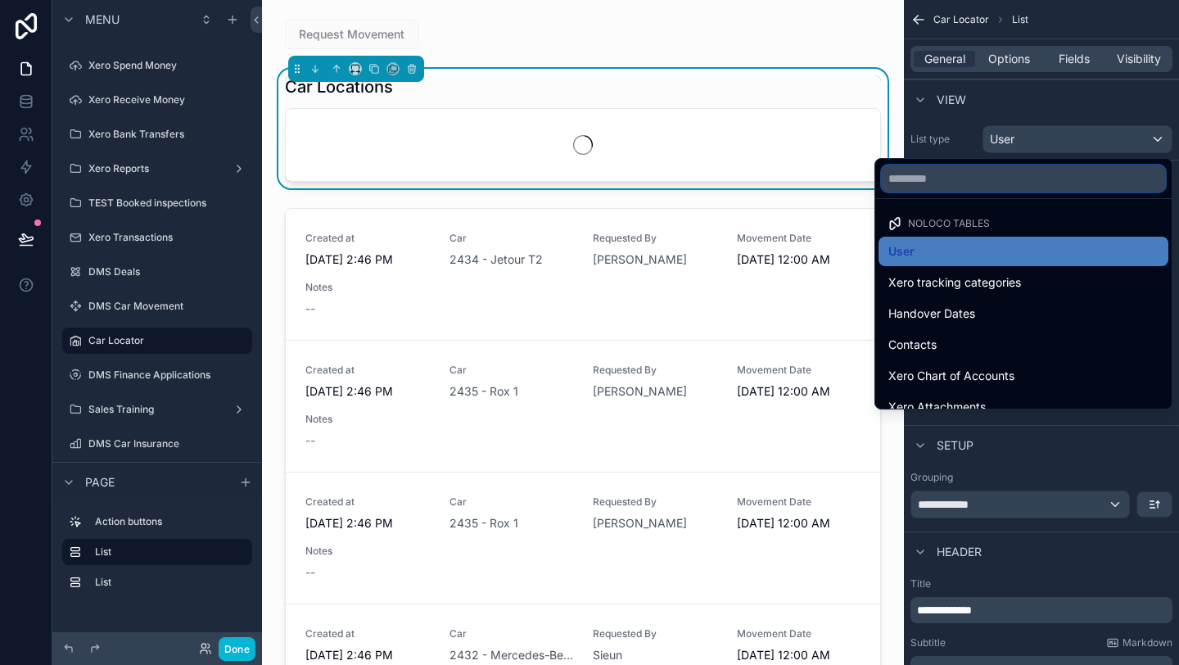
click at [1024, 179] on input "text" at bounding box center [1023, 178] width 283 height 26
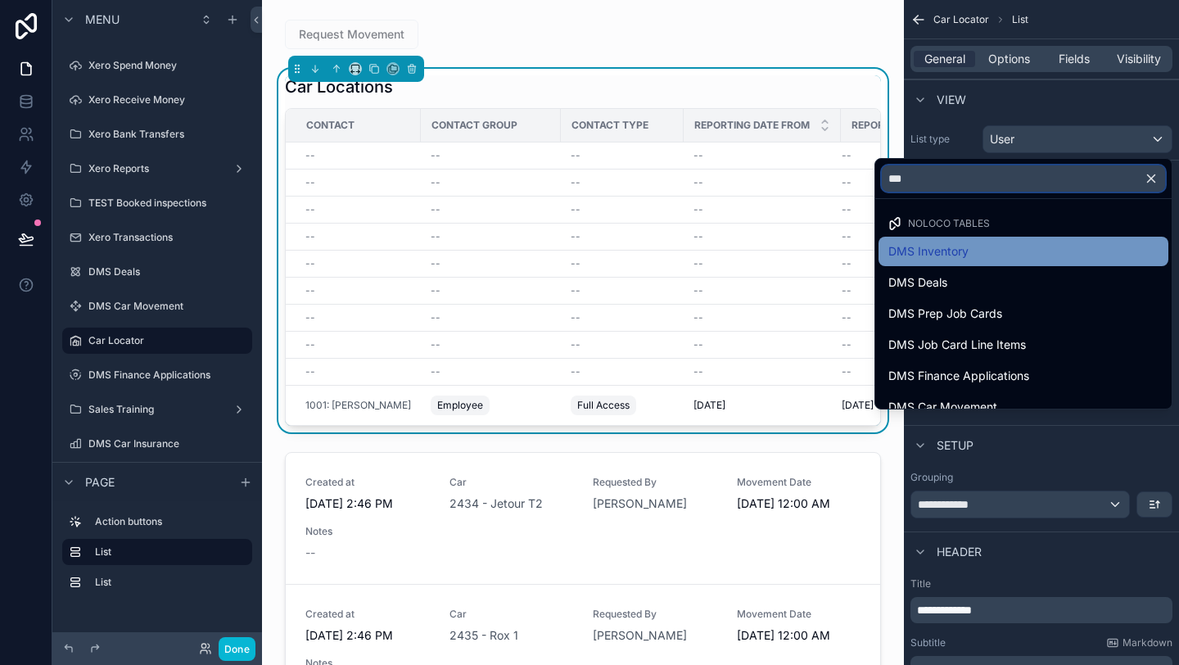
type input "***"
click at [1004, 254] on div "DMS Inventory" at bounding box center [1023, 252] width 270 height 20
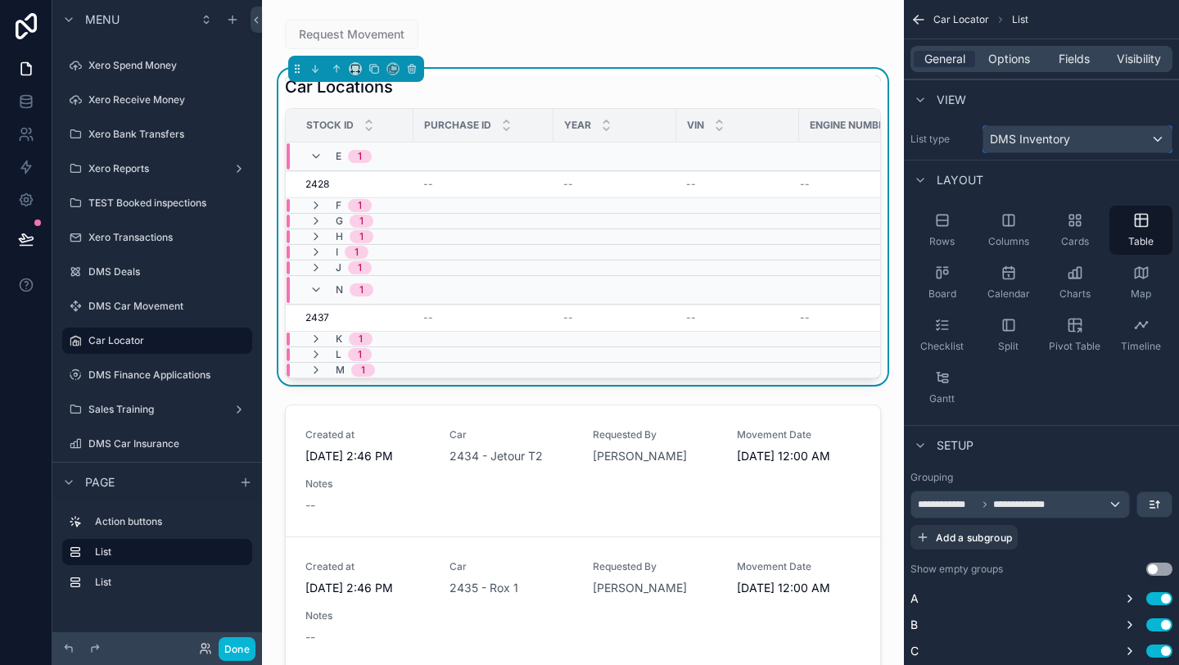
click at [1078, 134] on div "DMS Inventory" at bounding box center [1077, 139] width 188 height 26
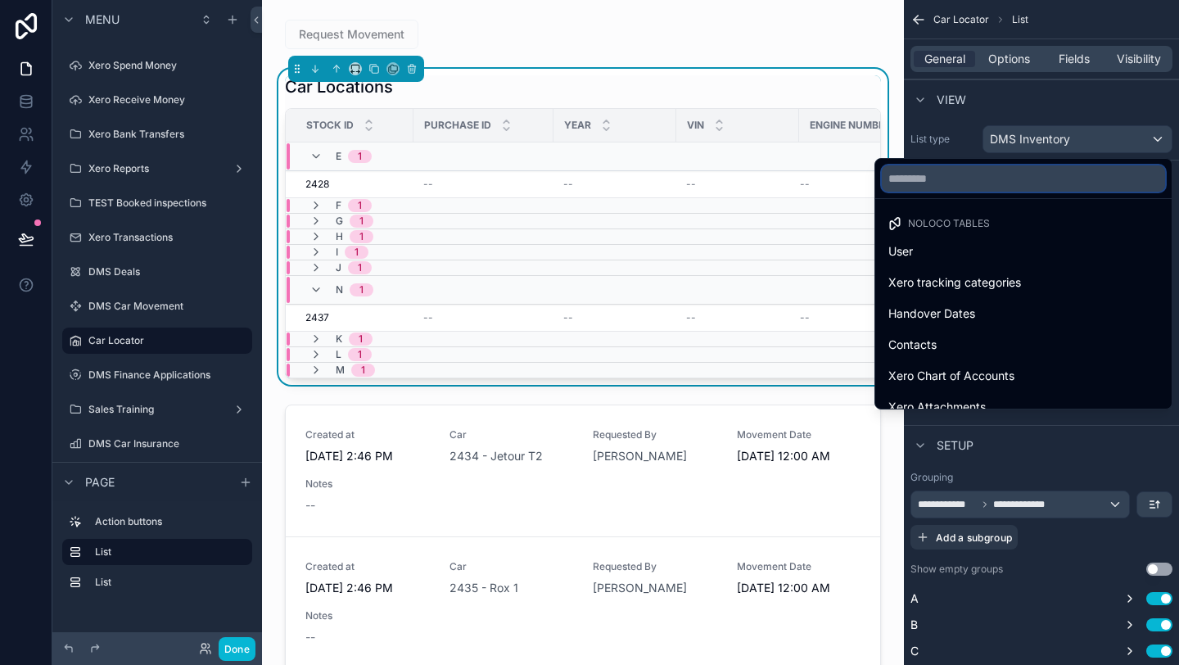
click at [1027, 185] on input "text" at bounding box center [1023, 178] width 283 height 26
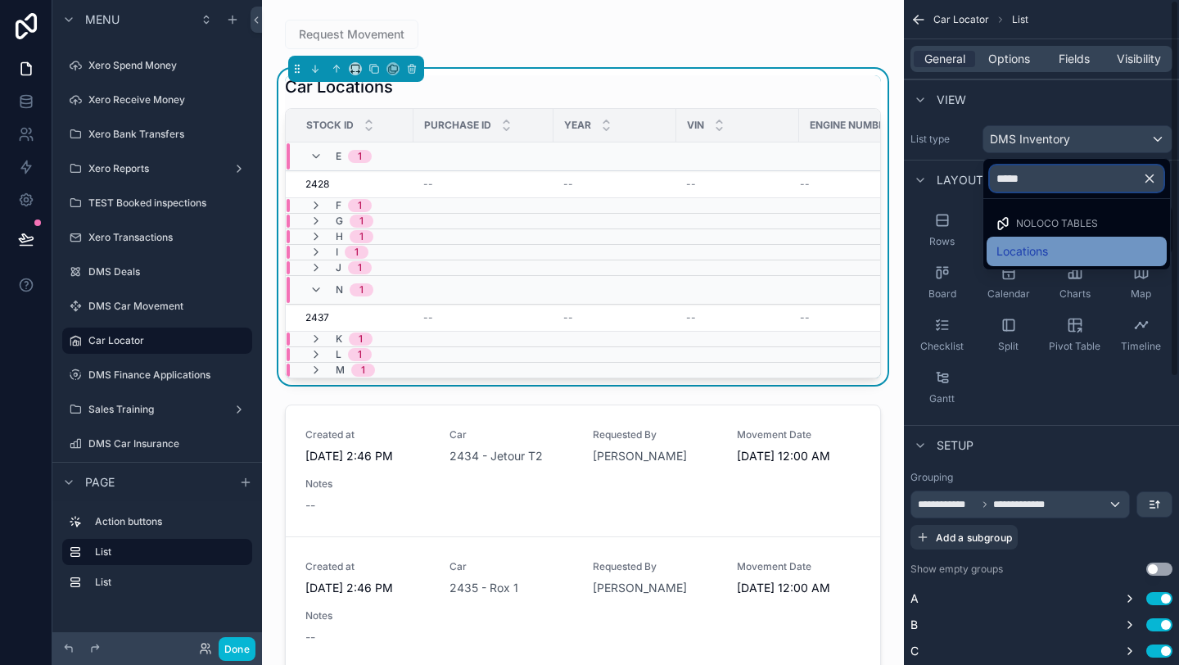
type input "*****"
click at [1043, 251] on span "Locations" at bounding box center [1023, 252] width 52 height 20
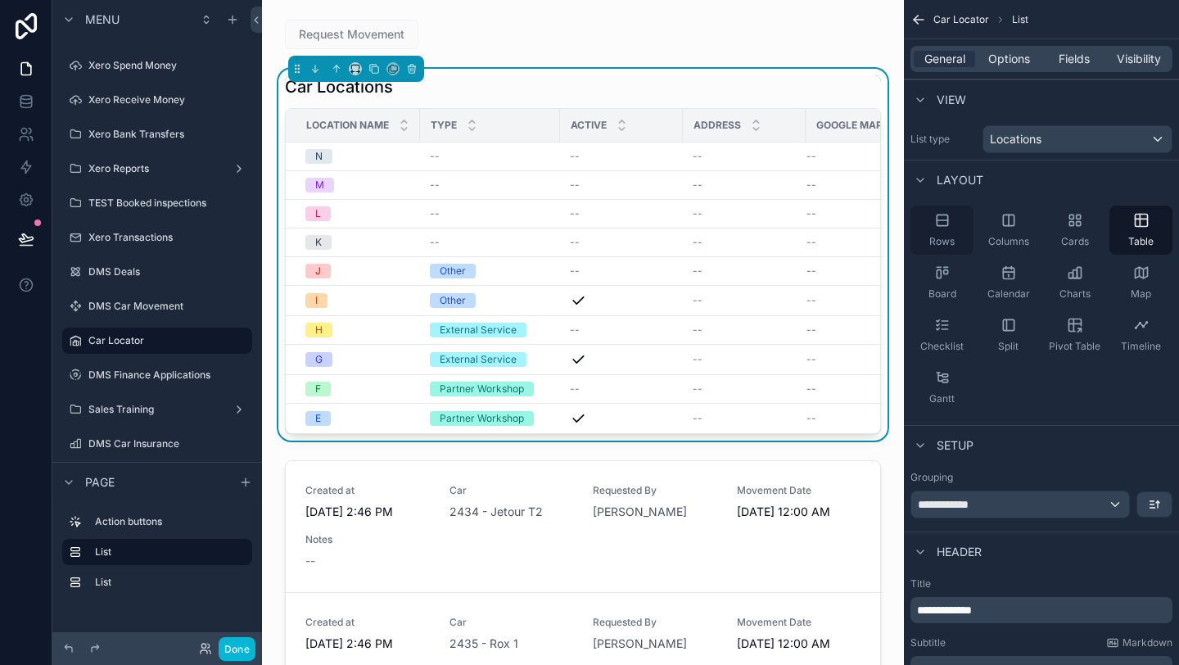
click at [944, 247] on span "Rows" at bounding box center [941, 241] width 25 height 13
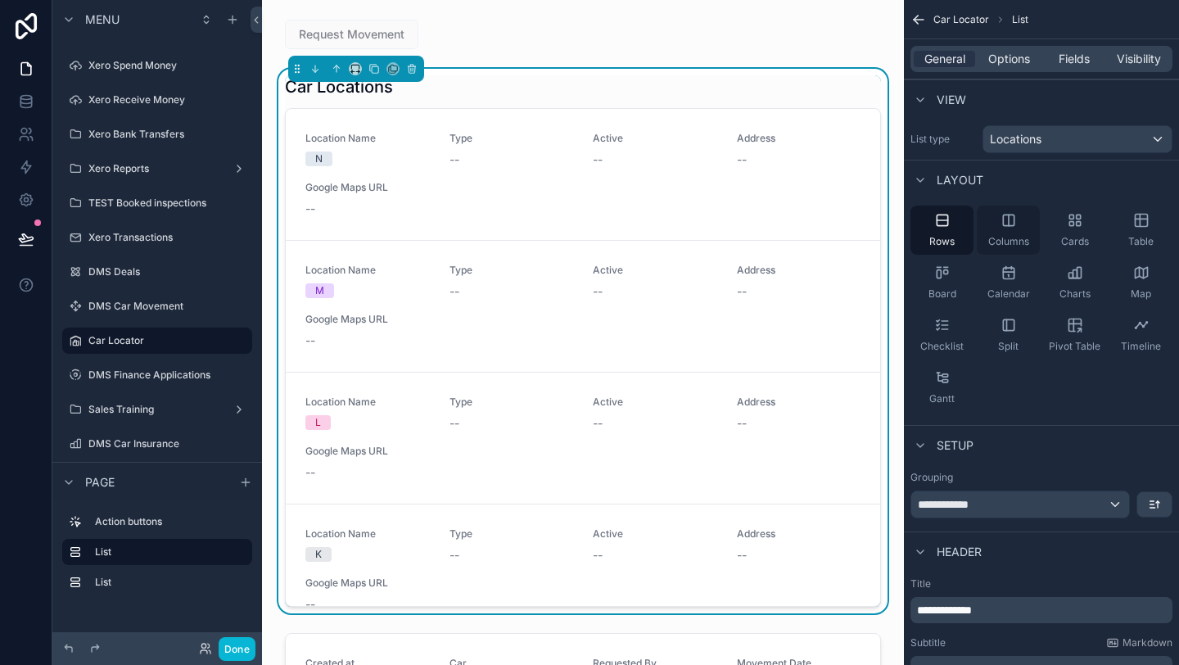
click at [1009, 241] on span "Columns" at bounding box center [1008, 241] width 41 height 13
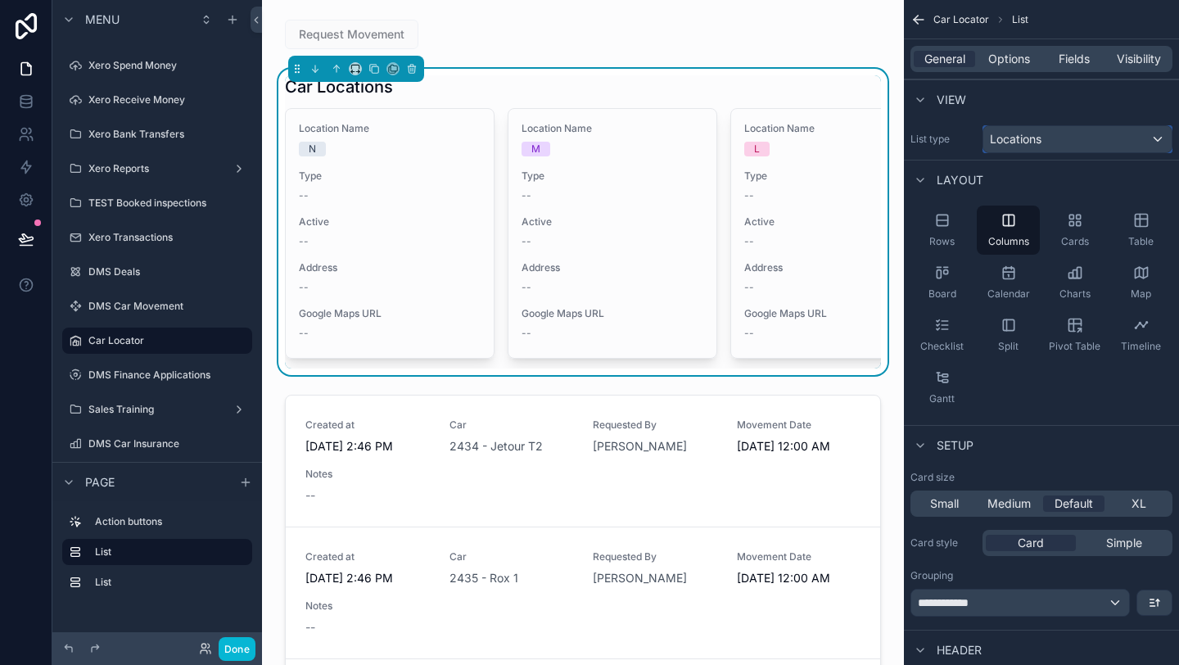
click at [1057, 145] on div "Locations" at bounding box center [1077, 139] width 188 height 26
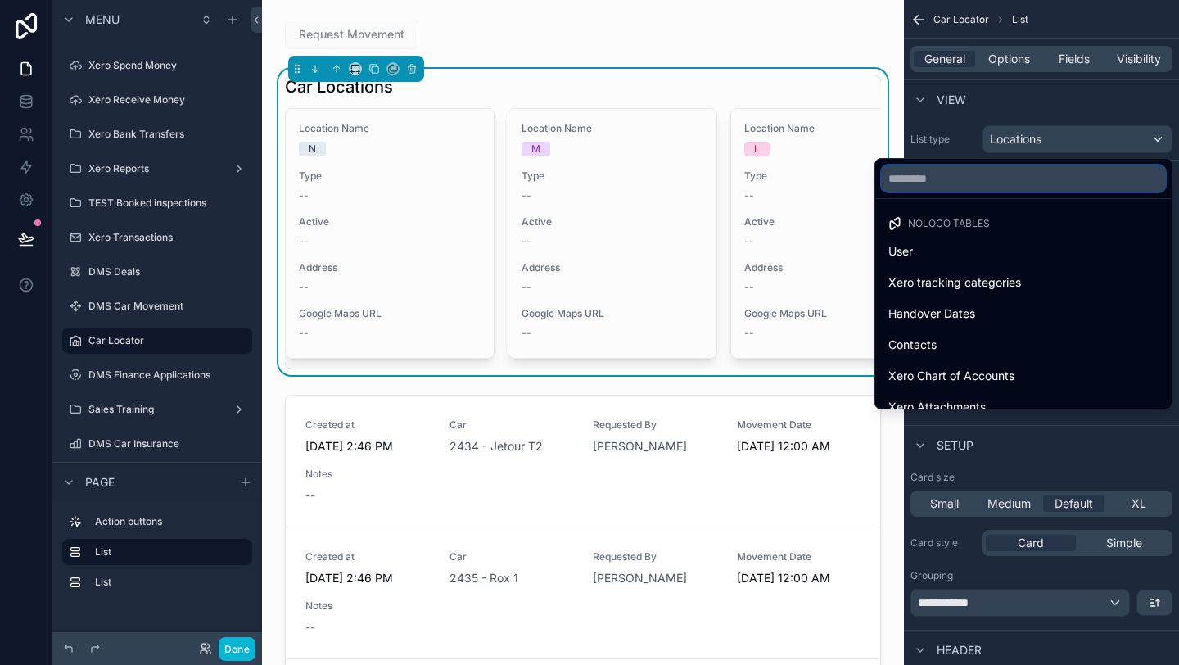
click at [1049, 181] on input "text" at bounding box center [1023, 178] width 283 height 26
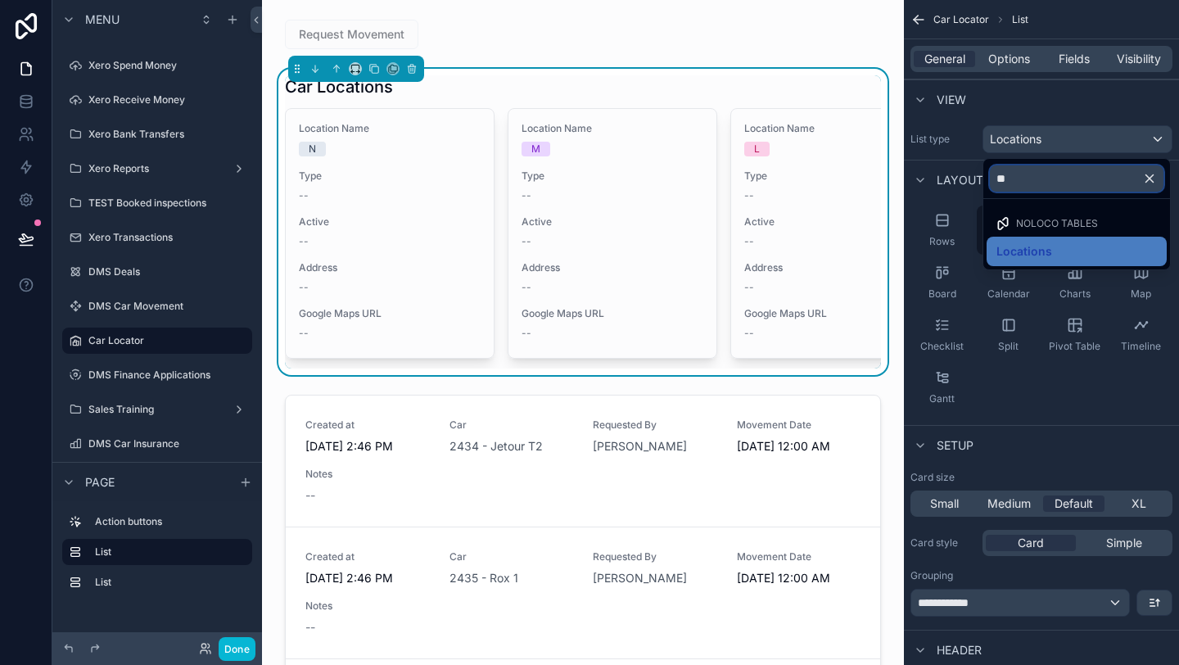
type input "*"
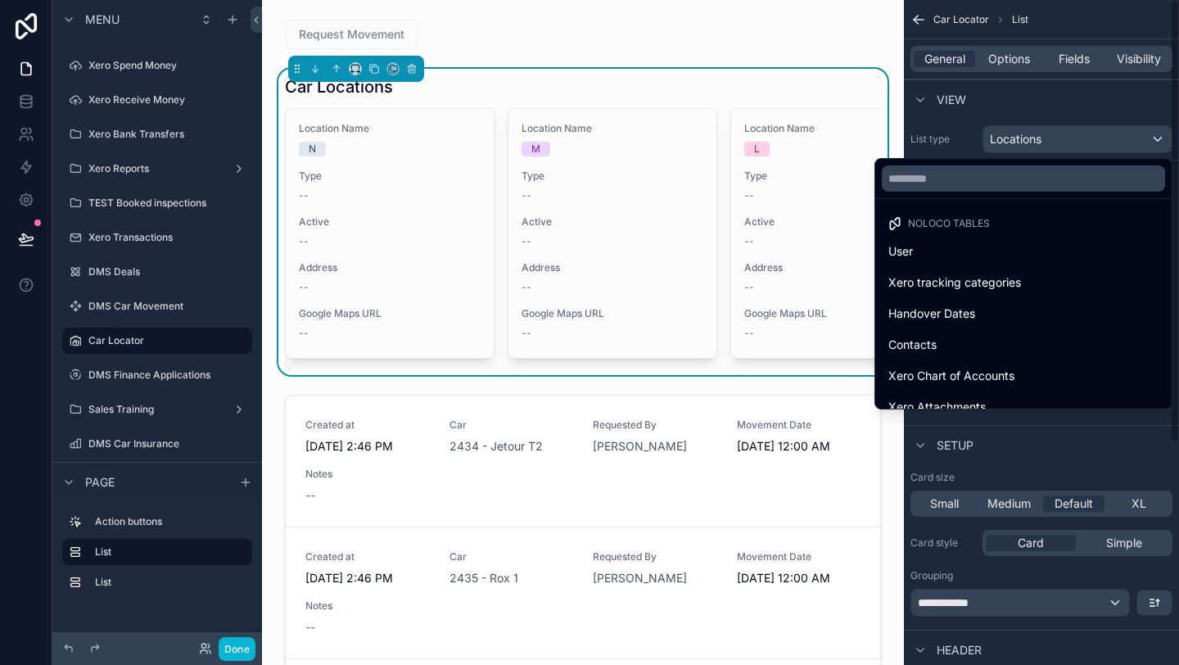
click at [966, 134] on div "scrollable content" at bounding box center [589, 332] width 1179 height 665
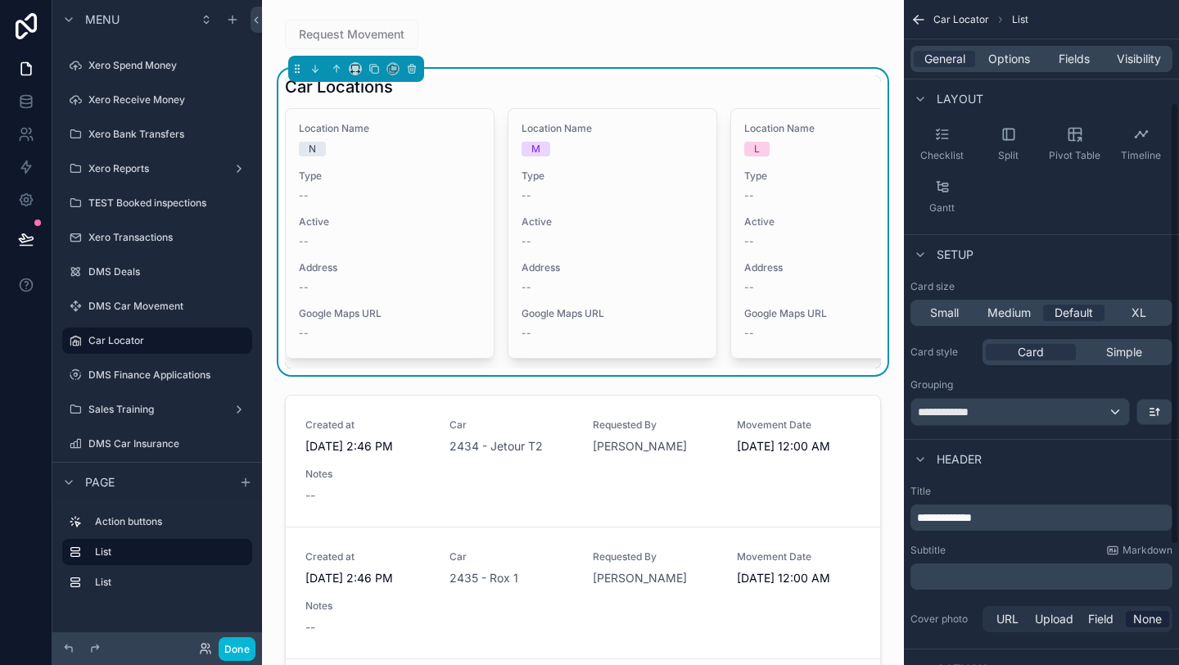
scroll to position [197, 0]
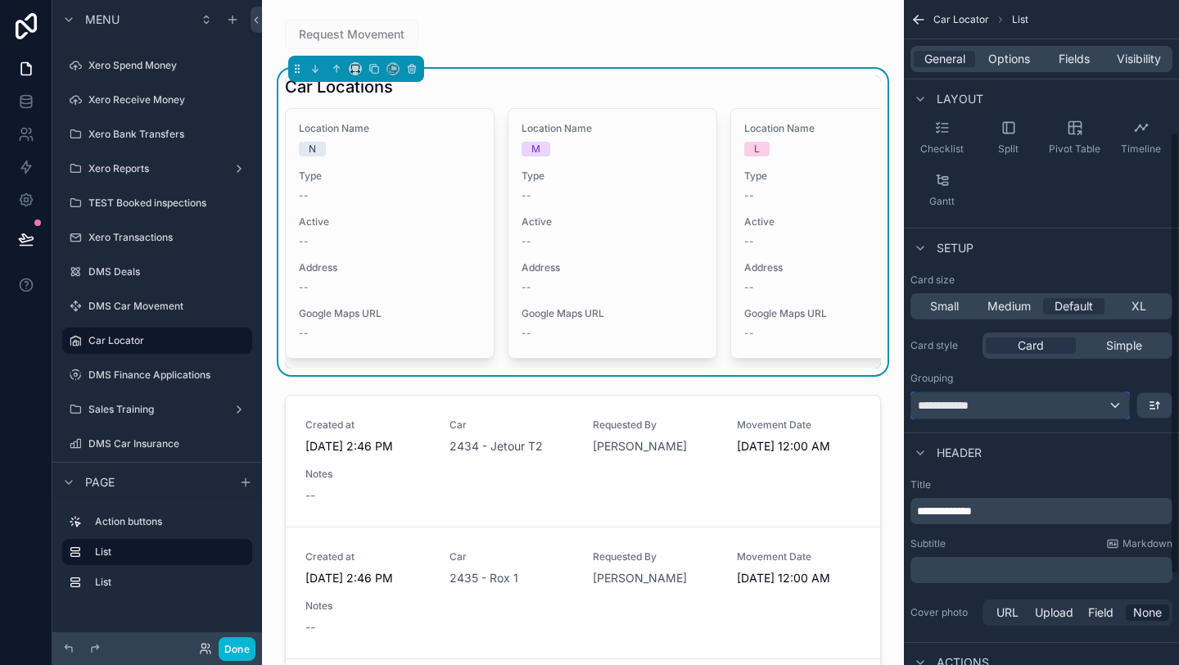
click at [985, 406] on div "**********" at bounding box center [1020, 405] width 218 height 26
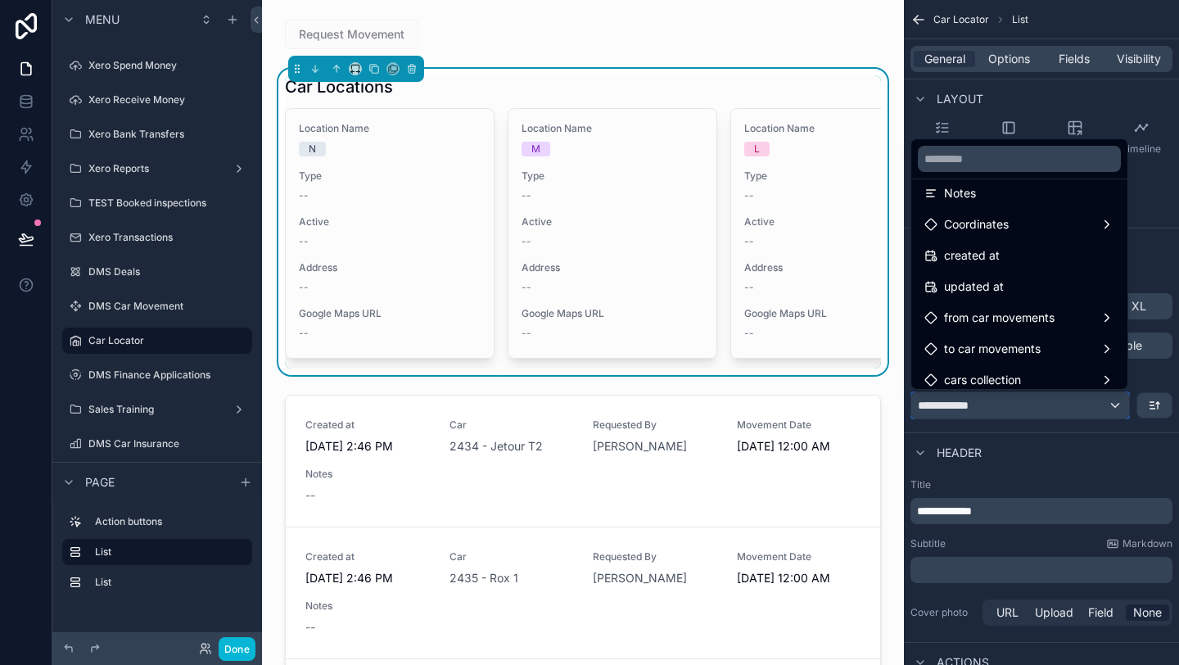
scroll to position [334, 0]
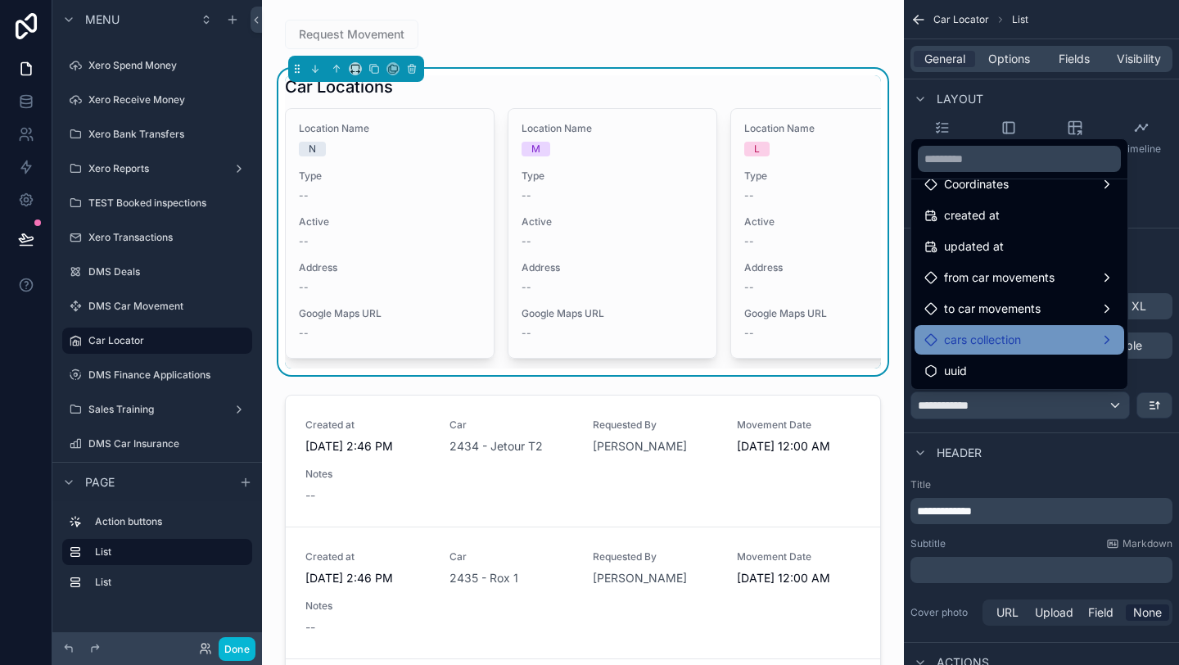
click at [974, 339] on span "cars collection" at bounding box center [982, 340] width 77 height 20
click at [1008, 341] on span "cars collection" at bounding box center [982, 340] width 77 height 20
click at [1101, 341] on div "cars collection" at bounding box center [1019, 340] width 190 height 20
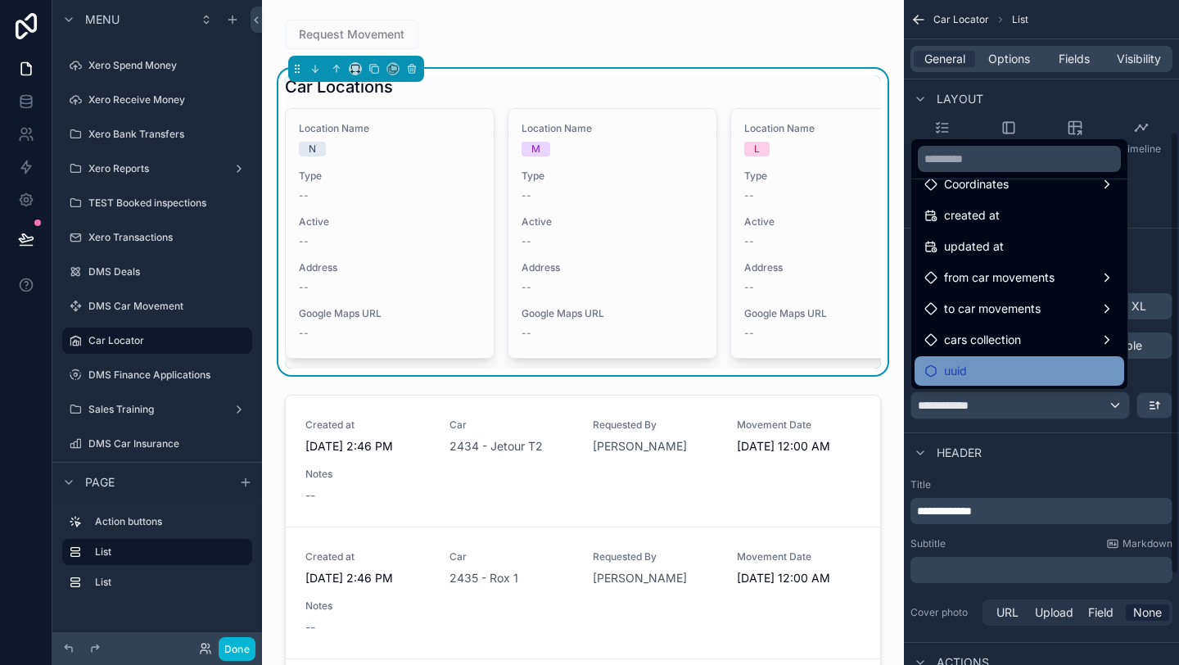
click at [996, 359] on div "uuid" at bounding box center [1020, 370] width 210 height 29
click at [972, 330] on div "**********" at bounding box center [1042, 346] width 262 height 146
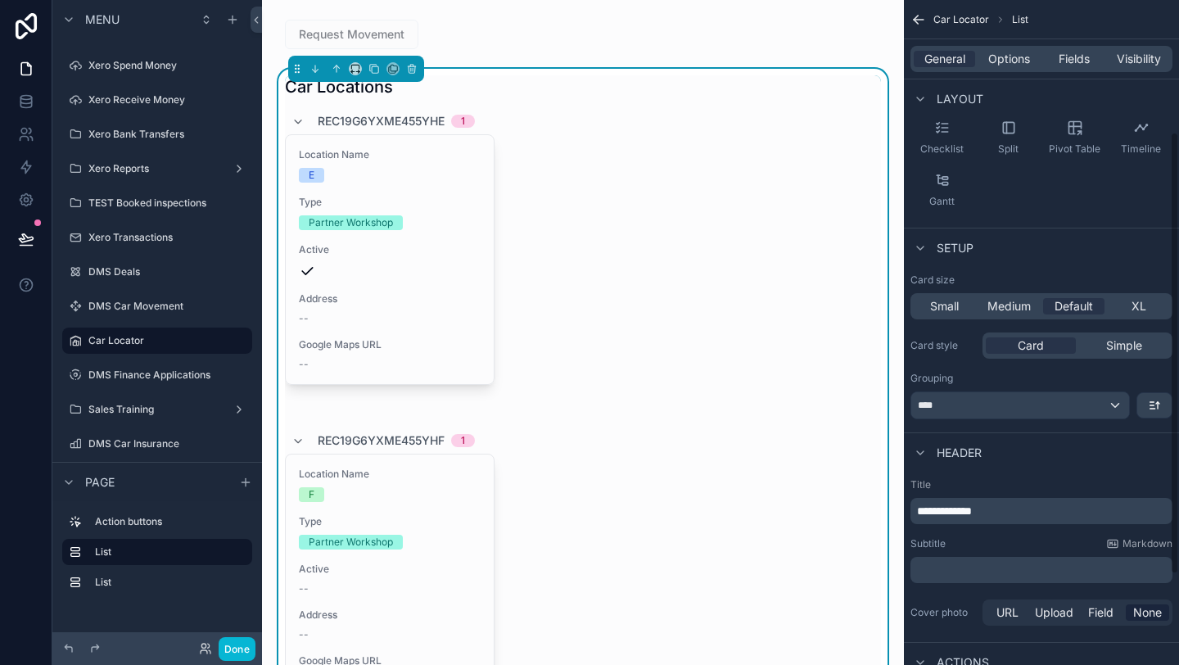
click at [972, 389] on div "Grouping ****" at bounding box center [1042, 395] width 262 height 47
click at [973, 414] on div "****" at bounding box center [1020, 405] width 218 height 26
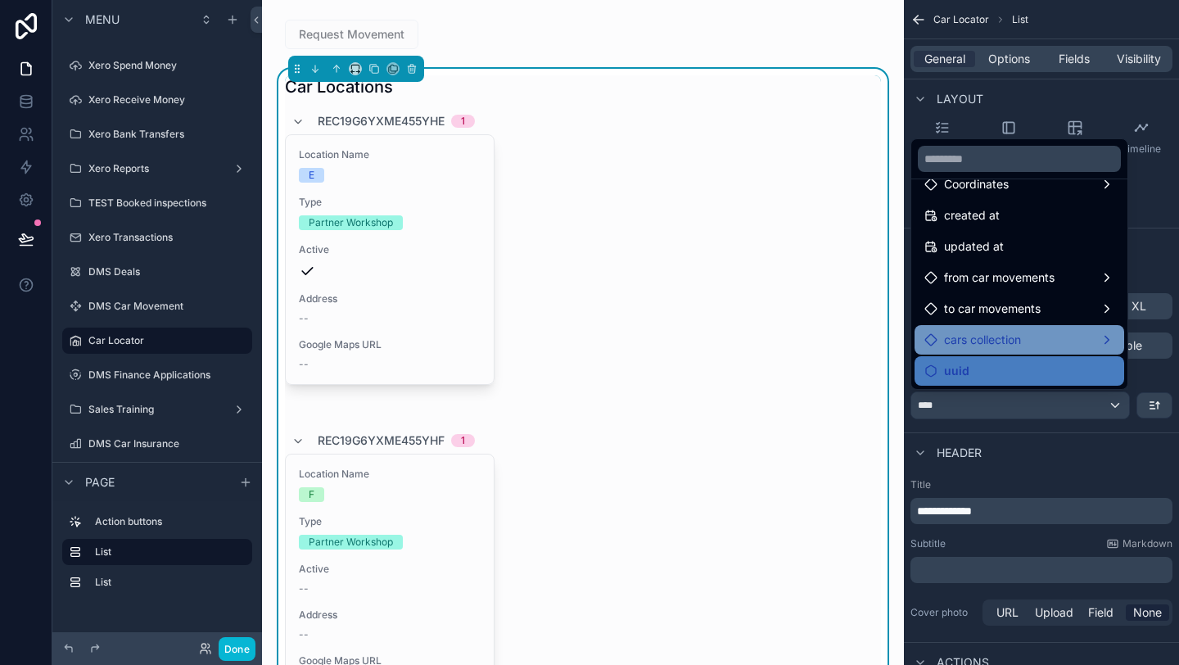
click at [1002, 330] on span "cars collection" at bounding box center [982, 340] width 77 height 20
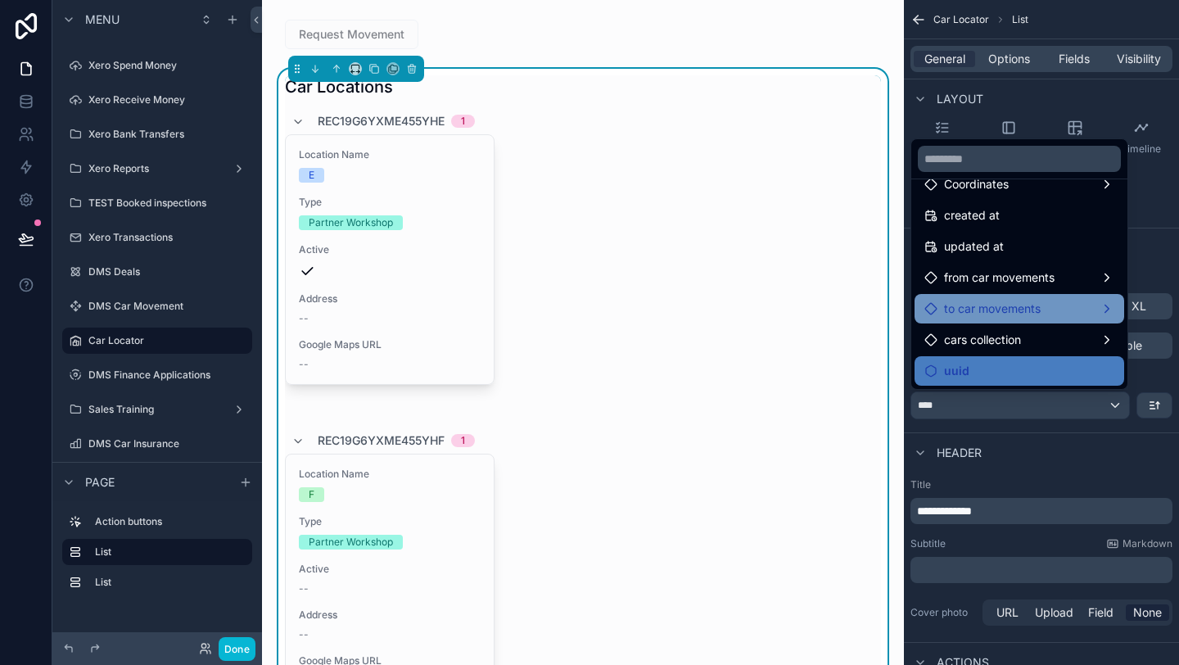
click at [1019, 322] on div "to car movements" at bounding box center [1020, 308] width 210 height 29
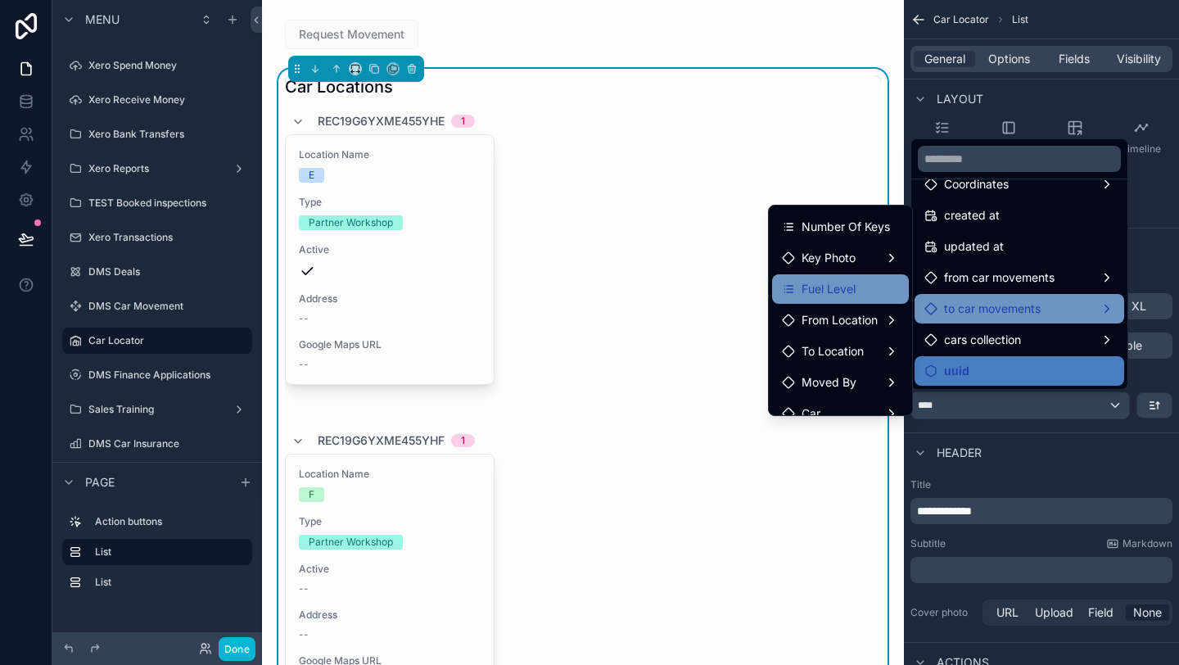
scroll to position [122, 0]
click at [838, 402] on div "Car" at bounding box center [840, 412] width 137 height 29
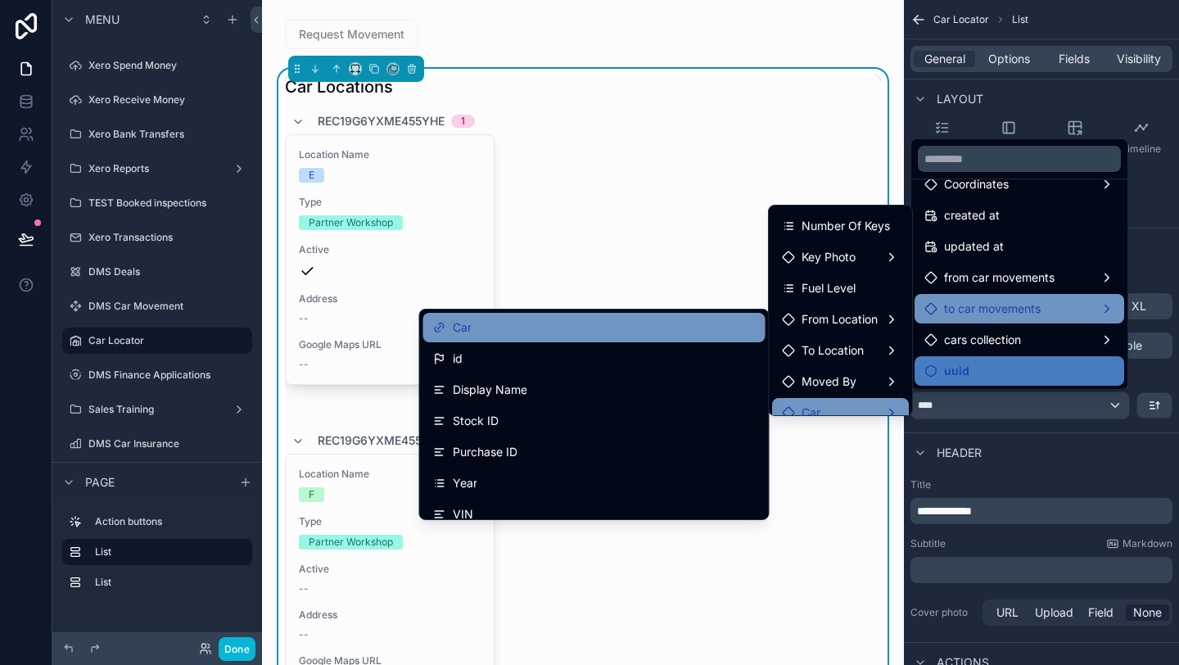
click at [623, 338] on div "Car" at bounding box center [594, 327] width 342 height 29
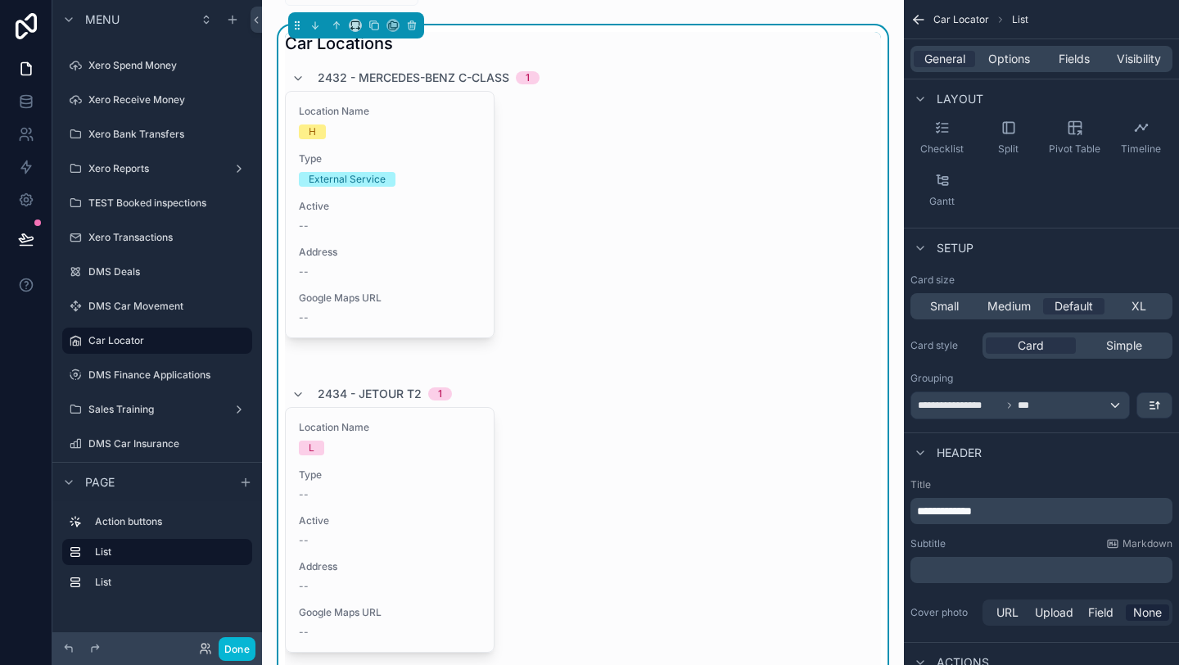
scroll to position [0, 0]
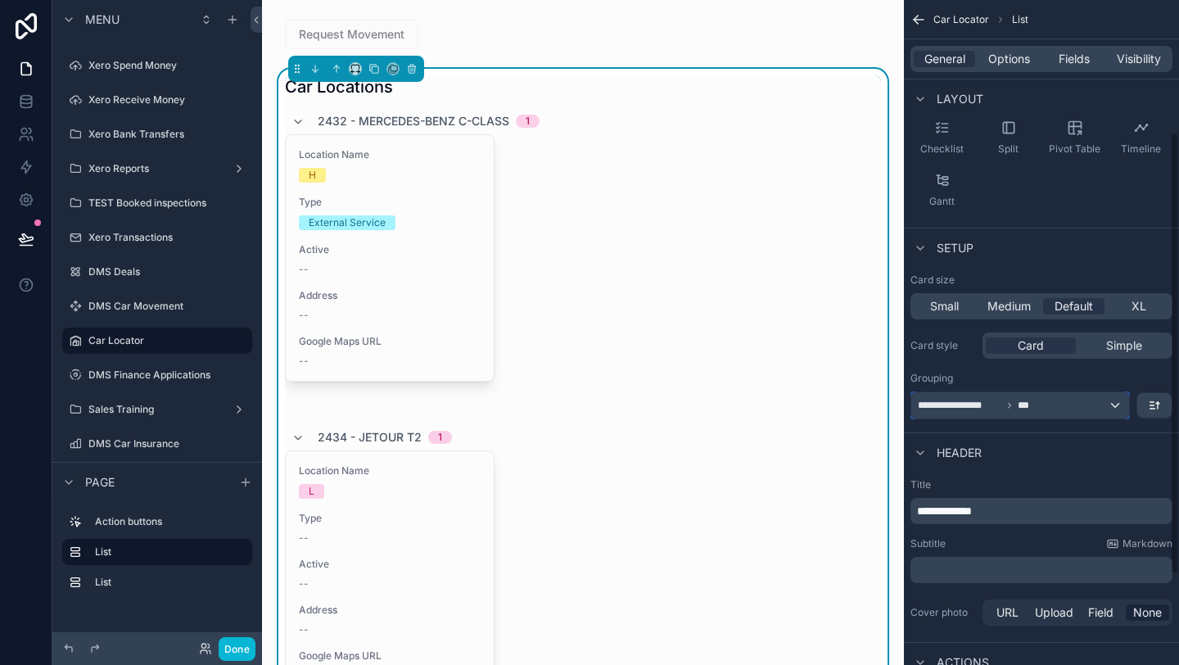
click at [1032, 408] on span "***" at bounding box center [1026, 405] width 16 height 13
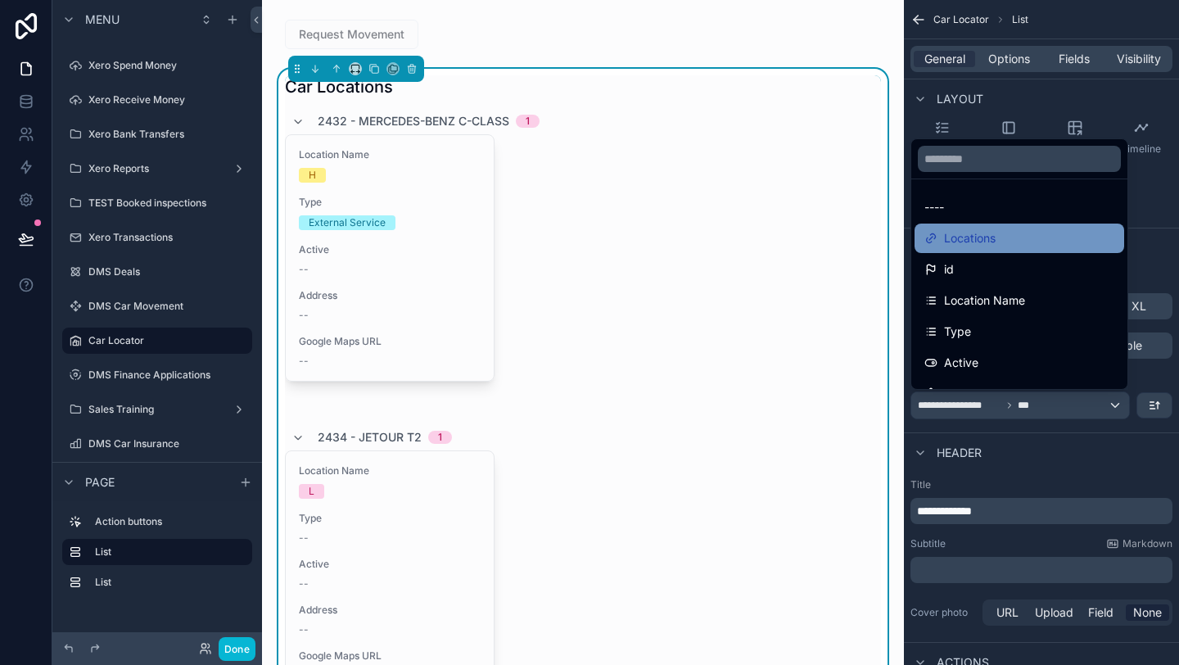
click at [989, 239] on span "Locations" at bounding box center [970, 238] width 52 height 20
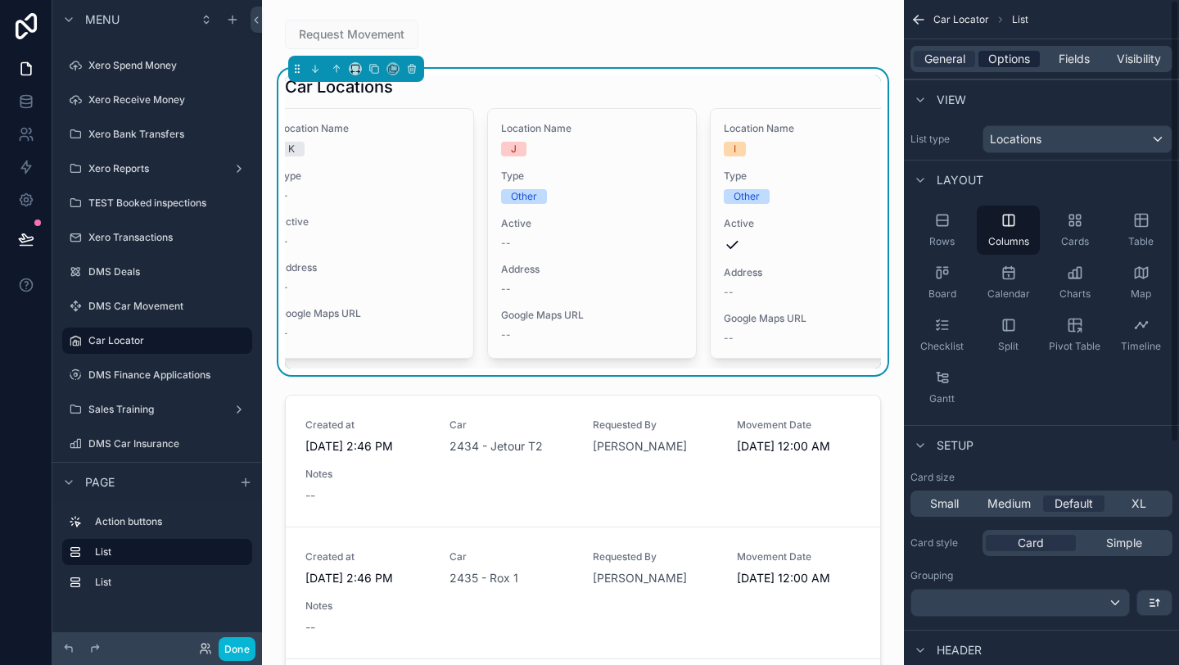
click at [1001, 57] on span "Options" at bounding box center [1009, 59] width 42 height 16
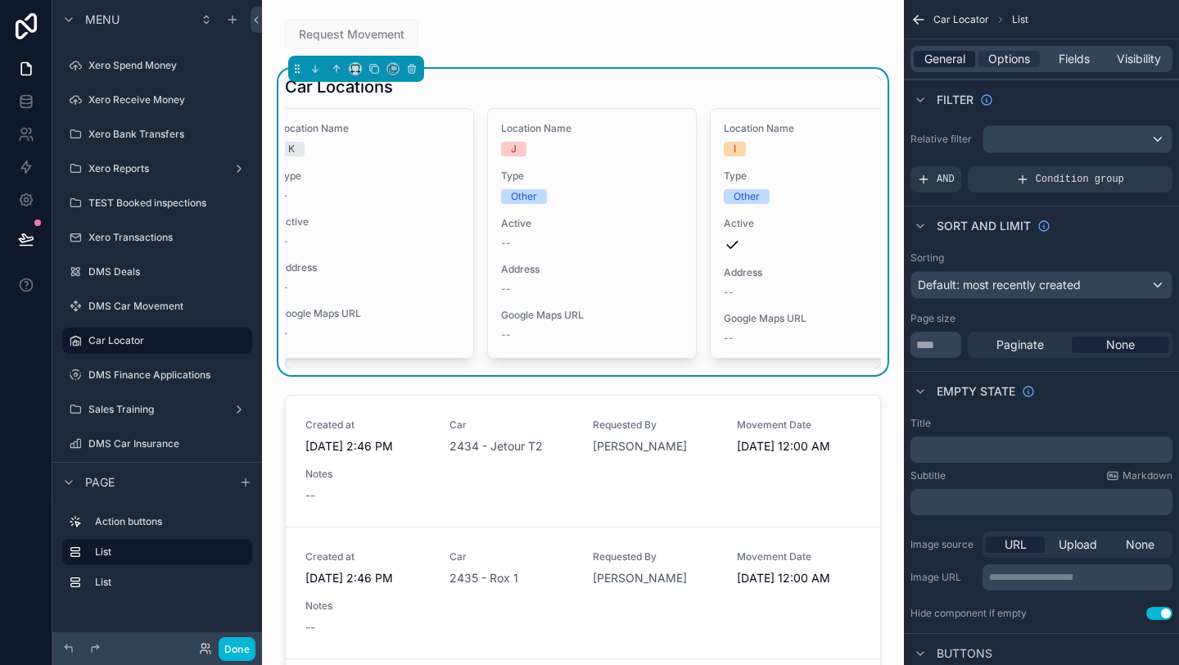
click at [944, 64] on span "General" at bounding box center [944, 59] width 41 height 16
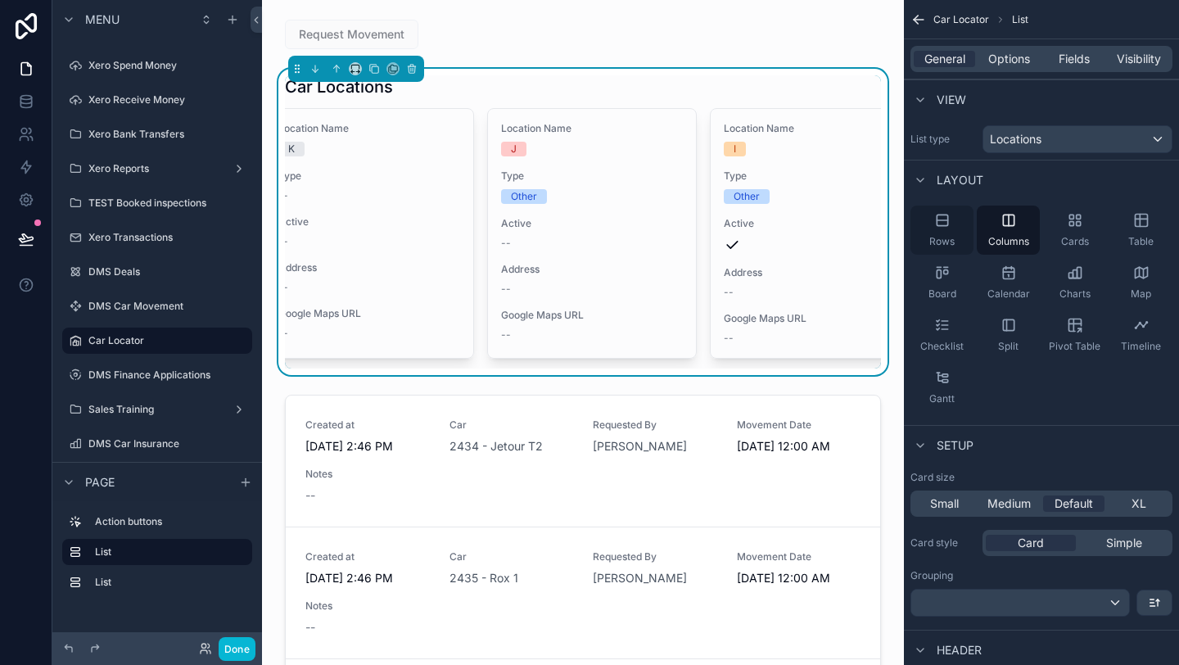
click at [961, 239] on div "Rows" at bounding box center [942, 230] width 63 height 49
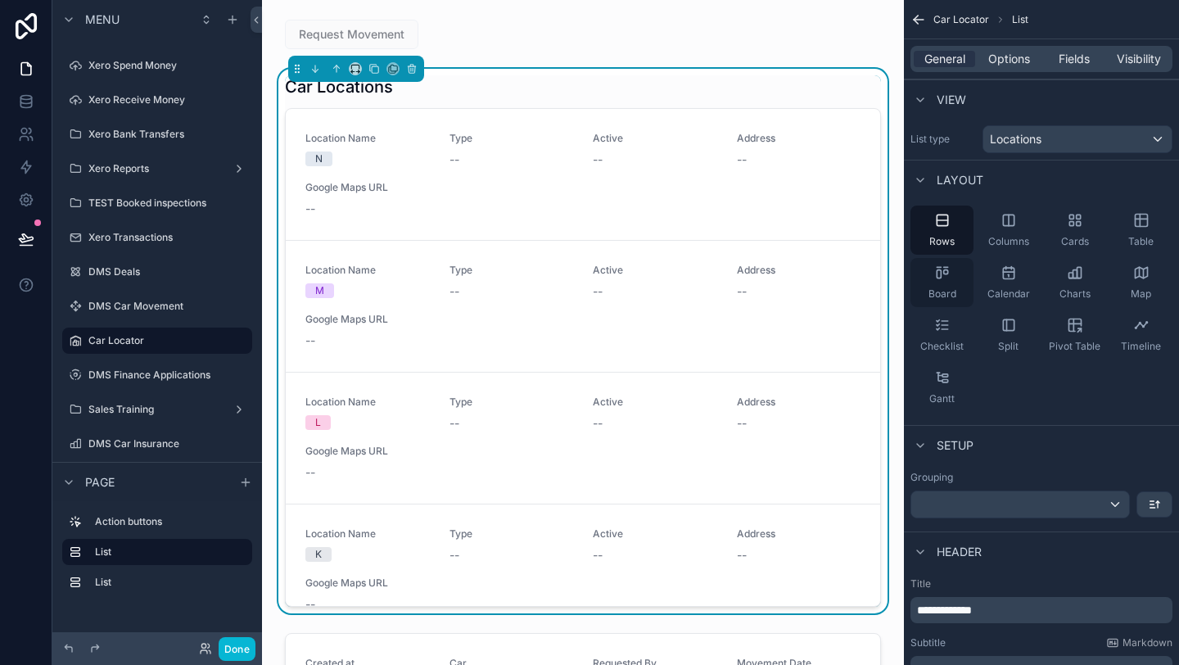
click at [956, 270] on div "Board" at bounding box center [942, 282] width 63 height 49
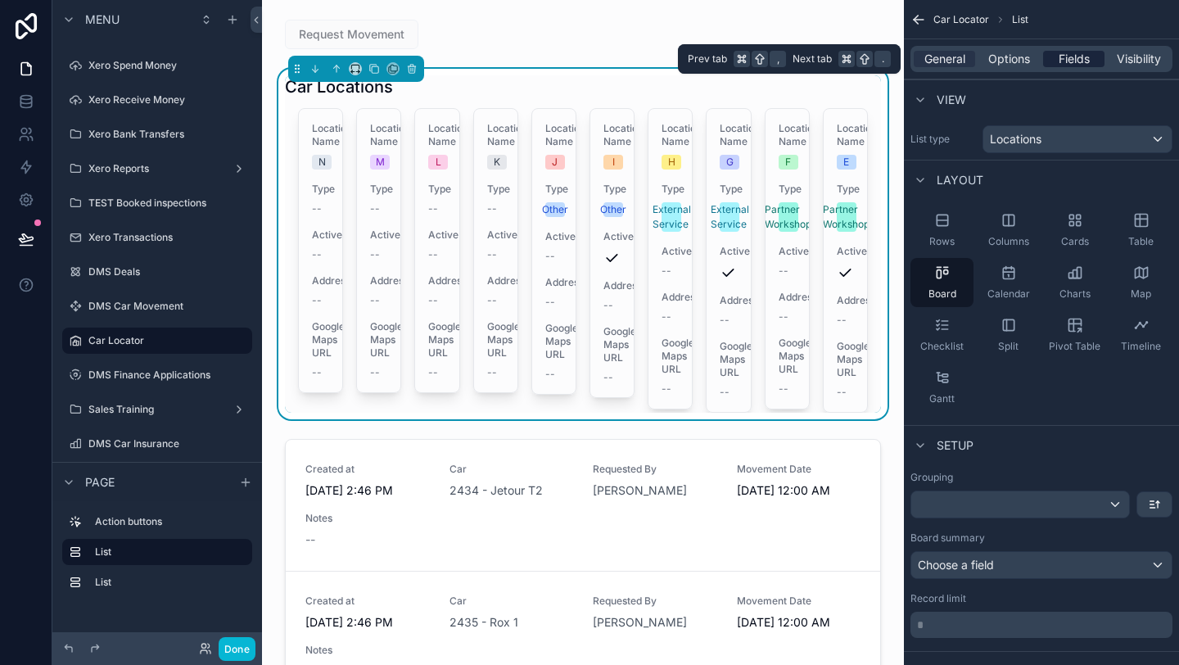
click at [1075, 53] on span "Fields" at bounding box center [1074, 59] width 31 height 16
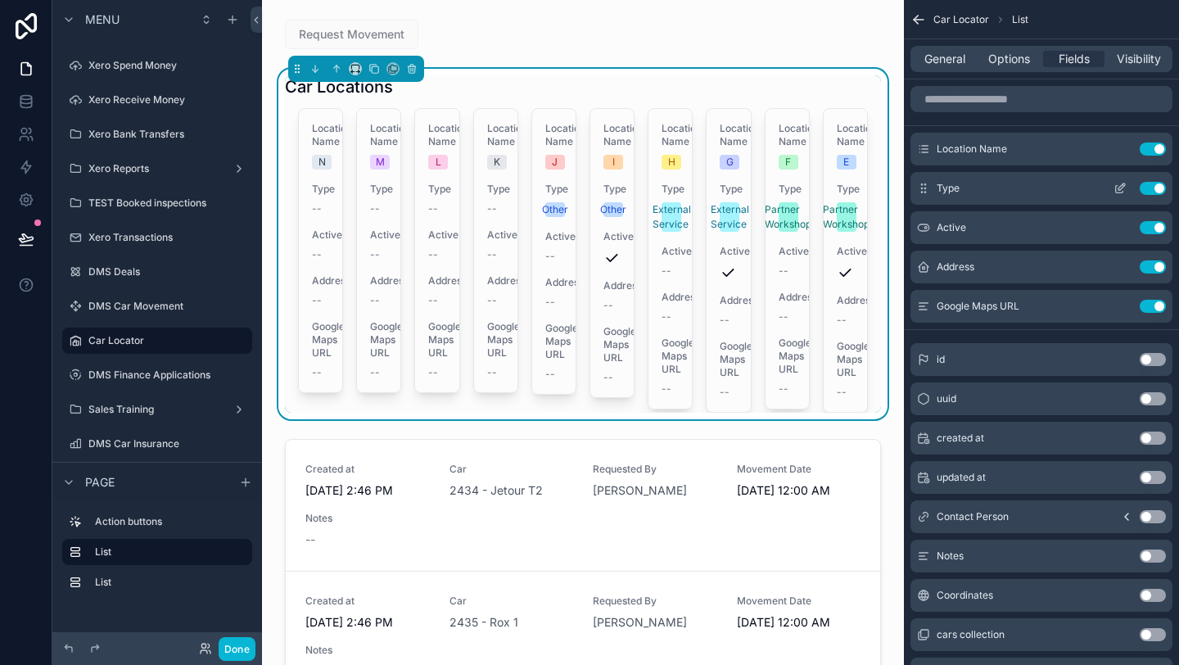
click at [1150, 190] on button "Use setting" at bounding box center [1153, 188] width 26 height 13
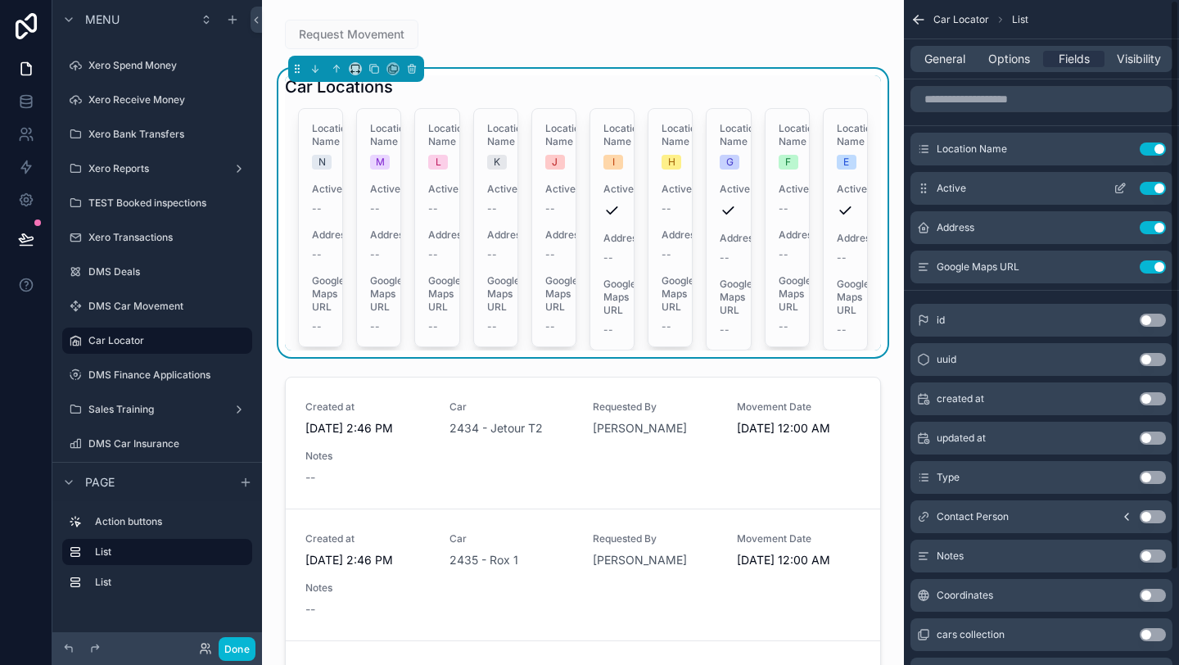
click at [1150, 189] on button "Use setting" at bounding box center [1153, 188] width 26 height 13
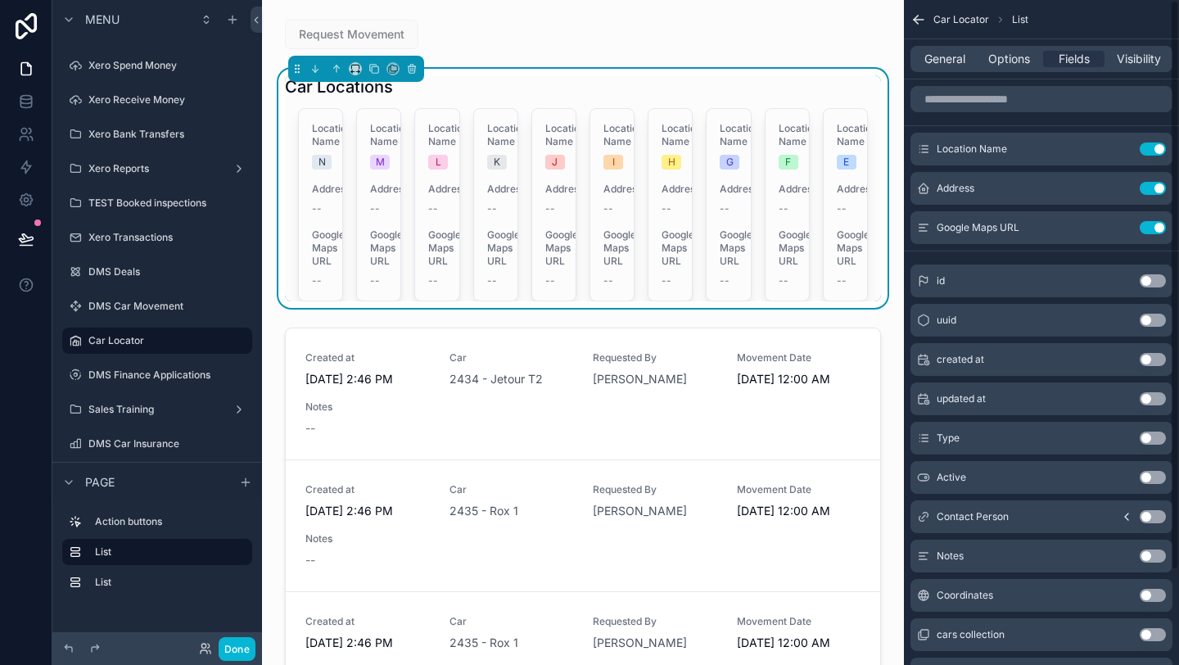
click at [1150, 189] on button "Use setting" at bounding box center [1153, 188] width 26 height 13
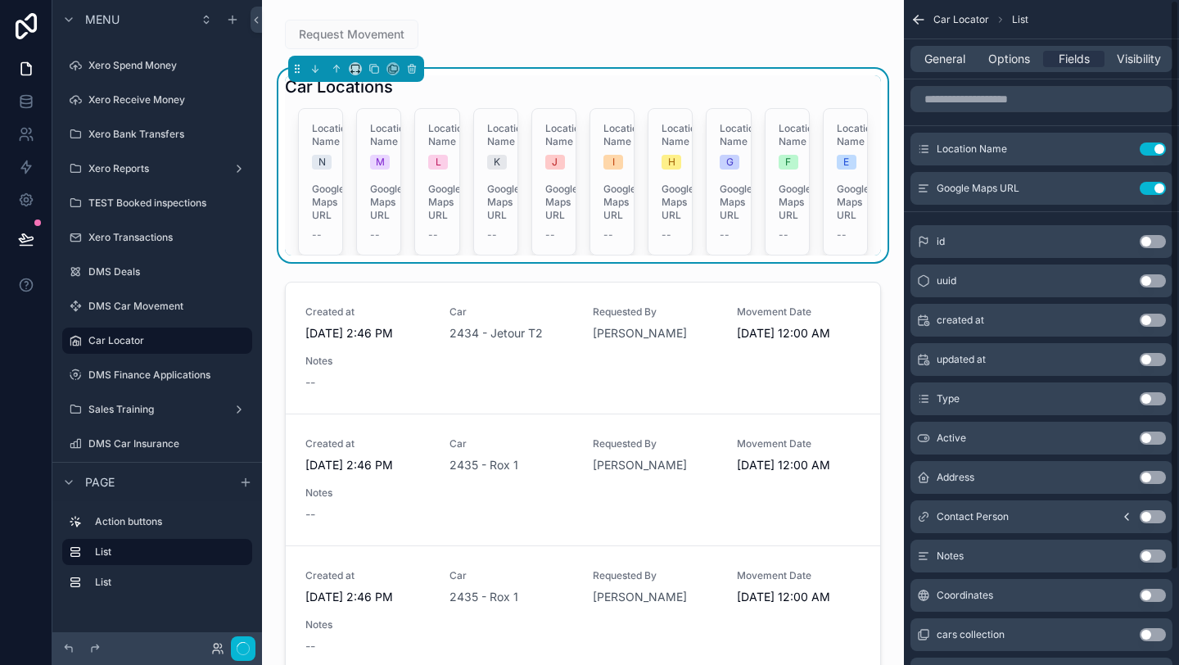
click at [1150, 189] on button "Use setting" at bounding box center [1153, 188] width 26 height 13
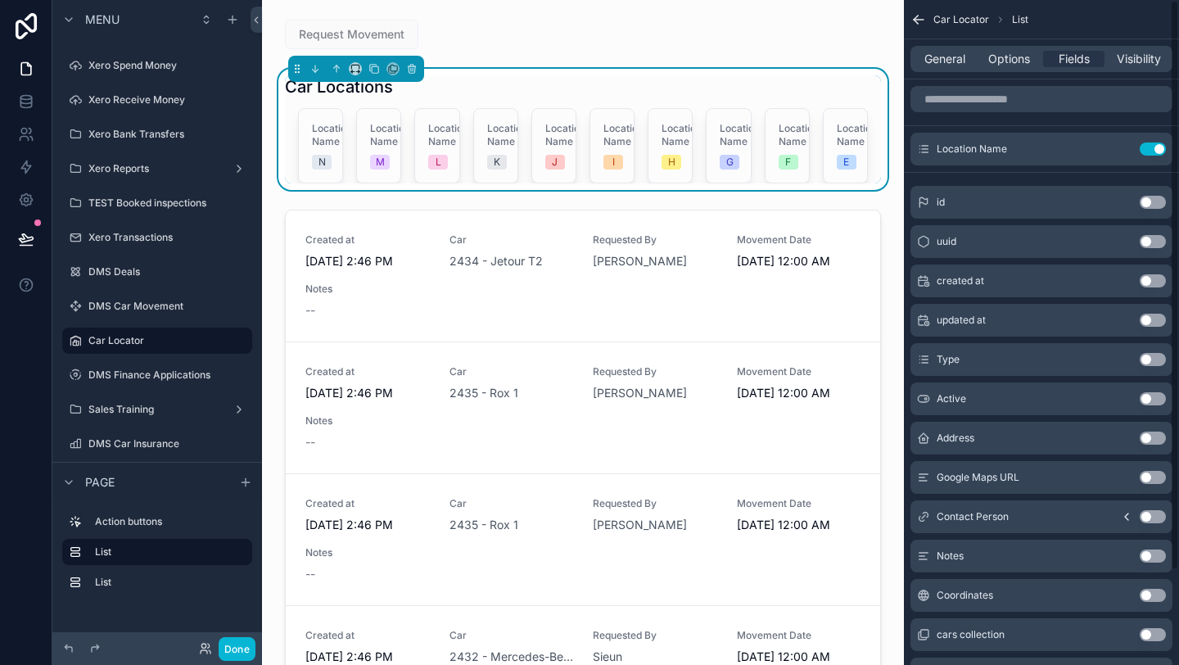
scroll to position [111, 0]
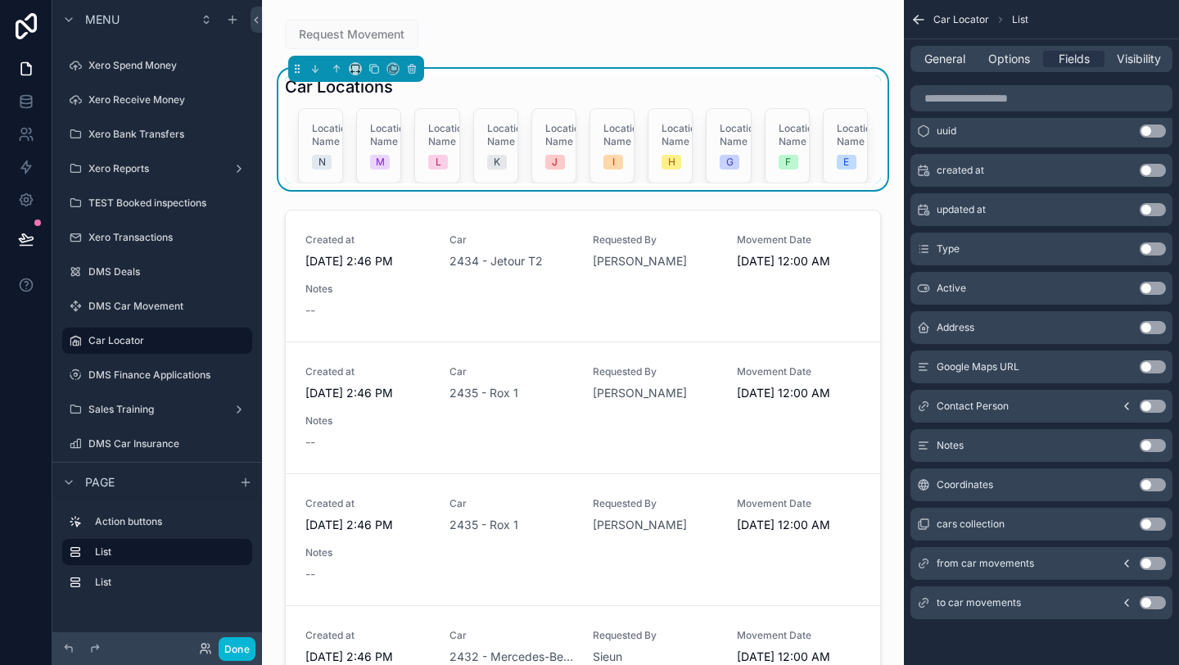
click at [1148, 531] on div "cars collection Use setting" at bounding box center [1042, 524] width 262 height 33
click at [1146, 522] on button "Use setting" at bounding box center [1153, 524] width 26 height 13
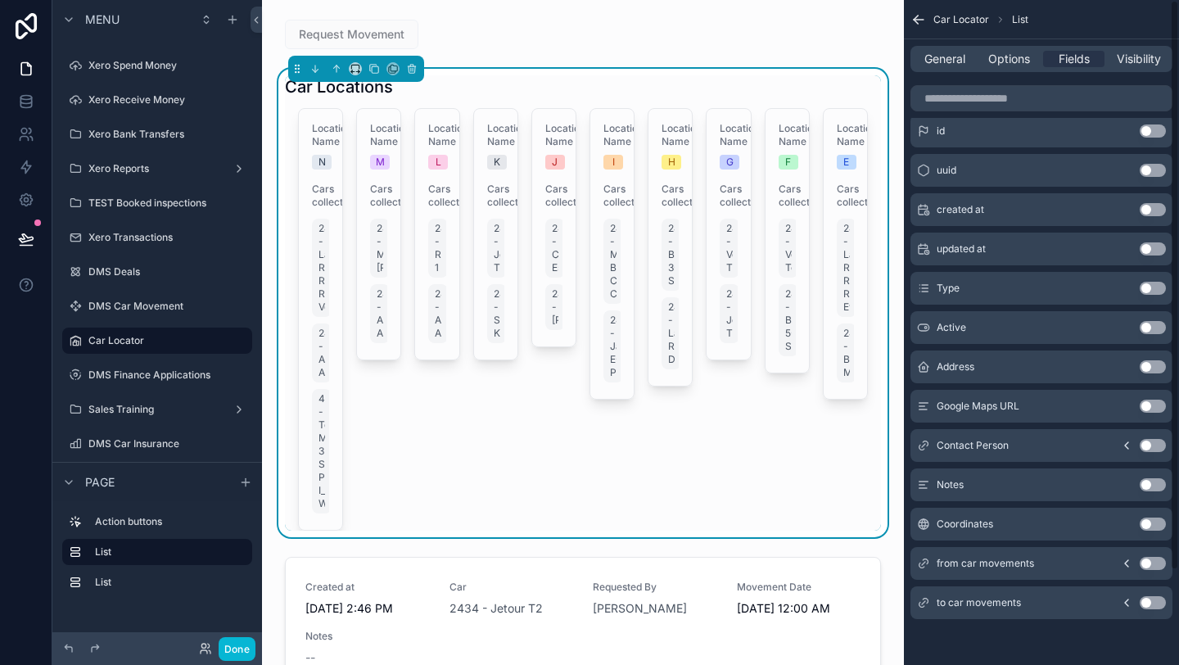
scroll to position [0, 0]
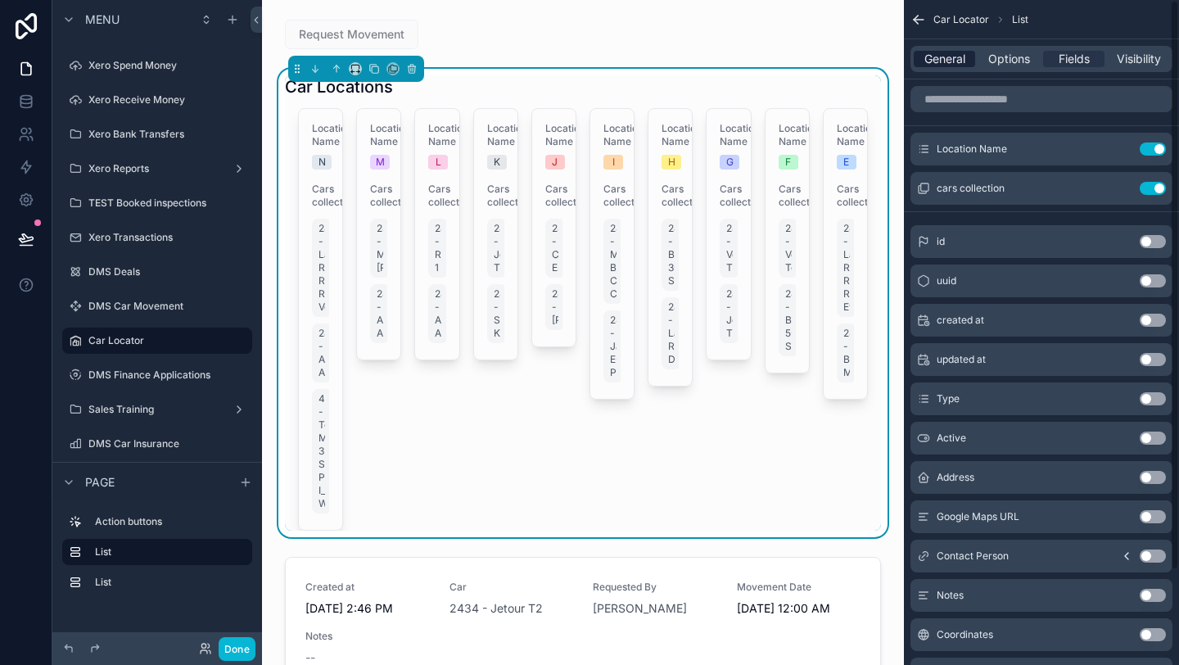
click at [964, 65] on span "General" at bounding box center [944, 59] width 41 height 16
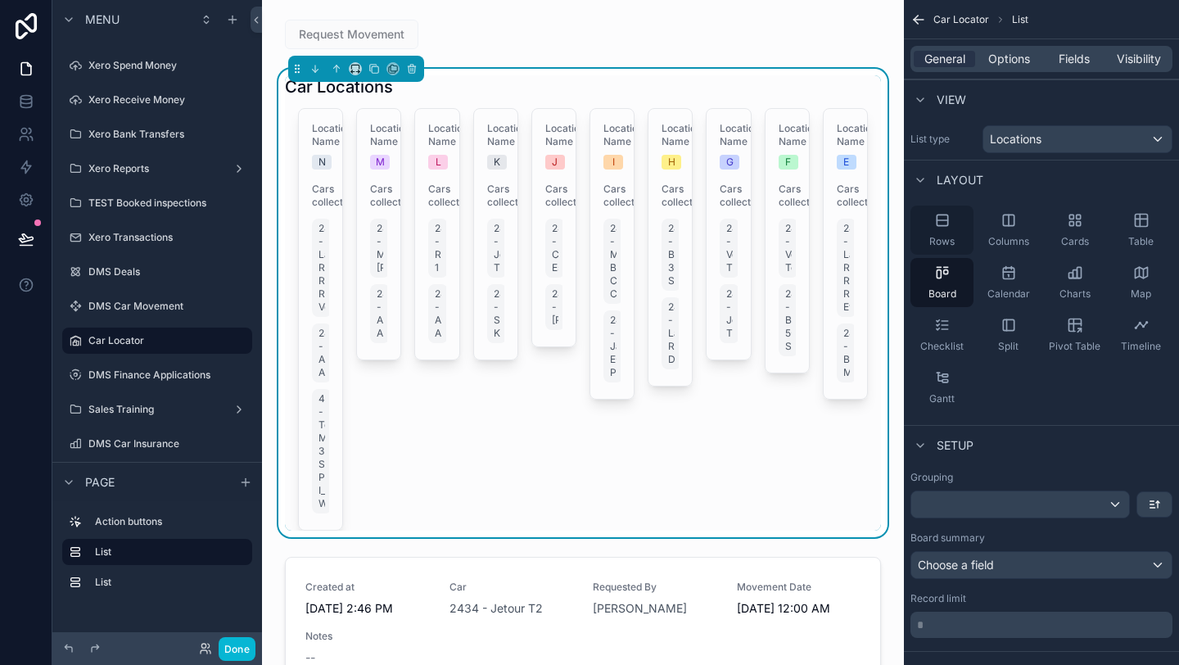
click at [956, 241] on div "Rows" at bounding box center [942, 230] width 63 height 49
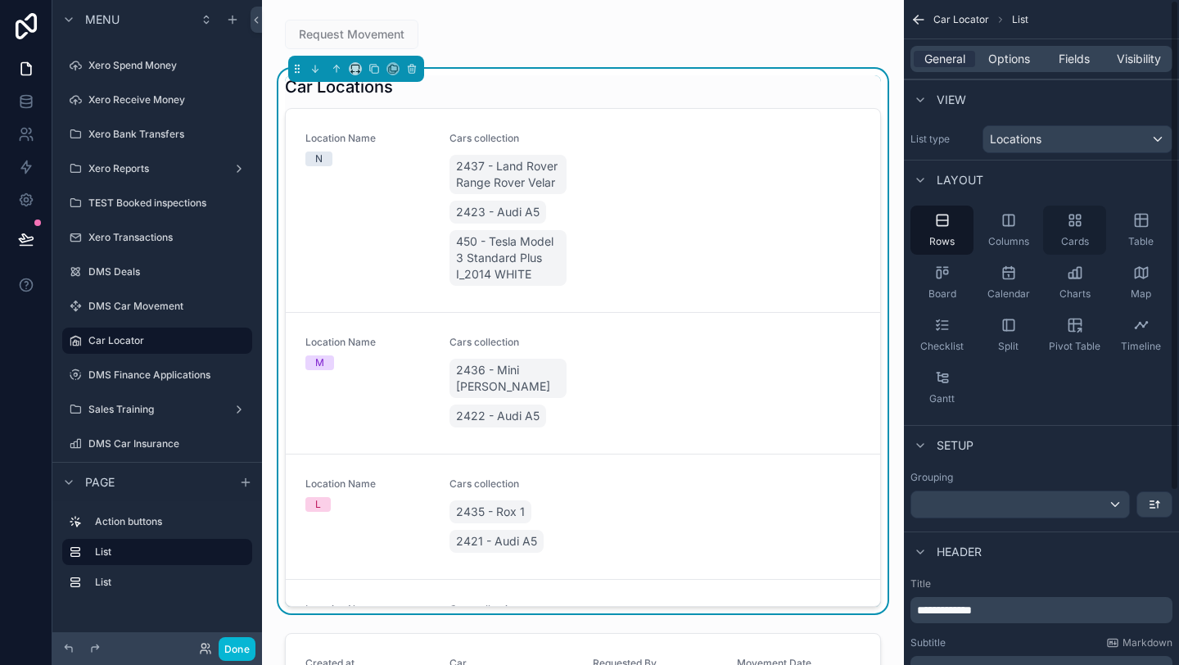
click at [1060, 231] on div "Cards" at bounding box center [1074, 230] width 63 height 49
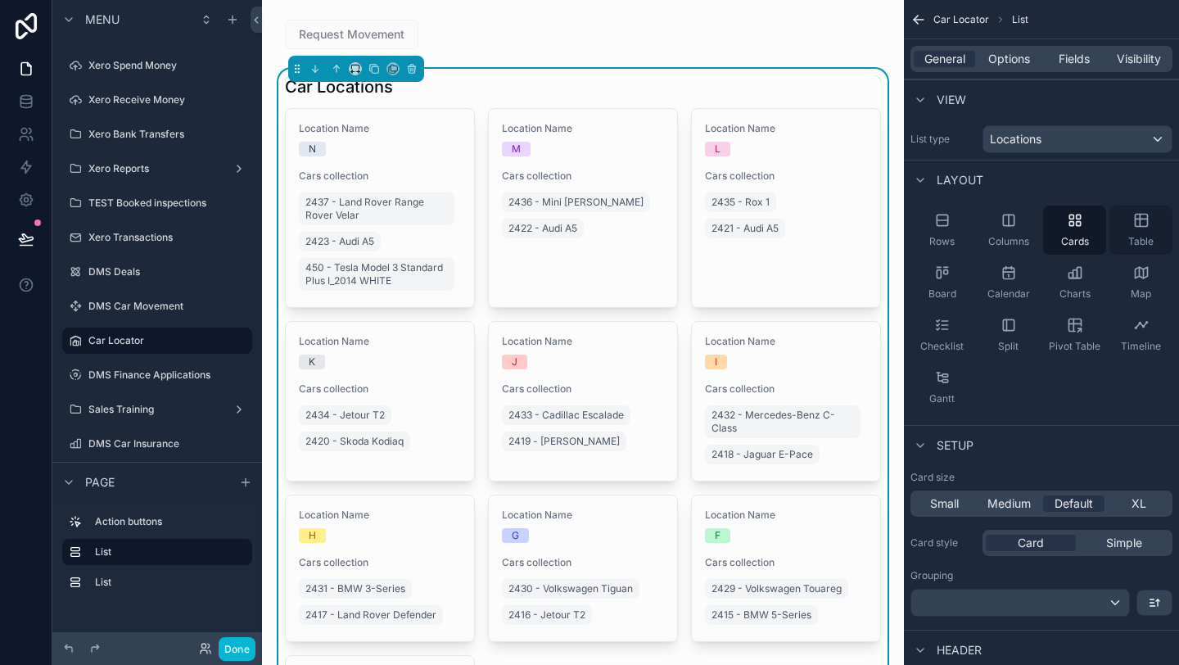
click at [1140, 235] on span "Table" at bounding box center [1140, 241] width 25 height 13
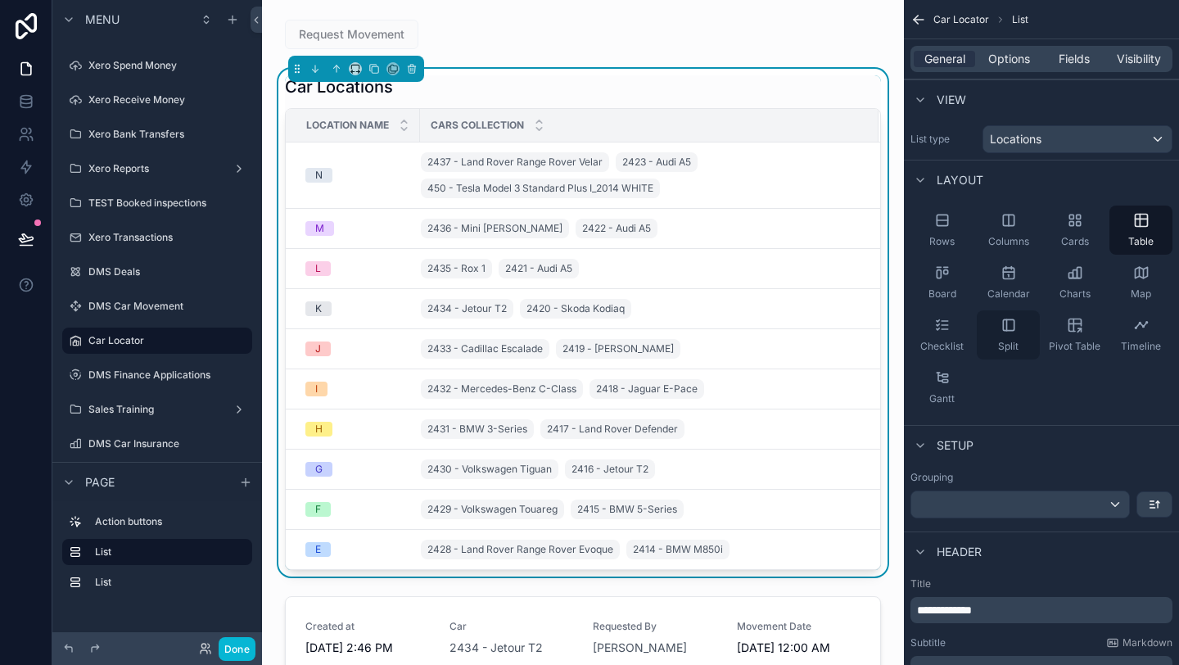
click at [1026, 351] on div "Split" at bounding box center [1008, 334] width 63 height 49
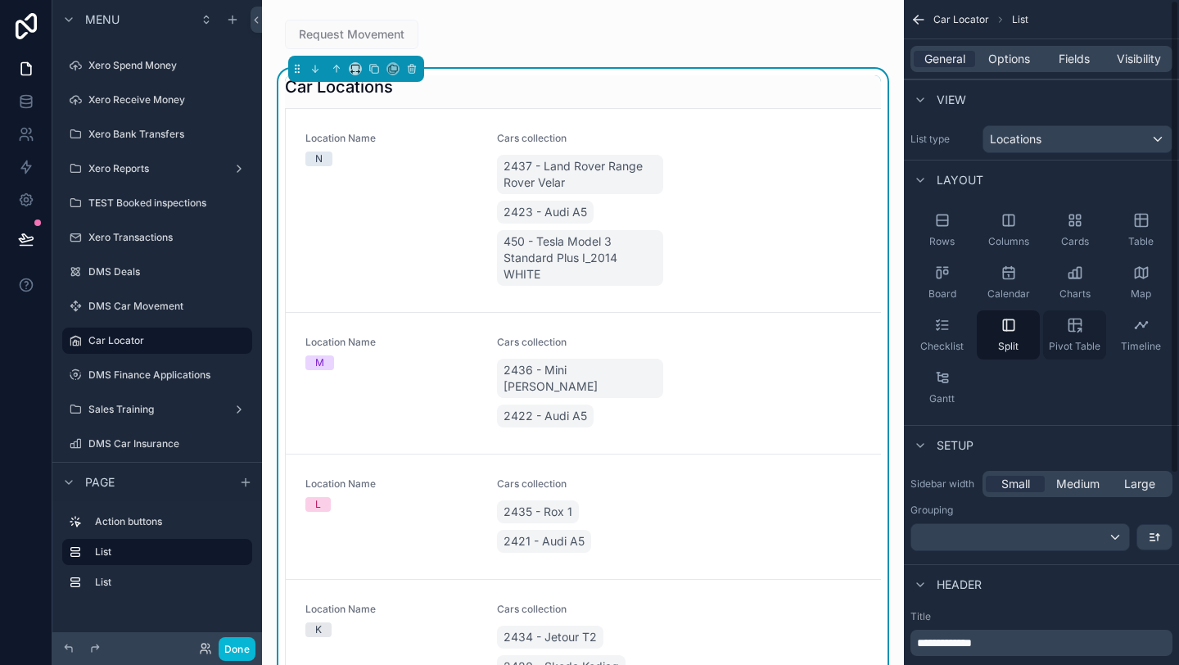
click at [1088, 329] on div "Pivot Table" at bounding box center [1074, 334] width 63 height 49
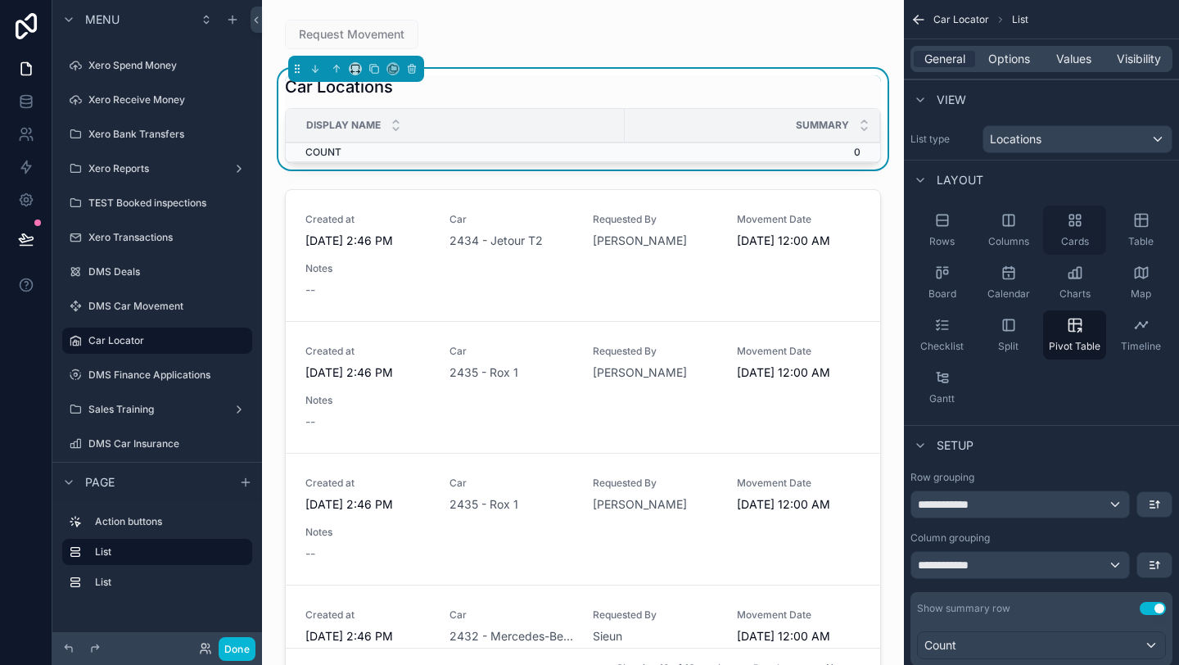
click at [1087, 227] on div "Cards" at bounding box center [1074, 230] width 63 height 49
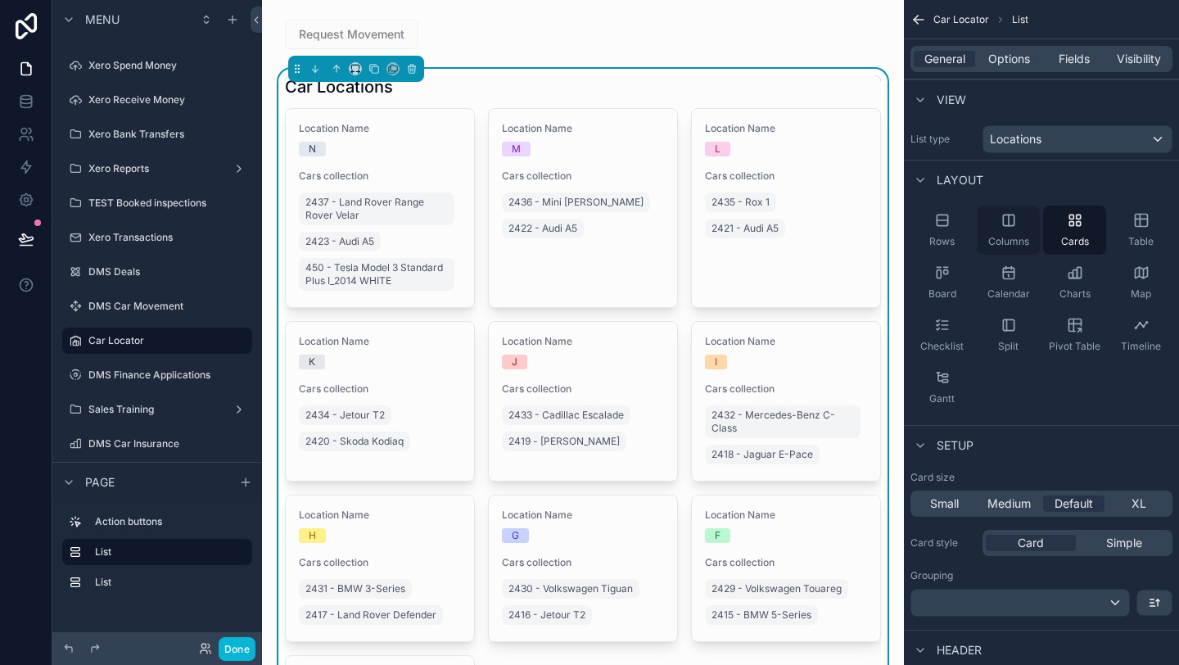
click at [1015, 222] on icon "scrollable content" at bounding box center [1009, 220] width 16 height 16
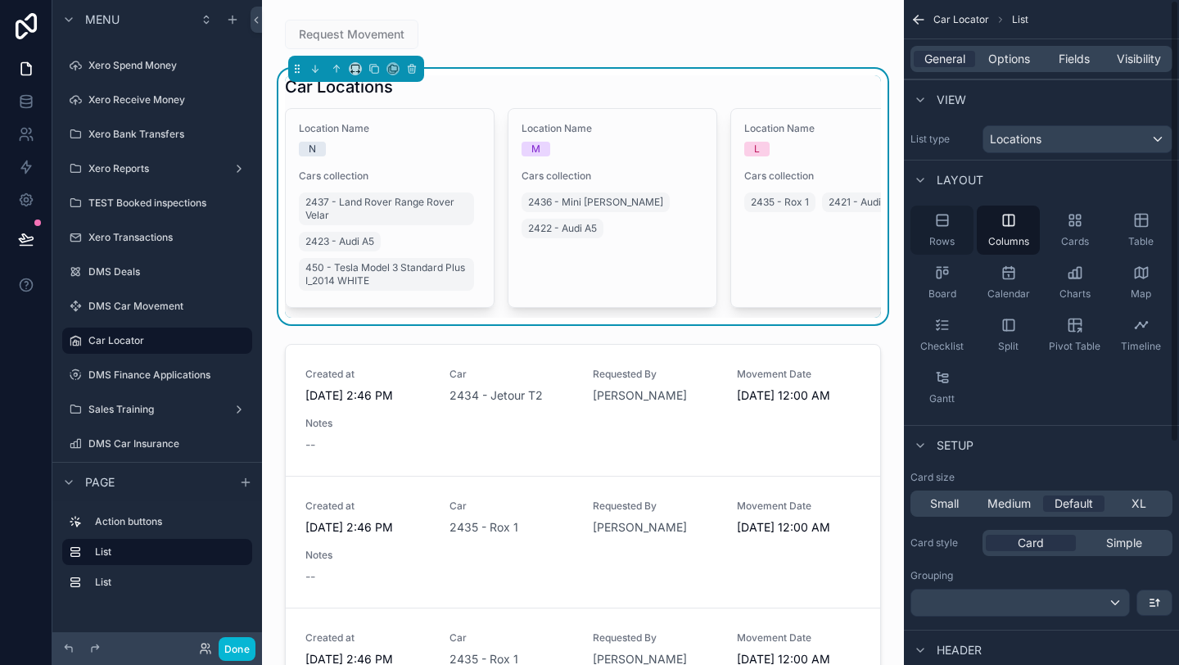
click at [931, 232] on div "Rows" at bounding box center [942, 230] width 63 height 49
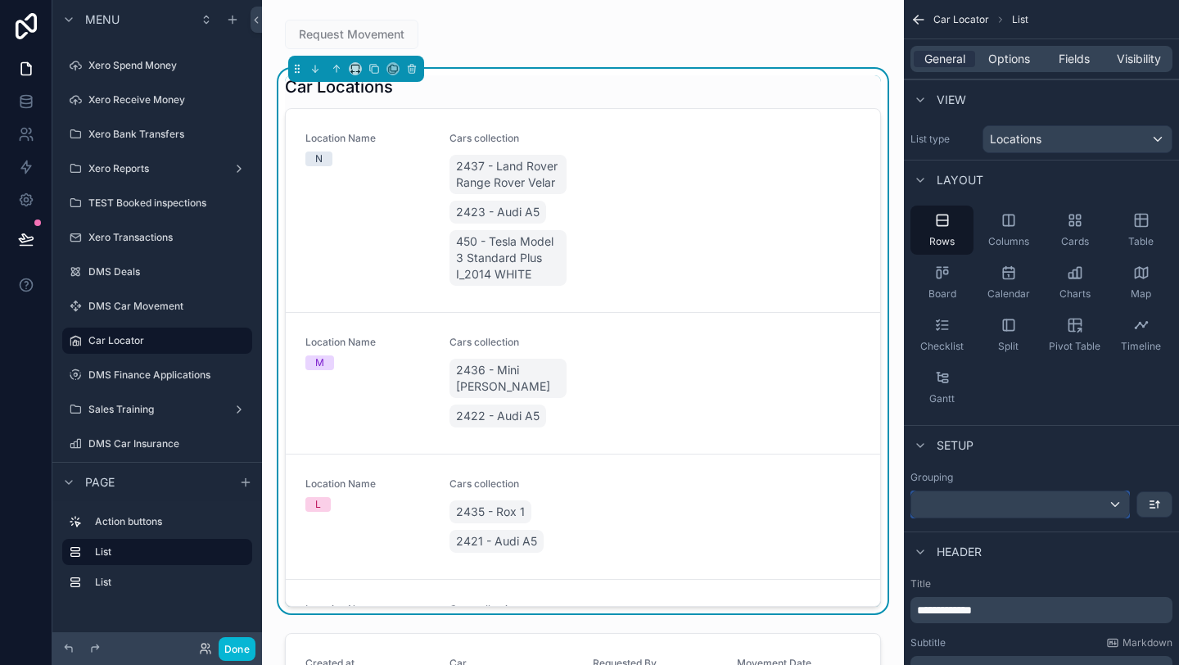
click at [1036, 509] on div "scrollable content" at bounding box center [1020, 504] width 218 height 26
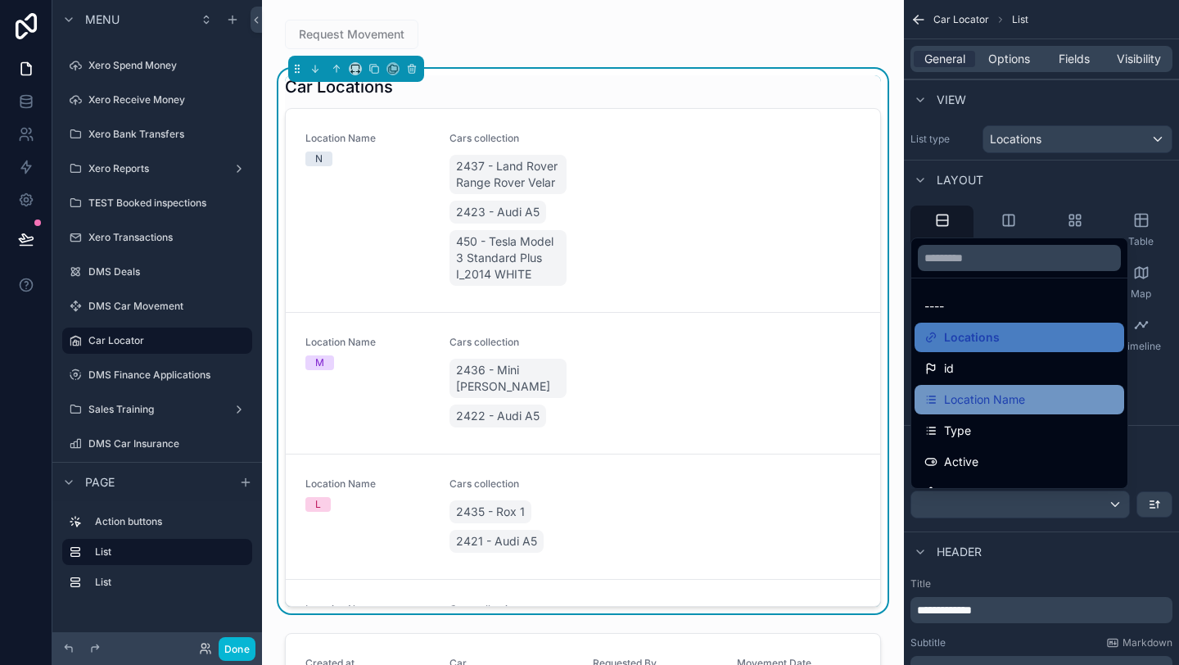
click at [1011, 401] on span "Location Name" at bounding box center [984, 400] width 81 height 20
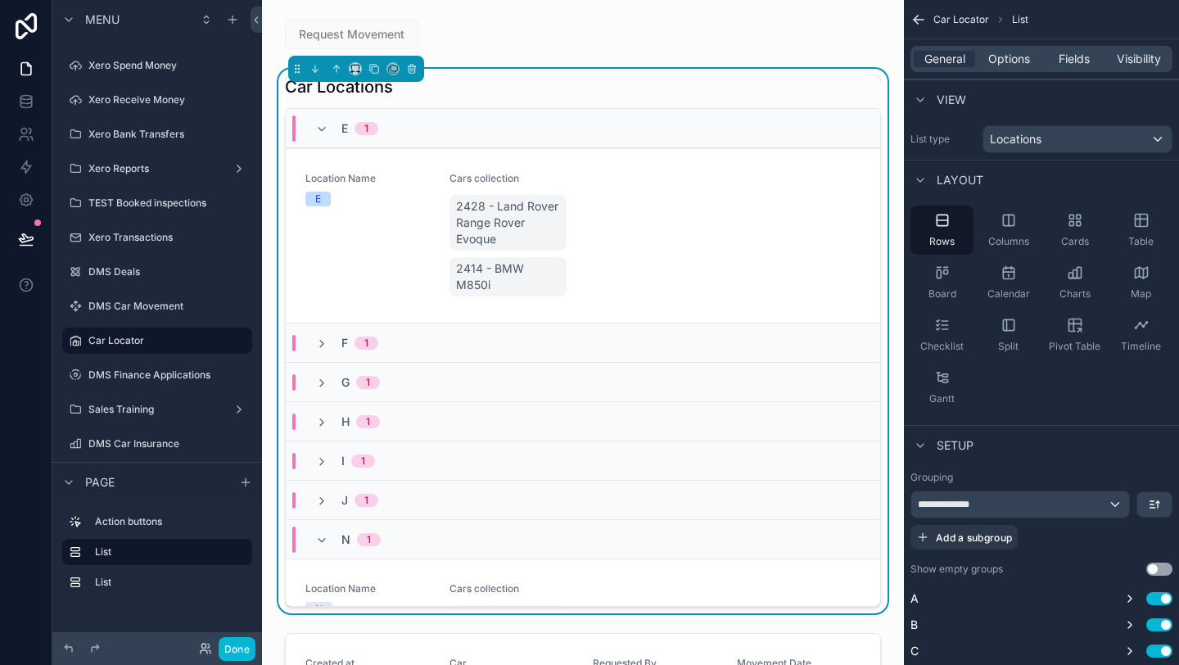
click at [563, 130] on div "E 1" at bounding box center [583, 128] width 594 height 39
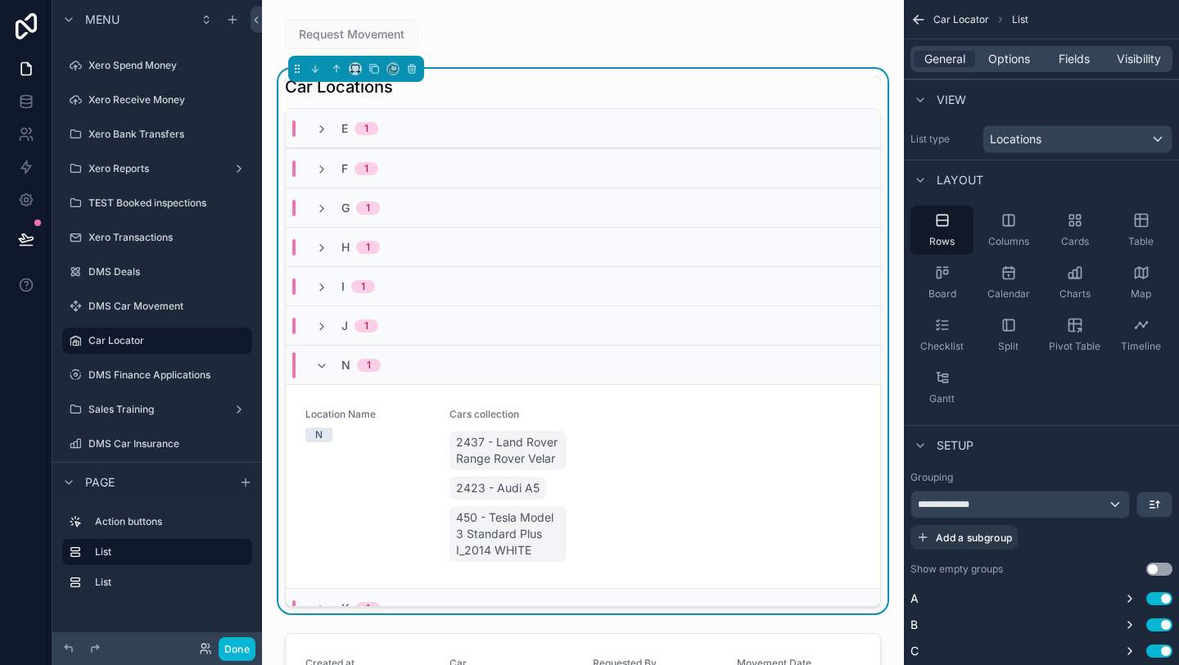
click at [546, 373] on div "N 1" at bounding box center [583, 364] width 594 height 39
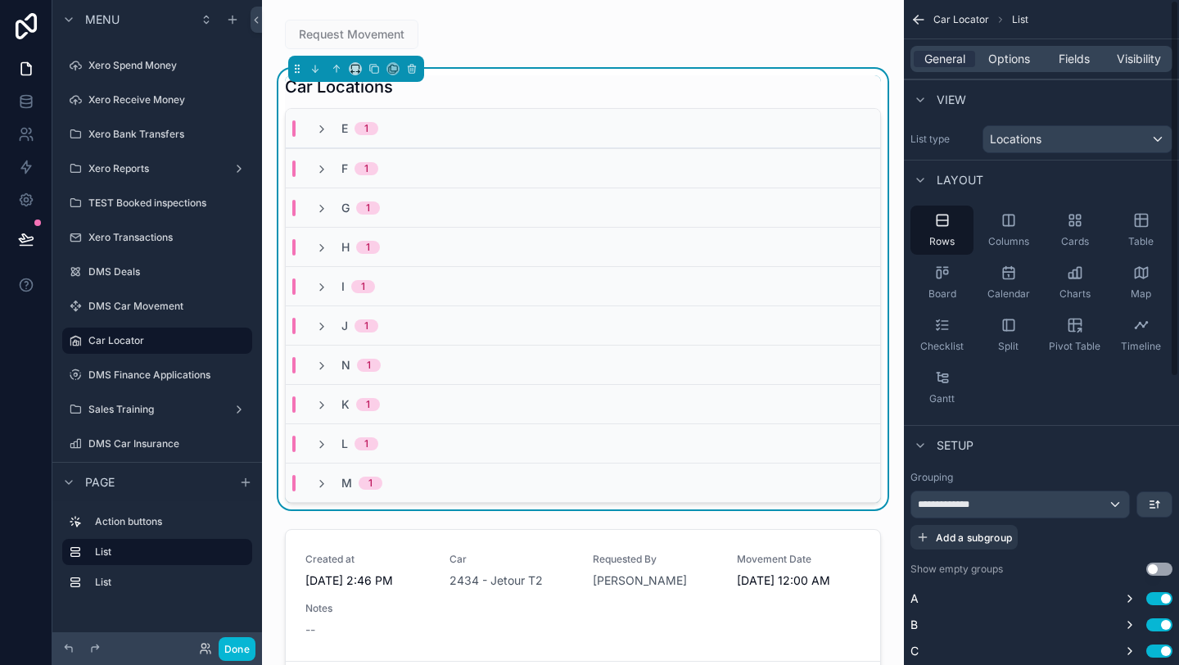
click at [509, 139] on div "E 1" at bounding box center [583, 128] width 594 height 39
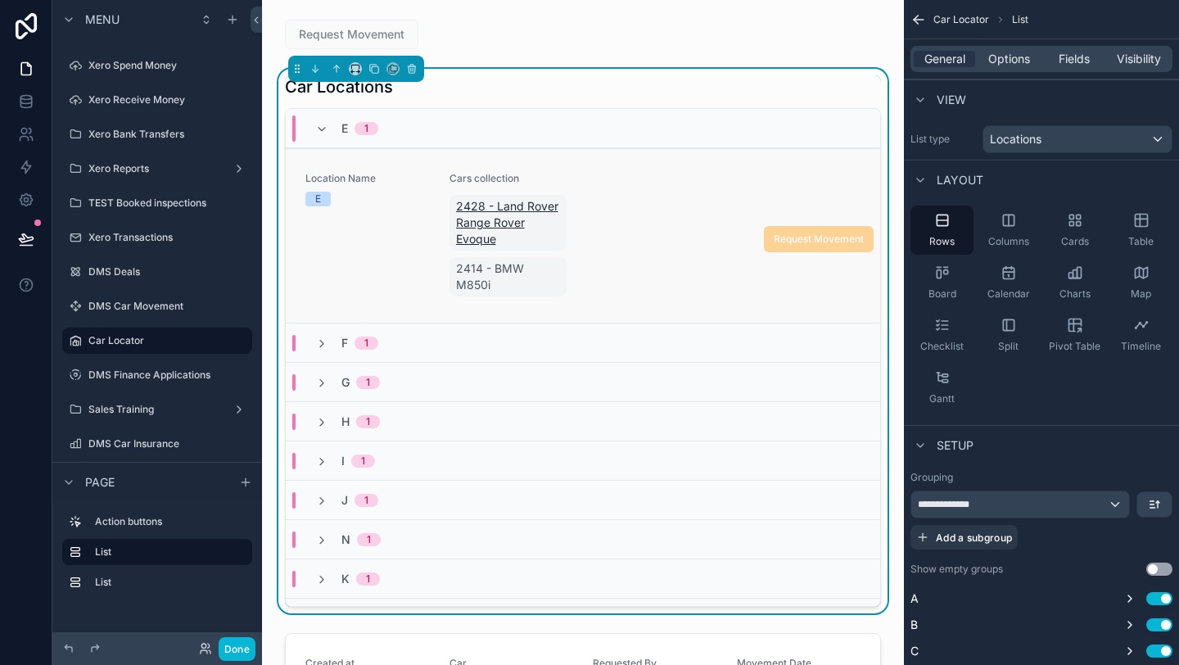
click at [529, 205] on span "2428 - Land Rover Range Rover Evoque" at bounding box center [508, 222] width 105 height 49
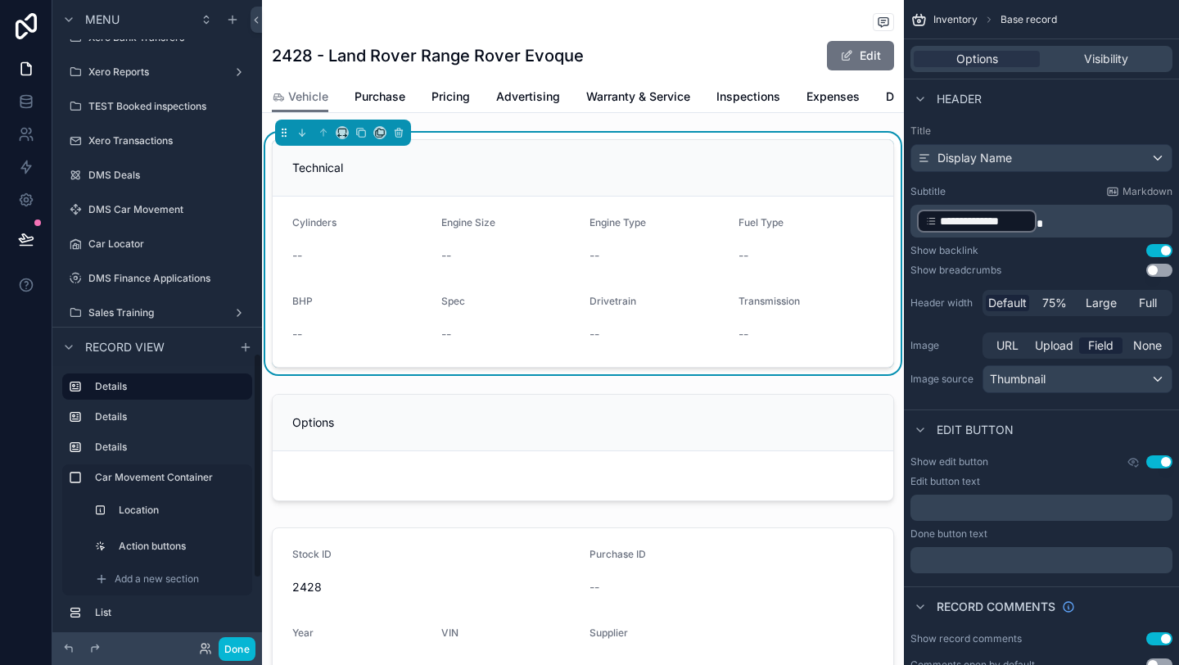
scroll to position [1010, 0]
click at [144, 251] on div "Car Locator" at bounding box center [157, 243] width 138 height 20
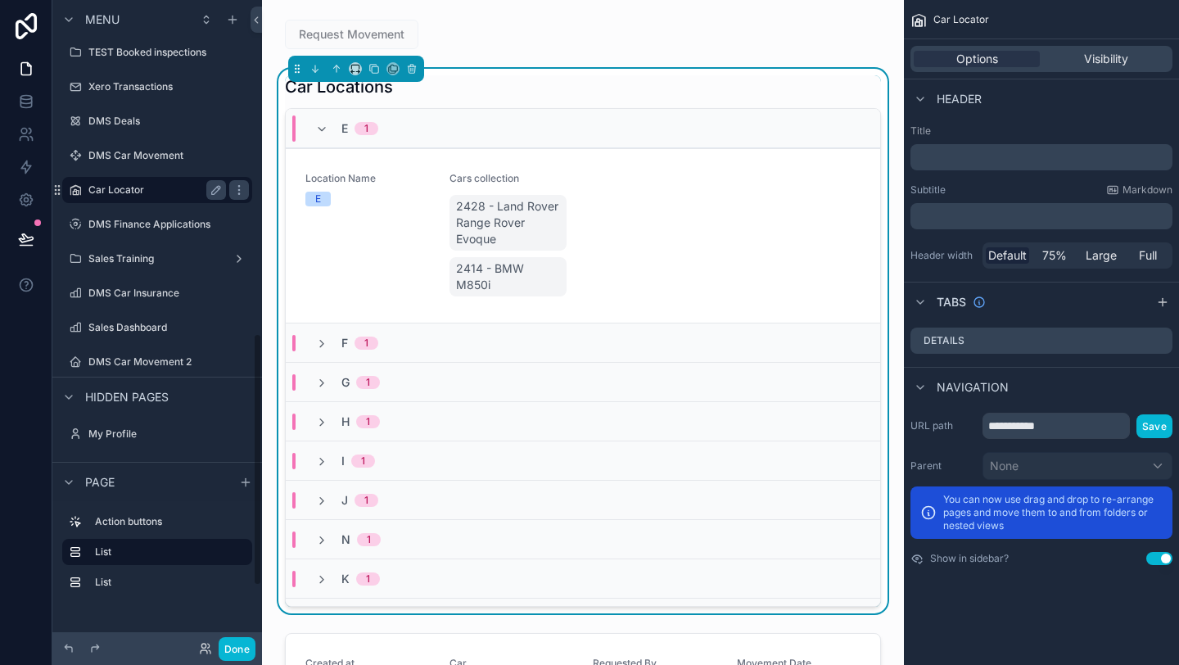
scroll to position [853, 0]
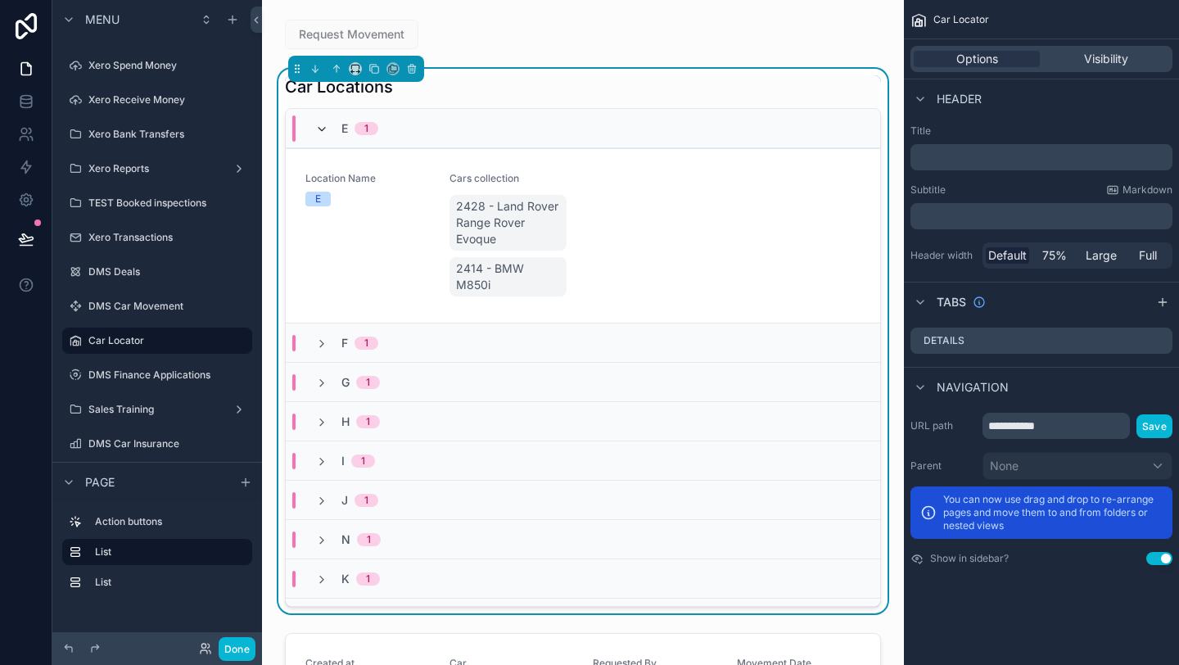
click at [321, 133] on icon "scrollable content" at bounding box center [321, 129] width 13 height 13
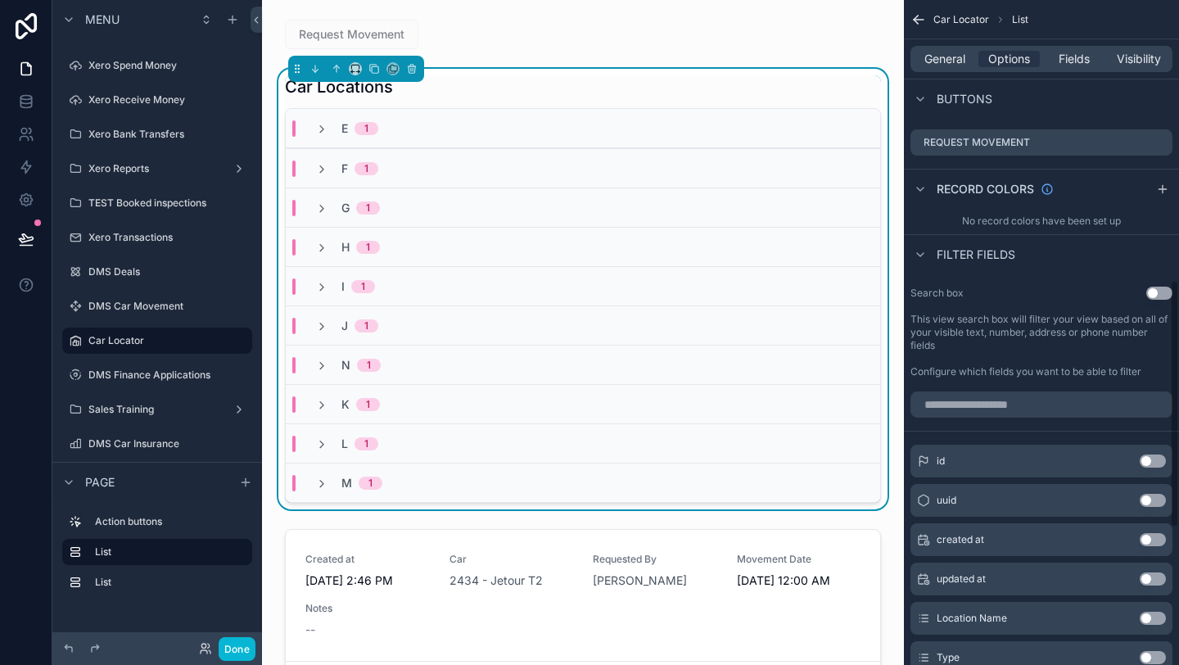
scroll to position [0, 0]
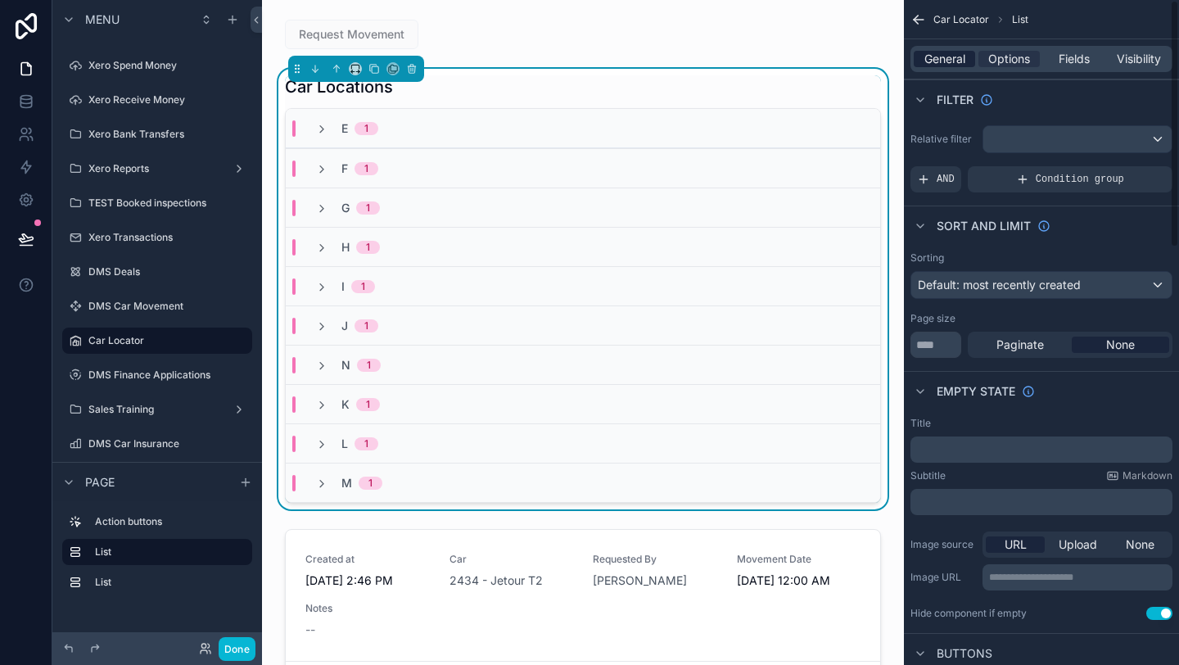
click at [961, 63] on span "General" at bounding box center [944, 59] width 41 height 16
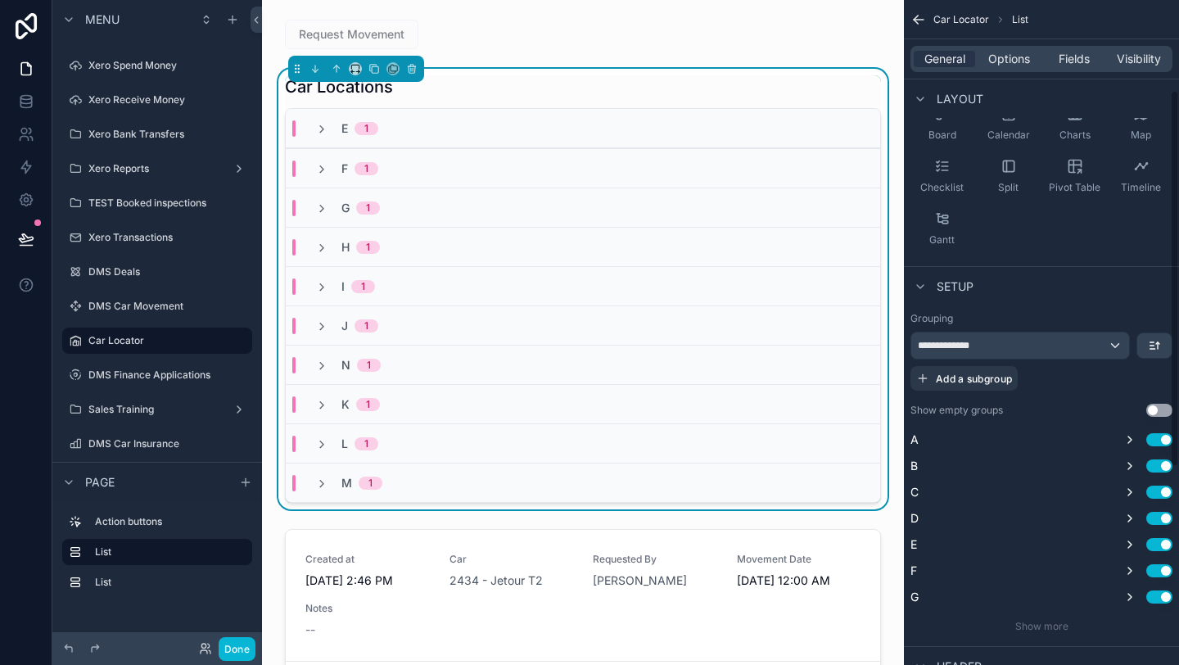
scroll to position [160, 0]
click at [1131, 444] on icon "scrollable content" at bounding box center [1129, 438] width 13 height 13
click at [1161, 410] on button "Use setting" at bounding box center [1159, 409] width 26 height 13
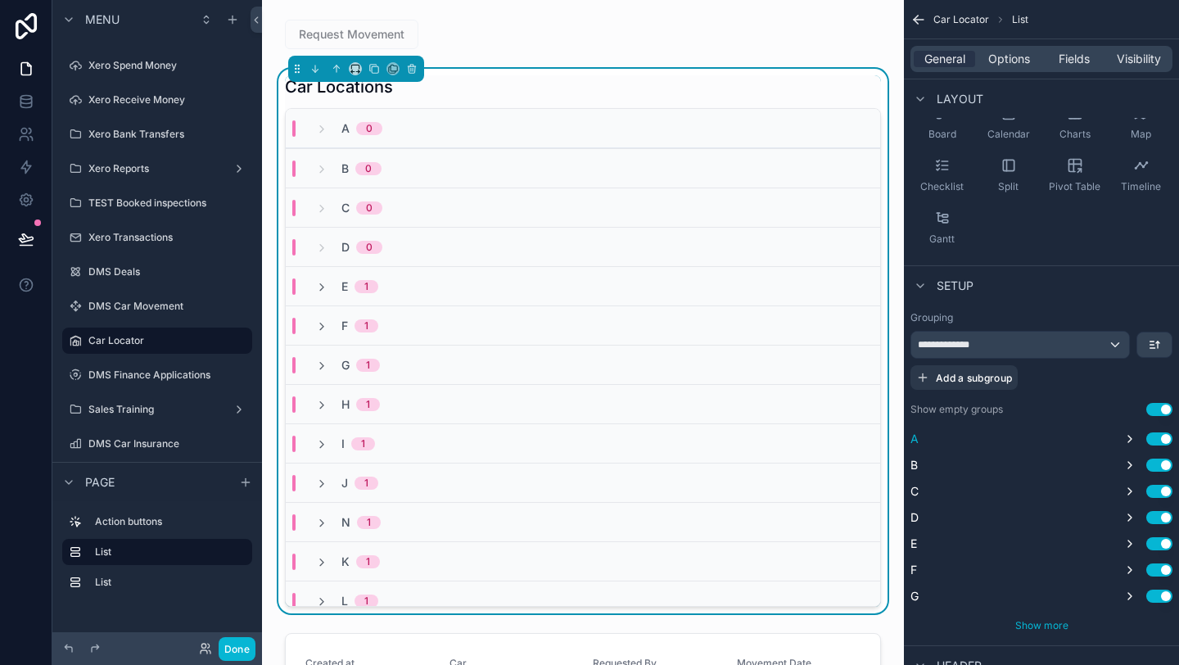
click at [1038, 630] on span "Show more" at bounding box center [1041, 625] width 53 height 12
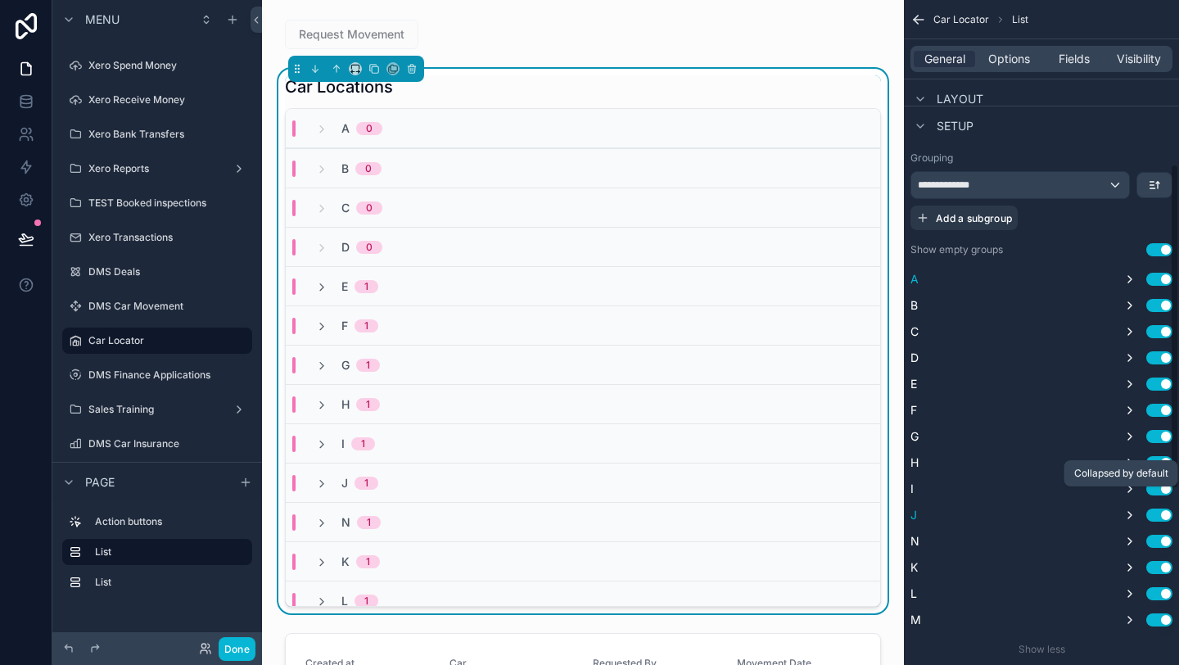
scroll to position [318, 0]
click at [1154, 246] on button "Use setting" at bounding box center [1159, 251] width 26 height 13
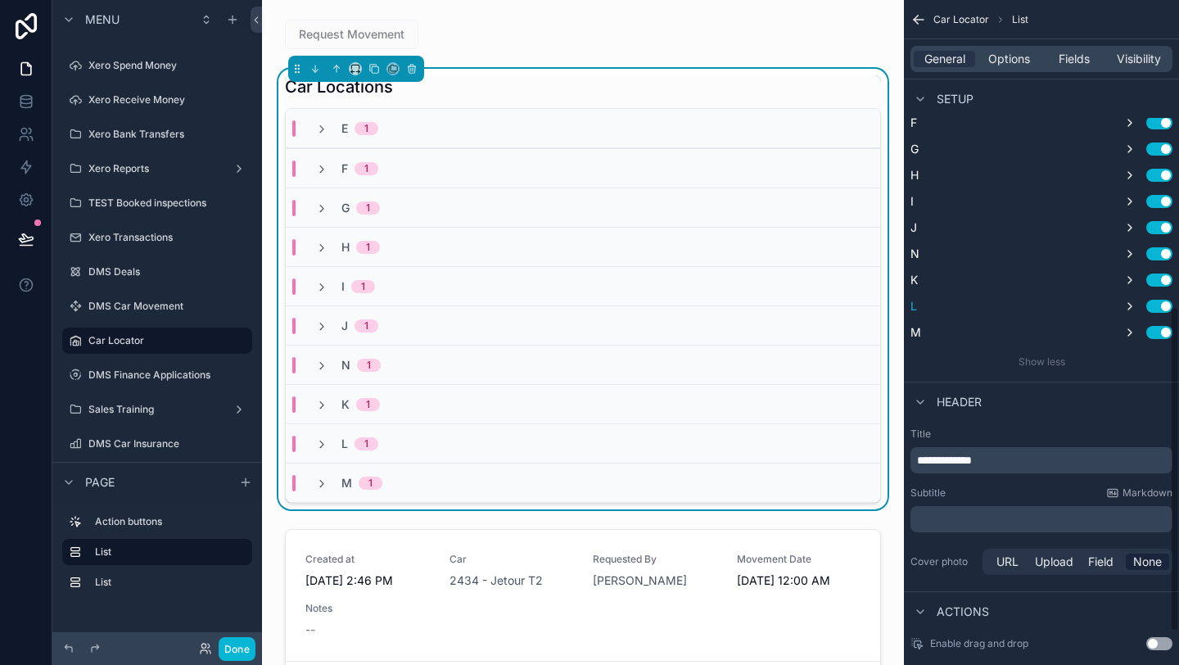
scroll to position [692, 0]
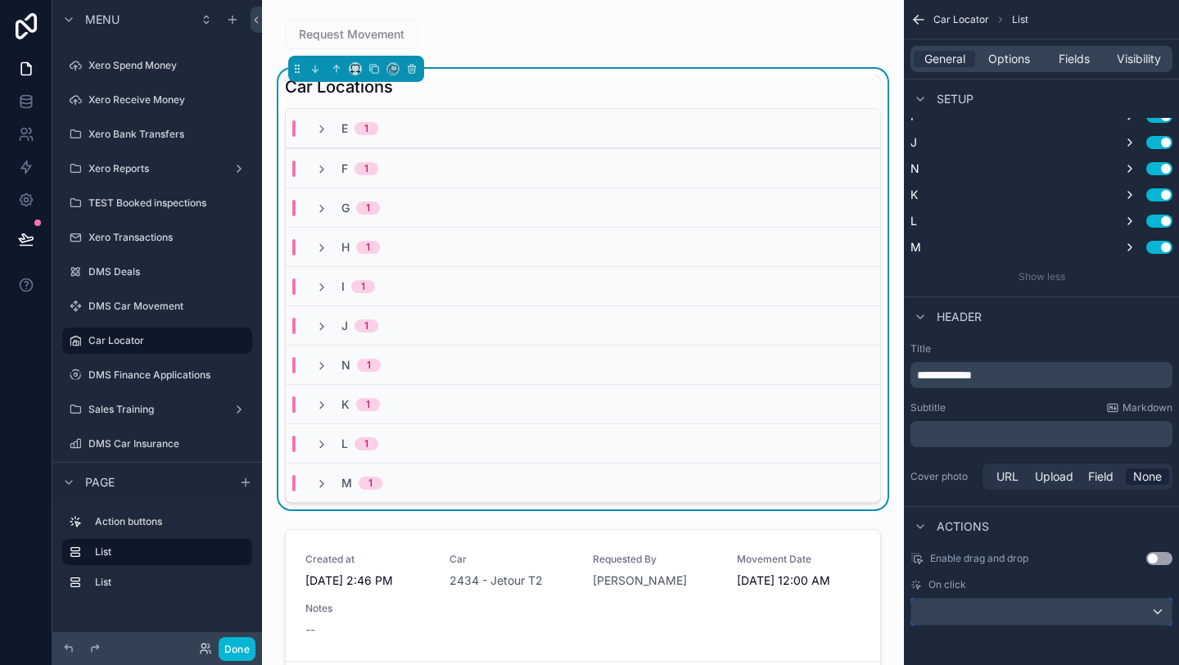
click at [989, 608] on div "scrollable content" at bounding box center [1041, 612] width 260 height 26
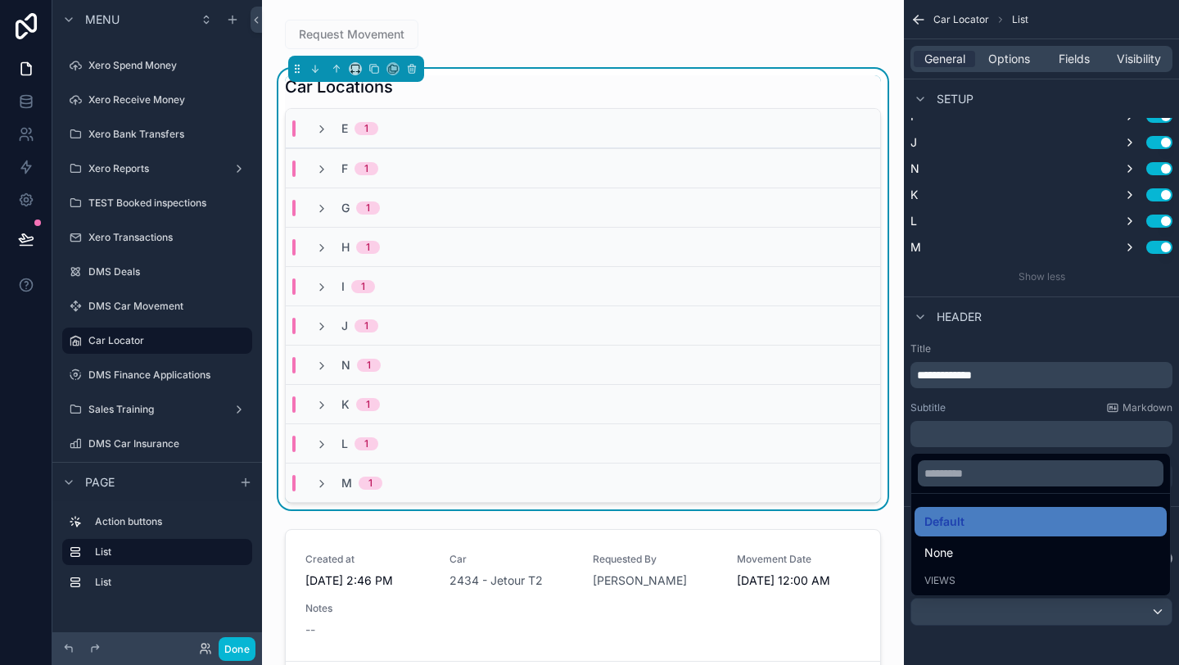
click at [989, 608] on div "scrollable content" at bounding box center [589, 332] width 1179 height 665
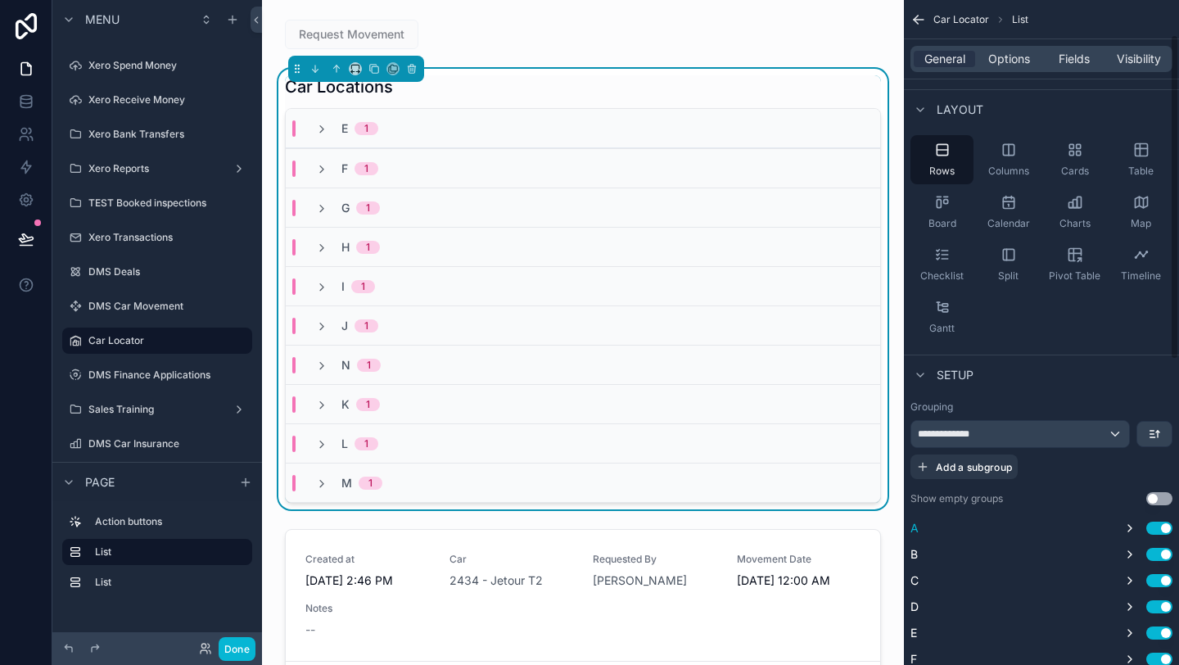
scroll to position [0, 0]
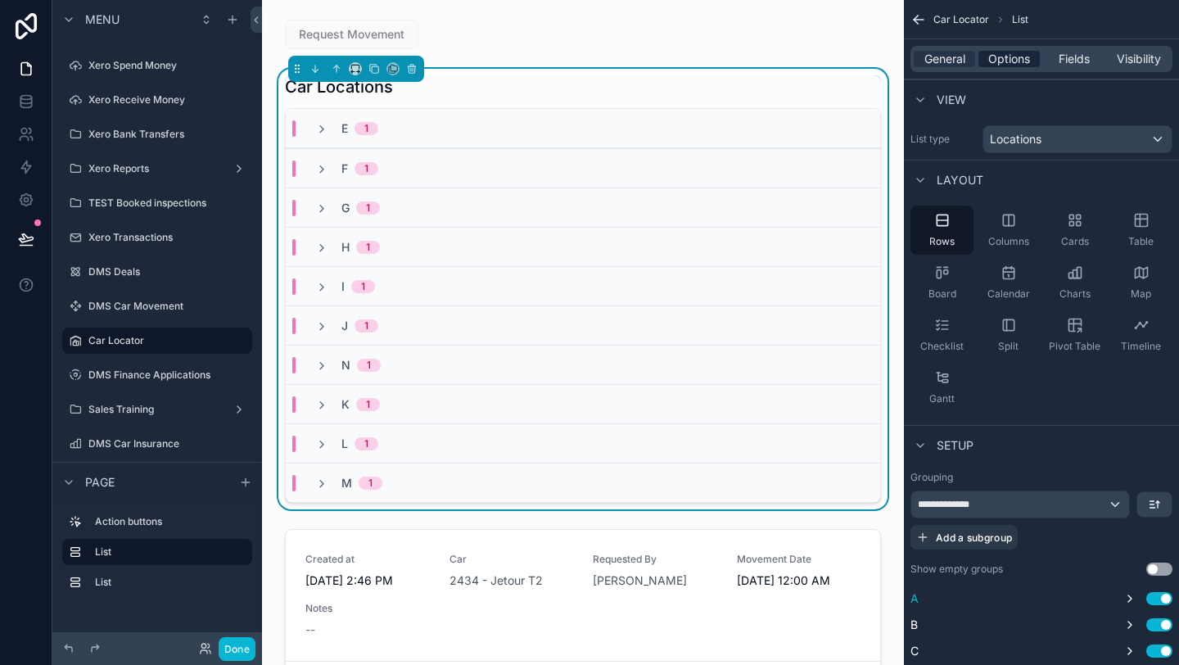
click at [994, 52] on span "Options" at bounding box center [1009, 59] width 42 height 16
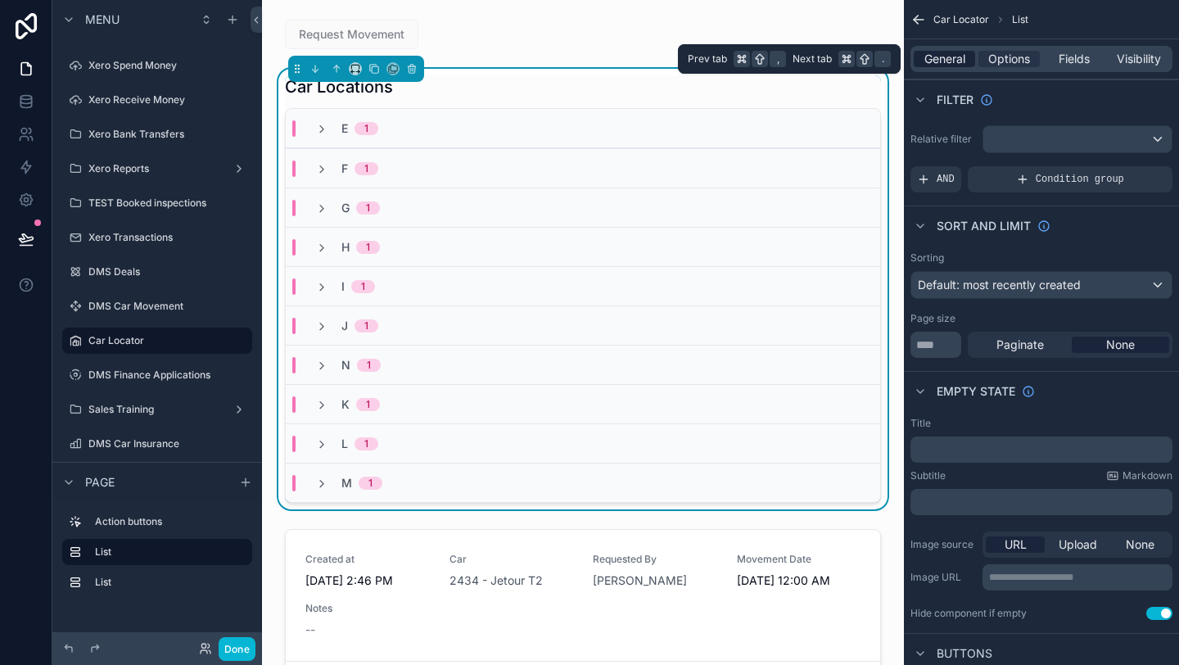
click at [958, 61] on span "General" at bounding box center [944, 59] width 41 height 16
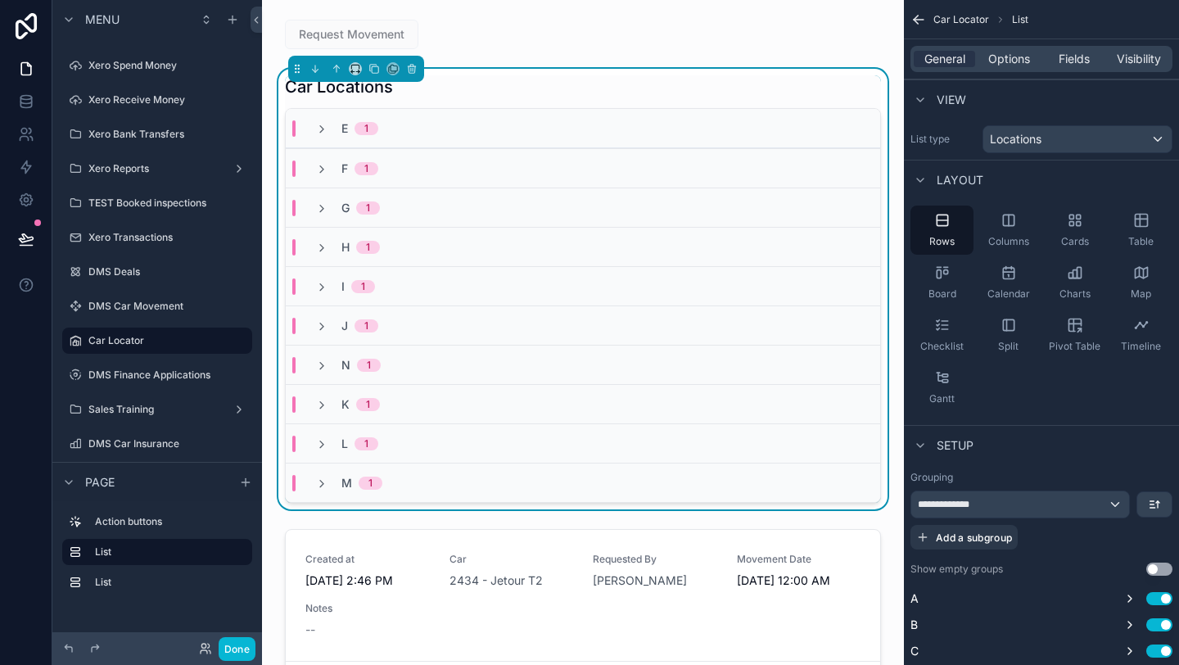
click at [631, 77] on div "Car Locations" at bounding box center [583, 86] width 596 height 23
click at [518, 139] on div "E 1" at bounding box center [583, 128] width 594 height 39
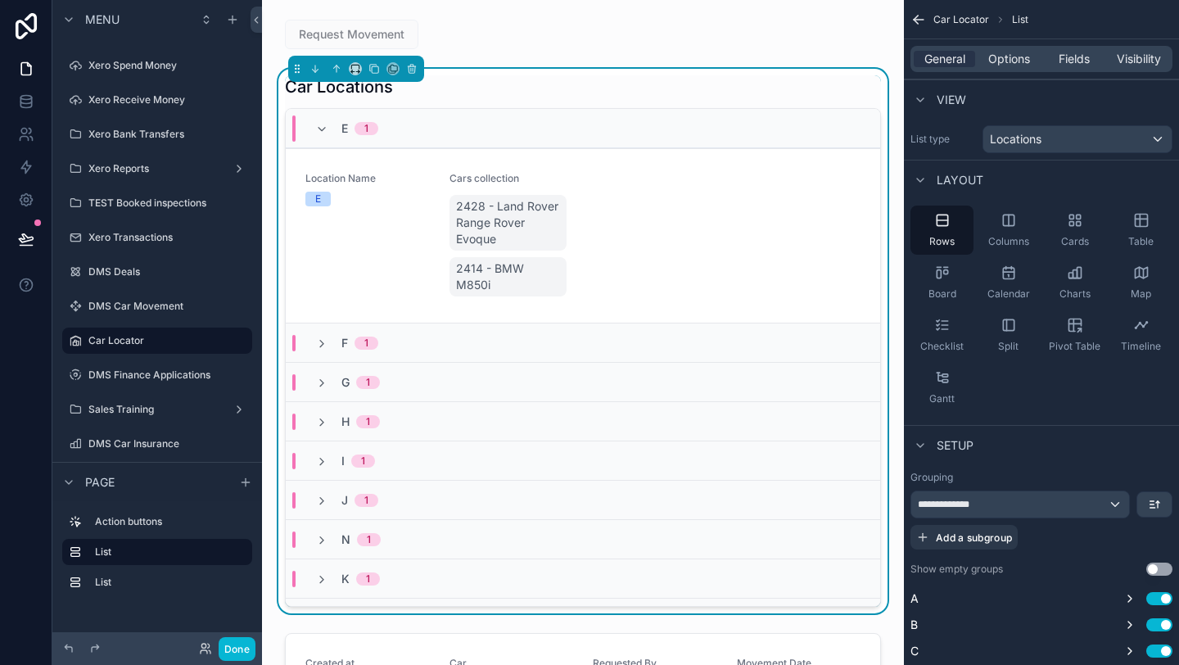
click at [637, 120] on div "E 1" at bounding box center [583, 128] width 594 height 39
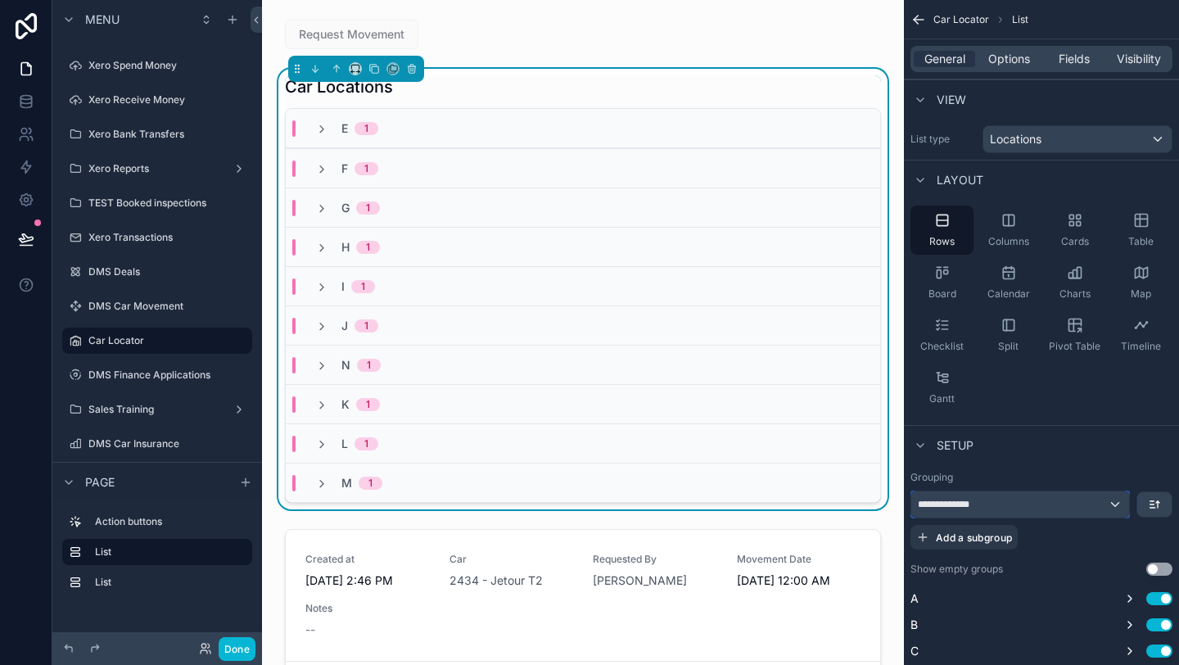
click at [997, 509] on div "**********" at bounding box center [1020, 504] width 218 height 26
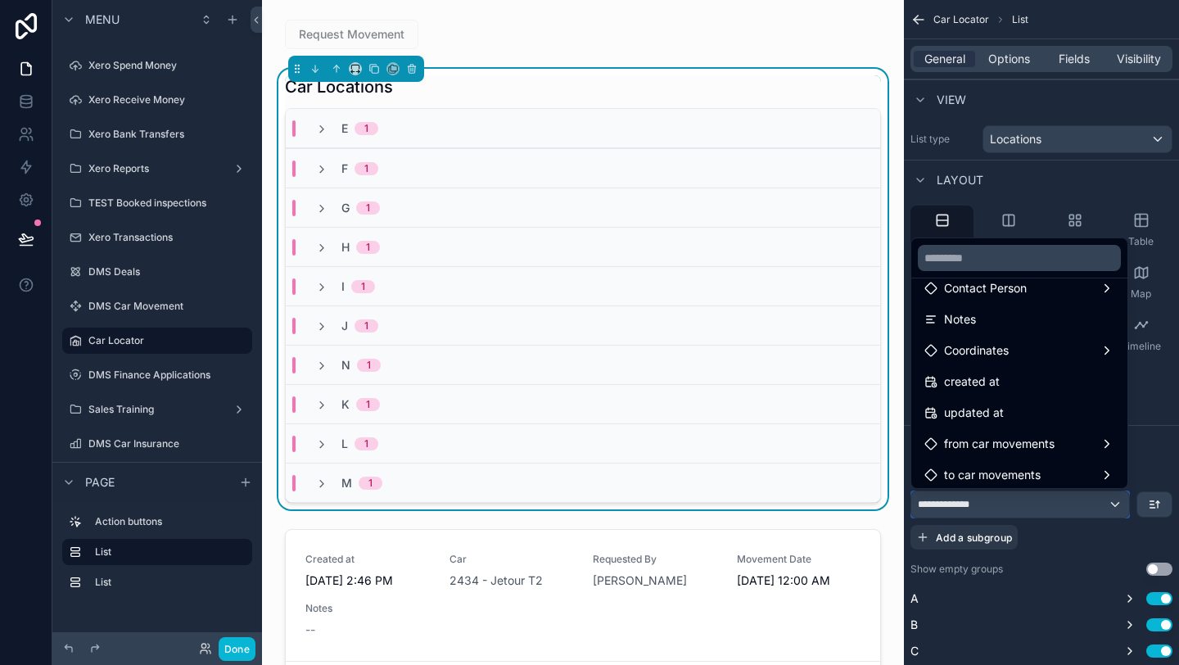
scroll to position [334, 0]
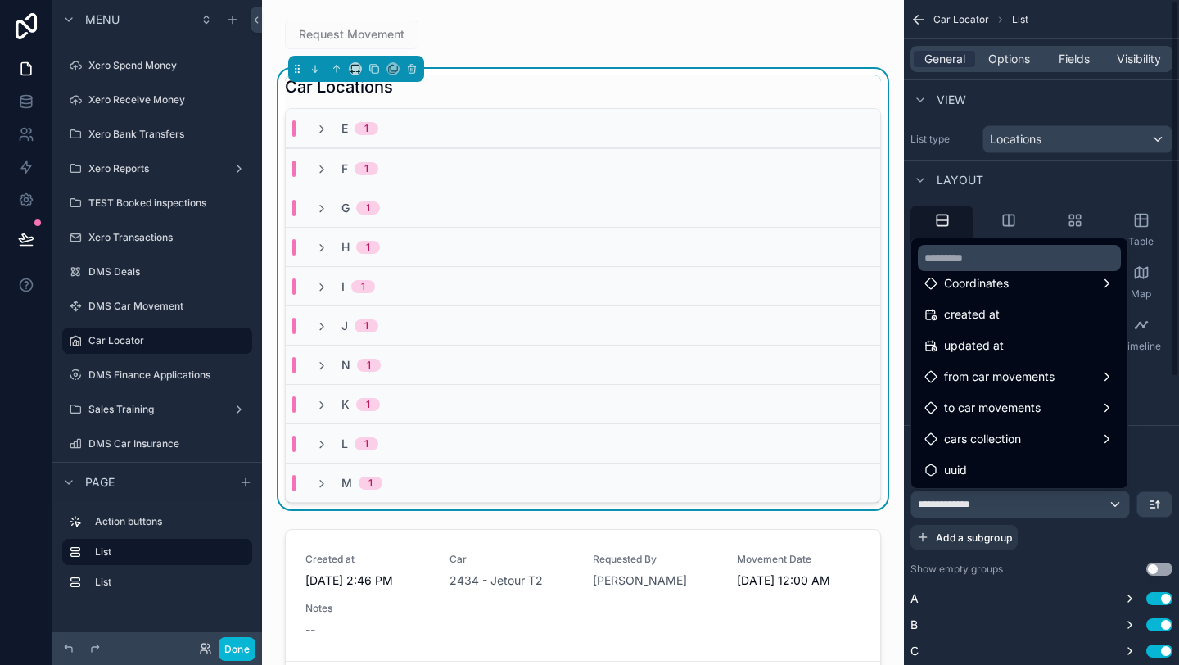
click at [1046, 495] on div "scrollable content" at bounding box center [589, 332] width 1179 height 665
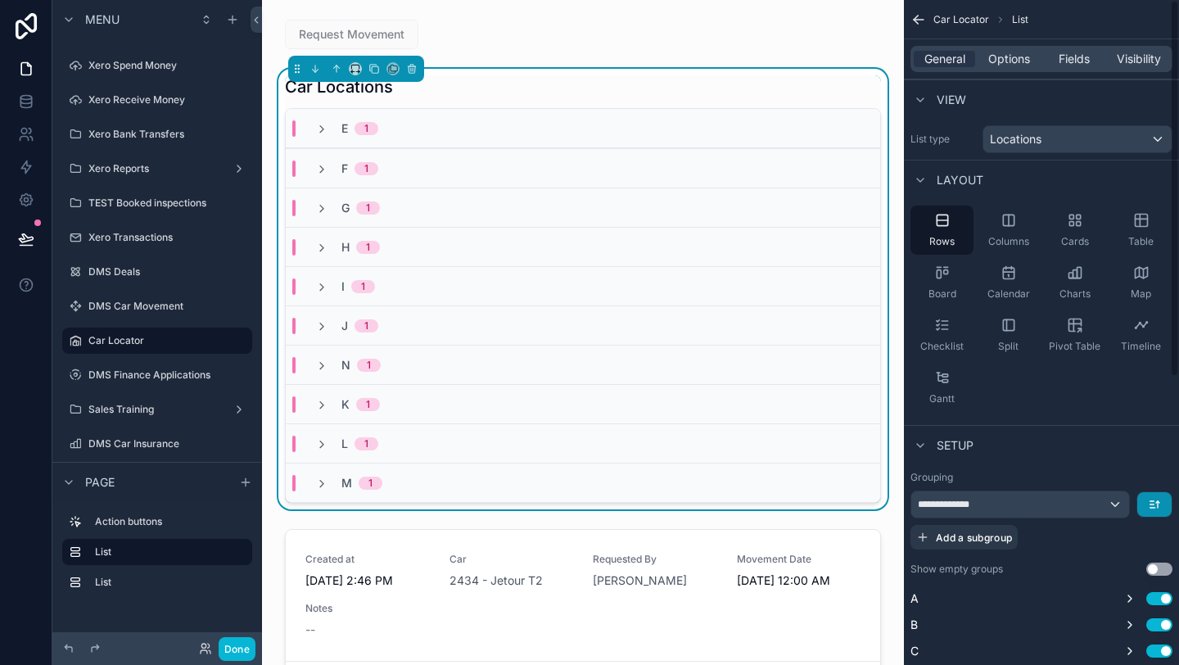
click at [1144, 504] on button "scrollable content" at bounding box center [1154, 504] width 34 height 25
click at [1104, 567] on span "Last -> First" at bounding box center [1123, 573] width 63 height 20
click at [1148, 495] on button "scrollable content" at bounding box center [1154, 504] width 34 height 25
click at [1140, 540] on span "First -> Last" at bounding box center [1123, 541] width 63 height 20
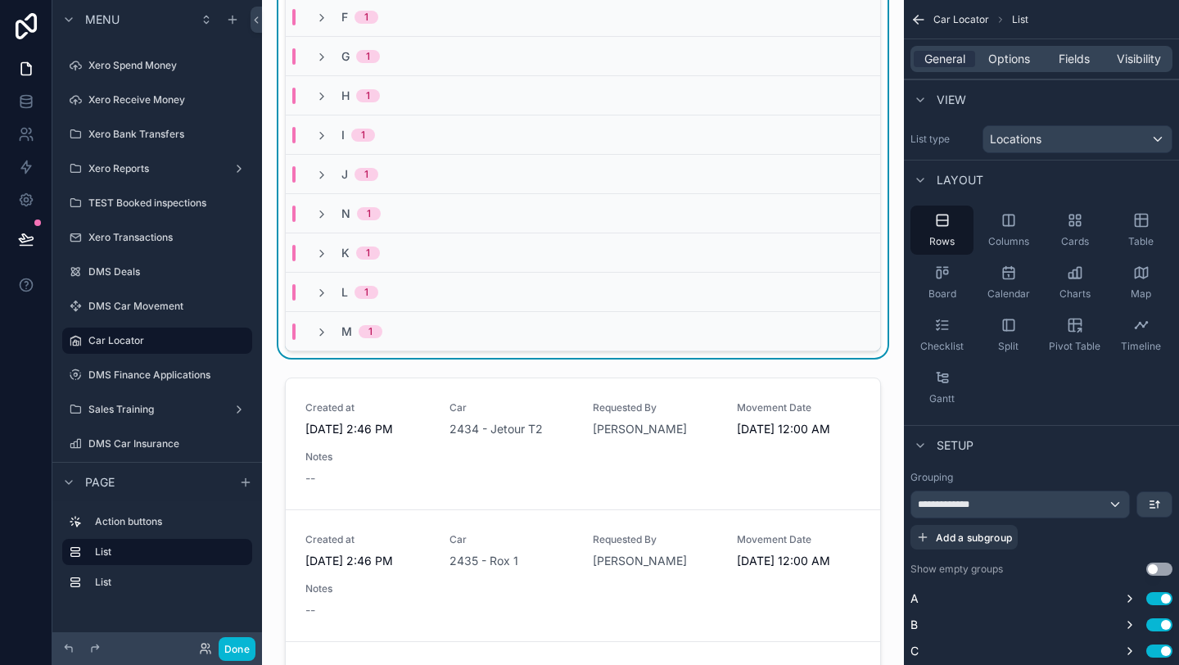
scroll to position [0, 0]
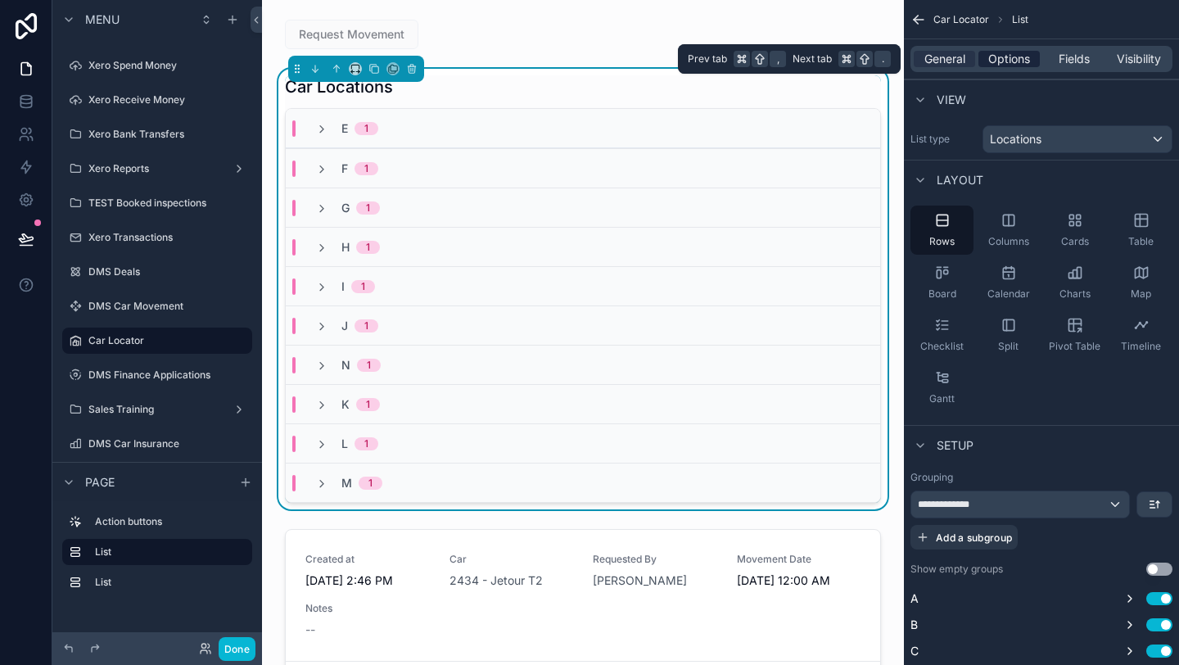
click at [1010, 57] on span "Options" at bounding box center [1009, 59] width 42 height 16
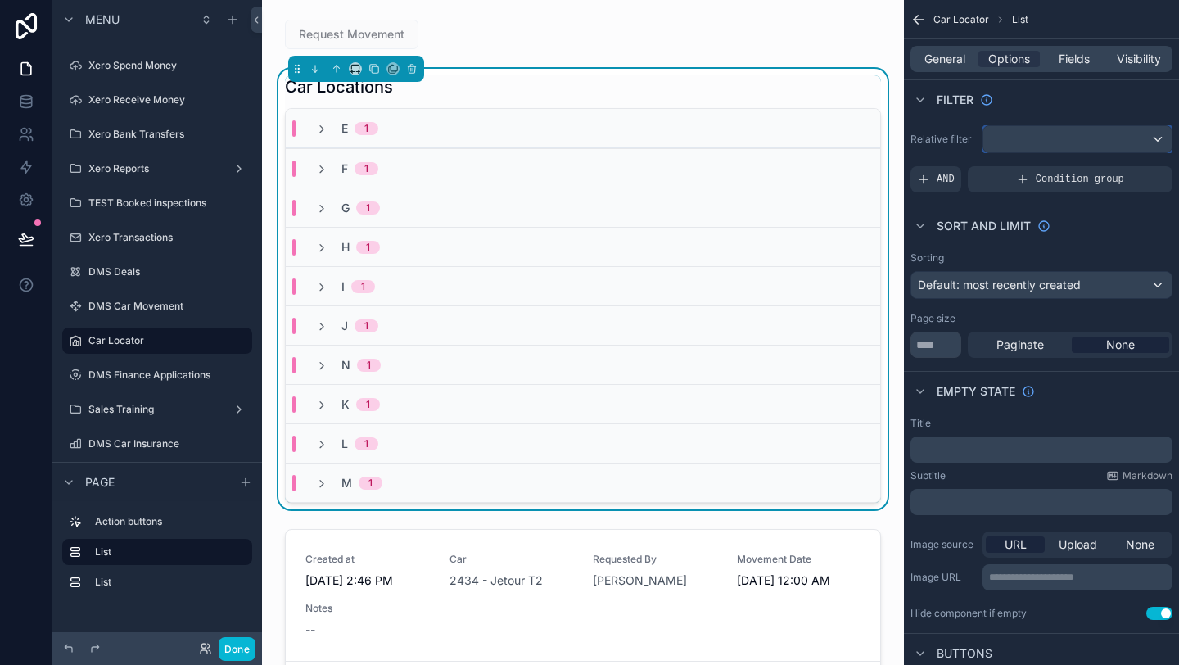
click at [1076, 151] on div "scrollable content" at bounding box center [1077, 139] width 188 height 26
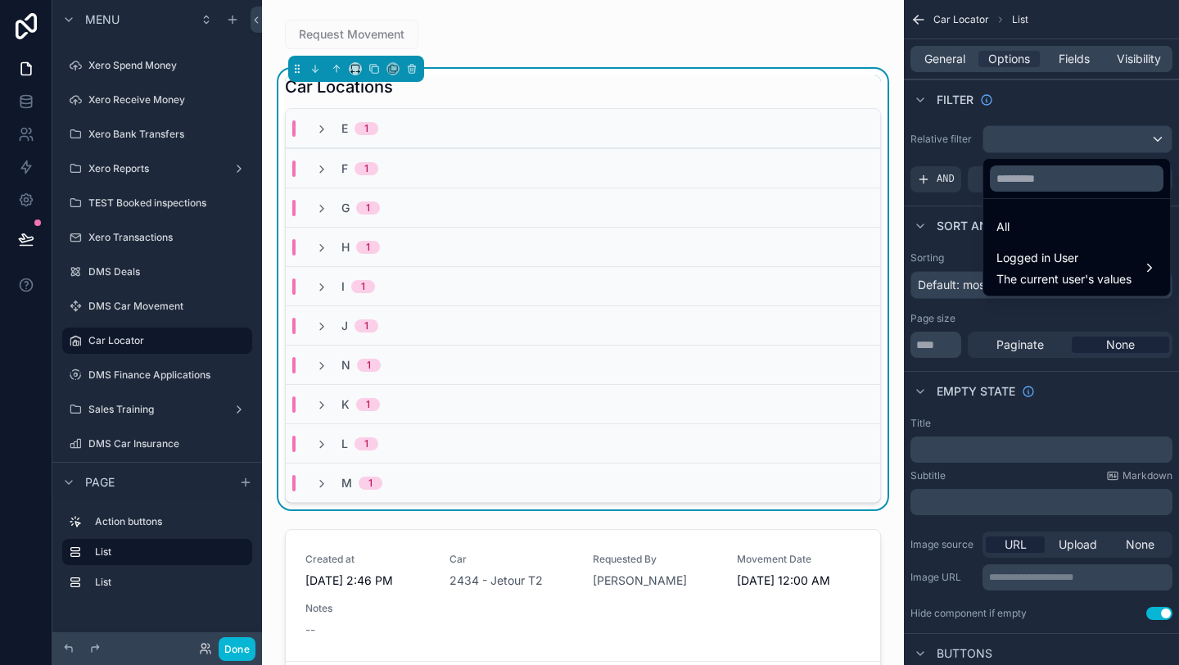
click at [1076, 151] on div "scrollable content" at bounding box center [589, 332] width 1179 height 665
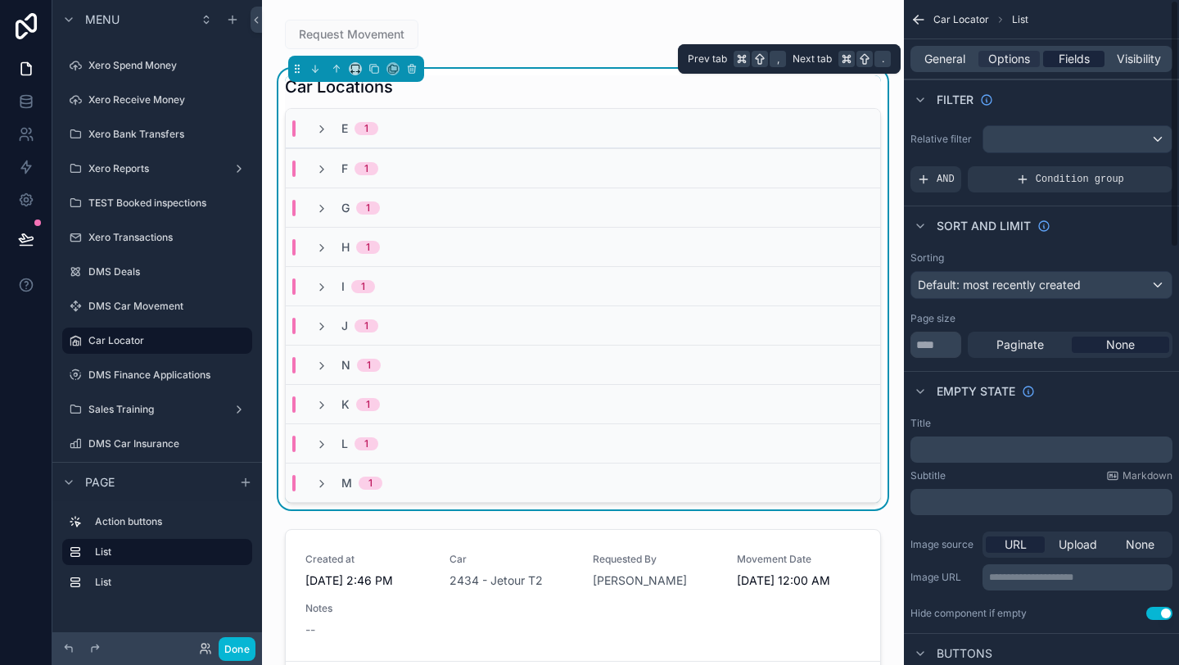
click at [1072, 54] on span "Fields" at bounding box center [1074, 59] width 31 height 16
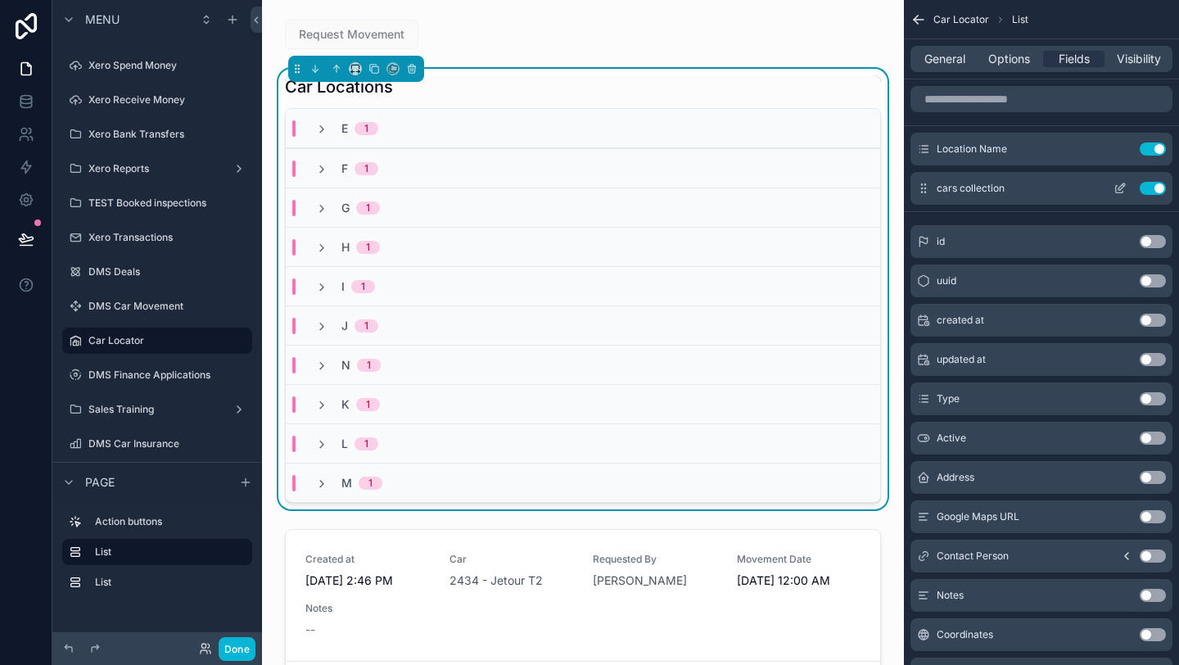
click at [1122, 187] on icon "scrollable content" at bounding box center [1120, 188] width 13 height 13
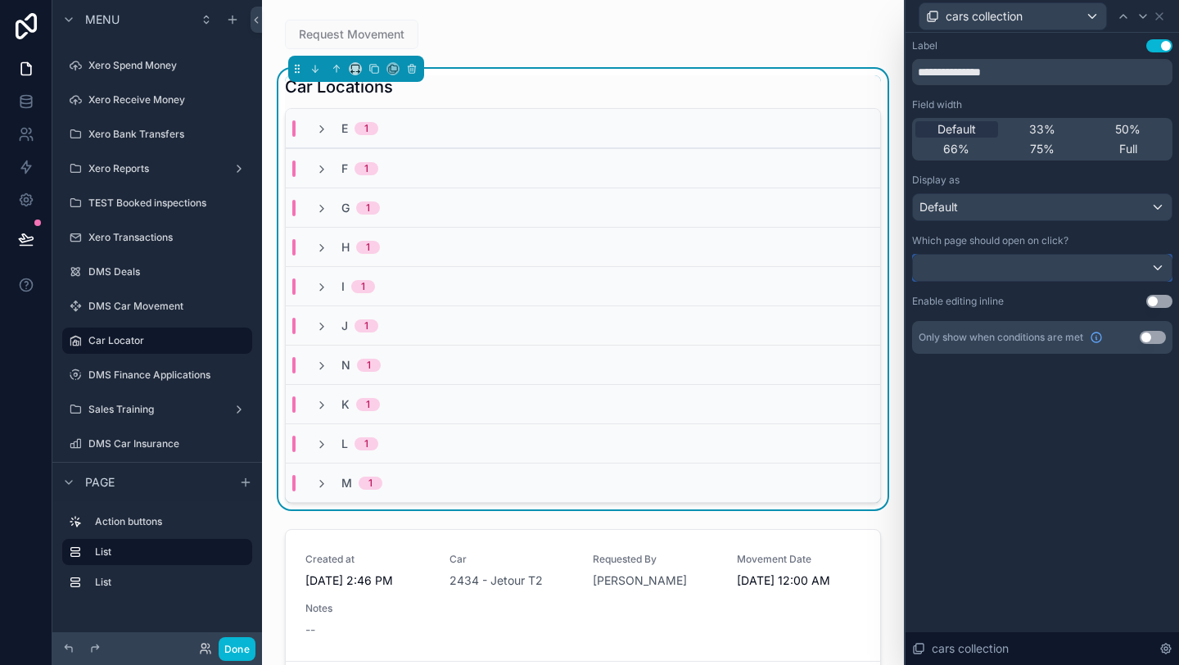
click at [1066, 264] on div at bounding box center [1042, 268] width 259 height 26
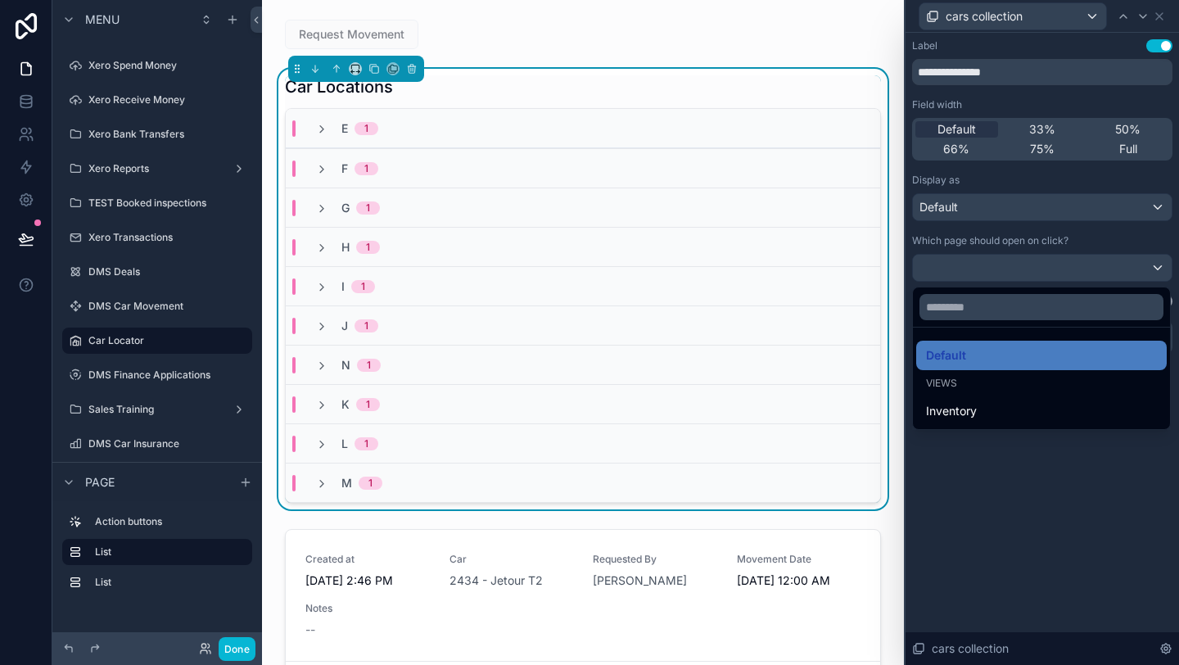
click at [1066, 264] on div at bounding box center [1042, 332] width 273 height 665
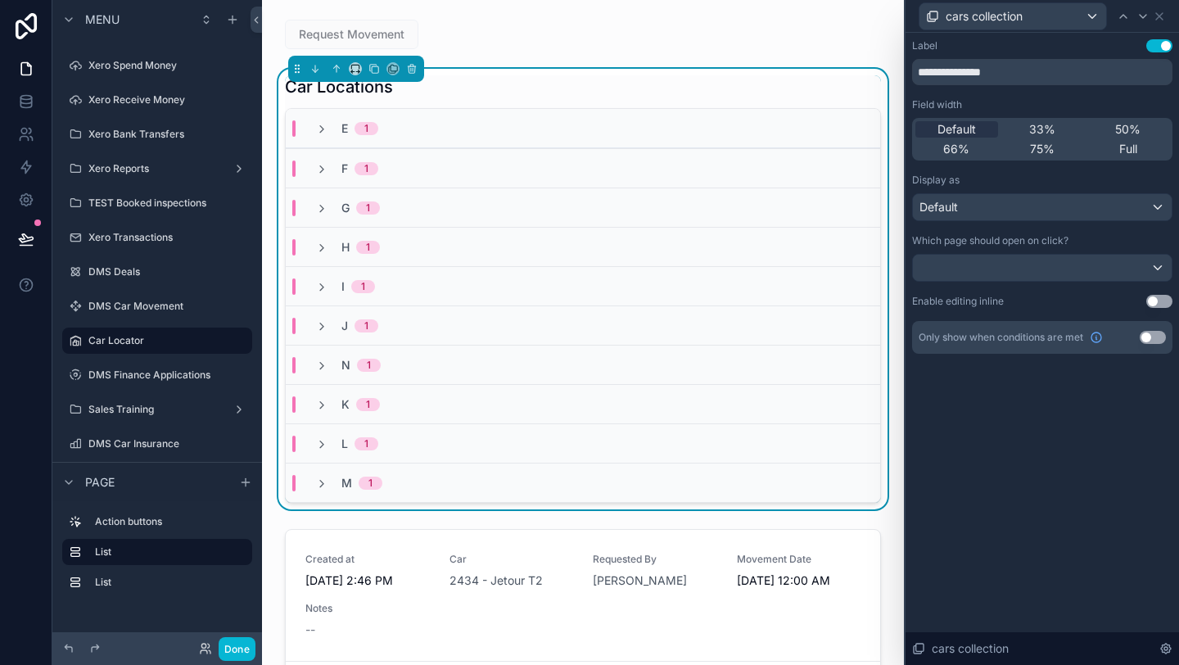
click at [1159, 24] on div "cars collection" at bounding box center [1042, 16] width 260 height 32
click at [1162, 20] on icon at bounding box center [1159, 16] width 13 height 13
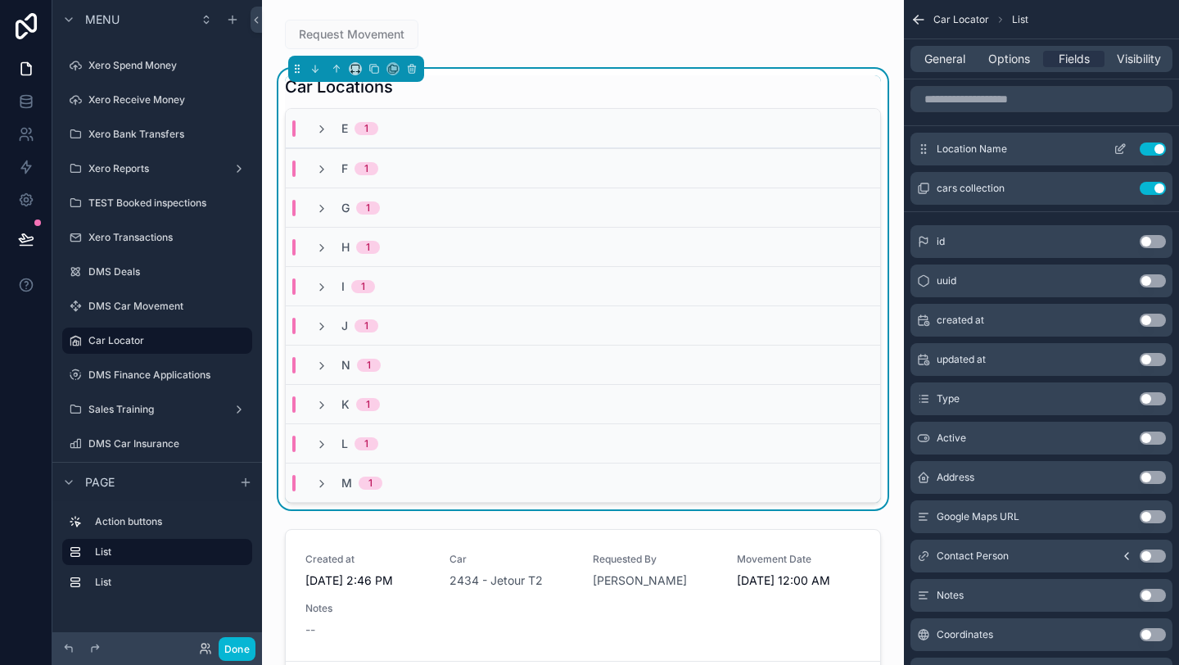
click at [1118, 154] on icon "scrollable content" at bounding box center [1120, 148] width 13 height 13
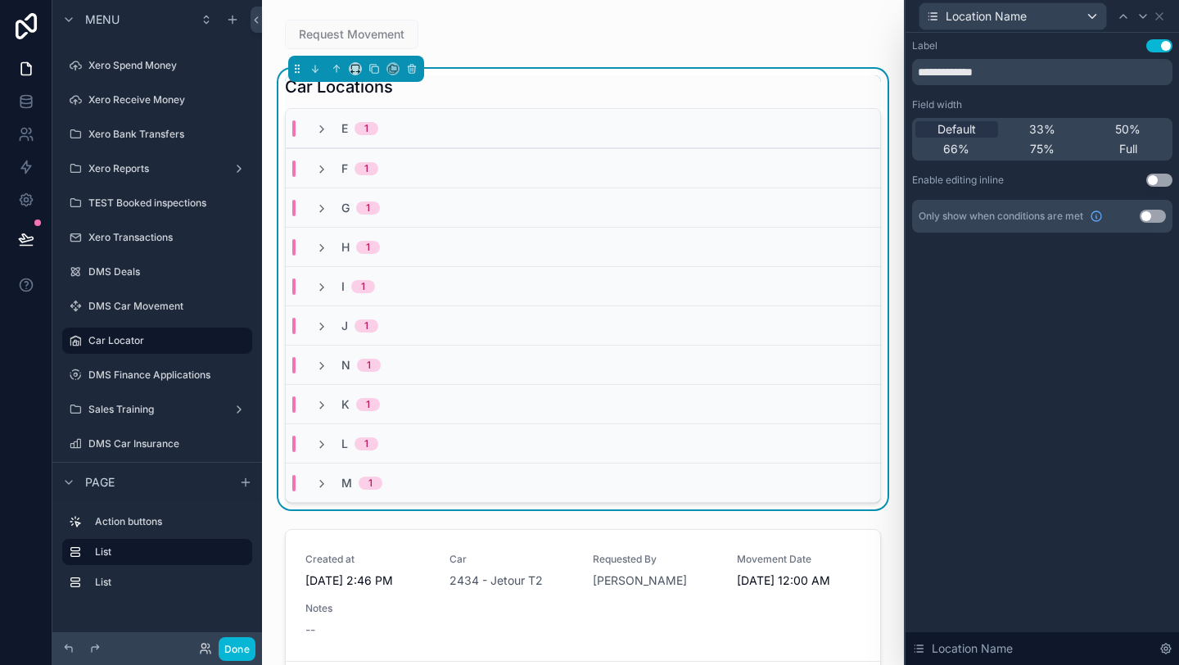
click at [1166, 21] on div "Location Name" at bounding box center [1042, 16] width 260 height 32
click at [1165, 19] on icon at bounding box center [1159, 16] width 13 height 13
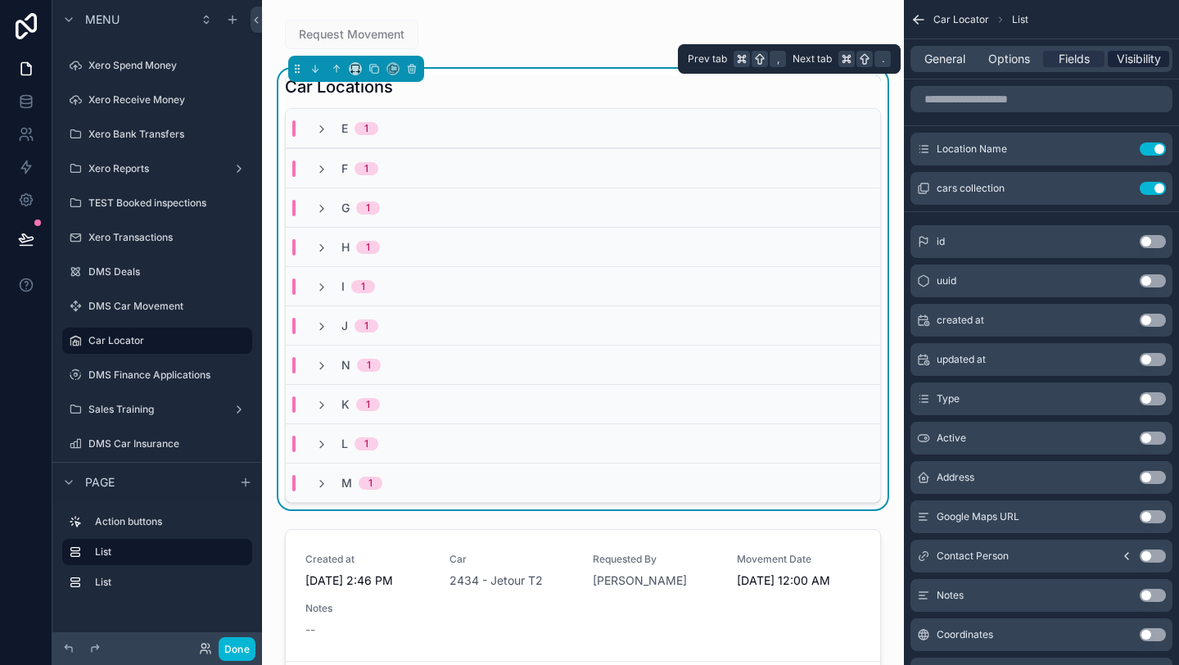
click at [1142, 61] on span "Visibility" at bounding box center [1139, 59] width 44 height 16
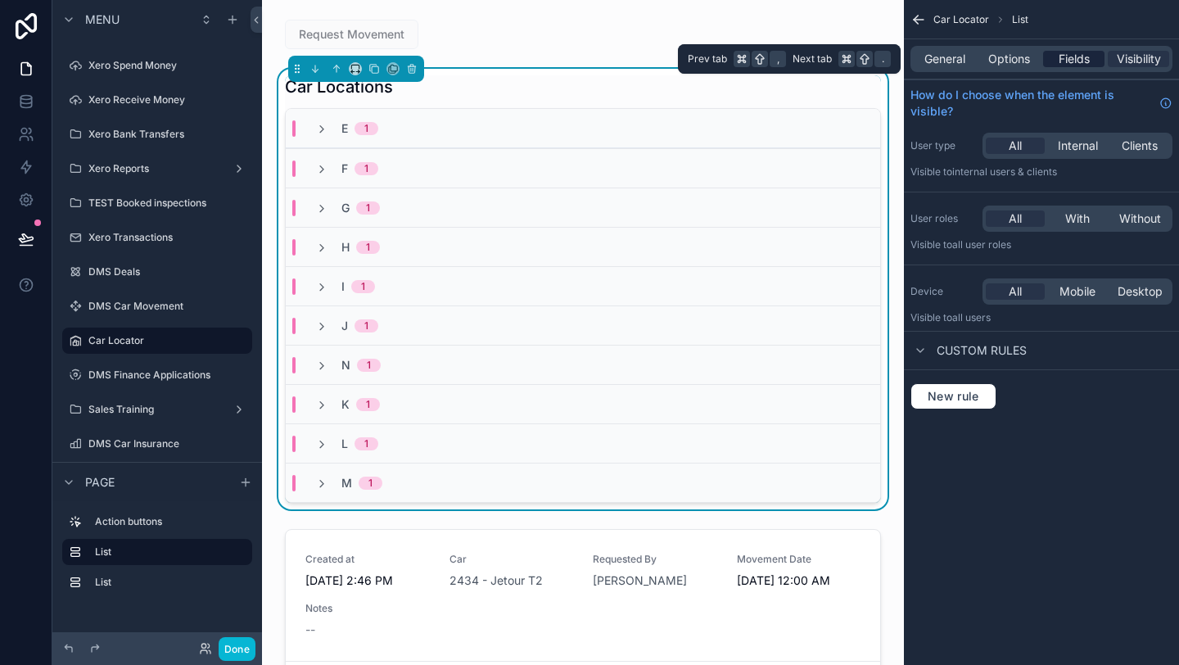
click at [1095, 60] on div "Fields" at bounding box center [1073, 59] width 61 height 16
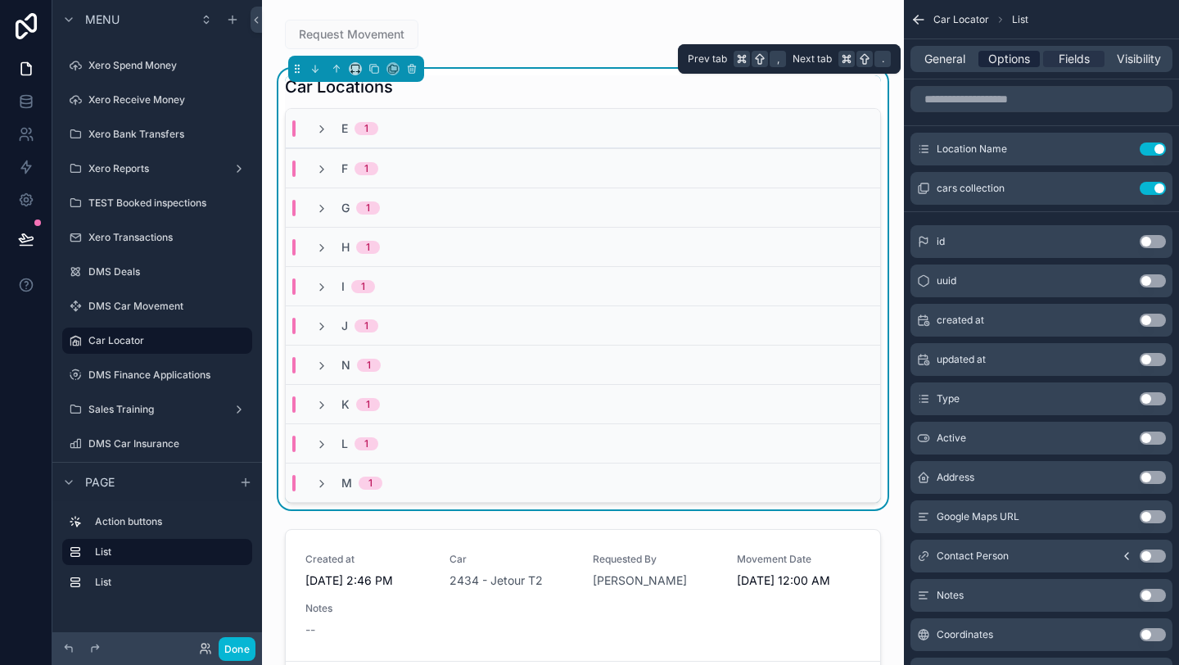
click at [1008, 59] on span "Options" at bounding box center [1009, 59] width 42 height 16
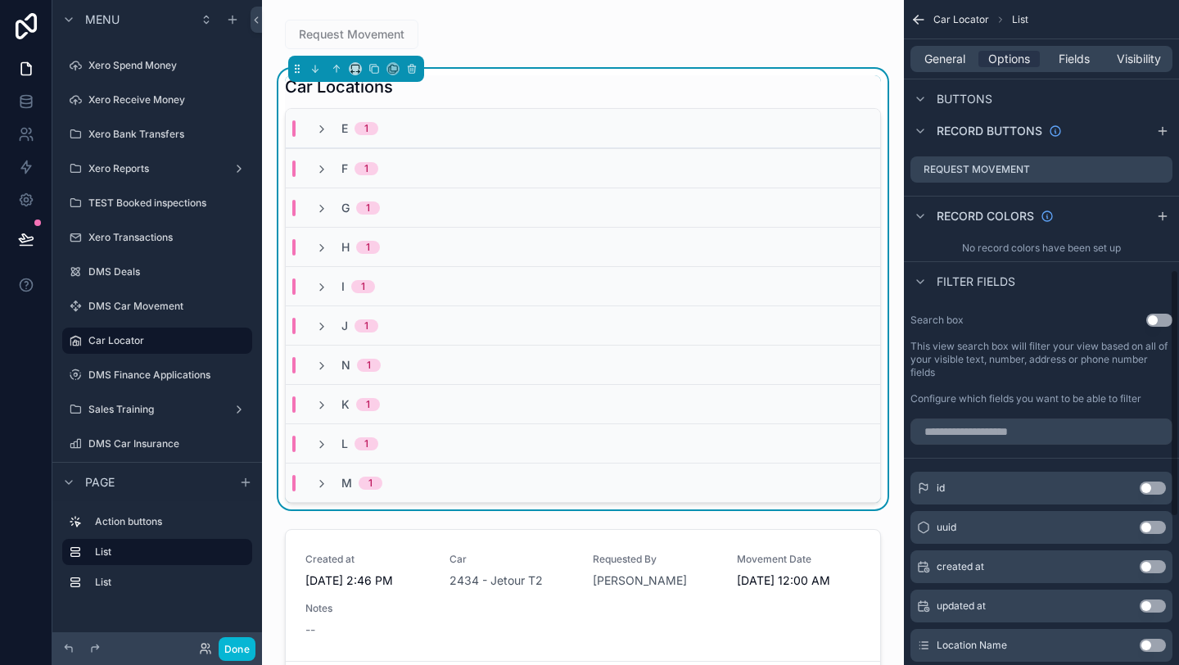
scroll to position [734, 0]
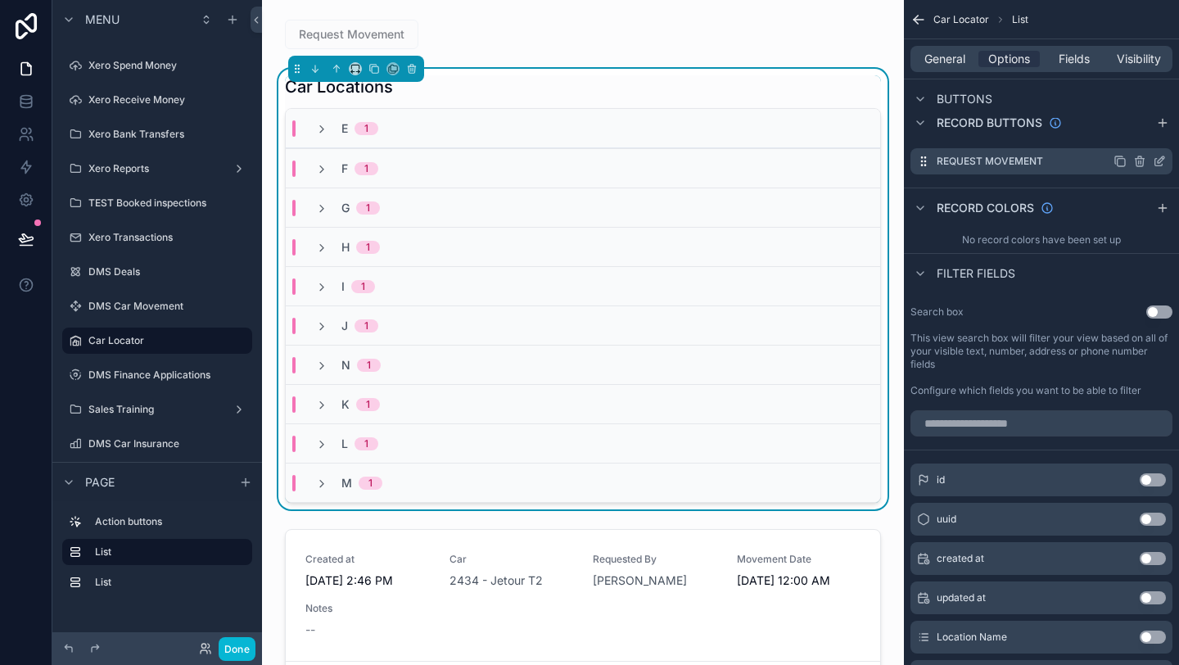
click at [1138, 159] on icon "scrollable content" at bounding box center [1139, 161] width 13 height 13
click at [1137, 138] on icon at bounding box center [1133, 135] width 13 height 13
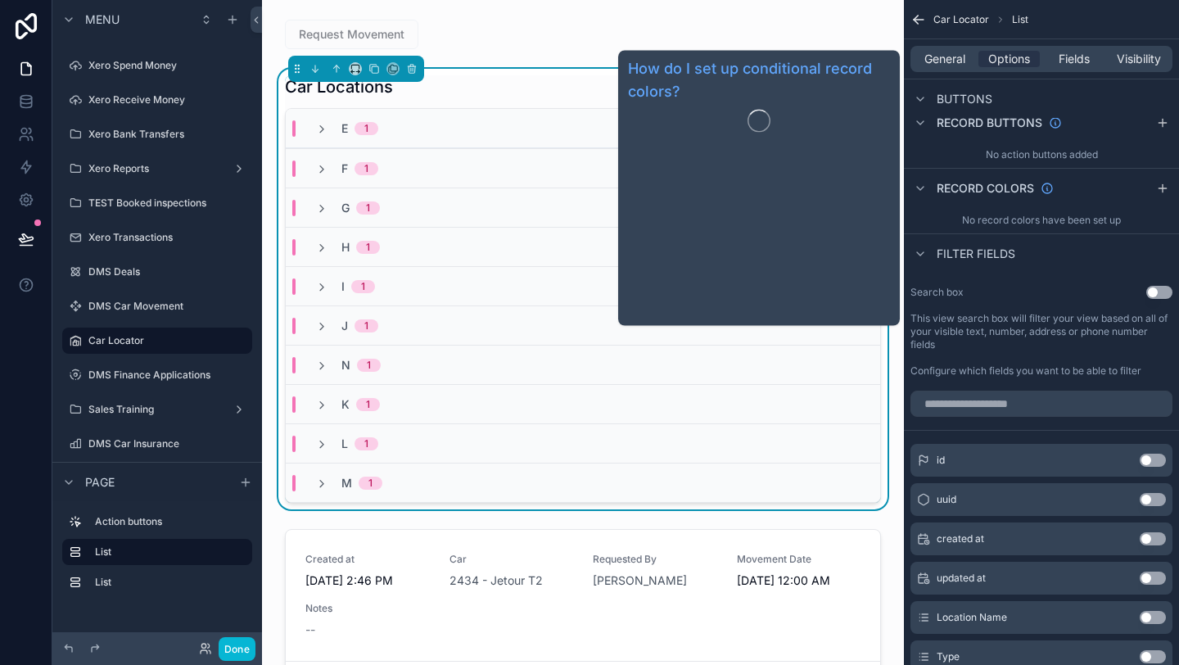
click at [962, 182] on span "Record colors" at bounding box center [985, 188] width 97 height 16
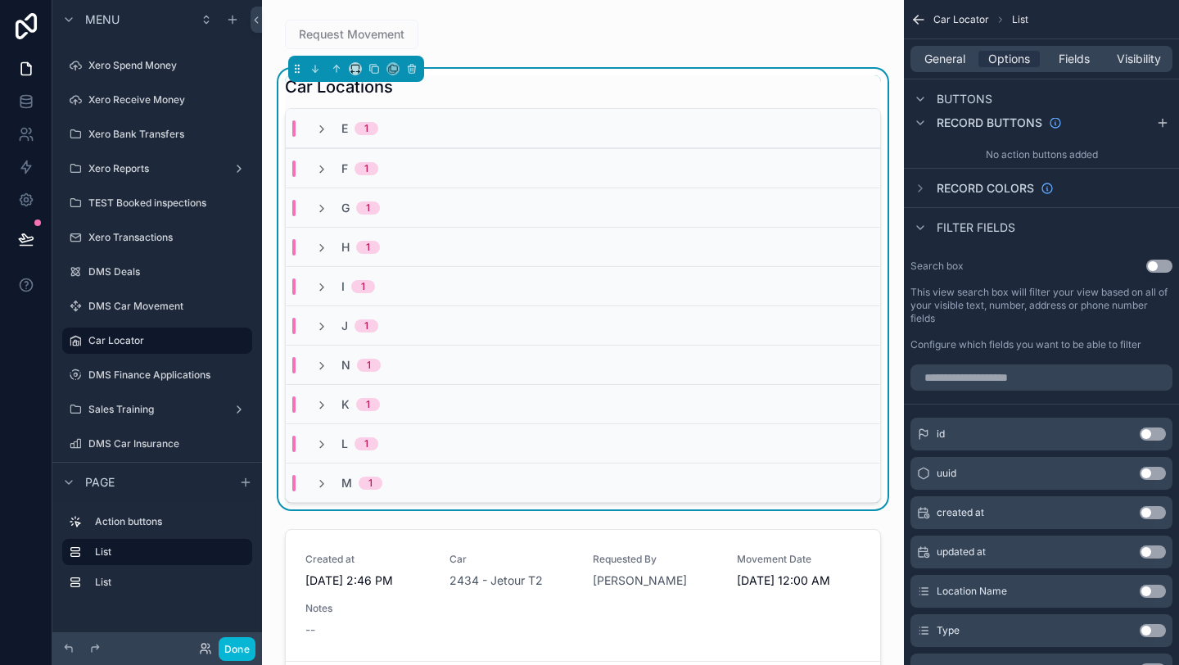
click at [949, 224] on span "Filter fields" at bounding box center [976, 227] width 79 height 16
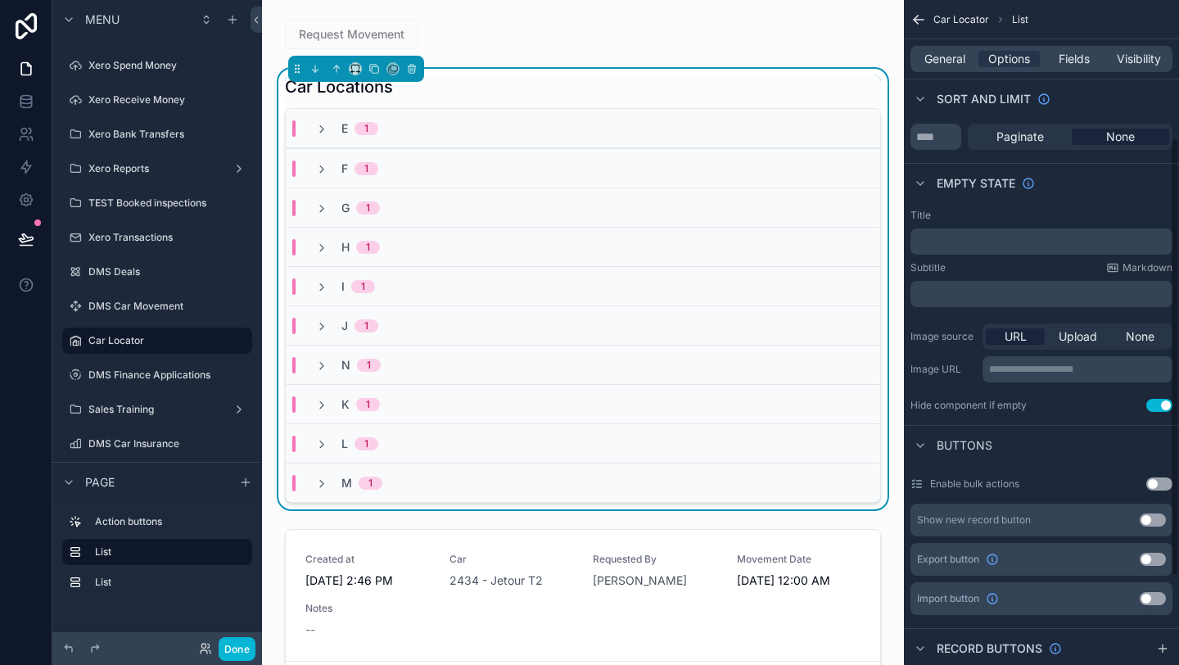
scroll to position [341, 0]
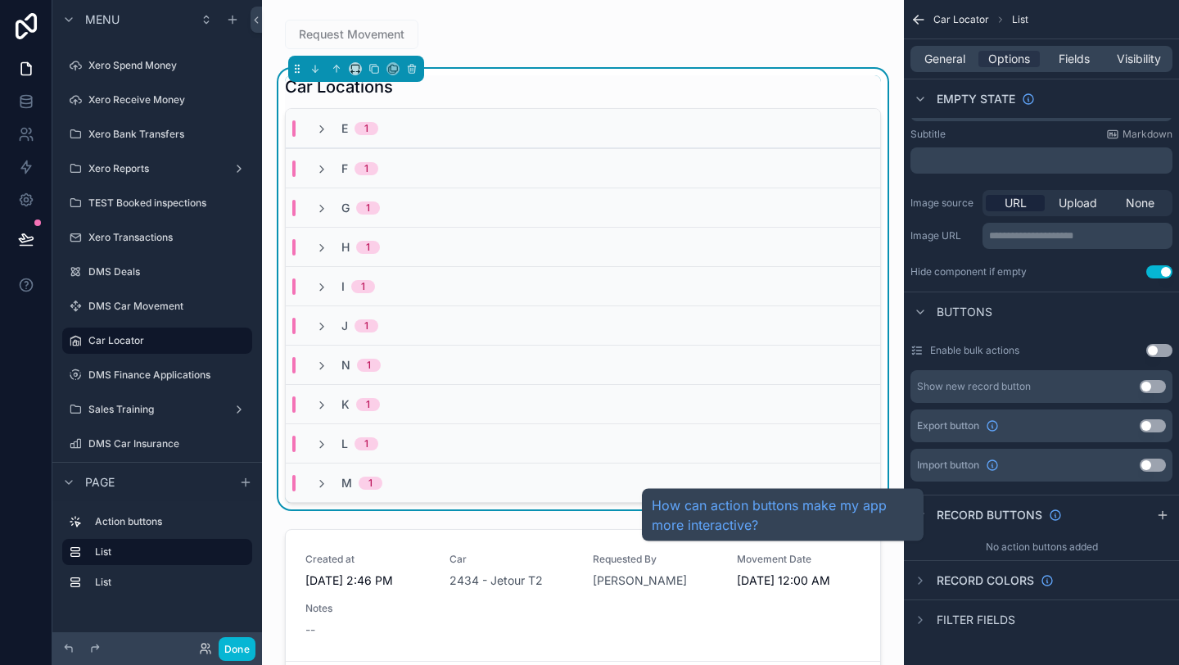
click at [944, 510] on span "Record buttons" at bounding box center [990, 515] width 106 height 16
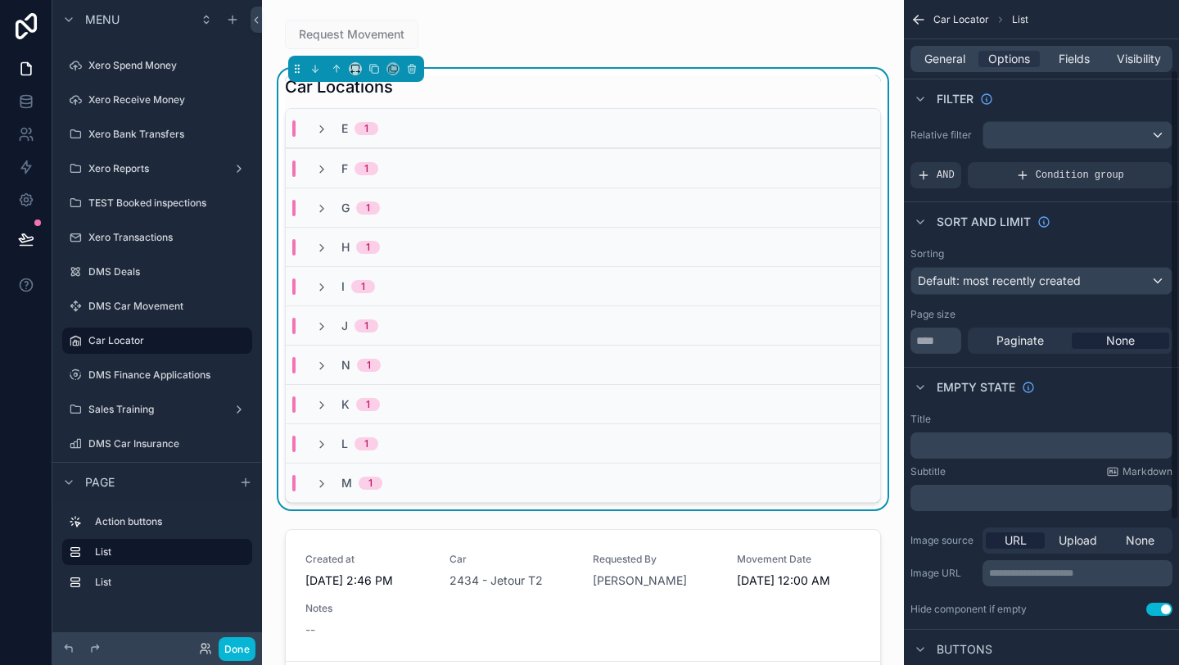
scroll to position [0, 0]
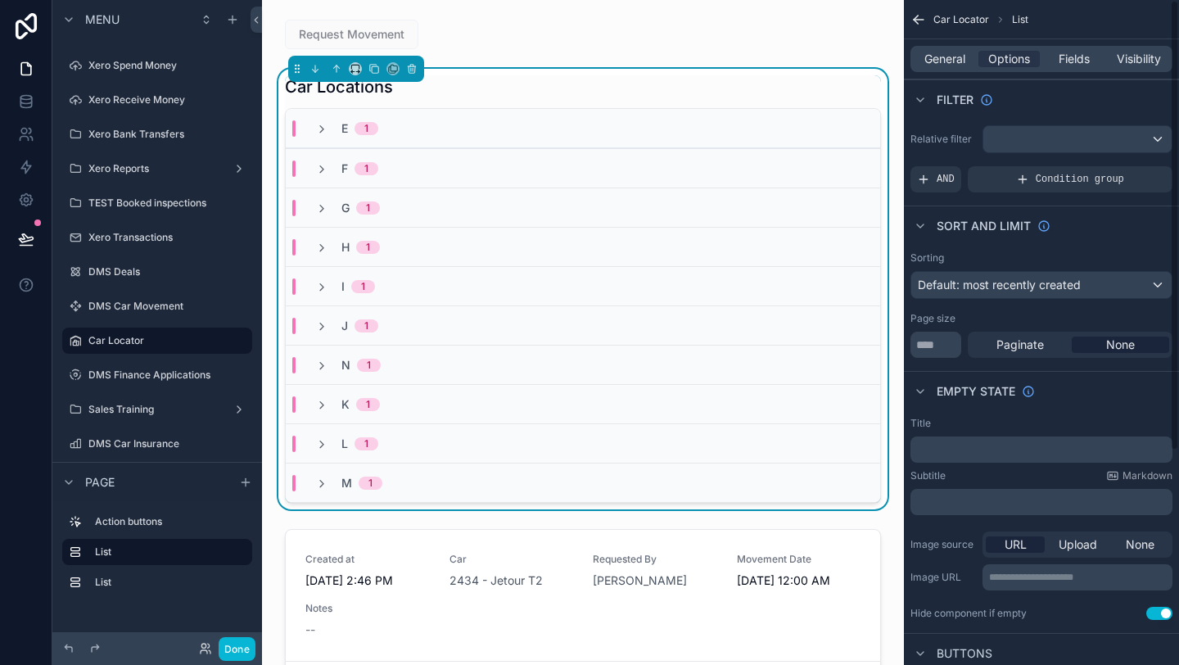
click at [923, 20] on icon "scrollable content" at bounding box center [919, 19] width 16 height 16
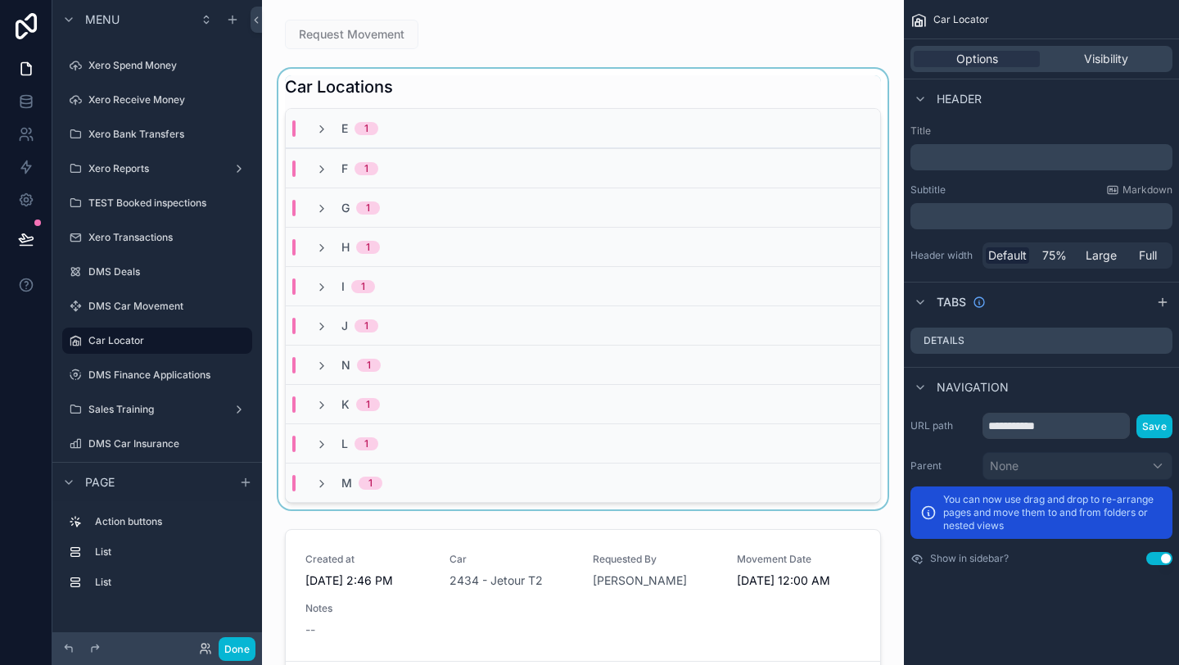
click at [674, 93] on div "scrollable content" at bounding box center [583, 289] width 616 height 441
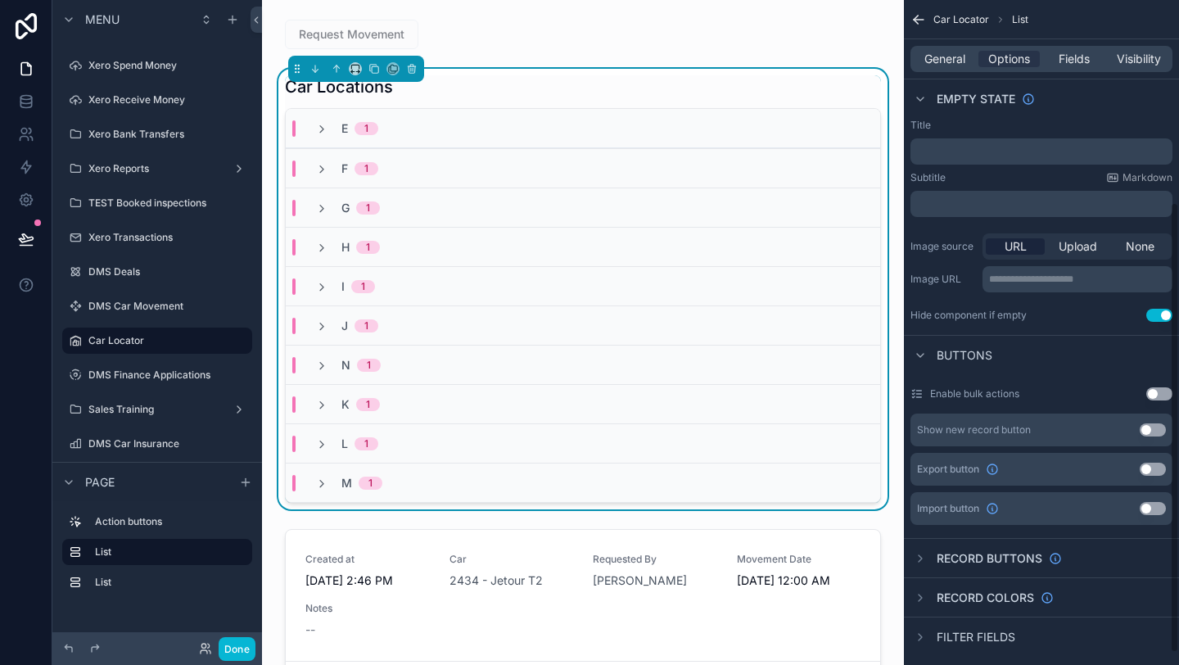
scroll to position [313, 0]
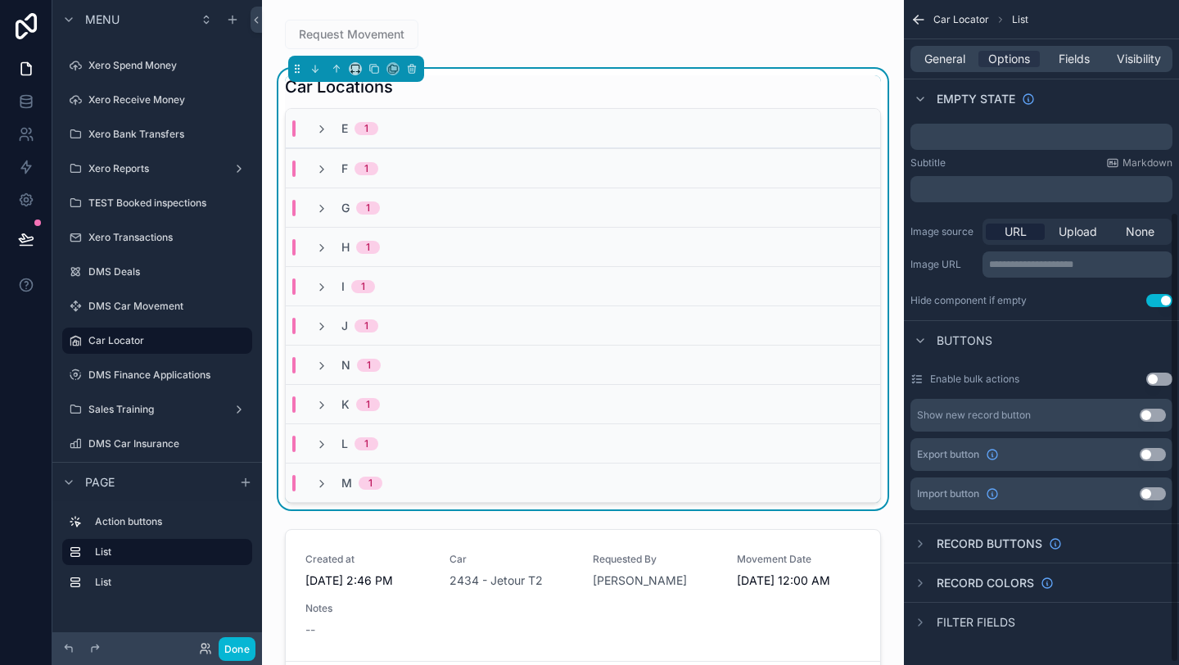
click at [1157, 305] on button "Use setting" at bounding box center [1159, 300] width 26 height 13
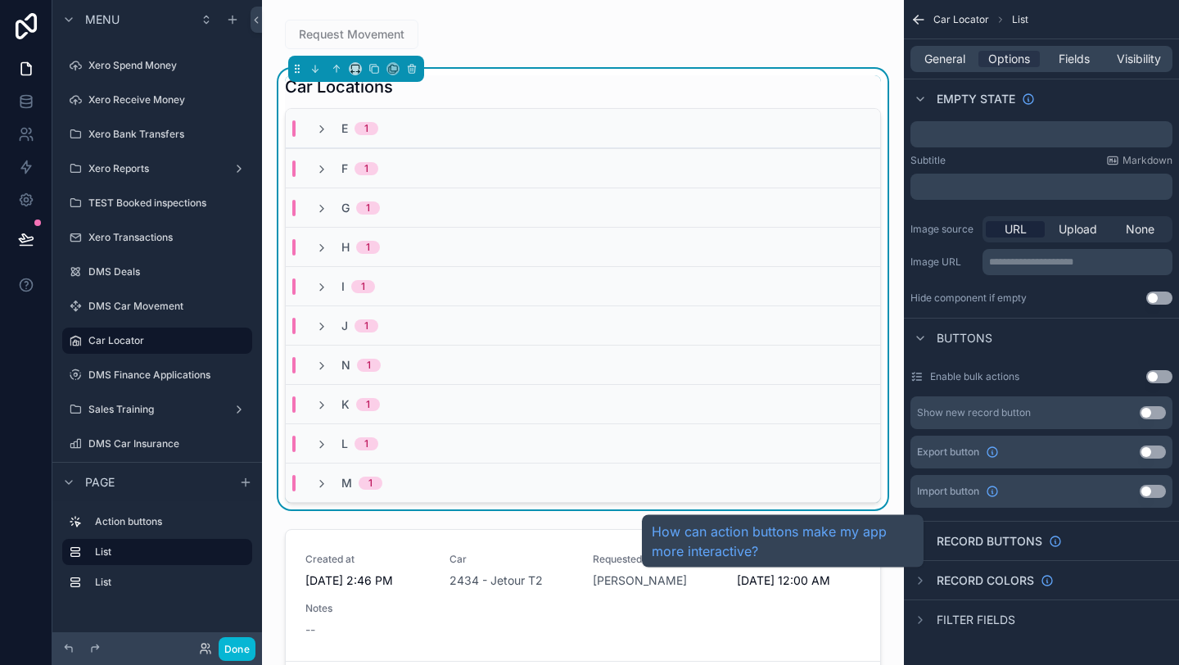
click at [974, 544] on span "Record buttons" at bounding box center [990, 541] width 106 height 16
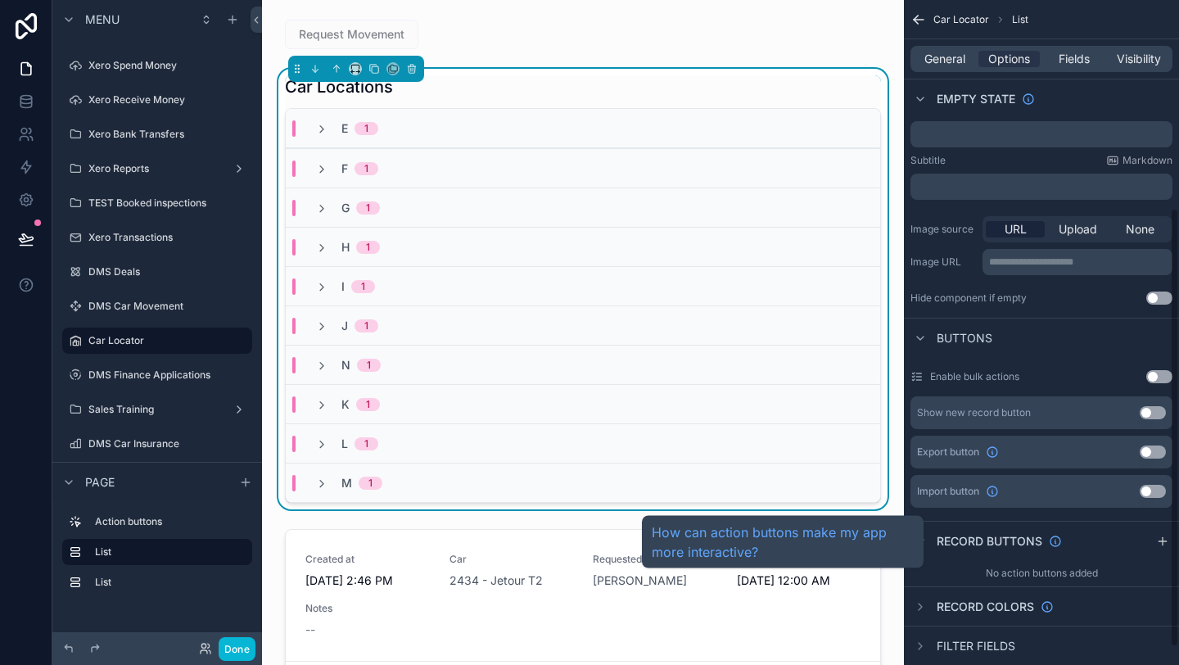
scroll to position [237, 0]
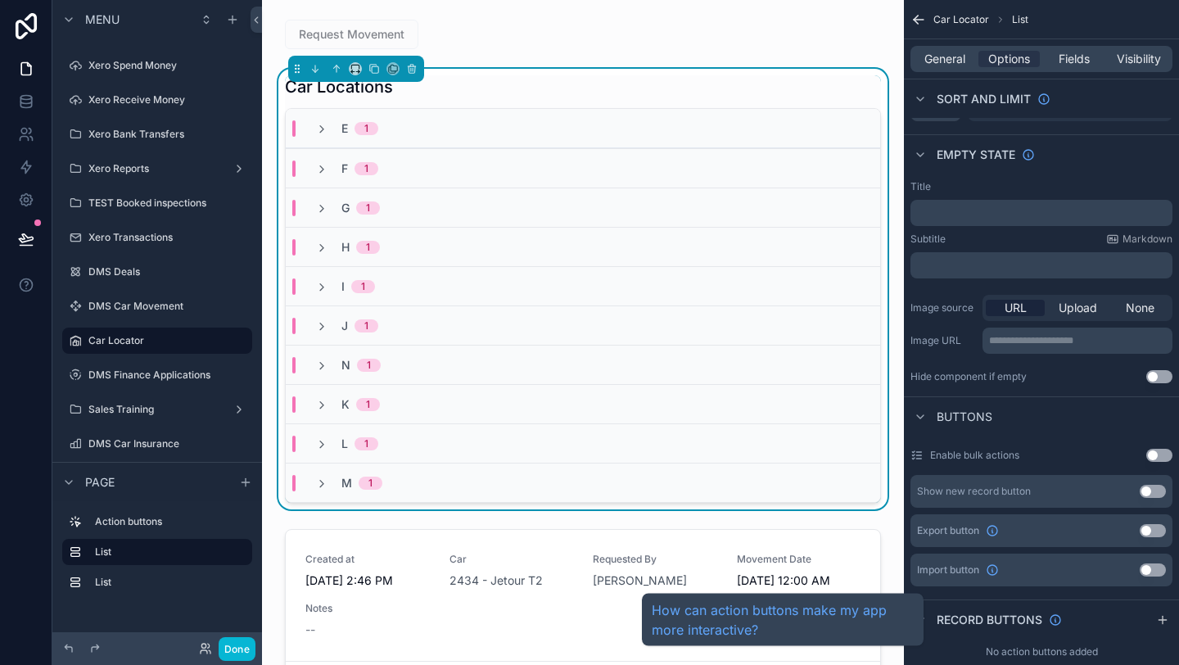
click at [945, 620] on span "Record buttons" at bounding box center [990, 620] width 106 height 16
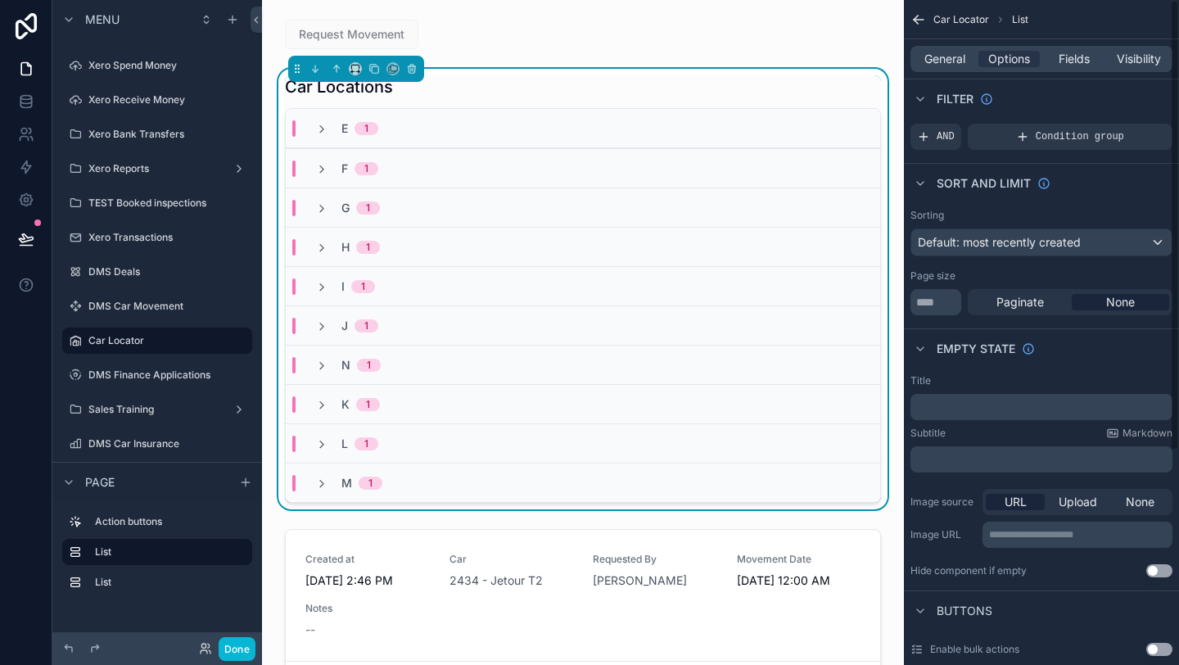
scroll to position [0, 0]
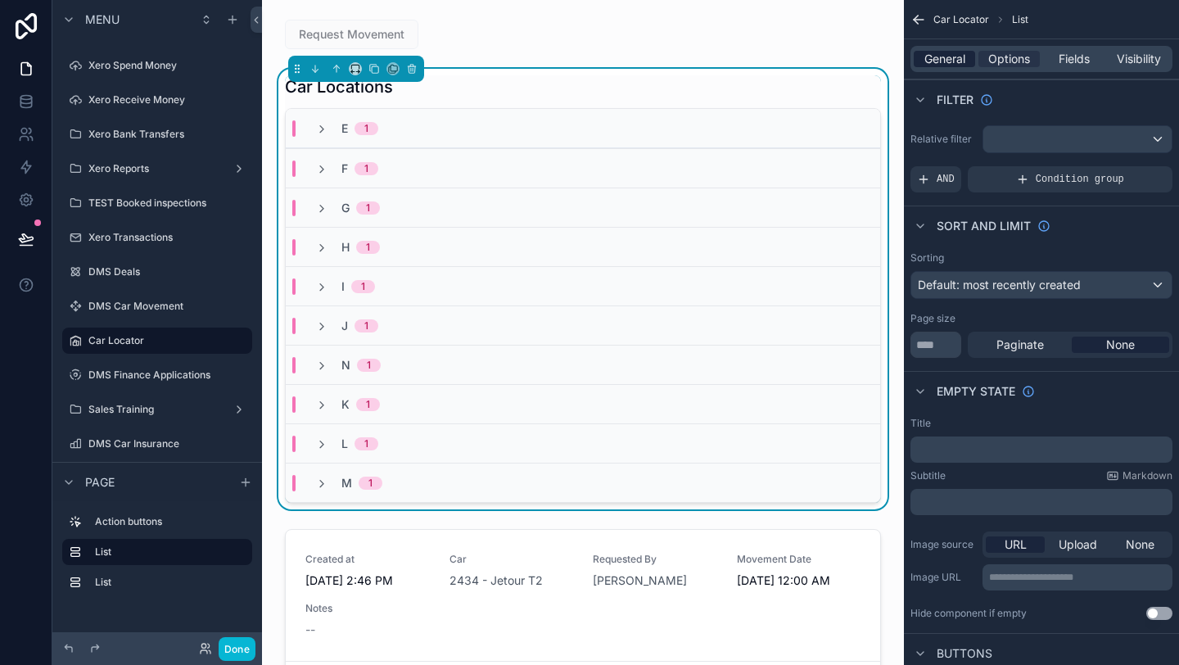
click at [957, 65] on span "General" at bounding box center [944, 59] width 41 height 16
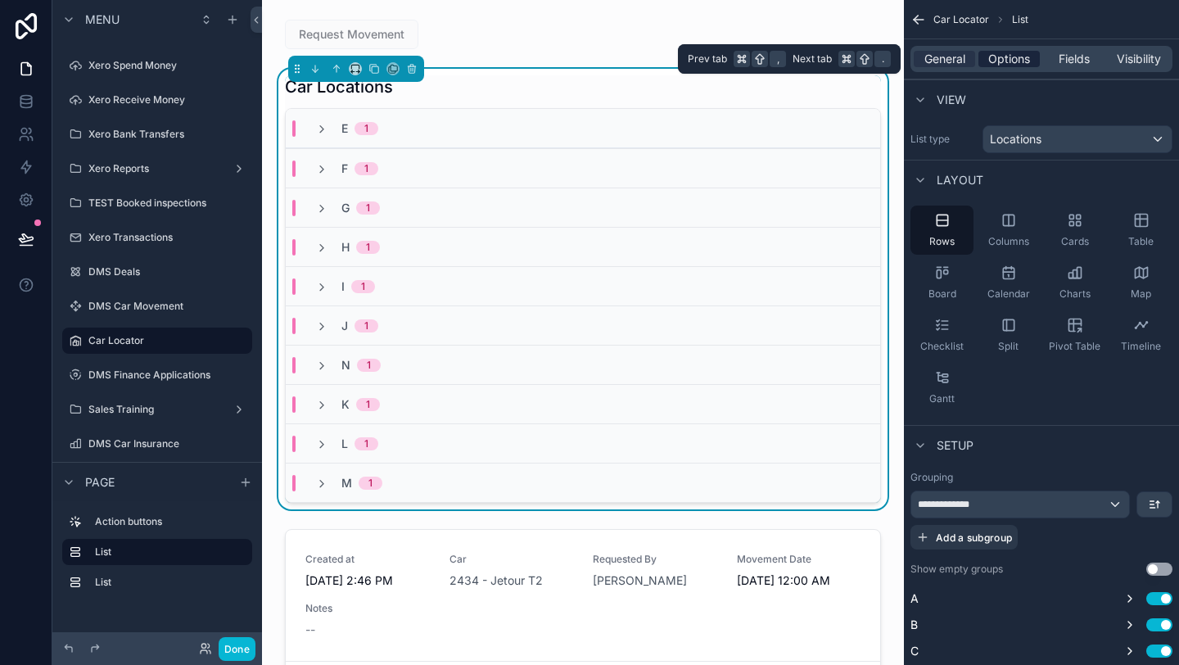
click at [1008, 58] on span "Options" at bounding box center [1009, 59] width 42 height 16
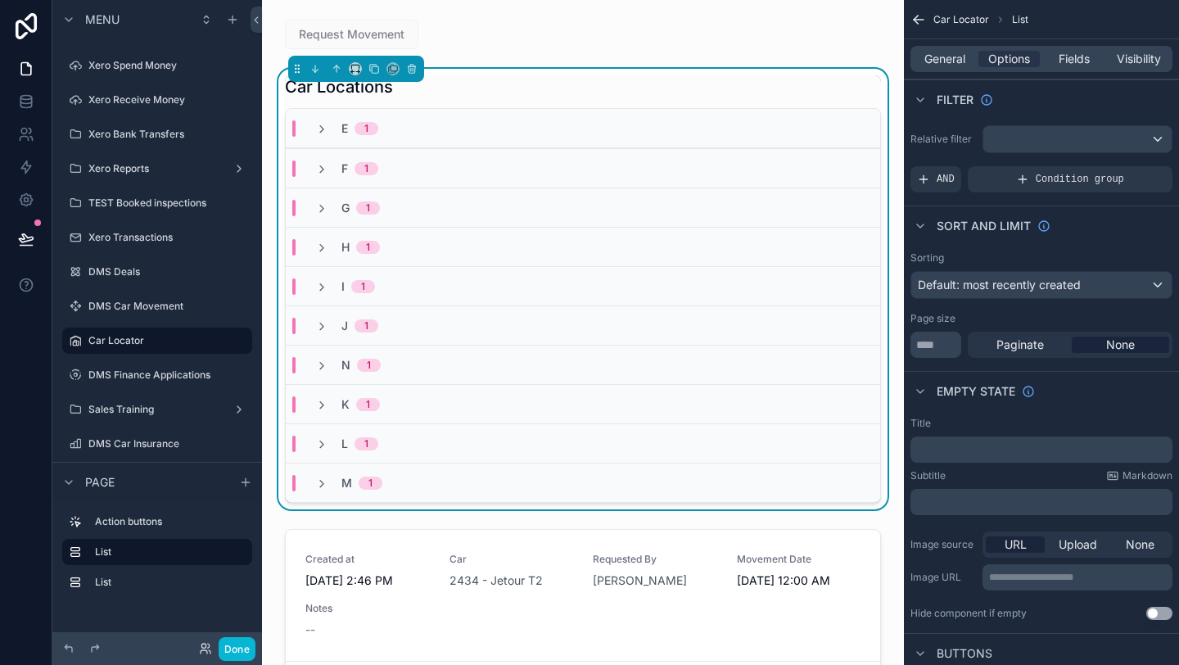
scroll to position [315, 0]
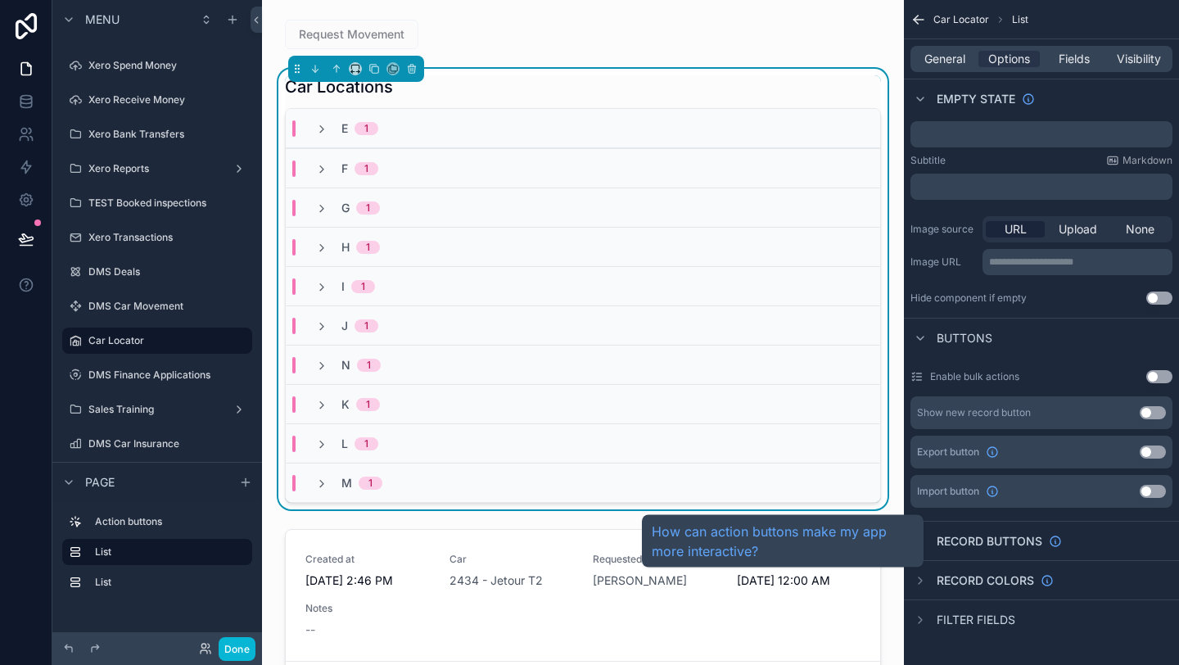
click at [989, 549] on span "Record buttons" at bounding box center [990, 541] width 106 height 16
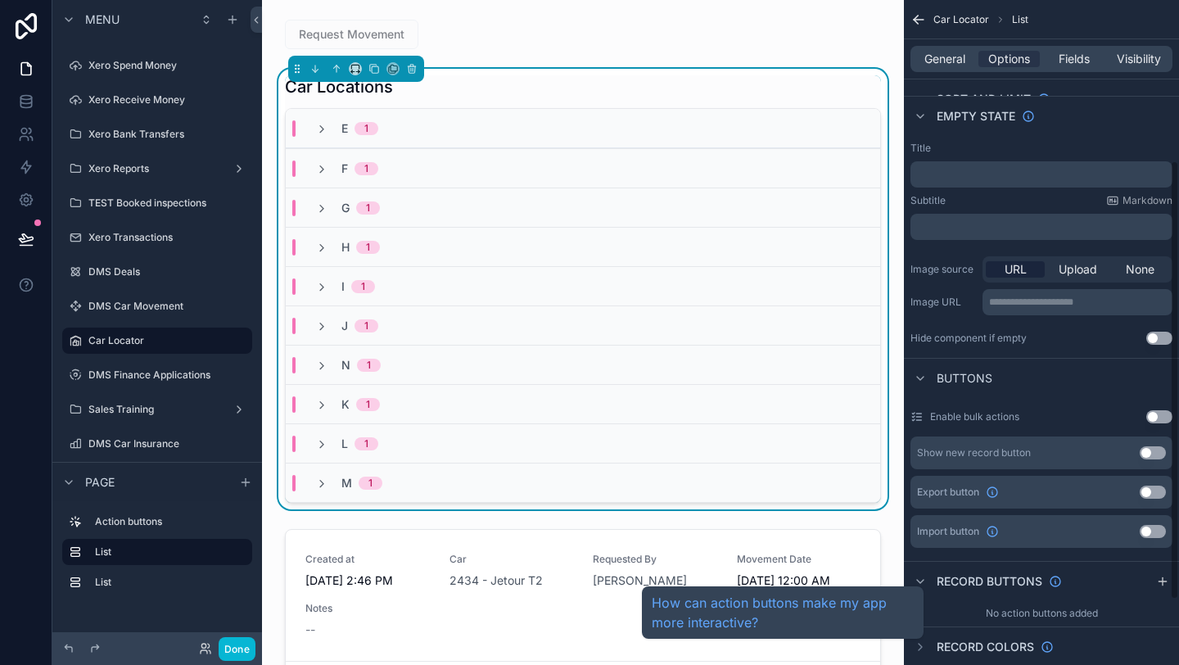
scroll to position [237, 0]
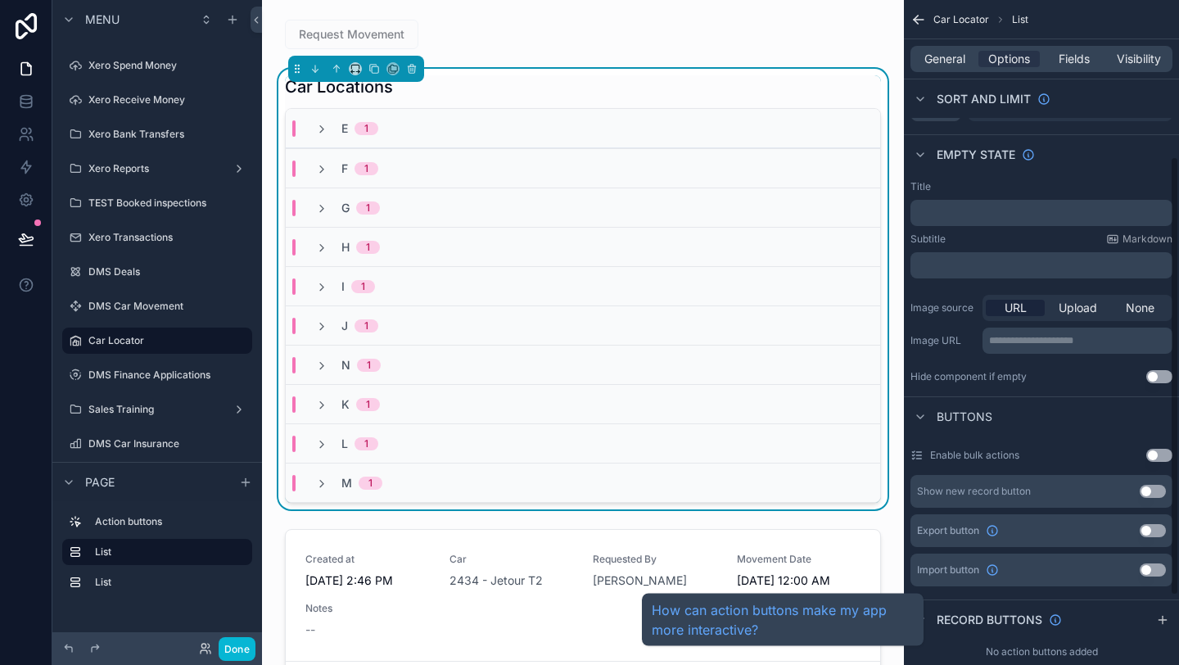
click at [972, 626] on span "Record buttons" at bounding box center [990, 620] width 106 height 16
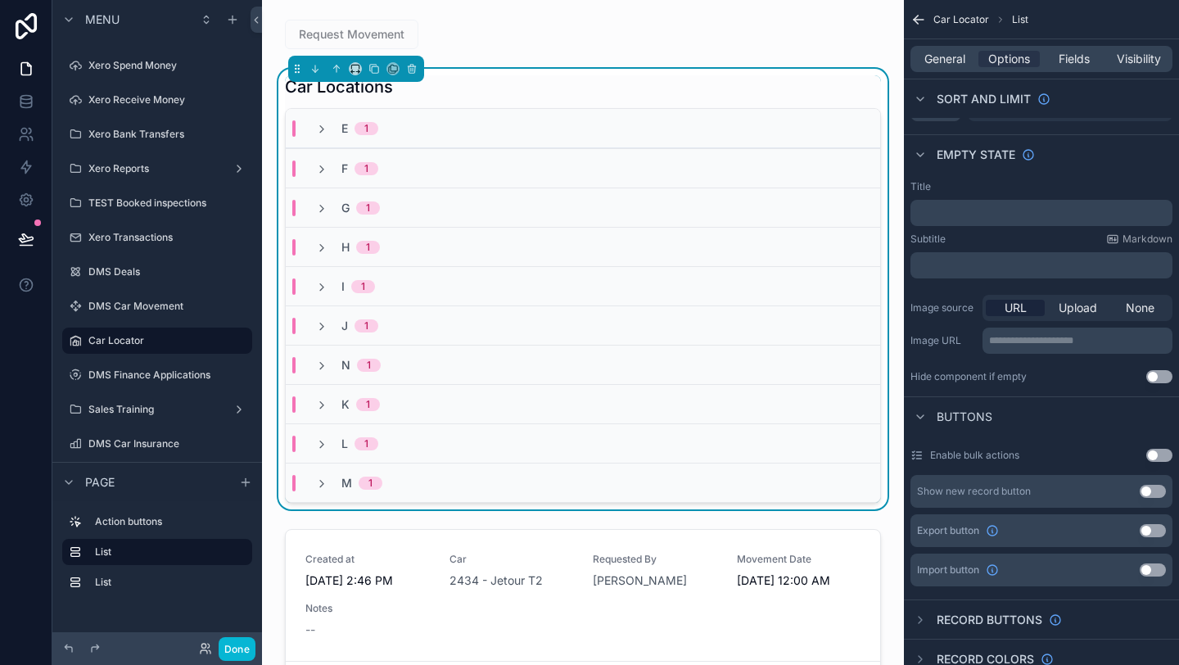
click at [513, 134] on div "E 1" at bounding box center [583, 128] width 594 height 39
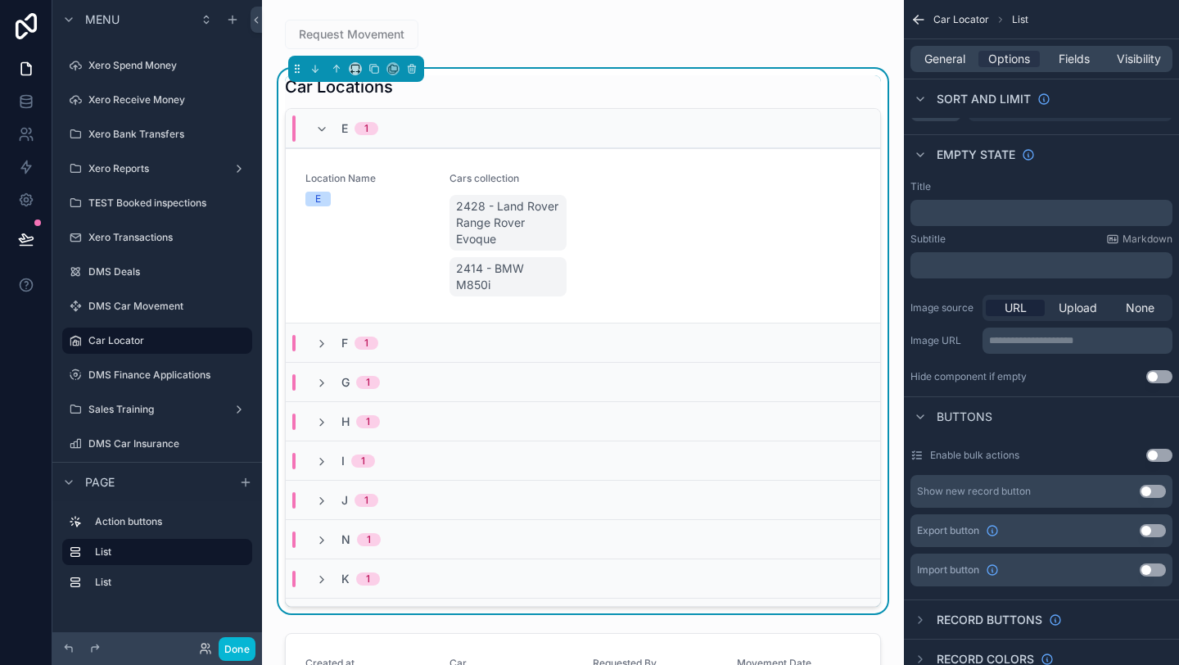
click at [513, 134] on div "E 1" at bounding box center [583, 128] width 594 height 39
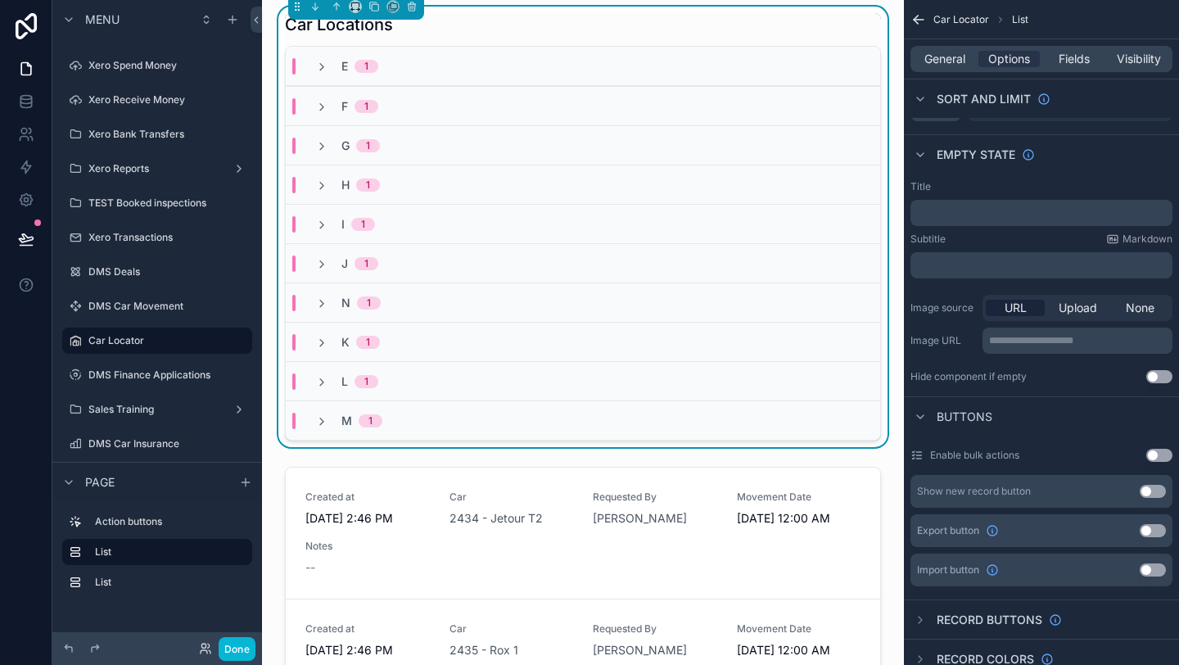
scroll to position [0, 0]
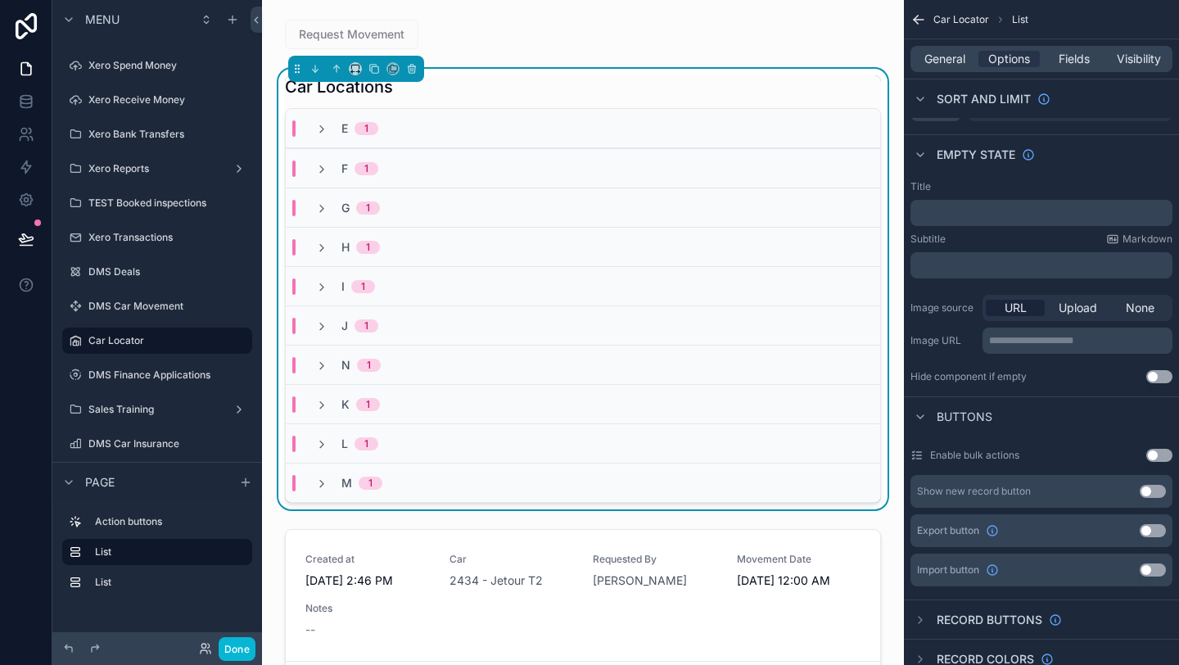
click at [419, 367] on div "N 1" at bounding box center [583, 364] width 594 height 39
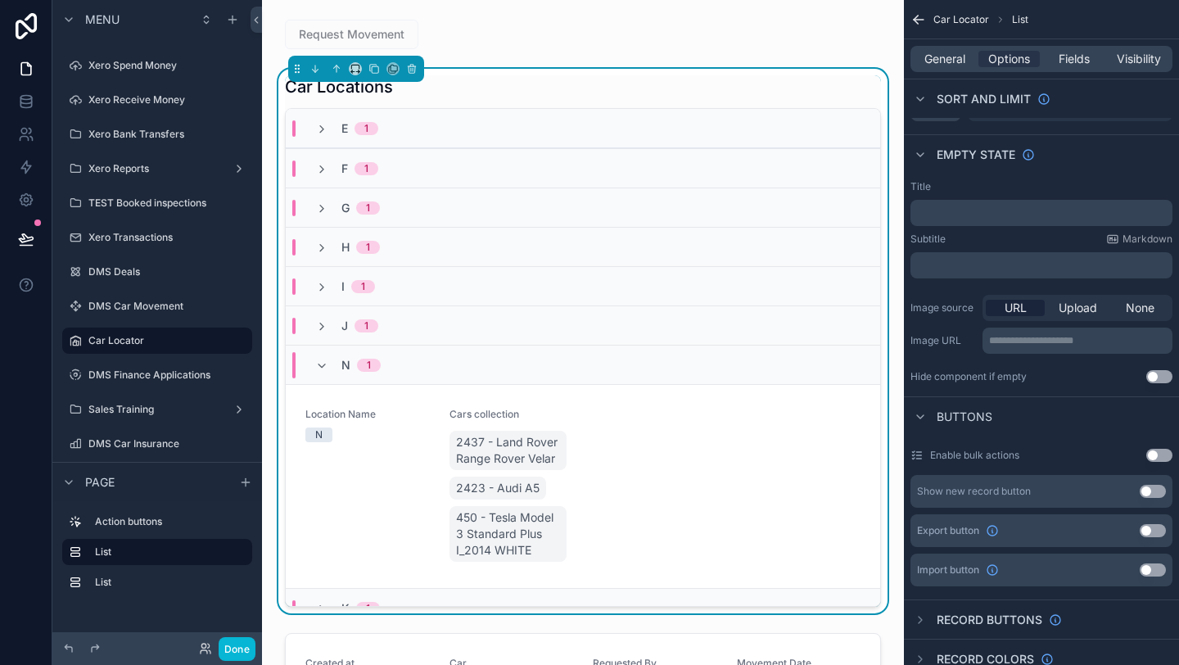
click at [419, 367] on div "N 1" at bounding box center [583, 364] width 594 height 39
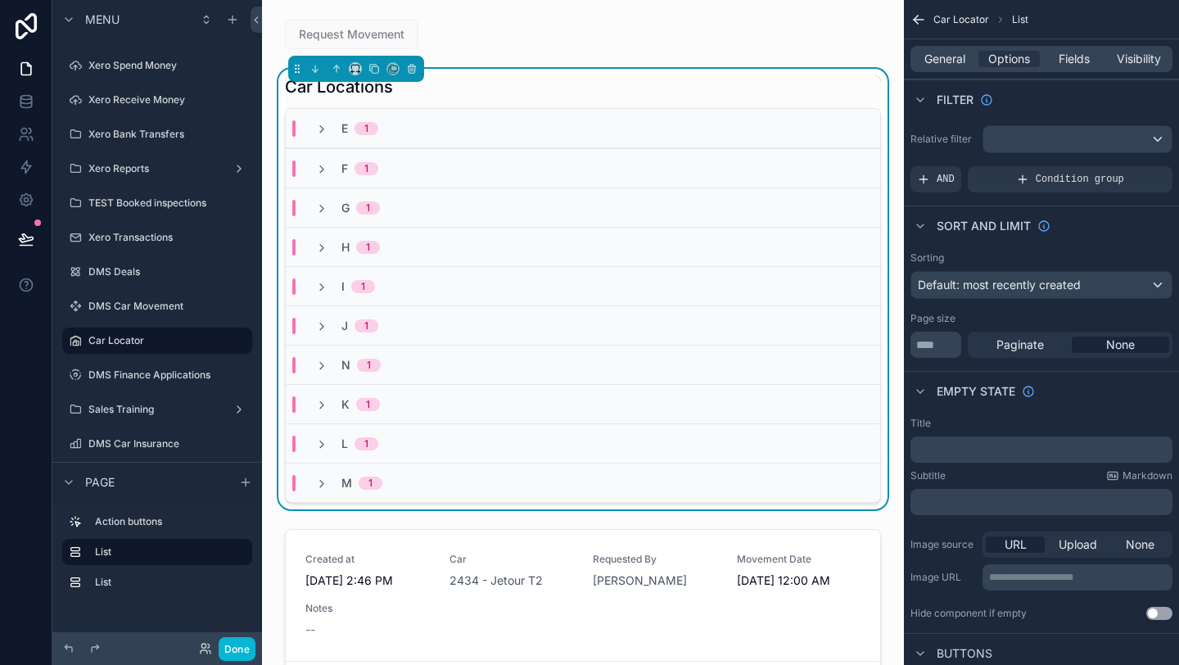
click at [942, 69] on div "General Options Fields Visibility" at bounding box center [1042, 59] width 262 height 26
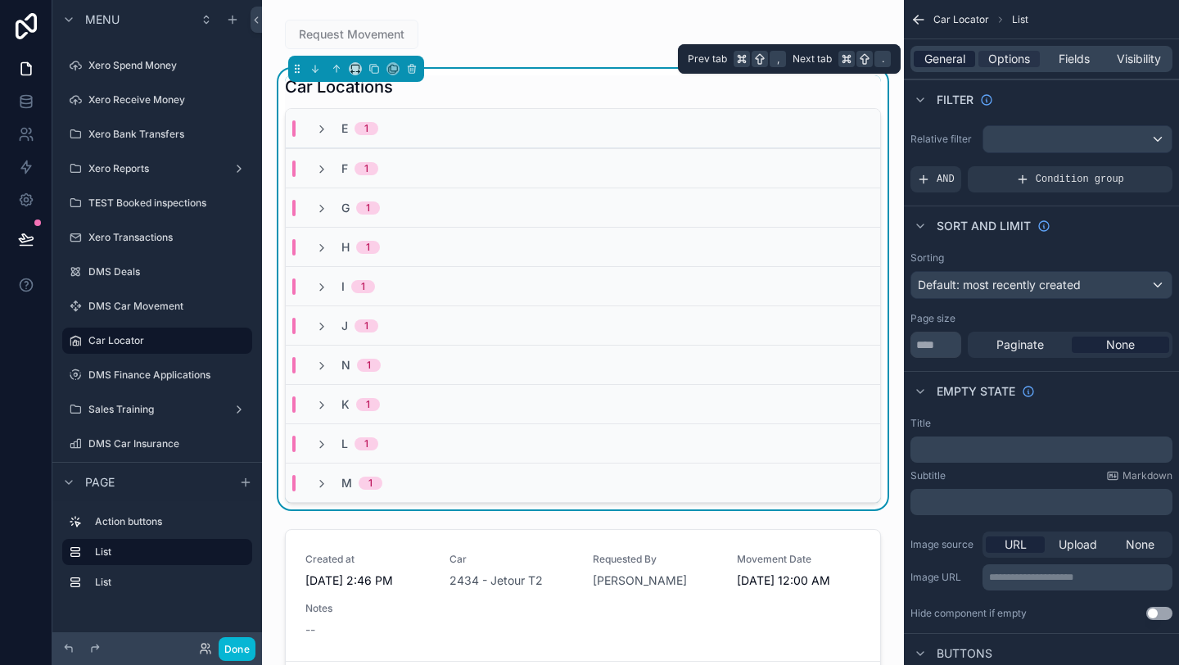
click at [942, 65] on span "General" at bounding box center [944, 59] width 41 height 16
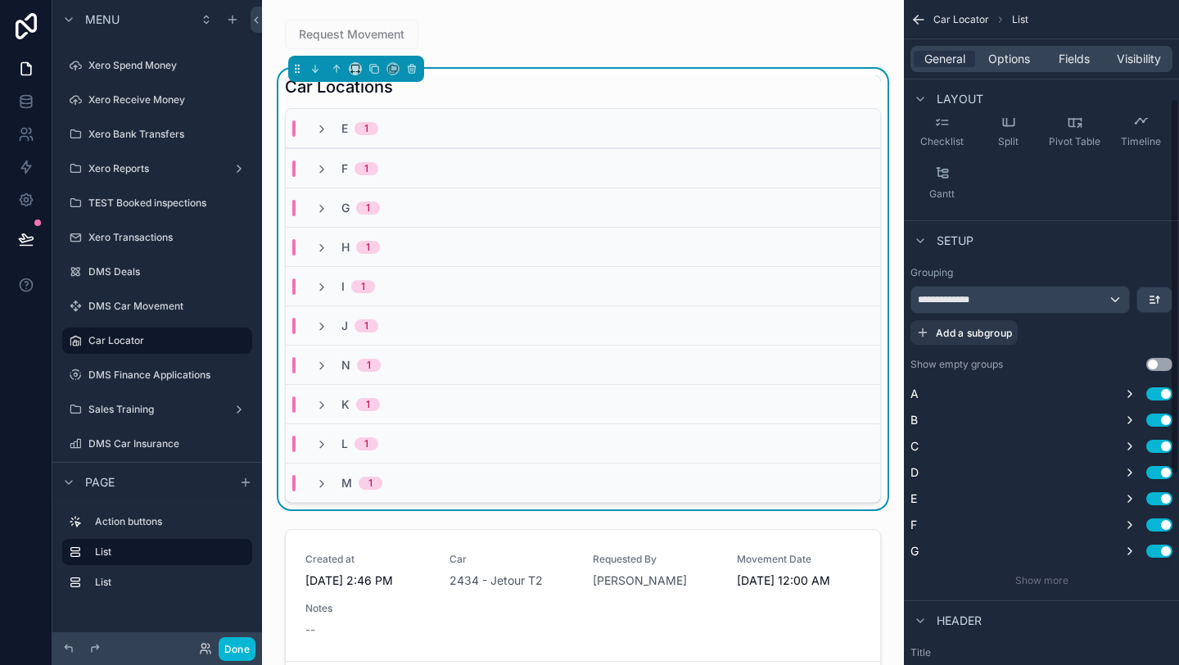
scroll to position [227, 0]
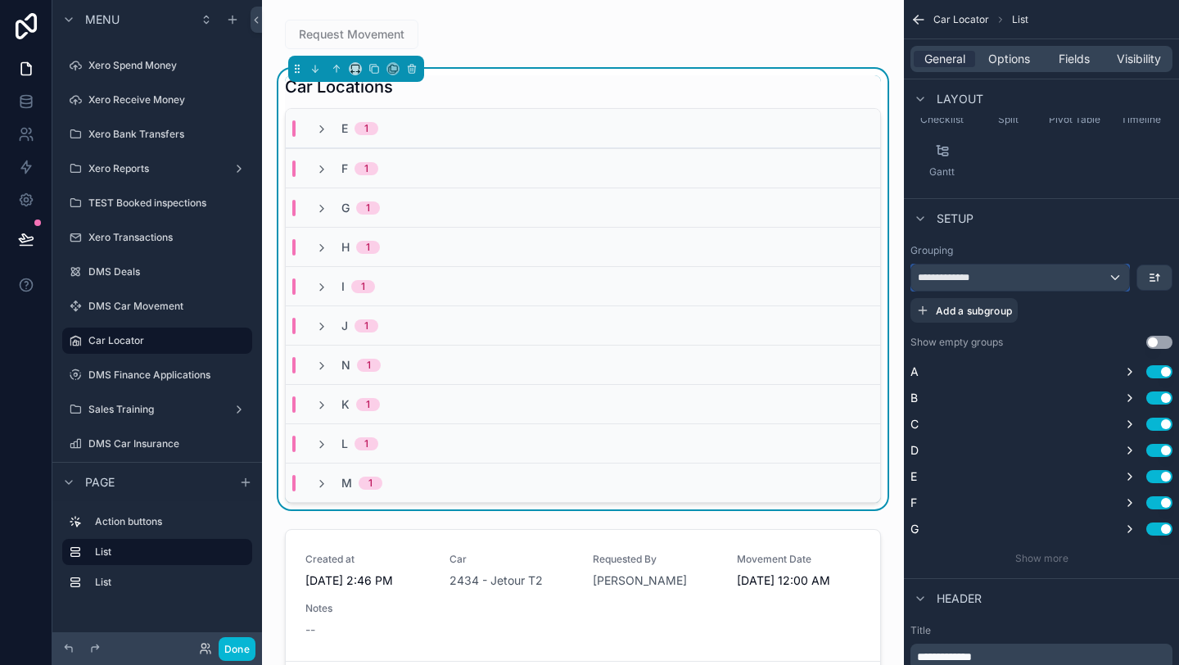
click at [1060, 278] on div "**********" at bounding box center [1020, 277] width 218 height 26
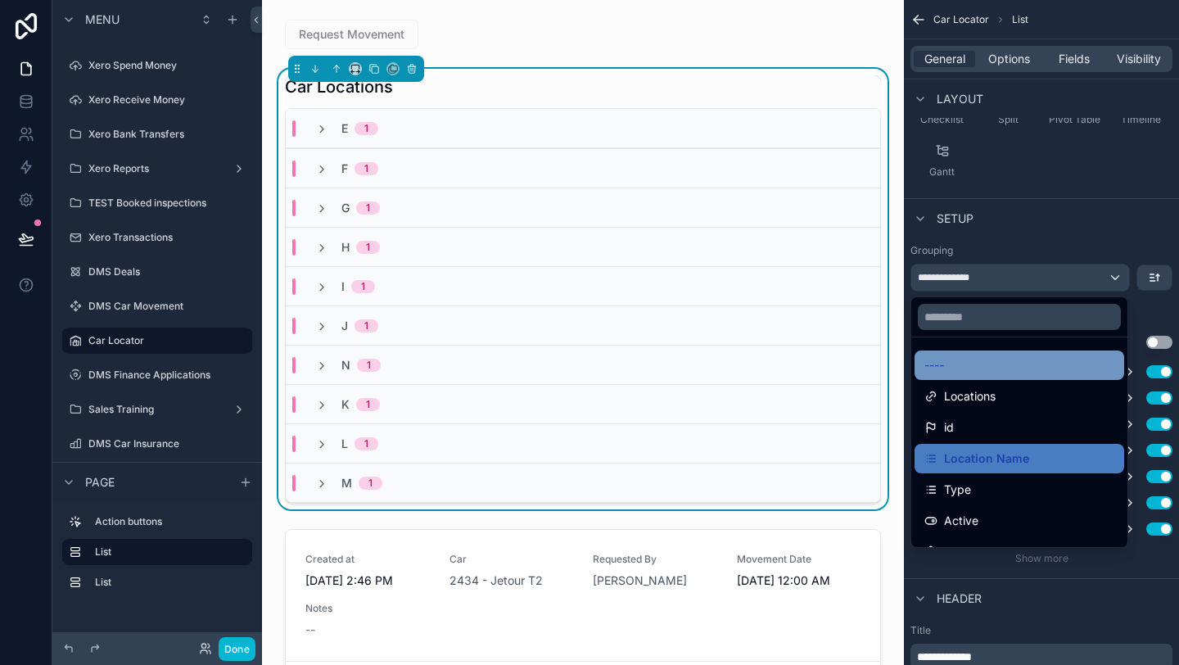
click at [993, 366] on div "----" at bounding box center [1019, 365] width 190 height 20
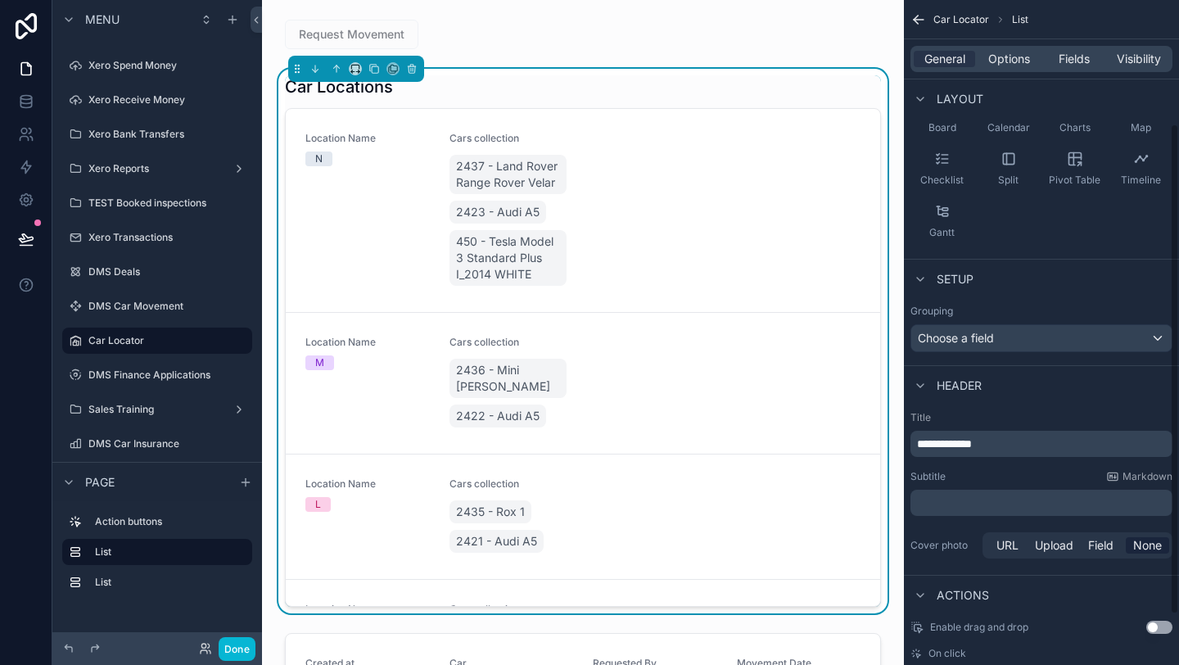
scroll to position [235, 0]
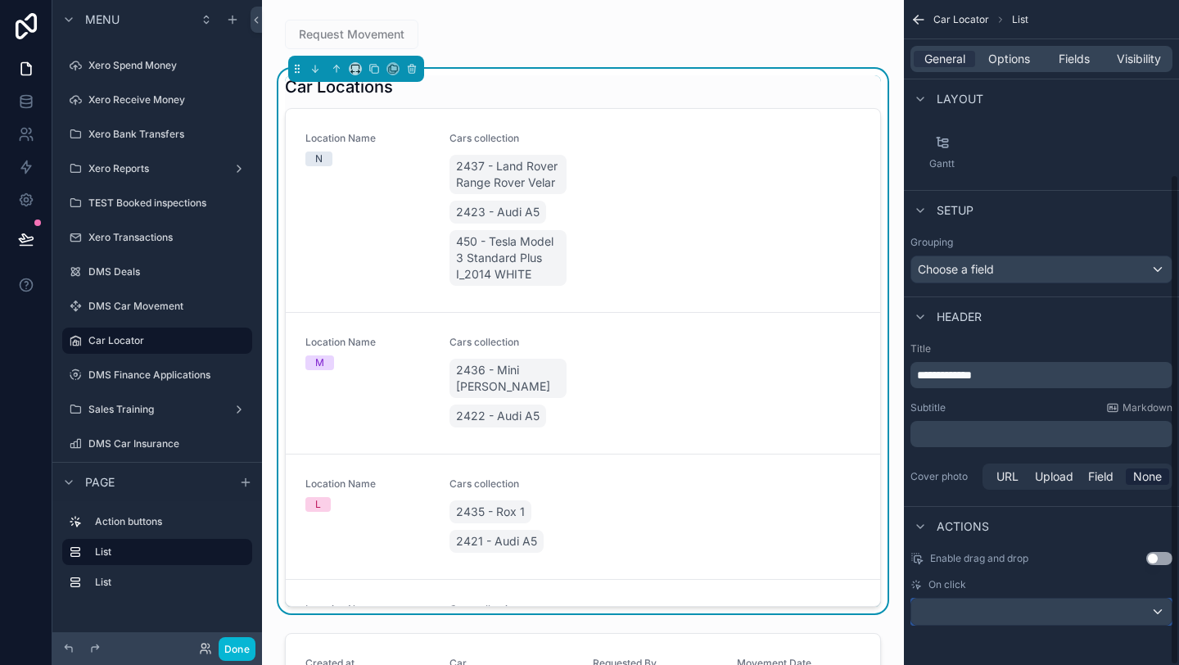
click at [980, 612] on div "scrollable content" at bounding box center [1041, 612] width 260 height 26
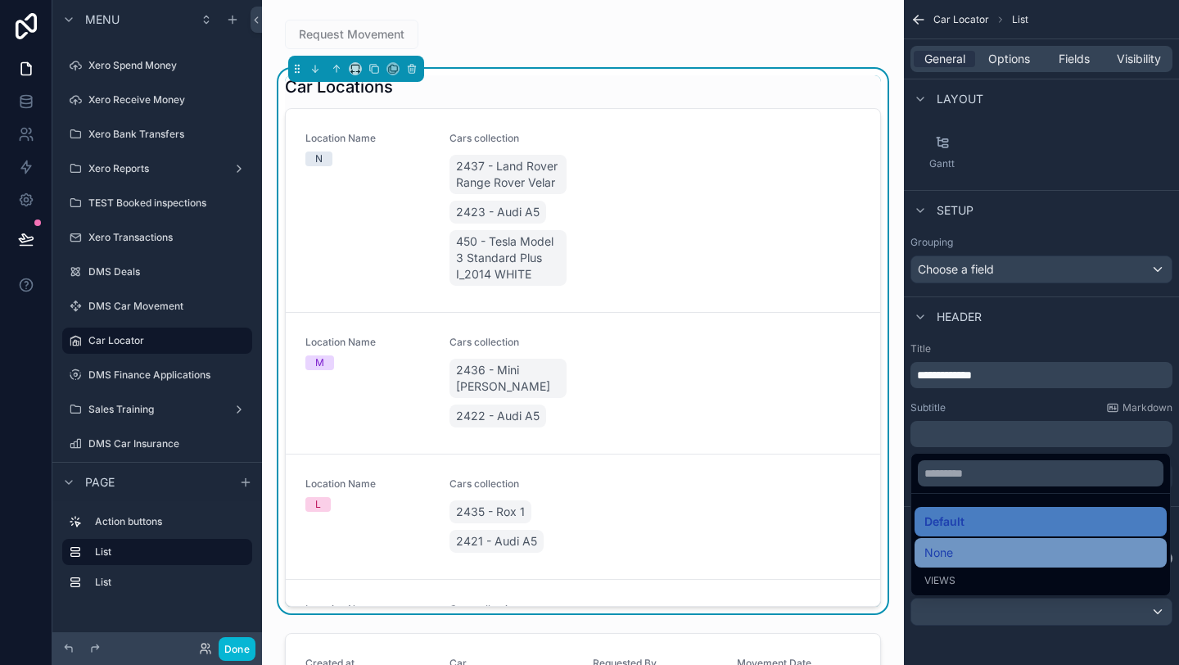
click at [963, 559] on div "None" at bounding box center [1040, 553] width 233 height 20
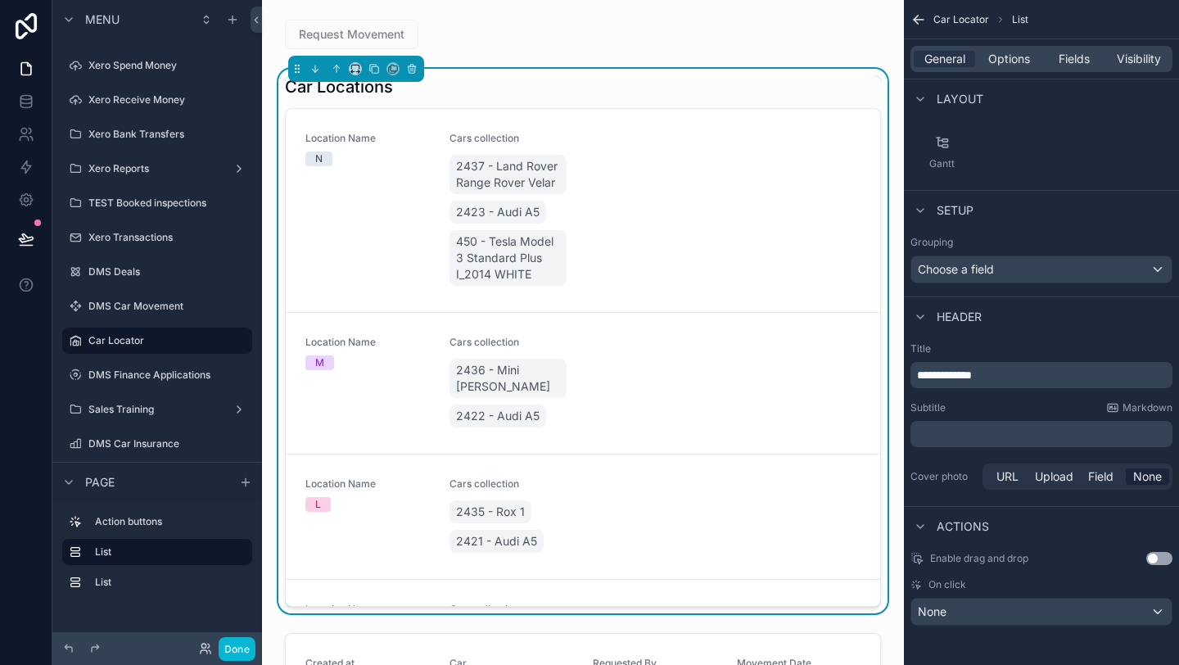
scroll to position [0, 0]
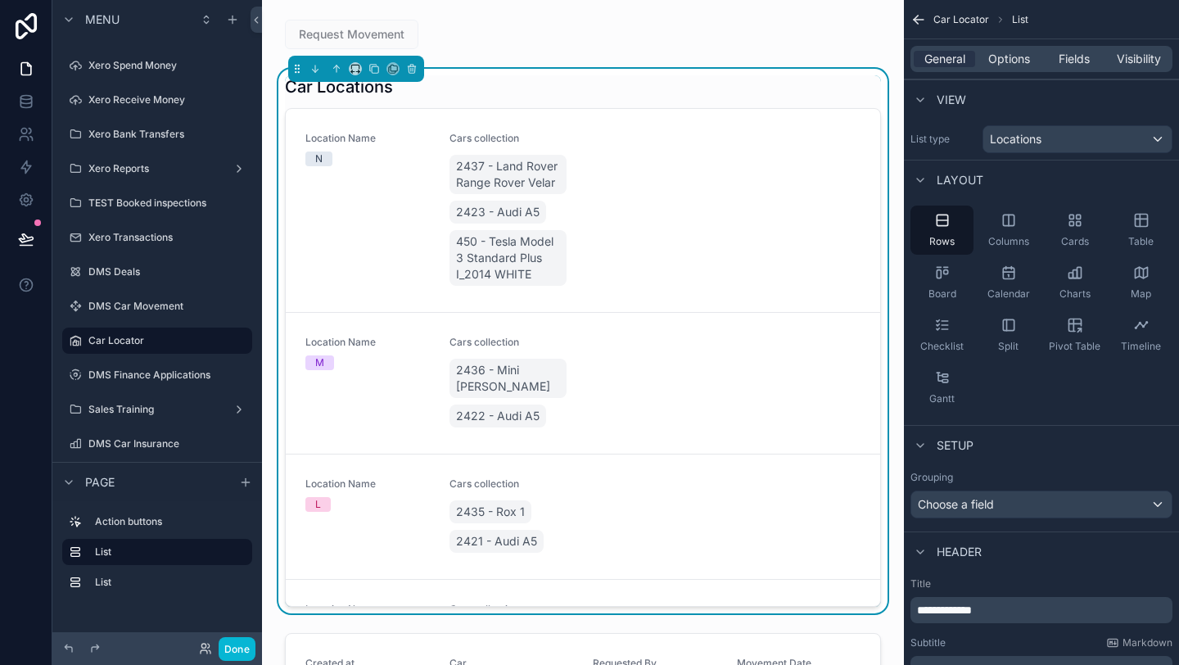
click at [534, 104] on div "Car Locations Location Name N Cars collection 2437 - Land Rover Range Rover Vel…" at bounding box center [583, 340] width 596 height 531
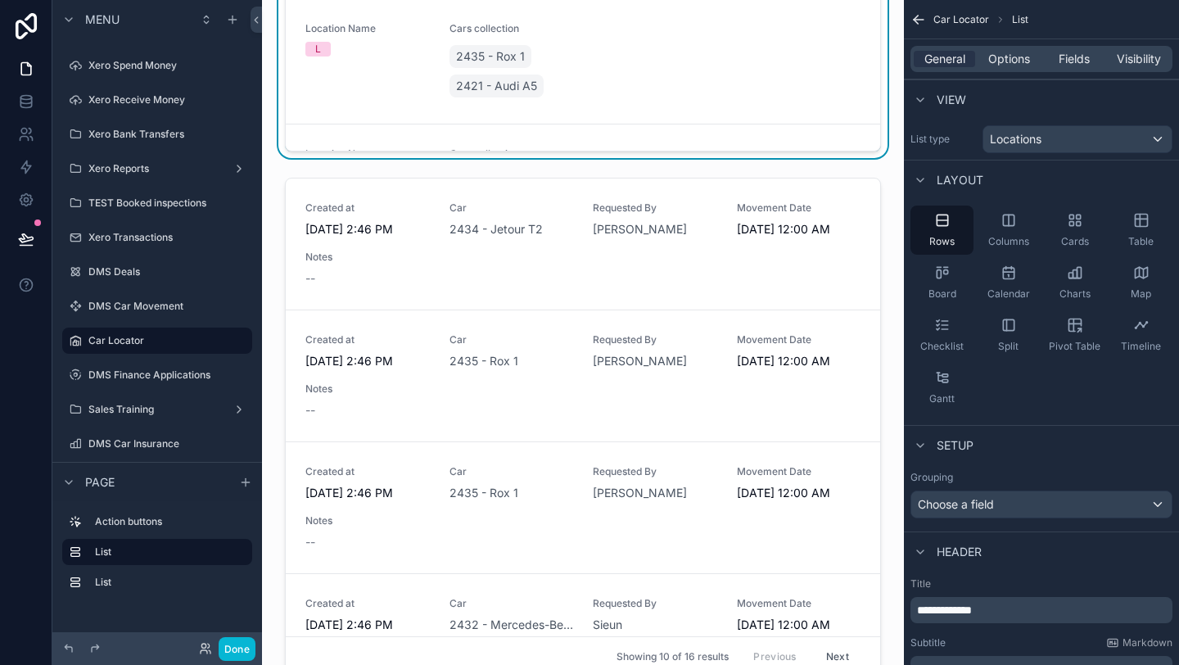
scroll to position [456, 0]
click at [522, 167] on div "Request Movement Car Locations Location Name N Cars collection 2437 - Land Rove…" at bounding box center [583, 493] width 642 height 1898
click at [522, 165] on div "Request Movement Car Locations Location Name N Cars collection 2437 - Land Rove…" at bounding box center [583, 493] width 642 height 1898
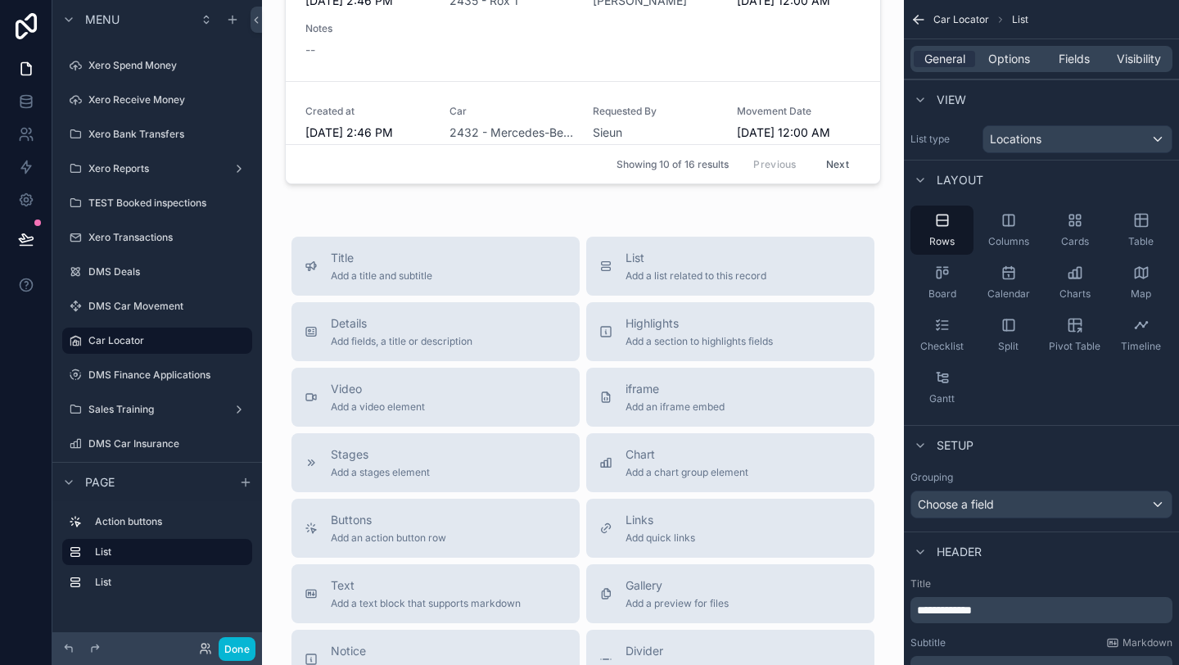
scroll to position [951, 0]
click at [457, 317] on span "Details" at bounding box center [402, 320] width 142 height 16
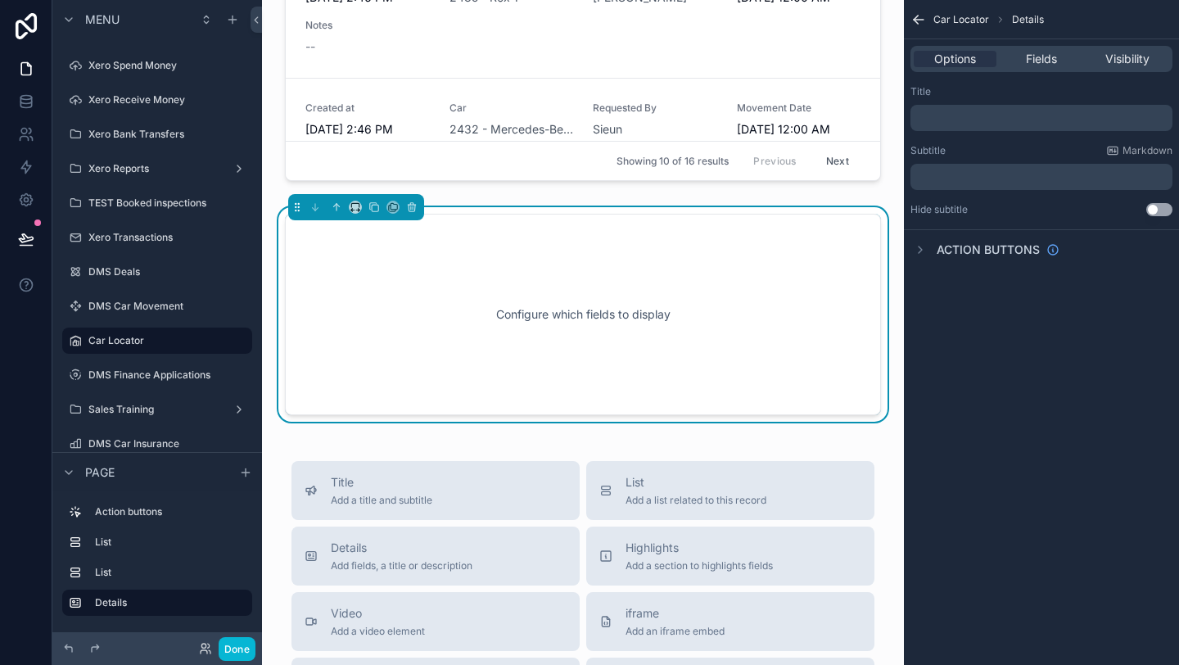
scroll to position [933, 0]
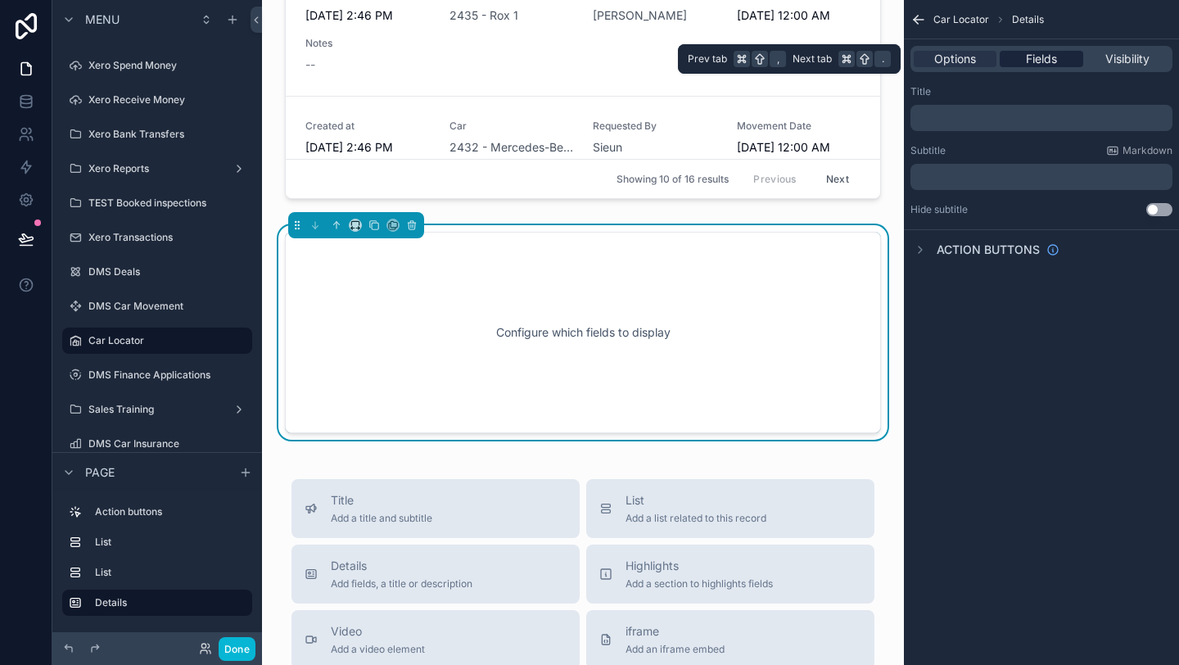
click at [1009, 64] on div "Fields" at bounding box center [1041, 59] width 83 height 16
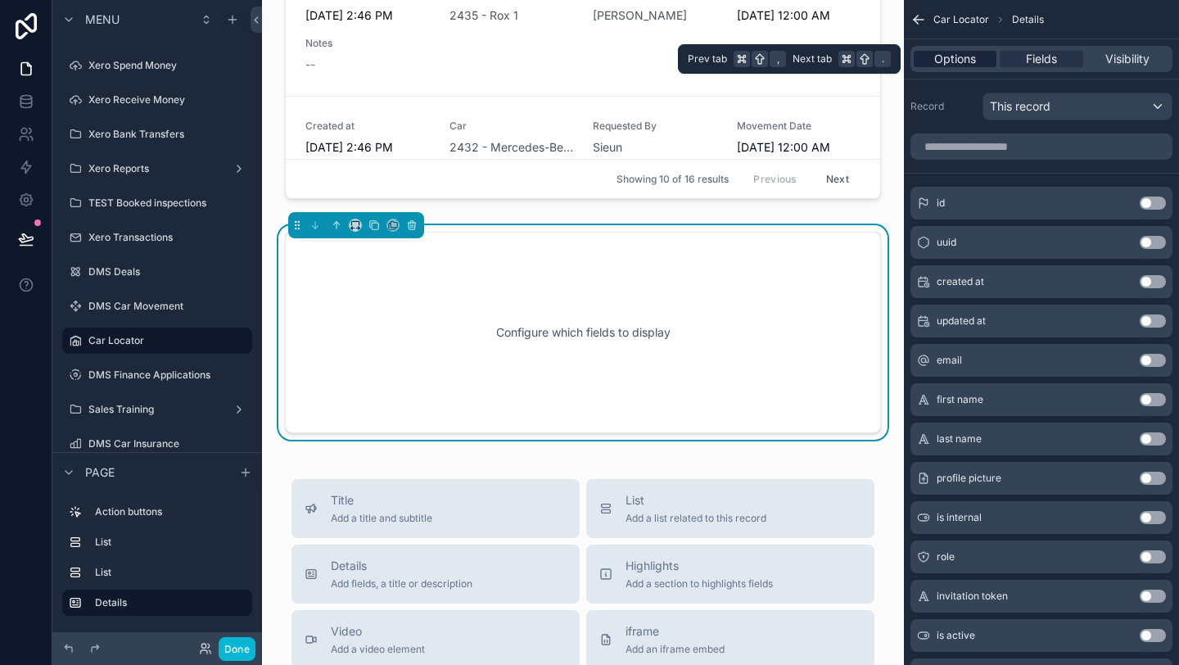
click at [964, 66] on span "Options" at bounding box center [955, 59] width 42 height 16
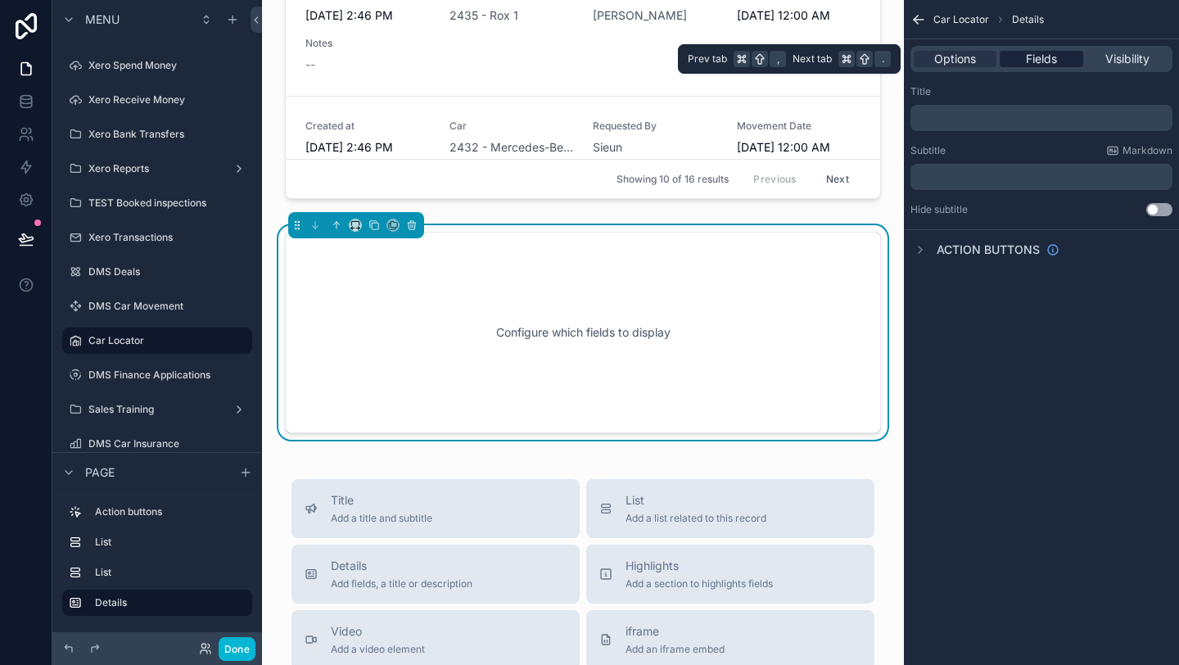
click at [1022, 66] on div "Fields" at bounding box center [1041, 59] width 83 height 16
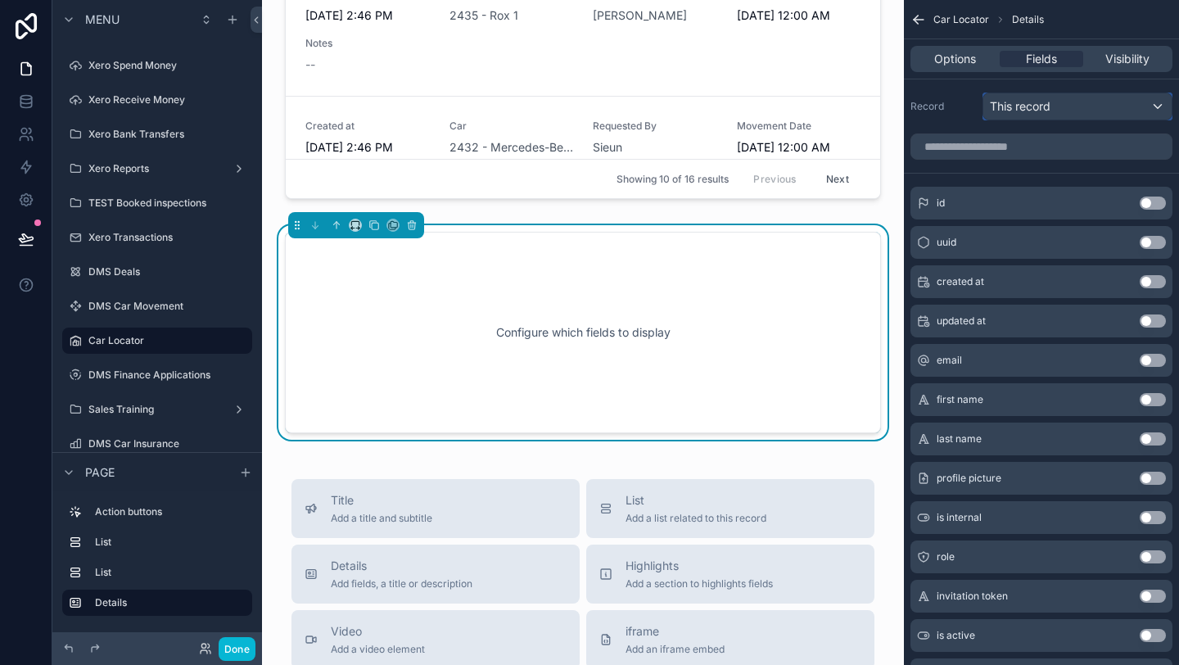
click at [1027, 114] on span "This record" at bounding box center [1020, 106] width 61 height 16
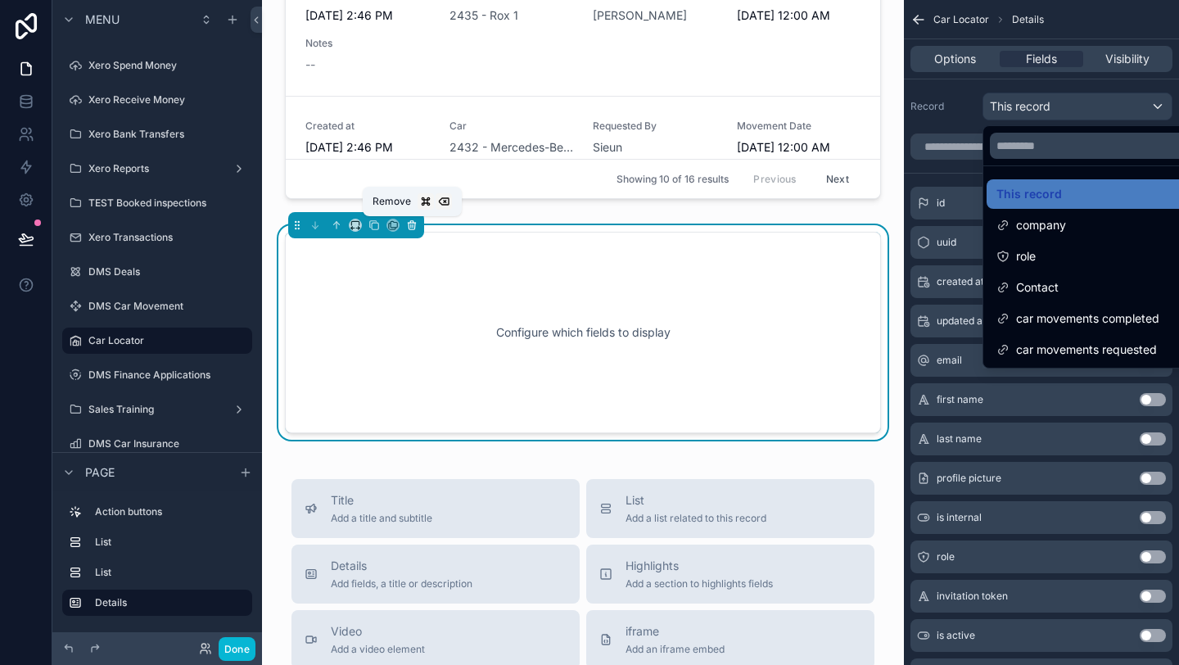
click at [416, 224] on icon "scrollable content" at bounding box center [411, 224] width 11 height 11
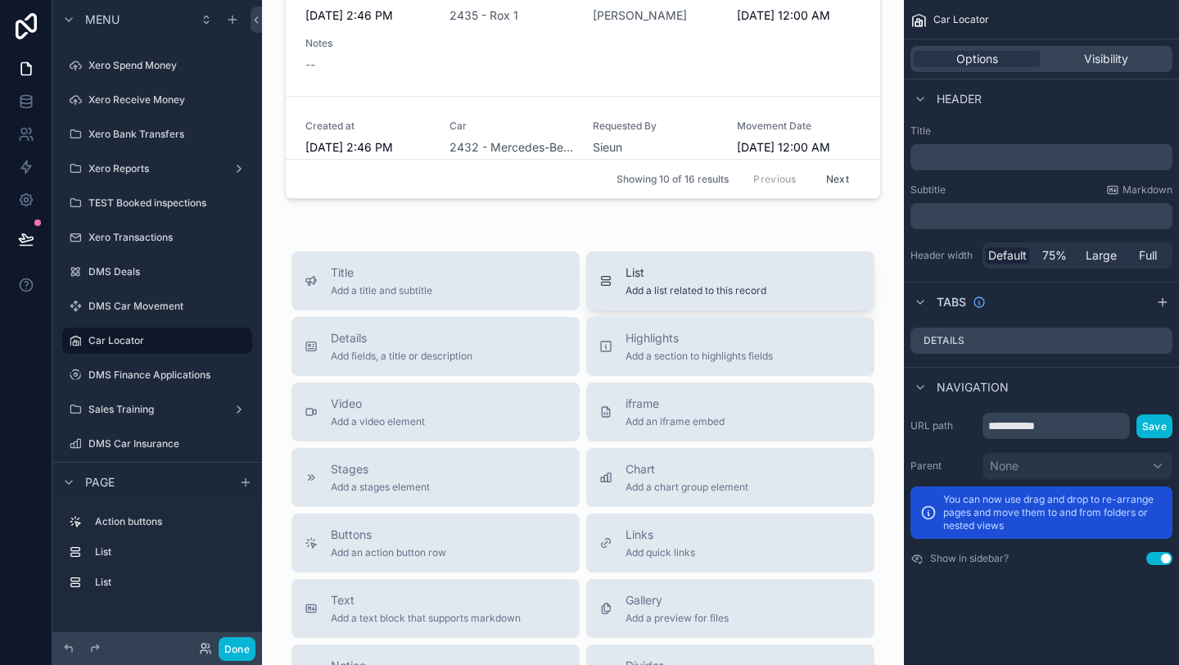
click at [645, 281] on div "List Add a list related to this record" at bounding box center [696, 280] width 141 height 33
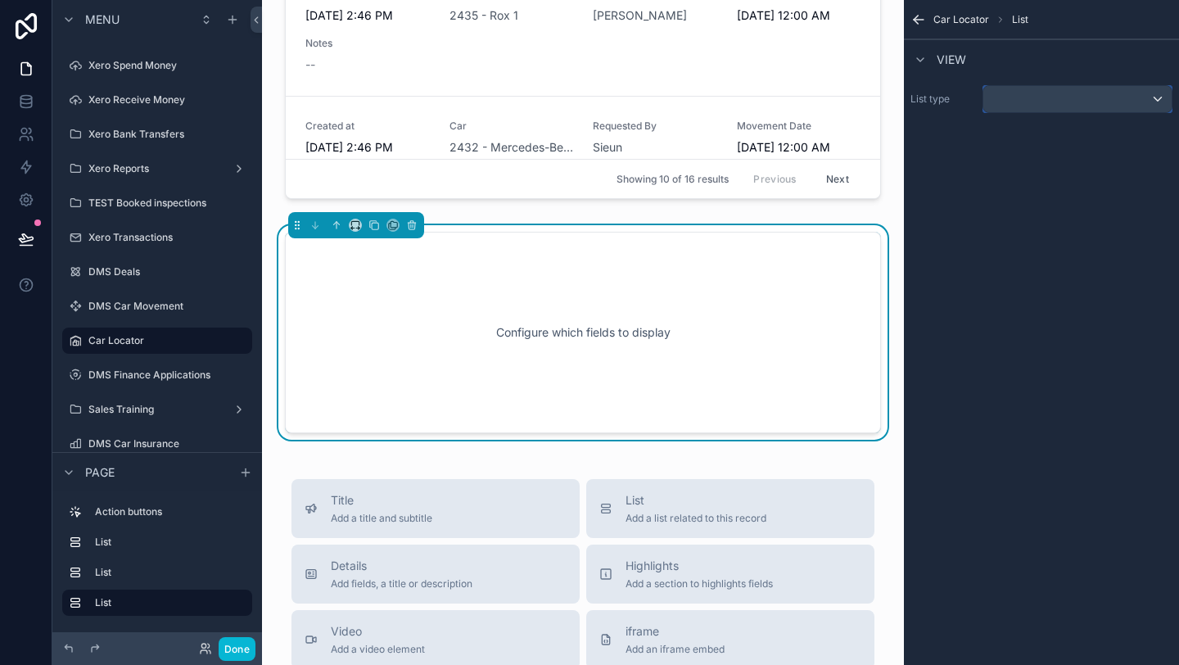
click at [1052, 93] on div "scrollable content" at bounding box center [1077, 99] width 188 height 26
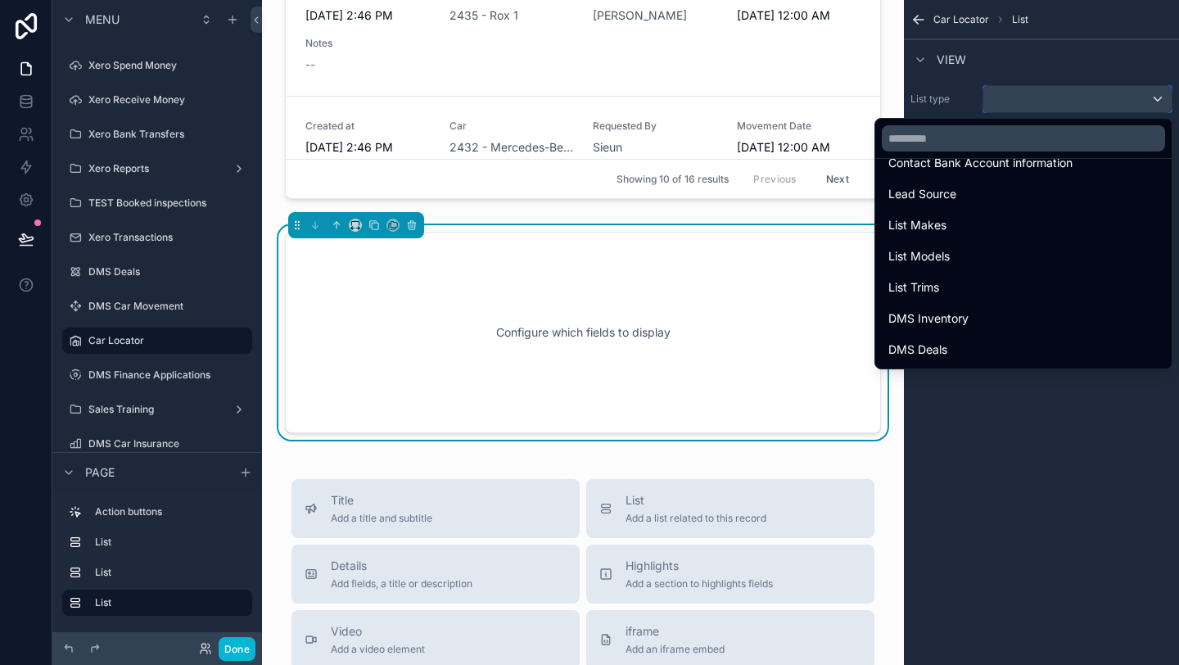
scroll to position [703, 0]
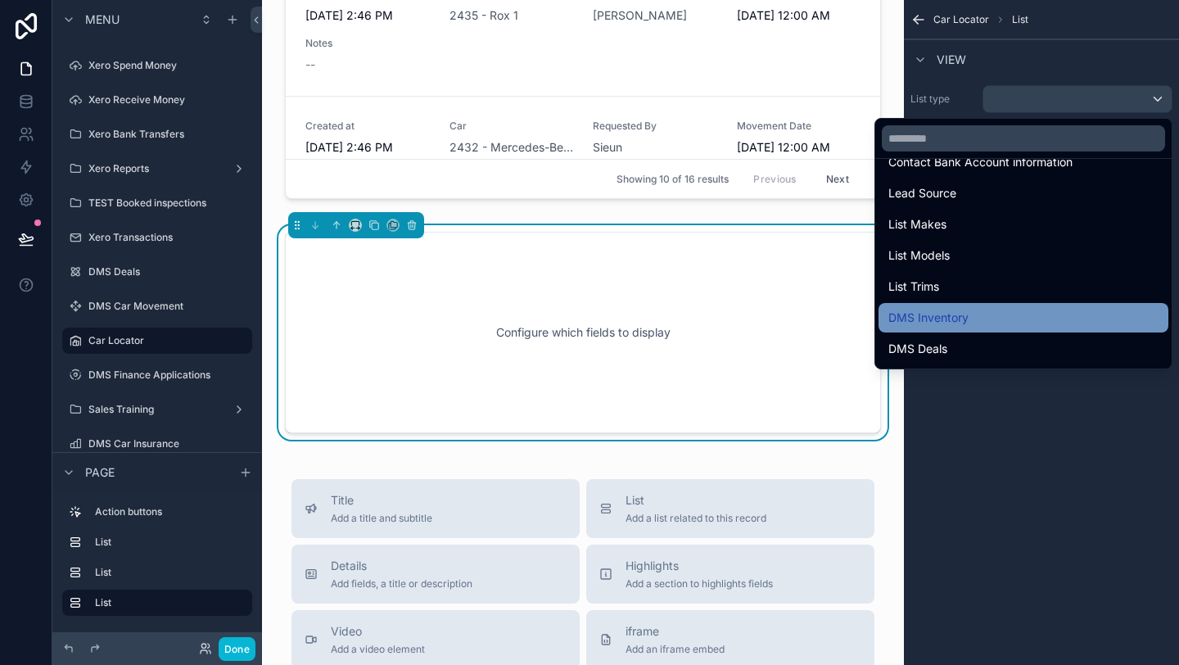
click at [956, 322] on span "DMS Inventory" at bounding box center [928, 318] width 80 height 20
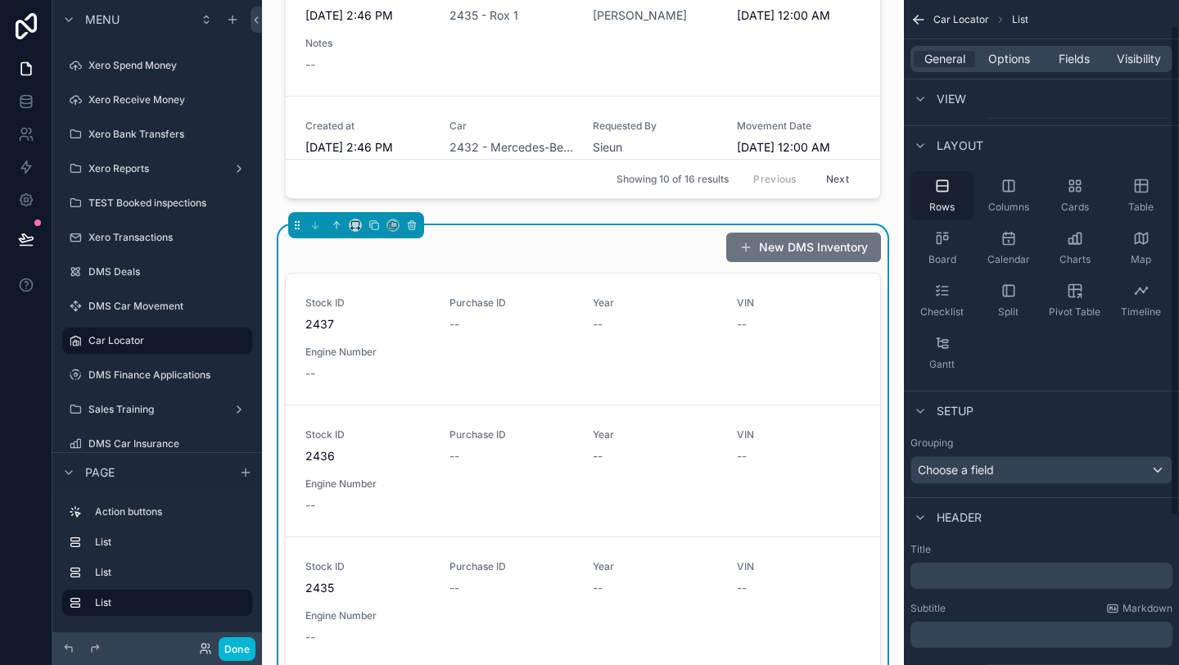
scroll to position [36, 0]
click at [963, 481] on div "Choose a field" at bounding box center [1041, 468] width 260 height 26
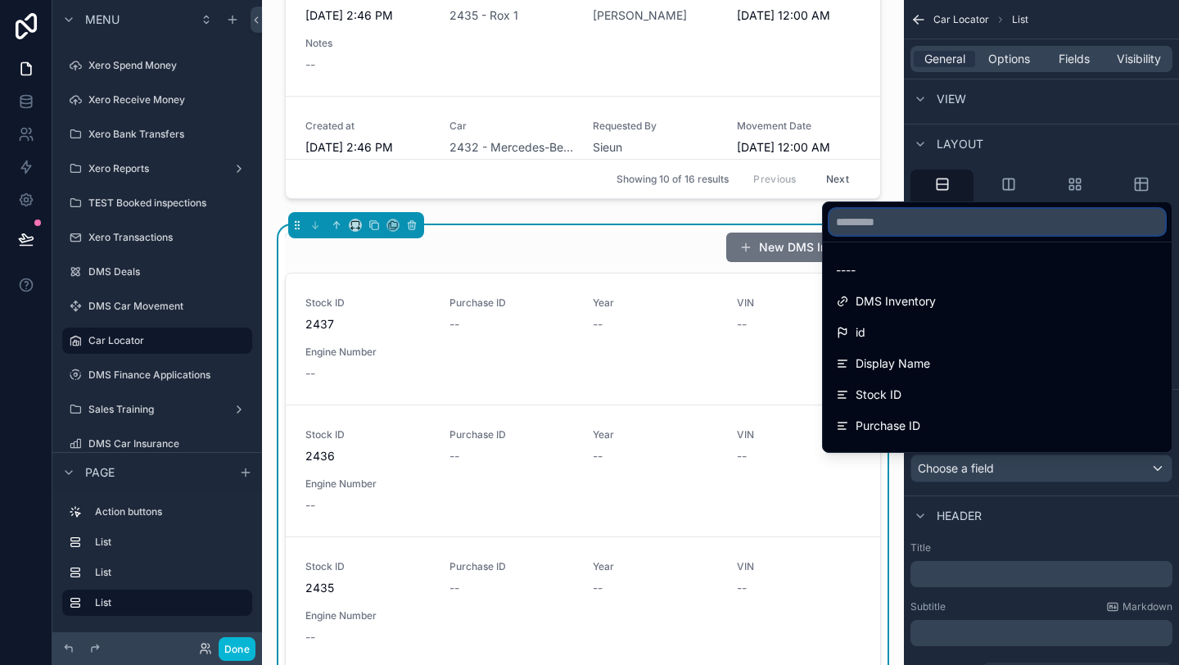
click at [922, 224] on input "text" at bounding box center [997, 222] width 336 height 26
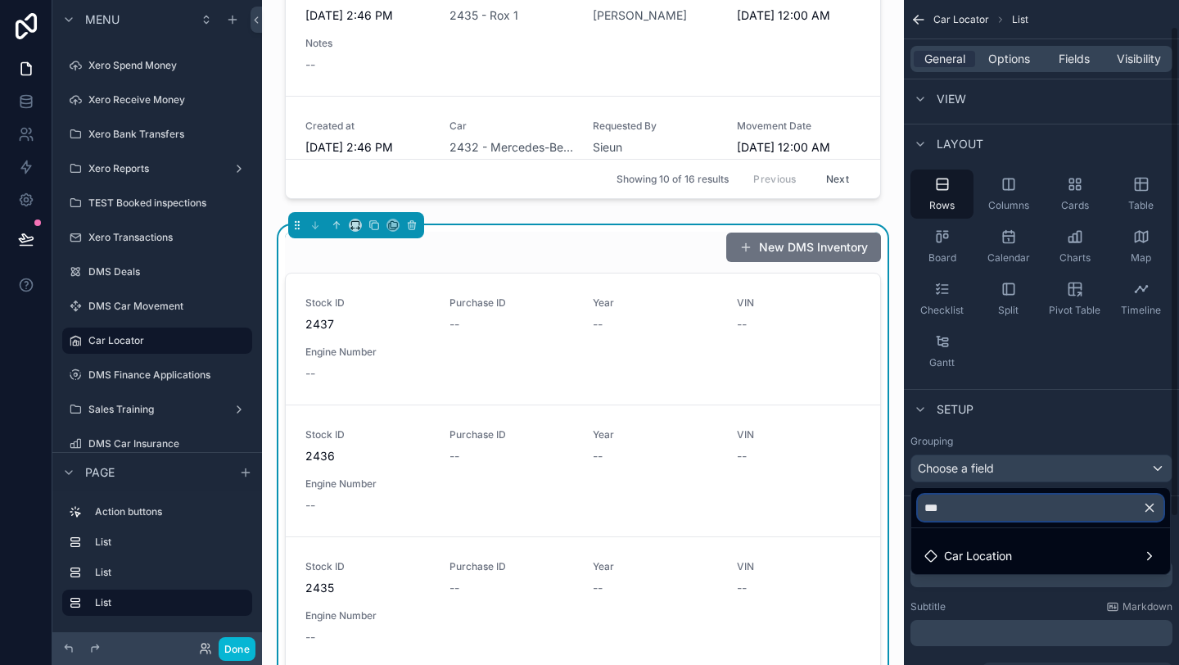
type input "***"
click at [956, 574] on div "*** Car Location Menu Page Stock Inventory Handover Dates Xero tracking categor…" at bounding box center [589, 332] width 1179 height 665
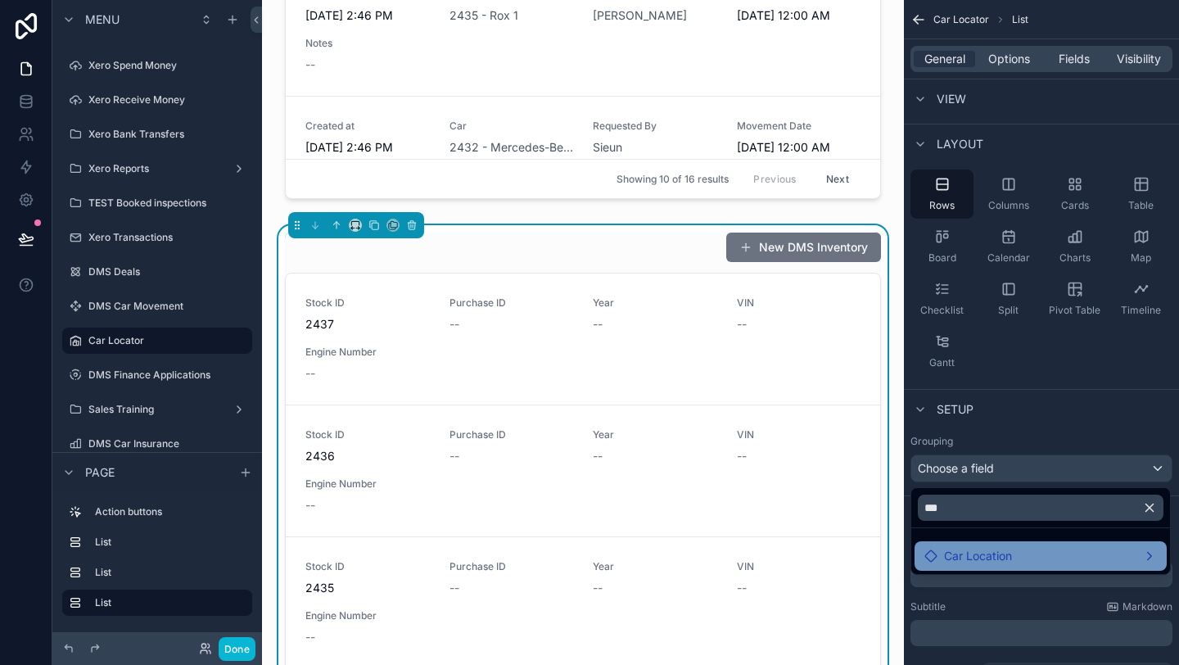
click at [950, 564] on span "Car Location" at bounding box center [978, 556] width 68 height 20
click at [888, 573] on span "Location Name" at bounding box center [858, 573] width 81 height 20
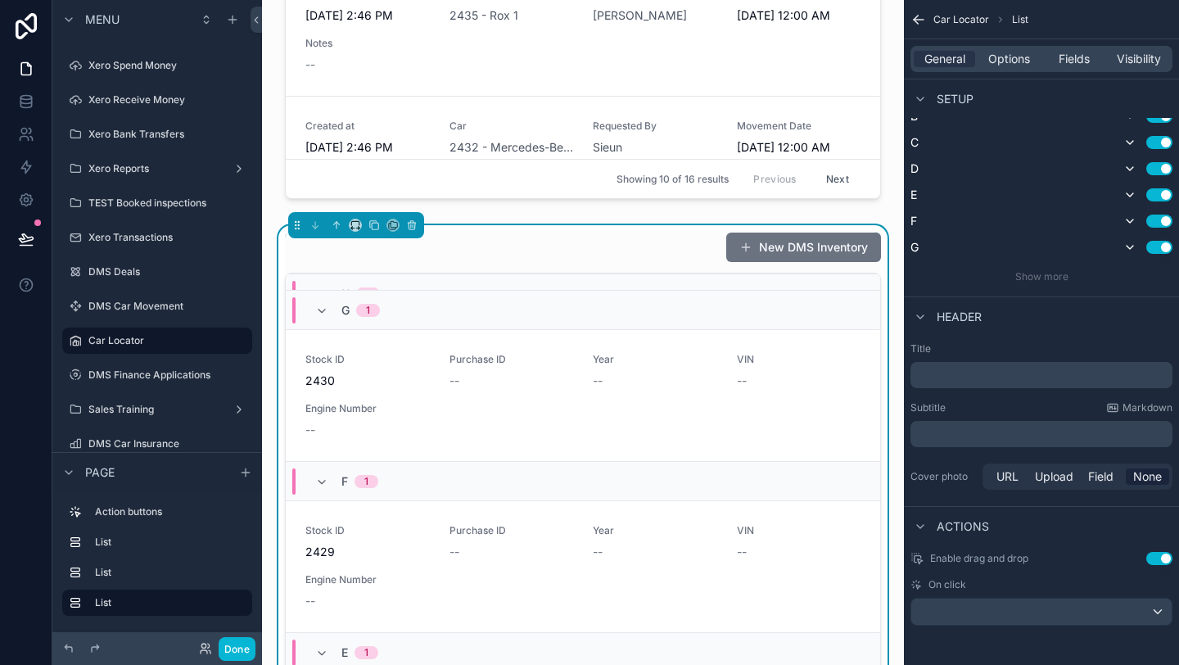
scroll to position [1411, 0]
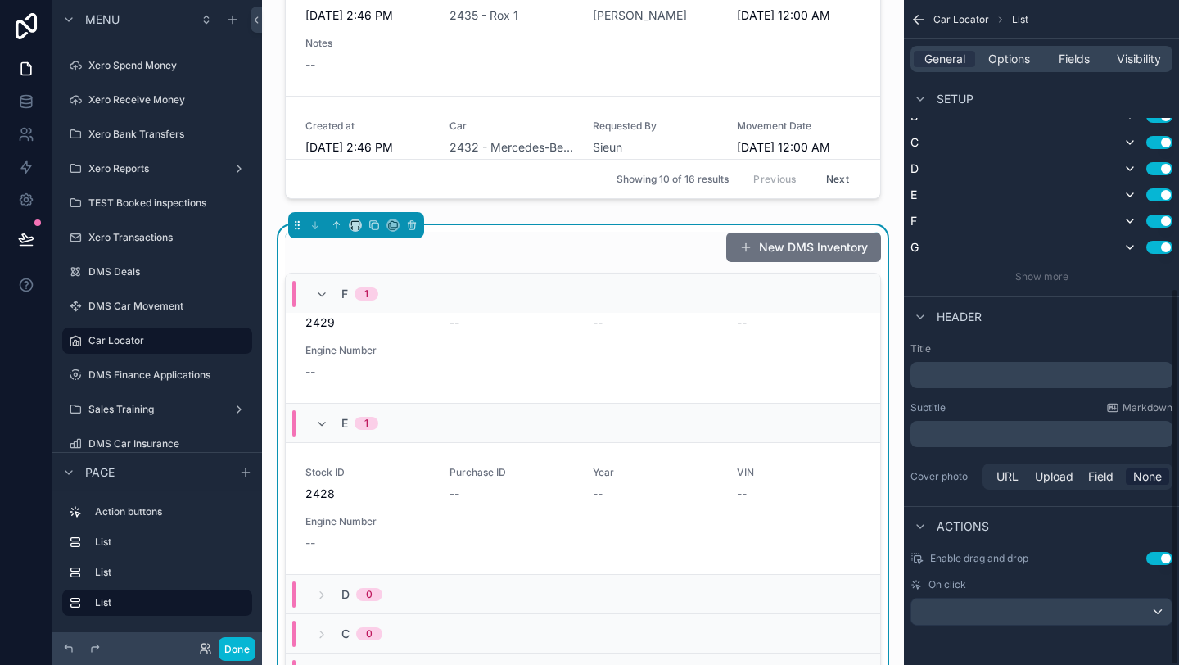
click at [1070, 269] on div "**********" at bounding box center [1042, 122] width 262 height 321
click at [1068, 279] on div "Show more" at bounding box center [1042, 276] width 262 height 13
click at [1065, 275] on span "Show more" at bounding box center [1041, 276] width 53 height 12
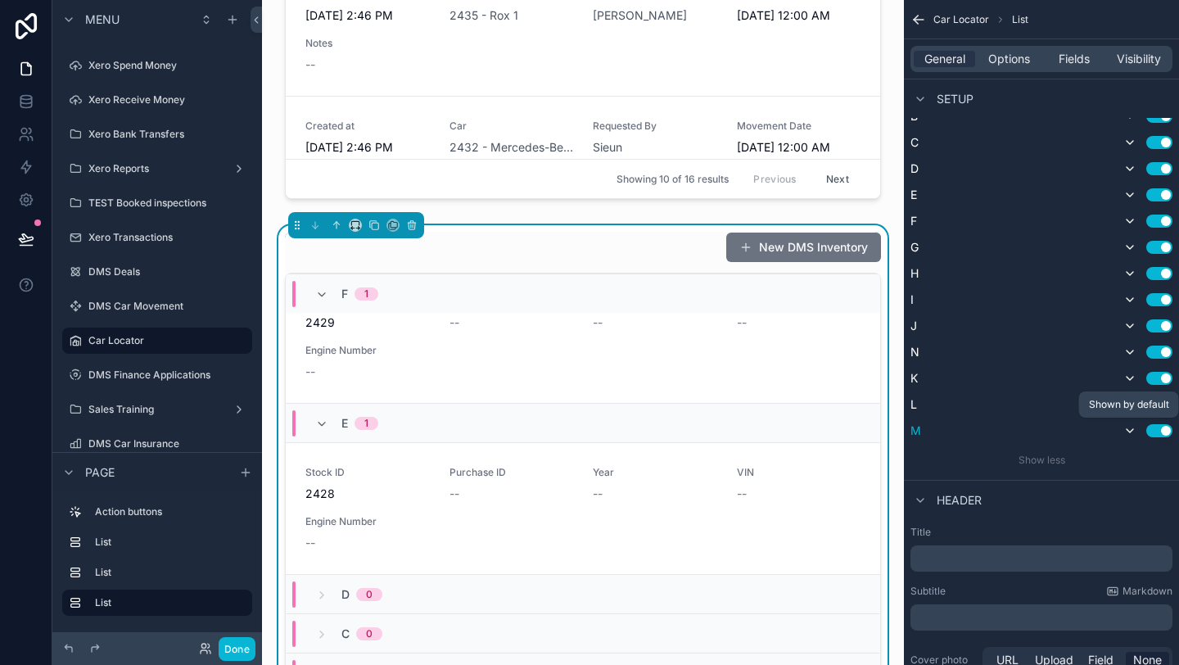
click at [1128, 427] on icon "scrollable content" at bounding box center [1129, 430] width 13 height 13
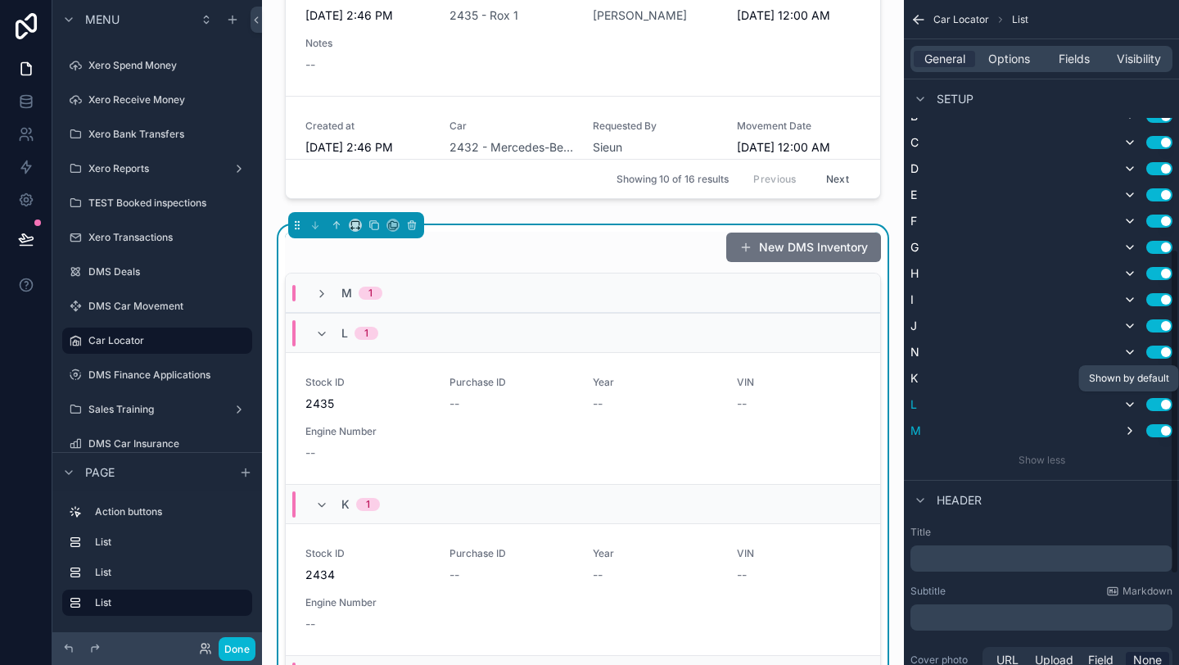
click at [1128, 405] on icon "scrollable content" at bounding box center [1130, 404] width 7 height 3
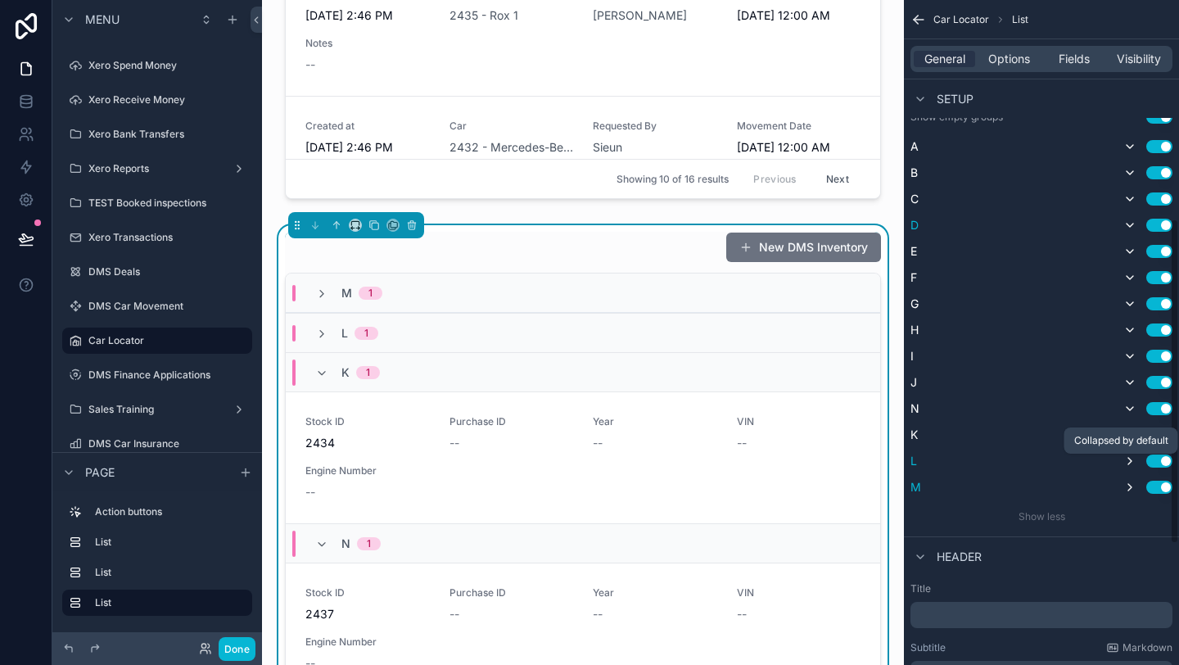
scroll to position [445, 0]
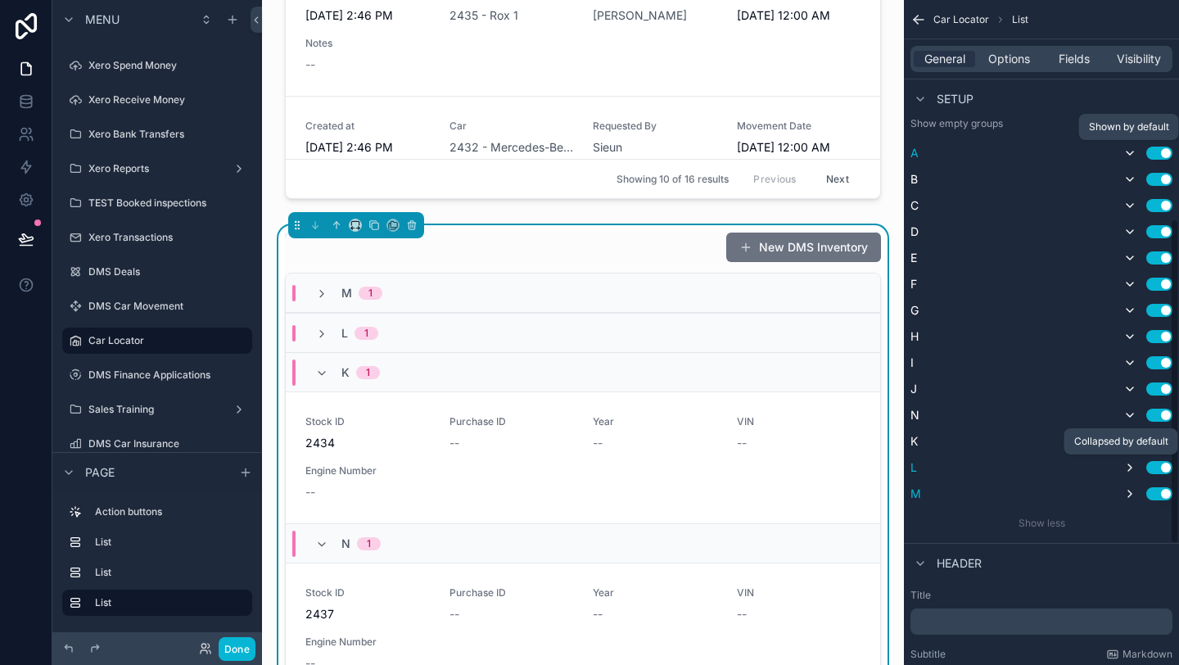
click at [1133, 154] on icon "scrollable content" at bounding box center [1129, 153] width 13 height 13
click at [1132, 176] on icon "scrollable content" at bounding box center [1129, 179] width 13 height 13
click at [1131, 201] on icon "scrollable content" at bounding box center [1129, 205] width 13 height 13
click at [1131, 232] on icon "scrollable content" at bounding box center [1130, 231] width 7 height 3
click at [1132, 254] on icon "scrollable content" at bounding box center [1129, 257] width 13 height 13
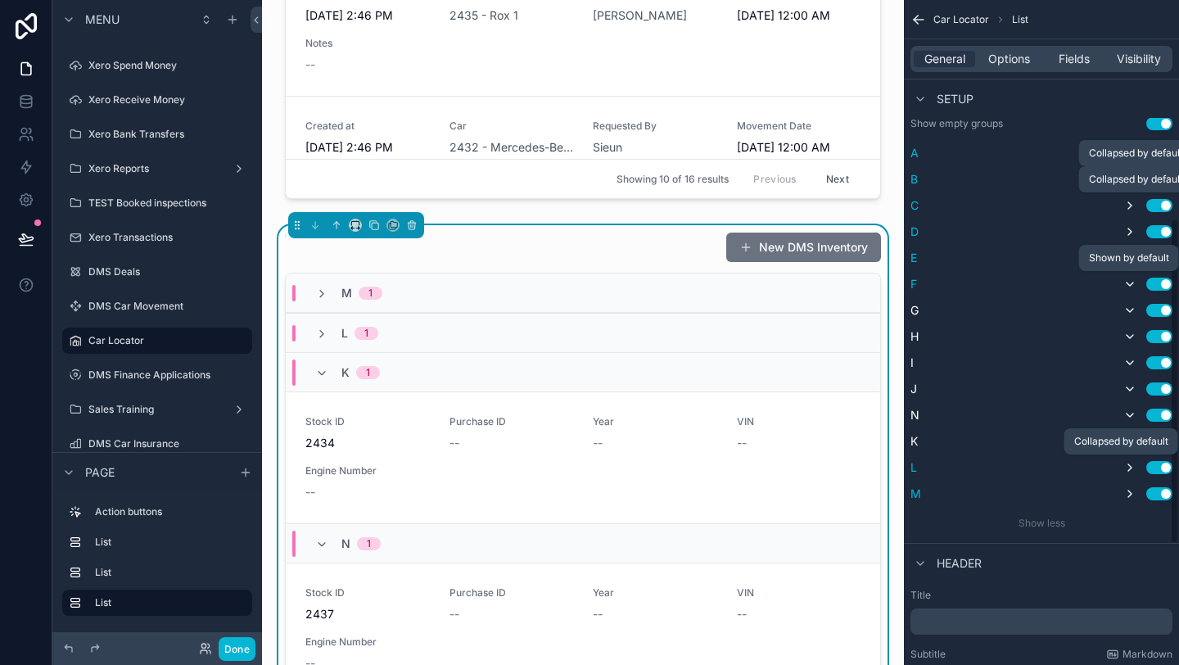
click at [1128, 283] on icon "scrollable content" at bounding box center [1130, 284] width 7 height 3
click at [1130, 306] on icon "scrollable content" at bounding box center [1129, 310] width 13 height 13
click at [1128, 332] on icon "scrollable content" at bounding box center [1129, 336] width 13 height 13
click at [1128, 358] on icon "scrollable content" at bounding box center [1129, 362] width 13 height 13
click at [1130, 386] on icon "scrollable content" at bounding box center [1129, 388] width 13 height 13
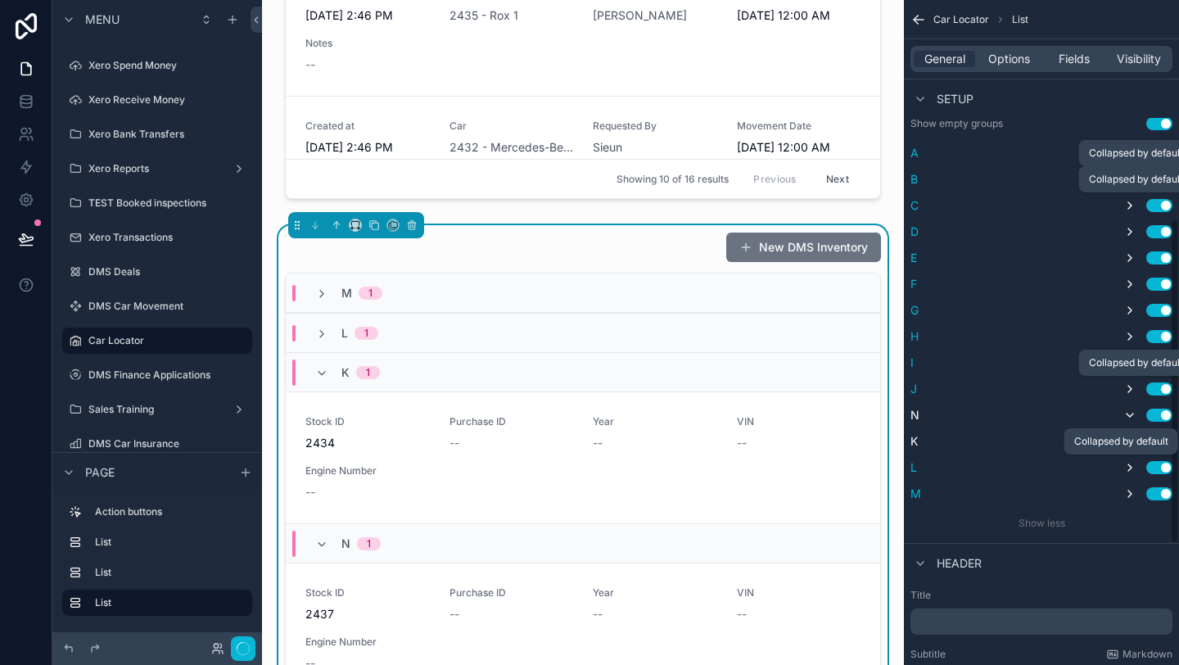
click at [1130, 403] on div "A Use setting B Use setting C Use setting D Use setting E Use setting F Use set…" at bounding box center [1042, 323] width 262 height 360
click at [1130, 405] on button "scrollable content" at bounding box center [1130, 415] width 20 height 20
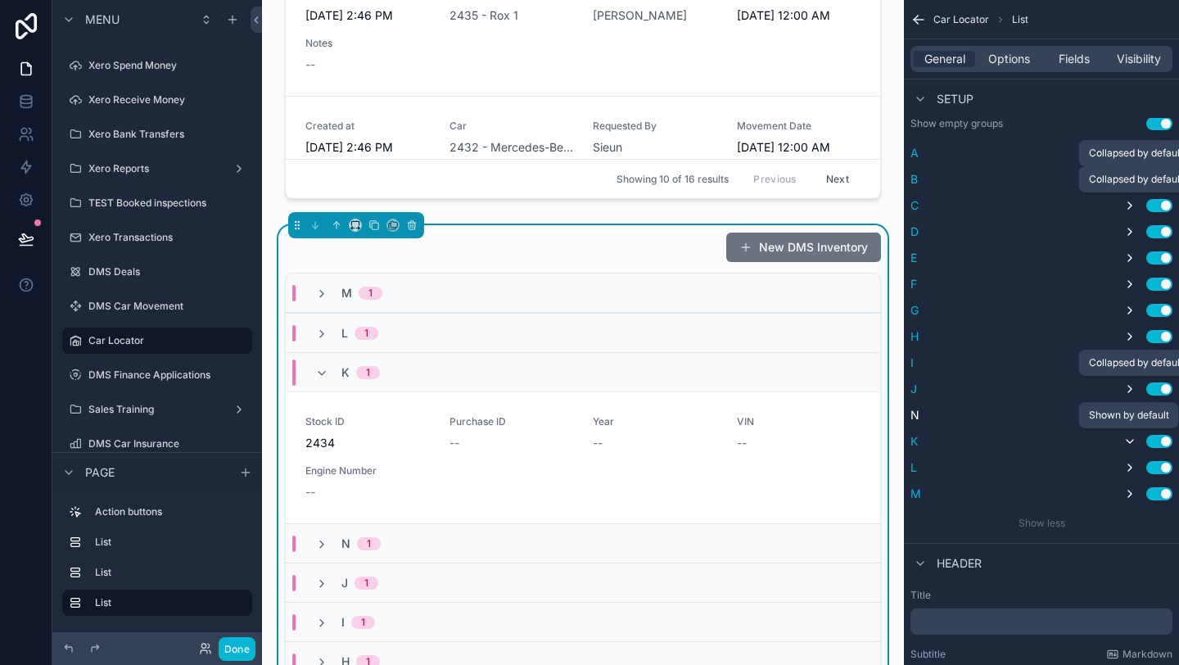
click at [1130, 448] on button "scrollable content" at bounding box center [1130, 442] width 20 height 20
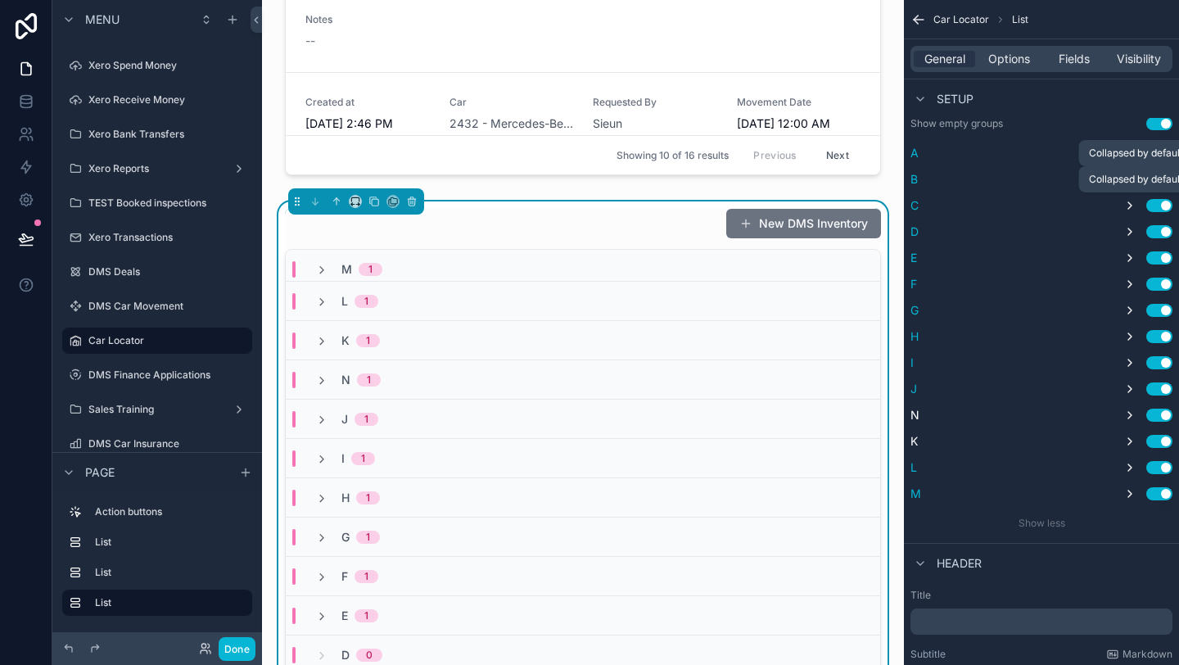
scroll to position [0, 0]
click at [491, 401] on div "N 1" at bounding box center [583, 387] width 594 height 39
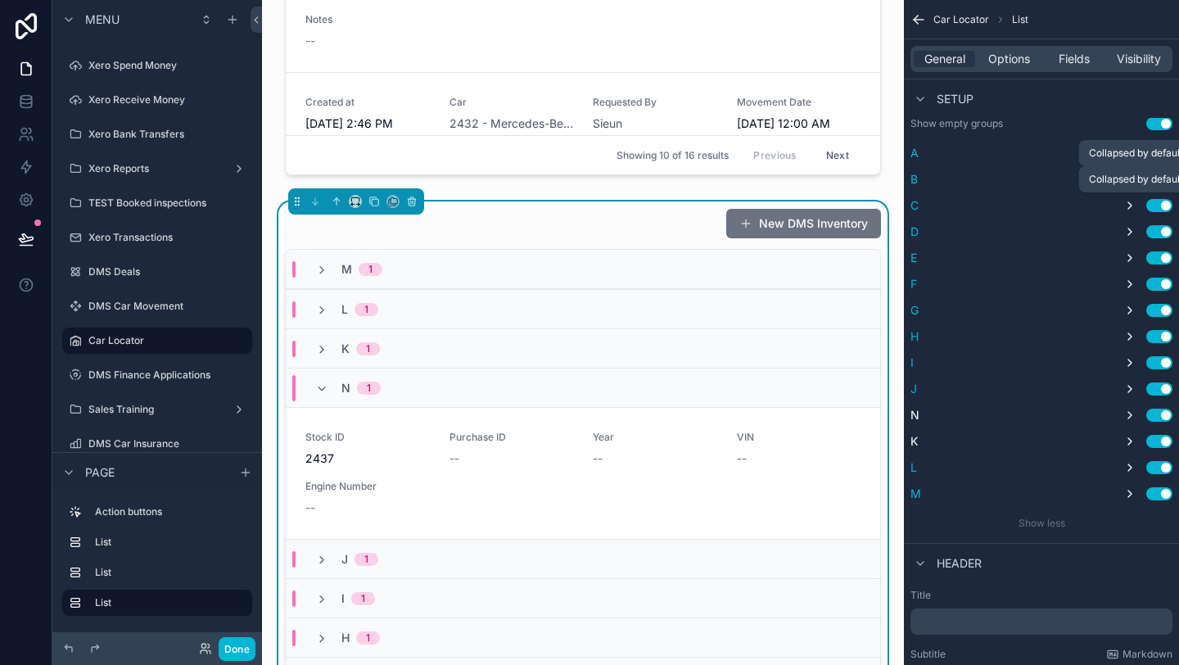
click at [487, 398] on div "N 1" at bounding box center [583, 387] width 594 height 39
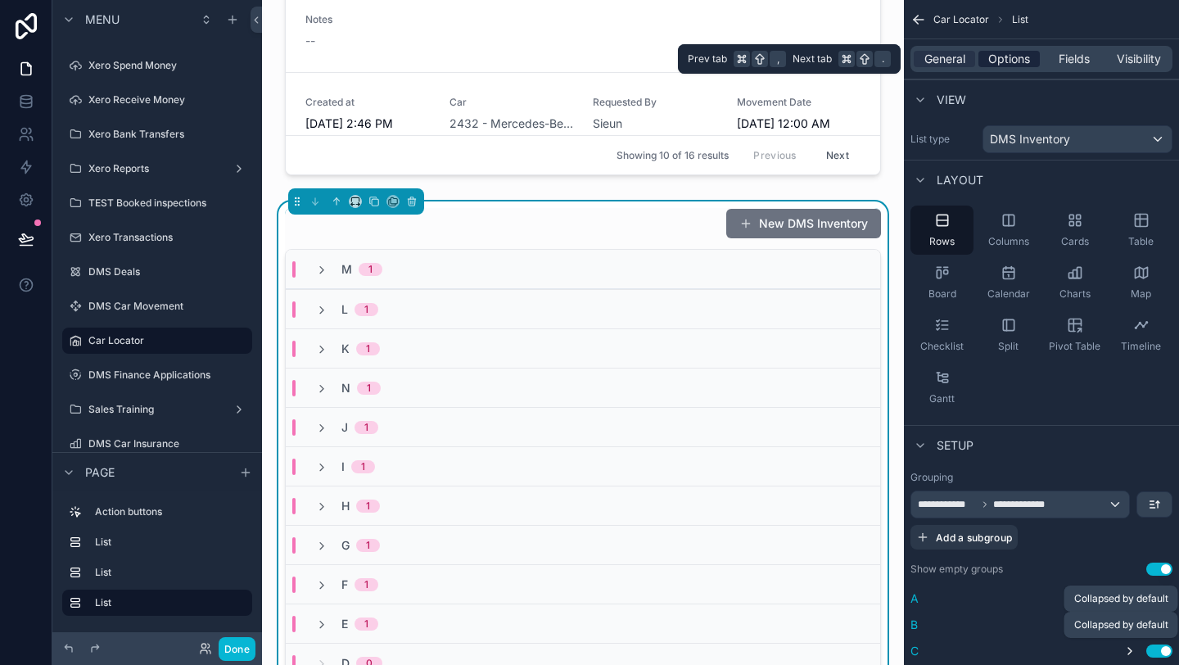
click at [1015, 66] on span "Options" at bounding box center [1009, 59] width 42 height 16
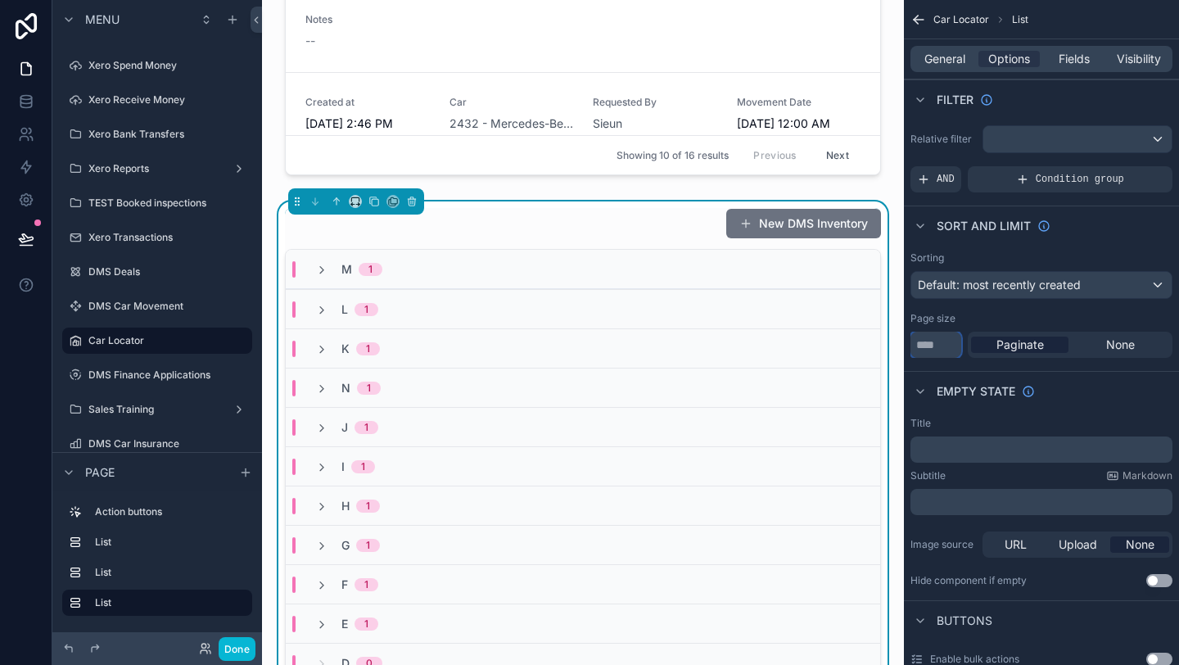
click at [947, 348] on input "**" at bounding box center [936, 345] width 51 height 26
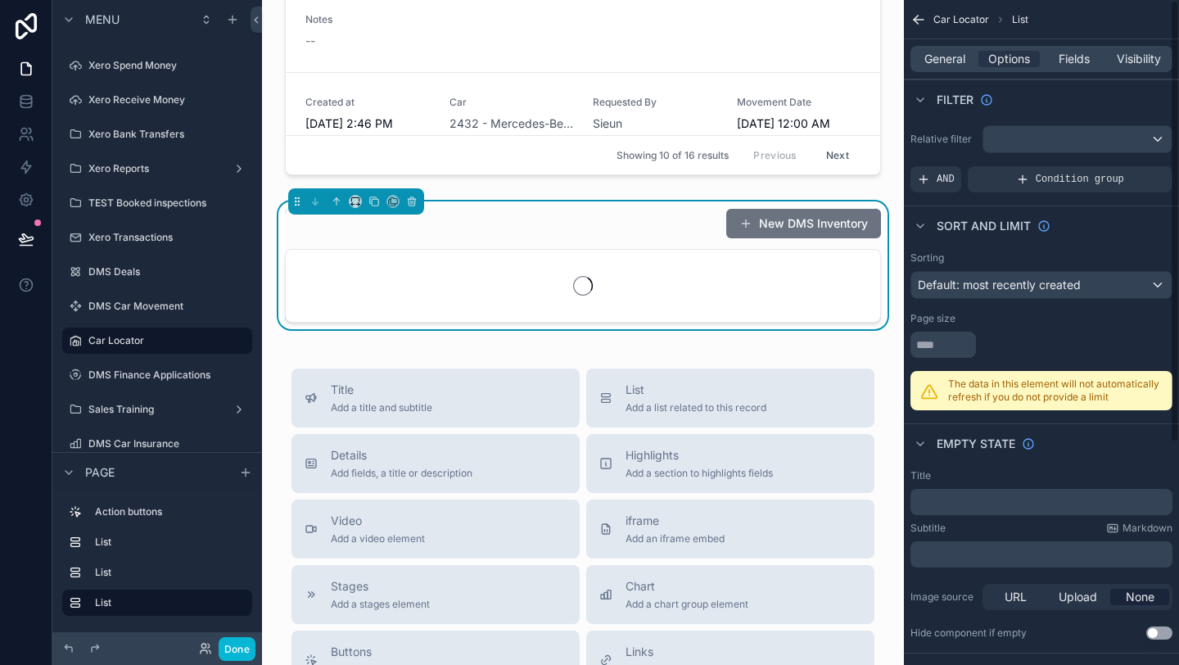
click at [1103, 345] on div "scrollable content" at bounding box center [1042, 345] width 262 height 26
click at [942, 339] on input "scrollable content" at bounding box center [944, 345] width 66 height 26
type input "*"
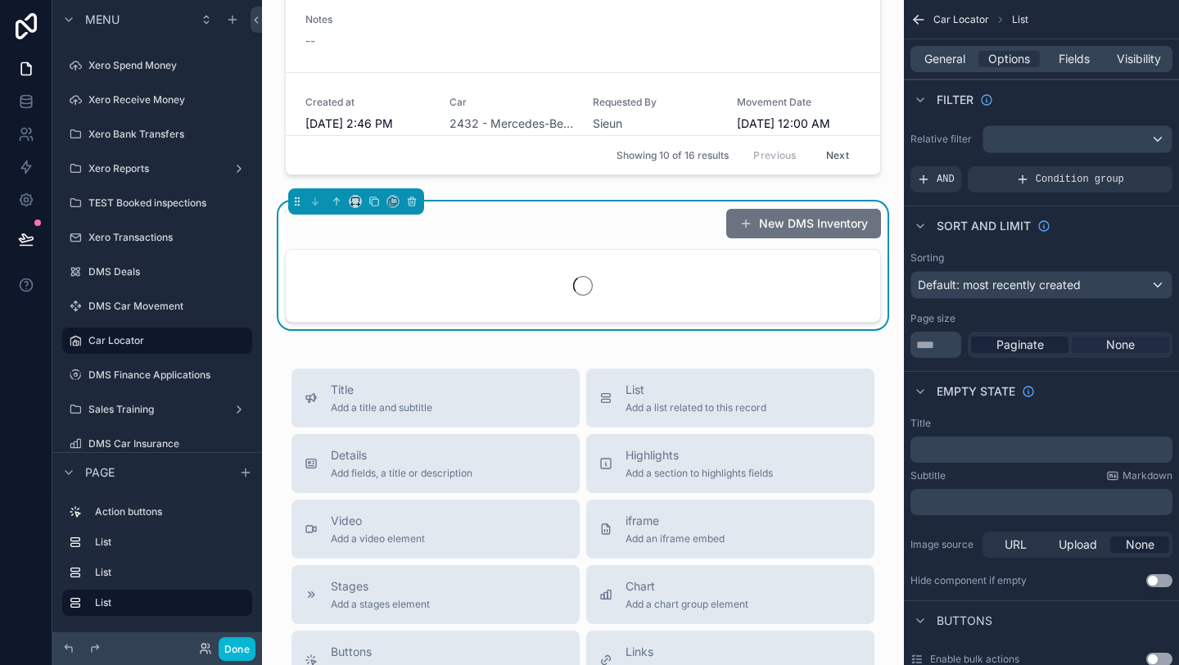
click at [1092, 351] on div "None" at bounding box center [1120, 345] width 97 height 16
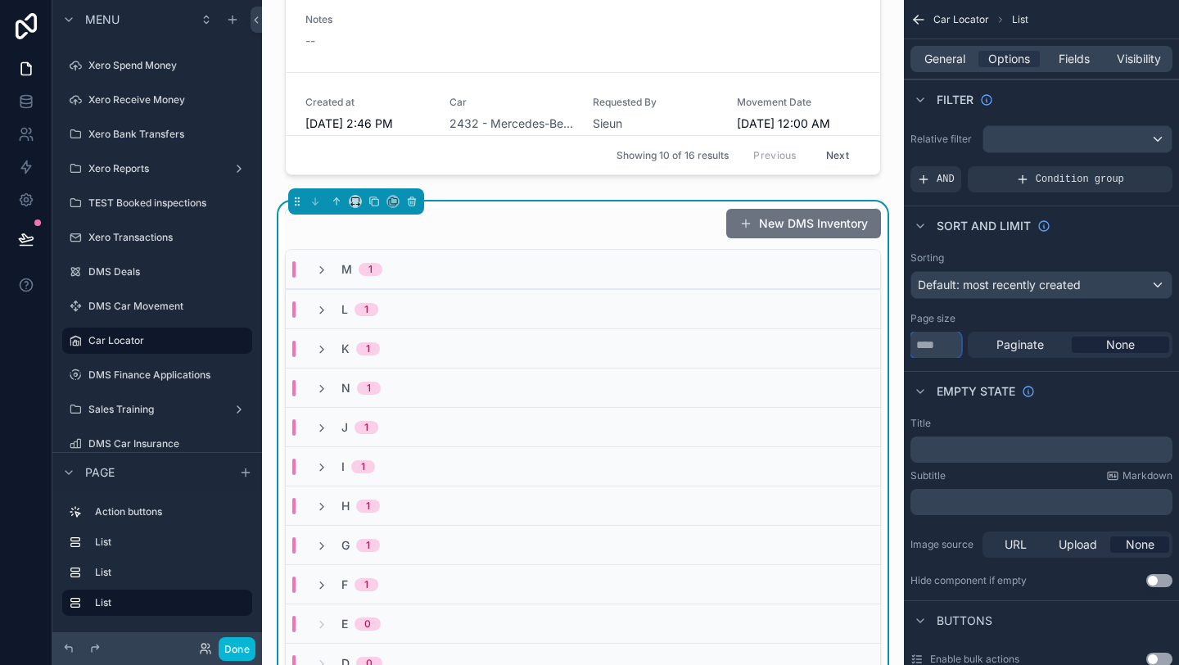
click at [936, 348] on input "*" at bounding box center [936, 345] width 51 height 26
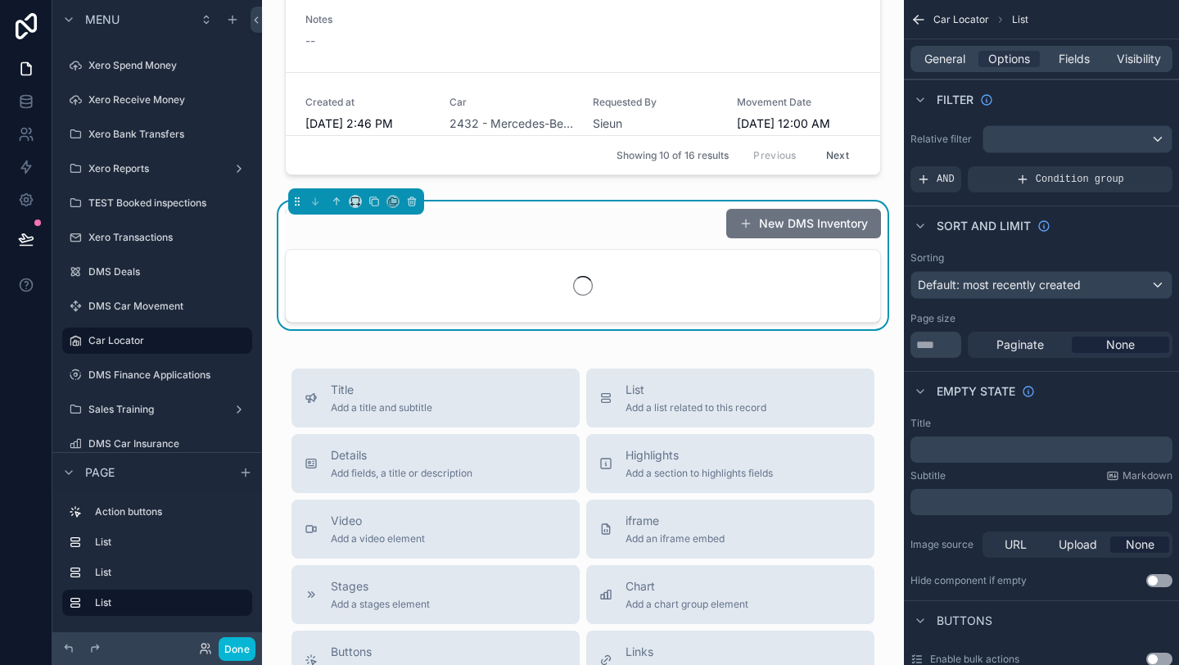
click at [967, 328] on div "Page size **** Paginate None" at bounding box center [1042, 335] width 262 height 46
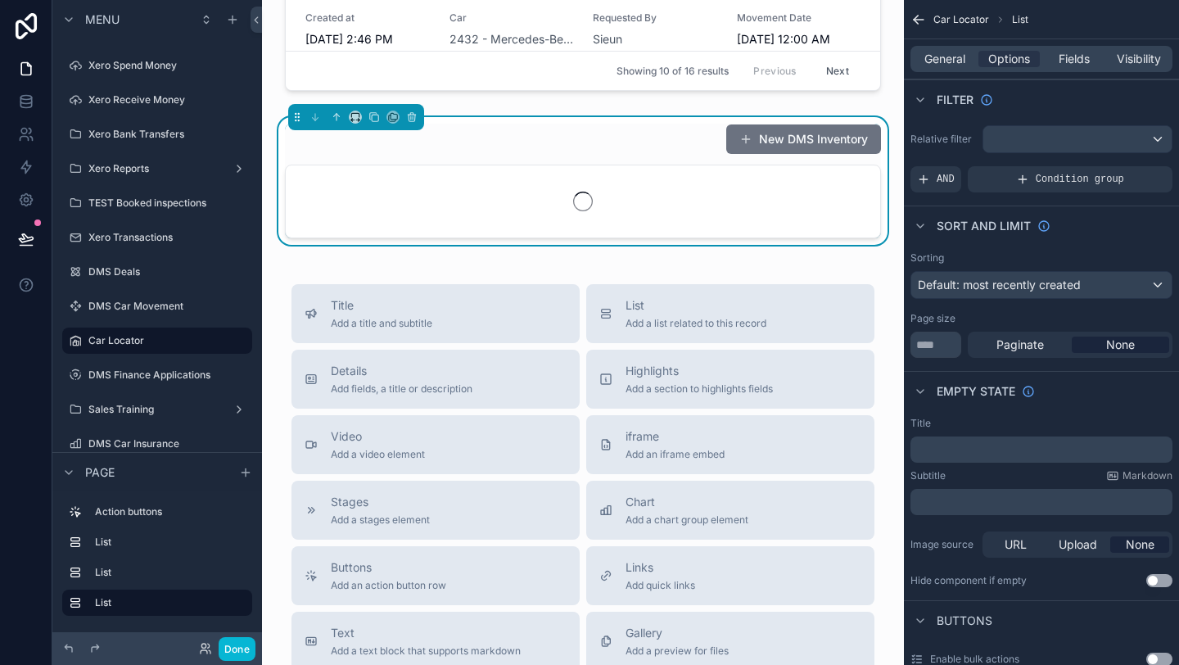
scroll to position [1055, 0]
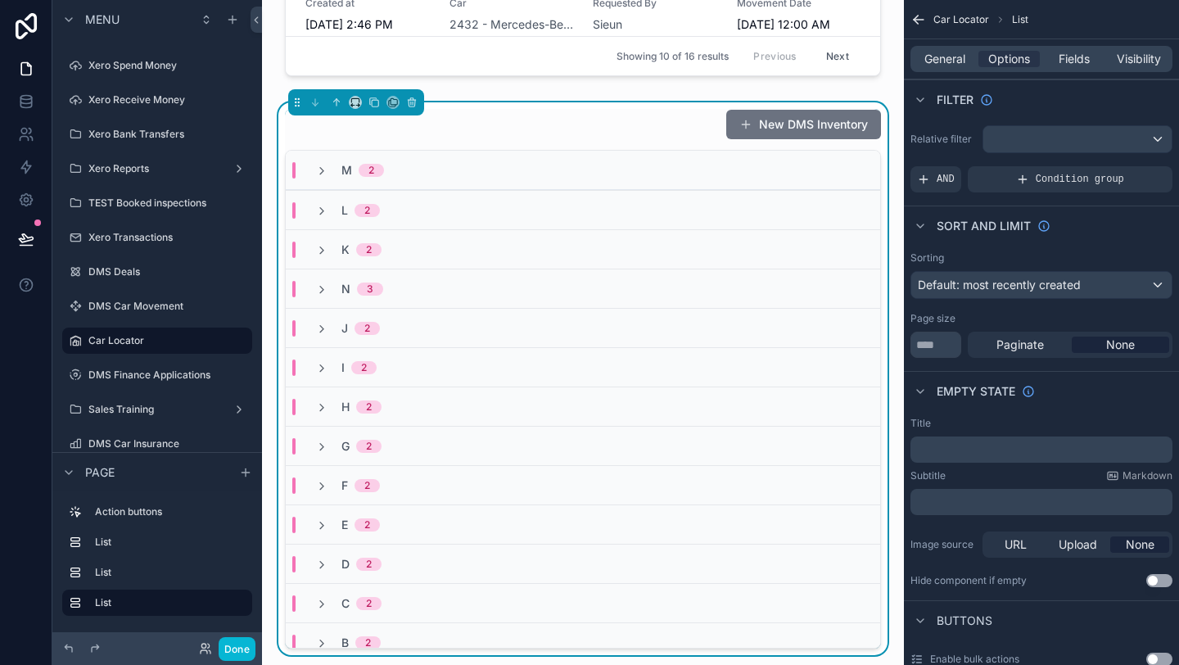
click at [548, 284] on div "N 3" at bounding box center [583, 288] width 594 height 39
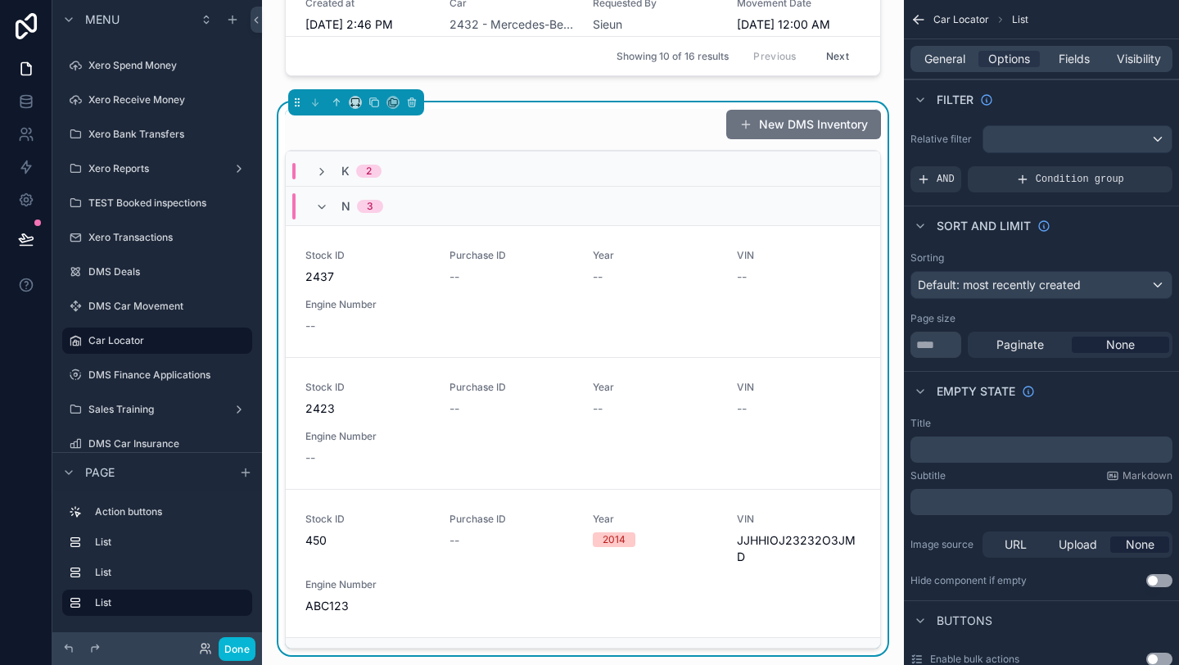
scroll to position [75, 0]
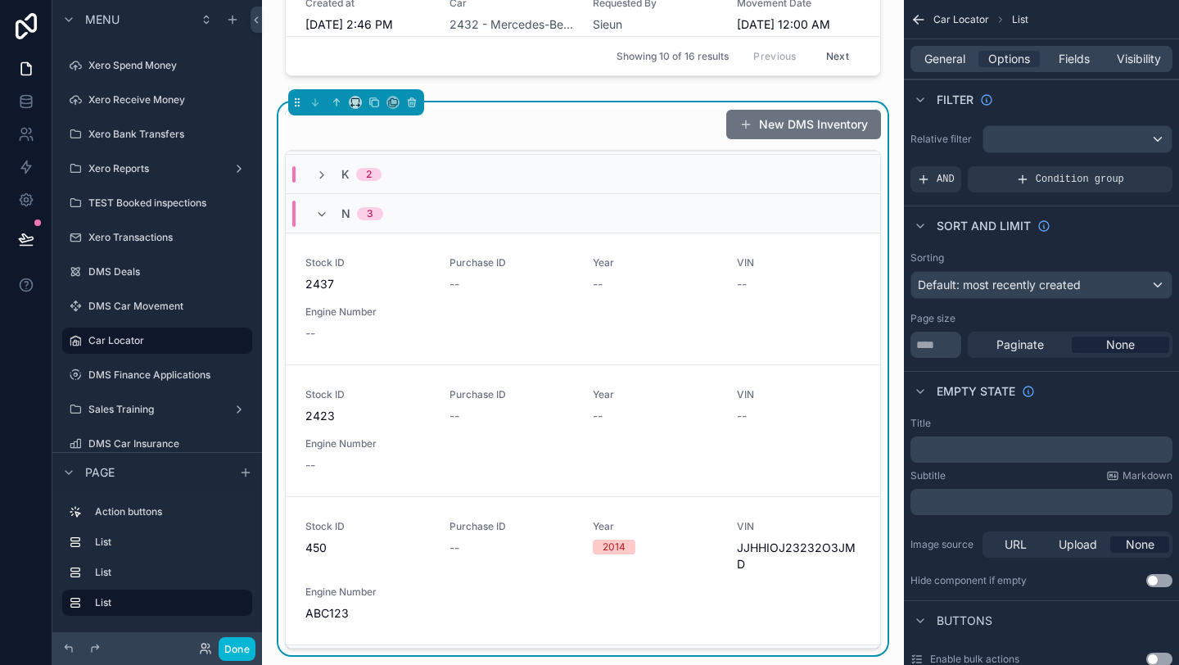
click at [523, 219] on div "N 3" at bounding box center [583, 212] width 594 height 39
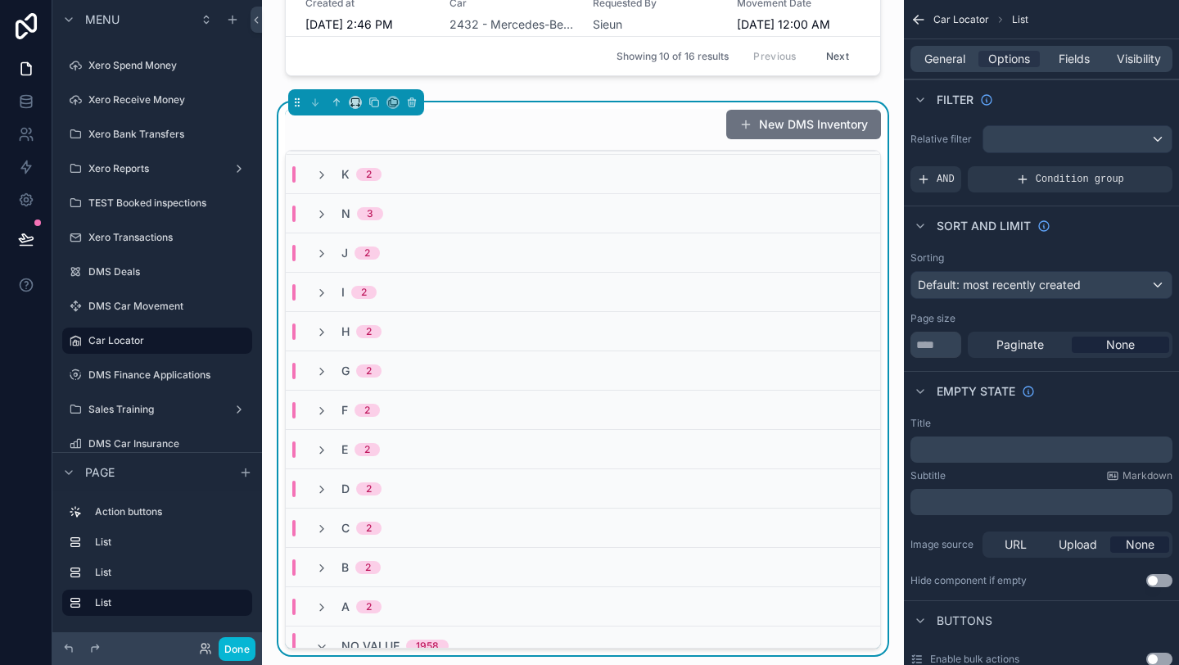
click at [523, 219] on div "N 3" at bounding box center [583, 212] width 594 height 39
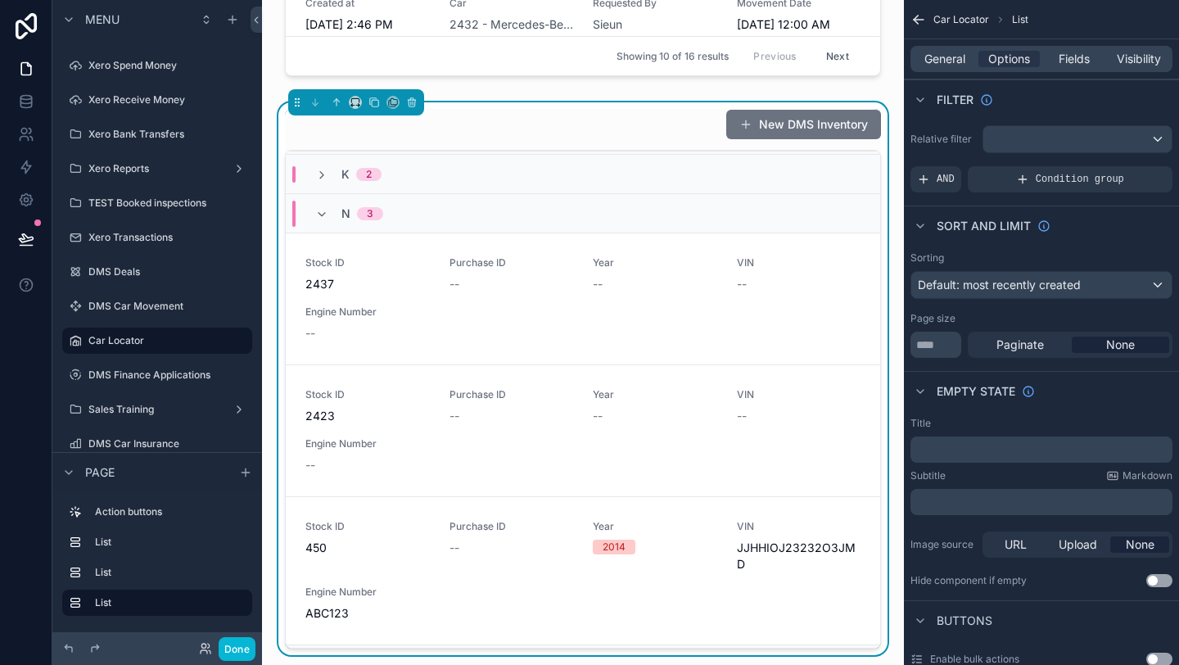
click at [523, 219] on div "N 3" at bounding box center [583, 212] width 594 height 39
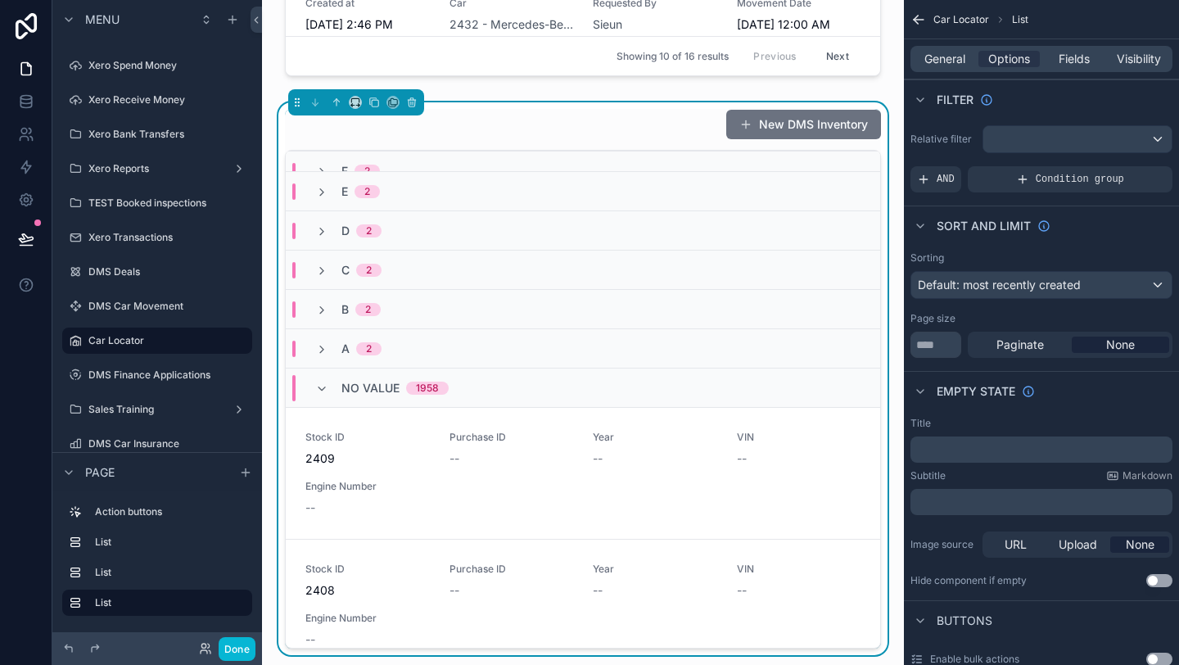
click at [464, 386] on div "No value 1958" at bounding box center [382, 388] width 173 height 26
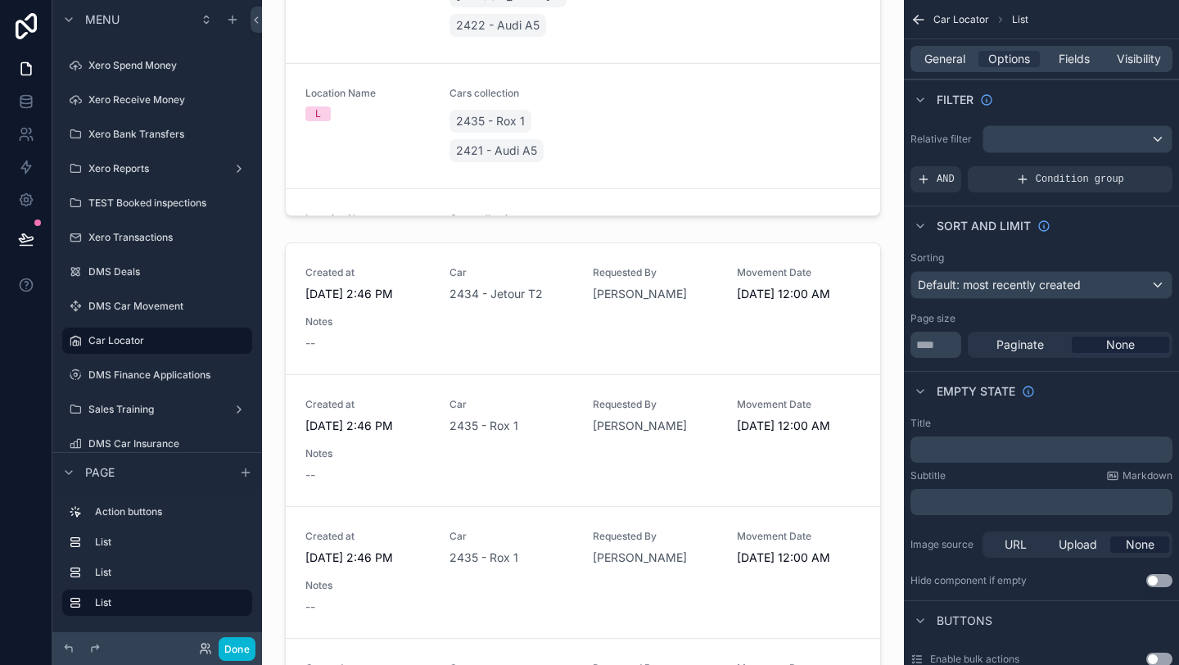
scroll to position [422, 0]
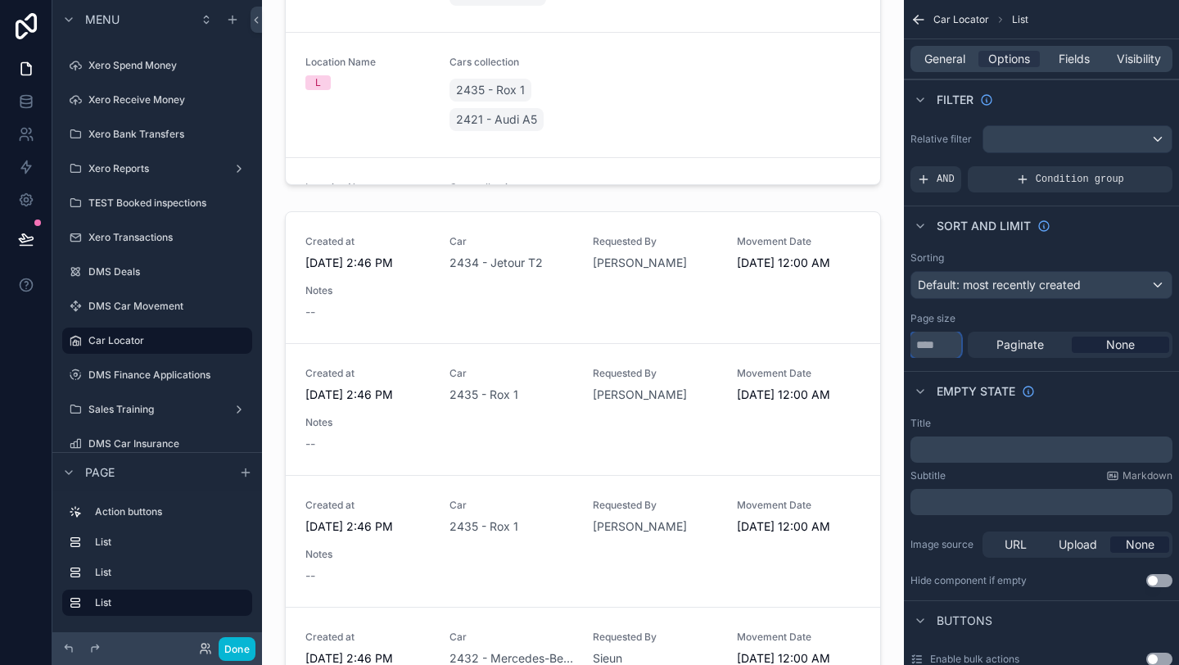
drag, startPoint x: 921, startPoint y: 346, endPoint x: 896, endPoint y: 344, distance: 25.4
click at [897, 345] on div "Page Stock Inventory 1,987 Handover Dates Xero tracking categories Handover Dat…" at bounding box center [720, 332] width 917 height 665
type input "**********"
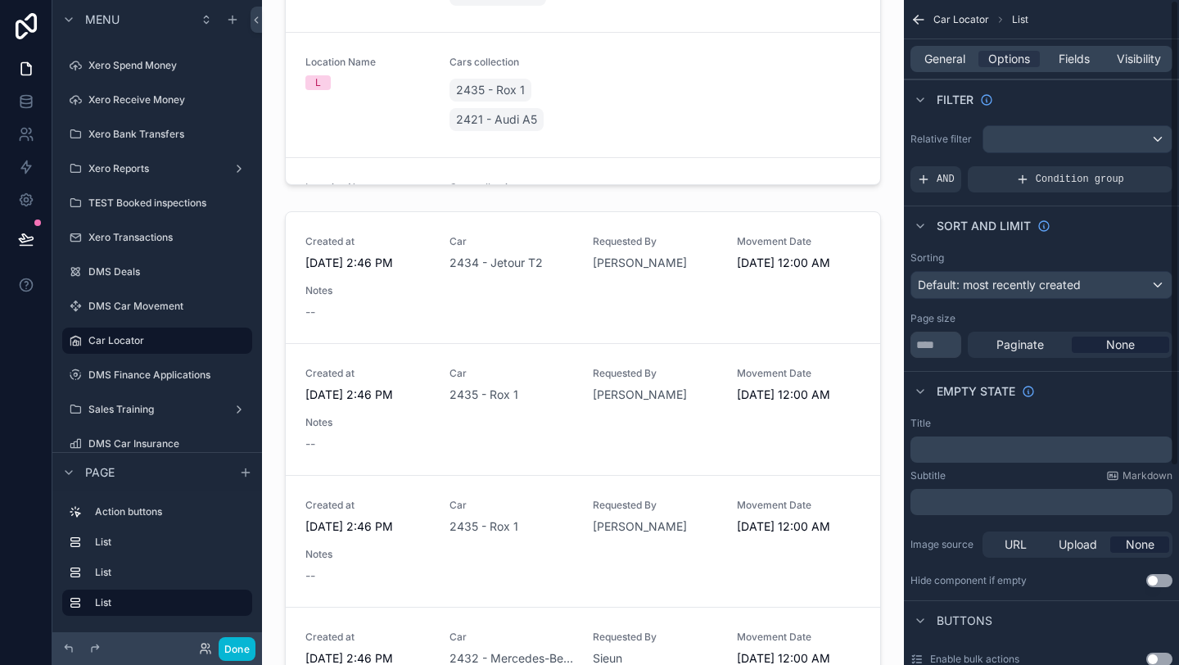
click at [1021, 323] on div "Page size" at bounding box center [1042, 318] width 262 height 13
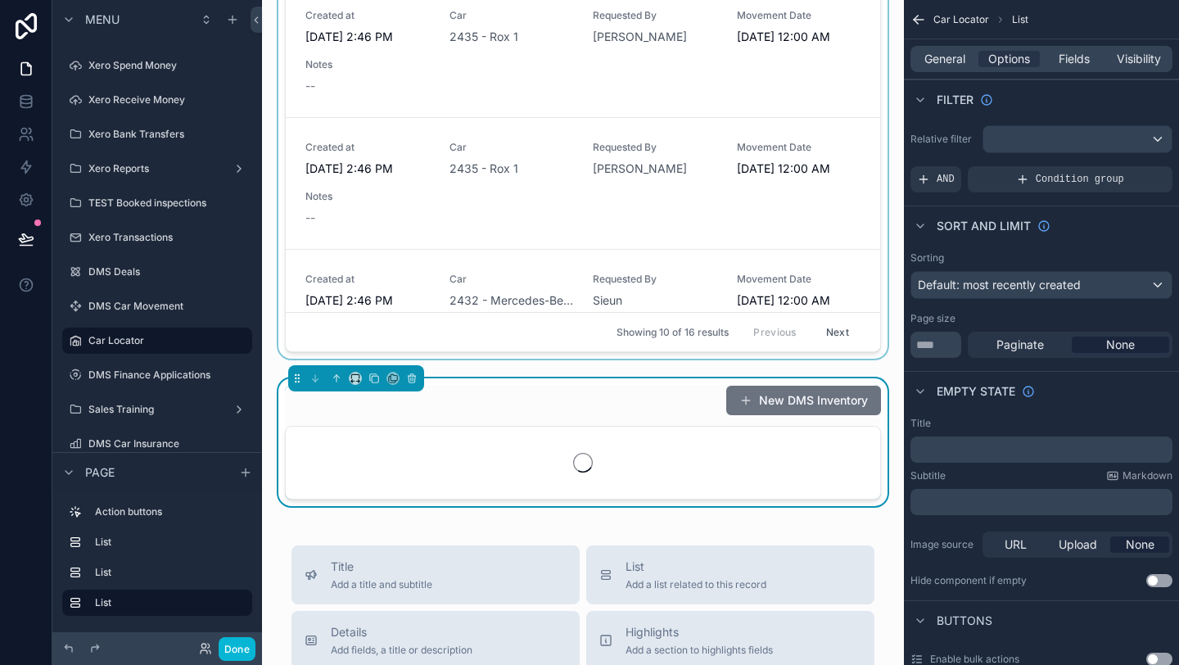
scroll to position [772, 0]
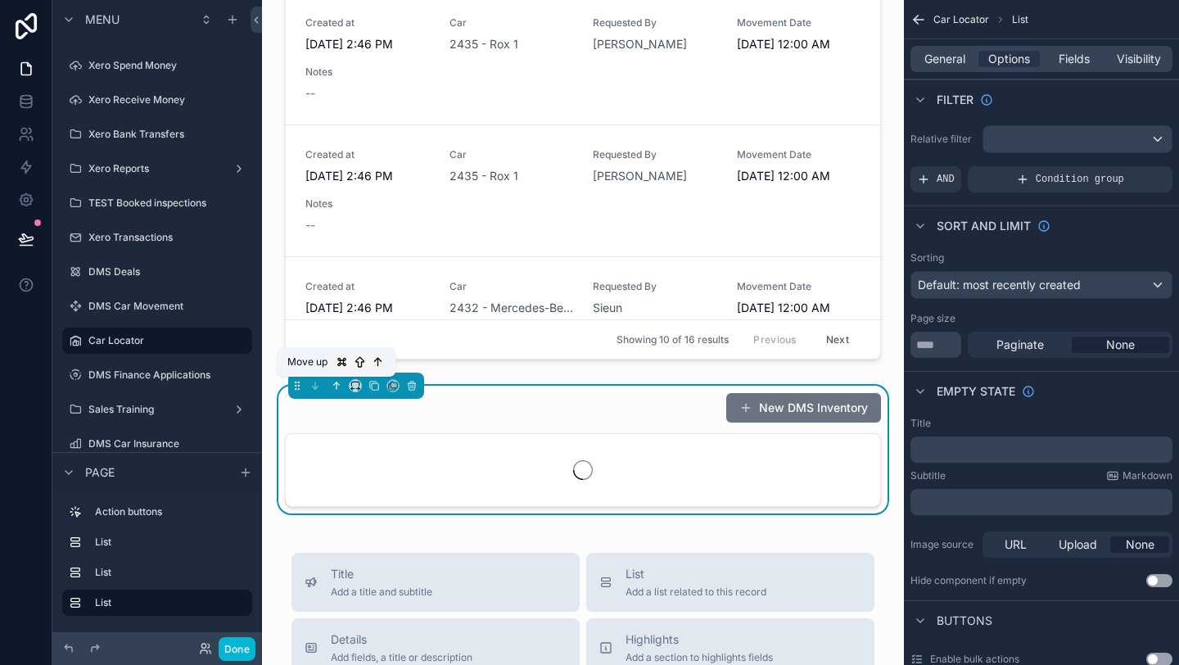
click at [337, 384] on icon "scrollable content" at bounding box center [336, 385] width 11 height 11
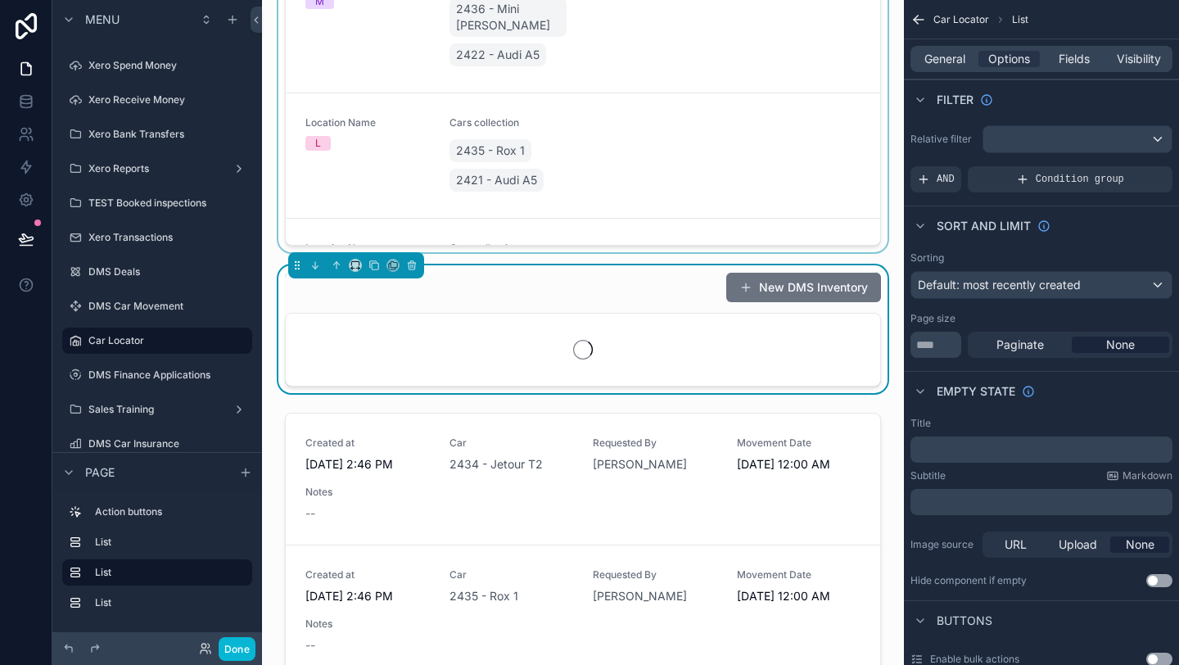
scroll to position [362, 0]
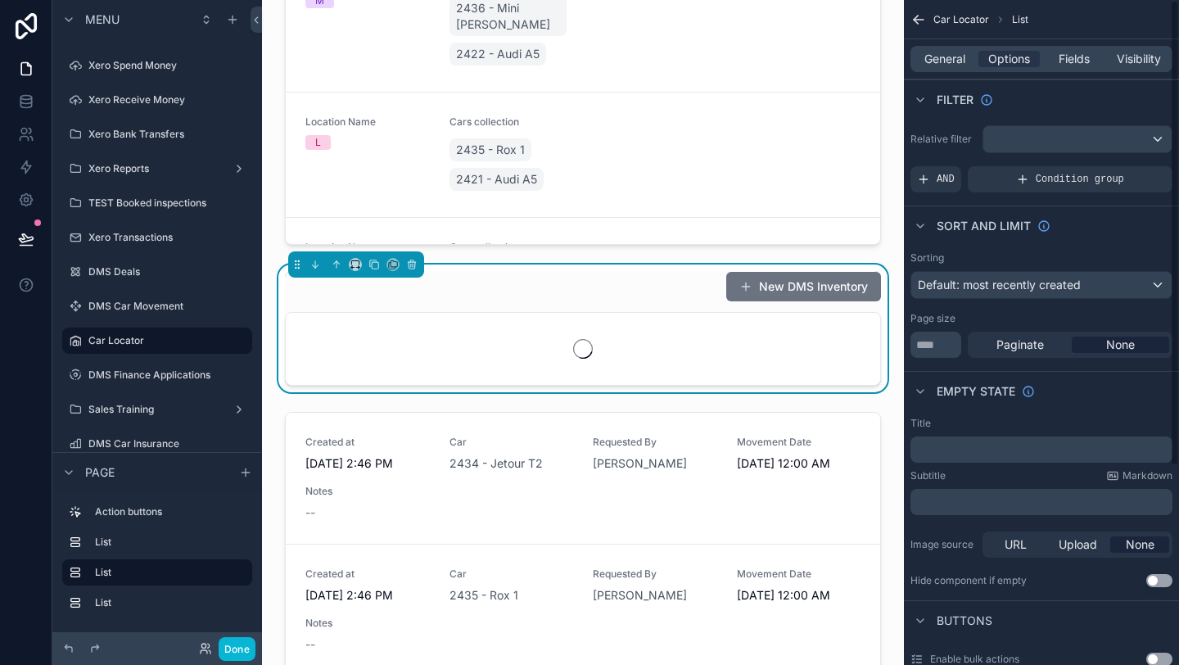
click at [951, 69] on div "General Options Fields Visibility" at bounding box center [1042, 59] width 262 height 26
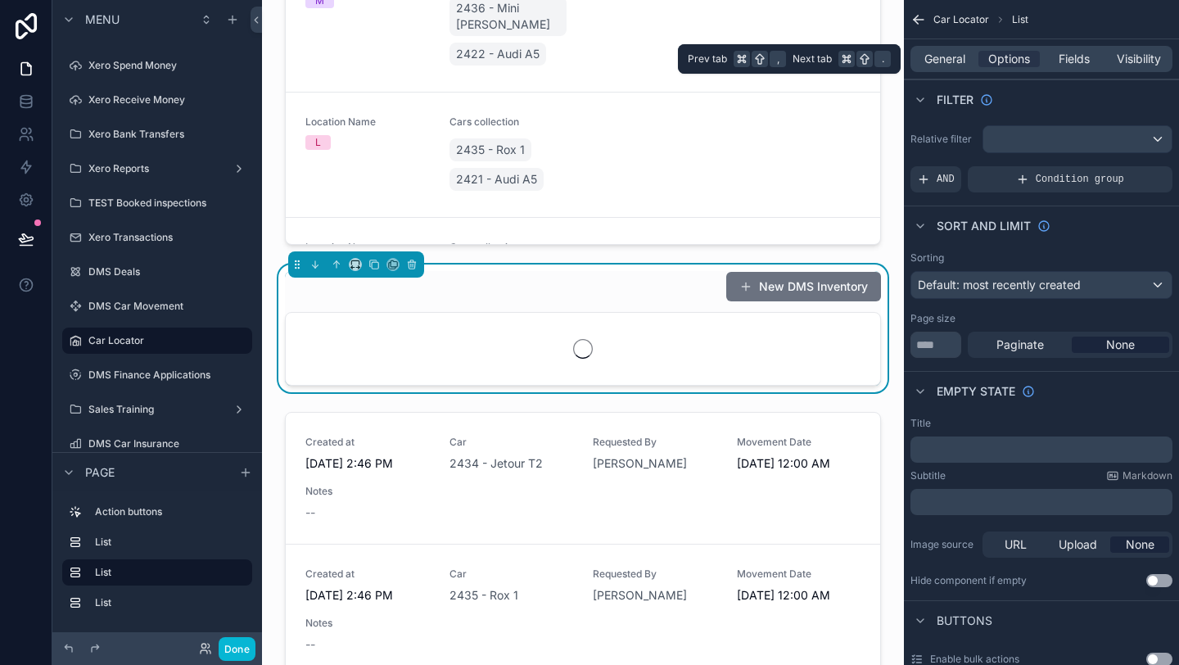
click at [947, 67] on div "General Options Fields Visibility" at bounding box center [1042, 59] width 262 height 26
click at [939, 62] on span "General" at bounding box center [944, 59] width 41 height 16
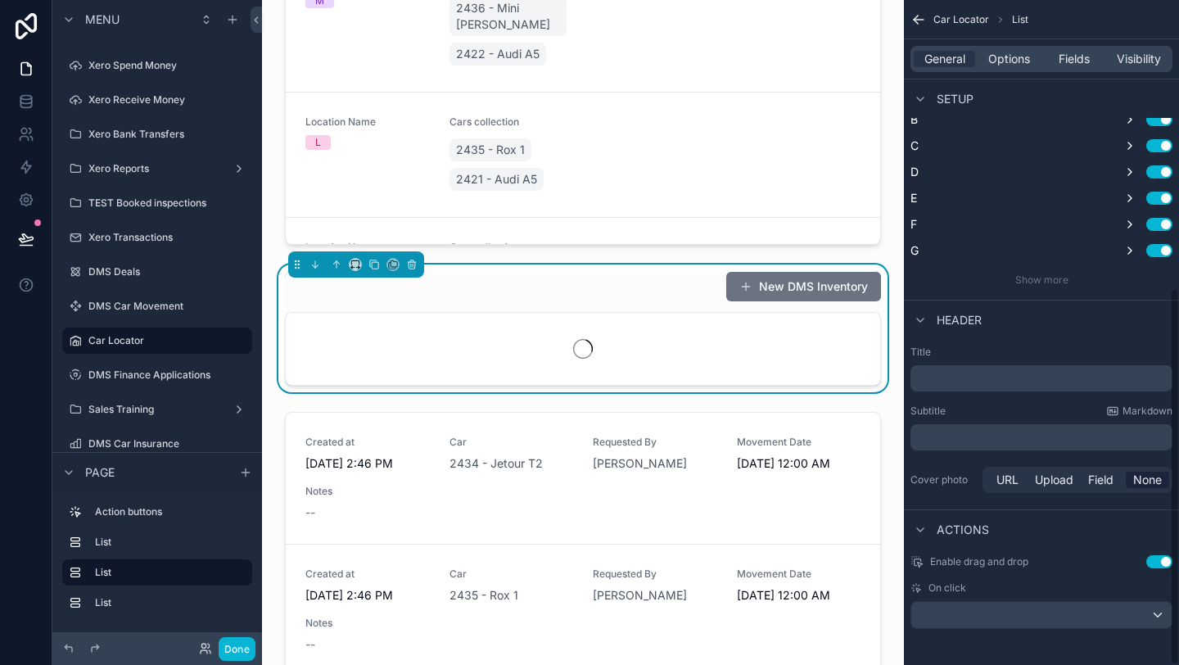
scroll to position [509, 0]
click at [1159, 566] on div "Enable drag and drop Use setting On click" at bounding box center [1041, 588] width 275 height 87
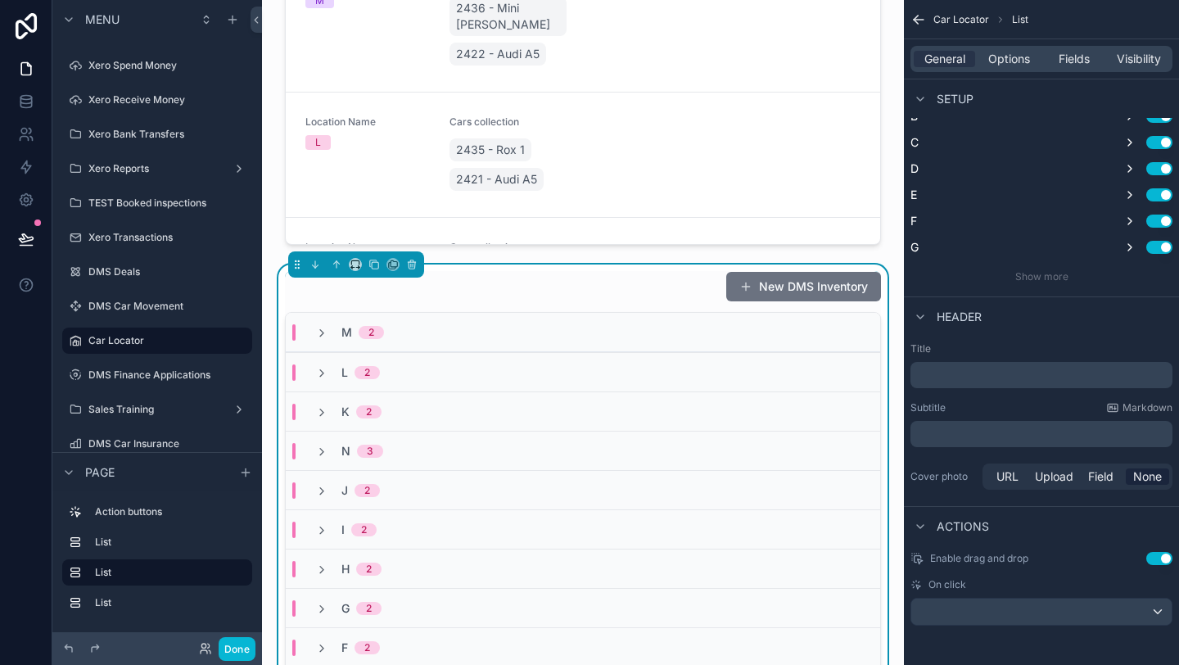
click at [1169, 558] on button "Use setting" at bounding box center [1159, 558] width 26 height 13
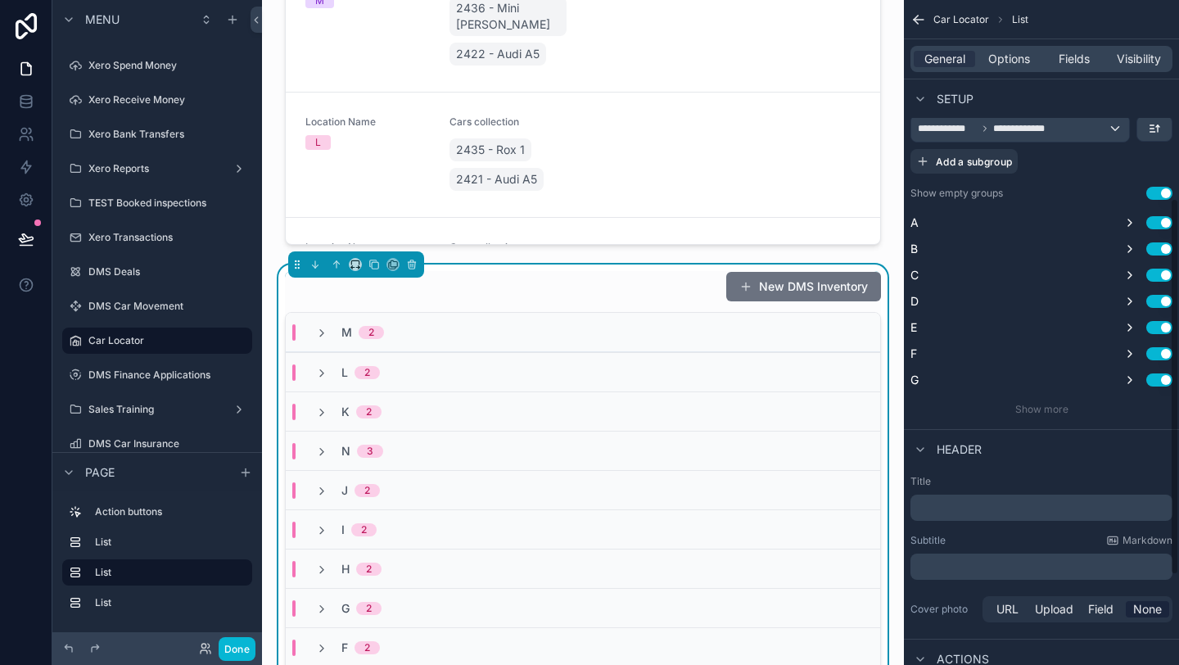
scroll to position [0, 0]
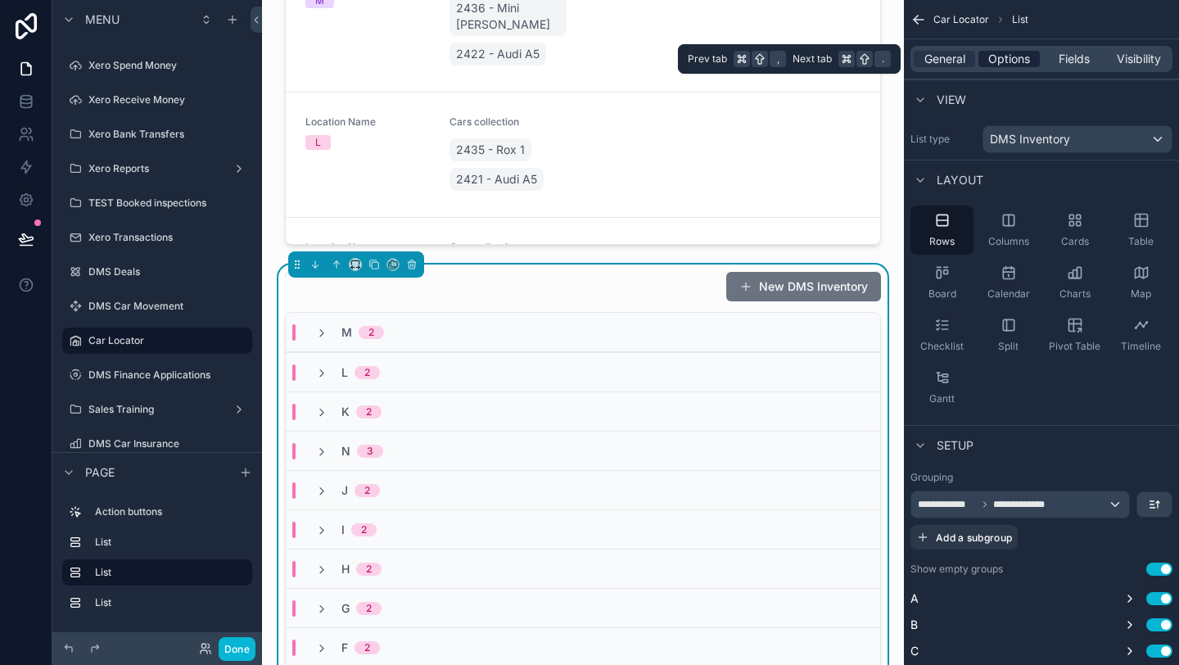
click at [1001, 57] on span "Options" at bounding box center [1009, 59] width 42 height 16
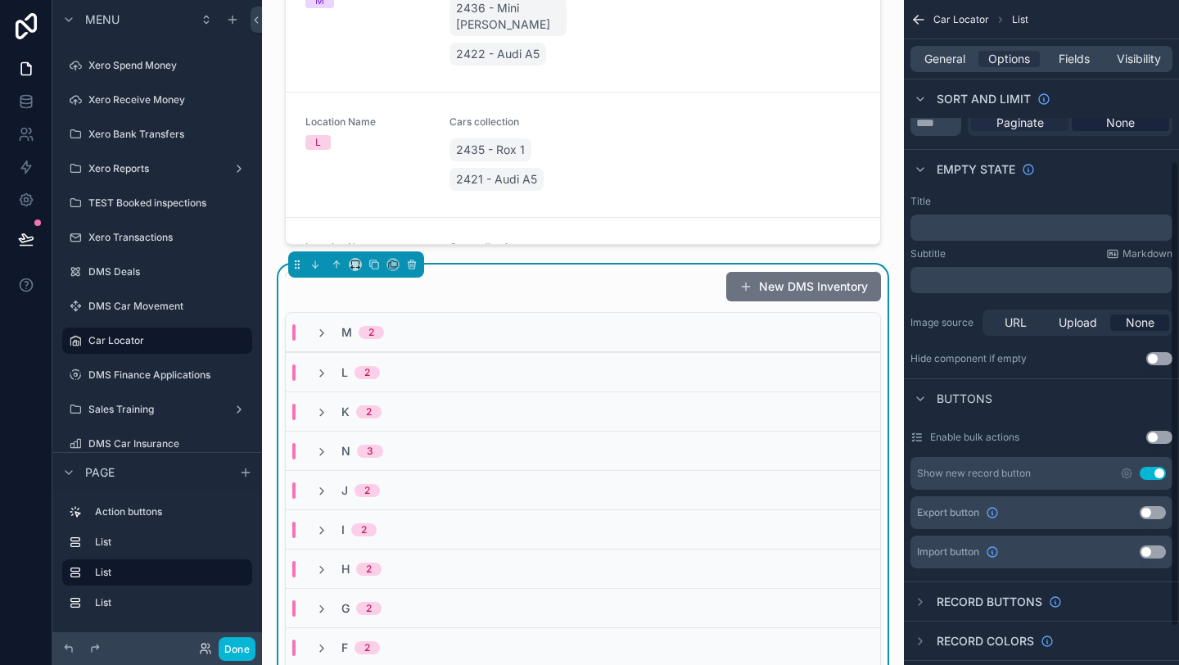
scroll to position [269, 0]
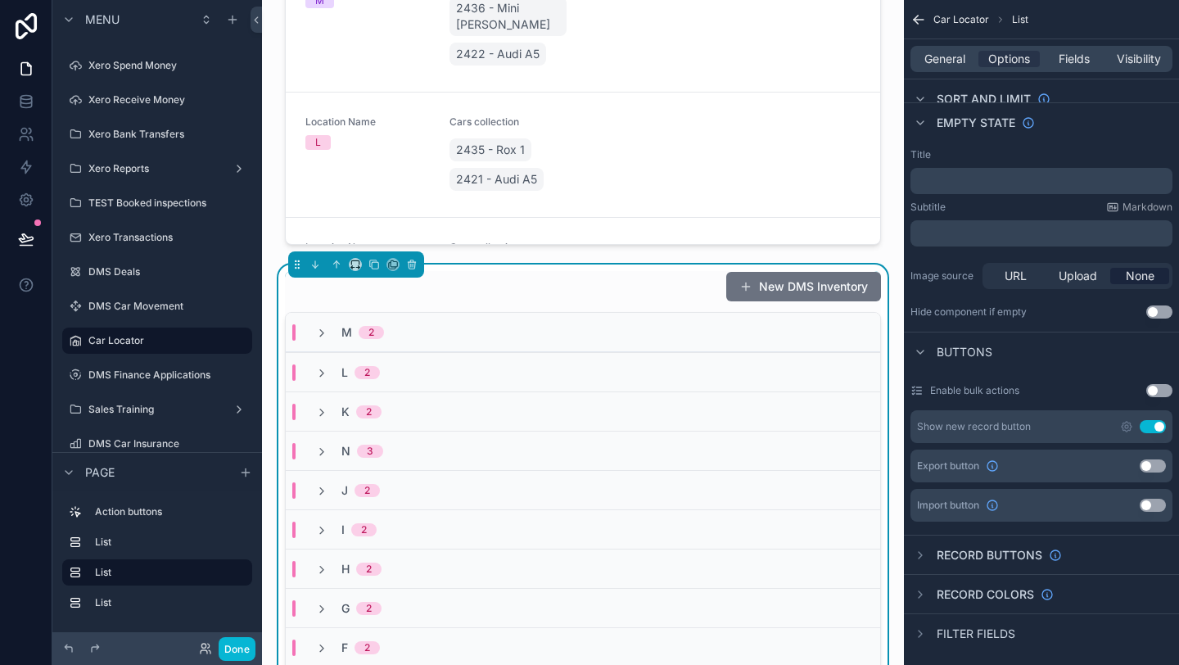
click at [1154, 429] on button "Use setting" at bounding box center [1153, 426] width 26 height 13
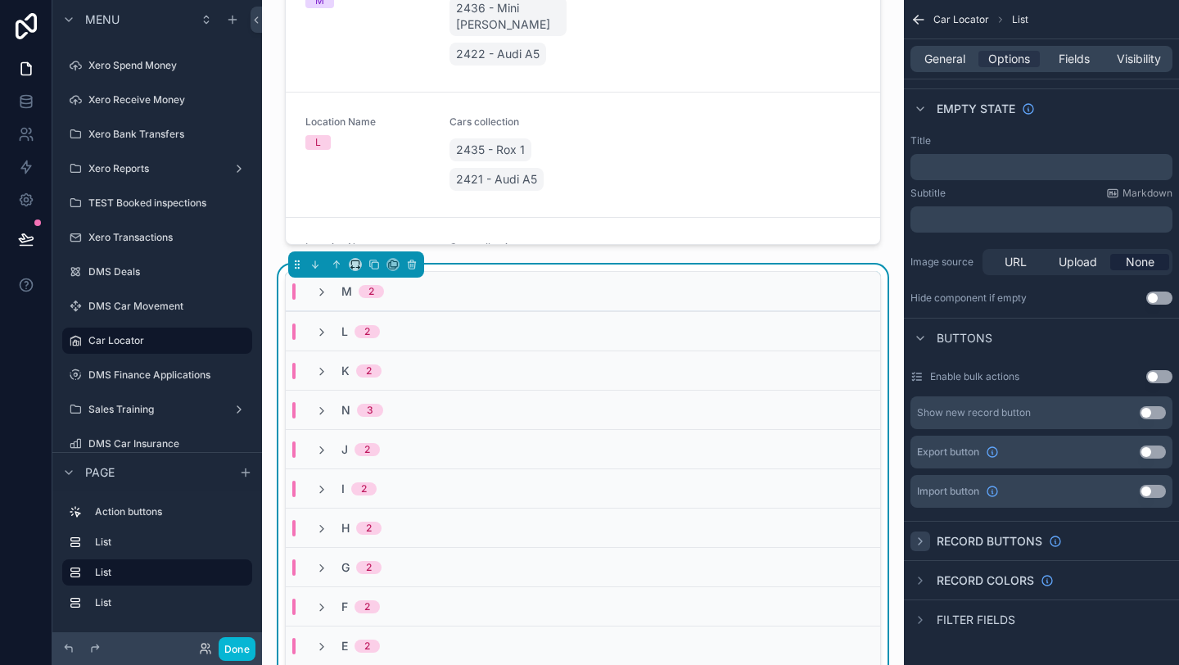
click at [923, 538] on icon "scrollable content" at bounding box center [920, 541] width 13 height 13
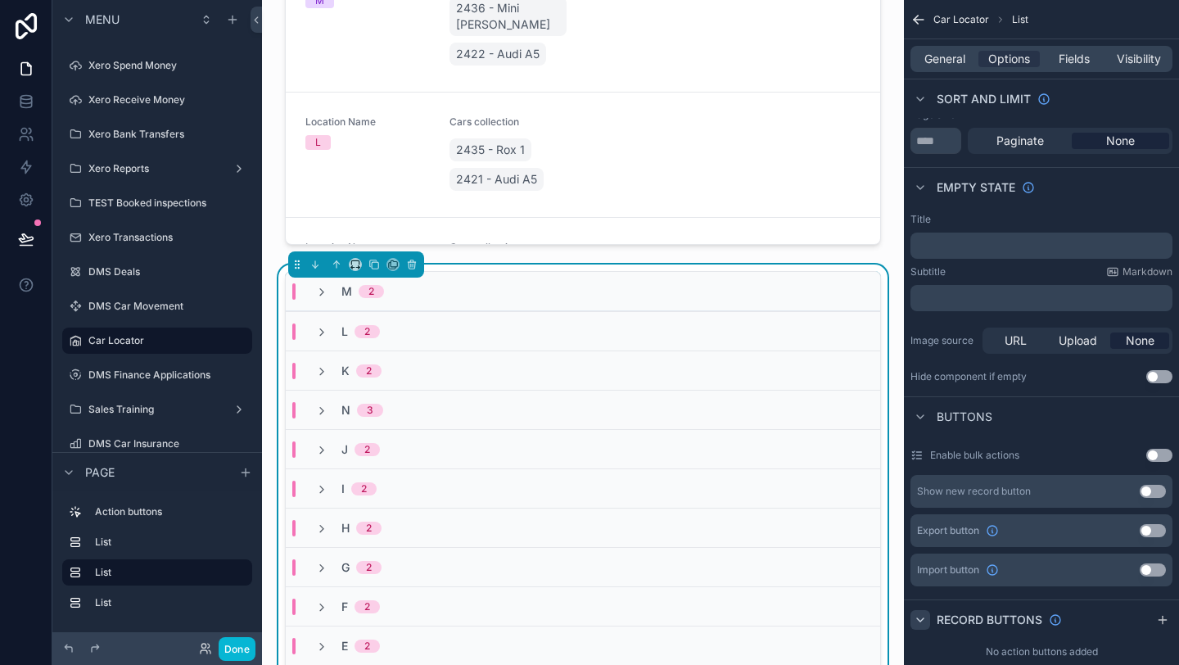
click at [526, 287] on div "M 2" at bounding box center [583, 291] width 594 height 39
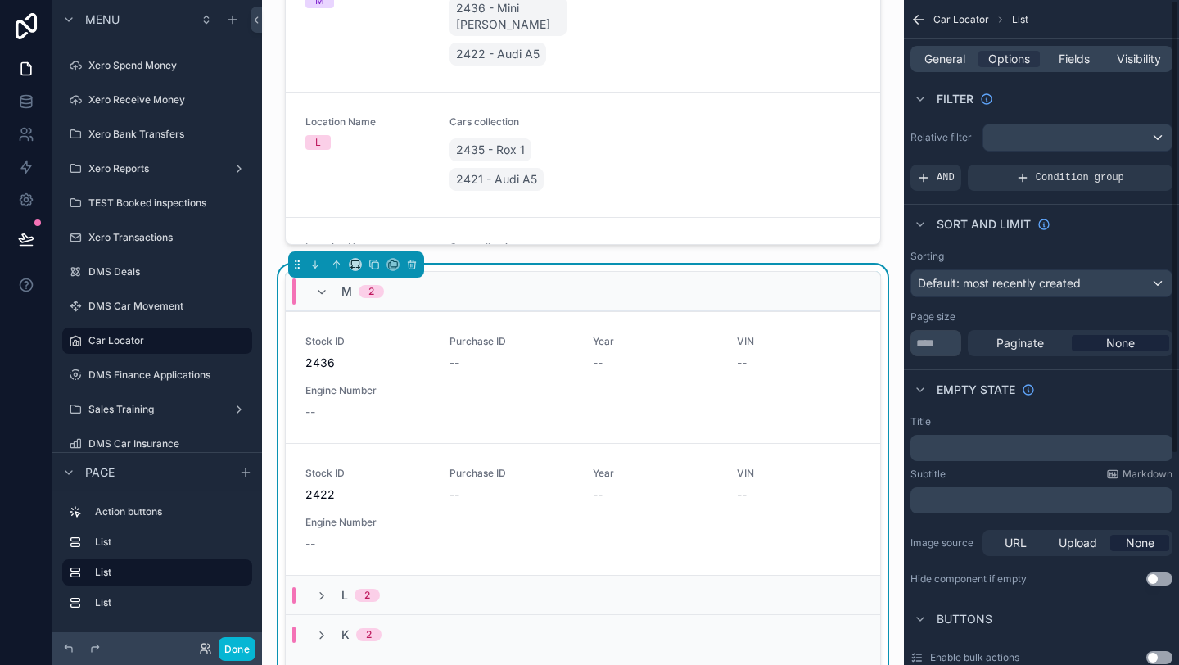
scroll to position [0, 0]
click at [1066, 72] on div "General Options Fields Visibility" at bounding box center [1041, 58] width 275 height 39
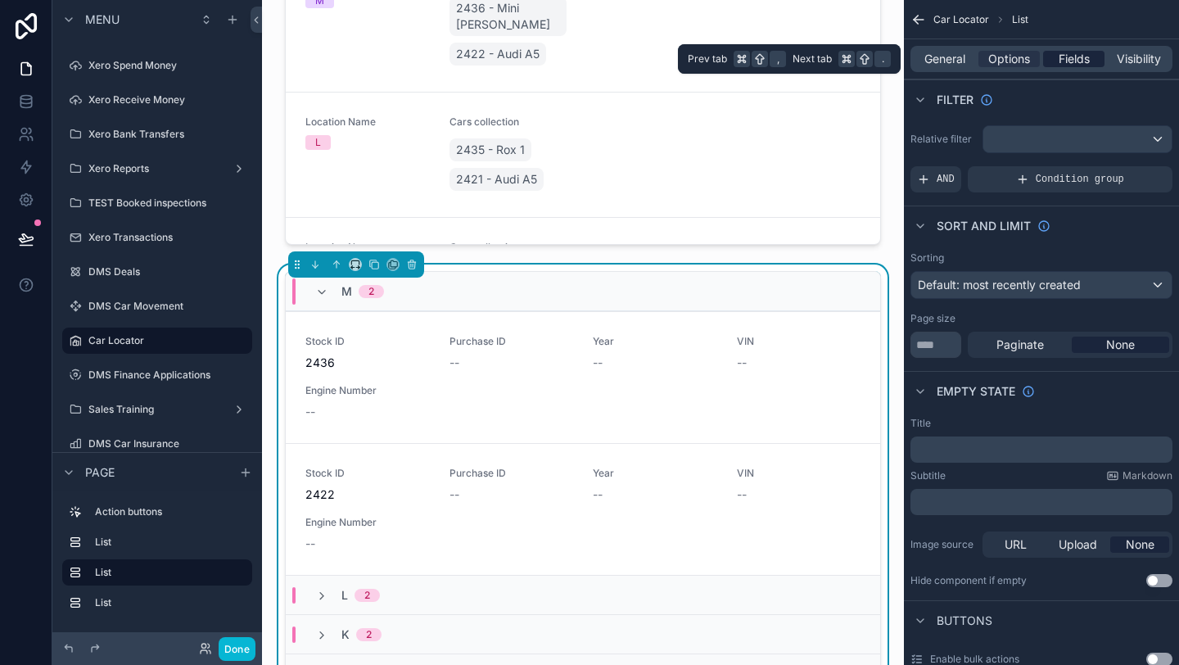
click at [1060, 62] on span "Fields" at bounding box center [1074, 59] width 31 height 16
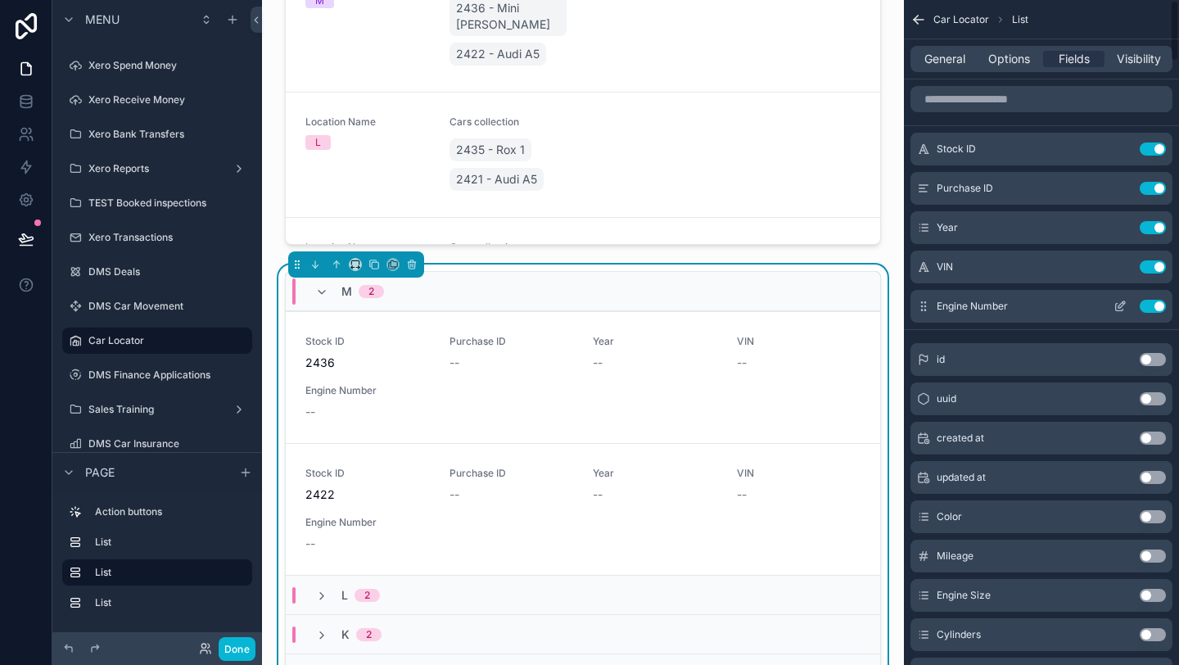
click at [1150, 305] on button "Use setting" at bounding box center [1153, 306] width 26 height 13
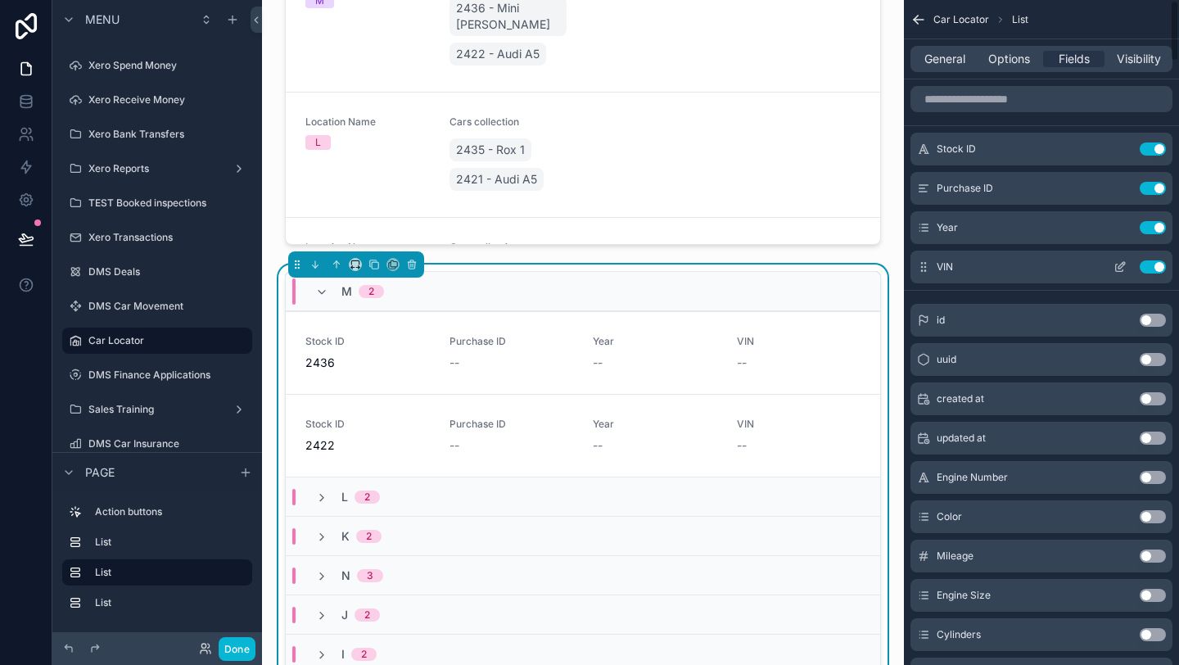
click at [1150, 270] on button "Use setting" at bounding box center [1153, 266] width 26 height 13
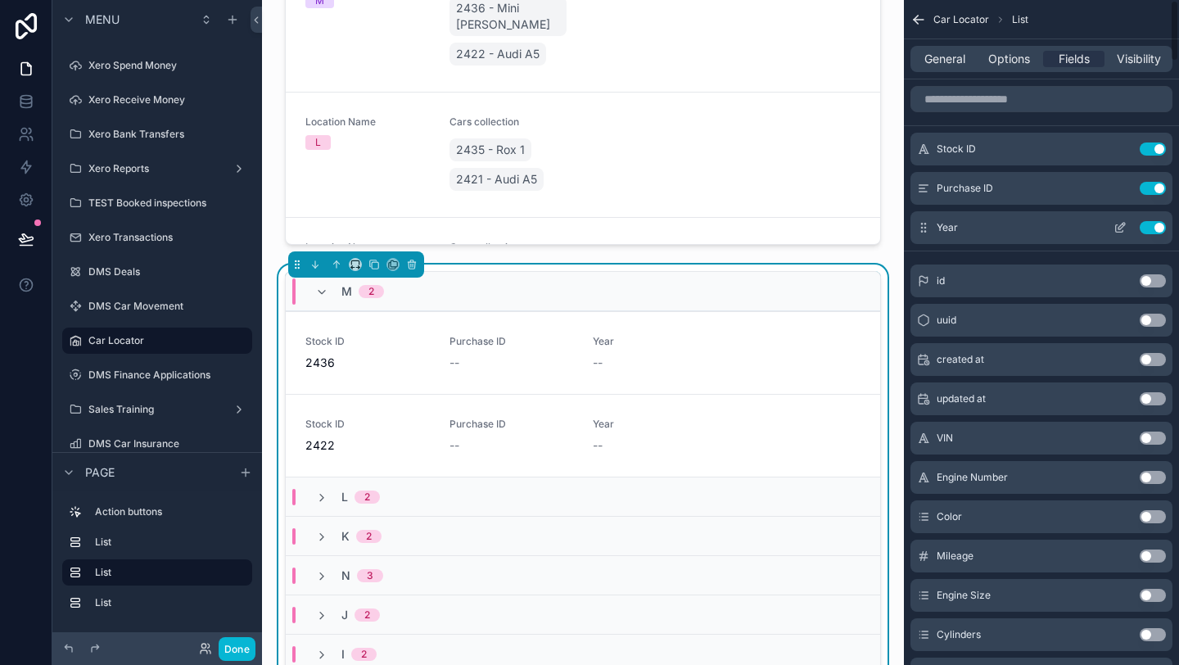
click at [1148, 233] on button "Use setting" at bounding box center [1153, 227] width 26 height 13
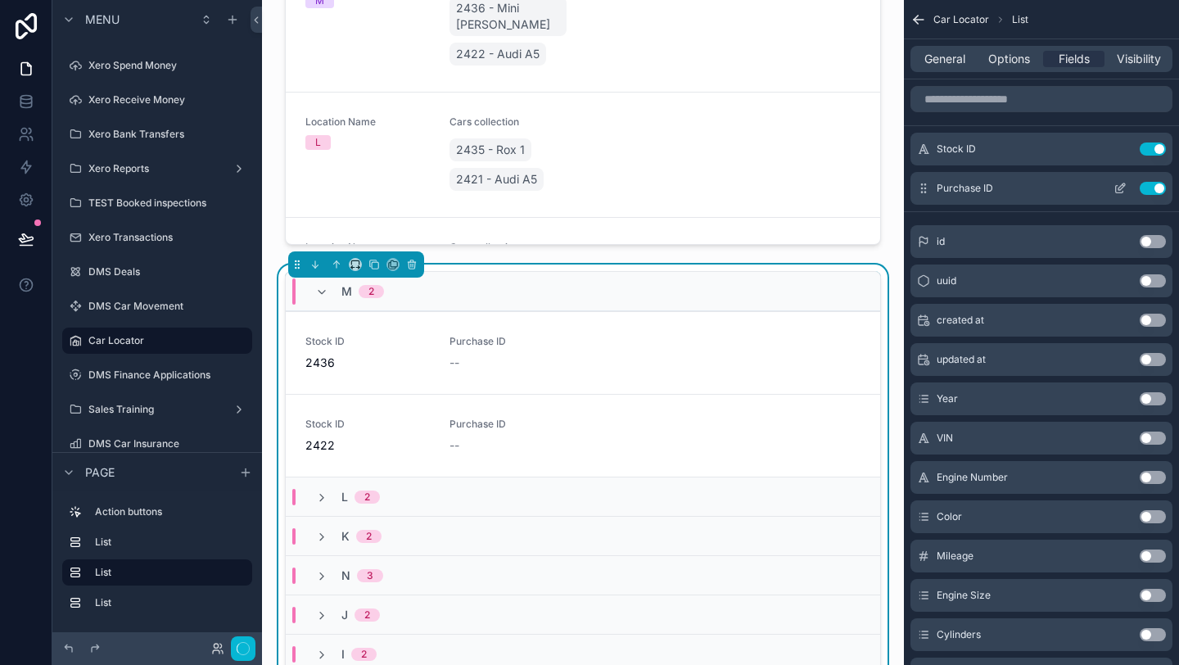
click at [1150, 188] on button "Use setting" at bounding box center [1153, 188] width 26 height 13
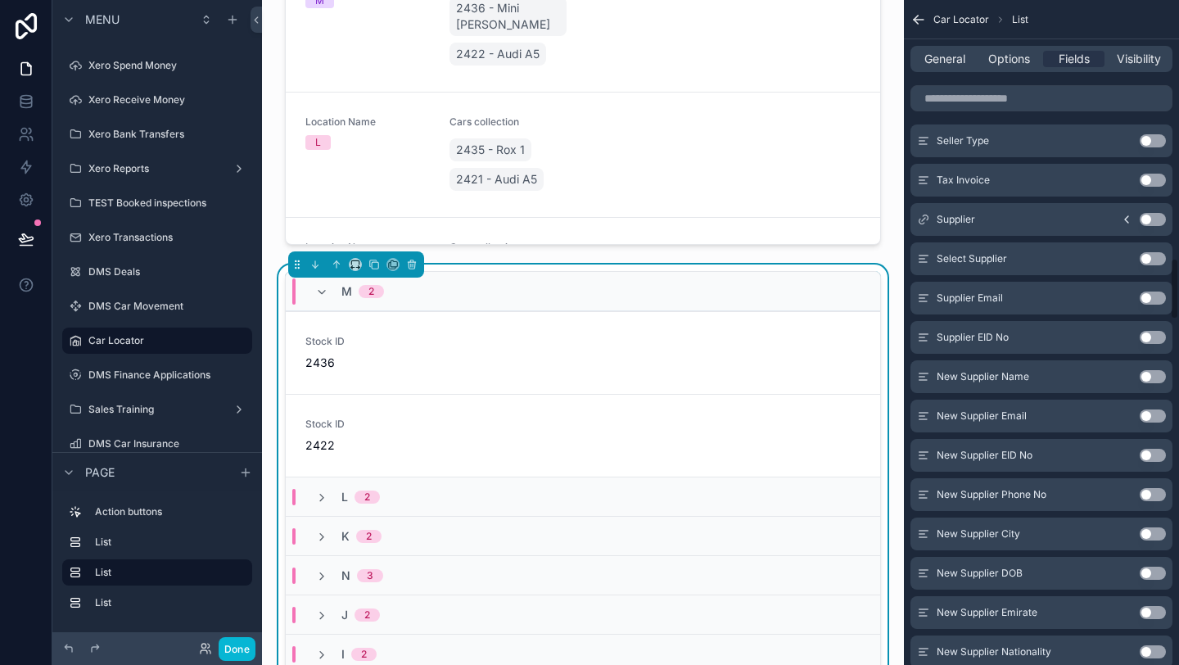
scroll to position [2796, 0]
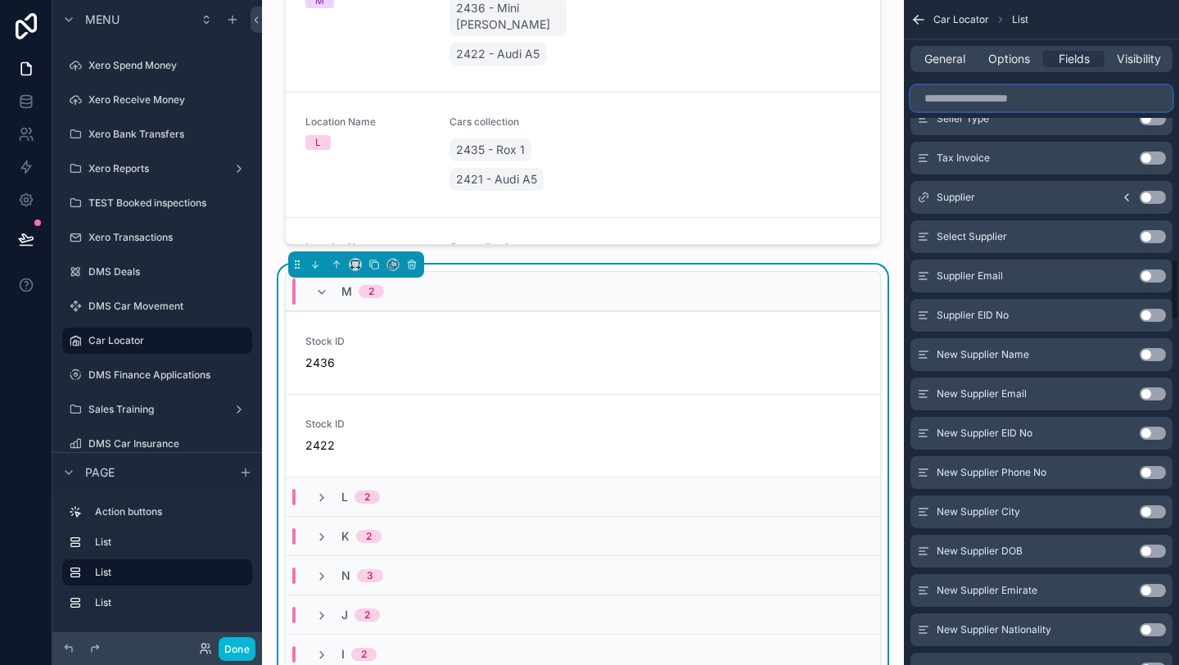
click at [957, 101] on input "scrollable content" at bounding box center [1042, 98] width 262 height 26
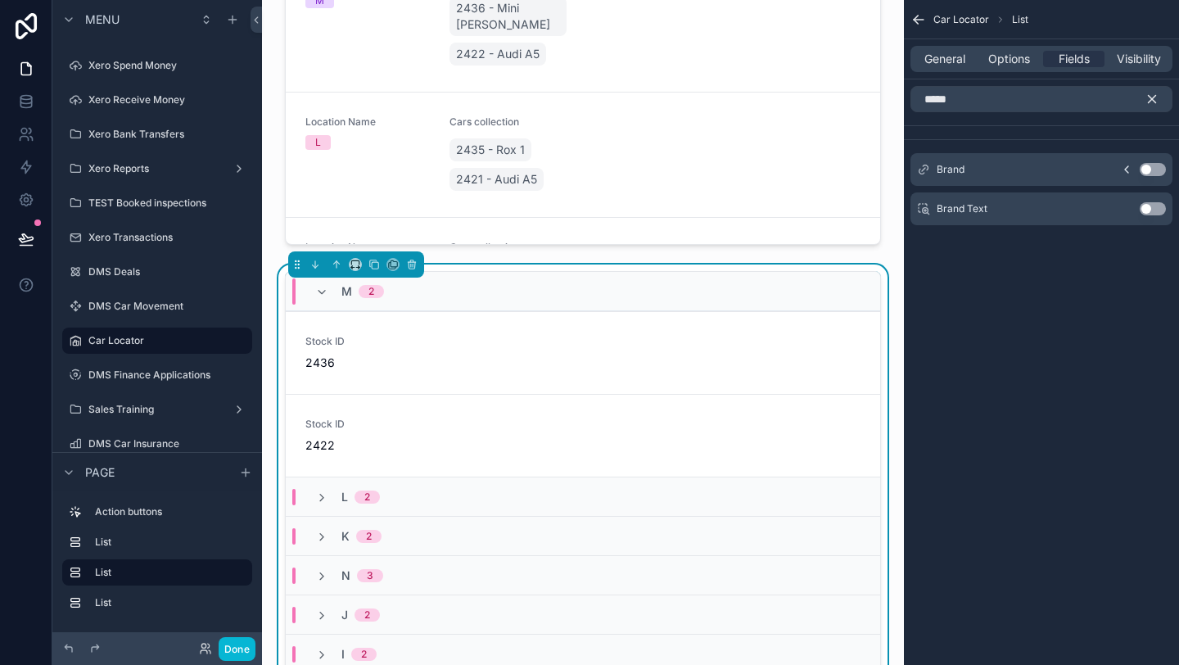
click at [1157, 174] on button "Use setting" at bounding box center [1153, 169] width 26 height 13
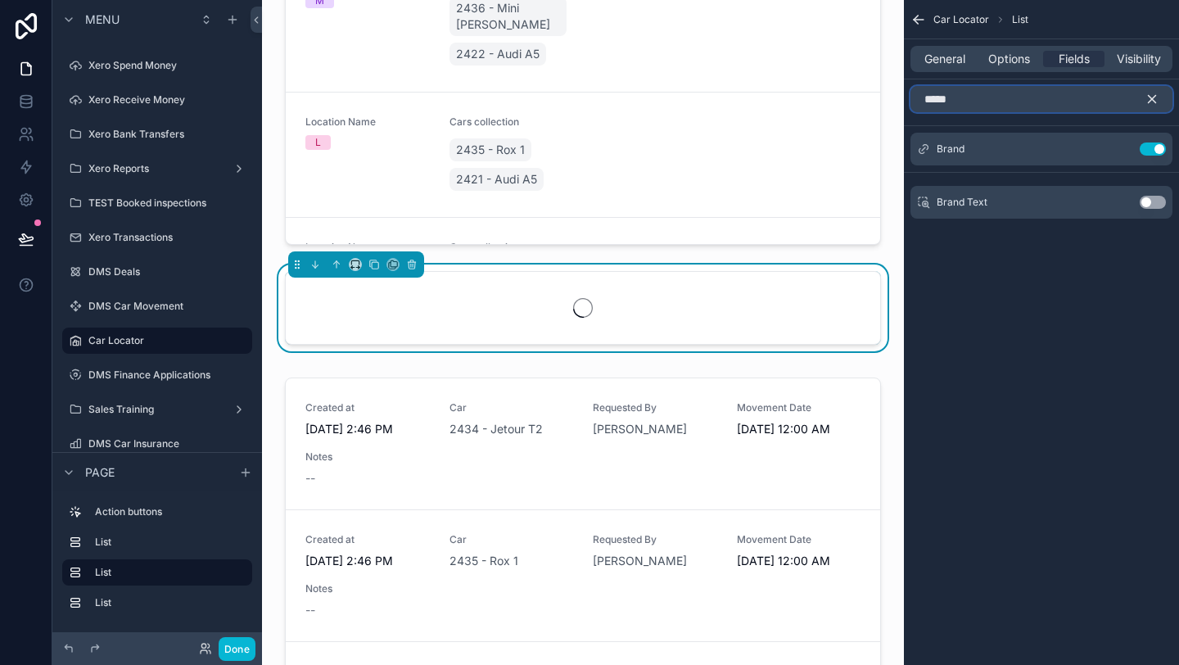
click at [1028, 93] on input "*****" at bounding box center [1042, 99] width 262 height 26
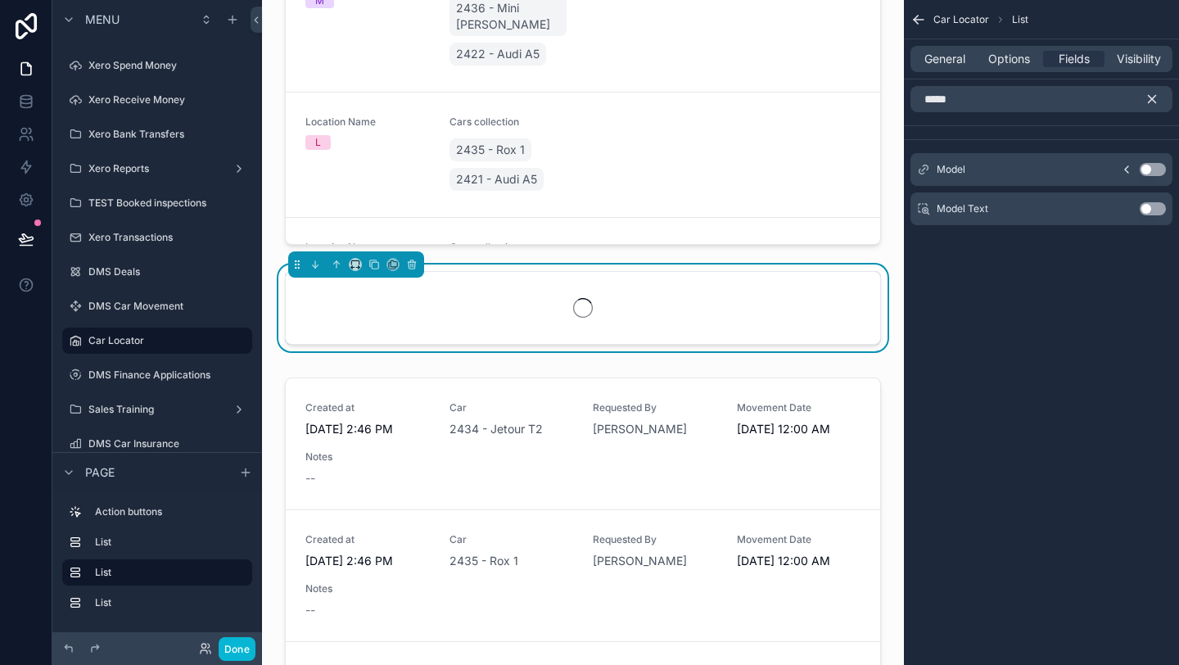
click at [1158, 170] on button "Use setting" at bounding box center [1153, 169] width 26 height 13
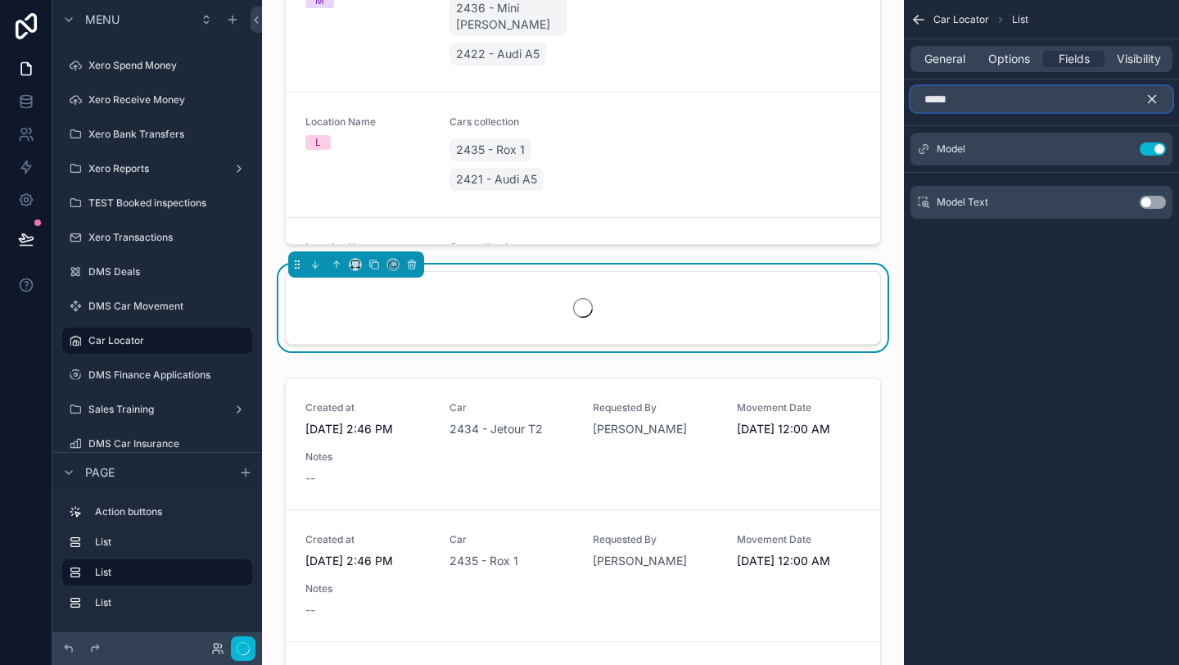
click at [1044, 94] on input "*****" at bounding box center [1042, 99] width 262 height 26
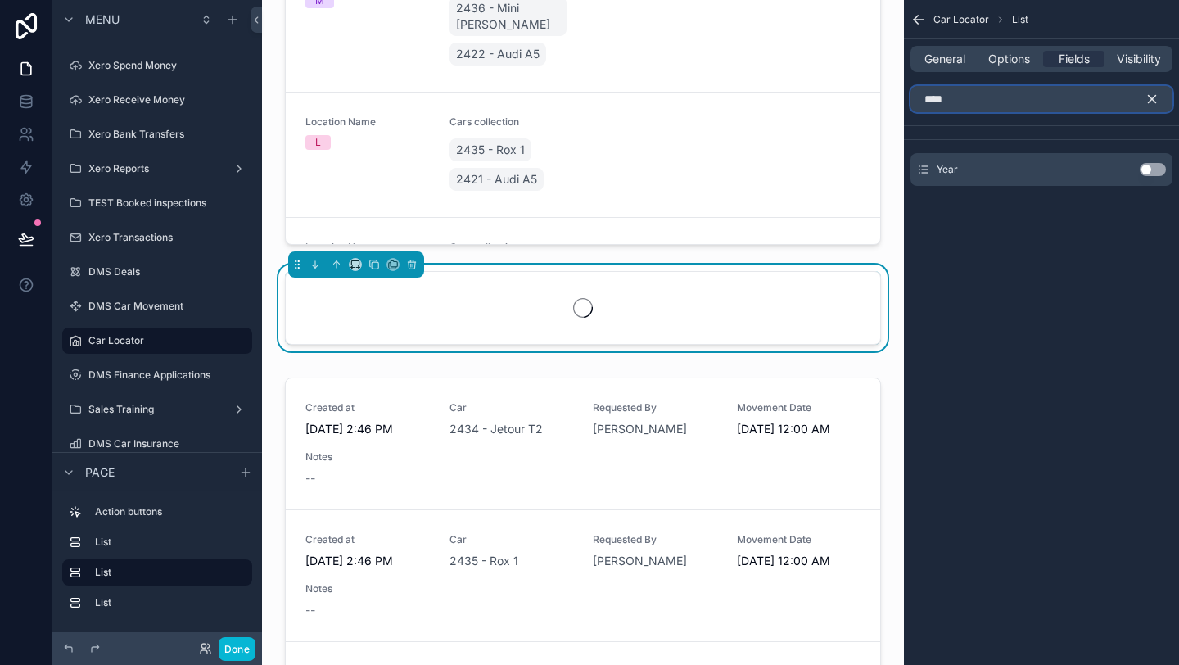
type input "****"
click at [1154, 168] on button "Use setting" at bounding box center [1153, 169] width 26 height 13
click at [1155, 169] on div "**** Year Use setting" at bounding box center [1041, 142] width 275 height 126
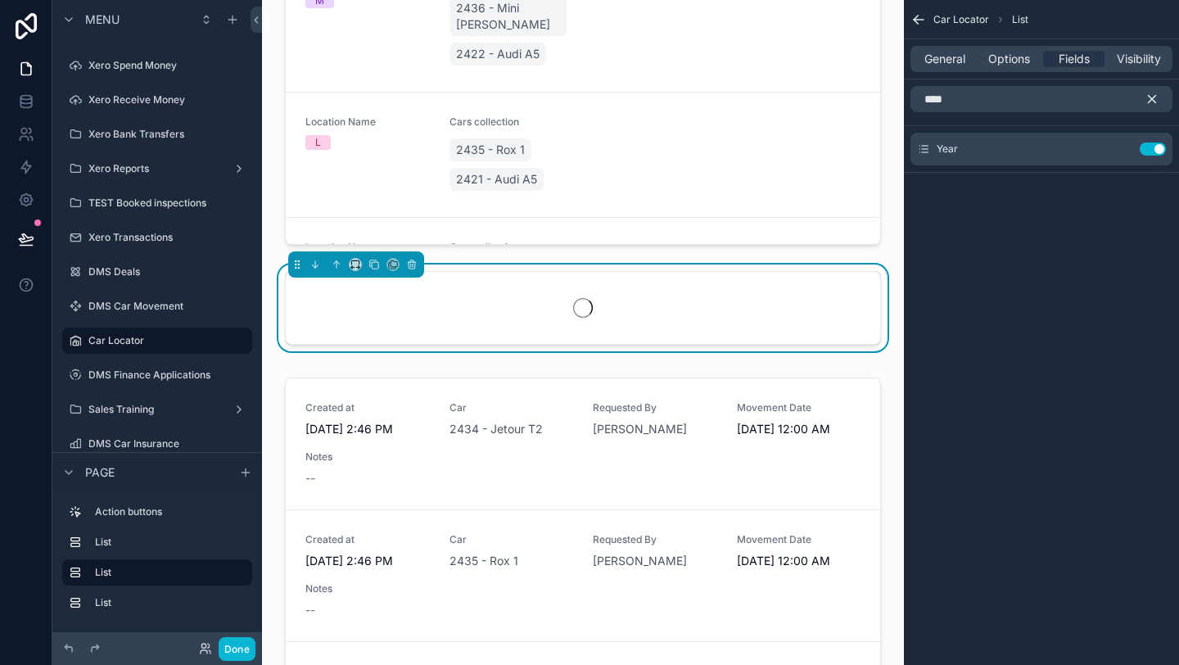
click at [1069, 209] on div "Car Locator List General Options Fields Visibility **** Year Use setting" at bounding box center [1041, 116] width 275 height 232
click at [1155, 98] on icon "scrollable content" at bounding box center [1152, 99] width 15 height 15
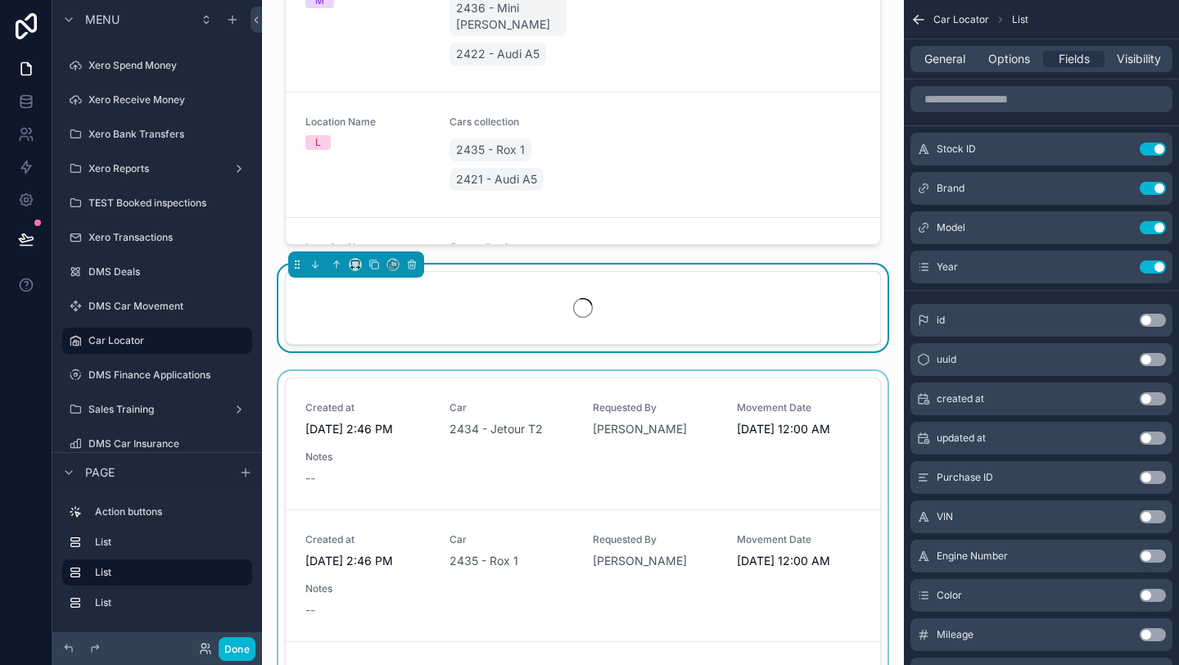
click at [455, 396] on div "scrollable content" at bounding box center [583, 630] width 616 height 518
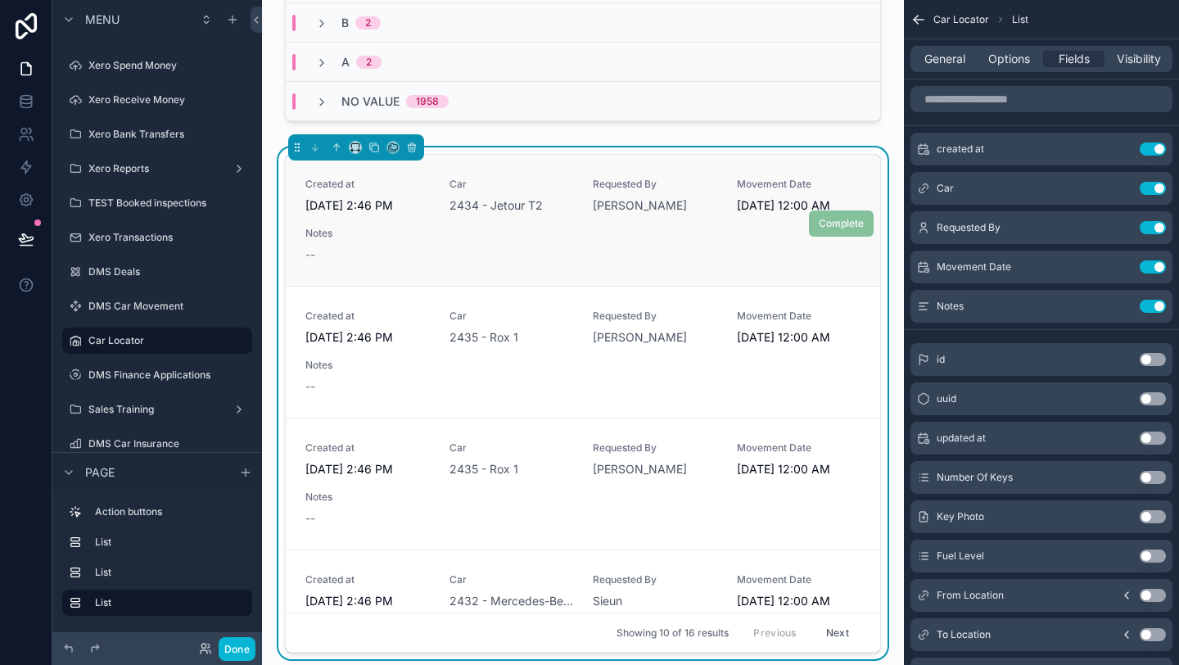
scroll to position [992, 0]
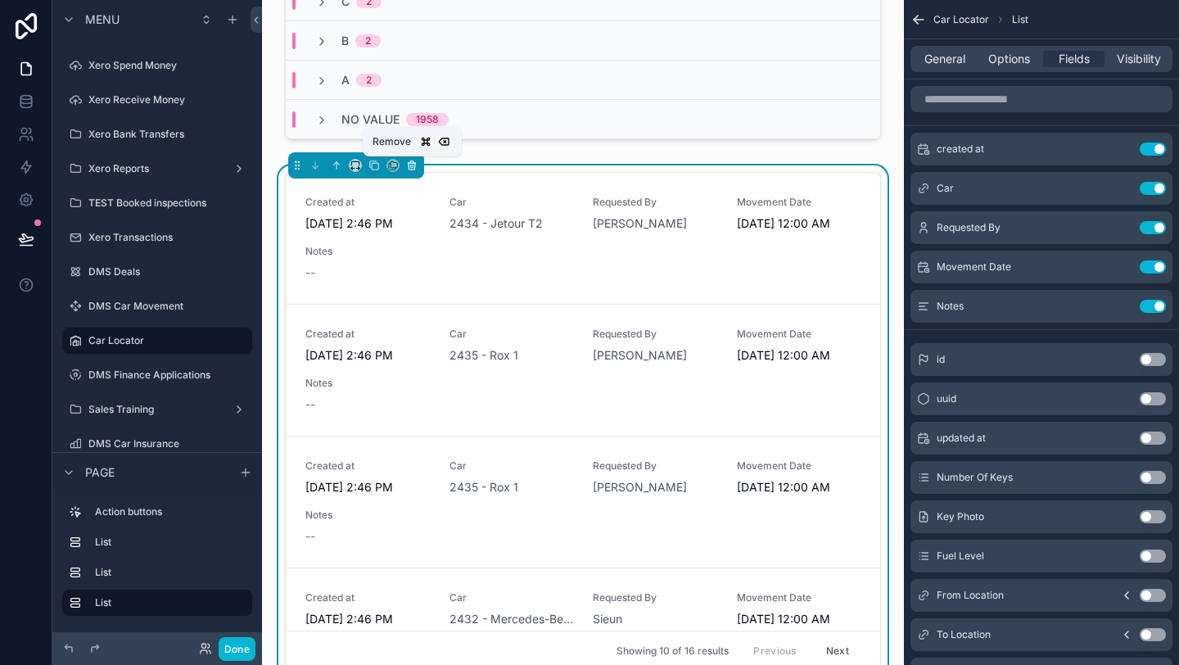
click at [413, 171] on button "scrollable content" at bounding box center [412, 165] width 18 height 18
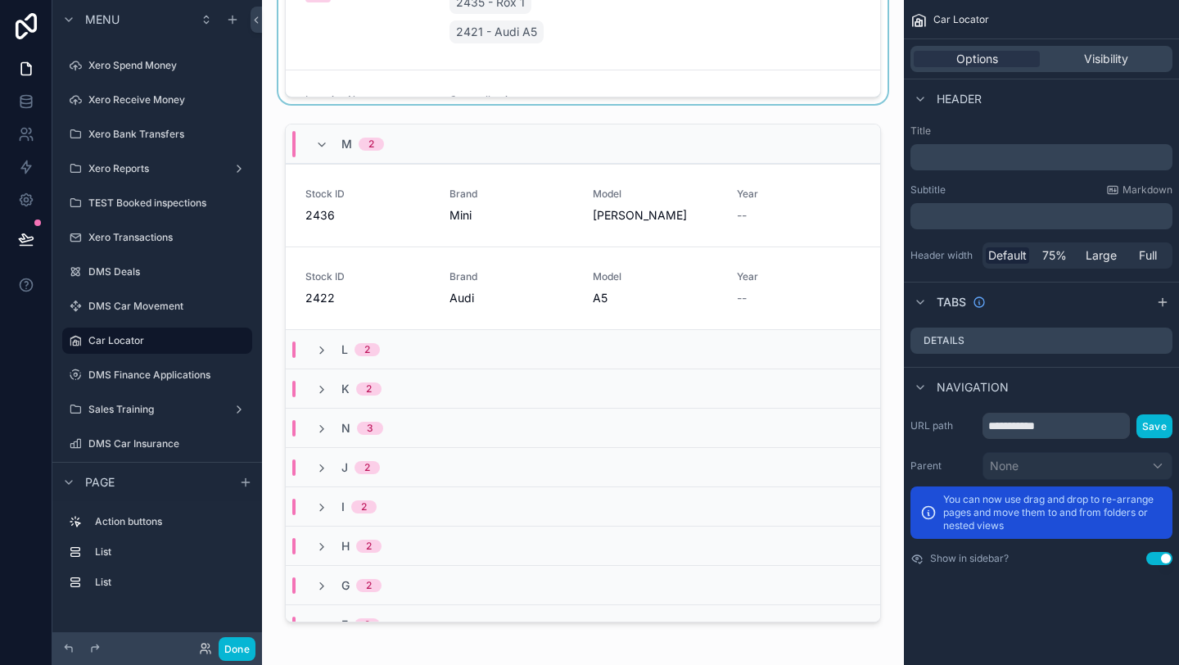
scroll to position [580, 0]
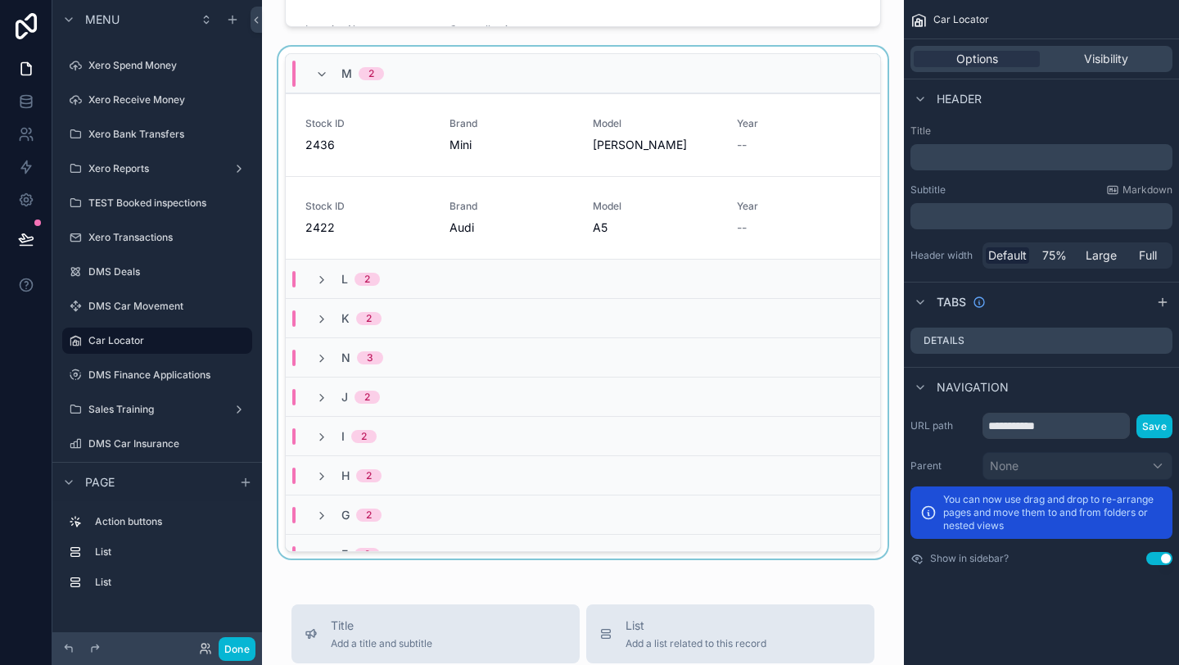
click at [727, 206] on div "scrollable content" at bounding box center [583, 306] width 616 height 518
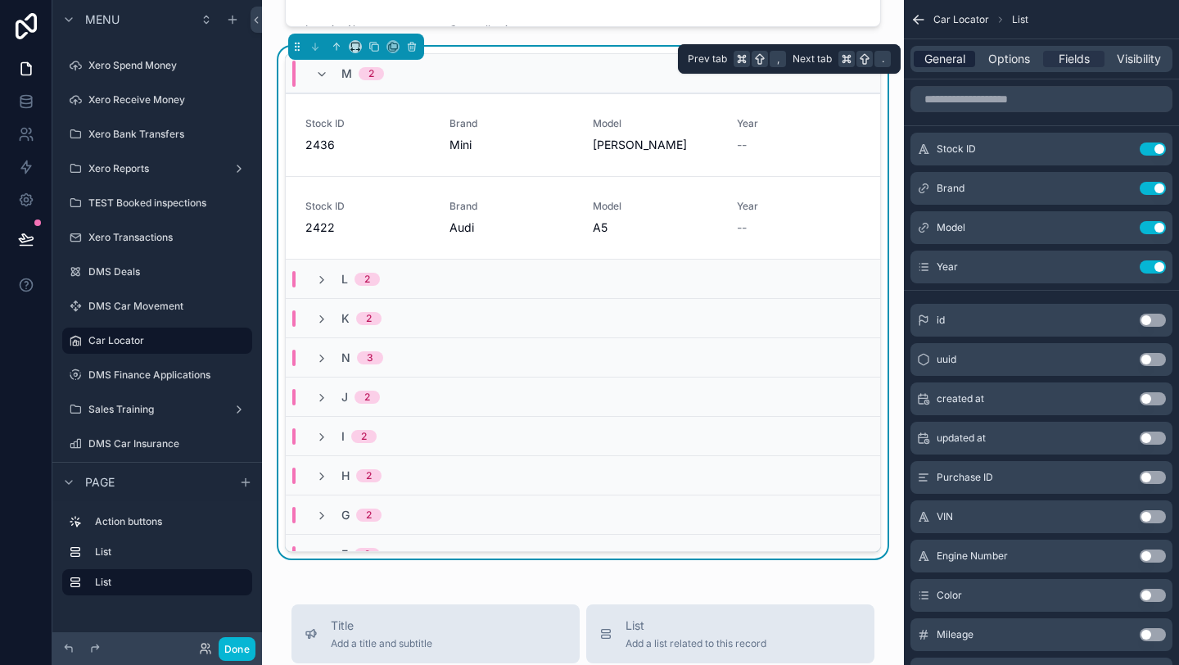
click at [941, 57] on span "General" at bounding box center [944, 59] width 41 height 16
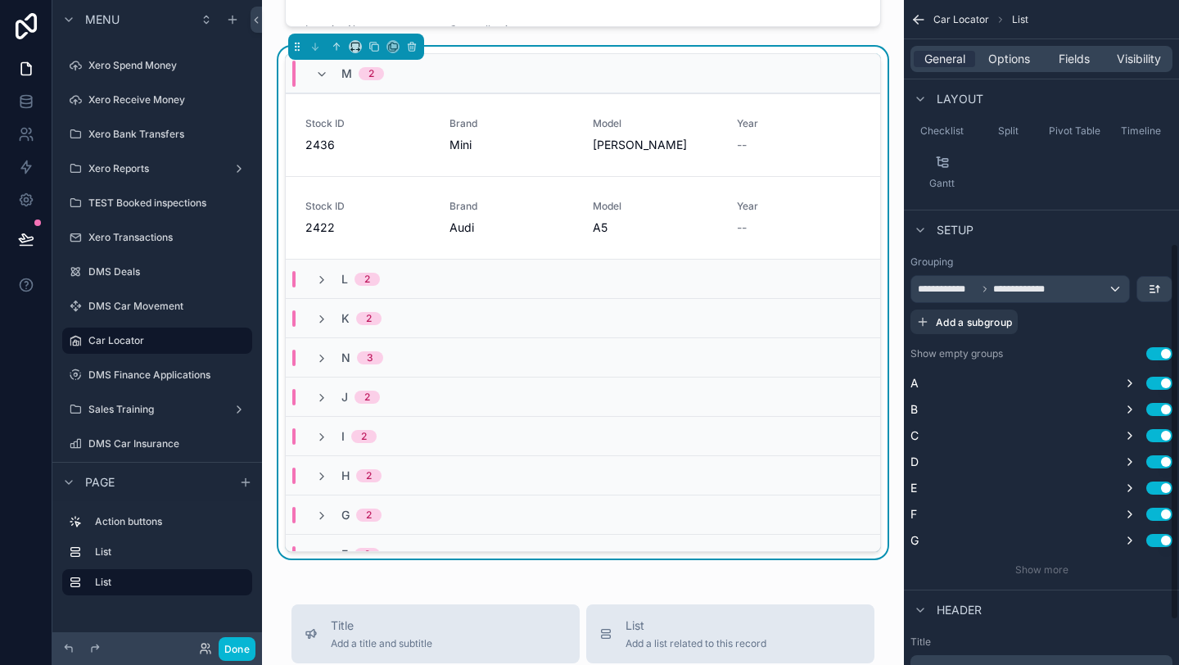
scroll to position [509, 0]
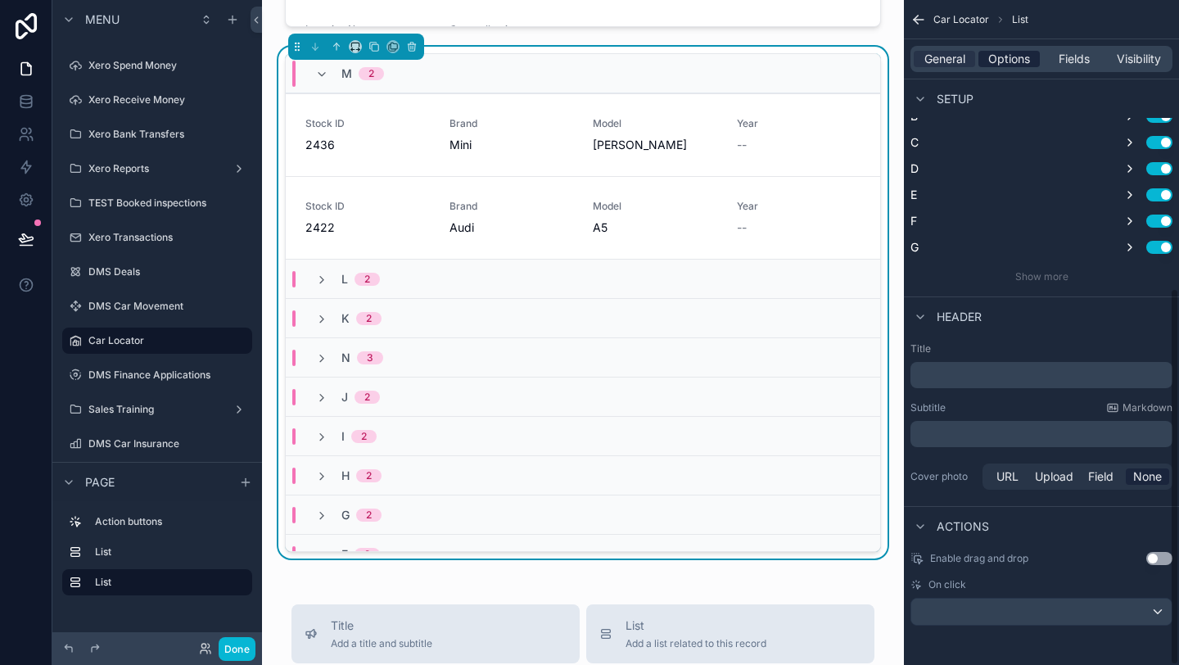
click at [995, 57] on span "Options" at bounding box center [1009, 59] width 42 height 16
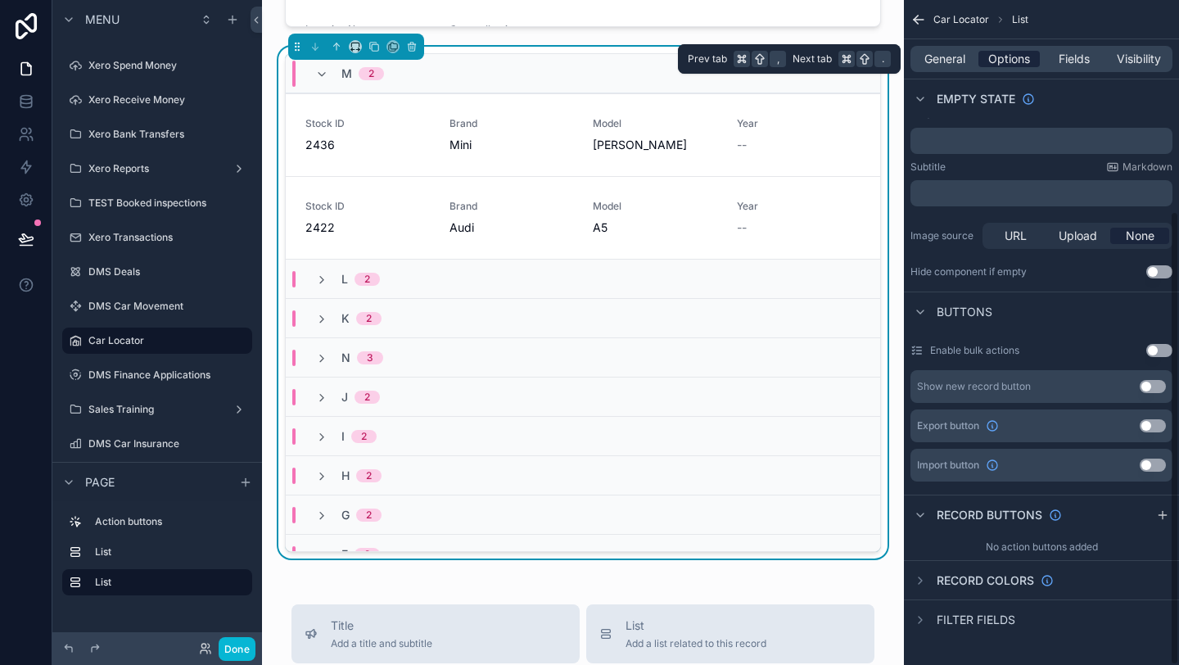
scroll to position [309, 0]
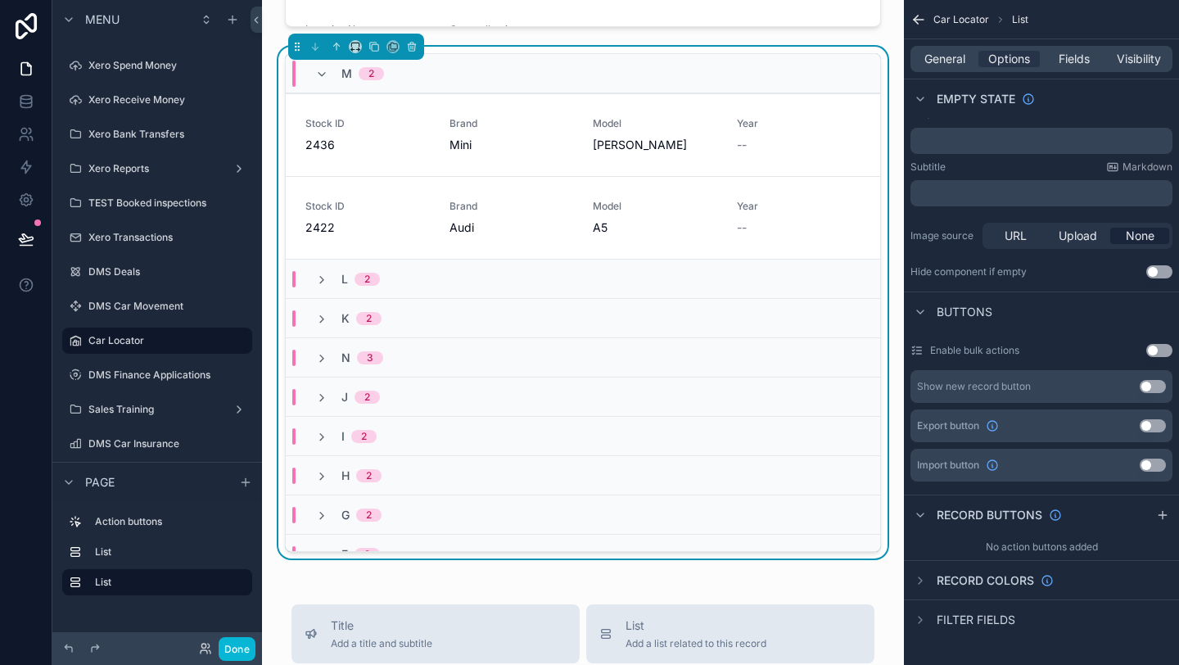
click at [1154, 385] on button "Use setting" at bounding box center [1153, 386] width 26 height 13
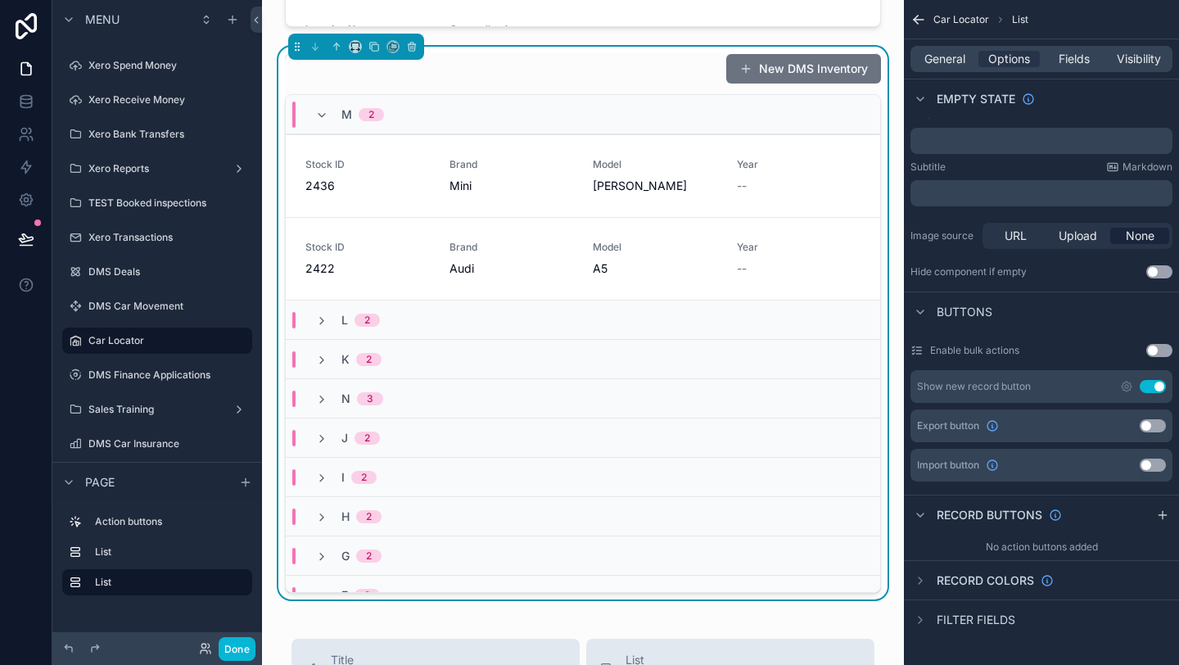
click at [1154, 390] on button "Use setting" at bounding box center [1153, 386] width 26 height 13
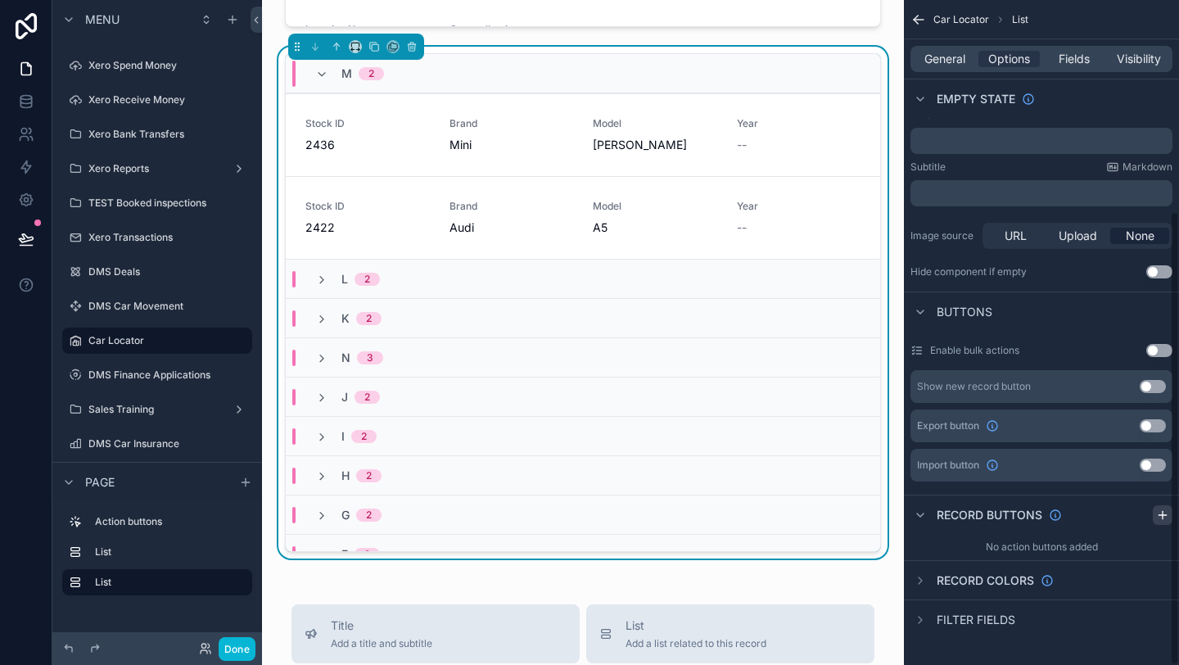
click at [1163, 513] on icon "scrollable content" at bounding box center [1163, 514] width 0 height 7
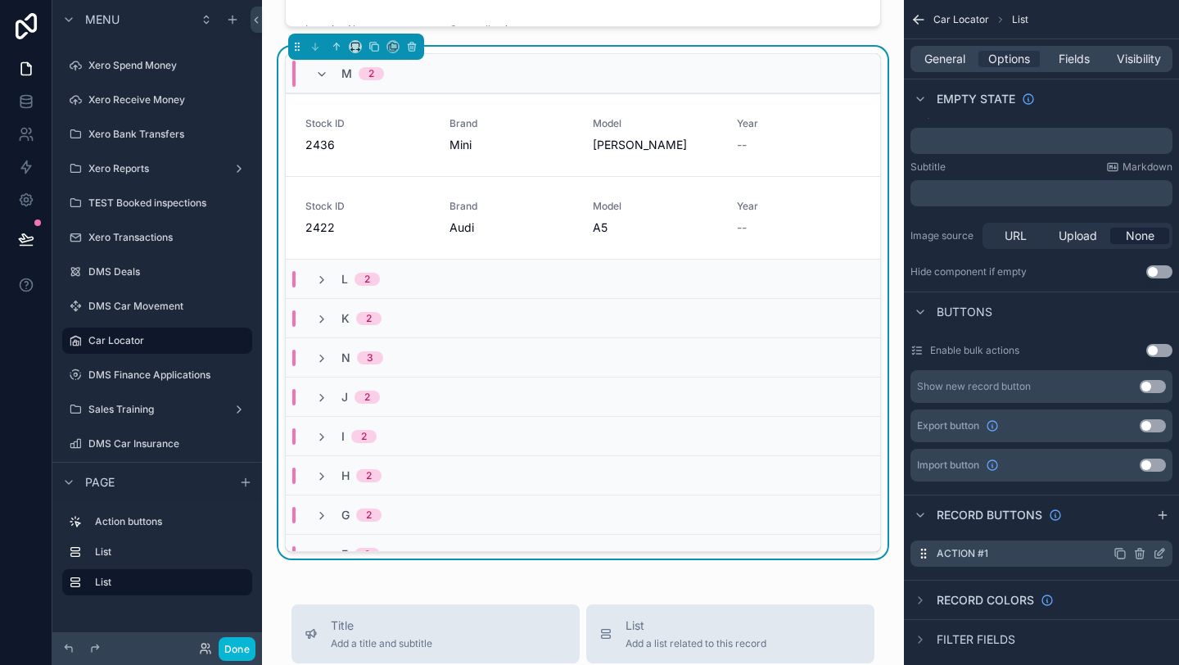
click at [1162, 550] on icon "scrollable content" at bounding box center [1163, 550] width 2 height 2
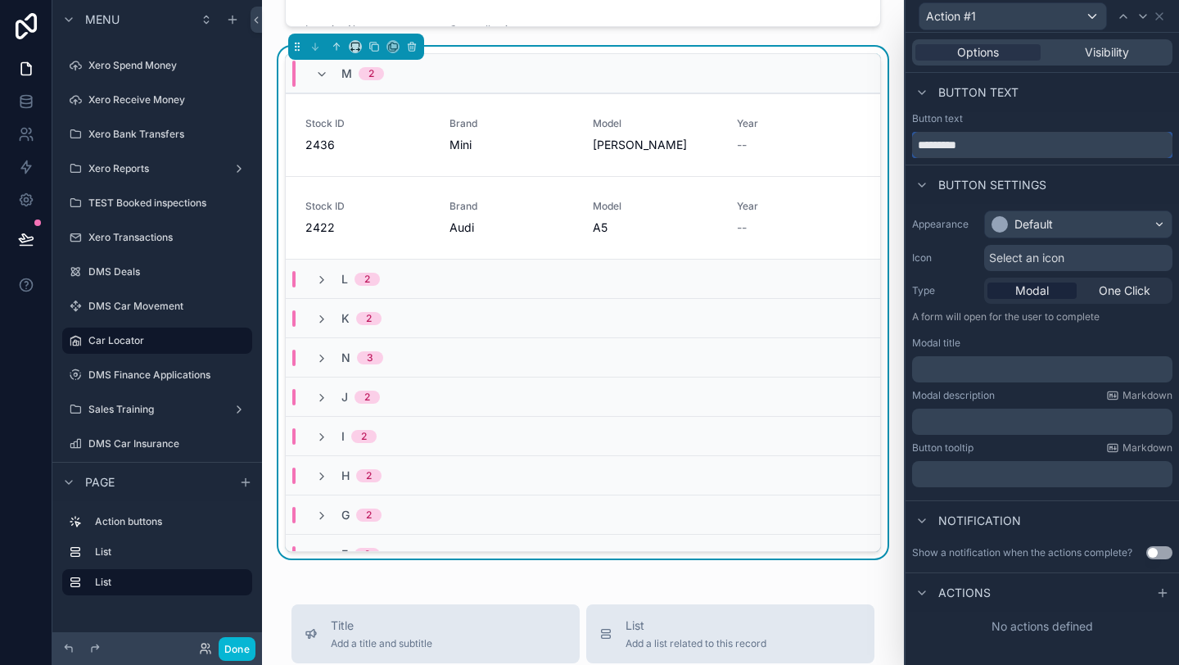
click at [977, 140] on input "*********" at bounding box center [1042, 145] width 260 height 26
click at [977, 141] on input "*********" at bounding box center [1042, 145] width 260 height 26
type input "*"
type input "**********"
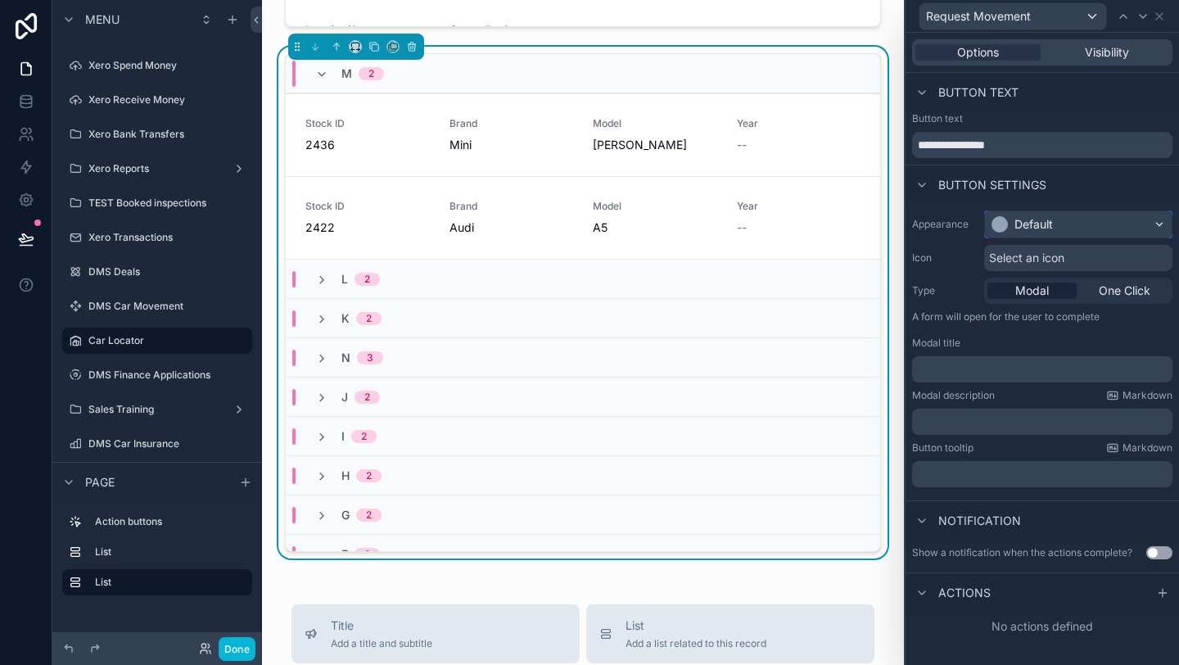
click at [1015, 230] on div "Default" at bounding box center [1034, 224] width 38 height 16
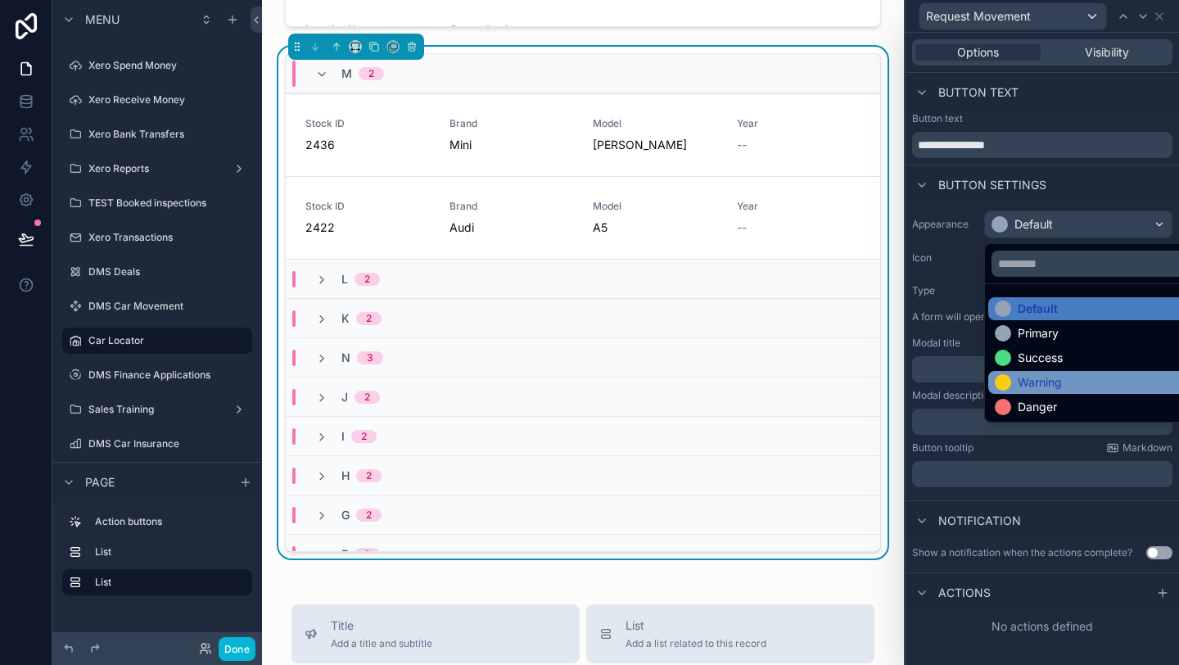
click at [1037, 381] on div "Warning" at bounding box center [1040, 382] width 44 height 16
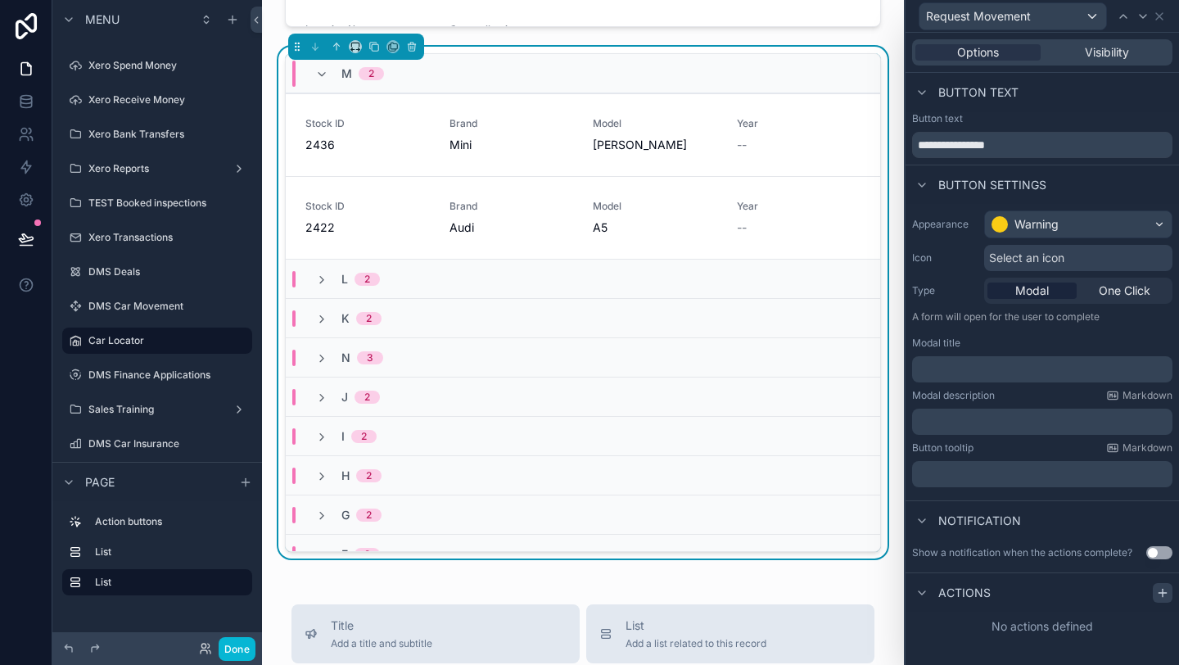
click at [1164, 594] on icon at bounding box center [1162, 592] width 13 height 13
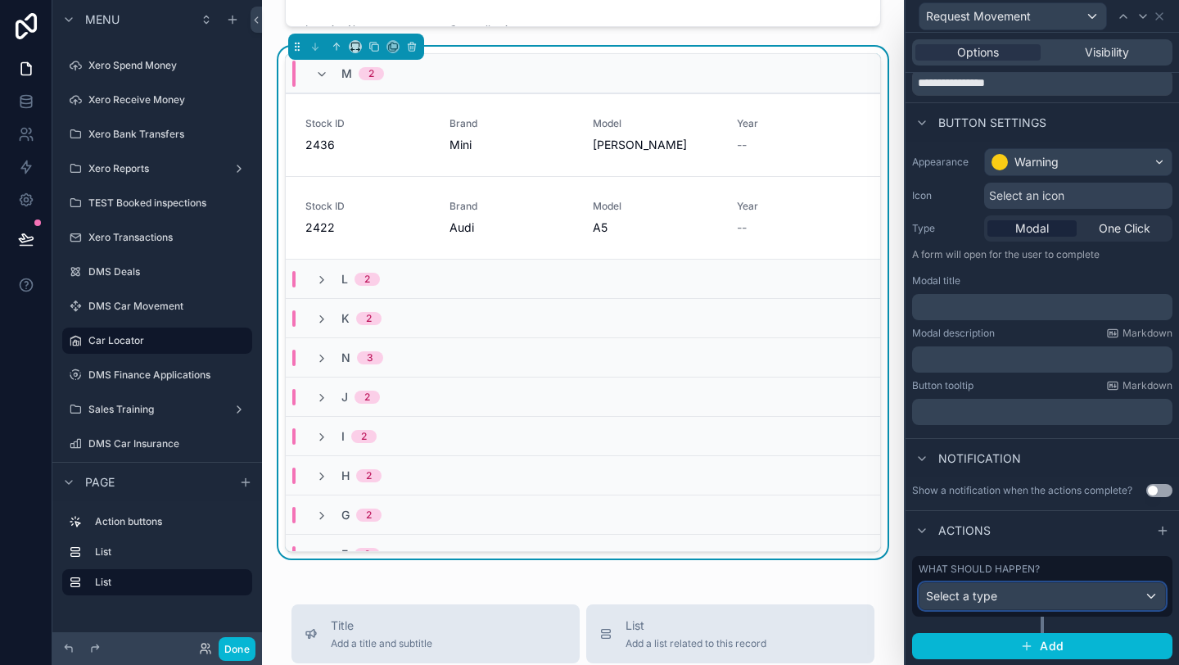
click at [1055, 594] on div "Select a type" at bounding box center [1043, 596] width 246 height 26
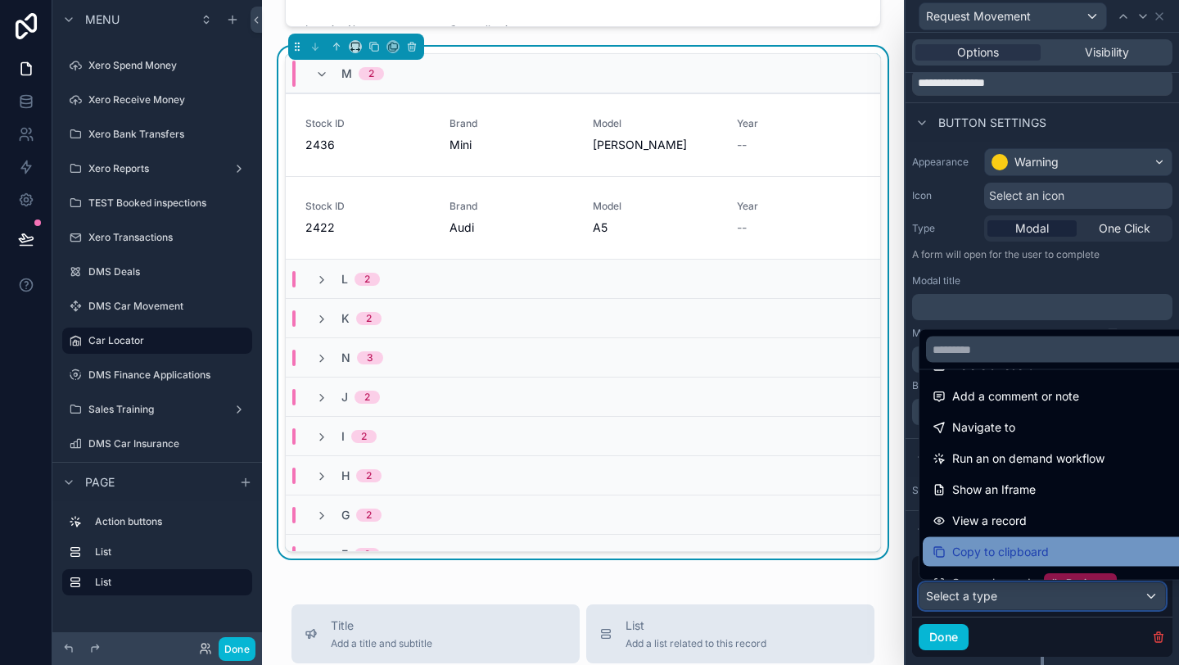
scroll to position [93, 0]
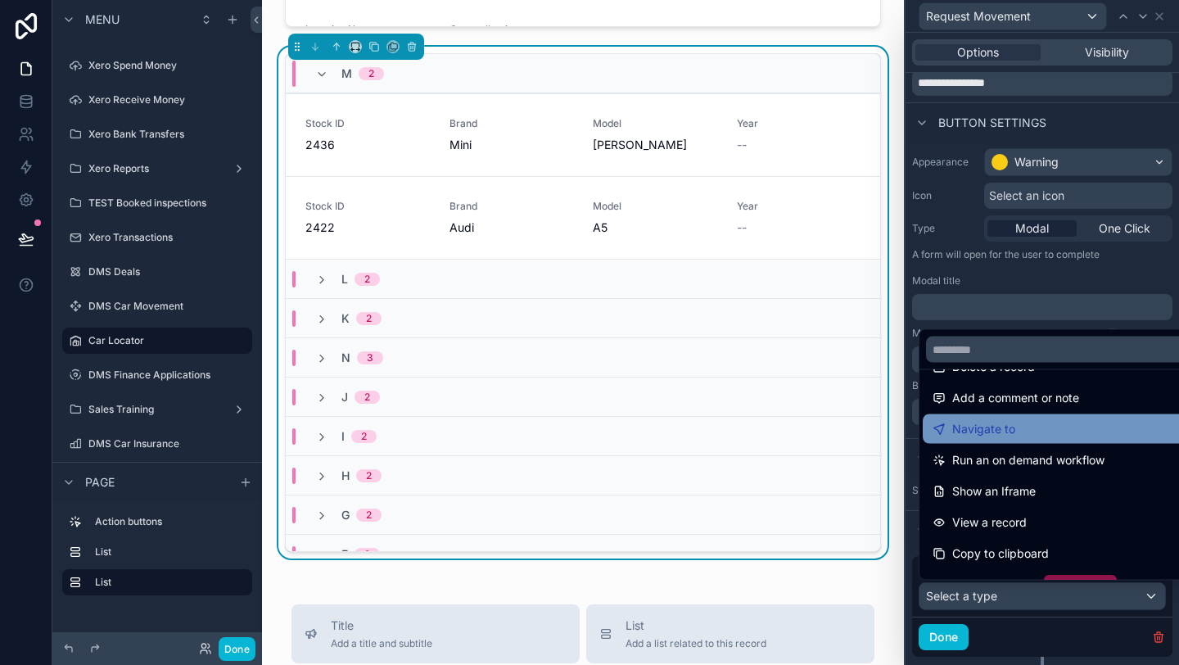
click at [1014, 435] on div "Navigate to" at bounding box center [1061, 429] width 257 height 20
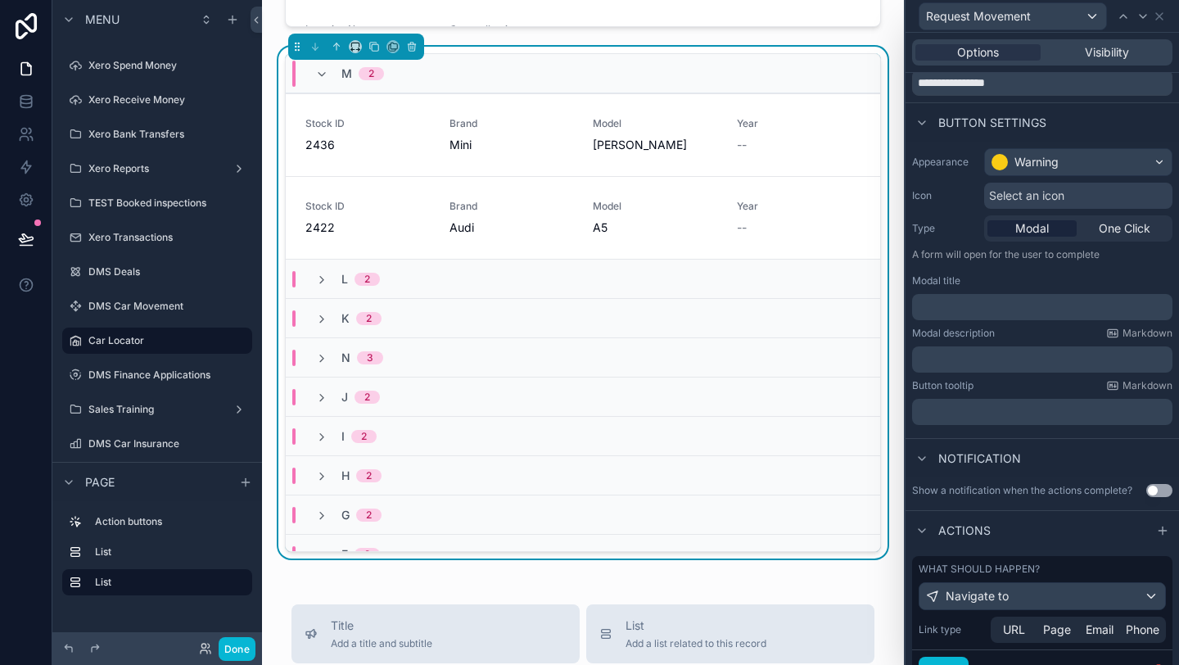
scroll to position [135, 0]
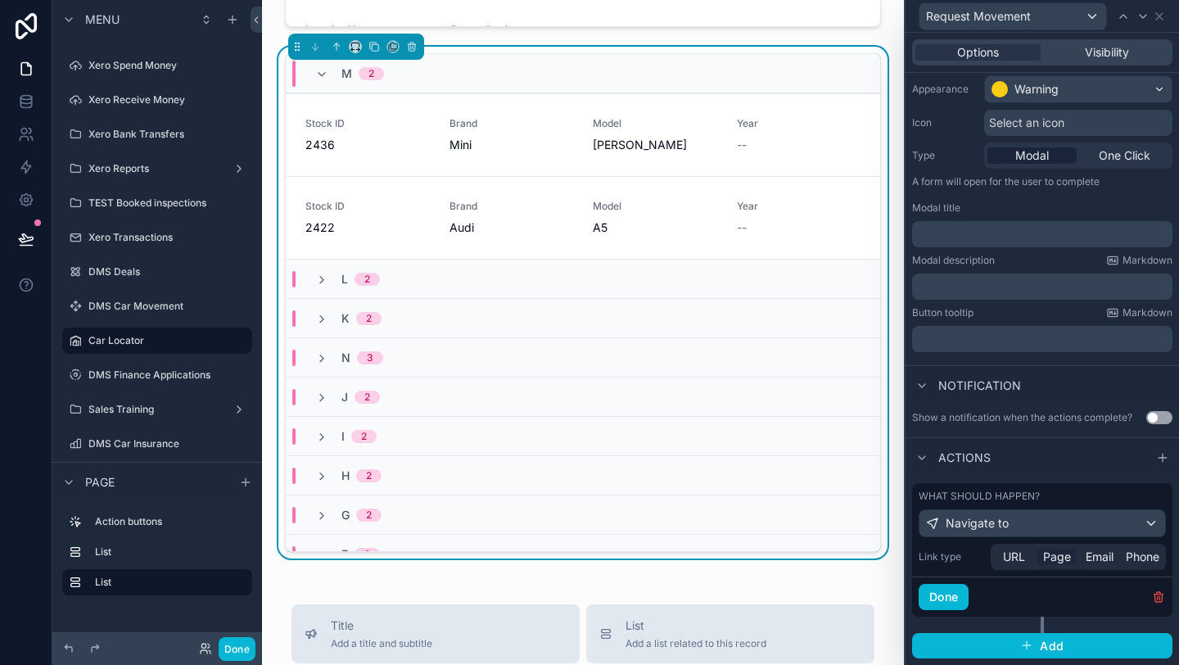
click at [1061, 563] on span "Page" at bounding box center [1057, 557] width 28 height 16
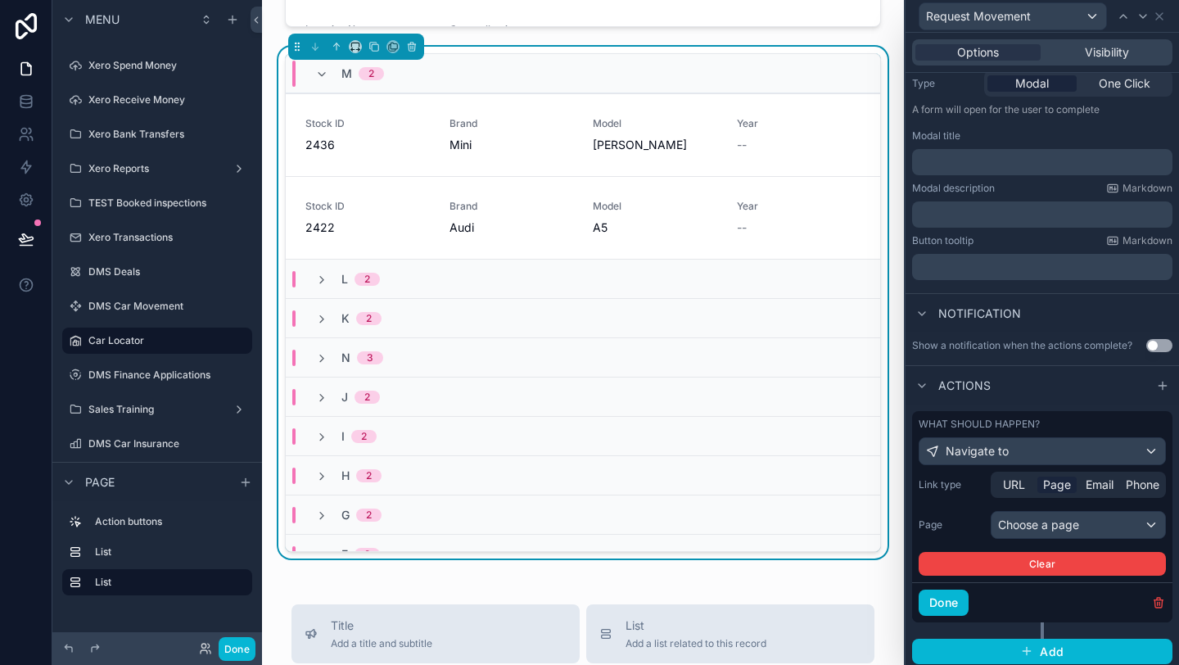
scroll to position [213, 0]
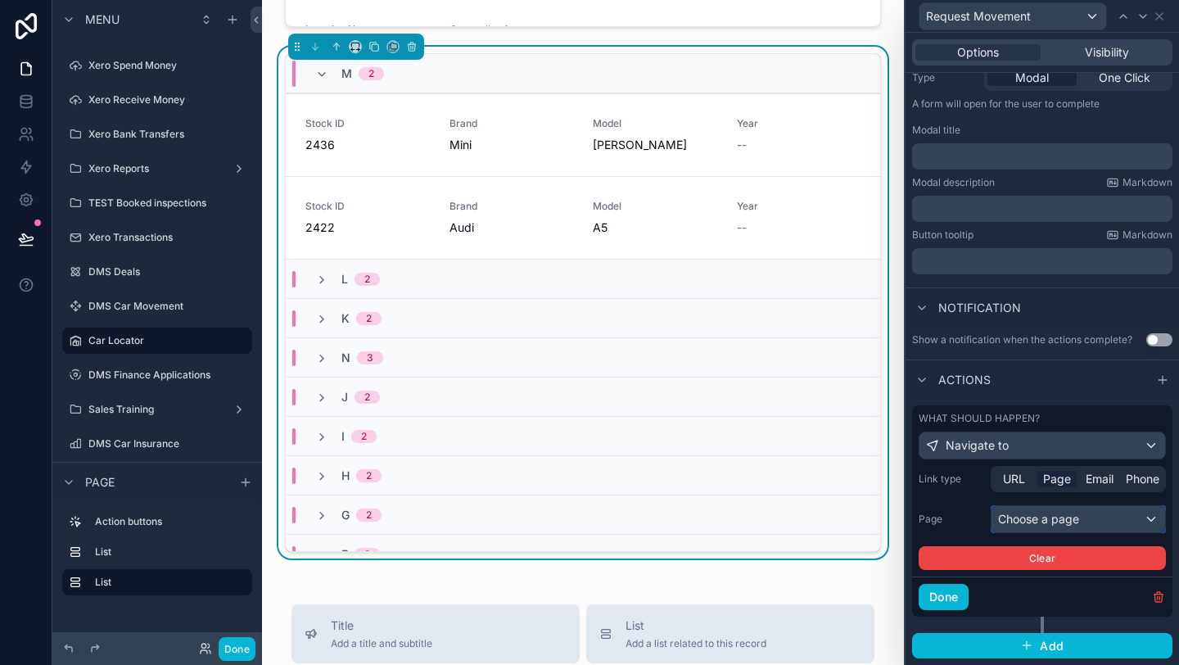
click at [1060, 522] on div "Choose a page" at bounding box center [1079, 519] width 174 height 26
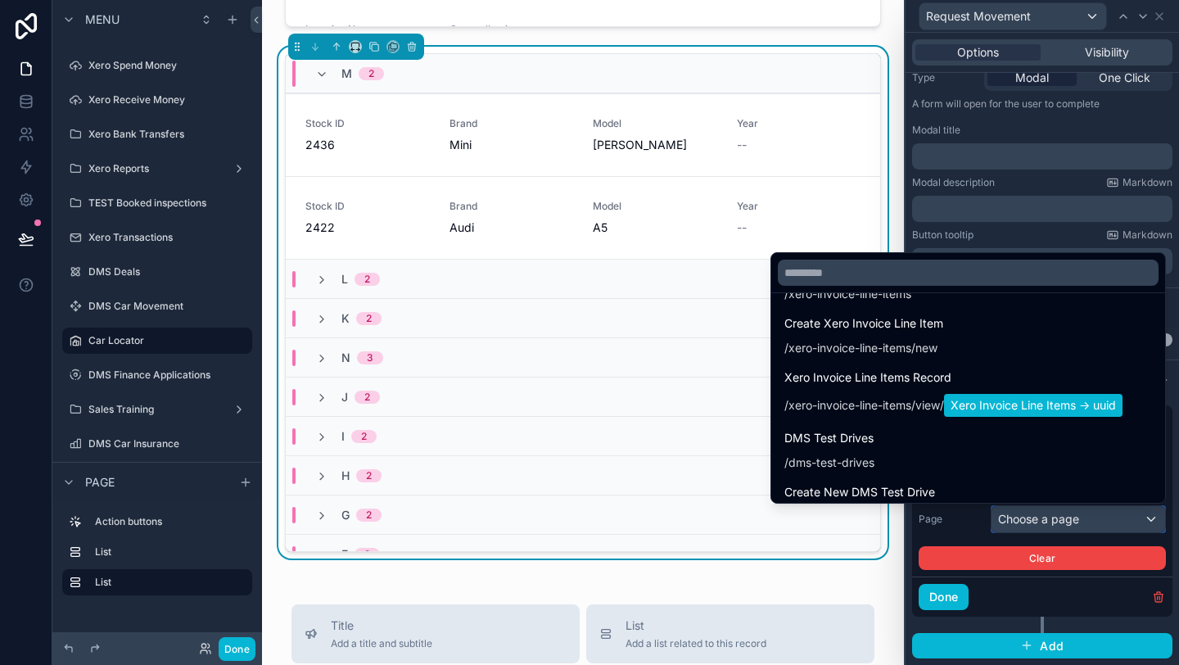
scroll to position [2859, 0]
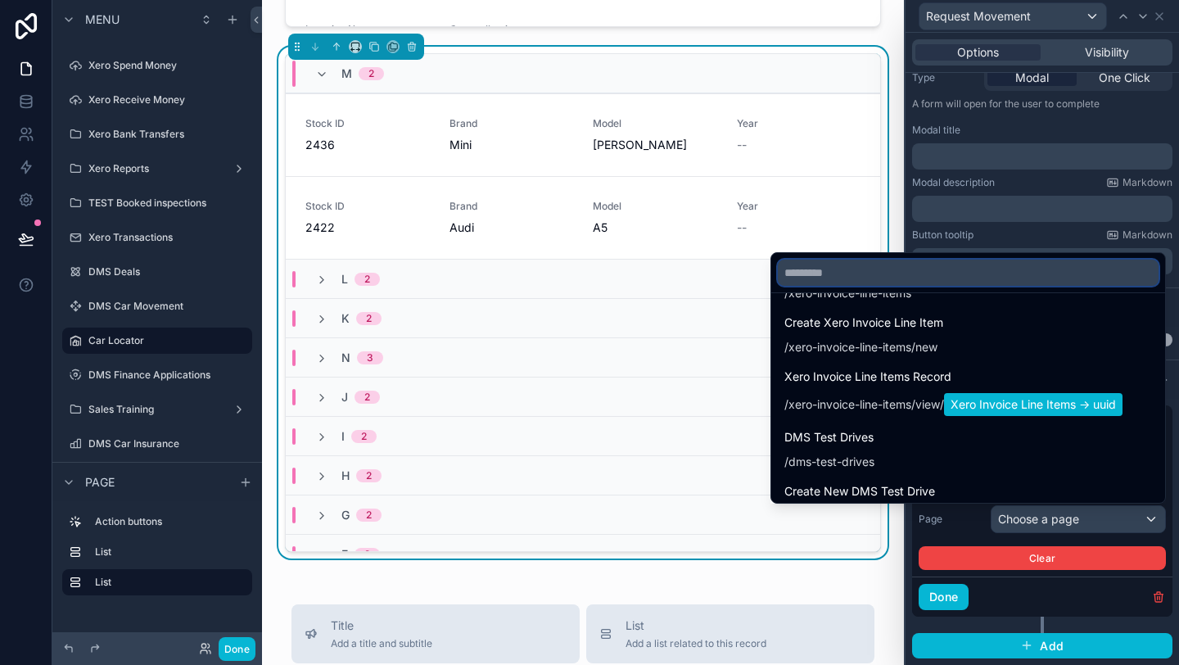
click at [880, 274] on input "text" at bounding box center [968, 273] width 381 height 26
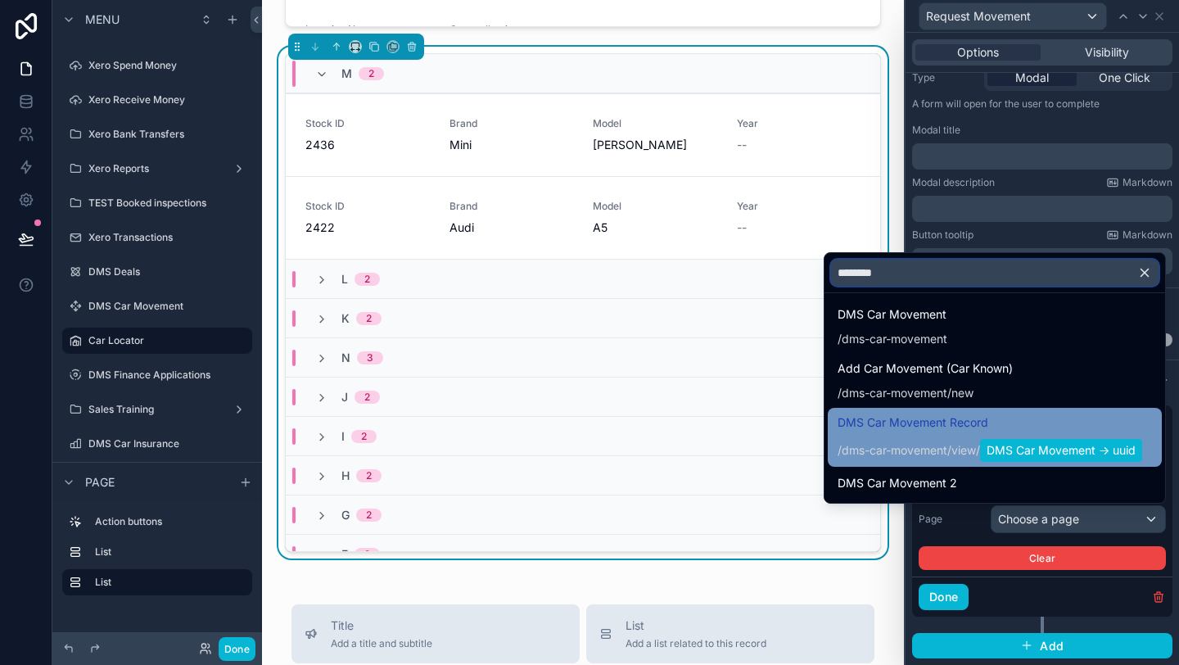
scroll to position [0, 0]
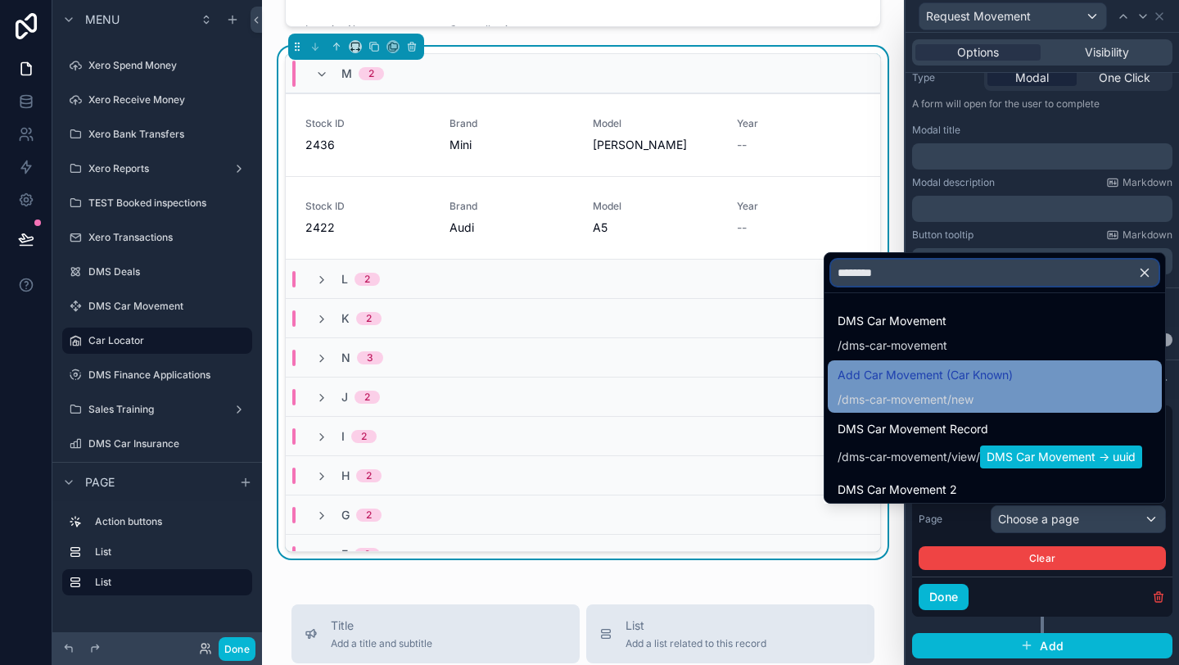
type input "********"
click at [941, 382] on span "Add Car Movement (Car Known)" at bounding box center [925, 375] width 175 height 20
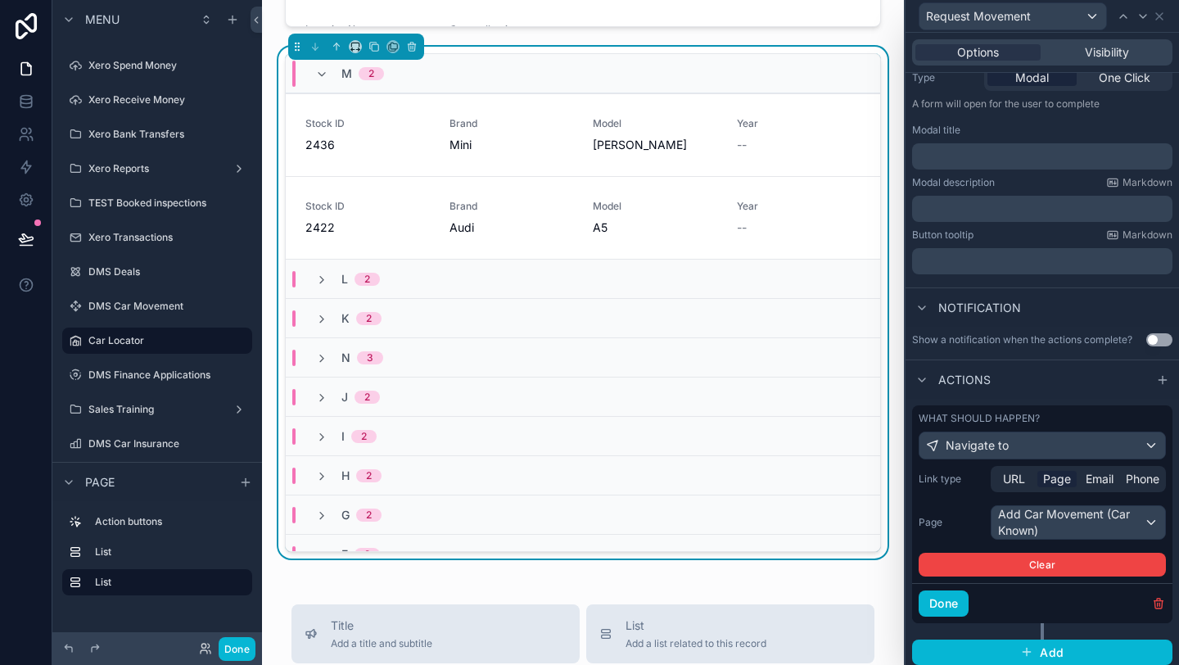
scroll to position [219, 0]
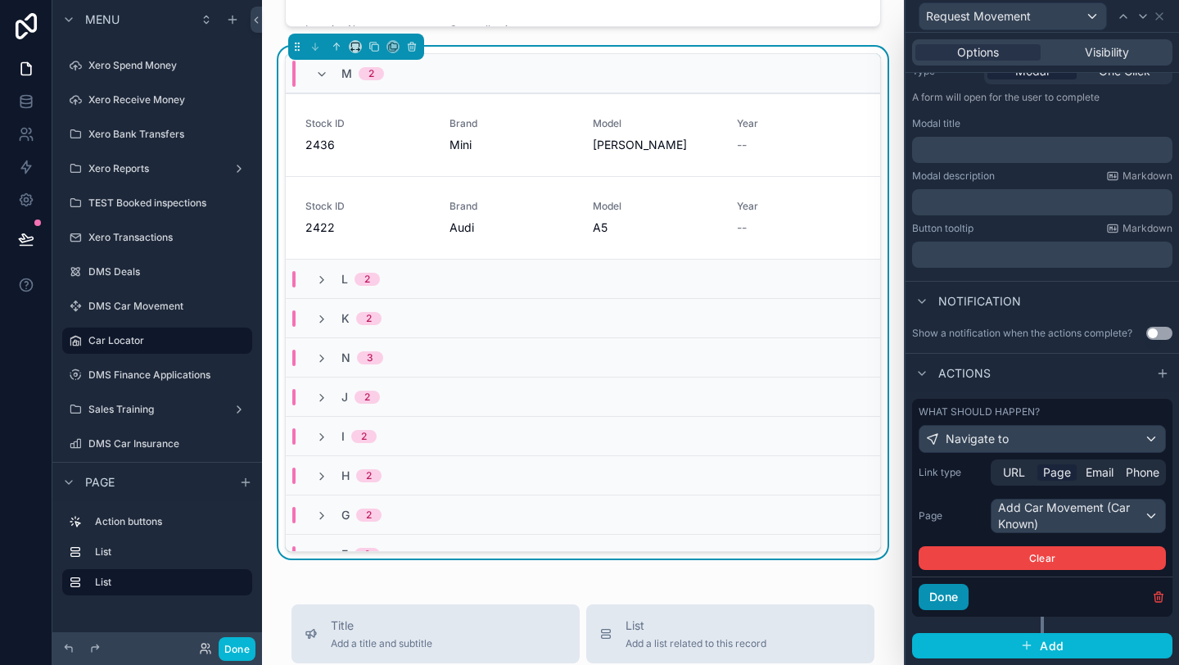
click at [945, 599] on button "Done" at bounding box center [944, 597] width 50 height 26
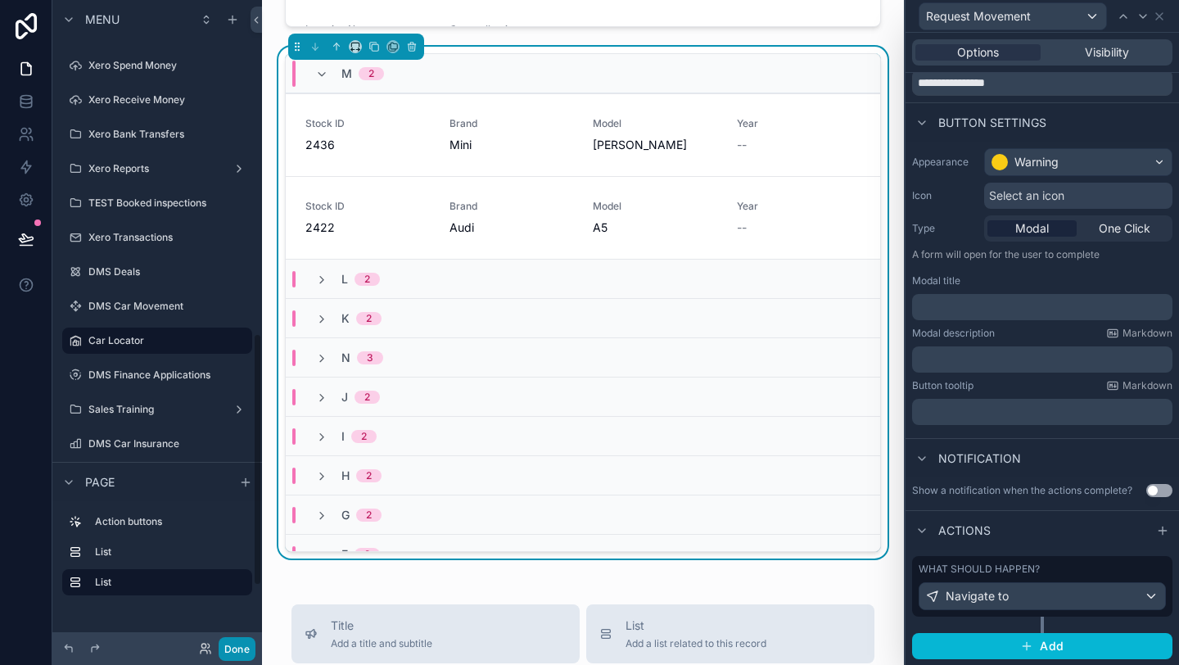
click at [241, 640] on button "Done" at bounding box center [237, 649] width 37 height 24
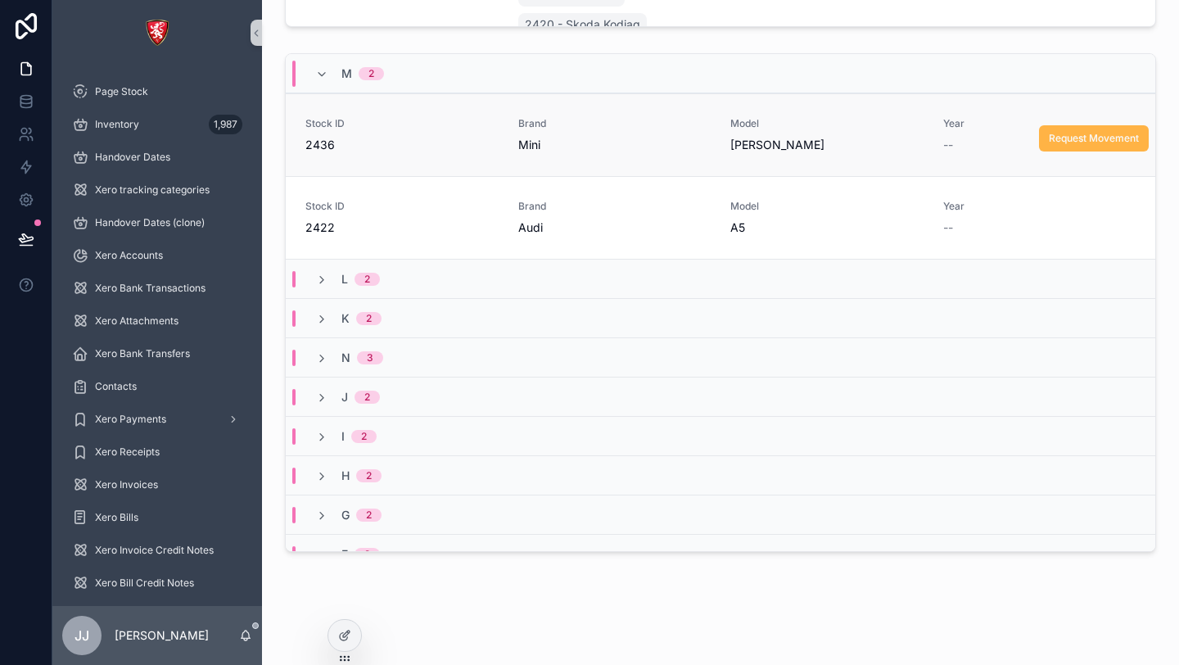
click at [1095, 147] on button "Request Movement" at bounding box center [1094, 138] width 110 height 26
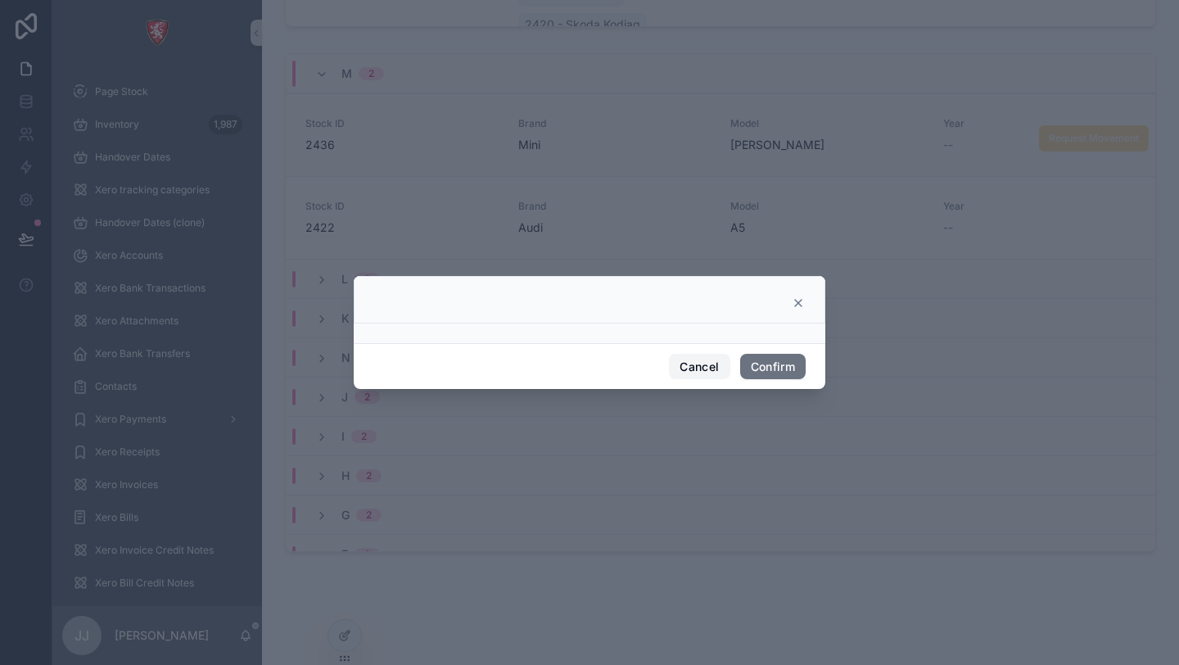
click at [695, 363] on button "Cancel" at bounding box center [699, 367] width 61 height 26
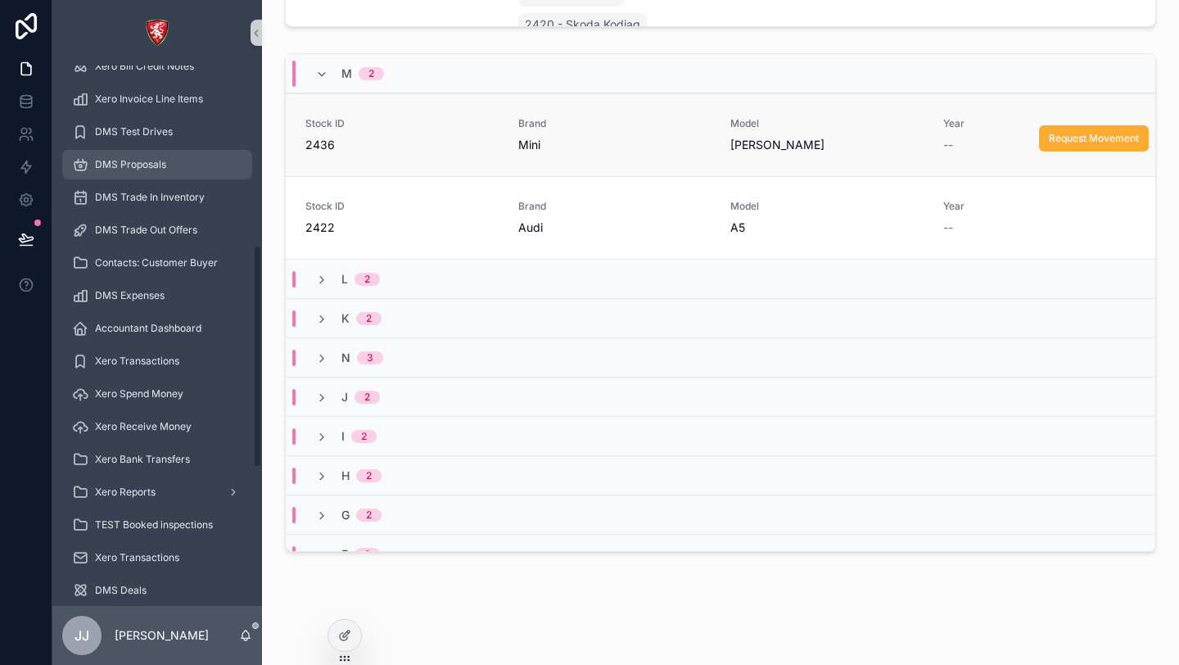
scroll to position [766, 0]
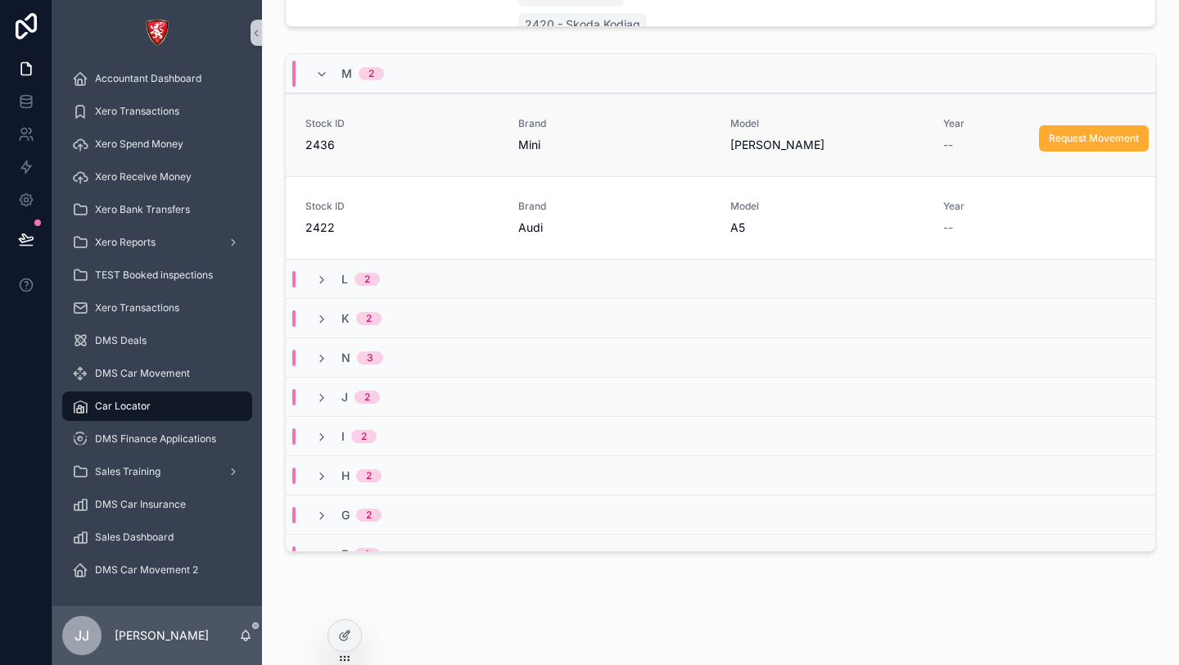
click at [165, 414] on div "Car Locator" at bounding box center [157, 406] width 170 height 26
click at [346, 637] on icon at bounding box center [344, 635] width 13 height 13
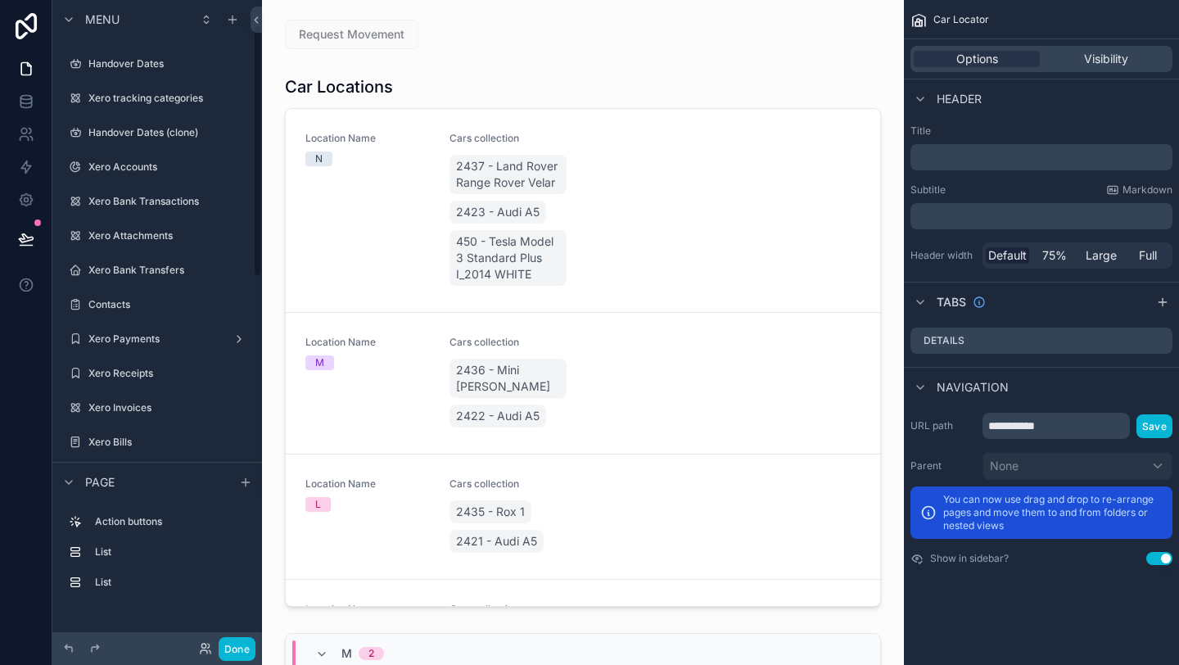
scroll to position [0, 0]
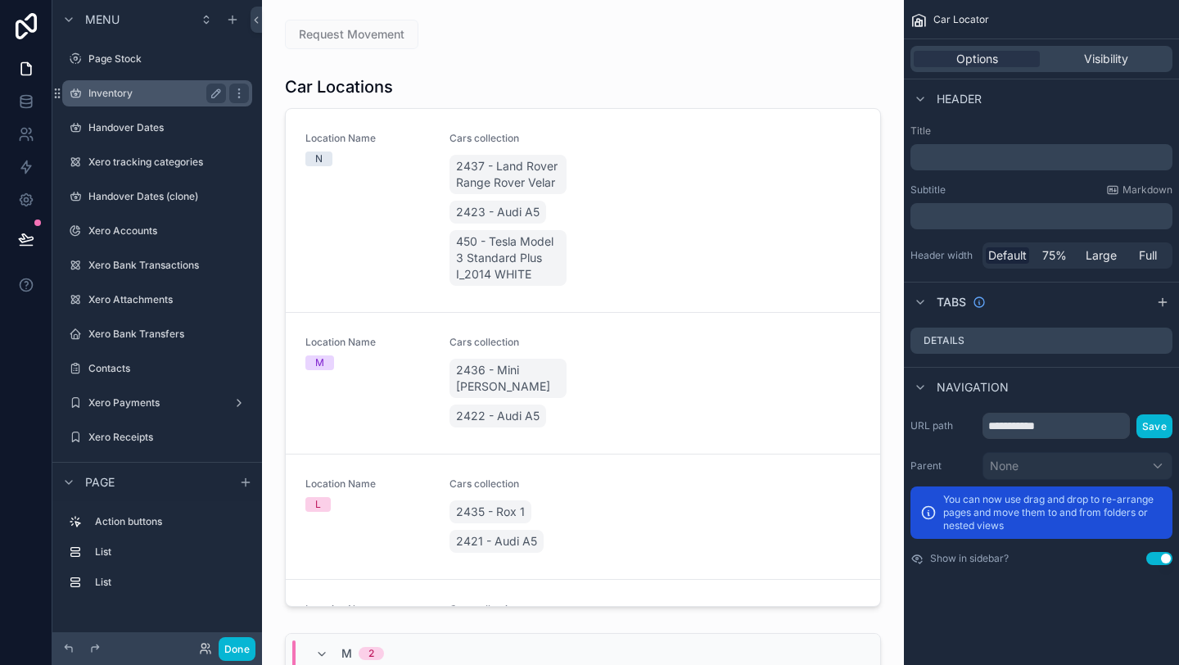
click at [145, 88] on label "Inventory" at bounding box center [153, 93] width 131 height 13
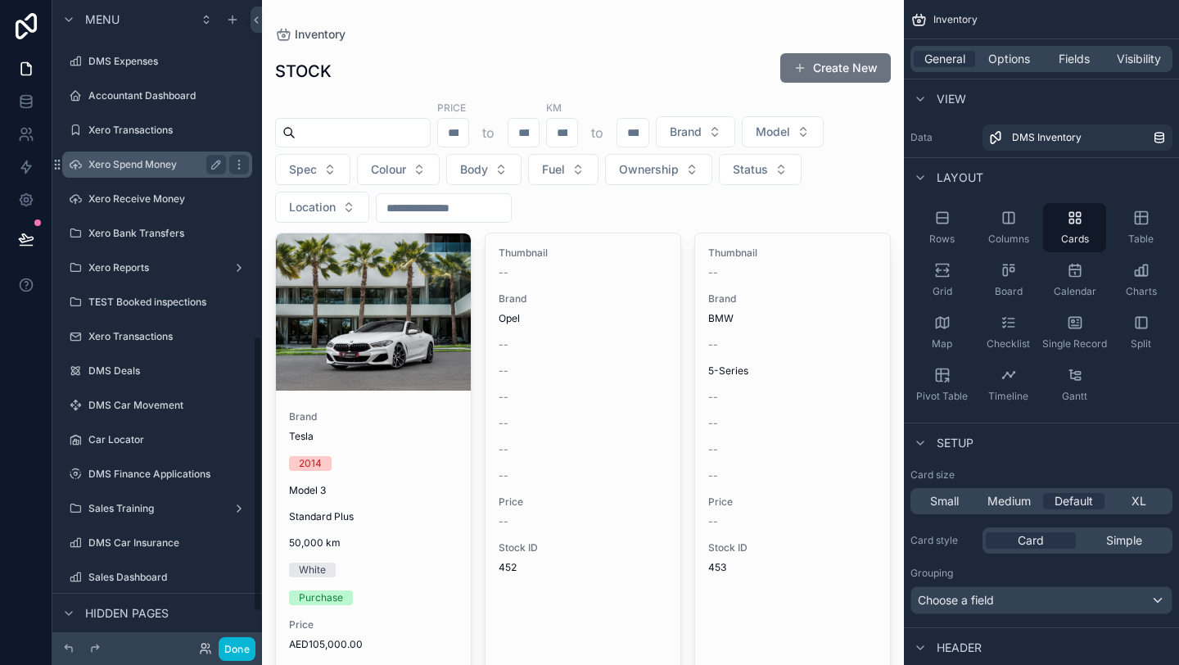
scroll to position [785, 0]
click at [170, 389] on div "DMS Car Movement" at bounding box center [157, 403] width 210 height 29
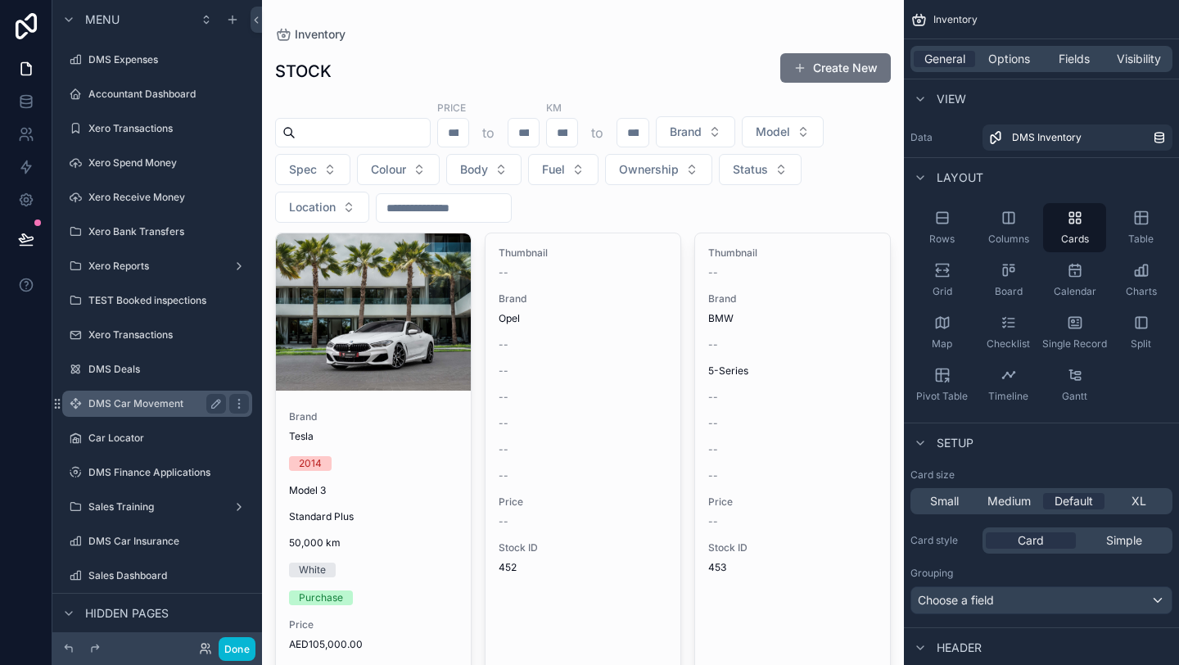
click at [172, 397] on label "DMS Car Movement" at bounding box center [153, 403] width 131 height 13
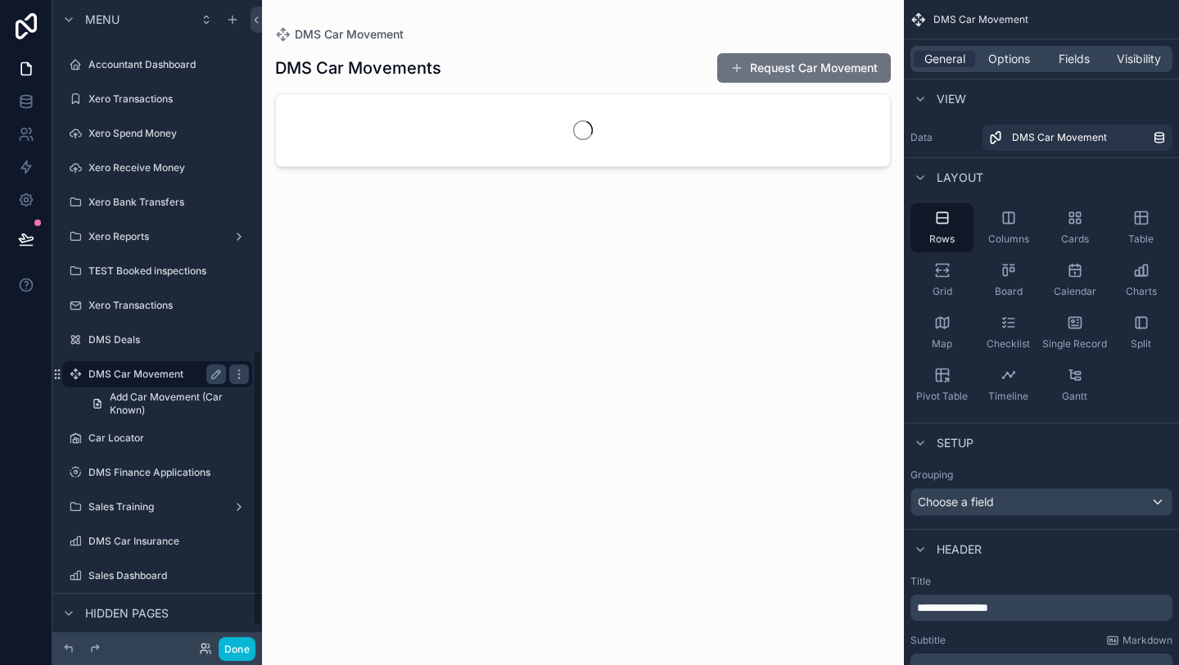
scroll to position [819, 0]
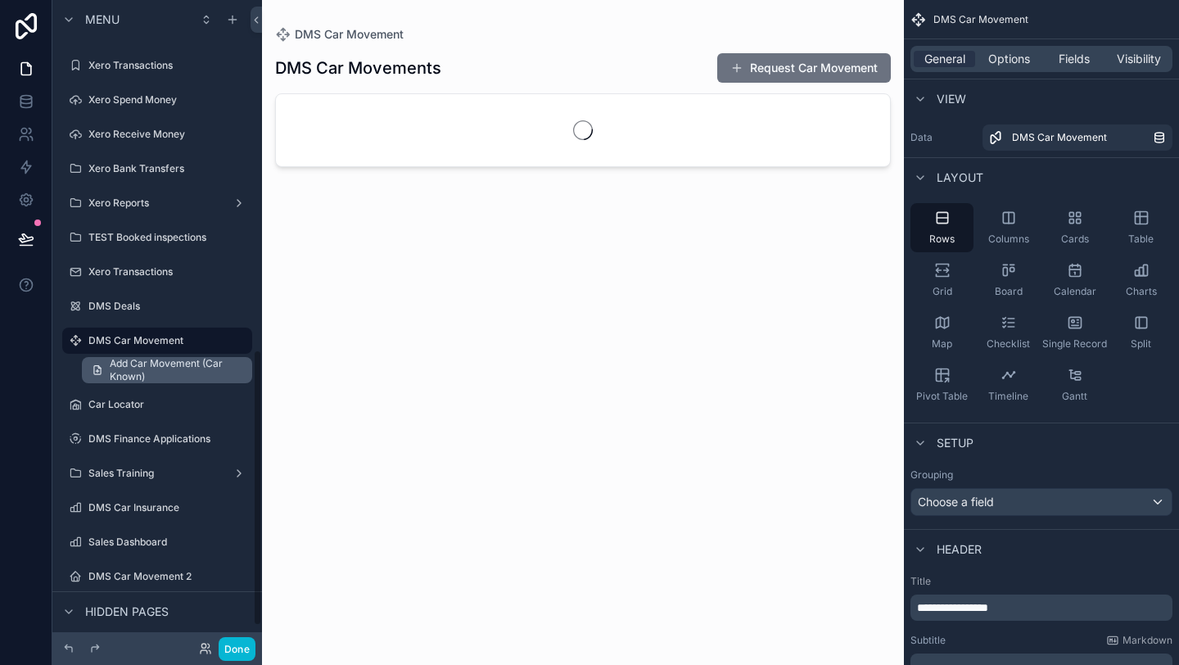
click at [158, 380] on span "Add Car Movement (Car Known)" at bounding box center [176, 370] width 133 height 26
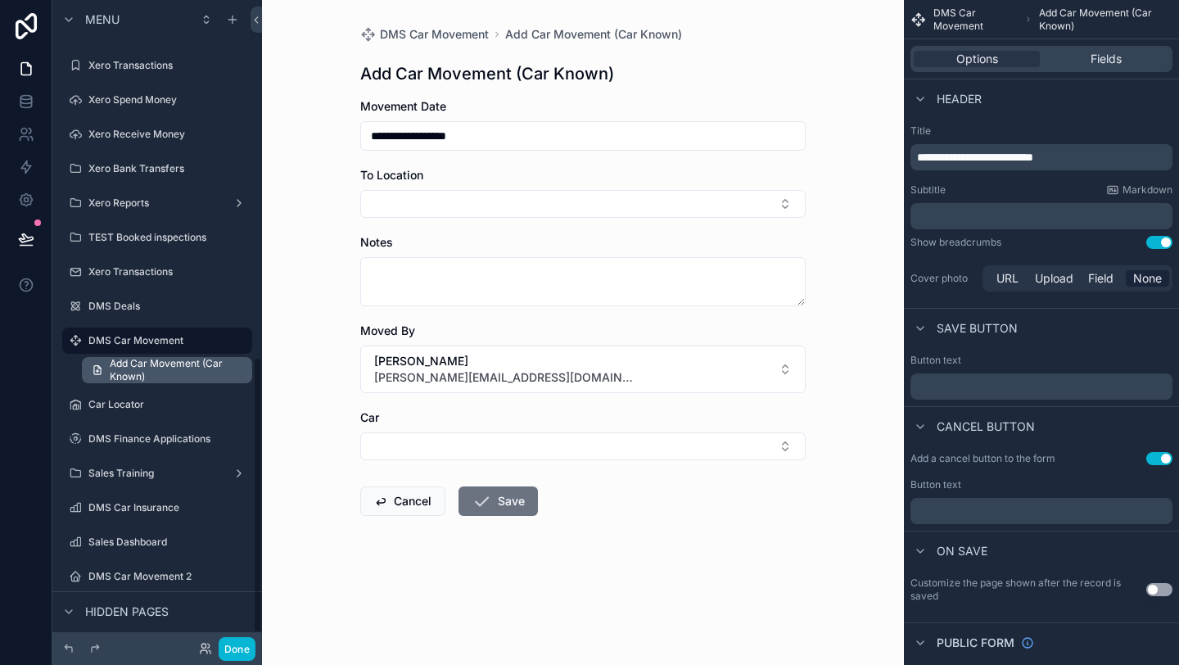
scroll to position [863, 0]
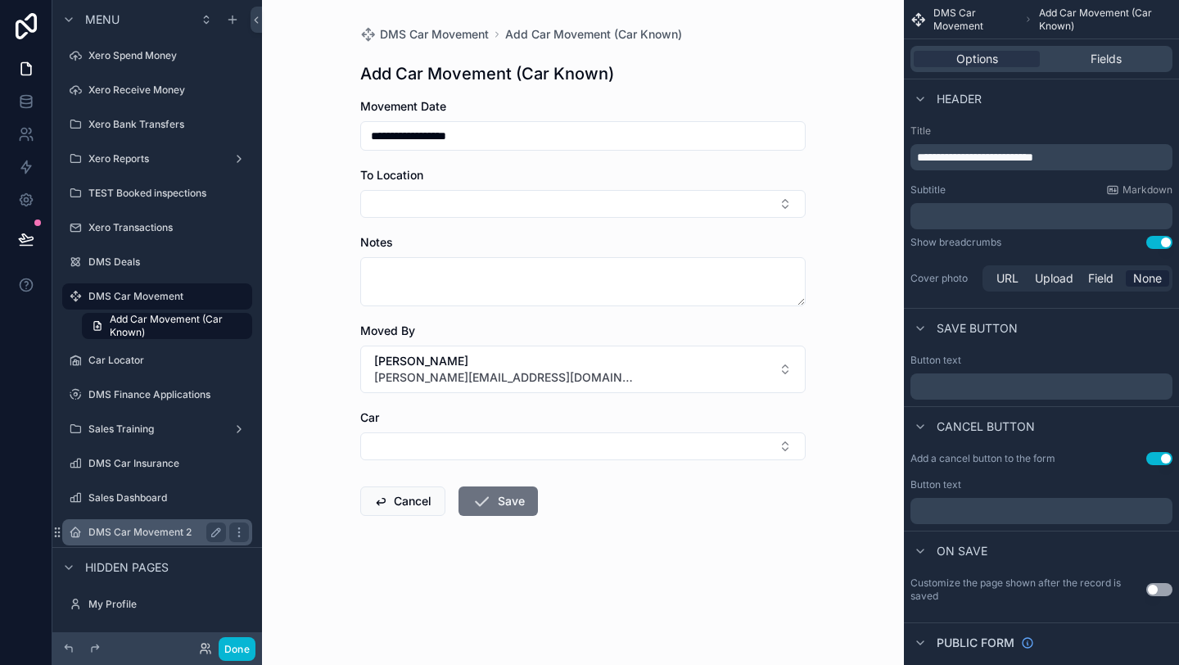
click at [178, 537] on label "DMS Car Movement 2" at bounding box center [153, 532] width 131 height 13
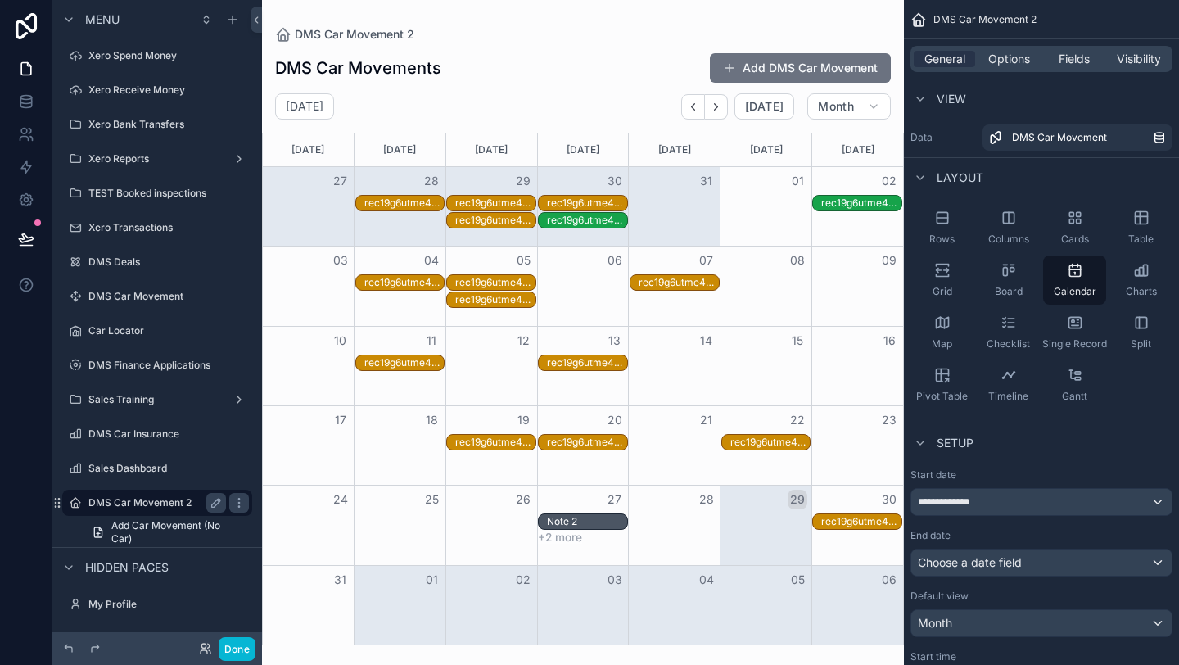
click at [178, 537] on span "Add Car Movement (No Car)" at bounding box center [176, 532] width 131 height 26
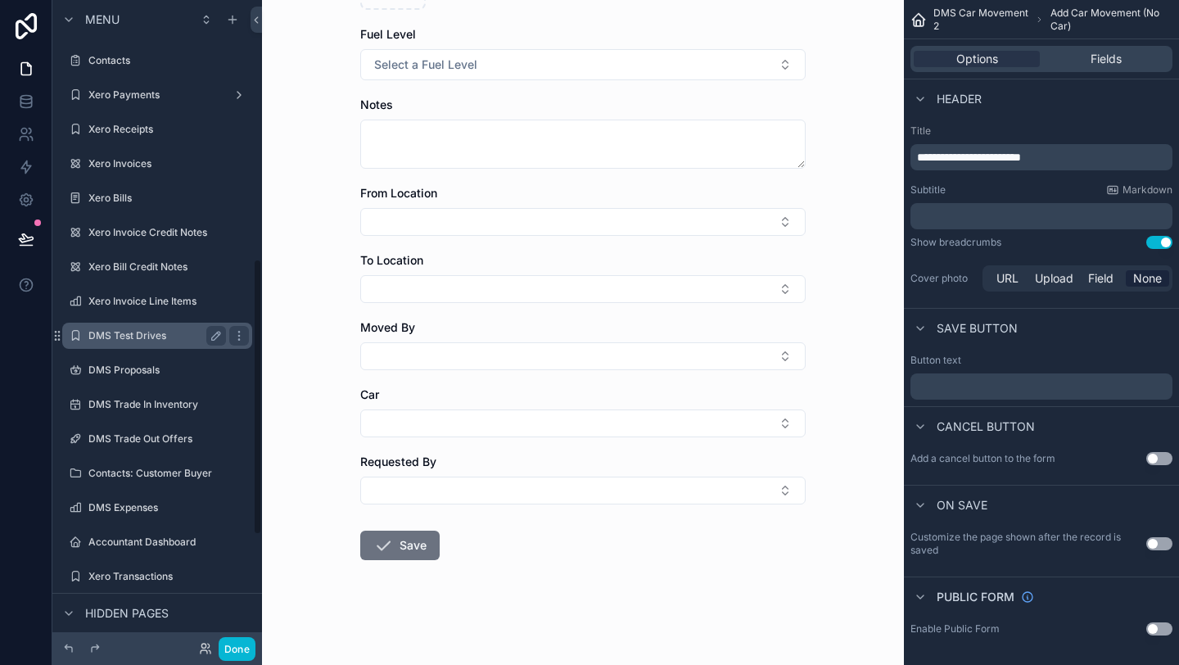
scroll to position [863, 0]
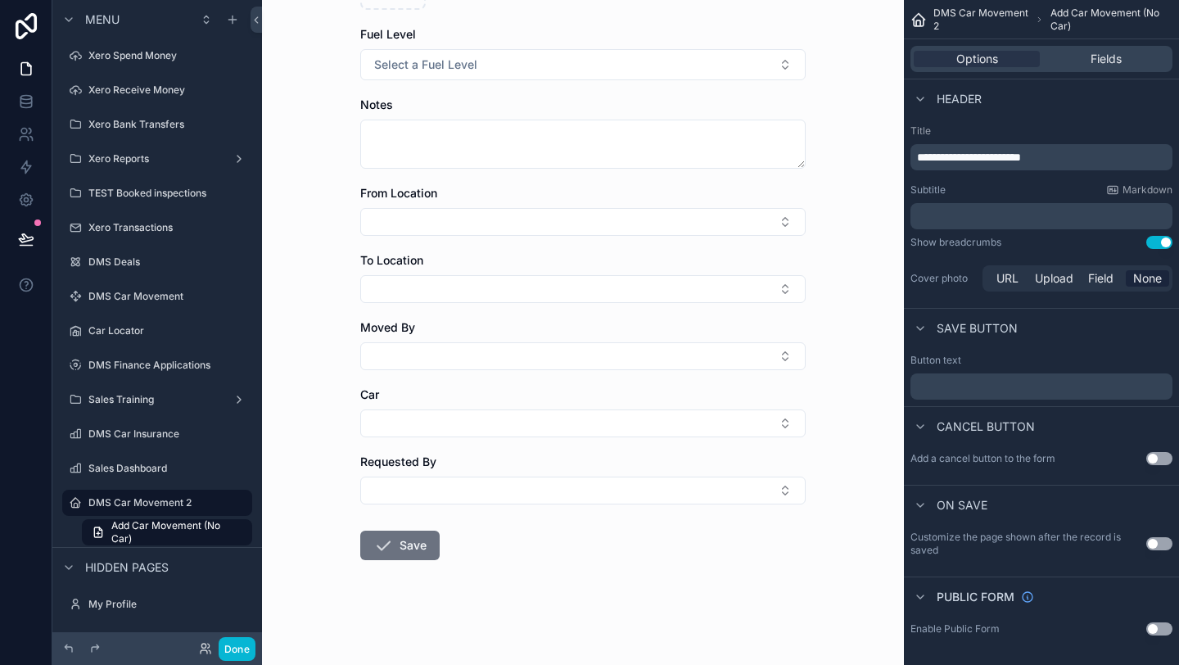
click at [175, 301] on label "DMS Car Movement" at bounding box center [168, 296] width 160 height 13
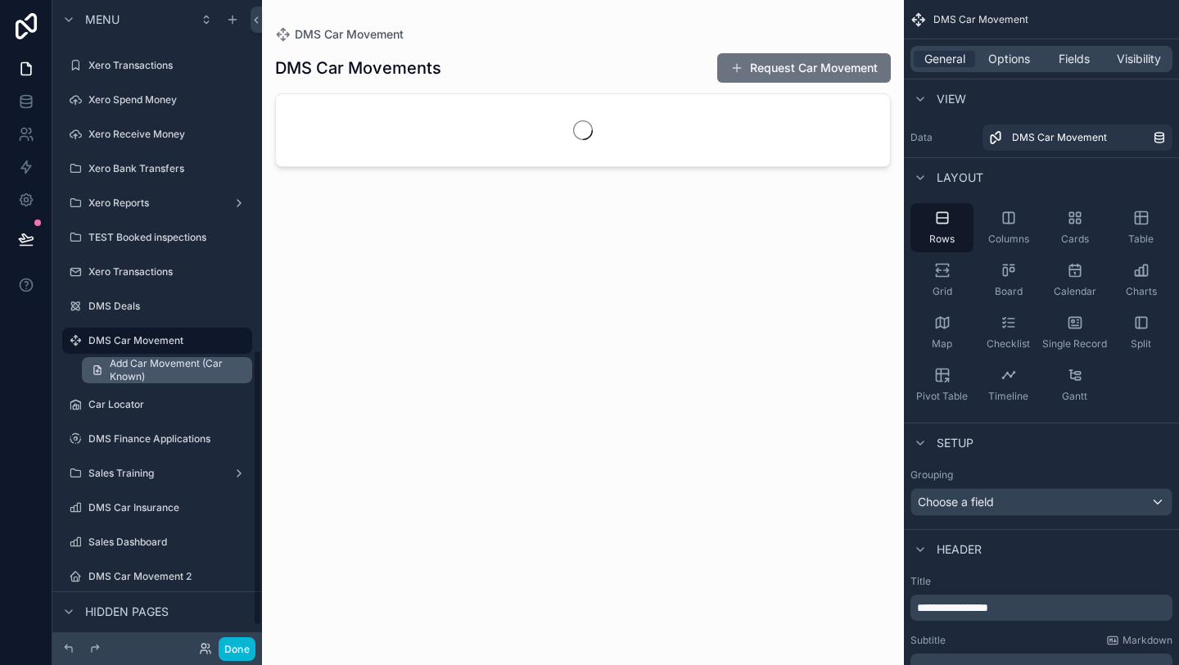
click at [177, 357] on span "Add Car Movement (Car Known)" at bounding box center [176, 370] width 133 height 26
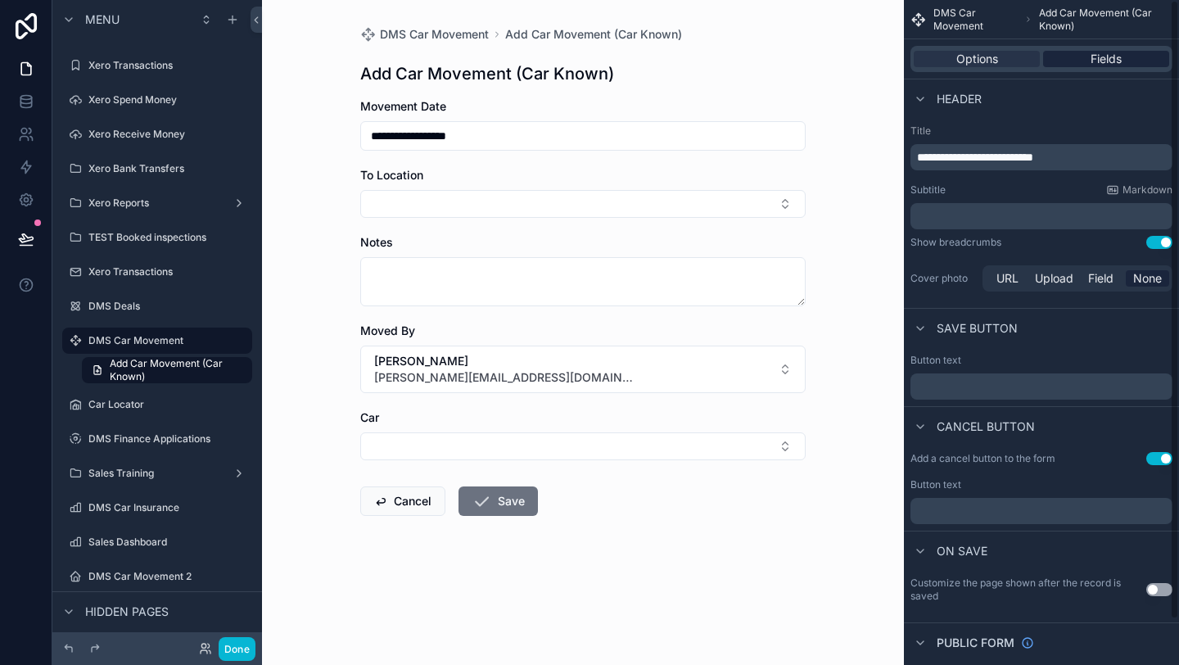
click at [1137, 58] on div "Fields" at bounding box center [1106, 59] width 126 height 16
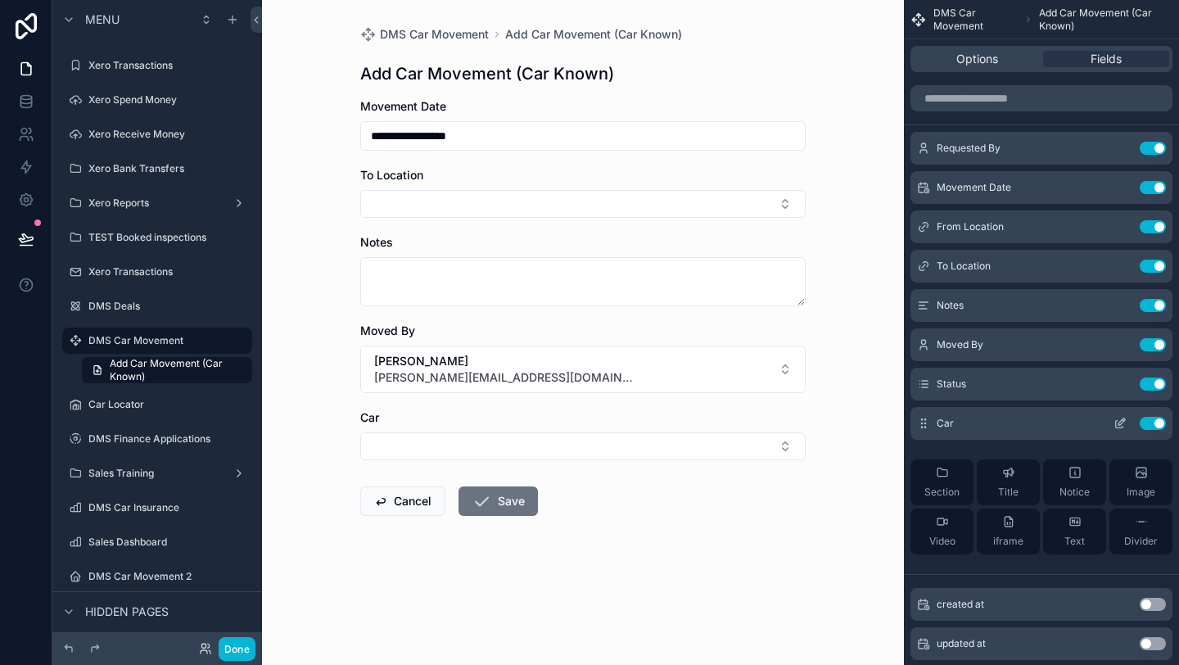
click at [1125, 427] on icon "scrollable content" at bounding box center [1120, 423] width 13 height 13
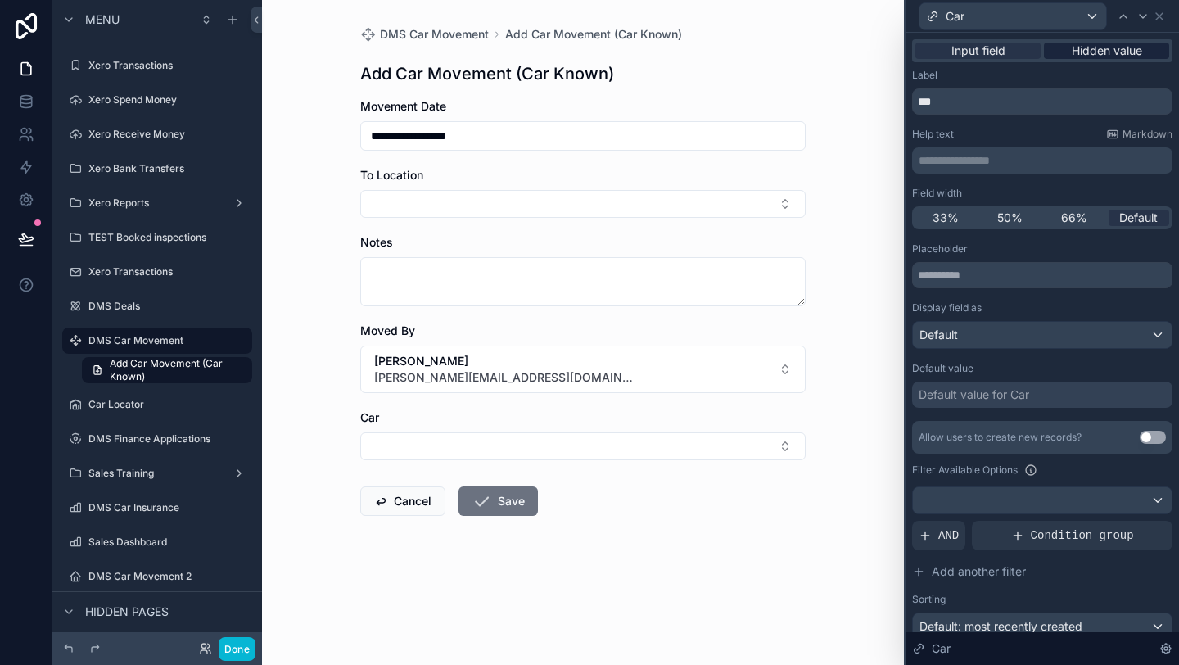
click at [1110, 45] on span "Hidden value" at bounding box center [1107, 51] width 70 height 16
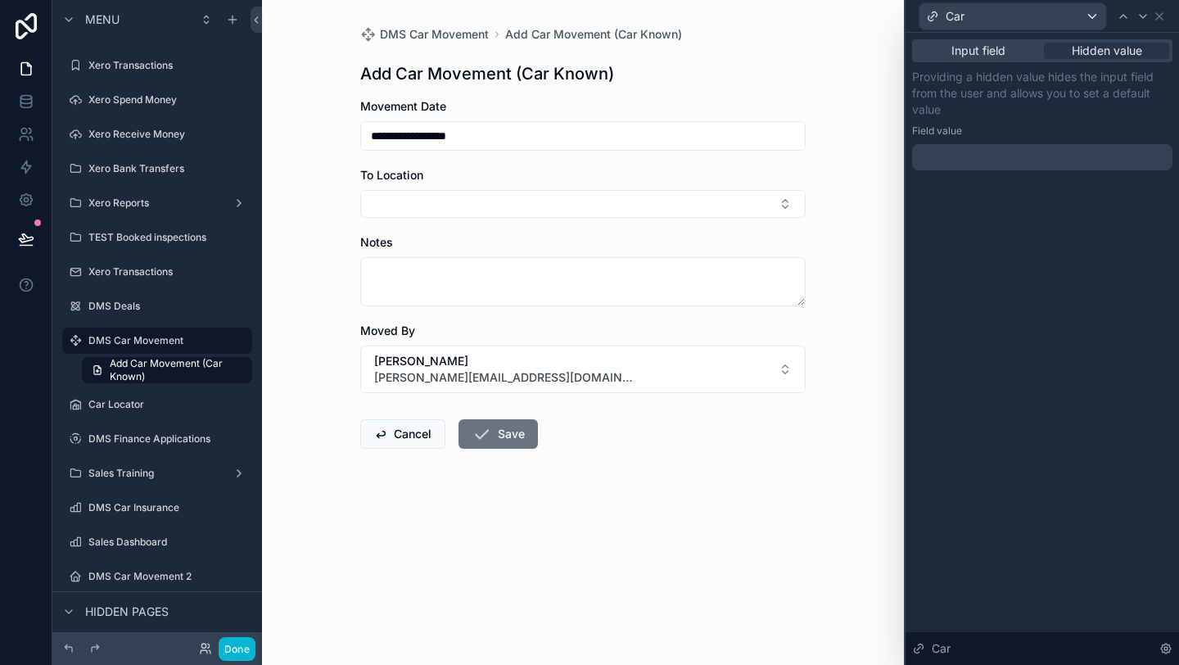
click at [1010, 151] on div at bounding box center [1042, 157] width 260 height 26
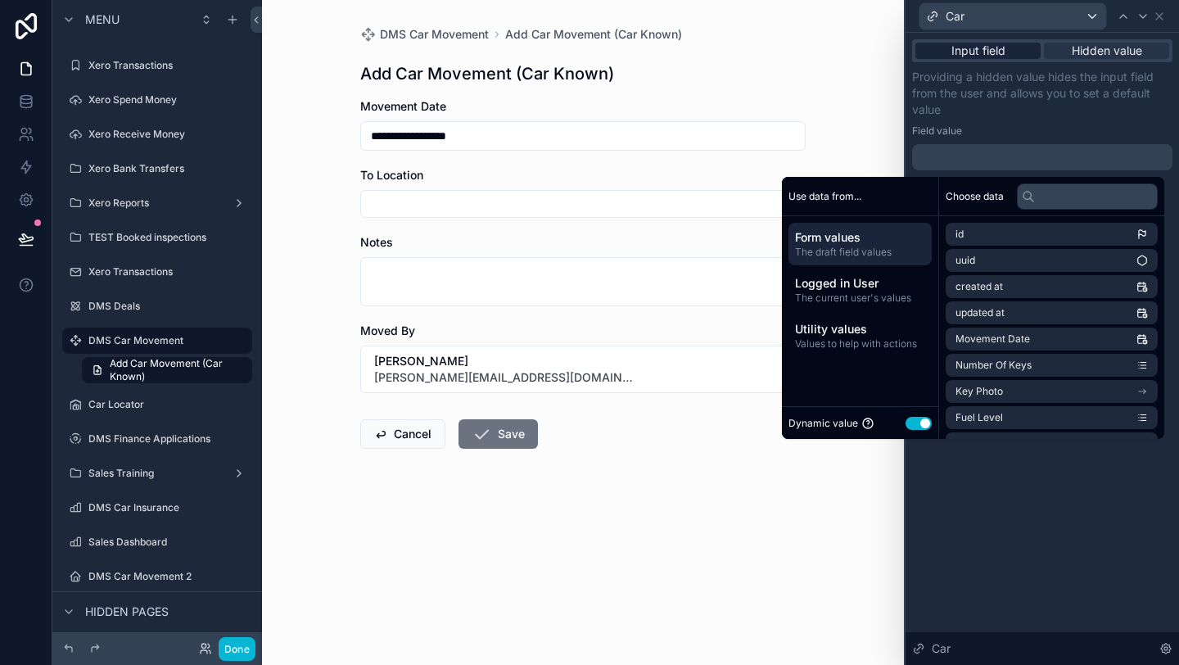
click at [992, 57] on span "Input field" at bounding box center [979, 51] width 54 height 16
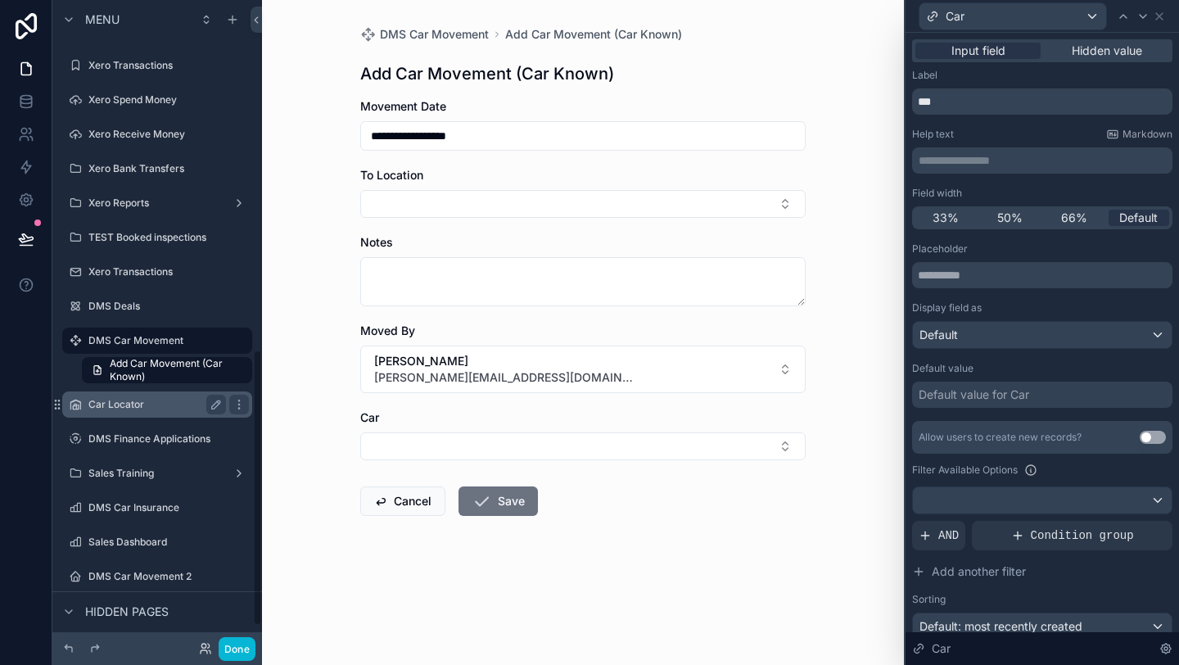
scroll to position [863, 0]
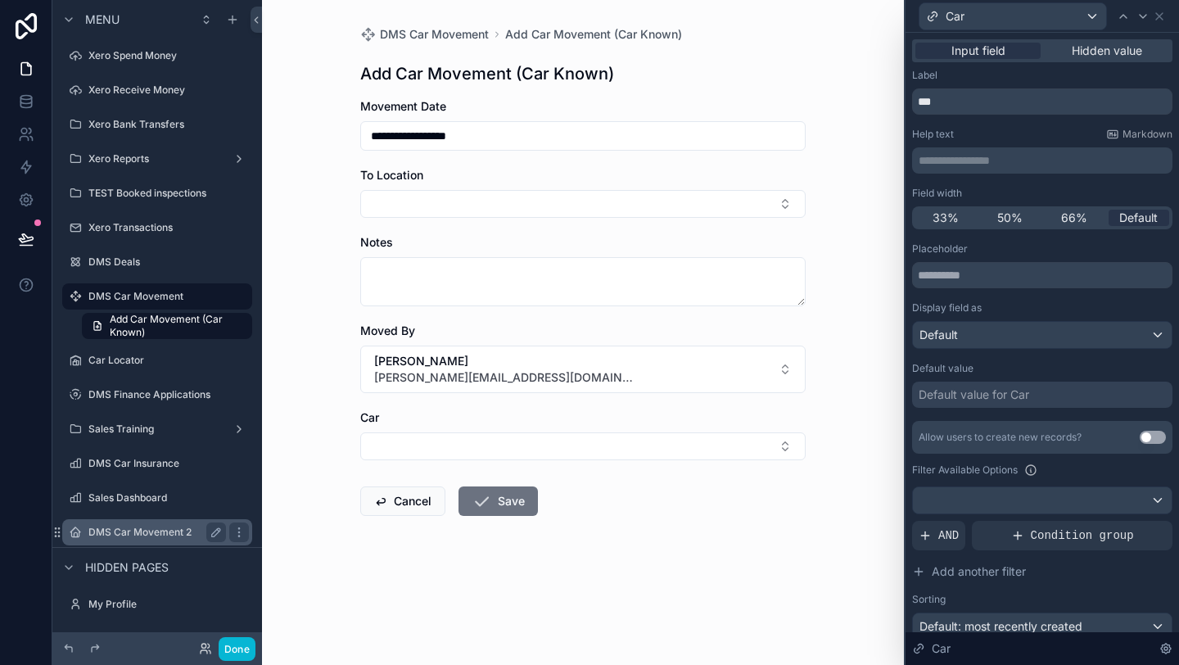
click at [161, 540] on div "DMS Car Movement 2" at bounding box center [157, 532] width 138 height 20
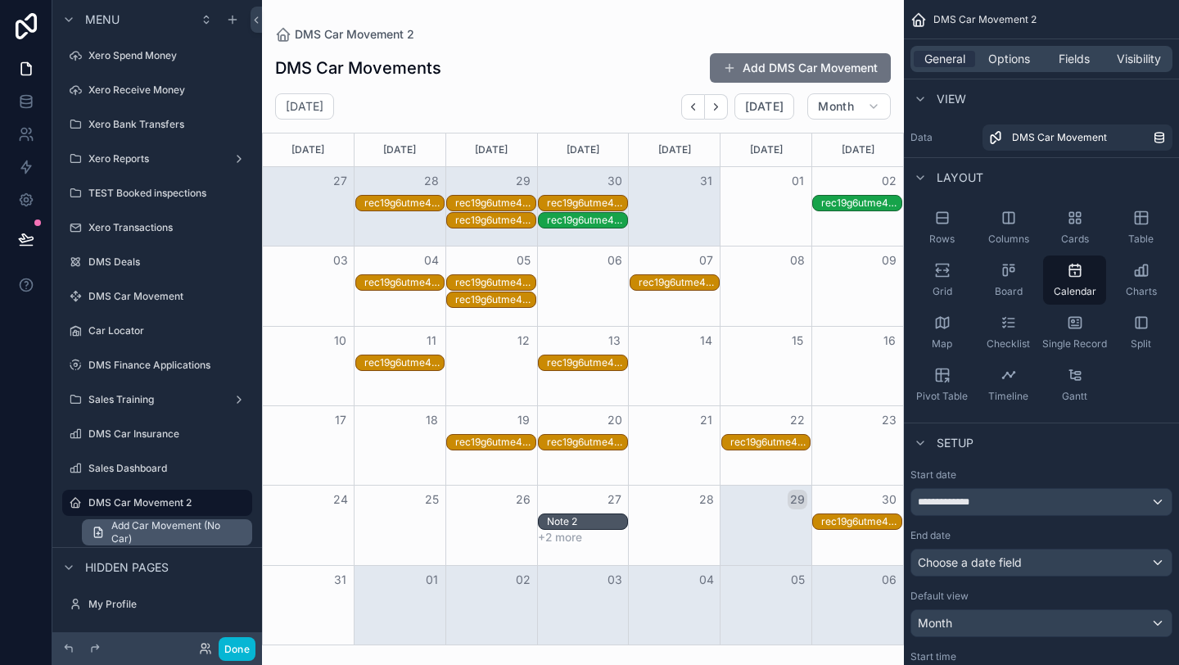
click at [158, 527] on span "Add Car Movement (No Car)" at bounding box center [176, 532] width 131 height 26
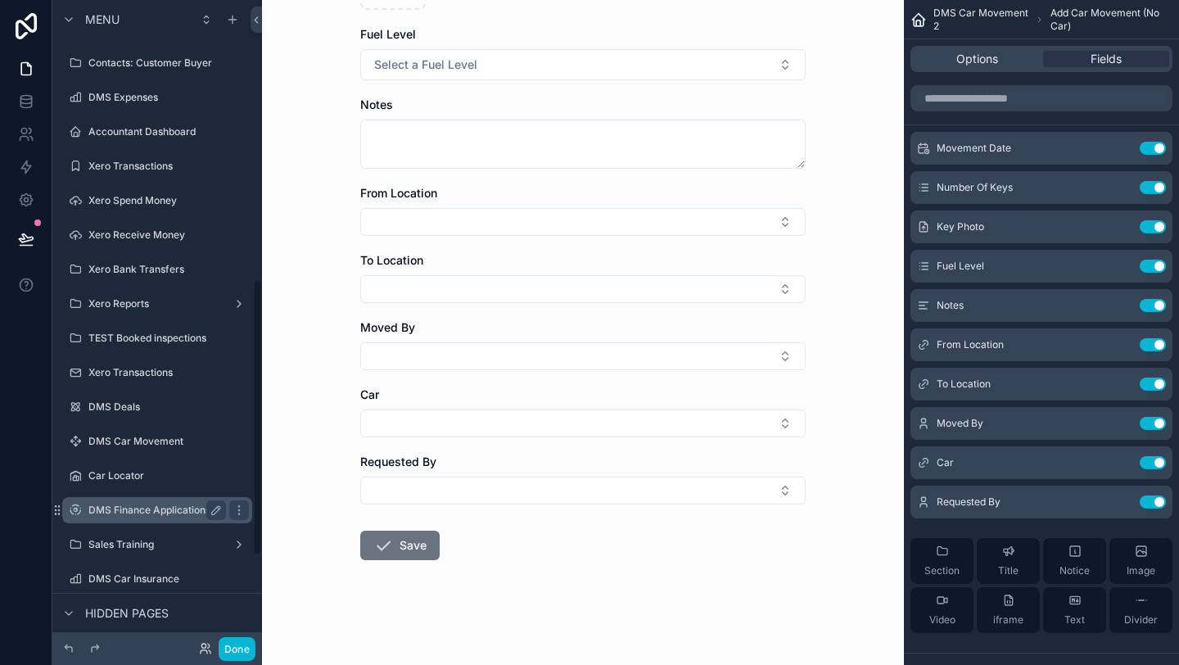
scroll to position [605, 0]
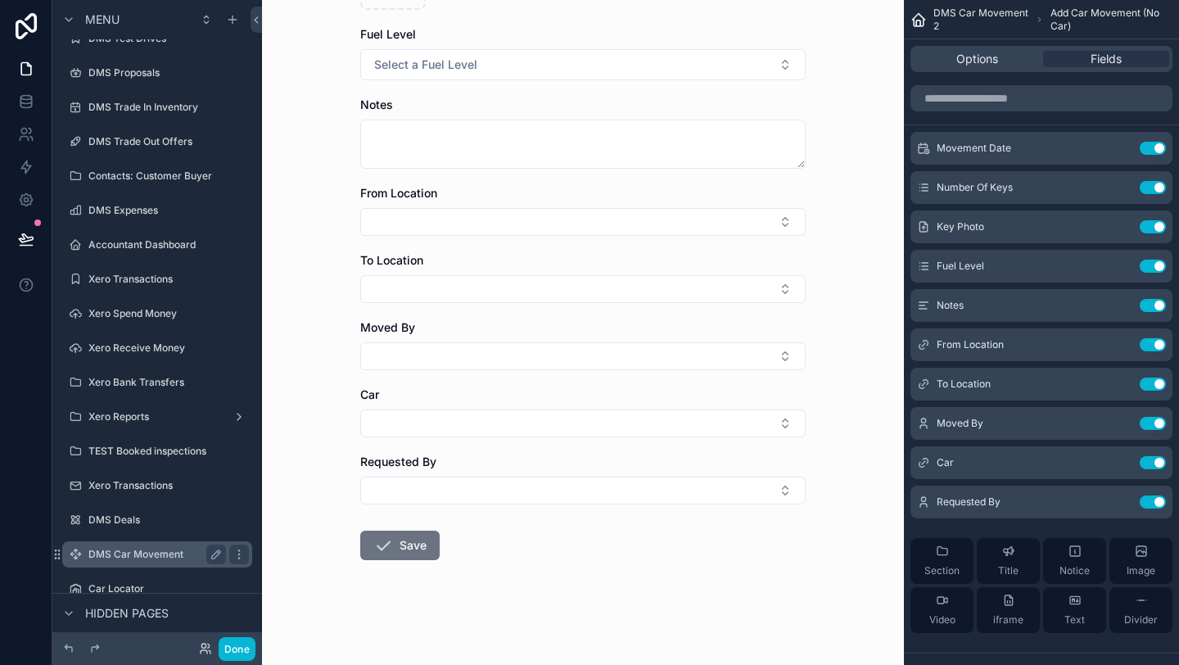
click at [142, 558] on label "DMS Car Movement" at bounding box center [153, 554] width 131 height 13
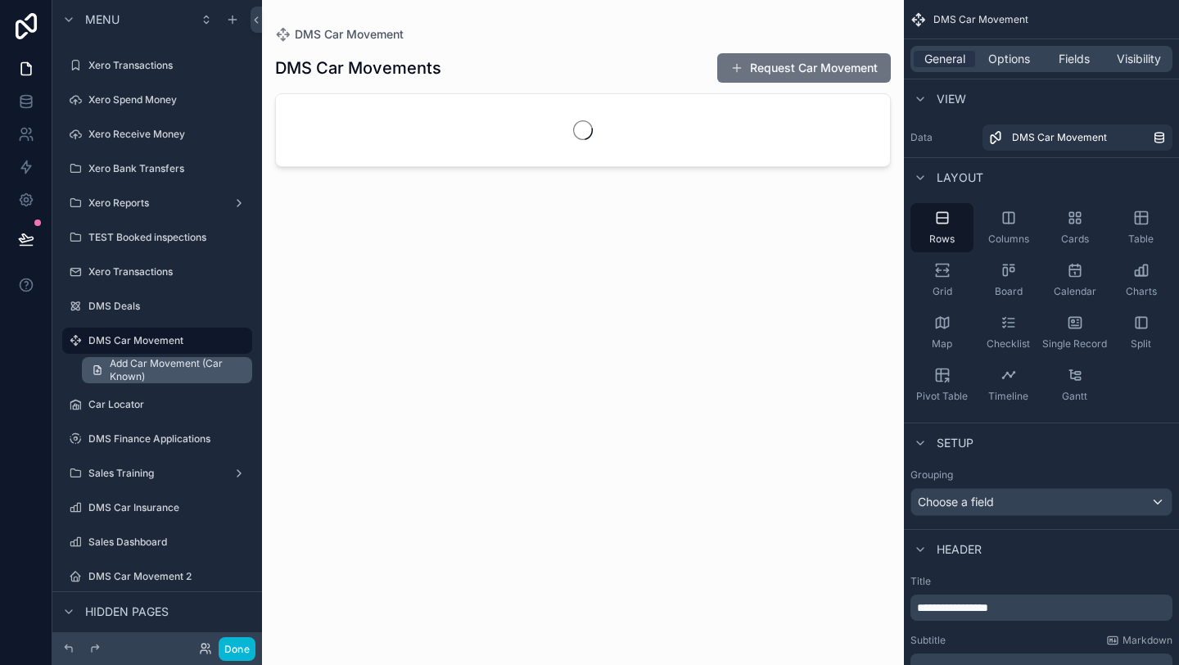
click at [173, 380] on span "Add Car Movement (Car Known)" at bounding box center [176, 370] width 133 height 26
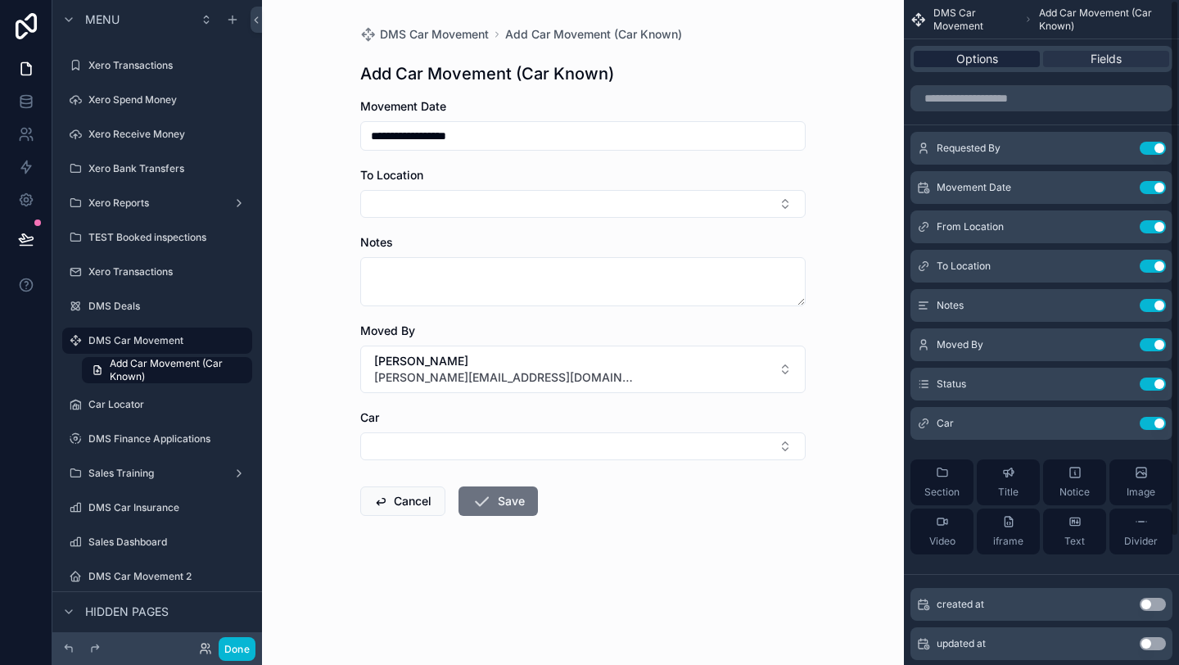
click at [979, 65] on span "Options" at bounding box center [977, 59] width 42 height 16
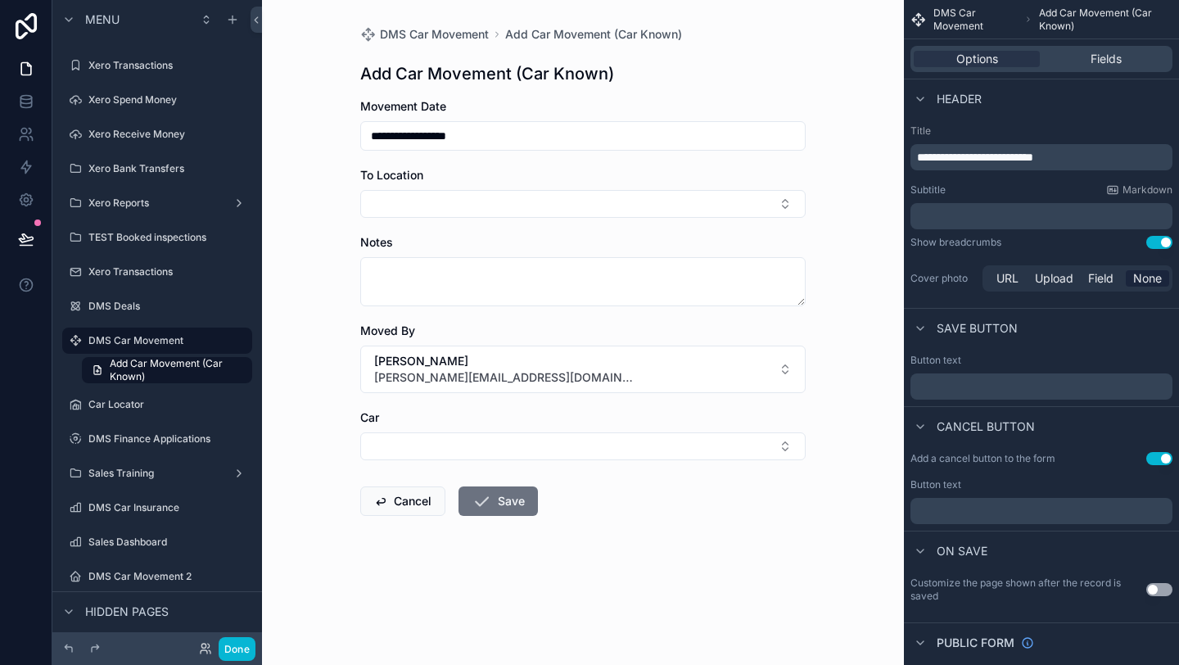
click at [1033, 156] on span "**********" at bounding box center [975, 156] width 116 height 11
click at [1033, 158] on span "**********" at bounding box center [975, 156] width 116 height 11
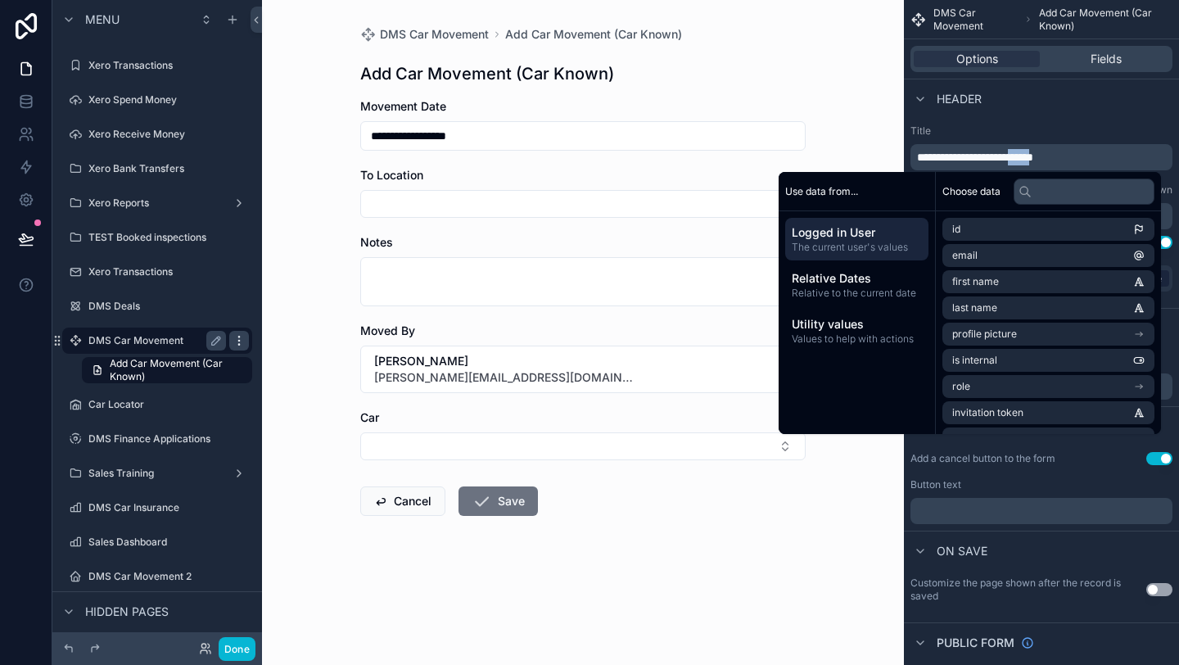
click at [239, 346] on icon "scrollable content" at bounding box center [239, 340] width 13 height 13
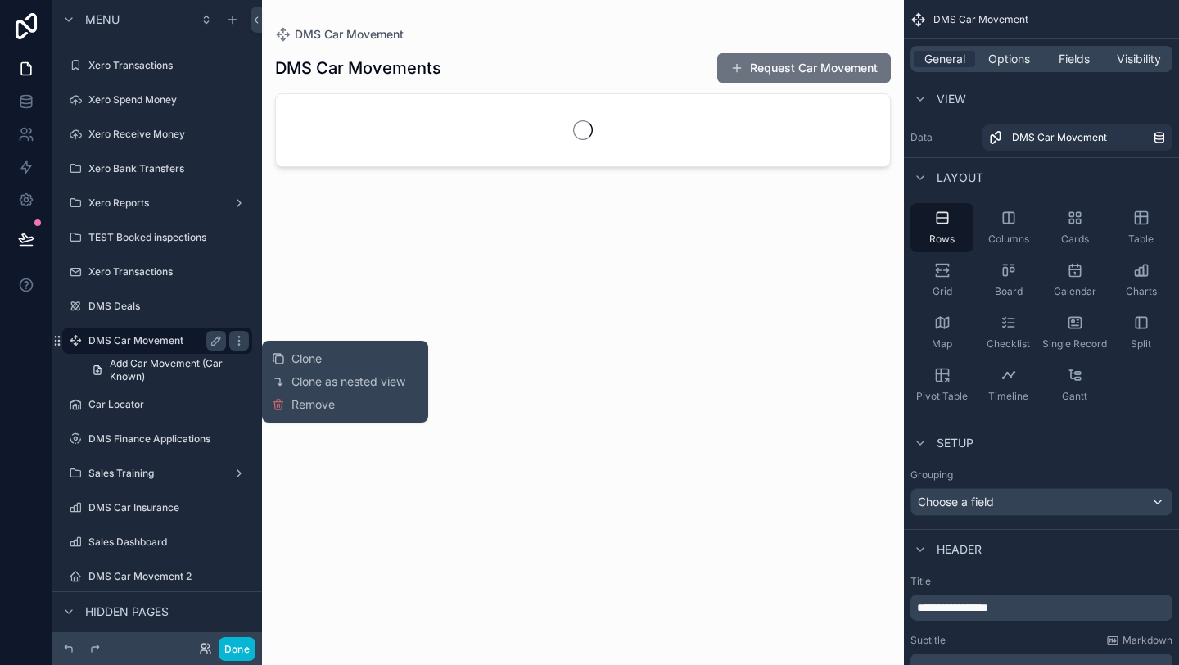
click at [161, 349] on div "DMS Car Movement" at bounding box center [157, 341] width 138 height 20
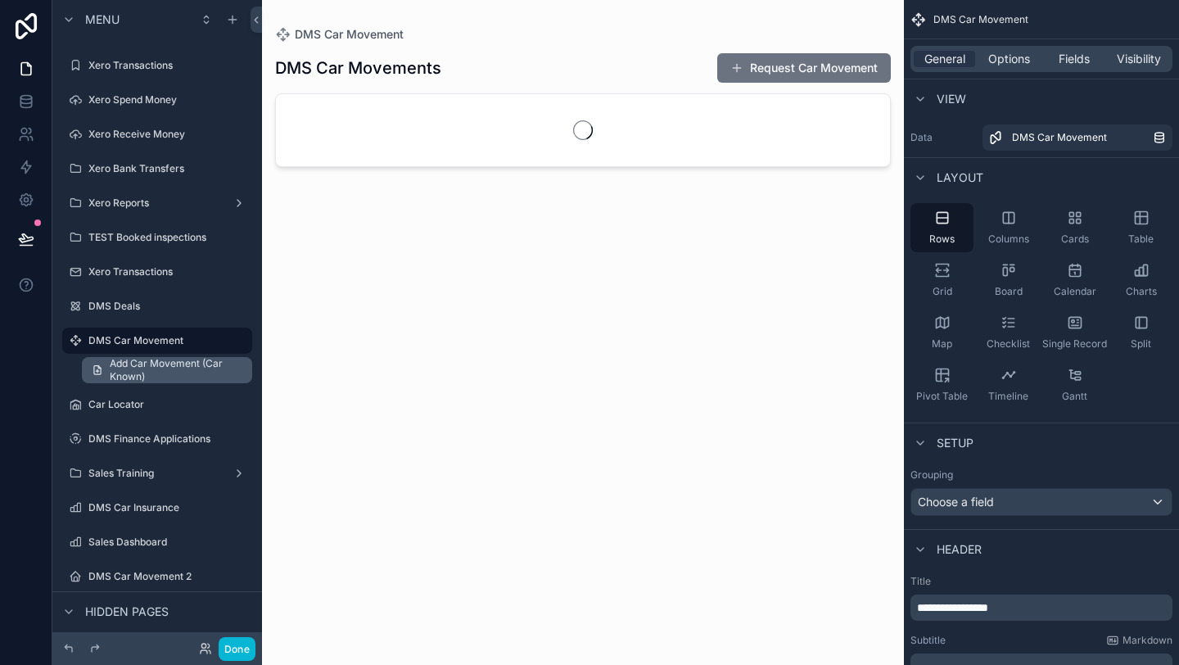
click at [165, 368] on span "Add Car Movement (Car Known)" at bounding box center [176, 370] width 133 height 26
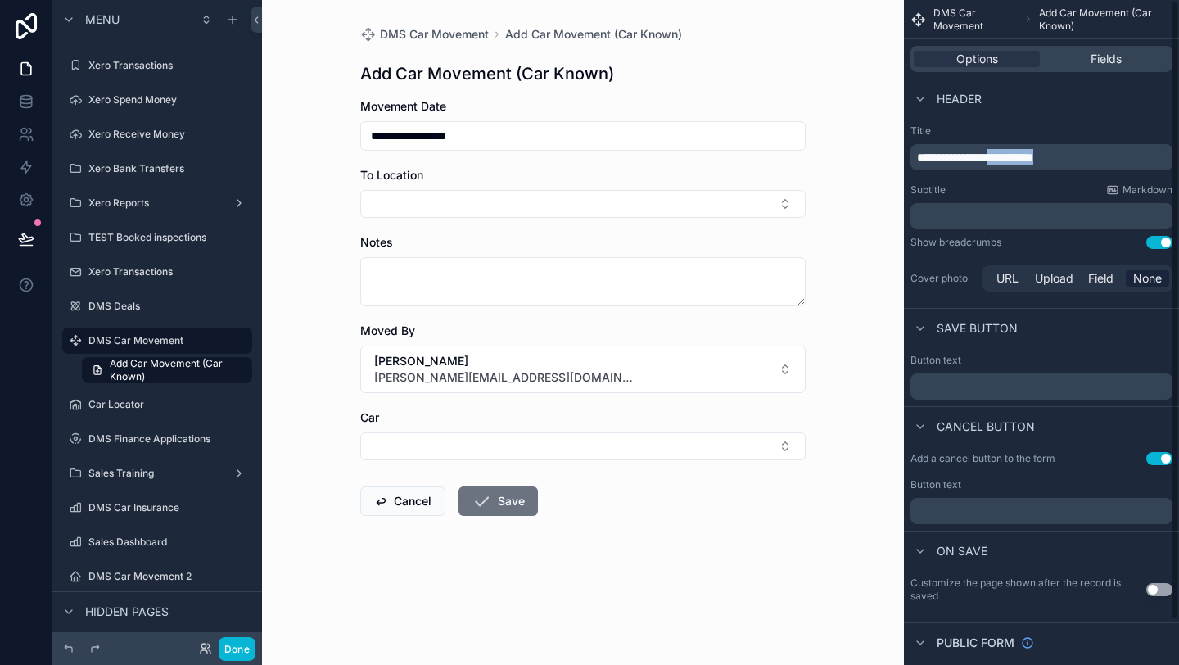
drag, startPoint x: 1106, startPoint y: 152, endPoint x: 1024, endPoint y: 152, distance: 81.9
click at [1024, 152] on p "**********" at bounding box center [1043, 157] width 252 height 16
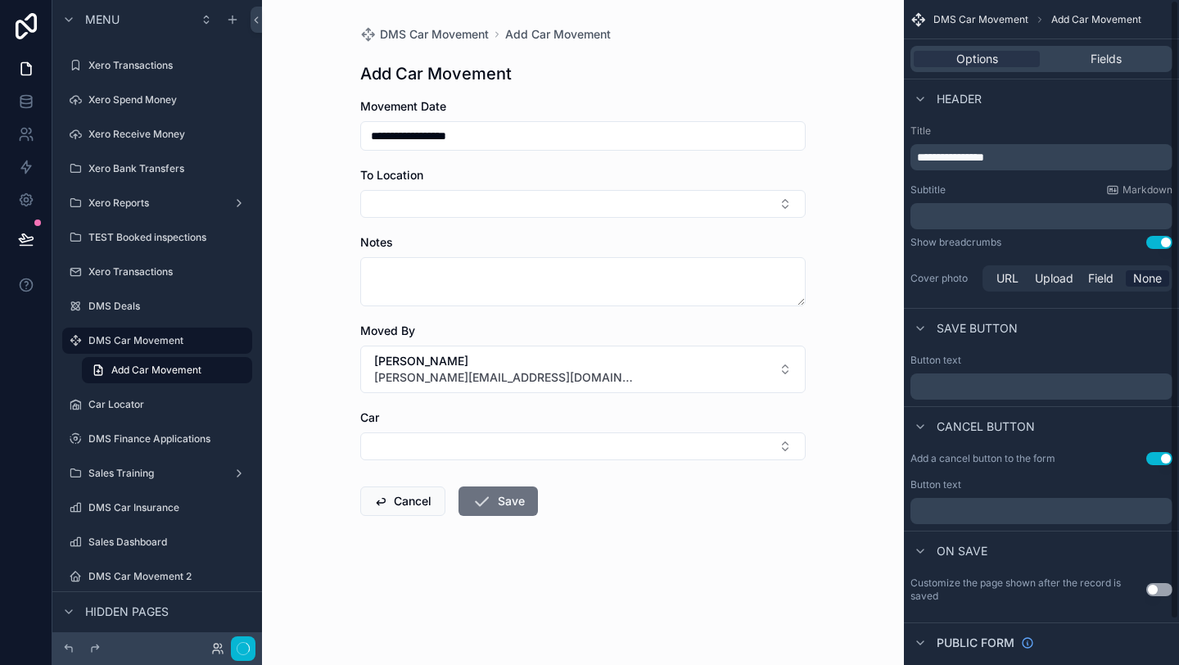
click at [1044, 133] on label "Title" at bounding box center [1042, 130] width 262 height 13
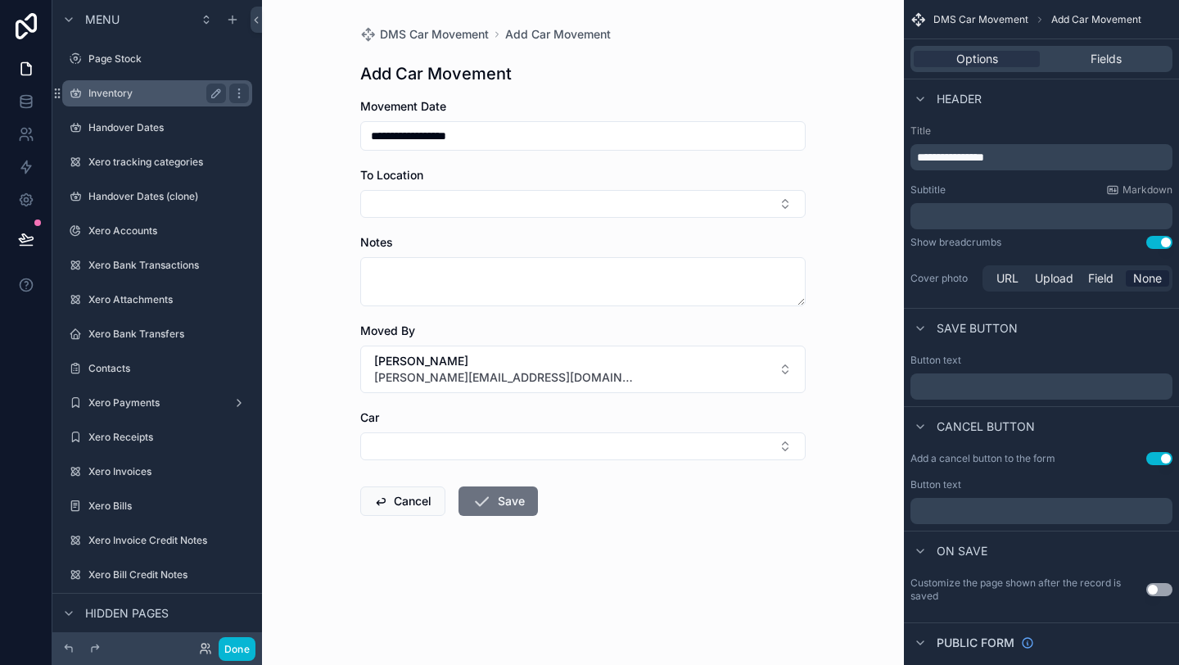
click at [124, 106] on div "Inventory" at bounding box center [157, 93] width 183 height 26
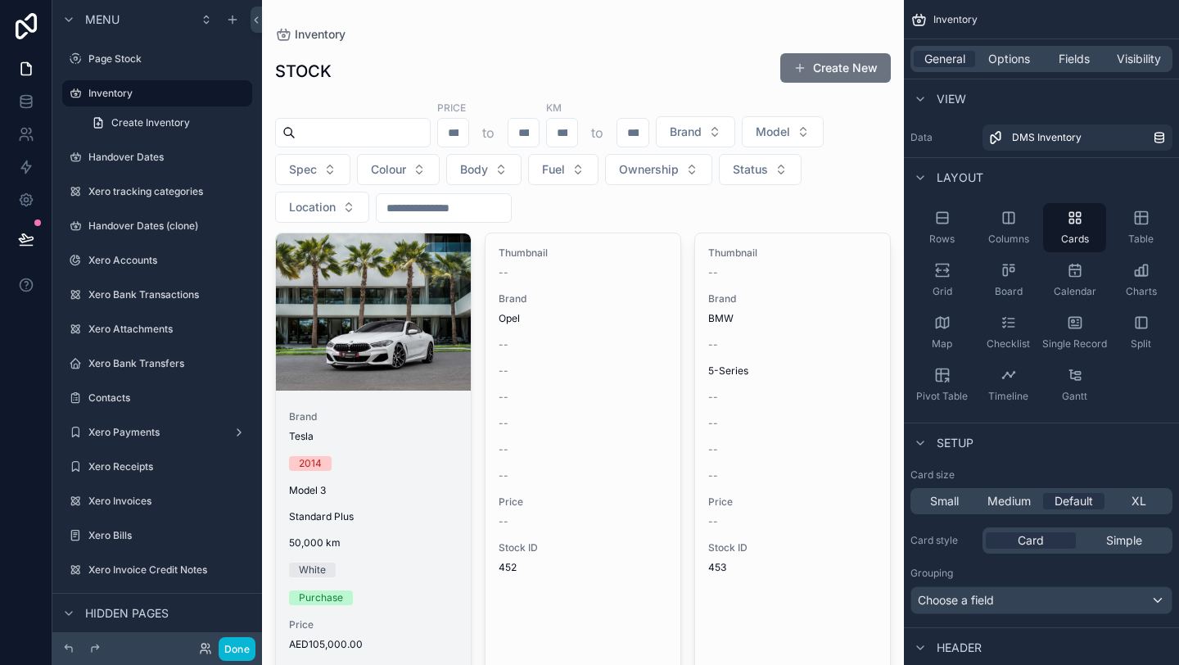
click at [348, 327] on div "scrollable content" at bounding box center [373, 311] width 195 height 157
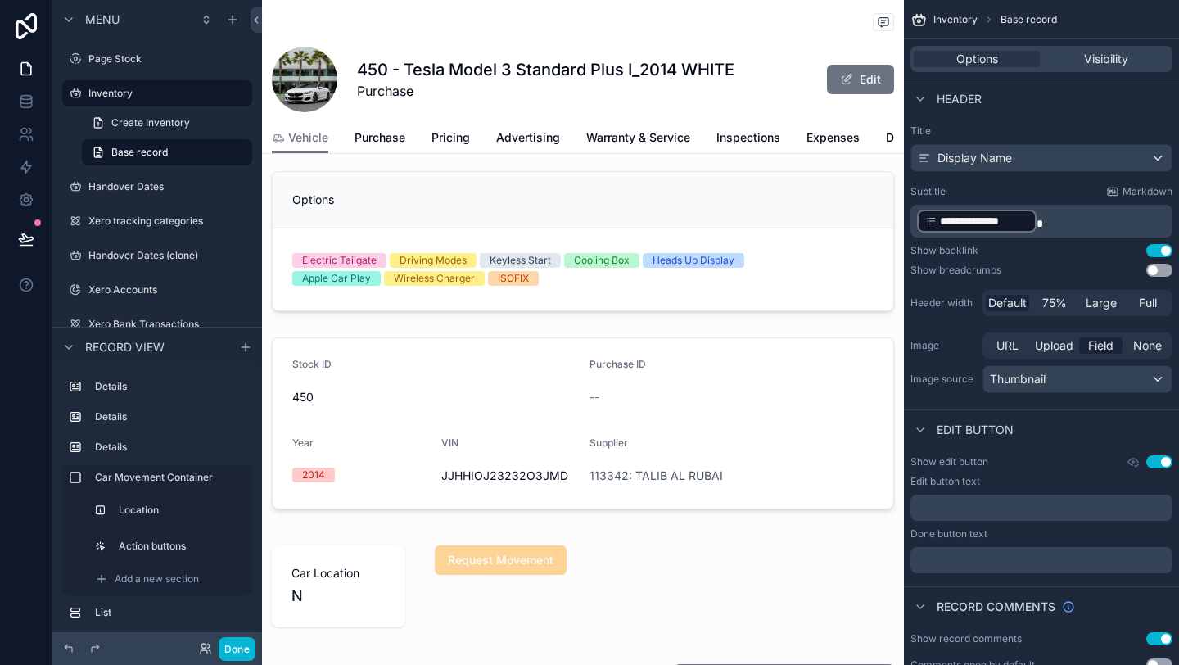
scroll to position [324, 0]
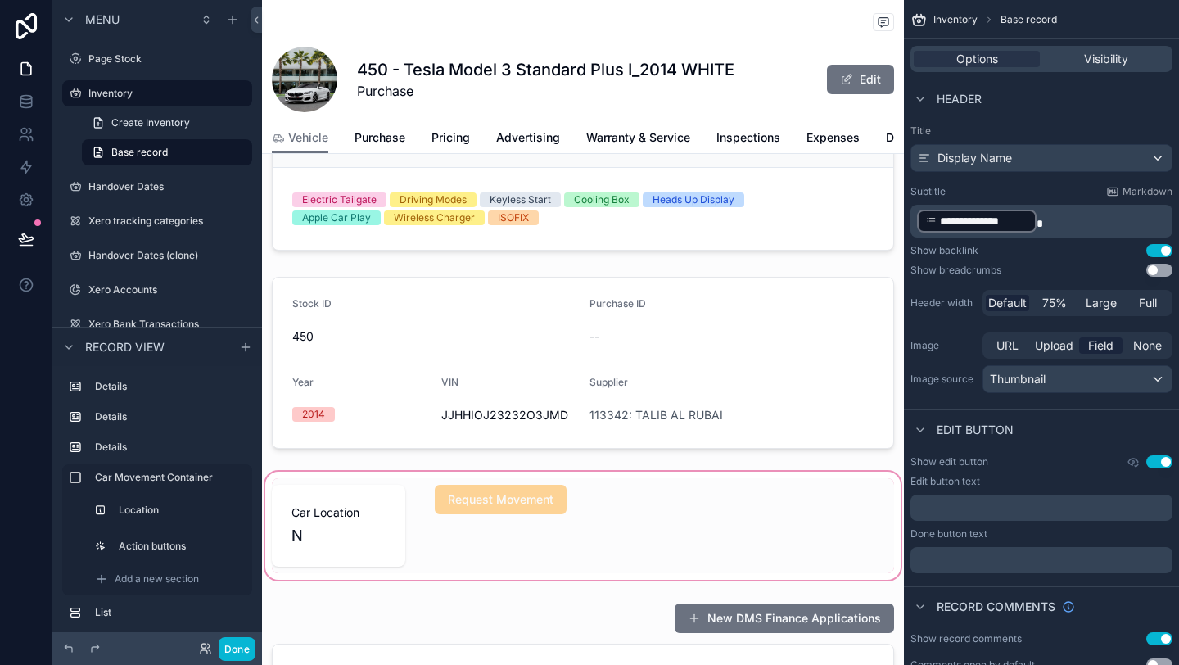
click at [469, 512] on div "scrollable content" at bounding box center [583, 525] width 642 height 115
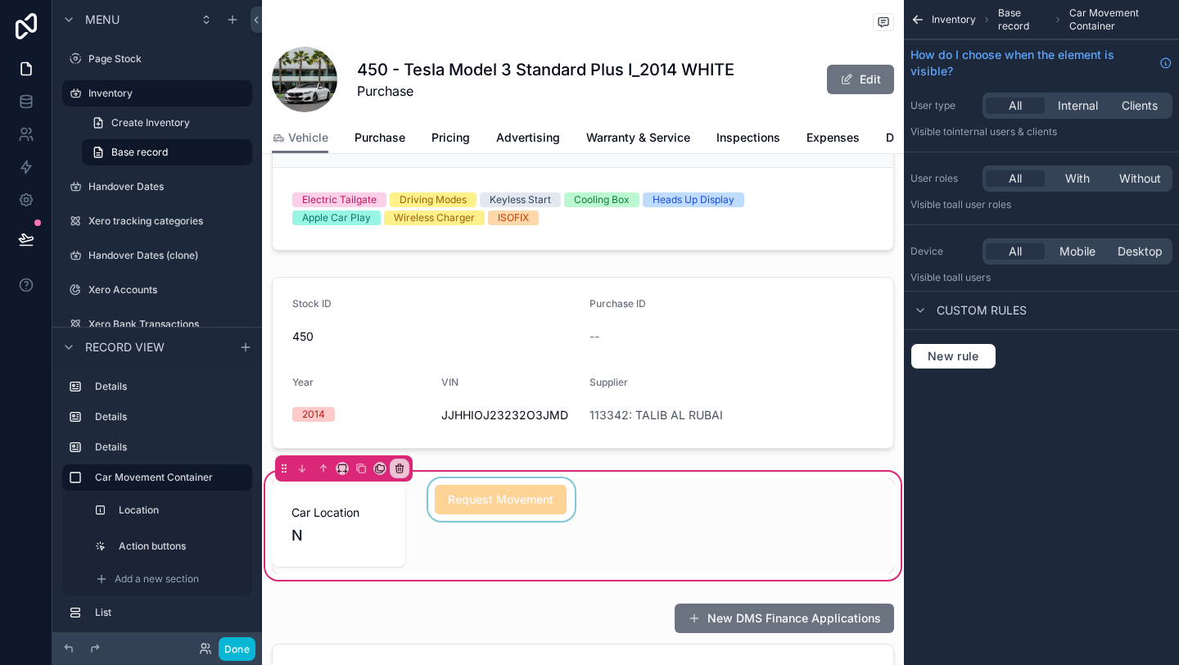
click at [469, 497] on div "scrollable content" at bounding box center [501, 525] width 153 height 95
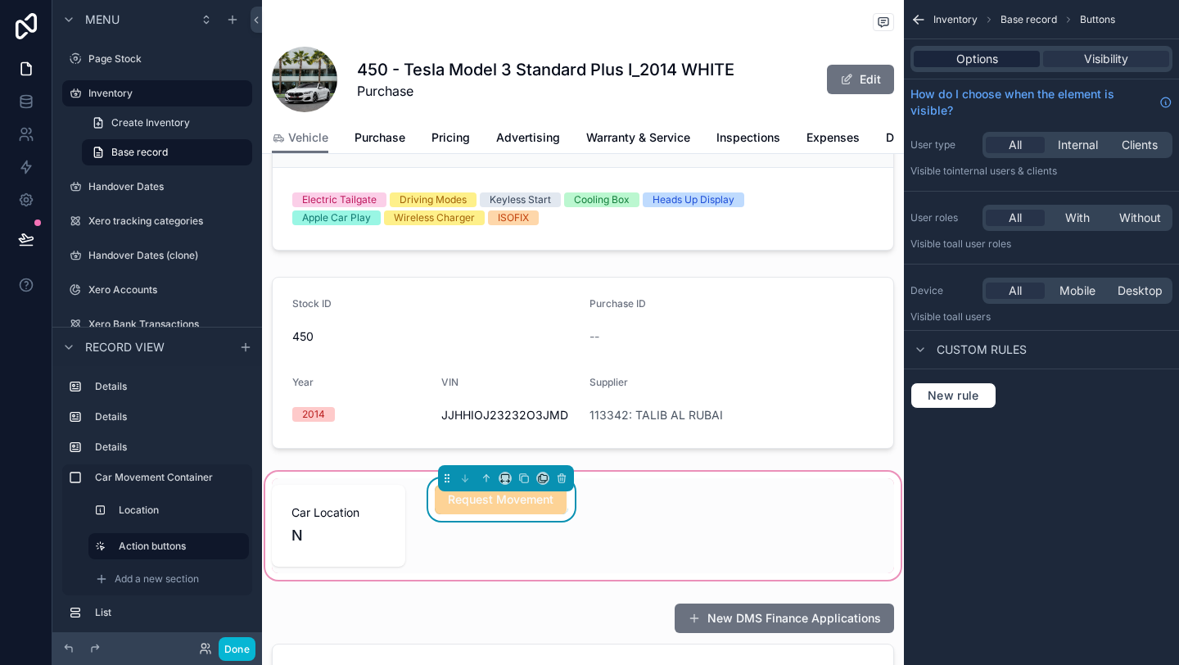
click at [955, 56] on div "Options" at bounding box center [977, 59] width 126 height 16
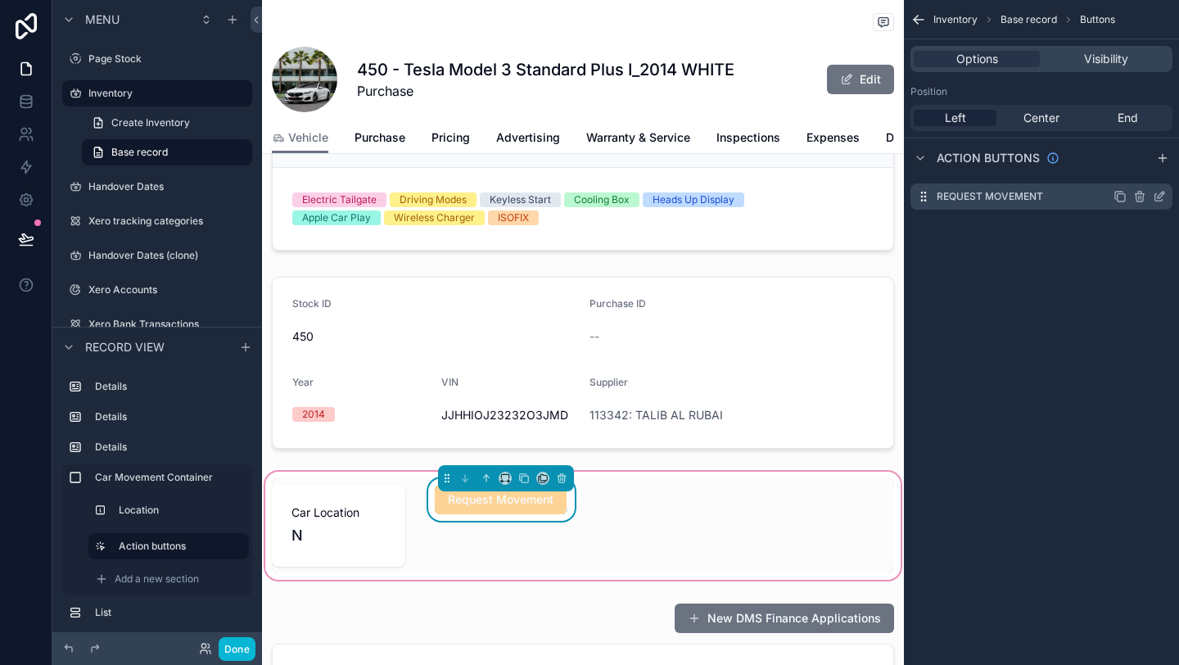
click at [1158, 200] on icon "scrollable content" at bounding box center [1159, 196] width 13 height 13
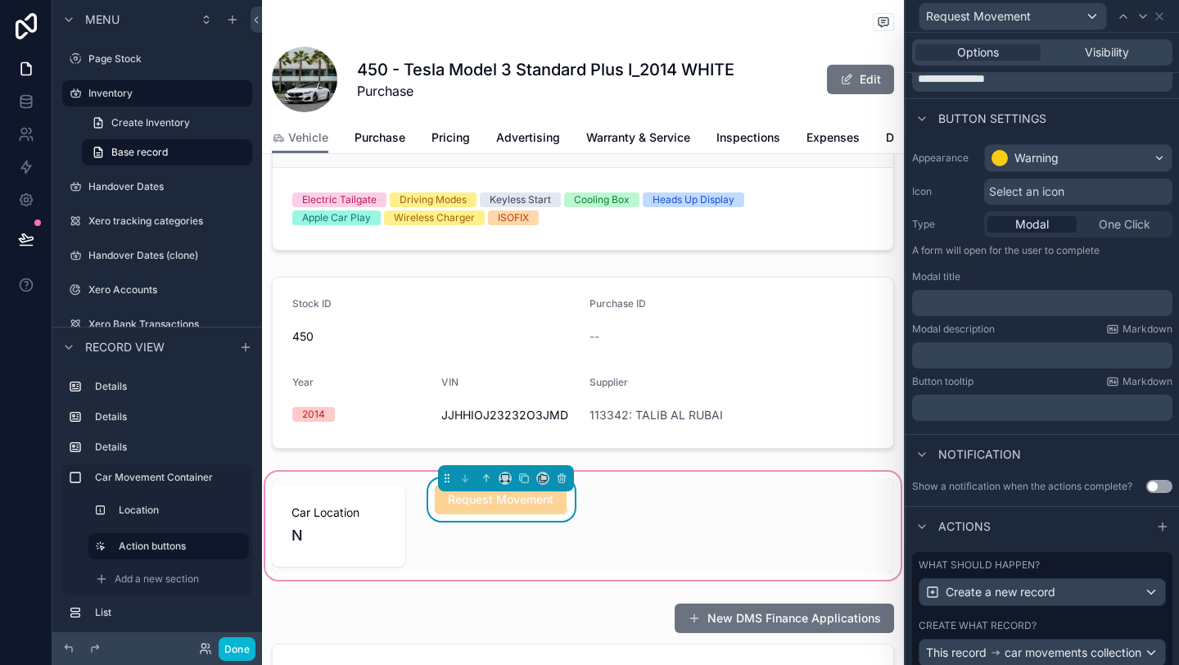
scroll to position [159, 0]
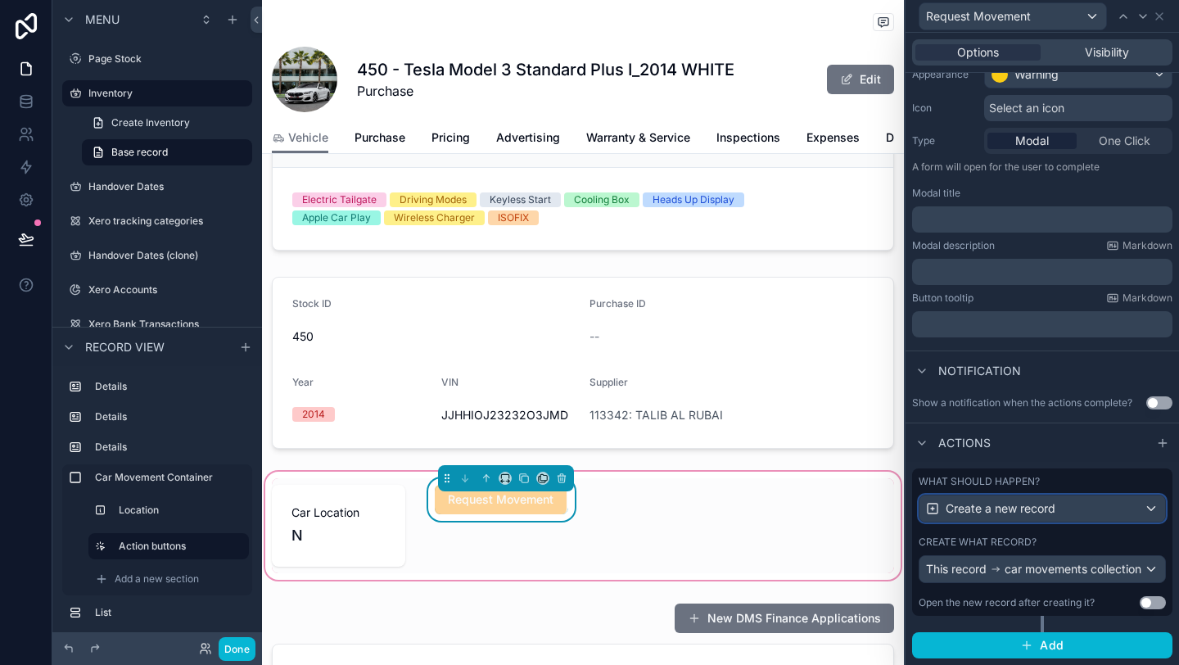
click at [1010, 500] on span "Create a new record" at bounding box center [1001, 508] width 110 height 16
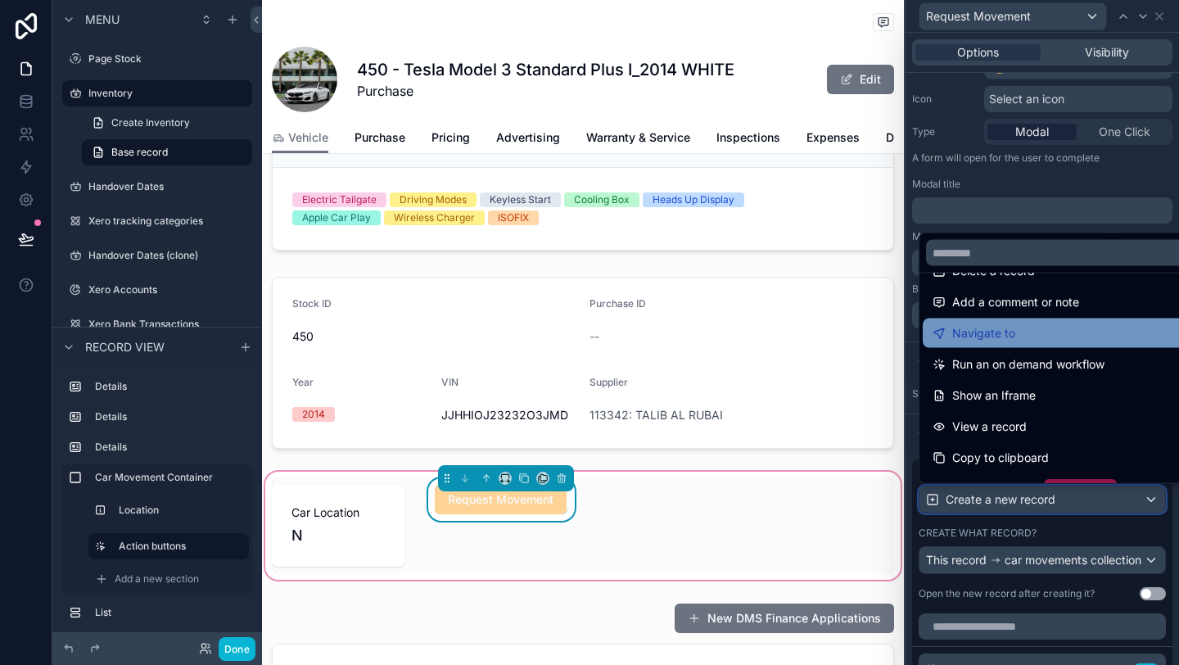
scroll to position [94, 0]
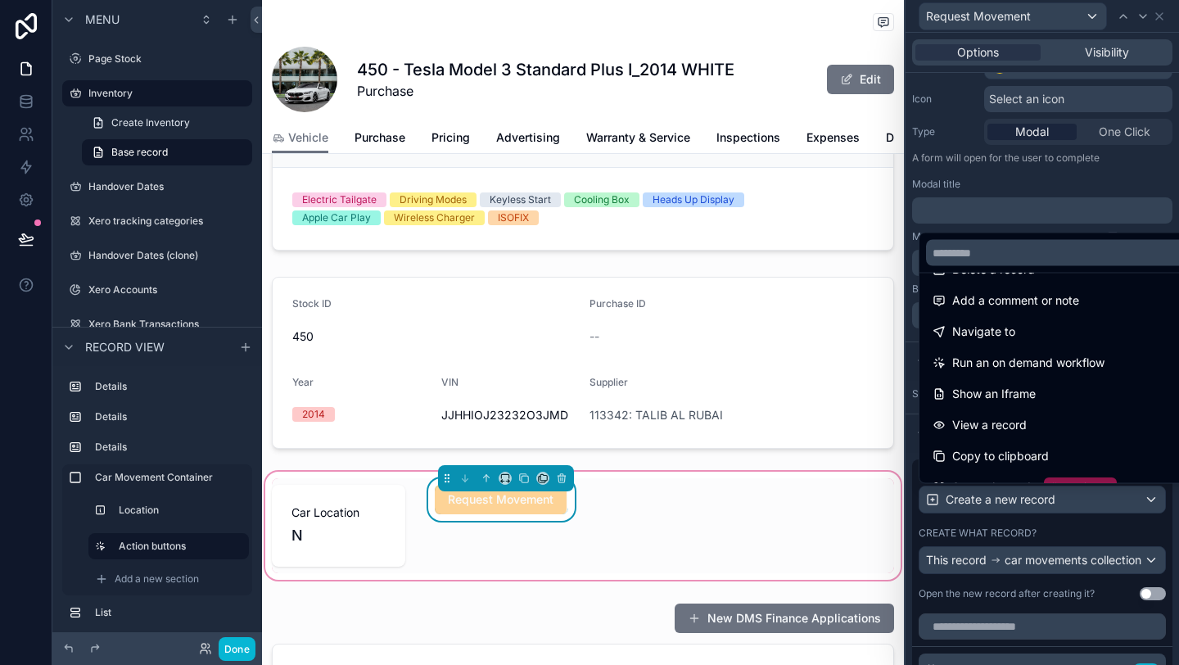
click at [1017, 535] on div at bounding box center [1042, 332] width 273 height 665
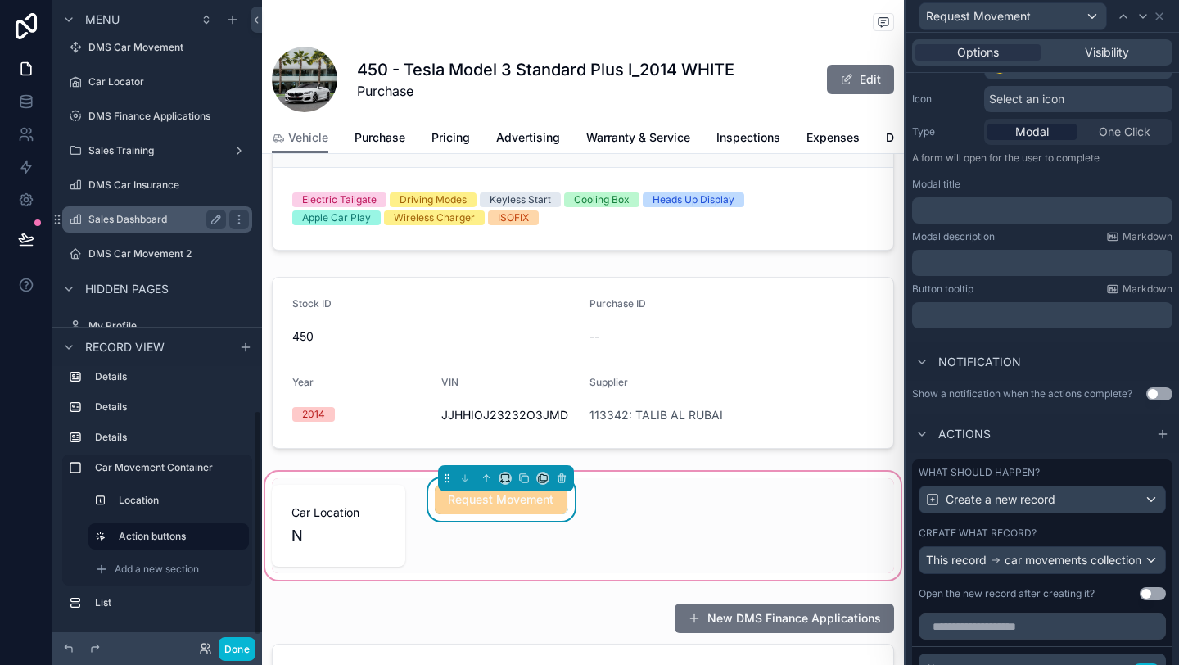
scroll to position [1177, 0]
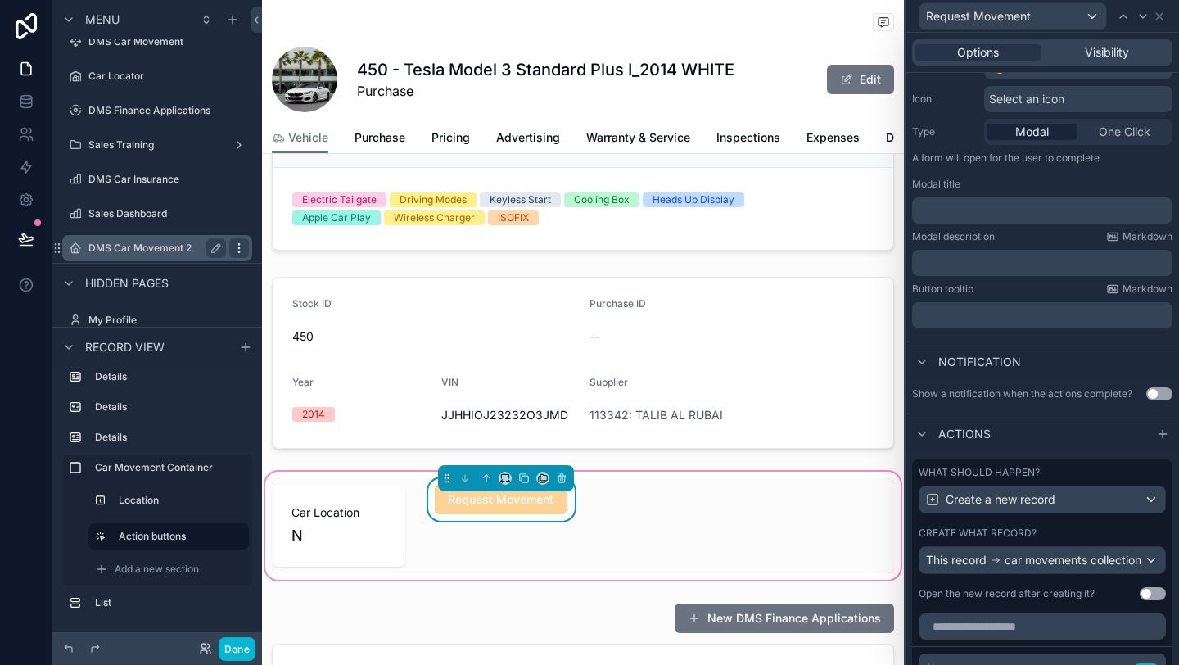
click at [236, 246] on icon "scrollable content" at bounding box center [239, 248] width 13 height 13
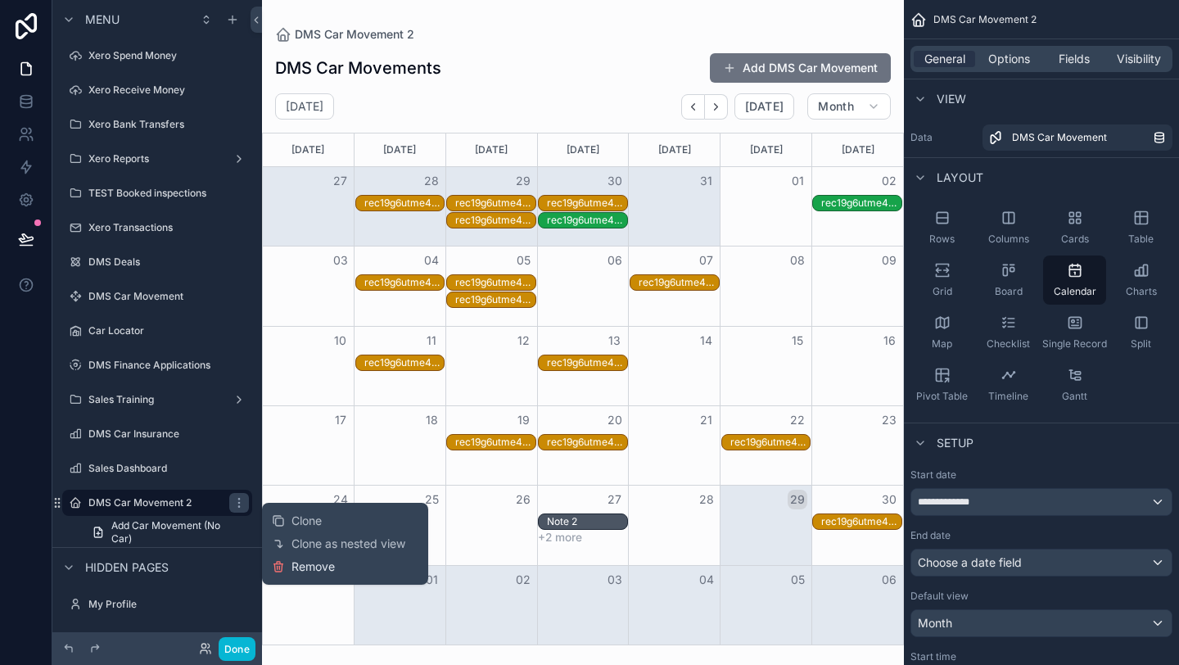
click at [314, 565] on span "Remove" at bounding box center [313, 566] width 43 height 16
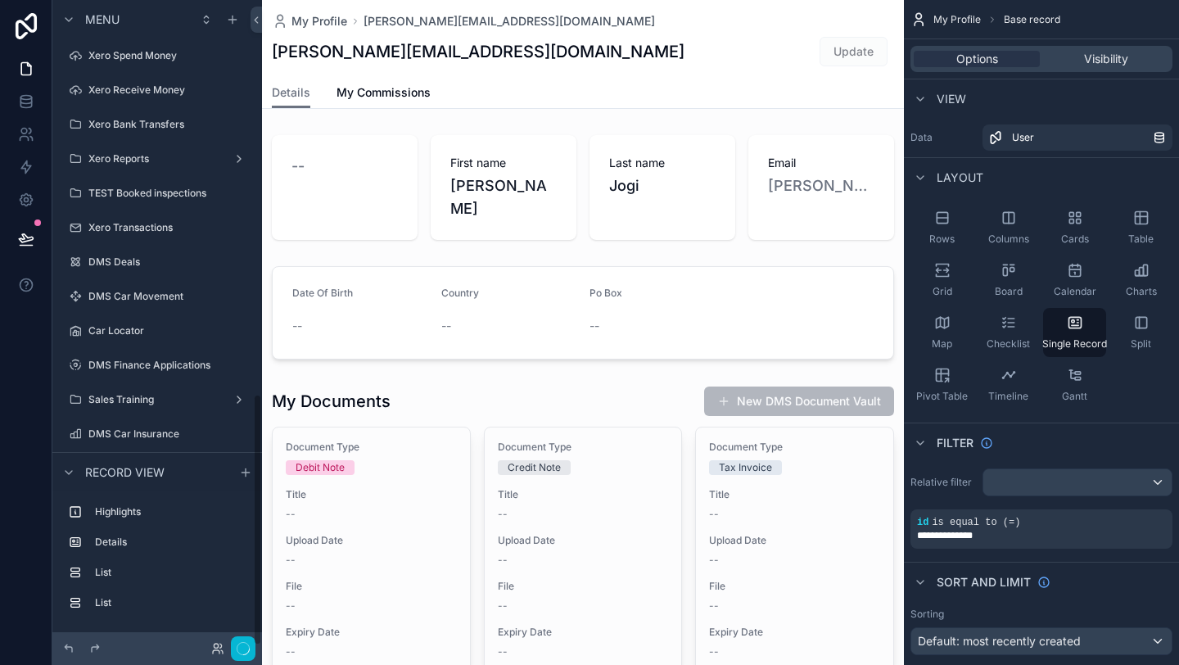
scroll to position [1009, 0]
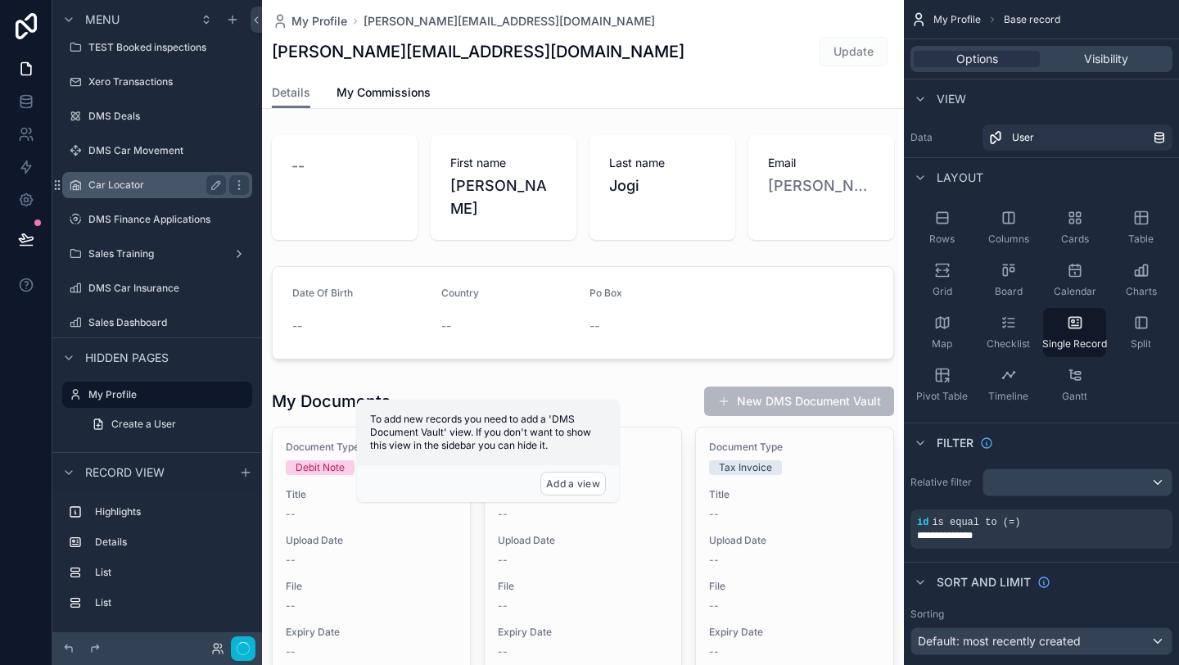
click at [162, 182] on label "Car Locator" at bounding box center [153, 185] width 131 height 13
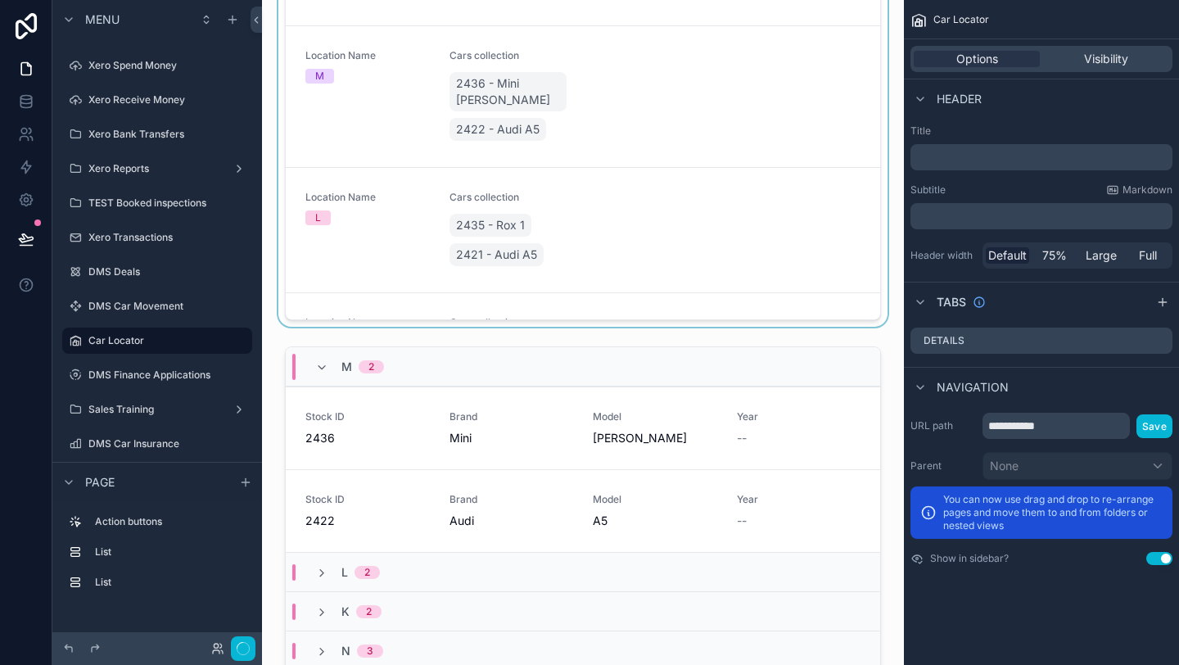
scroll to position [470, 0]
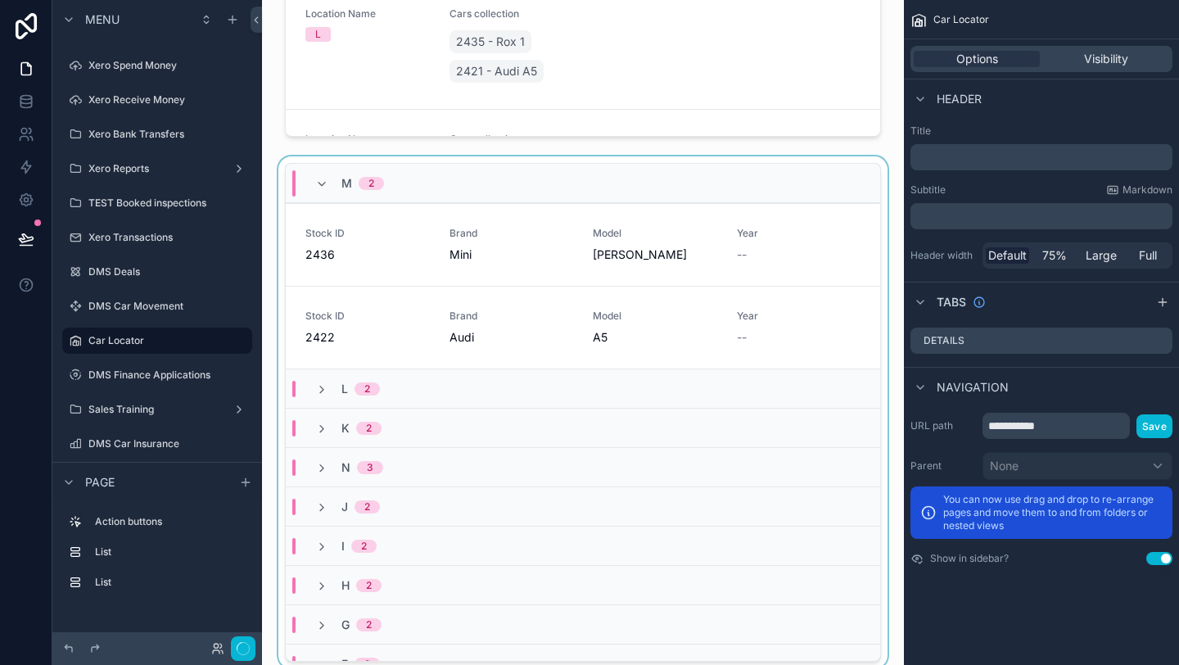
click at [454, 316] on div "scrollable content" at bounding box center [583, 415] width 616 height 518
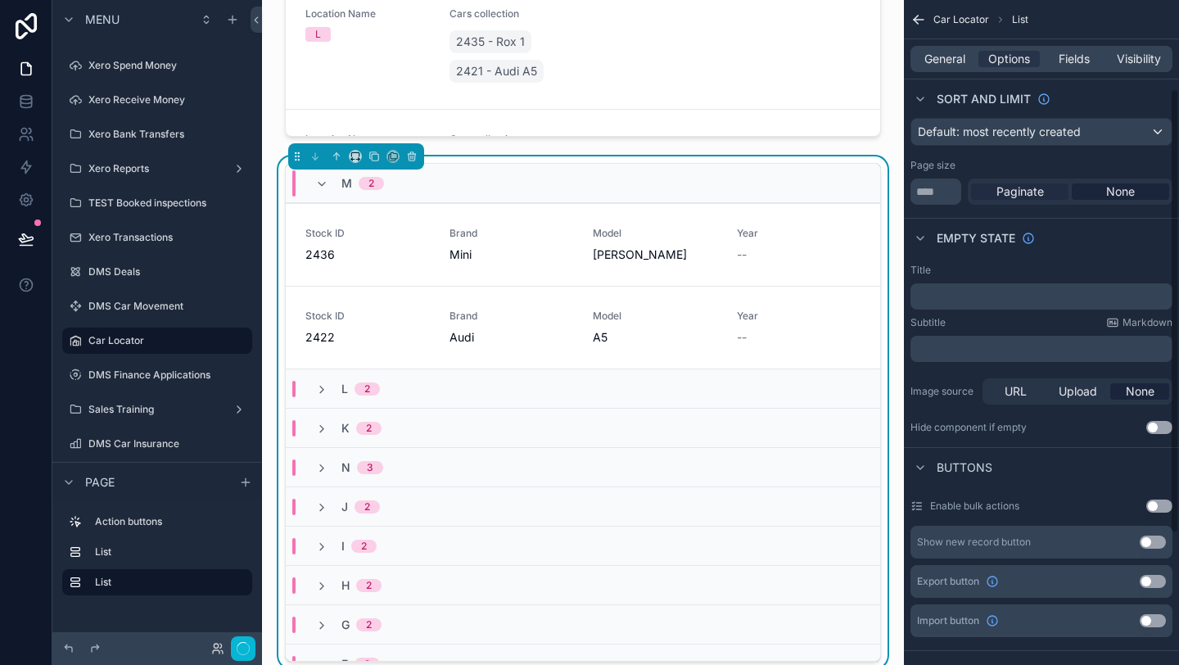
scroll to position [0, 0]
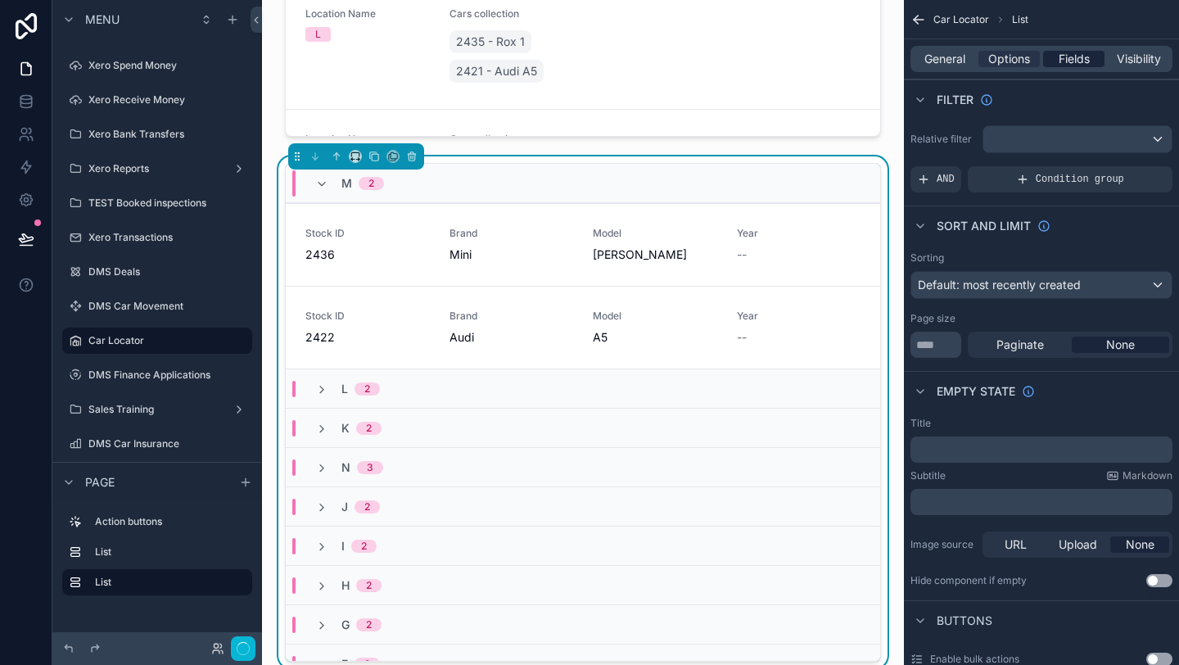
click at [1063, 56] on span "Fields" at bounding box center [1074, 59] width 31 height 16
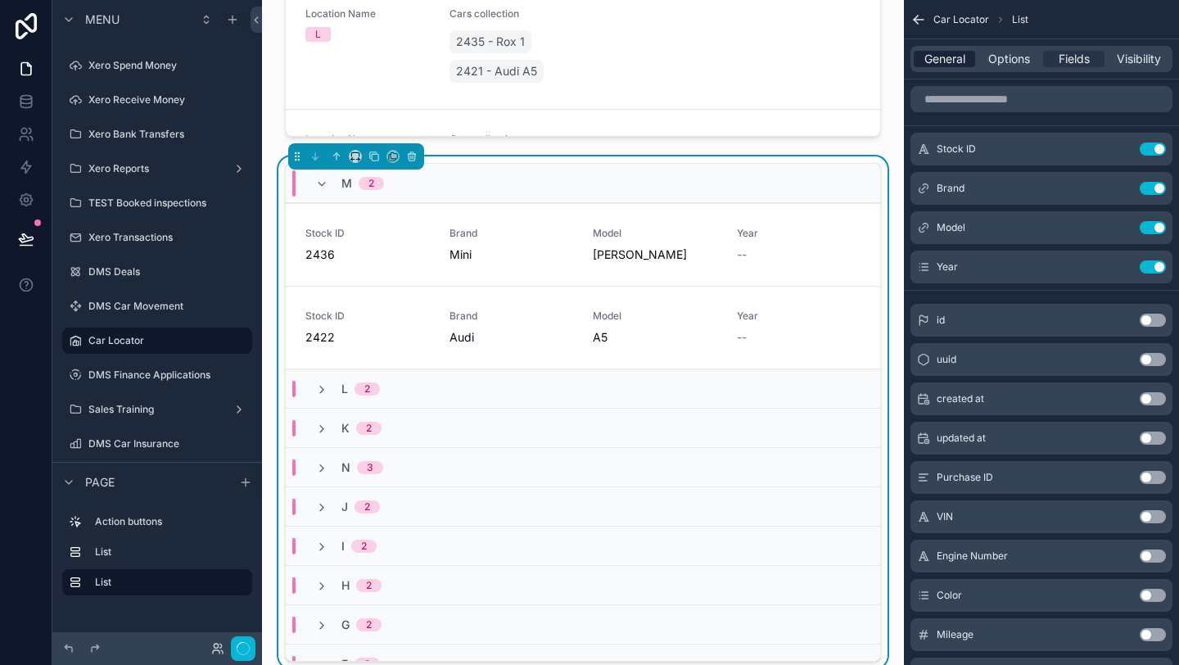
click at [962, 65] on span "General" at bounding box center [944, 59] width 41 height 16
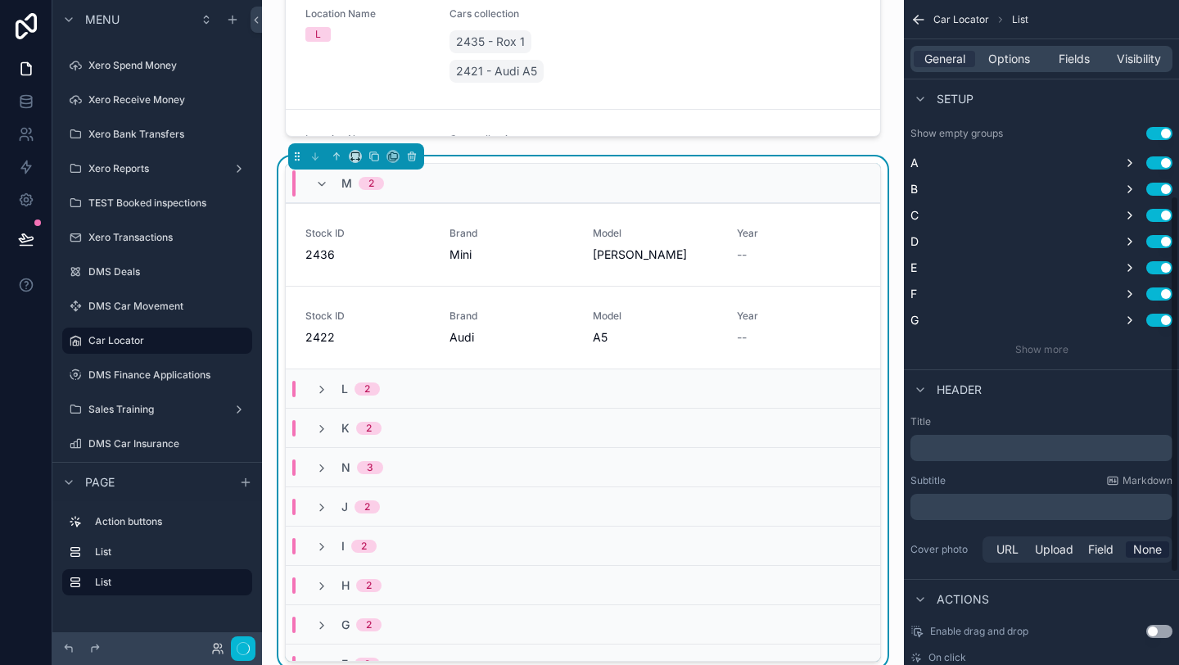
scroll to position [509, 0]
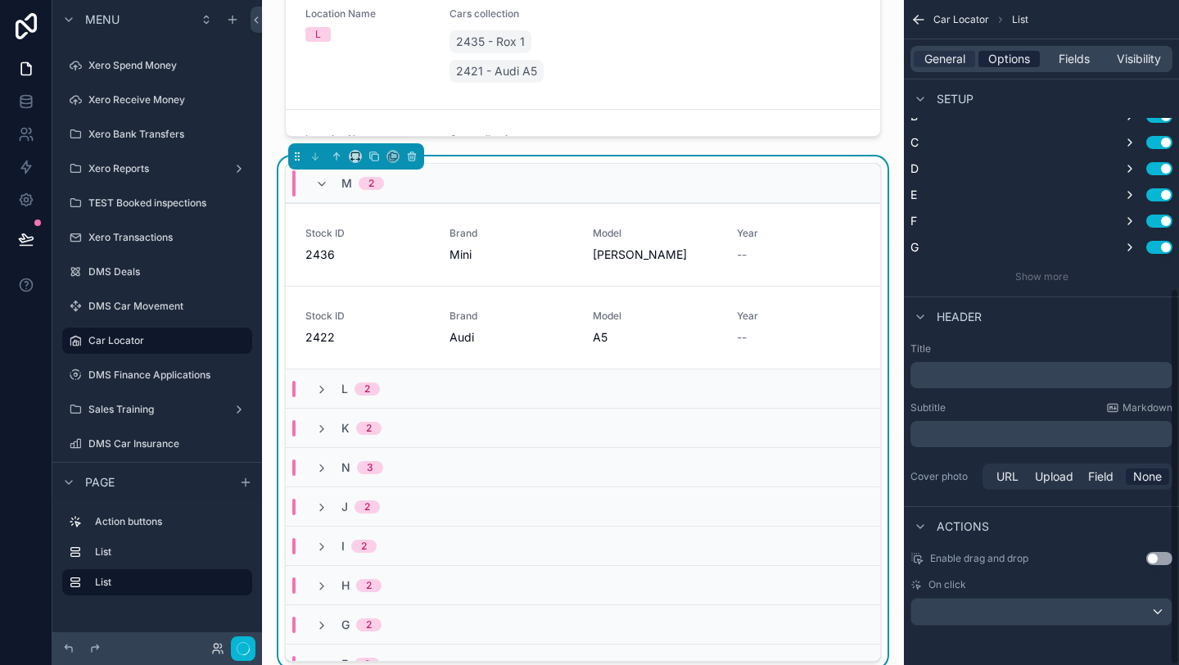
click at [997, 51] on span "Options" at bounding box center [1009, 59] width 42 height 16
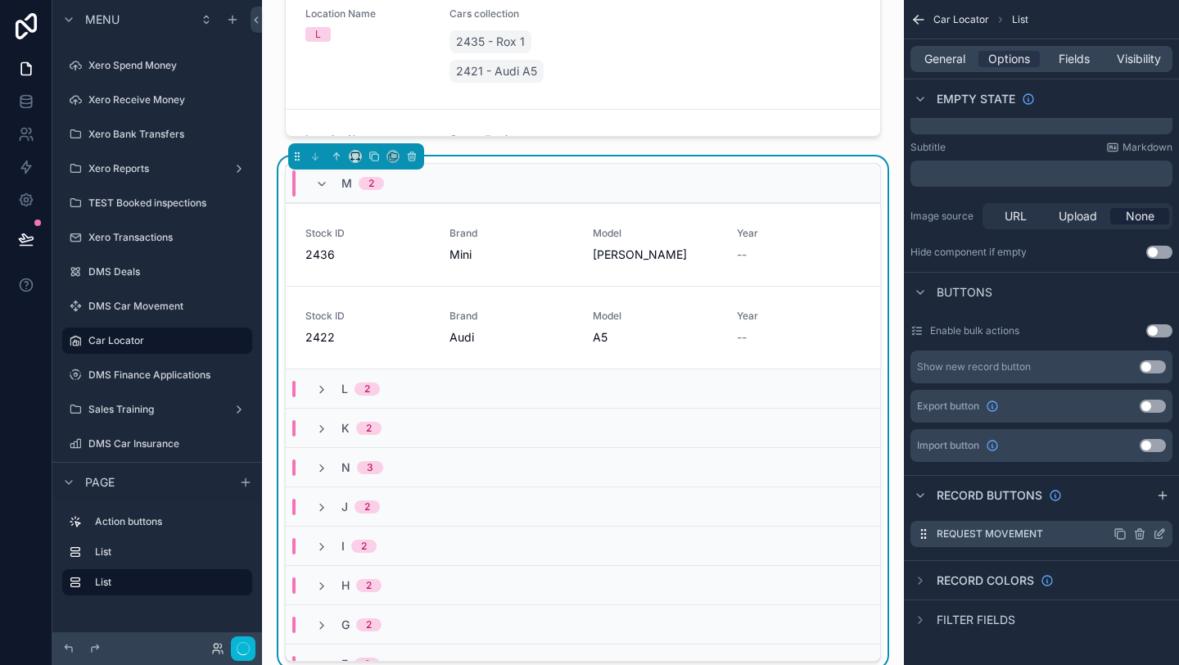
click at [1160, 533] on icon "scrollable content" at bounding box center [1161, 532] width 7 height 7
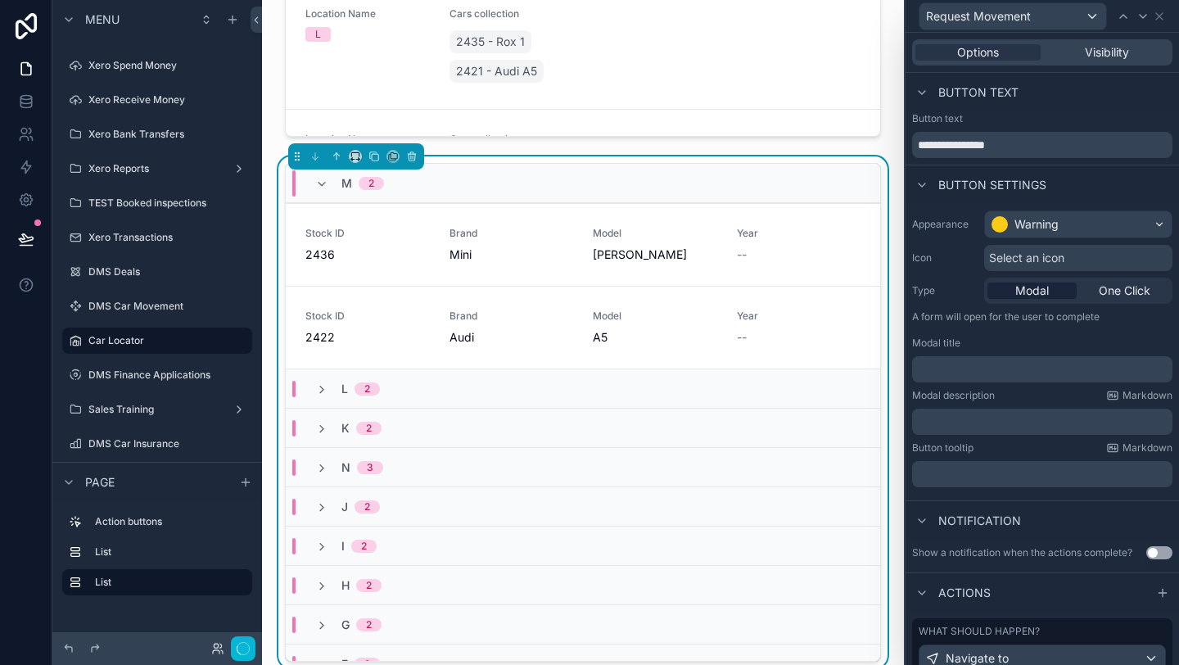
scroll to position [62, 0]
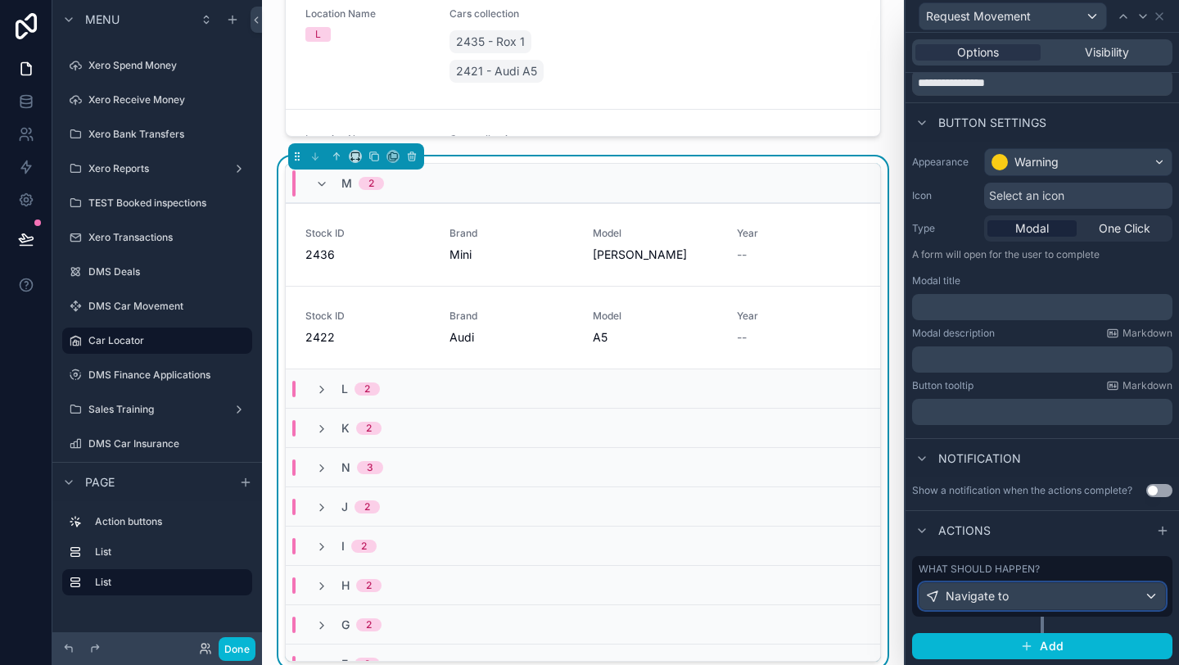
click at [988, 599] on span "Navigate to" at bounding box center [977, 596] width 63 height 16
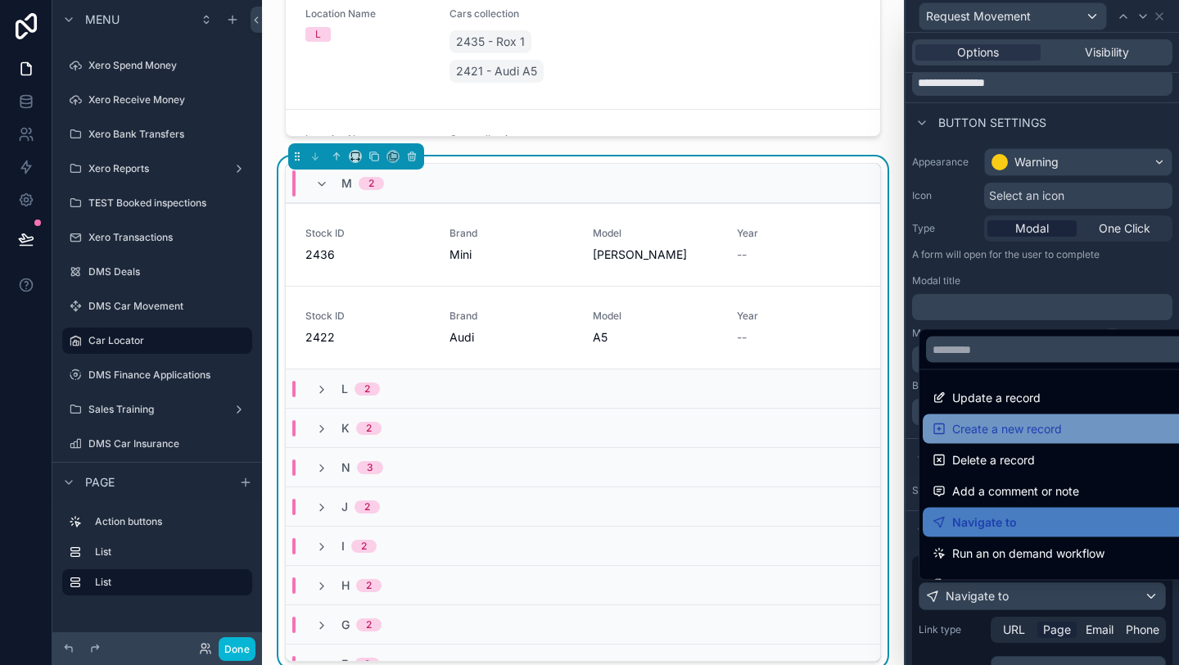
click at [989, 423] on span "Create a new record" at bounding box center [1007, 429] width 110 height 20
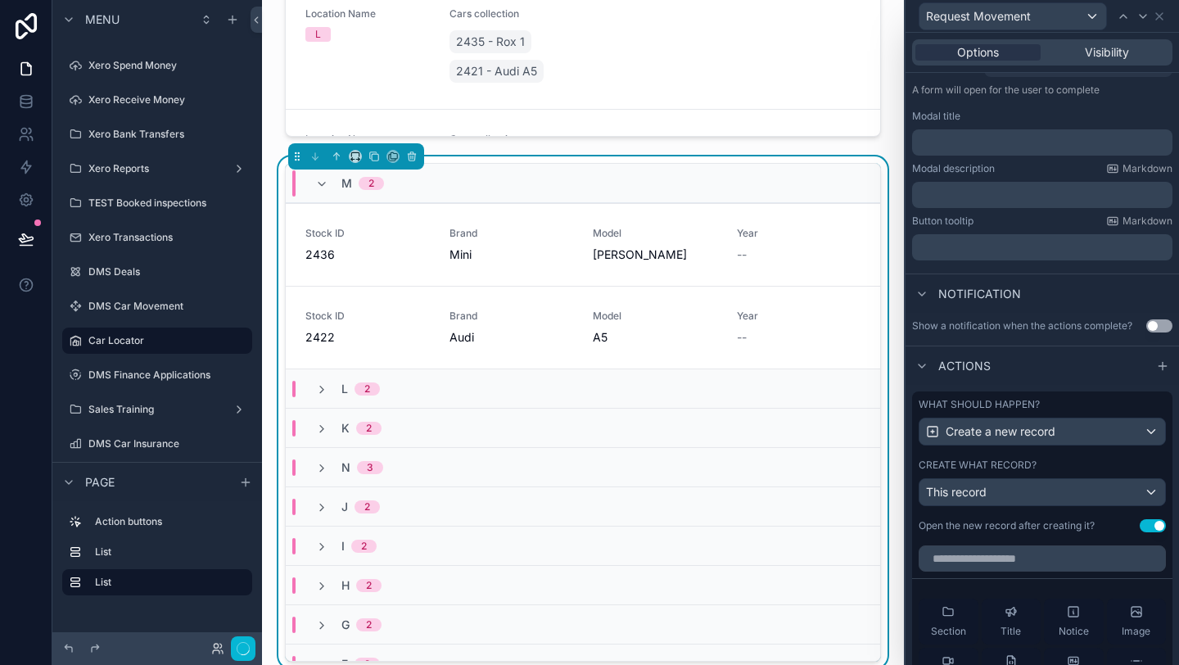
scroll to position [409, 0]
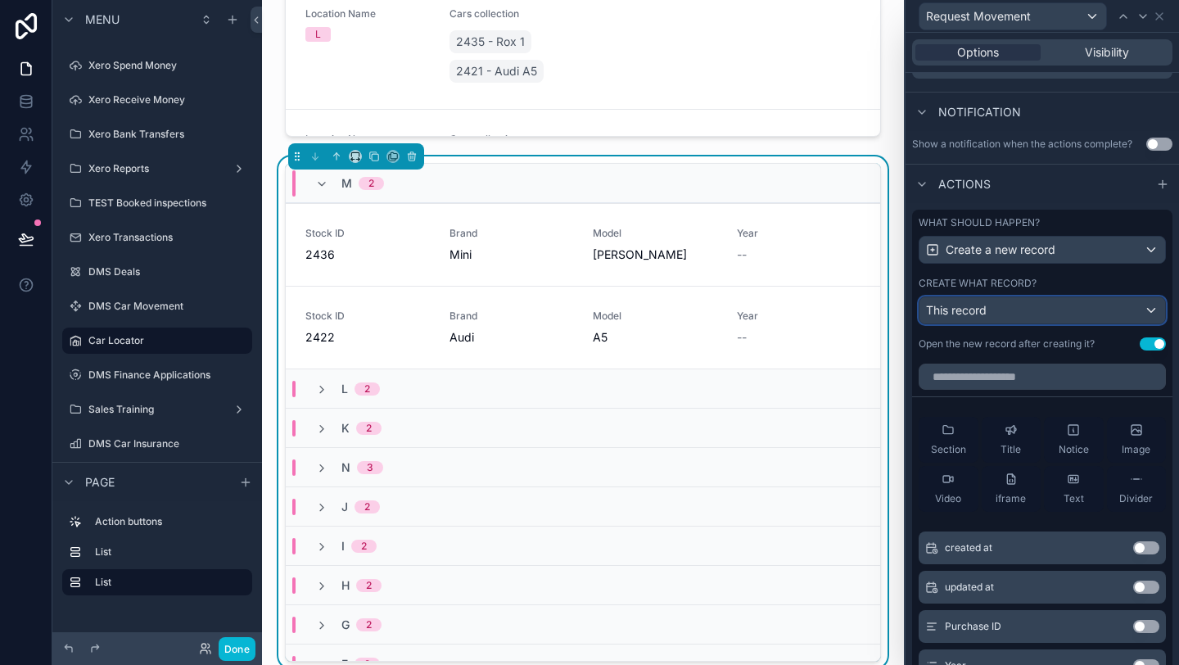
click at [987, 308] on span "This record" at bounding box center [956, 310] width 61 height 14
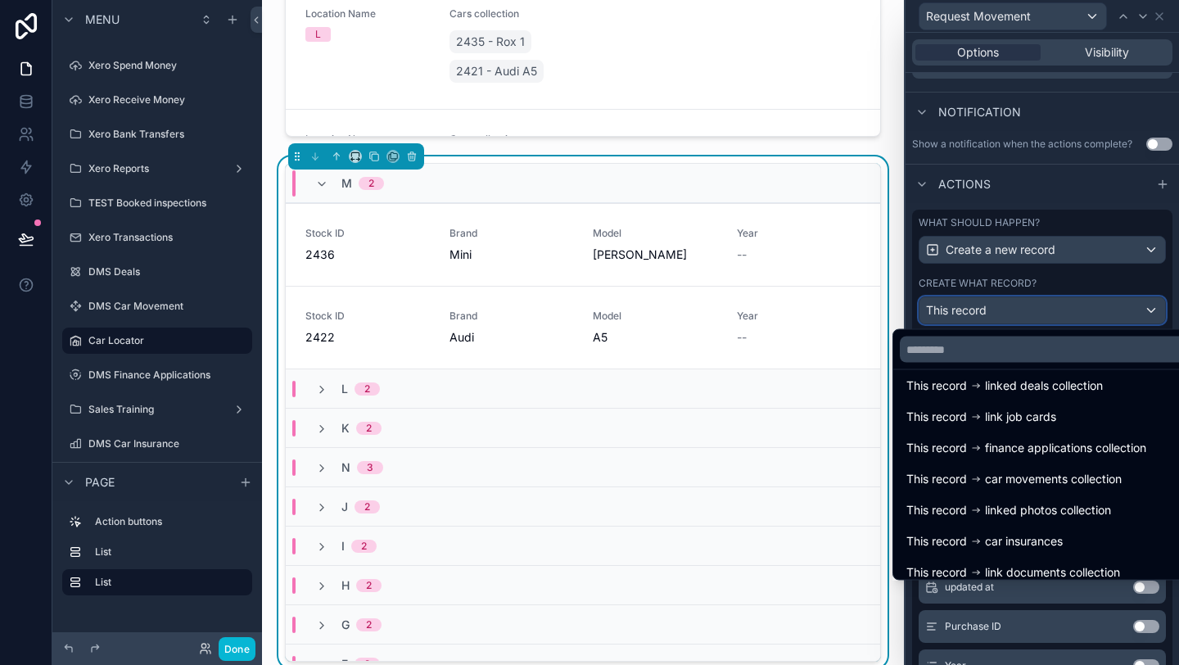
scroll to position [353, 0]
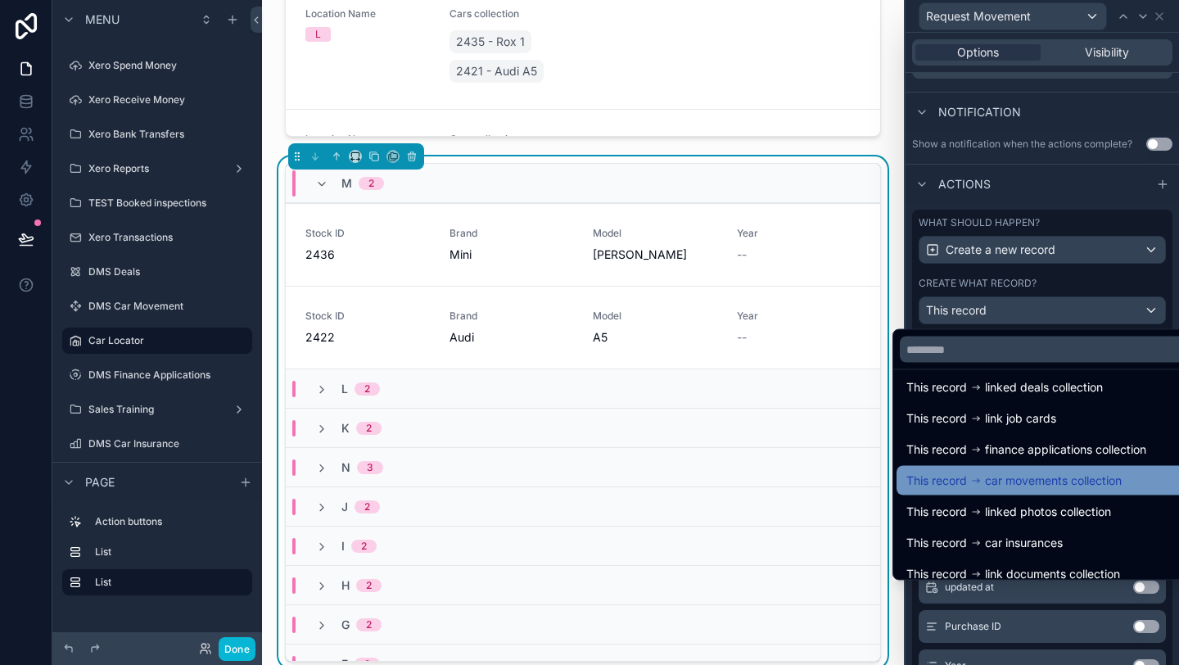
click at [1024, 480] on span "car movements collection" at bounding box center [1053, 481] width 137 height 20
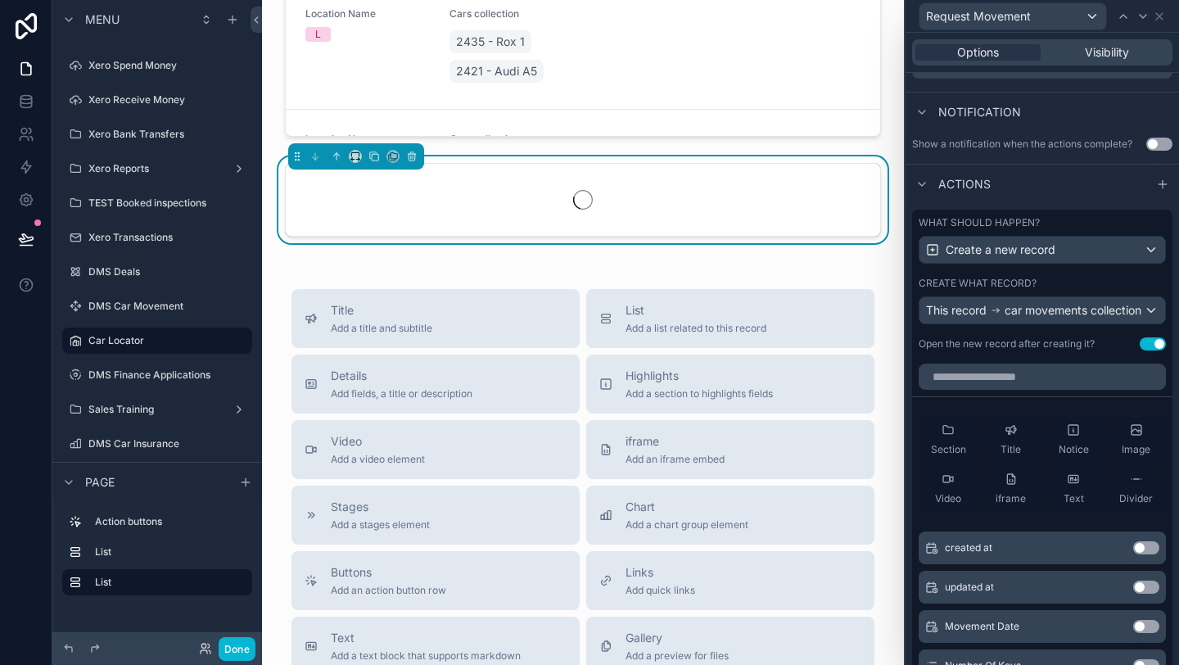
click at [1148, 350] on button "Use setting" at bounding box center [1153, 343] width 26 height 13
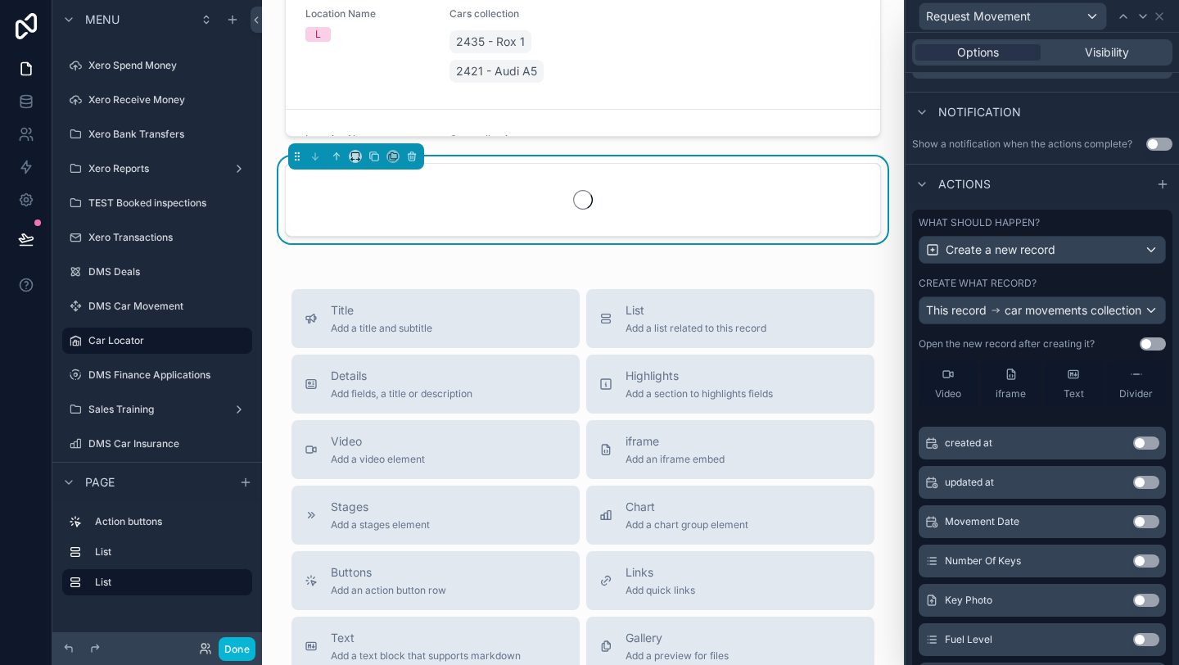
scroll to position [113, 0]
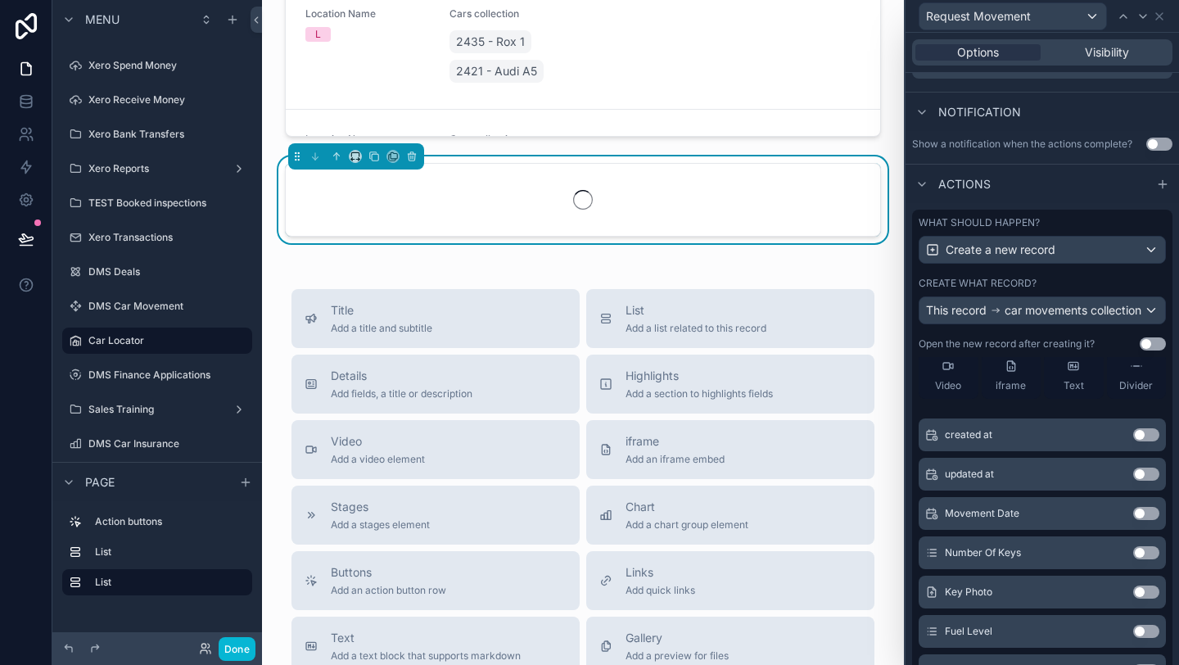
click at [1150, 441] on button "Use setting" at bounding box center [1146, 434] width 26 height 13
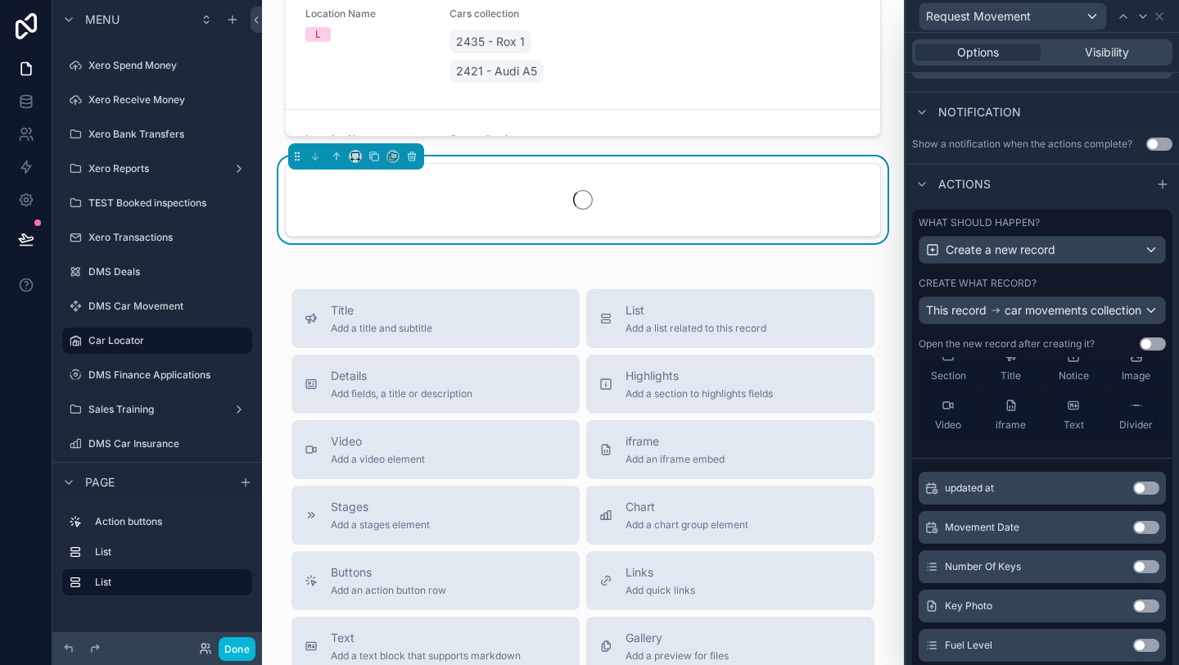
click at [1145, 495] on button "Use setting" at bounding box center [1146, 487] width 26 height 13
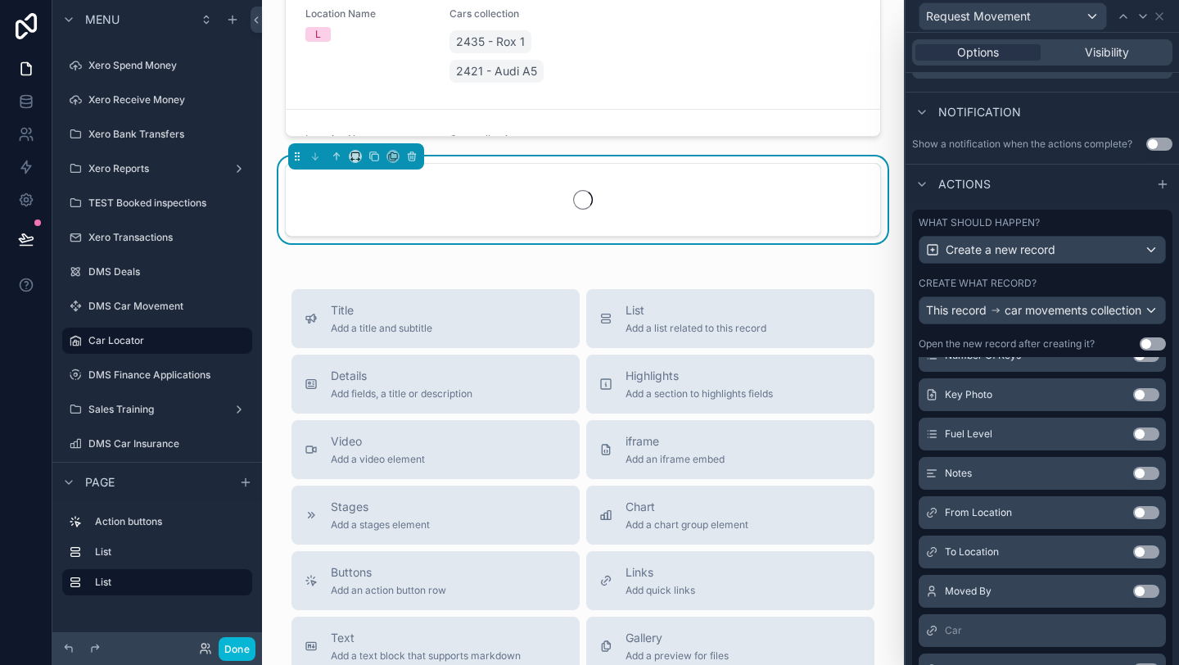
scroll to position [331, 0]
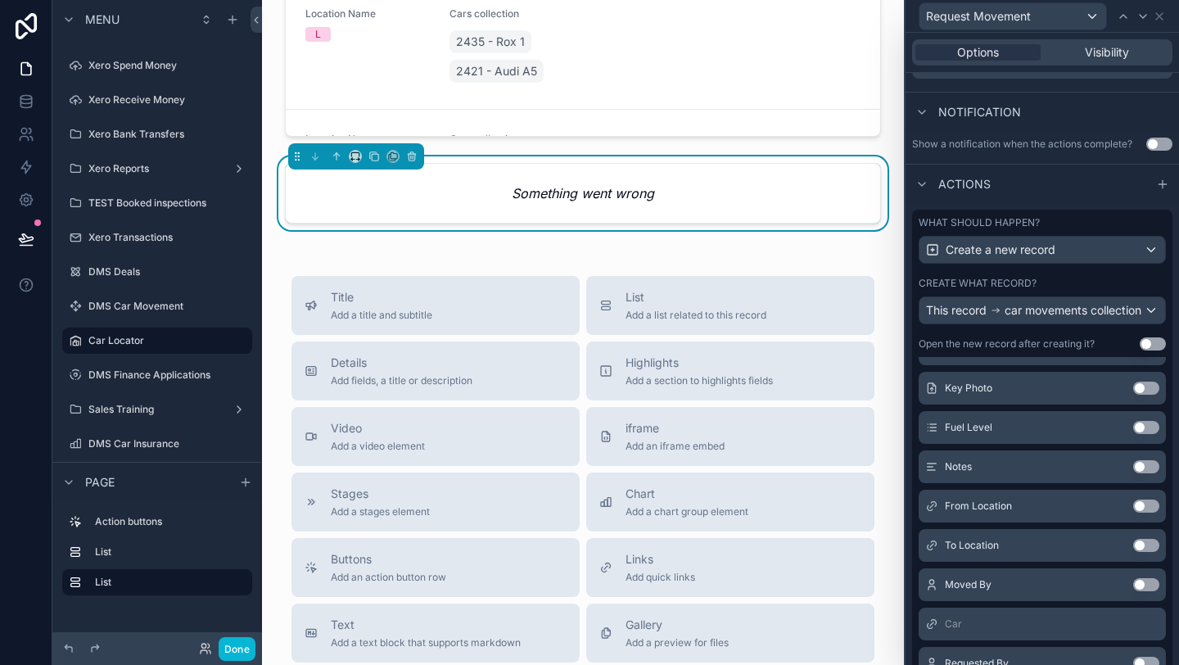
click at [1141, 513] on button "Use setting" at bounding box center [1146, 505] width 26 height 13
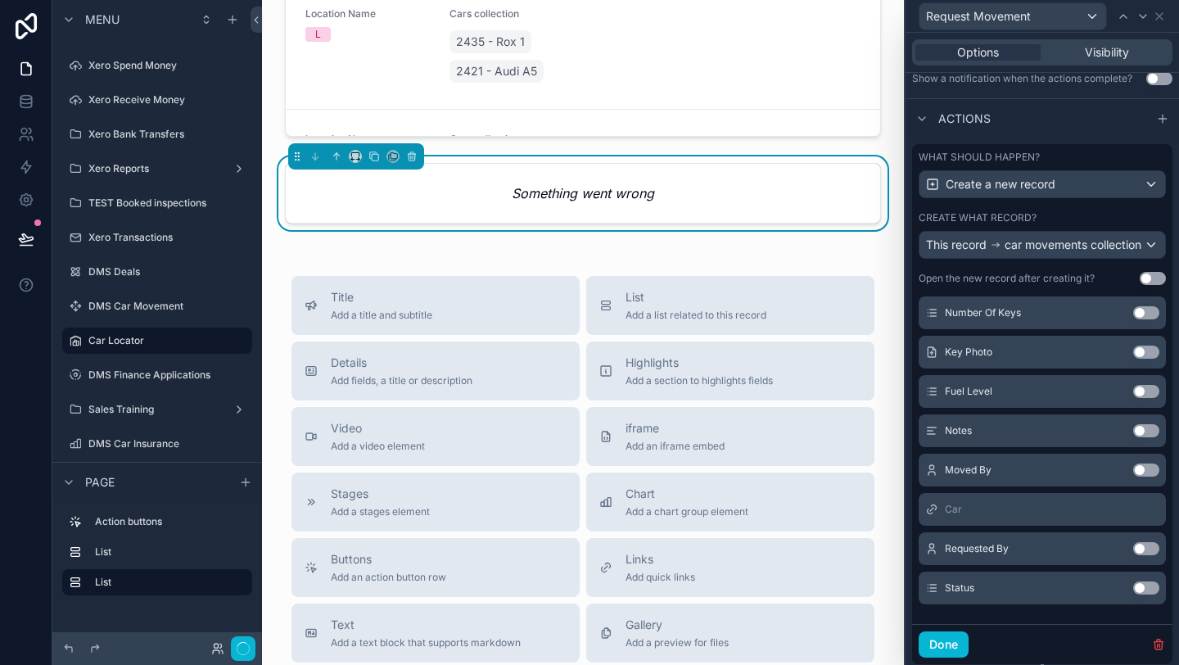
scroll to position [492, 0]
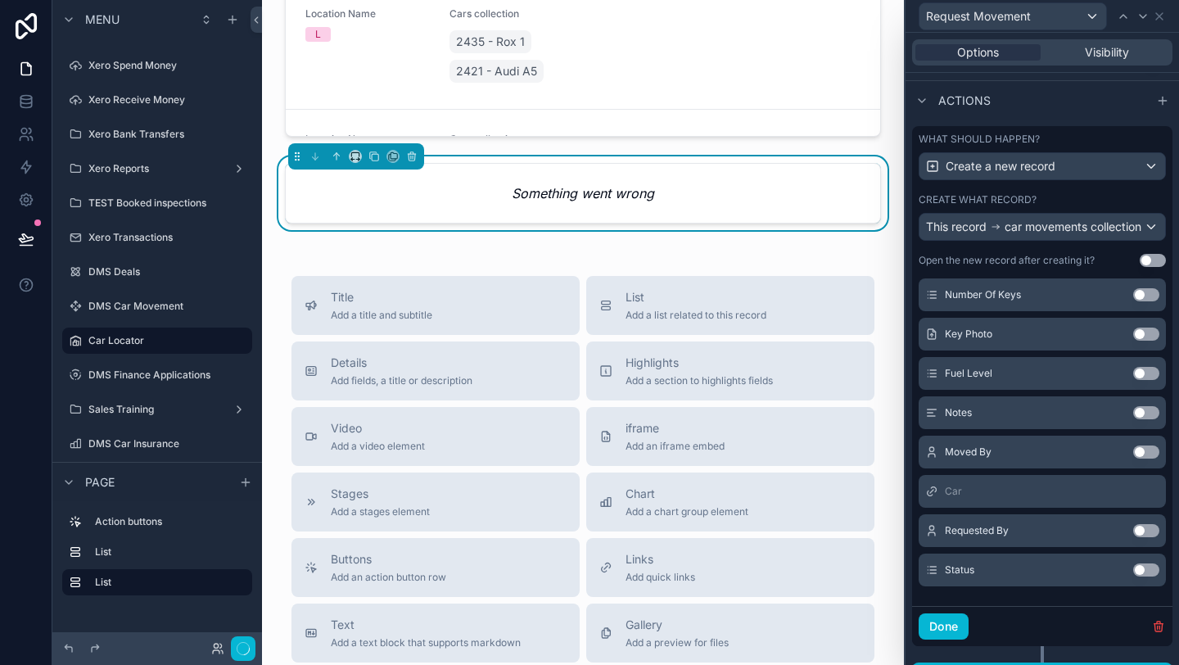
click at [1144, 537] on button "Use setting" at bounding box center [1146, 530] width 26 height 13
click at [1144, 576] on button "Use setting" at bounding box center [1146, 569] width 26 height 13
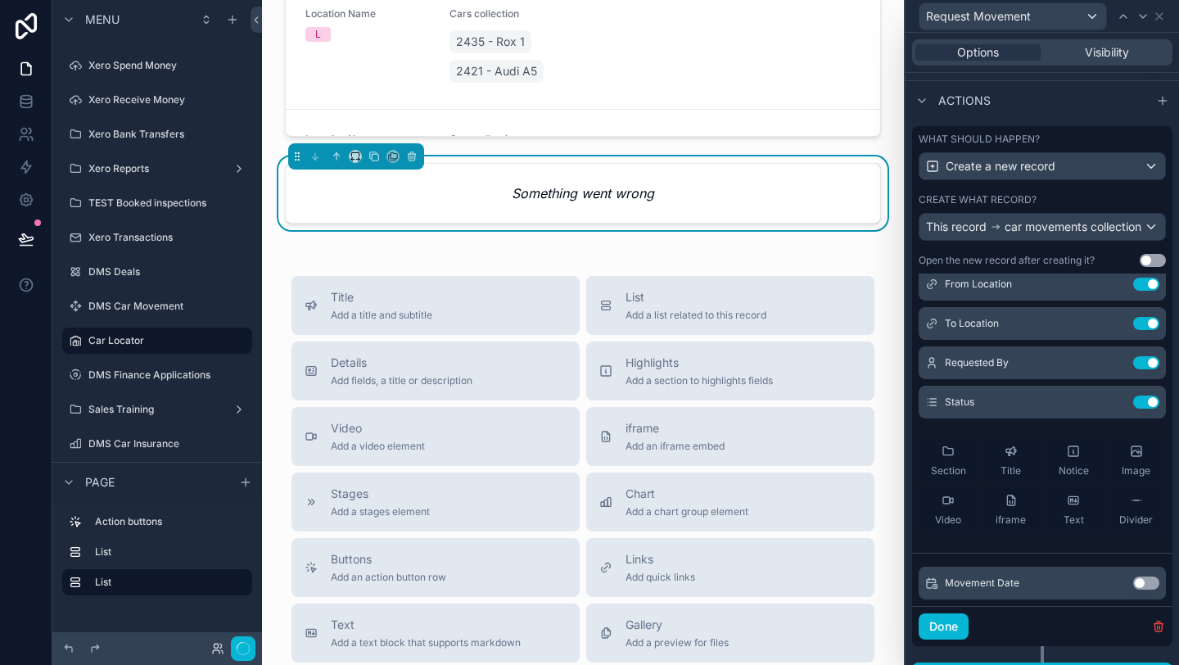
scroll to position [0, 0]
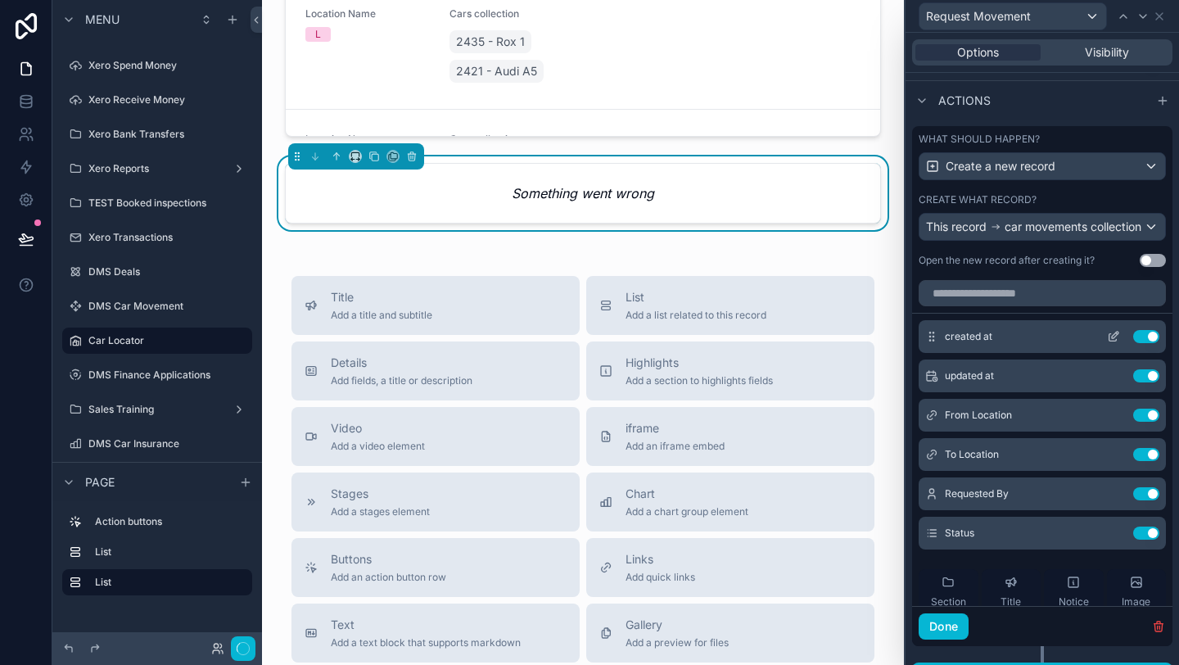
click at [1116, 343] on icon at bounding box center [1113, 336] width 13 height 13
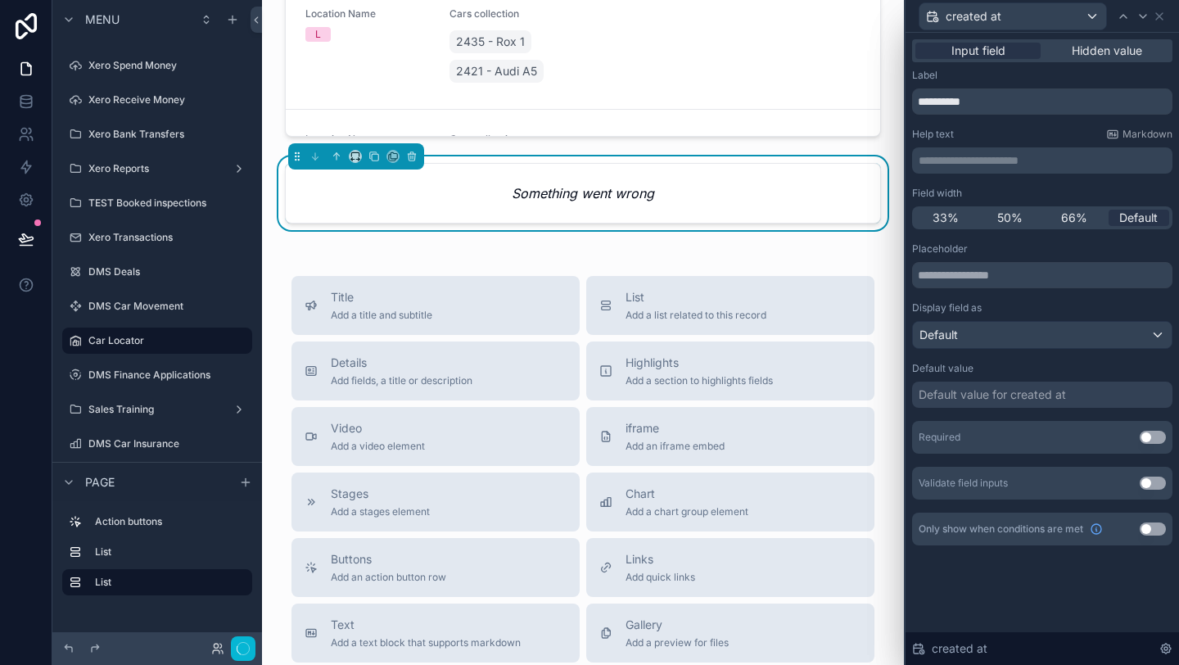
click at [1110, 61] on div "Input field Hidden value" at bounding box center [1042, 50] width 260 height 23
click at [1106, 59] on div "Input field Hidden value" at bounding box center [1042, 50] width 260 height 23
click at [1099, 52] on span "Hidden value" at bounding box center [1107, 51] width 70 height 16
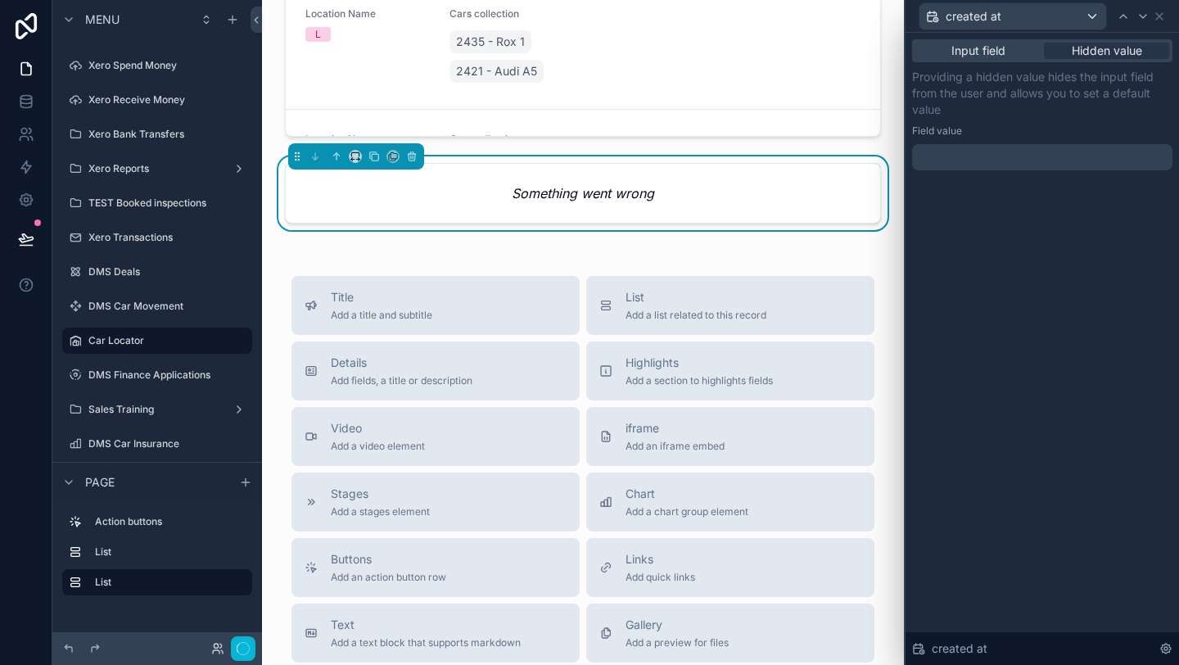
click at [1041, 161] on div at bounding box center [1042, 157] width 260 height 26
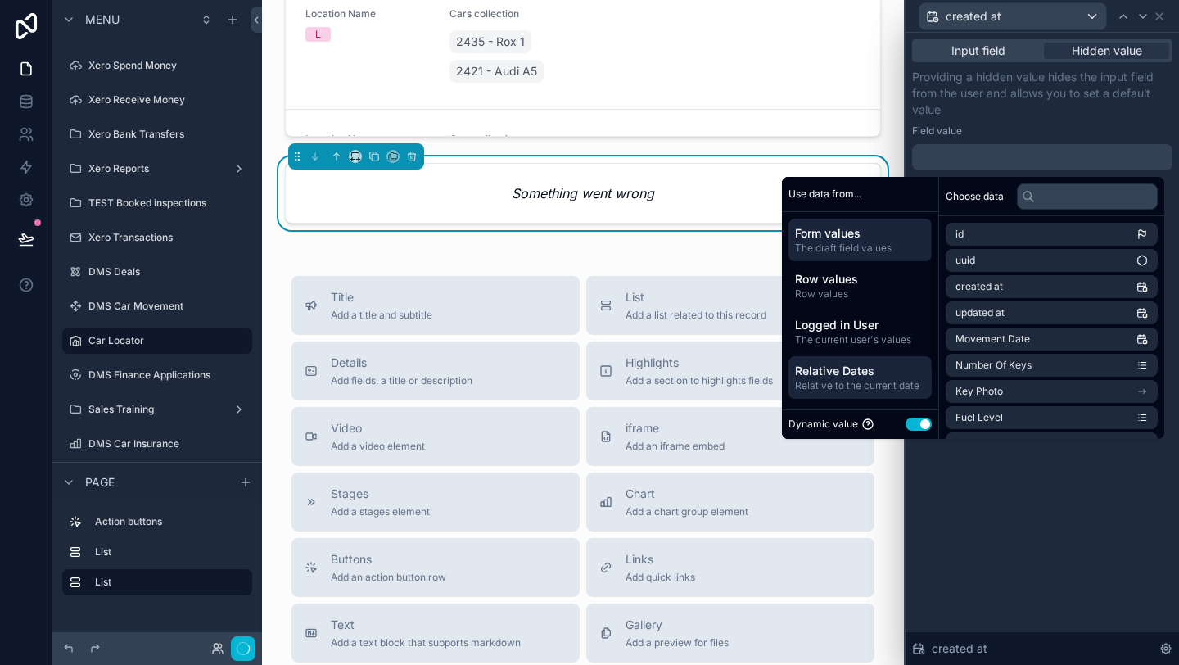
click at [854, 387] on span "Relative to the current date" at bounding box center [860, 385] width 130 height 13
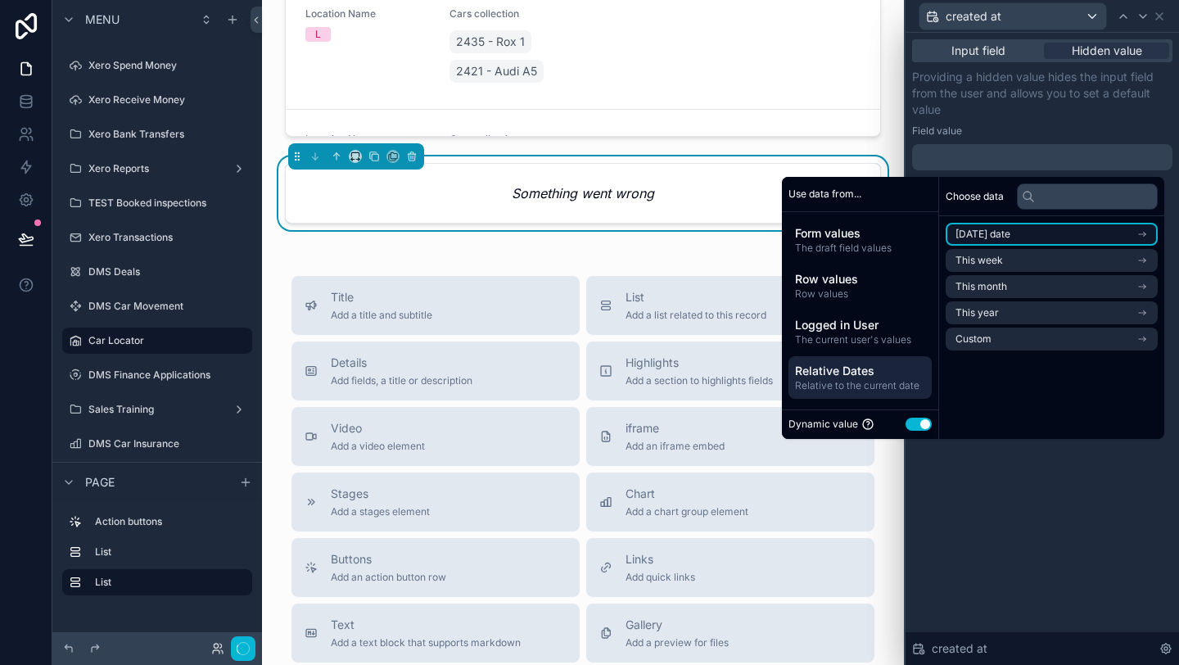
click at [997, 242] on li "[DATE] date" at bounding box center [1052, 234] width 212 height 23
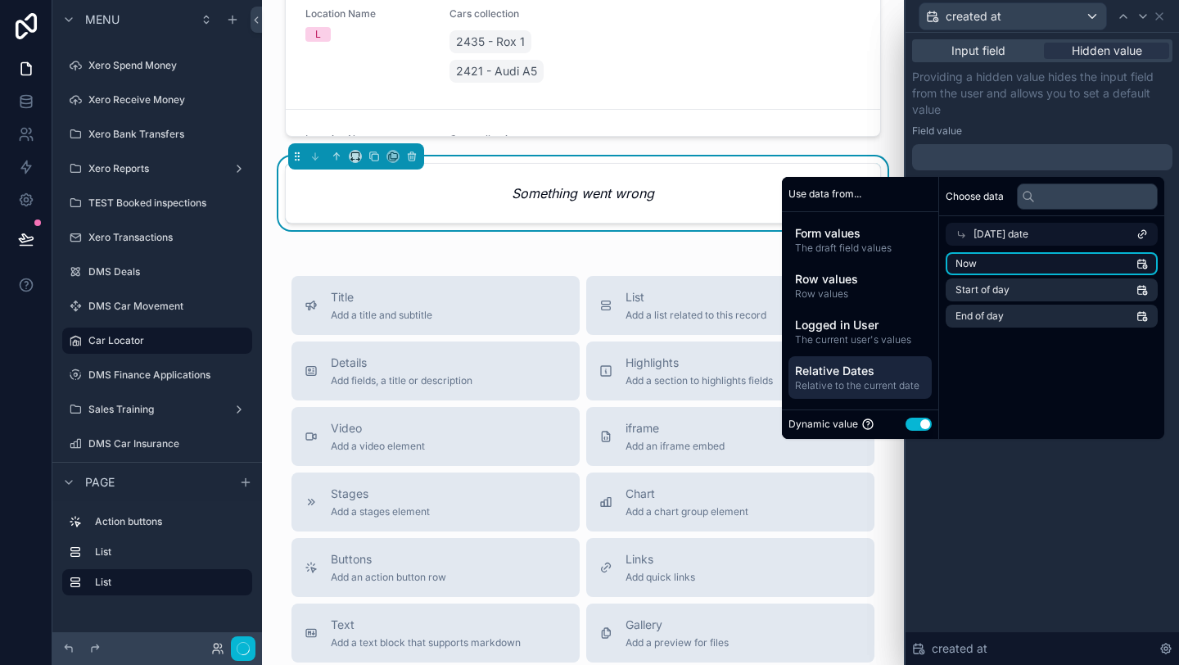
click at [998, 259] on li "Now" at bounding box center [1052, 263] width 212 height 23
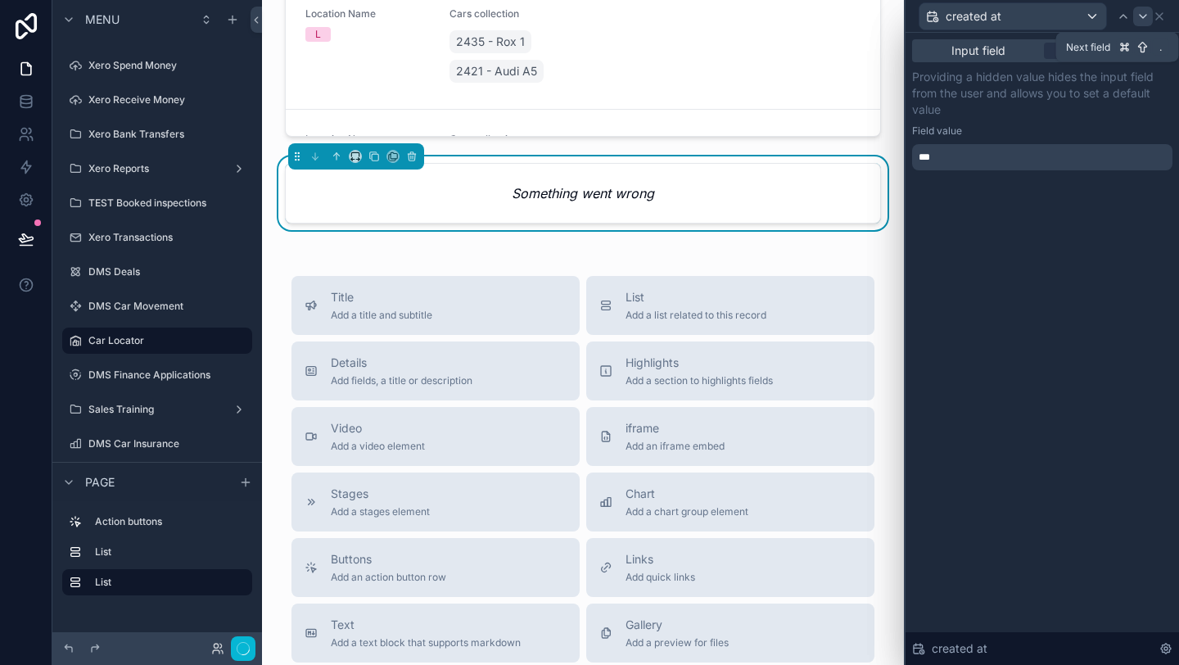
click at [1145, 17] on icon at bounding box center [1143, 16] width 13 height 13
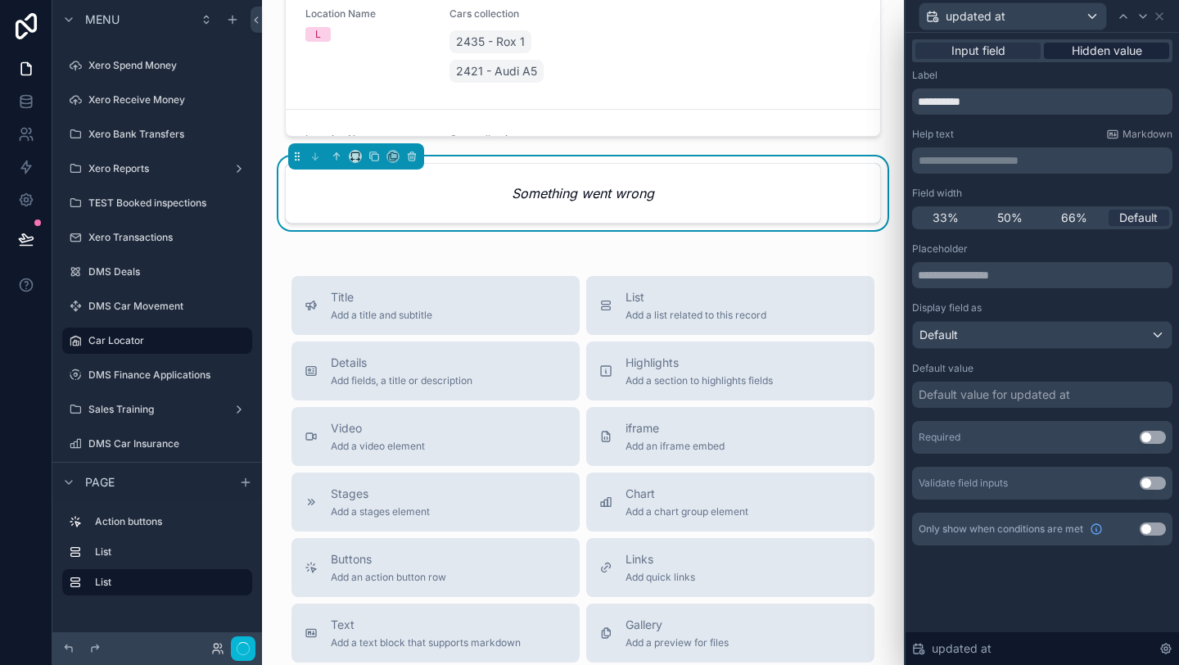
click at [1101, 53] on span "Hidden value" at bounding box center [1107, 51] width 70 height 16
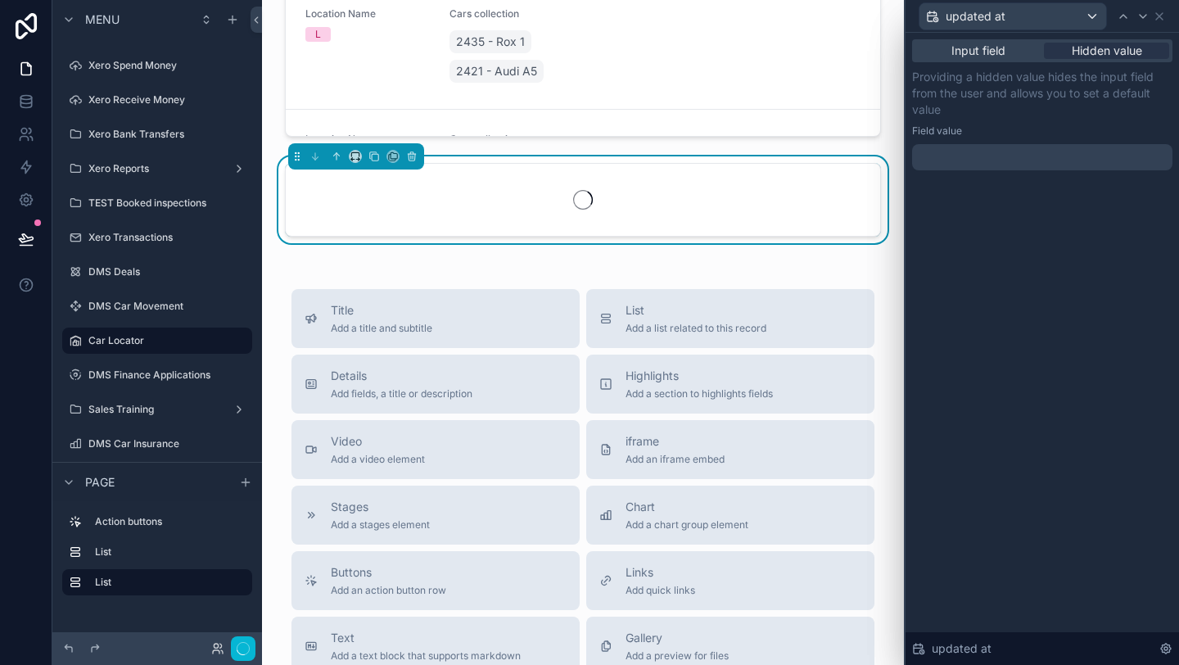
click at [1045, 152] on div at bounding box center [1042, 157] width 260 height 26
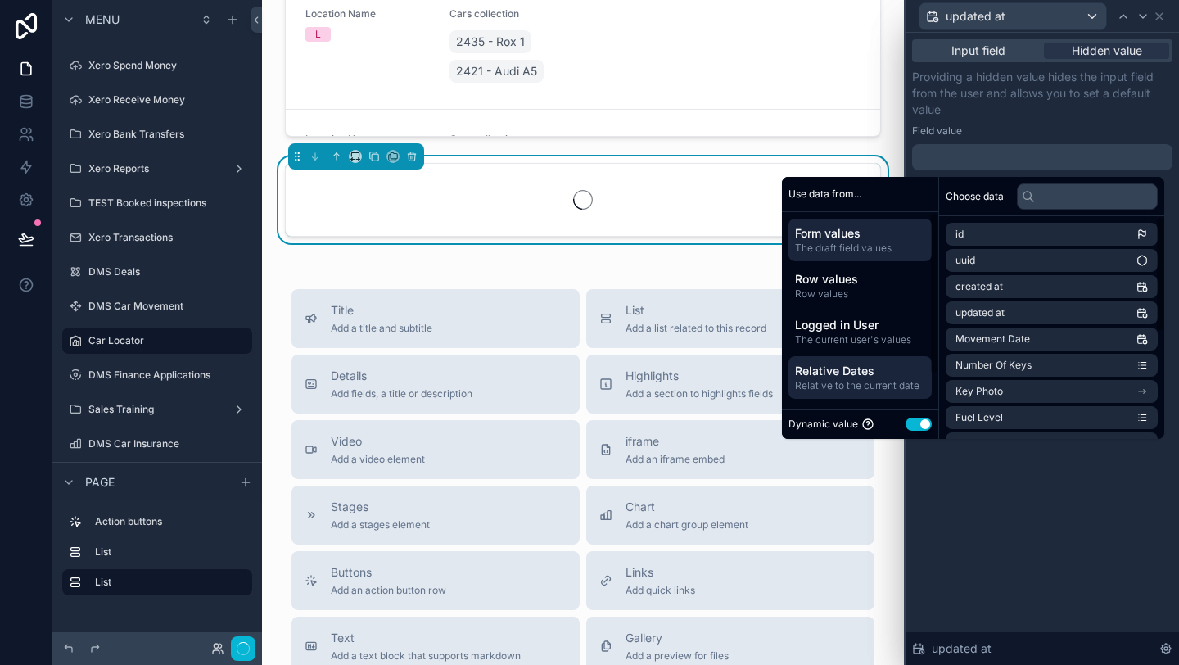
click at [864, 363] on span "Relative Dates" at bounding box center [860, 371] width 130 height 16
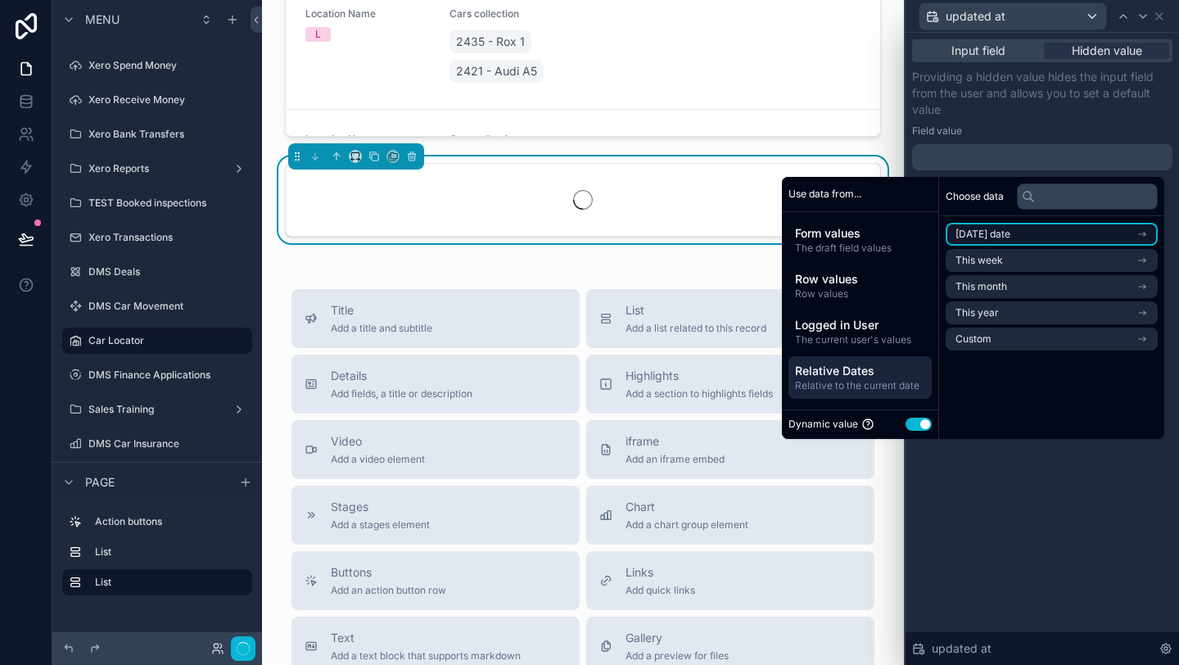
click at [982, 242] on li "[DATE] date" at bounding box center [1052, 234] width 212 height 23
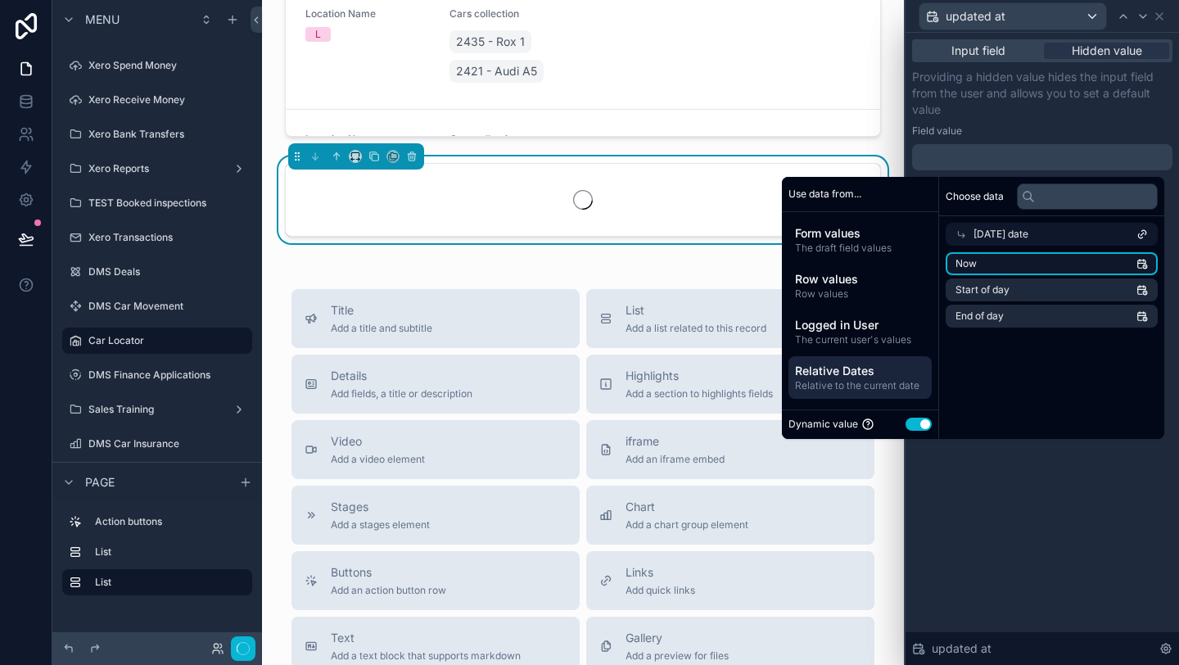
click at [978, 264] on li "Now" at bounding box center [1052, 263] width 212 height 23
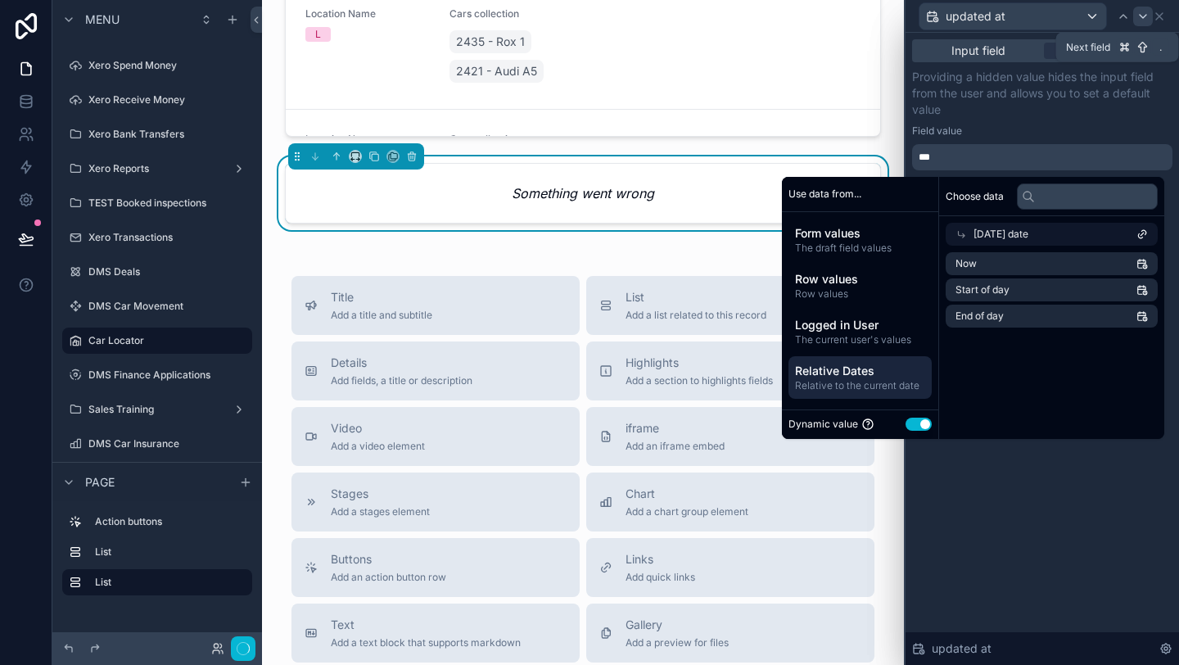
click at [1143, 17] on icon at bounding box center [1143, 16] width 7 height 3
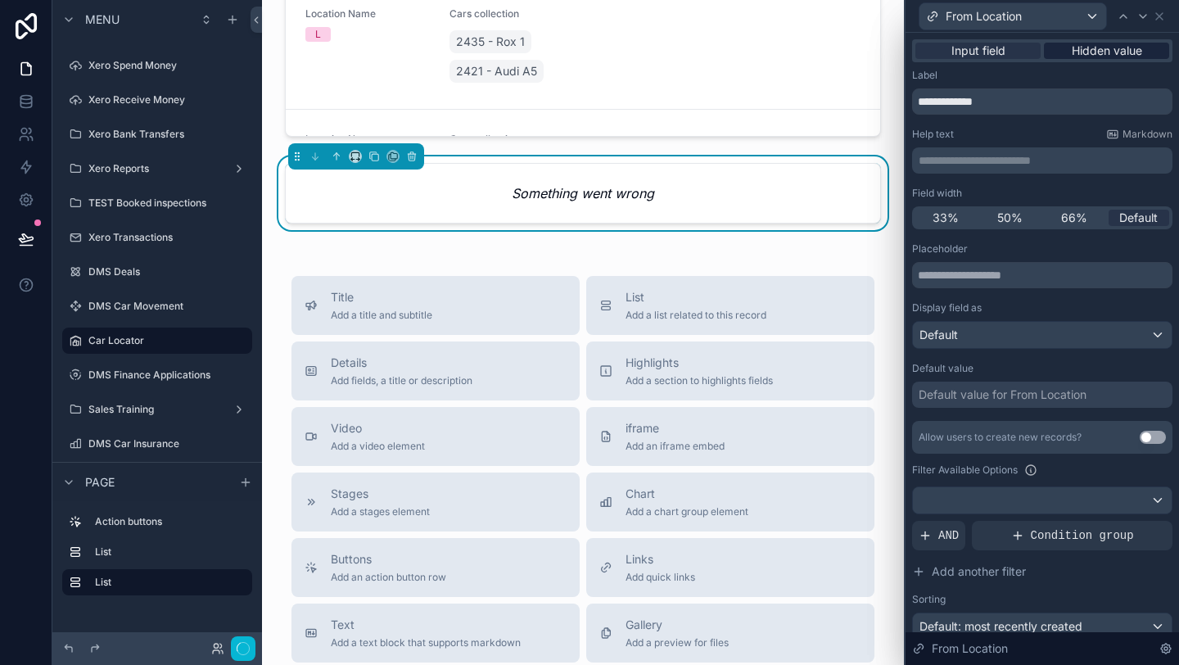
click at [1078, 55] on span "Hidden value" at bounding box center [1107, 51] width 70 height 16
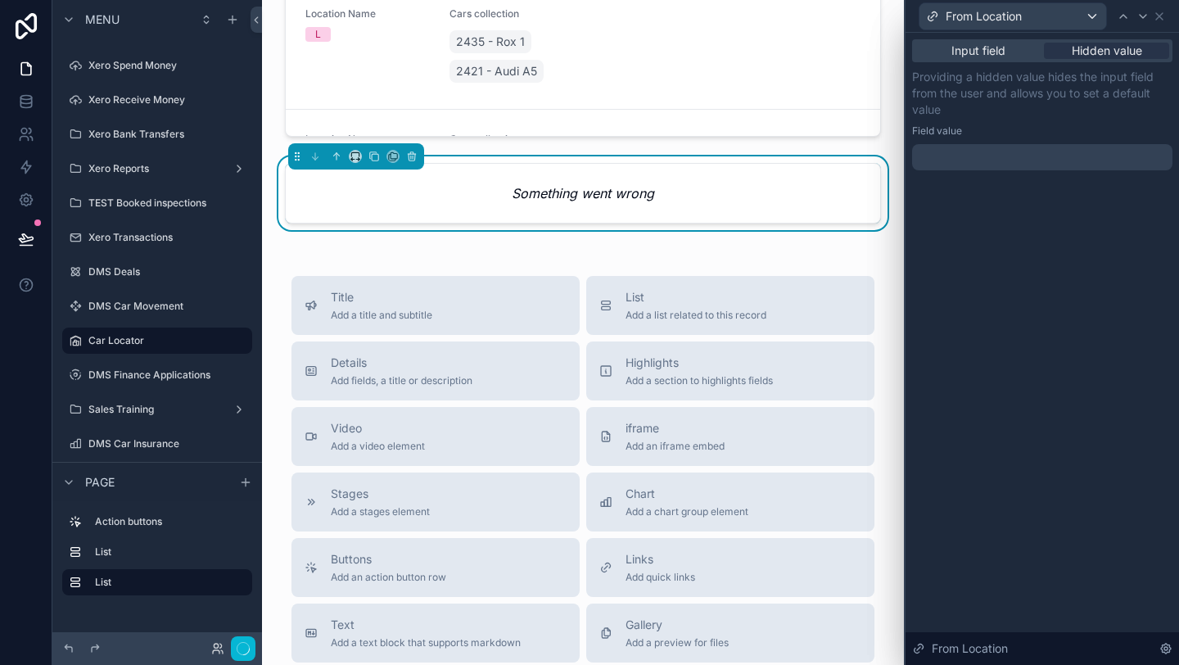
click at [992, 158] on div at bounding box center [1042, 157] width 260 height 26
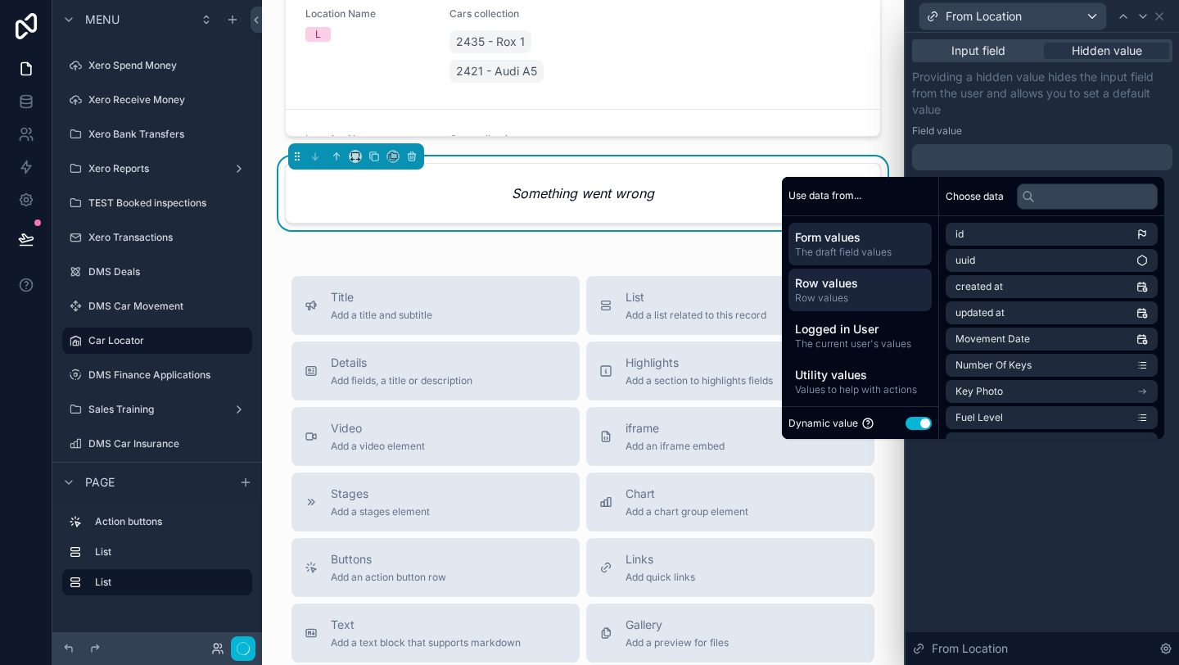
click at [857, 295] on span "Row values" at bounding box center [860, 298] width 130 height 13
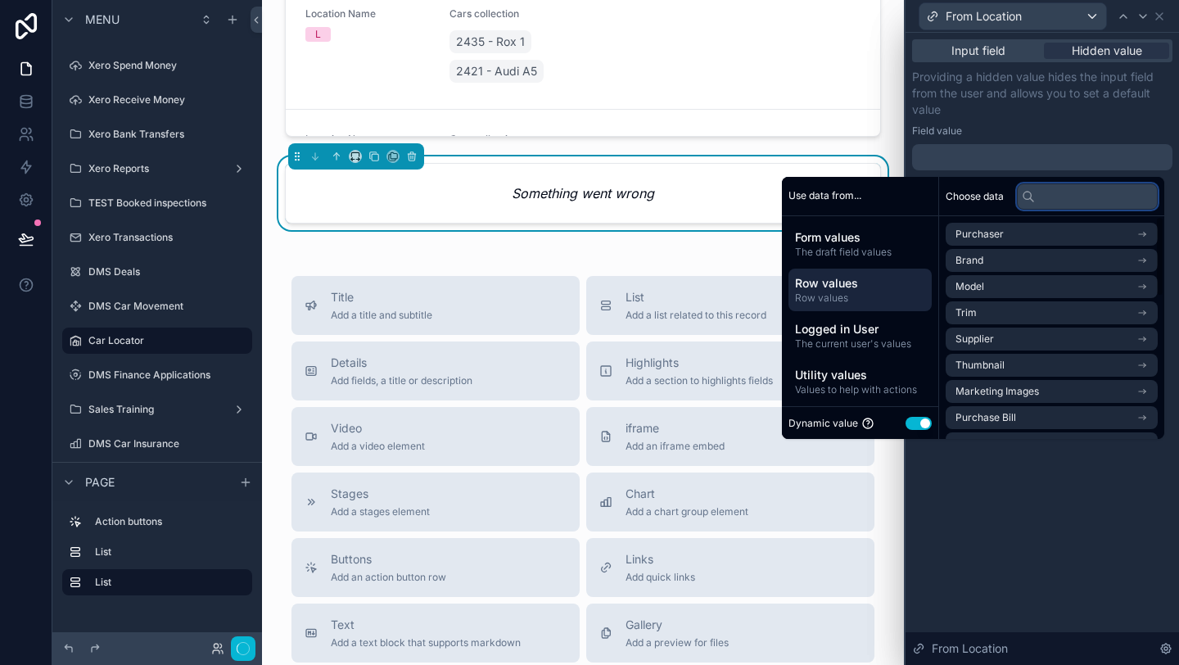
click at [1052, 199] on input "text" at bounding box center [1087, 196] width 141 height 26
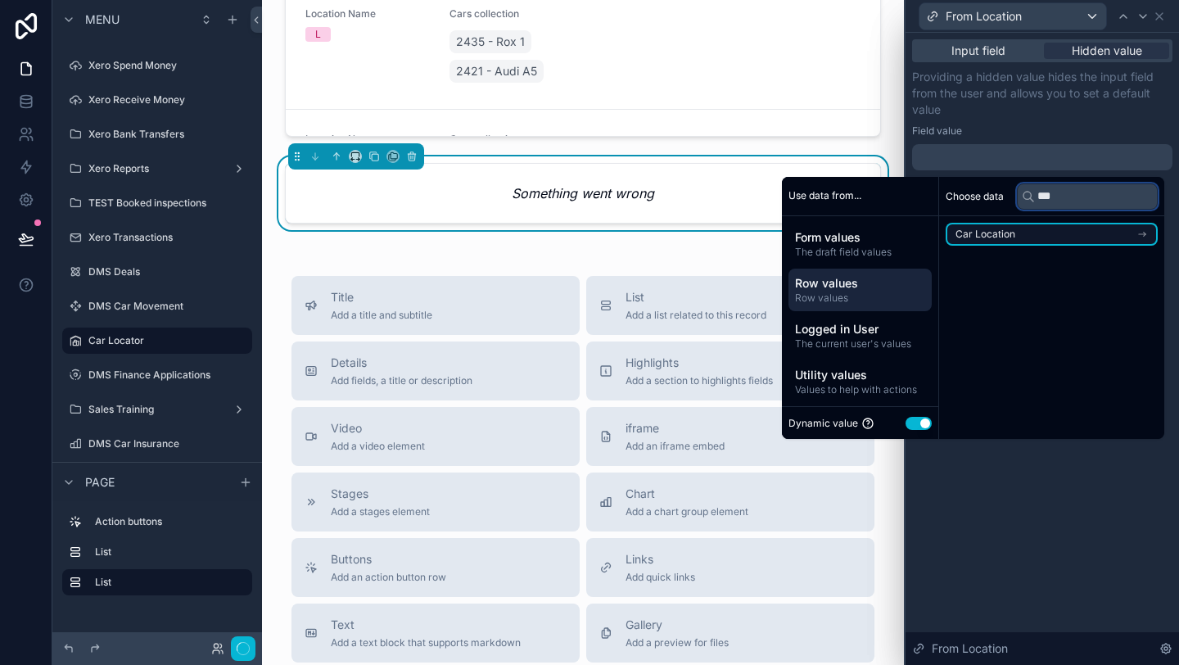
type input "***"
click at [1081, 242] on li "Car Location" at bounding box center [1052, 234] width 212 height 23
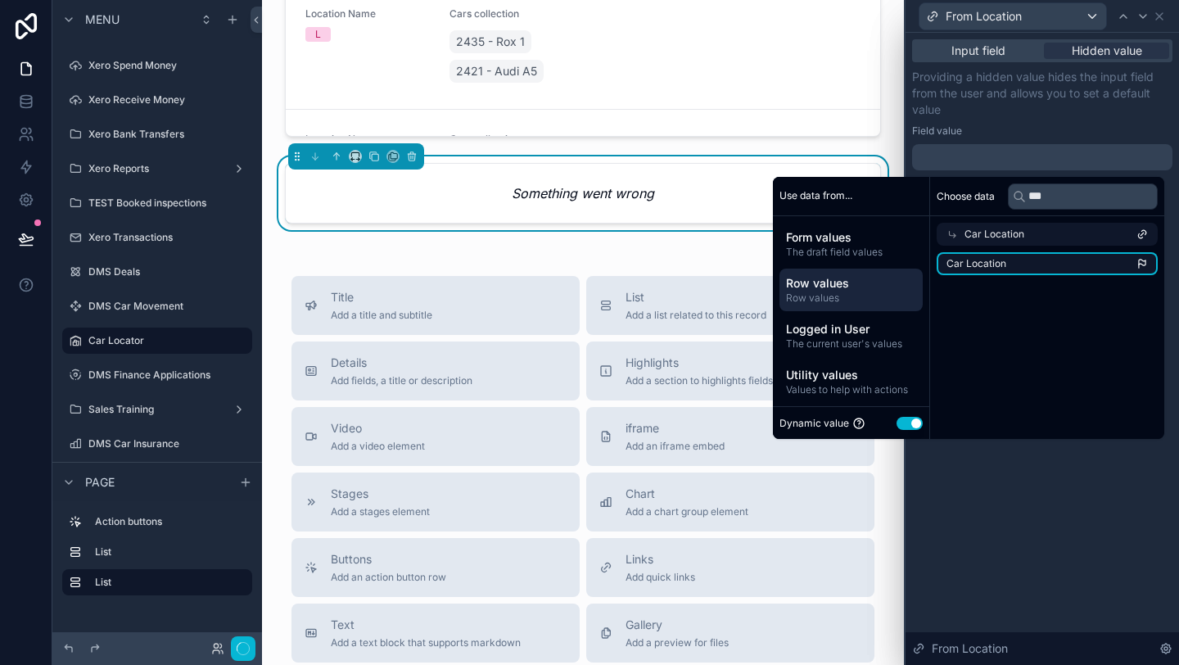
click at [1064, 269] on li "Car Location" at bounding box center [1047, 263] width 221 height 23
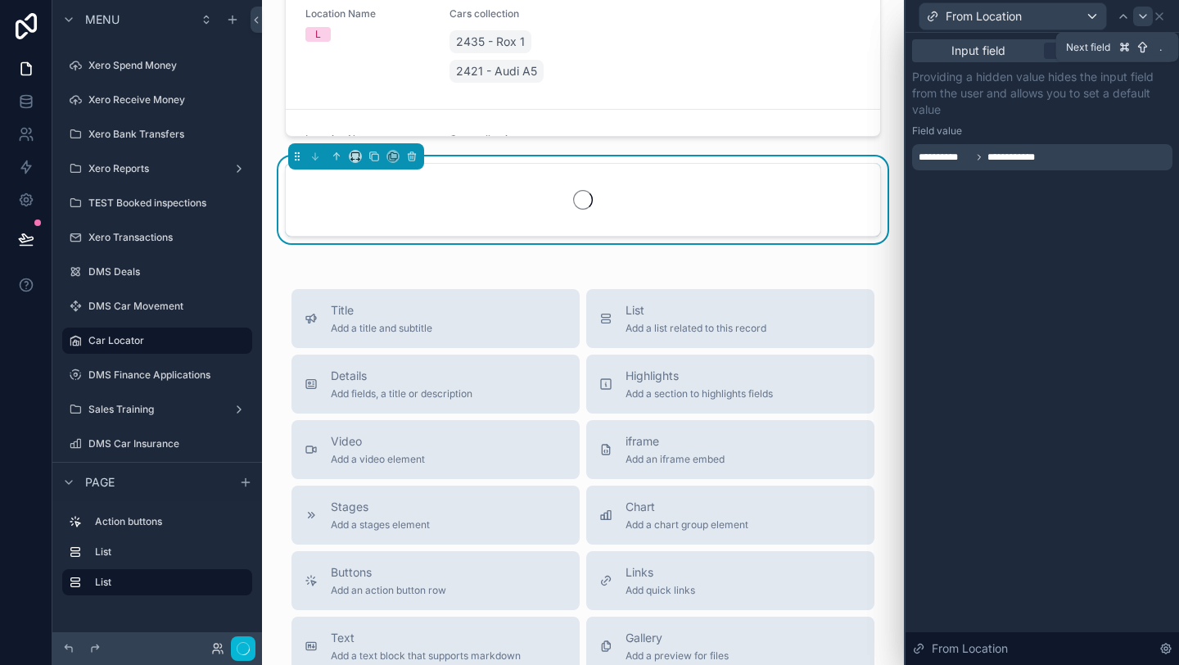
click at [1139, 25] on div at bounding box center [1143, 17] width 20 height 20
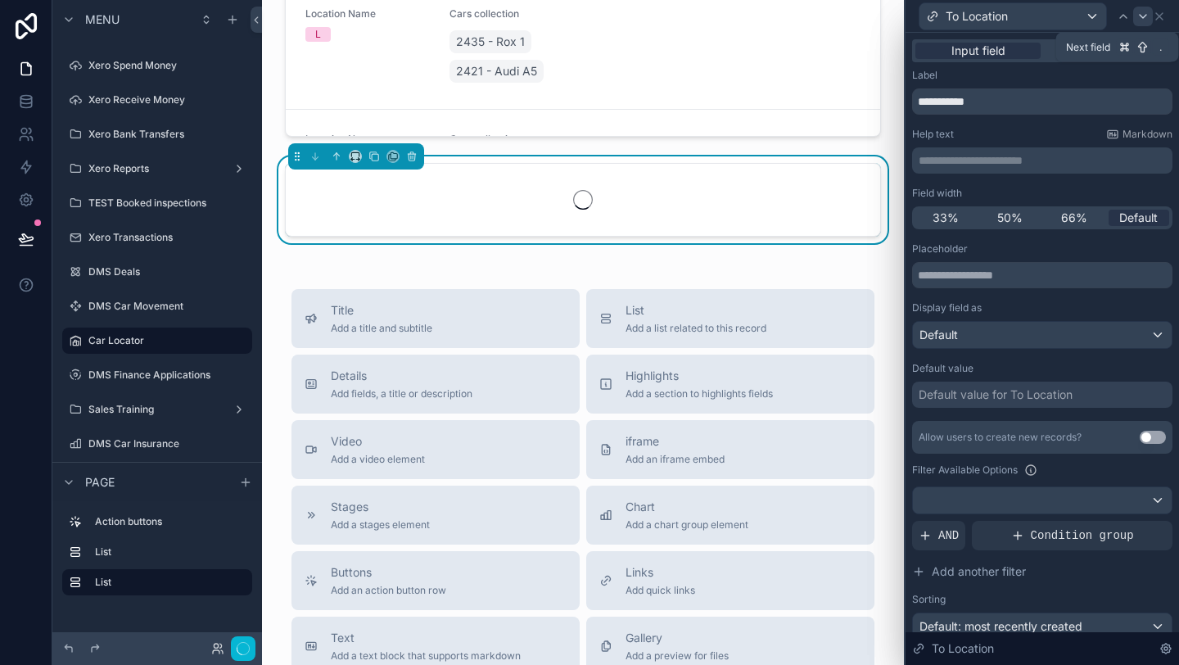
click at [1143, 21] on icon at bounding box center [1143, 16] width 13 height 13
click at [1102, 54] on span "Hidden value" at bounding box center [1107, 51] width 70 height 16
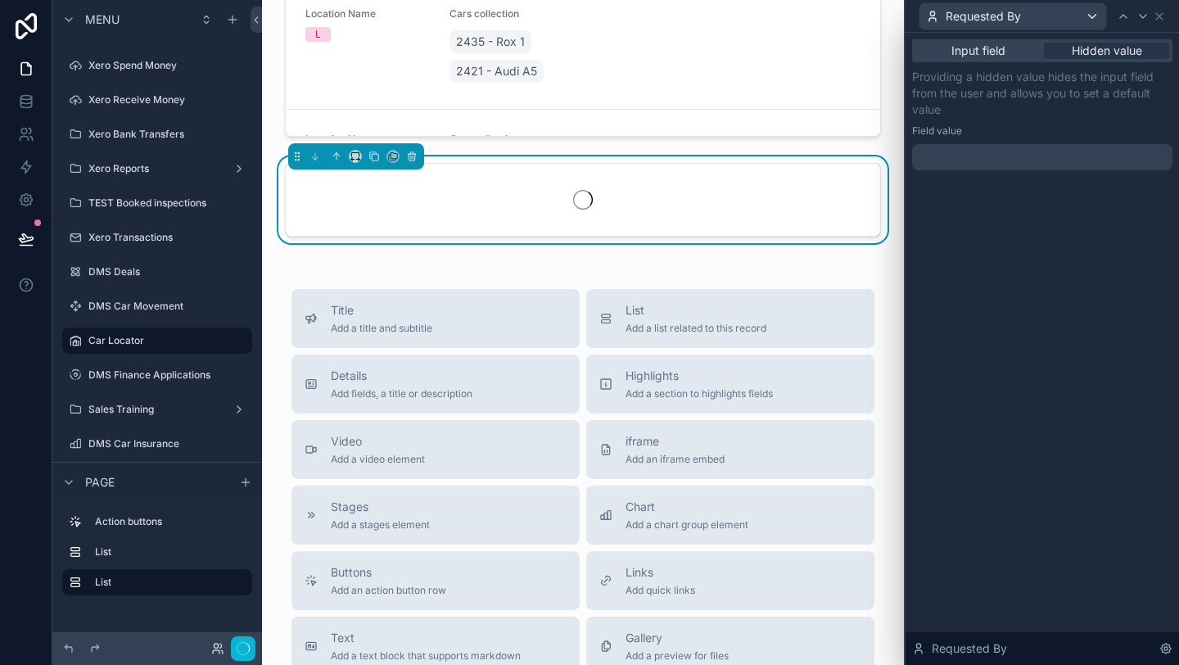
click at [1039, 167] on div at bounding box center [1042, 157] width 260 height 26
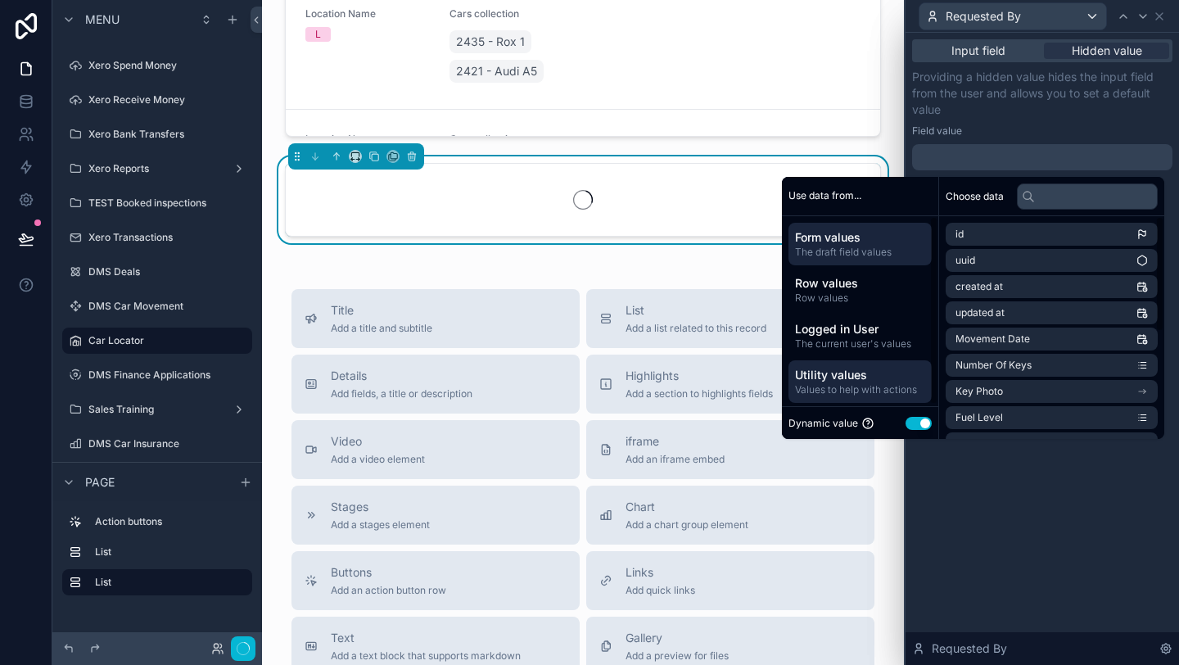
click at [865, 376] on span "Utility values" at bounding box center [860, 375] width 130 height 16
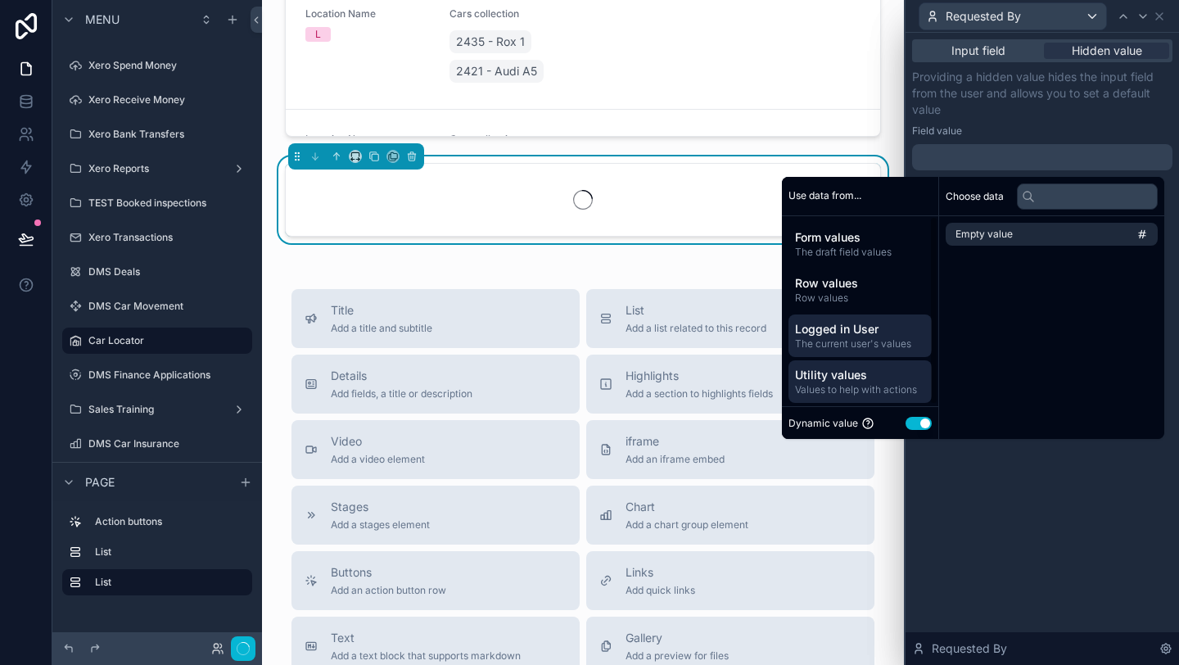
click at [861, 343] on span "The current user's values" at bounding box center [860, 343] width 130 height 13
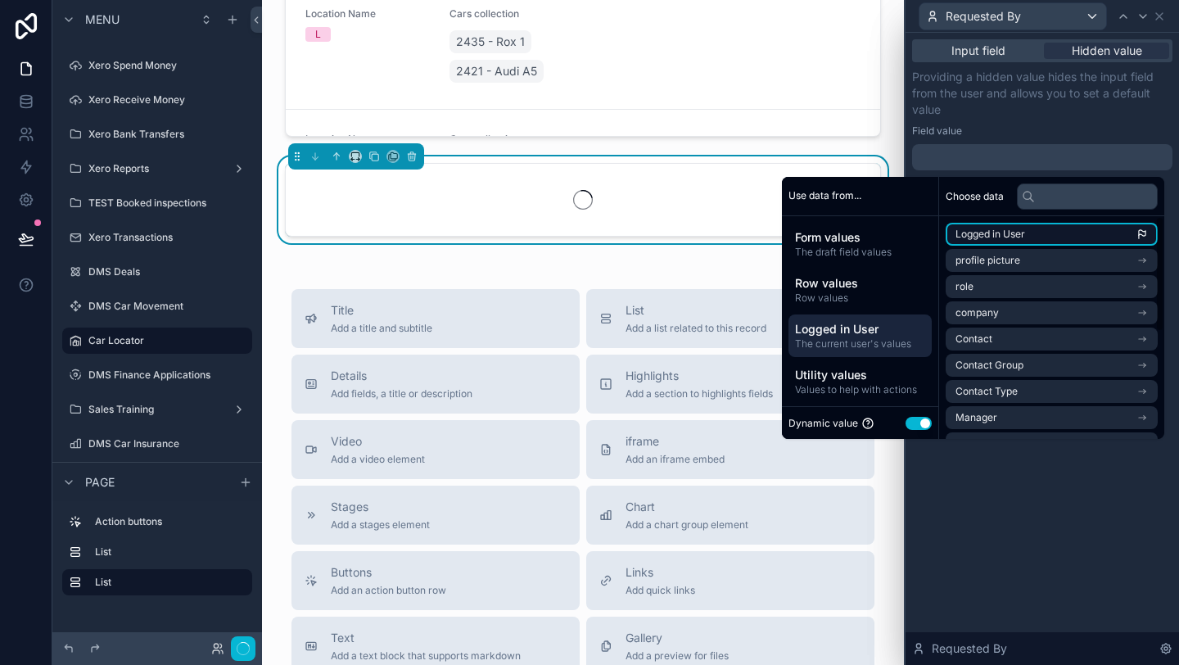
click at [992, 229] on span "Logged in User" at bounding box center [991, 234] width 70 height 13
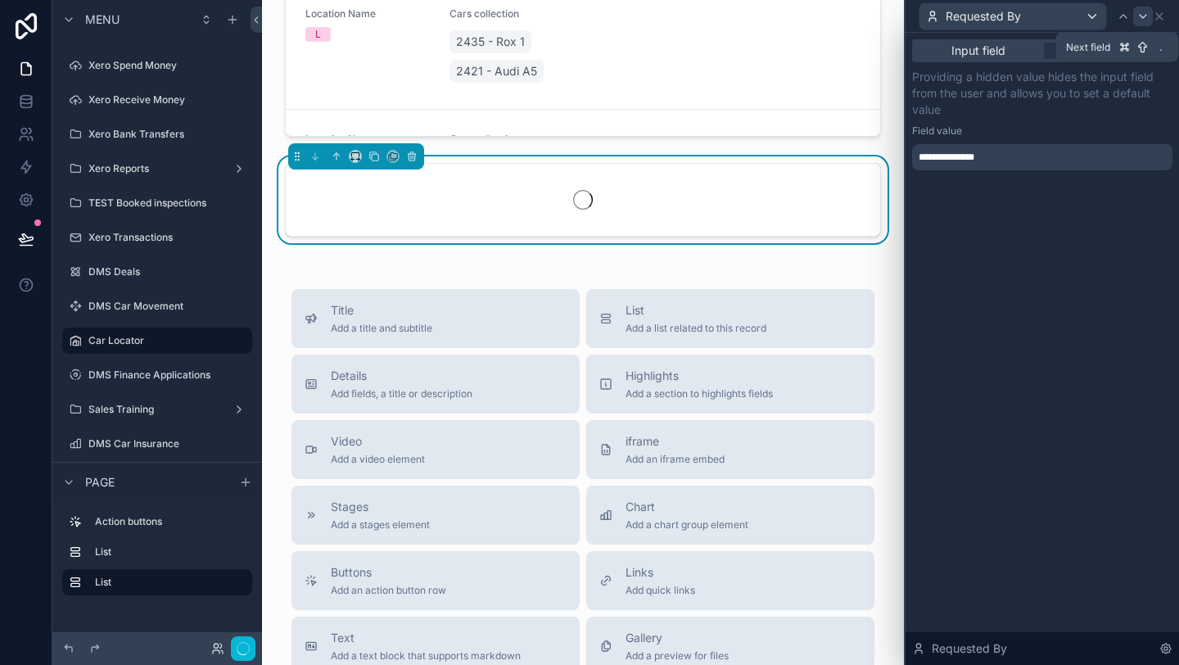
click at [1146, 19] on icon at bounding box center [1143, 16] width 13 height 13
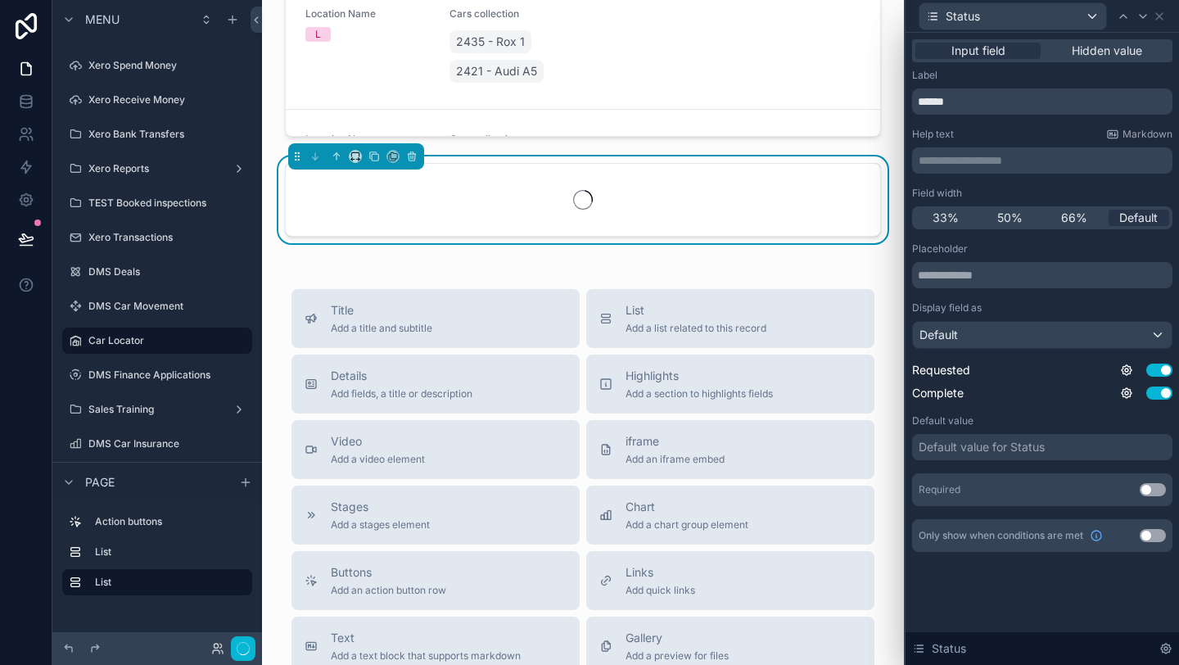
click at [1085, 60] on div "Input field Hidden value" at bounding box center [1042, 50] width 260 height 23
click at [1081, 51] on span "Hidden value" at bounding box center [1107, 51] width 70 height 16
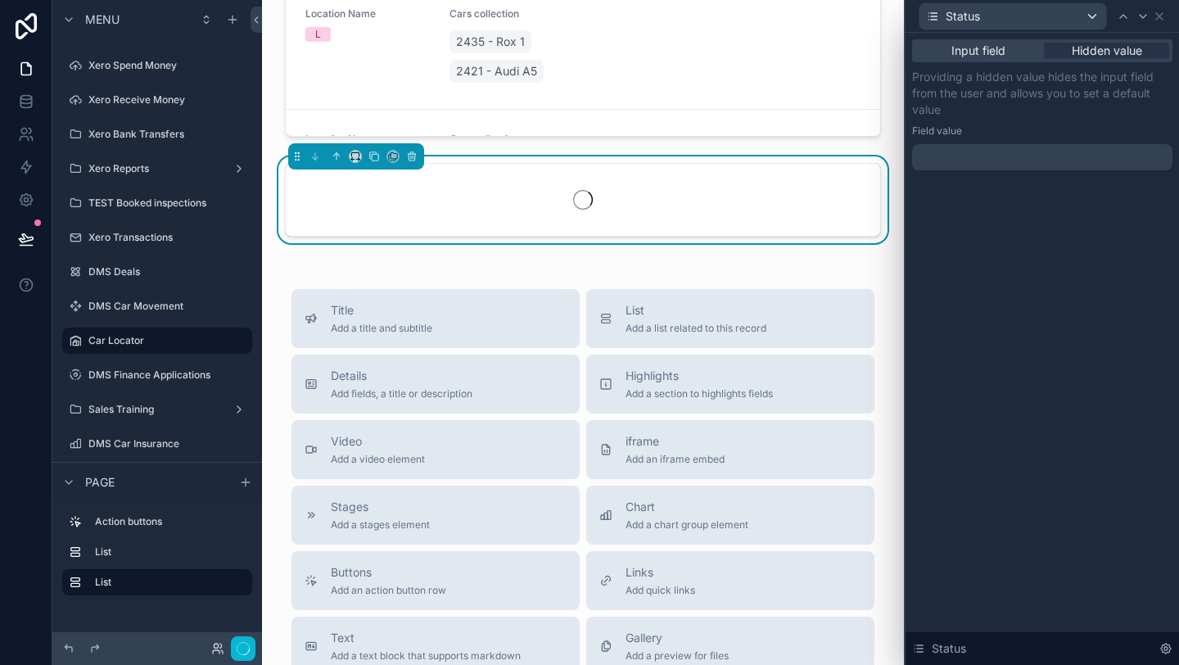
click at [960, 147] on div at bounding box center [1042, 157] width 260 height 26
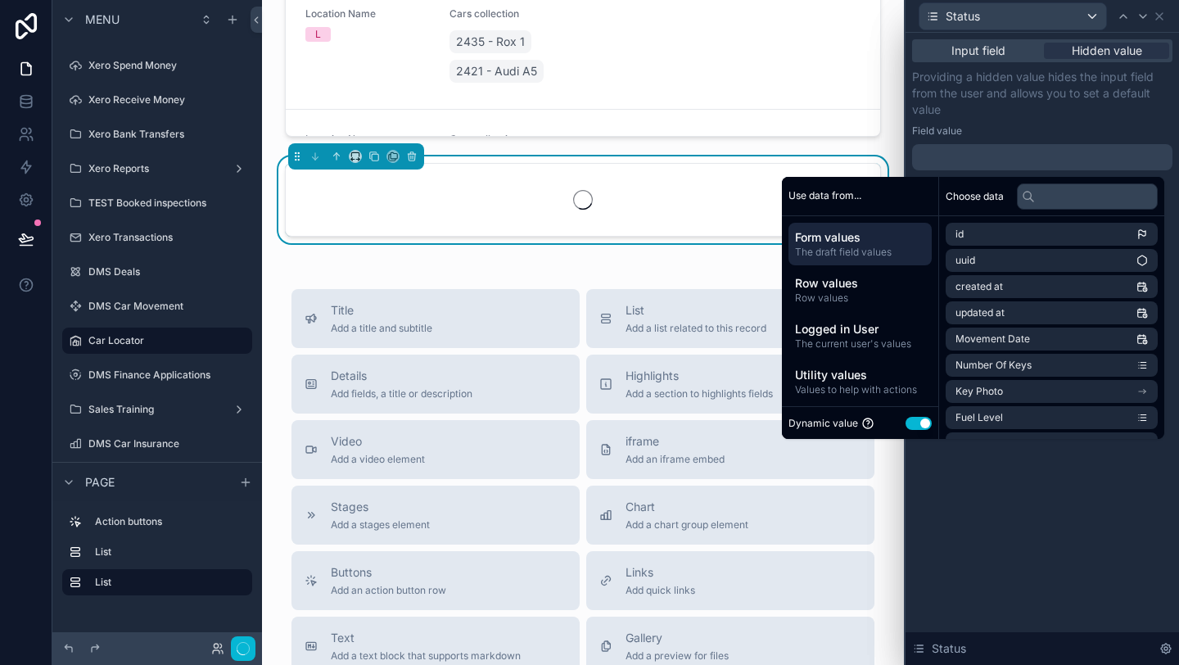
click at [906, 418] on button "Use setting" at bounding box center [919, 423] width 26 height 13
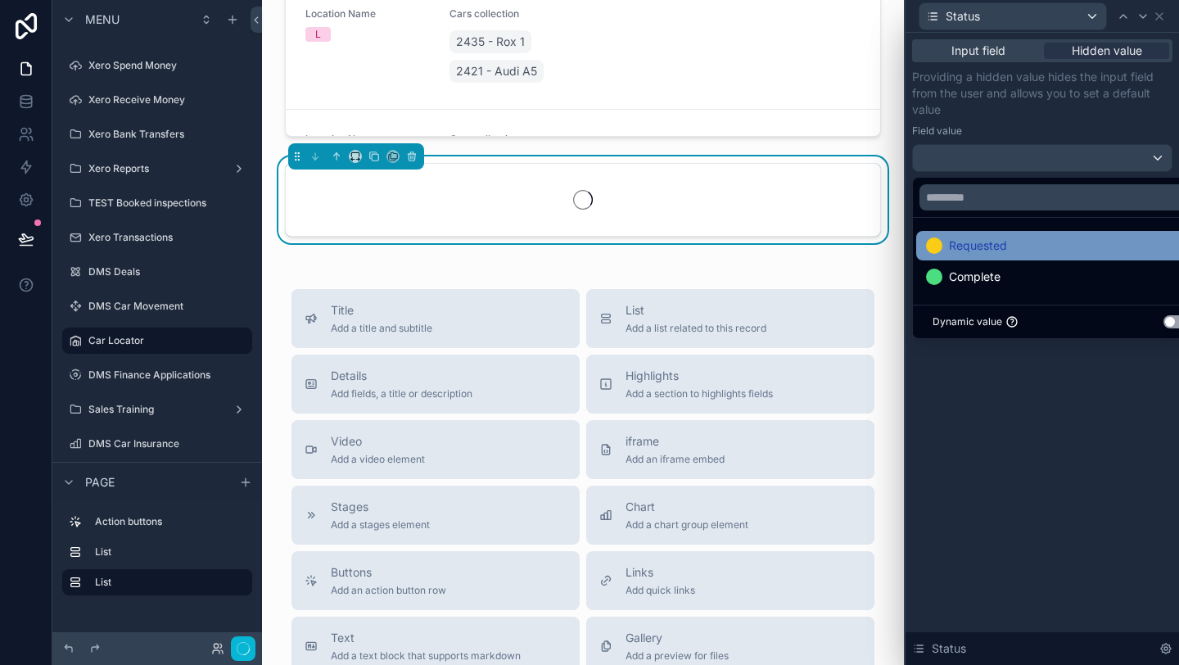
click at [1098, 245] on div "Requested" at bounding box center [1061, 246] width 270 height 20
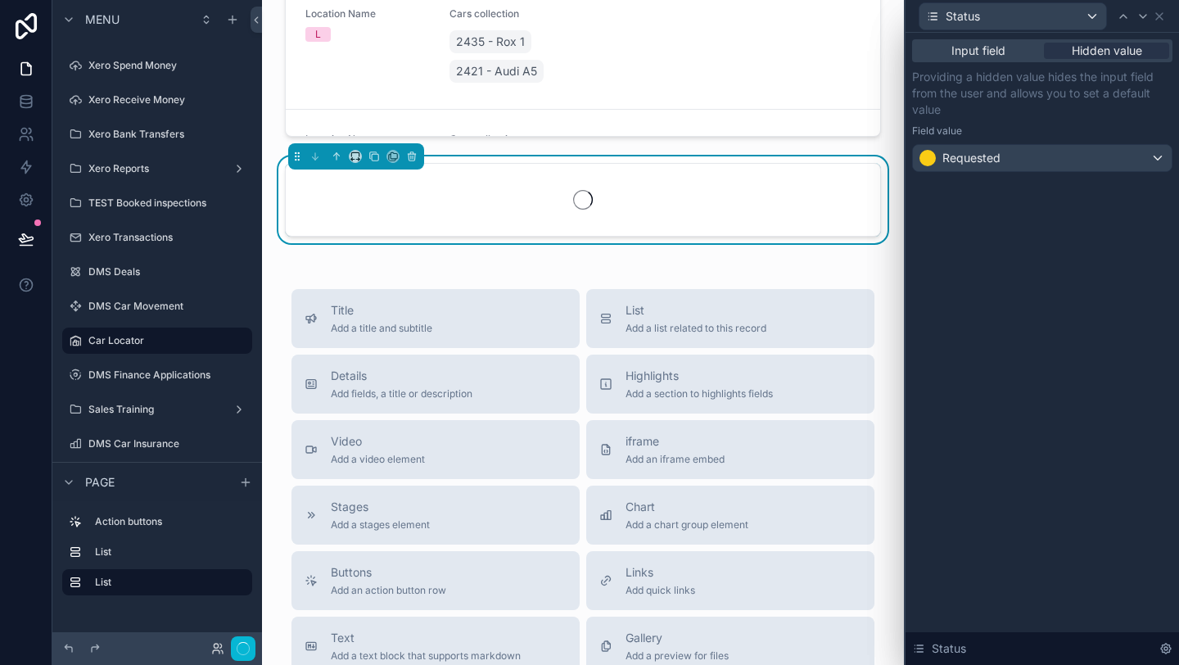
click at [1065, 445] on div "Input field Hidden value Providing a hidden value hides the input field from th…" at bounding box center [1042, 349] width 273 height 632
click at [1162, 21] on icon at bounding box center [1159, 16] width 13 height 13
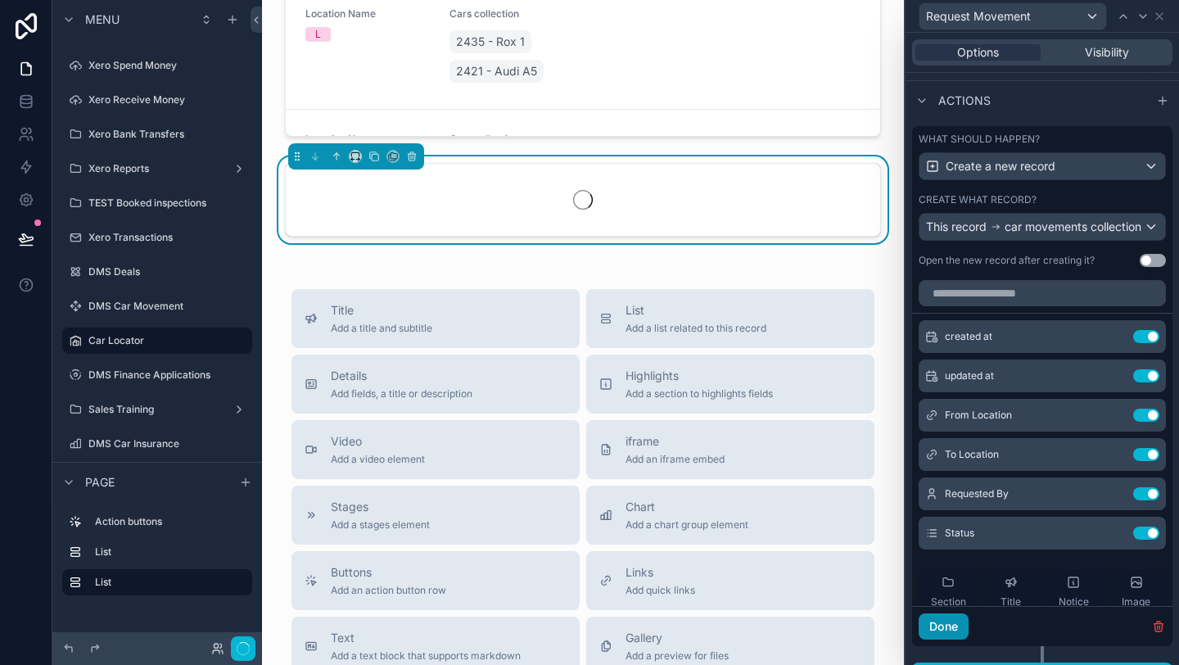
click at [956, 632] on button "Done" at bounding box center [944, 626] width 50 height 26
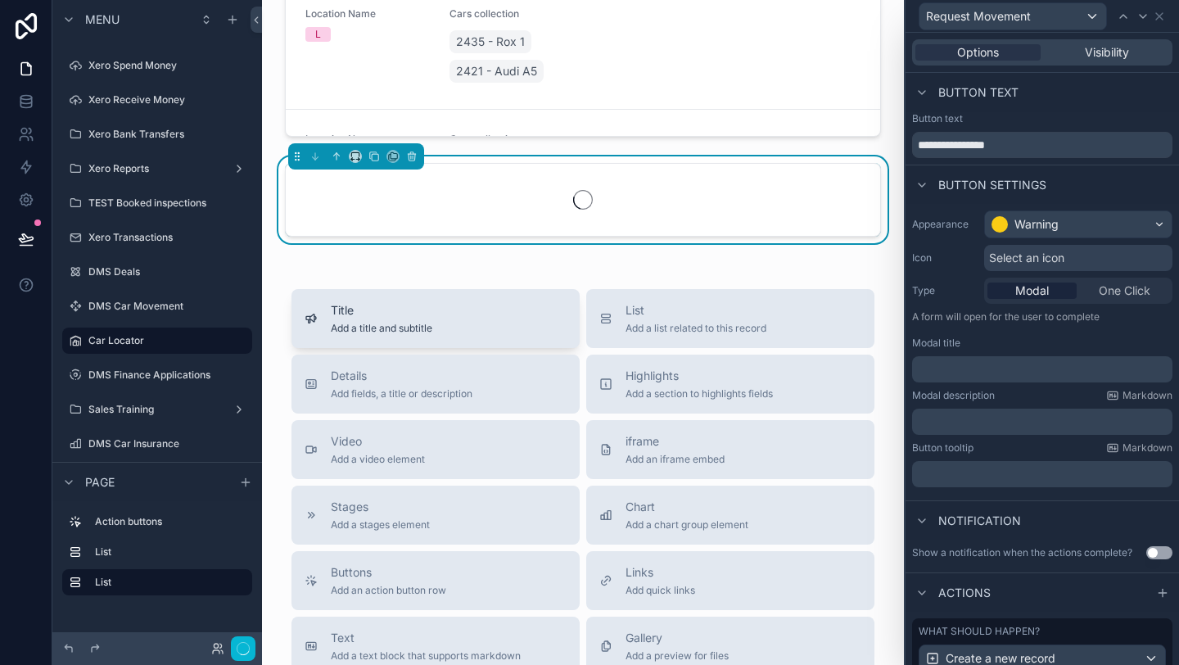
click at [489, 301] on button "Title Add a title and subtitle" at bounding box center [436, 318] width 288 height 59
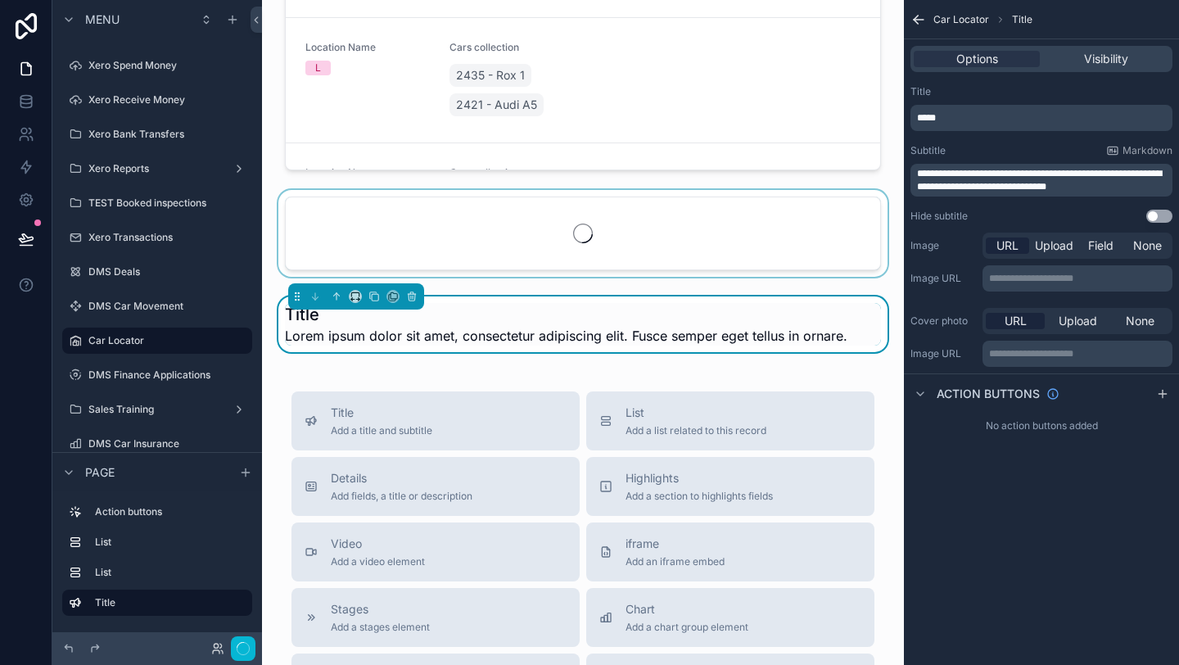
scroll to position [428, 0]
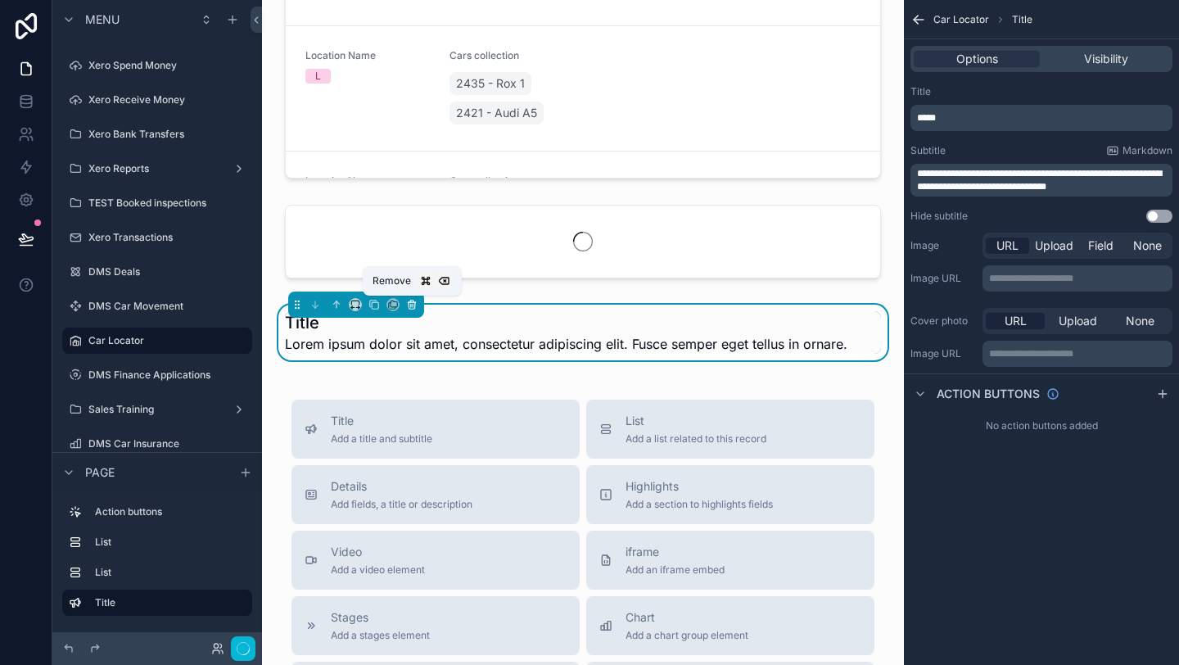
click at [418, 299] on button "scrollable content" at bounding box center [412, 305] width 18 height 18
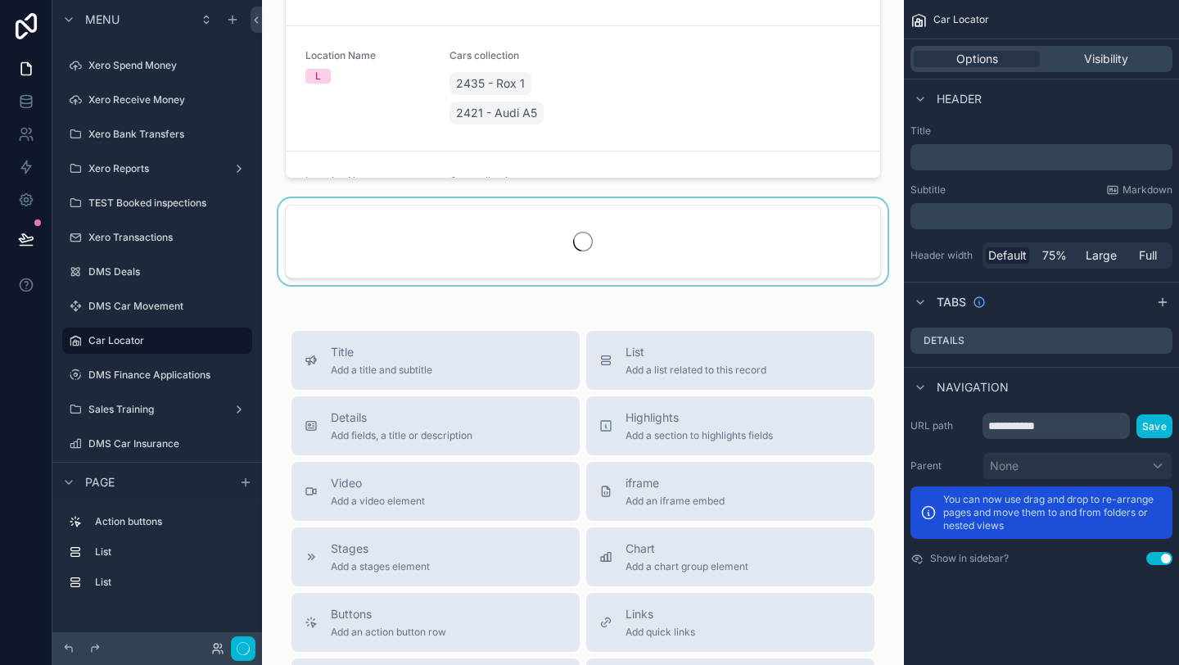
click at [419, 247] on div "scrollable content" at bounding box center [583, 244] width 616 height 93
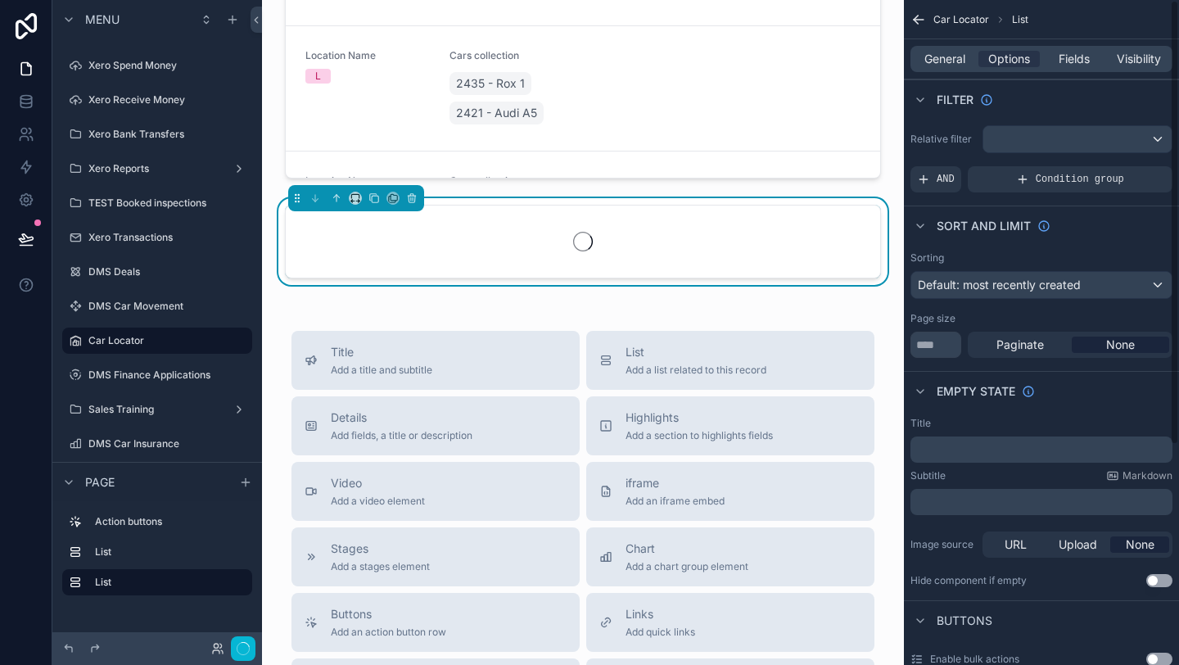
click at [956, 330] on div "**********" at bounding box center [1042, 335] width 262 height 46
click at [948, 344] on input "**********" at bounding box center [936, 345] width 51 height 26
click at [947, 350] on input "*******" at bounding box center [936, 345] width 51 height 26
type input "*****"
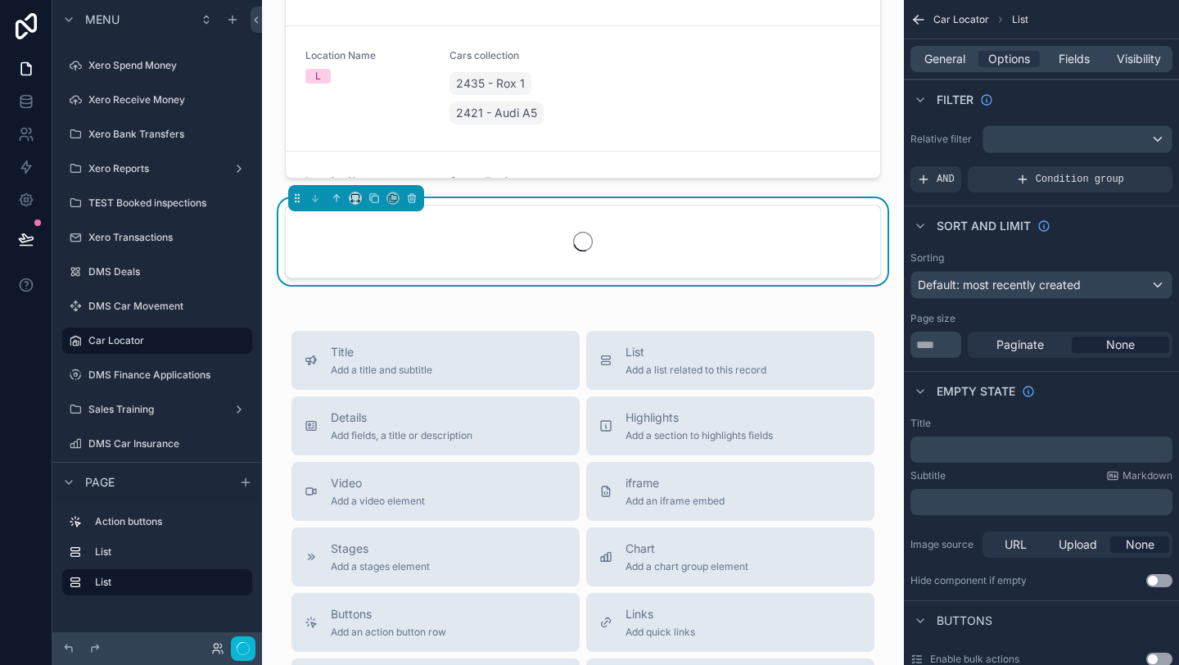
click at [974, 322] on div "Page size" at bounding box center [1042, 318] width 262 height 13
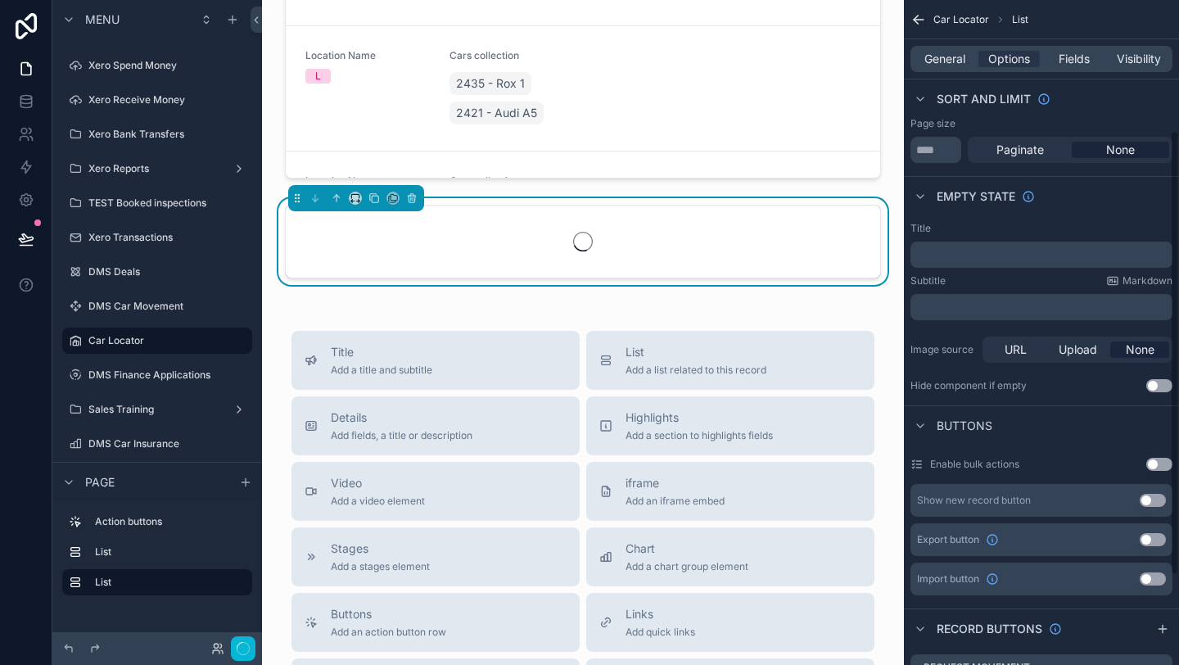
scroll to position [328, 0]
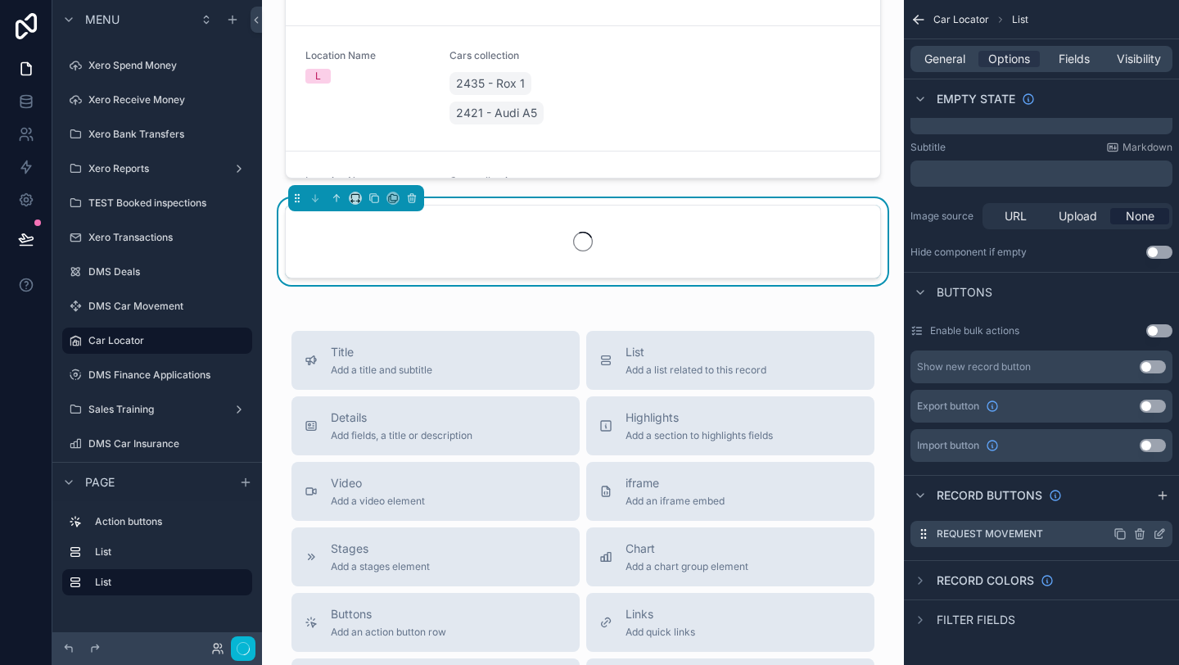
click at [1156, 540] on icon "scrollable content" at bounding box center [1159, 533] width 13 height 13
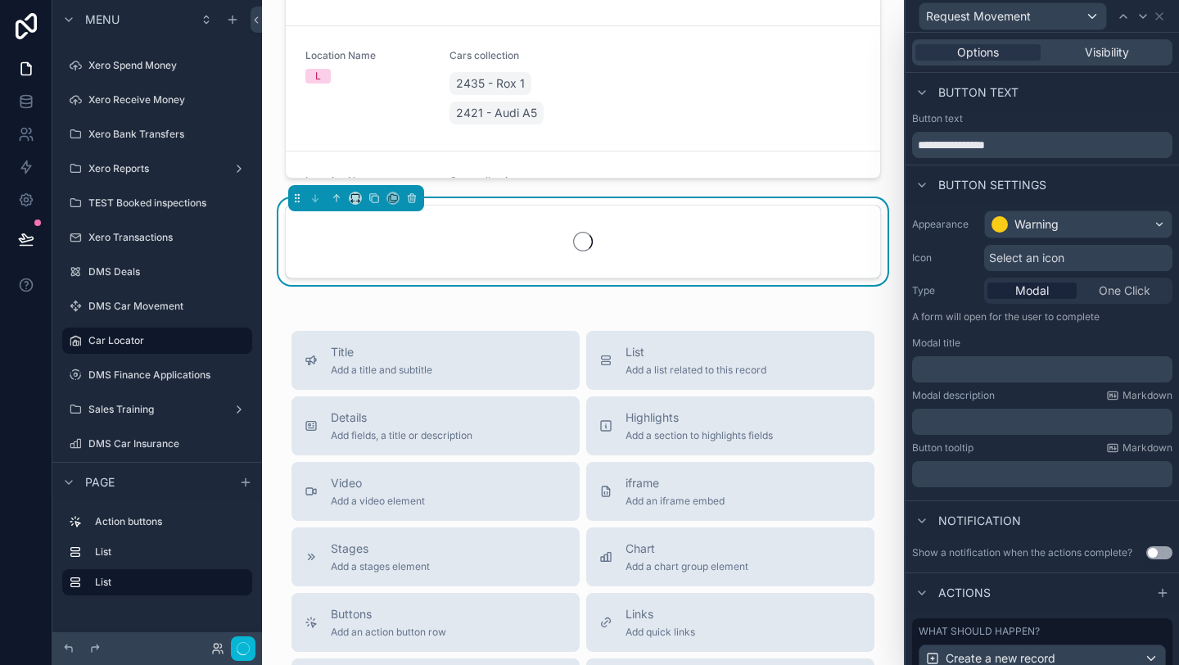
scroll to position [159, 0]
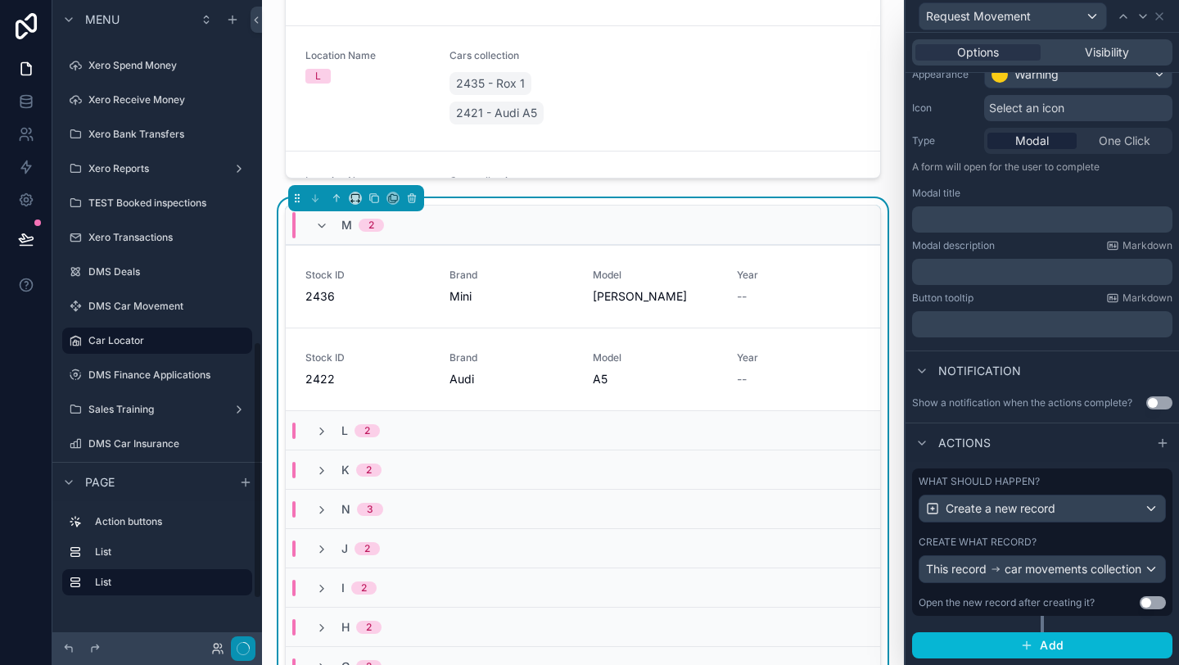
click at [249, 653] on icon "button" at bounding box center [243, 648] width 13 height 13
click at [248, 653] on icon "button" at bounding box center [243, 648] width 13 height 13
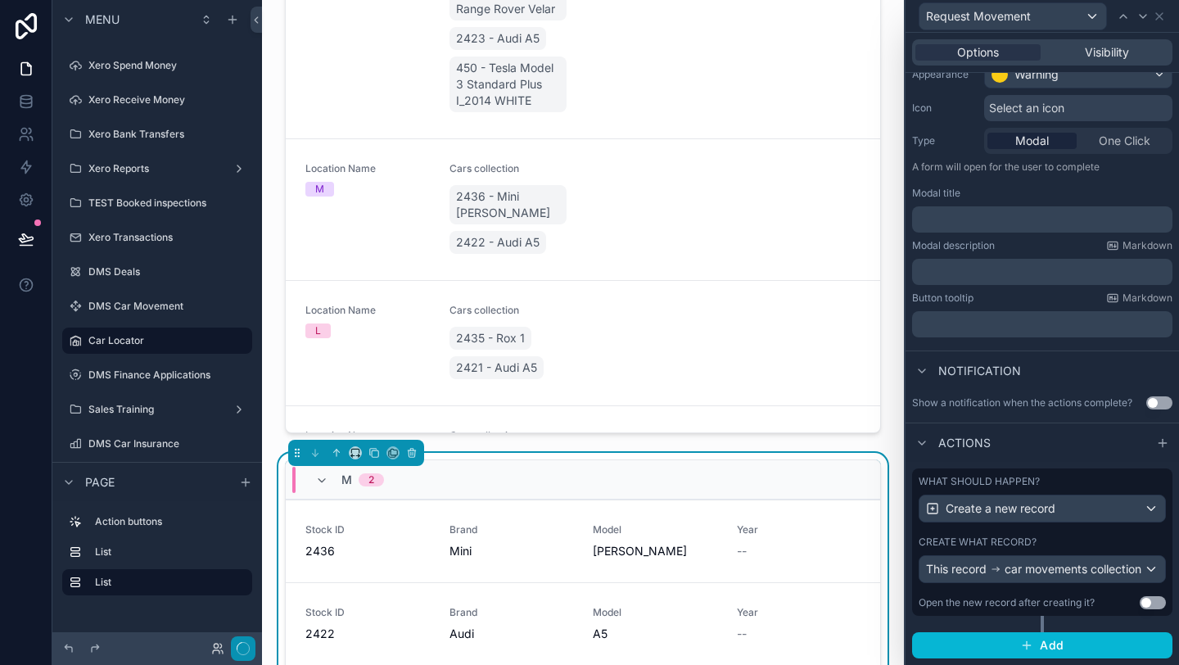
scroll to position [0, 0]
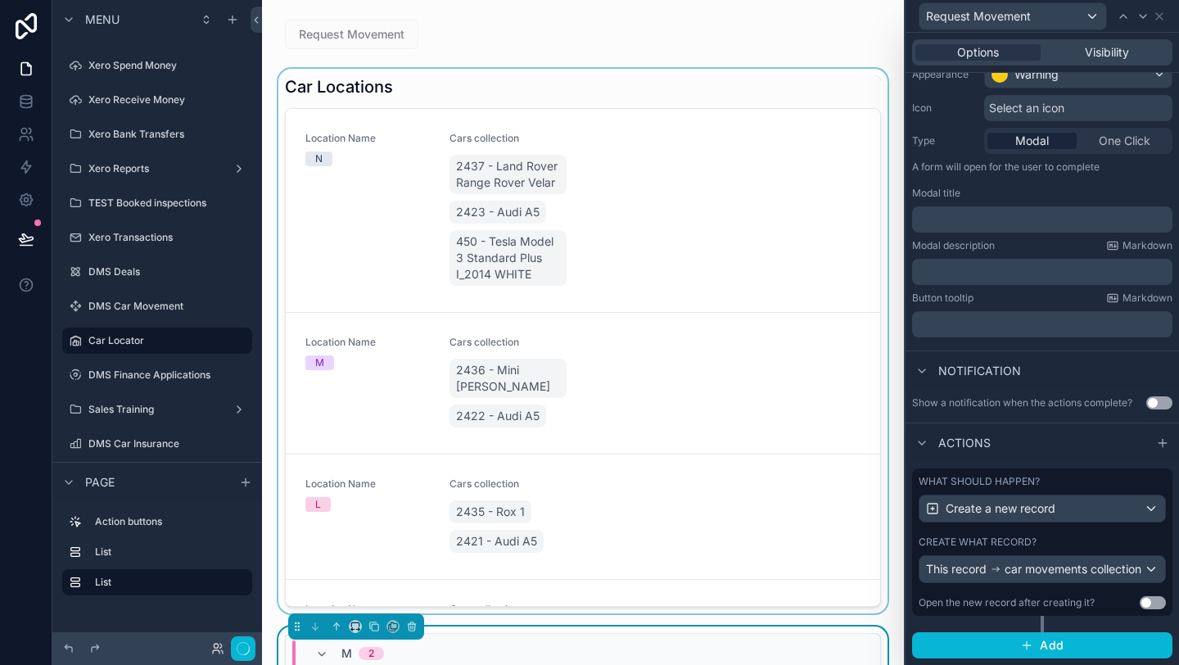
click at [670, 116] on div "scrollable content" at bounding box center [583, 341] width 616 height 545
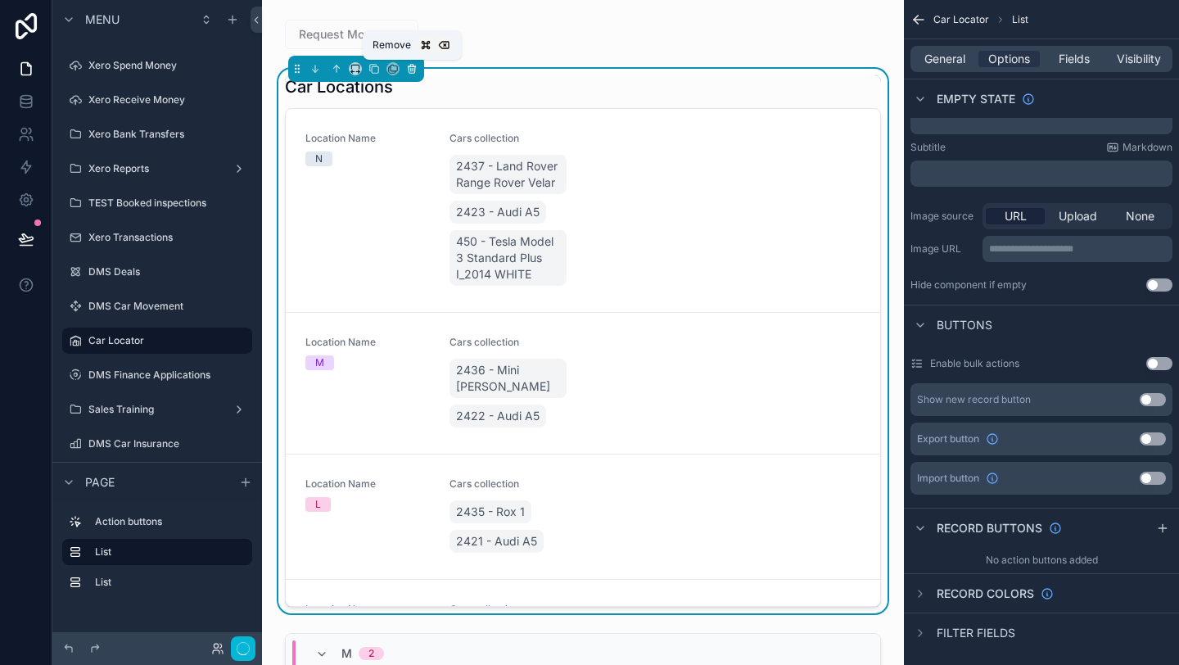
click at [415, 66] on icon "scrollable content" at bounding box center [411, 68] width 11 height 11
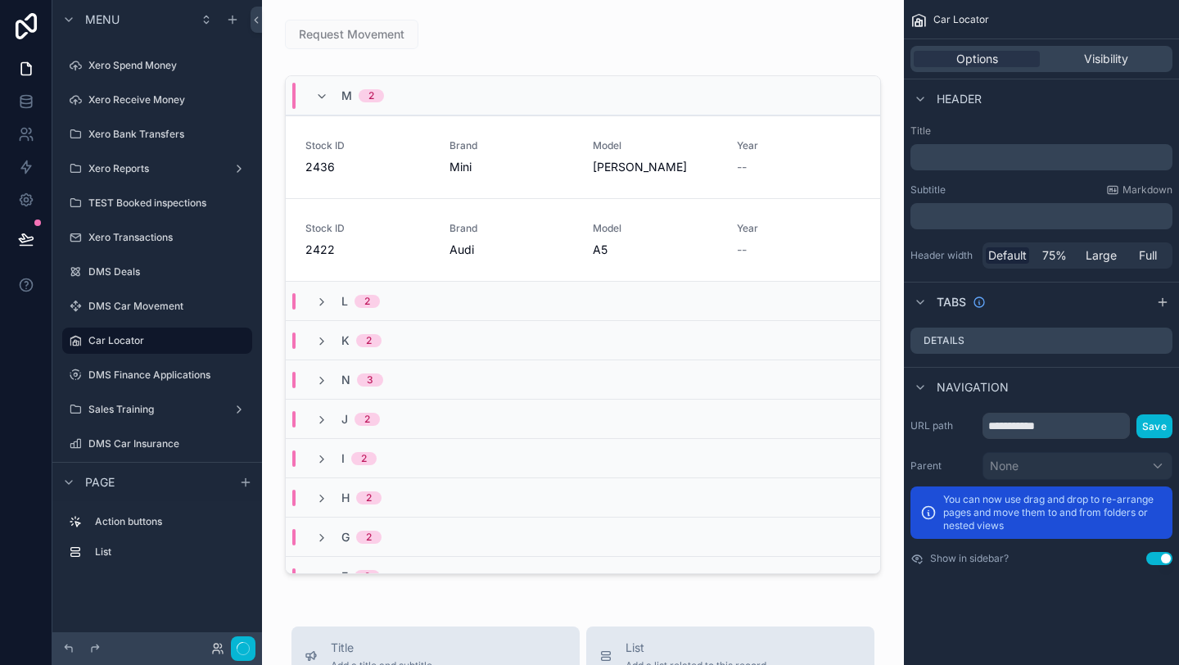
click at [493, 605] on div "Request Movement M 2 Stock ID 2436 Brand Mini Model [PERSON_NAME] Year -- Reque…" at bounding box center [583, 670] width 642 height 1340
click at [251, 641] on button "button" at bounding box center [243, 648] width 25 height 25
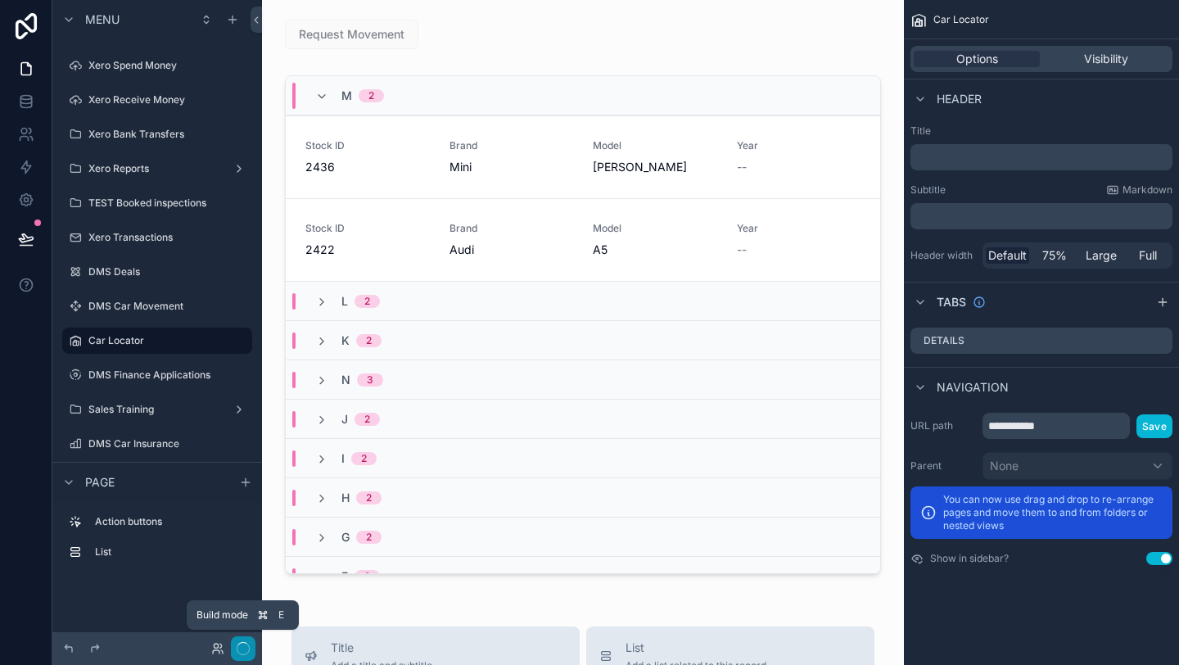
click at [251, 641] on button "button" at bounding box center [243, 648] width 25 height 25
click at [250, 637] on button "button" at bounding box center [243, 648] width 25 height 25
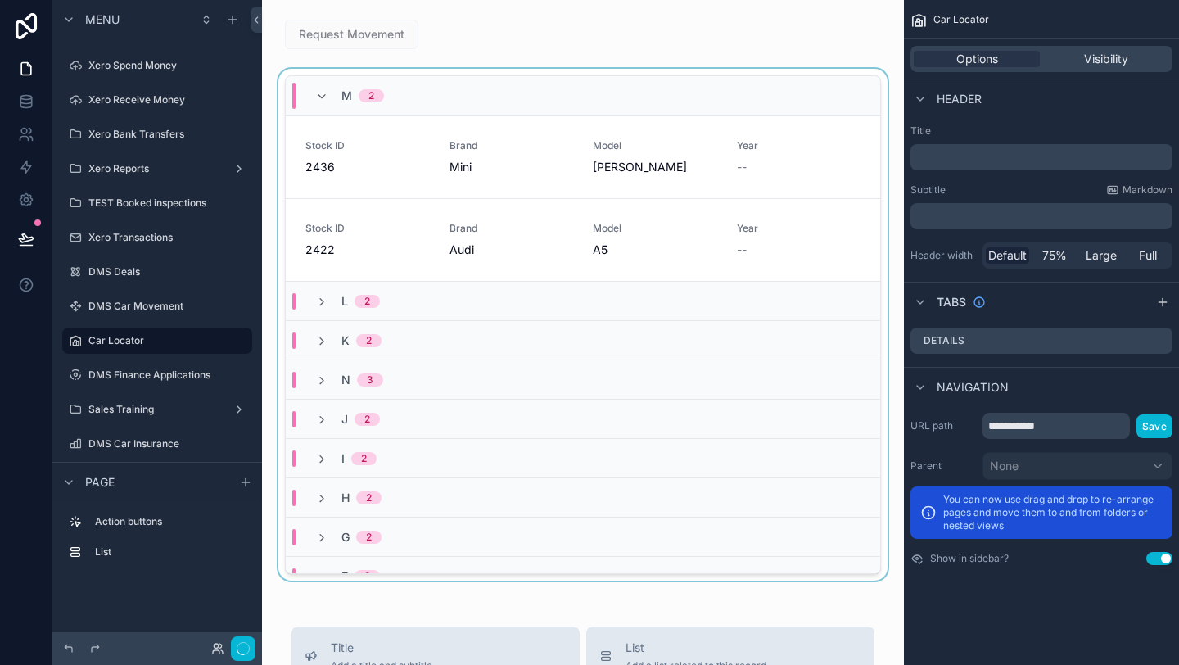
click at [373, 585] on div "scrollable content" at bounding box center [583, 328] width 616 height 518
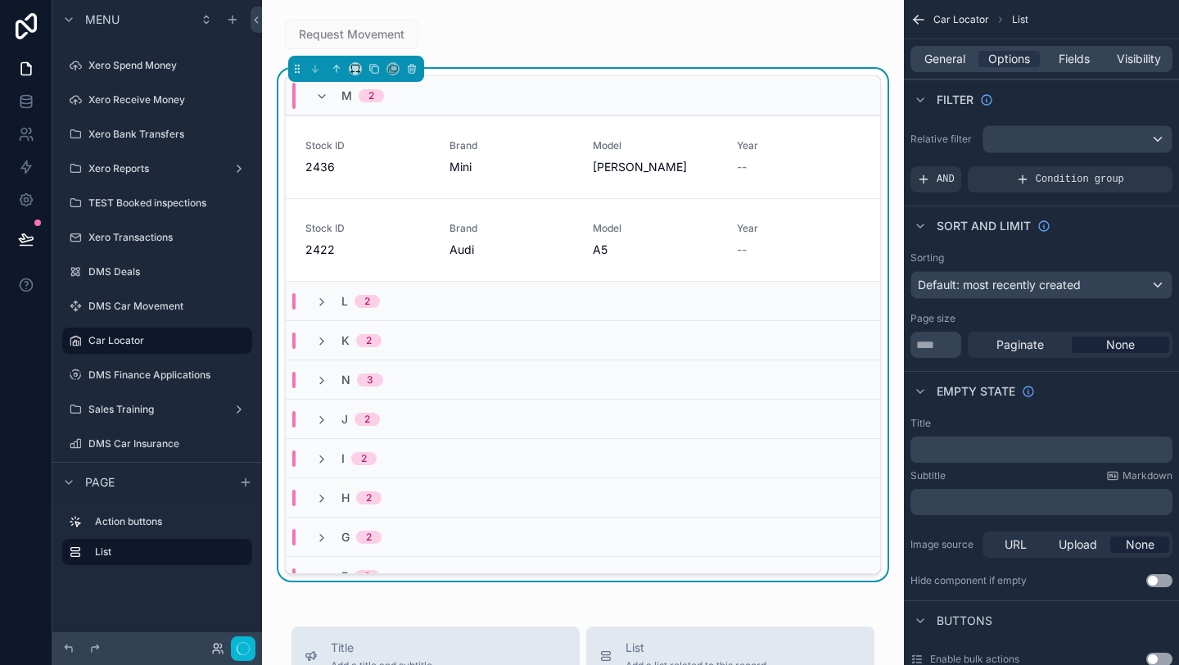
click at [738, 70] on div "M 2 Stock ID 2436 Brand Mini Model [PERSON_NAME] Year -- Request Movement Stock…" at bounding box center [583, 328] width 616 height 518
click at [738, 75] on div "M 2 Stock ID 2436 Brand Mini Model [PERSON_NAME] Year -- Request Movement Stock…" at bounding box center [583, 324] width 596 height 499
click at [736, 79] on div "M 2" at bounding box center [583, 95] width 594 height 39
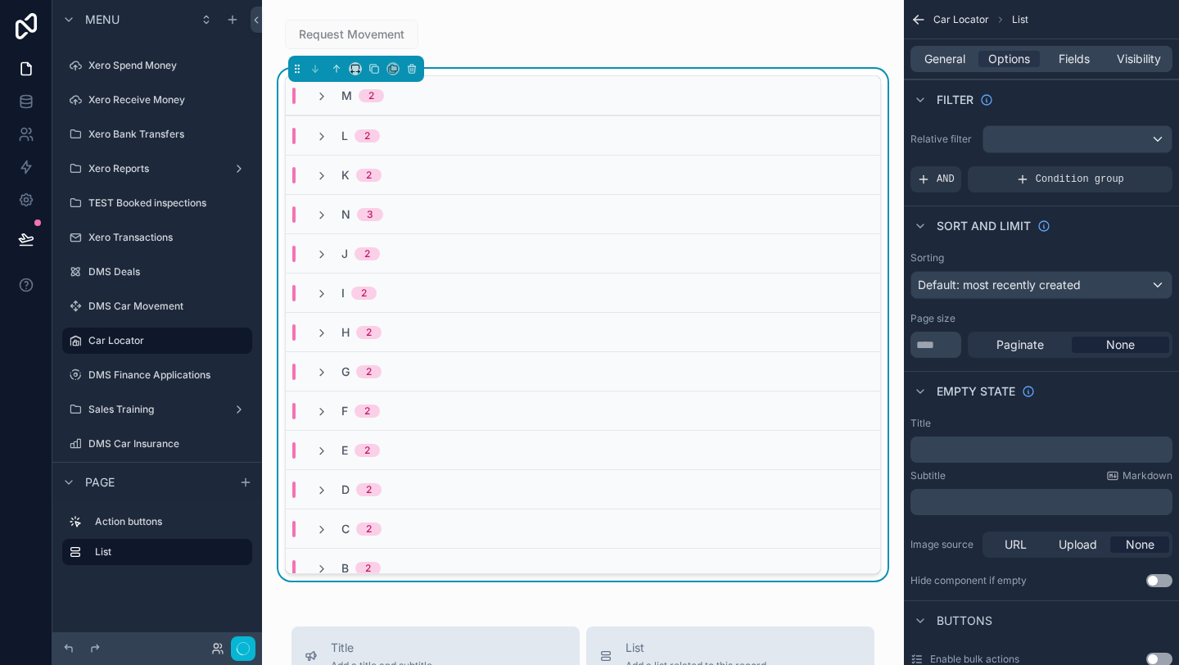
click at [731, 75] on div "M 2 L 2 K 2 N 3 J 2 I 2 H 2 G 2 F 2 E 2 D 2 C 2 B 2 A 2 No value 1958" at bounding box center [583, 328] width 616 height 518
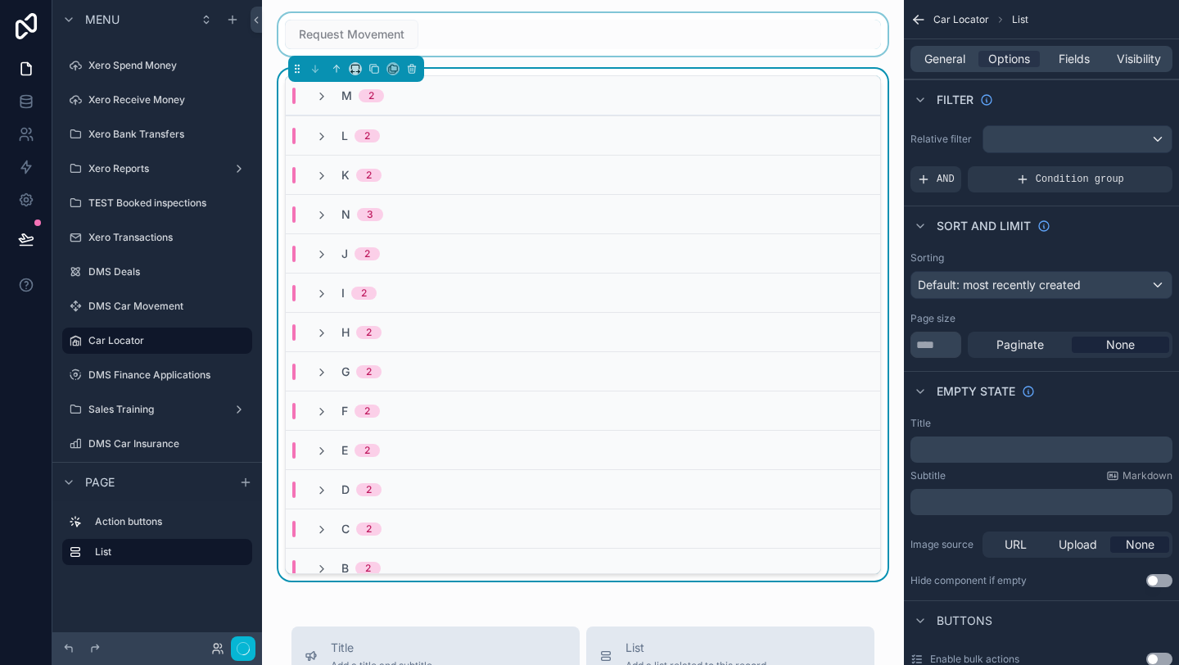
click at [399, 40] on div "scrollable content" at bounding box center [583, 34] width 616 height 43
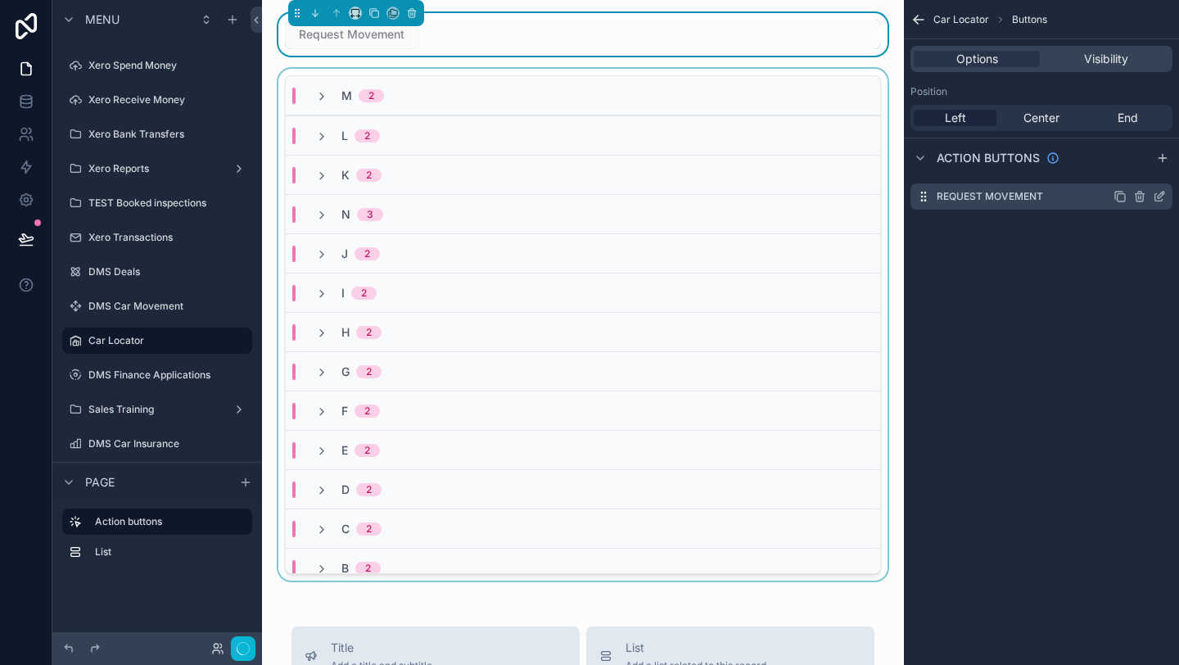
click at [1160, 200] on icon "scrollable content" at bounding box center [1158, 197] width 7 height 7
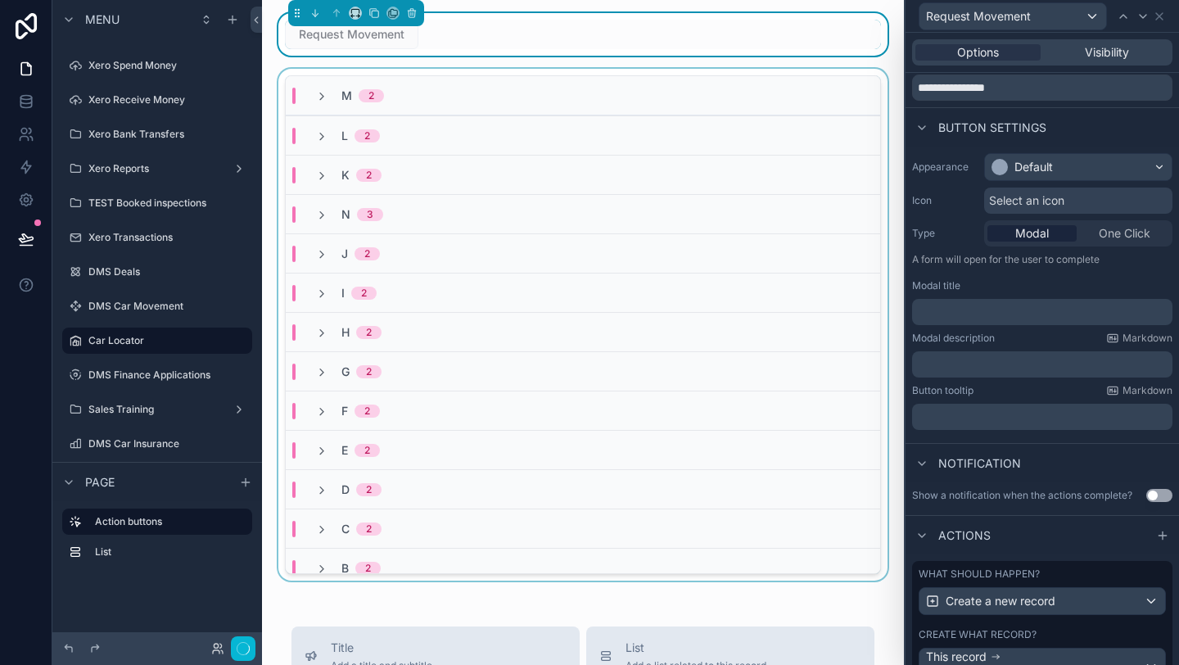
scroll to position [159, 0]
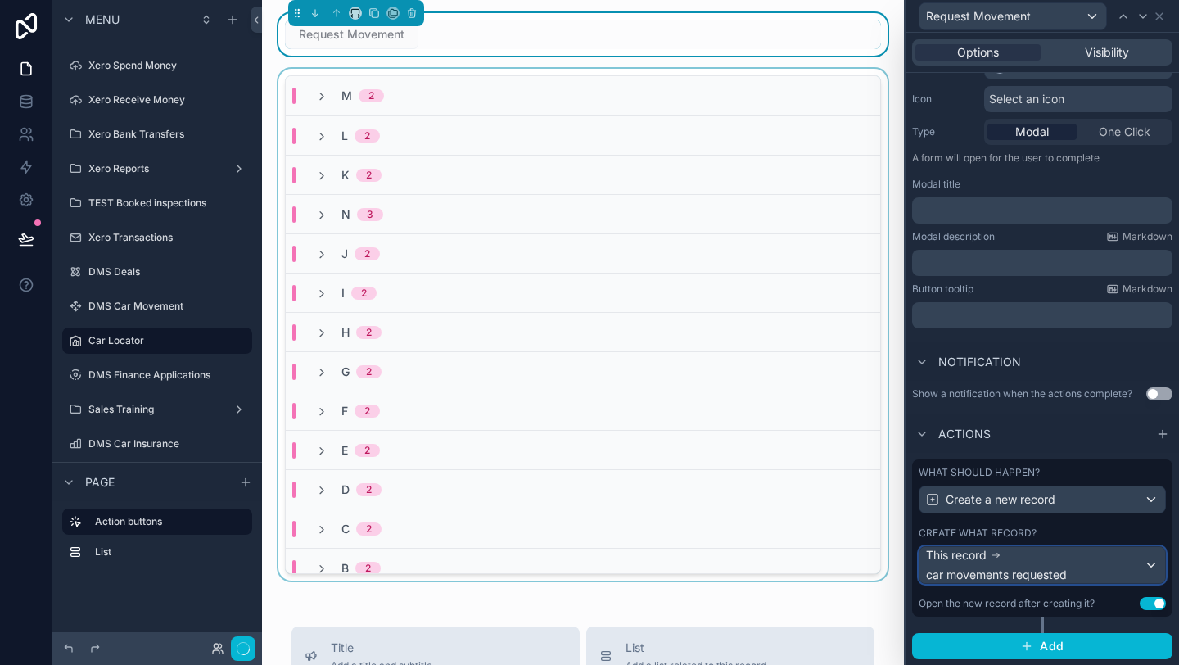
click at [1039, 576] on span "car movements requested" at bounding box center [996, 575] width 141 height 16
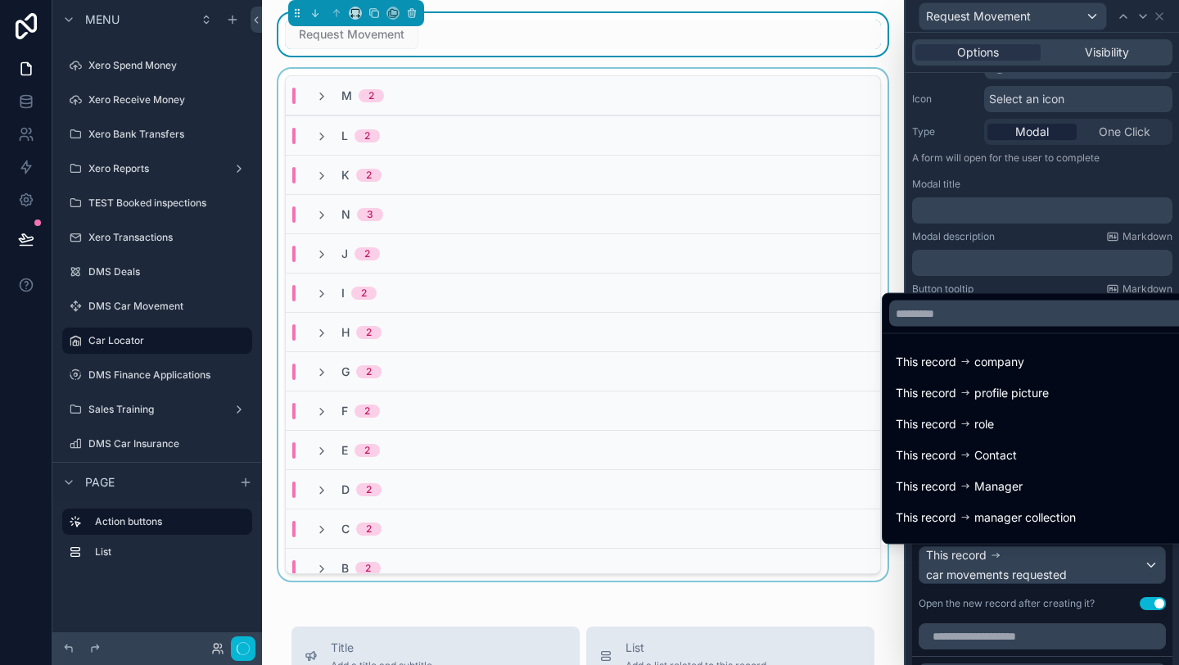
click at [1017, 611] on div at bounding box center [1042, 332] width 273 height 665
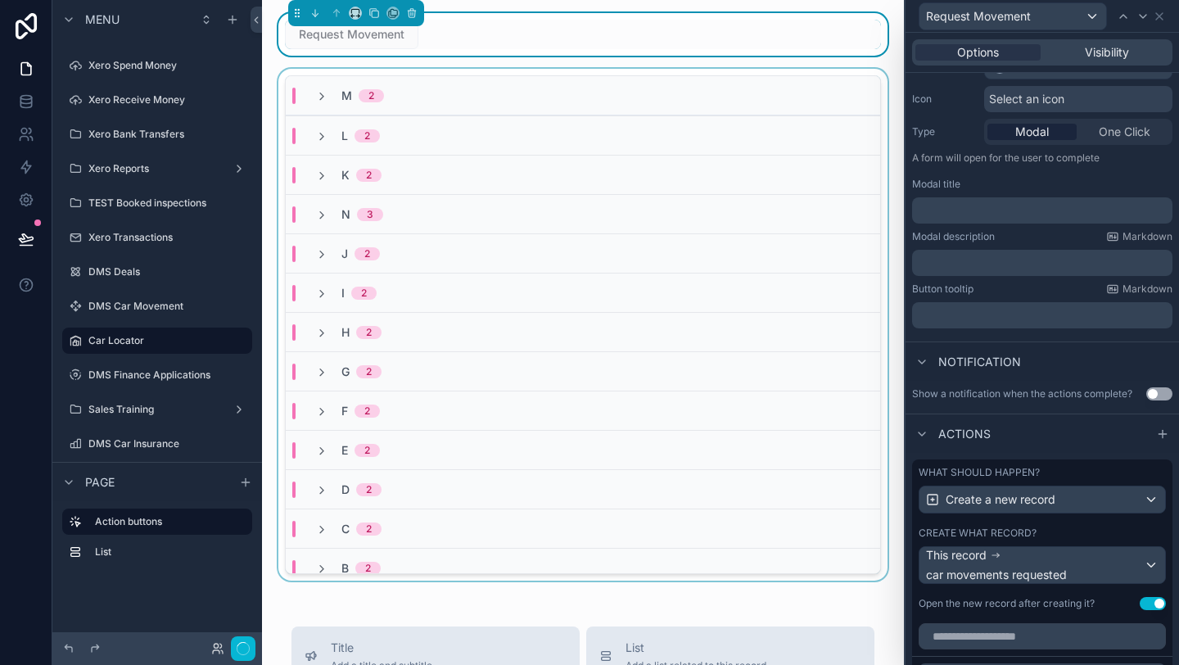
click at [1156, 599] on button "Use setting" at bounding box center [1153, 603] width 26 height 13
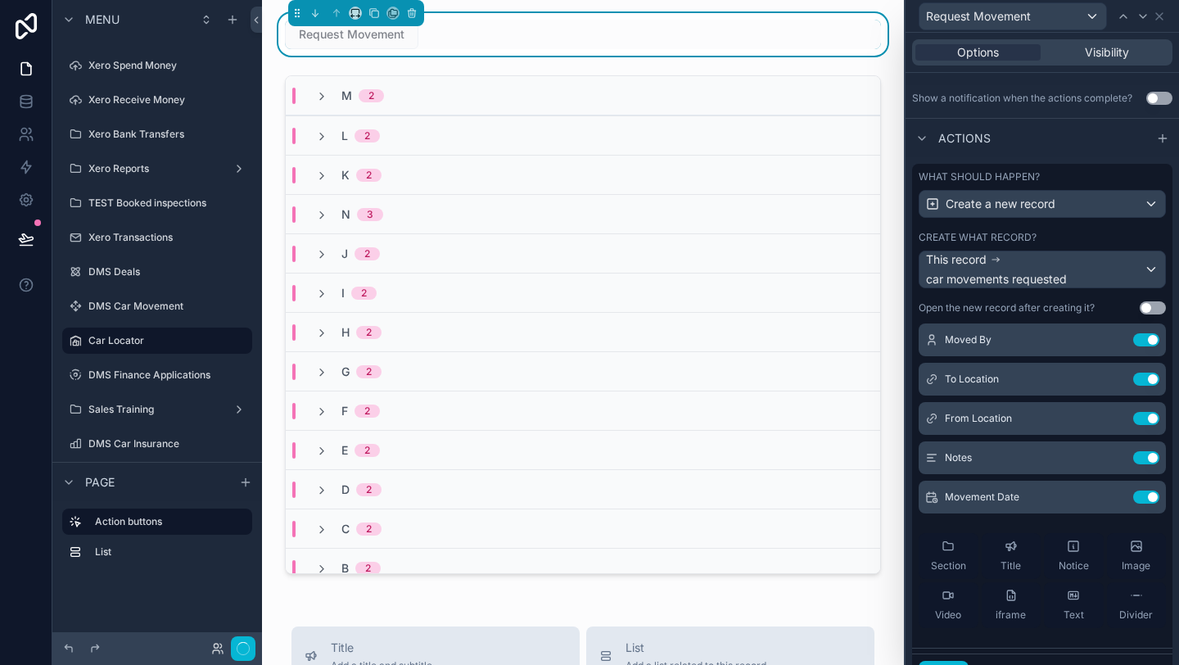
scroll to position [183, 0]
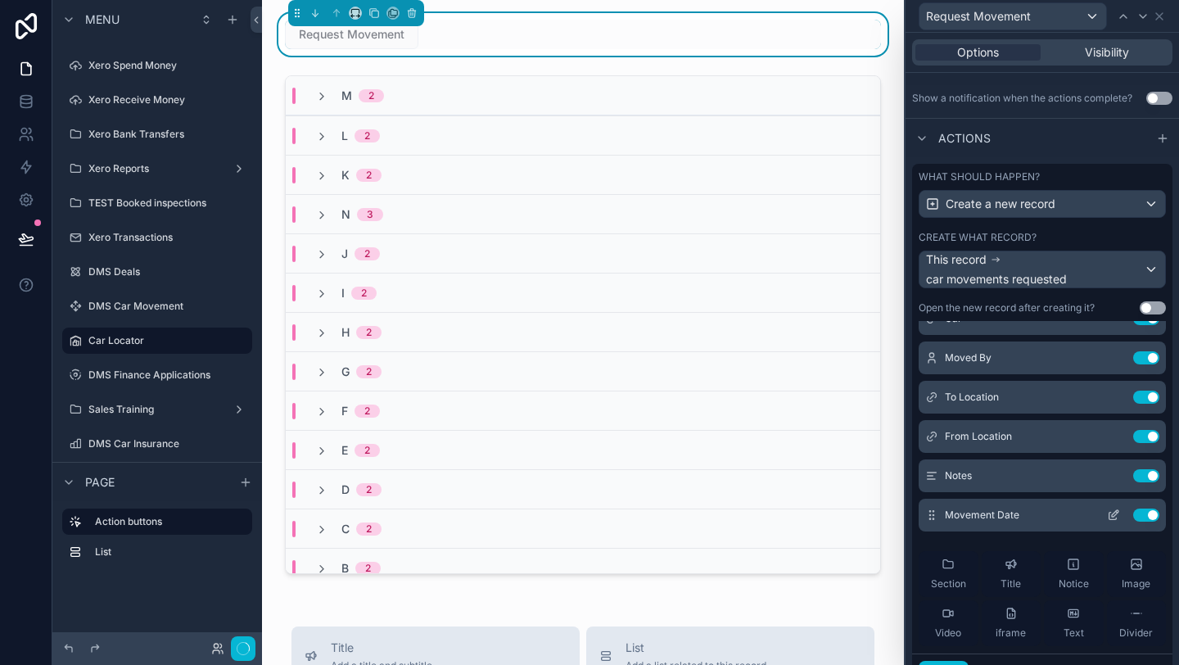
click at [1149, 511] on button "Use setting" at bounding box center [1146, 515] width 26 height 13
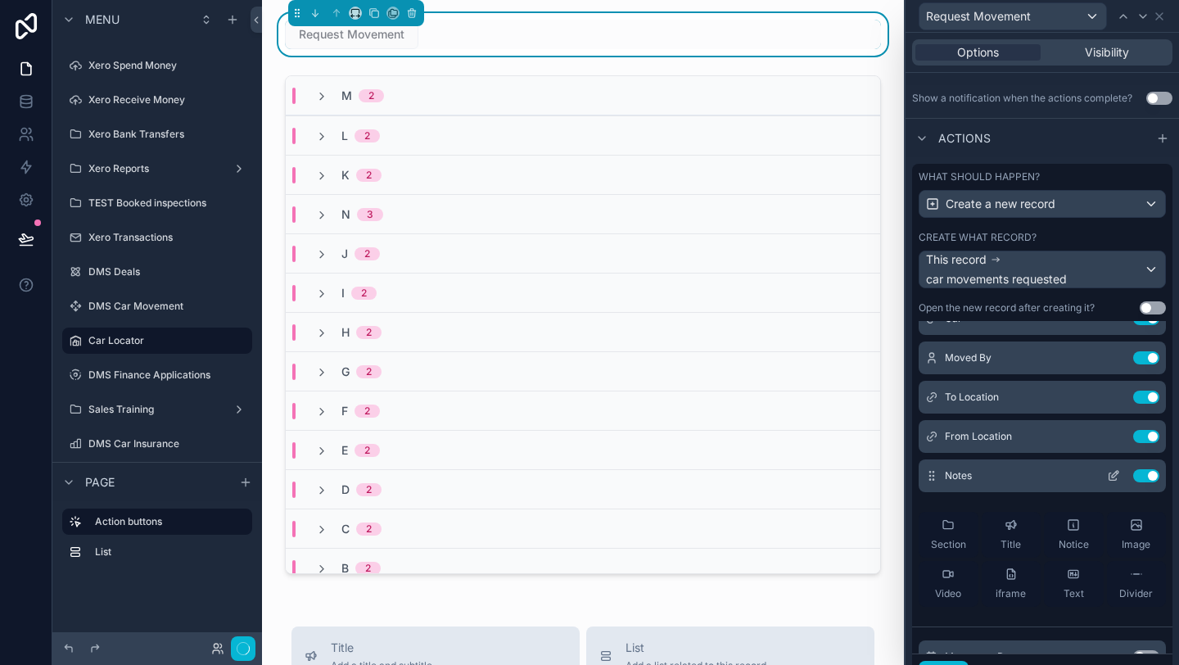
click at [1143, 477] on button "Use setting" at bounding box center [1146, 475] width 26 height 13
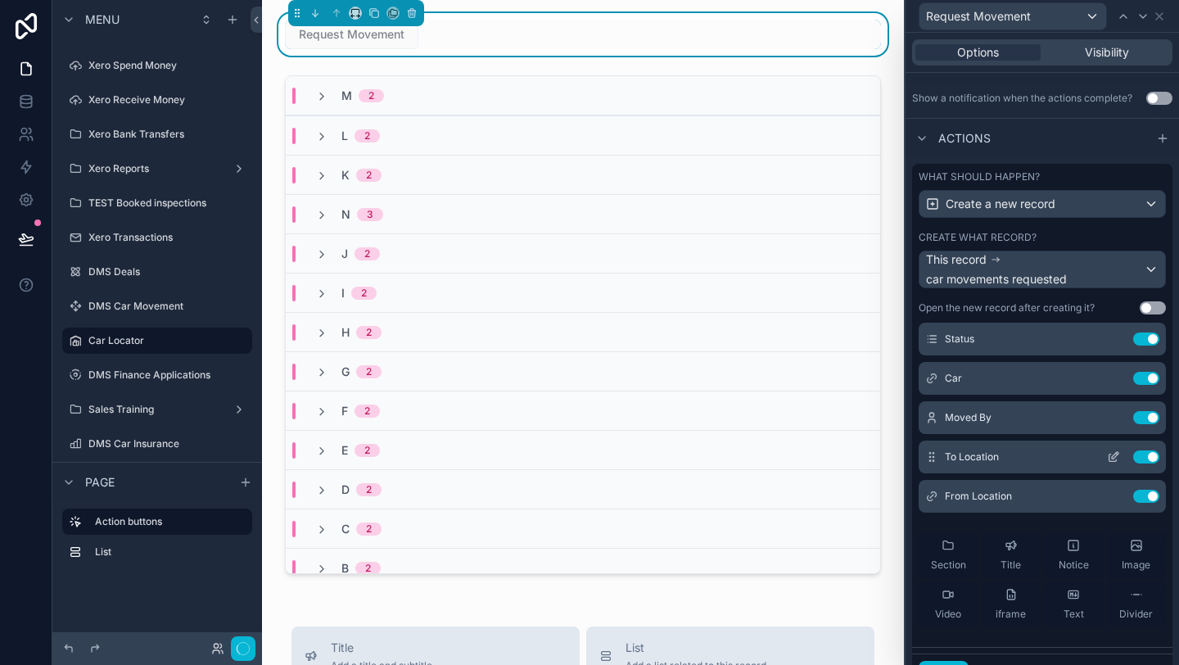
scroll to position [118, 0]
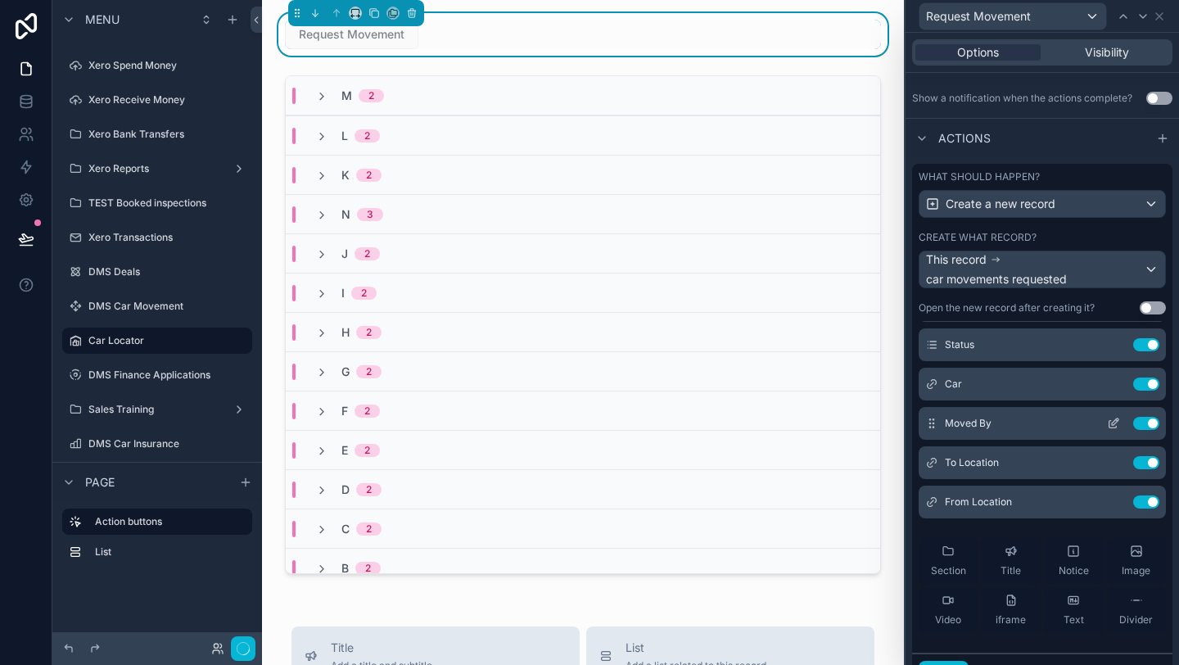
click at [1146, 431] on div "Moved By Use setting" at bounding box center [1042, 423] width 247 height 33
click at [1146, 421] on button "Use setting" at bounding box center [1146, 423] width 26 height 13
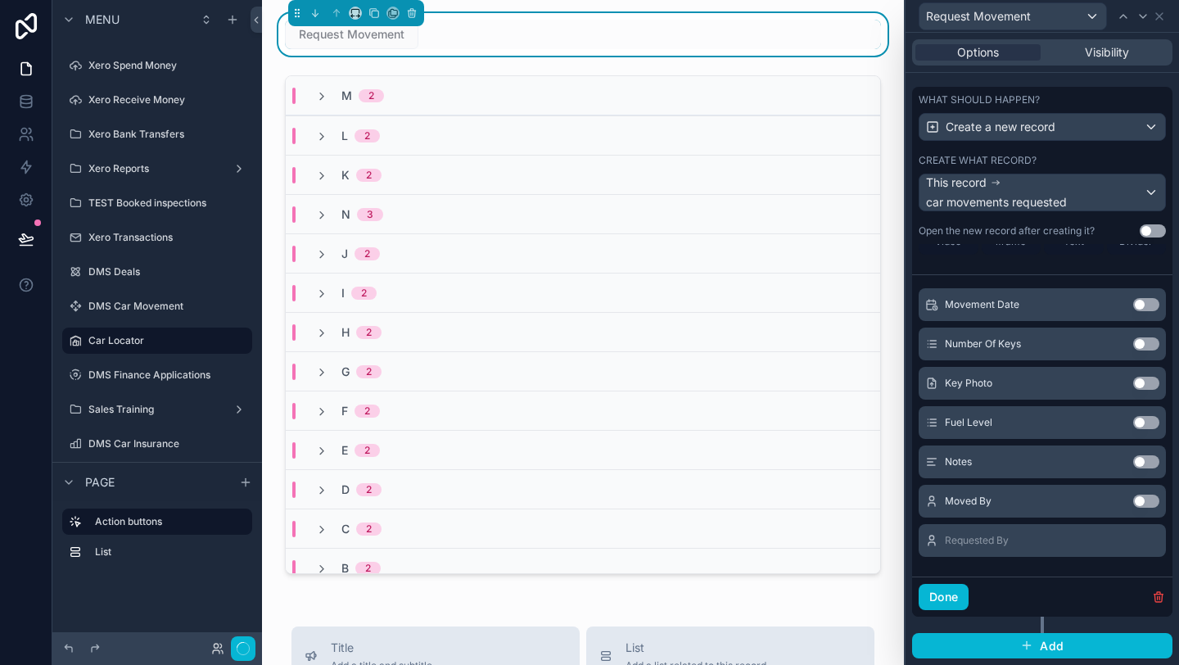
scroll to position [0, 0]
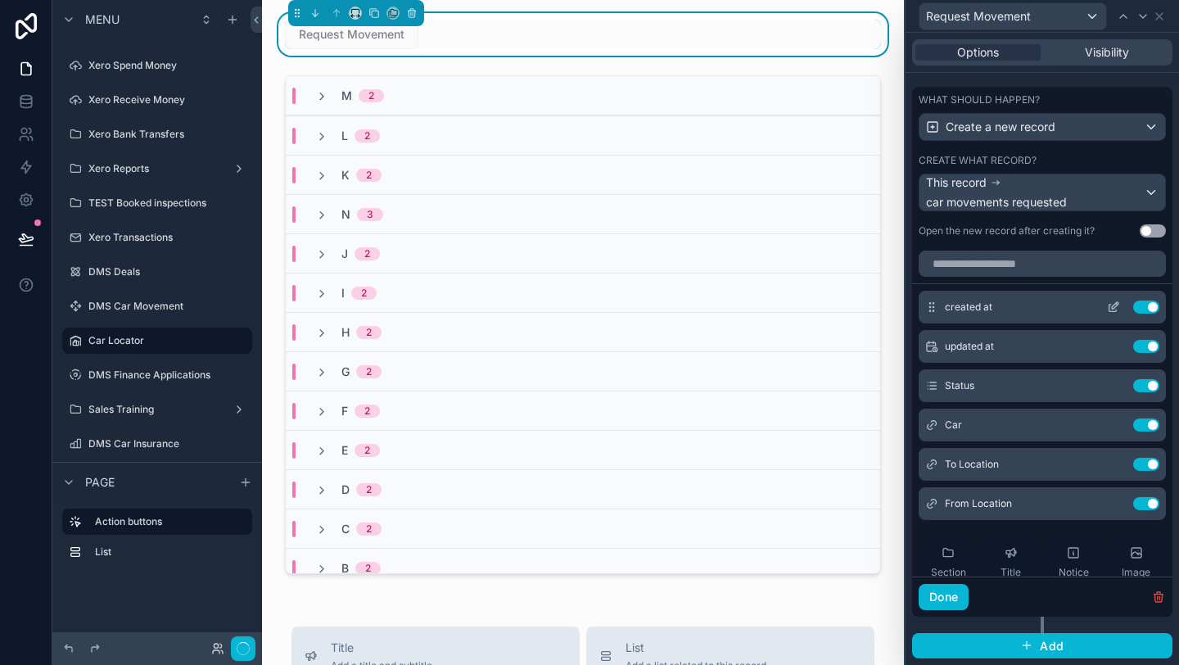
click at [1108, 308] on icon at bounding box center [1113, 307] width 13 height 13
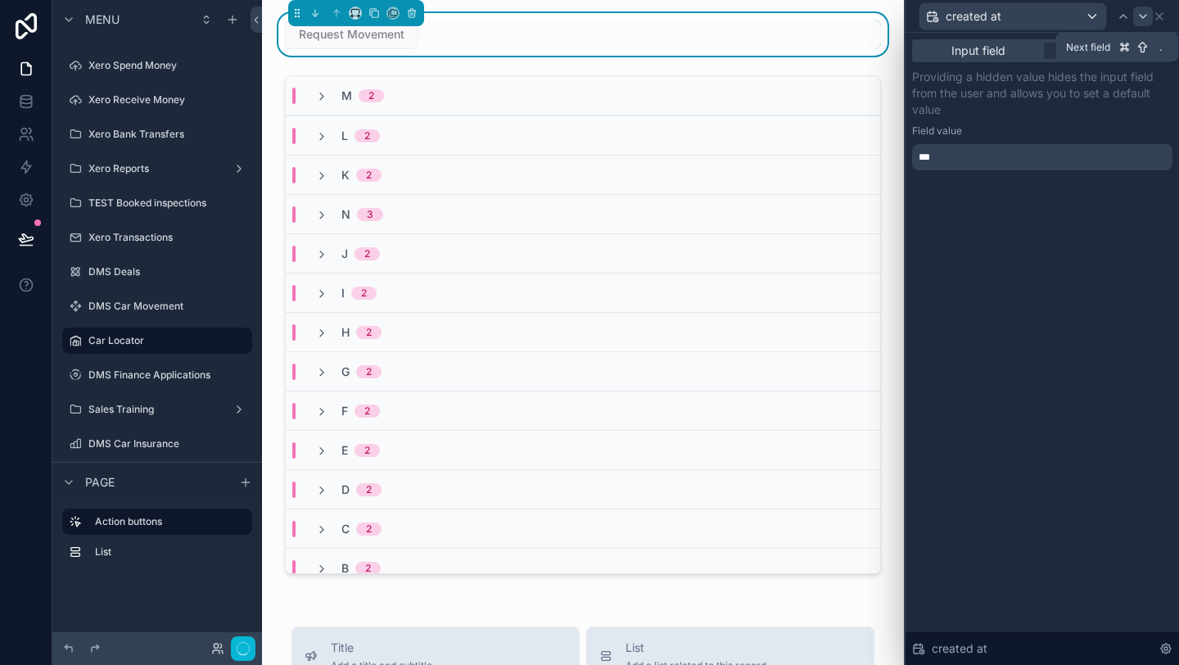
click at [1143, 15] on icon at bounding box center [1143, 16] width 13 height 13
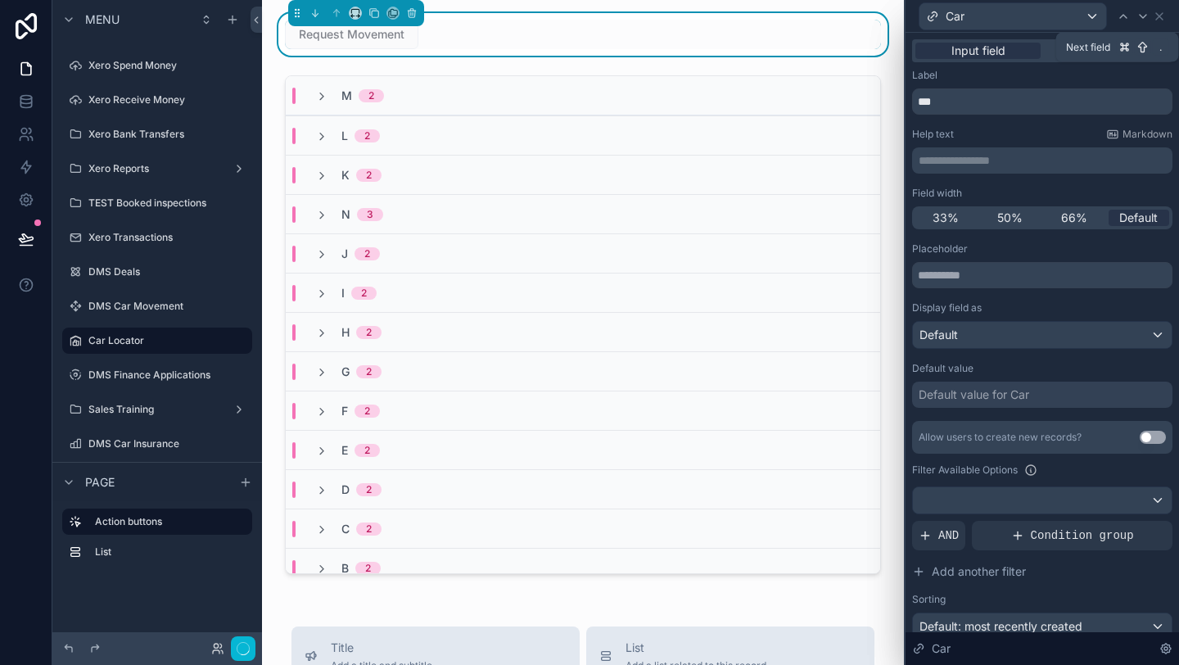
click at [1143, 15] on icon at bounding box center [1143, 16] width 13 height 13
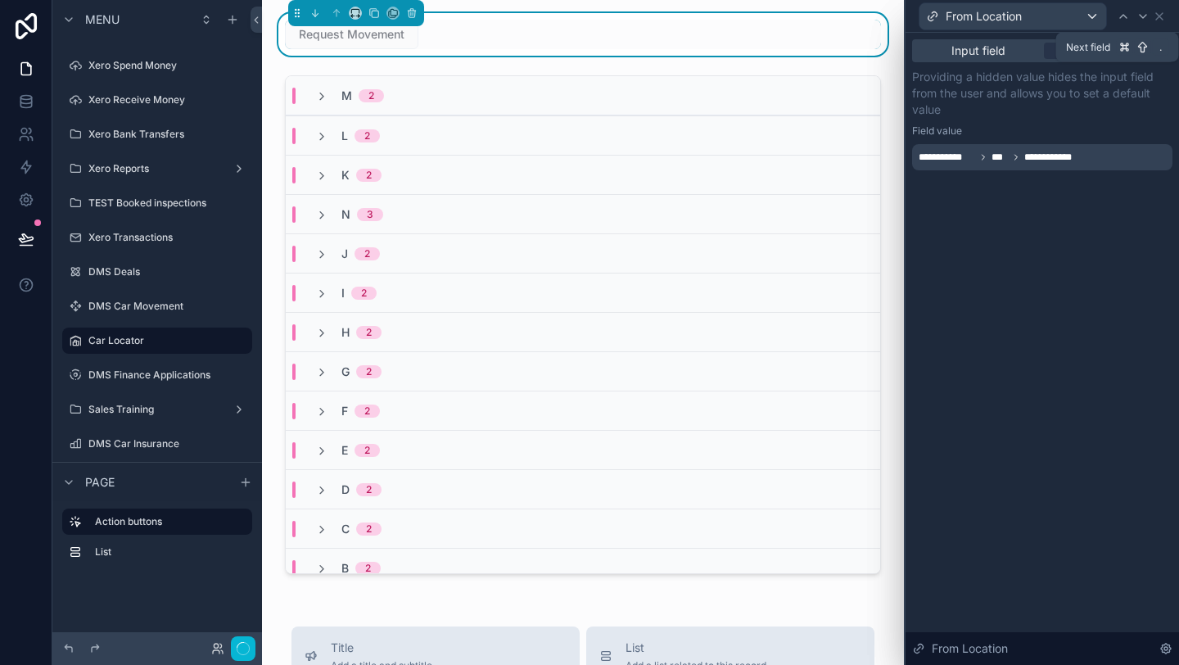
click at [1143, 15] on icon at bounding box center [1143, 16] width 13 height 13
click at [1156, 21] on icon at bounding box center [1159, 16] width 13 height 13
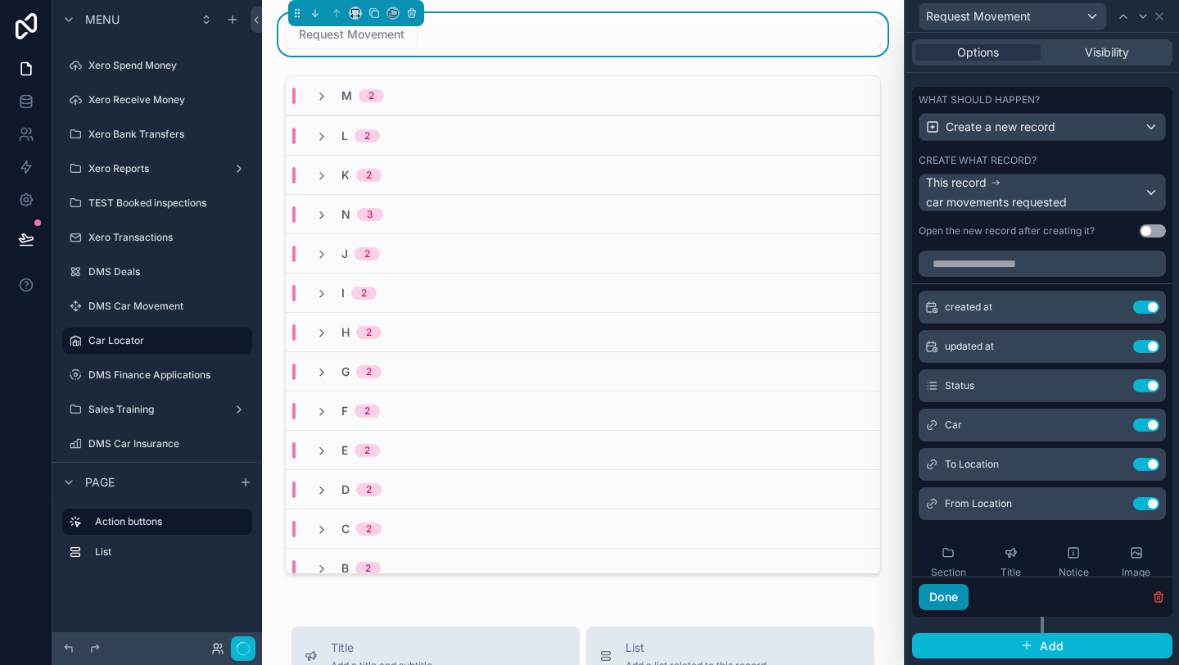
click at [938, 593] on button "Done" at bounding box center [944, 597] width 50 height 26
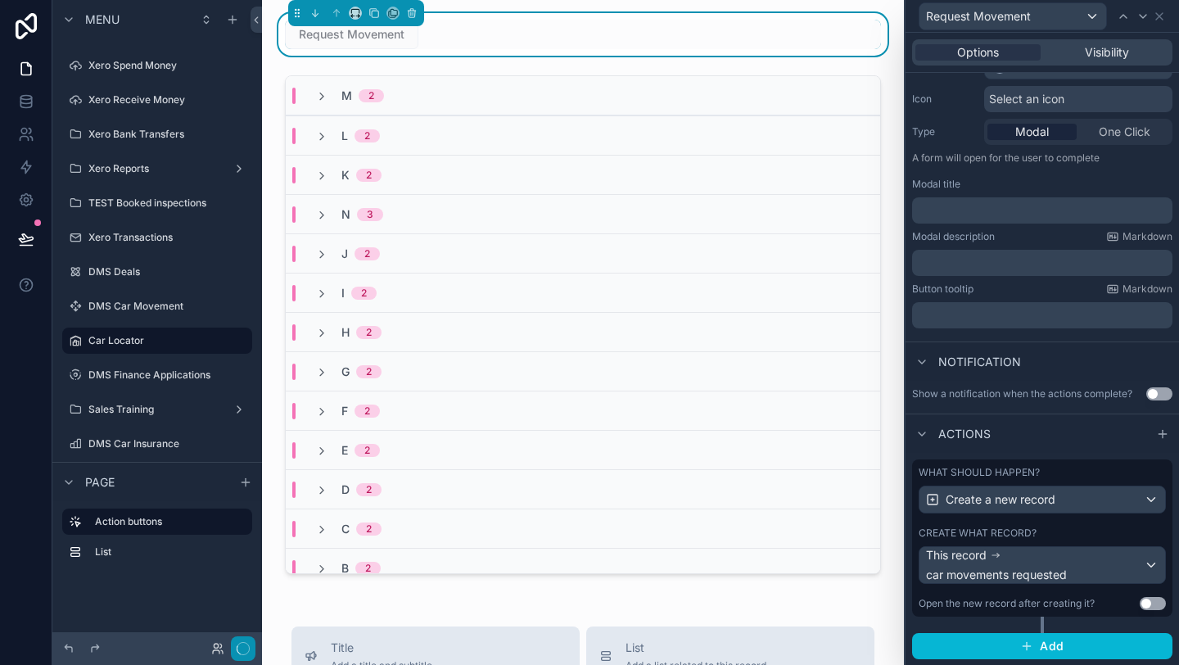
click at [252, 639] on button "button" at bounding box center [243, 648] width 25 height 25
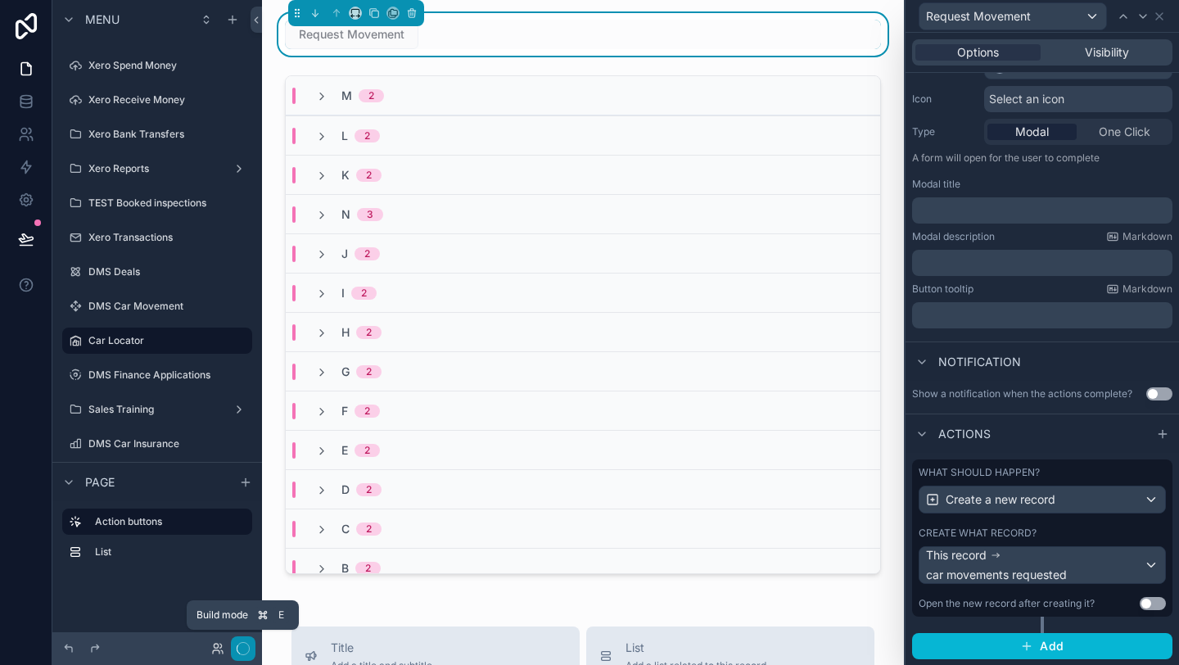
click at [252, 639] on button "button" at bounding box center [243, 648] width 25 height 25
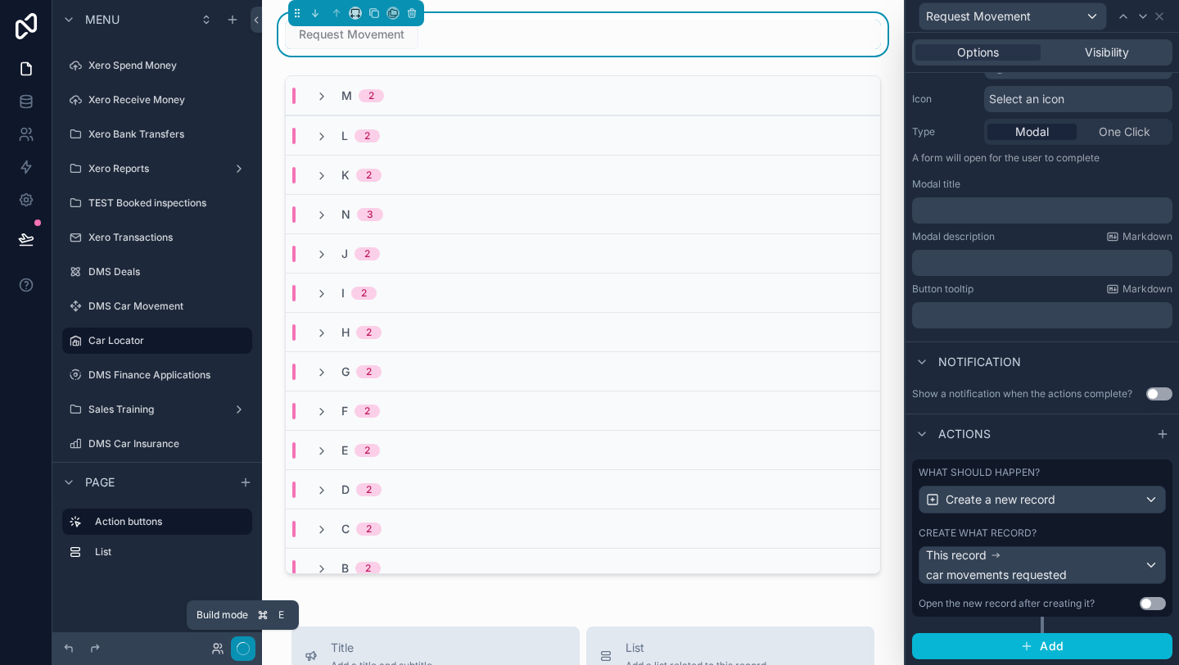
click at [252, 639] on button "button" at bounding box center [243, 648] width 25 height 25
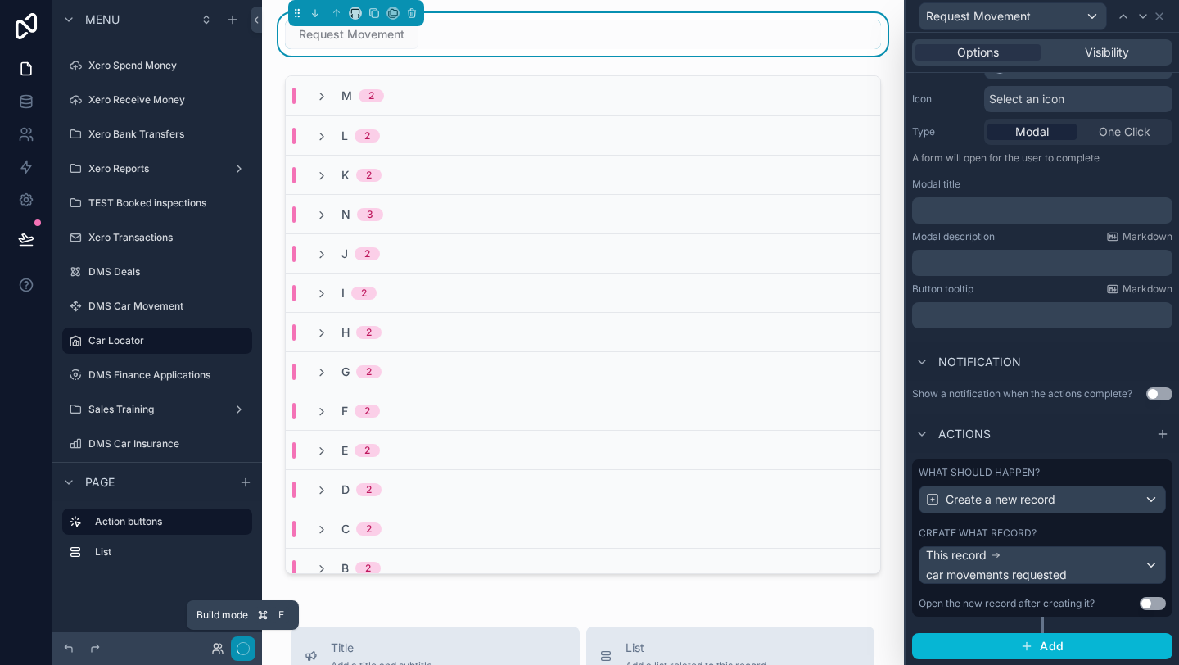
click at [252, 639] on button "button" at bounding box center [243, 648] width 25 height 25
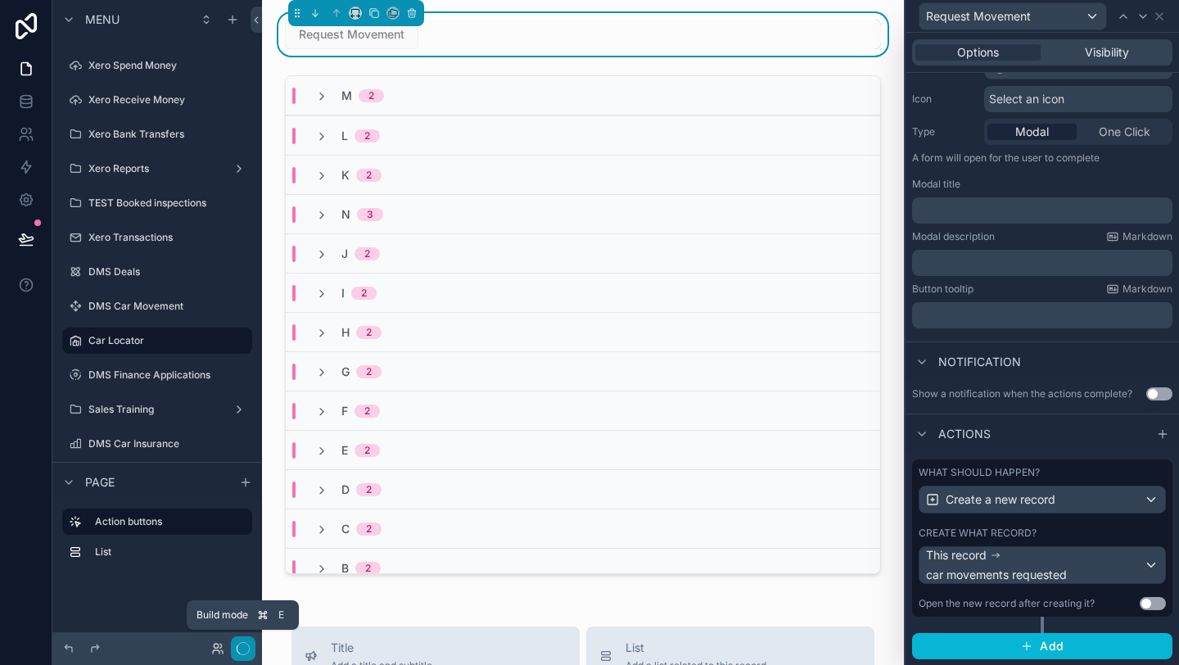
click at [252, 639] on button "button" at bounding box center [243, 648] width 25 height 25
click at [371, 594] on div "Request Movement M 2 L 2 K 2 N 3 J 2 I 2 H 2 G 2 F 2 E 2 D 2 C 2 B 2 A 2 No val…" at bounding box center [583, 670] width 642 height 1340
click at [1163, 15] on icon at bounding box center [1159, 16] width 13 height 13
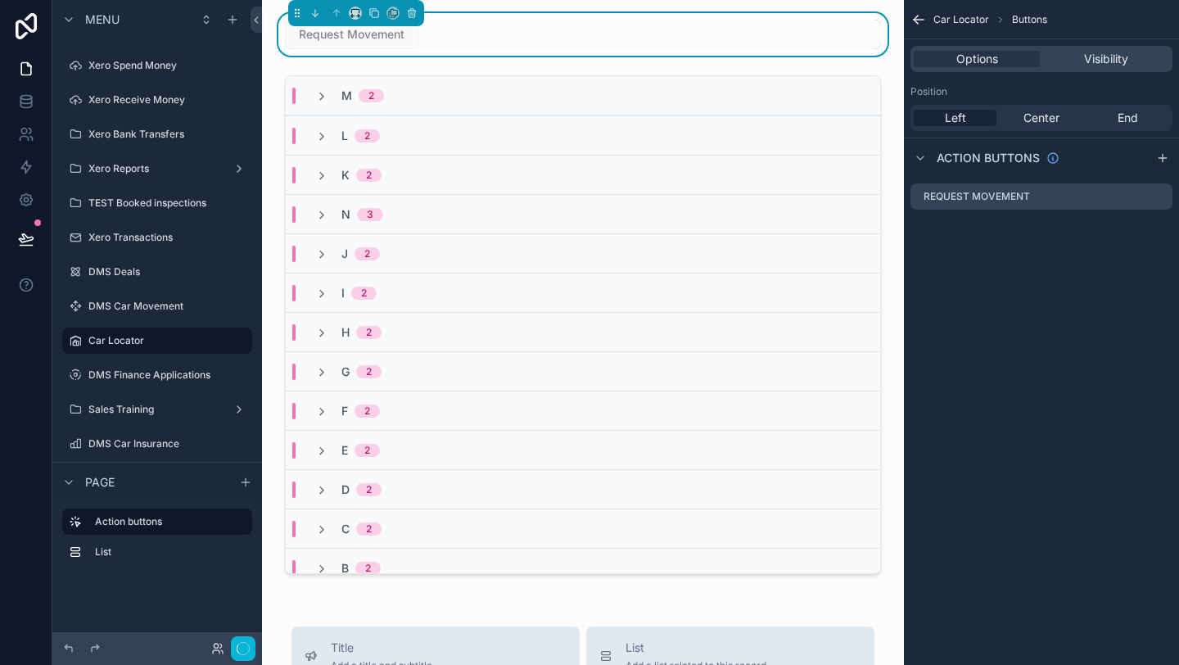
click at [919, 15] on icon "scrollable content" at bounding box center [919, 19] width 16 height 16
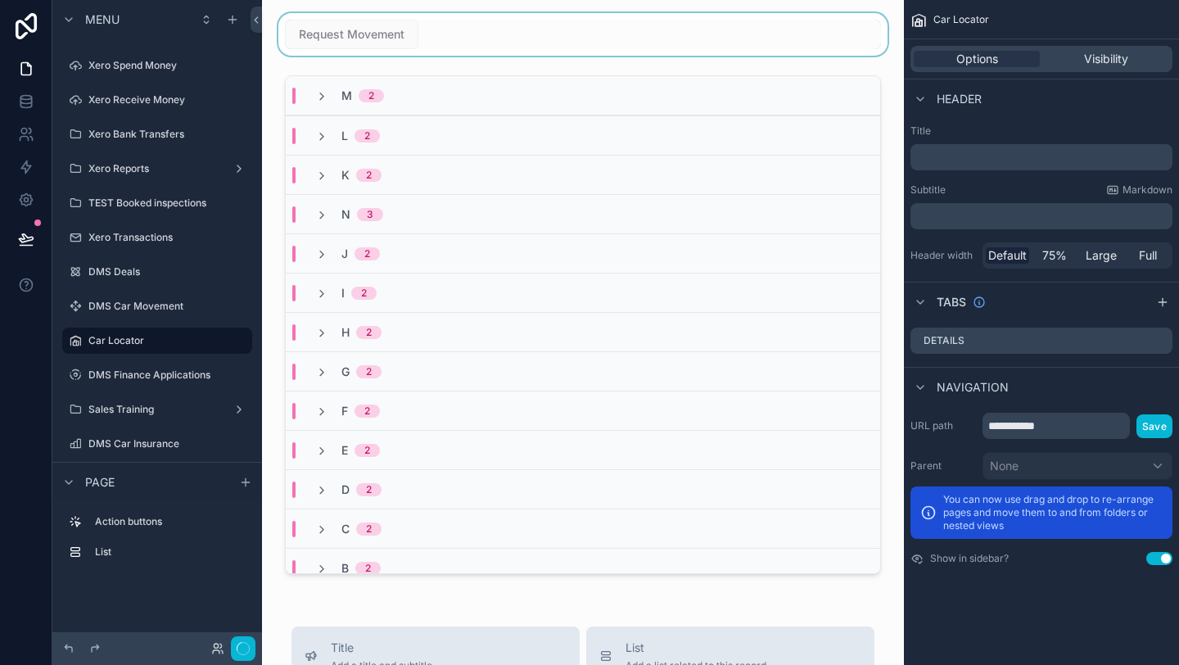
click at [423, 35] on div "scrollable content" at bounding box center [583, 34] width 616 height 43
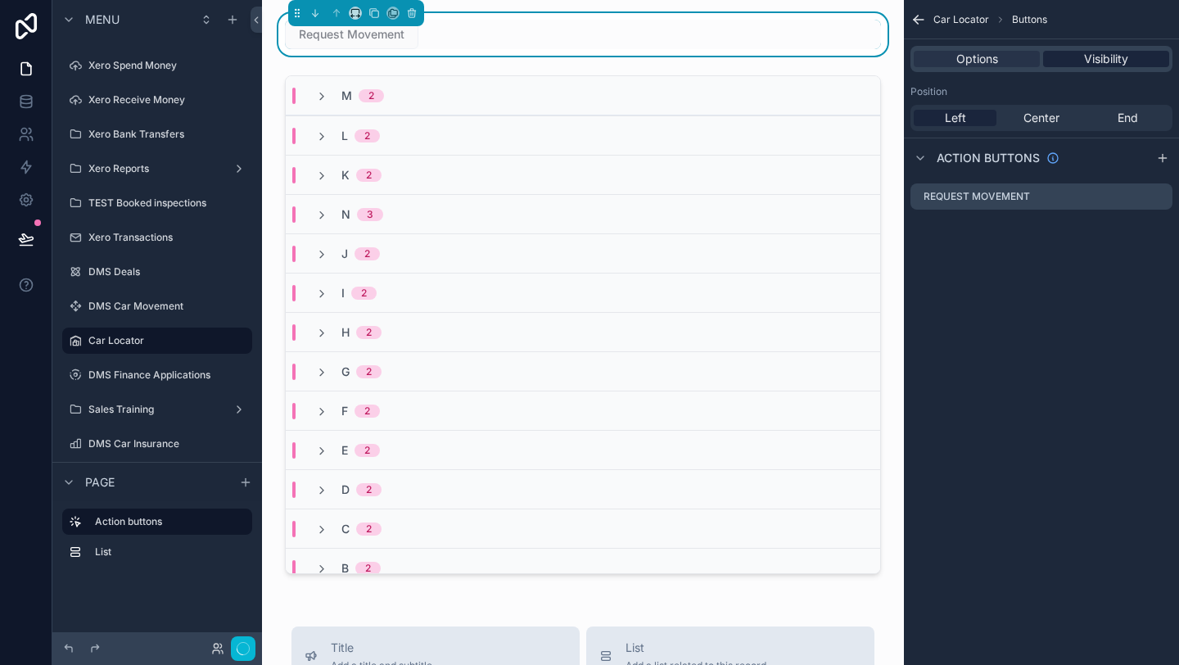
click at [1092, 59] on span "Visibility" at bounding box center [1106, 59] width 44 height 16
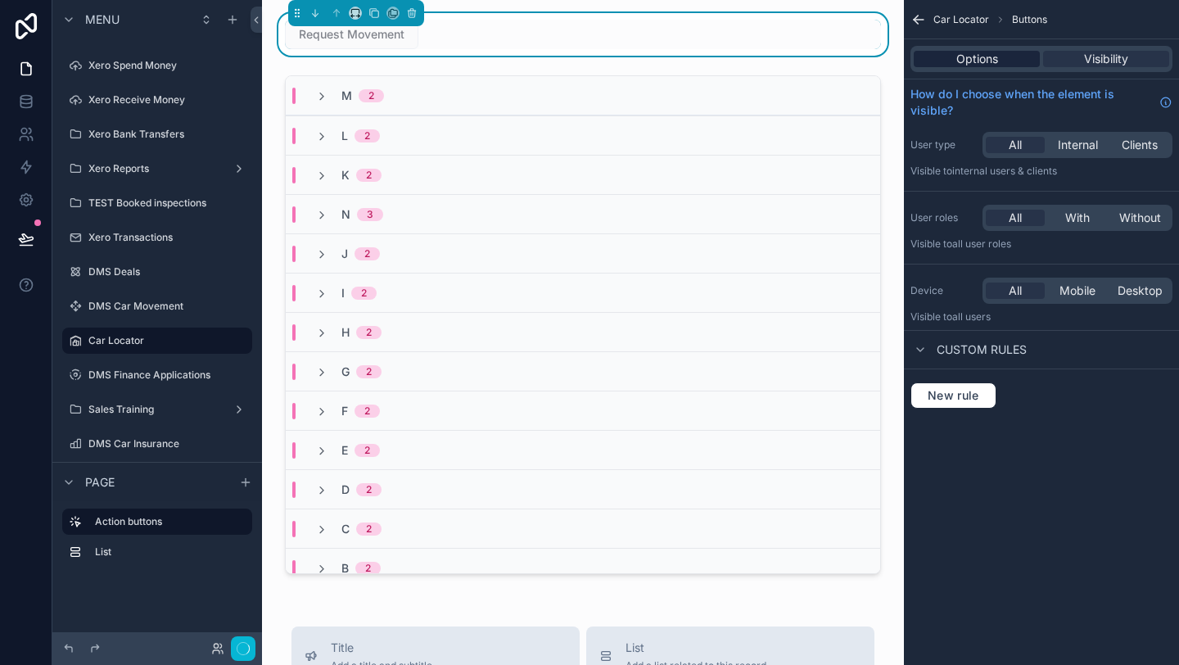
click at [1013, 59] on div "Options" at bounding box center [977, 59] width 126 height 16
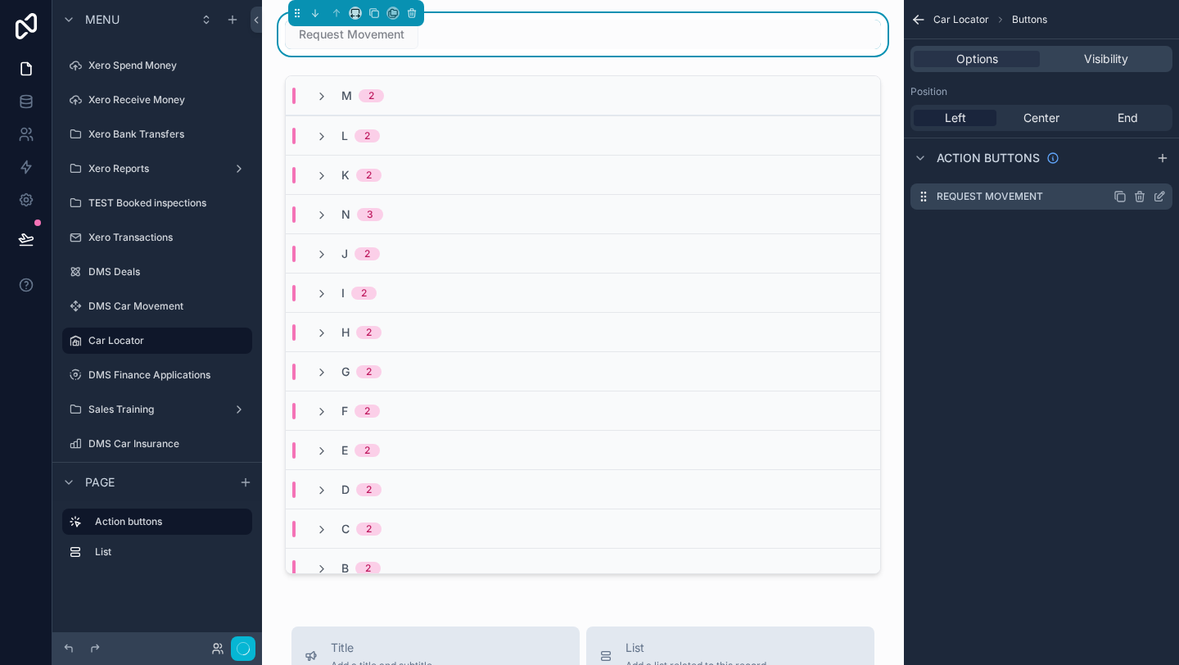
click at [1157, 199] on icon "scrollable content" at bounding box center [1159, 196] width 13 height 13
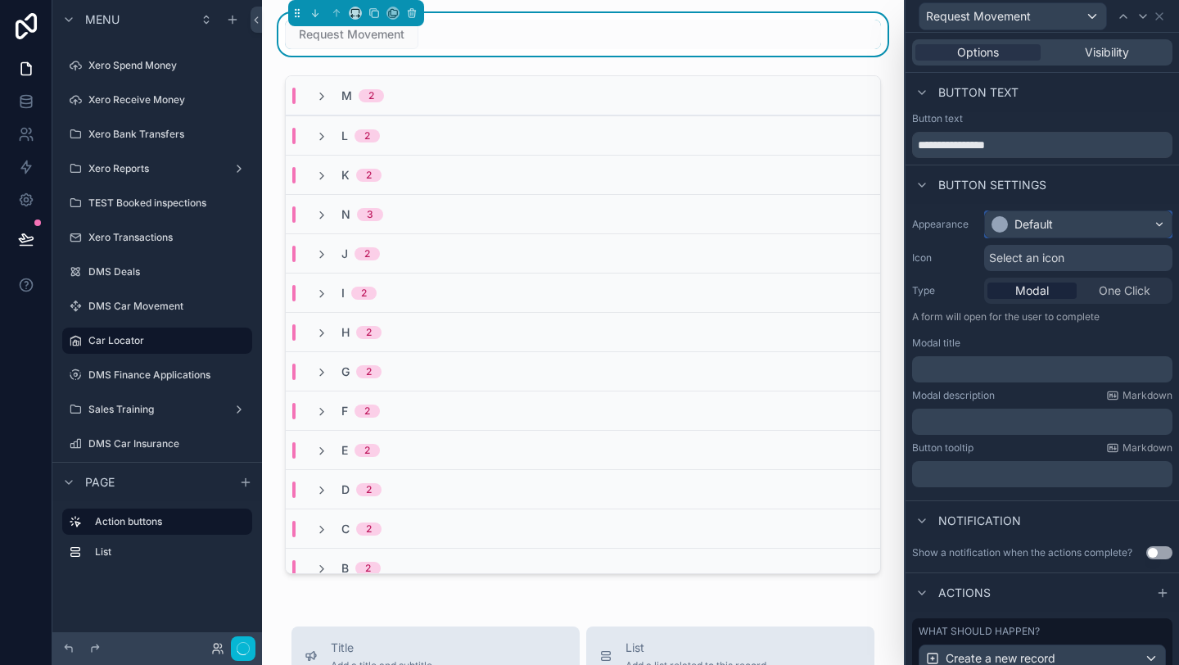
click at [1064, 214] on div "Default" at bounding box center [1078, 224] width 187 height 26
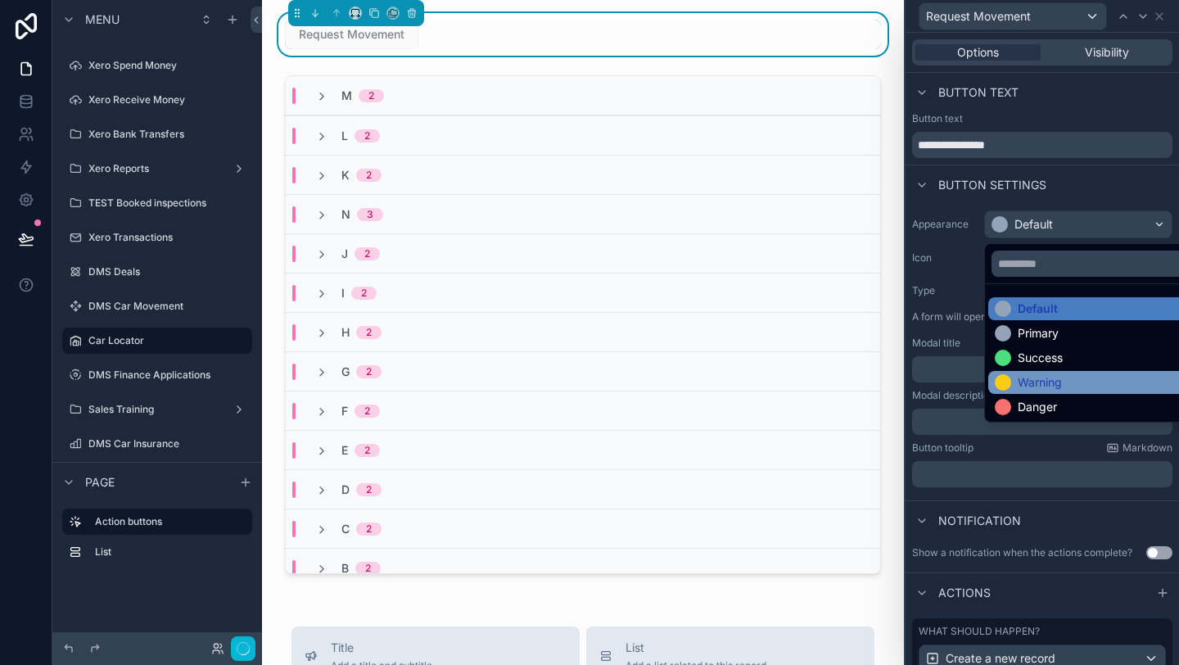
click at [1051, 374] on div "Warning" at bounding box center [1040, 382] width 44 height 16
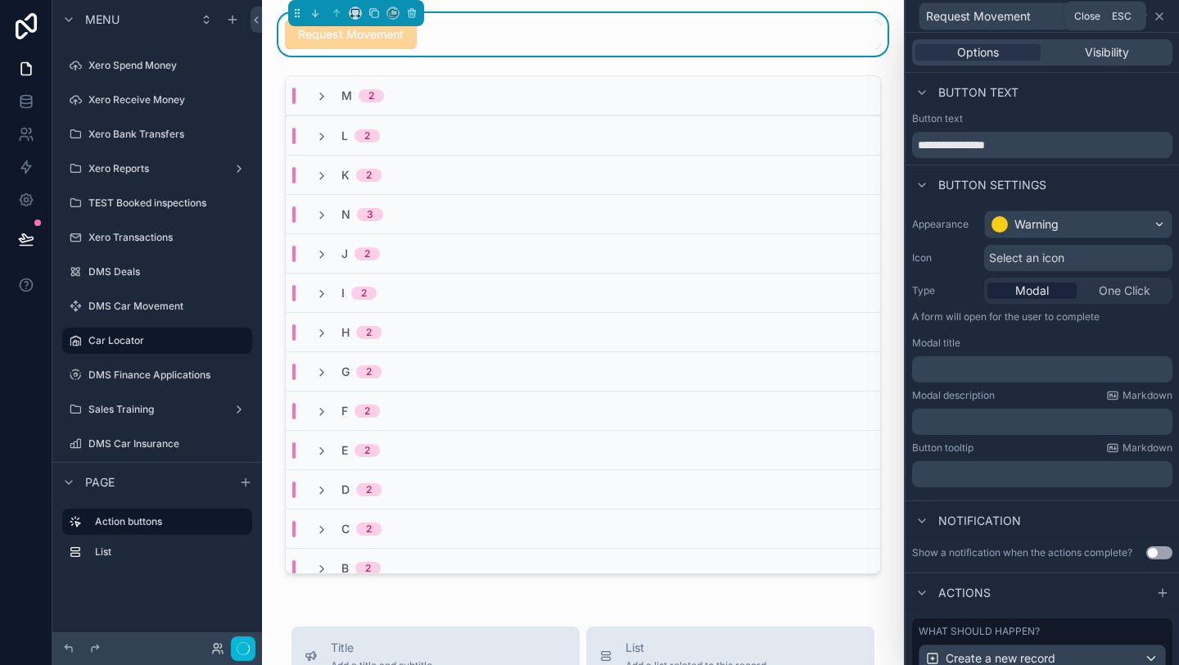
click at [1162, 13] on icon at bounding box center [1159, 16] width 7 height 7
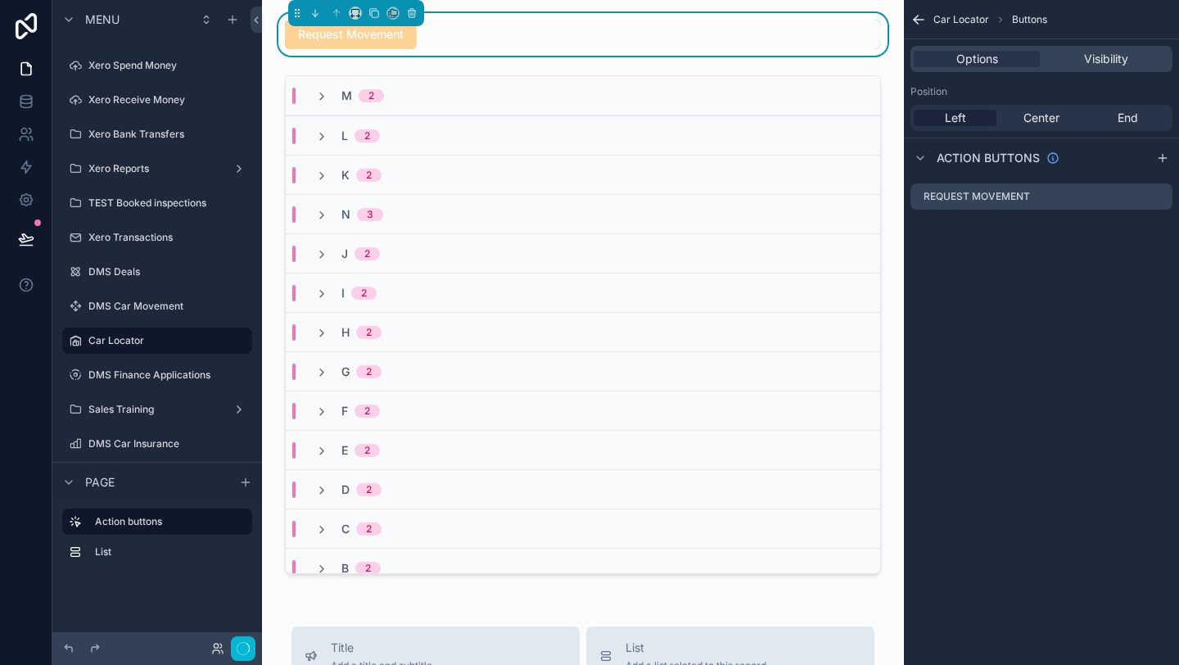
click at [925, 11] on icon "scrollable content" at bounding box center [919, 19] width 16 height 16
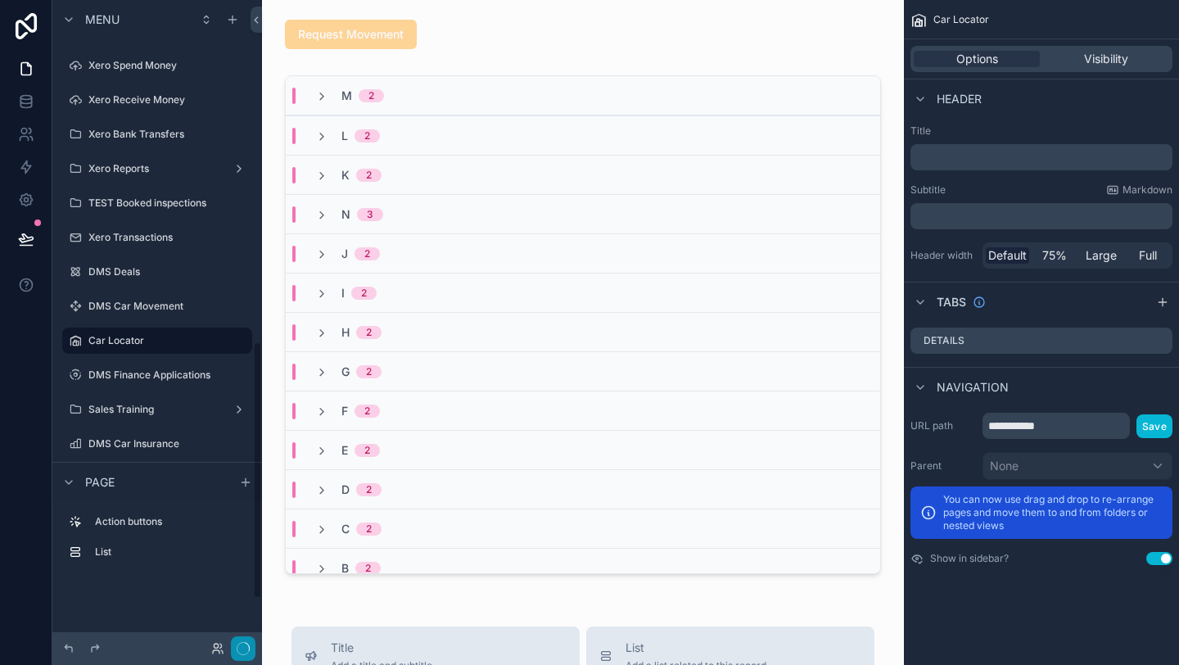
click at [253, 653] on button "button" at bounding box center [243, 648] width 25 height 25
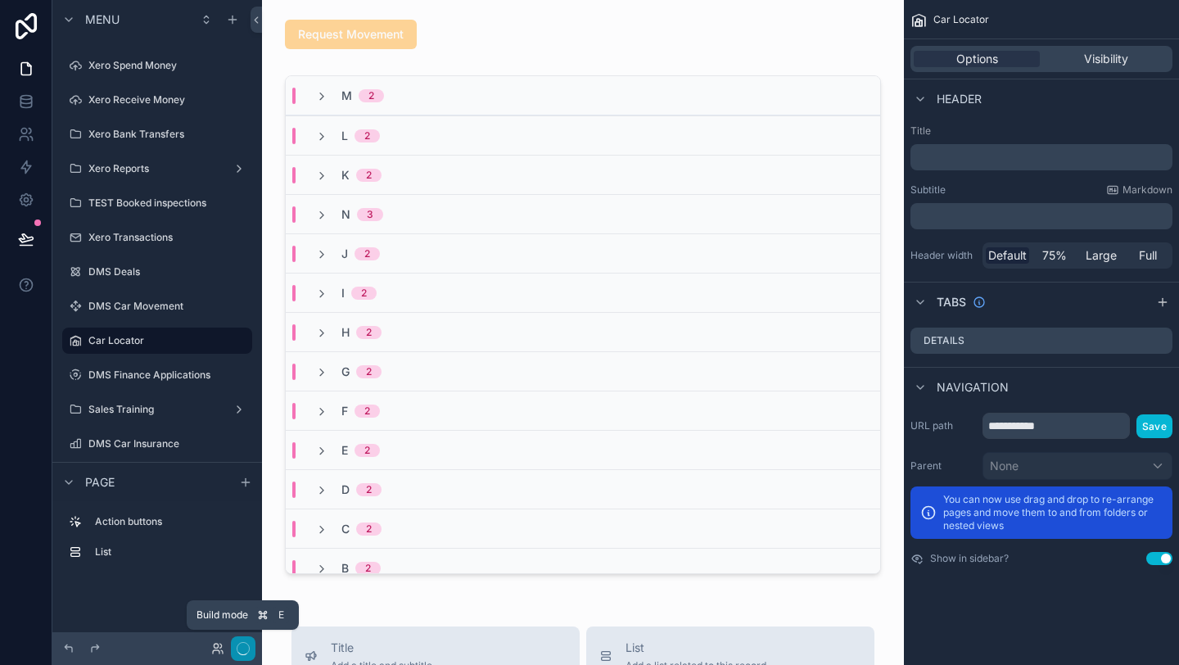
click at [253, 653] on button "button" at bounding box center [243, 648] width 25 height 25
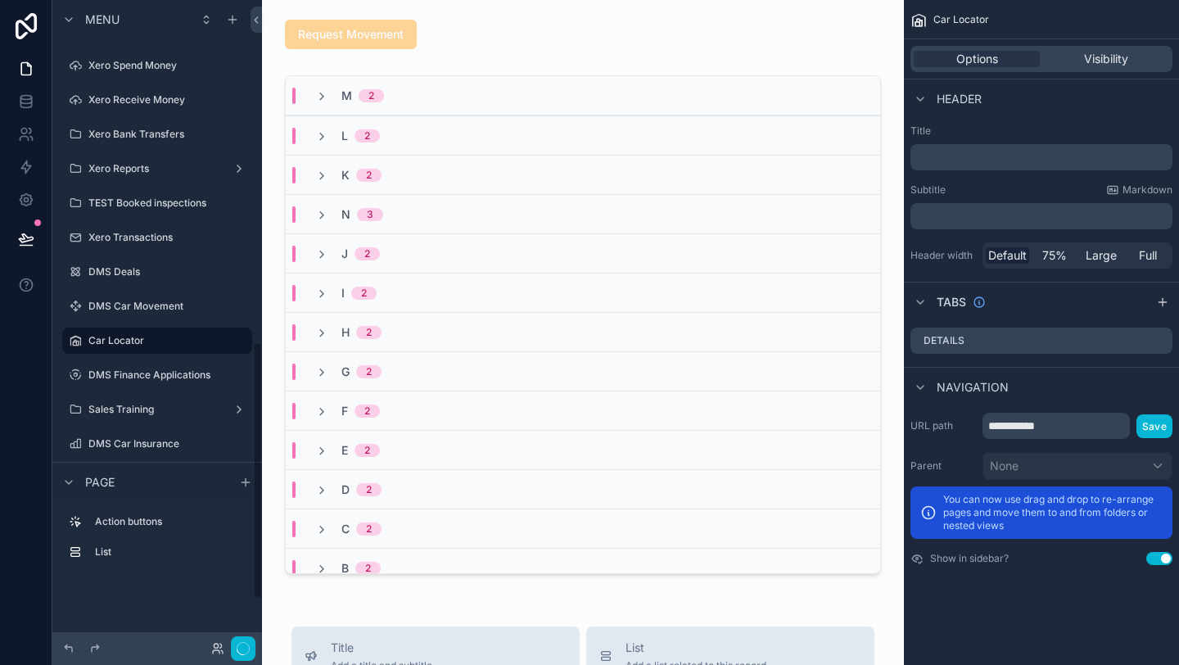
click at [300, 596] on div "Request Movement M 2 L 2 K 2 N 3 J 2 I 2 H 2 G 2 F 2 E 2 D 2 C 2 B 2 A 2 No val…" at bounding box center [583, 670] width 642 height 1340
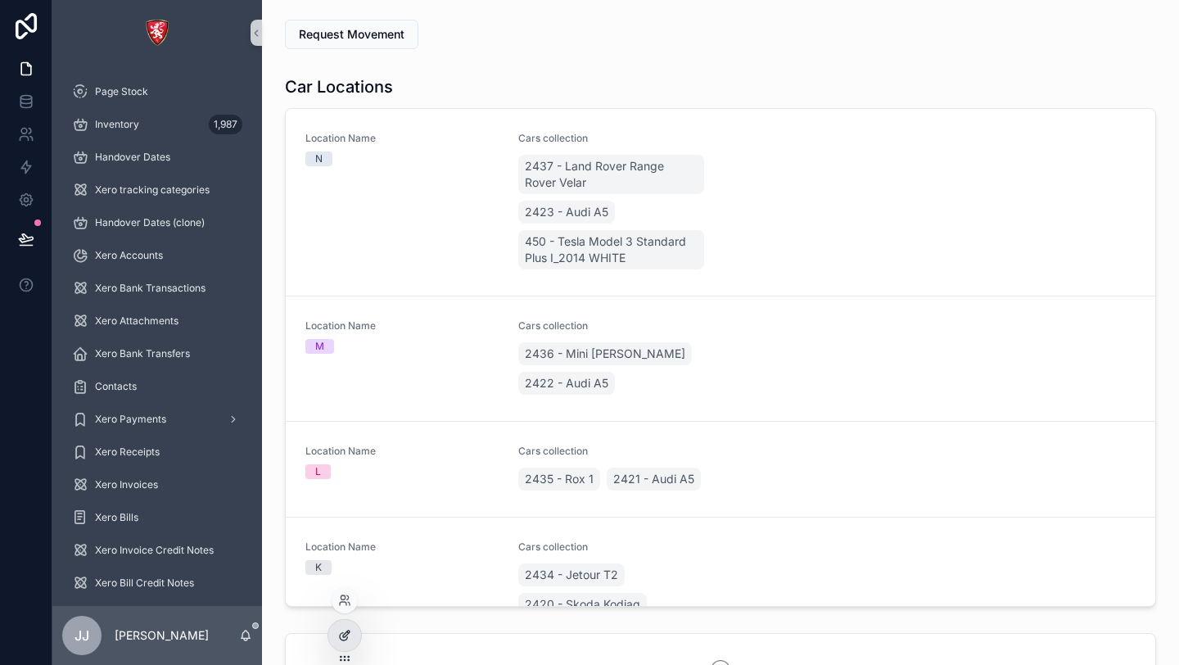
click at [351, 624] on div at bounding box center [344, 635] width 33 height 31
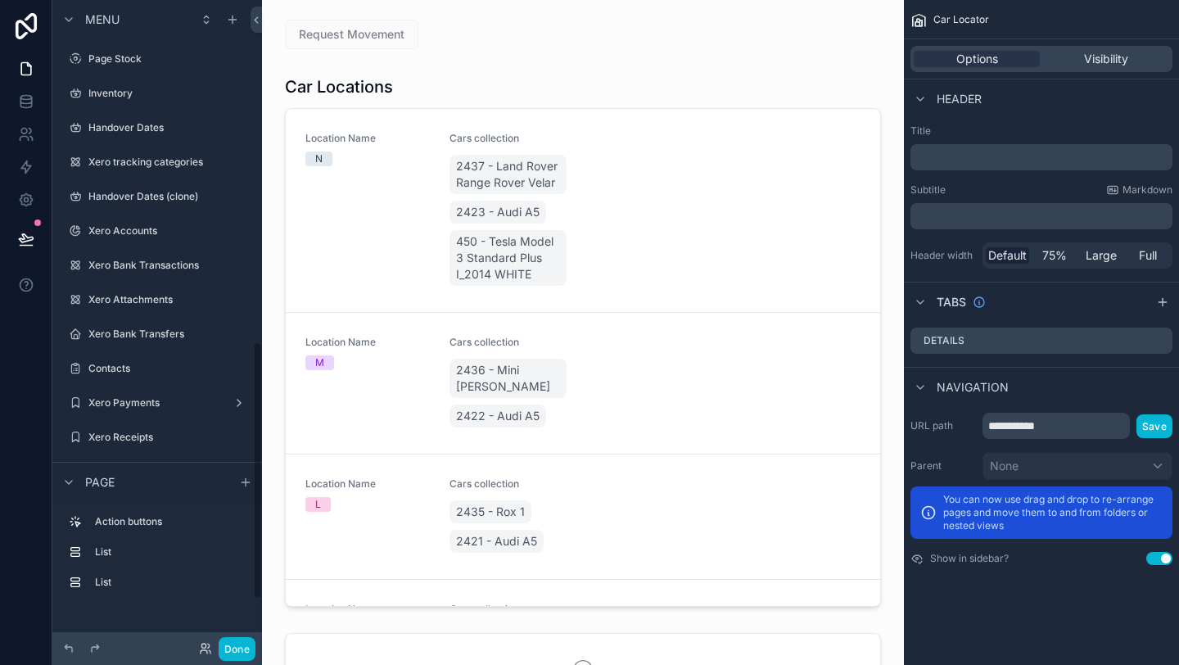
scroll to position [853, 0]
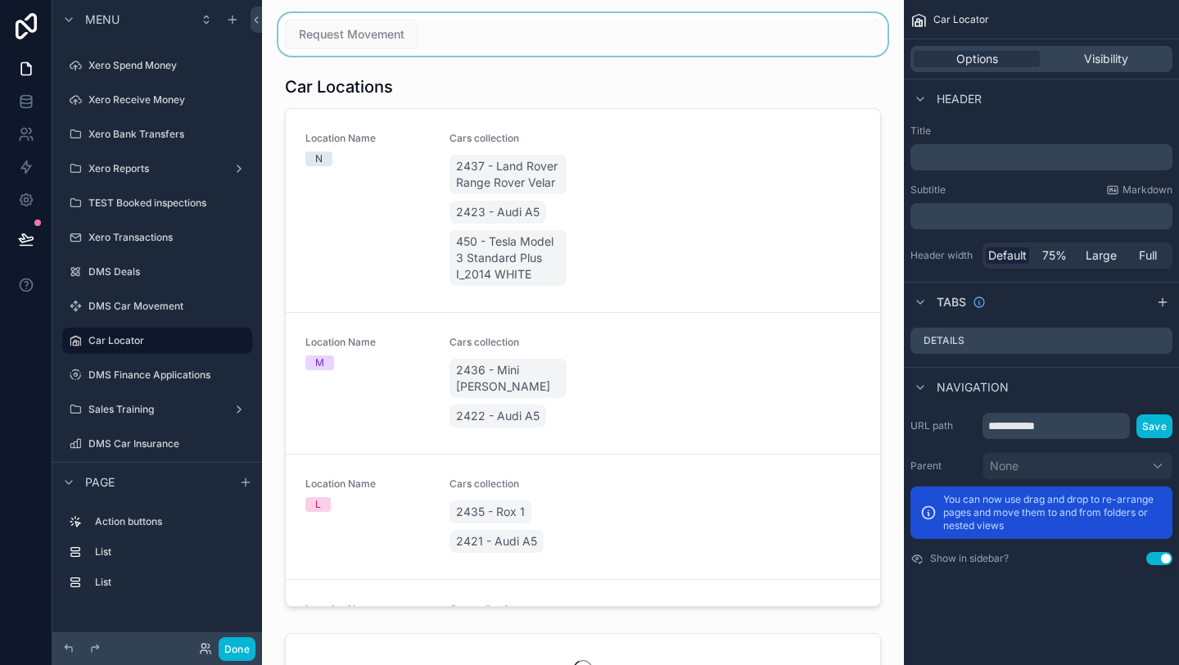
click at [400, 24] on div "scrollable content" at bounding box center [583, 34] width 616 height 43
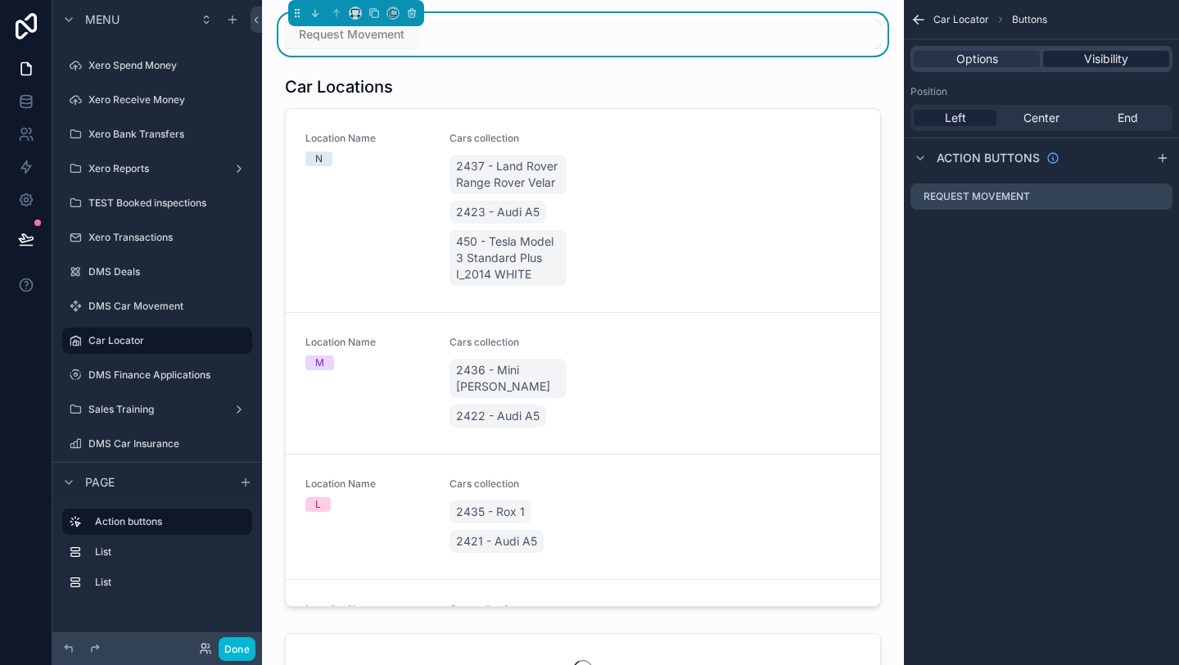
click at [1084, 53] on span "Visibility" at bounding box center [1106, 59] width 44 height 16
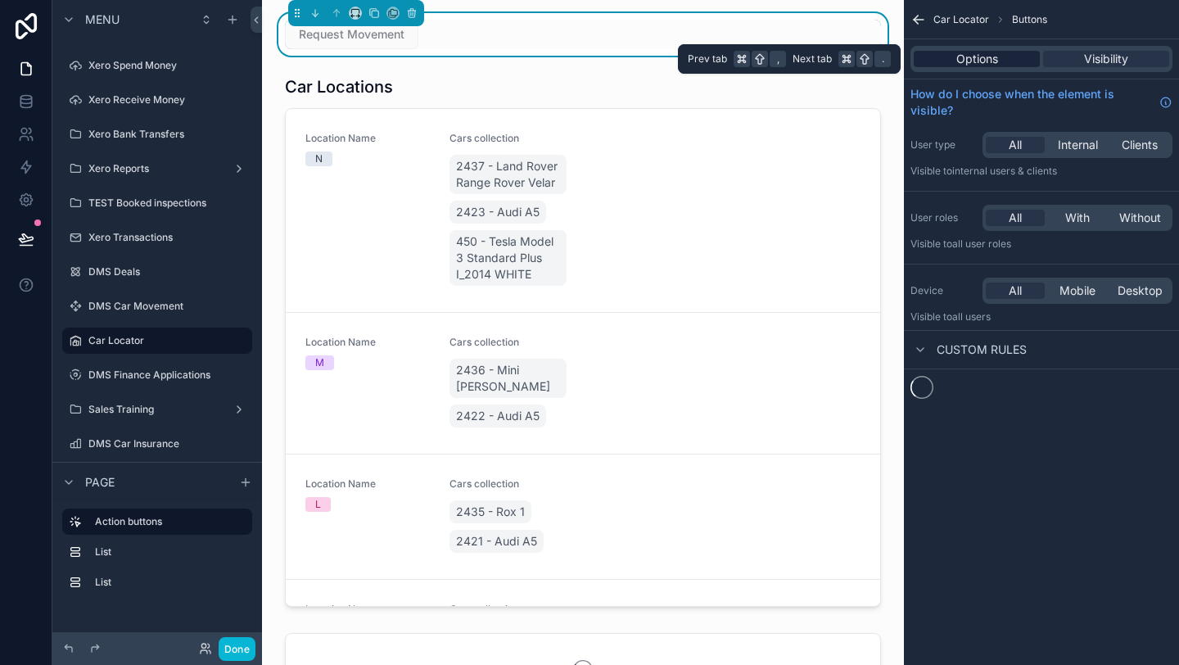
click at [997, 54] on span "Options" at bounding box center [977, 59] width 42 height 16
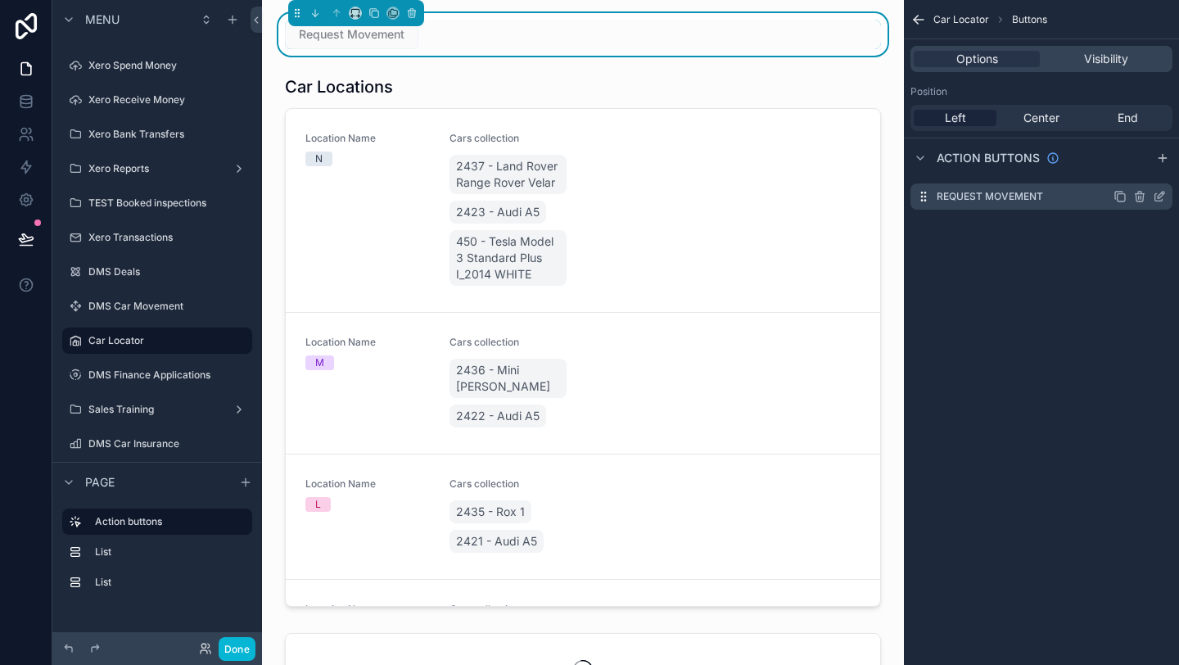
click at [1155, 199] on icon "scrollable content" at bounding box center [1158, 197] width 7 height 7
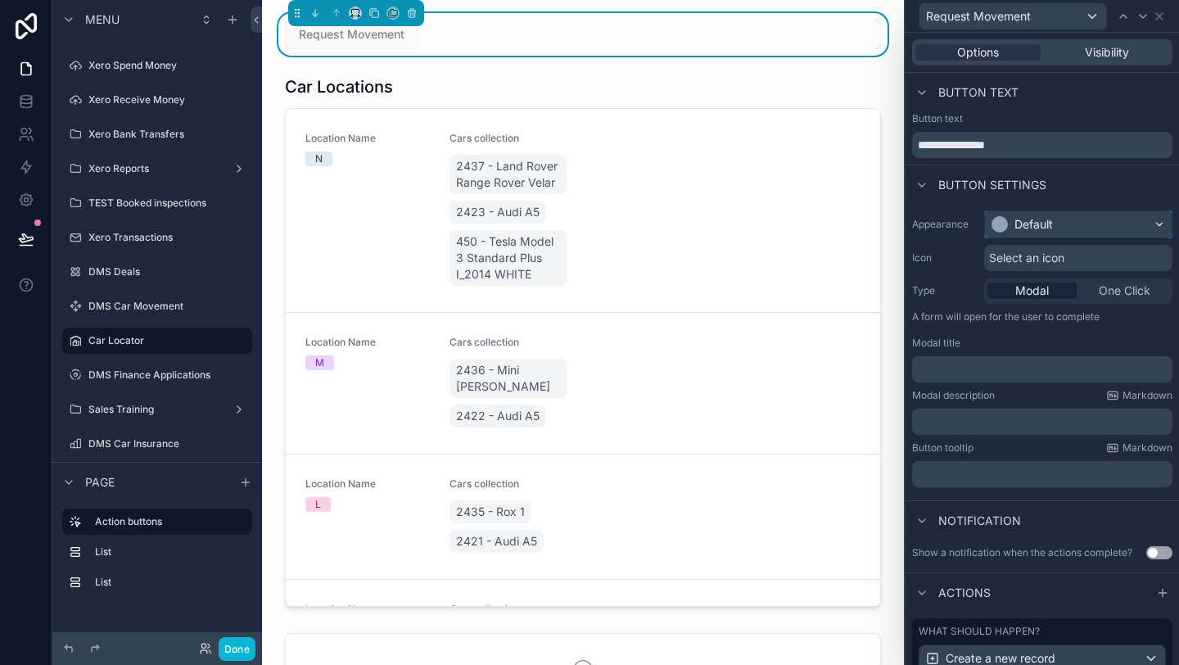
click at [1086, 225] on div "Default" at bounding box center [1078, 224] width 187 height 26
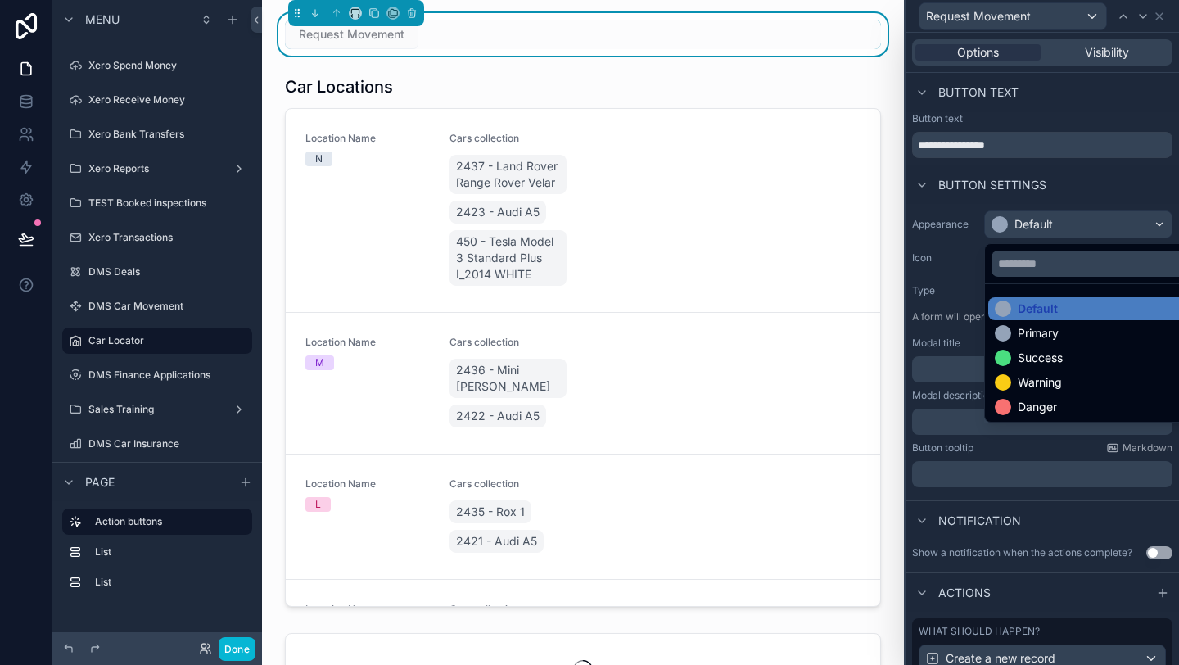
click at [1043, 382] on div "Warning" at bounding box center [1040, 382] width 44 height 16
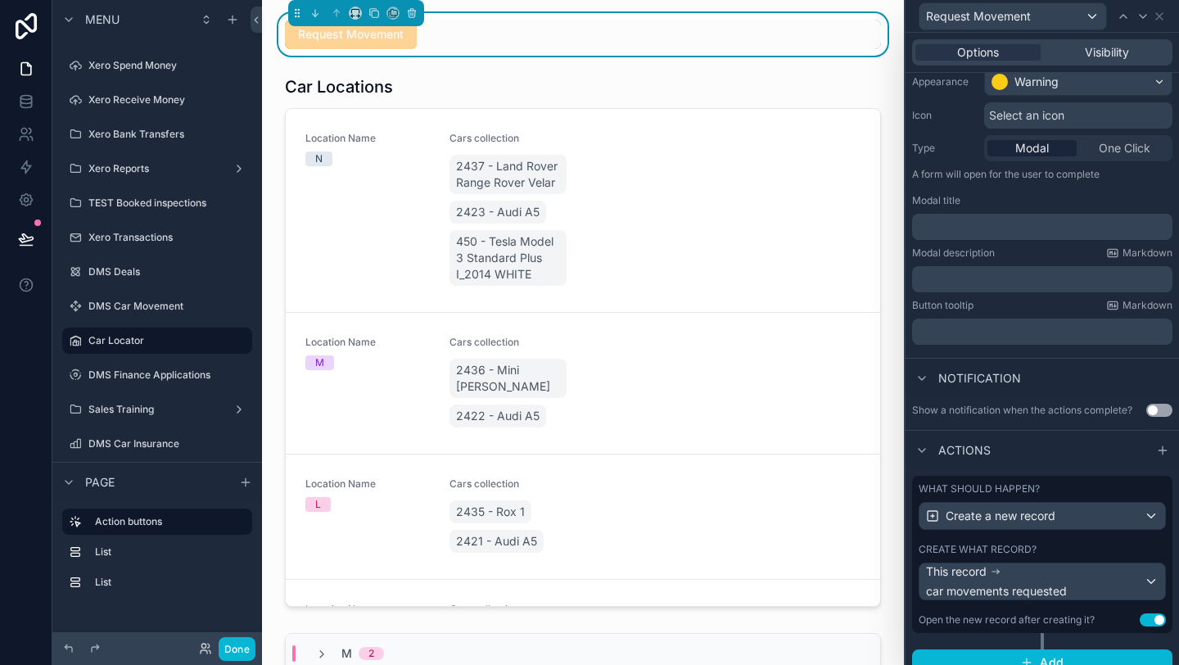
scroll to position [159, 0]
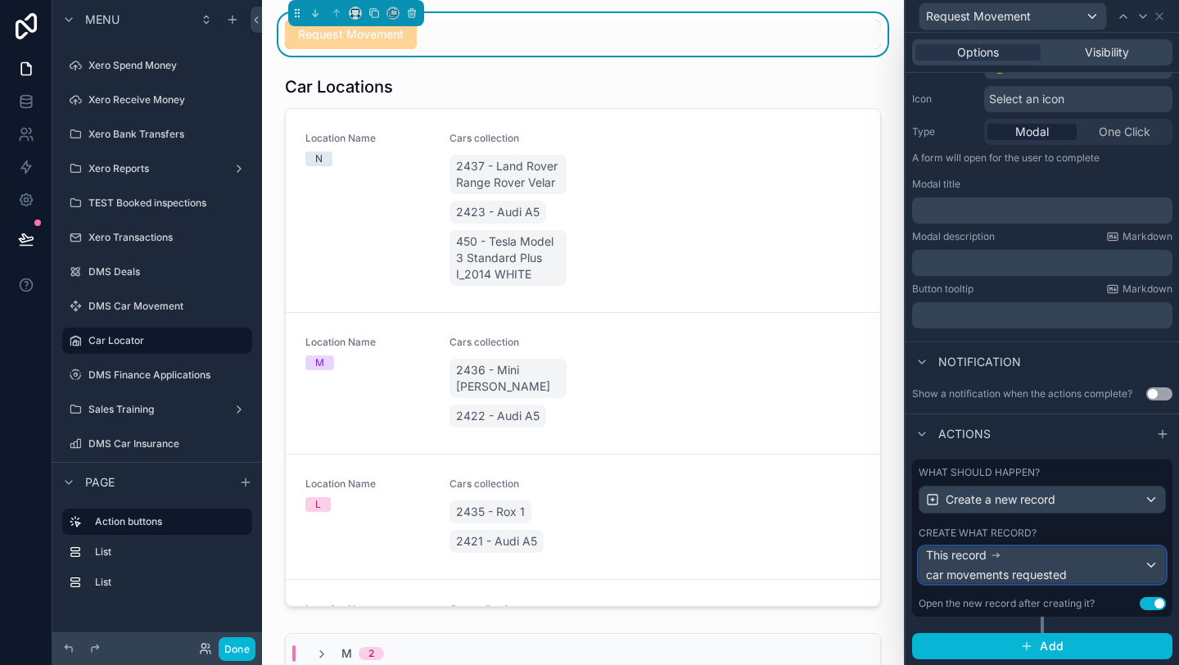
click at [1054, 576] on span "car movements requested" at bounding box center [996, 575] width 141 height 16
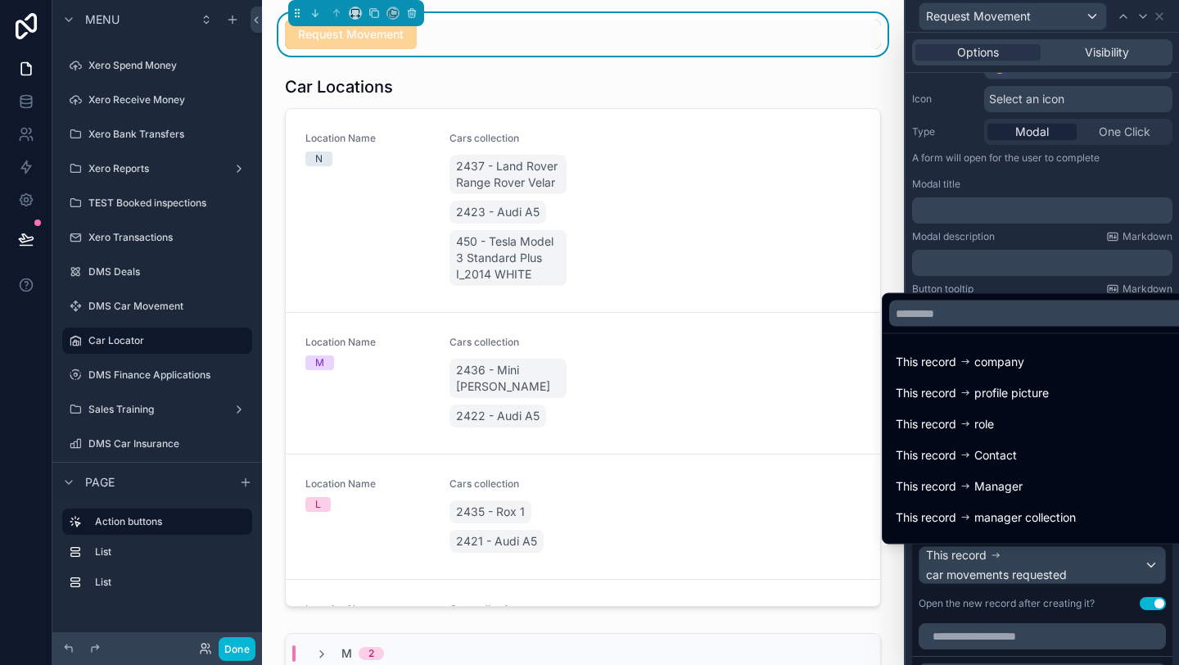
click at [1049, 608] on div at bounding box center [1042, 332] width 273 height 665
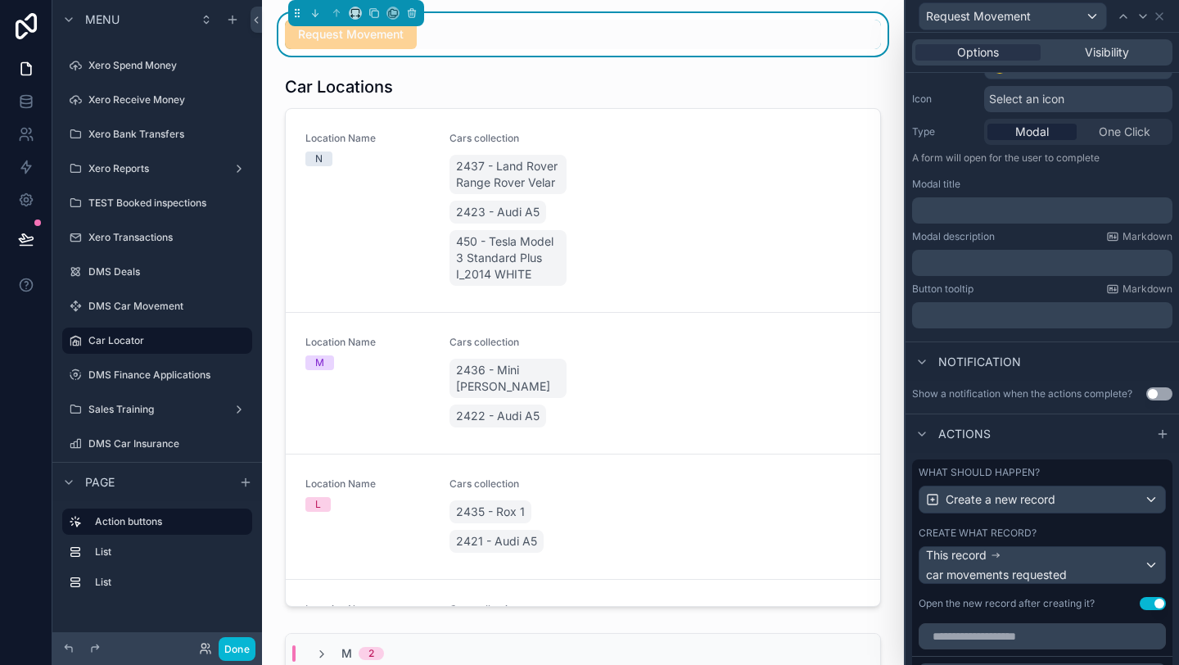
click at [1155, 608] on button "Use setting" at bounding box center [1153, 603] width 26 height 13
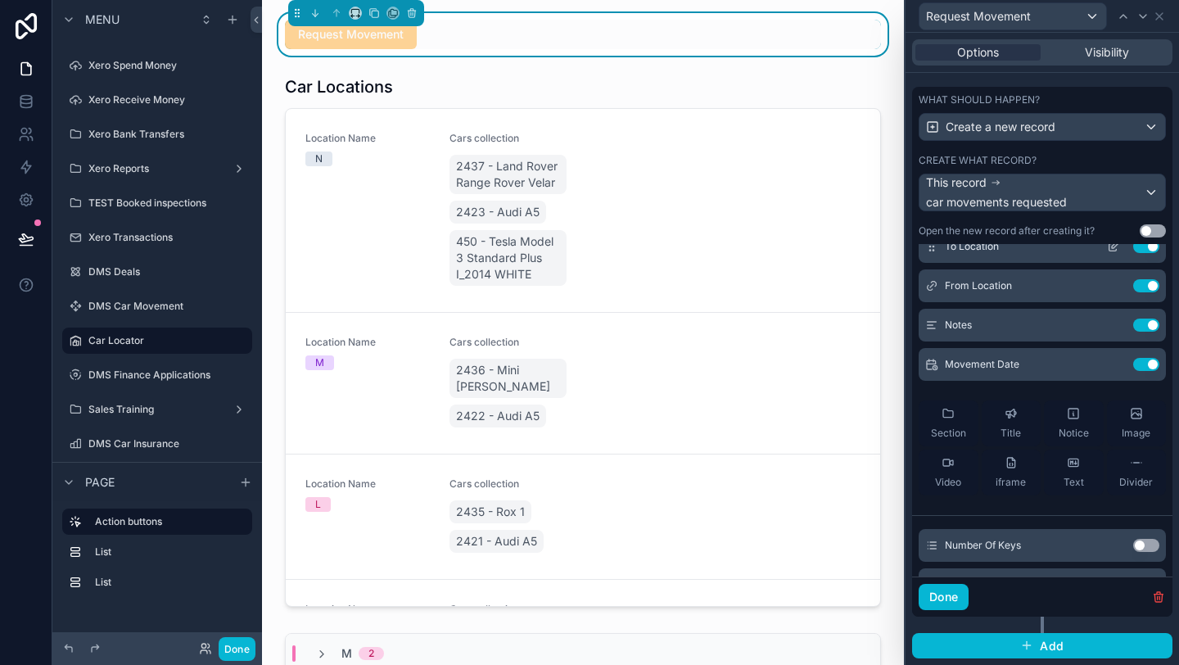
scroll to position [253, 0]
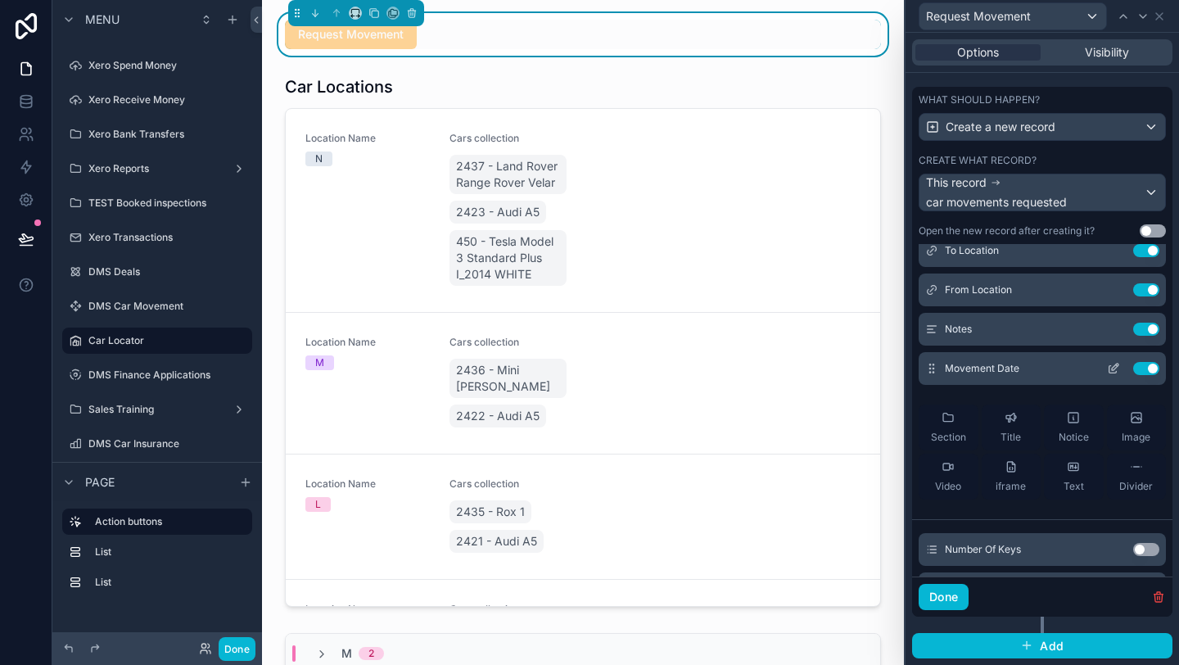
click at [1141, 364] on button "Use setting" at bounding box center [1146, 368] width 26 height 13
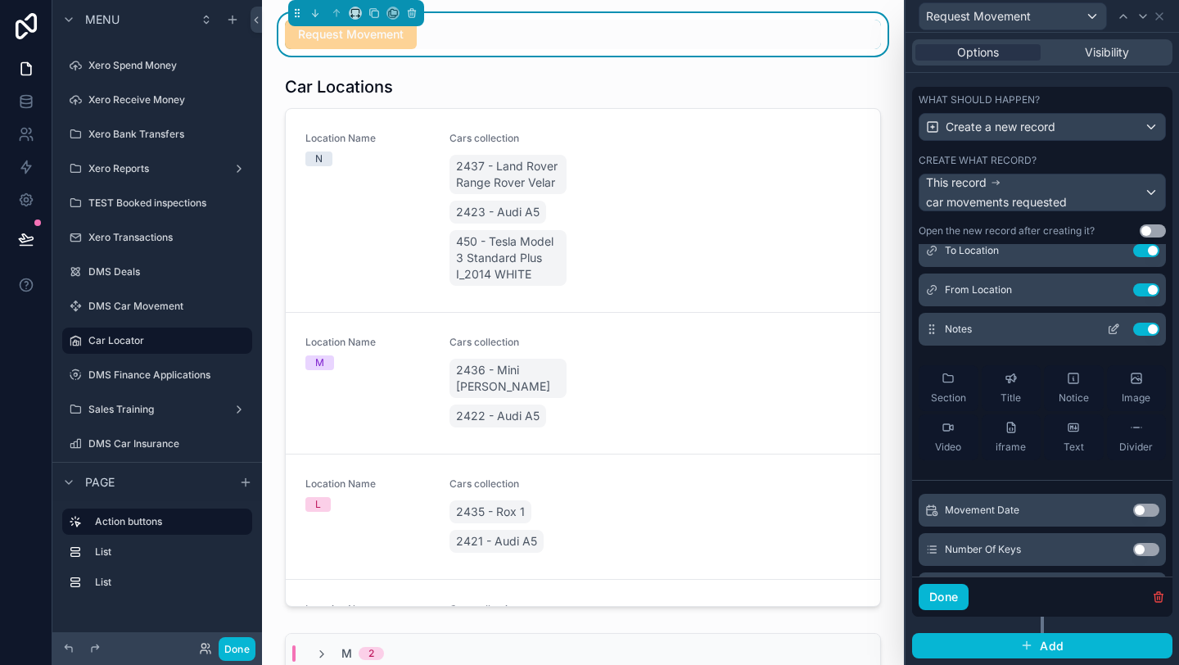
click at [1141, 330] on button "Use setting" at bounding box center [1146, 329] width 26 height 13
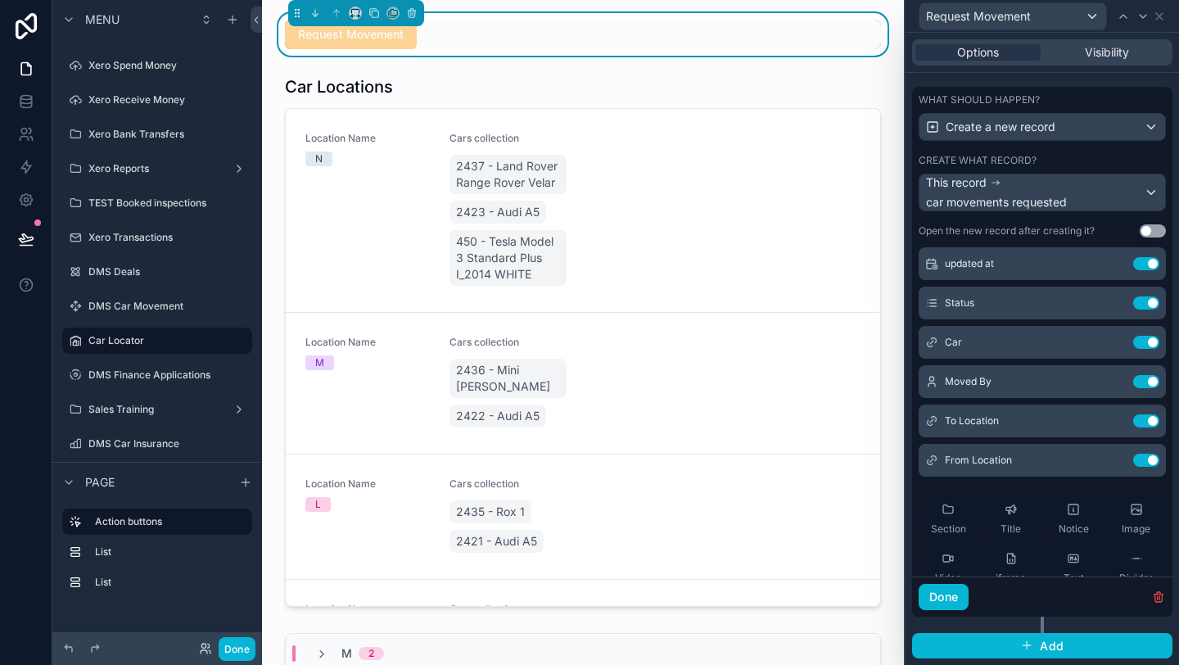
scroll to position [56, 0]
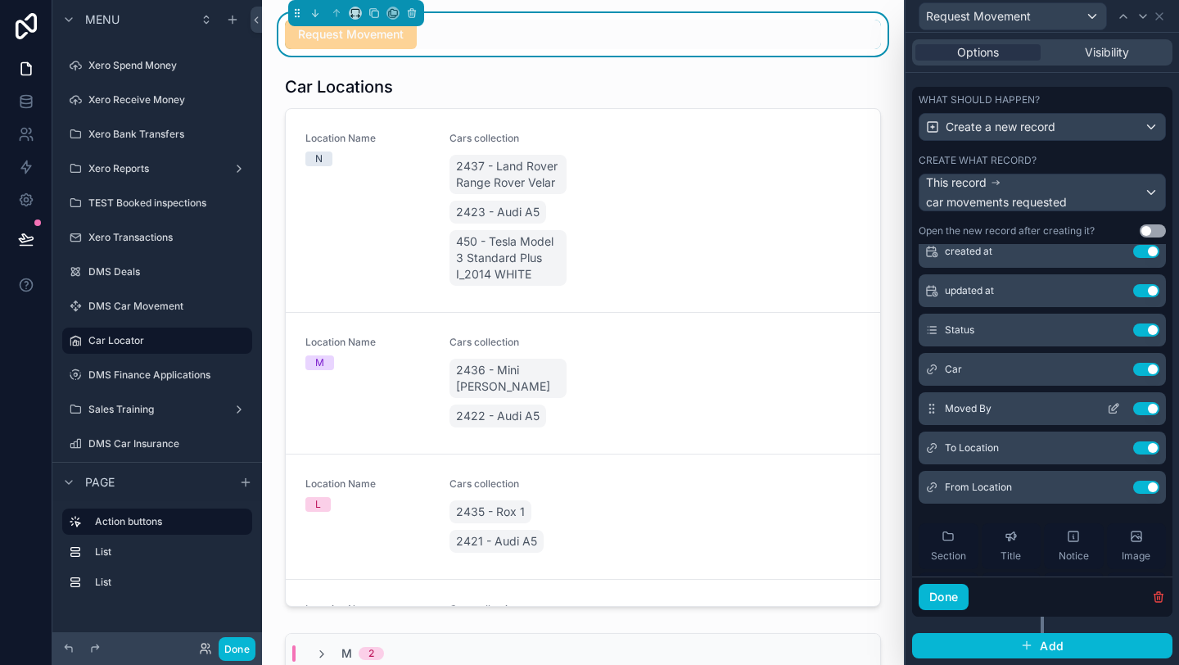
click at [1146, 406] on button "Use setting" at bounding box center [1146, 408] width 26 height 13
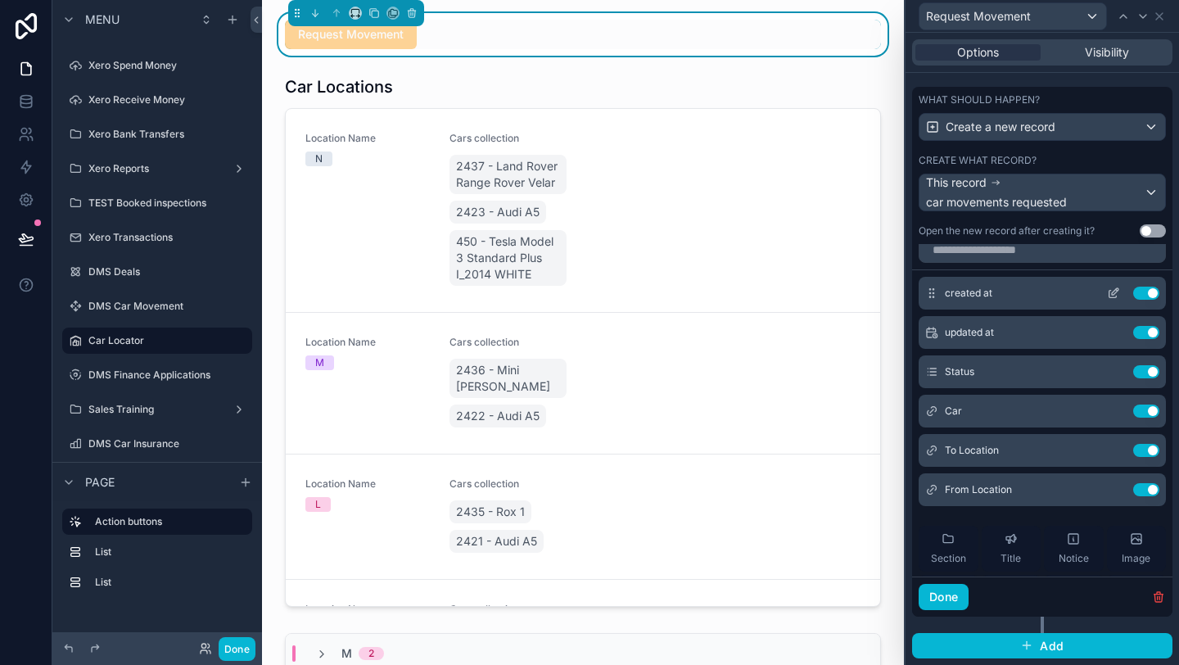
click at [1110, 292] on icon at bounding box center [1113, 293] width 13 height 13
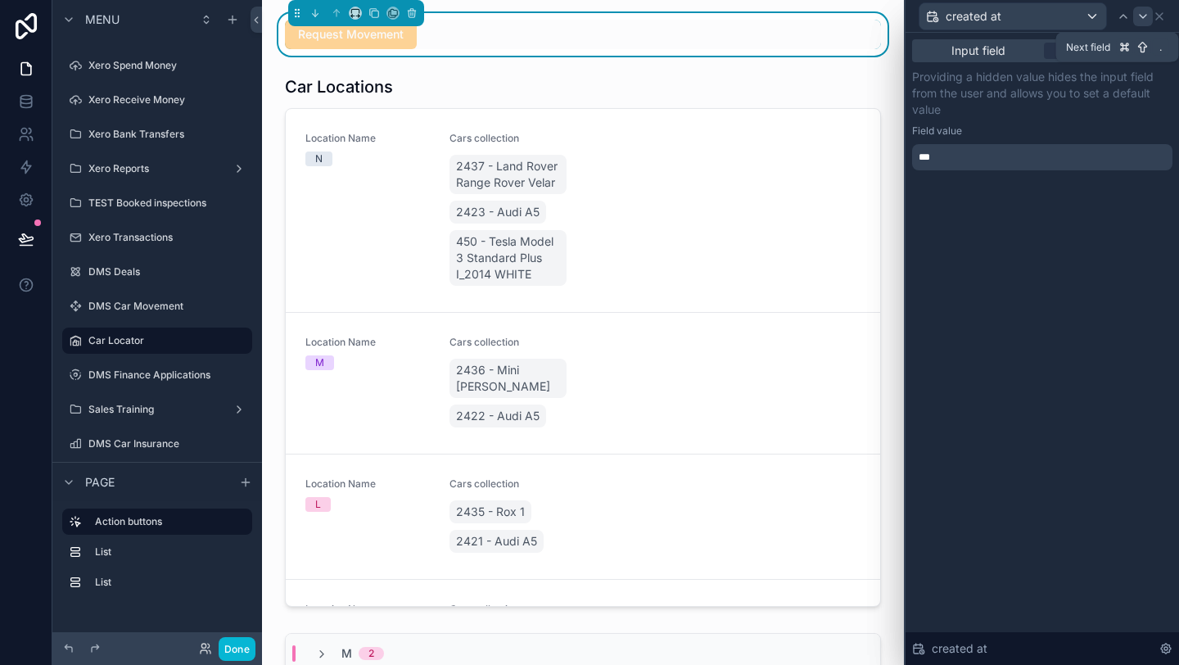
click at [1139, 18] on icon at bounding box center [1143, 16] width 13 height 13
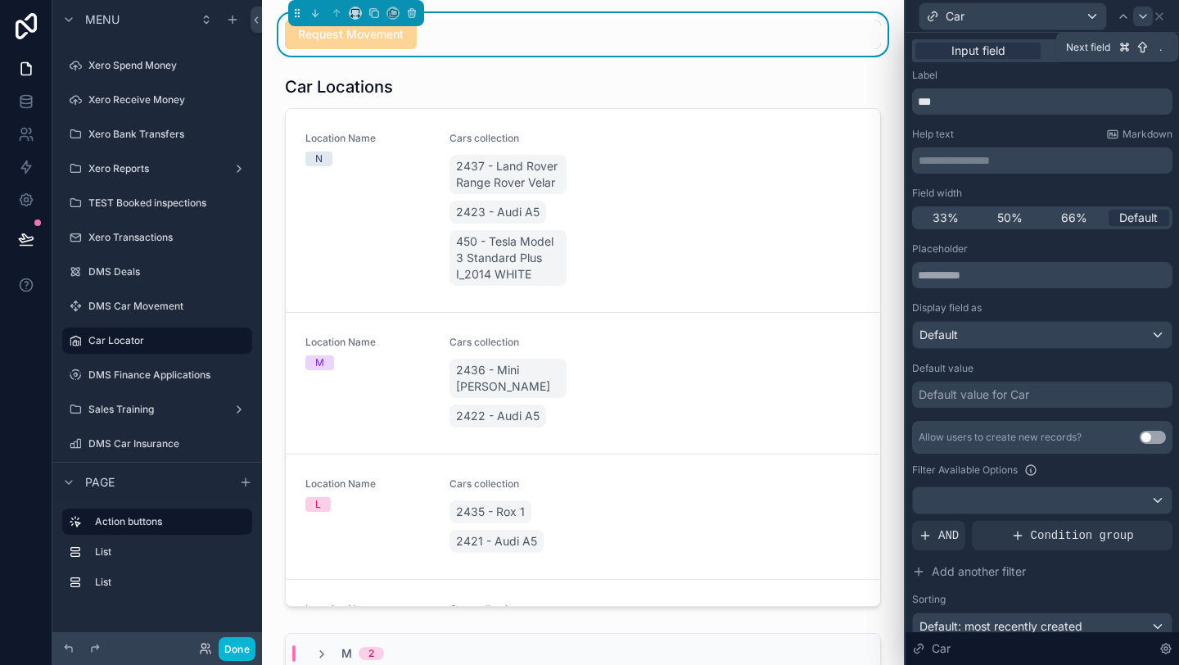
click at [1139, 18] on icon at bounding box center [1143, 16] width 13 height 13
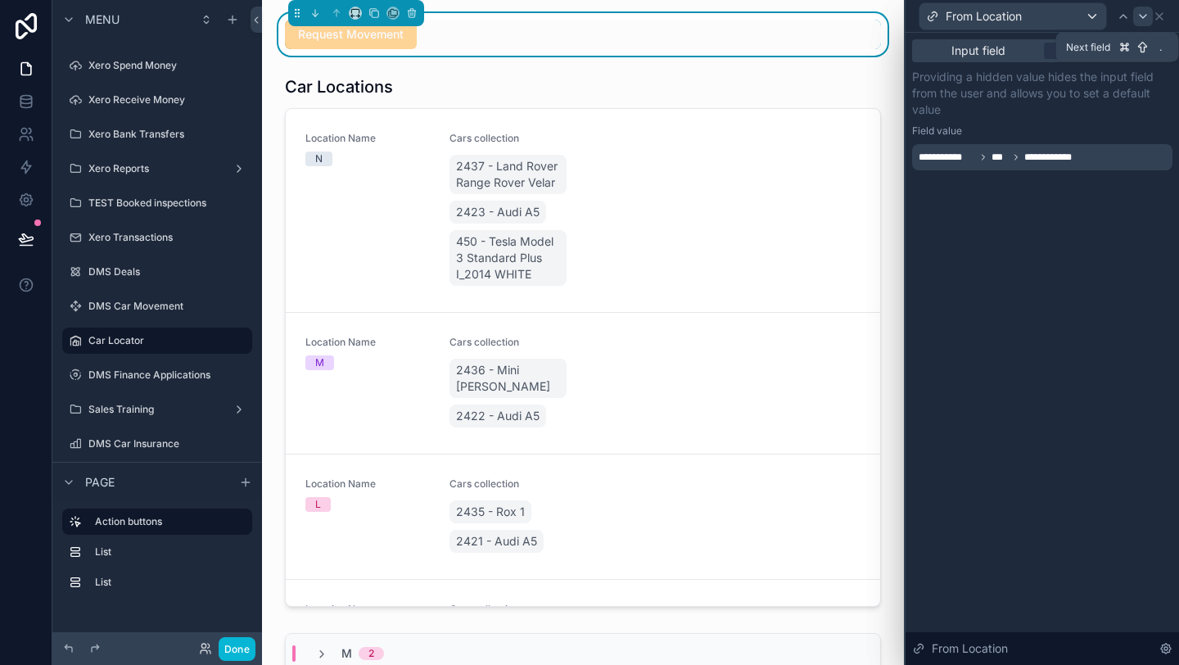
click at [1139, 19] on icon at bounding box center [1143, 16] width 13 height 13
click at [1169, 17] on div "updated at" at bounding box center [1042, 16] width 260 height 32
click at [1162, 17] on icon at bounding box center [1159, 16] width 13 height 13
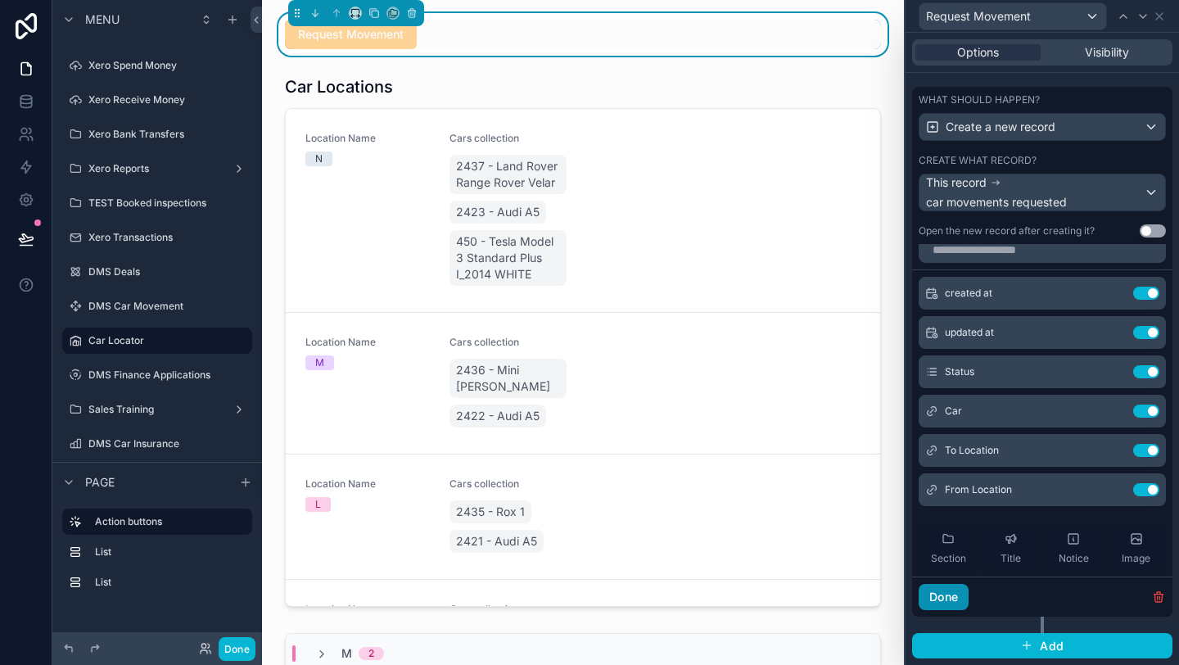
click at [926, 594] on button "Done" at bounding box center [944, 597] width 50 height 26
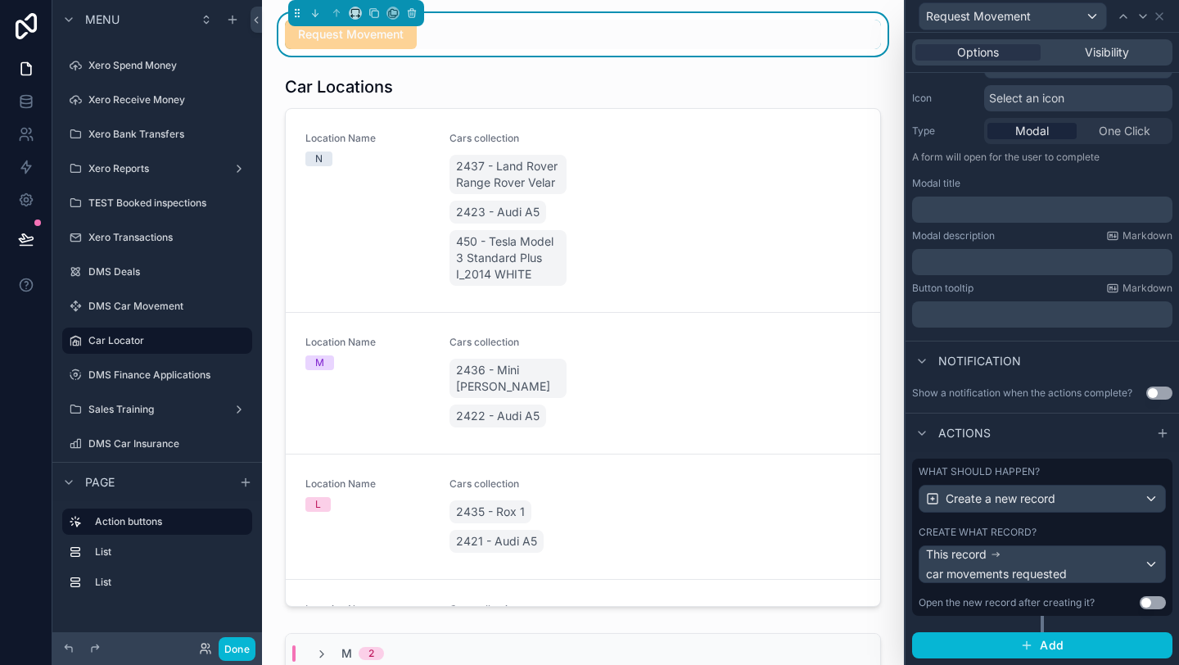
scroll to position [159, 0]
click at [235, 659] on button "Done" at bounding box center [237, 649] width 37 height 24
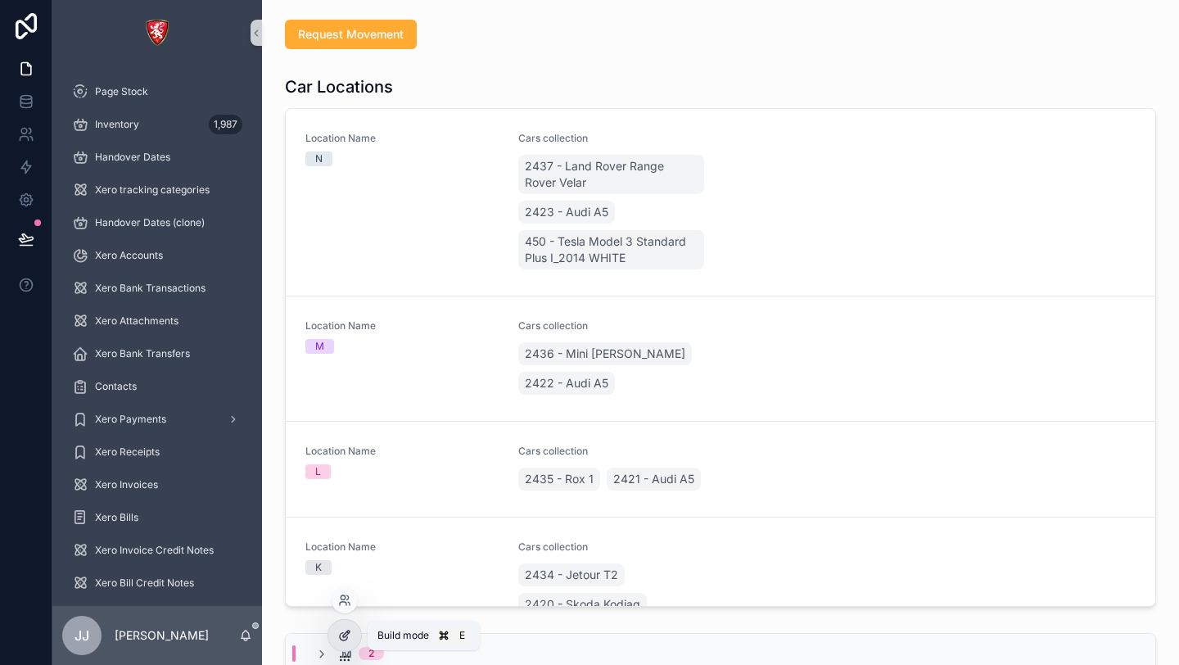
click at [349, 627] on div at bounding box center [344, 635] width 33 height 31
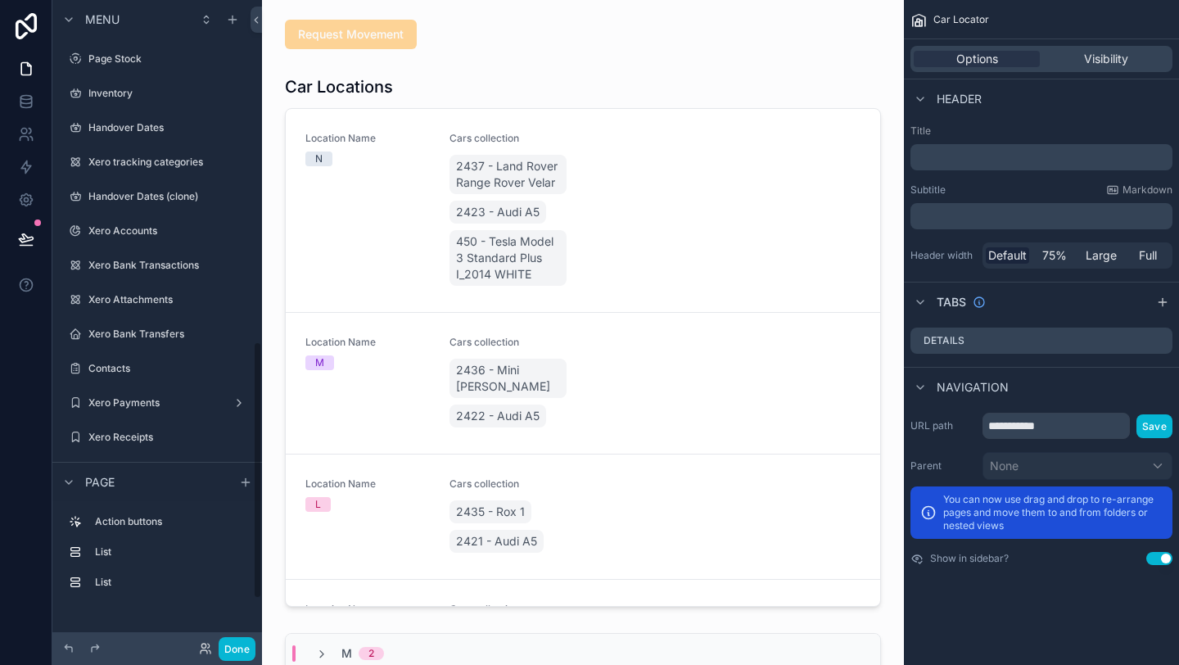
scroll to position [853, 0]
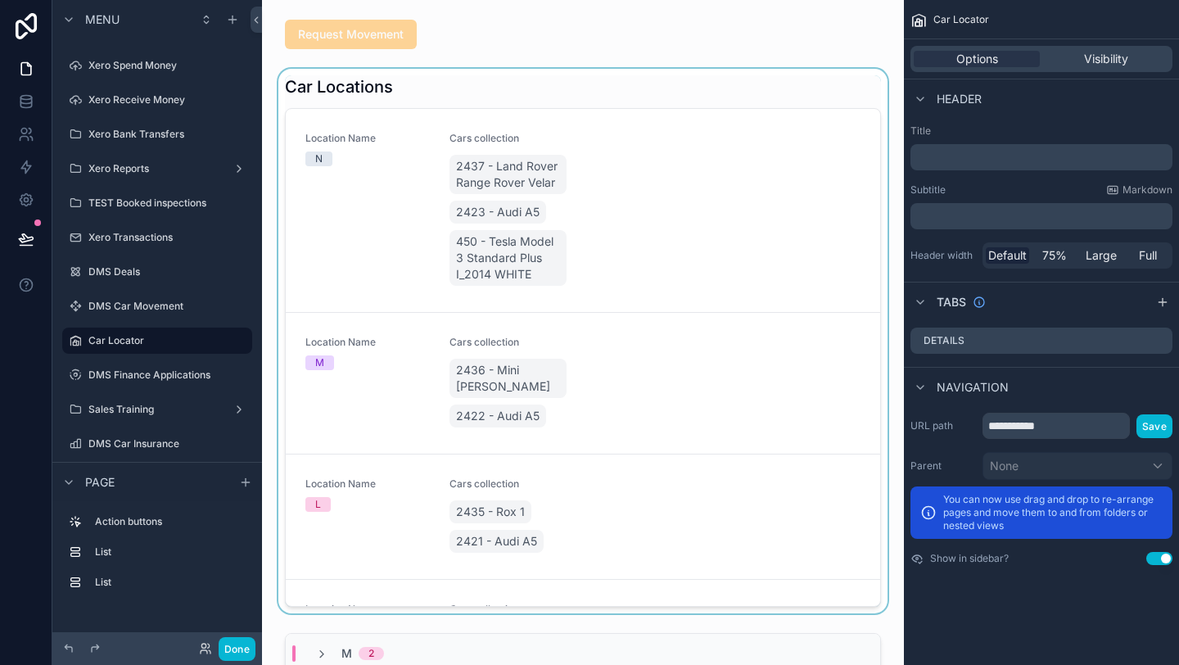
click at [523, 85] on div "scrollable content" at bounding box center [583, 341] width 616 height 545
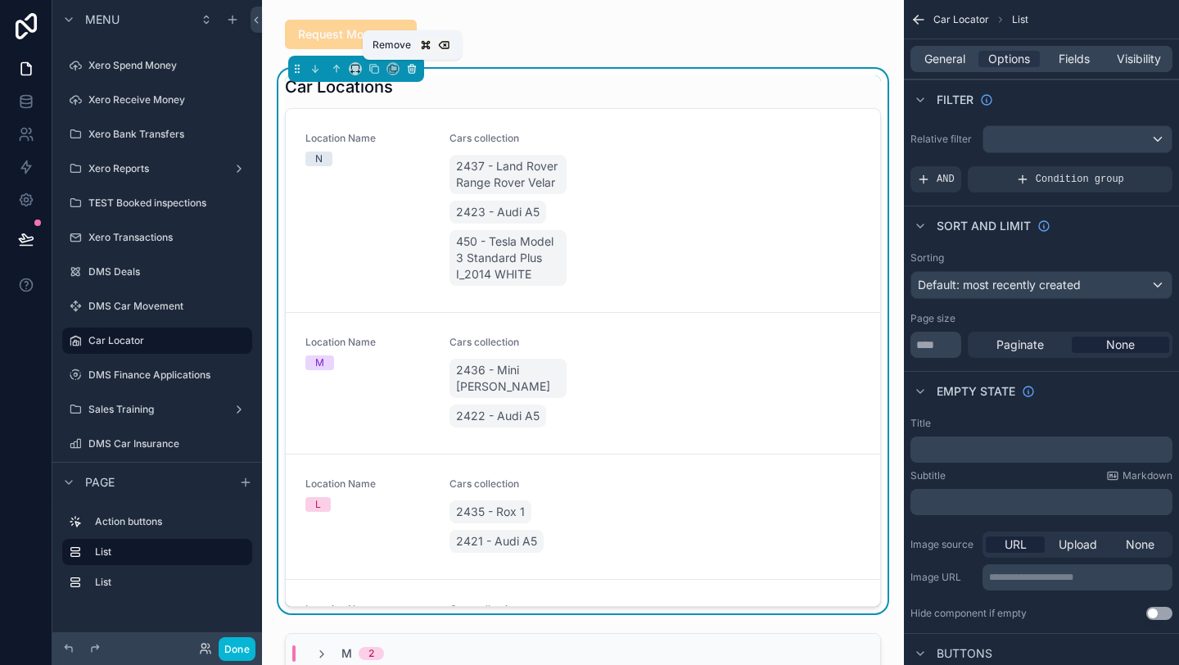
click at [413, 73] on icon "scrollable content" at bounding box center [412, 69] width 7 height 7
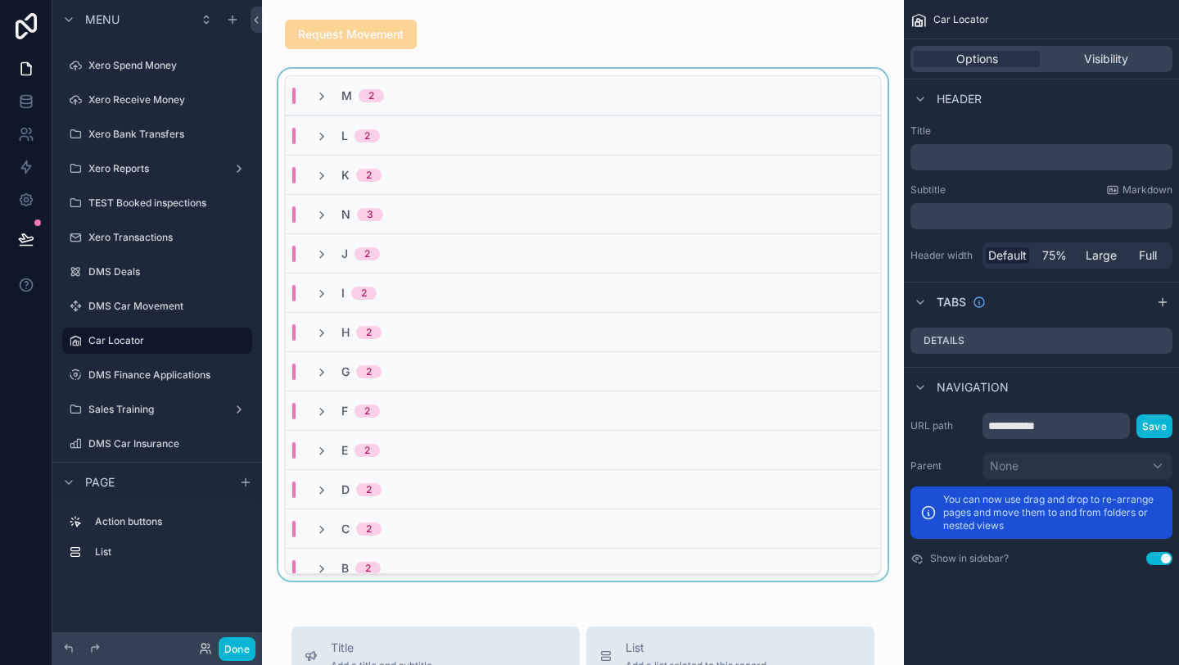
click at [460, 85] on div "M 2" at bounding box center [583, 95] width 594 height 39
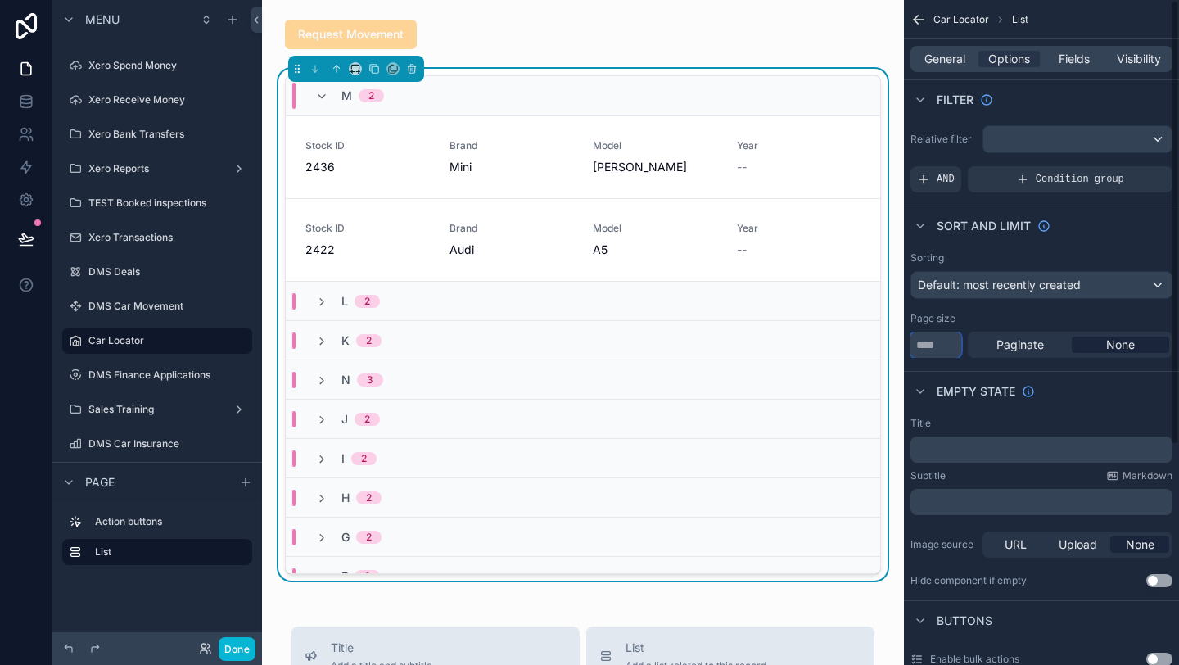
click at [936, 340] on input "**********" at bounding box center [936, 345] width 51 height 26
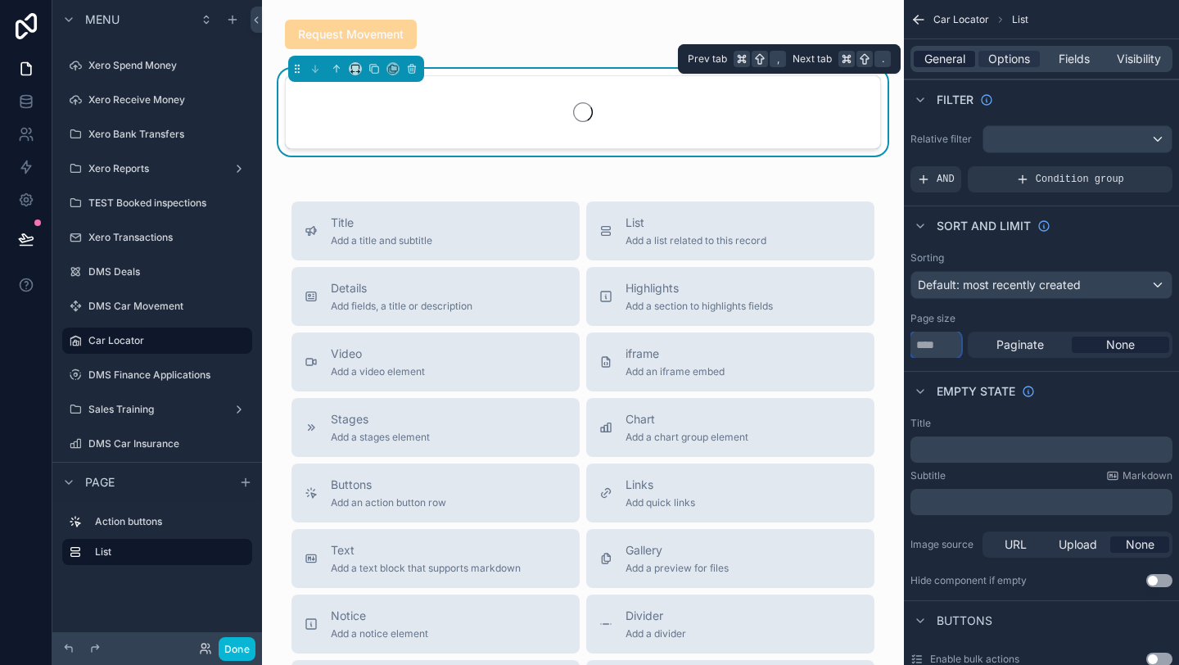
type input "*****"
click at [944, 57] on span "General" at bounding box center [944, 59] width 41 height 16
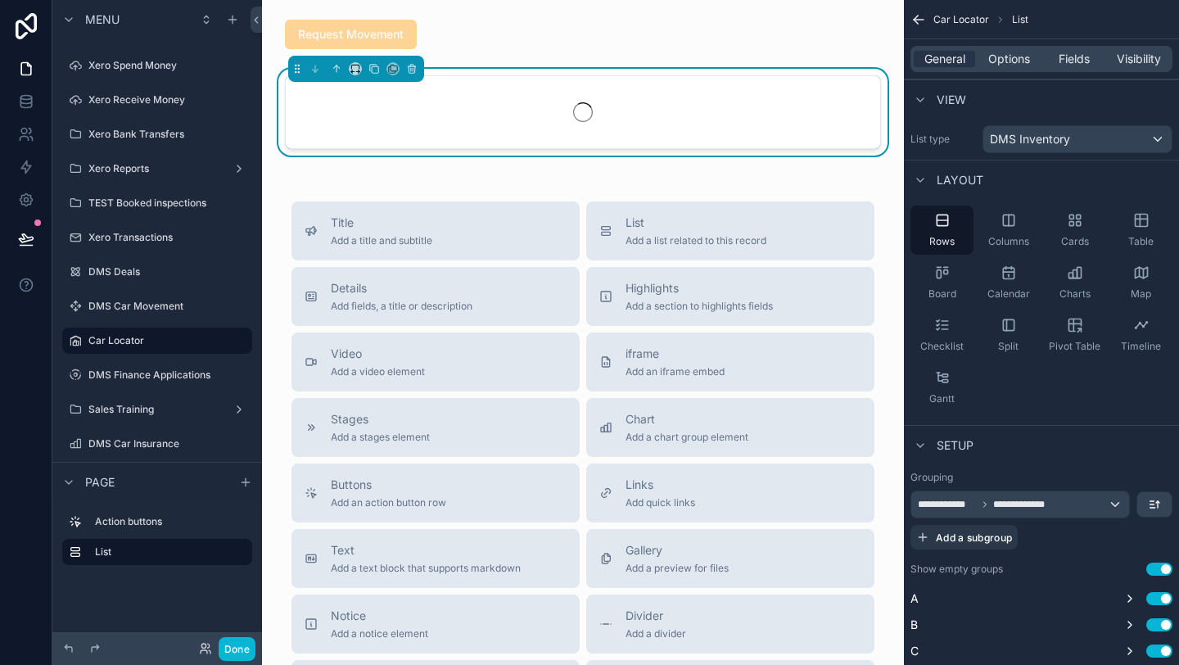
click at [1068, 73] on div "General Options Fields Visibility" at bounding box center [1041, 58] width 275 height 39
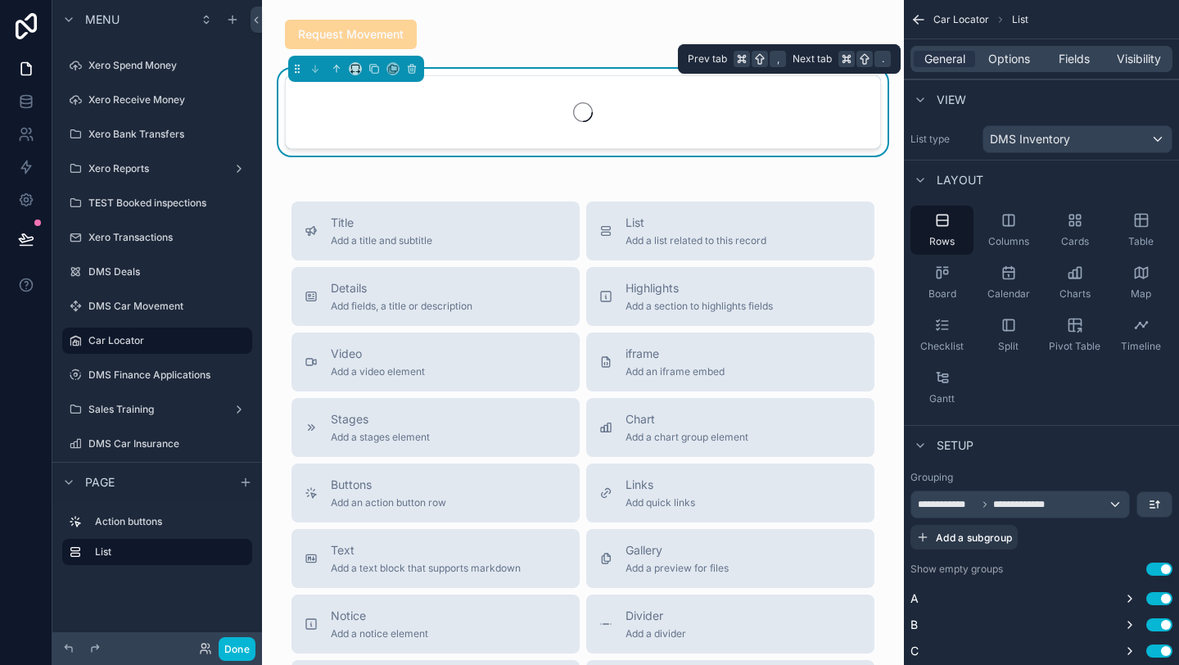
click at [1068, 67] on div "General Options Fields Visibility" at bounding box center [1042, 59] width 262 height 26
click at [1064, 56] on span "Fields" at bounding box center [1074, 59] width 31 height 16
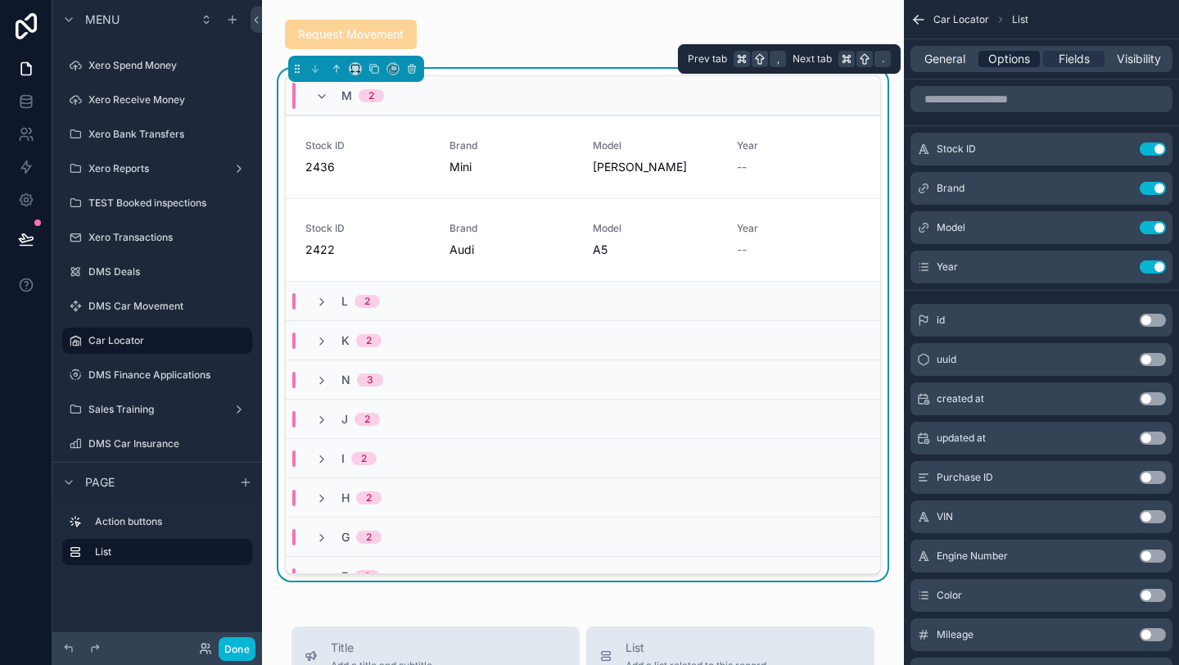
click at [1024, 58] on span "Options" at bounding box center [1009, 59] width 42 height 16
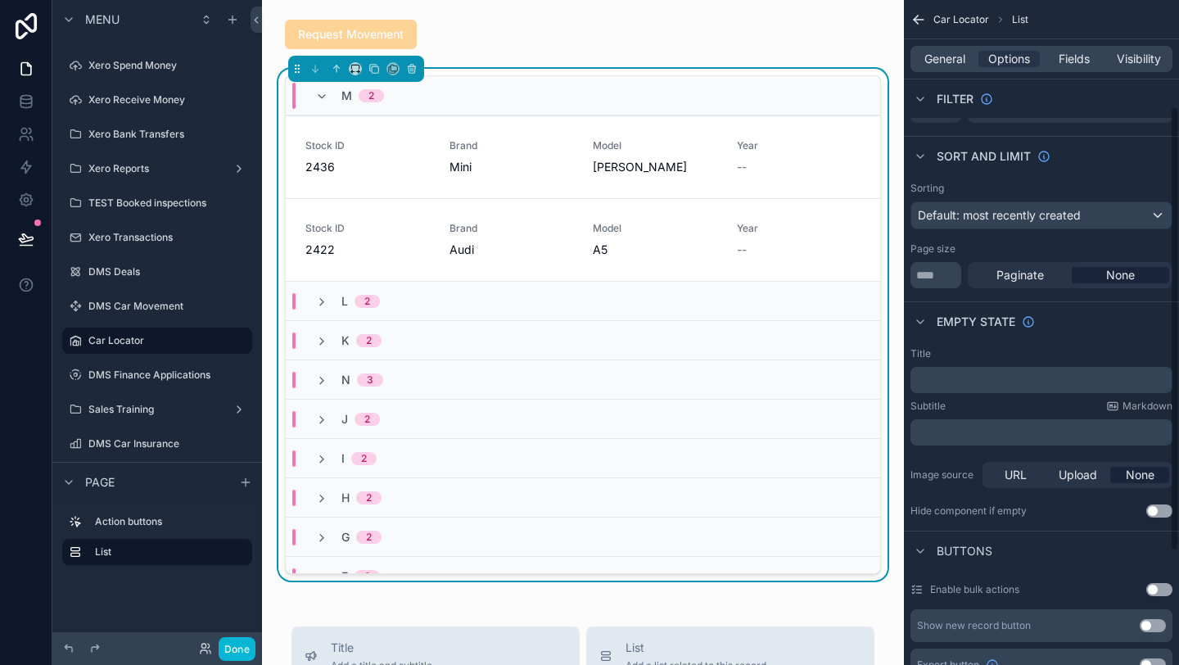
scroll to position [328, 0]
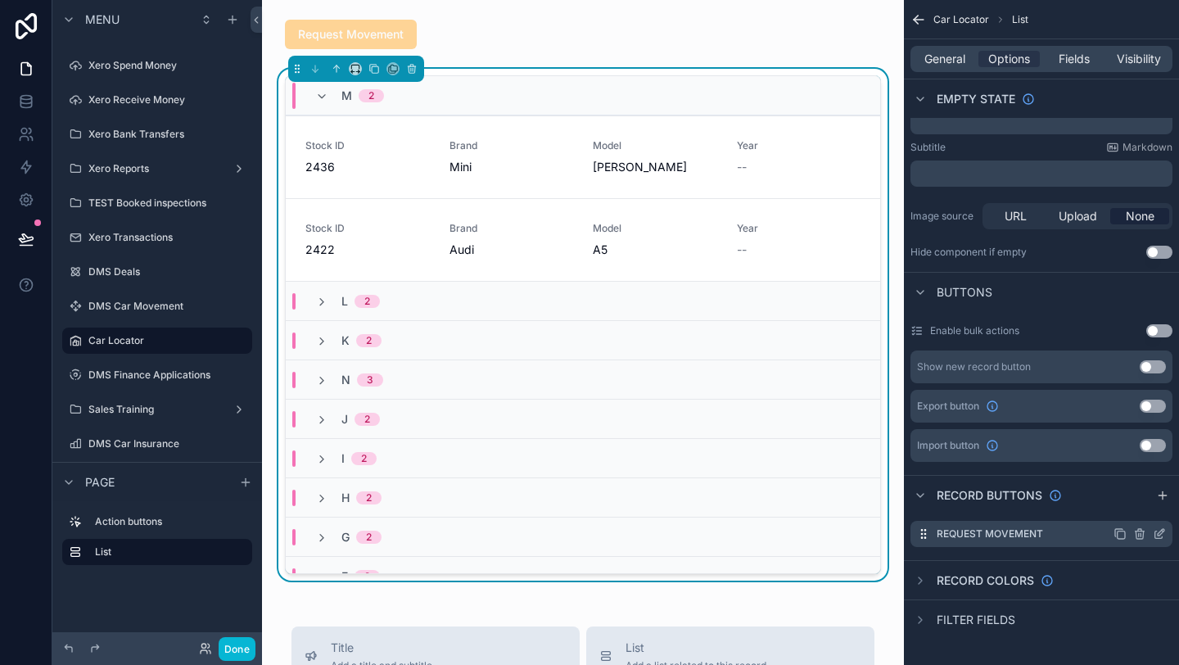
click at [1159, 536] on icon "scrollable content" at bounding box center [1159, 533] width 13 height 13
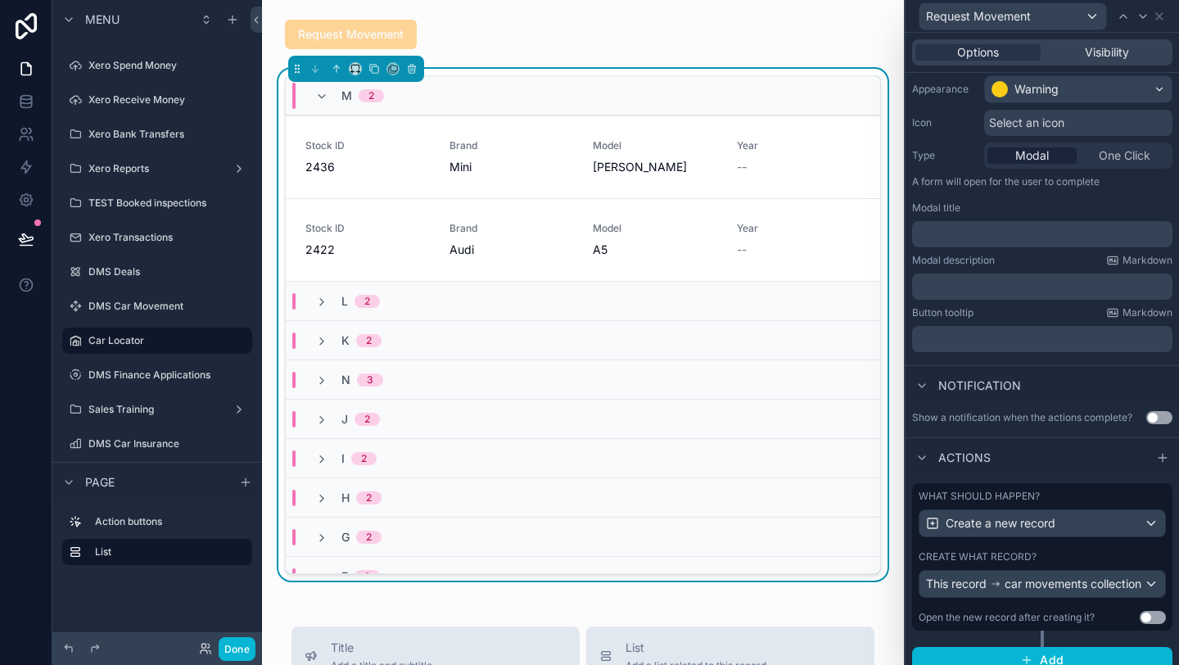
scroll to position [159, 0]
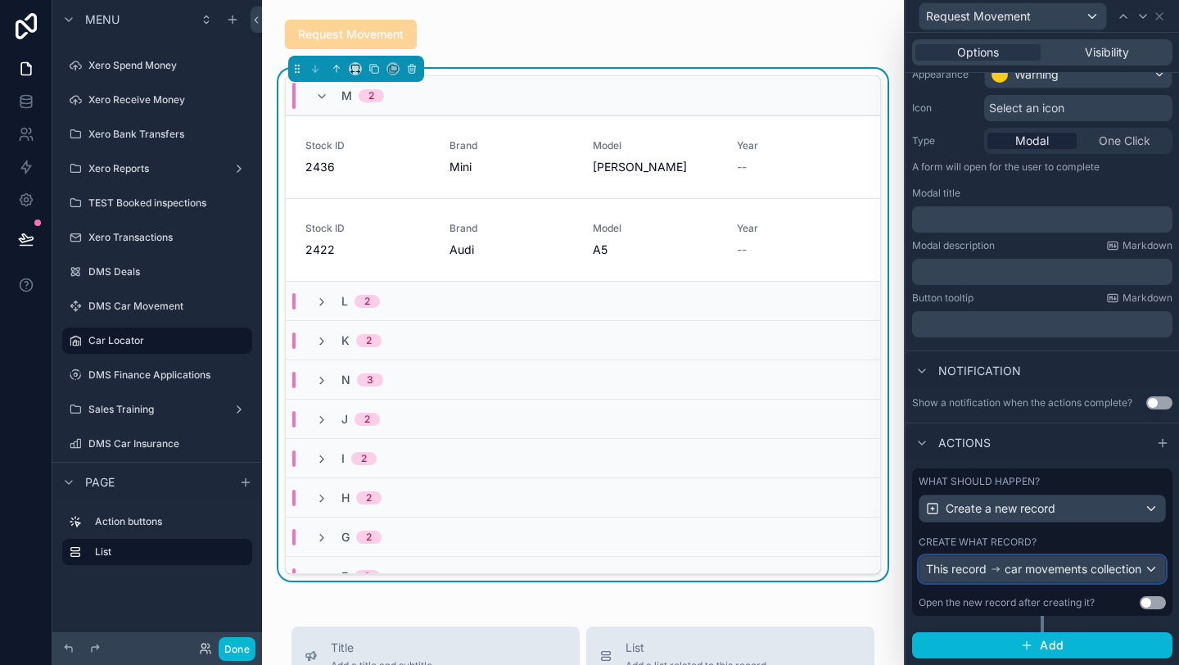
click at [1025, 561] on div "This record car movements collection" at bounding box center [1033, 569] width 215 height 16
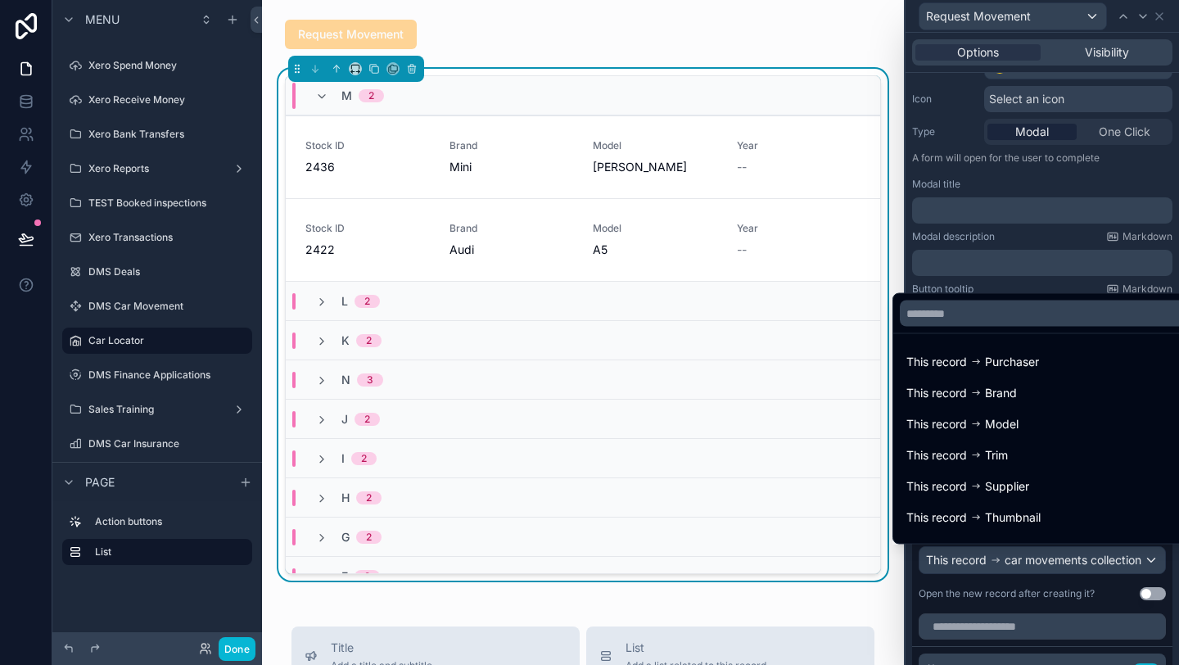
click at [1060, 612] on div at bounding box center [1042, 332] width 273 height 665
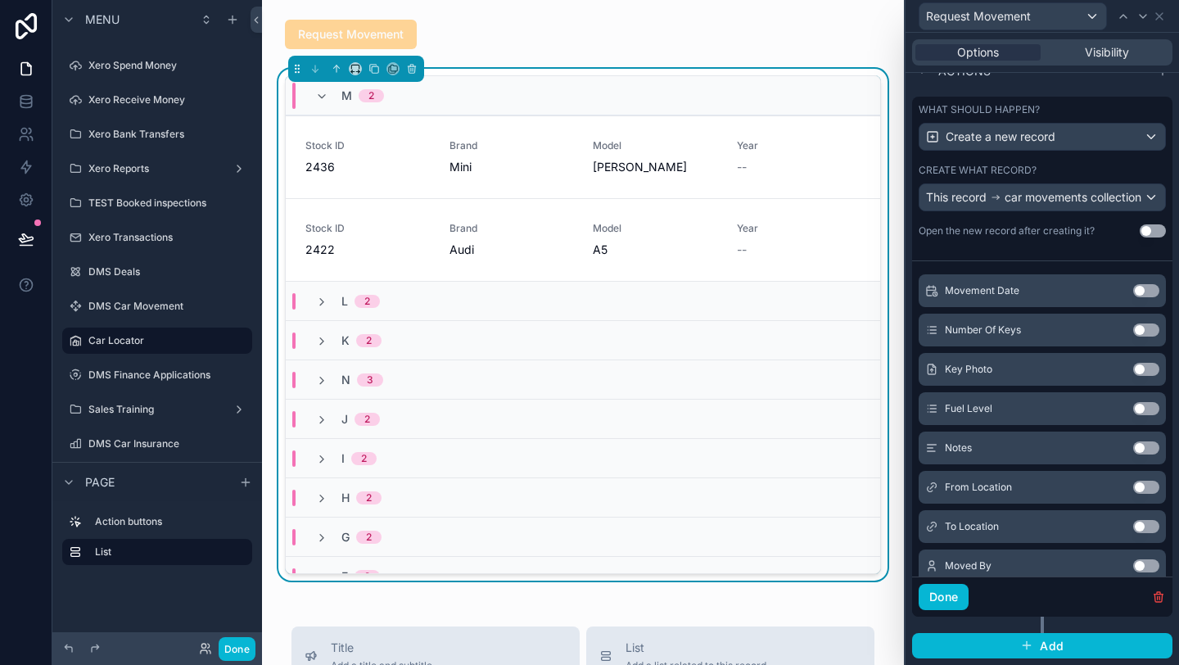
scroll to position [238, 0]
click at [1143, 486] on button "Use setting" at bounding box center [1146, 485] width 26 height 13
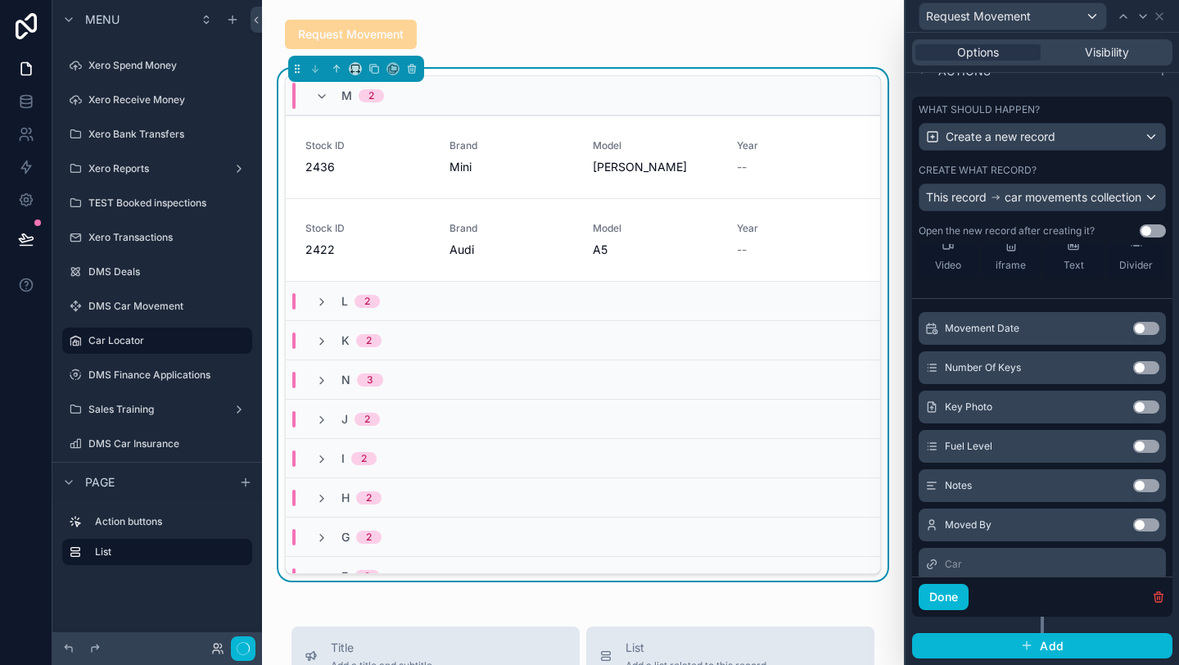
scroll to position [317, 0]
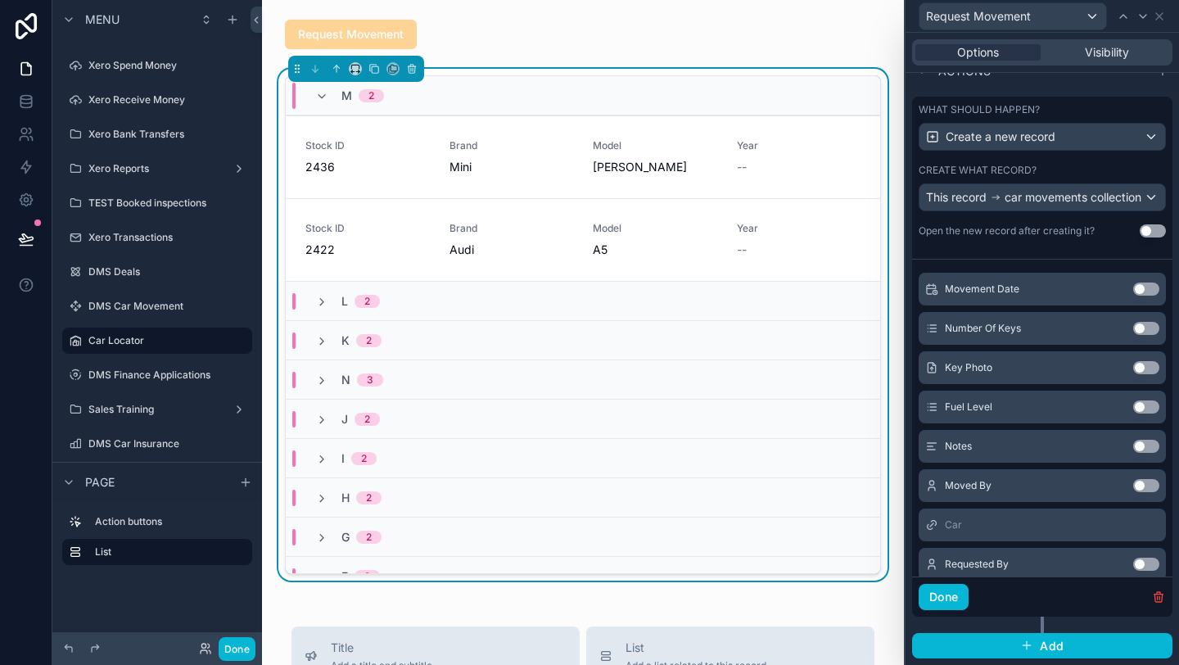
click at [1138, 562] on button "Use setting" at bounding box center [1146, 564] width 26 height 13
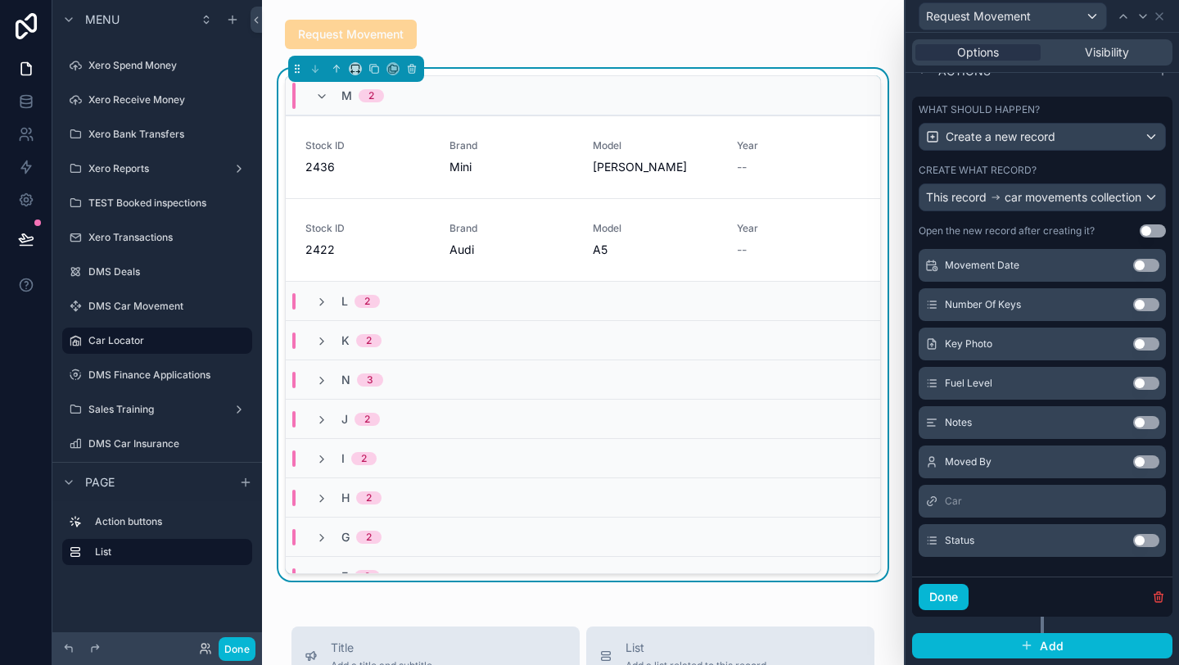
click at [1150, 540] on button "Use setting" at bounding box center [1146, 540] width 26 height 13
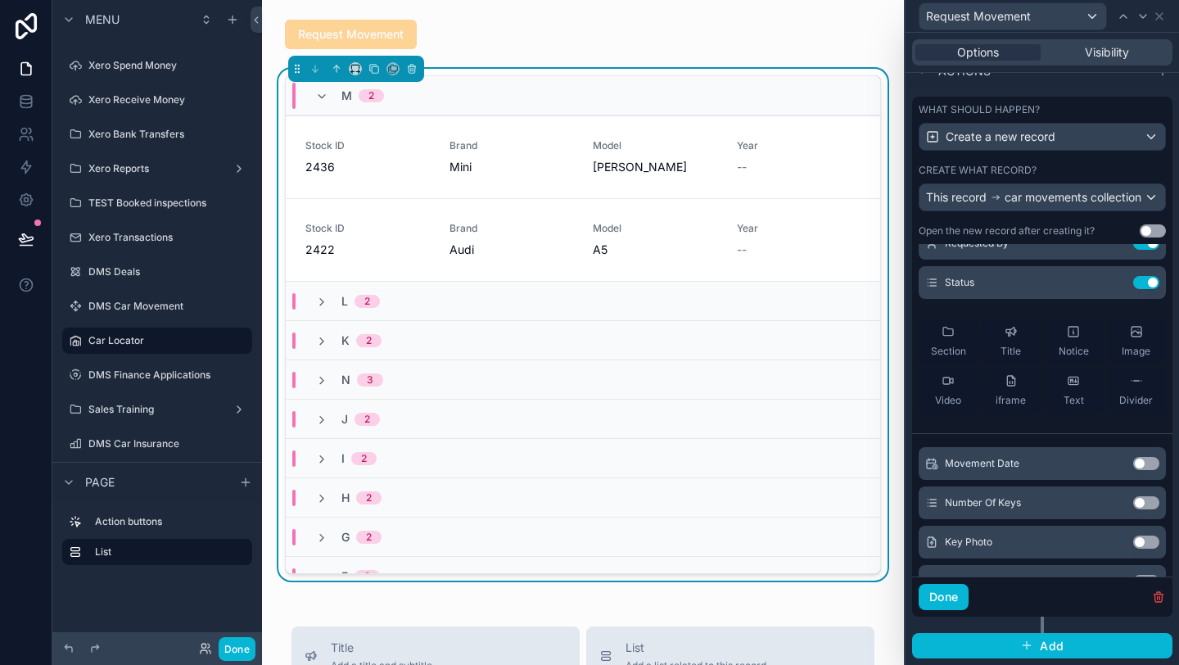
scroll to position [0, 0]
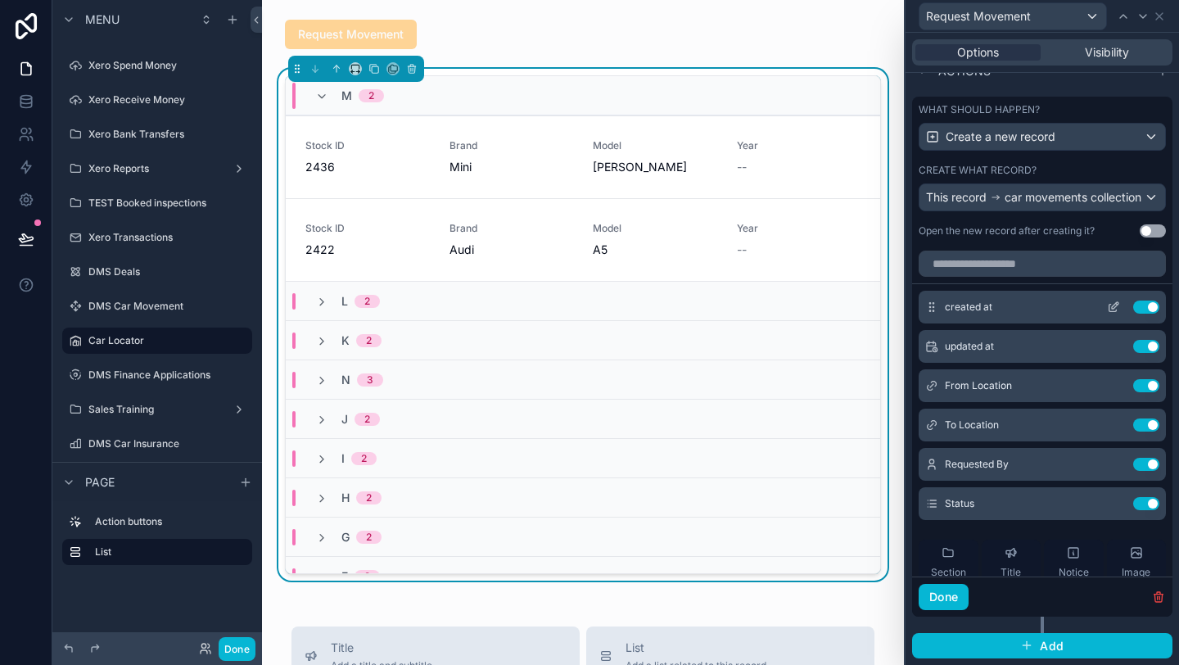
click at [1108, 308] on icon at bounding box center [1113, 307] width 13 height 13
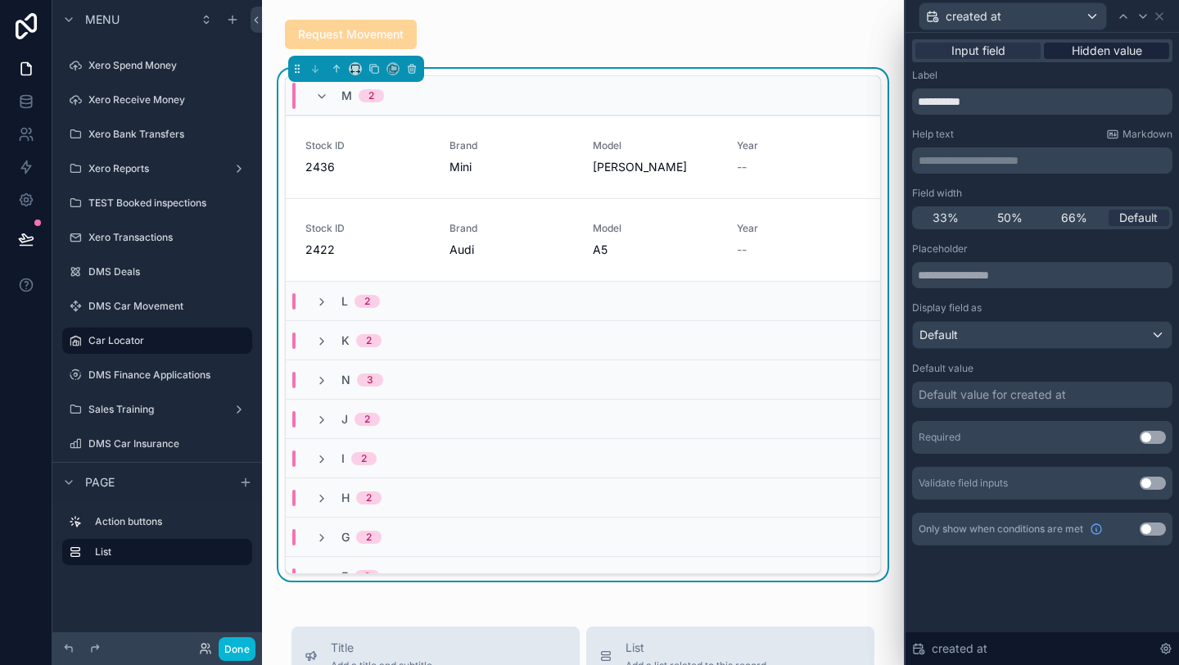
click at [1059, 54] on div "Hidden value" at bounding box center [1106, 51] width 125 height 16
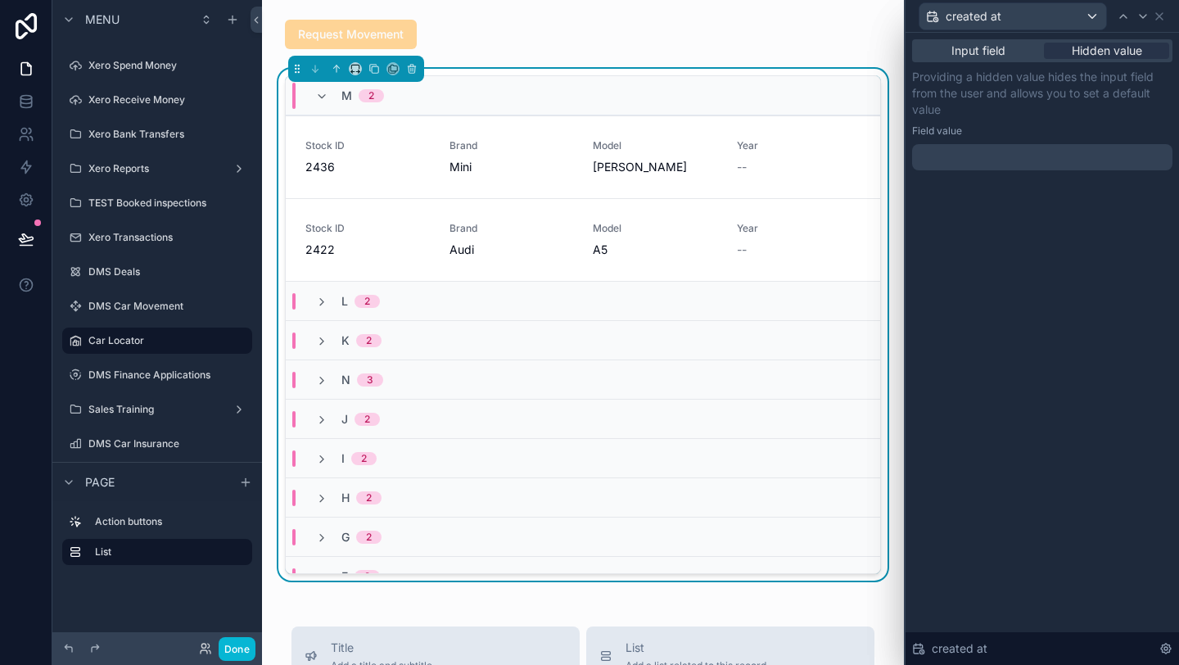
click at [1024, 150] on div at bounding box center [1042, 157] width 260 height 26
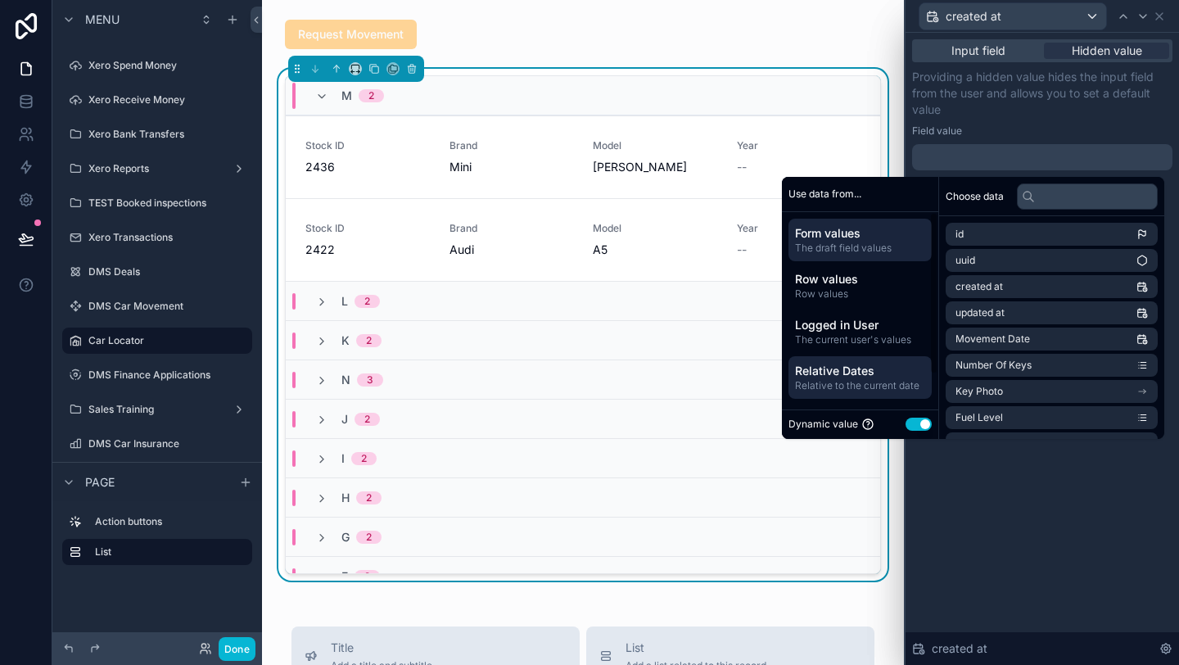
click at [847, 368] on span "Relative Dates" at bounding box center [860, 371] width 130 height 16
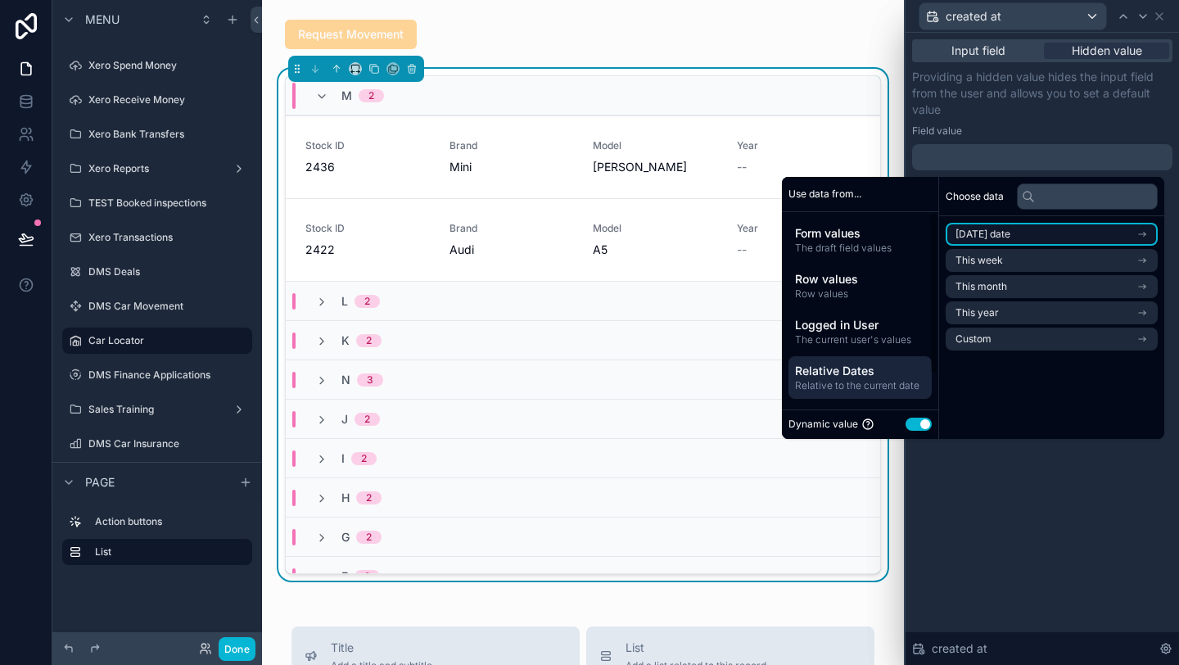
click at [979, 236] on span "Today's date" at bounding box center [983, 234] width 55 height 13
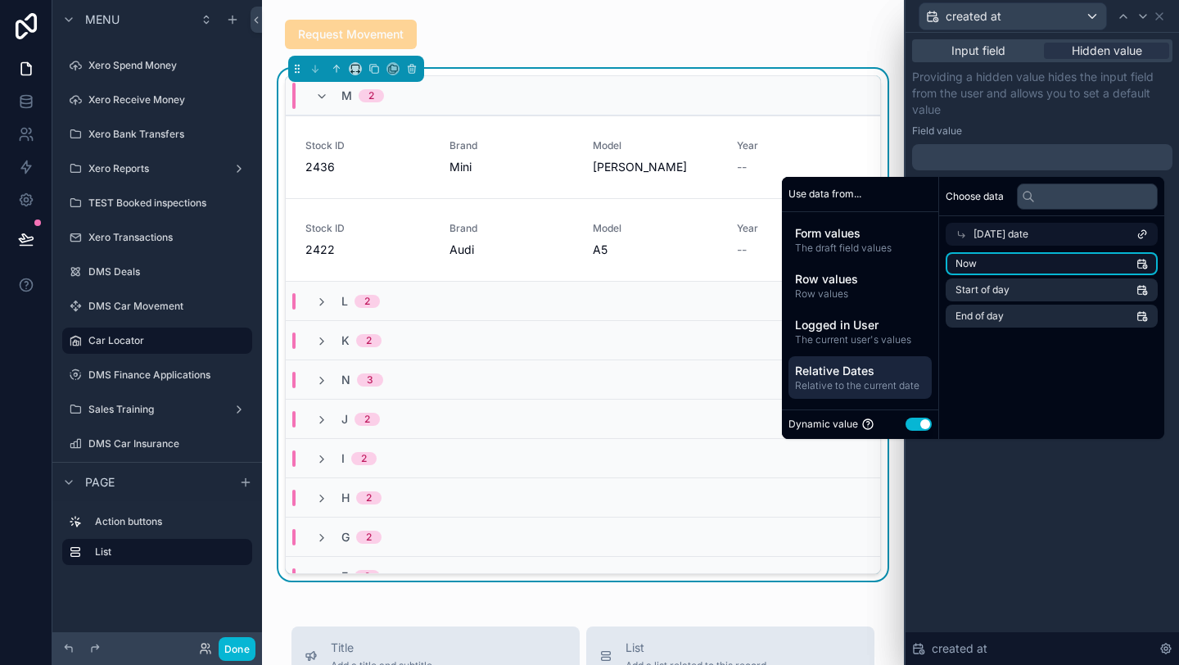
click at [979, 264] on li "Now" at bounding box center [1052, 263] width 212 height 23
click at [1143, 17] on icon at bounding box center [1143, 16] width 7 height 3
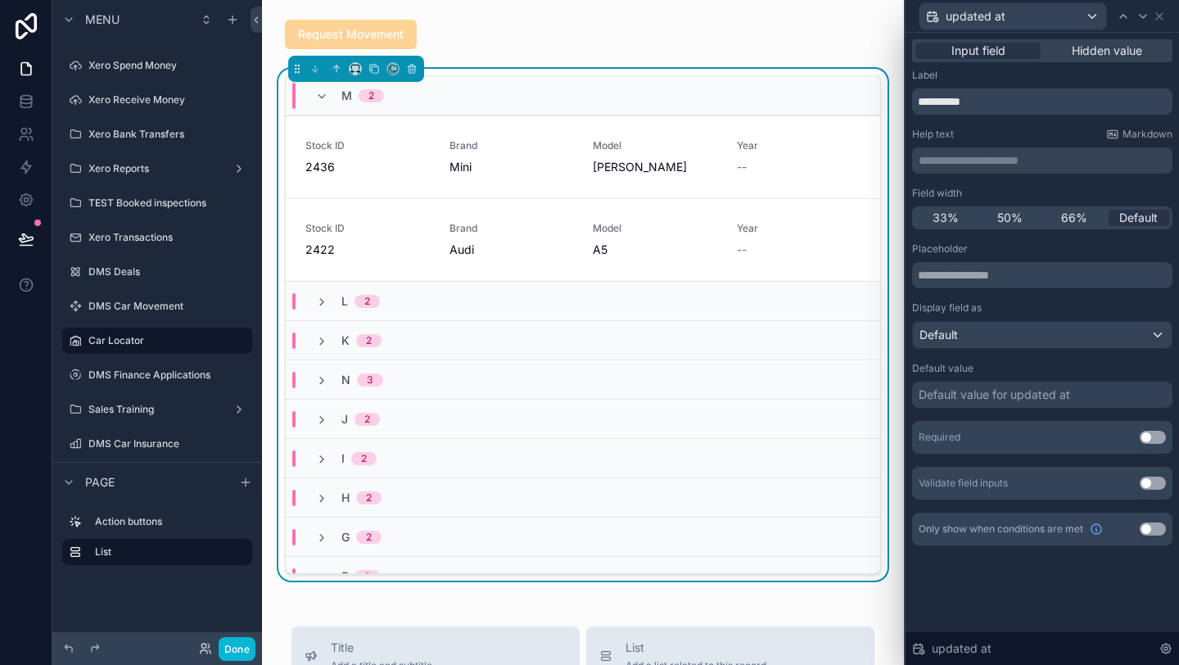
click at [1066, 59] on div "Input field Hidden value" at bounding box center [1042, 50] width 260 height 23
click at [1066, 48] on div "Hidden value" at bounding box center [1106, 51] width 125 height 16
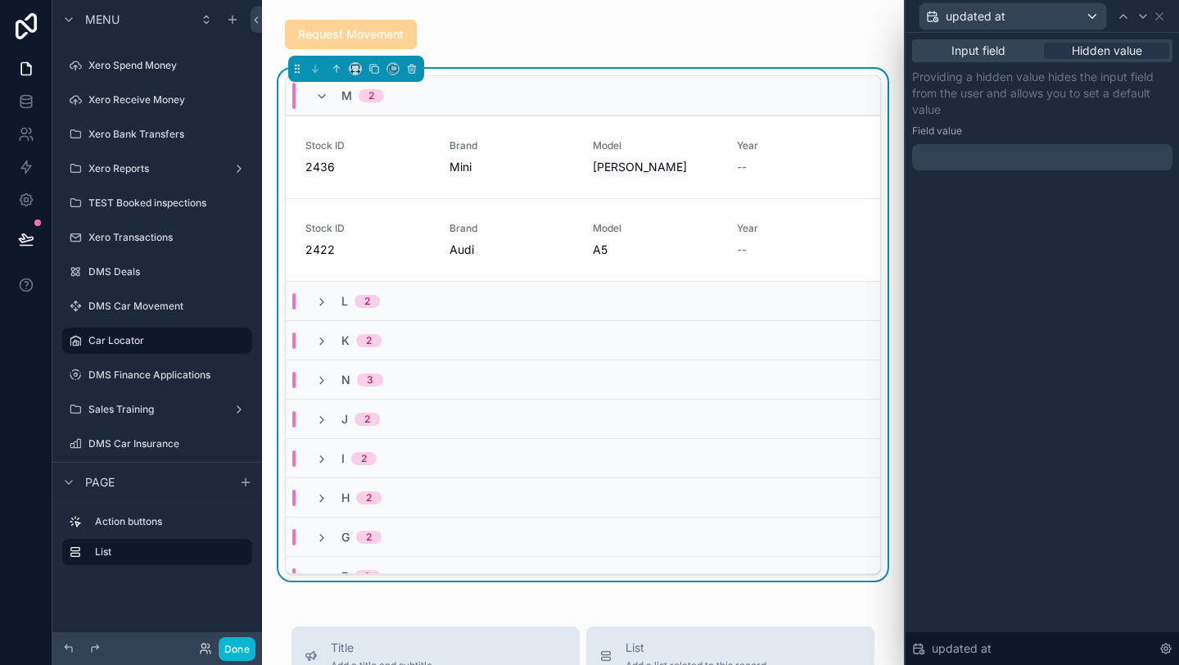
click at [1033, 166] on div at bounding box center [1042, 157] width 260 height 26
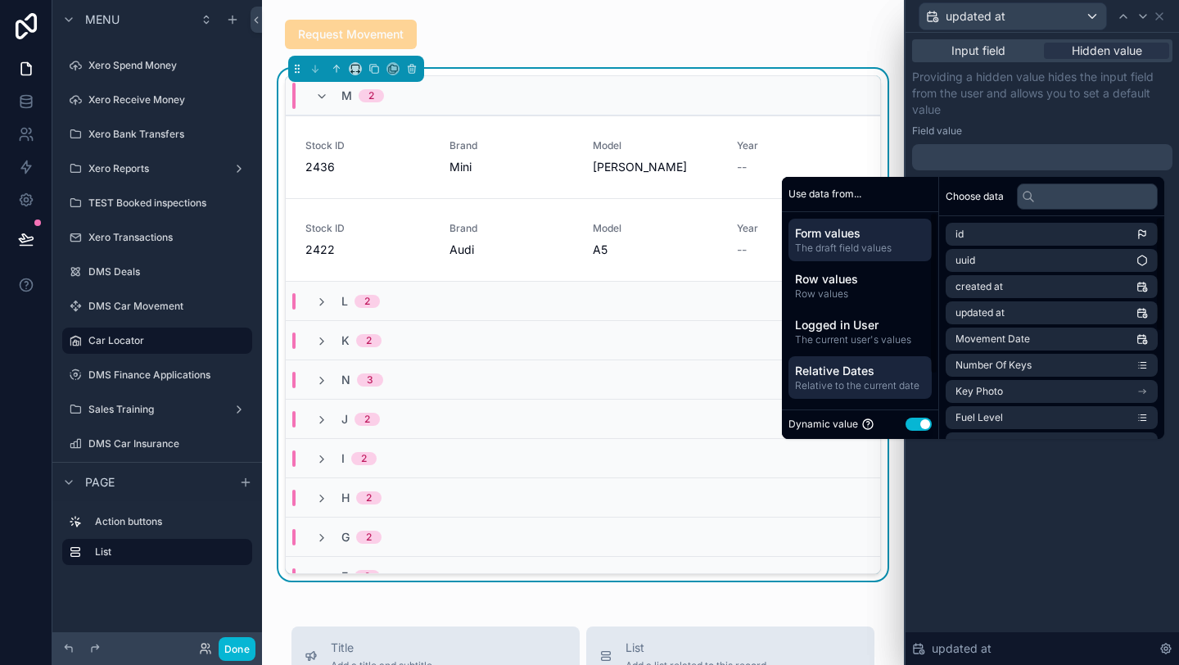
click at [852, 386] on span "Relative to the current date" at bounding box center [860, 385] width 130 height 13
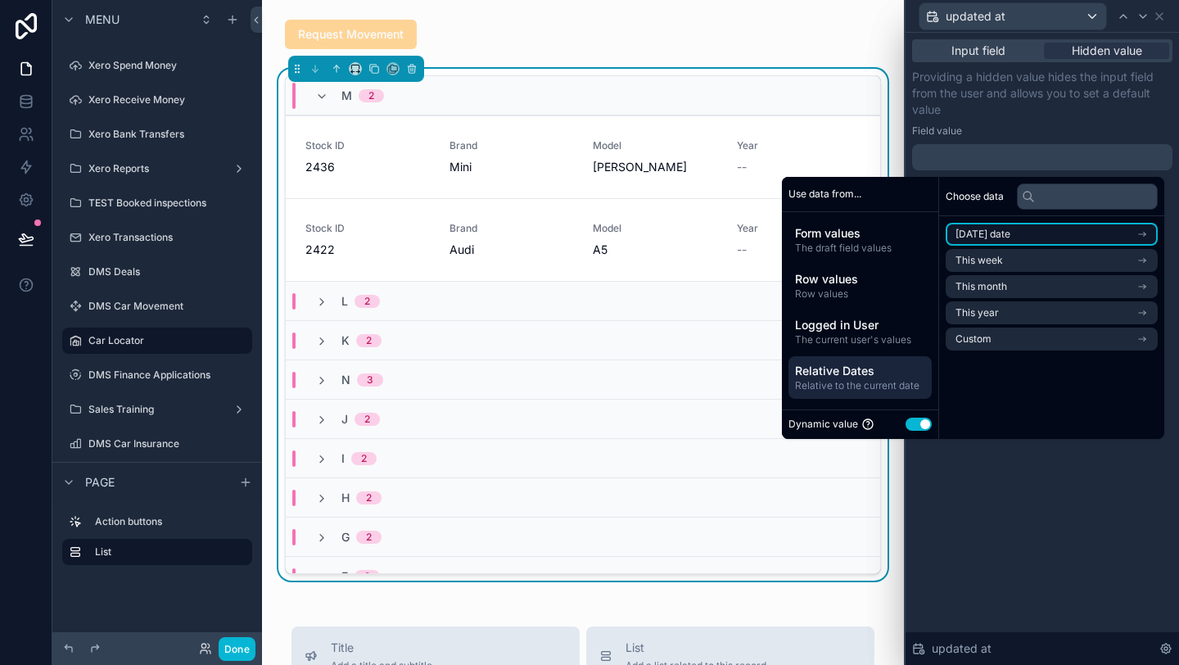
click at [961, 234] on span "Today's date" at bounding box center [983, 234] width 55 height 13
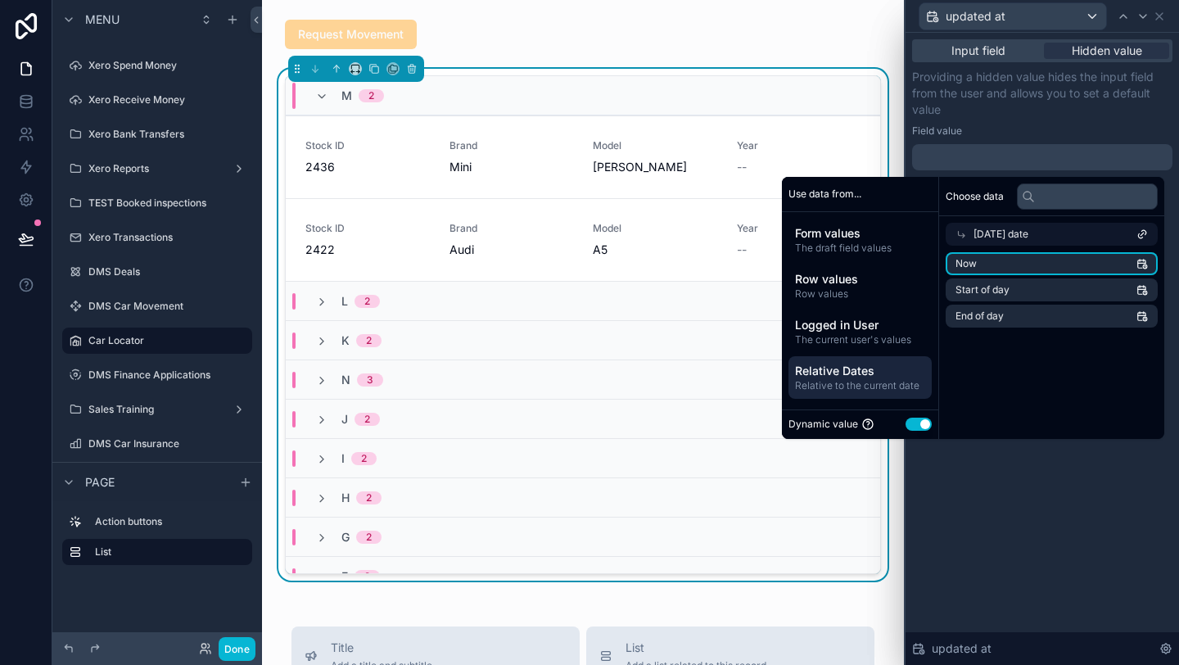
click at [961, 262] on span "Now" at bounding box center [966, 263] width 21 height 13
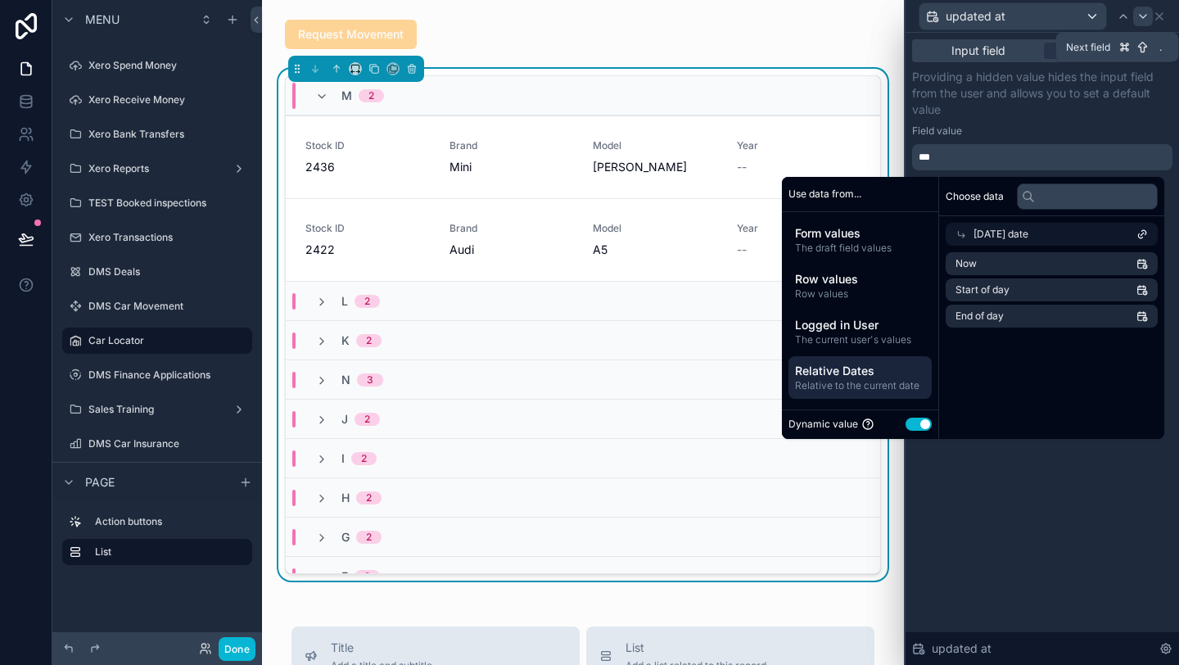
click at [1139, 23] on div at bounding box center [1143, 17] width 20 height 20
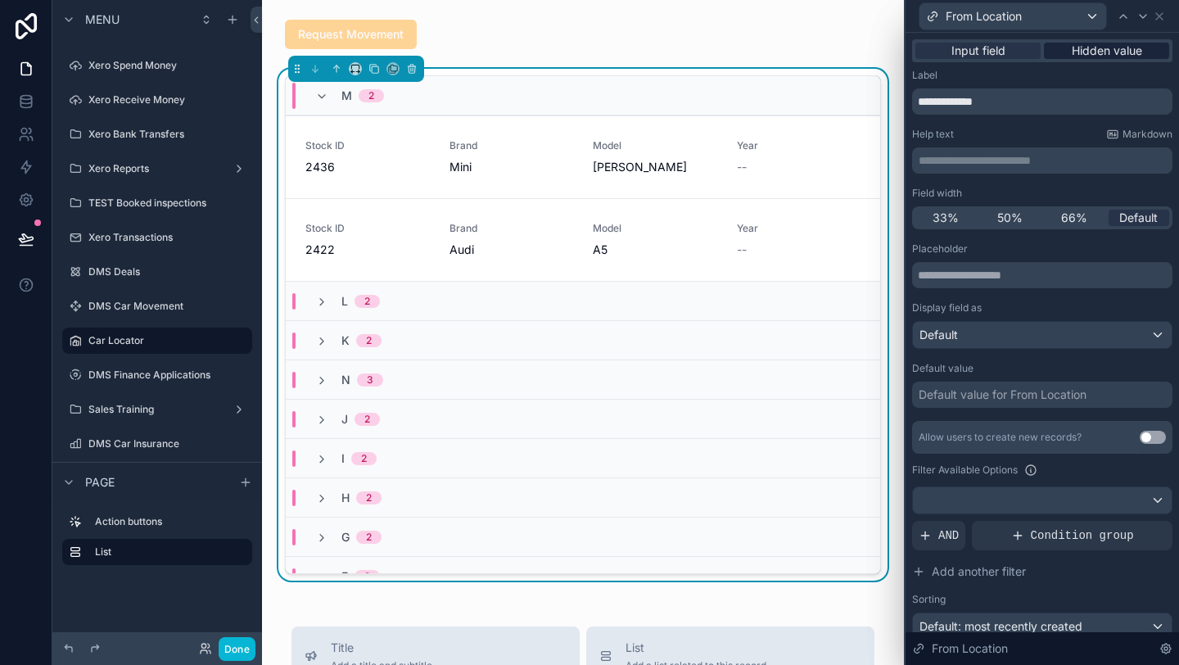
click at [1129, 47] on span "Hidden value" at bounding box center [1107, 51] width 70 height 16
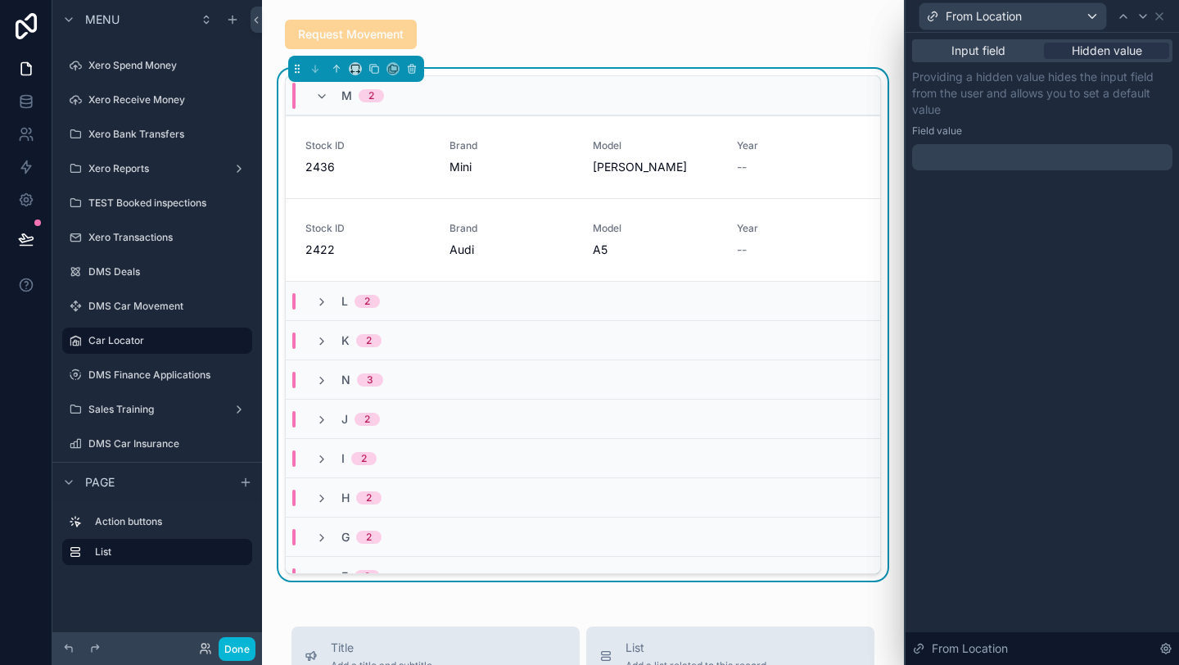
click at [1012, 179] on div "Input field Hidden value Providing a hidden value hides the input field from th…" at bounding box center [1042, 121] width 273 height 177
click at [1011, 173] on div "Input field Hidden value Providing a hidden value hides the input field from th…" at bounding box center [1042, 121] width 273 height 177
click at [956, 156] on div at bounding box center [1042, 157] width 260 height 26
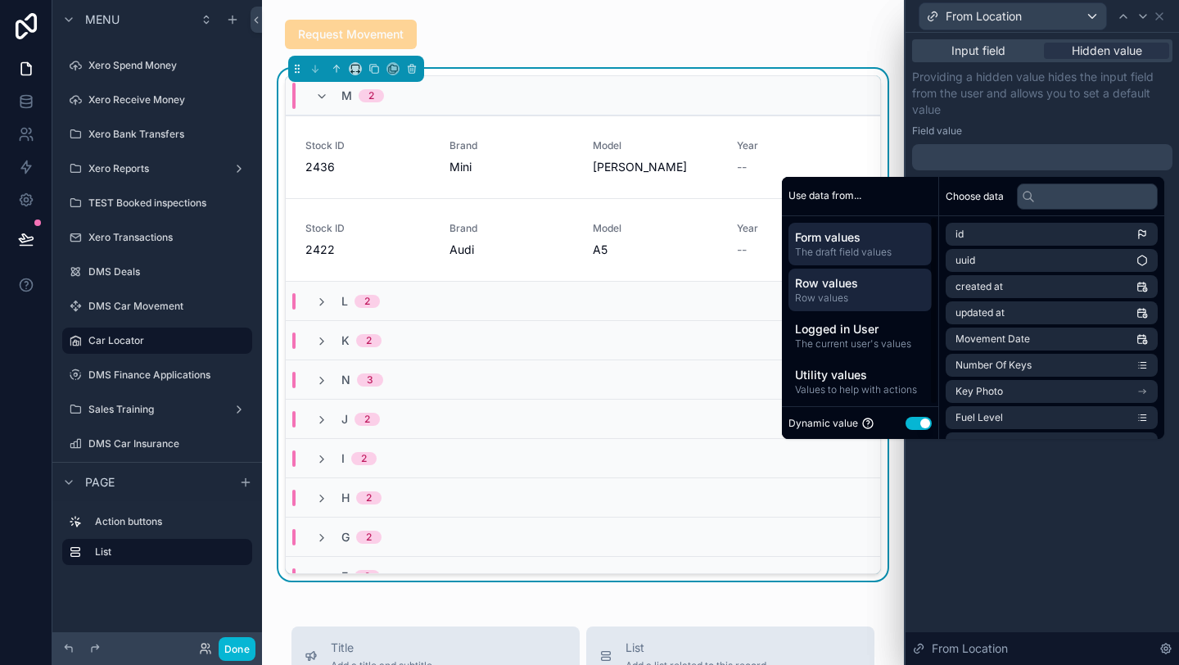
click at [864, 287] on span "Row values" at bounding box center [860, 283] width 130 height 16
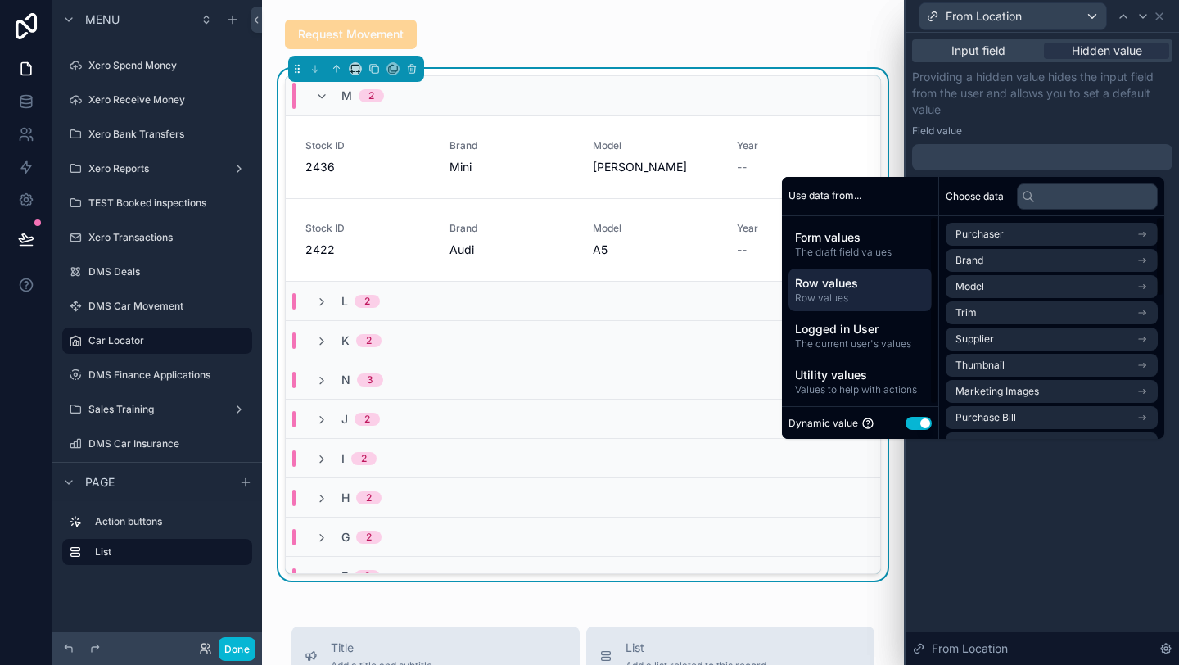
click at [1024, 211] on div "Choose data" at bounding box center [1051, 196] width 225 height 39
click at [1039, 206] on input "text" at bounding box center [1087, 196] width 141 height 26
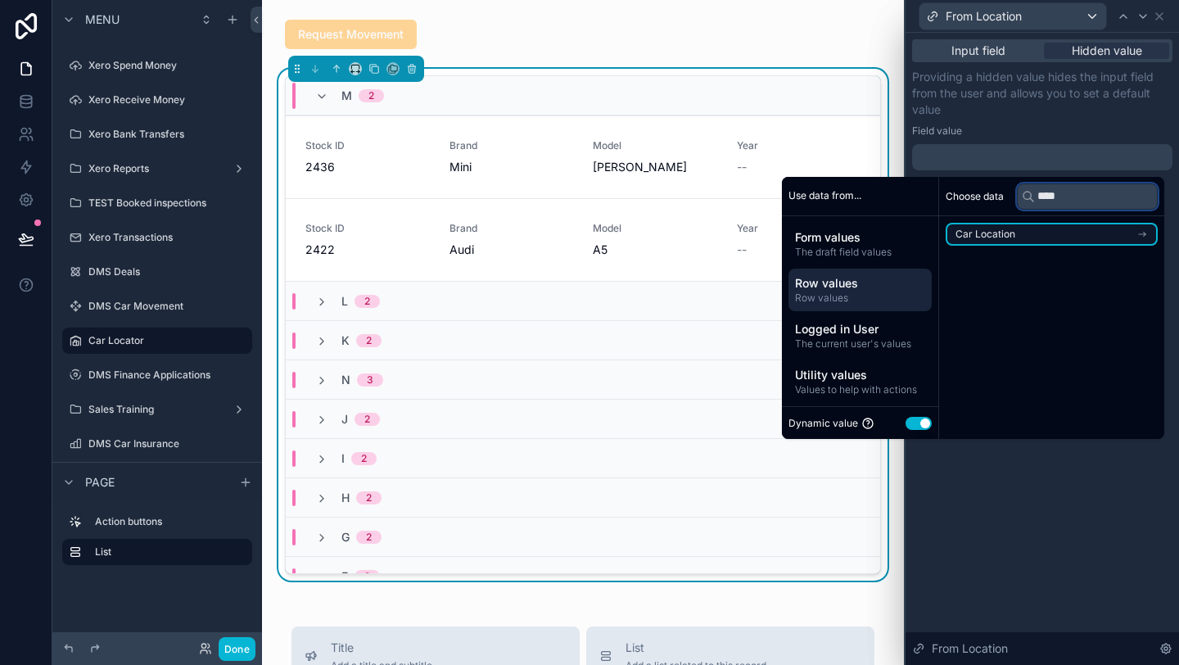
type input "****"
click at [1047, 235] on li "Car Location" at bounding box center [1052, 234] width 212 height 23
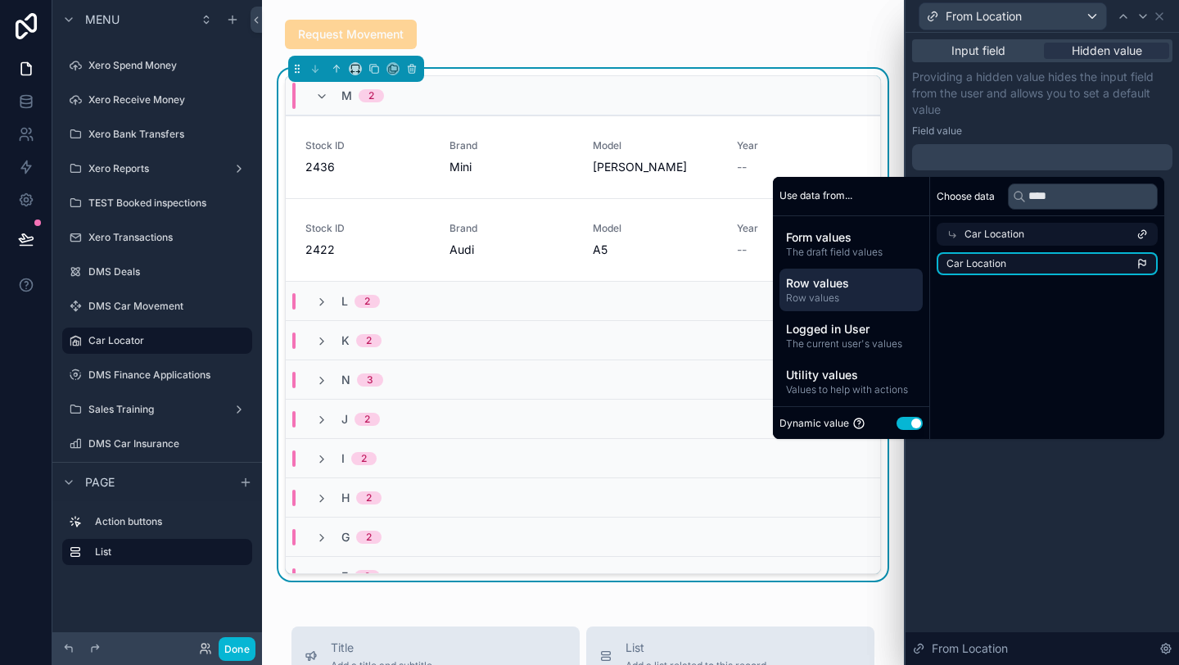
click at [1041, 269] on li "Car Location" at bounding box center [1047, 263] width 221 height 23
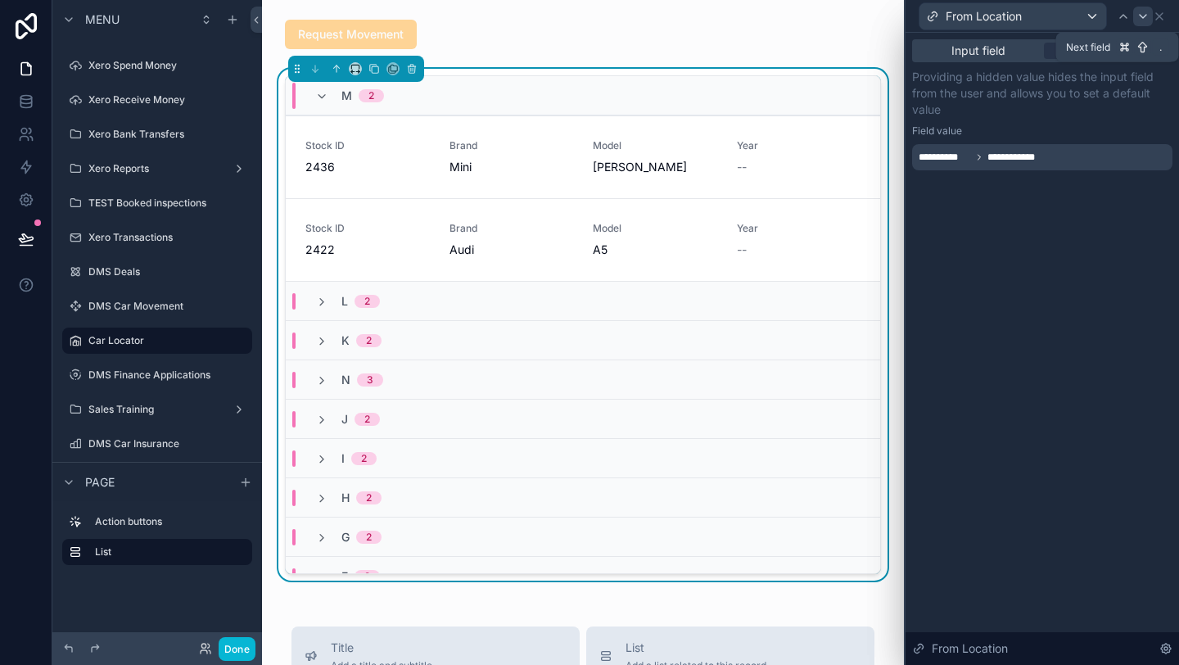
click at [1143, 21] on icon at bounding box center [1143, 16] width 13 height 13
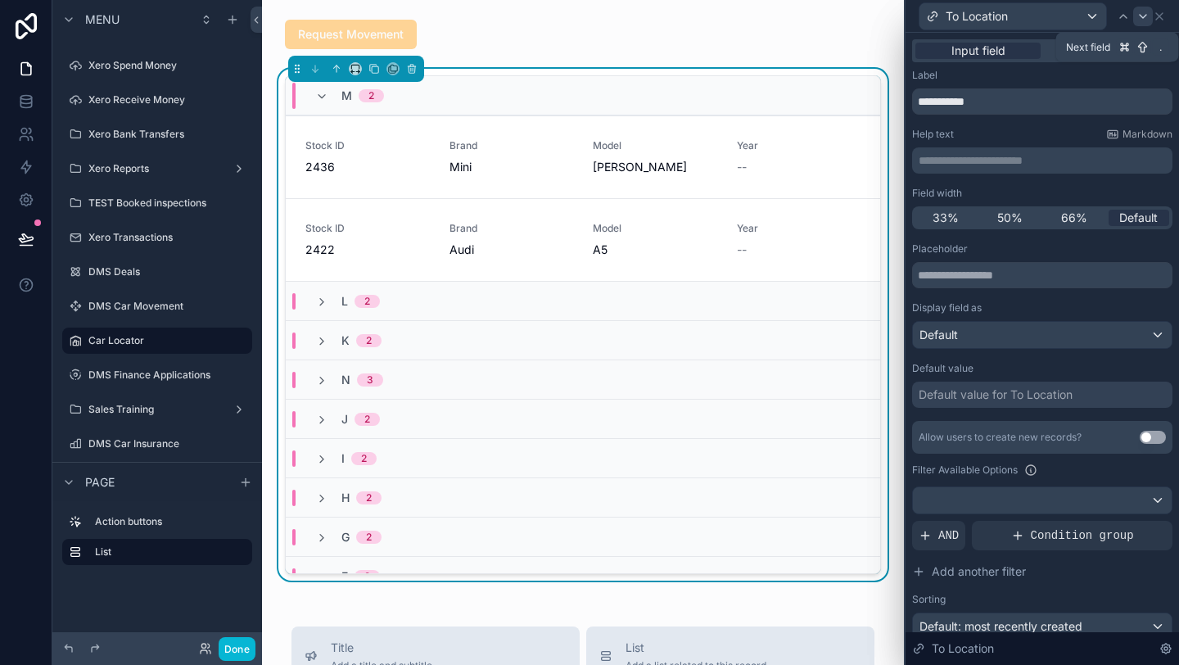
click at [1143, 13] on icon at bounding box center [1143, 16] width 13 height 13
click at [1121, 47] on span "Hidden value" at bounding box center [1107, 51] width 70 height 16
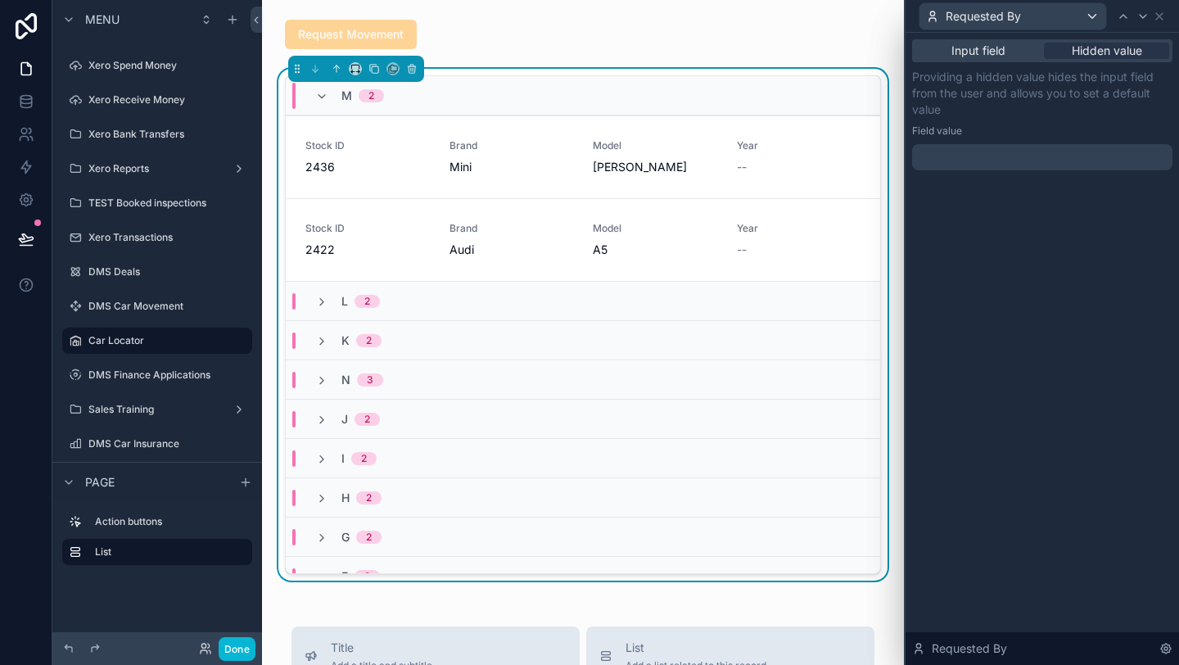
click at [1051, 160] on div at bounding box center [1042, 157] width 260 height 26
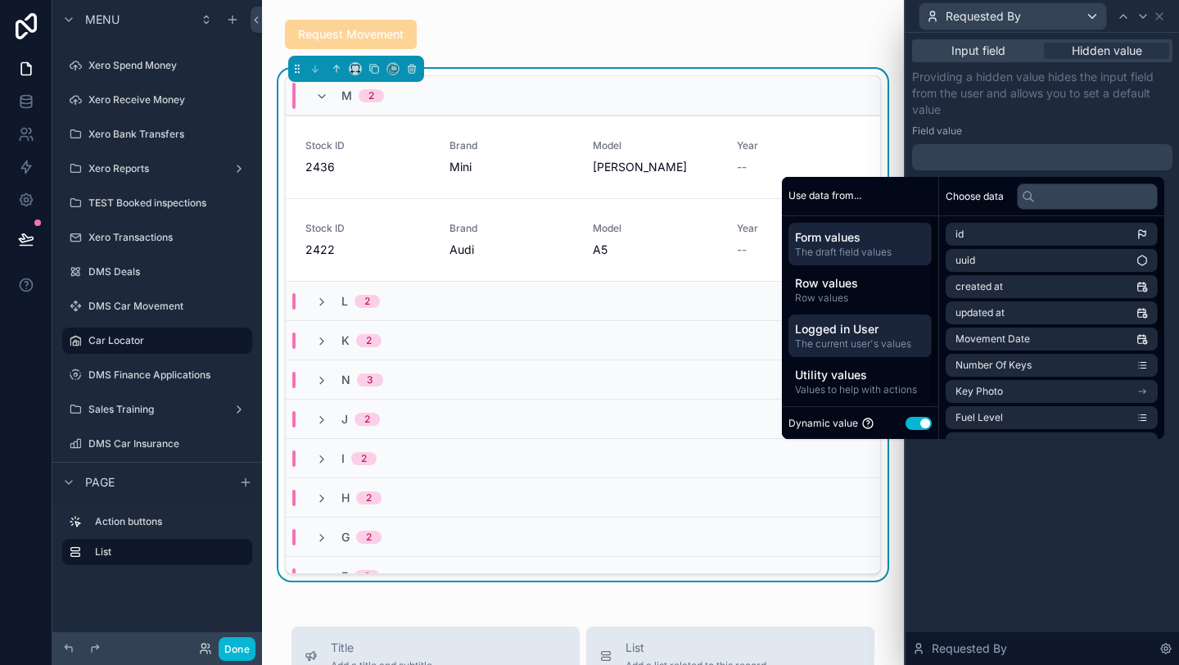
click at [858, 332] on span "Logged in User" at bounding box center [860, 329] width 130 height 16
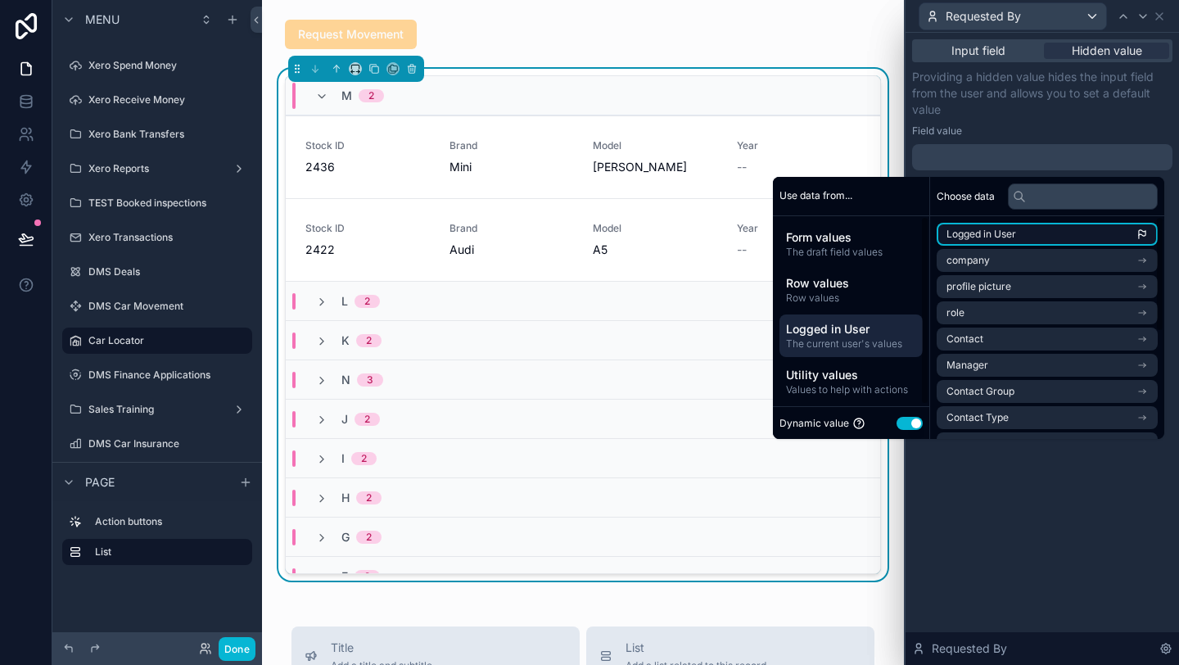
click at [980, 237] on span "Logged in User" at bounding box center [982, 234] width 70 height 13
click at [1144, 19] on icon at bounding box center [1143, 16] width 13 height 13
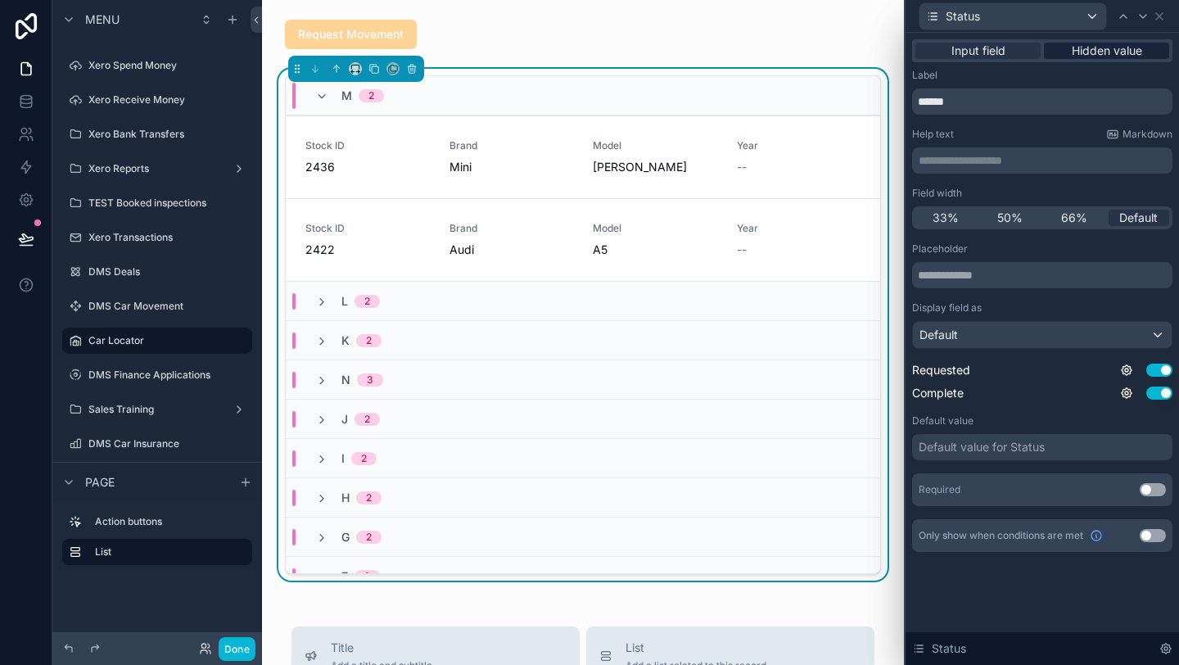
click at [1093, 56] on span "Hidden value" at bounding box center [1107, 51] width 70 height 16
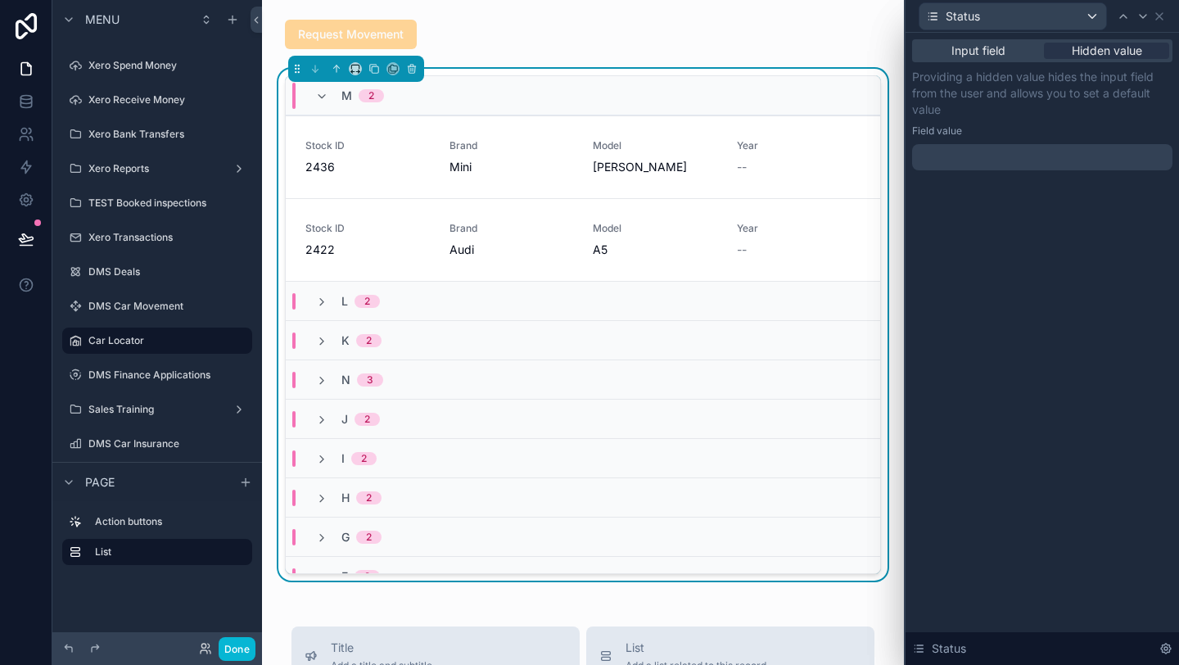
click at [997, 167] on div at bounding box center [1042, 157] width 260 height 26
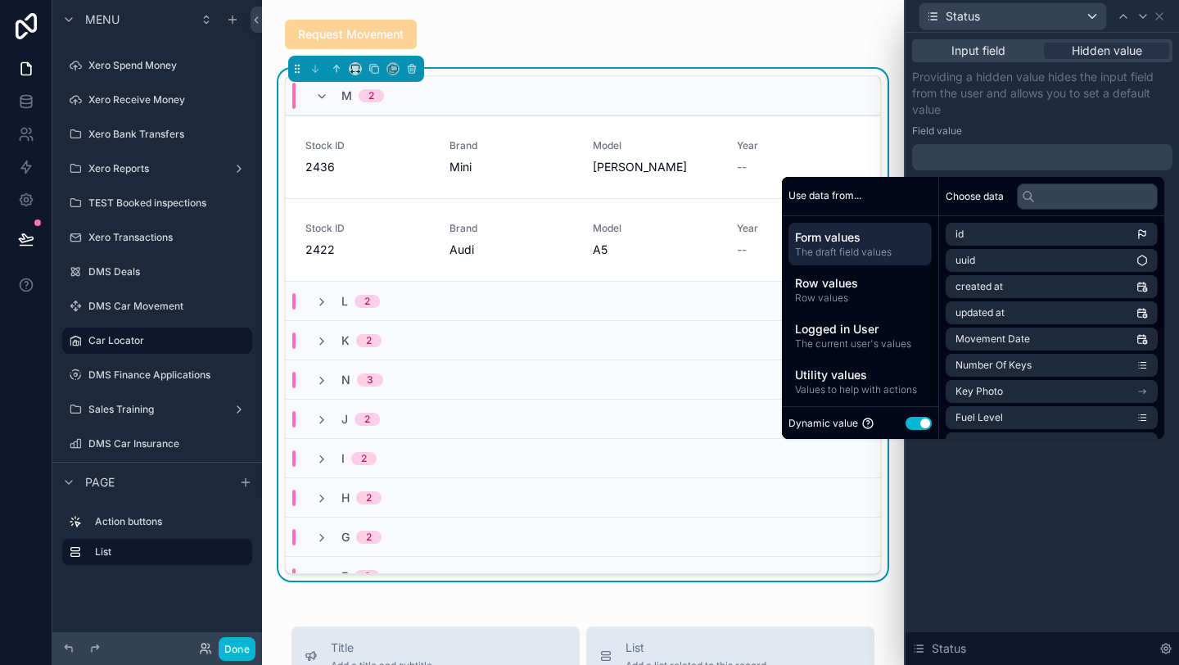
click at [911, 426] on button "Use setting" at bounding box center [919, 423] width 26 height 13
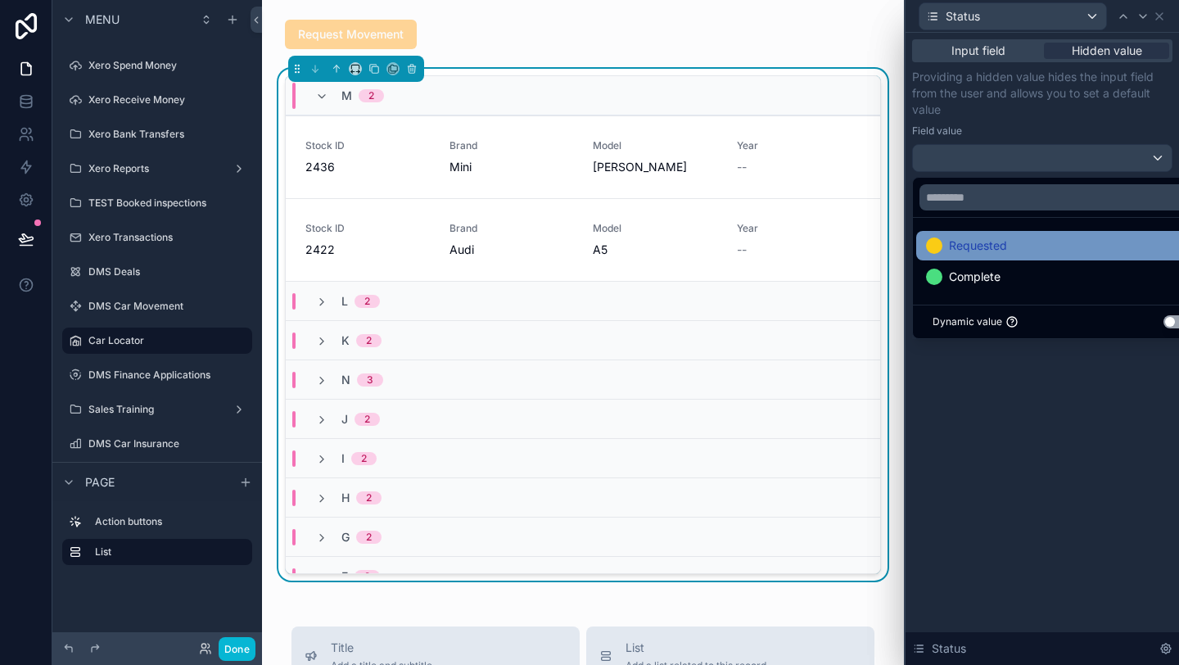
click at [984, 255] on span "Requested" at bounding box center [978, 246] width 58 height 20
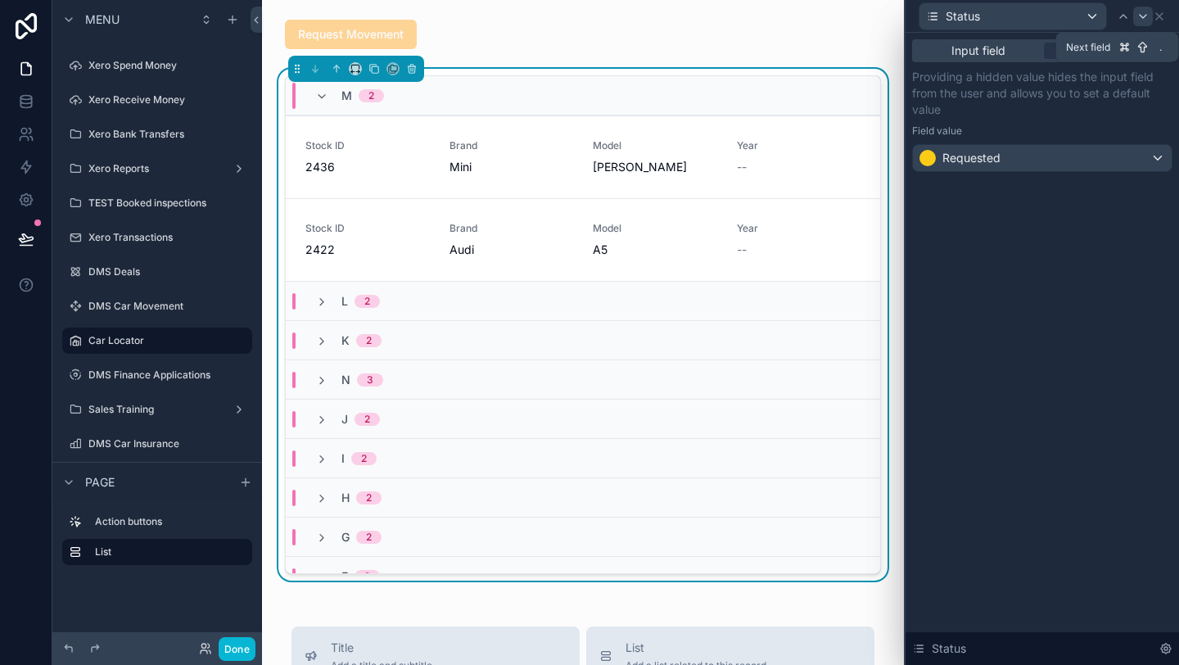
click at [1146, 18] on icon at bounding box center [1143, 16] width 13 height 13
click at [1156, 19] on icon at bounding box center [1159, 16] width 7 height 7
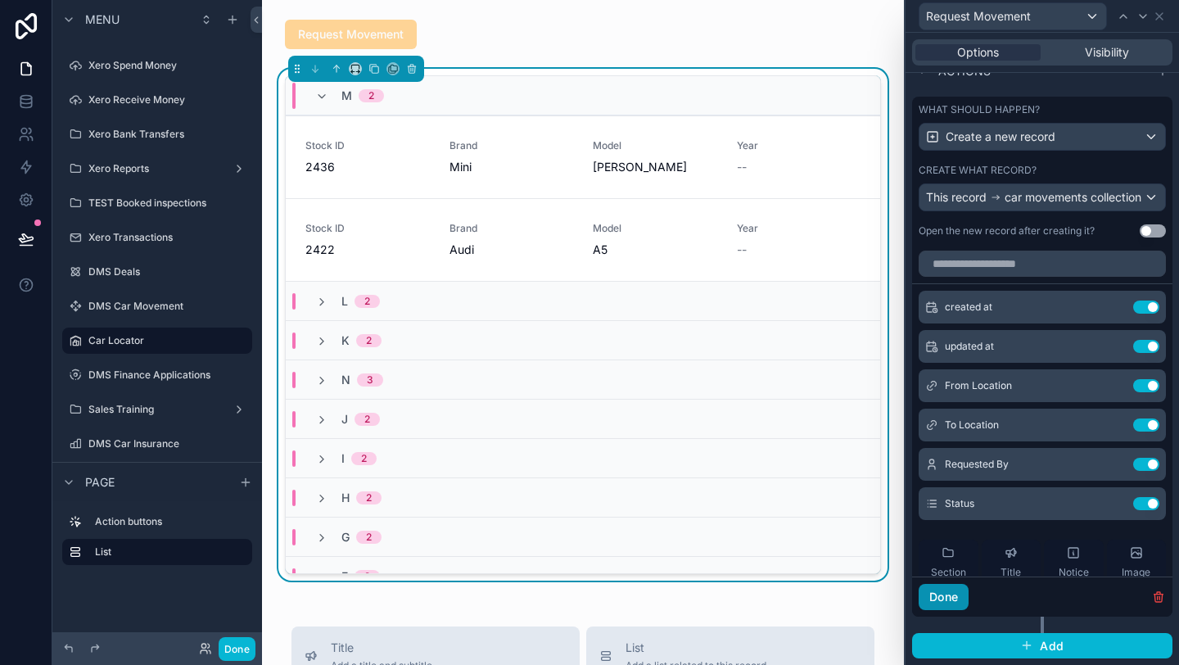
click at [938, 593] on button "Done" at bounding box center [944, 597] width 50 height 26
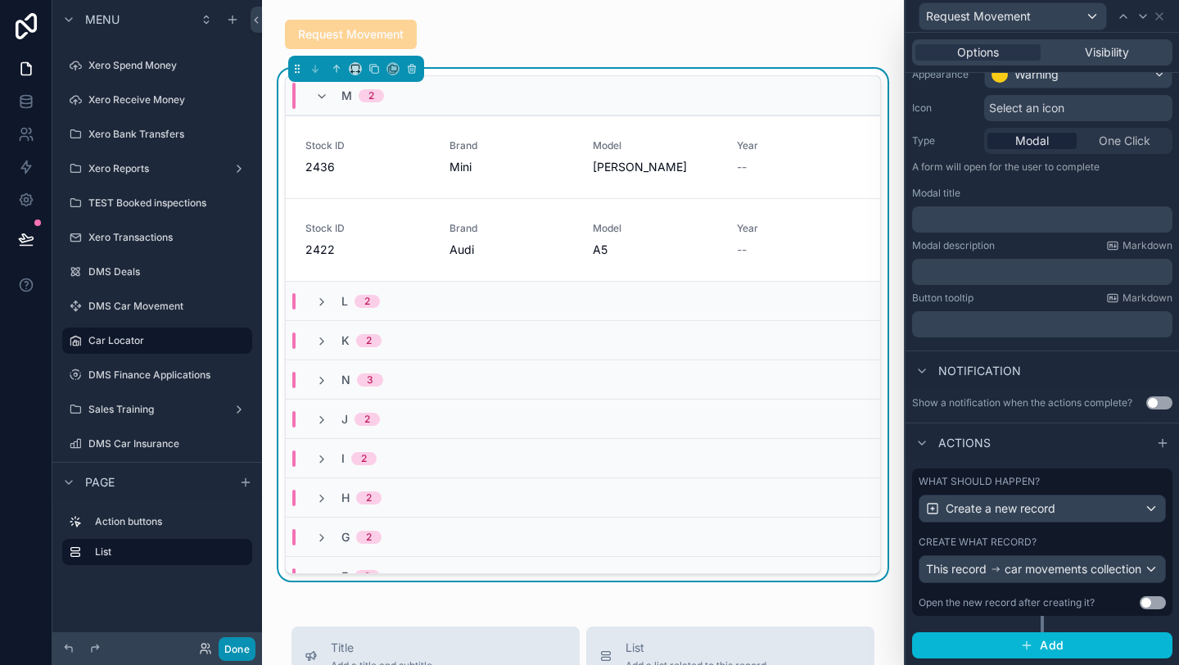
click at [237, 649] on button "Done" at bounding box center [237, 649] width 37 height 24
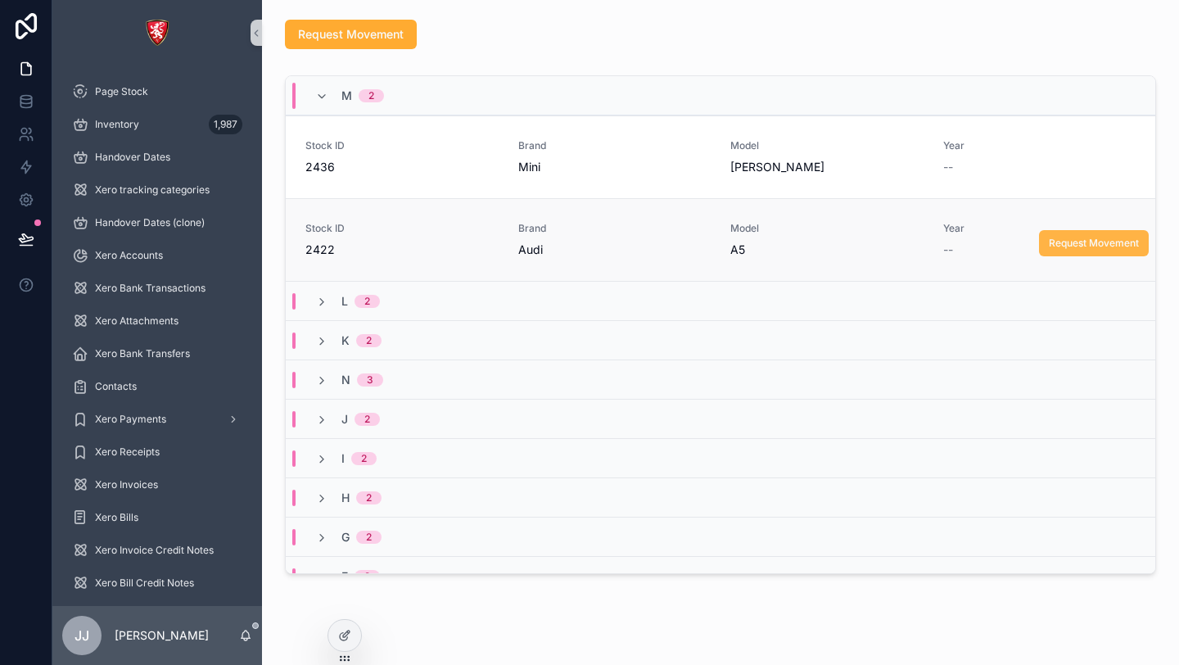
click at [1085, 250] on button "Request Movement" at bounding box center [1094, 243] width 110 height 26
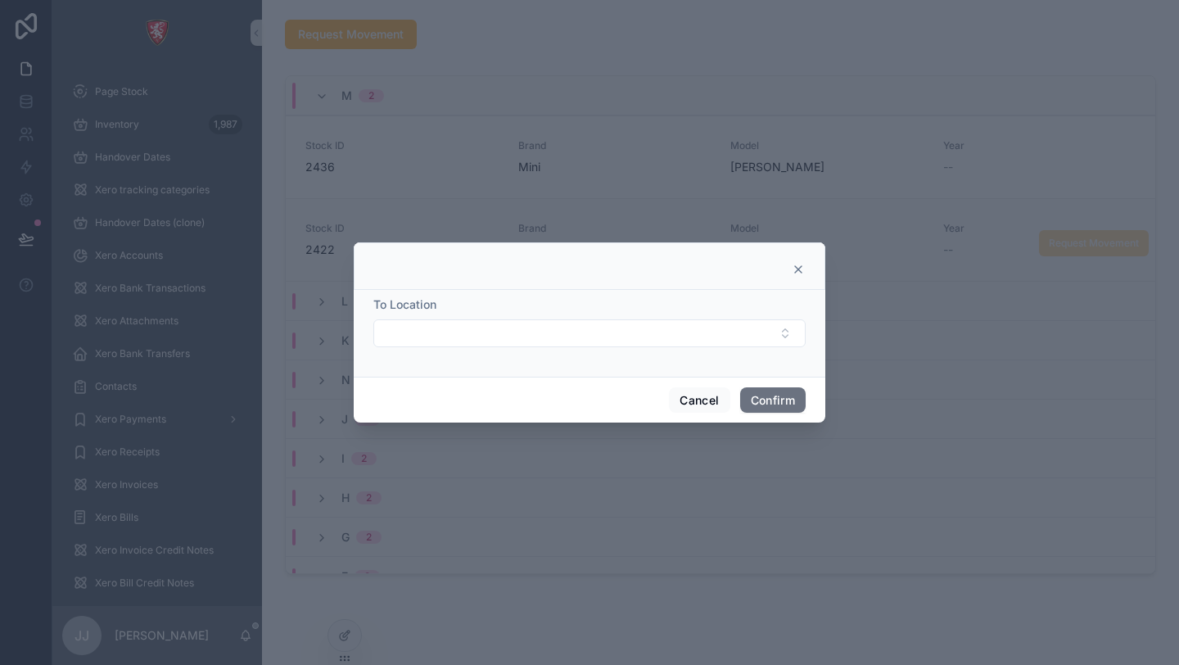
click at [798, 267] on icon at bounding box center [798, 269] width 13 height 13
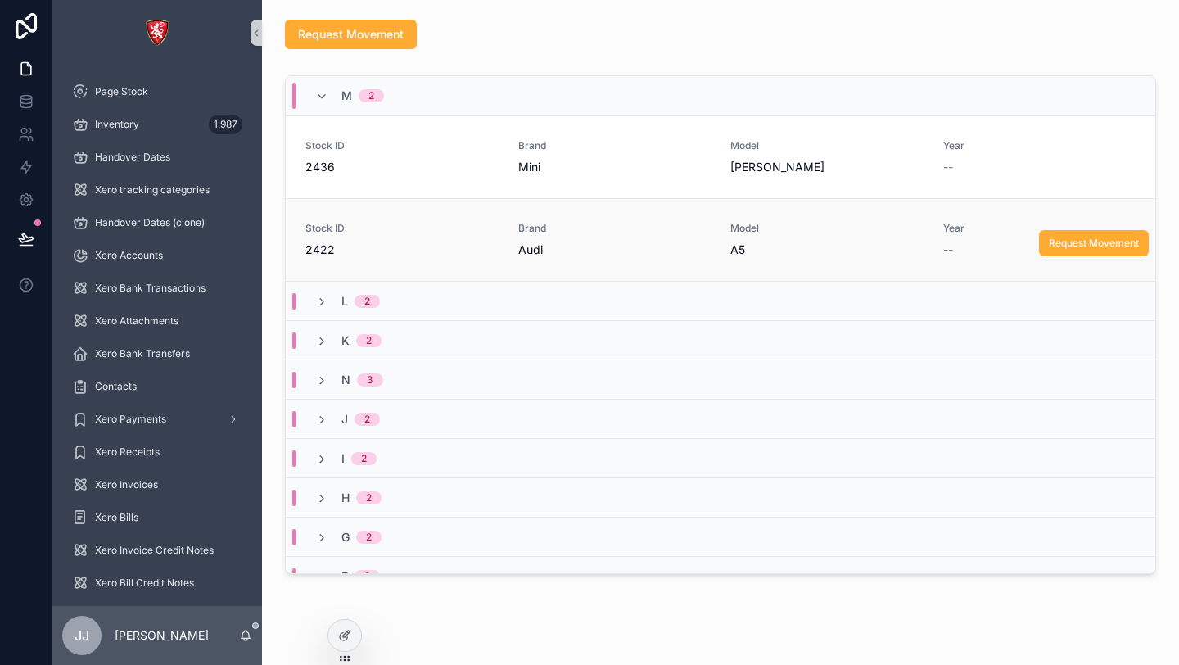
click at [409, 97] on div "M 2" at bounding box center [721, 95] width 870 height 39
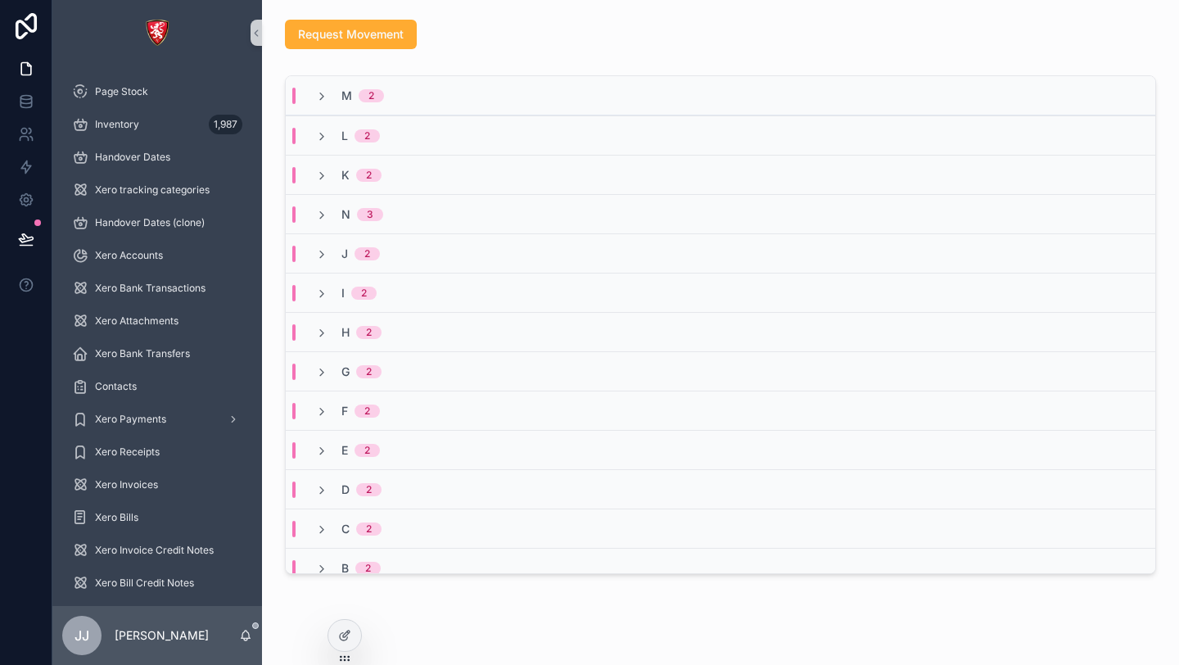
click at [403, 102] on div "M 2" at bounding box center [350, 96] width 108 height 16
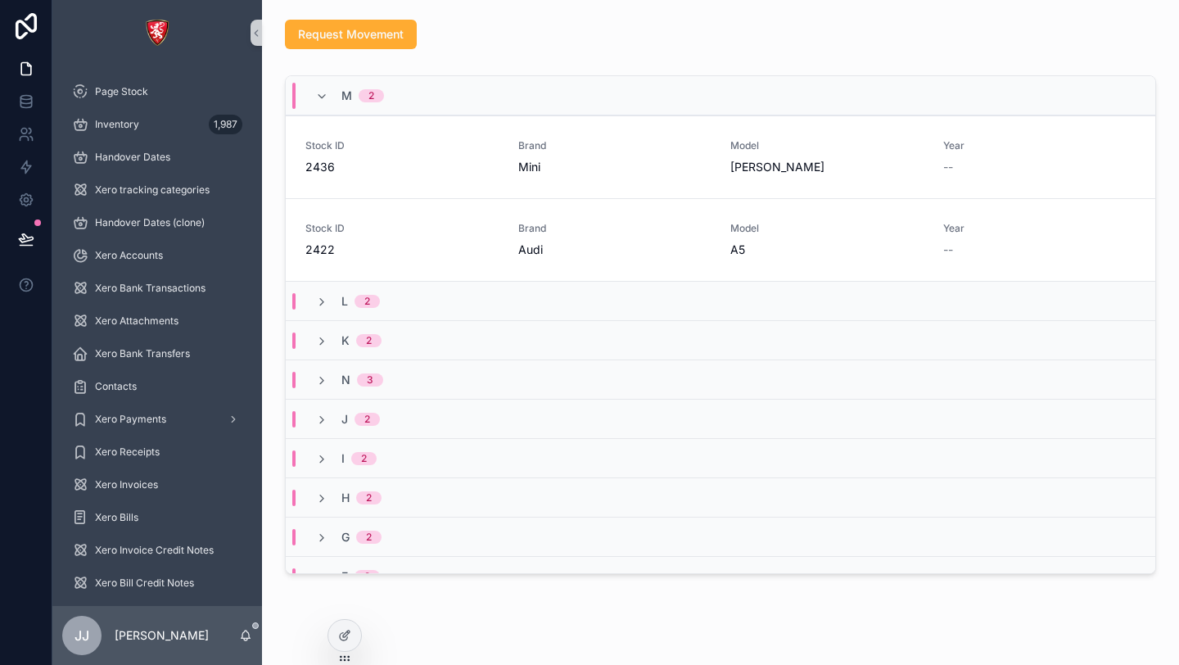
click at [464, 603] on div "Request Movement M 2 Stock ID 2436 Brand Mini Model Cooper Year -- Request Move…" at bounding box center [720, 346] width 917 height 692
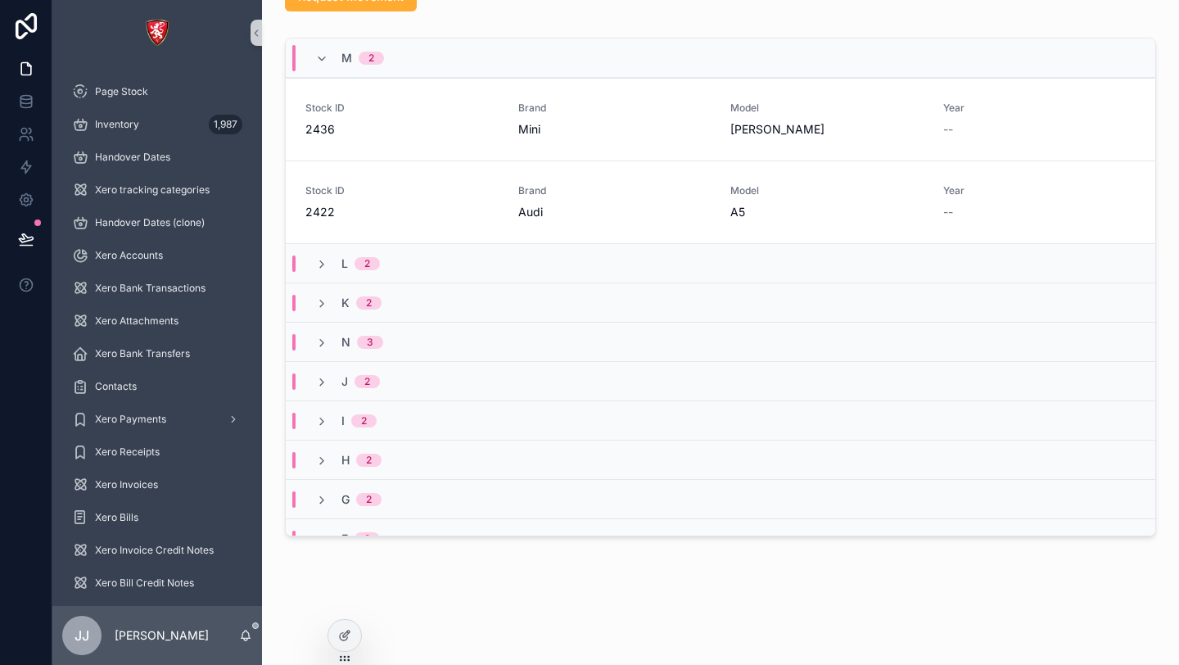
scroll to position [0, 0]
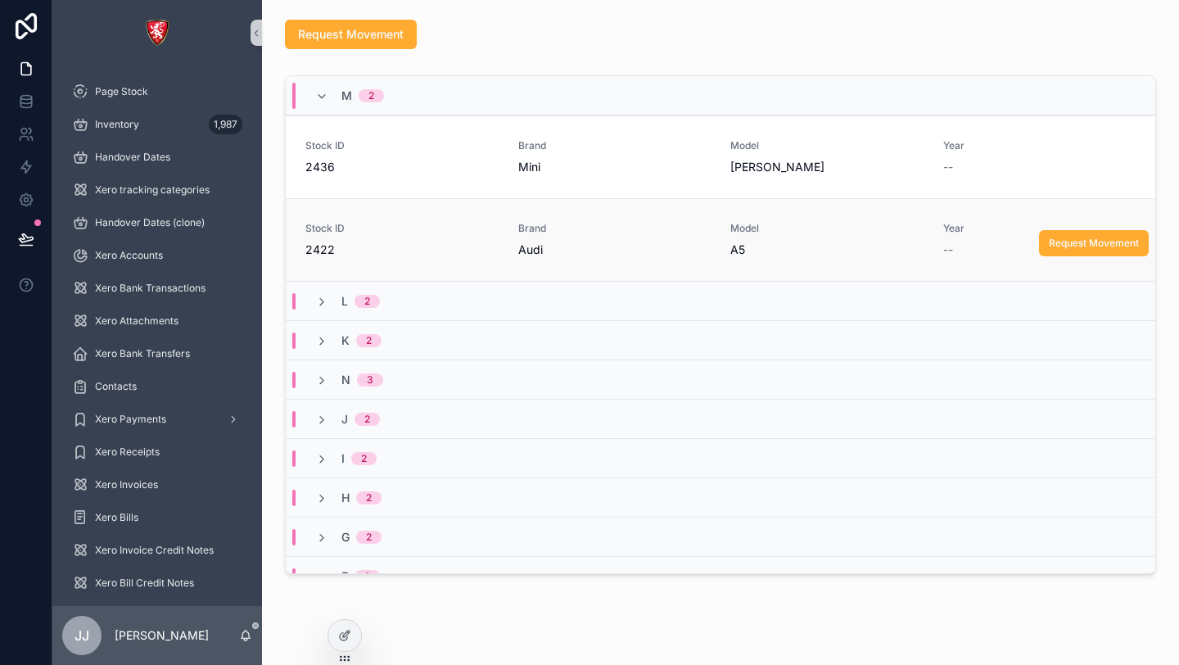
click at [388, 224] on span "Stock ID" at bounding box center [401, 228] width 193 height 13
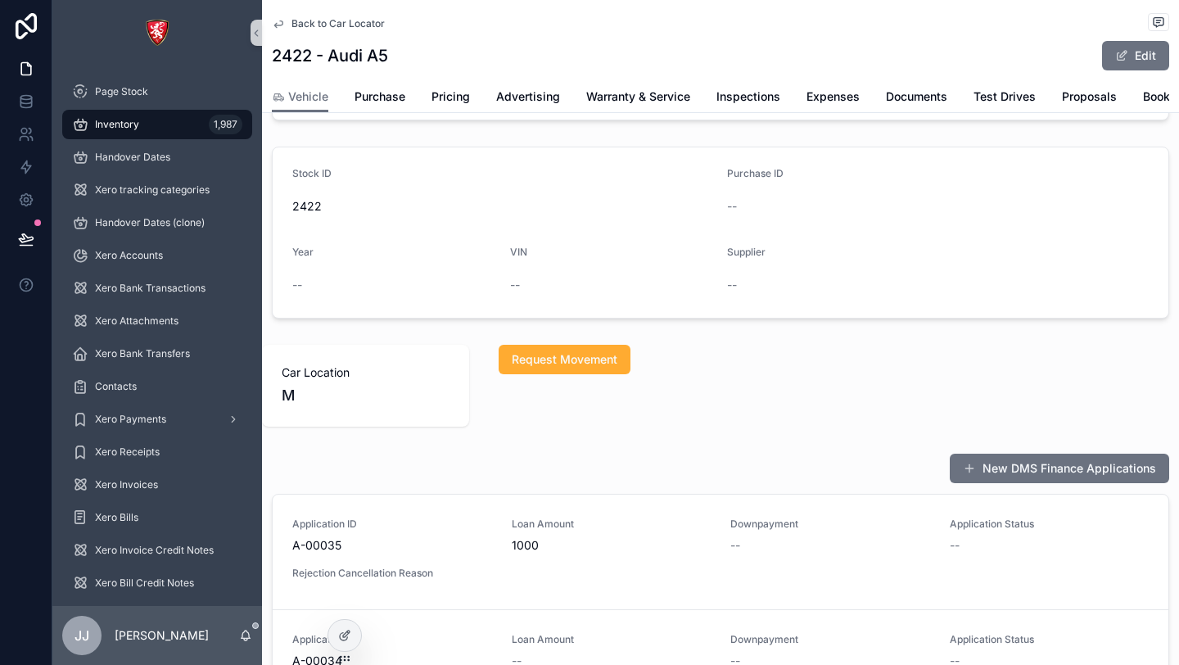
scroll to position [393, 0]
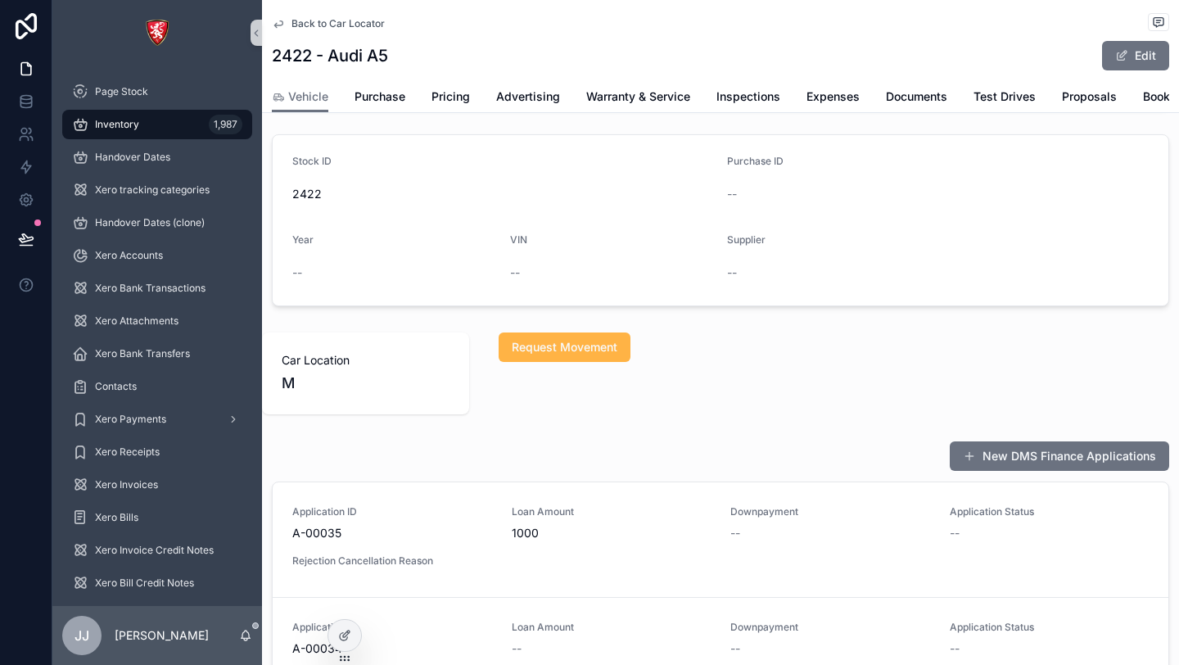
click at [542, 341] on span "Request Movement" at bounding box center [565, 347] width 106 height 16
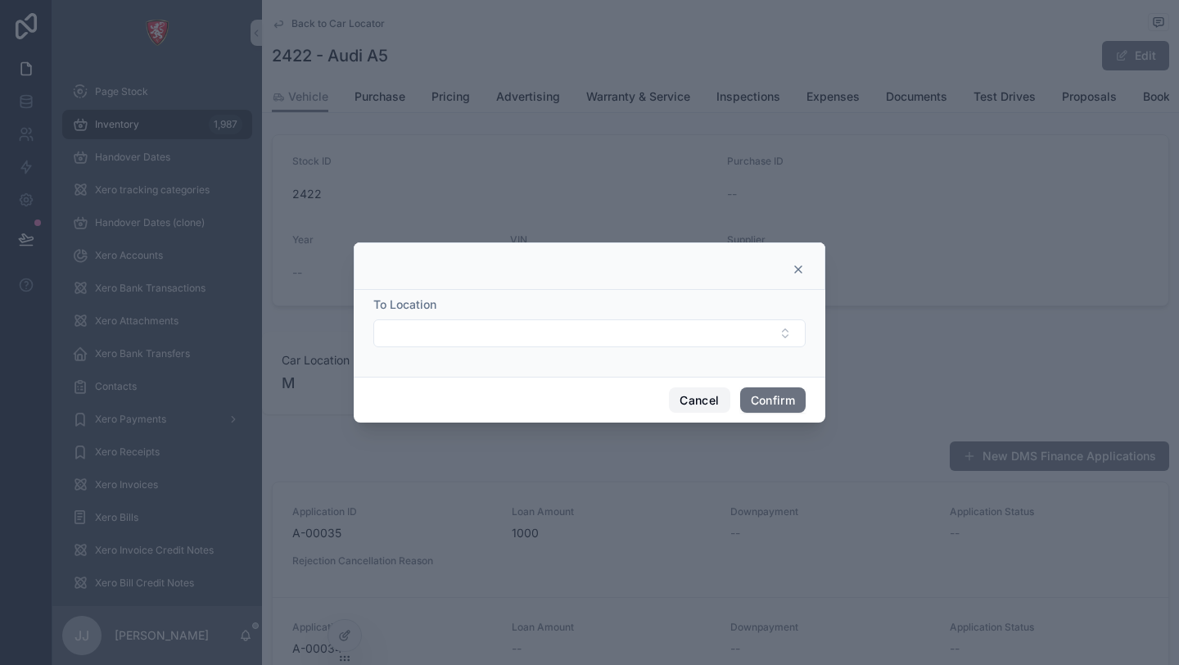
click at [680, 400] on button "Cancel" at bounding box center [699, 400] width 61 height 26
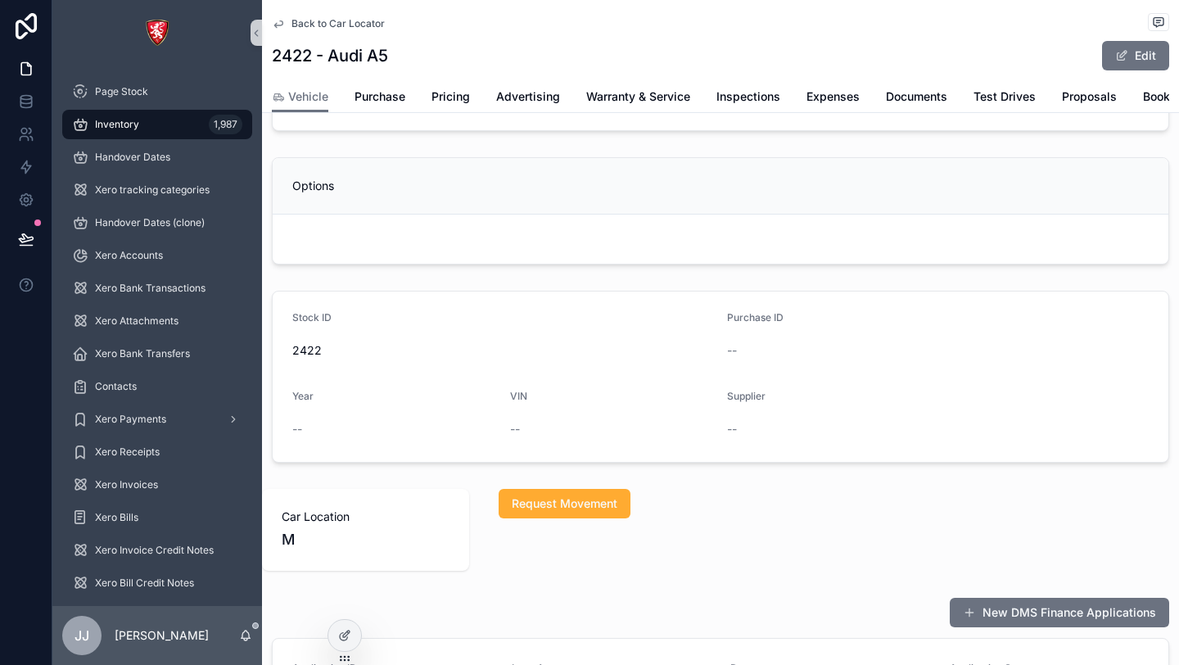
scroll to position [0, 0]
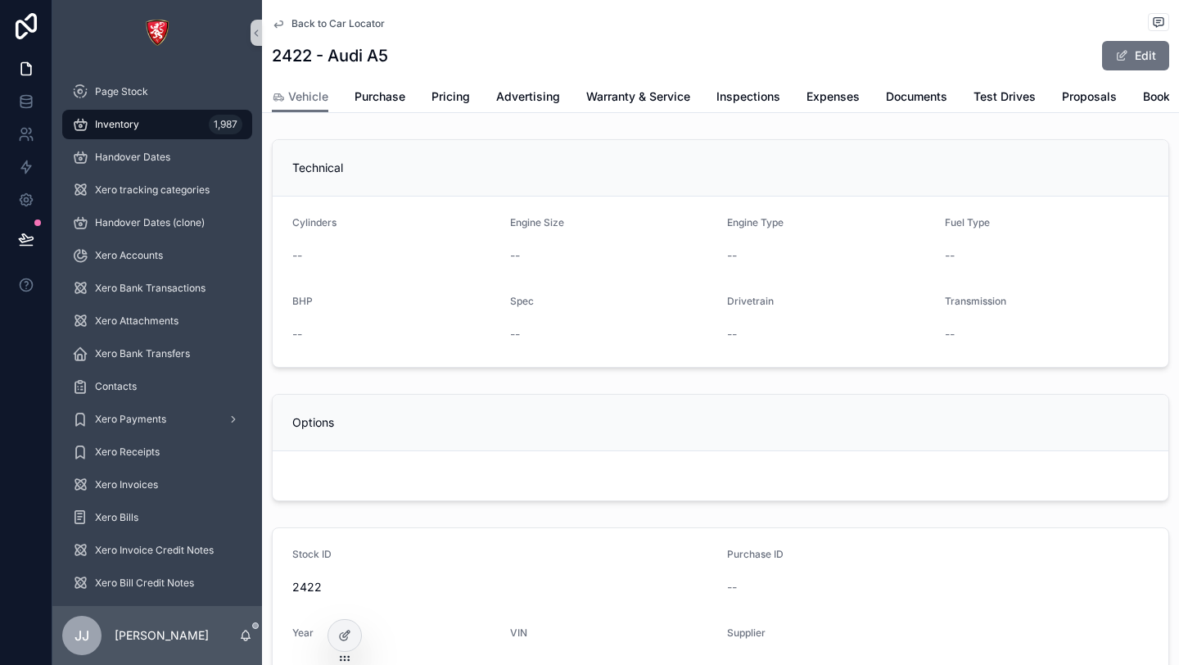
click at [274, 23] on icon "scrollable content" at bounding box center [278, 23] width 13 height 13
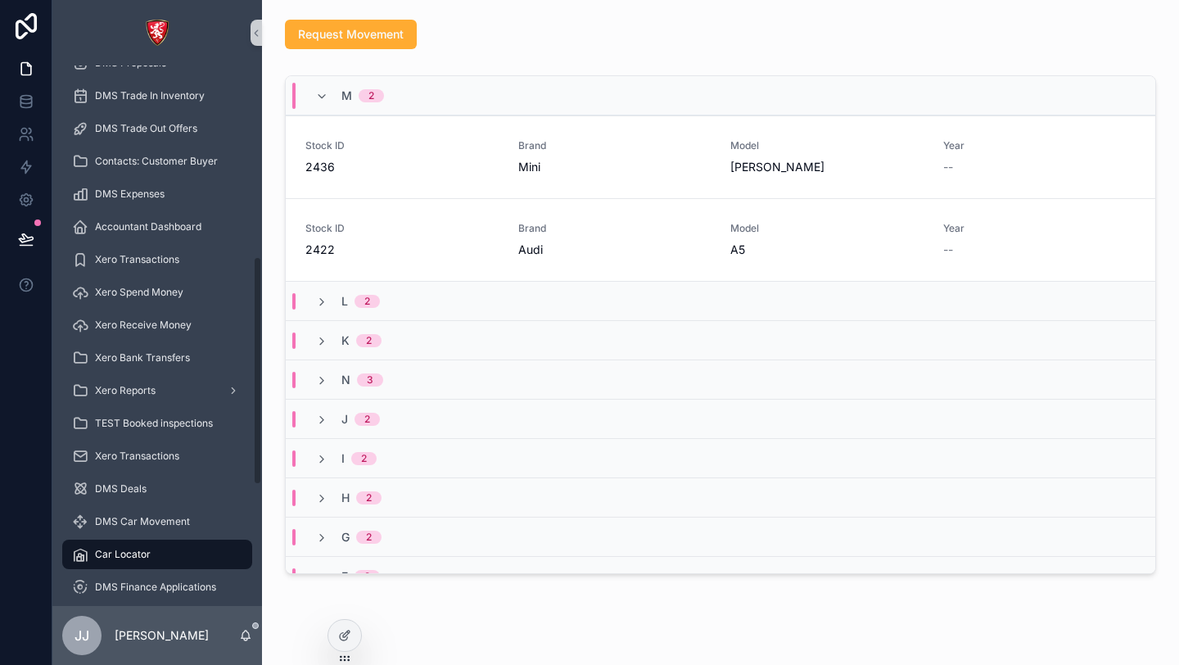
scroll to position [734, 0]
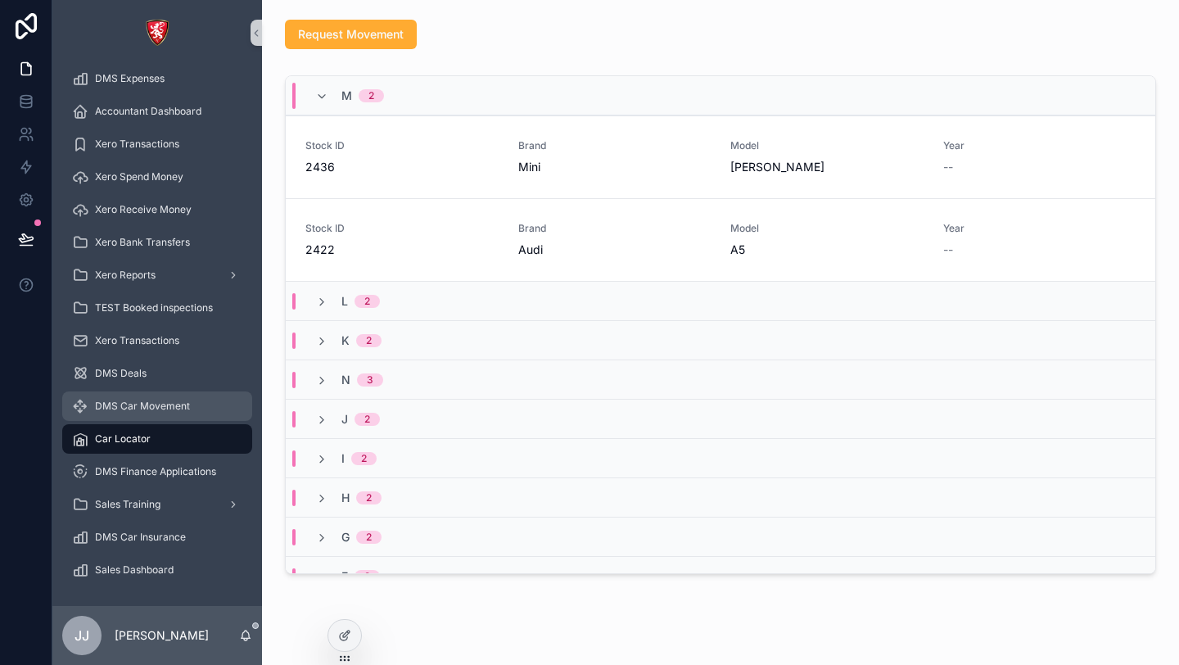
click at [133, 409] on span "DMS Car Movement" at bounding box center [142, 406] width 95 height 13
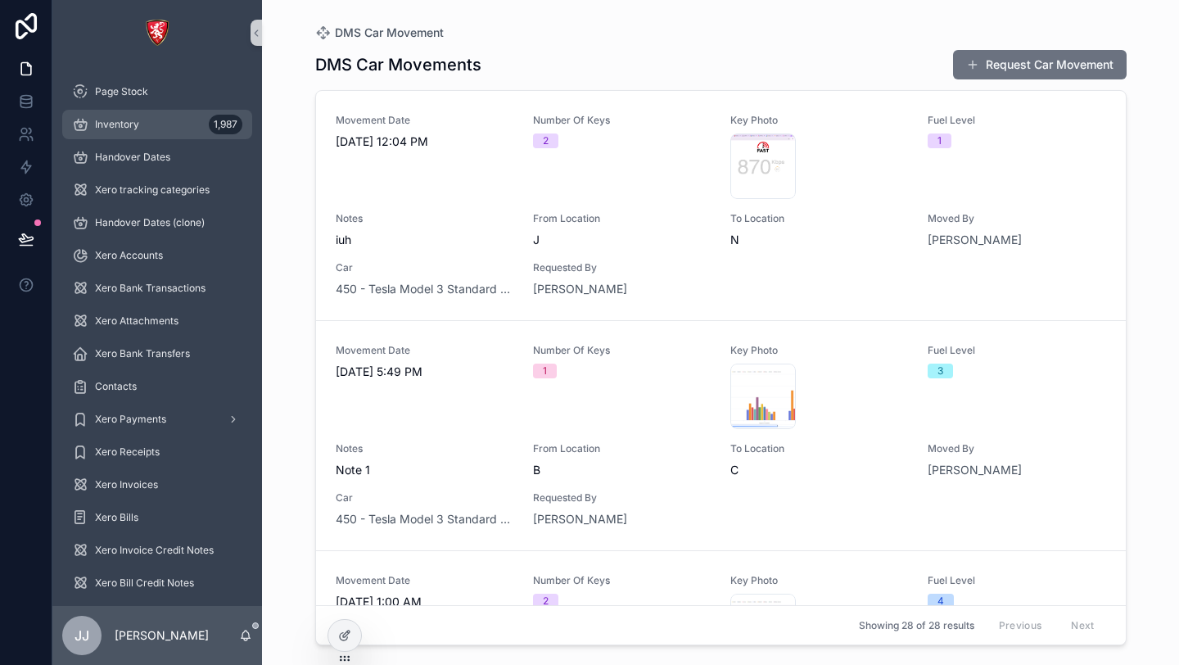
click at [148, 129] on div "Inventory 1,987" at bounding box center [157, 124] width 170 height 26
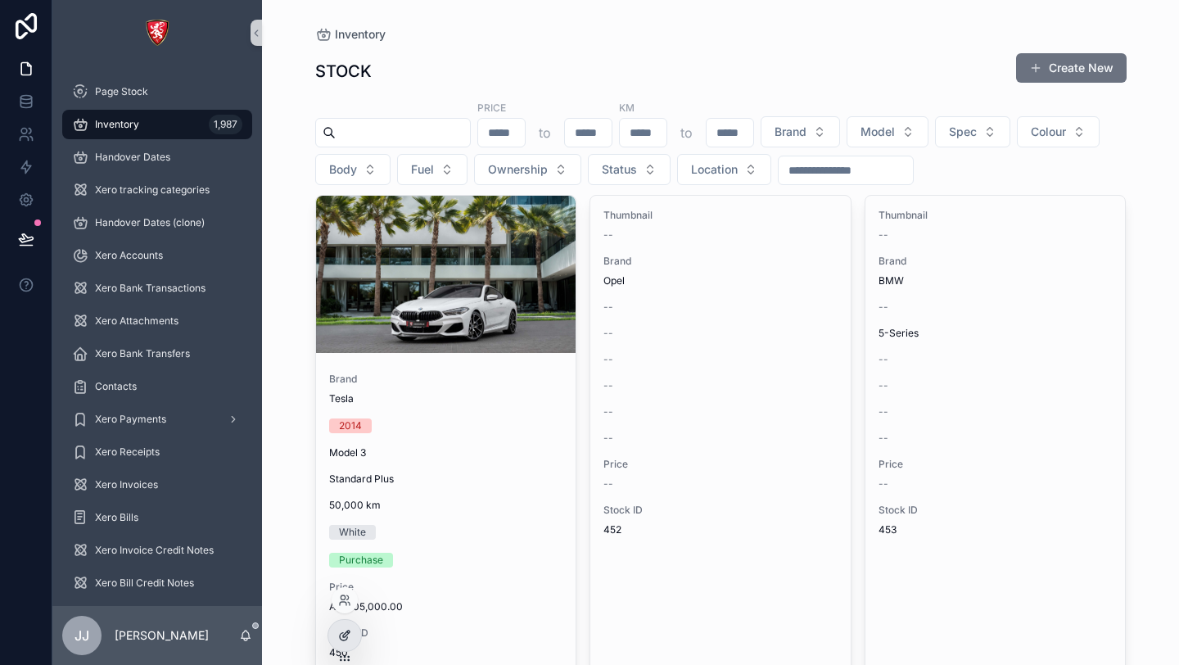
click at [337, 632] on div at bounding box center [344, 635] width 33 height 31
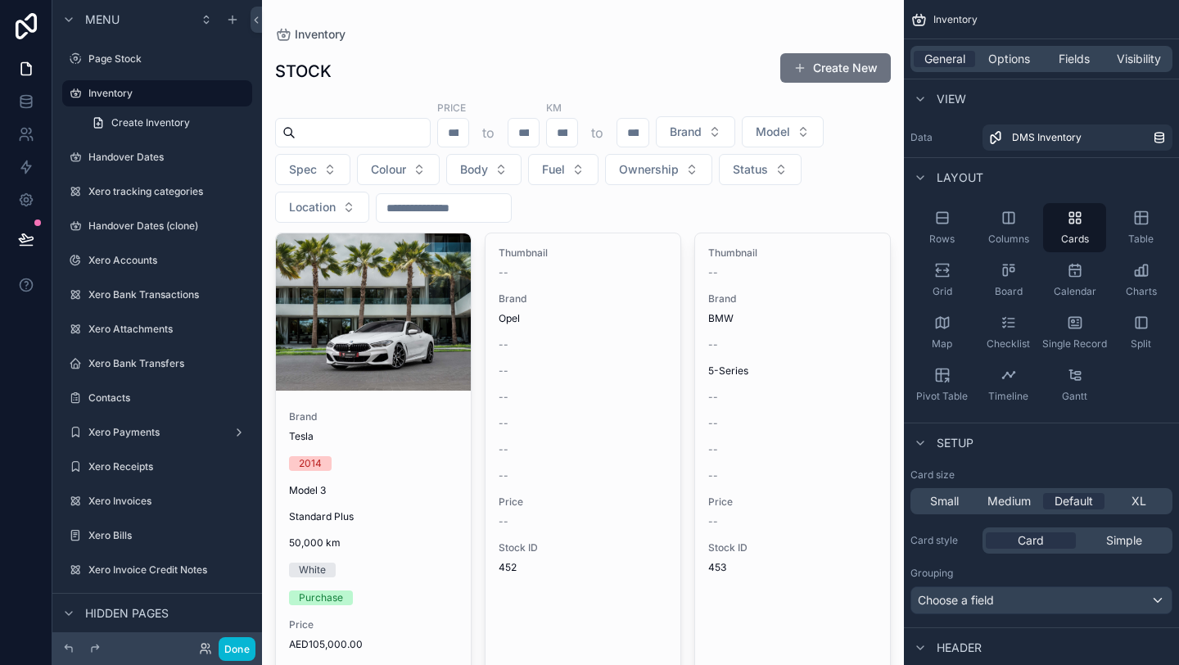
scroll to position [829, 0]
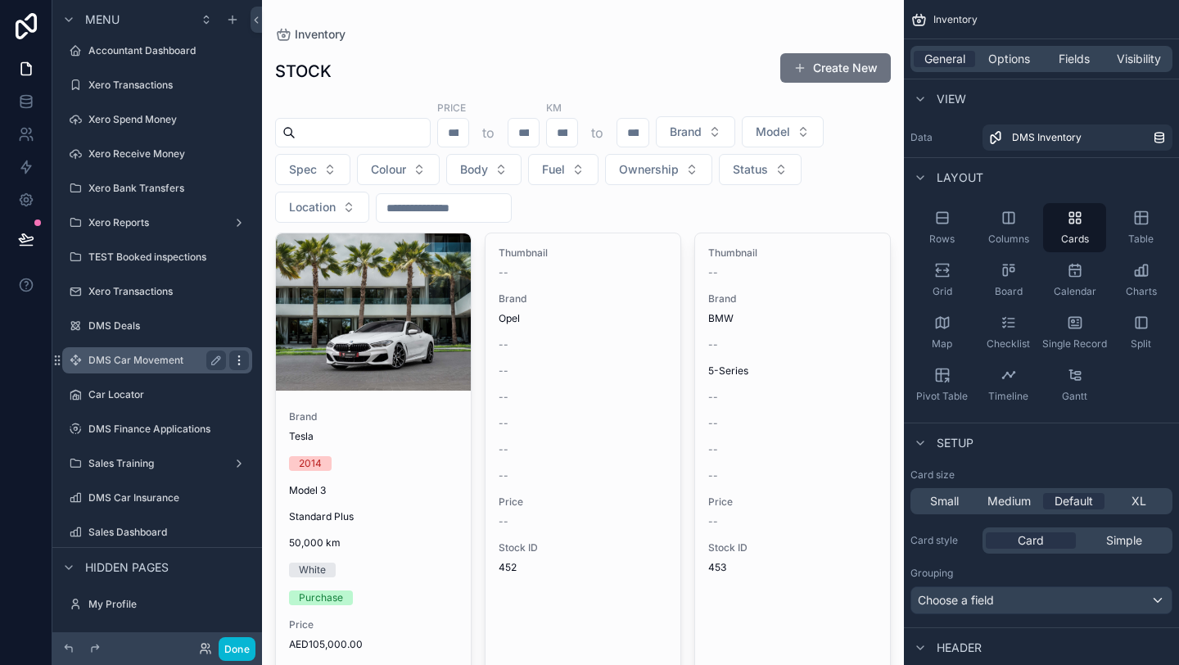
click at [237, 362] on icon "scrollable content" at bounding box center [239, 360] width 13 height 13
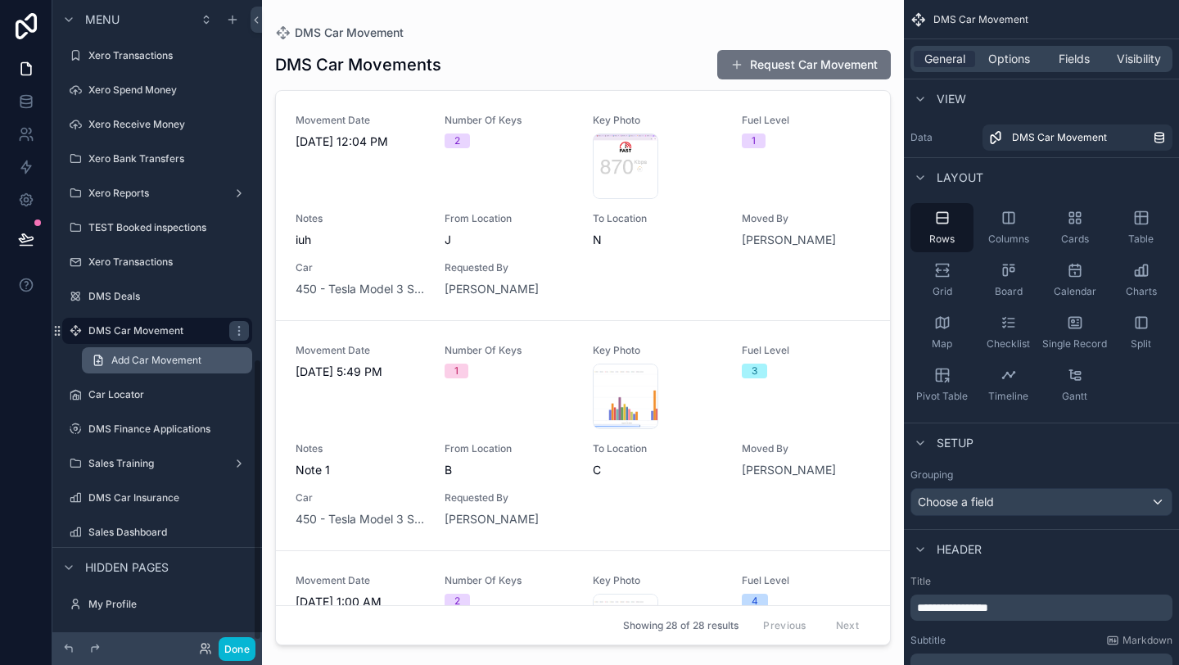
scroll to position [819, 0]
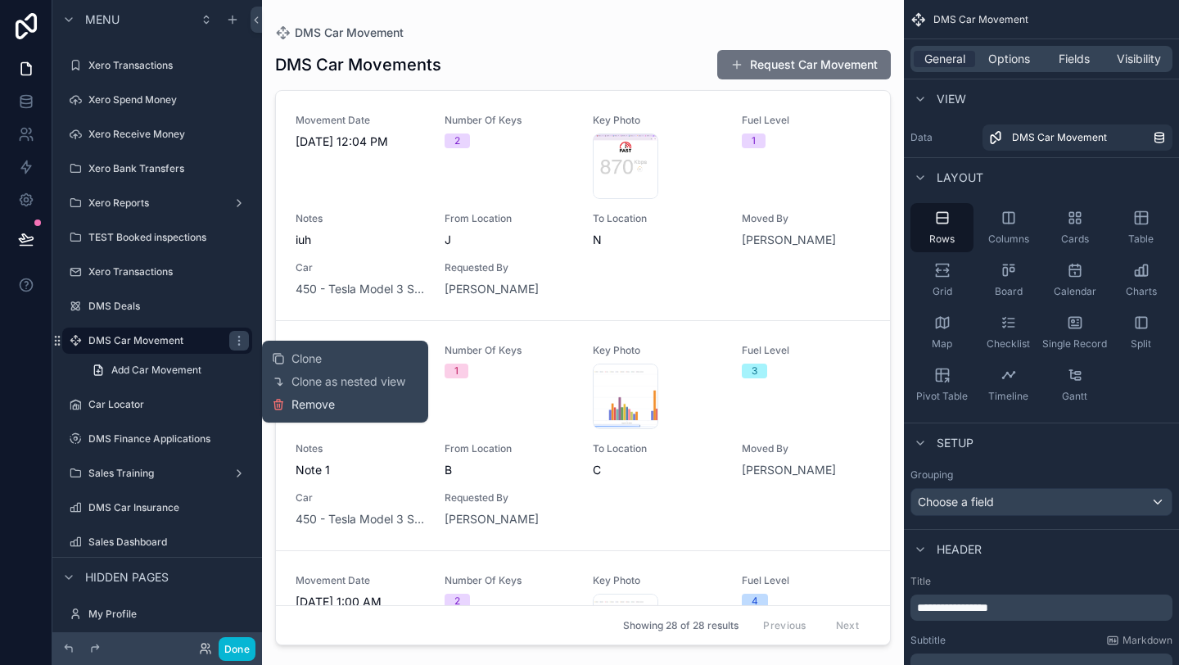
click at [299, 405] on span "Remove" at bounding box center [313, 404] width 43 height 16
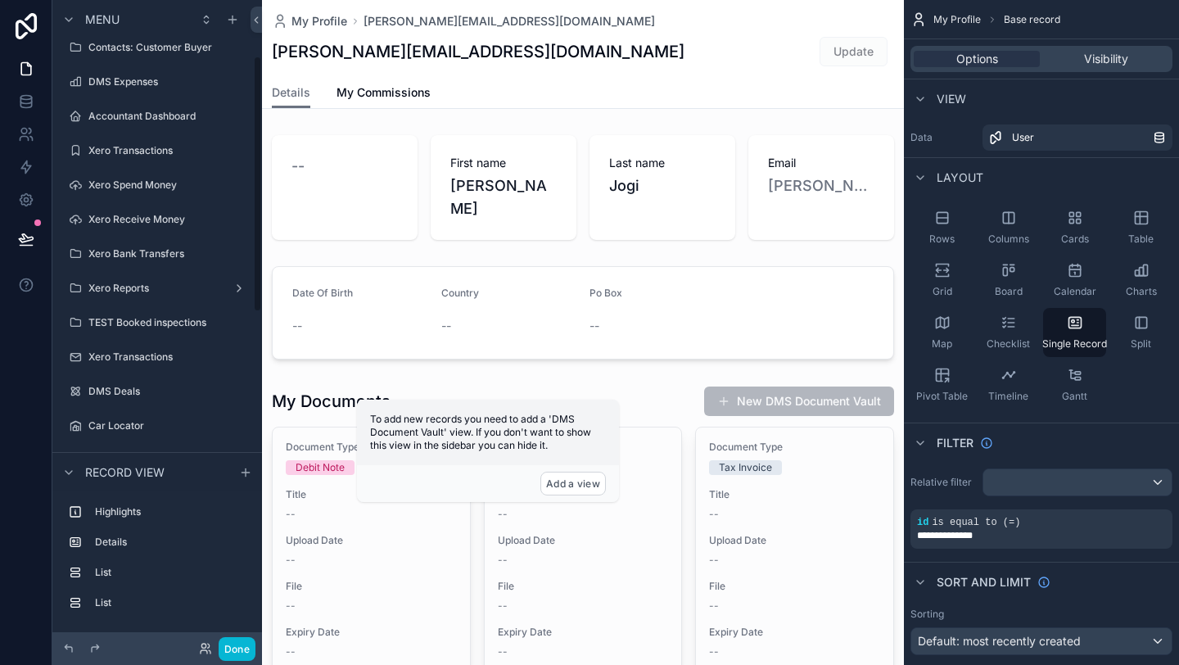
scroll to position [974, 0]
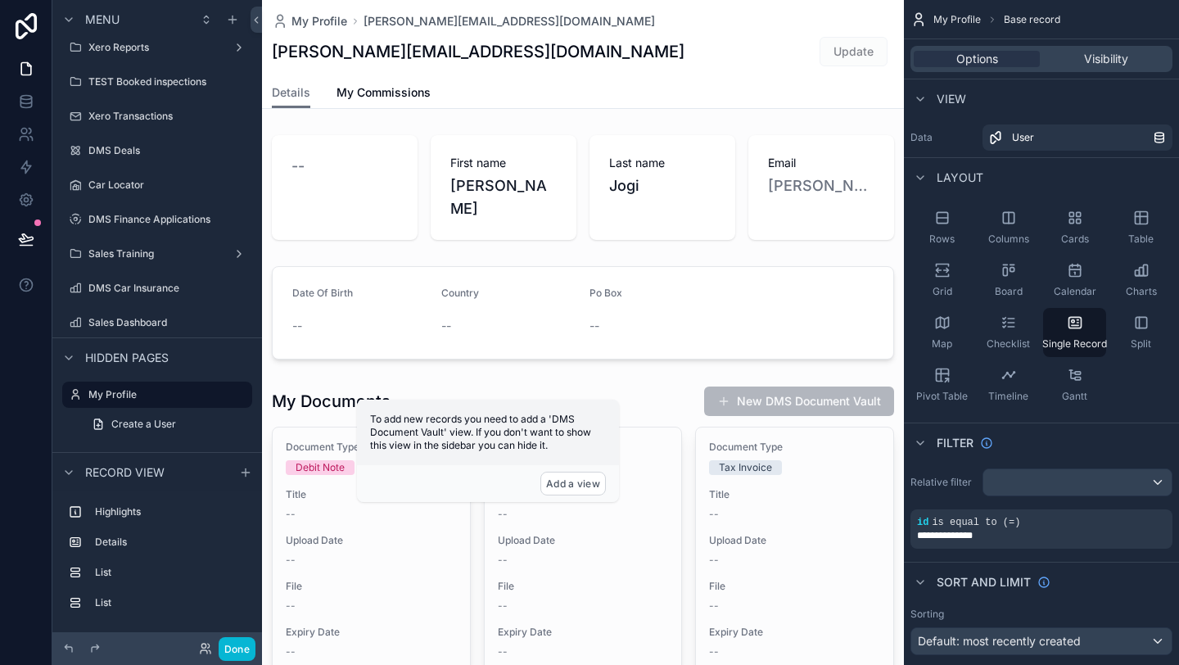
click at [143, 166] on div "scrollable content" at bounding box center [157, 166] width 210 height 3
click at [143, 172] on div "Car Locator" at bounding box center [157, 185] width 183 height 26
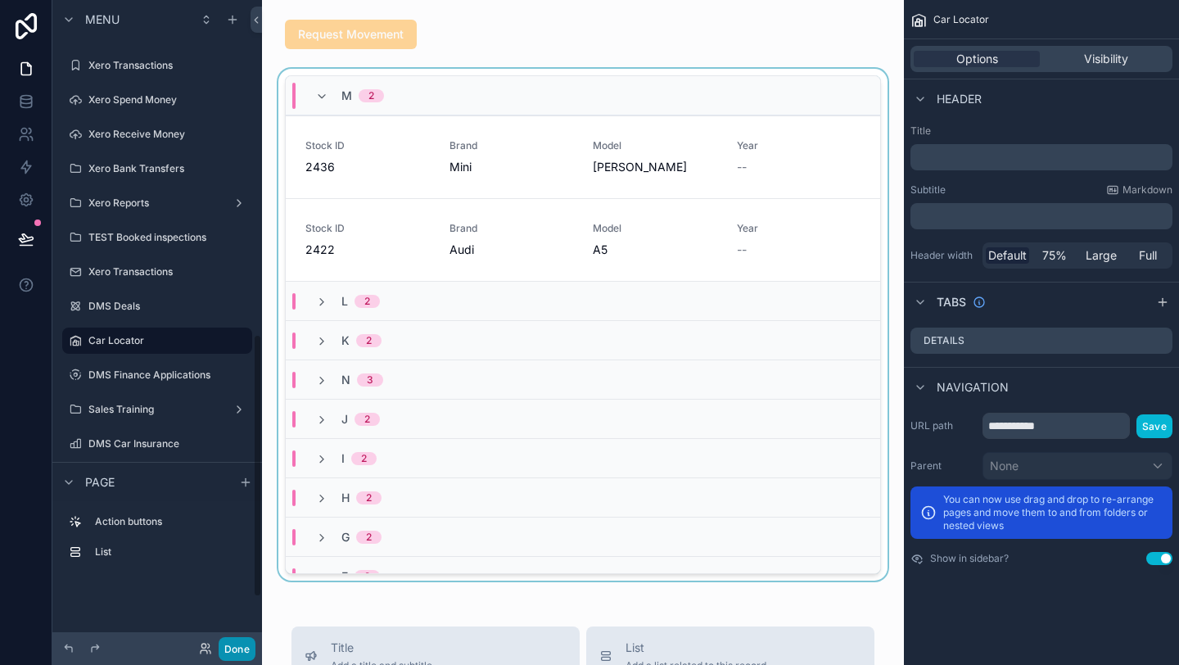
click at [233, 658] on button "Done" at bounding box center [237, 649] width 37 height 24
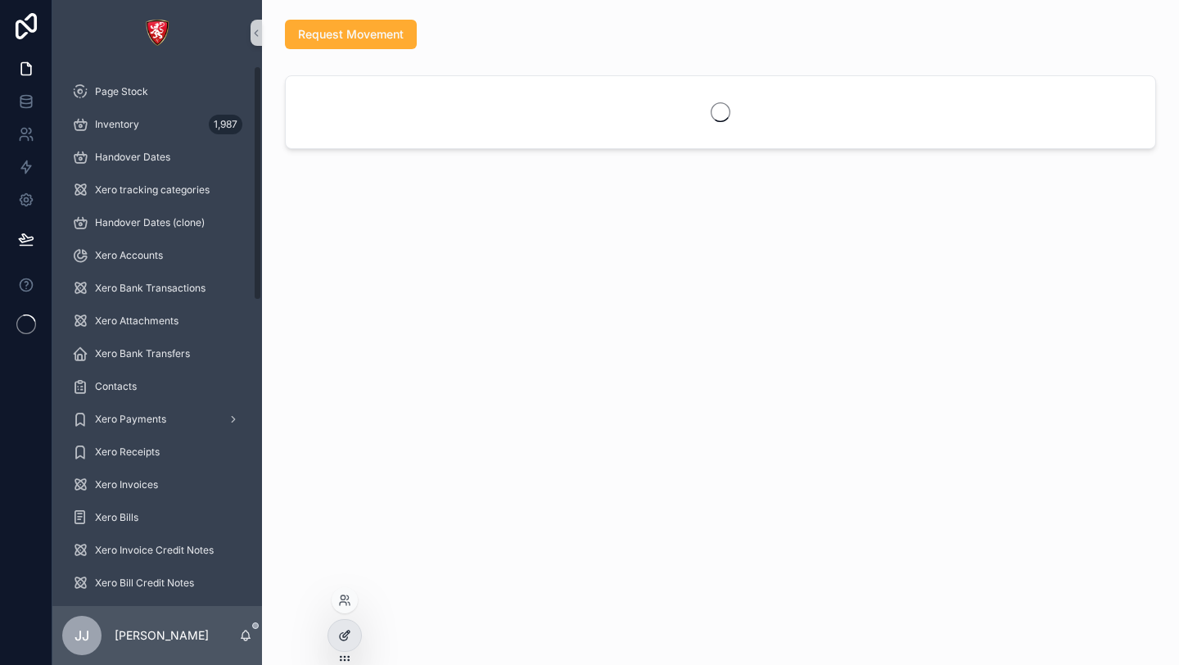
click at [332, 639] on div at bounding box center [344, 635] width 33 height 31
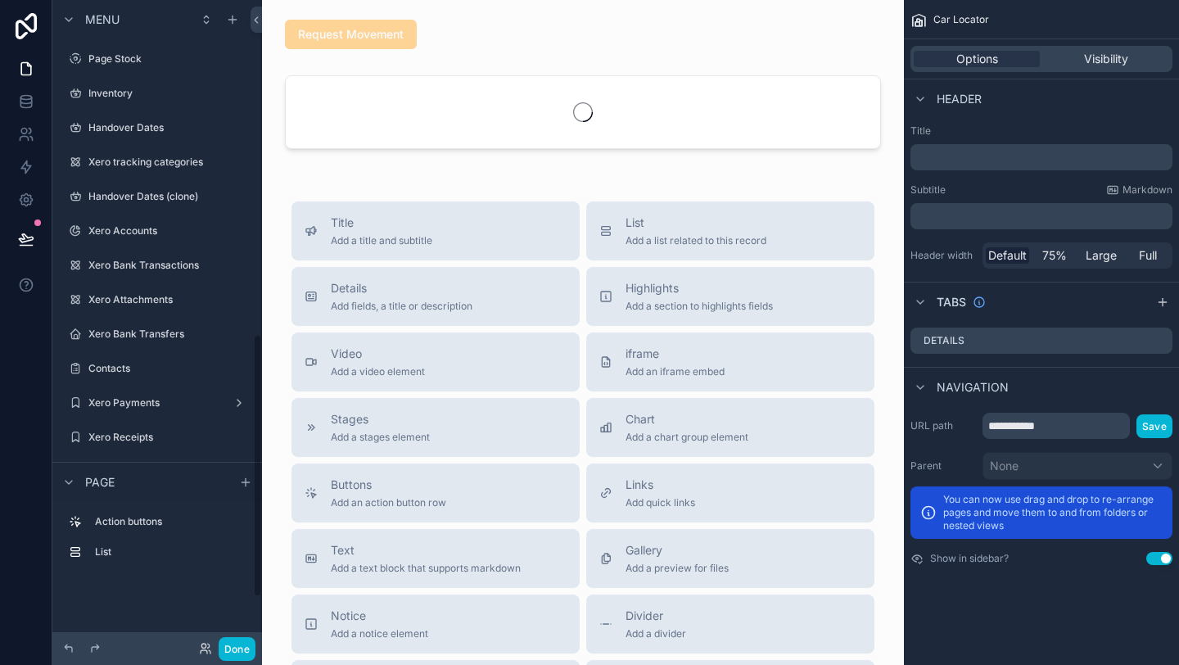
scroll to position [819, 0]
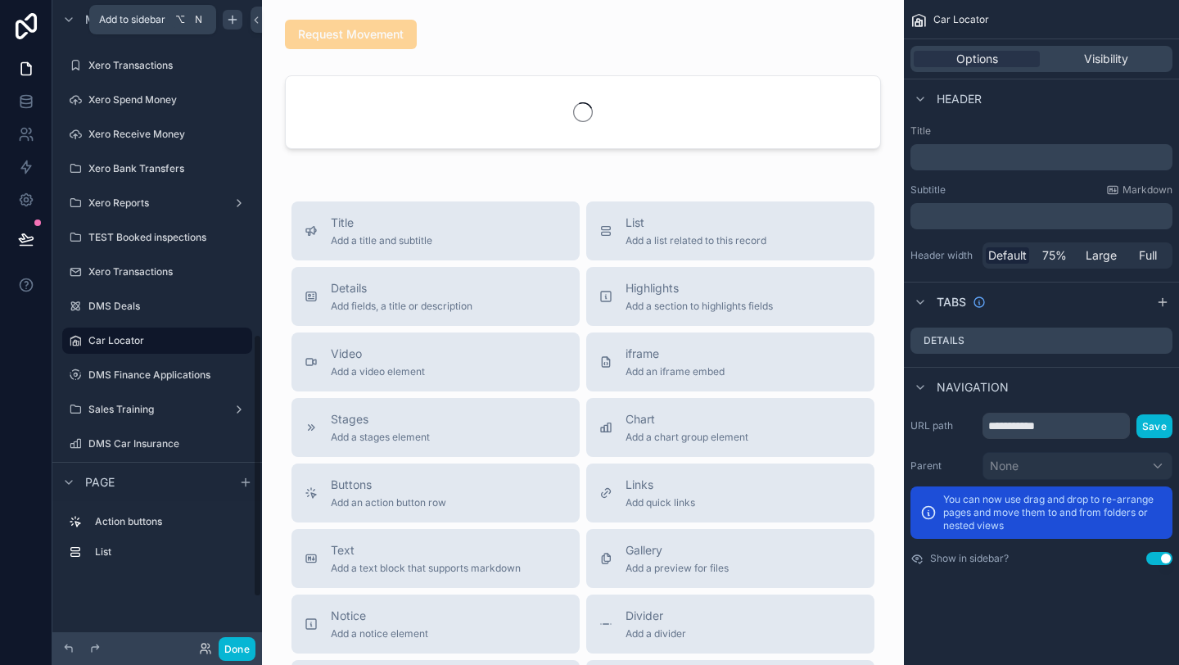
click at [240, 16] on div "scrollable content" at bounding box center [233, 20] width 20 height 20
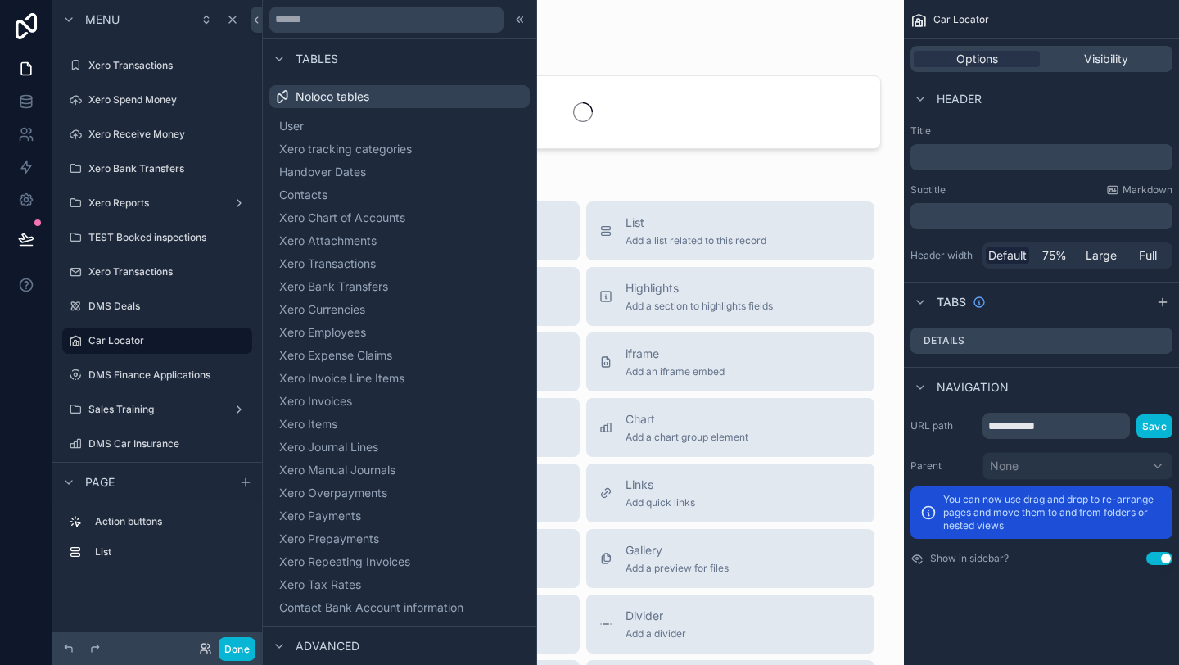
scroll to position [1307, 0]
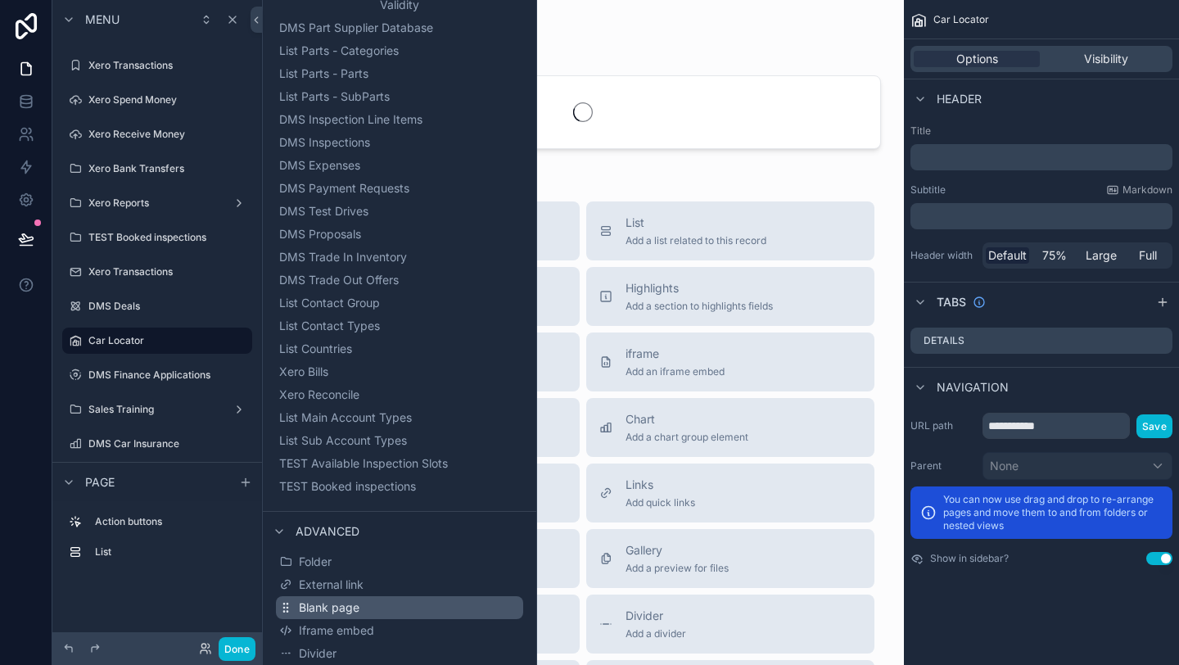
click at [317, 607] on span "Blank page" at bounding box center [329, 607] width 61 height 16
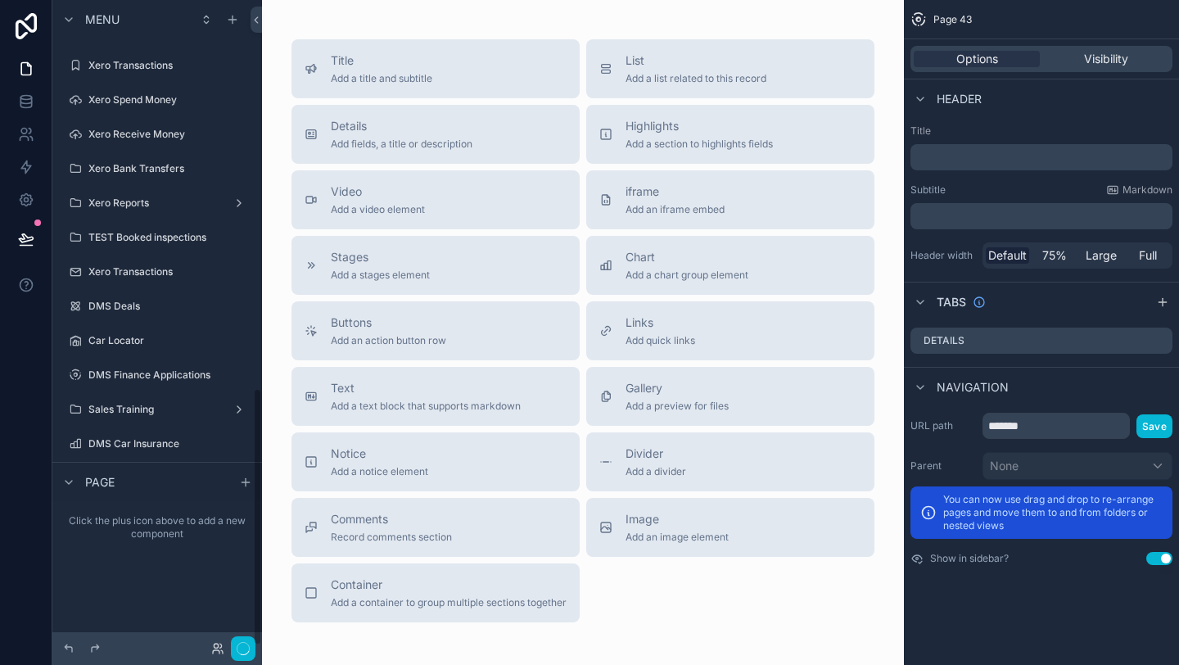
scroll to position [970, 0]
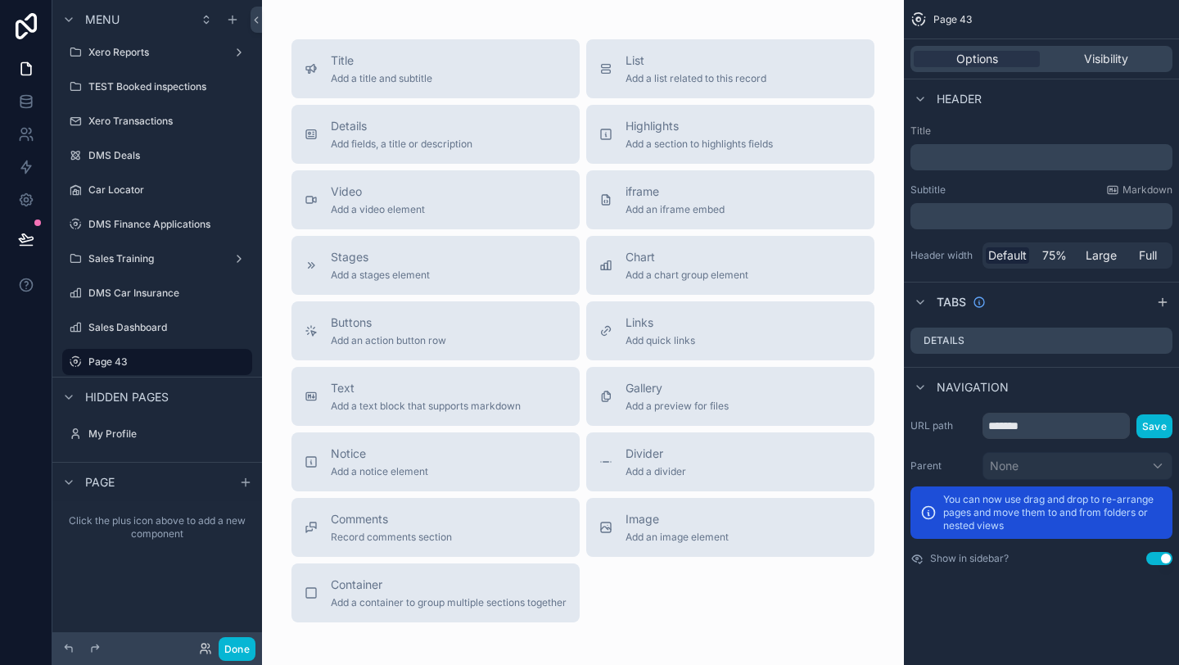
click at [973, 160] on p "﻿" at bounding box center [1043, 157] width 252 height 16
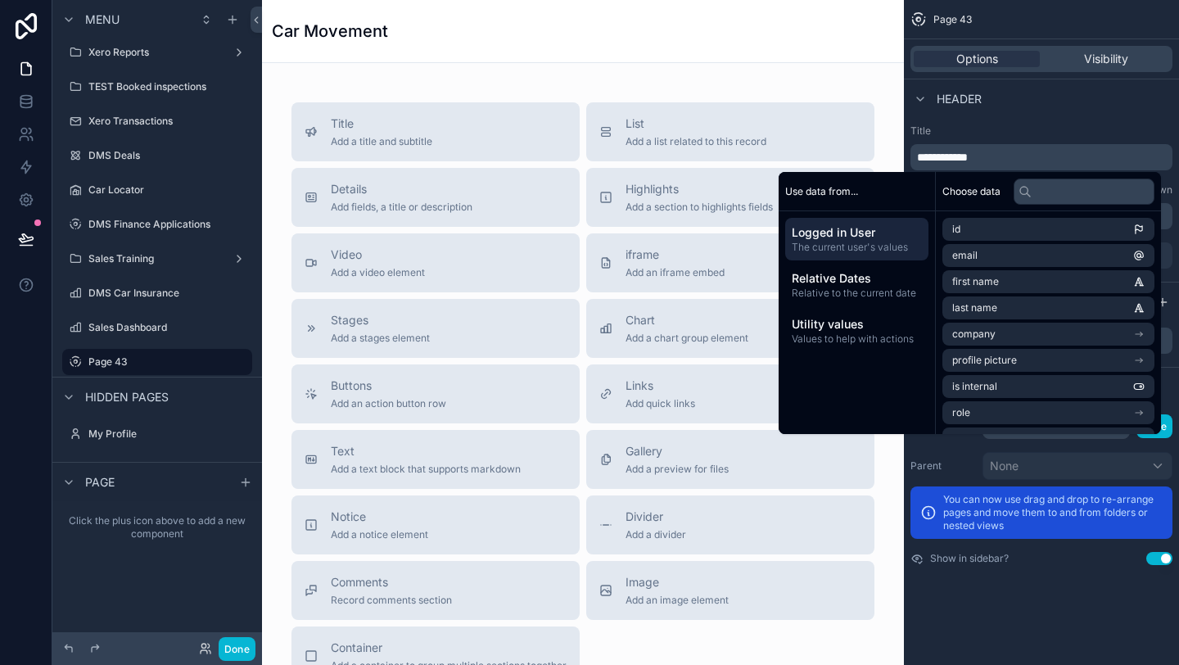
click at [1012, 128] on label "Title" at bounding box center [1042, 130] width 262 height 13
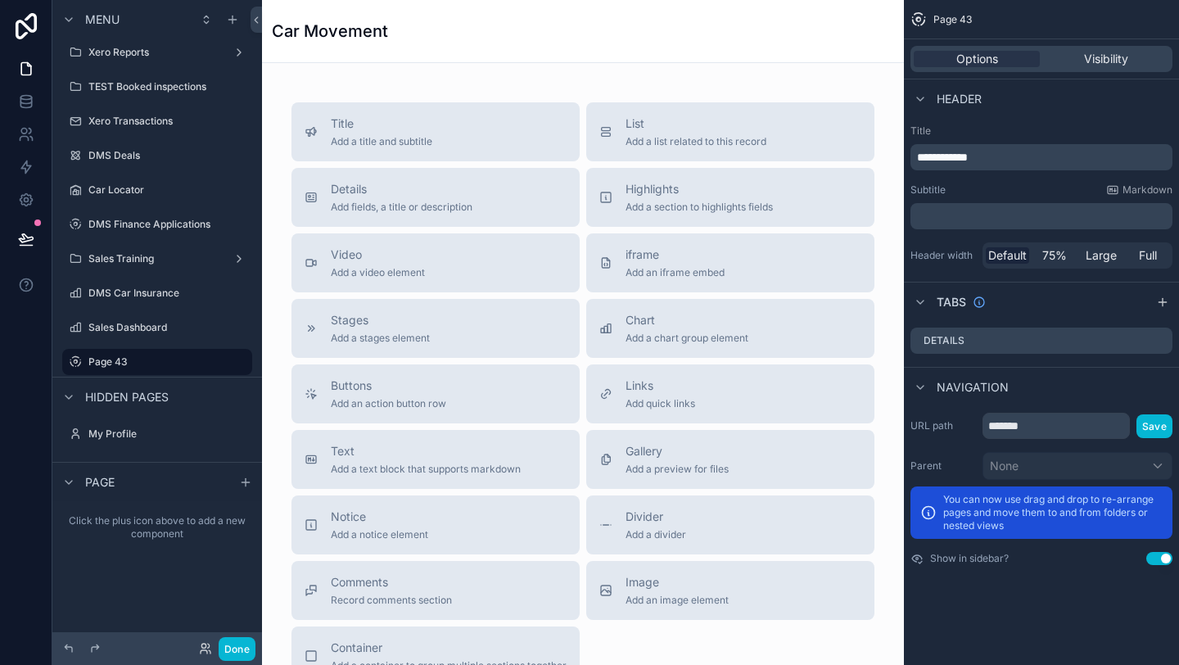
click at [1023, 156] on p "**********" at bounding box center [1043, 157] width 252 height 16
click at [1048, 137] on label "Title" at bounding box center [1042, 130] width 262 height 13
click at [722, 133] on div "List Add a list related to this record" at bounding box center [696, 131] width 141 height 33
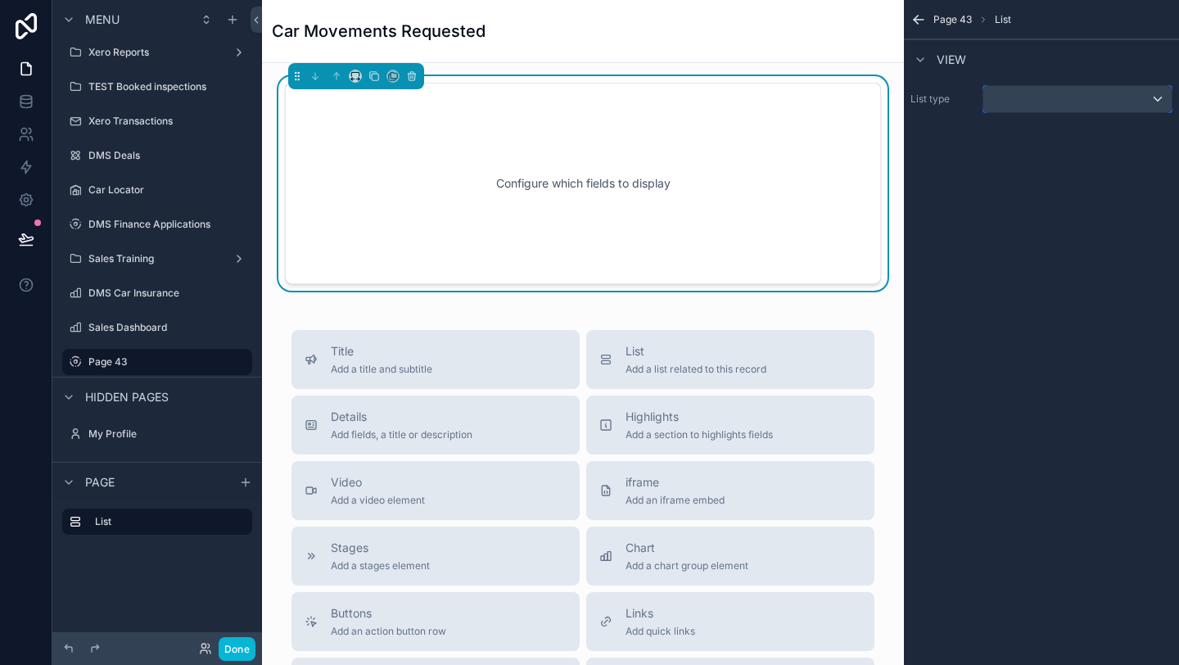
click at [1114, 109] on div "scrollable content" at bounding box center [1077, 99] width 188 height 26
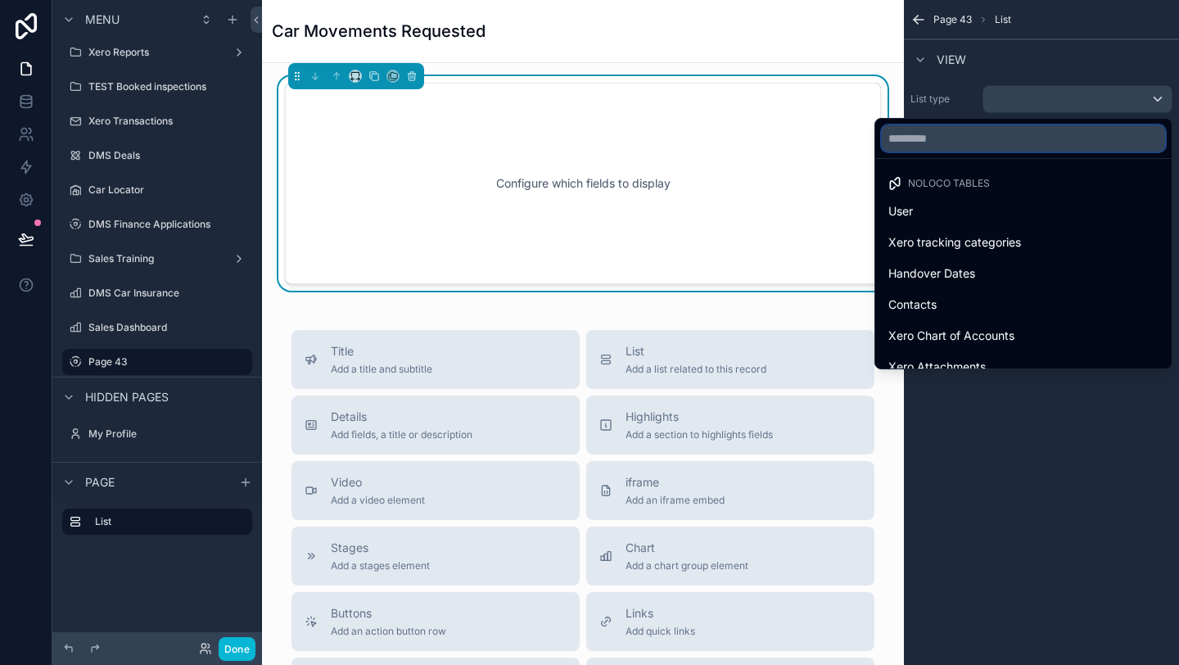
click at [1110, 148] on input "text" at bounding box center [1023, 138] width 283 height 26
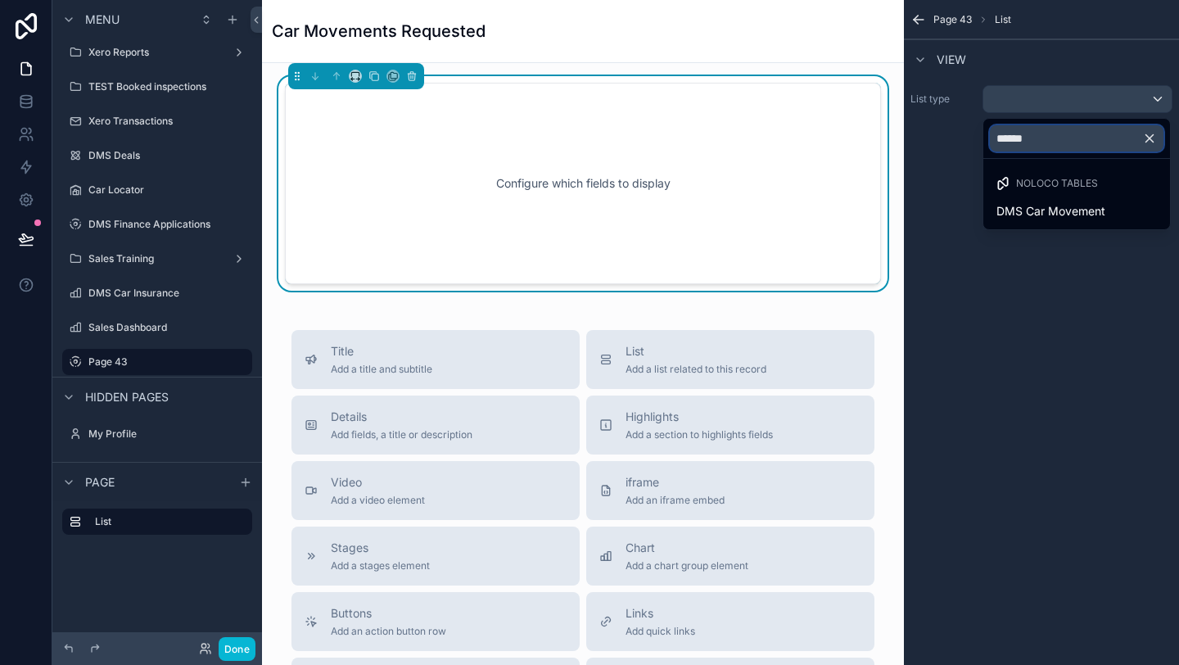
type input "******"
click at [1127, 226] on ul "Noloco tables DMS Car Movement" at bounding box center [1076, 194] width 187 height 70
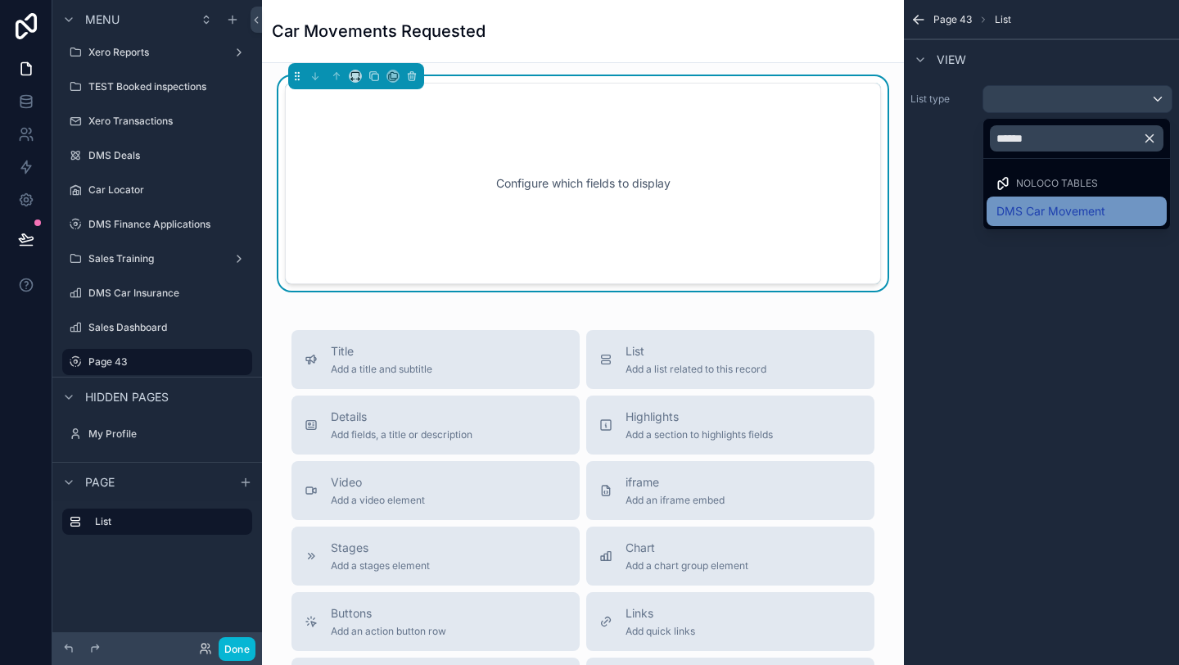
click at [1125, 220] on div "DMS Car Movement" at bounding box center [1077, 211] width 160 height 20
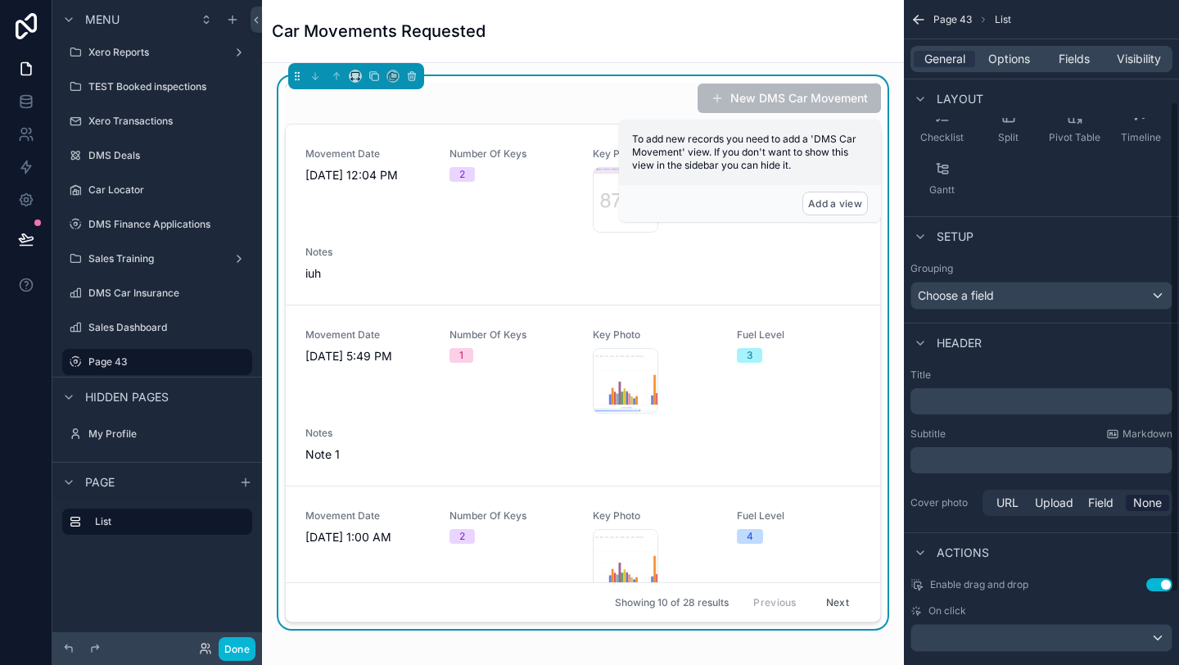
scroll to position [235, 0]
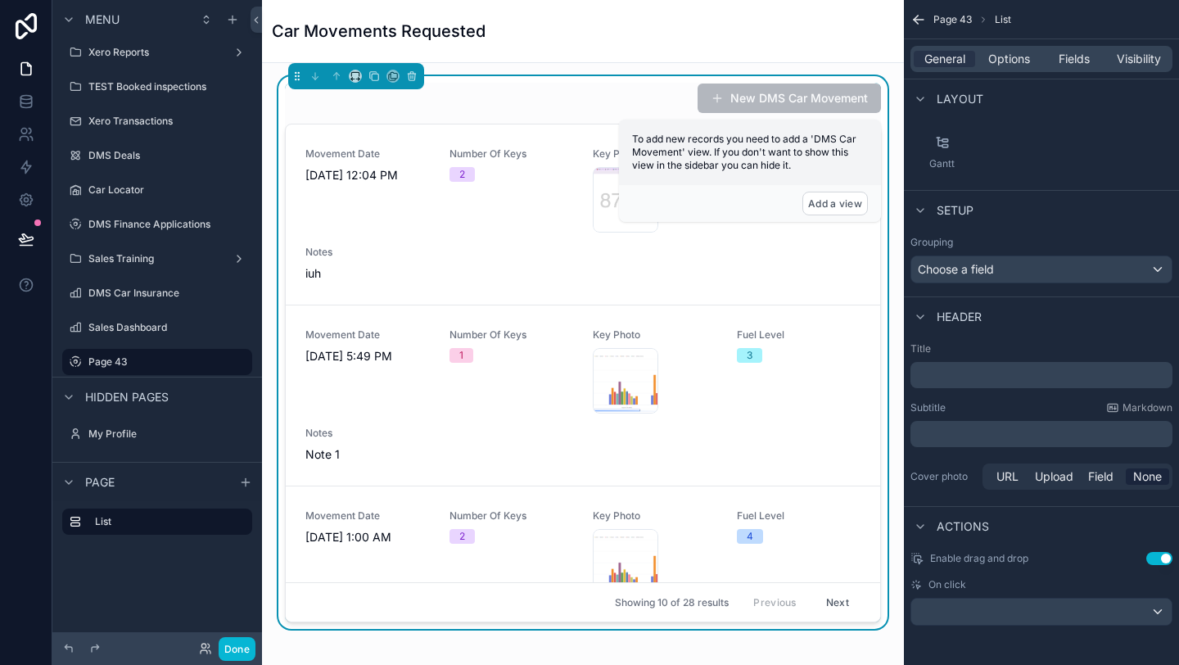
click at [1167, 561] on button "Use setting" at bounding box center [1159, 558] width 26 height 13
click at [1006, 51] on span "Options" at bounding box center [1009, 59] width 42 height 16
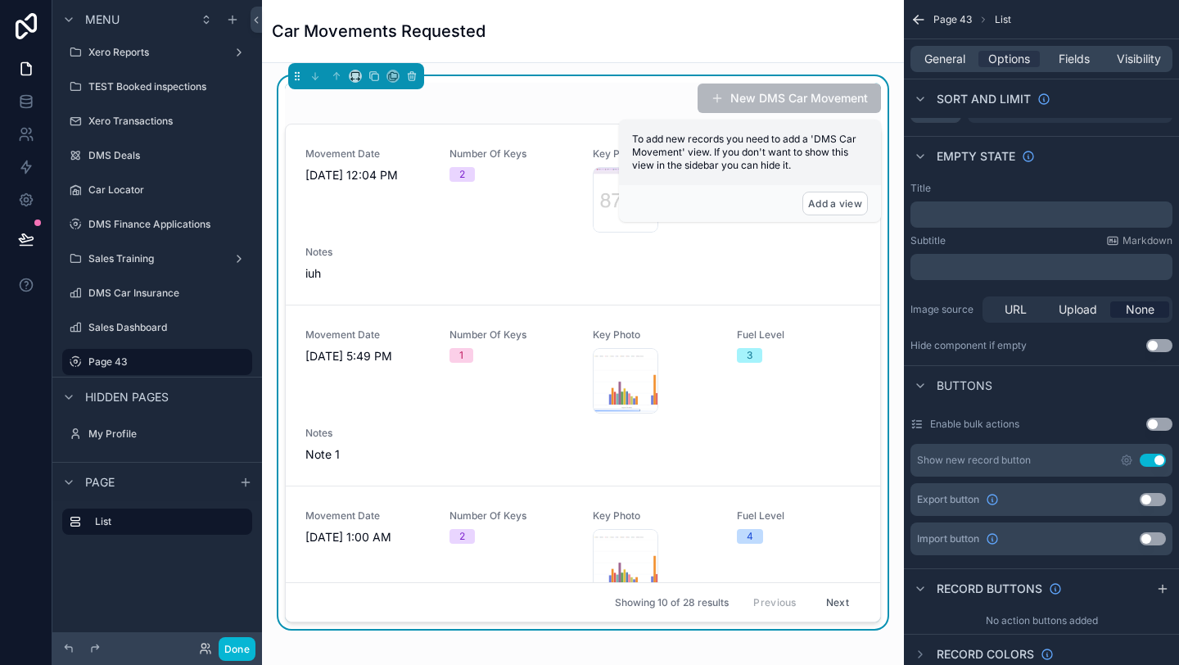
click at [1148, 463] on button "Use setting" at bounding box center [1153, 460] width 26 height 13
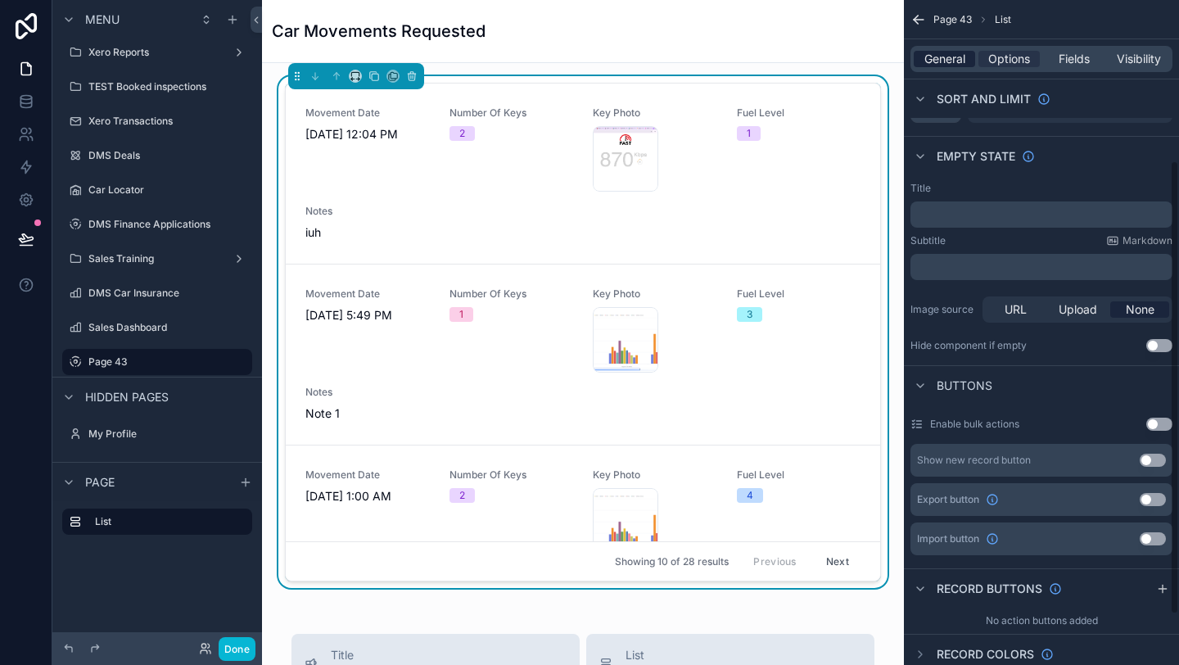
click at [949, 60] on span "General" at bounding box center [944, 59] width 41 height 16
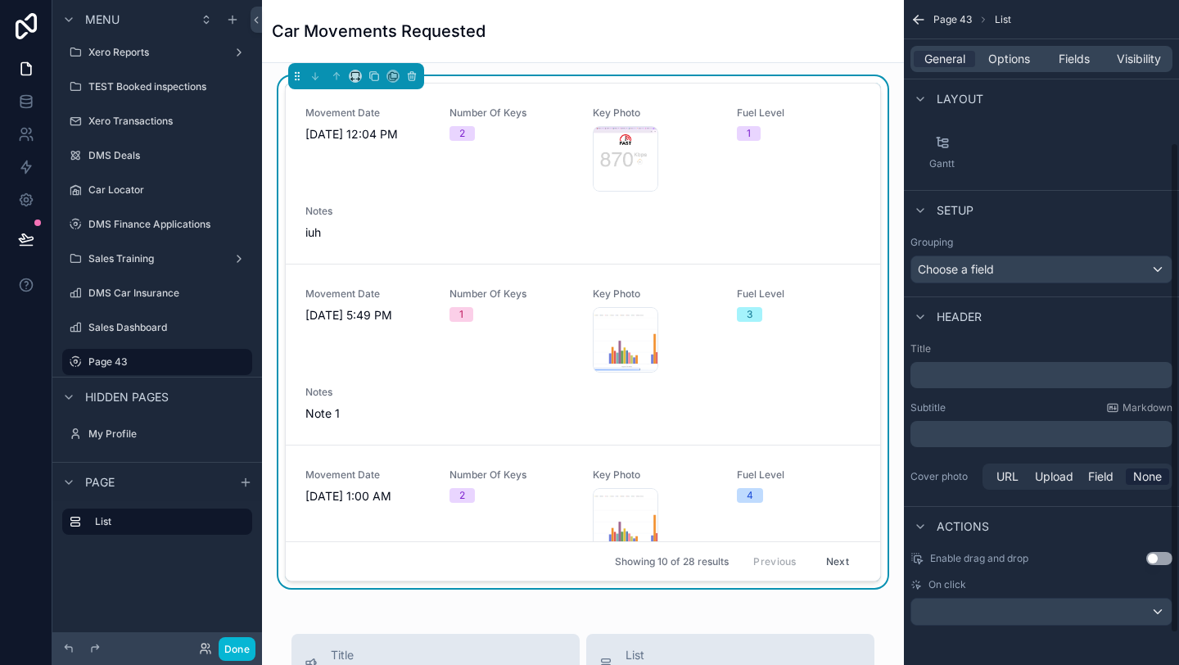
scroll to position [0, 0]
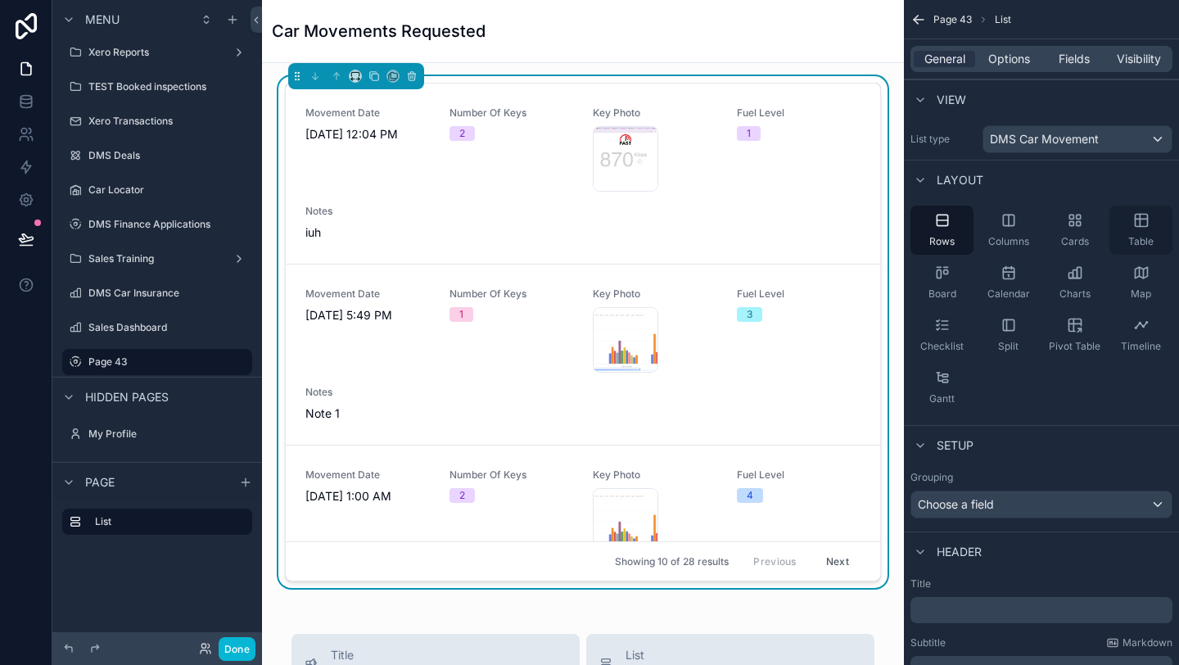
click at [1128, 219] on div "Table" at bounding box center [1141, 230] width 63 height 49
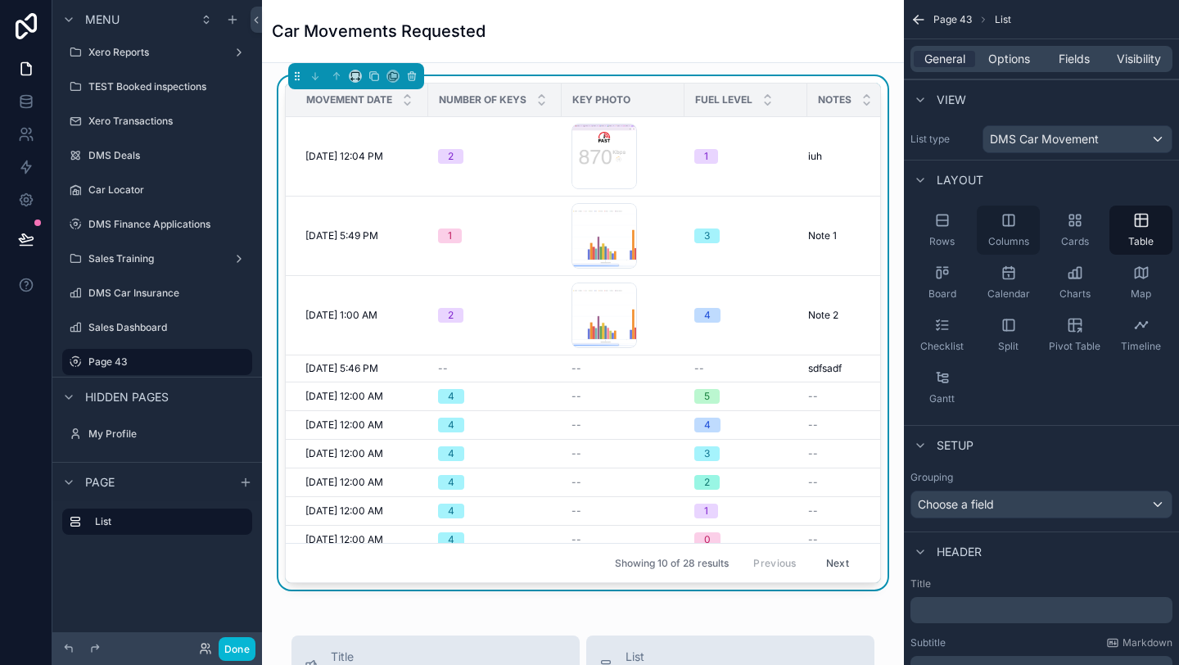
click at [1007, 234] on div "Columns" at bounding box center [1008, 230] width 63 height 49
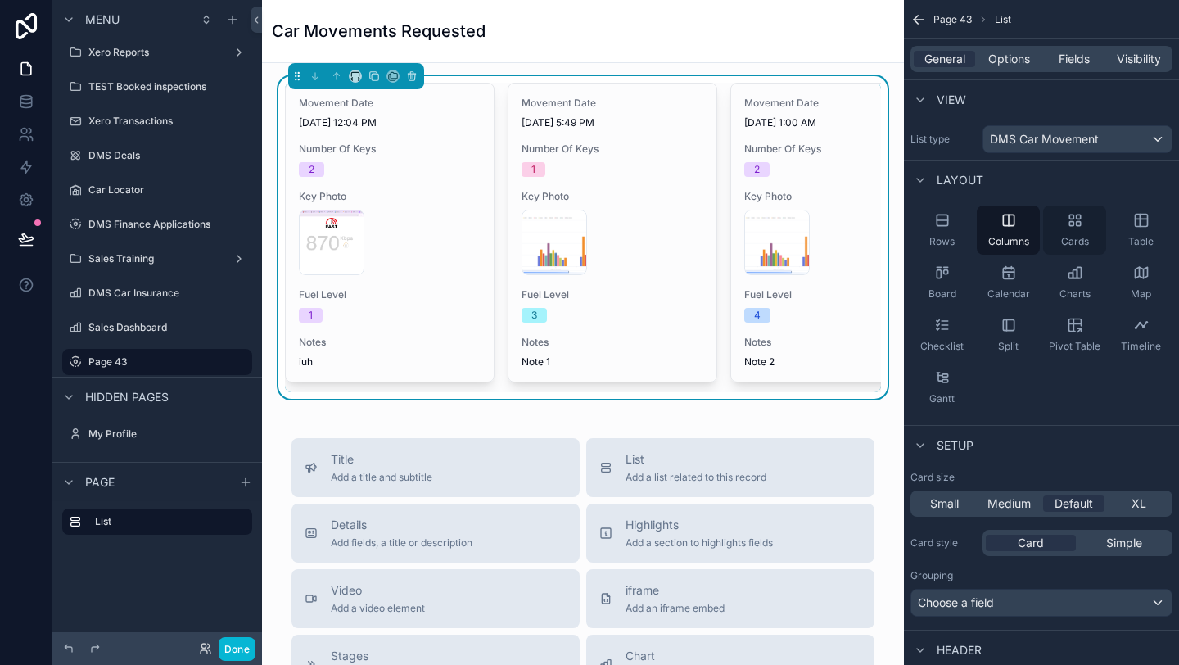
click at [1081, 233] on div "Cards" at bounding box center [1074, 230] width 63 height 49
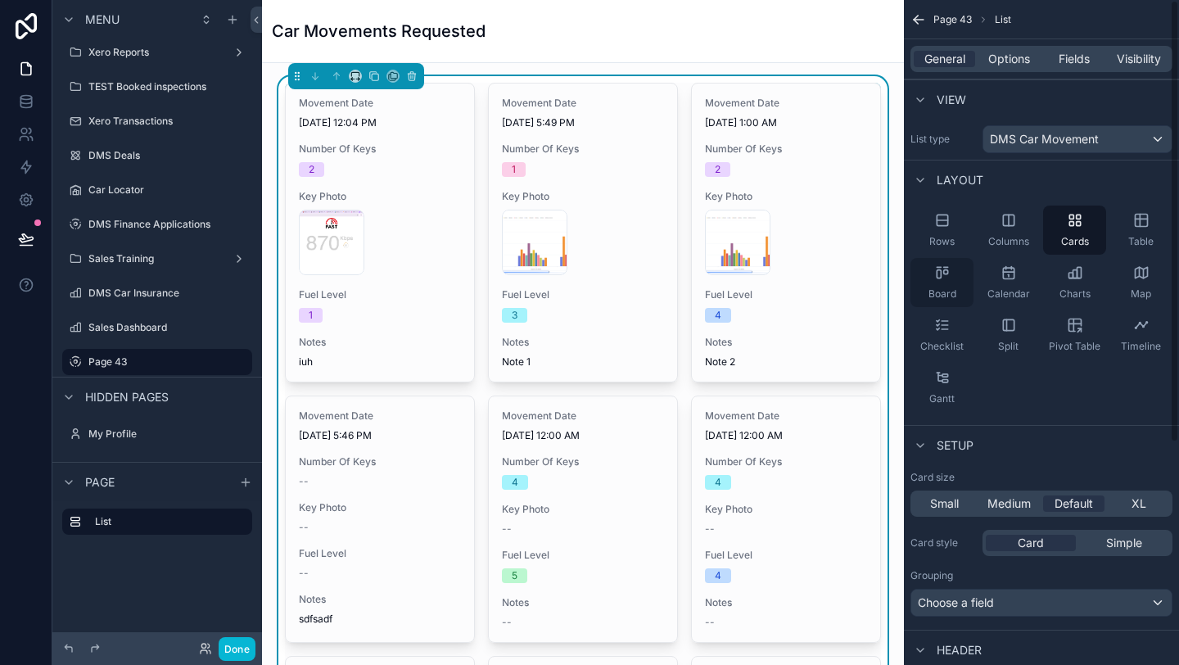
click at [941, 295] on span "Board" at bounding box center [943, 293] width 28 height 13
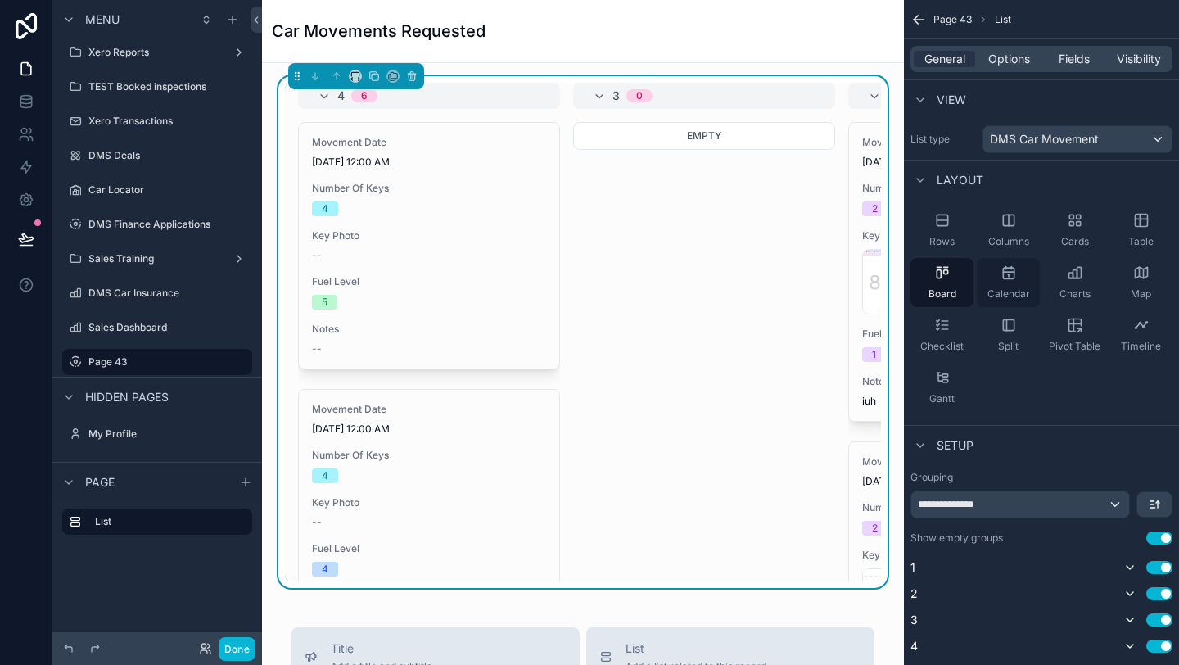
click at [1009, 287] on span "Calendar" at bounding box center [1009, 293] width 43 height 13
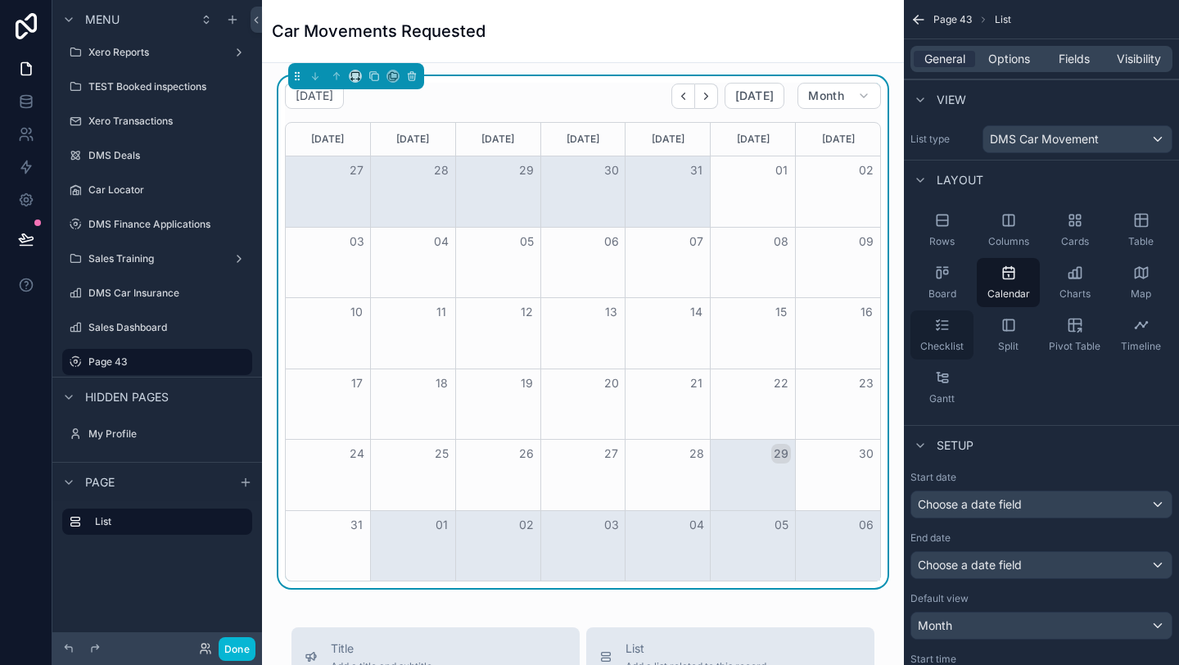
click at [954, 323] on div "Checklist" at bounding box center [942, 334] width 63 height 49
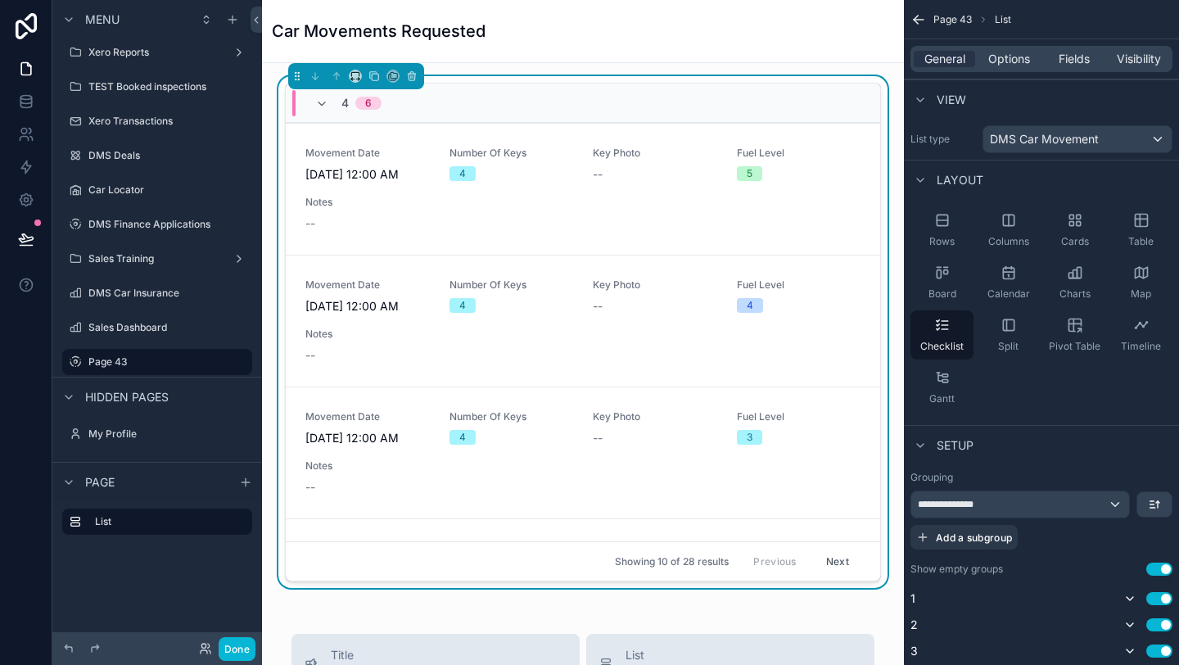
click at [431, 103] on div "4 6" at bounding box center [583, 103] width 594 height 39
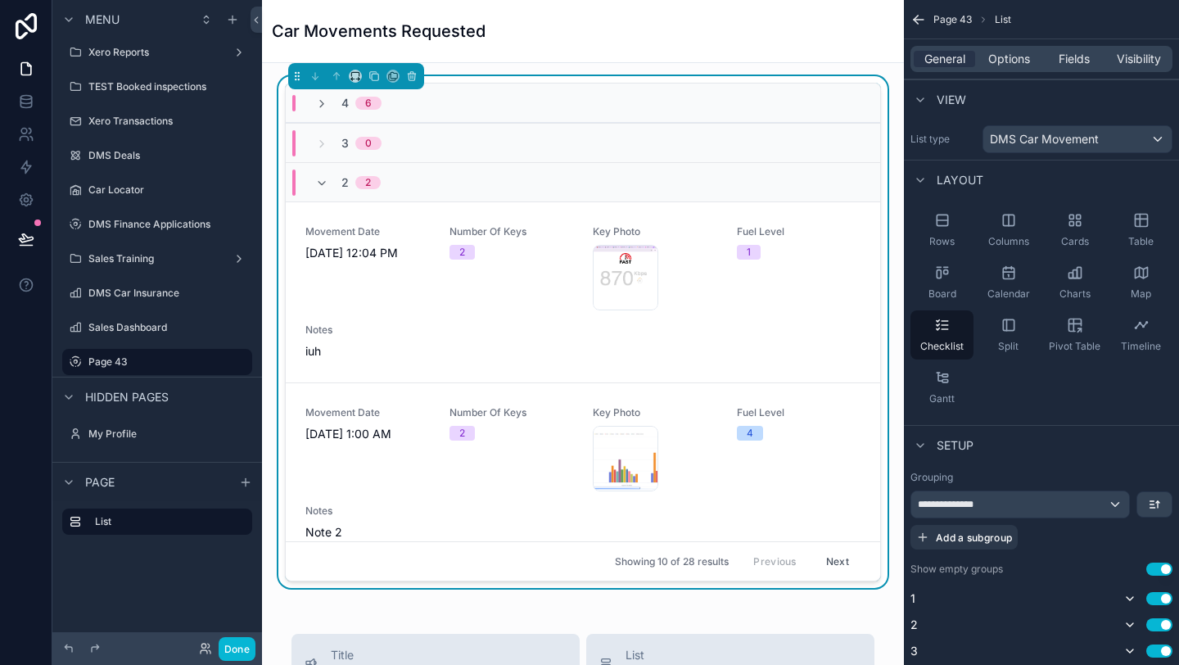
click at [431, 104] on div "4 6" at bounding box center [583, 103] width 594 height 39
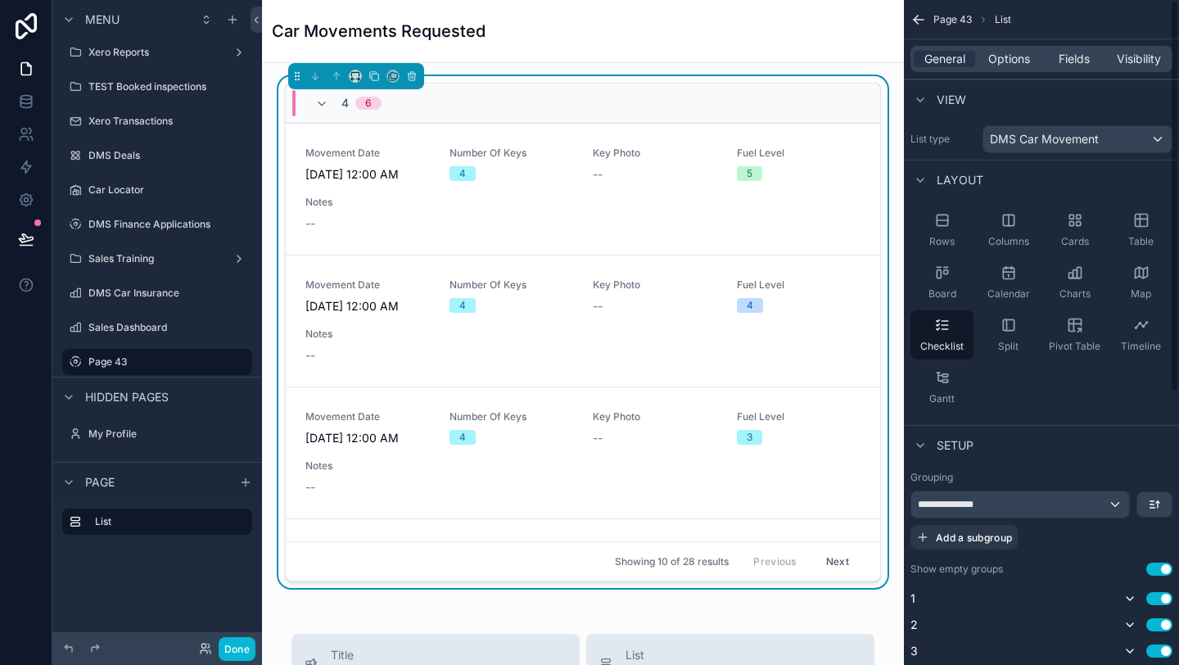
click at [995, 521] on div "**********" at bounding box center [1042, 519] width 262 height 59
click at [992, 512] on div "**********" at bounding box center [1020, 504] width 218 height 26
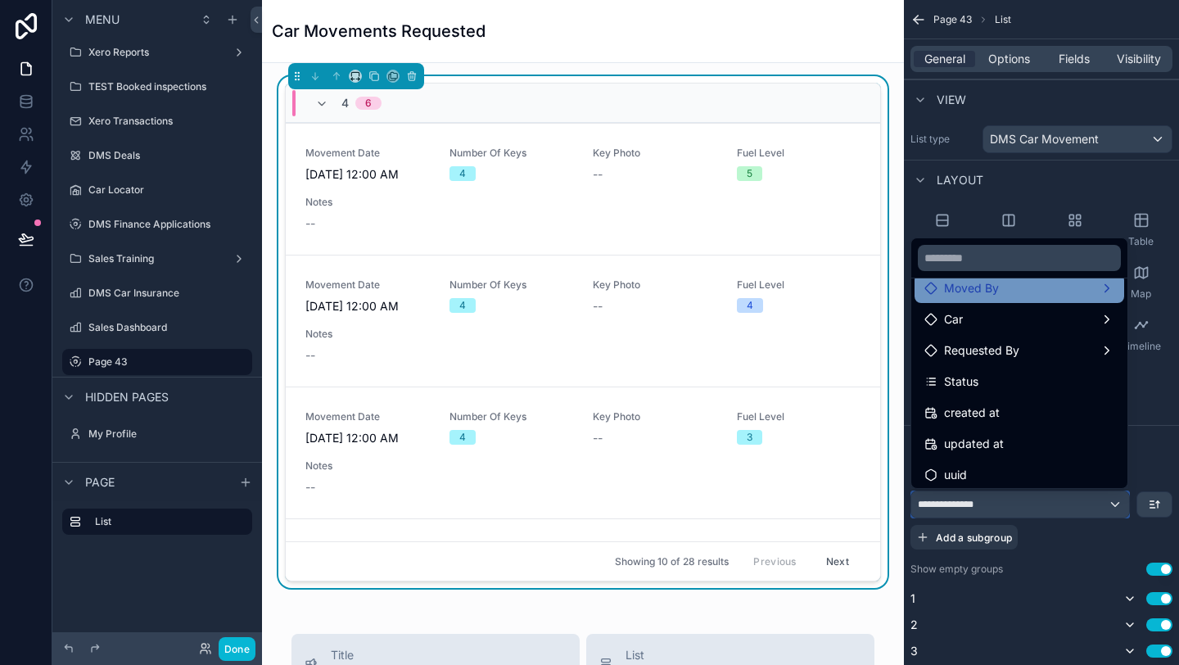
scroll to position [334, 0]
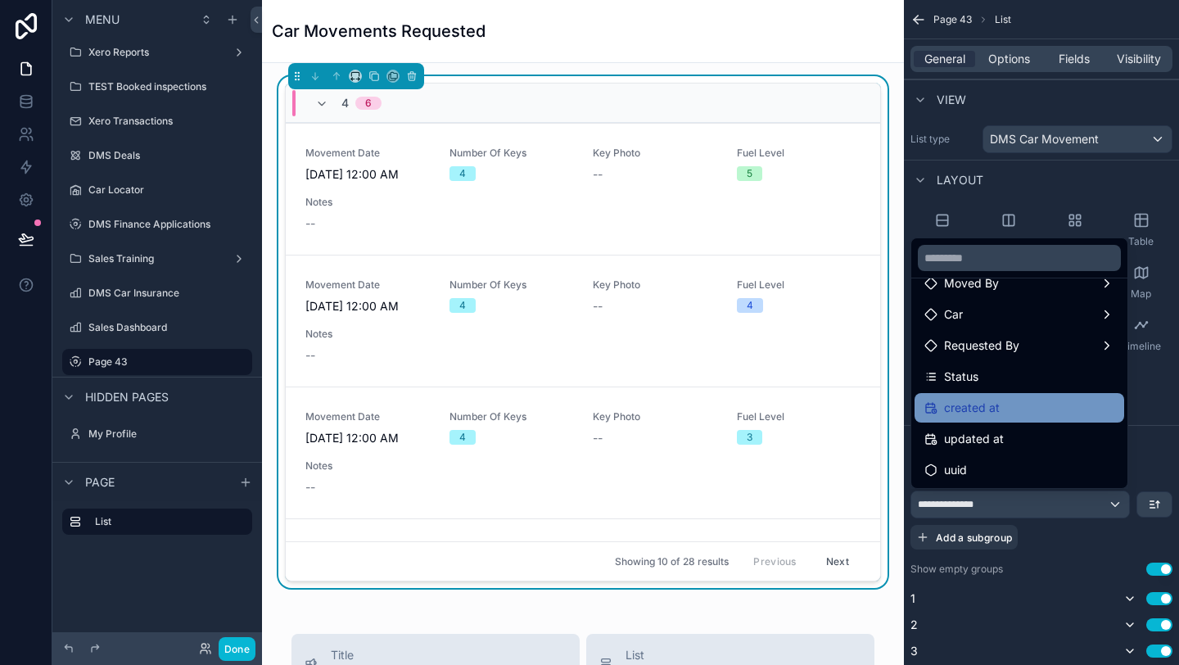
click at [979, 414] on span "created at" at bounding box center [972, 408] width 56 height 20
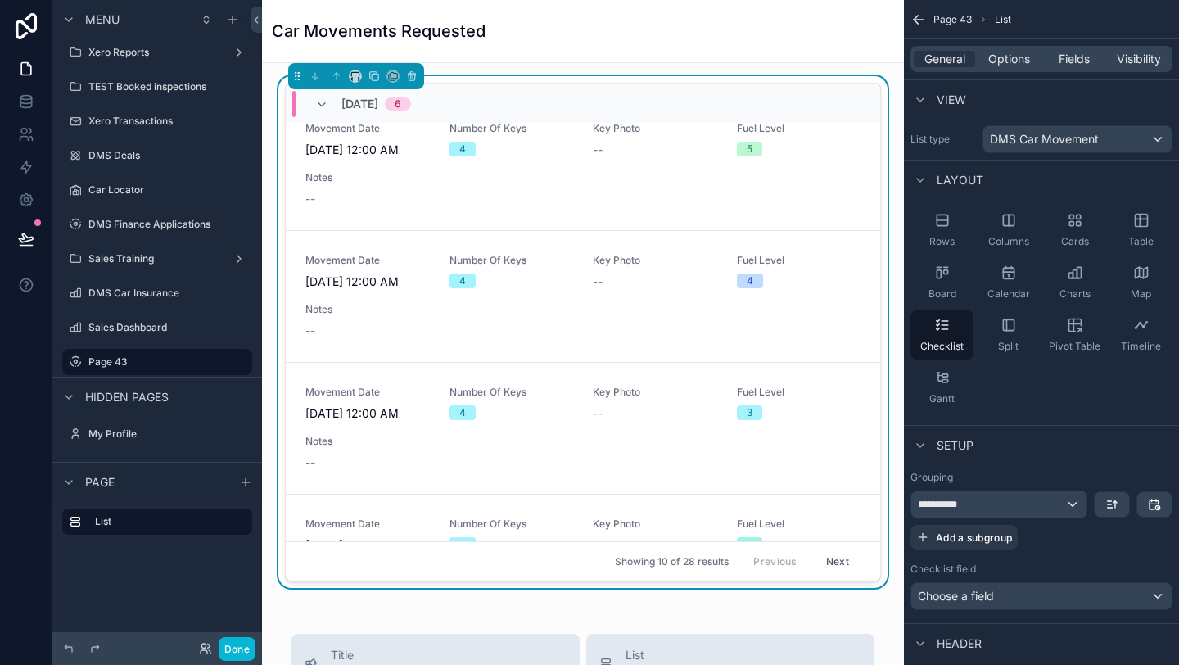
scroll to position [920, 0]
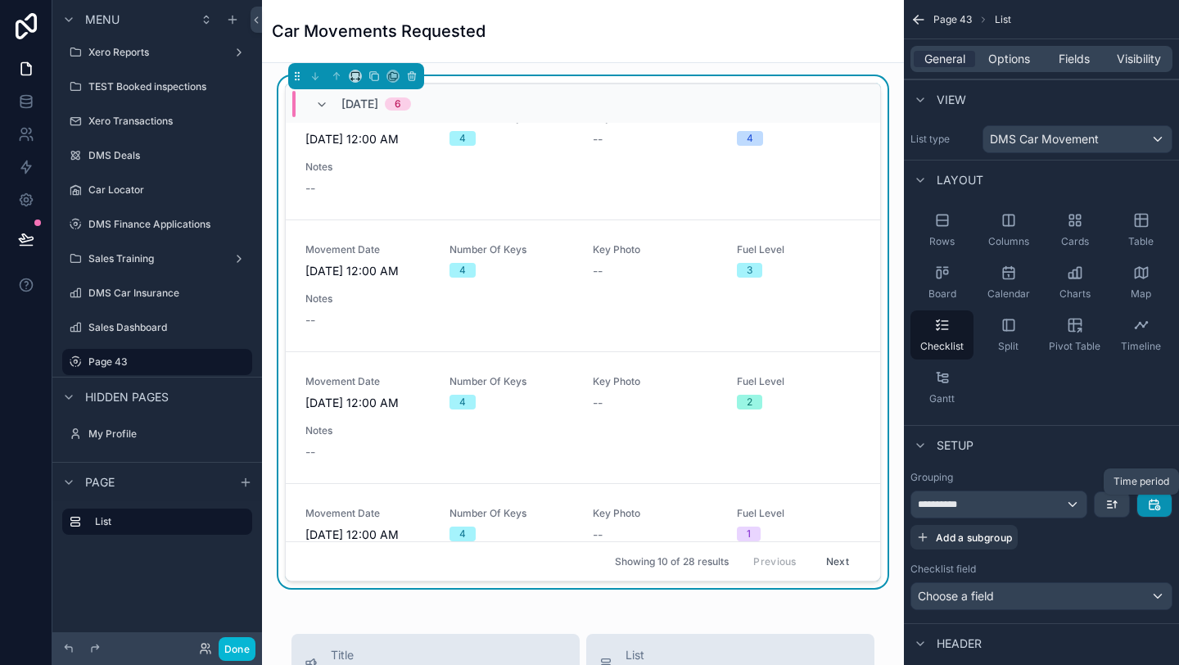
click at [1155, 505] on icon "scrollable content" at bounding box center [1154, 504] width 13 height 13
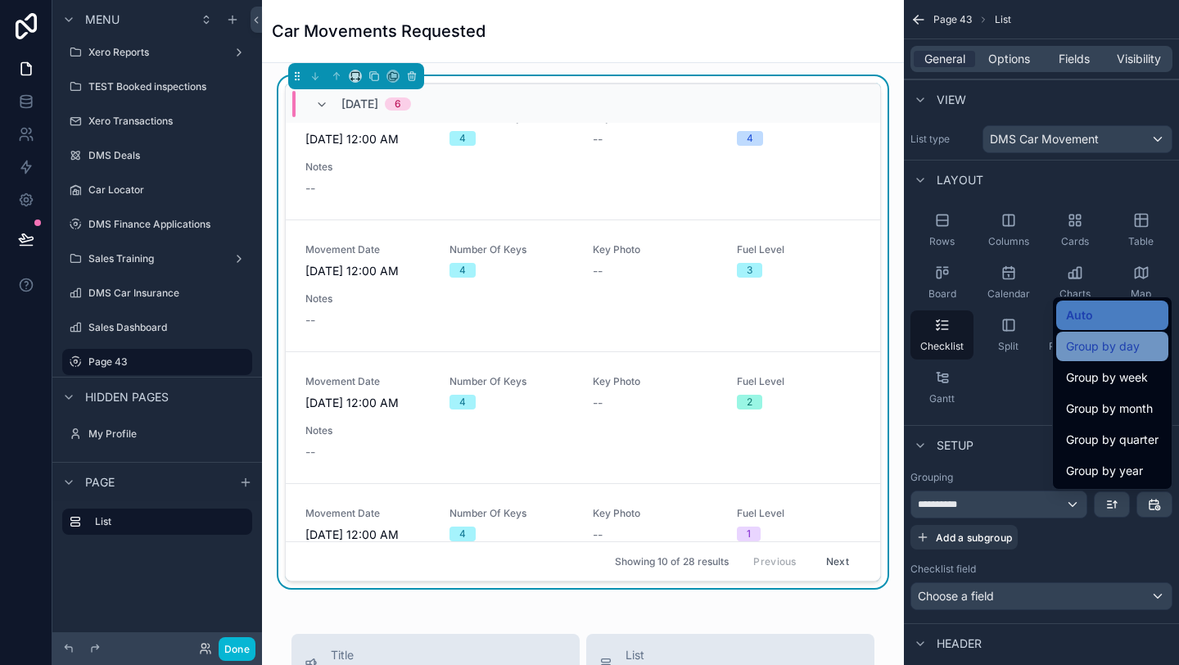
click at [1117, 336] on div "Group by day" at bounding box center [1112, 346] width 112 height 29
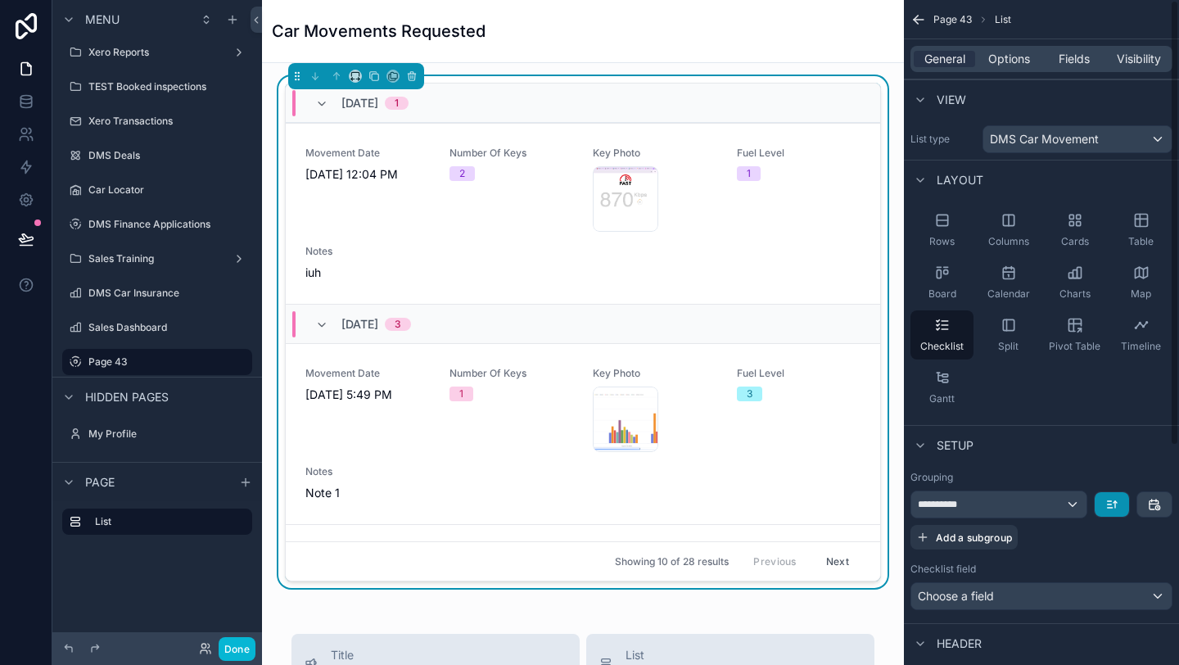
click at [1122, 499] on button "scrollable content" at bounding box center [1112, 504] width 34 height 25
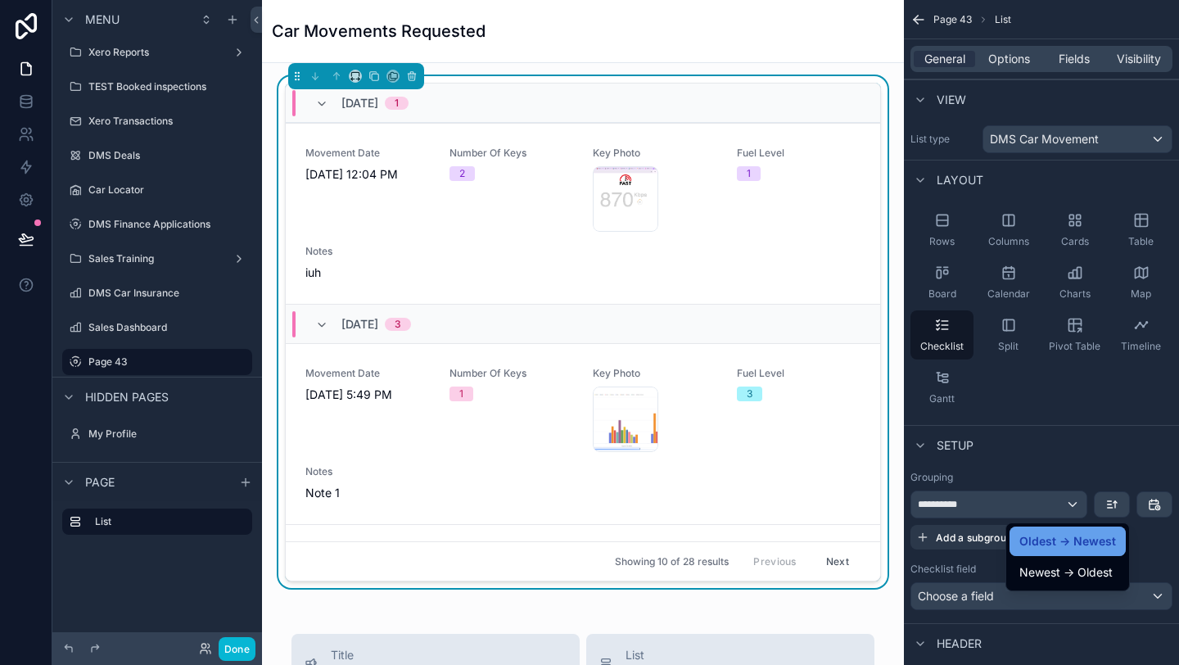
click at [1088, 541] on span "Oldest -> Newest" at bounding box center [1067, 541] width 97 height 20
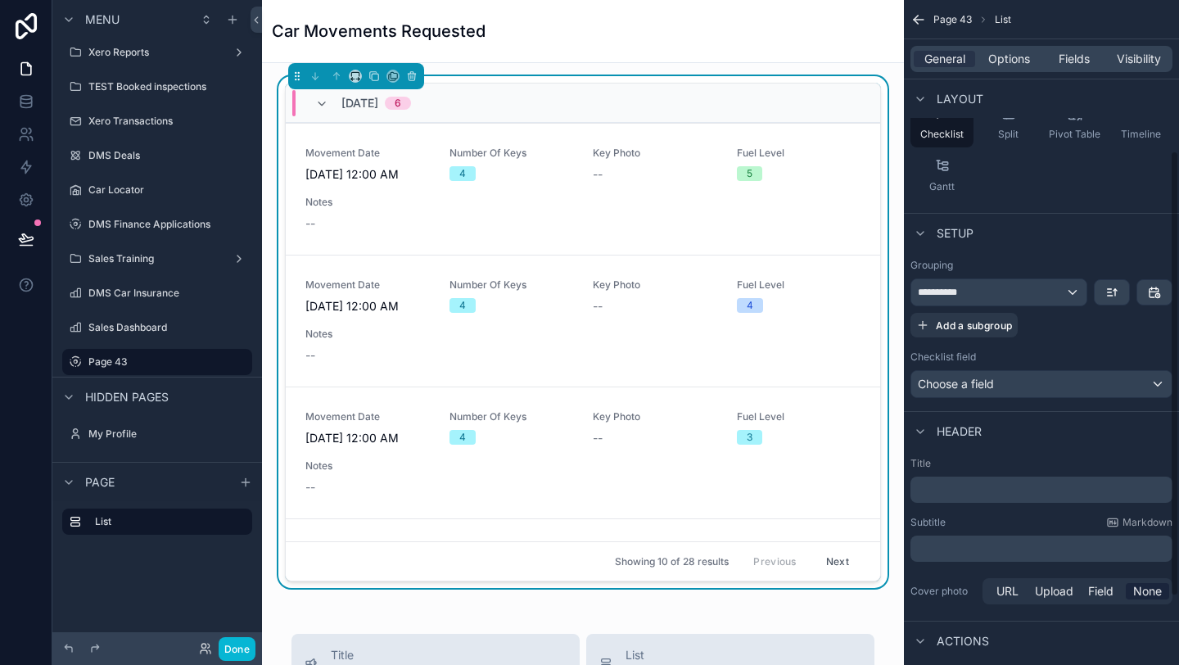
scroll to position [226, 0]
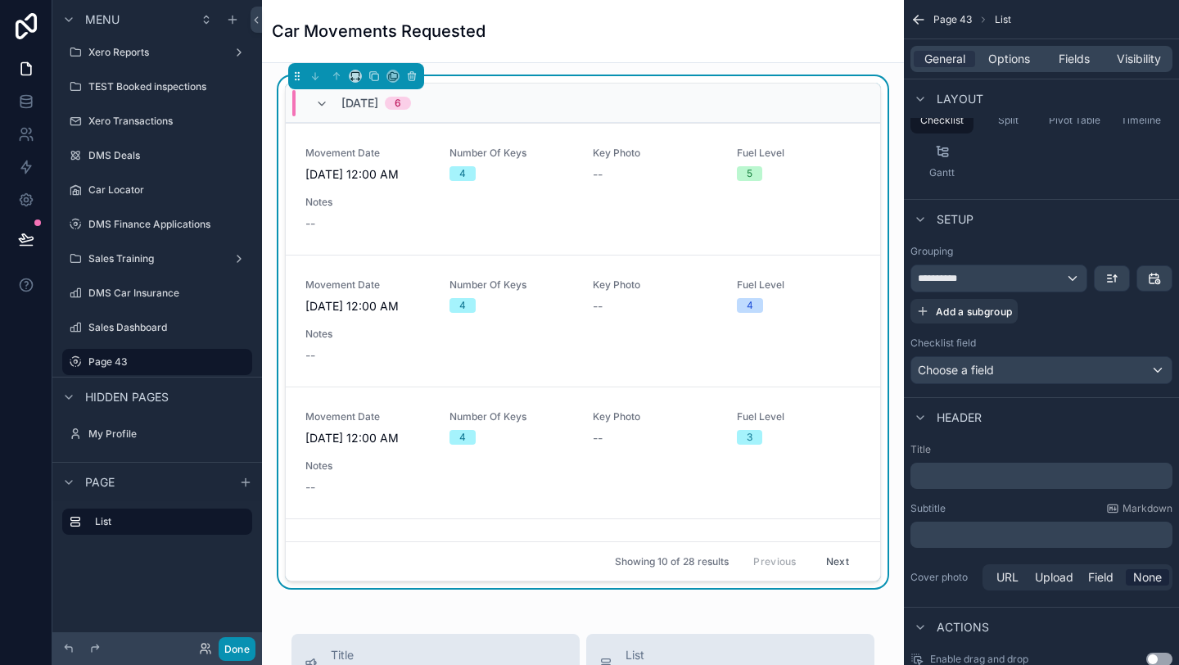
click at [233, 639] on button "Done" at bounding box center [237, 649] width 37 height 24
